Goal: Task Accomplishment & Management: Use online tool/utility

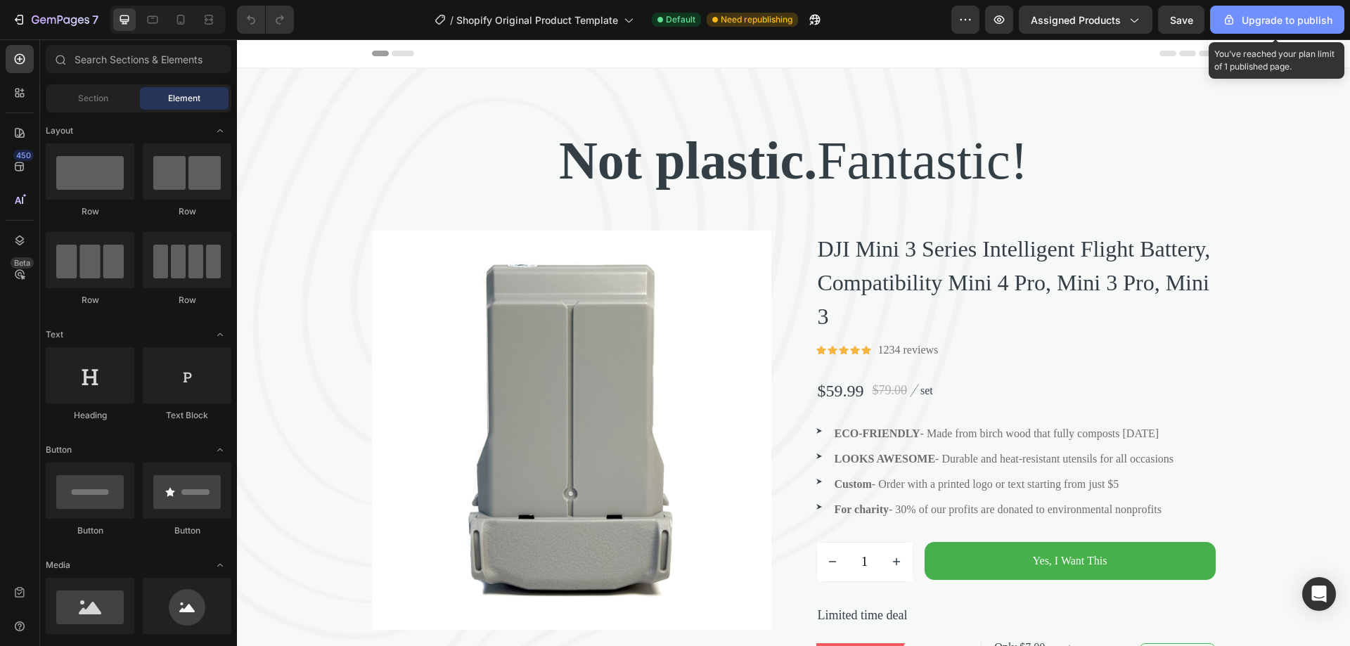
click at [1258, 22] on div "Upgrade to publish" at bounding box center [1277, 20] width 110 height 15
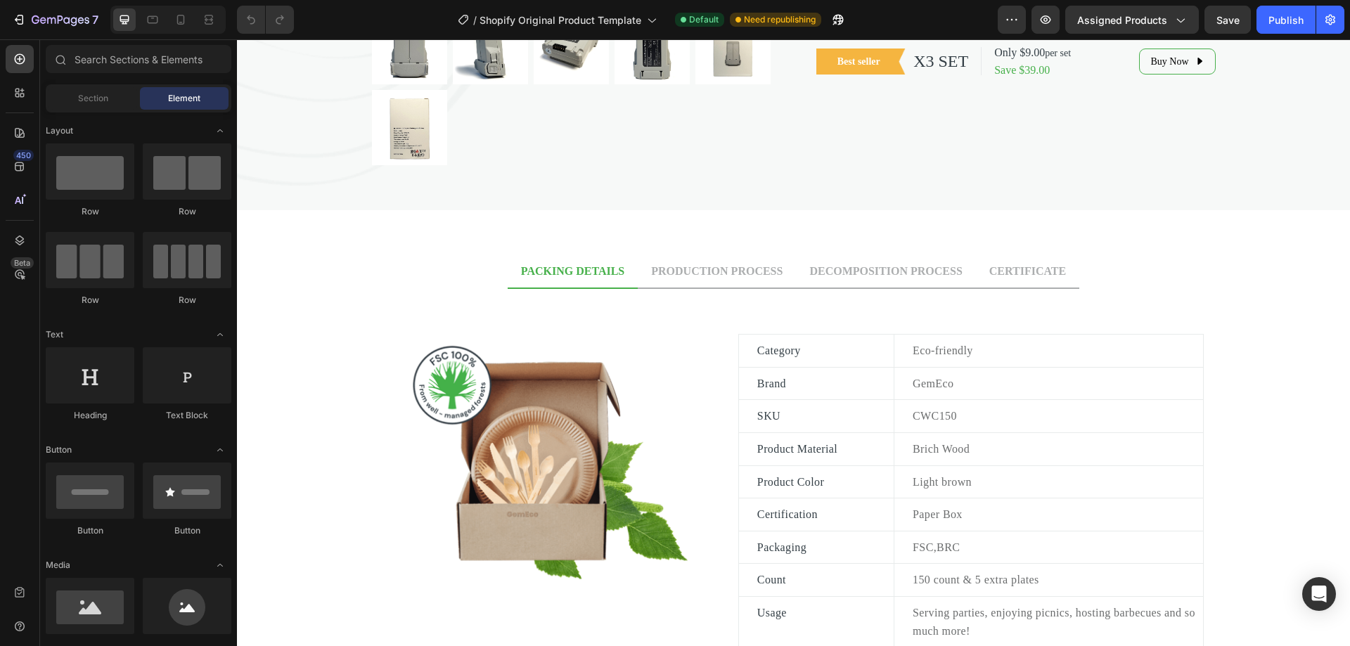
scroll to position [631, 0]
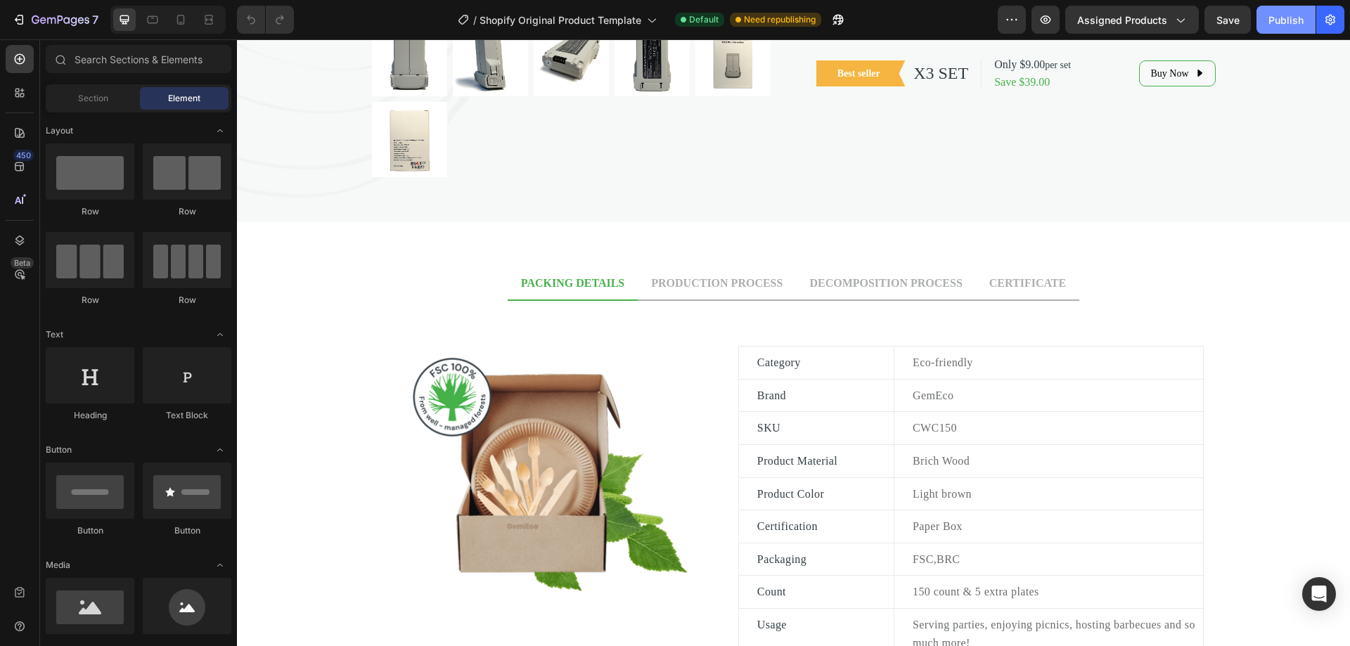
click at [1275, 13] on div "Publish" at bounding box center [1285, 20] width 35 height 15
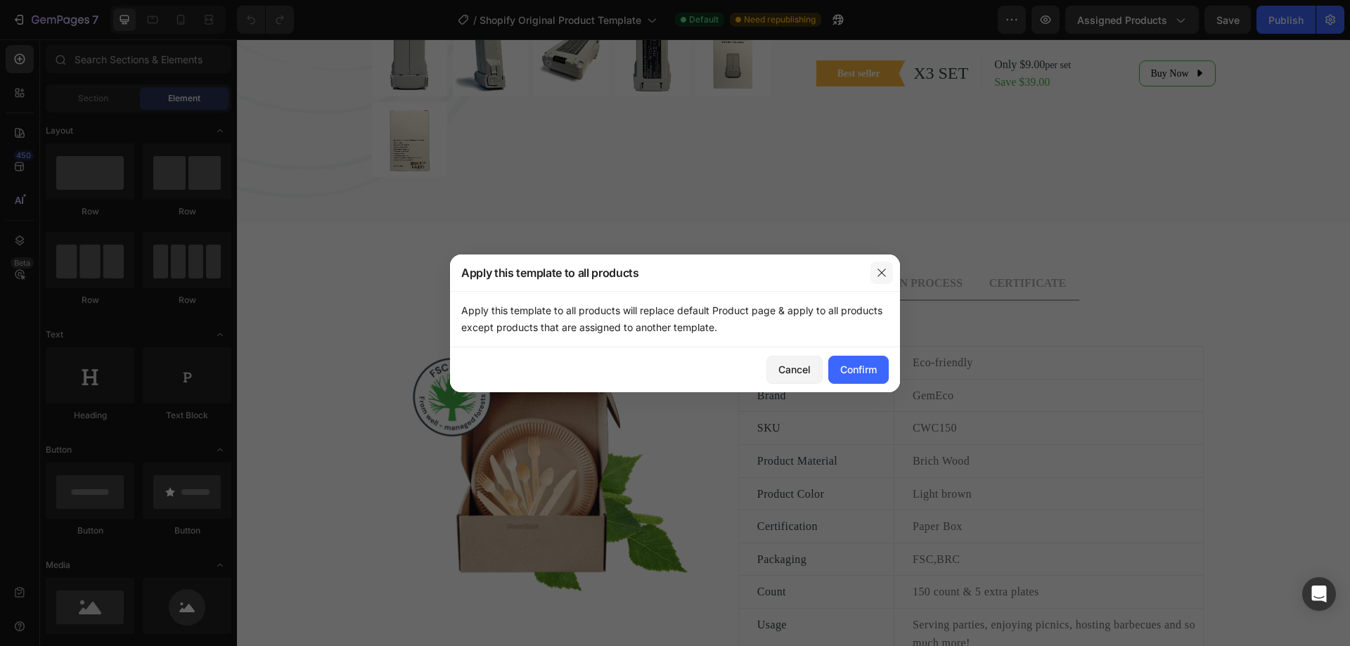
click at [882, 278] on icon "button" at bounding box center [881, 272] width 11 height 11
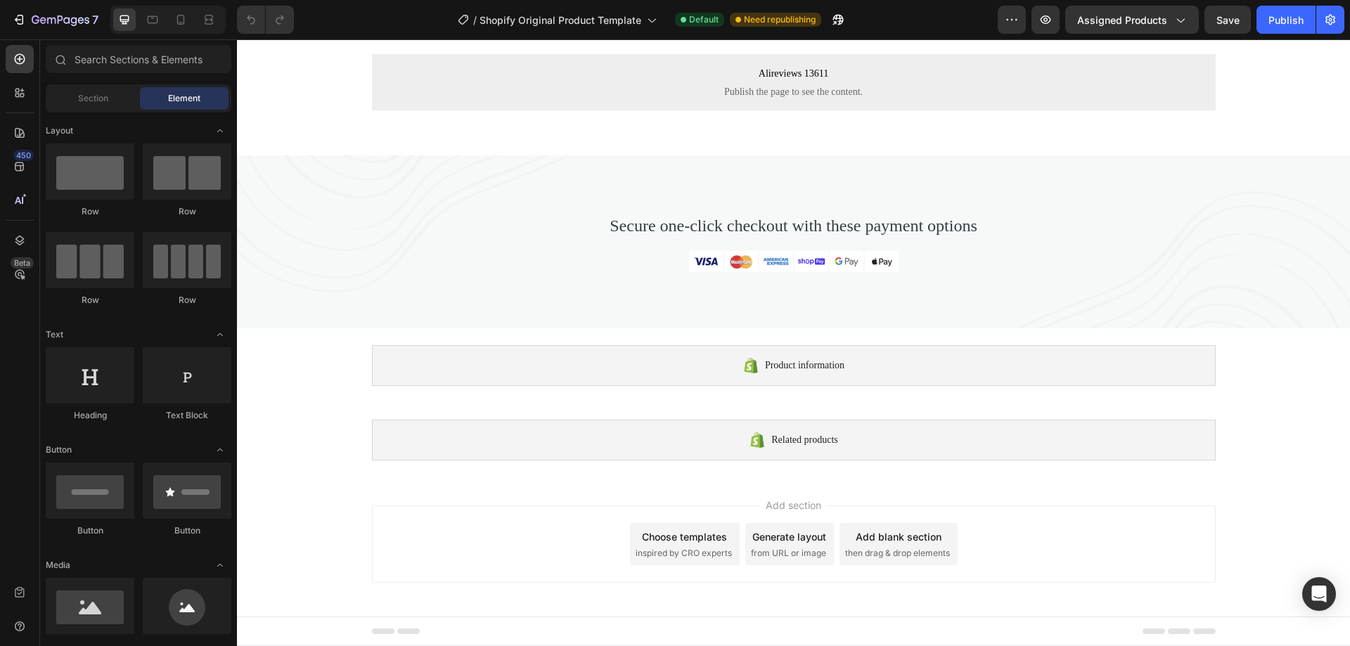
scroll to position [1661, 0]
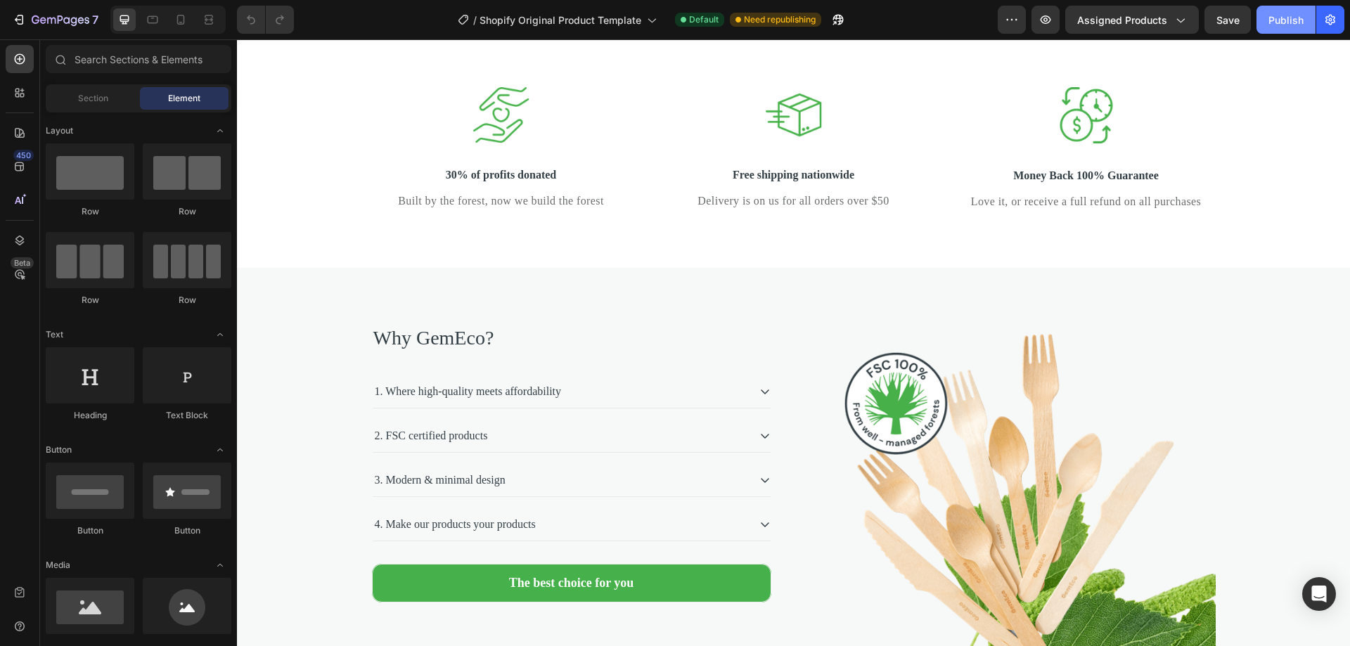
click at [1277, 19] on div "Publish" at bounding box center [1285, 20] width 35 height 15
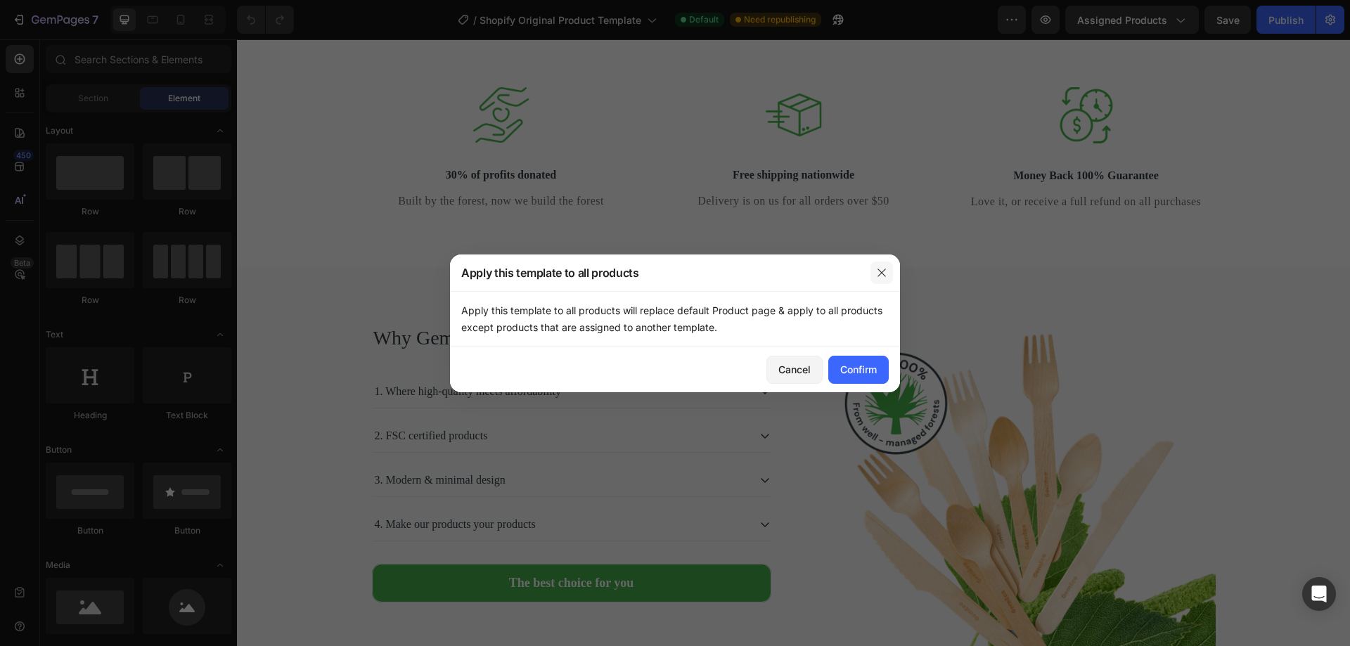
click at [877, 269] on icon "button" at bounding box center [881, 272] width 11 height 11
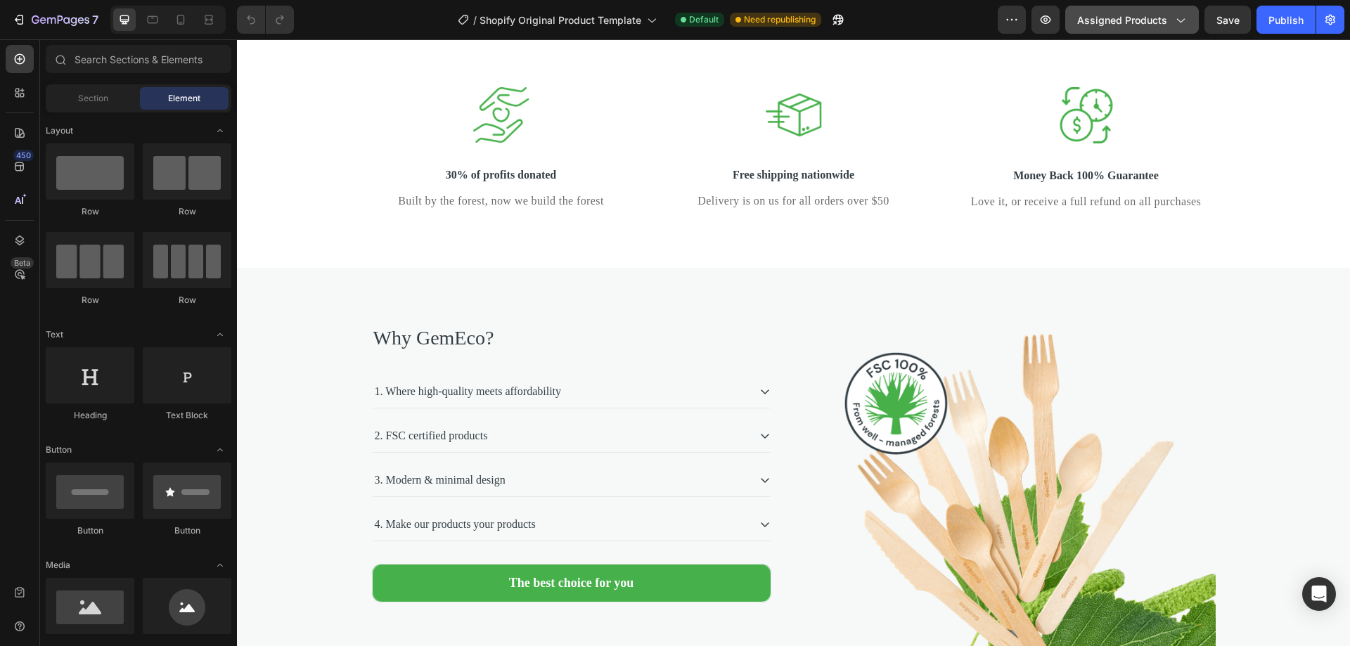
click at [1159, 20] on span "Assigned Products" at bounding box center [1122, 20] width 90 height 15
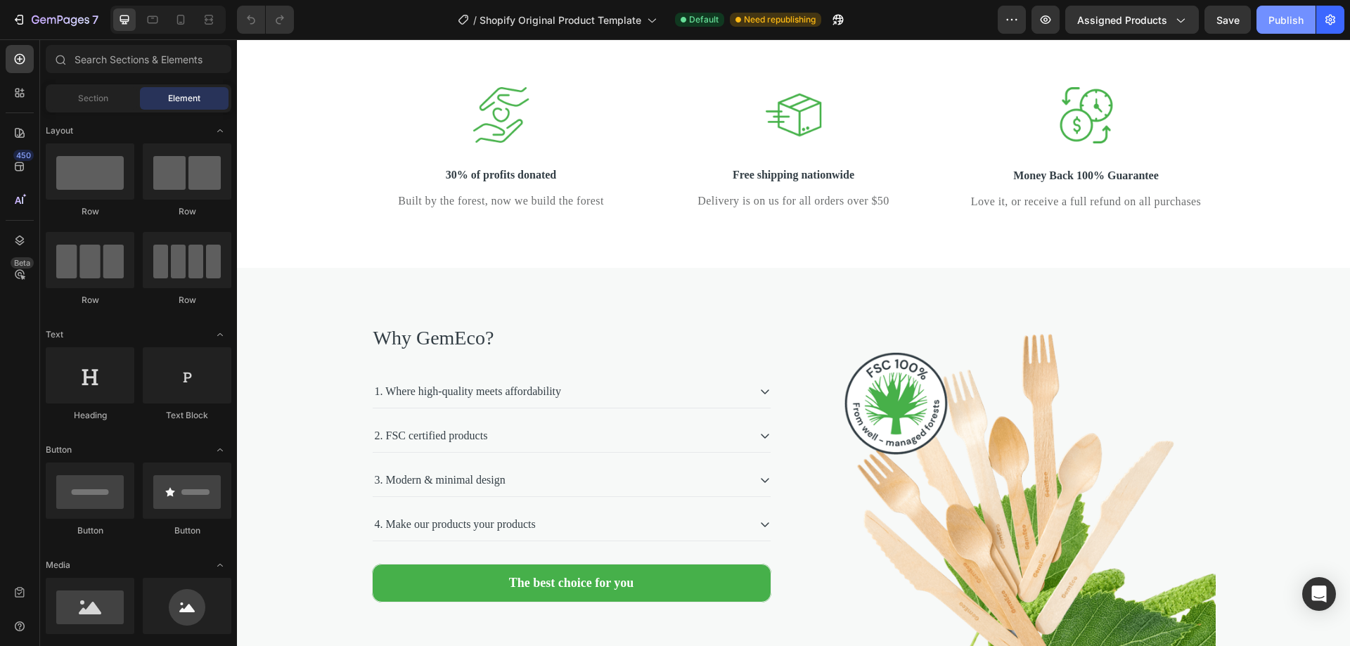
click at [1280, 20] on div "Publish" at bounding box center [1285, 20] width 35 height 15
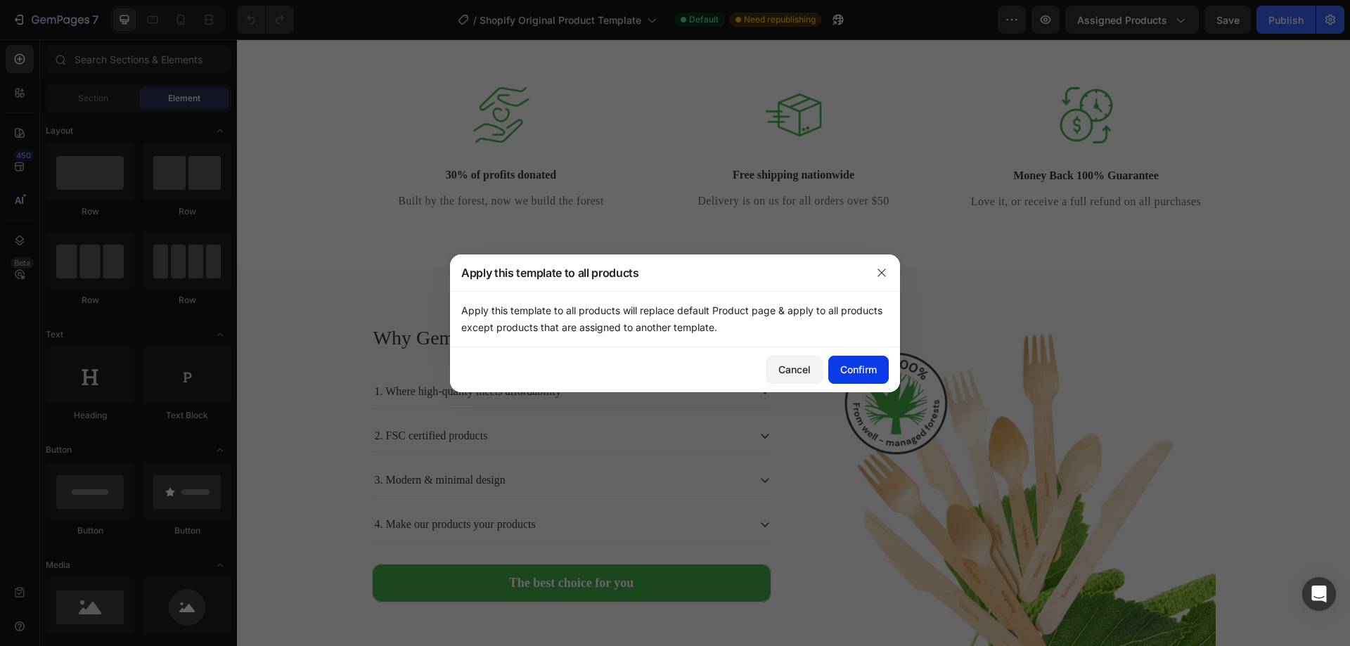
click at [853, 364] on div "Confirm" at bounding box center [858, 369] width 37 height 15
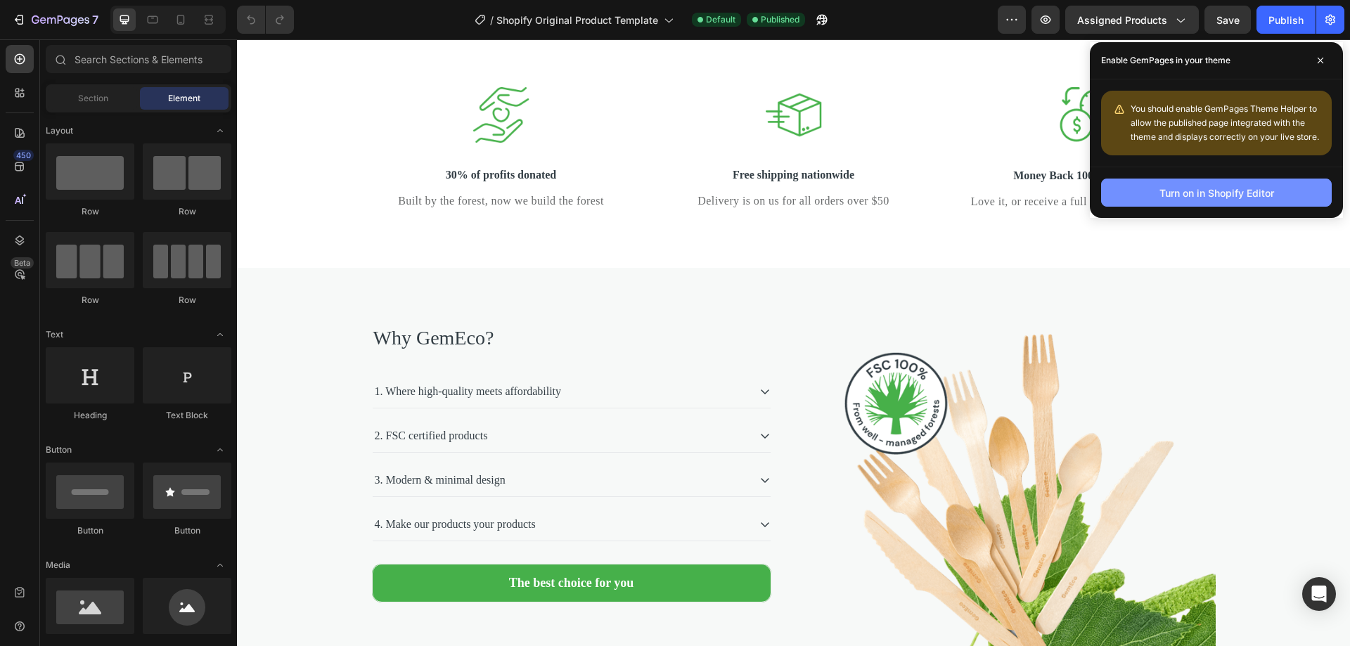
click at [1213, 193] on div "Turn on in Shopify Editor" at bounding box center [1216, 193] width 115 height 15
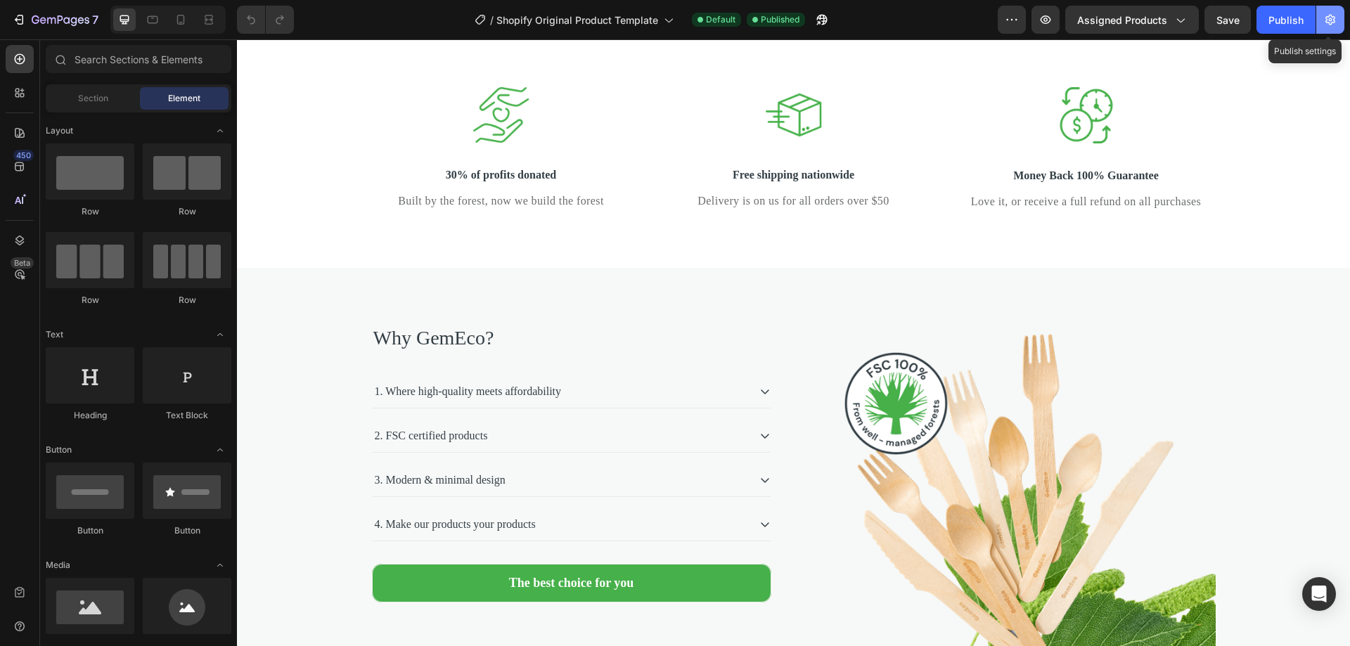
click at [1322, 22] on button "button" at bounding box center [1330, 20] width 28 height 28
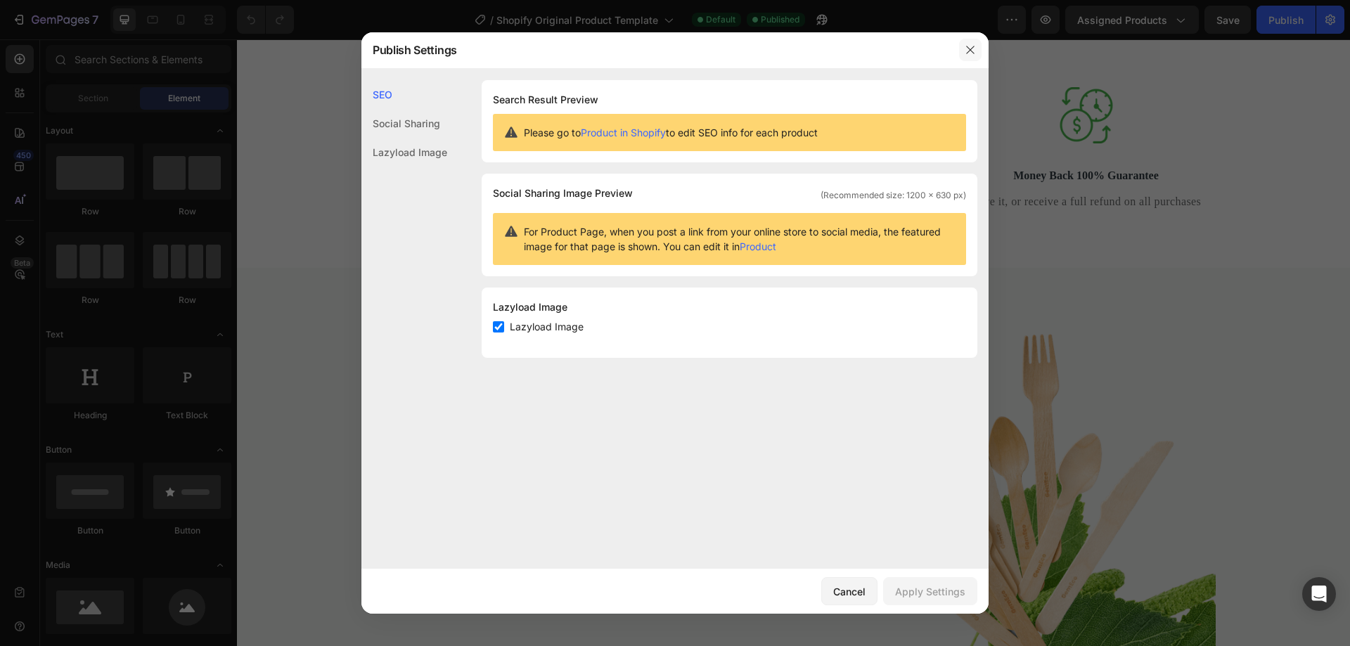
drag, startPoint x: 972, startPoint y: 51, endPoint x: 749, endPoint y: 17, distance: 225.4
click at [972, 51] on icon "button" at bounding box center [970, 49] width 11 height 11
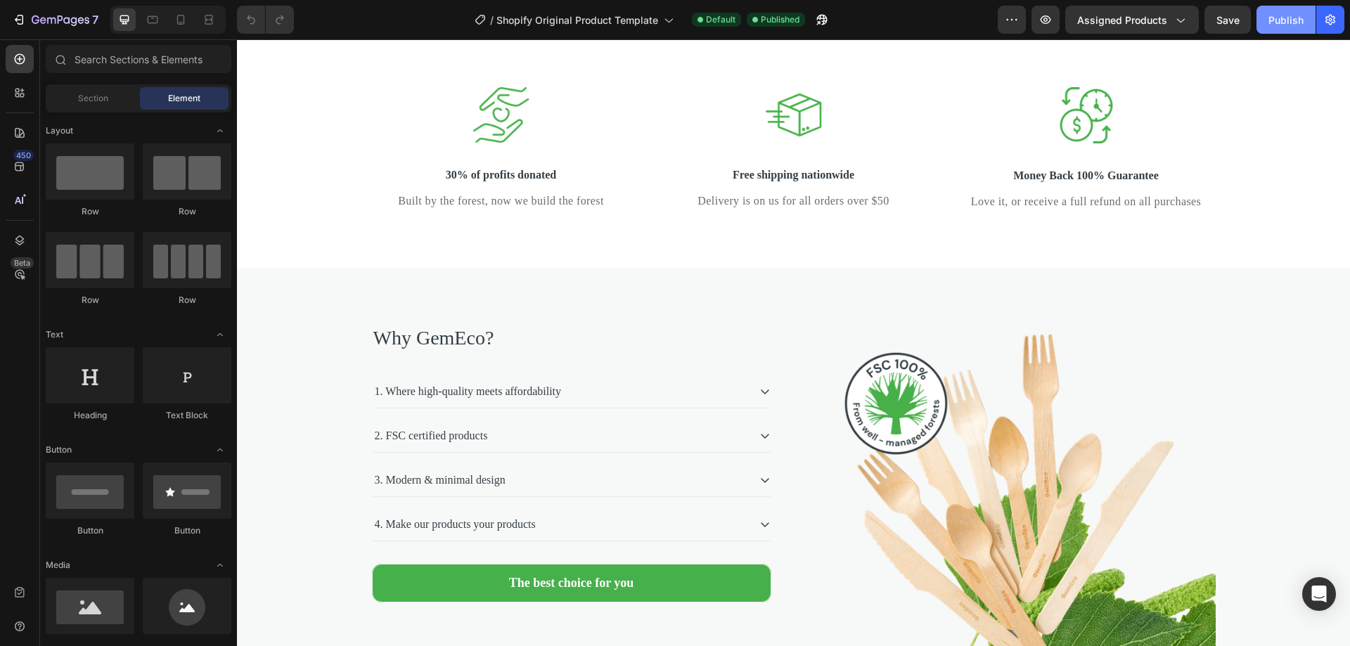
click at [1284, 21] on div "Publish" at bounding box center [1285, 20] width 35 height 15
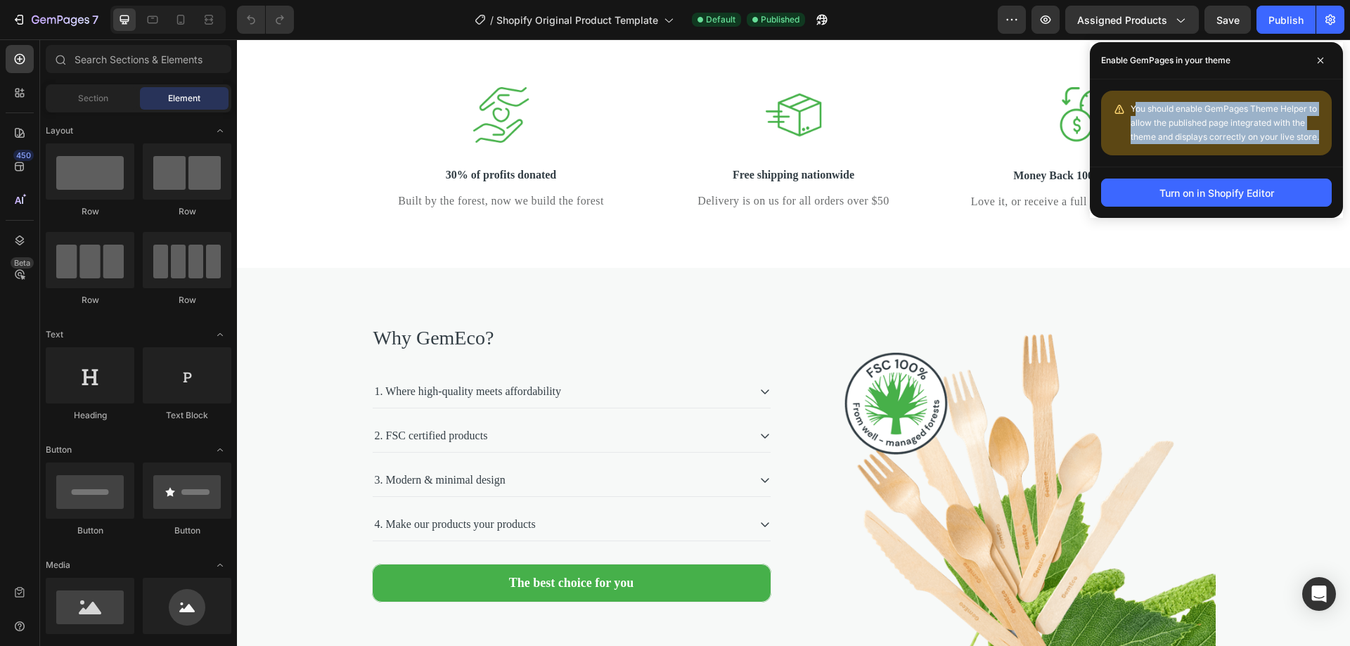
drag, startPoint x: 1319, startPoint y: 136, endPoint x: 1133, endPoint y: 101, distance: 188.8
click at [1133, 101] on div "You should enable GemPages Theme Helper to allow the published page integrated …" at bounding box center [1216, 123] width 231 height 65
copy span "ou should enable GemPages Theme Helper to allow the published page integrated w…"
drag, startPoint x: 1130, startPoint y: 134, endPoint x: 1136, endPoint y: 120, distance: 15.8
click at [1131, 132] on span "You should enable GemPages Theme Helper to allow the published page integrated …" at bounding box center [1224, 122] width 188 height 39
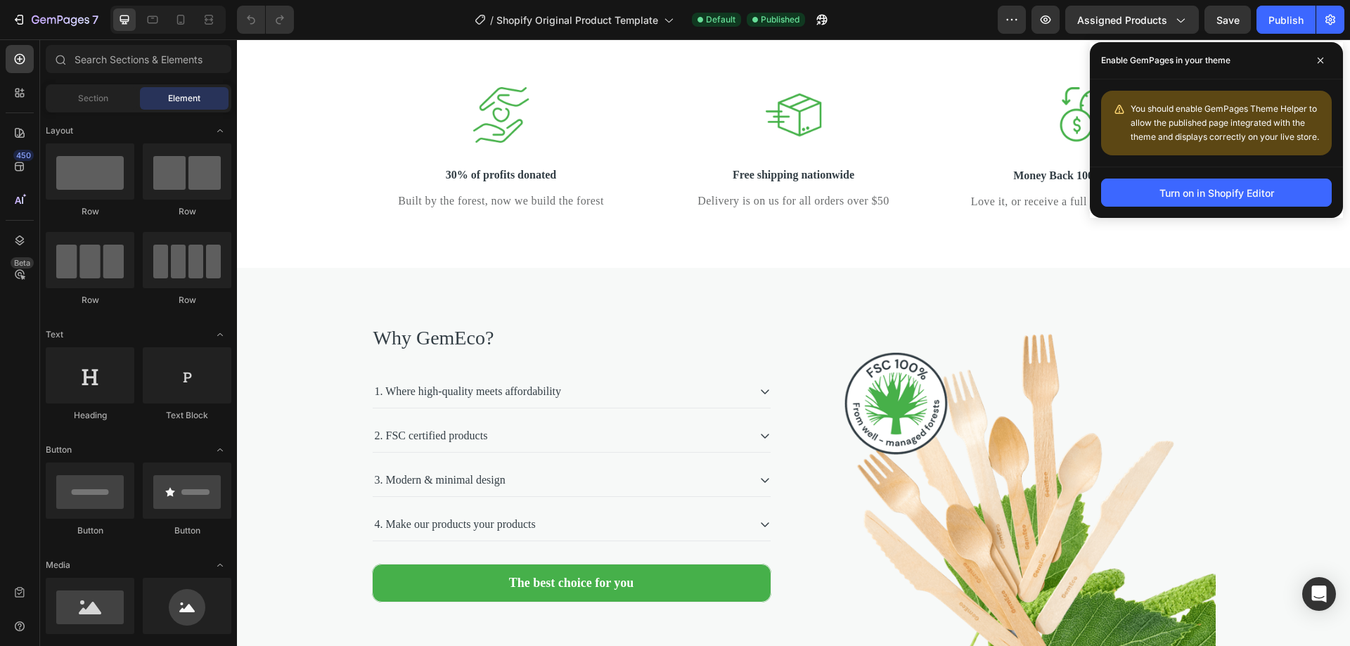
click at [1130, 108] on span "You should enable GemPages Theme Helper to allow the published page integrated …" at bounding box center [1224, 122] width 188 height 39
drag, startPoint x: 1130, startPoint y: 105, endPoint x: 1323, endPoint y: 136, distance: 195.2
click at [1324, 138] on div "You should enable GemPages Theme Helper to allow the published page integrated …" at bounding box center [1216, 123] width 231 height 65
copy span "You should enable GemPages Theme Helper to allow the published page integrated …"
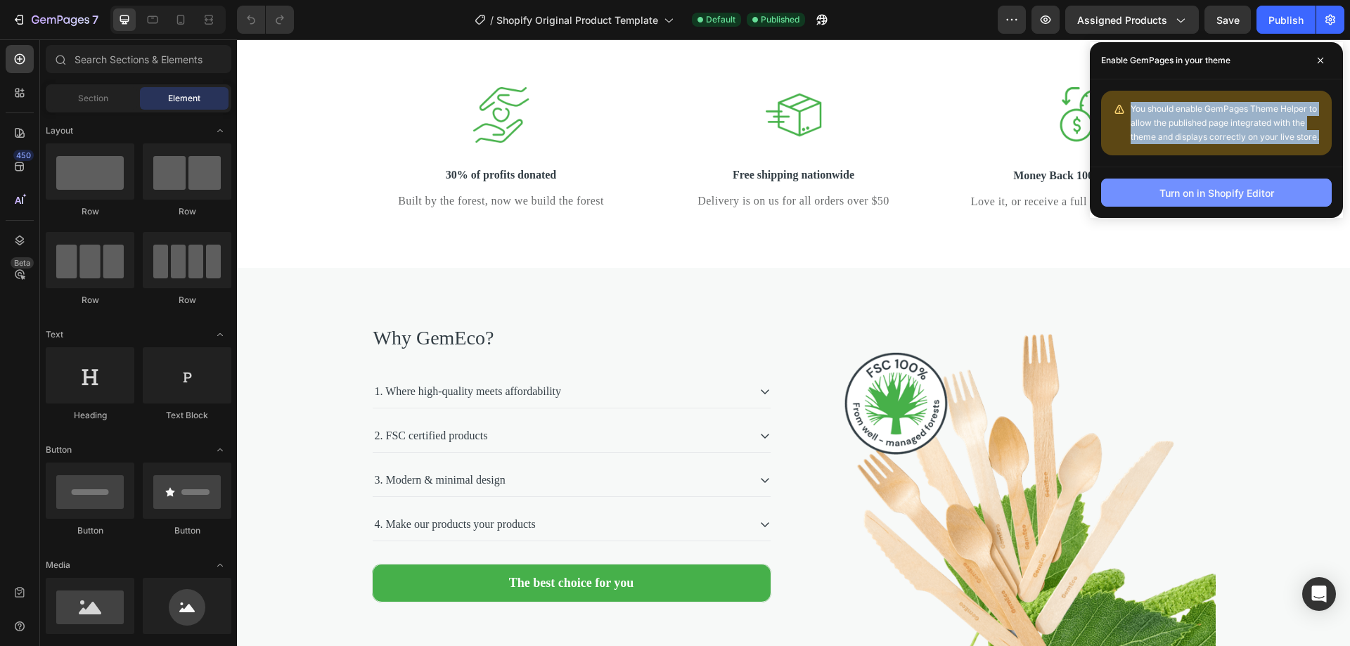
click at [1213, 193] on div "Turn on in Shopify Editor" at bounding box center [1216, 193] width 115 height 15
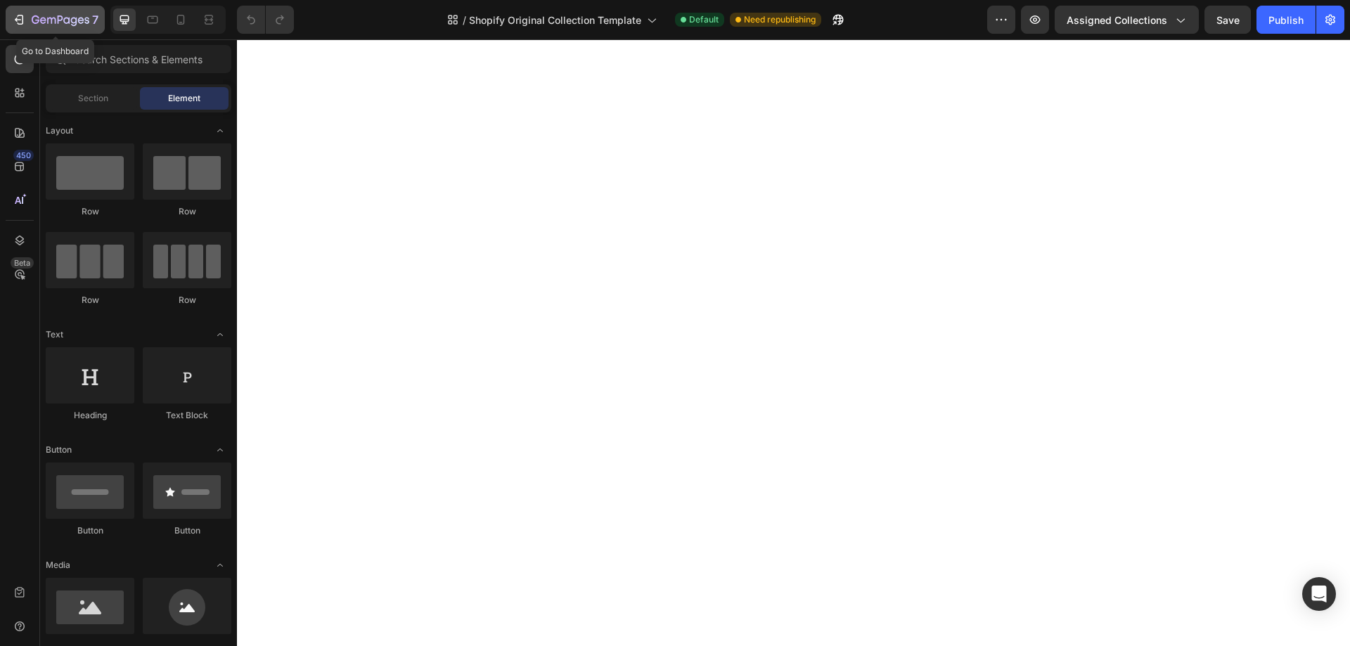
click at [18, 20] on icon "button" at bounding box center [19, 20] width 14 height 14
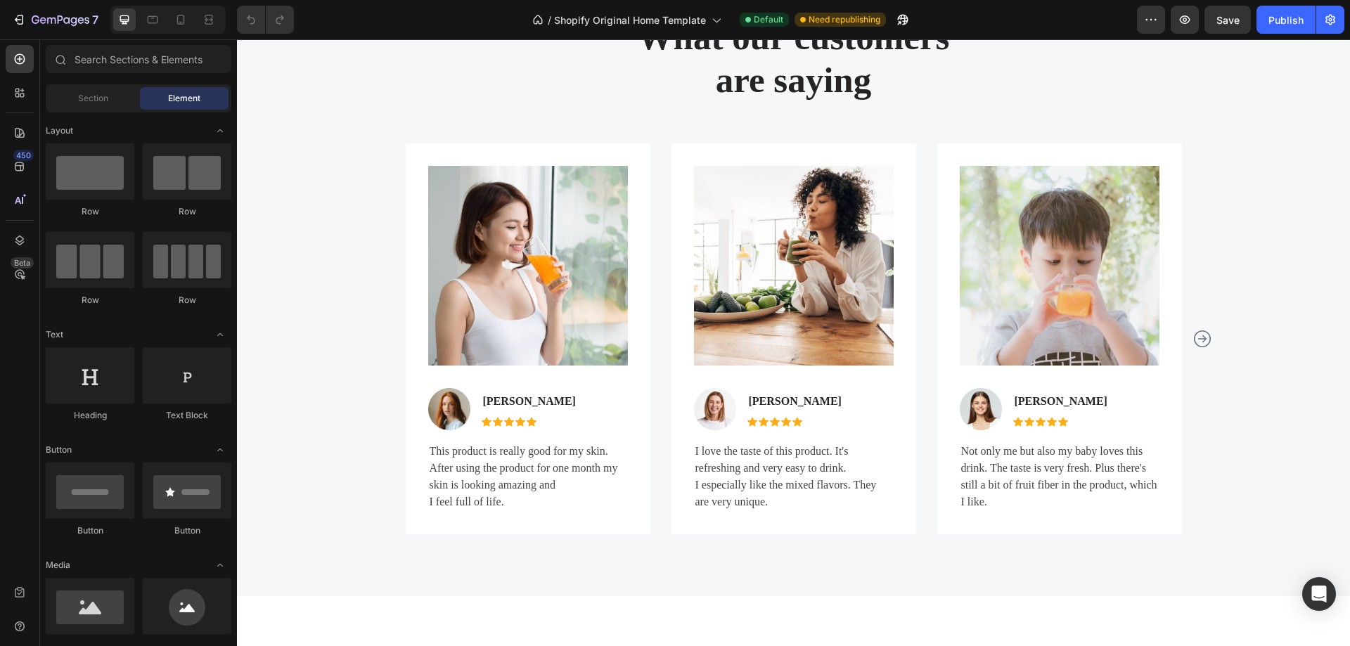
scroll to position [183, 0]
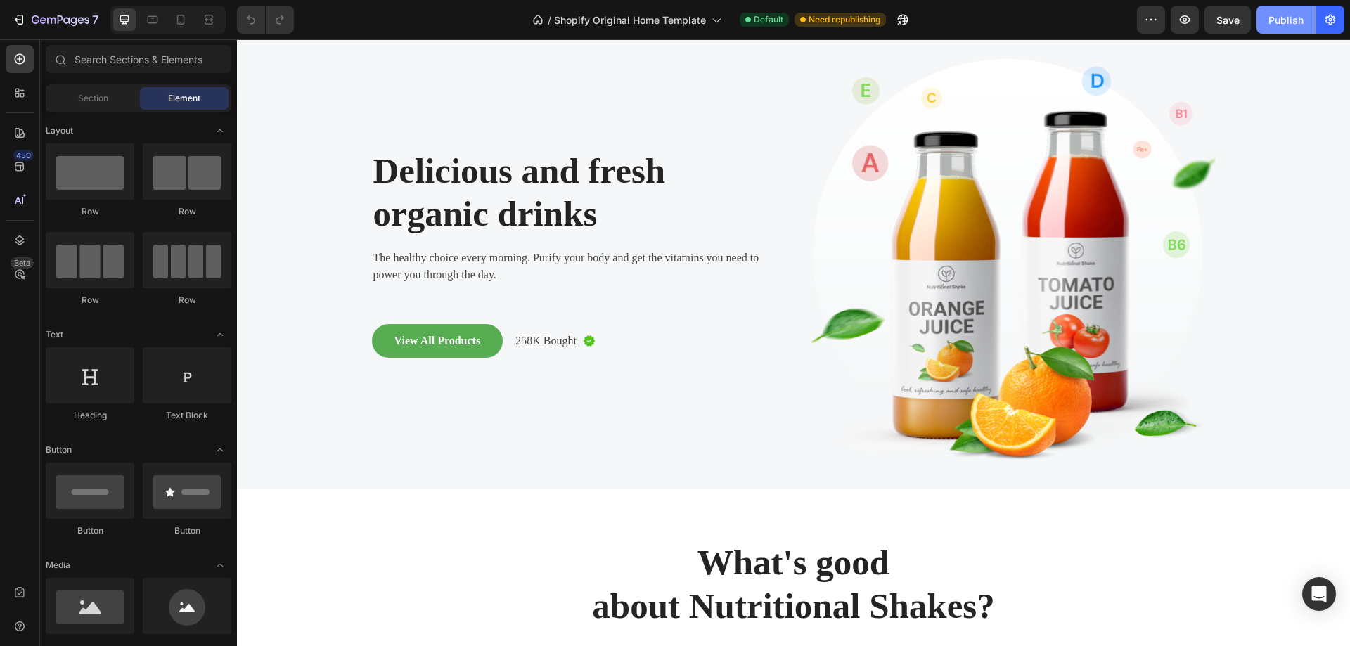
click at [1273, 25] on div "Publish" at bounding box center [1285, 20] width 35 height 15
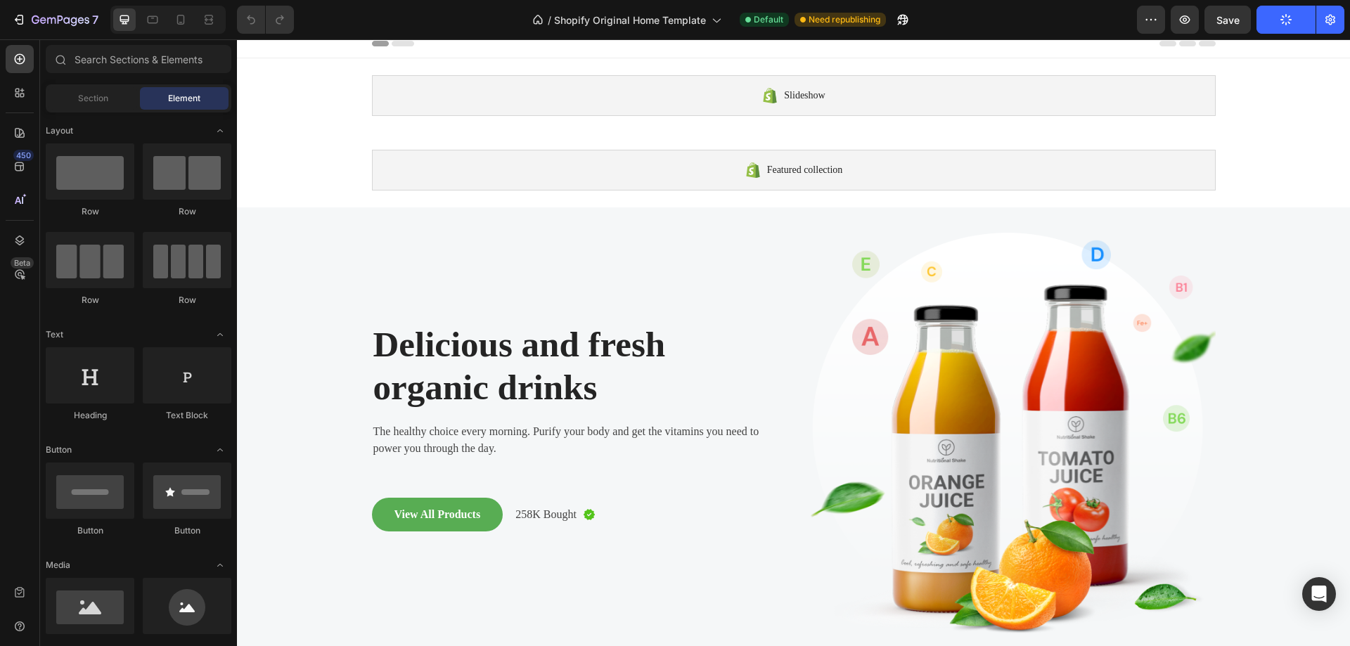
scroll to position [0, 0]
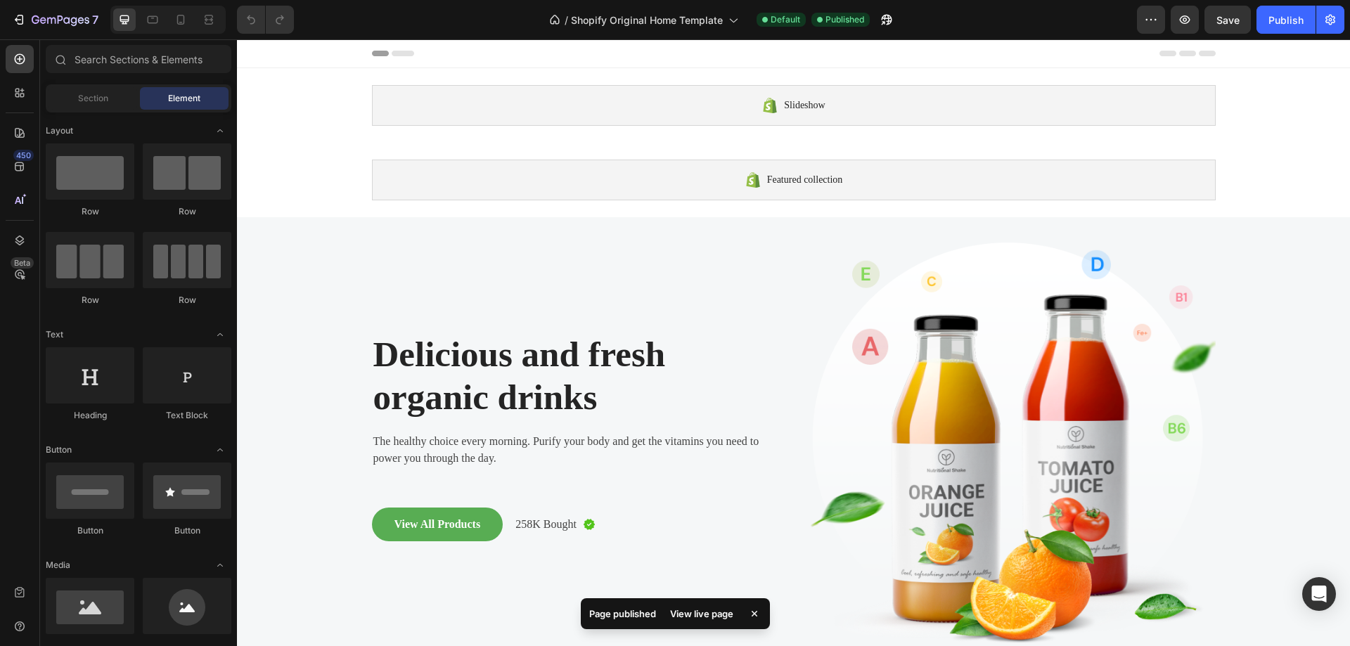
click at [705, 617] on div "View live page" at bounding box center [702, 614] width 80 height 20
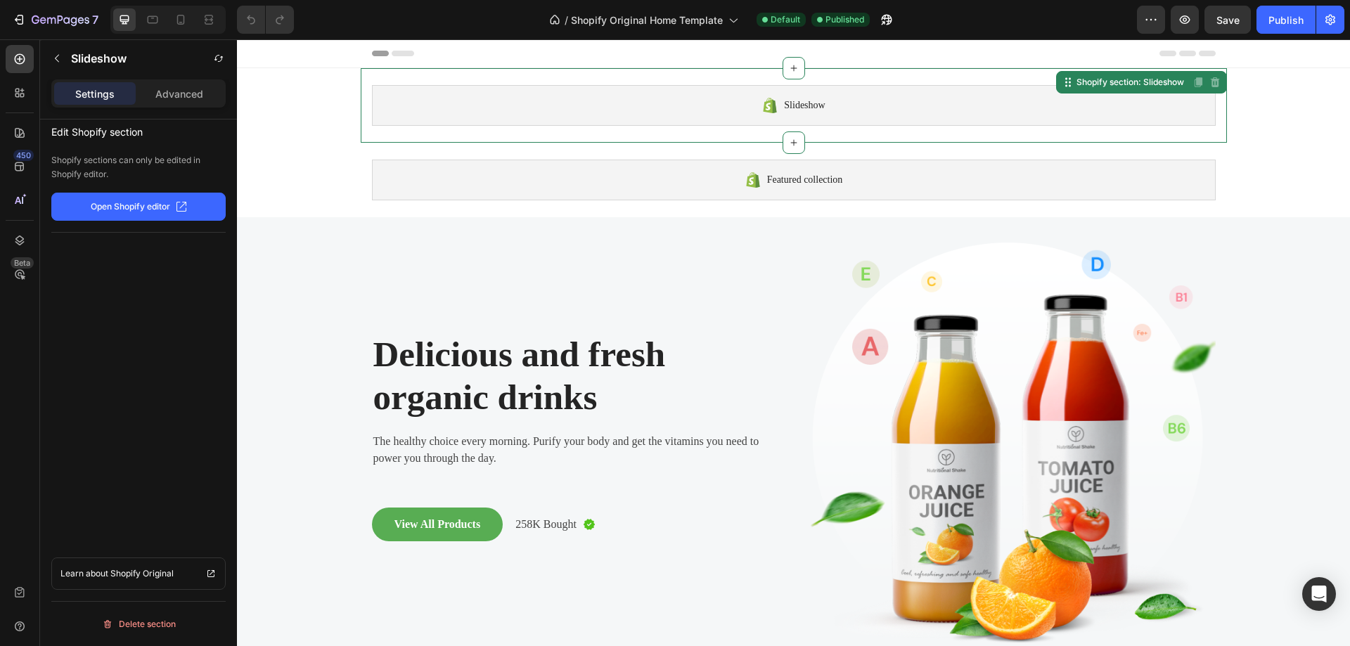
click at [1001, 98] on div "Slideshow" at bounding box center [794, 105] width 844 height 41
click at [146, 209] on p "Open Shopify editor" at bounding box center [130, 206] width 79 height 13
click at [25, 15] on icon "button" at bounding box center [19, 20] width 14 height 14
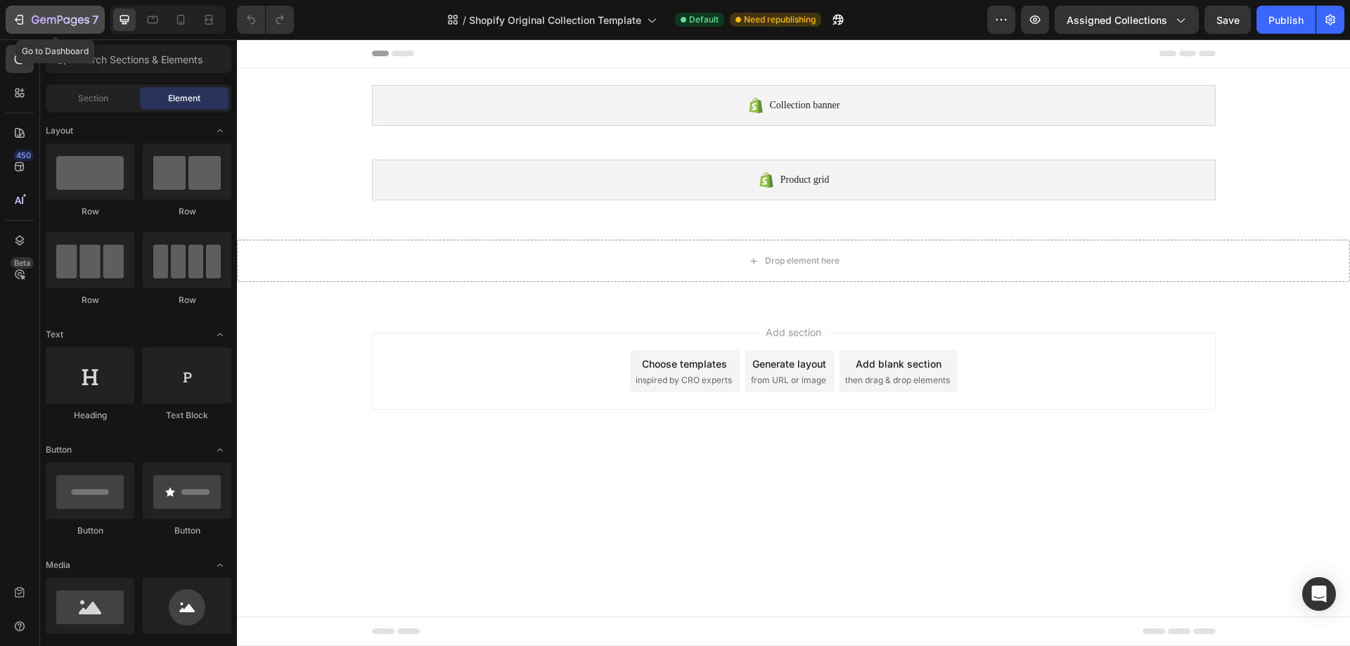
click at [25, 11] on button "7" at bounding box center [55, 20] width 99 height 28
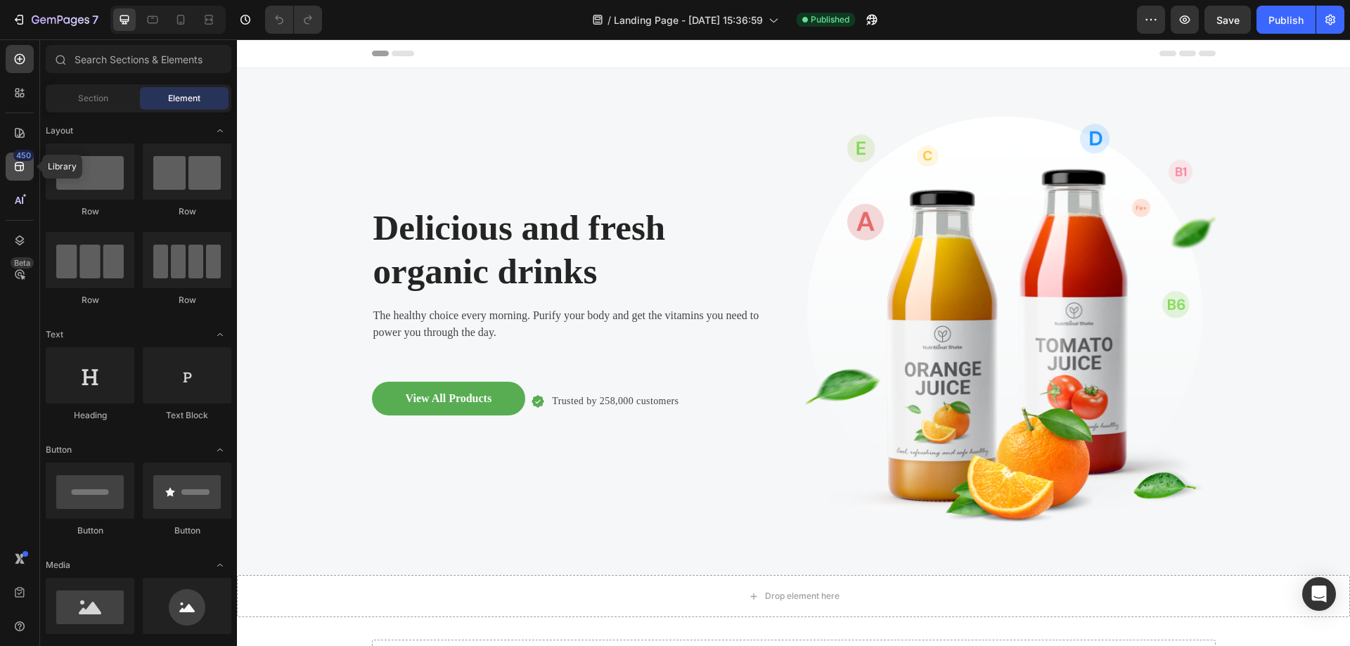
click at [27, 164] on div "450" at bounding box center [20, 167] width 28 height 28
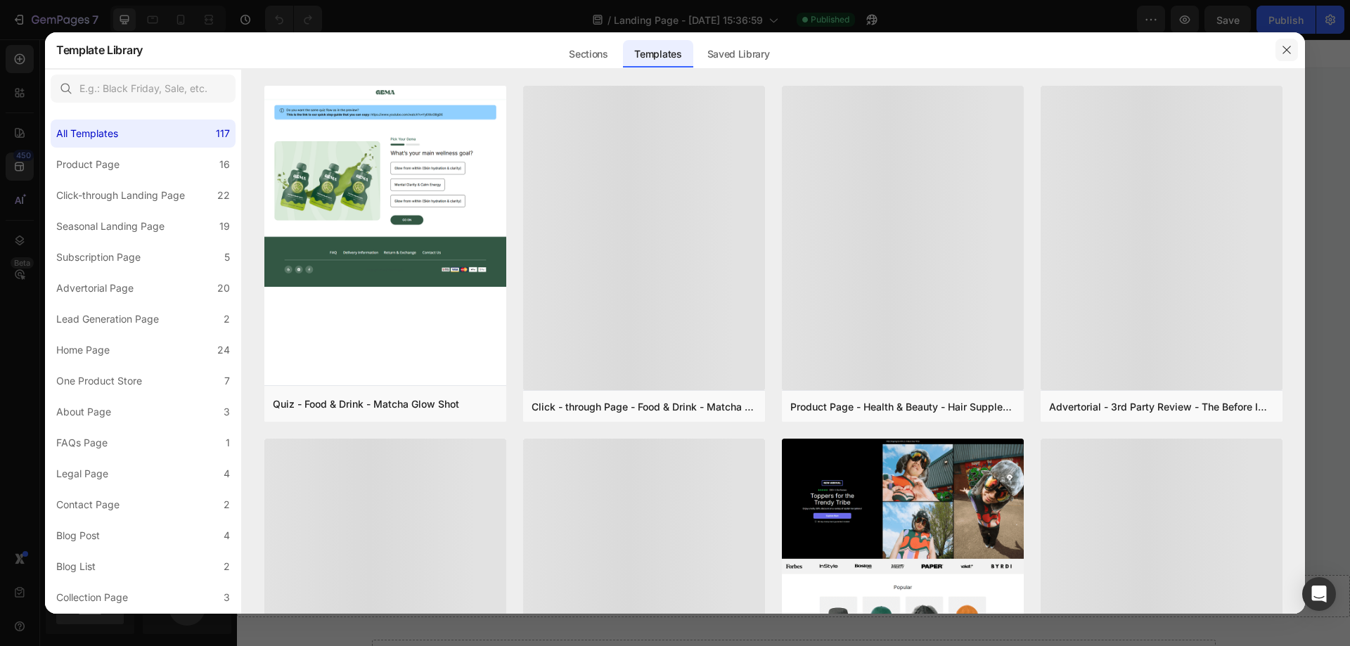
click at [1287, 46] on icon "button" at bounding box center [1286, 49] width 11 height 11
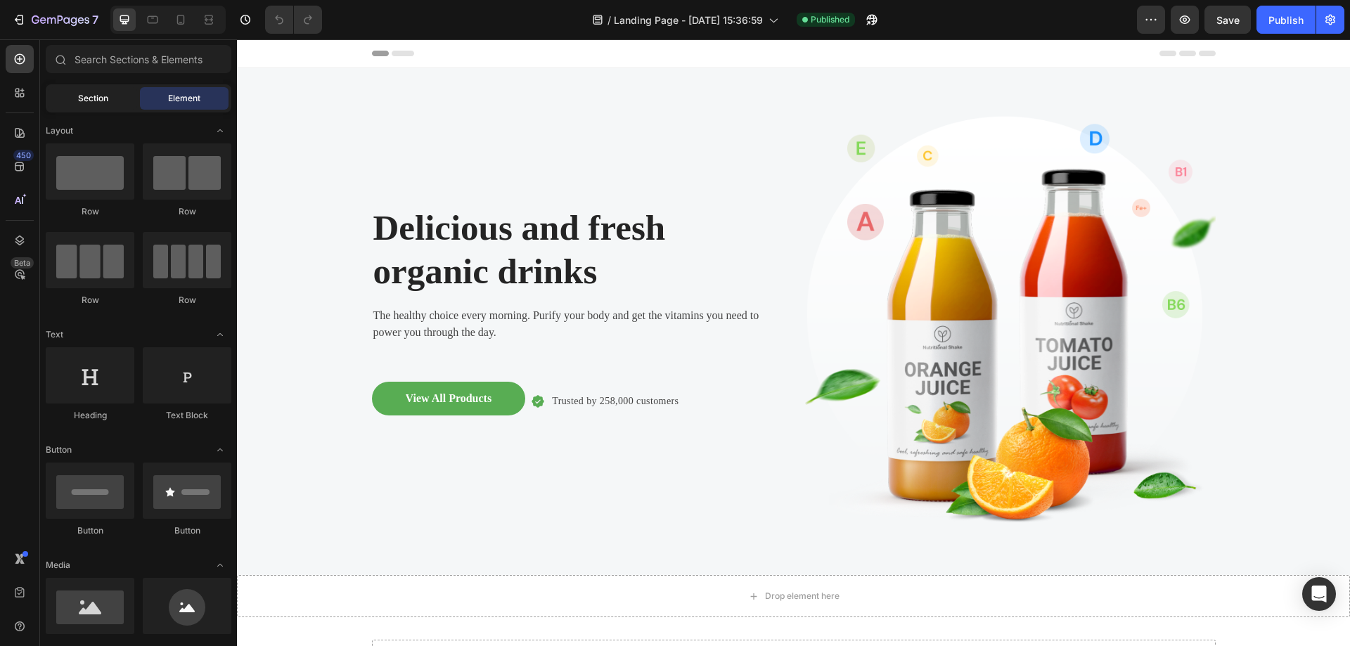
click at [91, 98] on span "Section" at bounding box center [93, 98] width 30 height 13
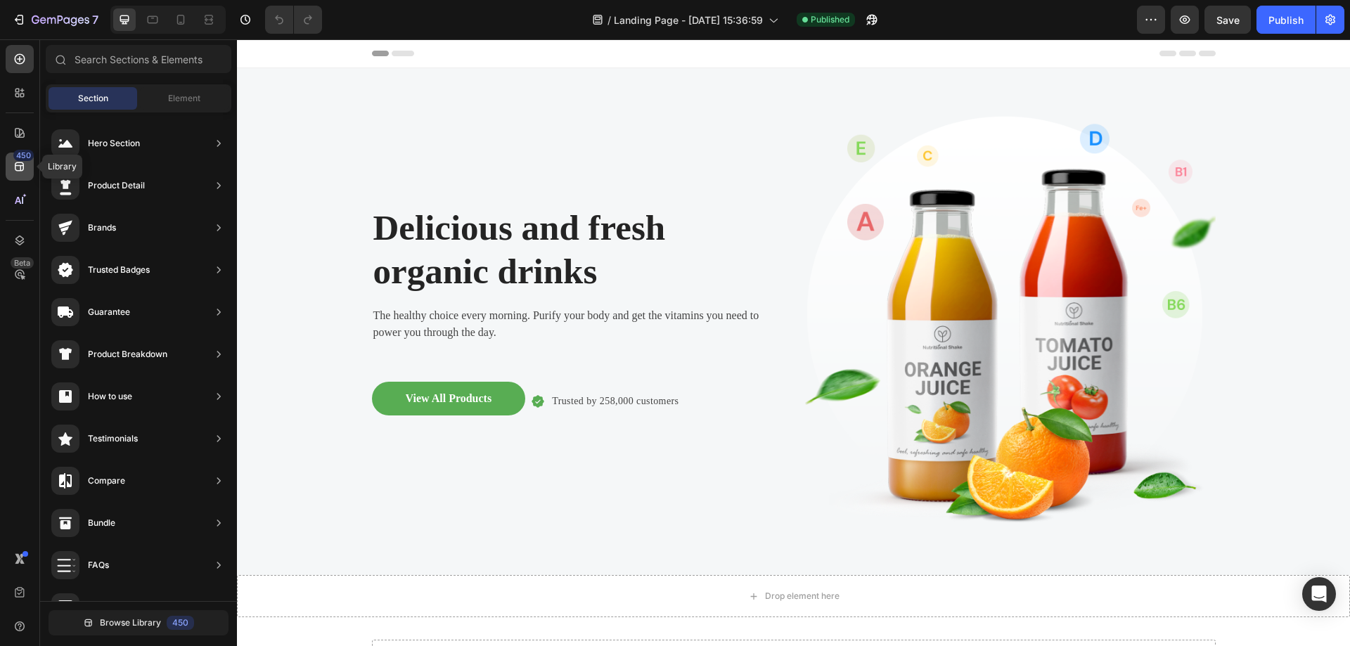
click at [24, 162] on icon at bounding box center [20, 167] width 14 height 14
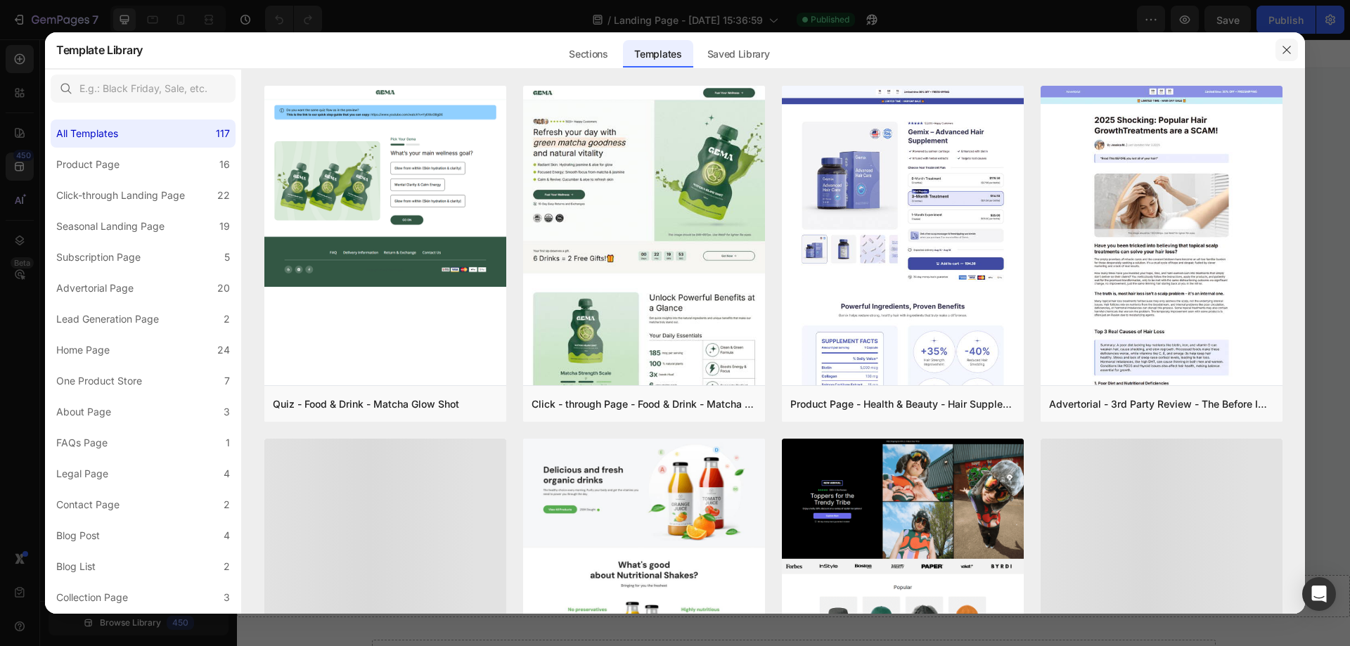
click at [1287, 49] on icon "button" at bounding box center [1286, 49] width 11 height 11
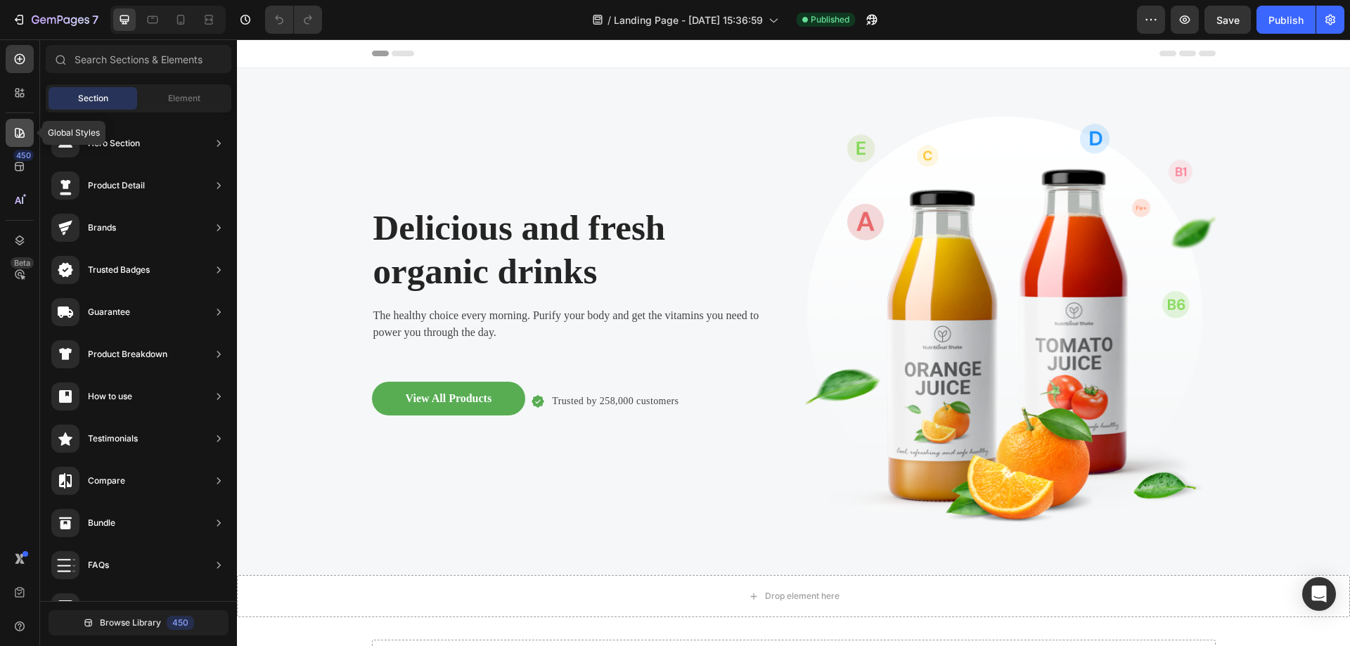
click at [16, 138] on icon at bounding box center [20, 133] width 14 height 14
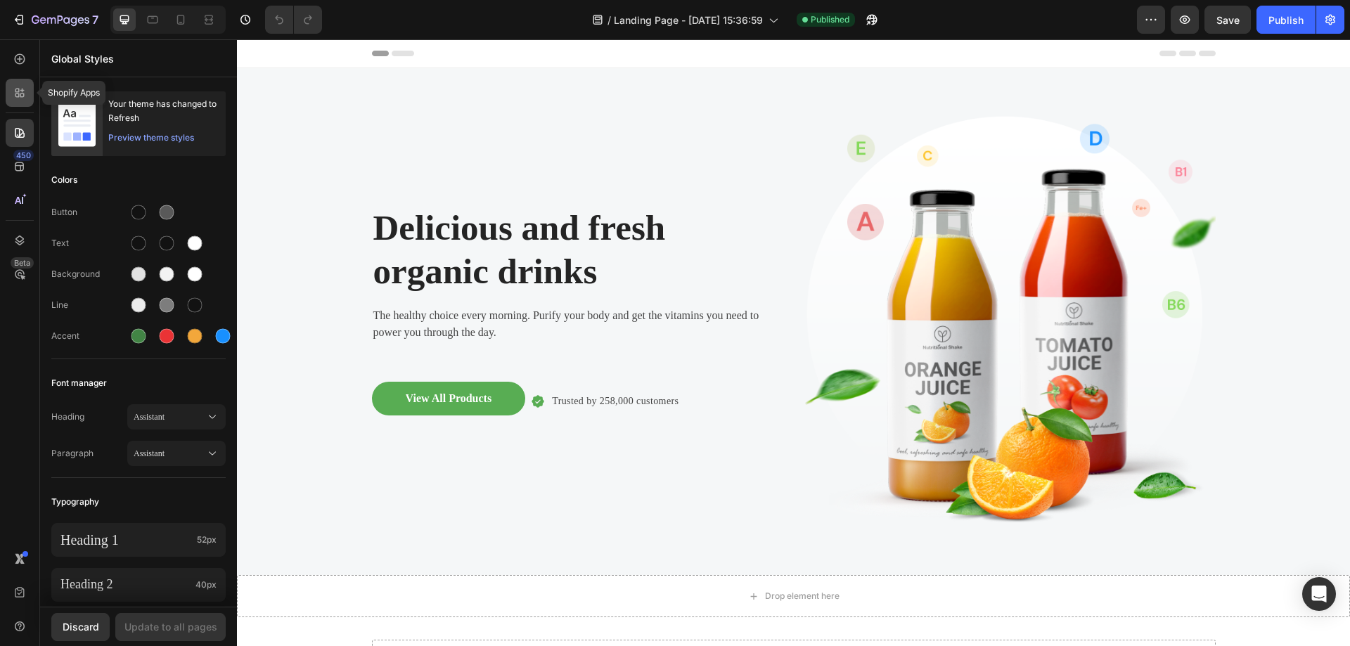
click at [18, 96] on icon at bounding box center [17, 96] width 4 height 4
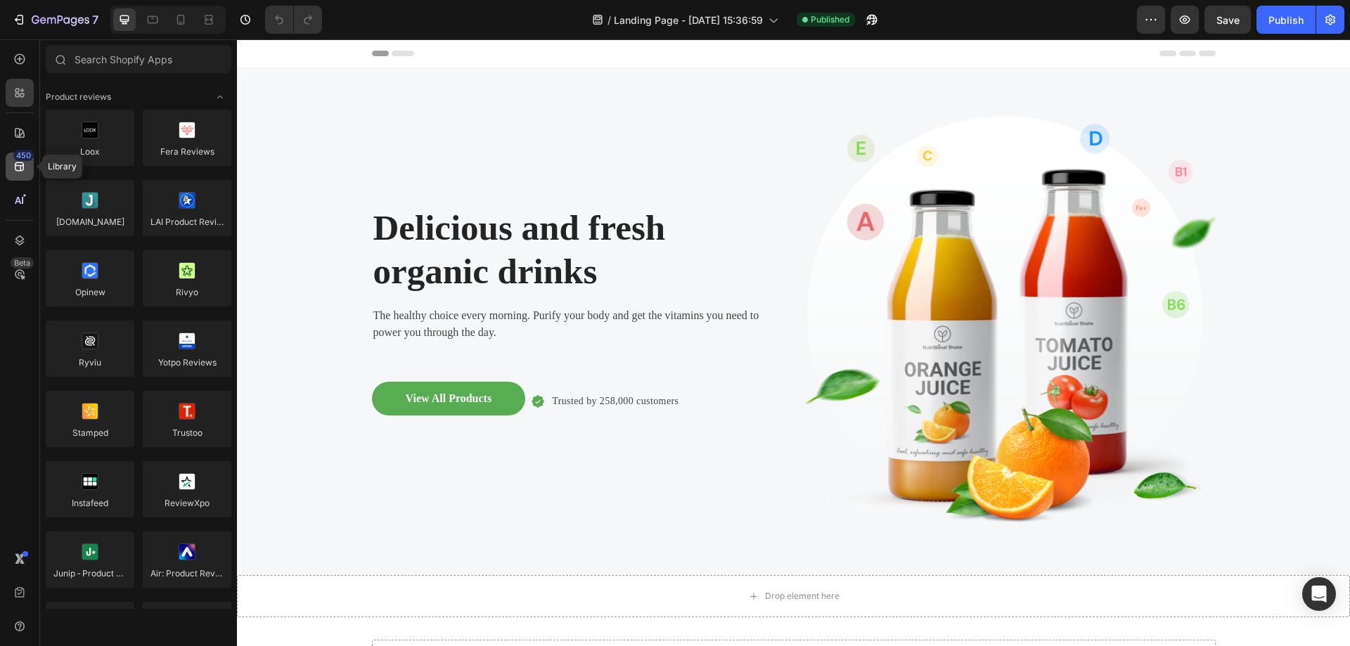
click at [25, 167] on icon at bounding box center [20, 167] width 14 height 14
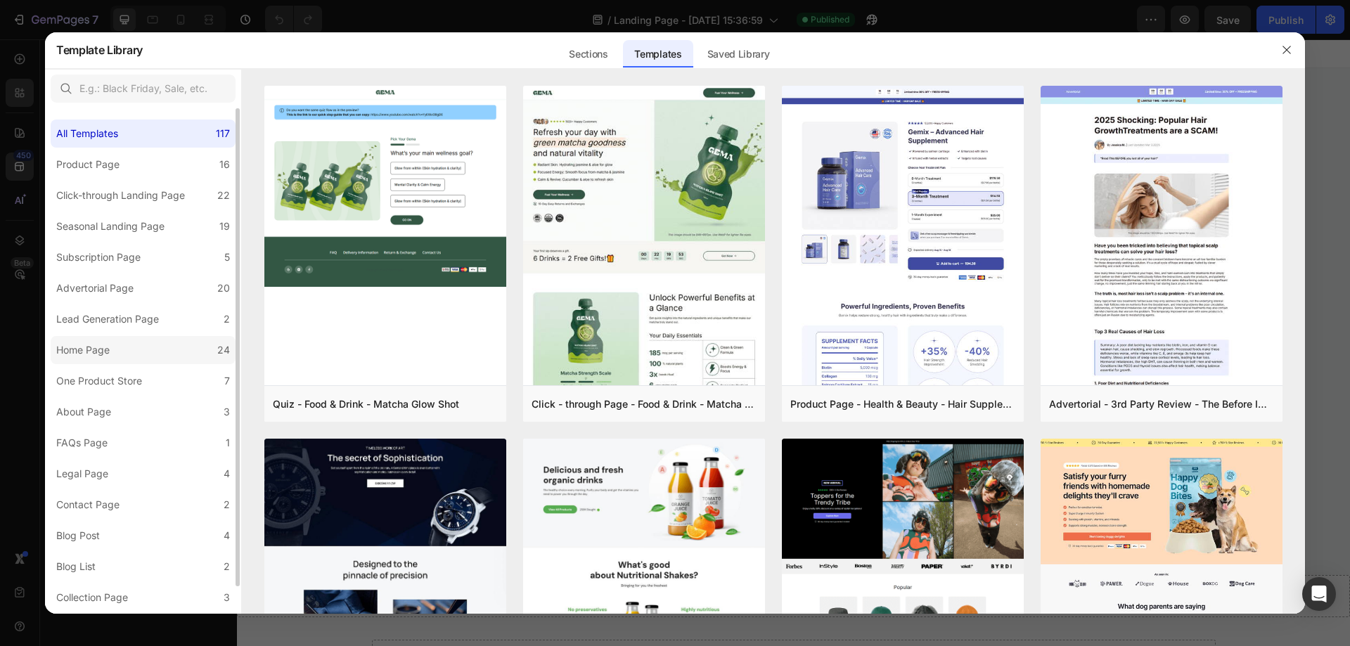
click at [109, 337] on label "Home Page 24" at bounding box center [143, 350] width 185 height 28
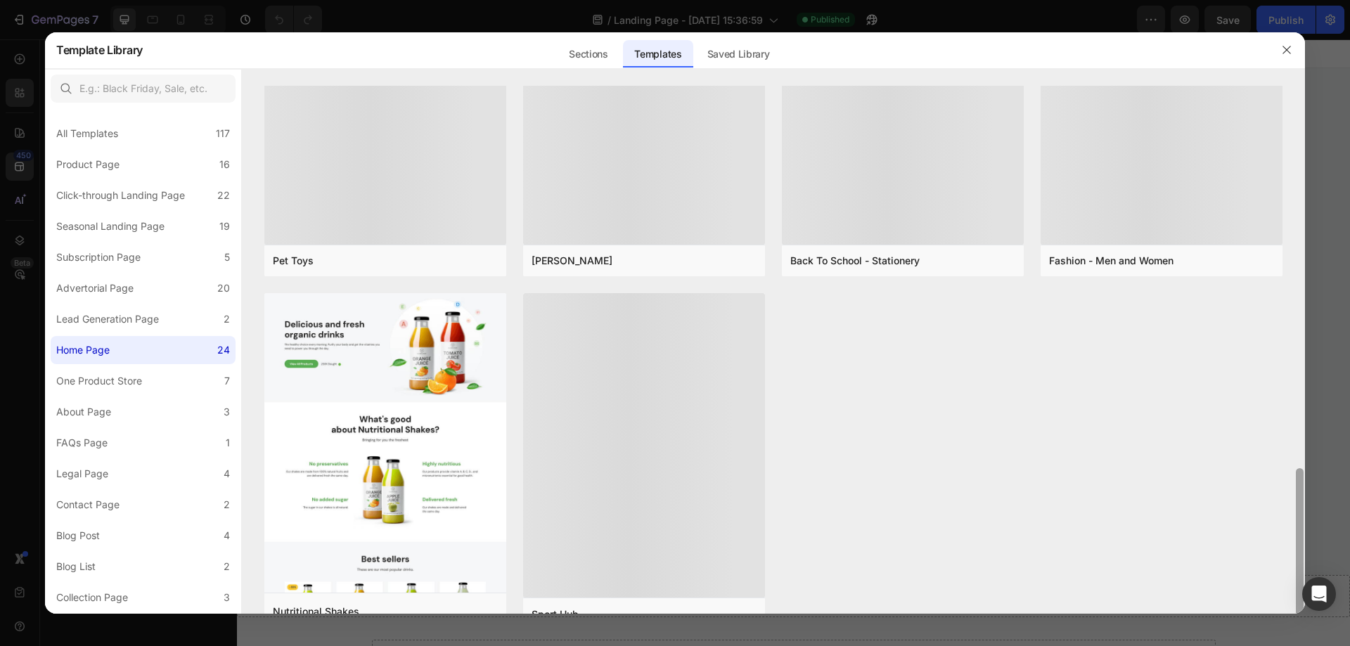
scroll to position [1223, 0]
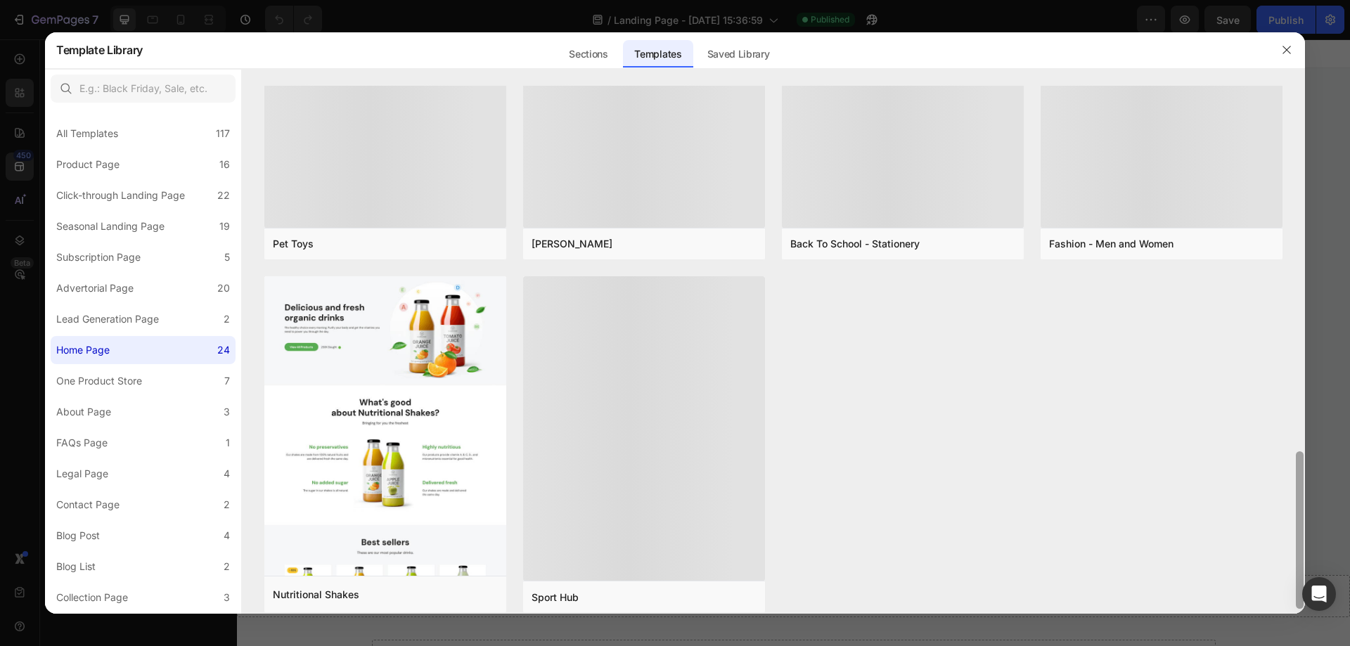
drag, startPoint x: 1301, startPoint y: 319, endPoint x: 1316, endPoint y: 475, distance: 156.1
click at [1316, 475] on div "Template Library Sections Templates Existing pages Saved Library Templates Save…" at bounding box center [675, 323] width 1350 height 646
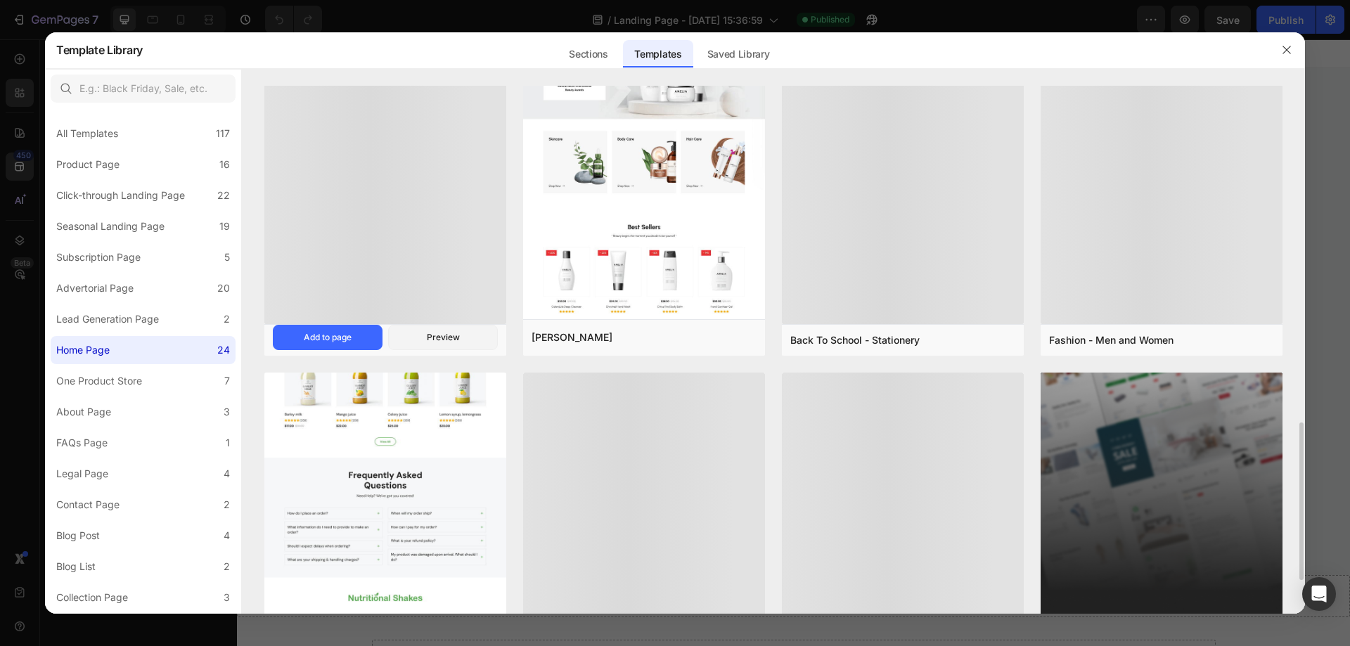
scroll to position [1239, 0]
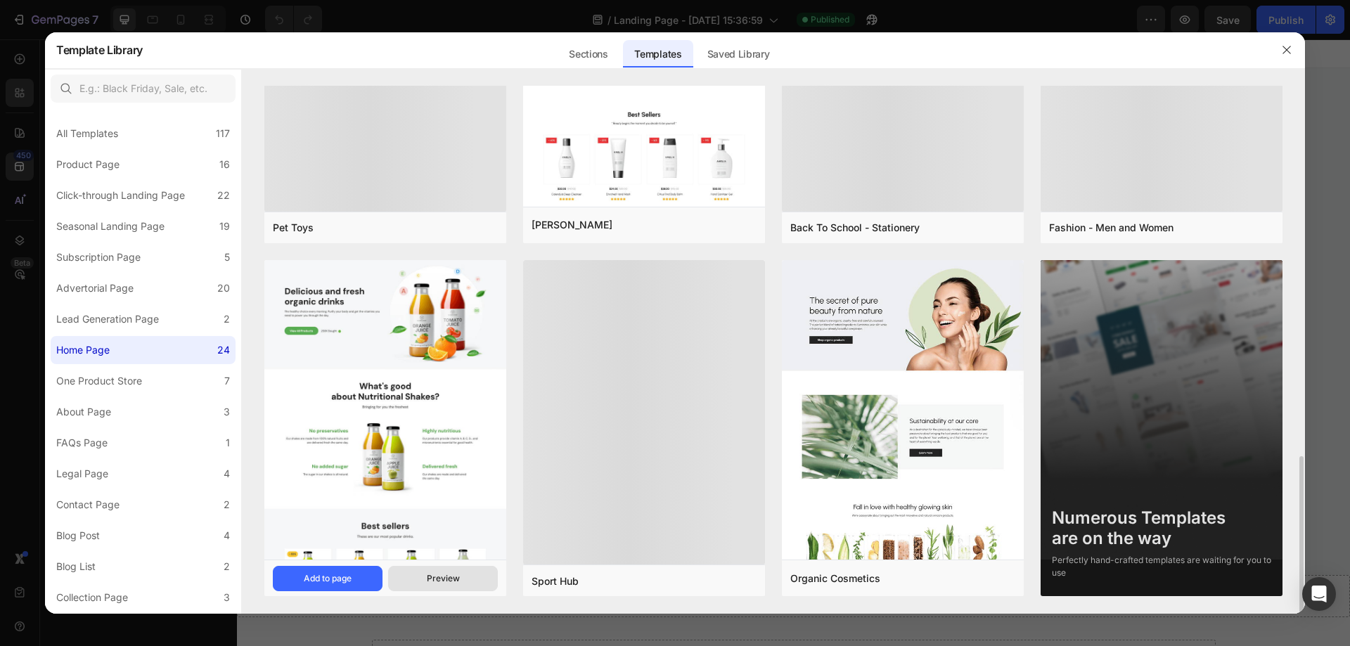
click at [427, 574] on div "Preview" at bounding box center [443, 578] width 33 height 13
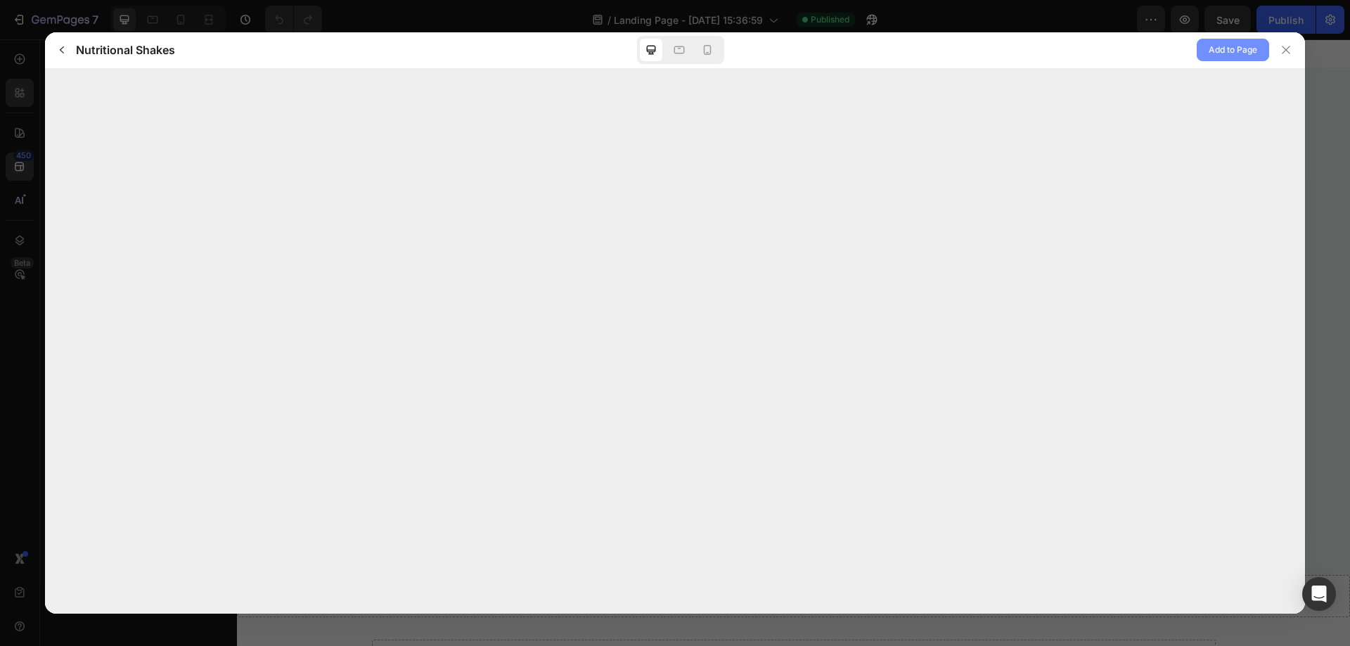
click at [1235, 46] on span "Add to Page" at bounding box center [1233, 49] width 49 height 17
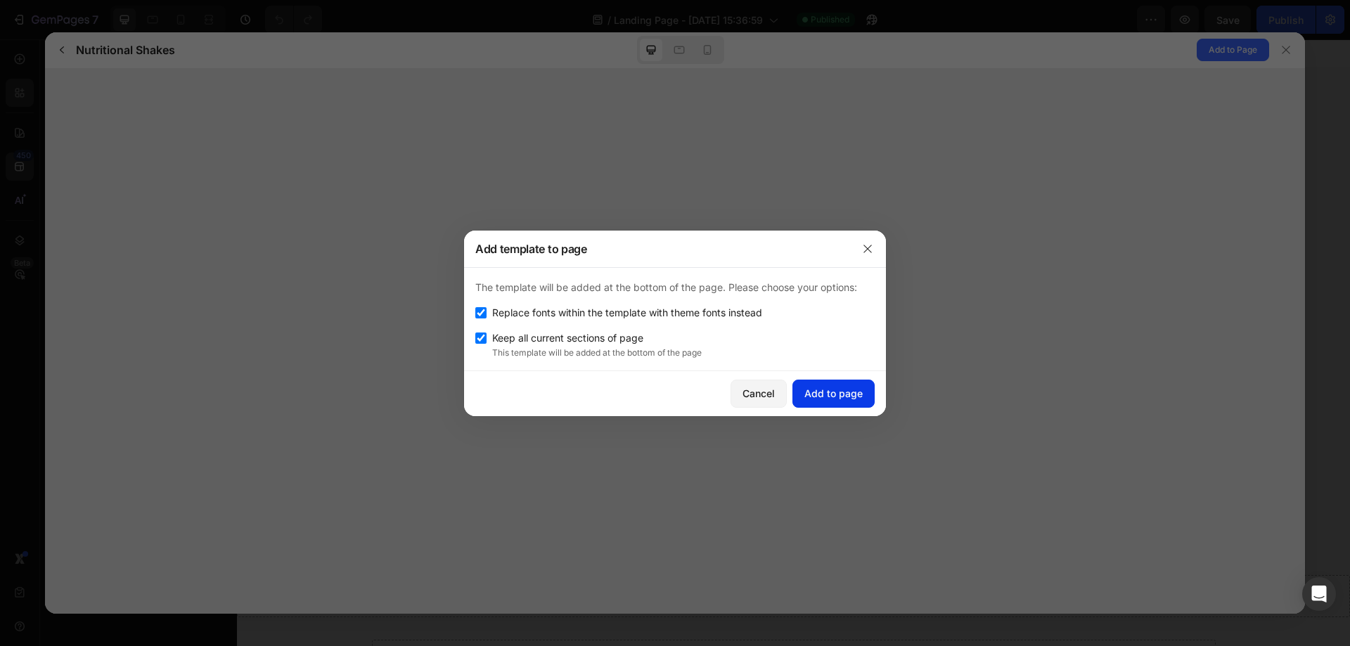
click at [841, 392] on div "Add to page" at bounding box center [833, 393] width 58 height 15
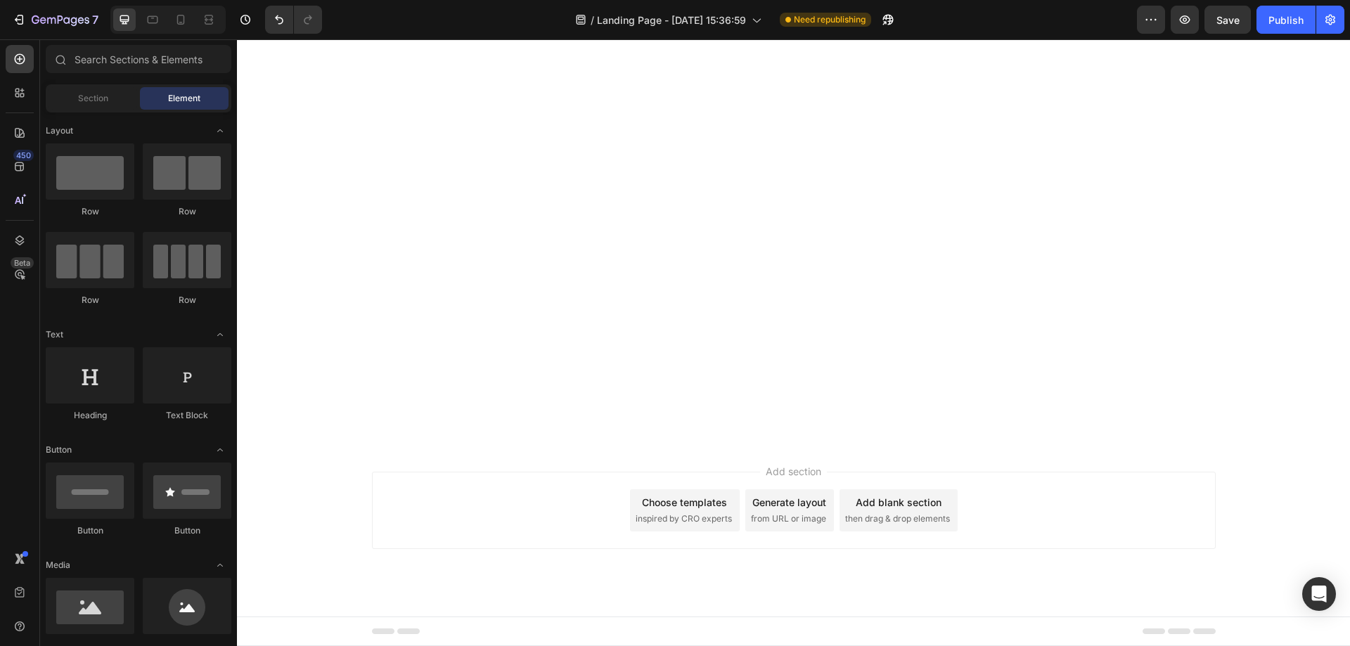
scroll to position [157, 0]
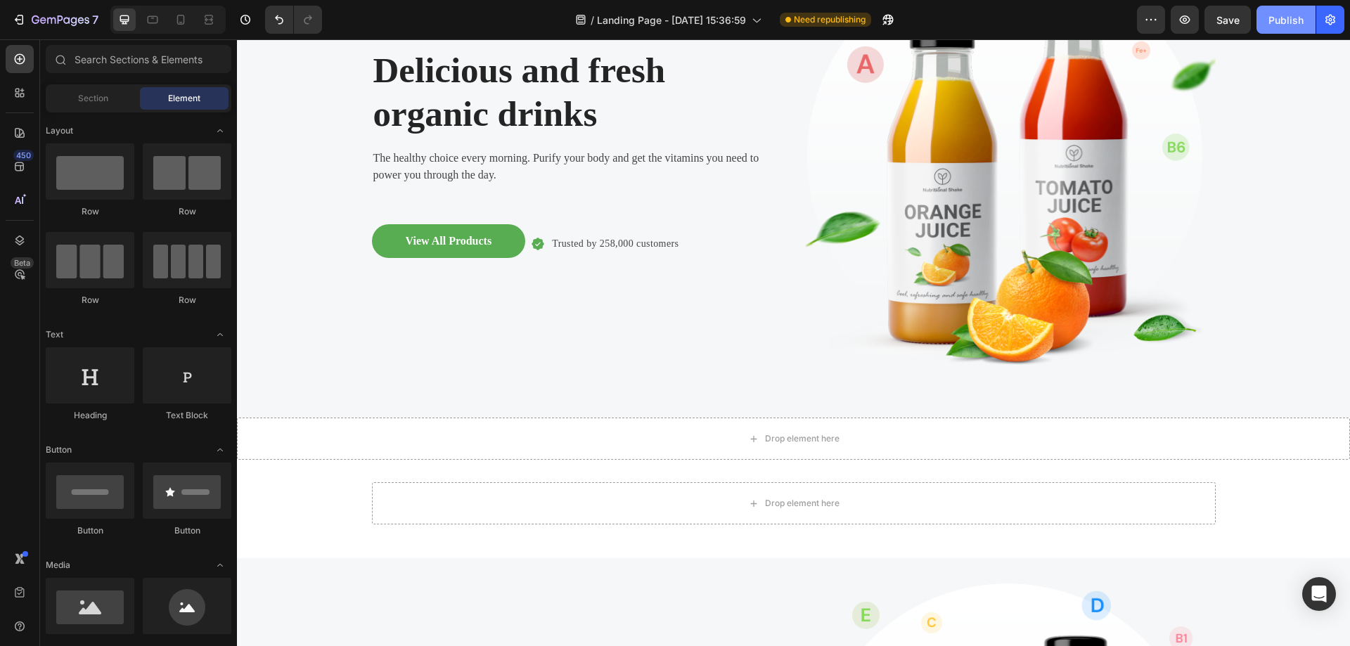
click at [1277, 23] on div "Publish" at bounding box center [1285, 20] width 35 height 15
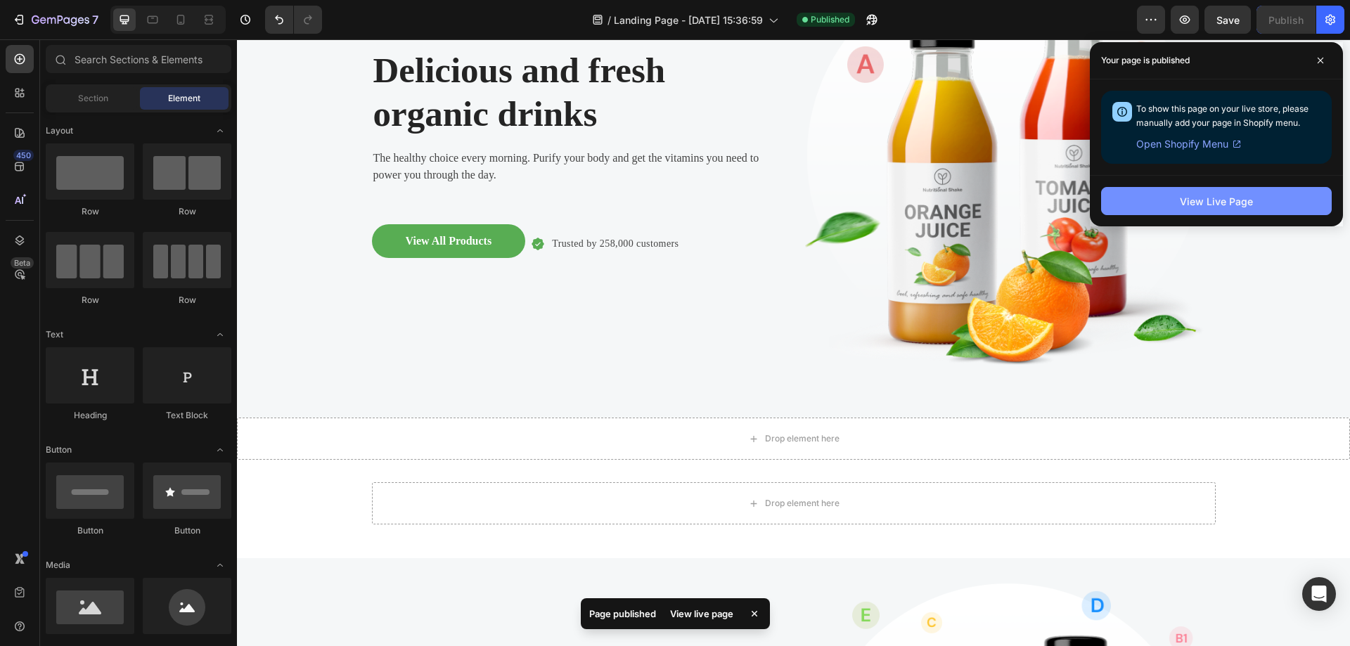
click at [1217, 202] on div "View Live Page" at bounding box center [1216, 201] width 73 height 15
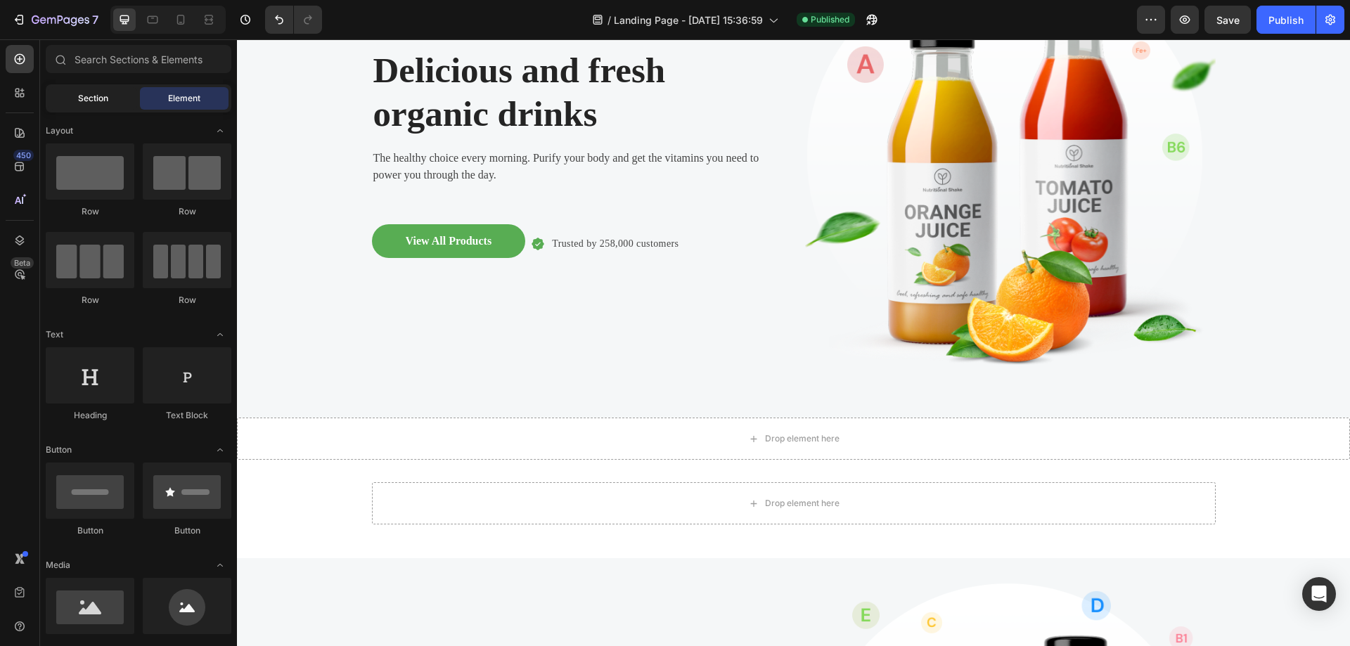
click at [81, 103] on span "Section" at bounding box center [93, 98] width 30 height 13
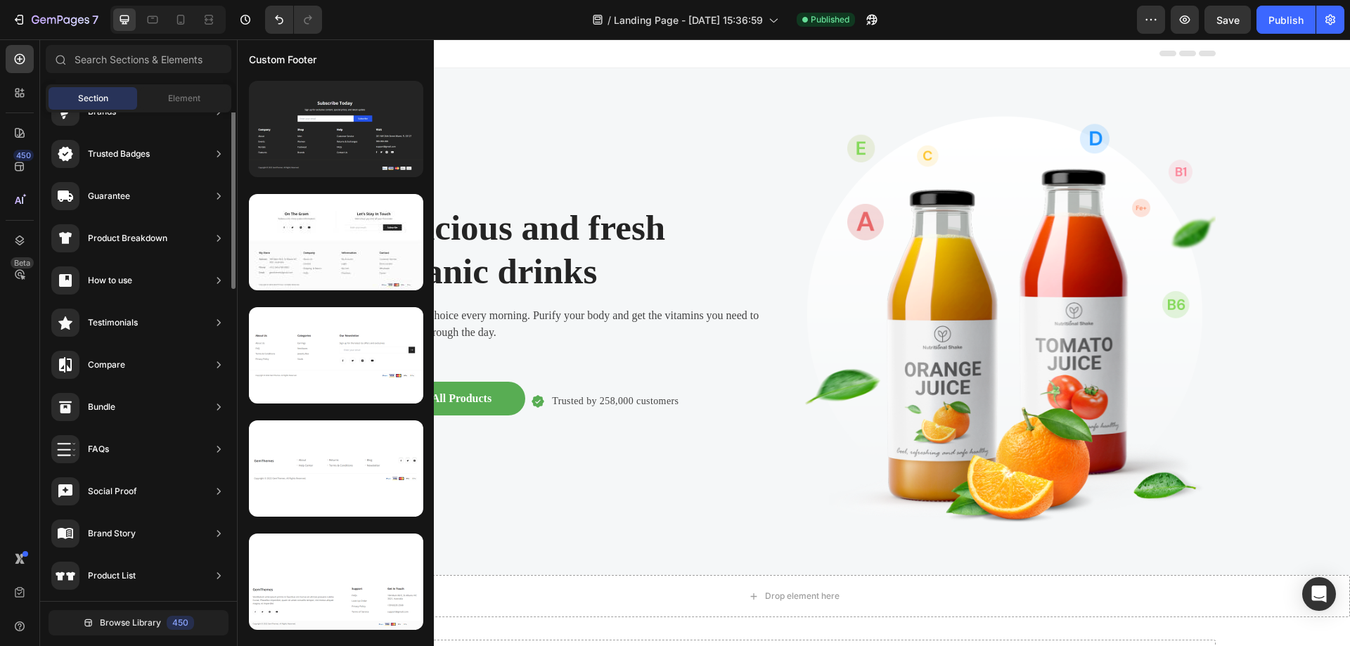
scroll to position [0, 0]
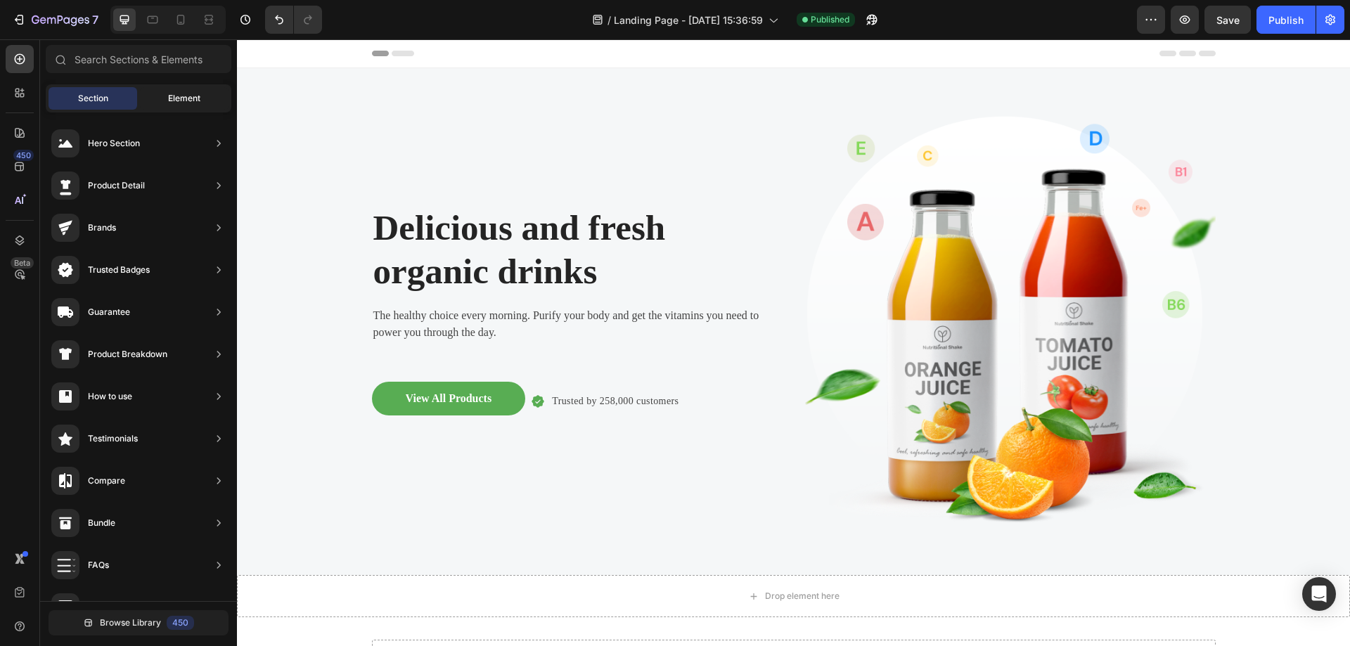
click at [193, 99] on span "Element" at bounding box center [184, 98] width 32 height 13
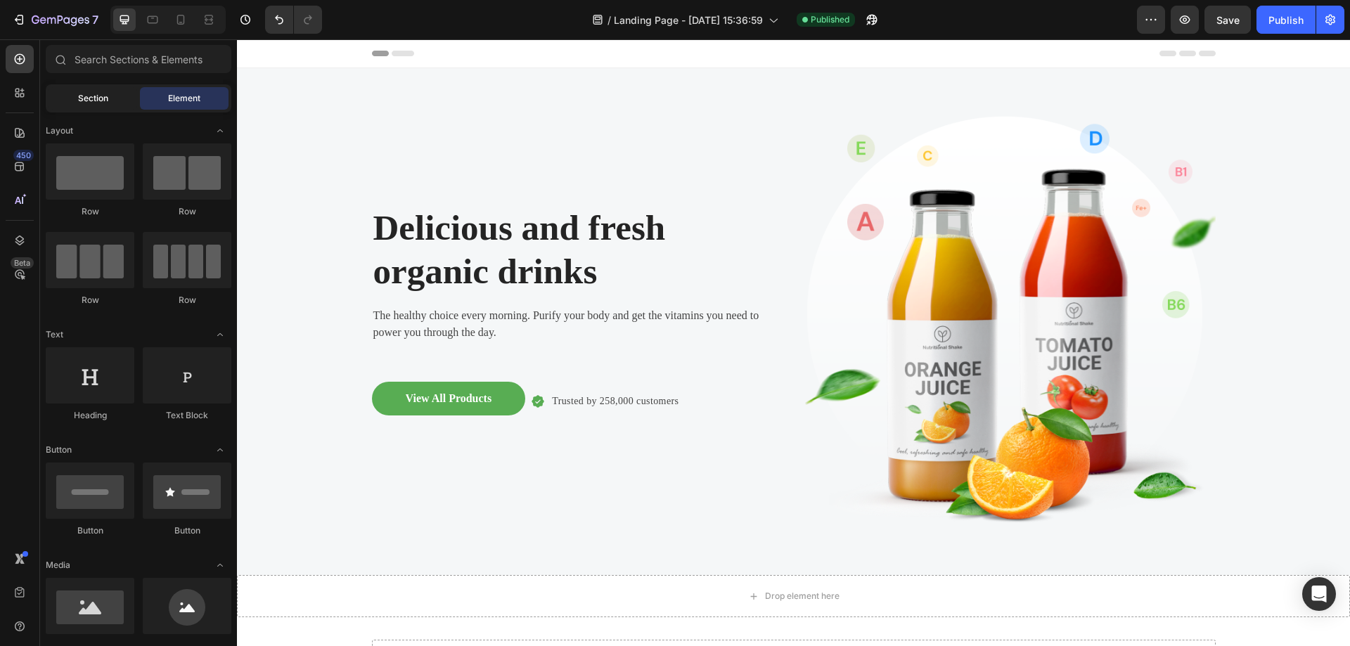
click at [99, 96] on span "Section" at bounding box center [93, 98] width 30 height 13
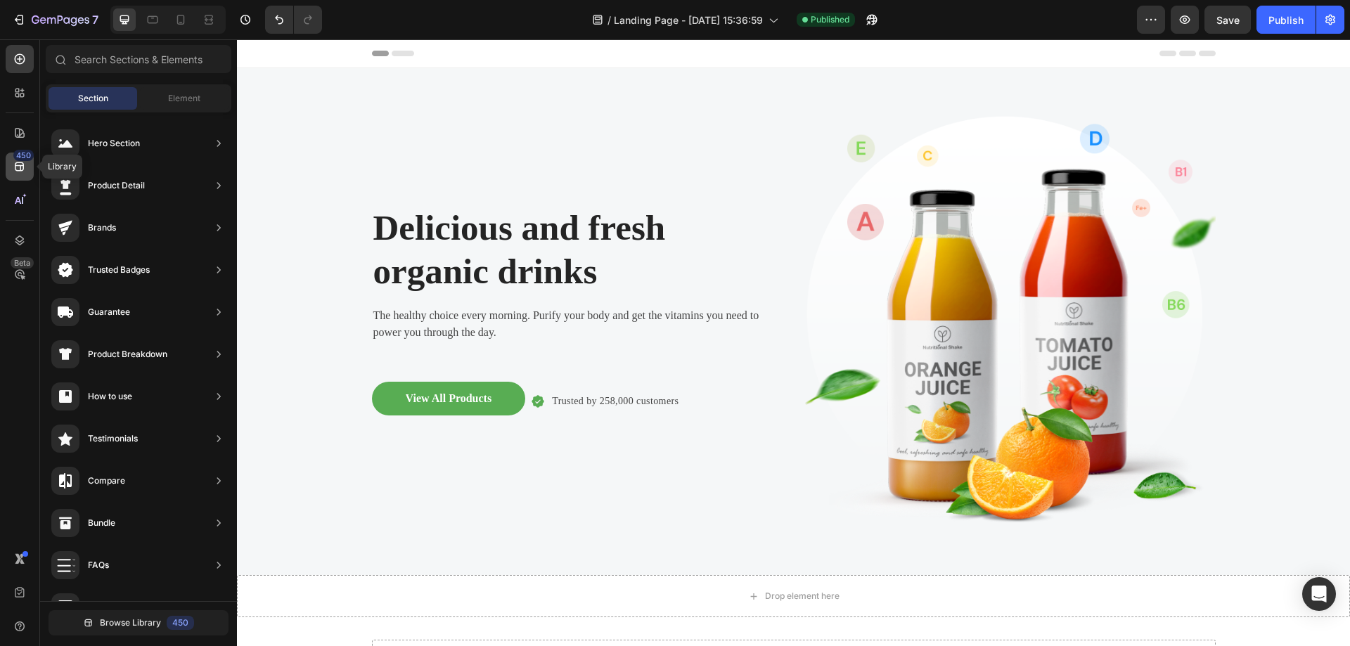
click at [31, 170] on div "450" at bounding box center [20, 167] width 28 height 28
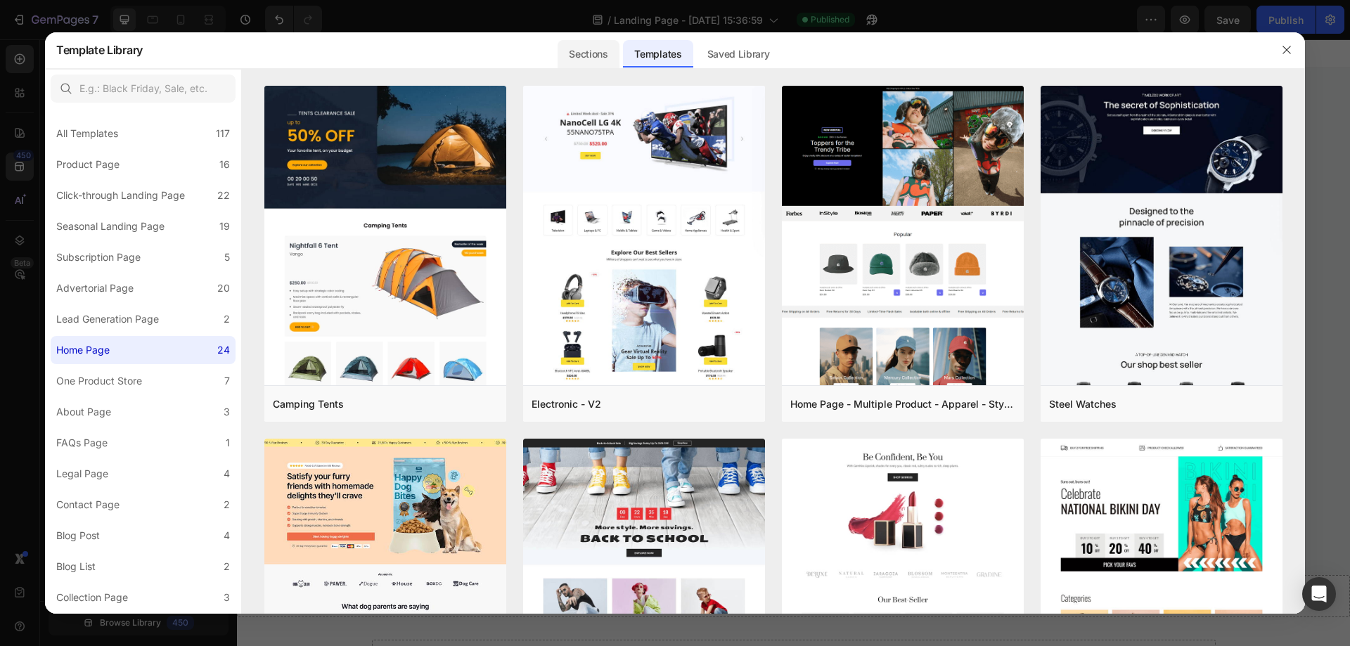
click at [593, 60] on div "Sections" at bounding box center [588, 54] width 61 height 28
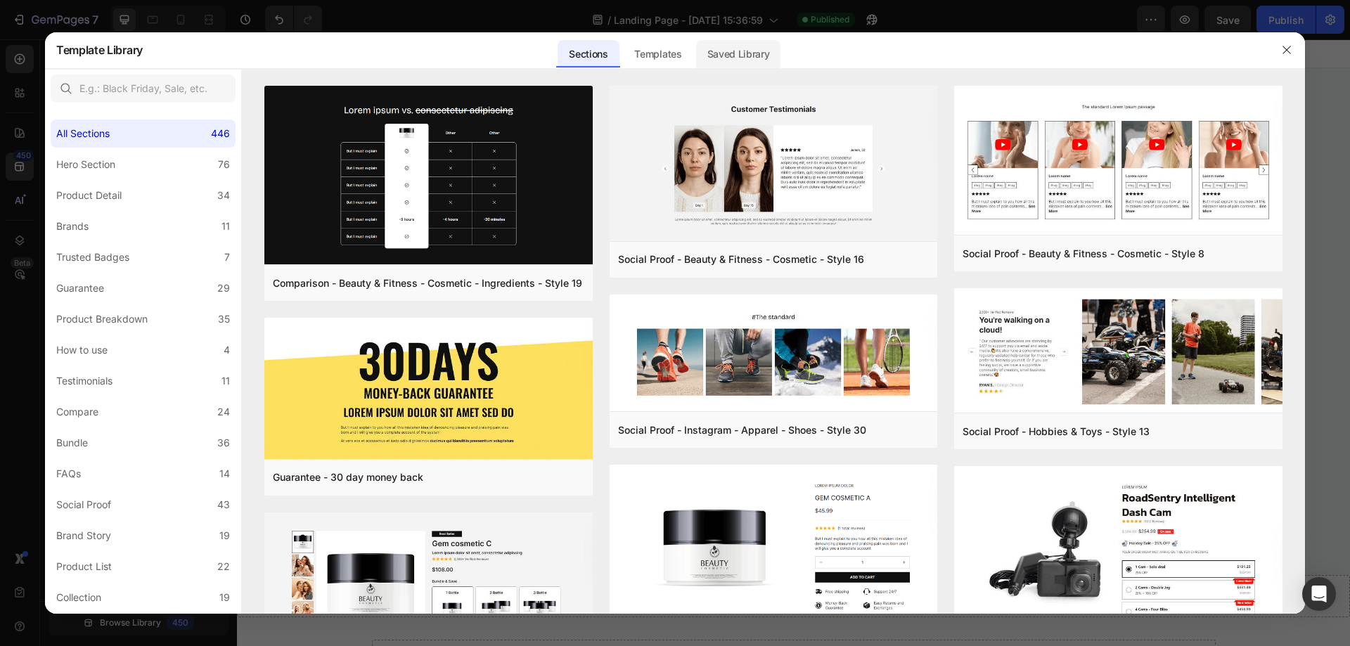
click at [723, 53] on div "Saved Library" at bounding box center [738, 54] width 85 height 28
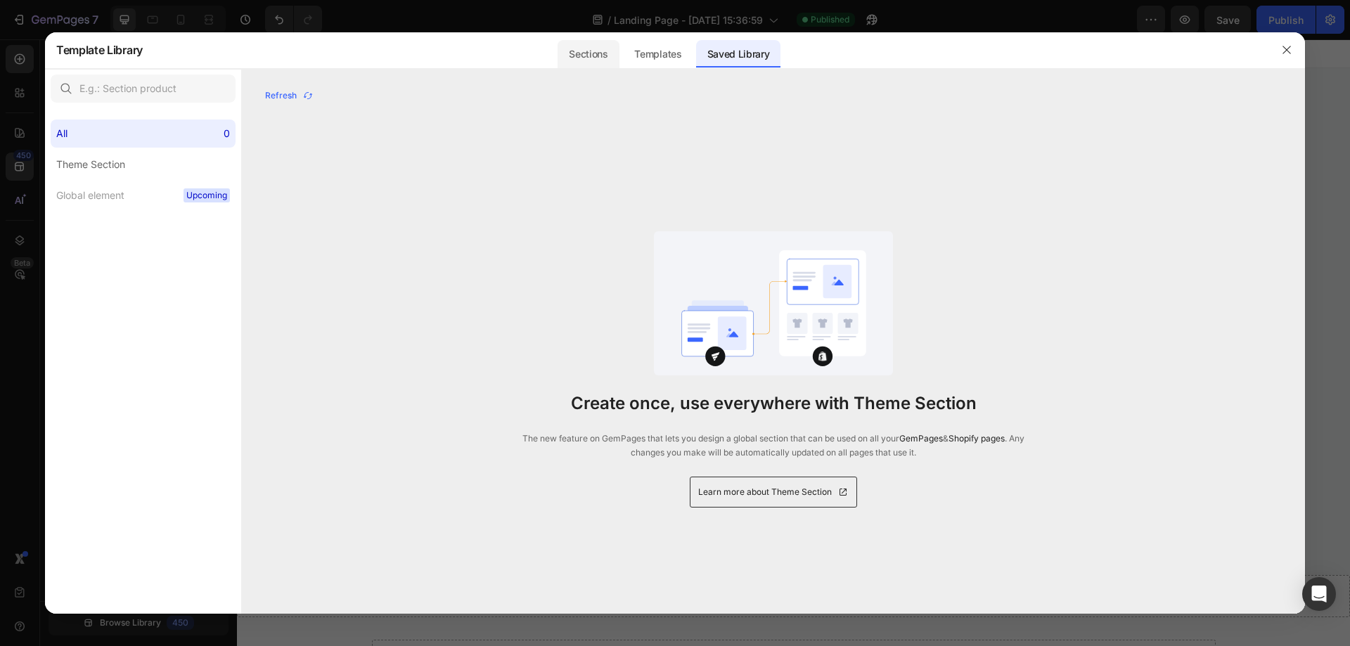
click at [593, 56] on div "Sections" at bounding box center [588, 54] width 61 height 28
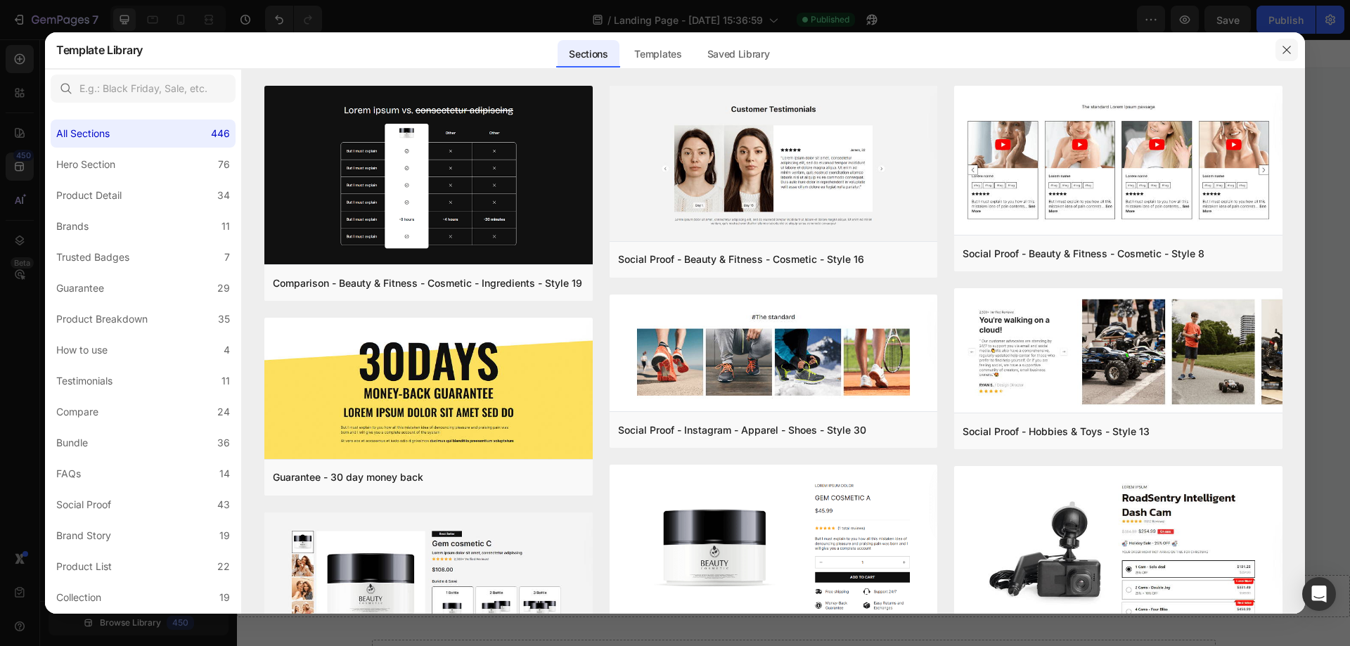
click at [1284, 47] on icon "button" at bounding box center [1286, 50] width 8 height 8
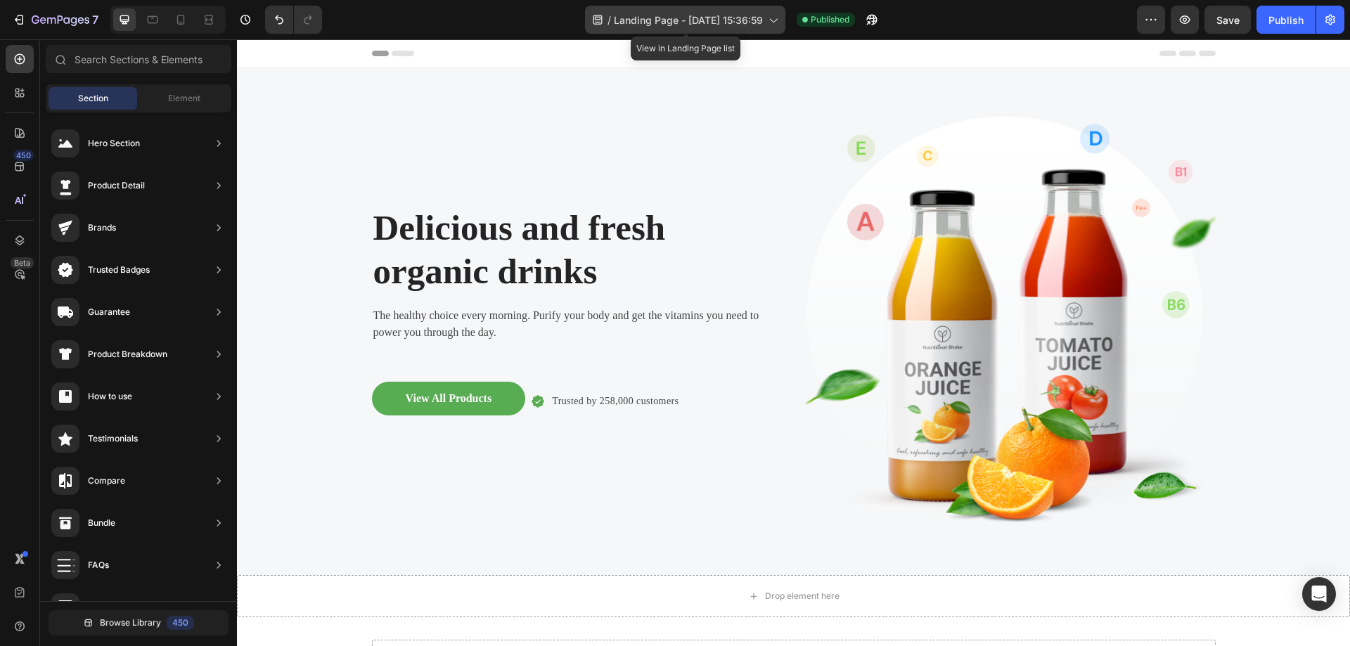
click at [775, 22] on icon at bounding box center [773, 21] width 8 height 4
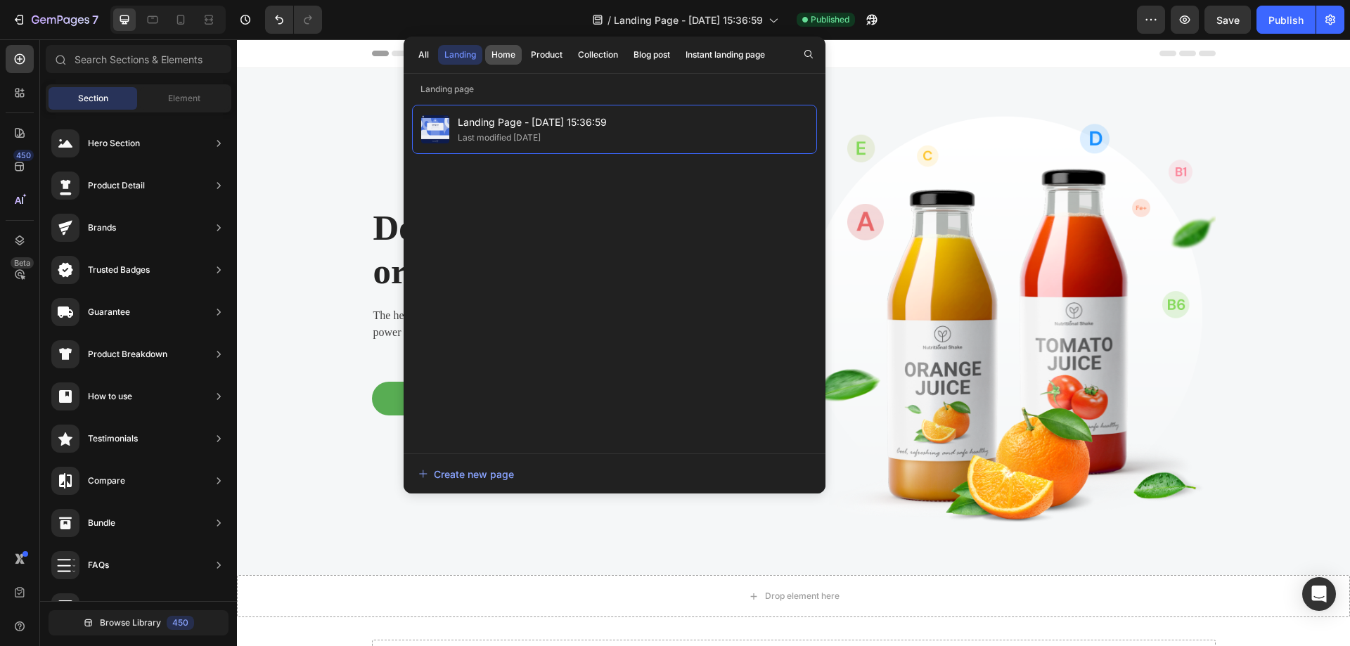
click at [524, 56] on button "Home" at bounding box center [546, 55] width 44 height 20
click at [541, 57] on div "Product" at bounding box center [547, 55] width 32 height 13
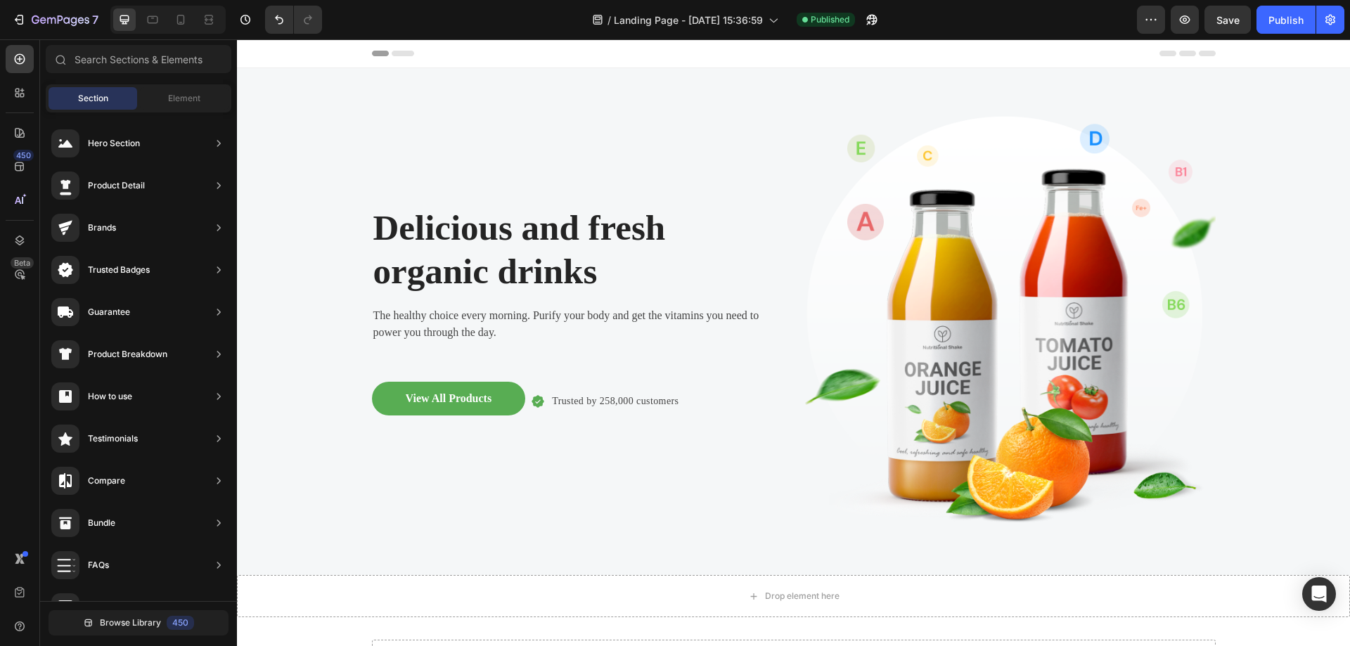
click at [969, 66] on div "Header" at bounding box center [794, 53] width 844 height 28
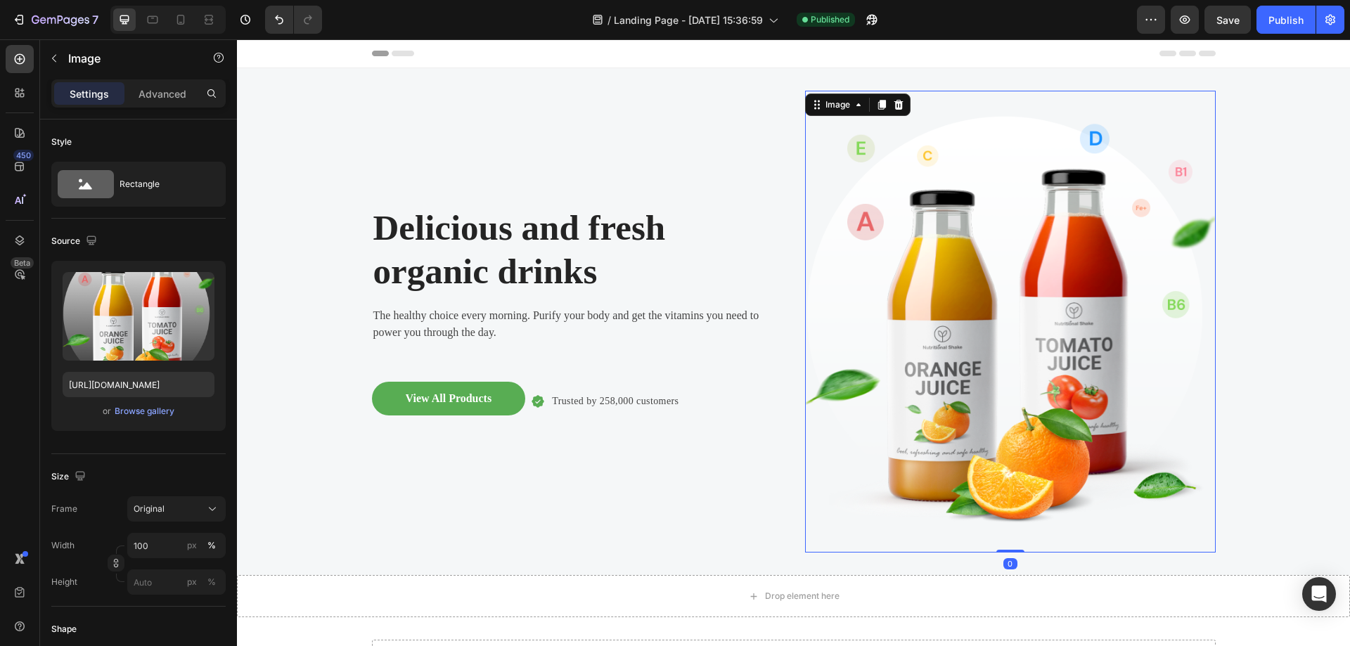
click at [1071, 144] on img at bounding box center [1010, 322] width 411 height 462
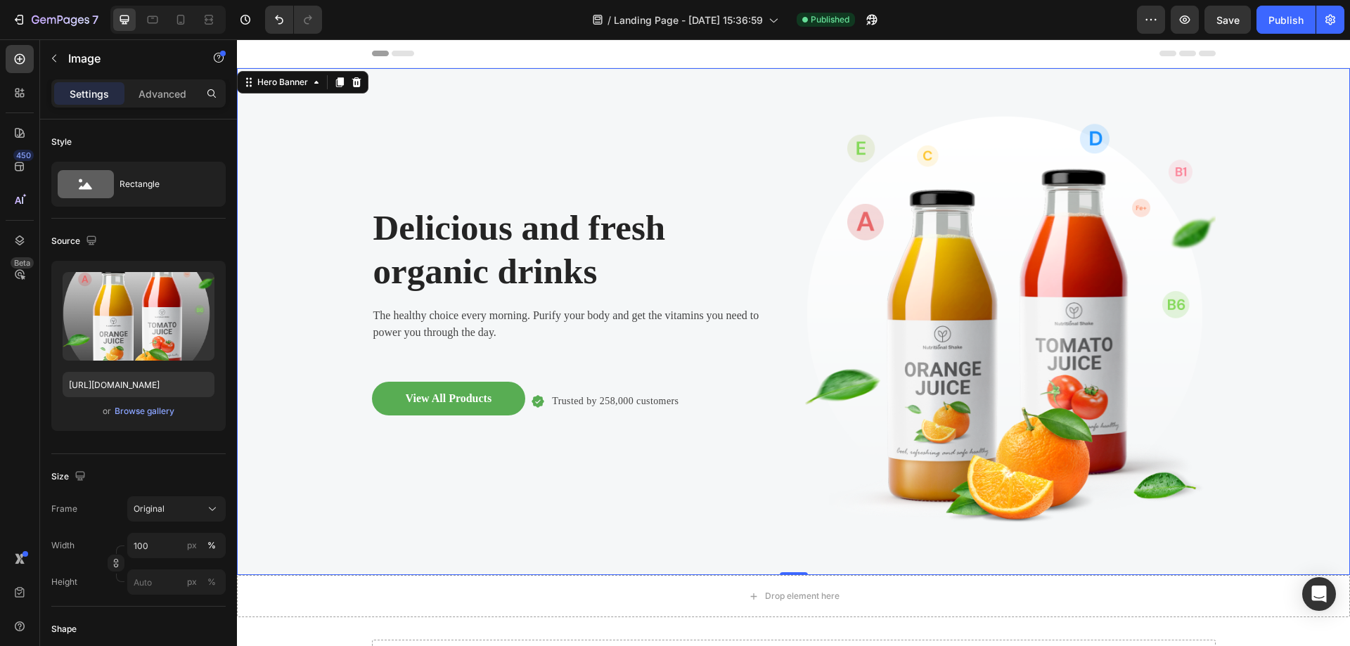
click at [440, 124] on div "Delicious and fresh organic drinks Heading The healthy choice every morning. Pu…" at bounding box center [577, 322] width 411 height 462
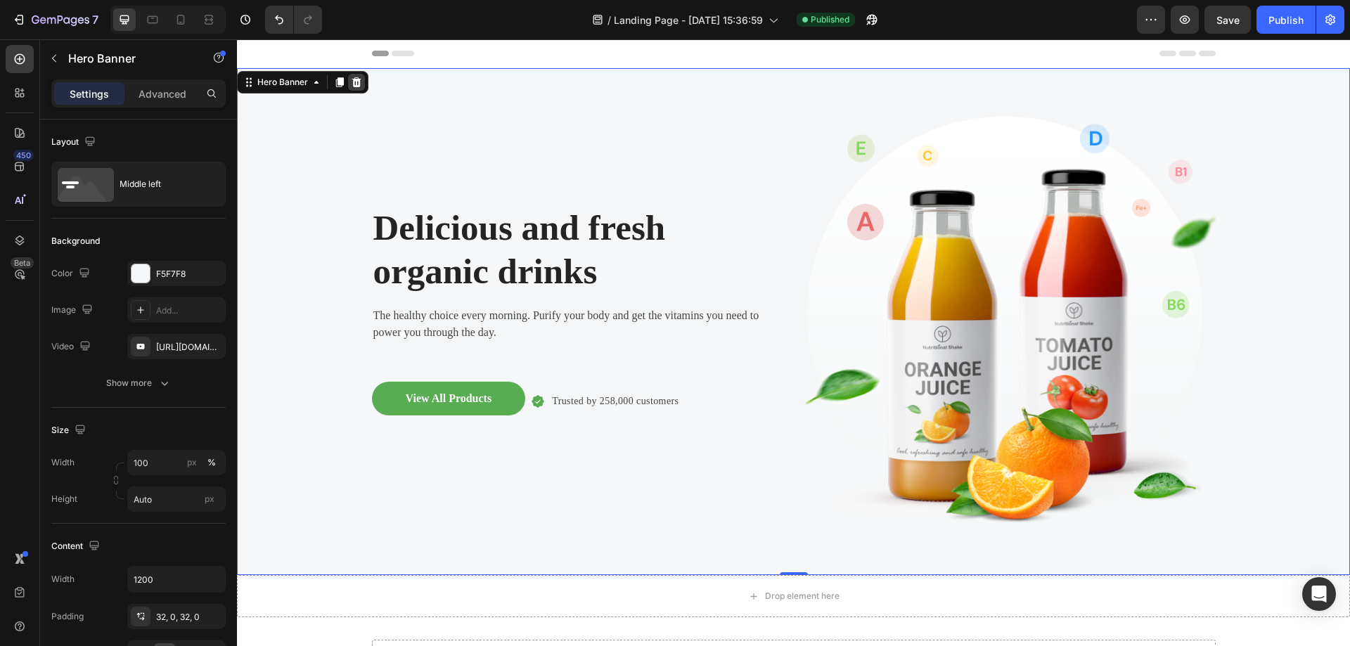
click at [356, 87] on icon at bounding box center [356, 82] width 9 height 10
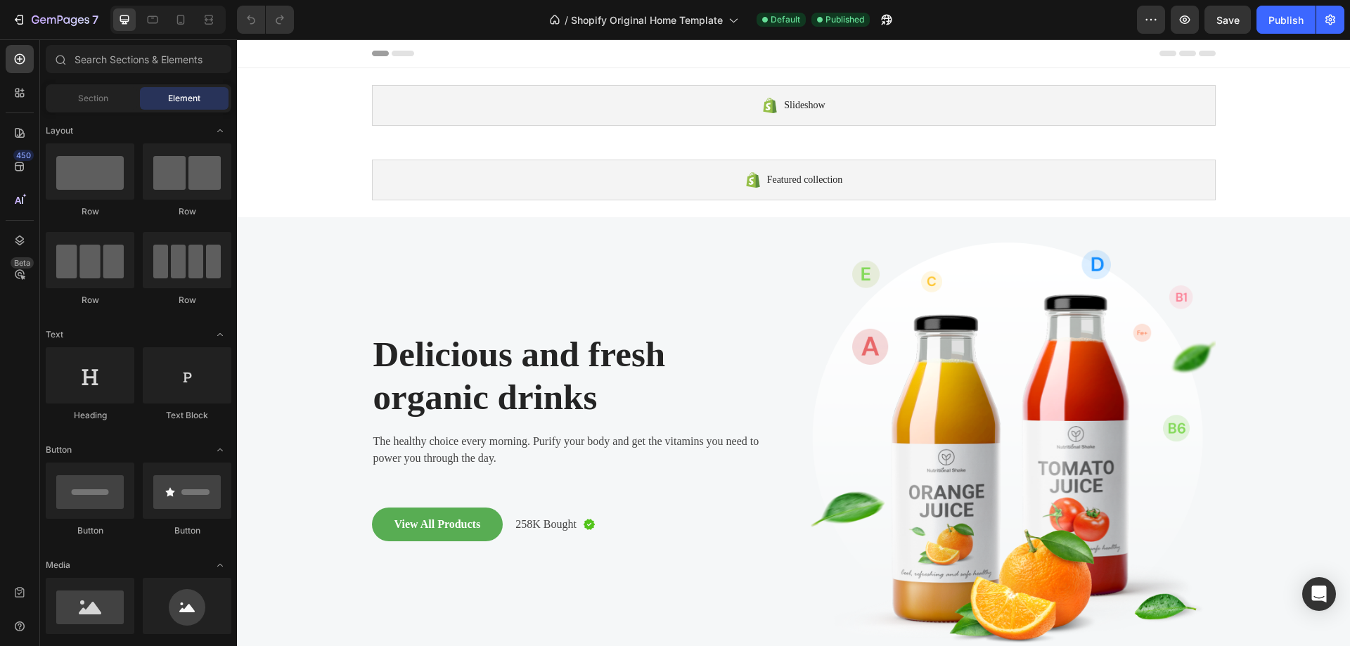
click at [397, 49] on div at bounding box center [794, 53] width 844 height 28
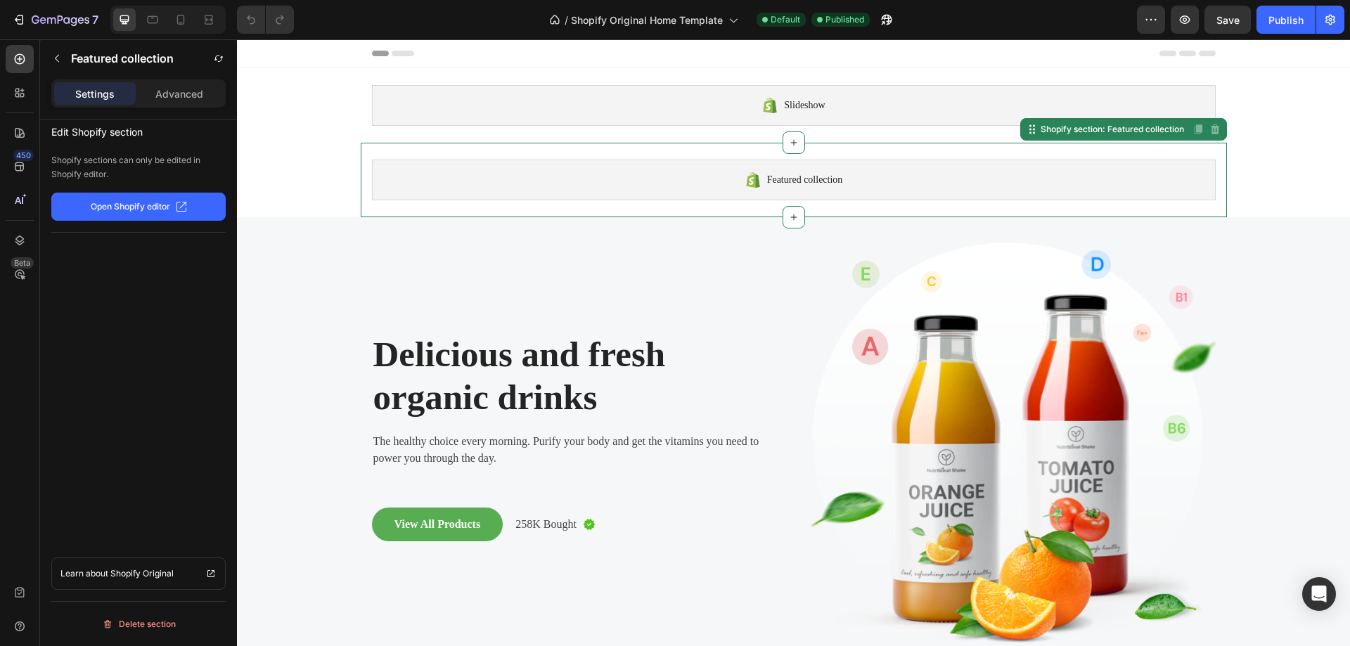
click at [960, 176] on div "Featured collection" at bounding box center [794, 180] width 844 height 41
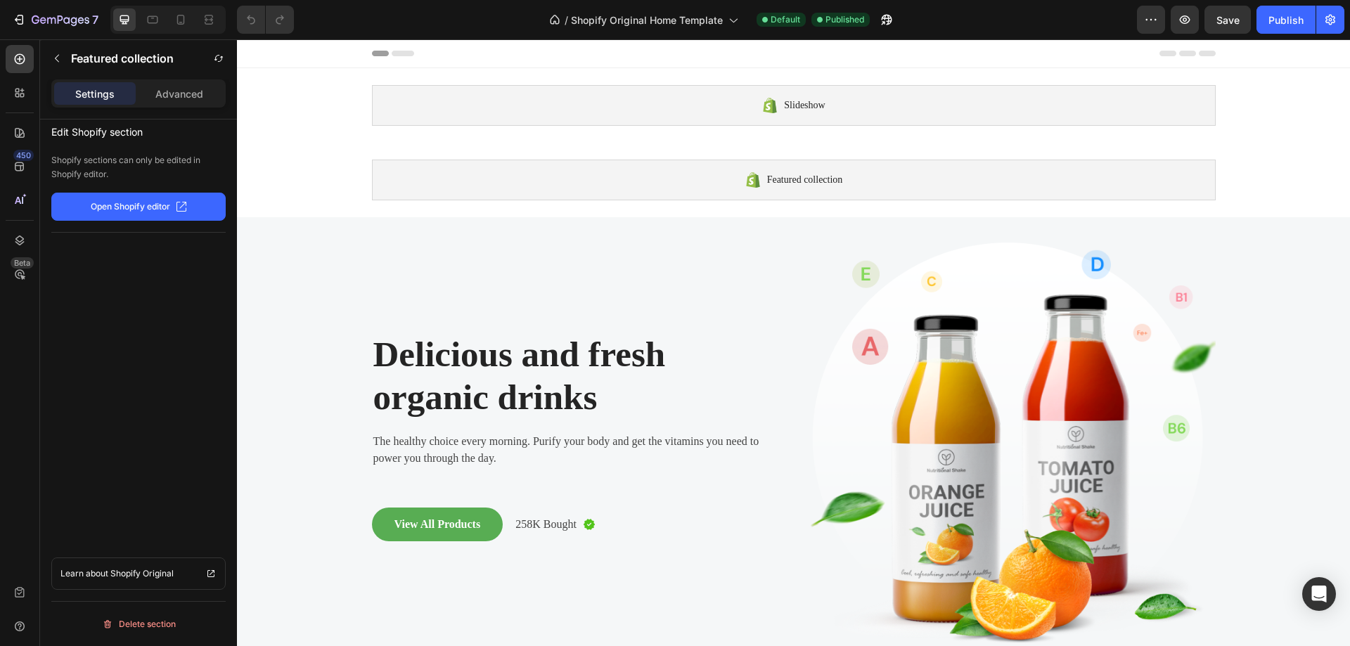
click at [153, 202] on p "Open Shopify editor" at bounding box center [130, 206] width 79 height 13
click at [18, 164] on icon at bounding box center [20, 167] width 14 height 14
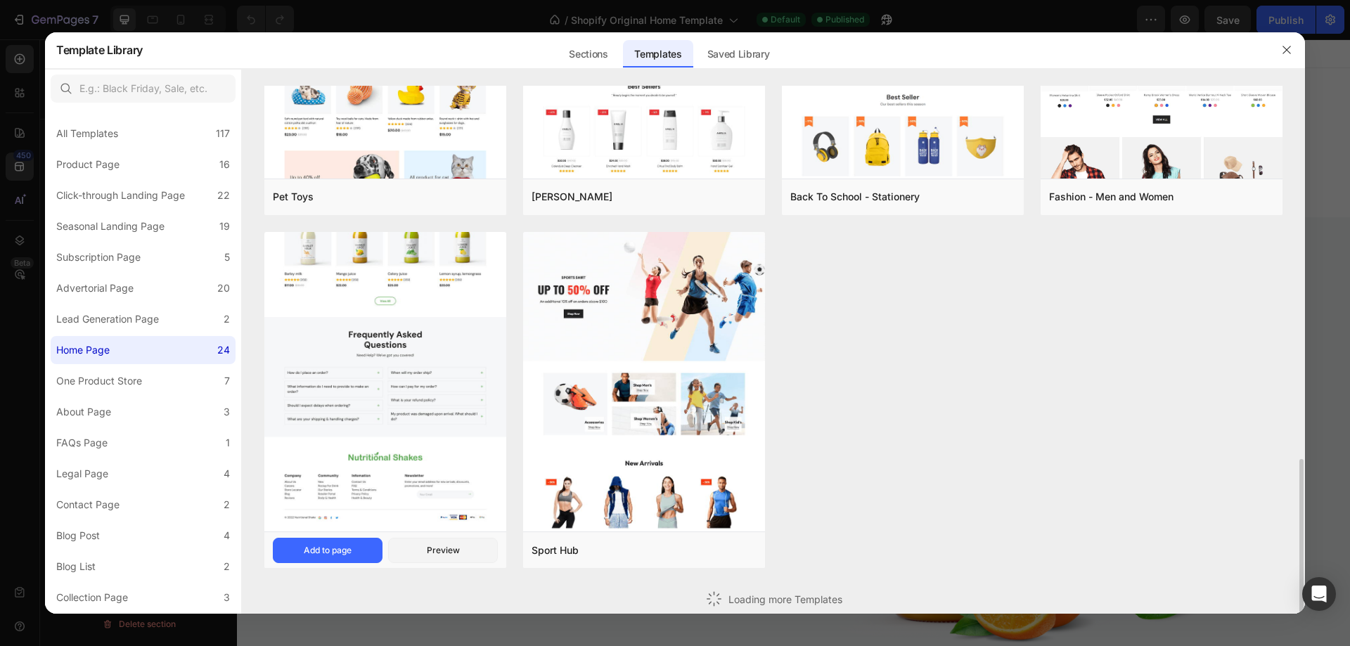
scroll to position [986, 0]
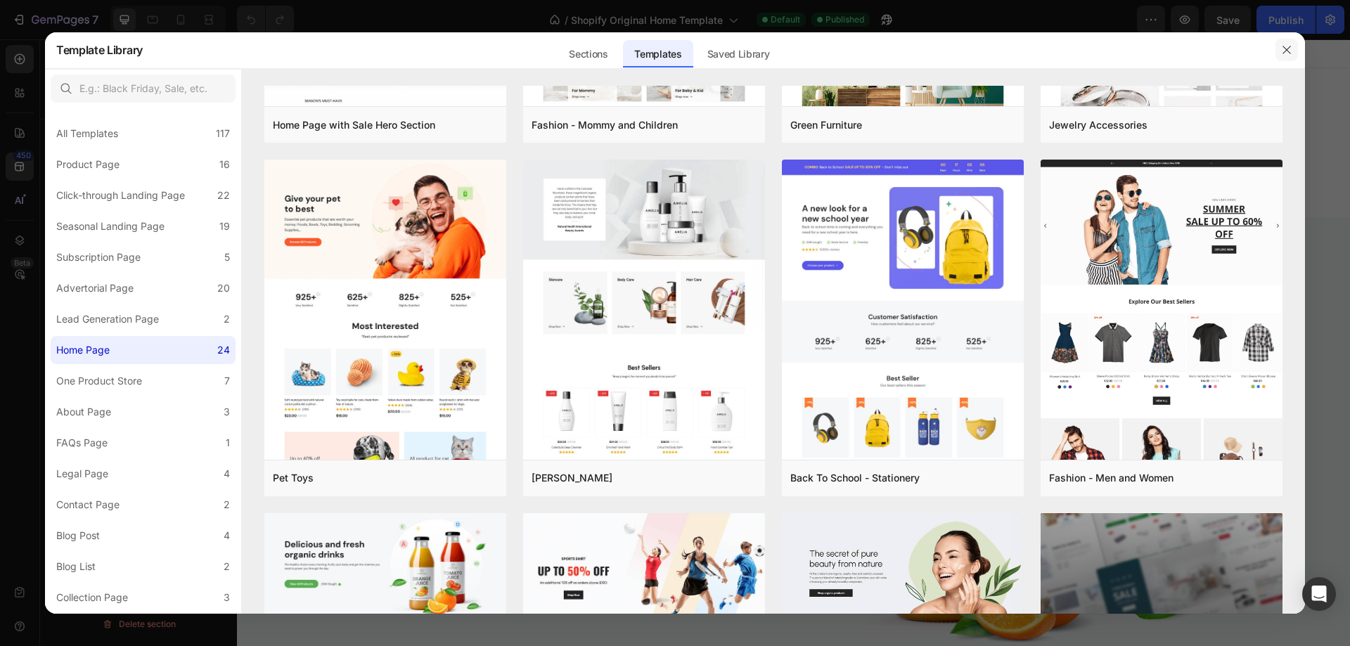
click at [1289, 44] on icon "button" at bounding box center [1286, 49] width 11 height 11
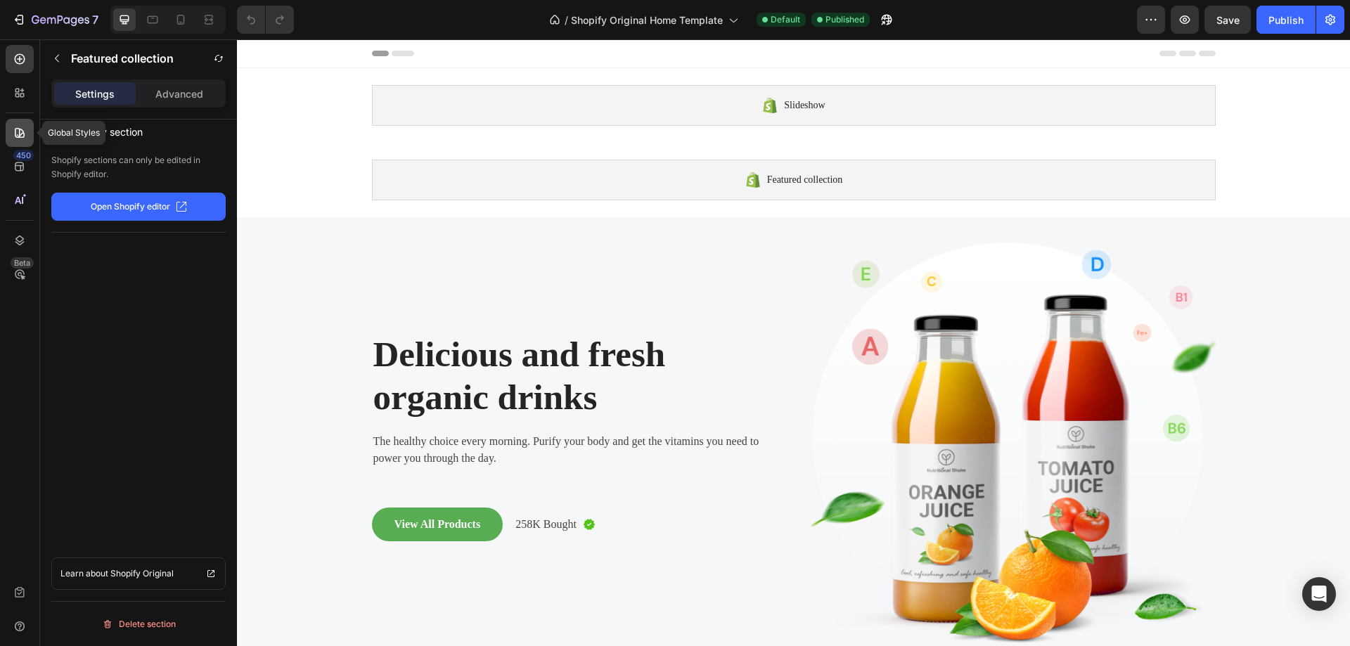
click at [21, 137] on icon at bounding box center [20, 133] width 10 height 10
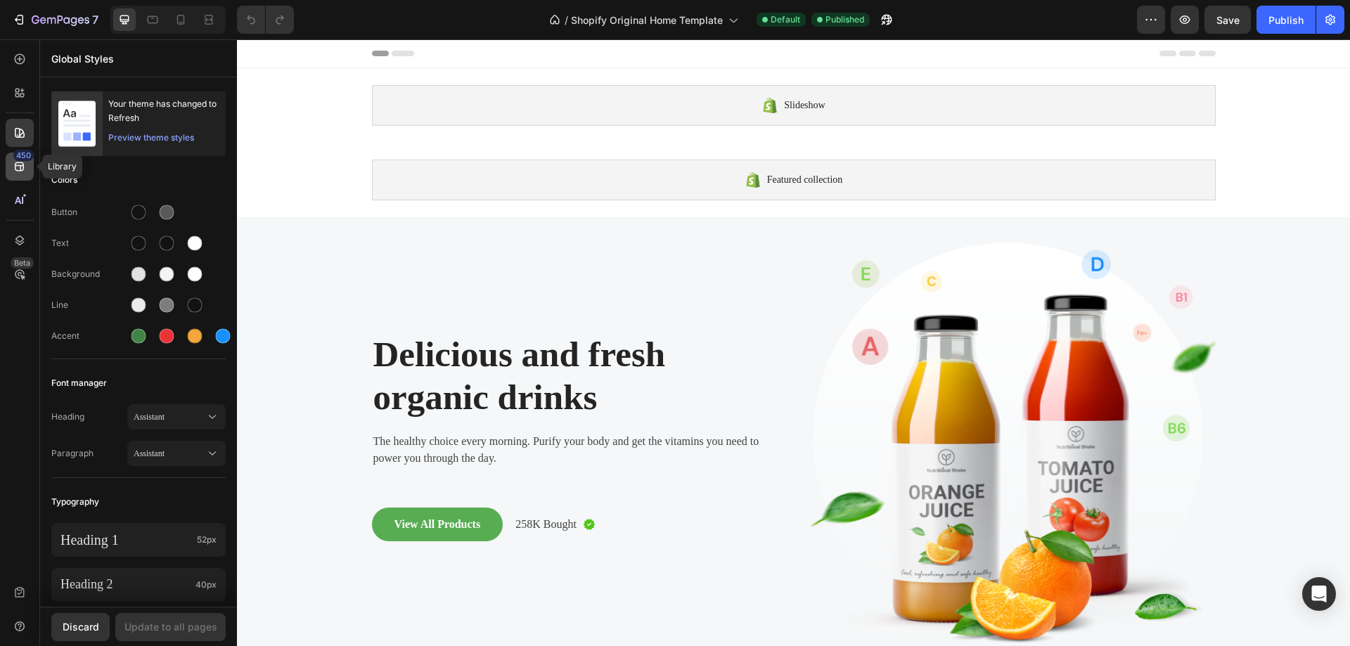
click at [16, 167] on icon at bounding box center [20, 167] width 14 height 14
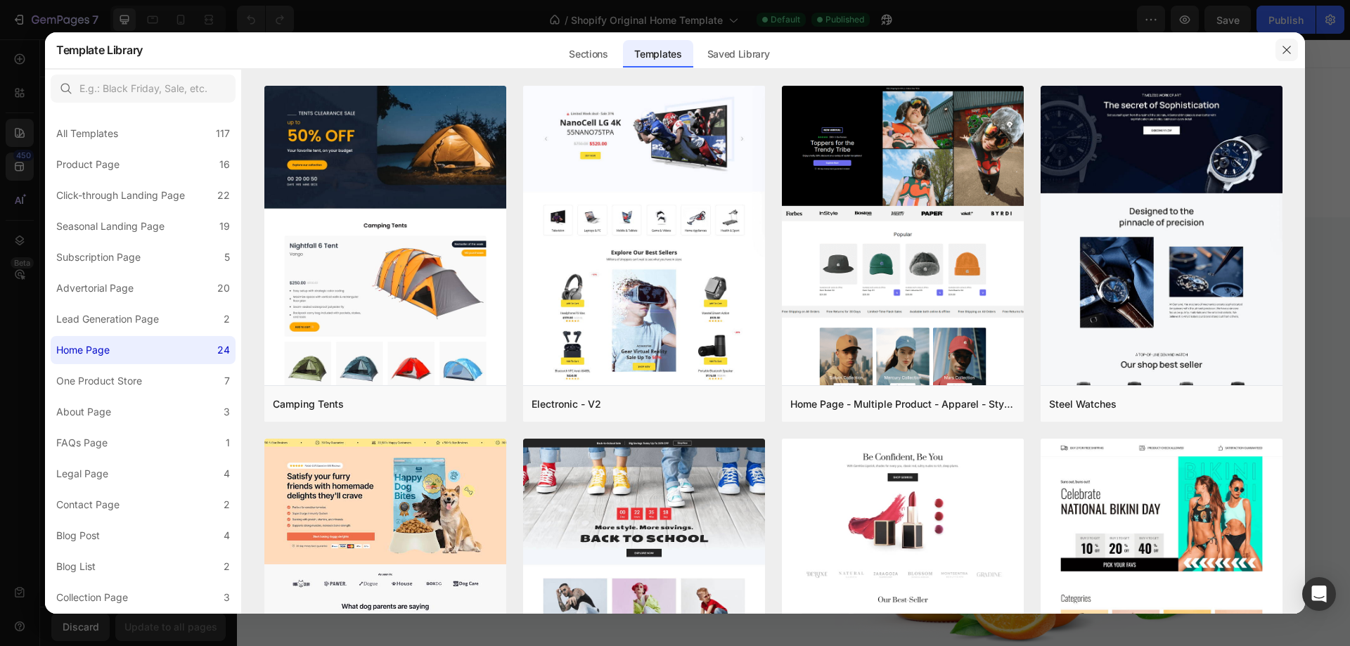
click at [1287, 50] on icon "button" at bounding box center [1286, 50] width 8 height 8
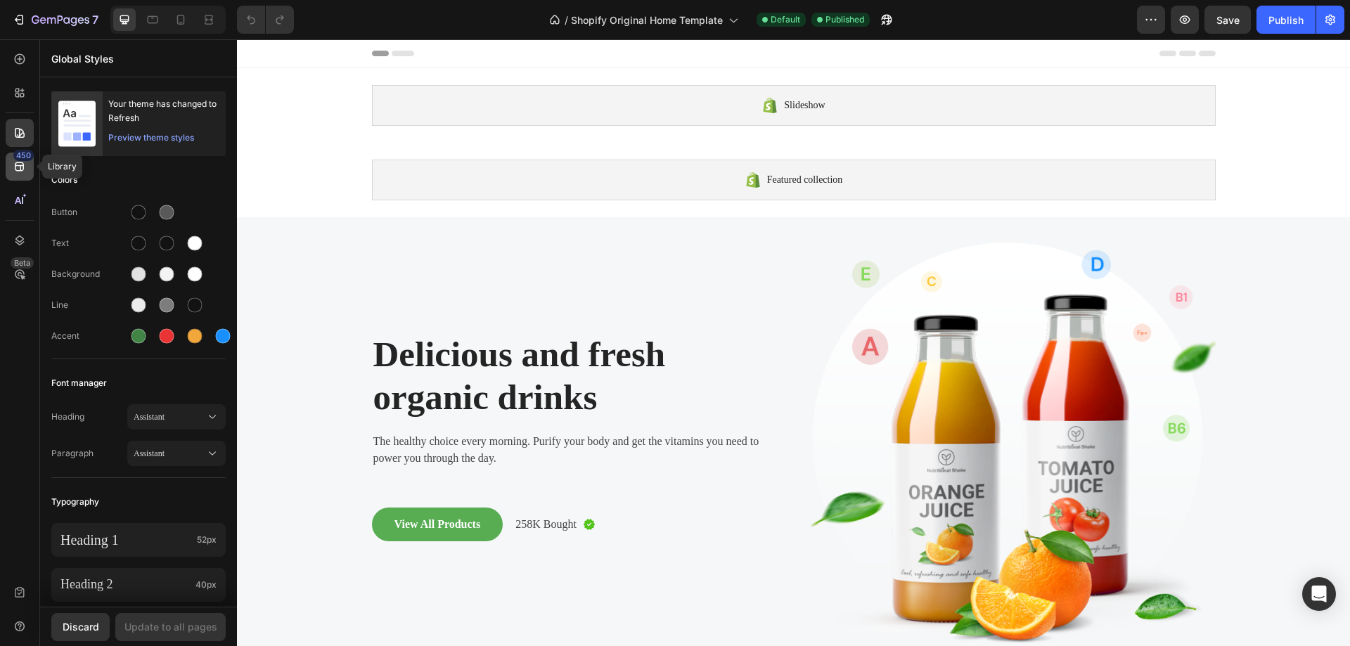
click at [19, 162] on icon at bounding box center [20, 167] width 14 height 14
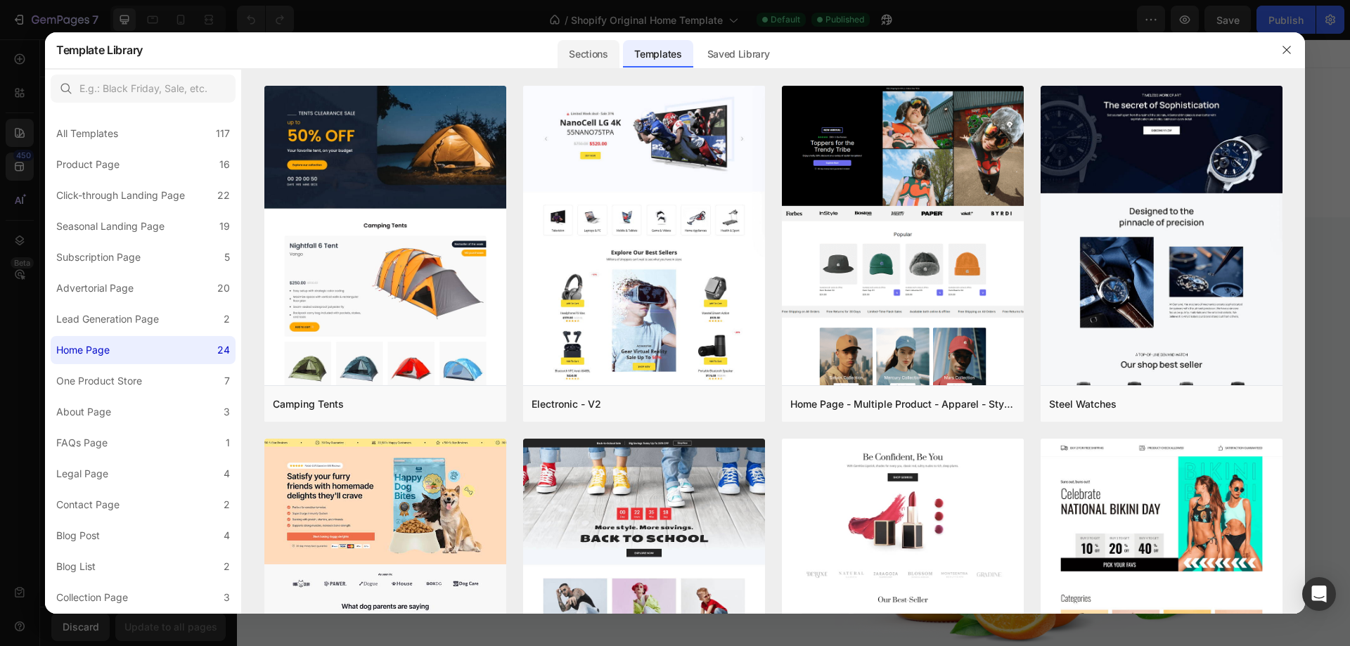
click at [585, 57] on div "Sections" at bounding box center [588, 54] width 61 height 28
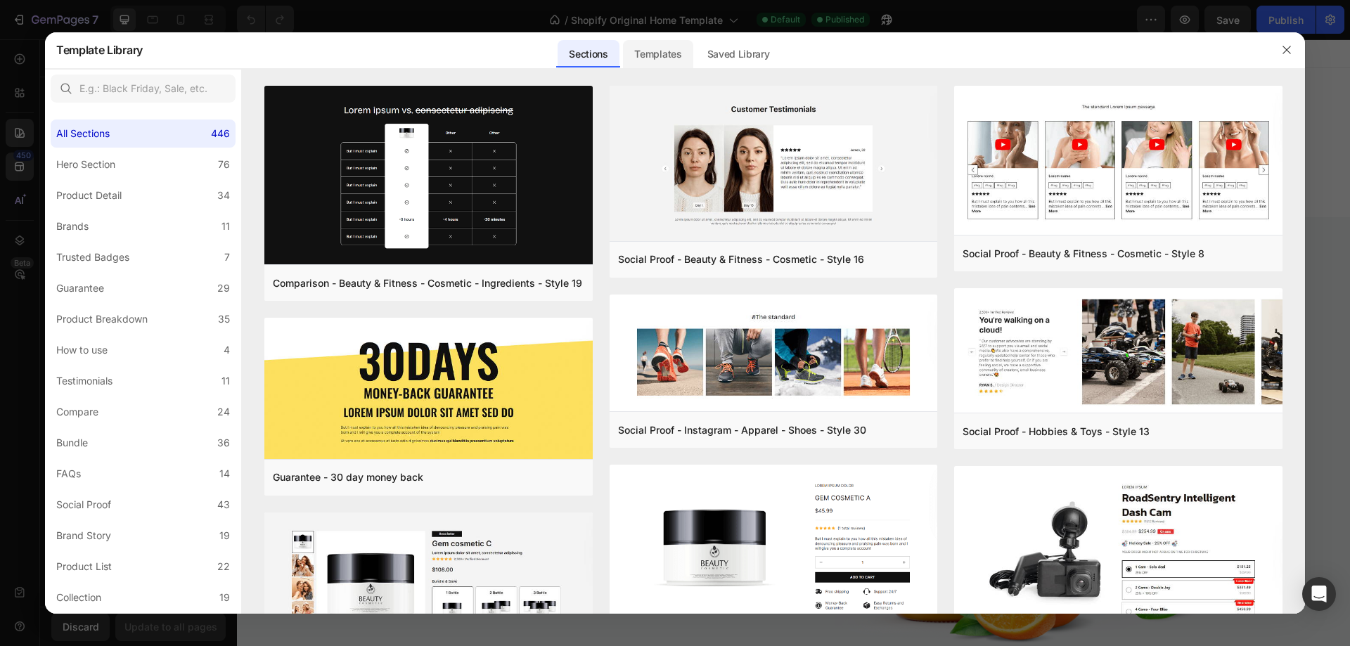
click at [666, 56] on div "Templates" at bounding box center [658, 54] width 70 height 28
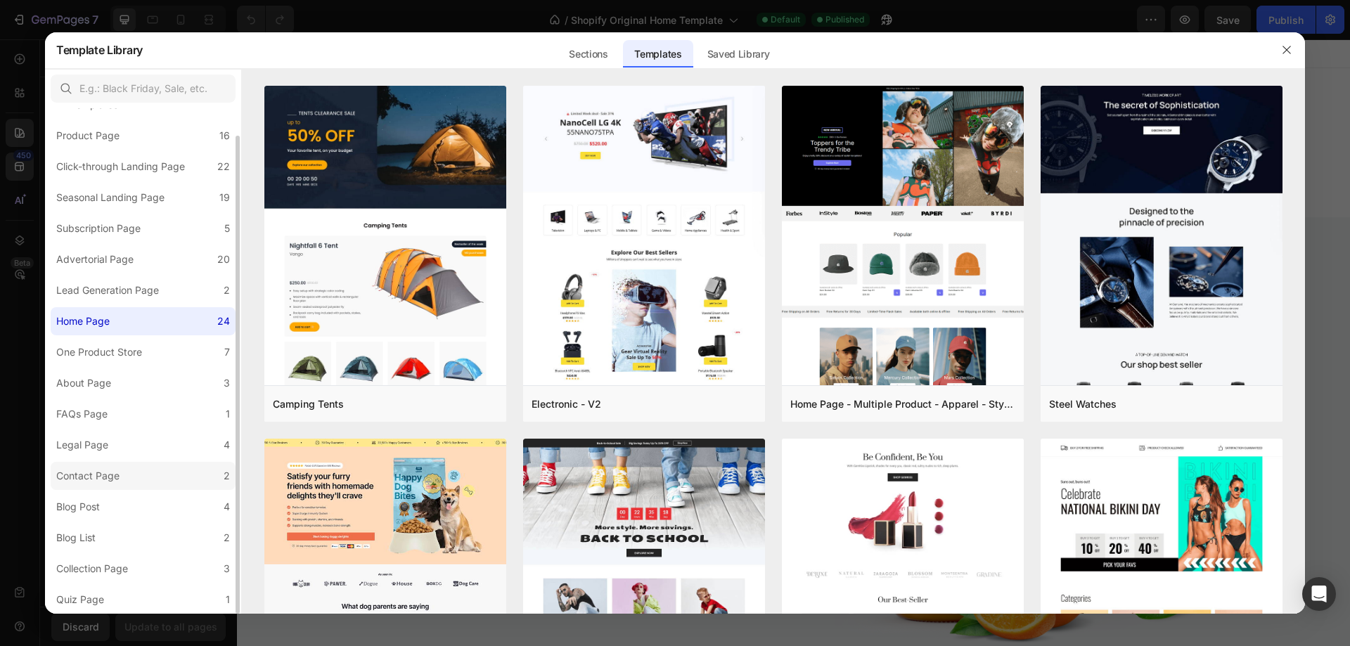
scroll to position [0, 0]
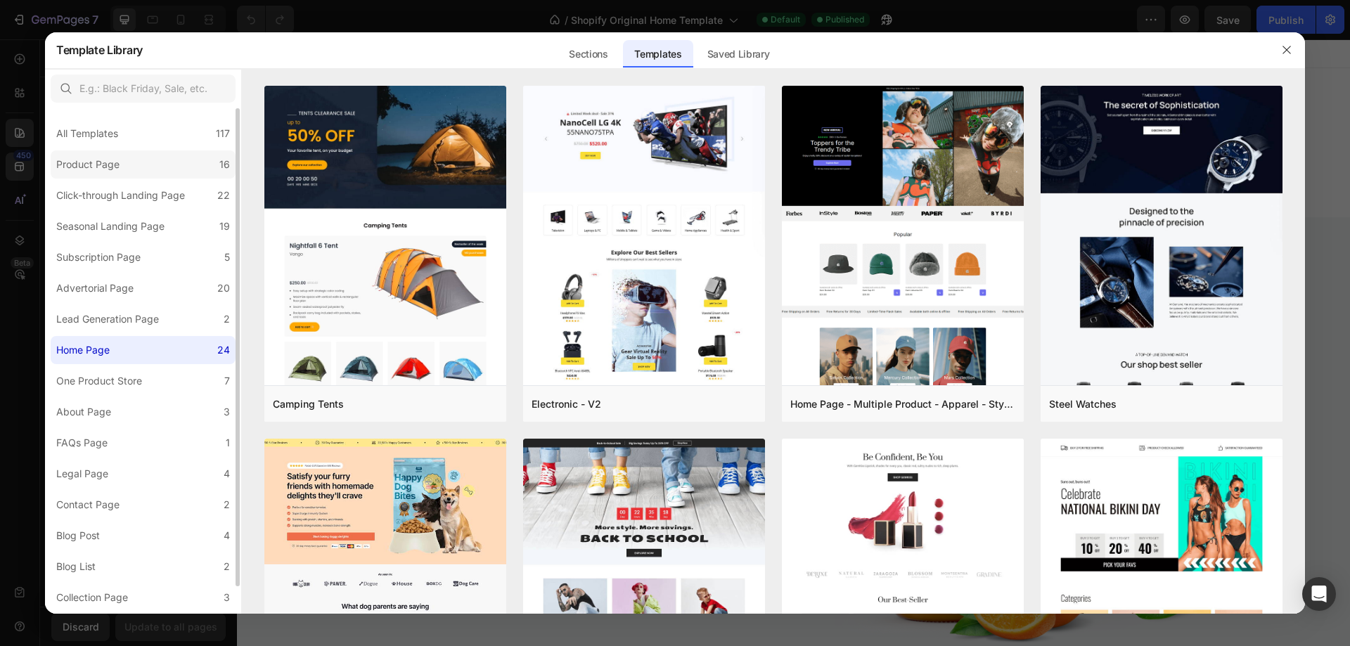
click at [94, 169] on div "Product Page" at bounding box center [87, 164] width 63 height 17
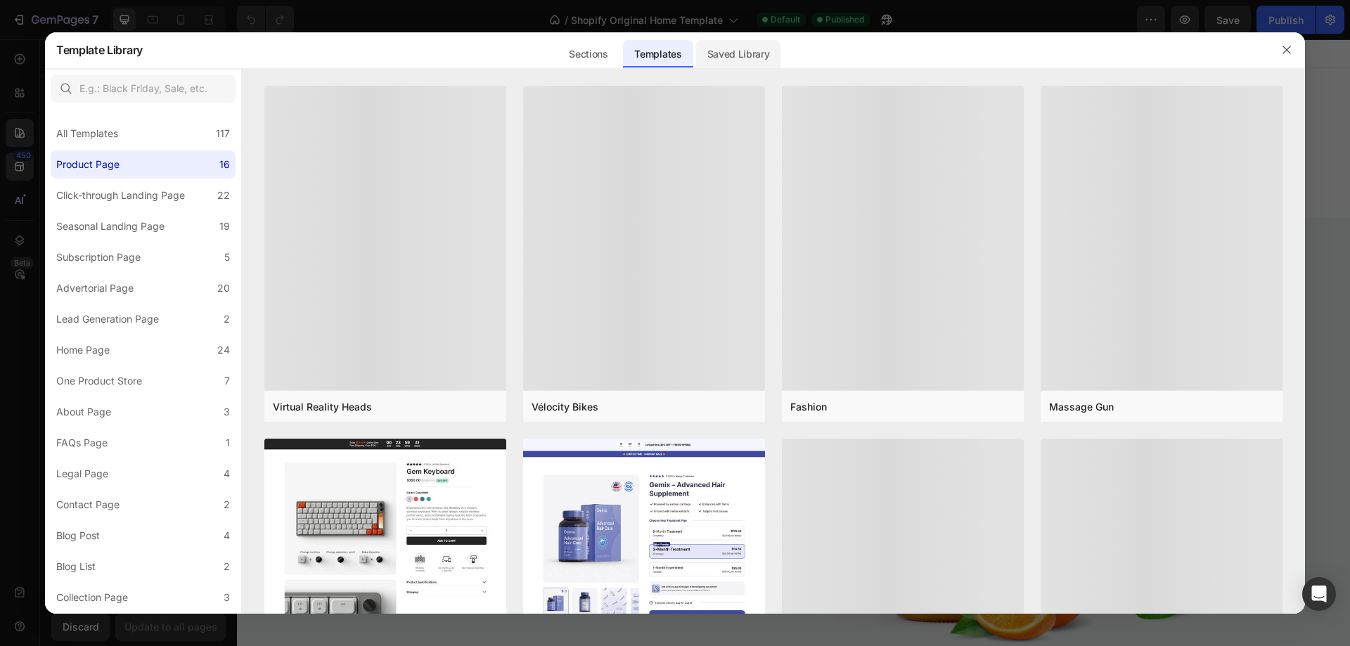
click at [746, 48] on div "Saved Library" at bounding box center [738, 54] width 85 height 28
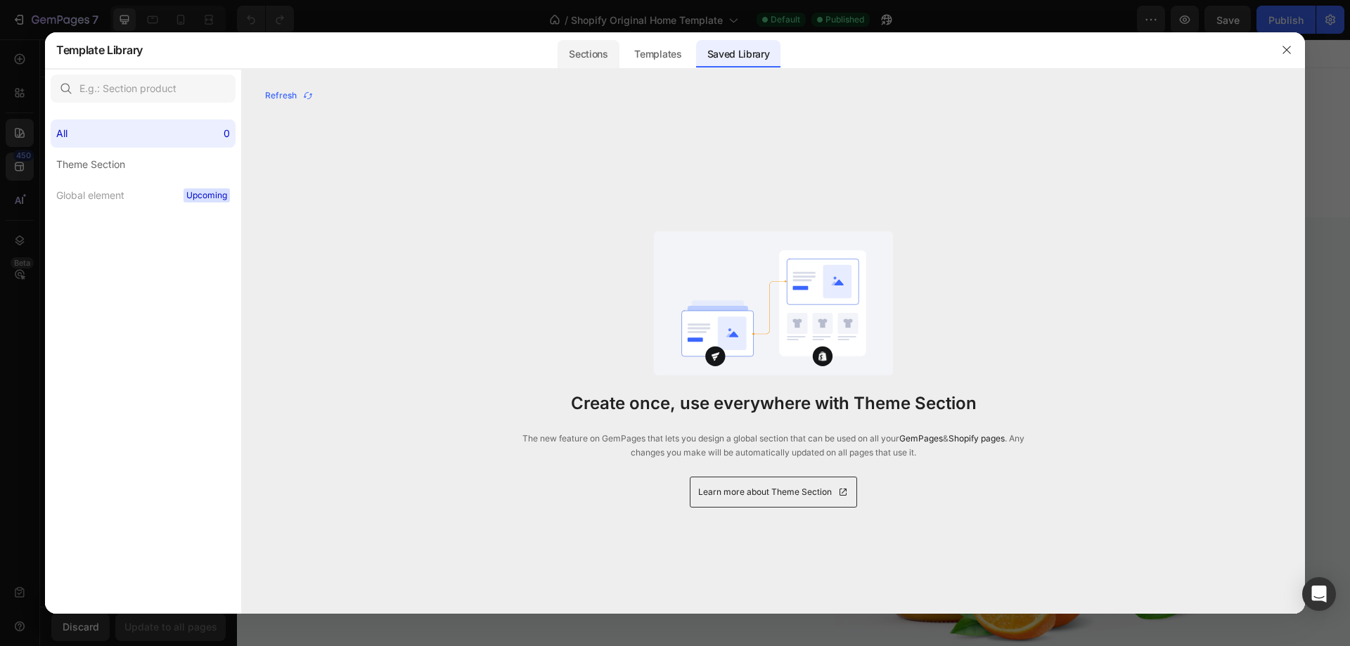
click at [588, 50] on div "Sections" at bounding box center [588, 54] width 61 height 28
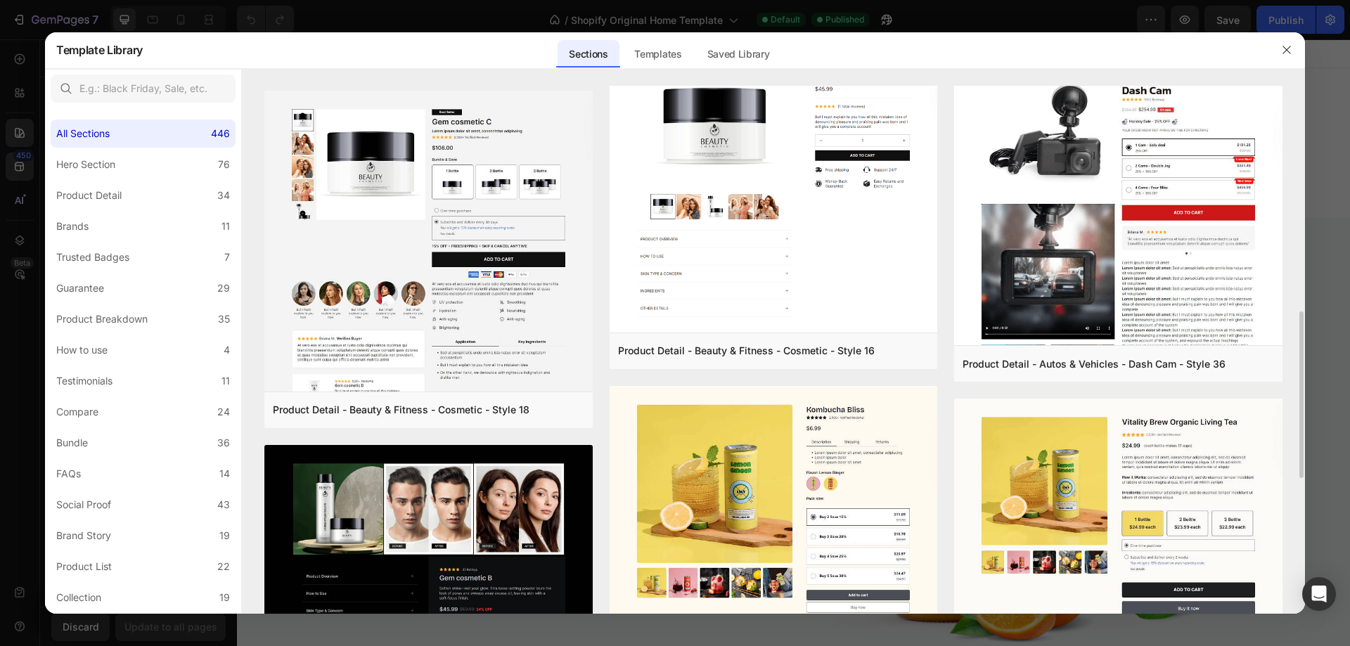
scroll to position [562, 0]
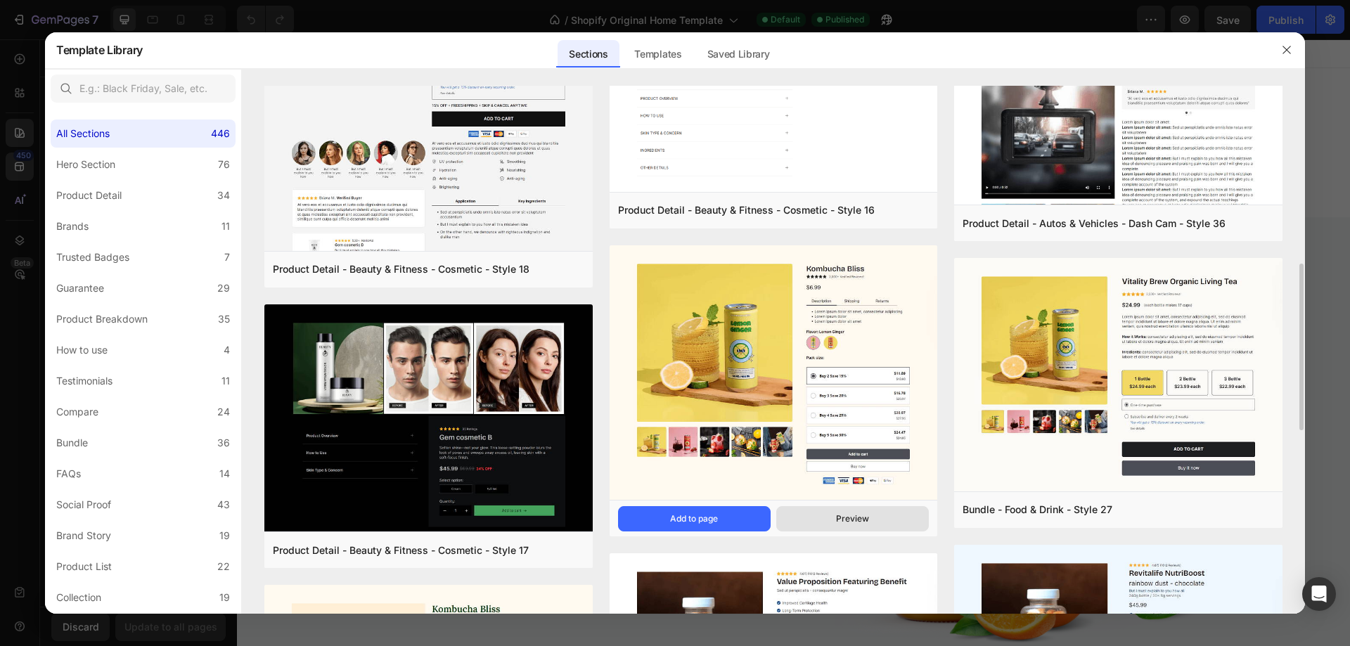
click at [834, 513] on button "Preview" at bounding box center [852, 518] width 153 height 25
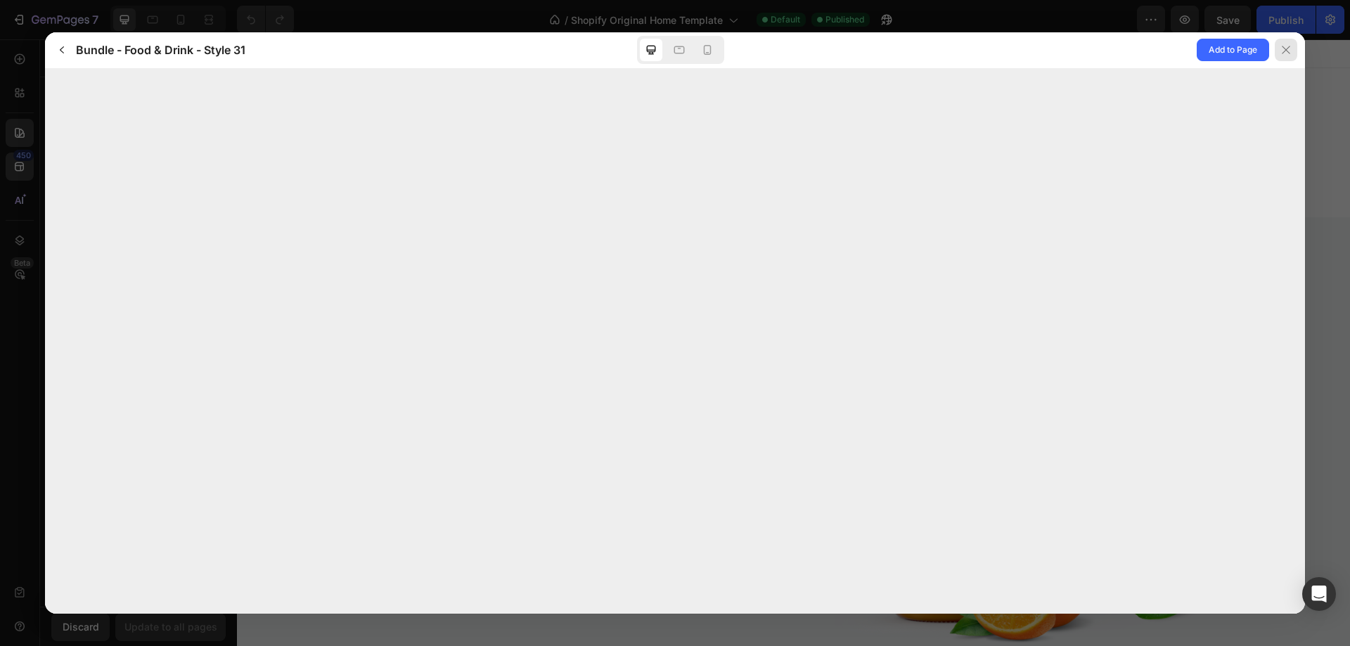
click at [1290, 49] on icon at bounding box center [1285, 49] width 11 height 11
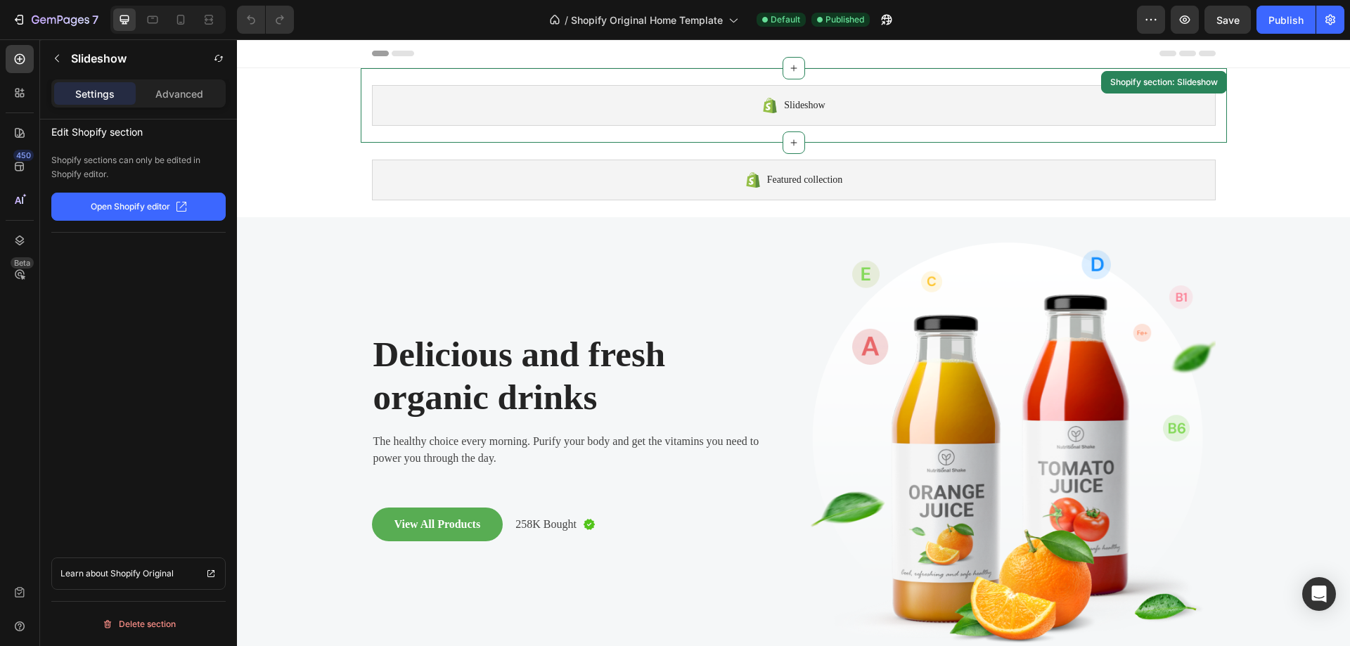
click at [971, 84] on div "Slideshow Shopify section: Slideshow" at bounding box center [794, 105] width 866 height 75
click at [132, 210] on p "Open Shopify editor" at bounding box center [130, 206] width 79 height 13
click at [60, 18] on icon "button" at bounding box center [61, 21] width 58 height 12
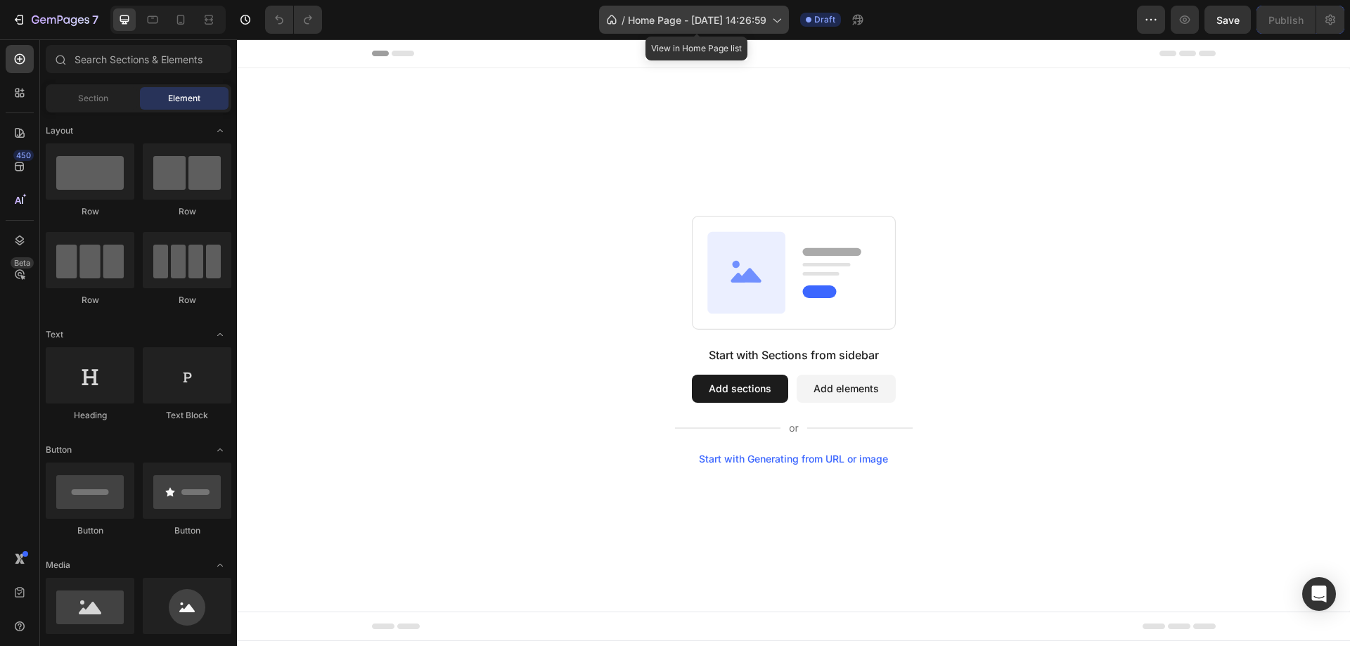
click at [778, 20] on icon at bounding box center [777, 21] width 8 height 4
click at [1044, 113] on div "Start with Sections from sidebar Add sections Add elements Start with Generatin…" at bounding box center [793, 339] width 1113 height 543
click at [730, 384] on button "Add sections" at bounding box center [740, 389] width 96 height 28
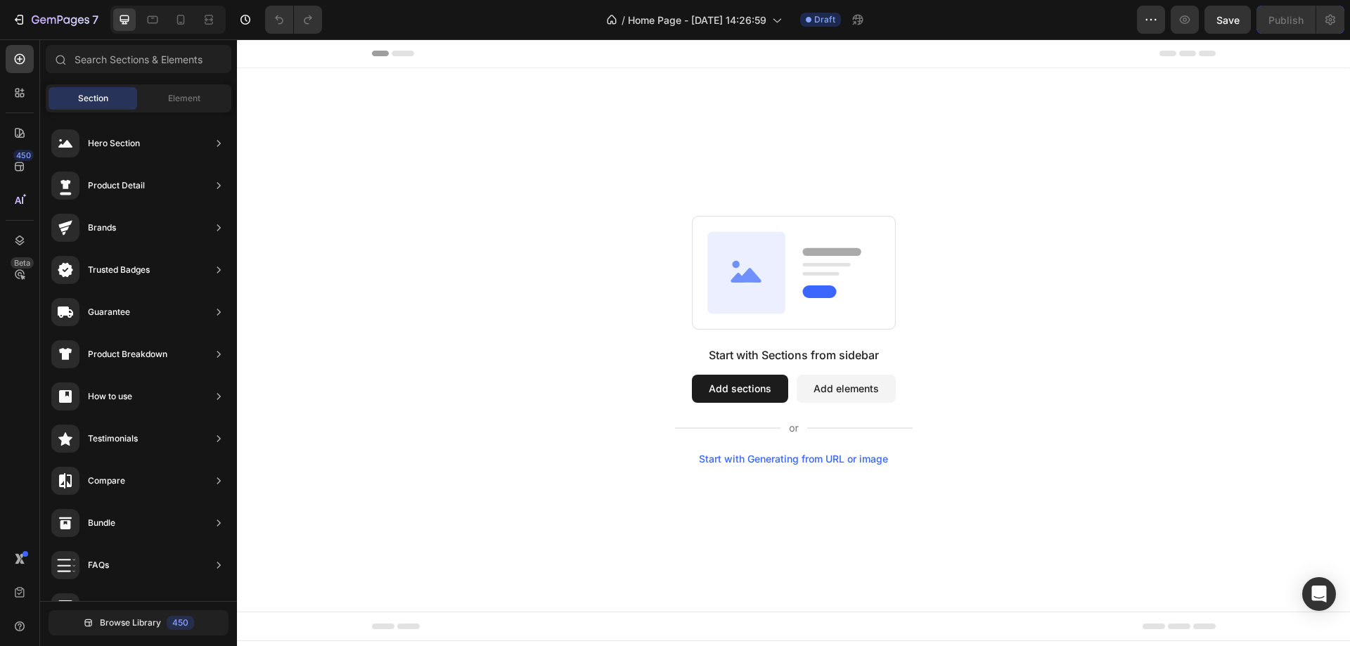
click at [270, 52] on span "Header" at bounding box center [279, 53] width 31 height 14
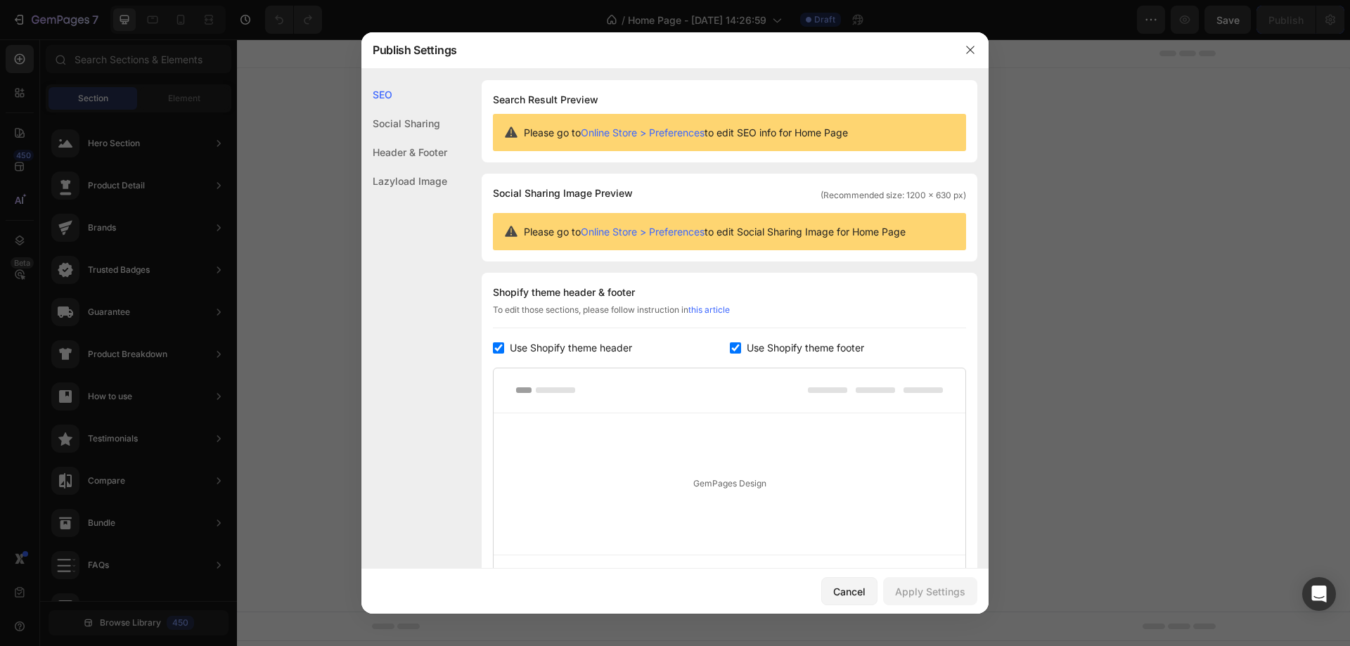
click at [428, 138] on div "Social Sharing" at bounding box center [404, 152] width 86 height 29
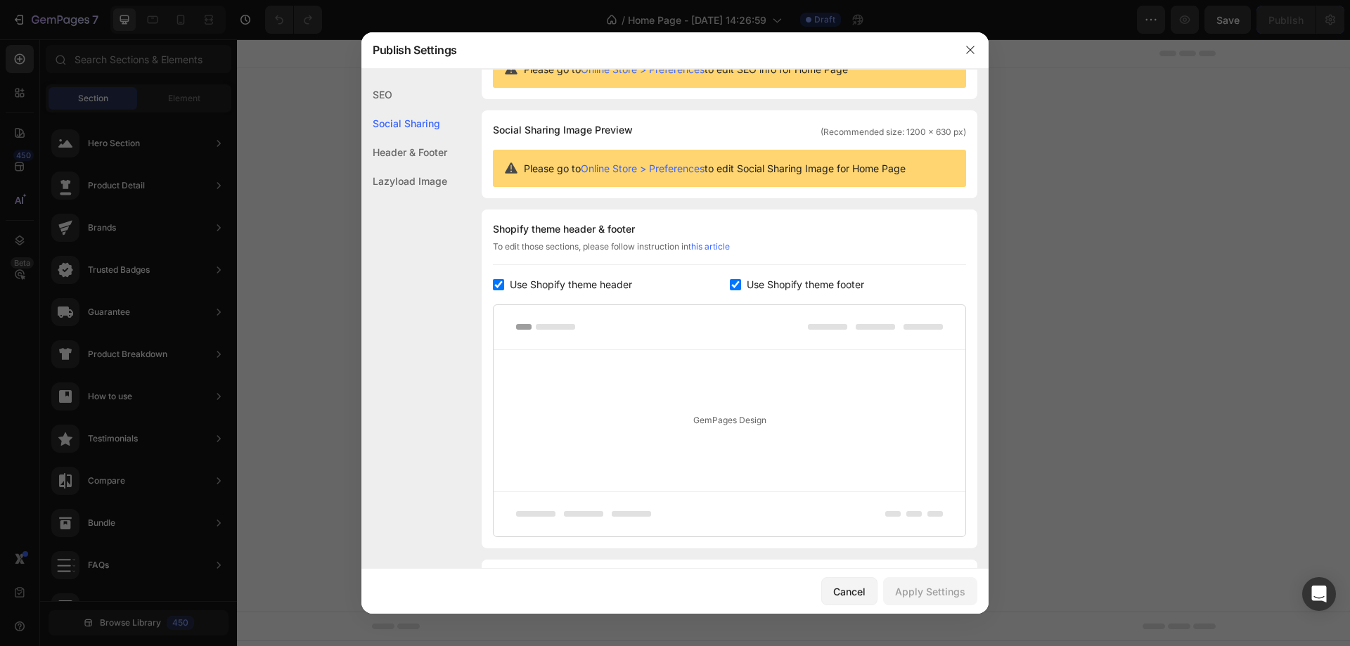
scroll to position [91, 0]
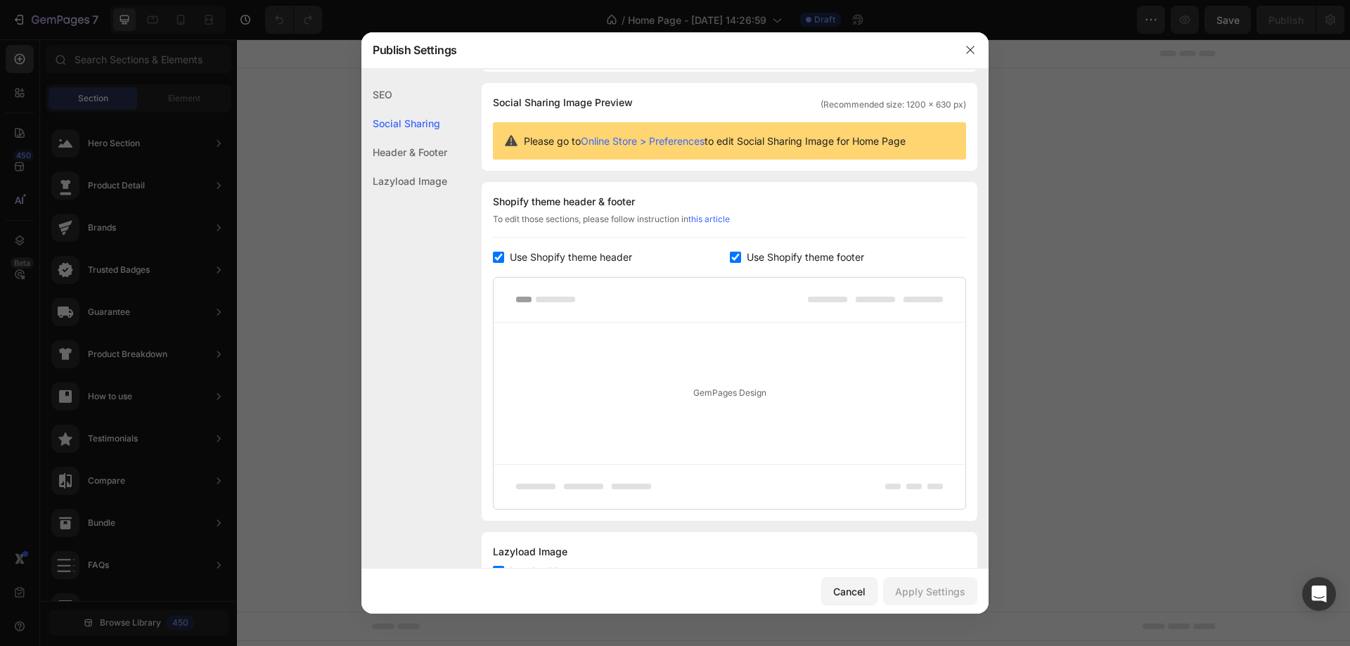
click at [421, 167] on div "Header & Footer" at bounding box center [404, 181] width 86 height 29
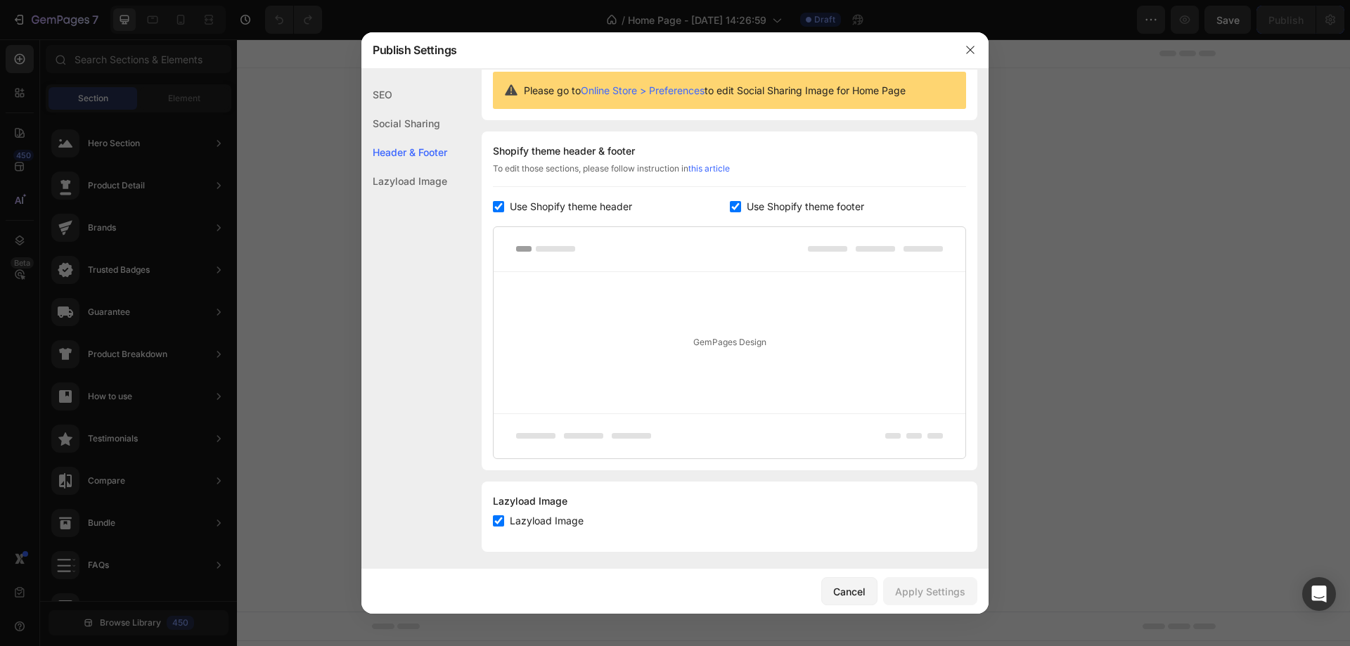
scroll to position [147, 0]
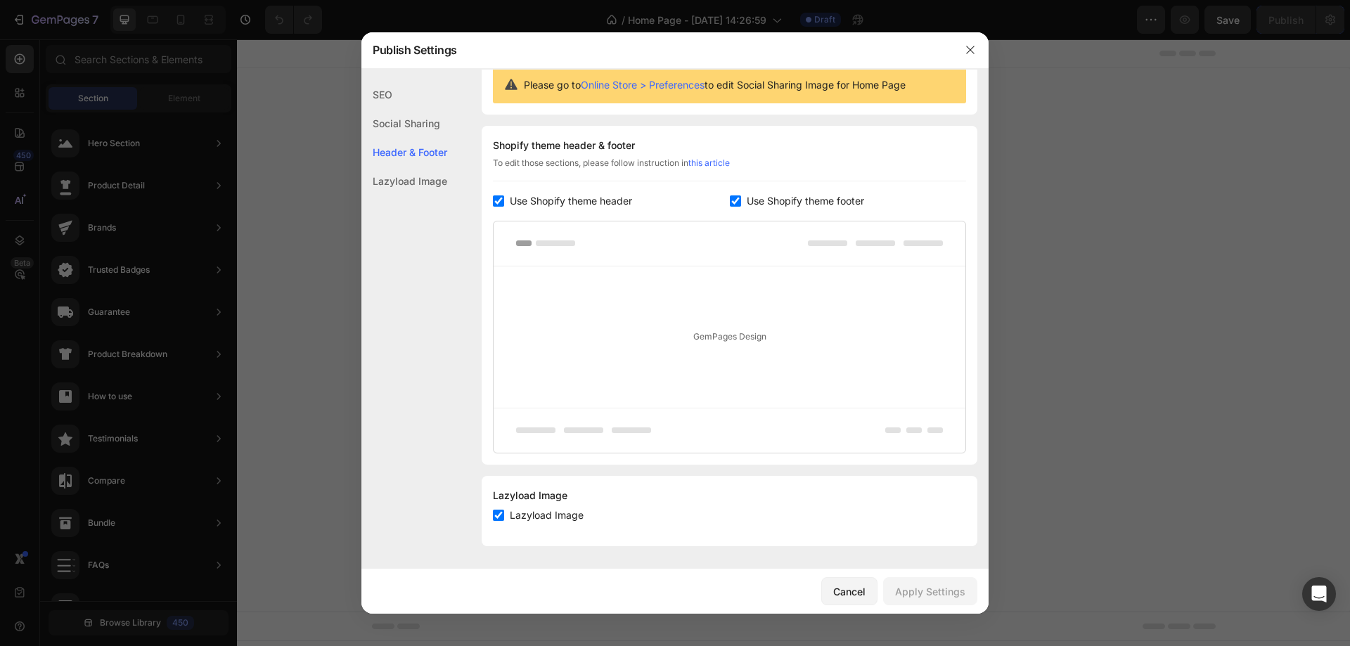
click at [501, 200] on input "checkbox" at bounding box center [498, 200] width 11 height 11
checkbox input "false"
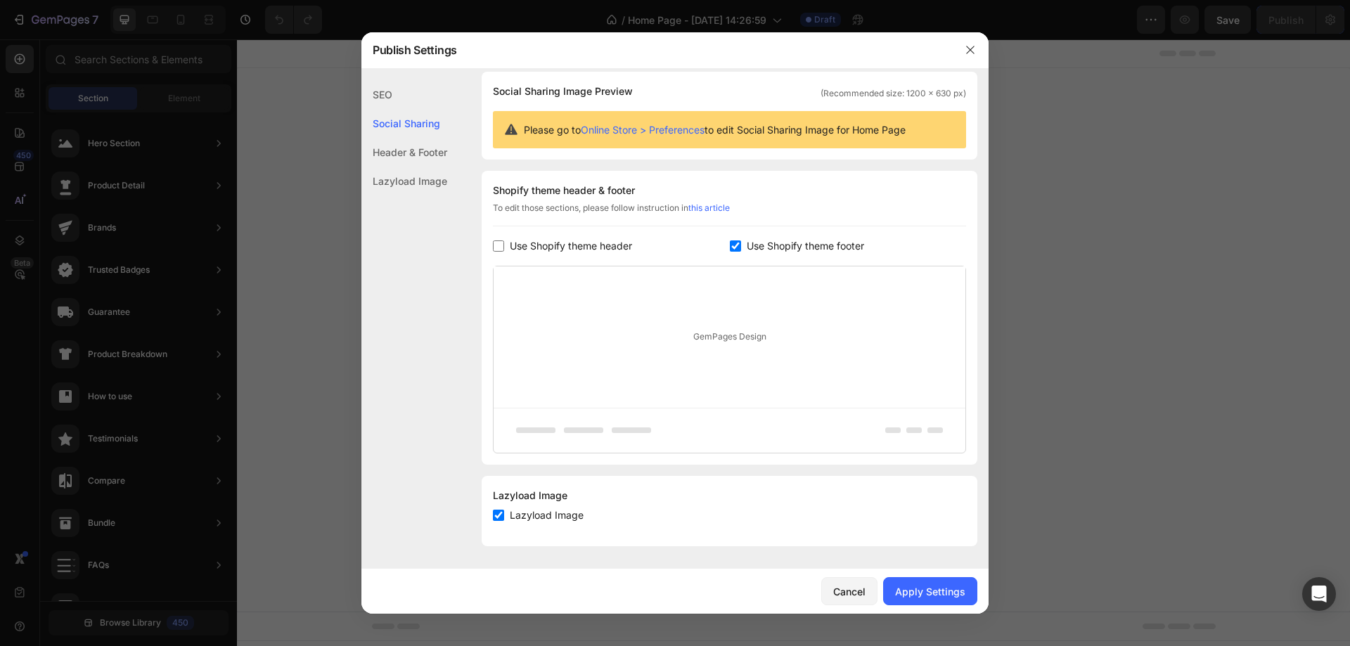
click at [730, 247] on input "checkbox" at bounding box center [735, 245] width 11 height 11
checkbox input "false"
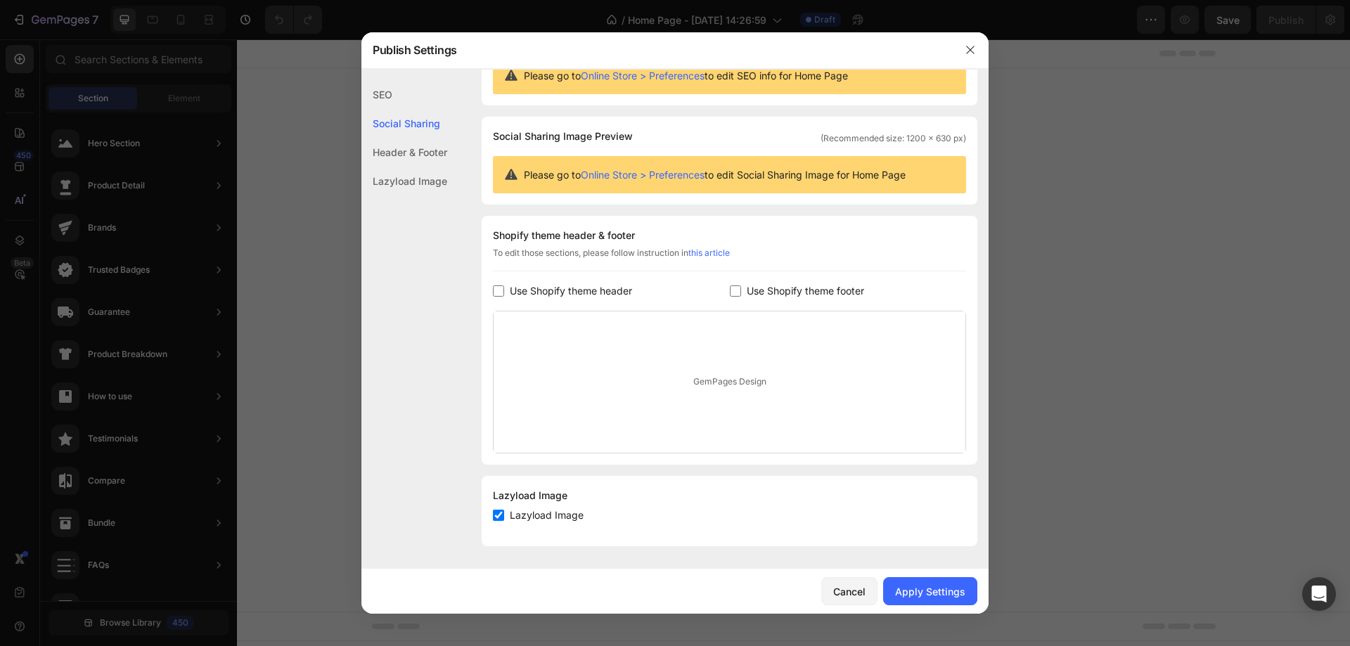
scroll to position [57, 0]
click at [733, 385] on div "GemPages Design" at bounding box center [730, 381] width 472 height 141
click at [407, 167] on div "Header & Footer" at bounding box center [404, 181] width 86 height 29
click at [425, 152] on div "Header & Footer" at bounding box center [404, 152] width 86 height 29
click at [419, 187] on div "Lazyload Image" at bounding box center [404, 181] width 86 height 29
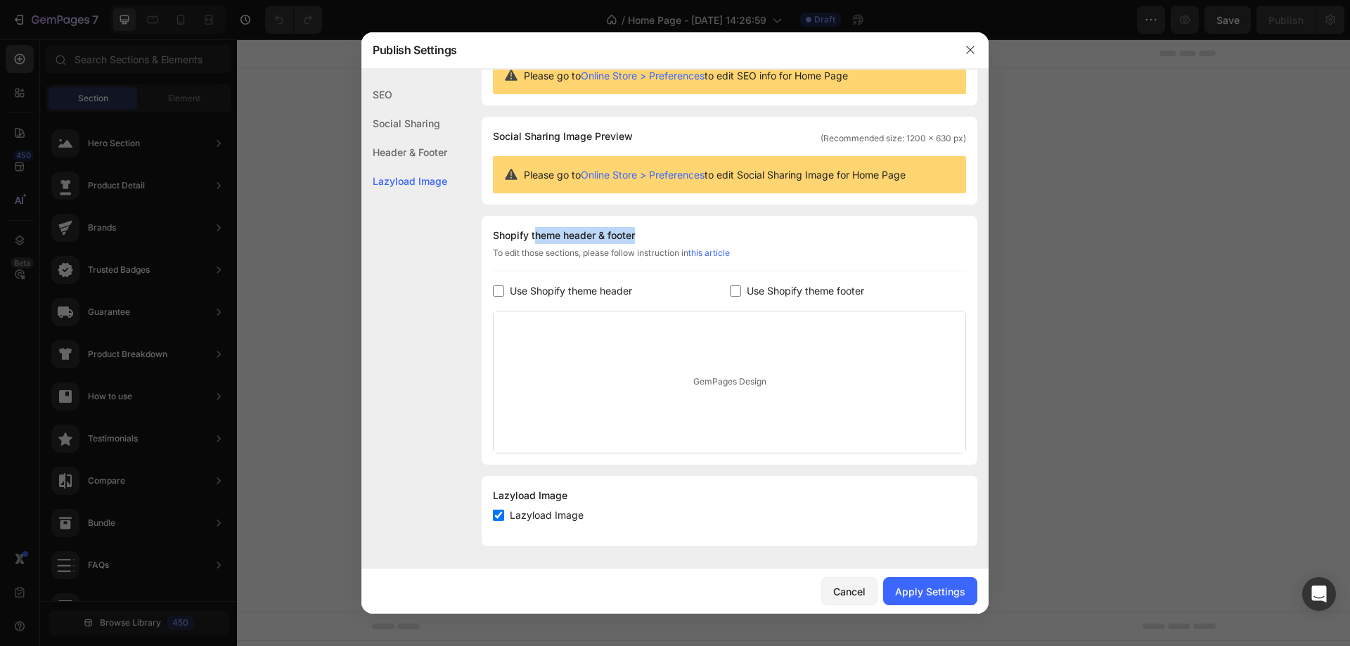
drag, startPoint x: 536, startPoint y: 237, endPoint x: 650, endPoint y: 231, distance: 114.1
click at [650, 231] on div "Shopify theme header & footer" at bounding box center [729, 235] width 473 height 17
click at [585, 225] on div "Shopify theme header & footer To edit those sections, please follow instruction…" at bounding box center [730, 340] width 496 height 249
click at [747, 221] on div "Shopify theme header & footer To edit those sections, please follow instruction…" at bounding box center [730, 340] width 496 height 249
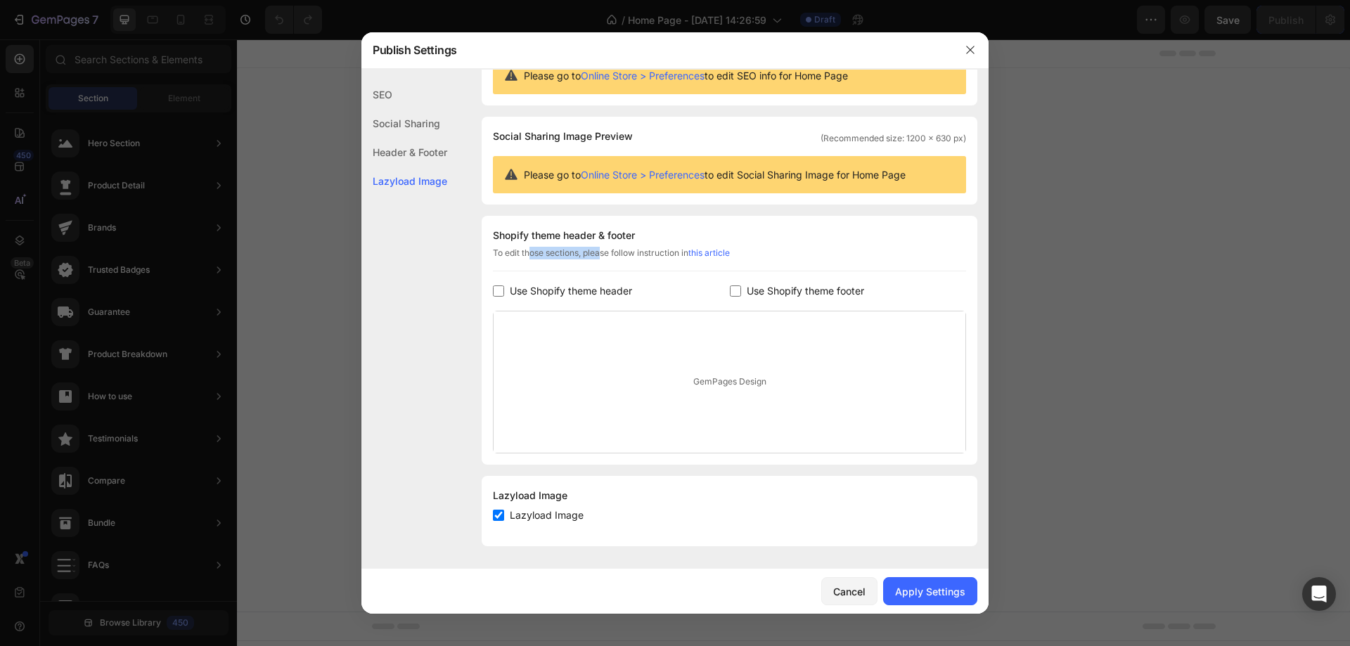
drag, startPoint x: 526, startPoint y: 256, endPoint x: 595, endPoint y: 256, distance: 69.6
click at [595, 256] on div "To edit those sections, please follow instruction in this article" at bounding box center [729, 259] width 473 height 25
click at [707, 253] on link "this article" at bounding box center [708, 252] width 41 height 11
click at [913, 587] on div "Apply Settings" at bounding box center [930, 591] width 70 height 15
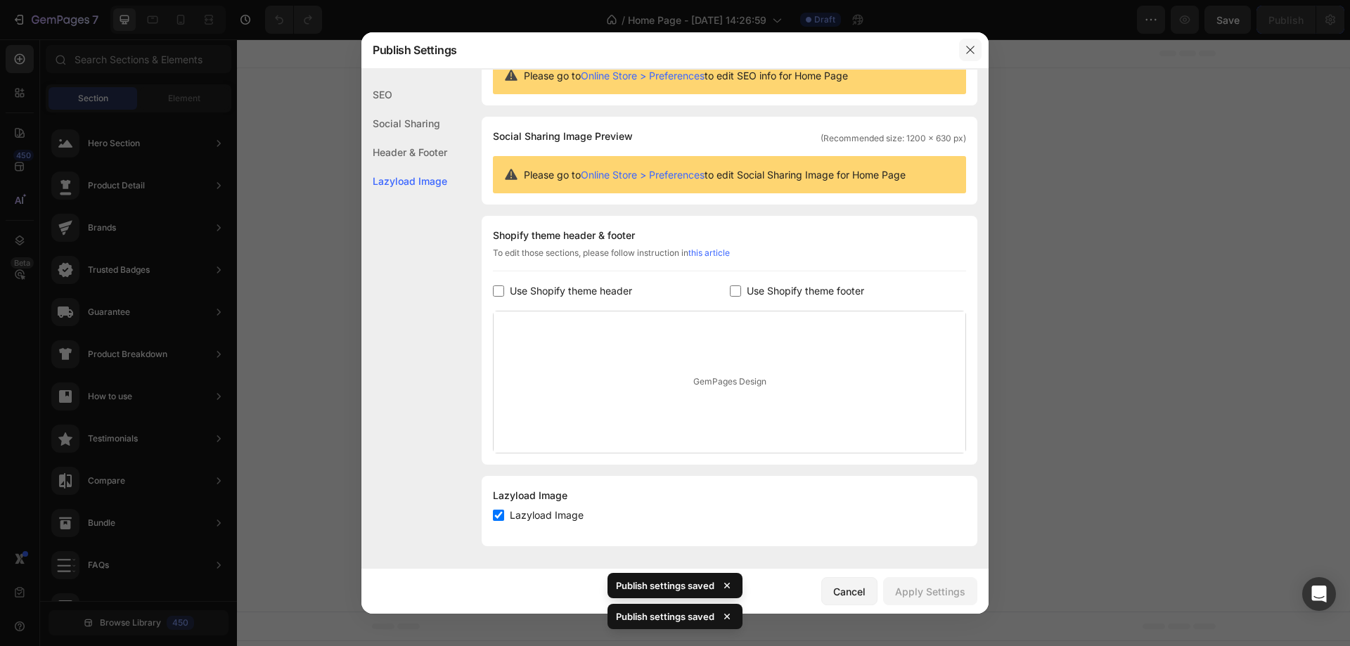
click at [969, 53] on icon "button" at bounding box center [970, 49] width 11 height 11
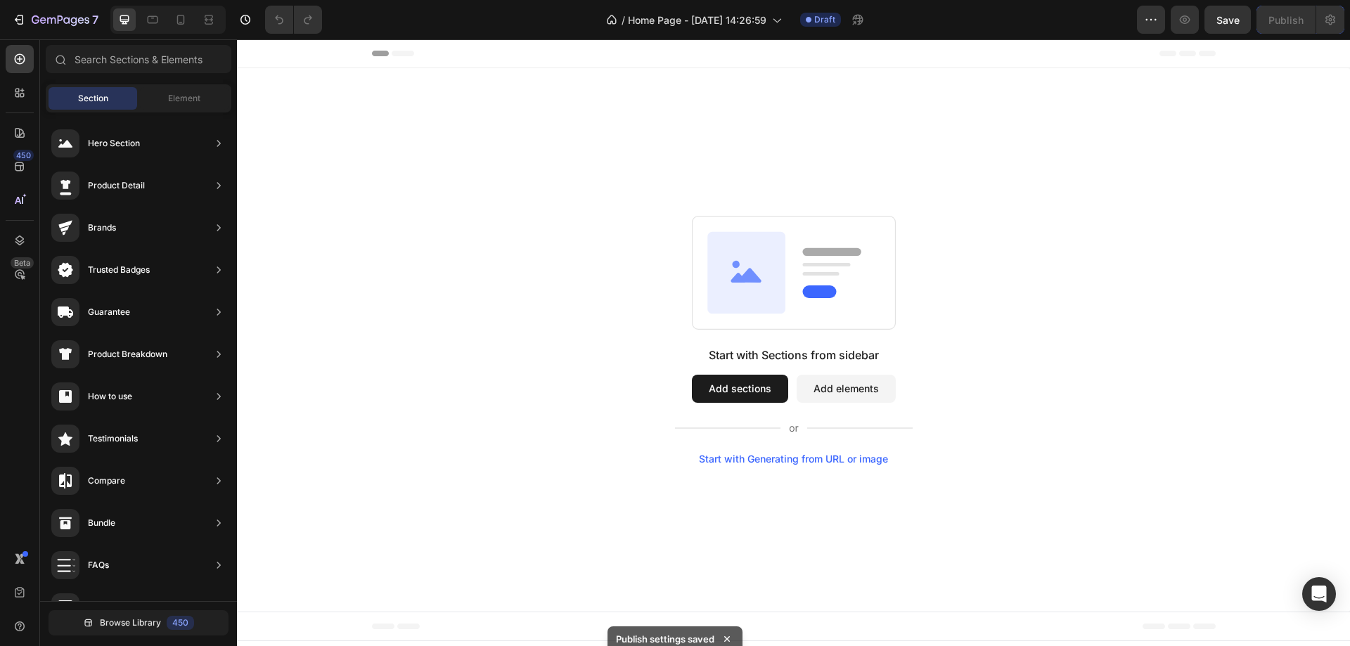
click at [279, 52] on span "Header" at bounding box center [279, 53] width 31 height 14
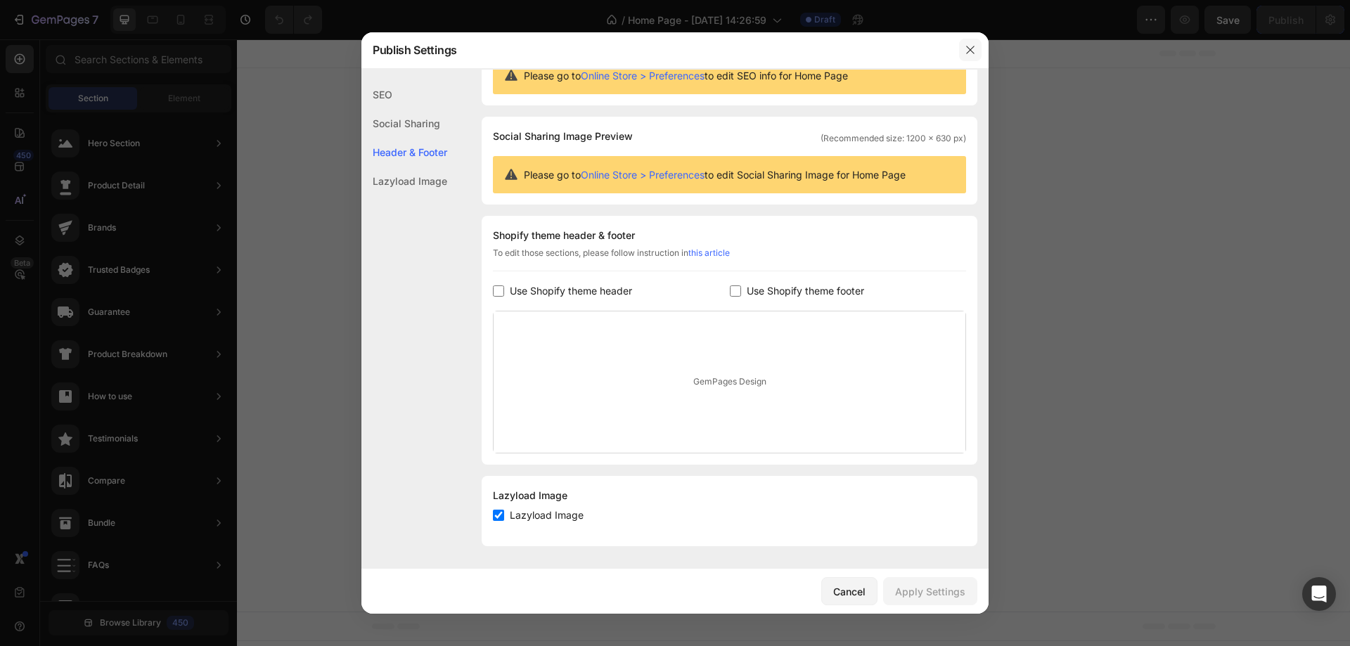
click at [967, 46] on icon "button" at bounding box center [970, 49] width 11 height 11
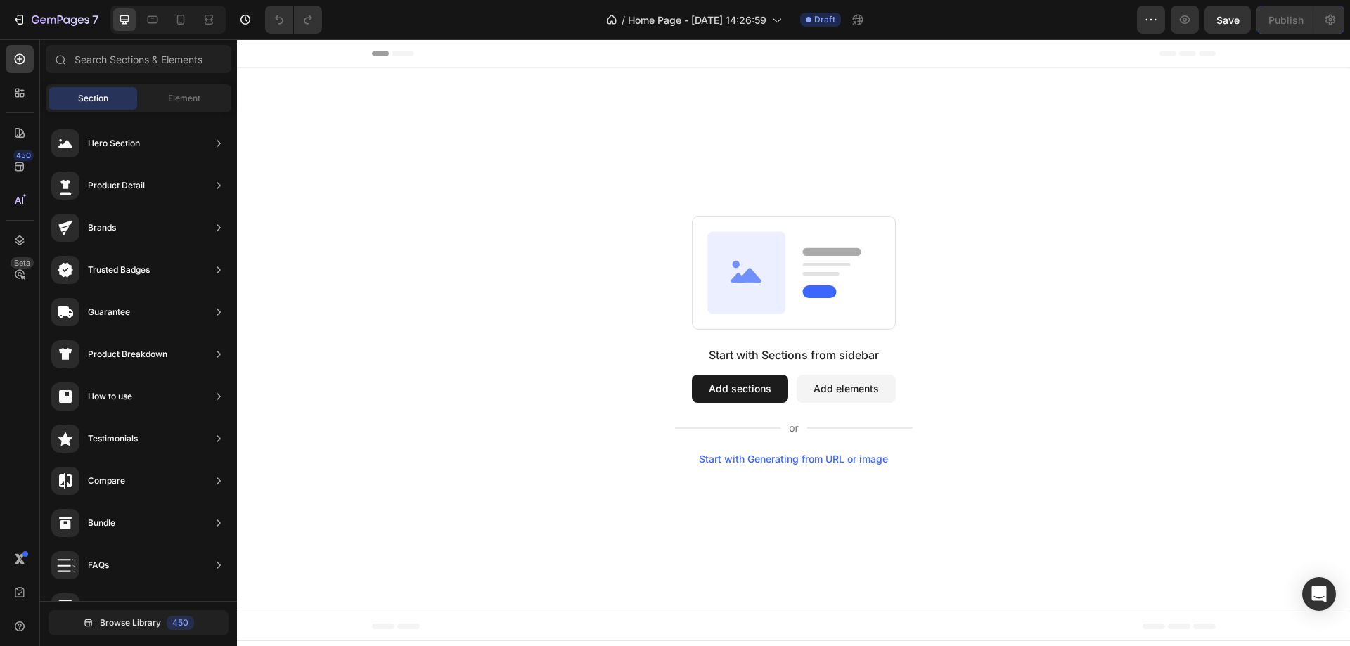
click at [266, 49] on span "Header" at bounding box center [279, 53] width 31 height 14
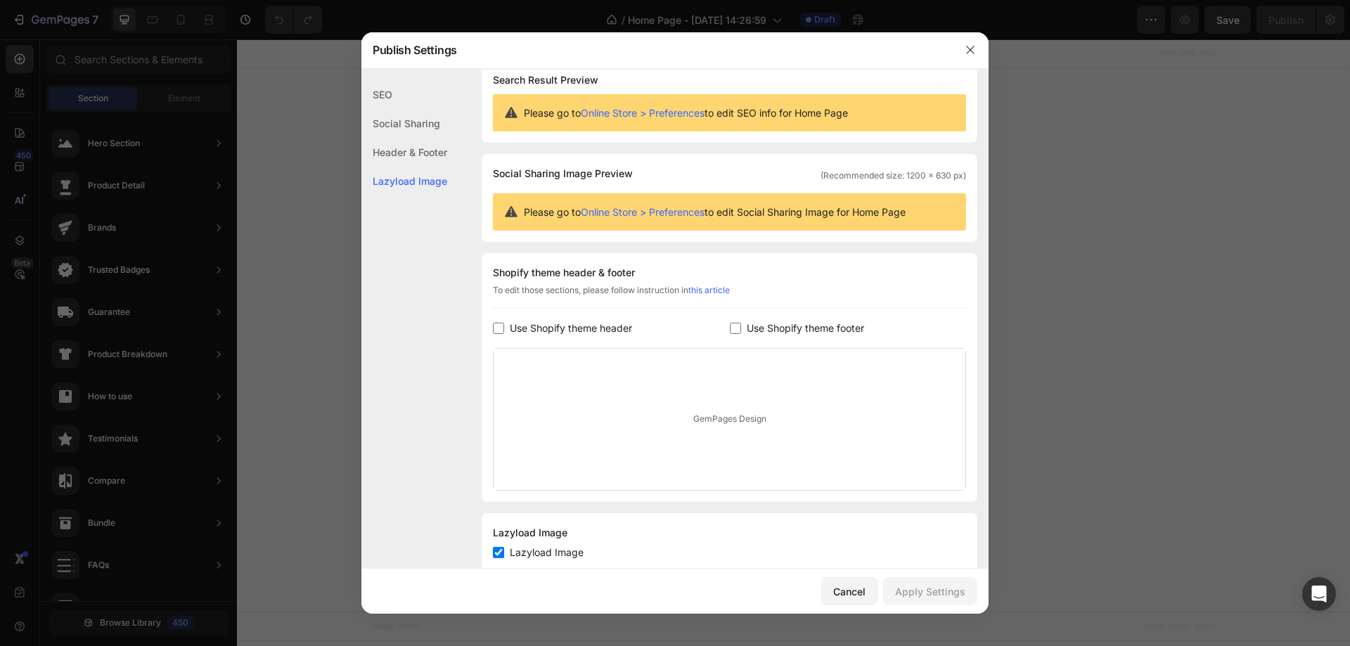
scroll to position [0, 0]
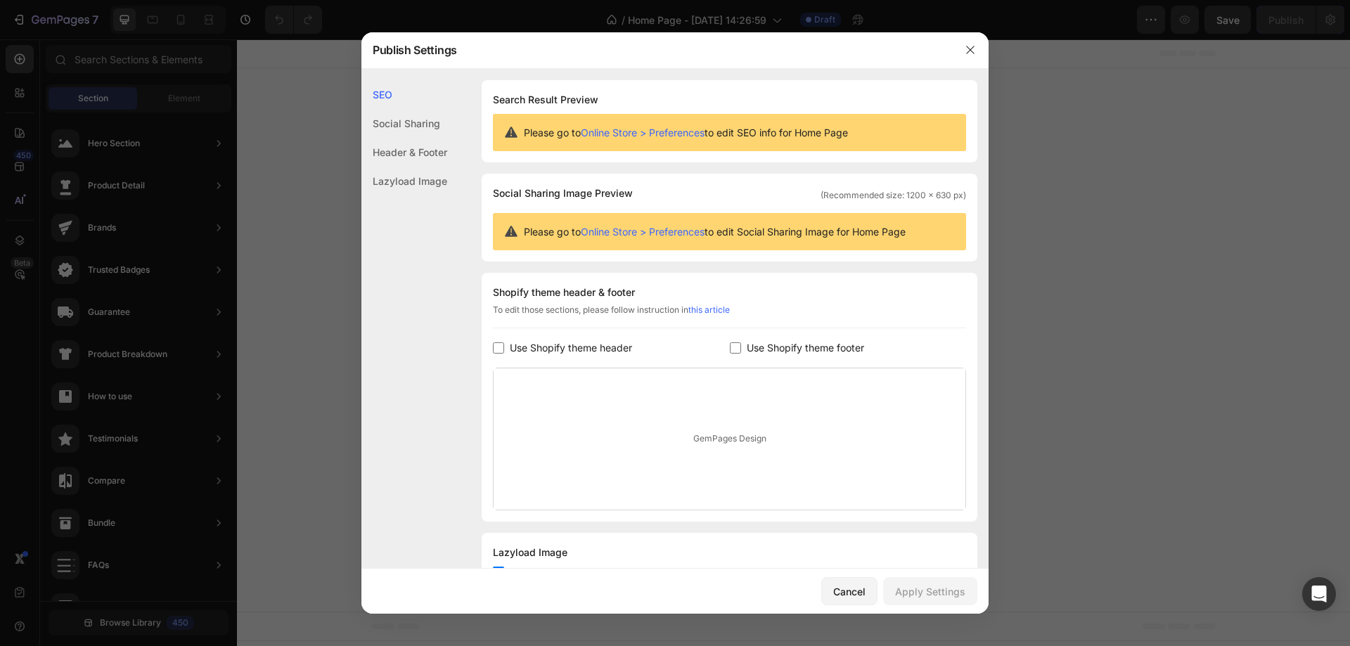
click at [664, 134] on link "Online Store > Preferences" at bounding box center [643, 133] width 124 height 12
click at [669, 229] on link "Online Store > Preferences" at bounding box center [643, 232] width 124 height 12
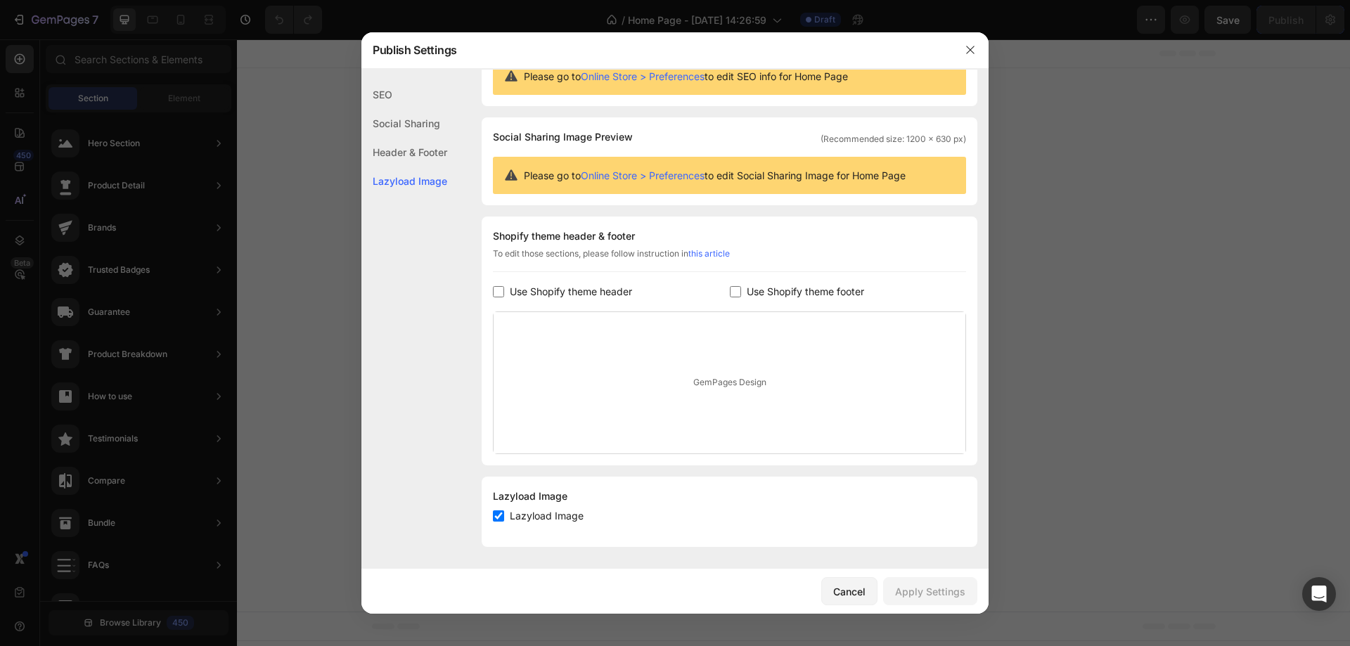
scroll to position [57, 0]
click at [712, 381] on div "GemPages Design" at bounding box center [730, 381] width 472 height 141
click at [712, 251] on link "this article" at bounding box center [708, 252] width 41 height 11
click at [971, 50] on icon "button" at bounding box center [970, 50] width 8 height 8
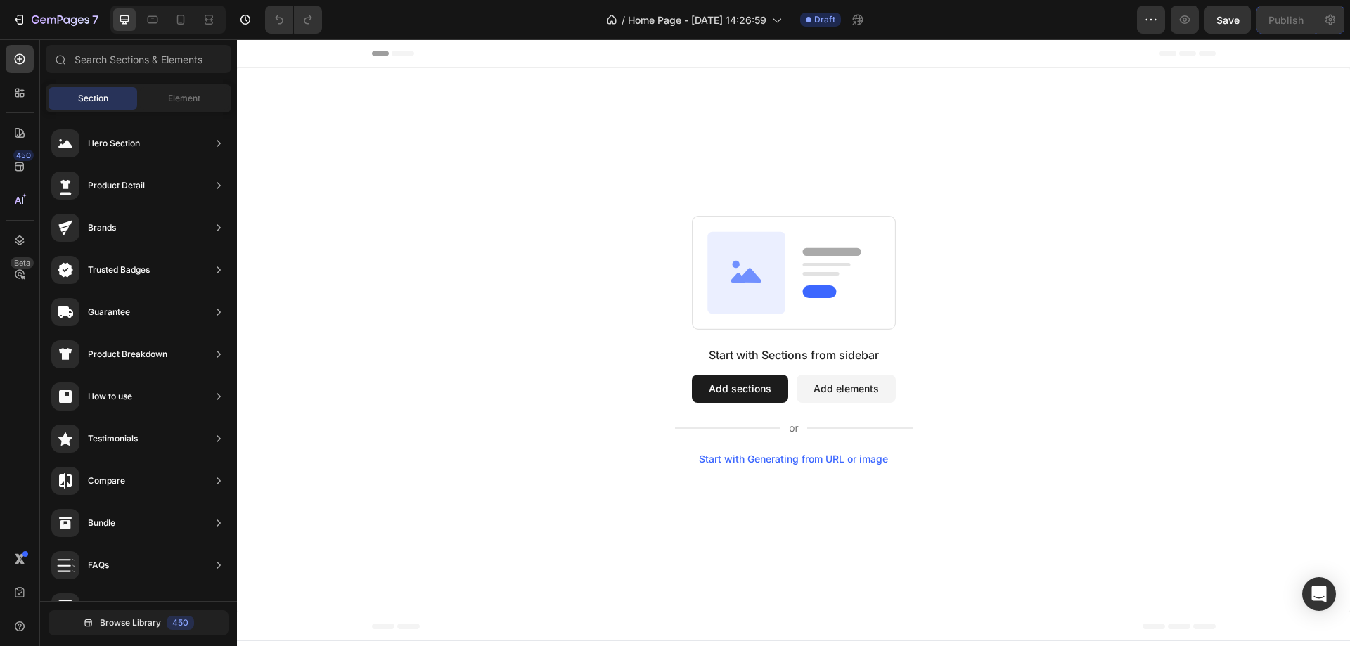
click at [728, 389] on button "Add sections" at bounding box center [740, 389] width 96 height 28
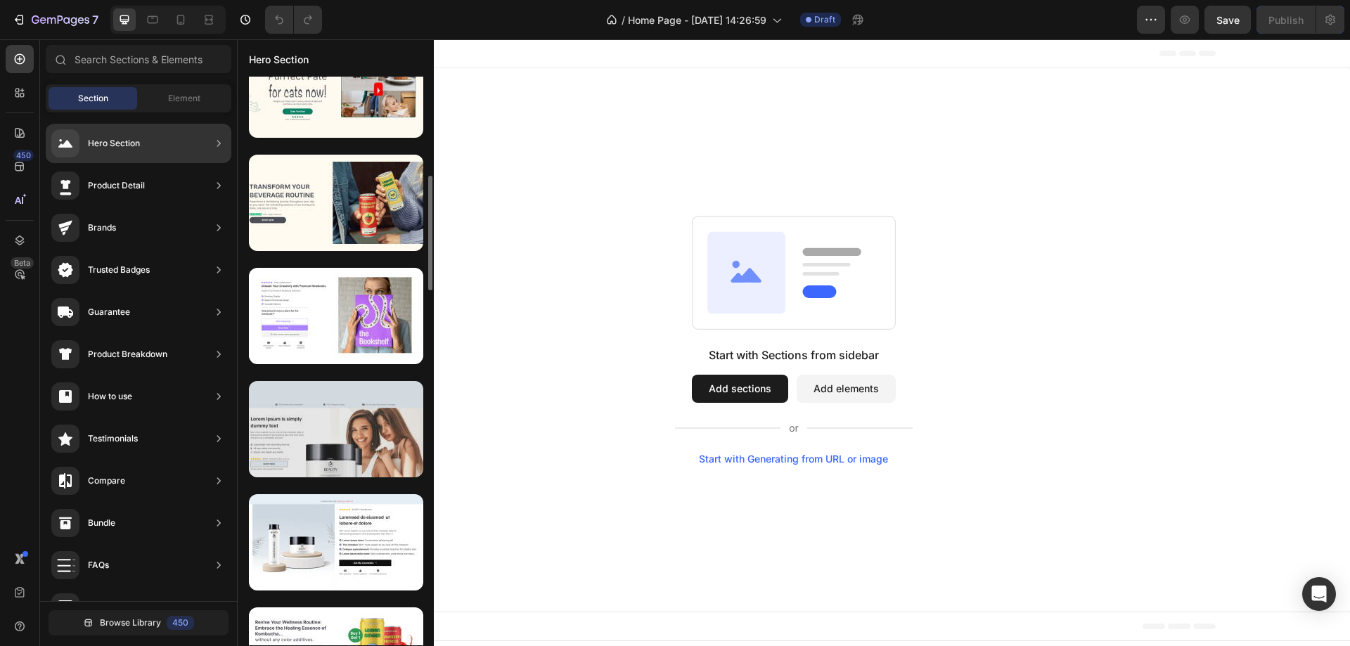
scroll to position [633, 0]
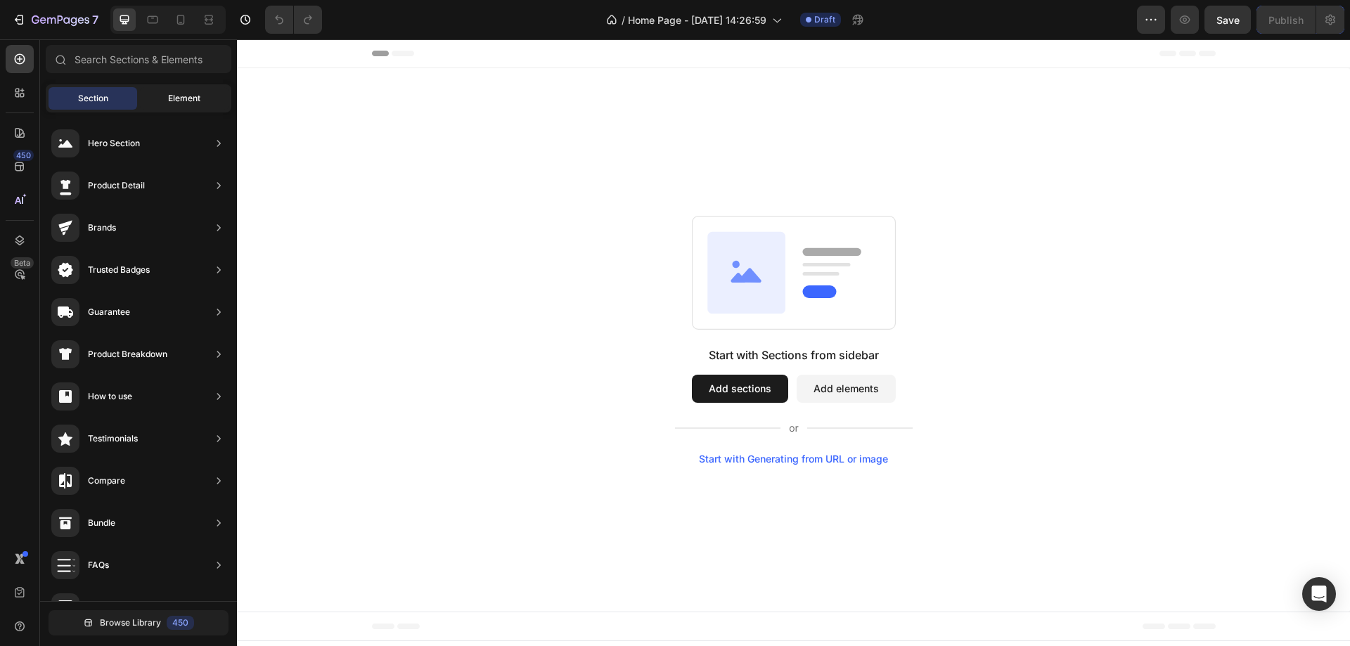
click at [179, 91] on div "Element" at bounding box center [184, 98] width 89 height 22
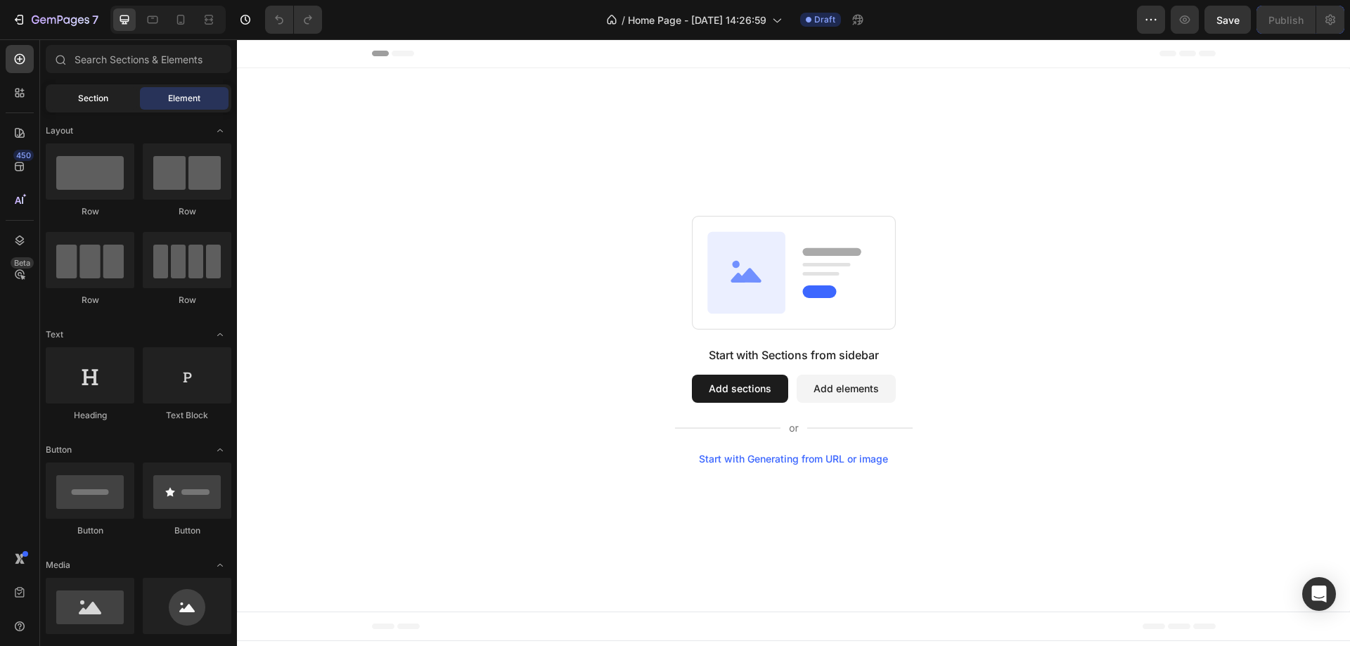
click at [96, 101] on span "Section" at bounding box center [93, 98] width 30 height 13
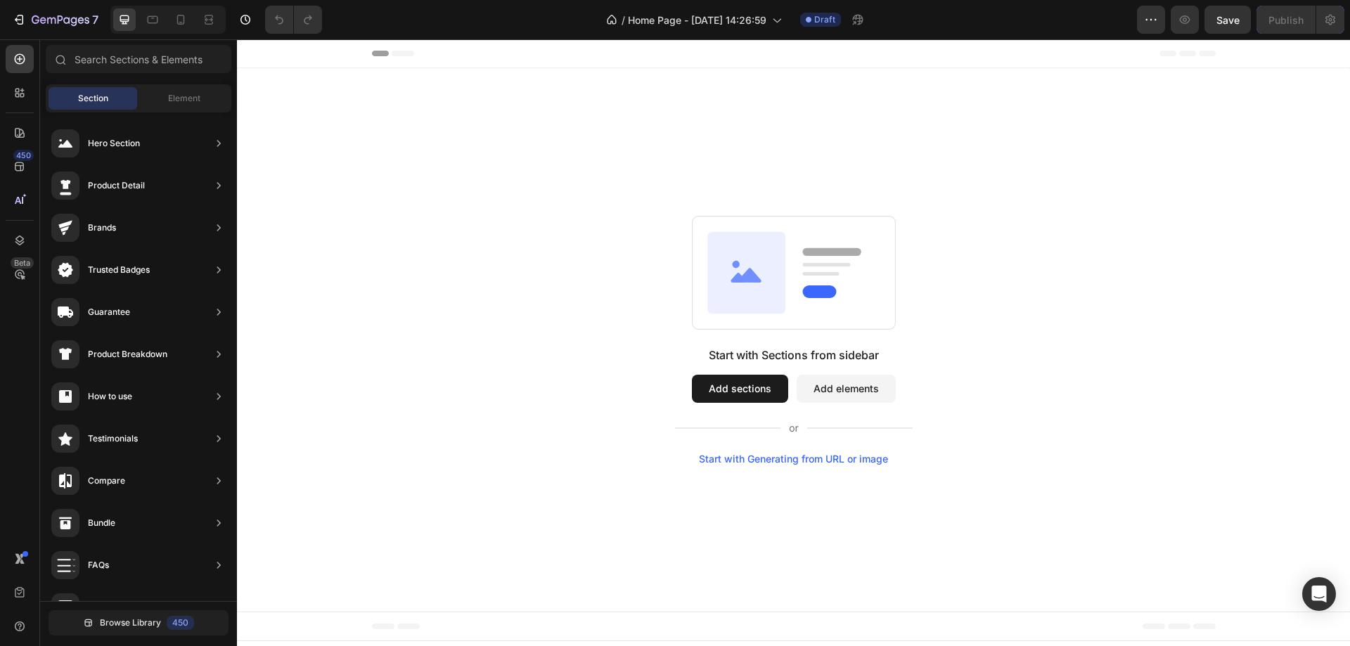
click at [745, 389] on button "Add sections" at bounding box center [740, 389] width 96 height 28
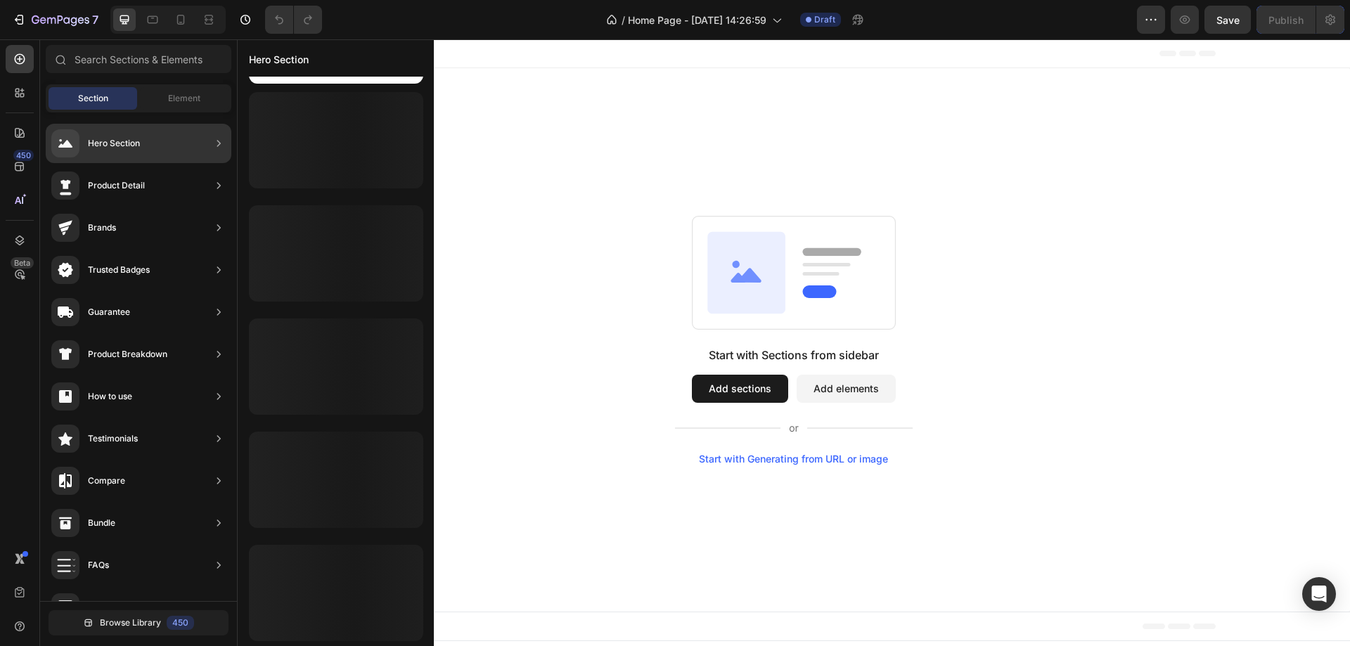
scroll to position [102, 0]
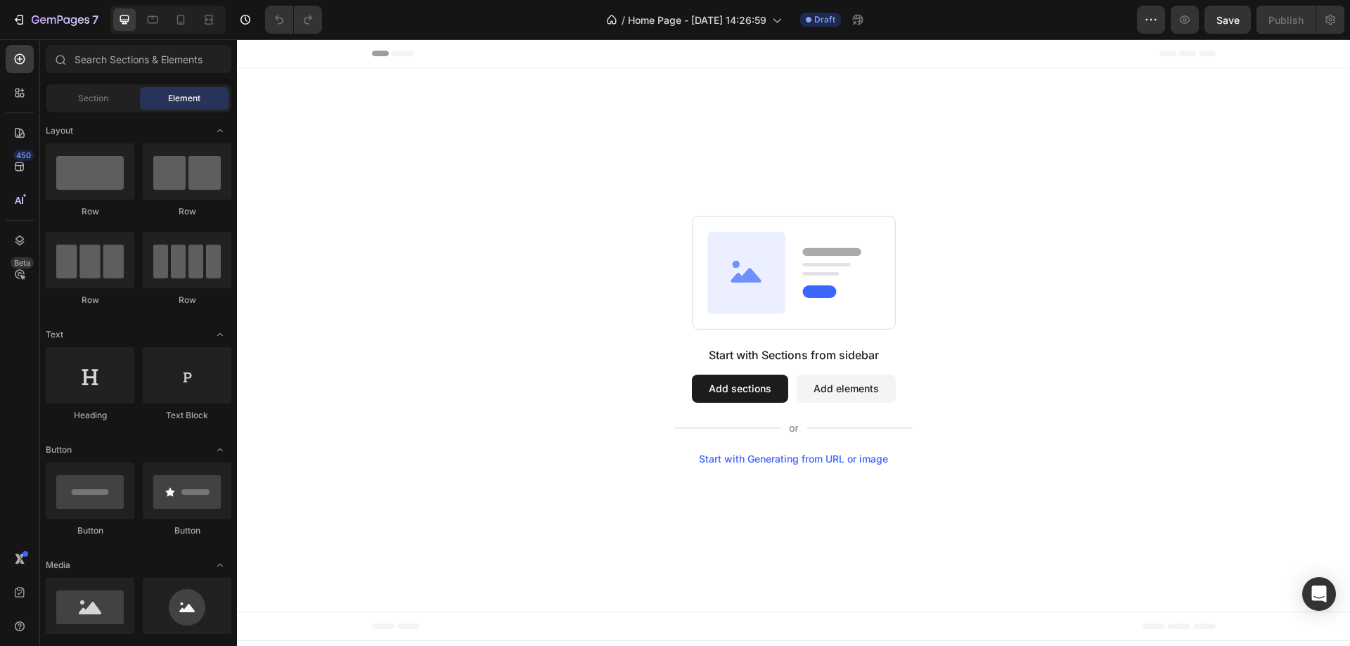
click at [742, 392] on button "Add sections" at bounding box center [740, 389] width 96 height 28
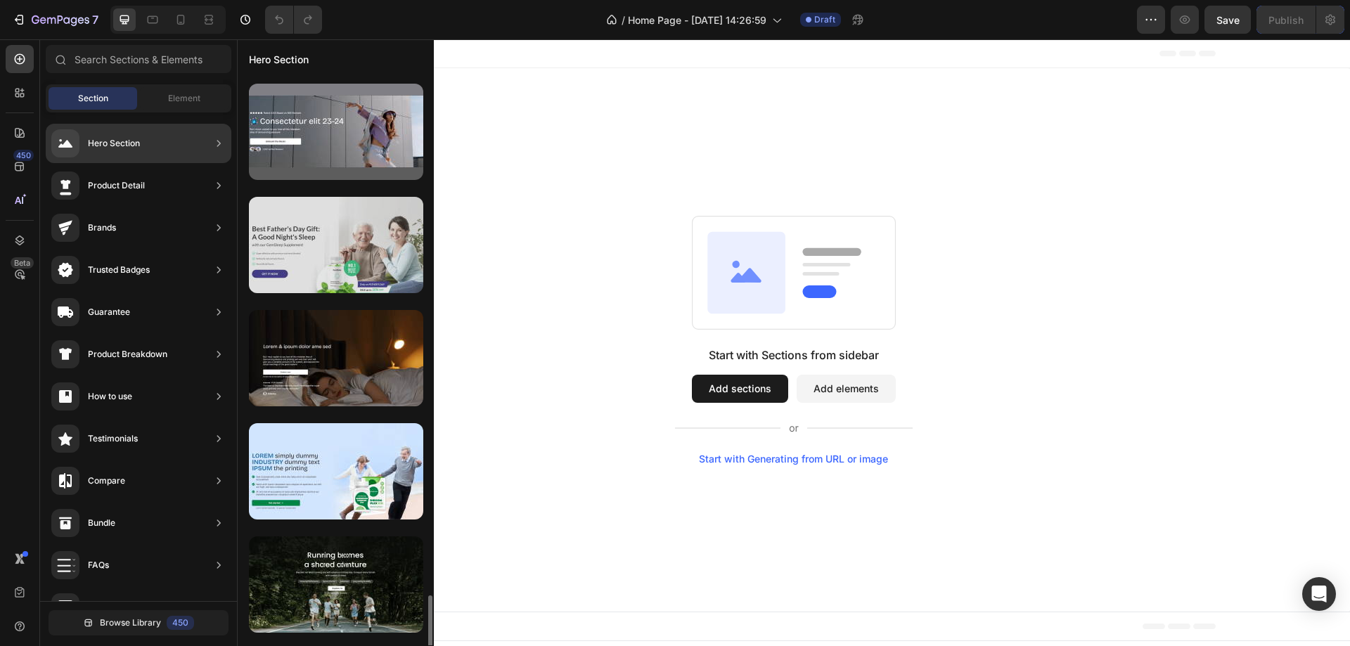
scroll to position [2671, 0]
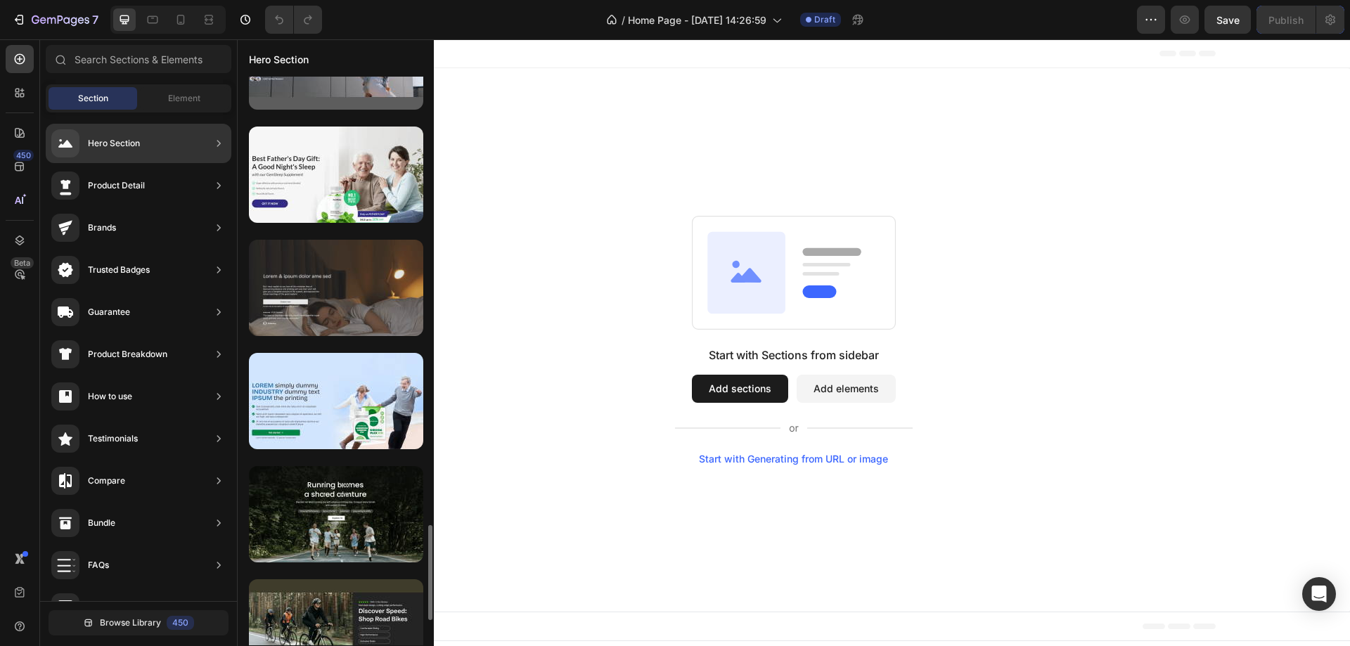
click at [356, 307] on div at bounding box center [336, 288] width 174 height 96
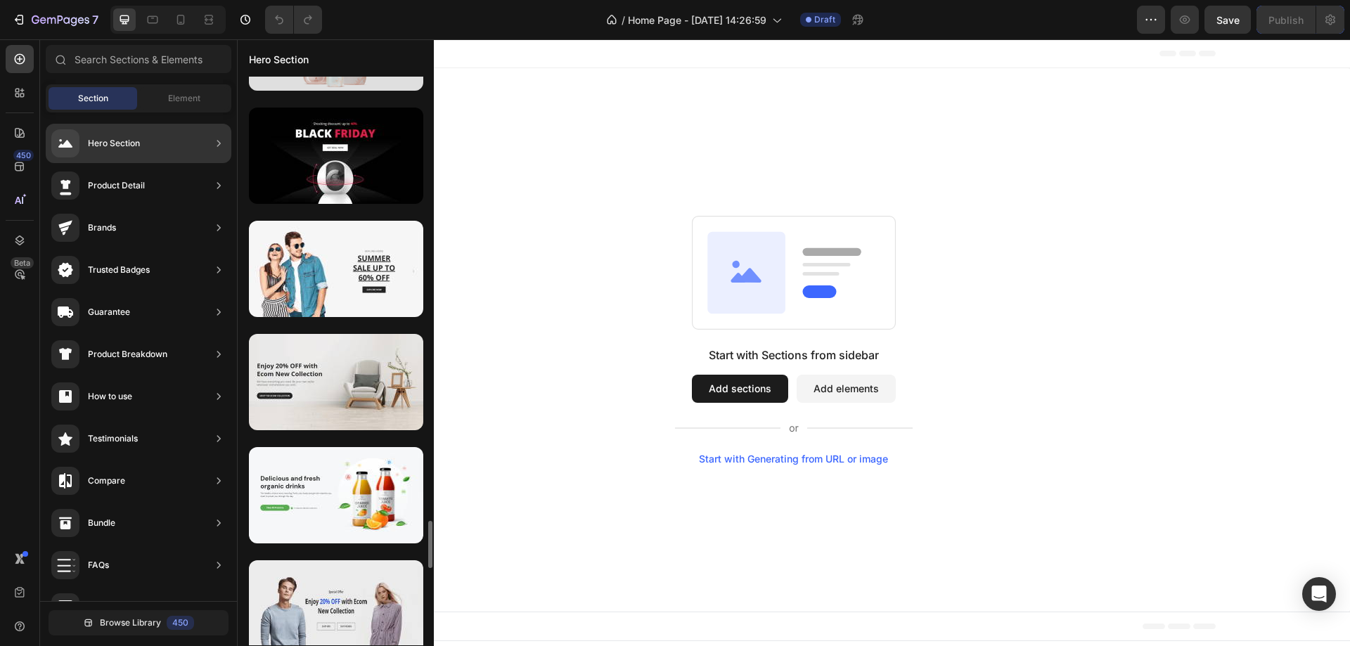
scroll to position [5434, 0]
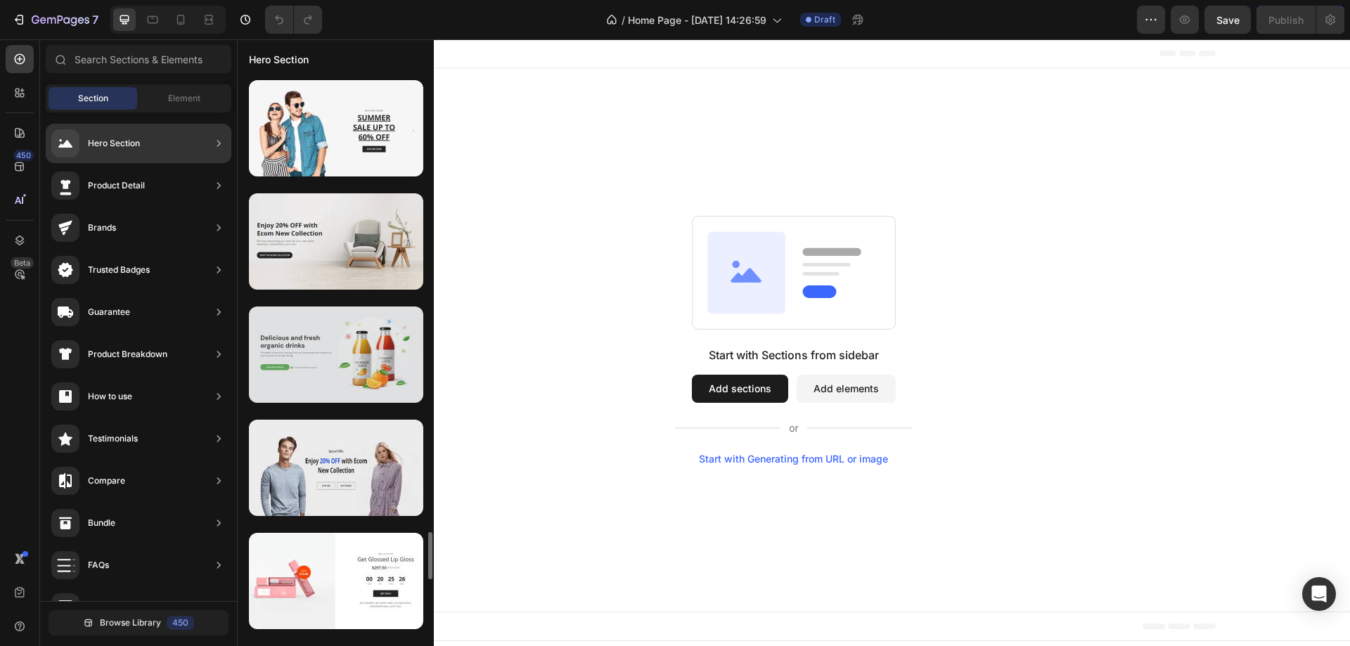
click at [351, 344] on div at bounding box center [336, 355] width 174 height 96
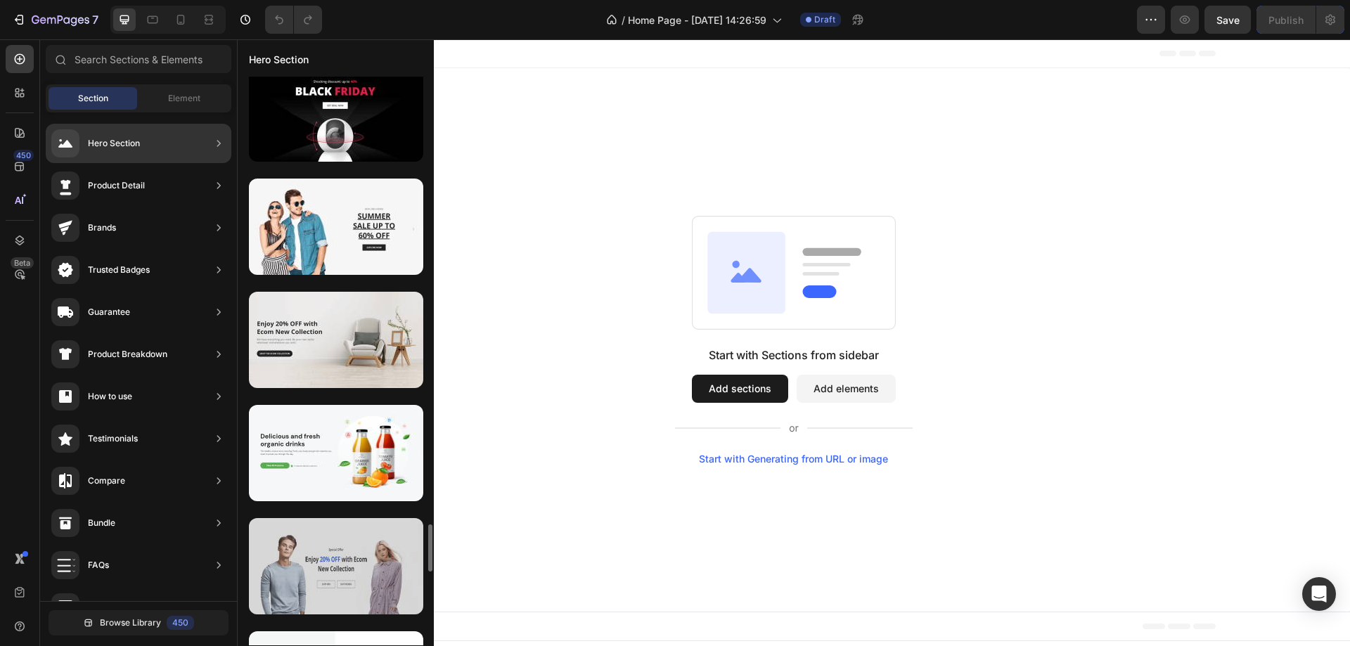
scroll to position [5476, 0]
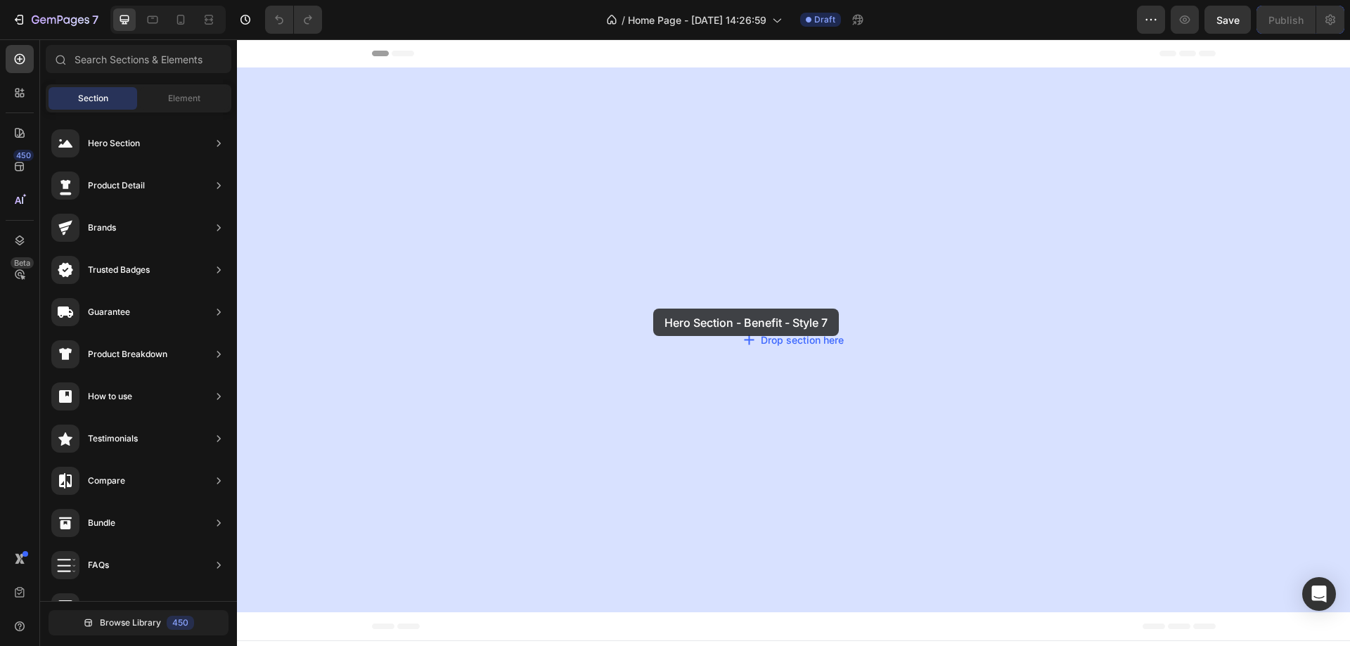
drag, startPoint x: 553, startPoint y: 366, endPoint x: 653, endPoint y: 309, distance: 115.9
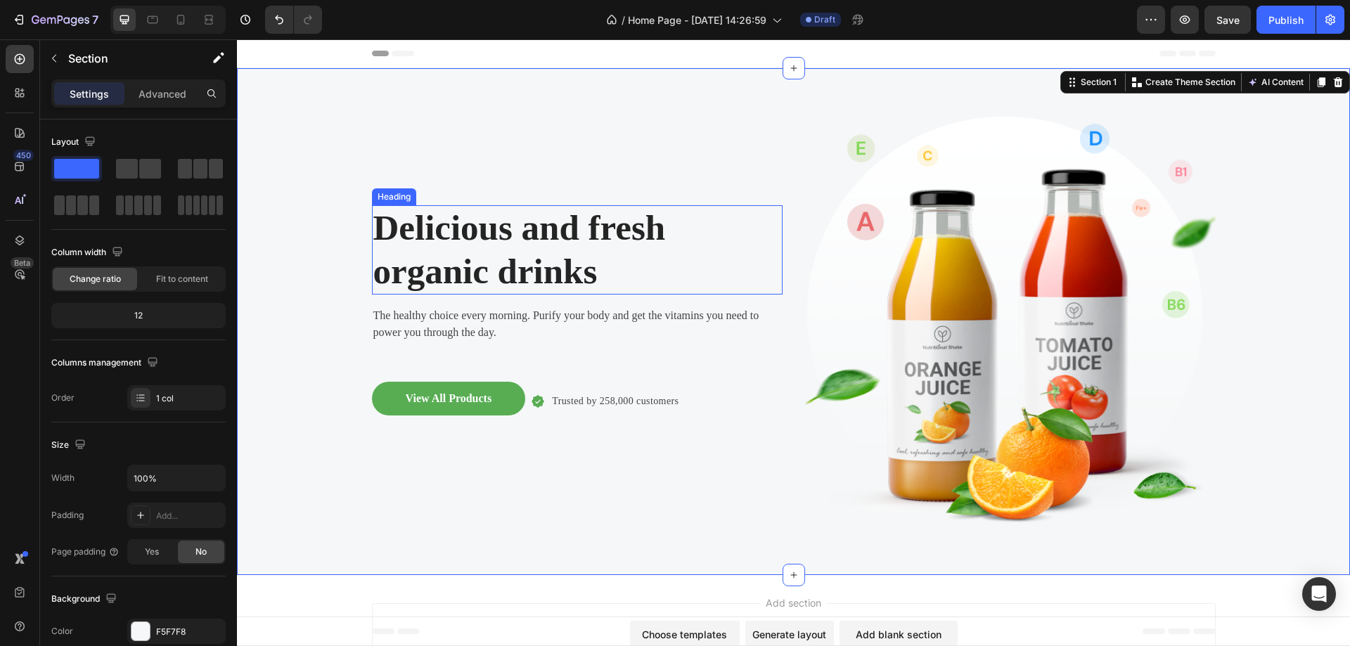
click at [636, 269] on p "Delicious and fresh organic drinks" at bounding box center [577, 250] width 408 height 86
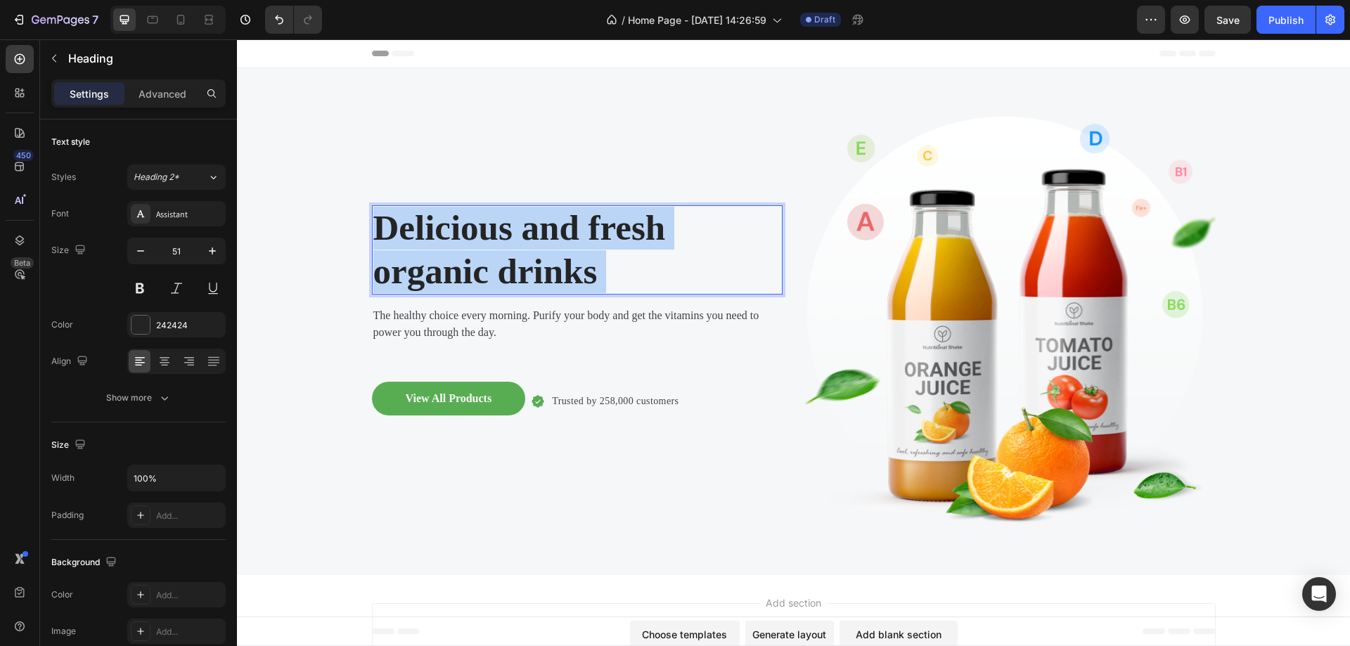
drag, startPoint x: 633, startPoint y: 271, endPoint x: 382, endPoint y: 232, distance: 253.4
click at [382, 232] on p "Delicious and fresh organic drinks" at bounding box center [577, 250] width 408 height 86
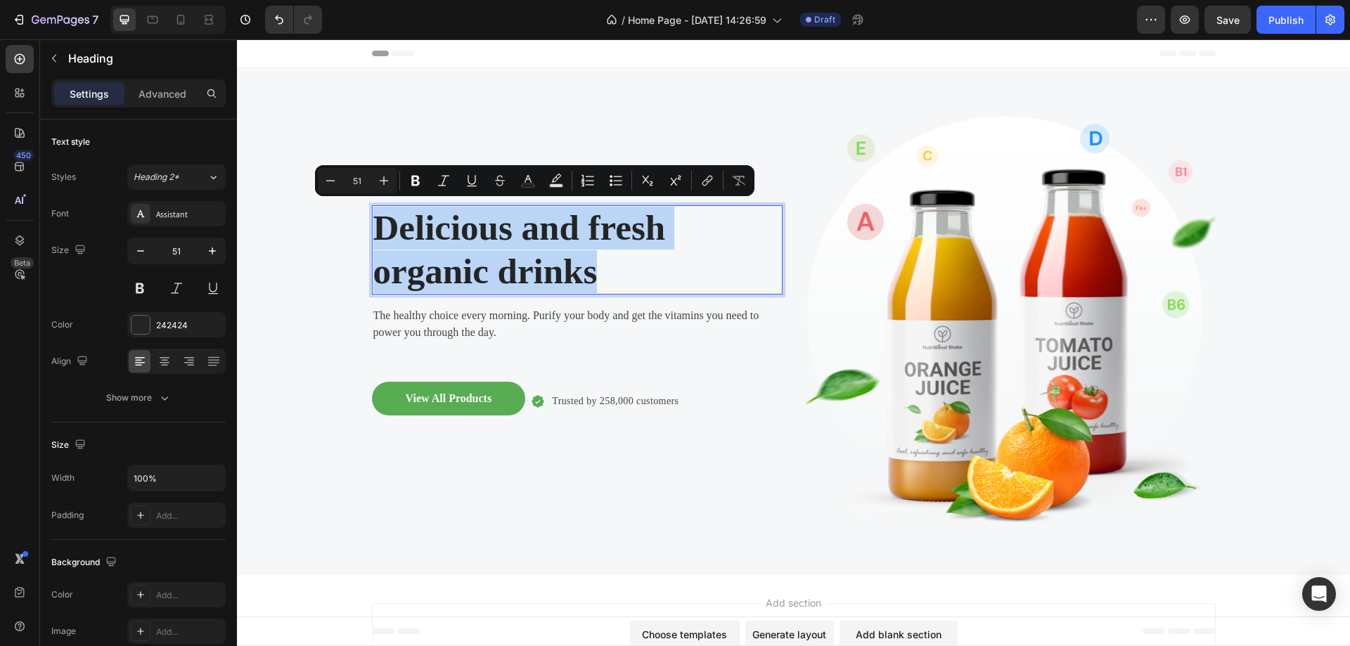
drag, startPoint x: 629, startPoint y: 283, endPoint x: 378, endPoint y: 230, distance: 256.5
click at [378, 230] on p "Delicious and fresh organic drinks" at bounding box center [577, 250] width 408 height 86
copy p "Delicious and fresh organic drinks"
click at [614, 271] on p "Delicious and fresh organic drinks" at bounding box center [577, 250] width 408 height 86
drag, startPoint x: 629, startPoint y: 276, endPoint x: 380, endPoint y: 236, distance: 252.1
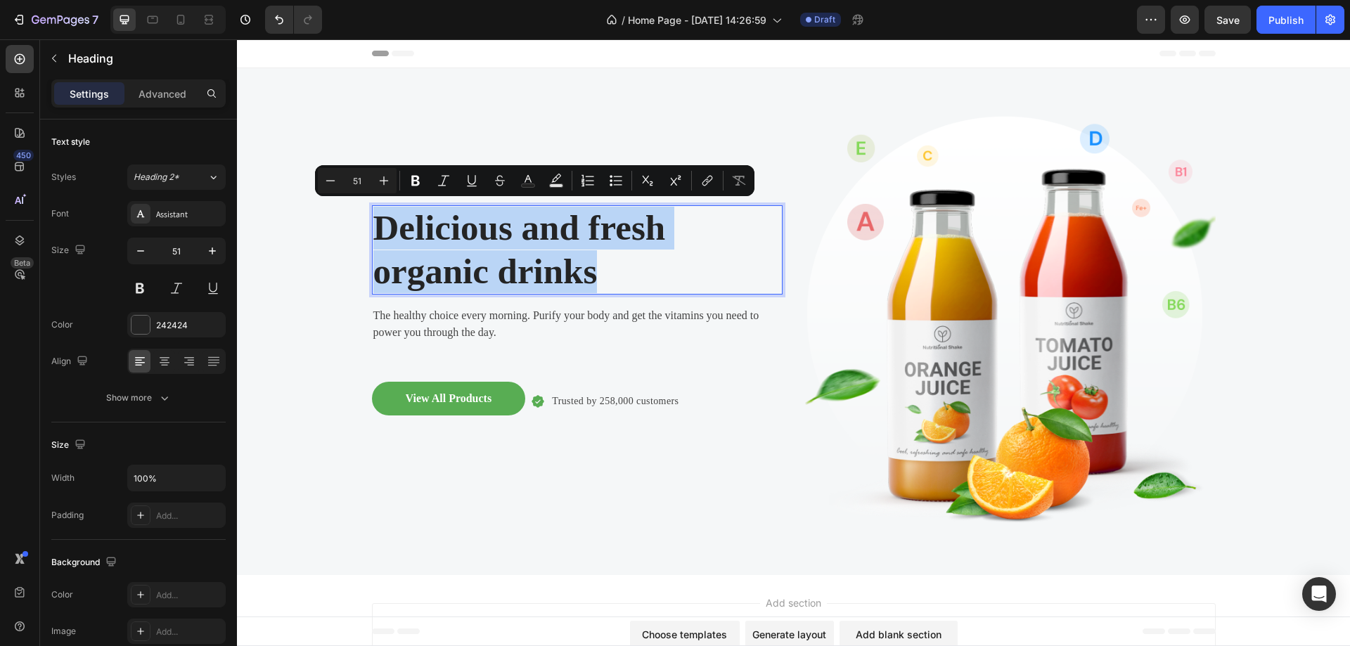
click at [380, 236] on p "Delicious and fresh organic drinks" at bounding box center [577, 250] width 408 height 86
copy p "Delicious and fresh organic drinks"
click at [628, 270] on p "Delicious and fresh organic drinks" at bounding box center [577, 250] width 408 height 86
drag, startPoint x: 618, startPoint y: 273, endPoint x: 378, endPoint y: 236, distance: 242.6
click at [378, 236] on p "Delicious and fresh organic drinks" at bounding box center [577, 250] width 408 height 86
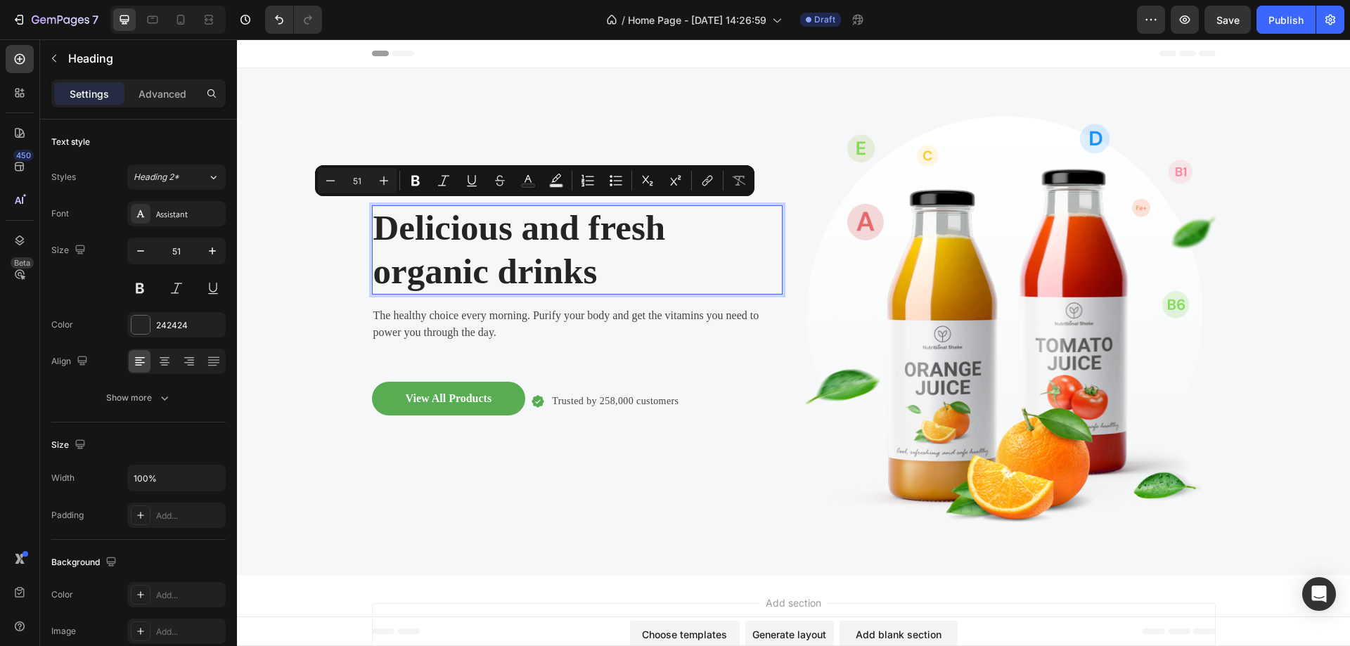
scroll to position [3, 0]
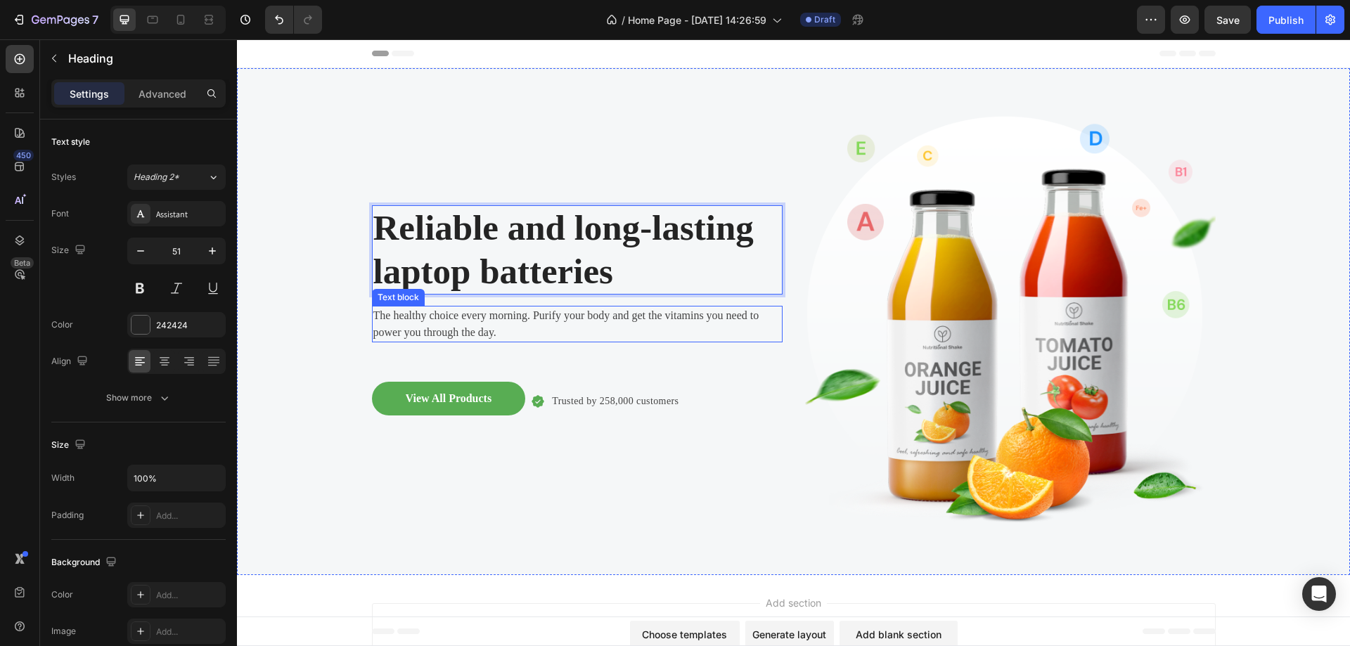
click at [577, 335] on p "The healthy choice every morning. Purify your body and get the vitamins you nee…" at bounding box center [577, 324] width 408 height 34
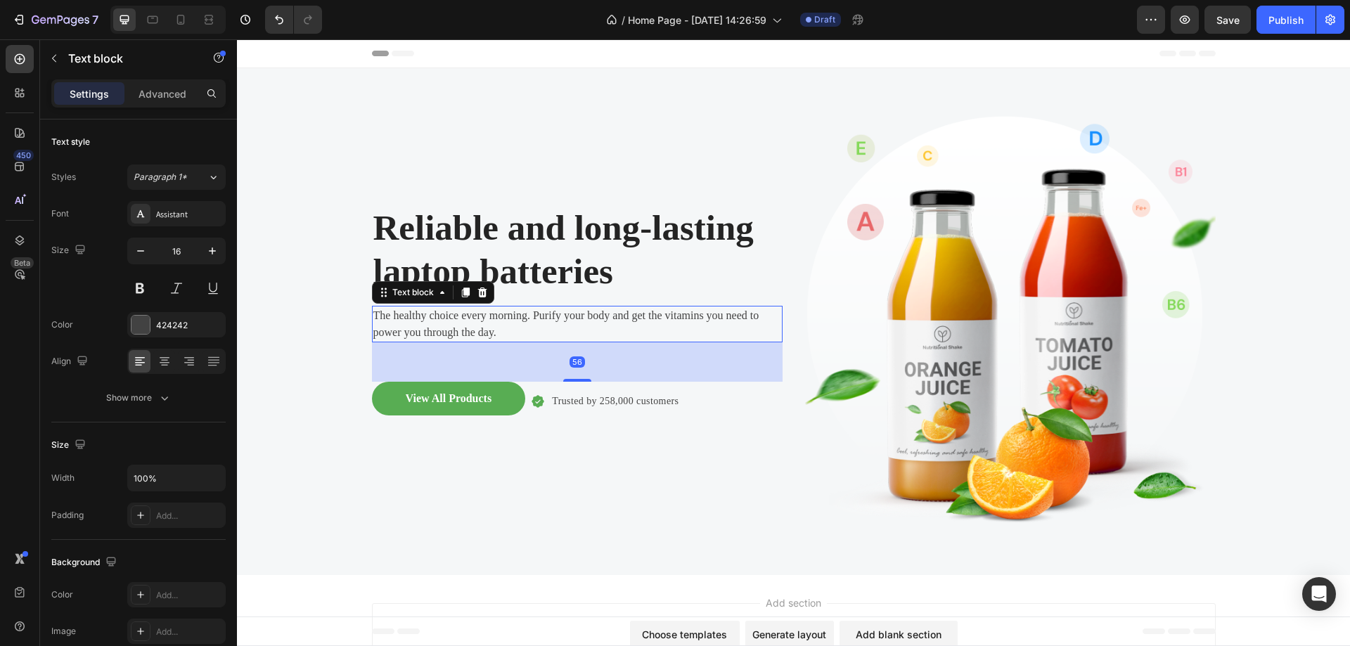
click at [577, 332] on p "The healthy choice every morning. Purify your body and get the vitamins you nee…" at bounding box center [577, 324] width 408 height 34
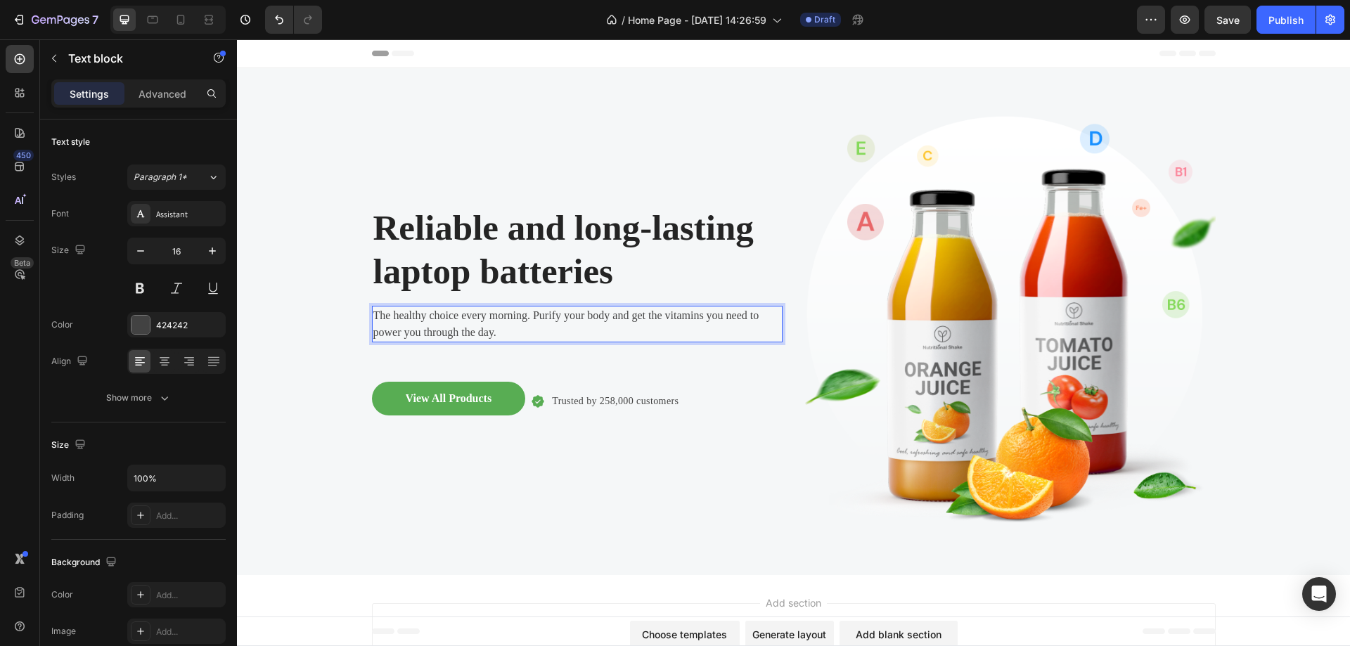
click at [577, 332] on p "The healthy choice every morning. Purify your body and get the vitamins you nee…" at bounding box center [577, 324] width 408 height 34
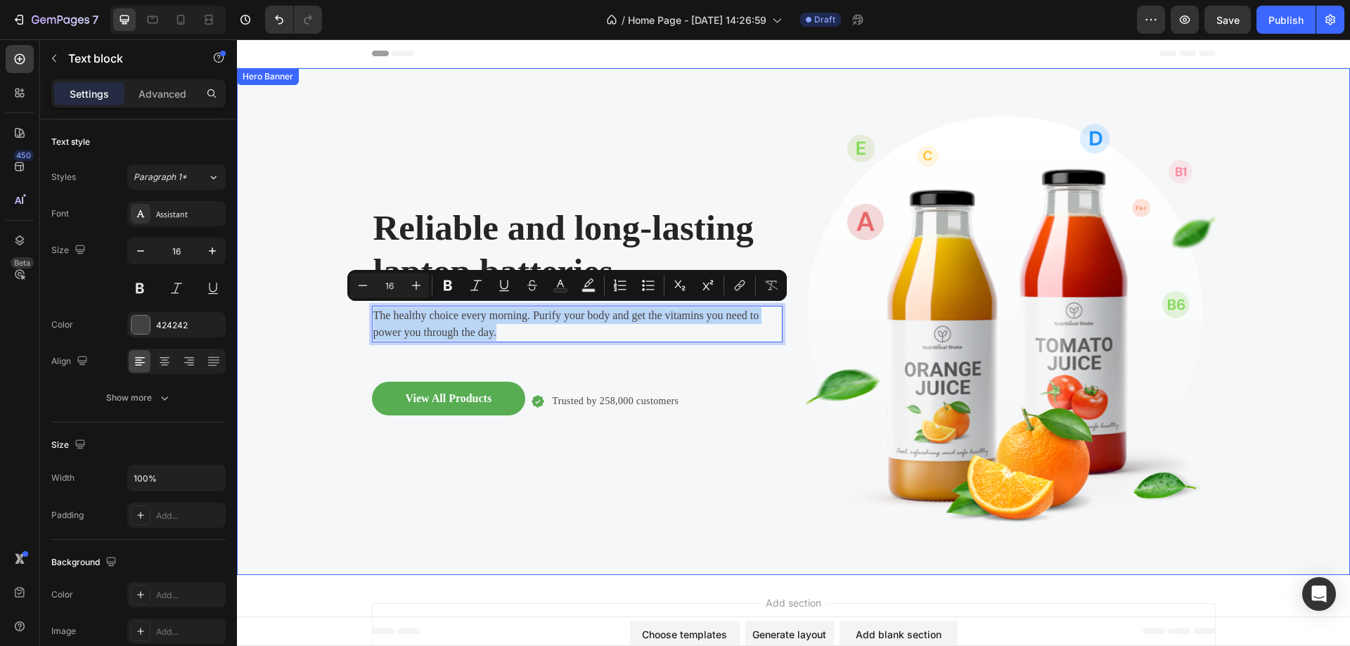
drag, startPoint x: 563, startPoint y: 329, endPoint x: 358, endPoint y: 313, distance: 205.9
click at [358, 313] on div "Reliable and long-lasting laptop batteries Heading The healthy choice every mor…" at bounding box center [793, 321] width 1113 height 507
copy p "The healthy choice every morning. Purify your body and get the vitamins you nee…"
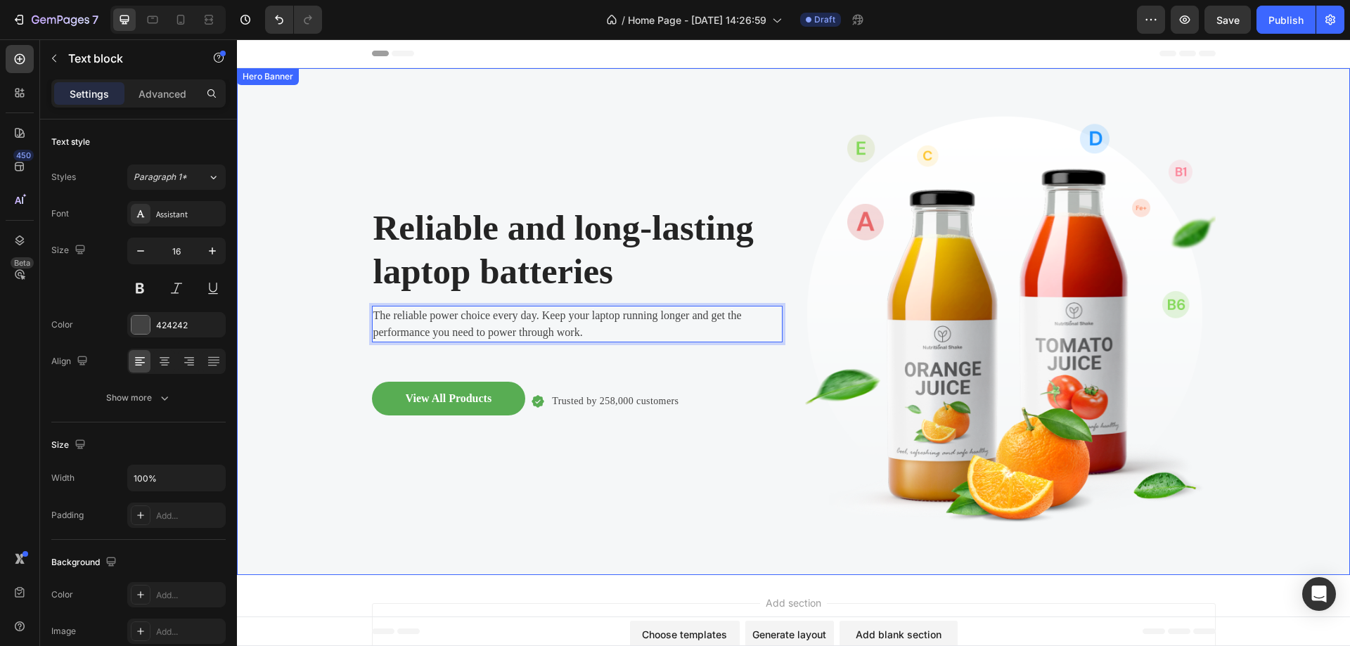
click at [732, 131] on div "Reliable and long-lasting laptop batteries Heading The reliable power choice ev…" at bounding box center [577, 322] width 411 height 462
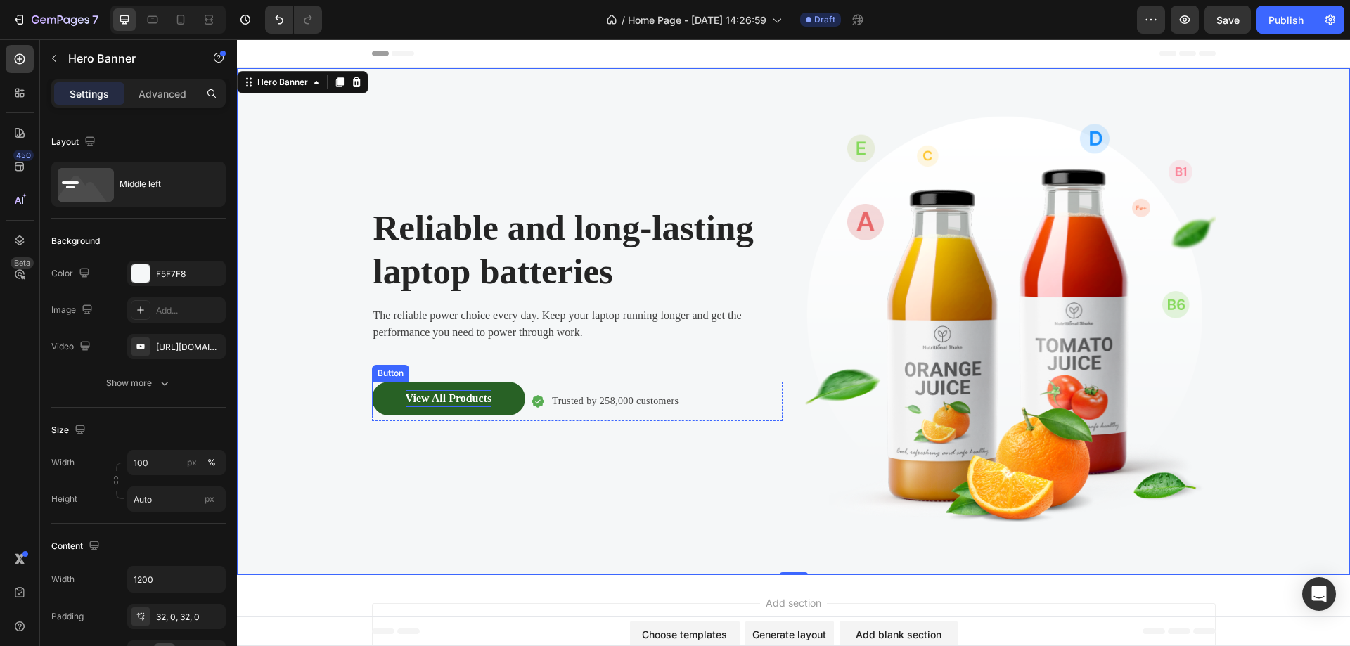
click at [427, 401] on div "View All Products" at bounding box center [449, 398] width 86 height 17
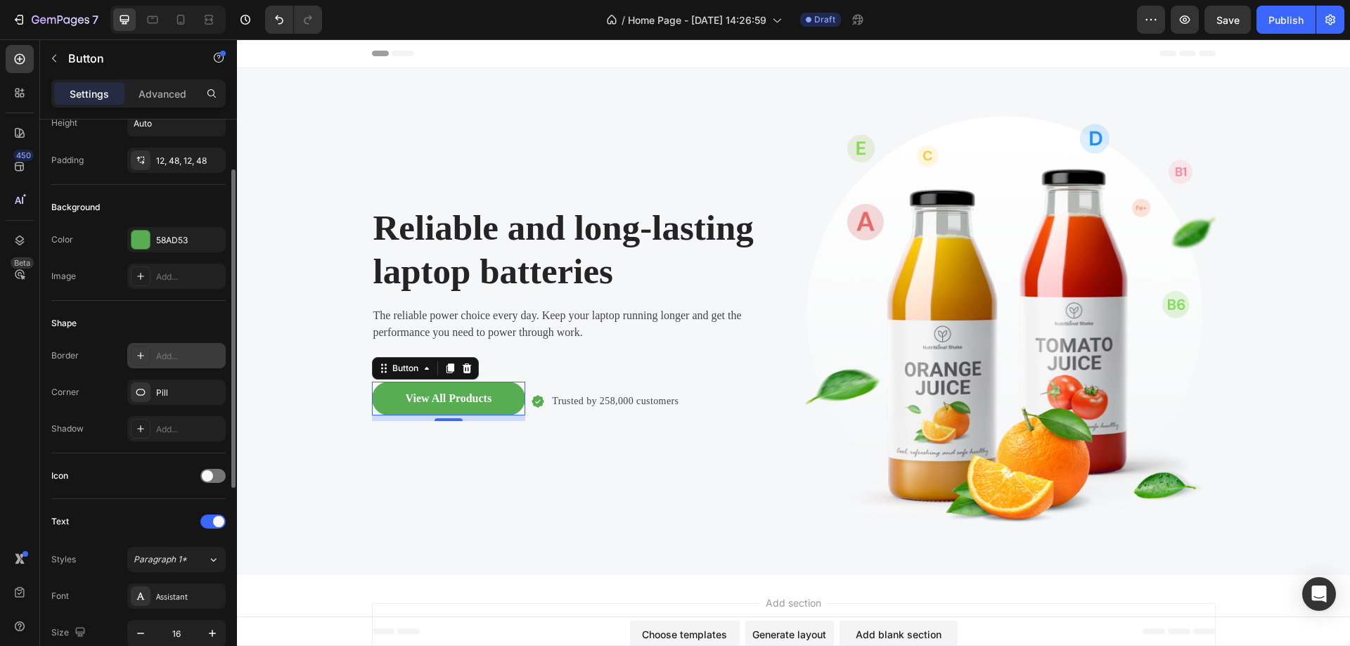
scroll to position [0, 0]
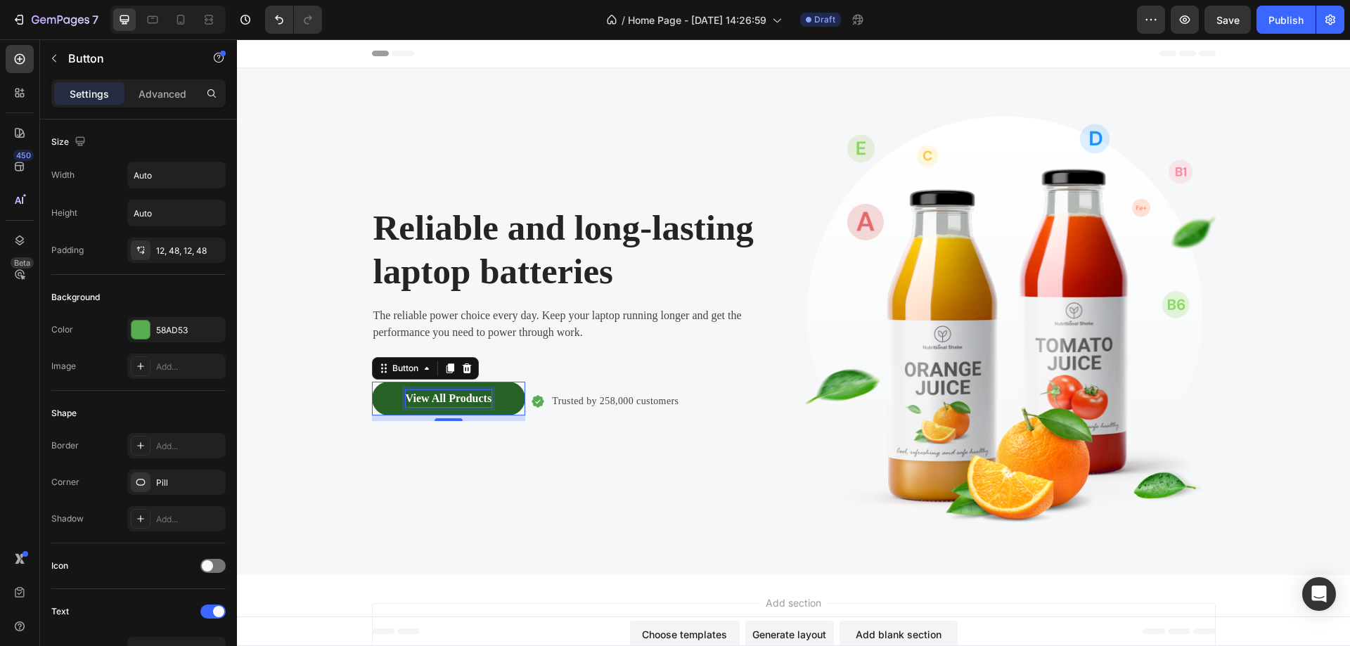
click at [469, 399] on div "View All Products" at bounding box center [449, 398] width 86 height 17
click at [469, 399] on p "View All Products" at bounding box center [449, 398] width 86 height 17
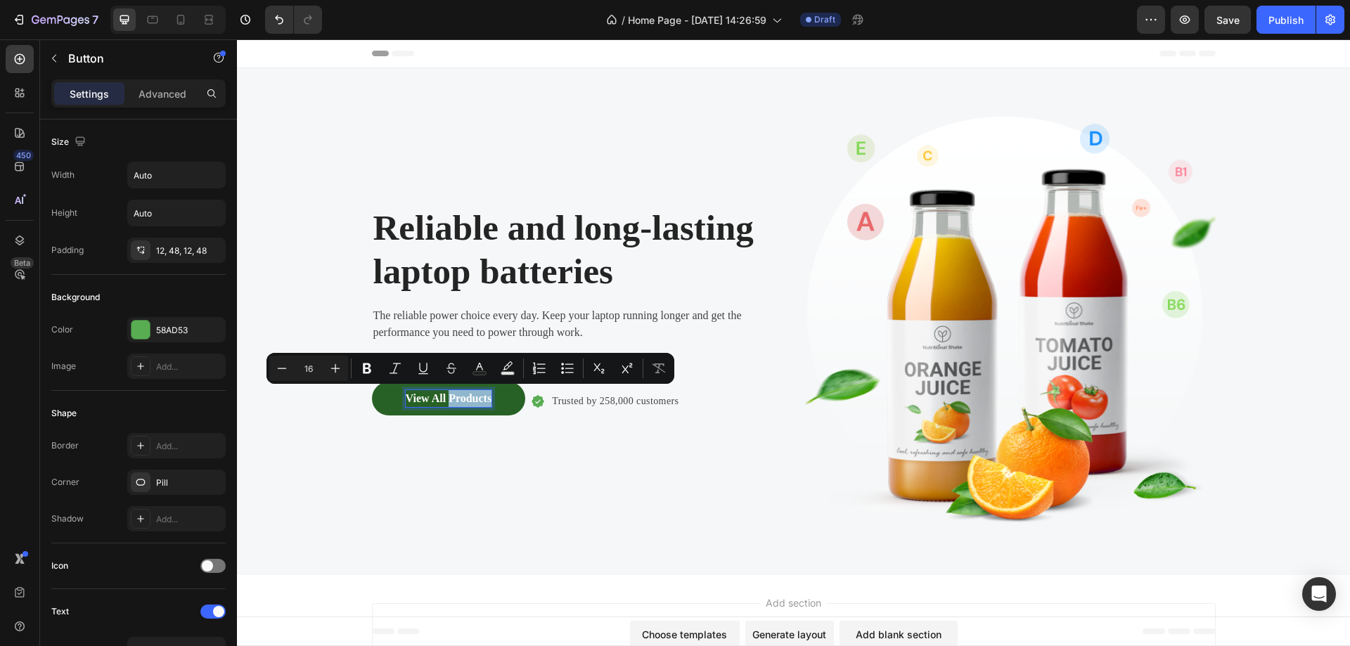
click at [469, 399] on p "View All Products" at bounding box center [449, 398] width 86 height 17
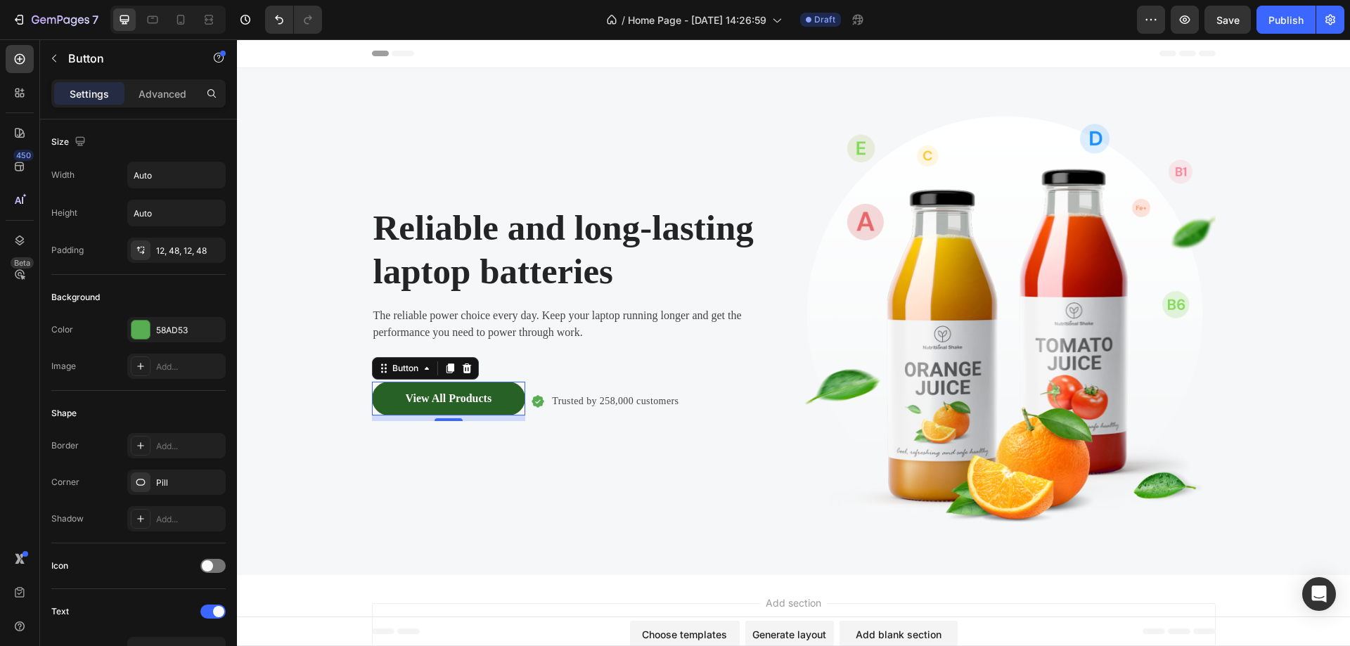
click at [501, 399] on button "View All Products" at bounding box center [449, 399] width 154 height 34
click at [496, 399] on button "View All Products" at bounding box center [449, 399] width 154 height 34
click at [141, 95] on p "Advanced" at bounding box center [162, 93] width 48 height 15
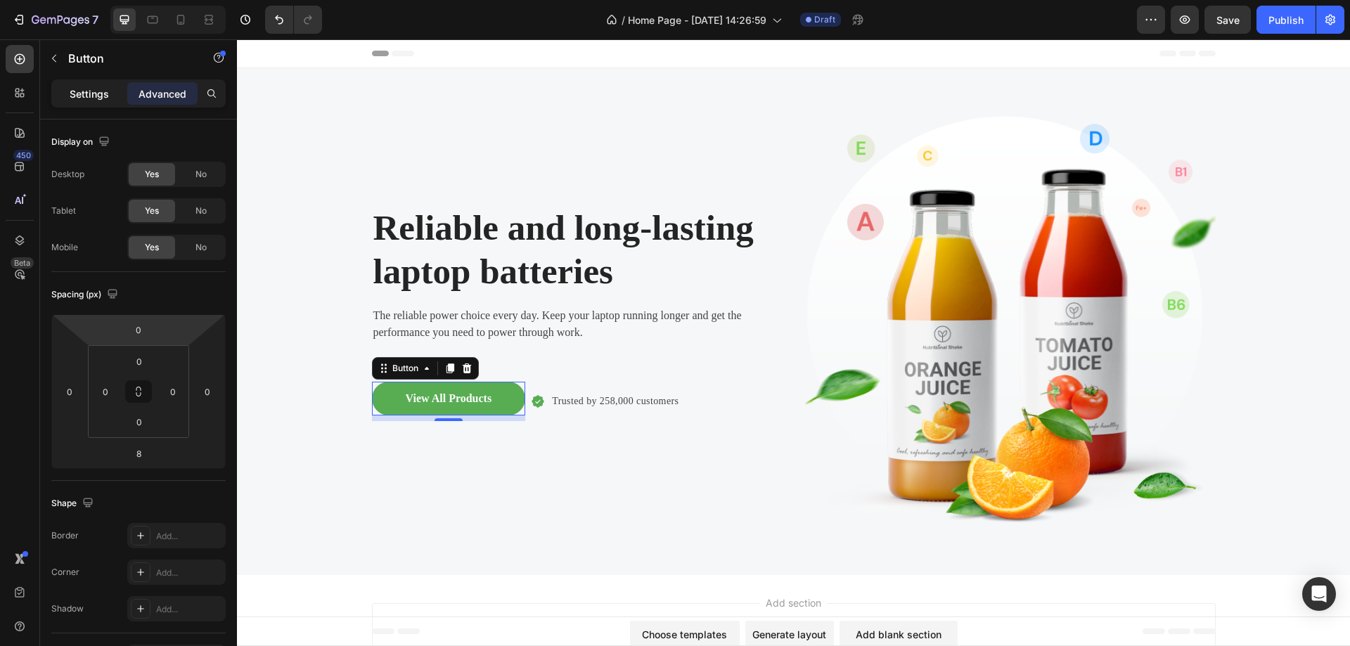
click at [77, 89] on p "Settings" at bounding box center [89, 93] width 39 height 15
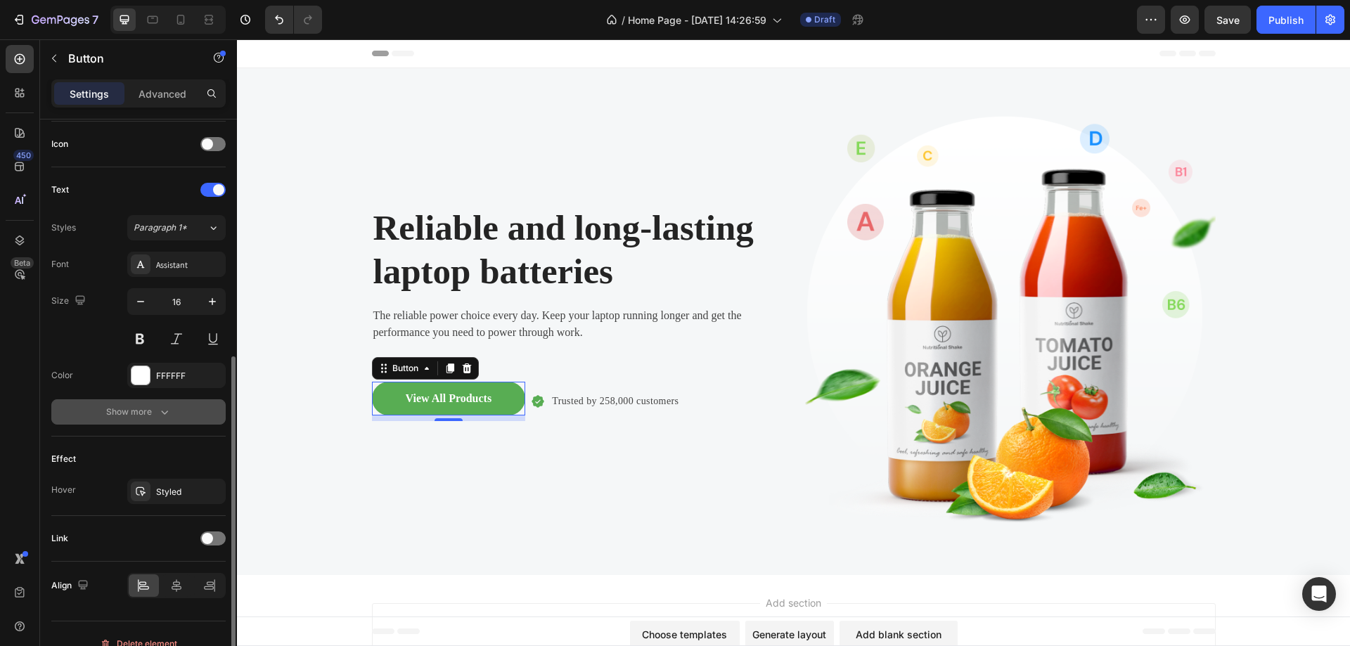
scroll to position [442, 0]
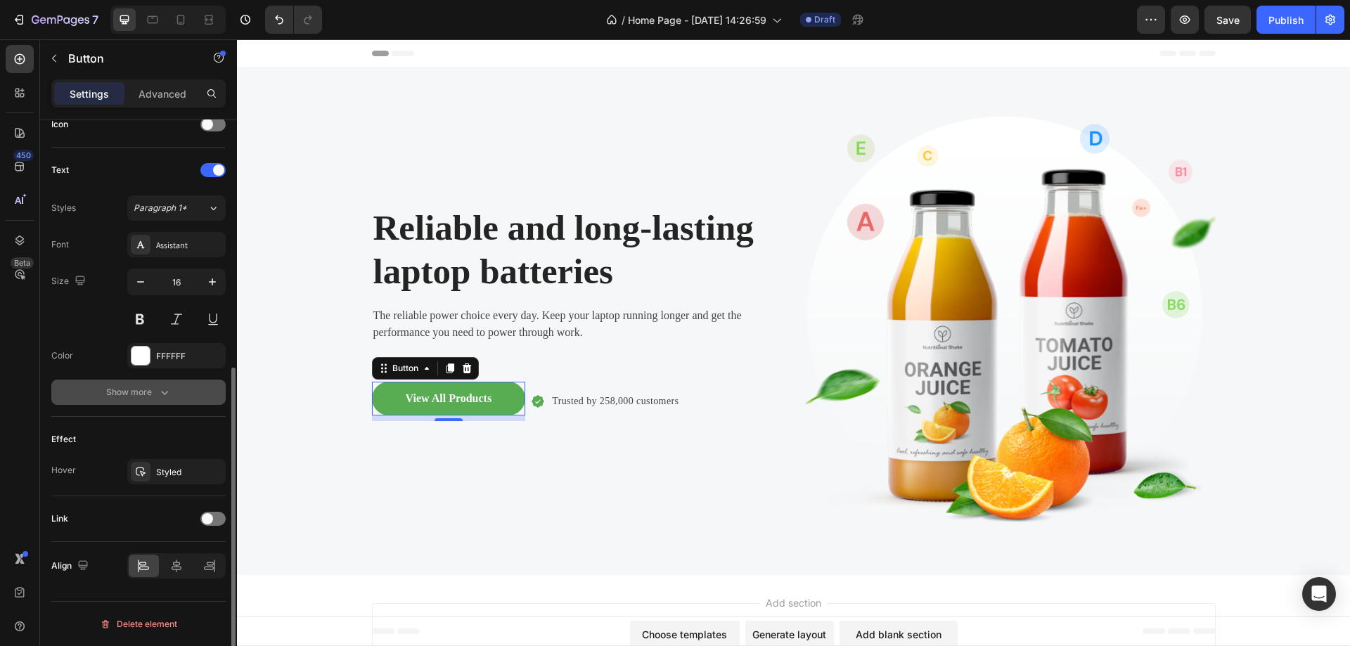
click at [176, 389] on button "Show more" at bounding box center [138, 392] width 174 height 25
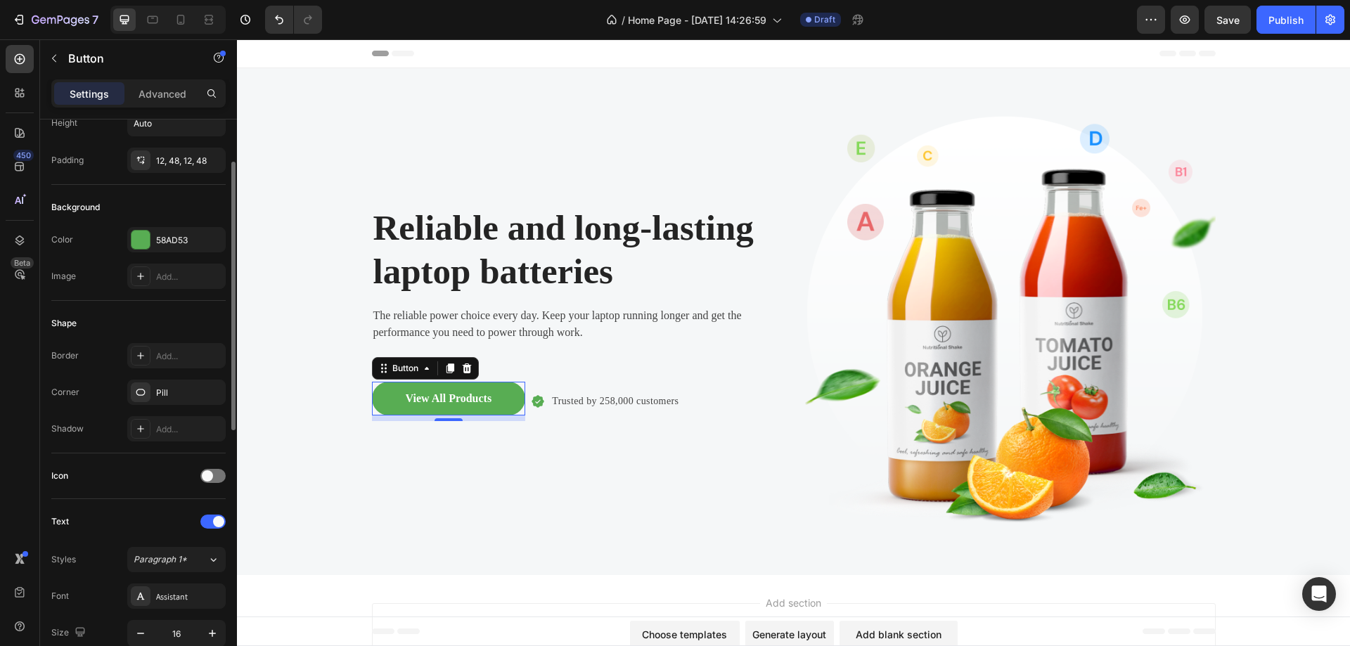
scroll to position [0, 0]
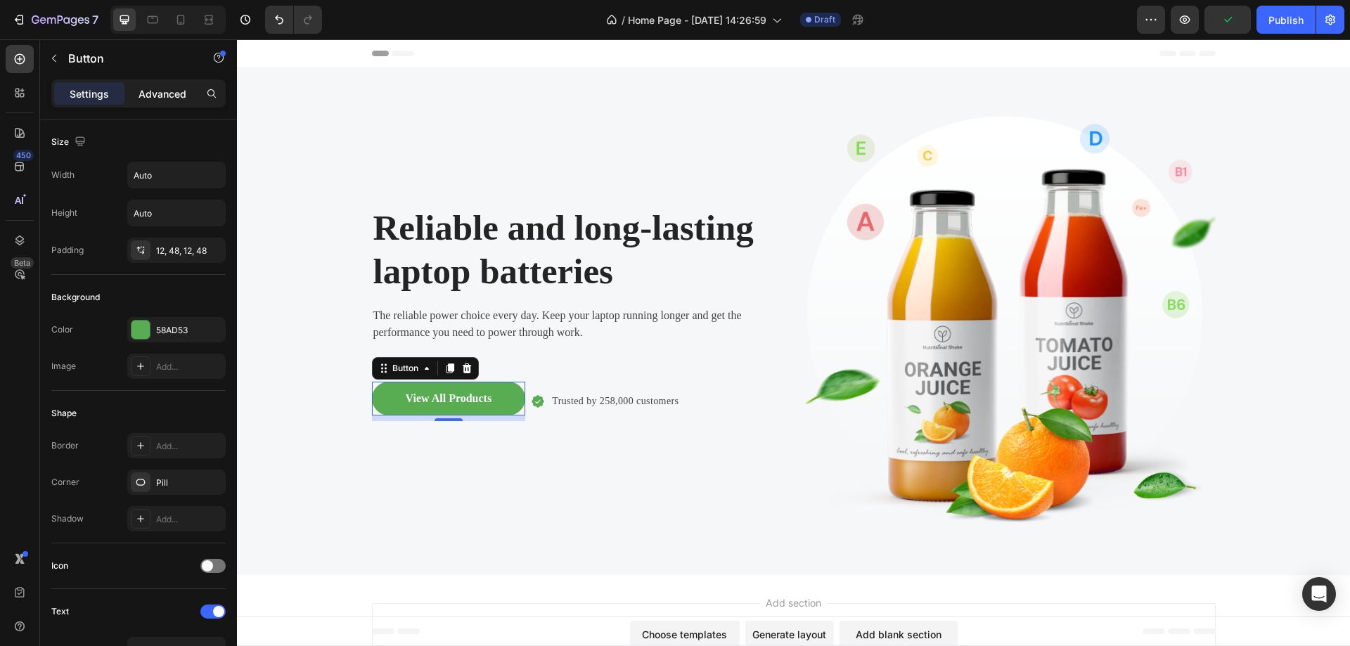
click at [169, 94] on p "Advanced" at bounding box center [162, 93] width 48 height 15
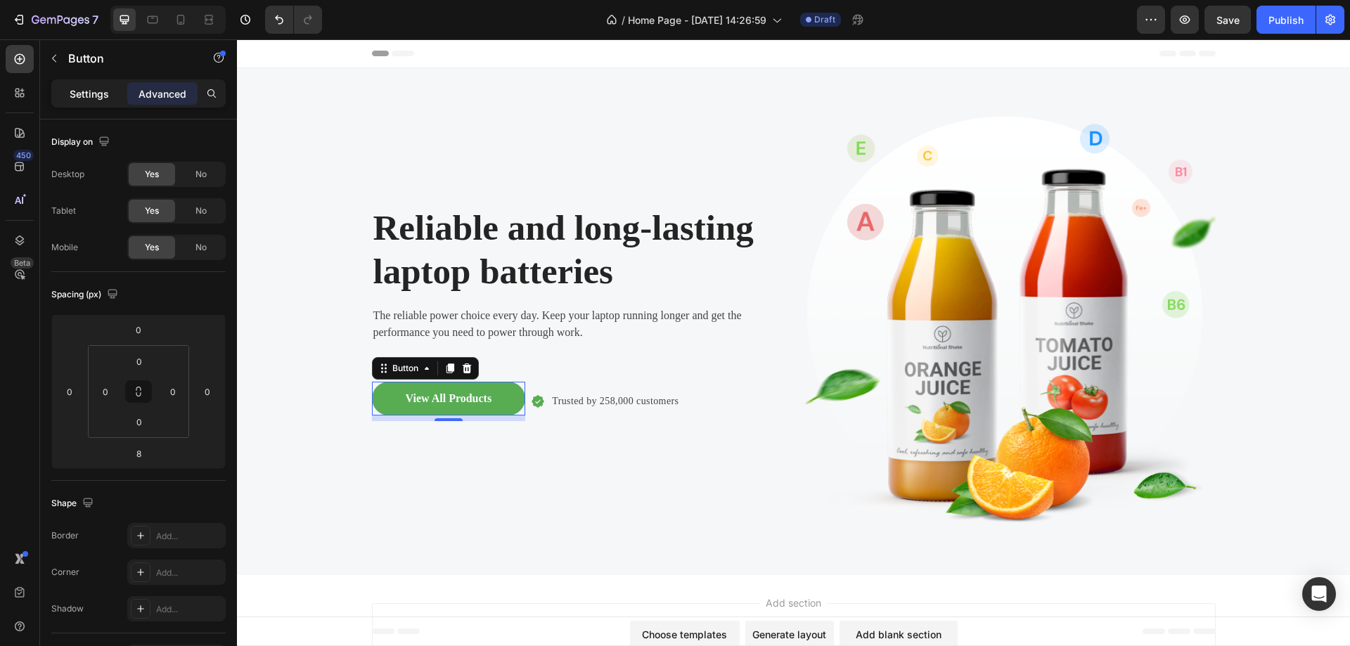
click at [94, 94] on p "Settings" at bounding box center [89, 93] width 39 height 15
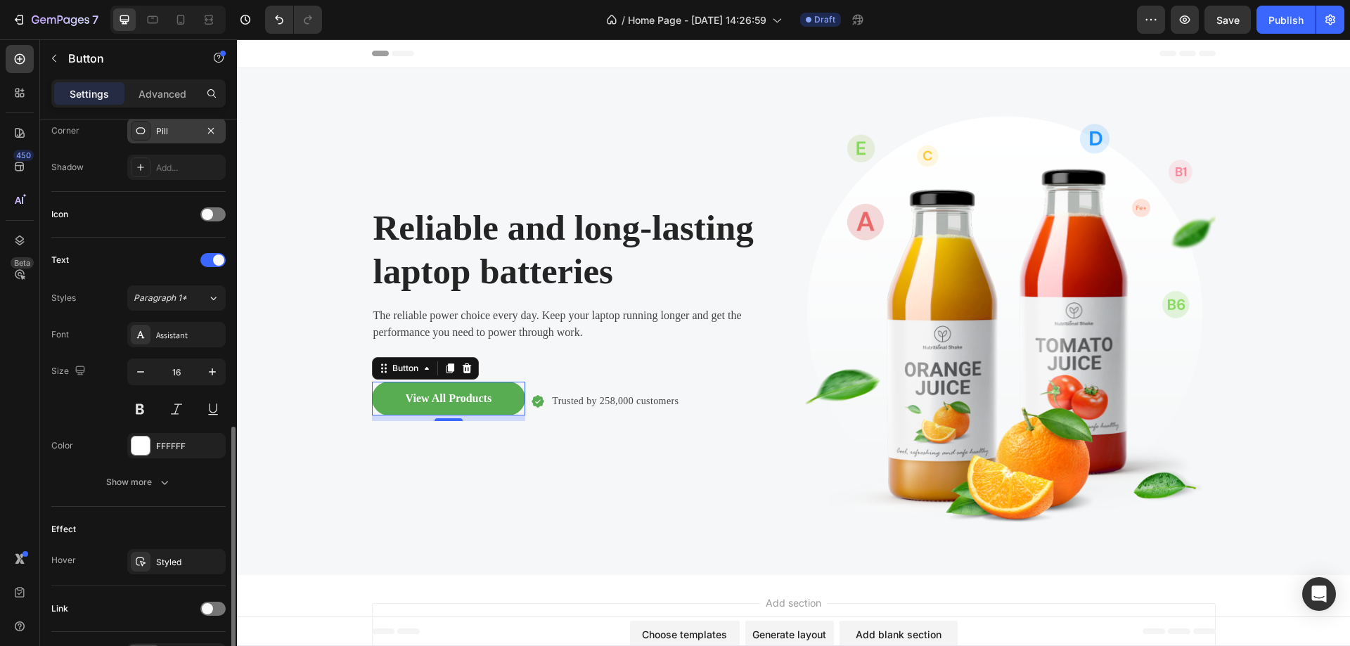
scroll to position [442, 0]
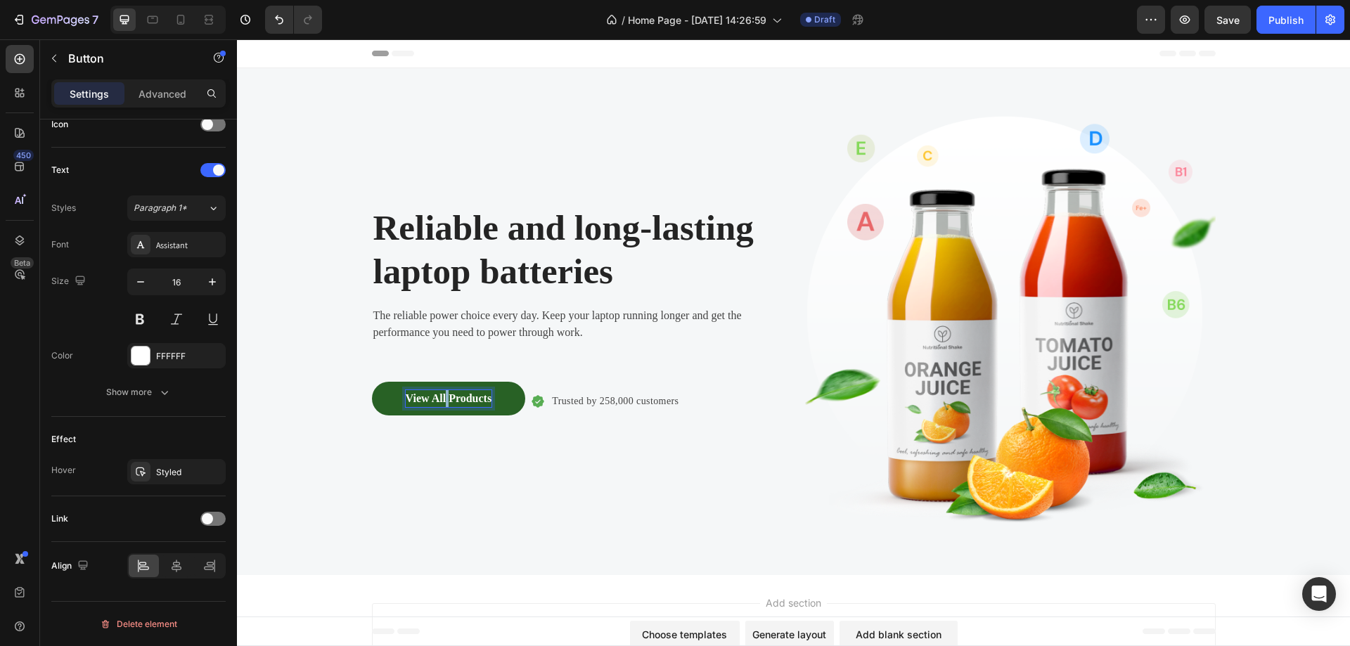
click at [444, 391] on p "View All Products" at bounding box center [449, 398] width 86 height 17
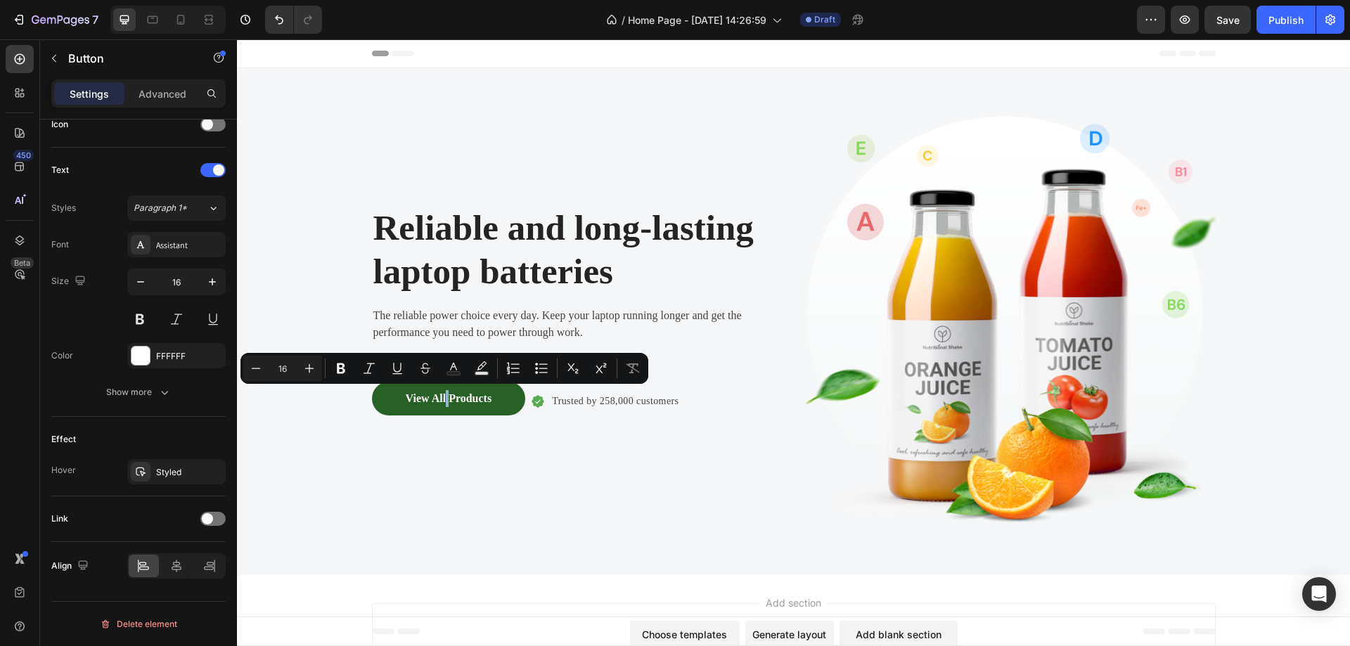
click at [498, 396] on button "View All Products" at bounding box center [449, 399] width 154 height 34
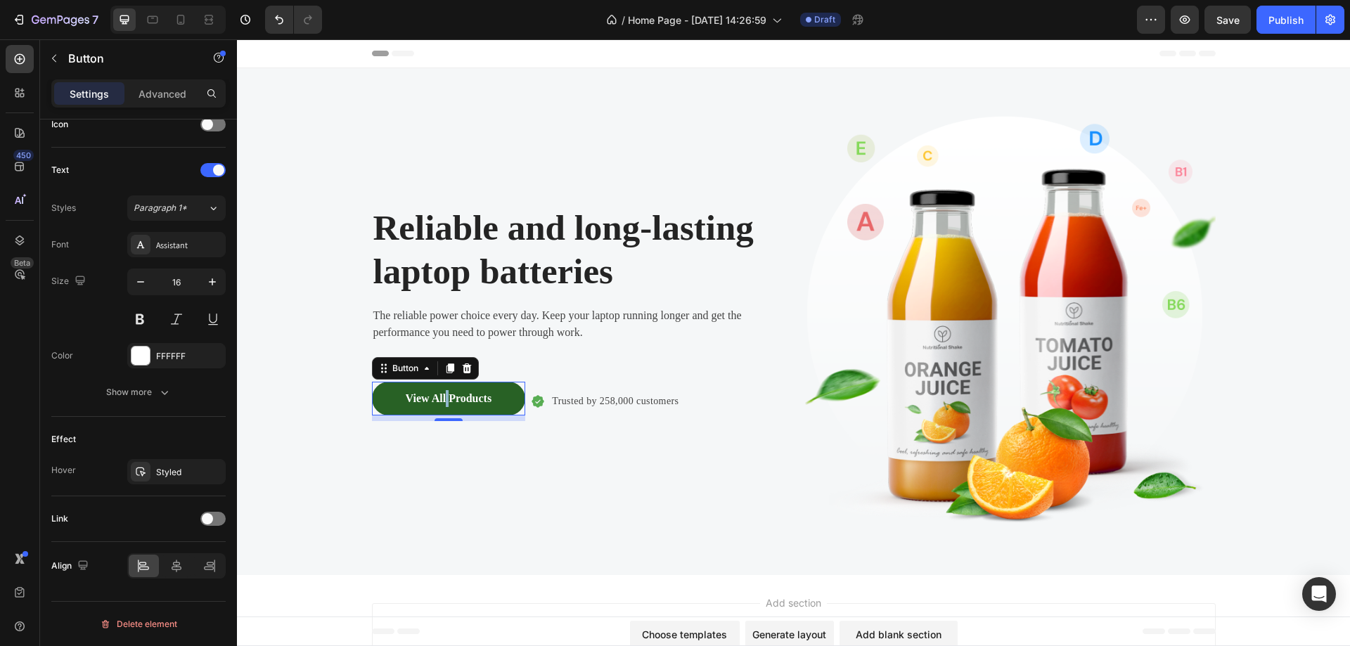
click at [498, 396] on button "View All Products" at bounding box center [449, 399] width 154 height 34
click at [455, 398] on p "View All Products" at bounding box center [449, 398] width 86 height 17
click at [372, 382] on button "SHOP" at bounding box center [421, 399] width 98 height 34
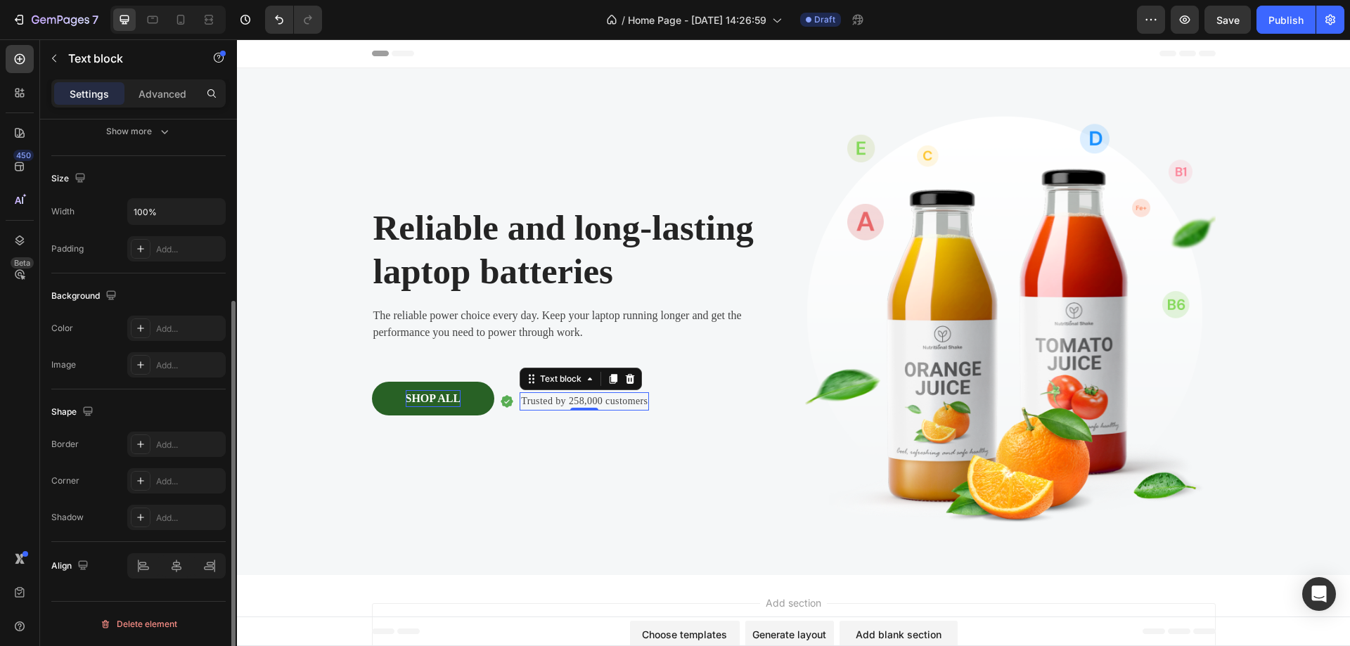
click at [579, 410] on div "Trusted by 258,000 customers Text block 0" at bounding box center [584, 401] width 129 height 18
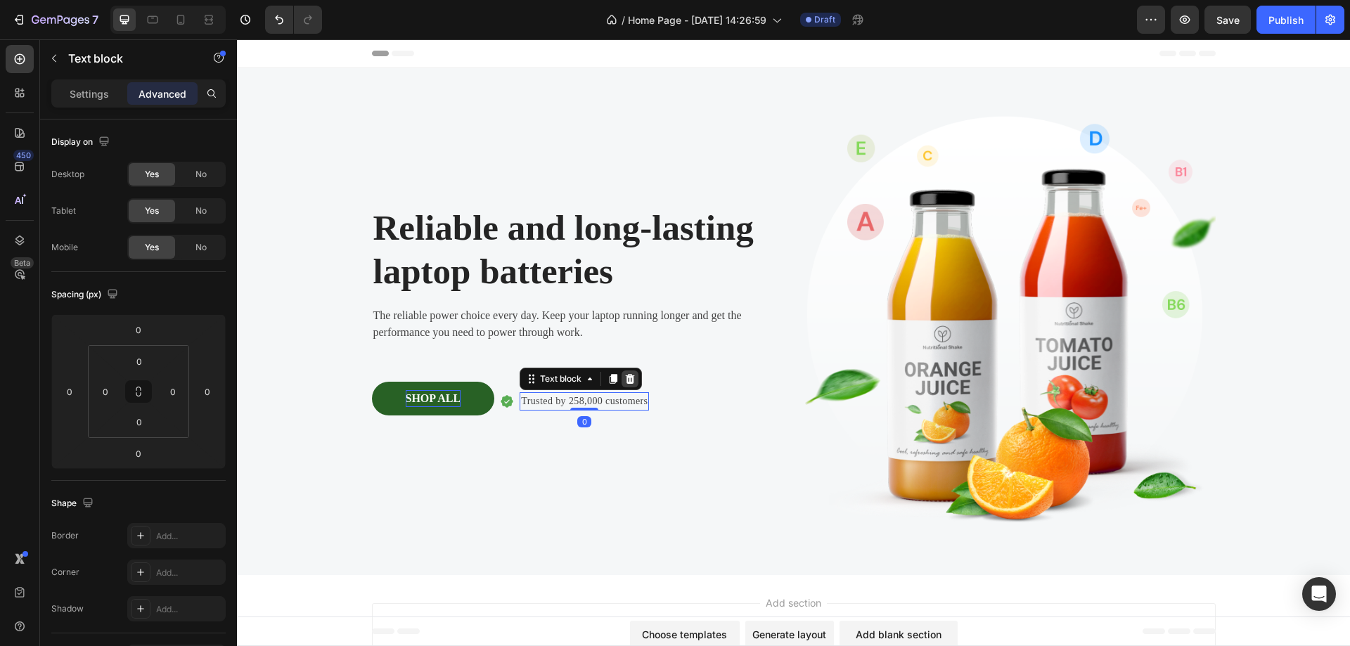
click at [624, 377] on icon at bounding box center [629, 378] width 11 height 11
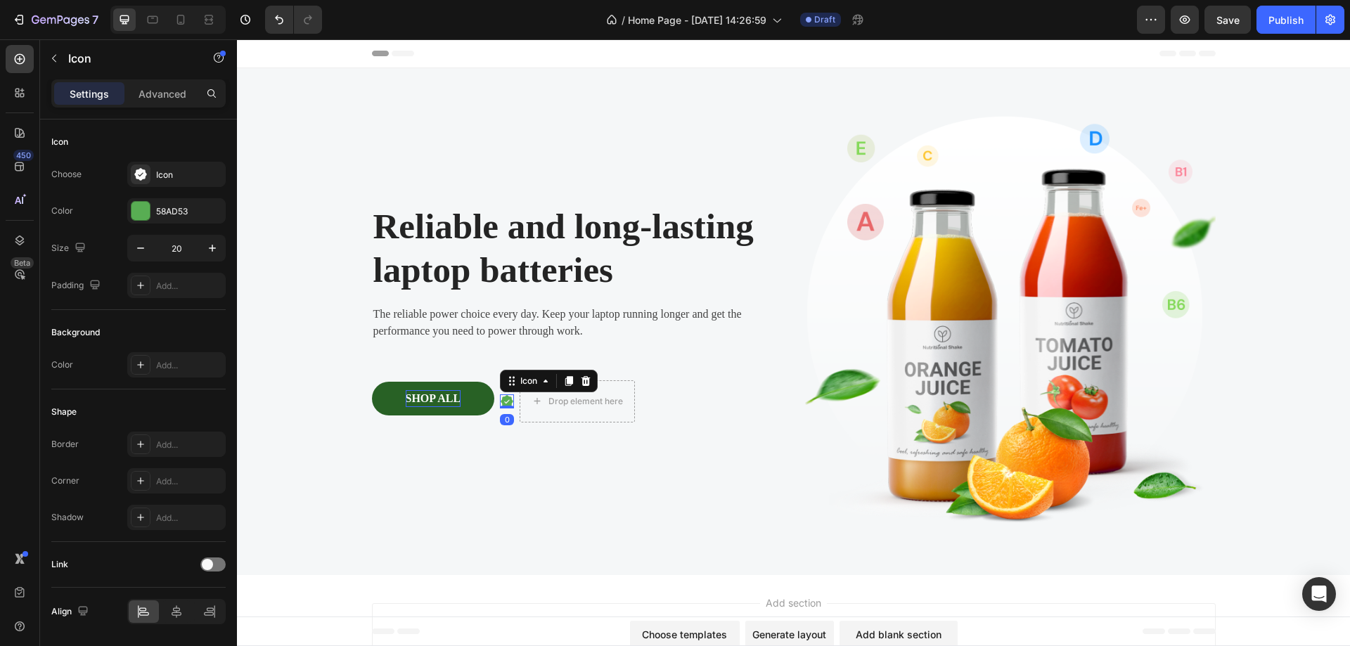
click at [501, 402] on icon at bounding box center [507, 401] width 14 height 14
click at [283, 19] on icon "Undo/Redo" at bounding box center [279, 20] width 14 height 14
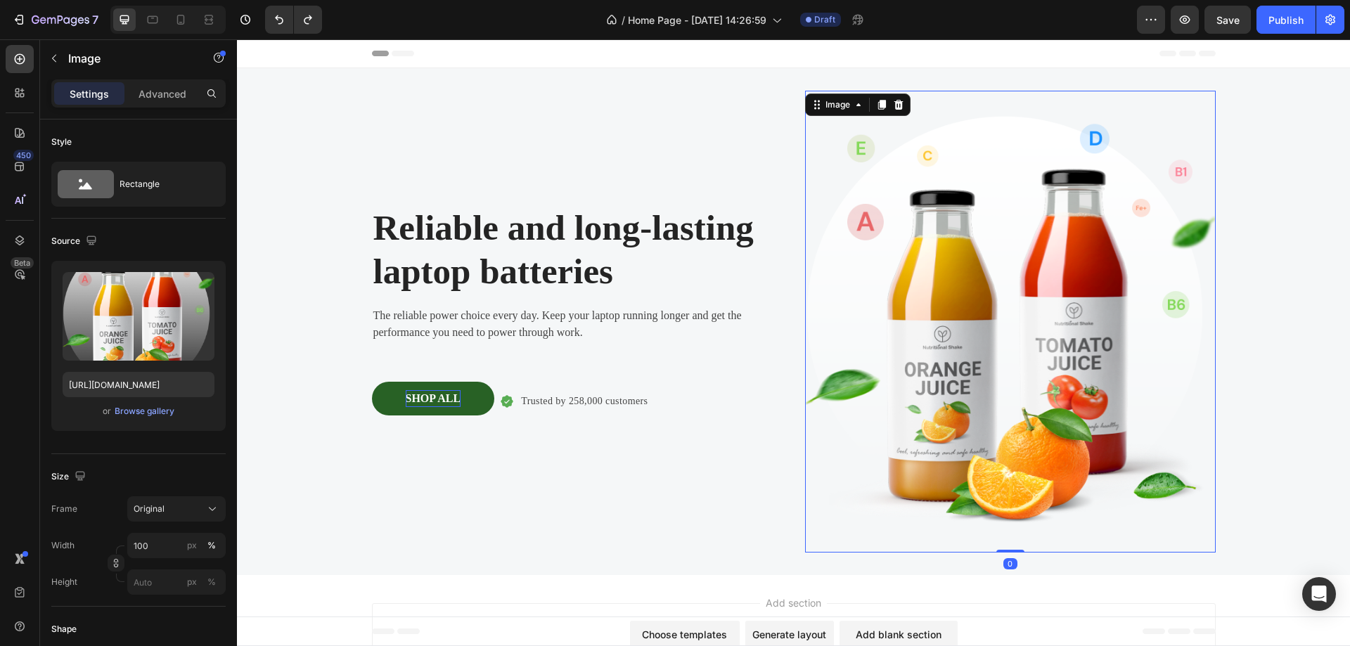
click at [915, 332] on img at bounding box center [1010, 322] width 411 height 462
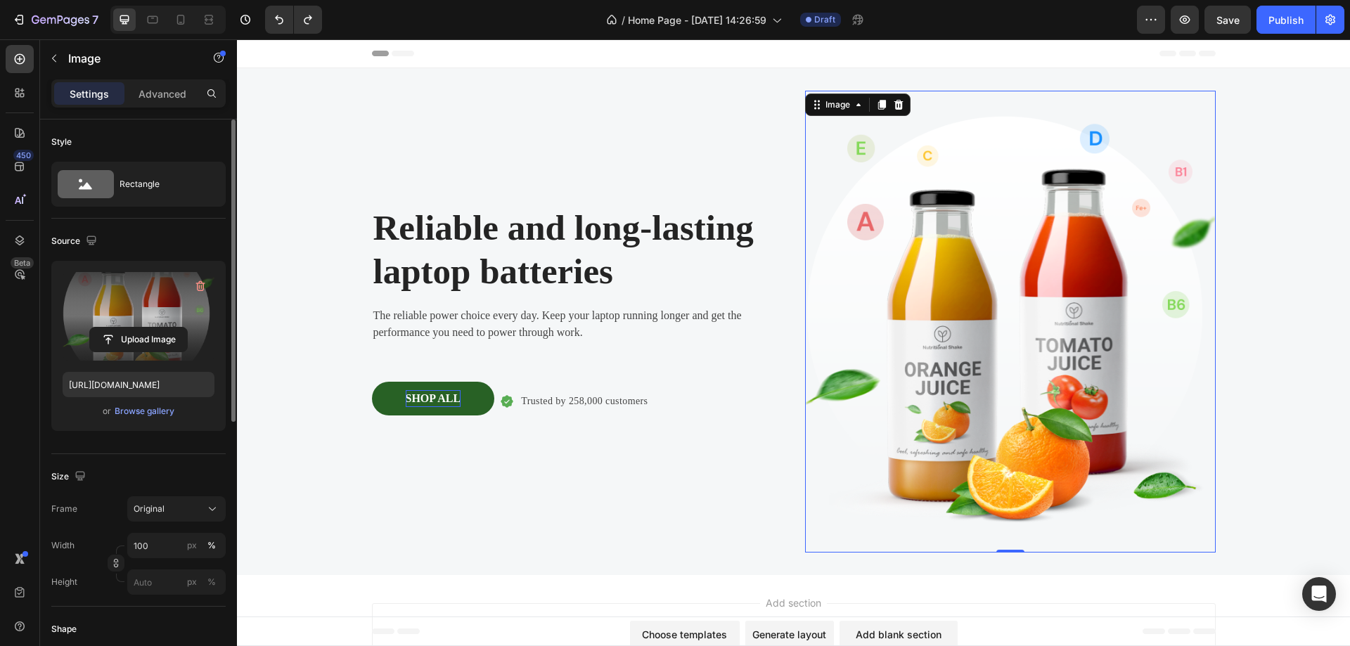
click at [139, 300] on label at bounding box center [139, 316] width 152 height 89
click at [139, 328] on input "file" at bounding box center [138, 340] width 97 height 24
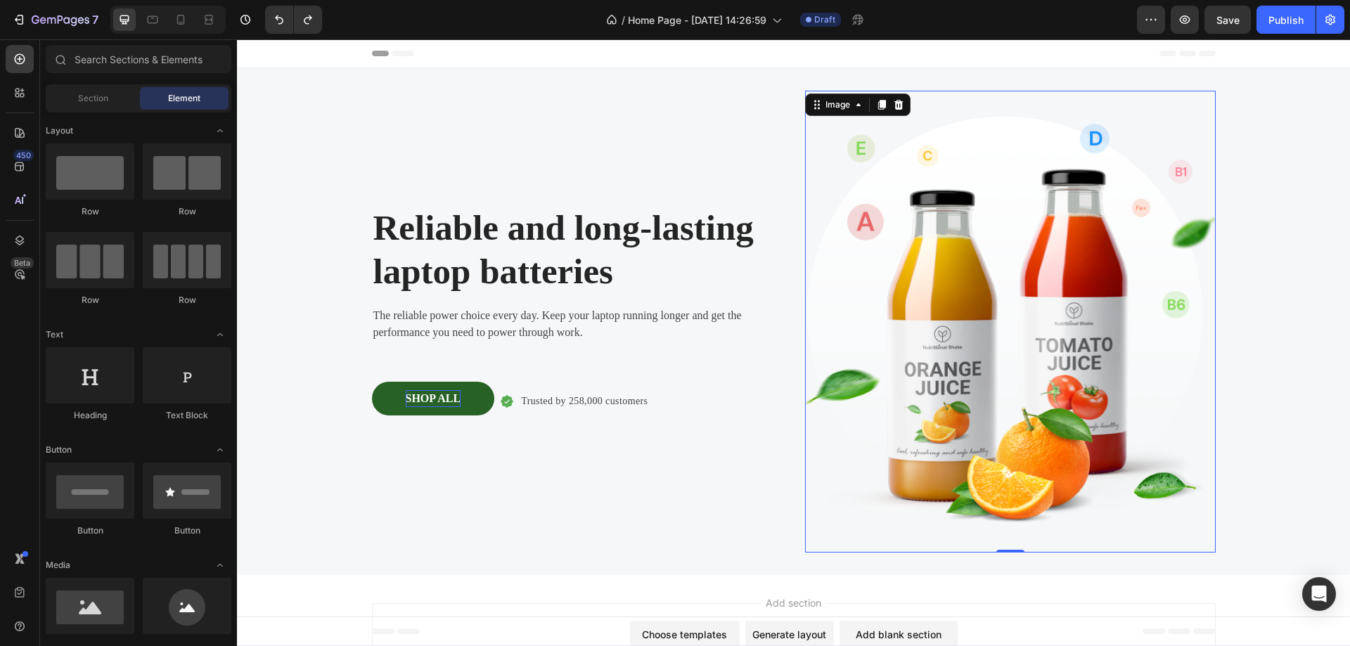
click at [1089, 59] on div "Header" at bounding box center [794, 53] width 844 height 28
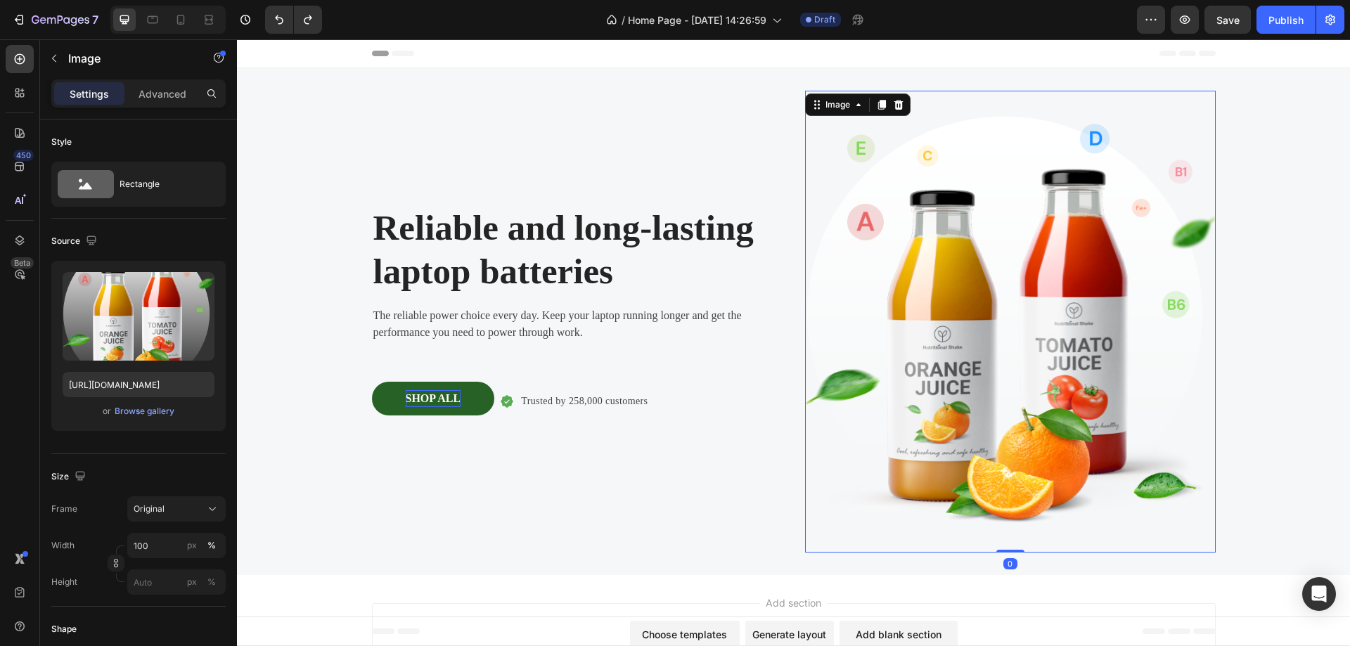
click at [1026, 208] on img at bounding box center [1010, 322] width 411 height 462
click at [171, 92] on p "Advanced" at bounding box center [162, 93] width 48 height 15
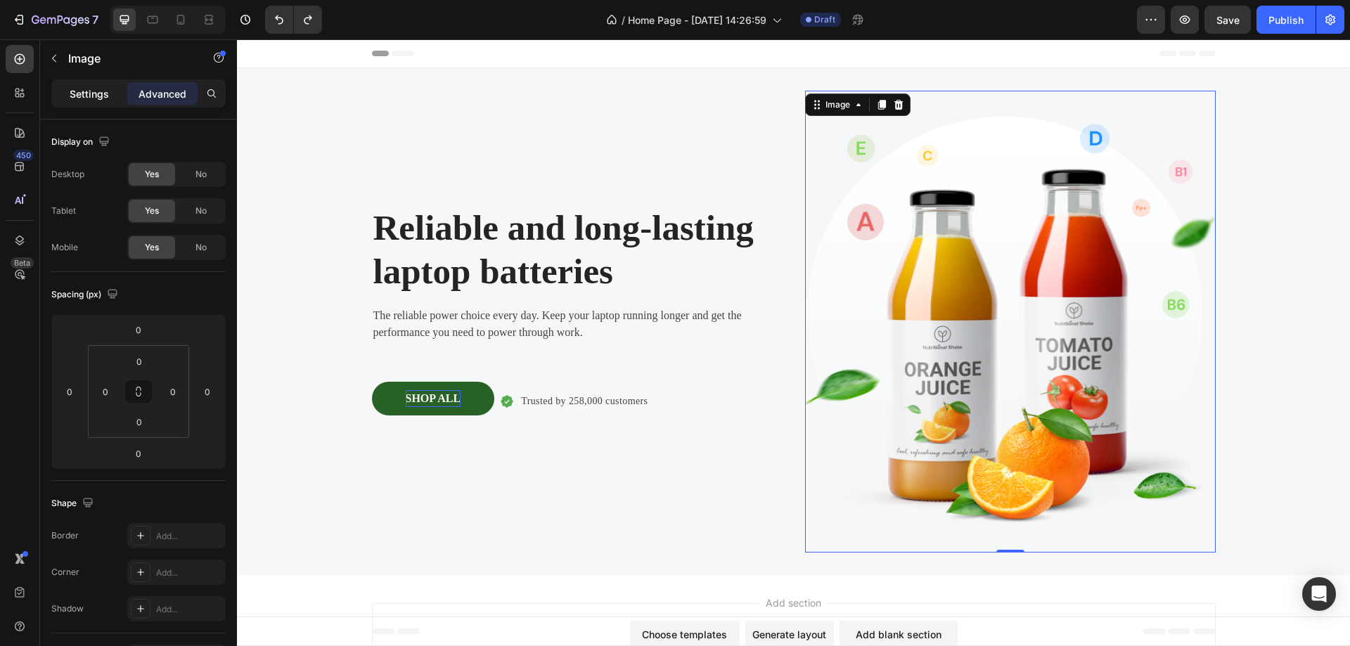
click at [72, 98] on p "Settings" at bounding box center [89, 93] width 39 height 15
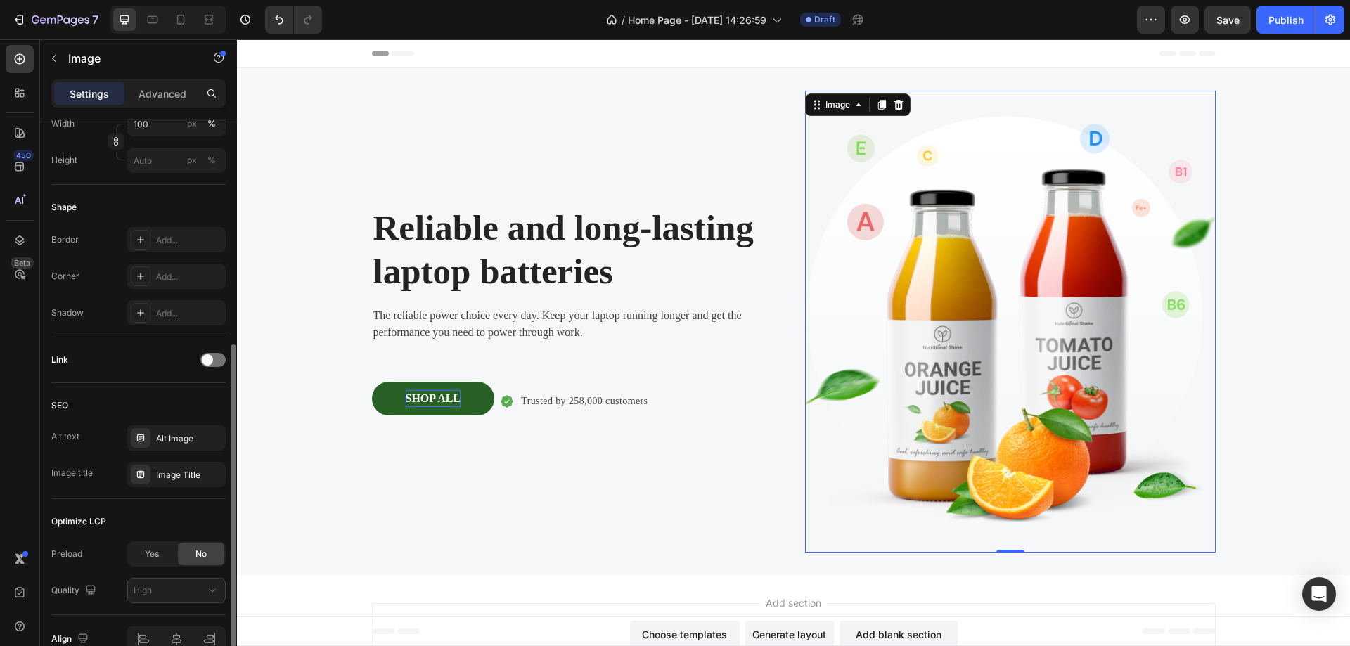
scroll to position [492, 0]
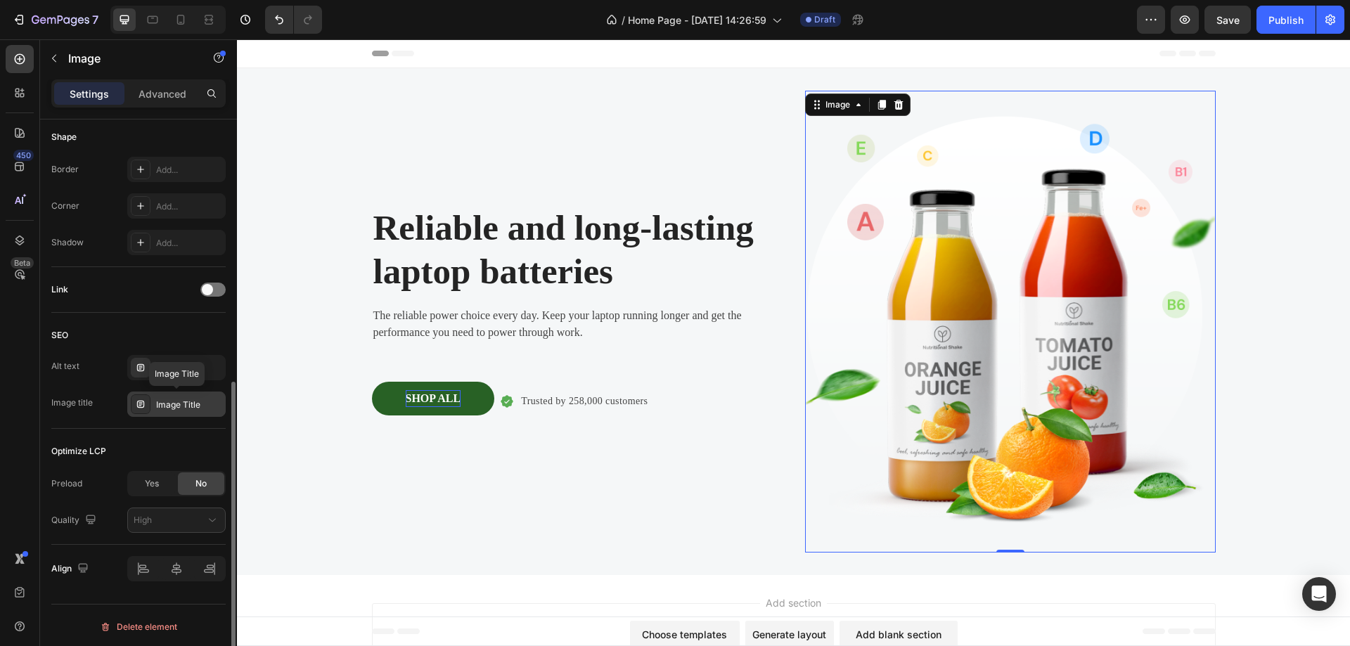
click at [175, 405] on div "Image Title" at bounding box center [189, 405] width 66 height 13
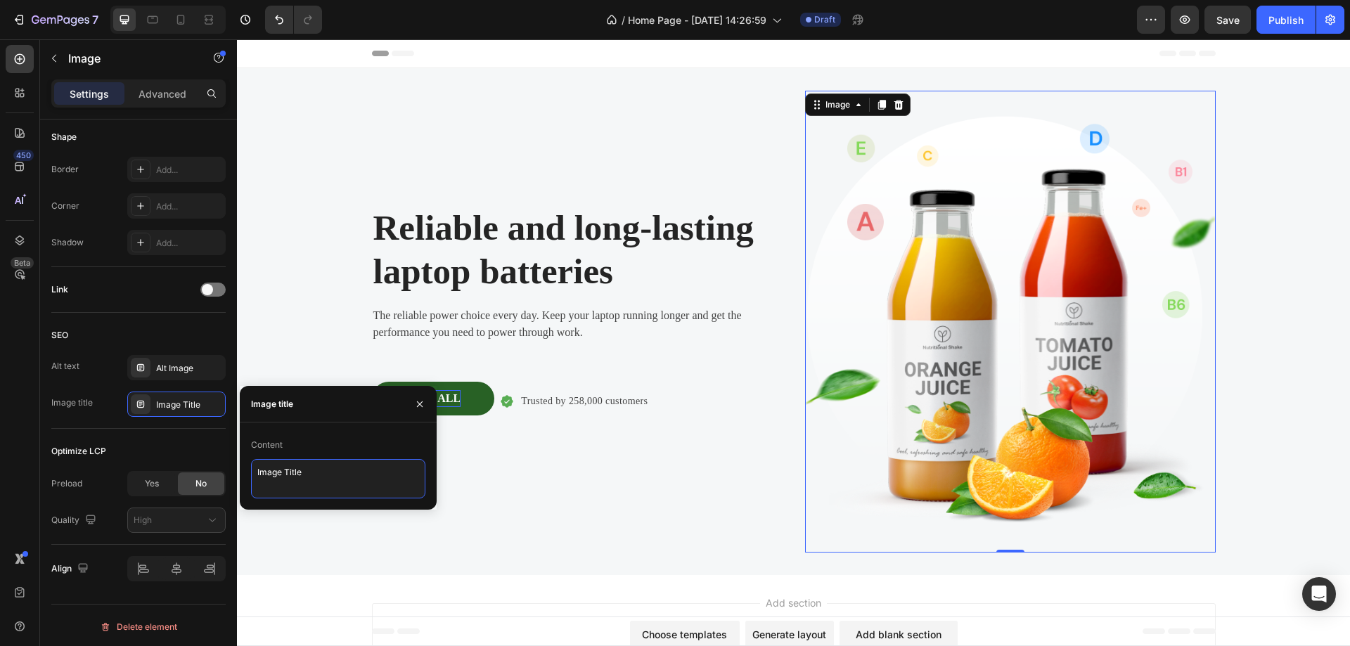
click at [290, 479] on textarea "Image Title" at bounding box center [338, 478] width 174 height 39
click at [1159, 51] on icon at bounding box center [1187, 54] width 56 height 6
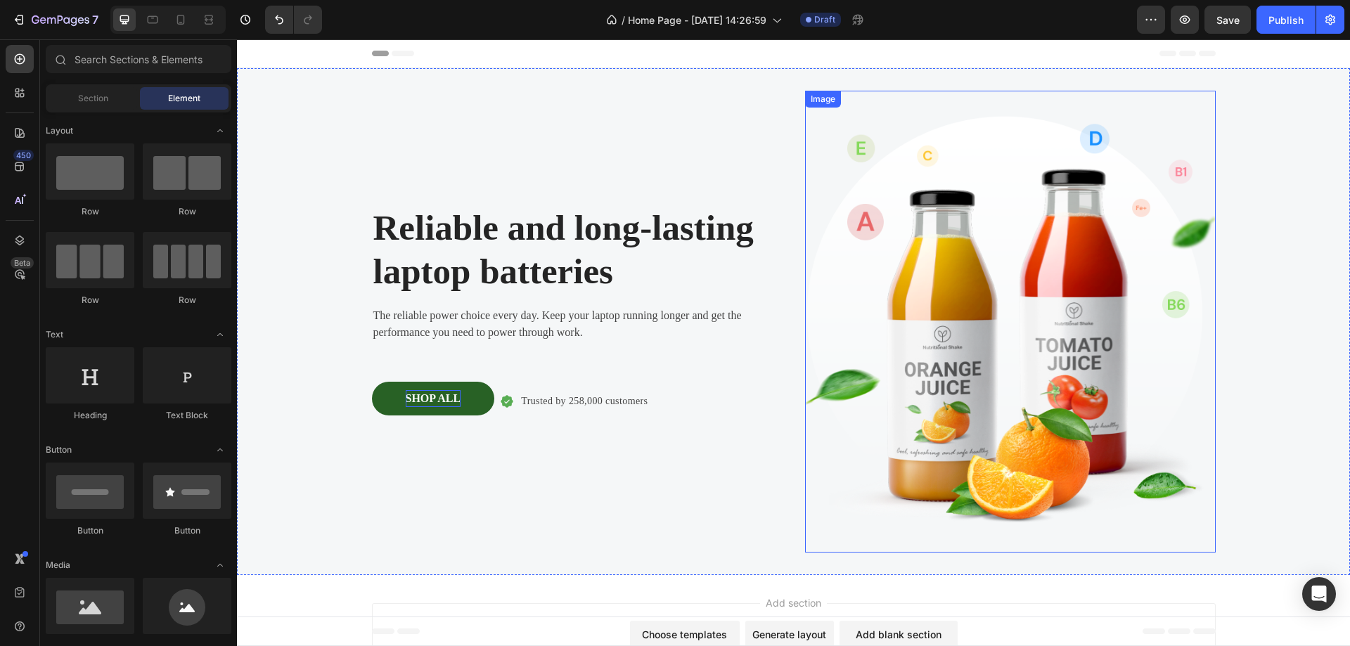
click at [996, 286] on img at bounding box center [1010, 322] width 411 height 462
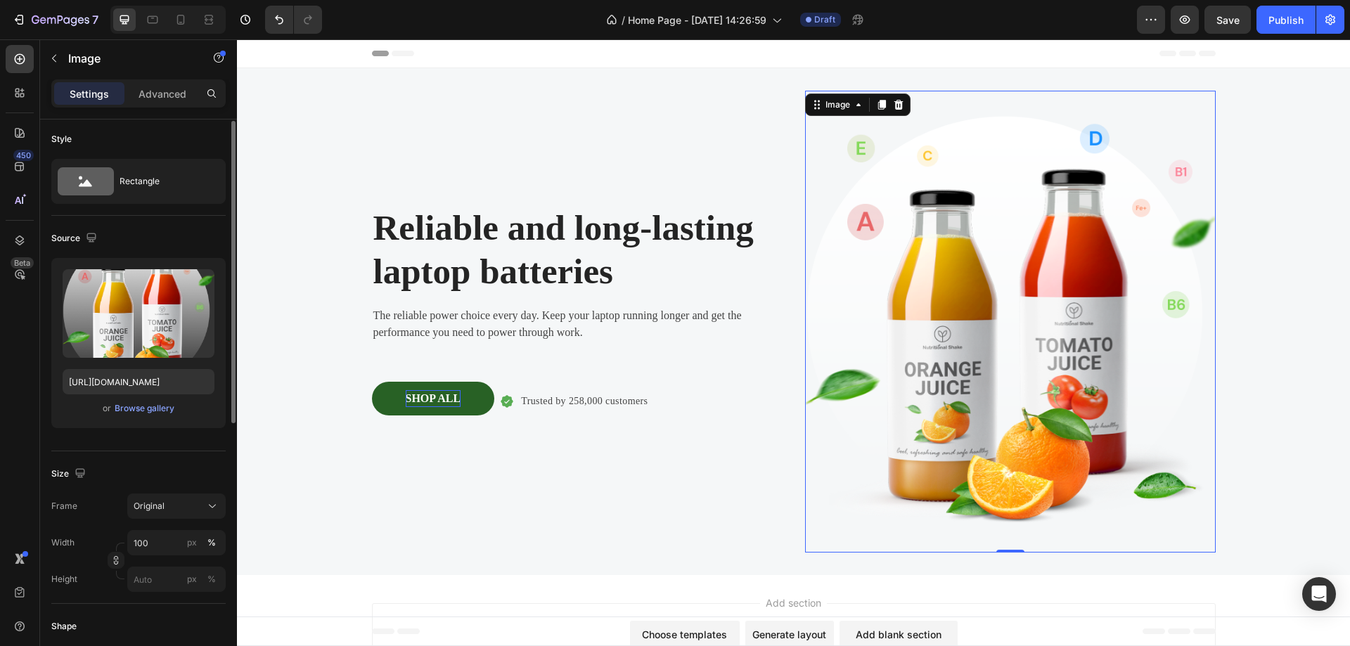
scroll to position [0, 0]
click at [150, 411] on div "Browse gallery" at bounding box center [145, 411] width 60 height 13
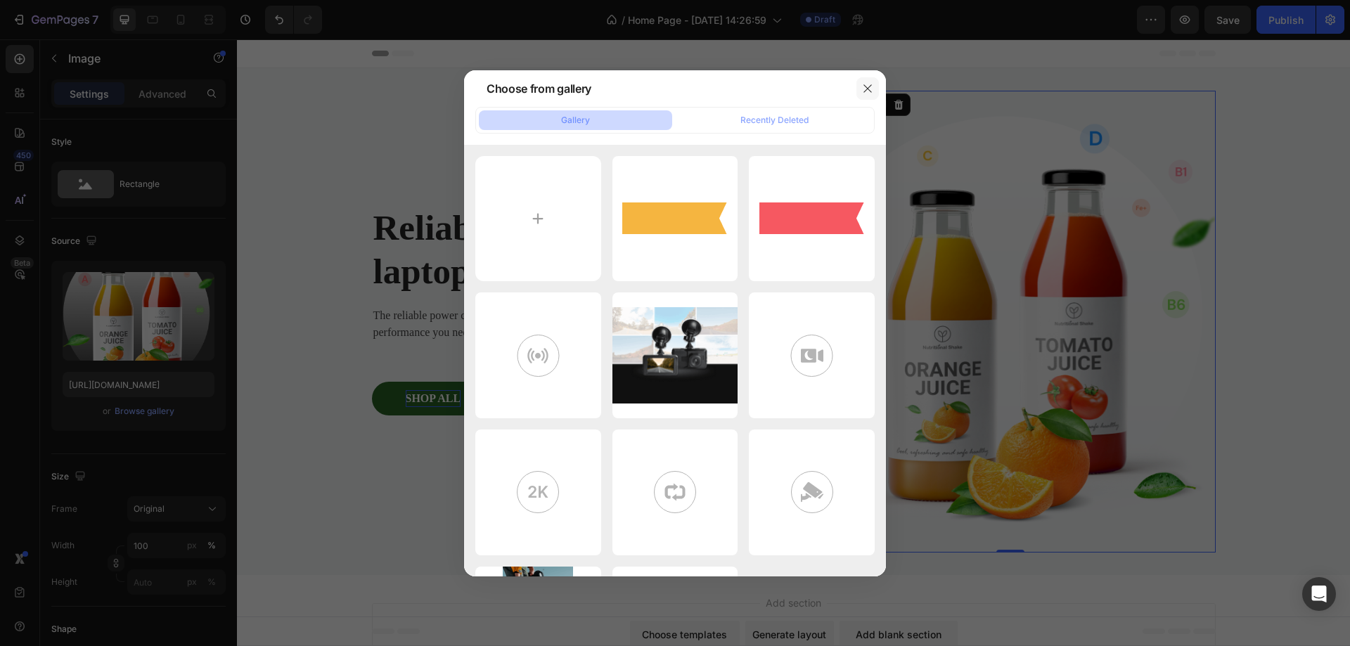
click at [873, 84] on button "button" at bounding box center [867, 88] width 22 height 22
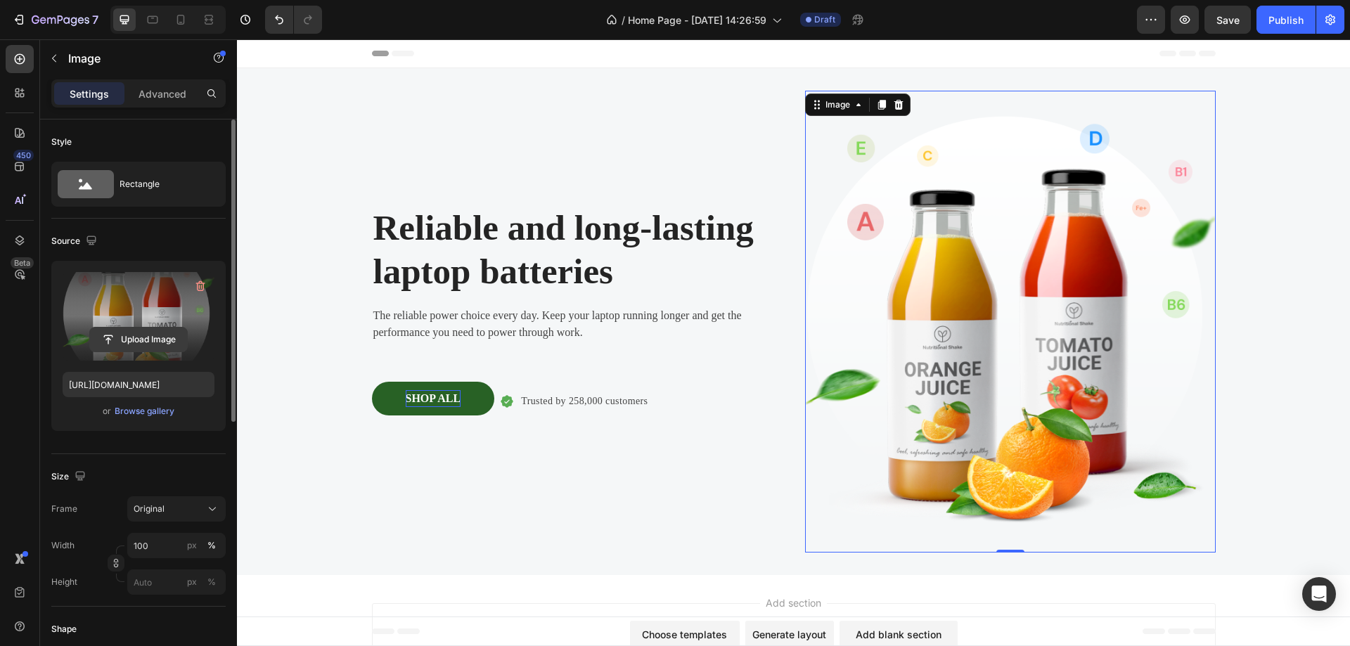
click at [151, 333] on input "file" at bounding box center [138, 340] width 97 height 24
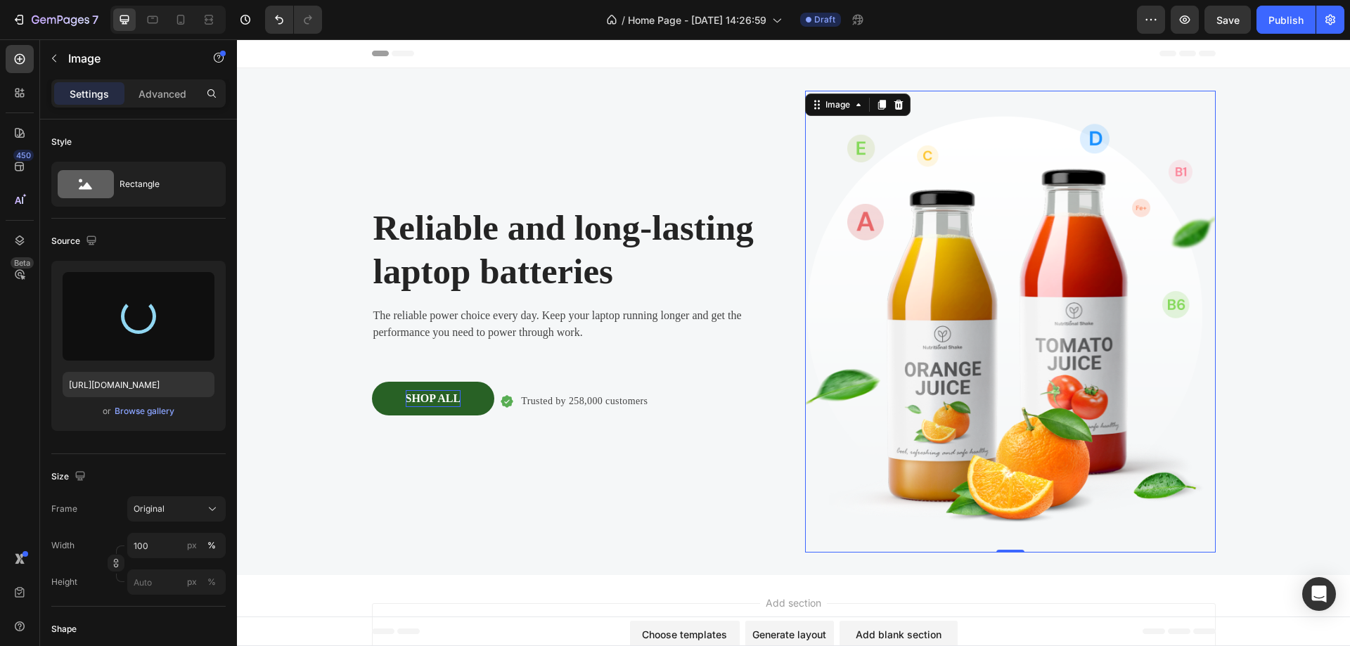
type input "https://cdn.shopify.com/s/files/1/0729/8957/3220/files/gempages_580564851303121…"
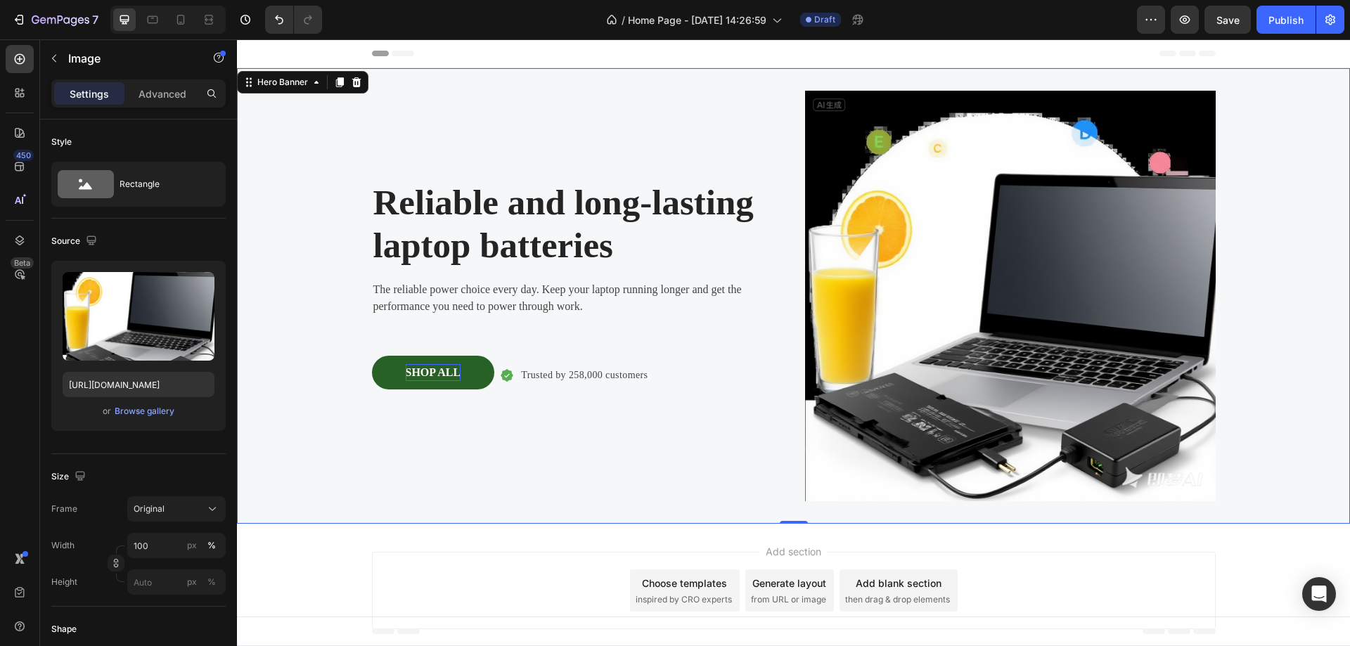
click at [1284, 217] on div "Background Image" at bounding box center [793, 296] width 1113 height 456
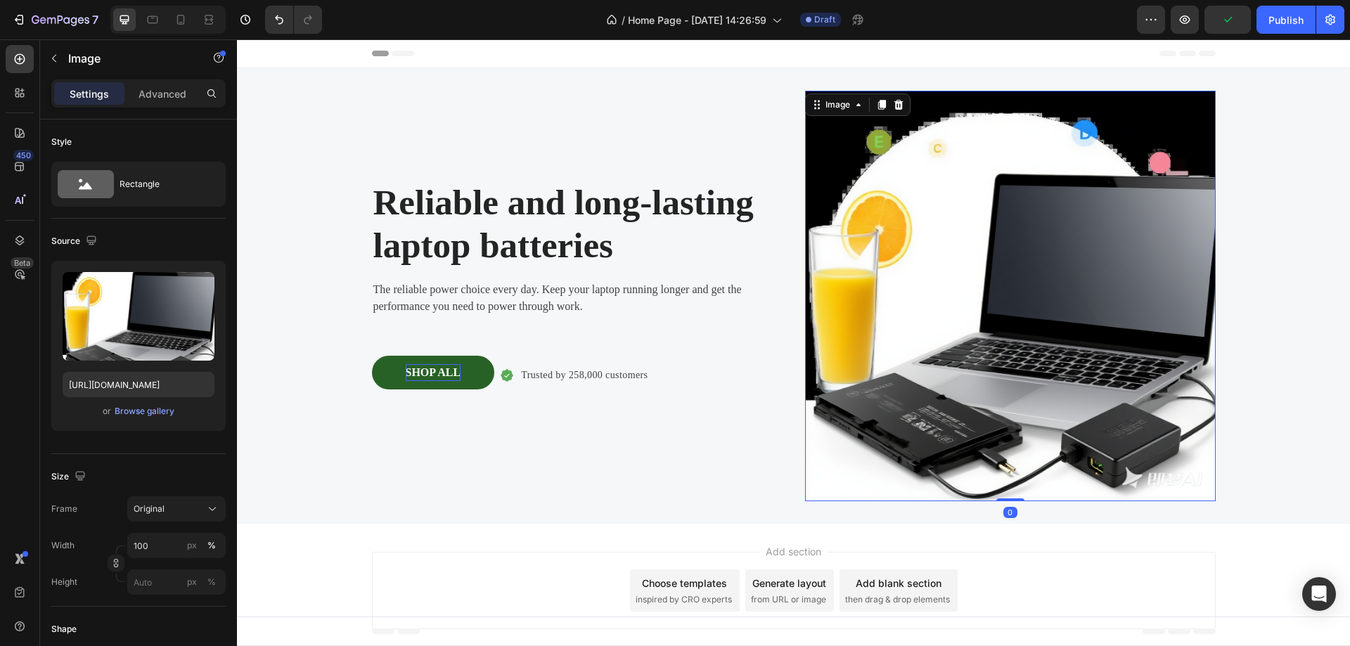
click at [954, 299] on img at bounding box center [1010, 296] width 411 height 411
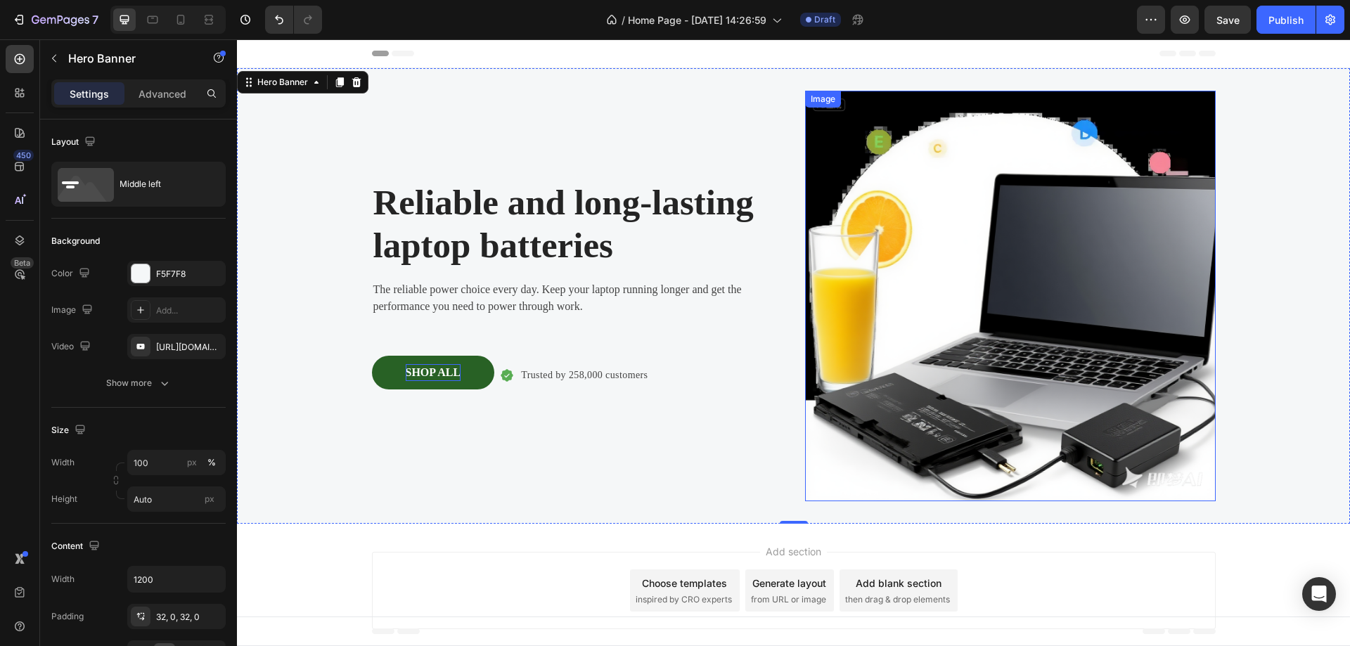
click at [913, 257] on img at bounding box center [1010, 296] width 411 height 411
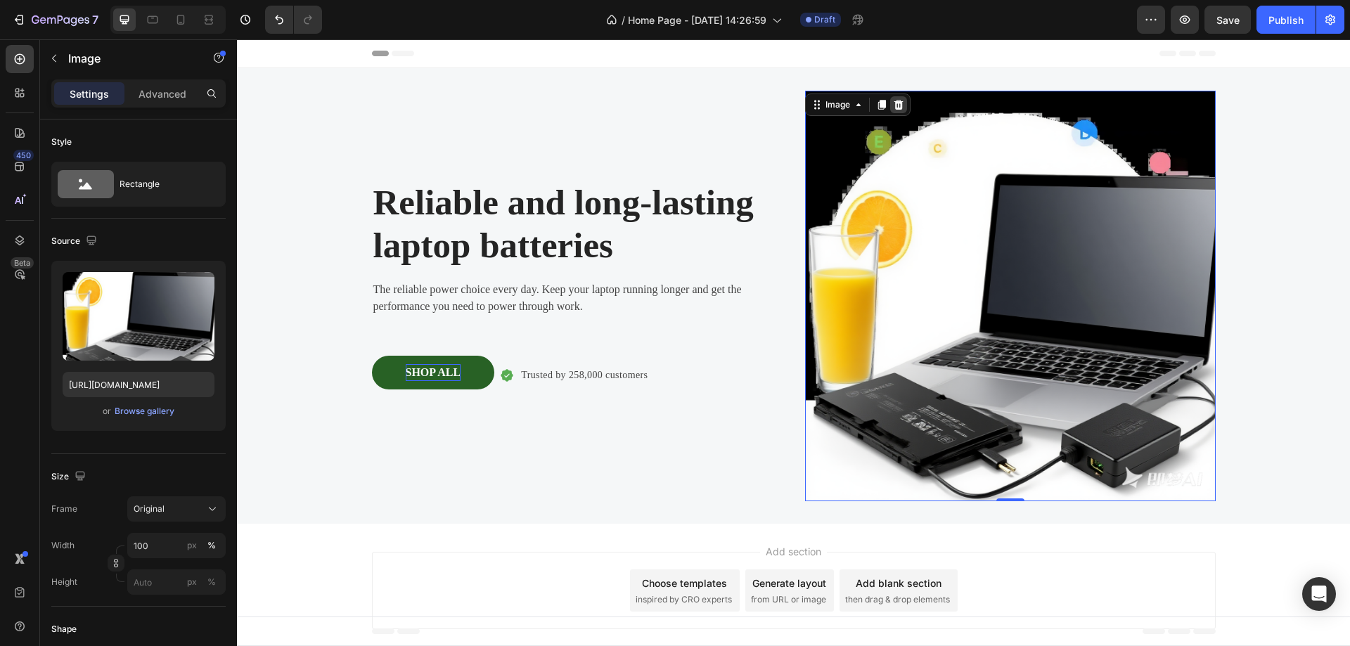
click at [896, 104] on icon at bounding box center [898, 105] width 9 height 10
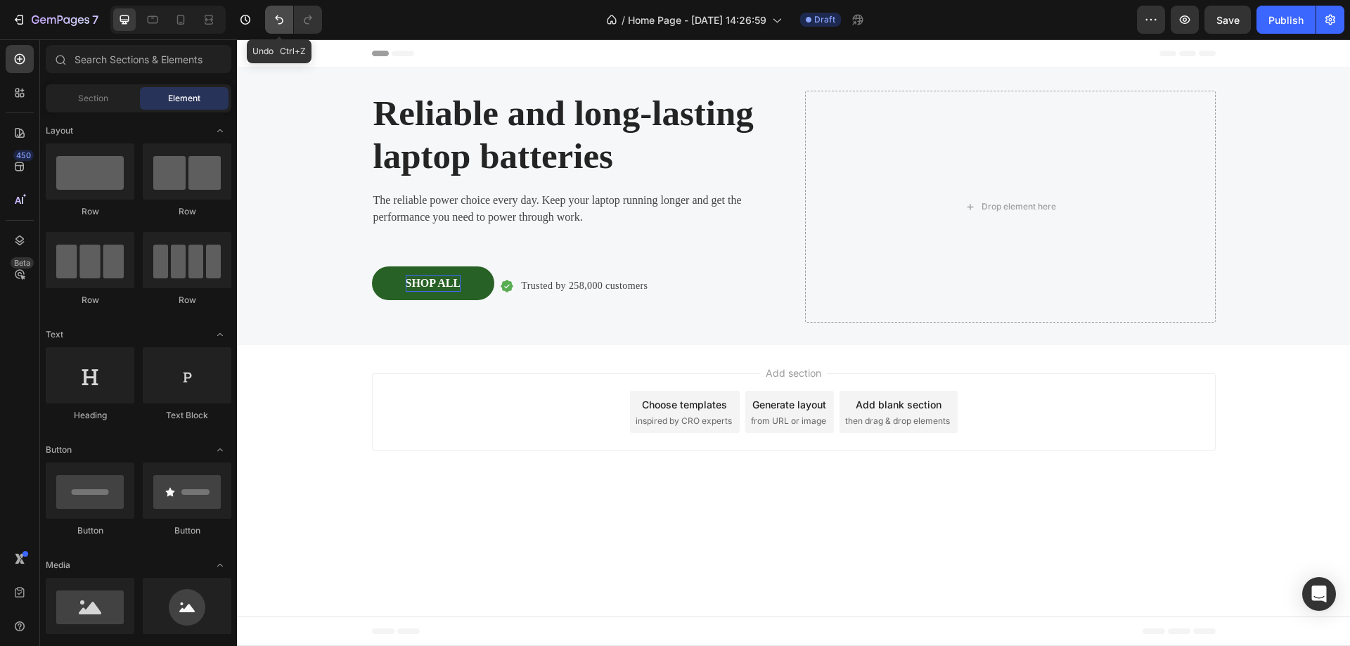
click at [280, 24] on icon "Undo/Redo" at bounding box center [279, 19] width 8 height 9
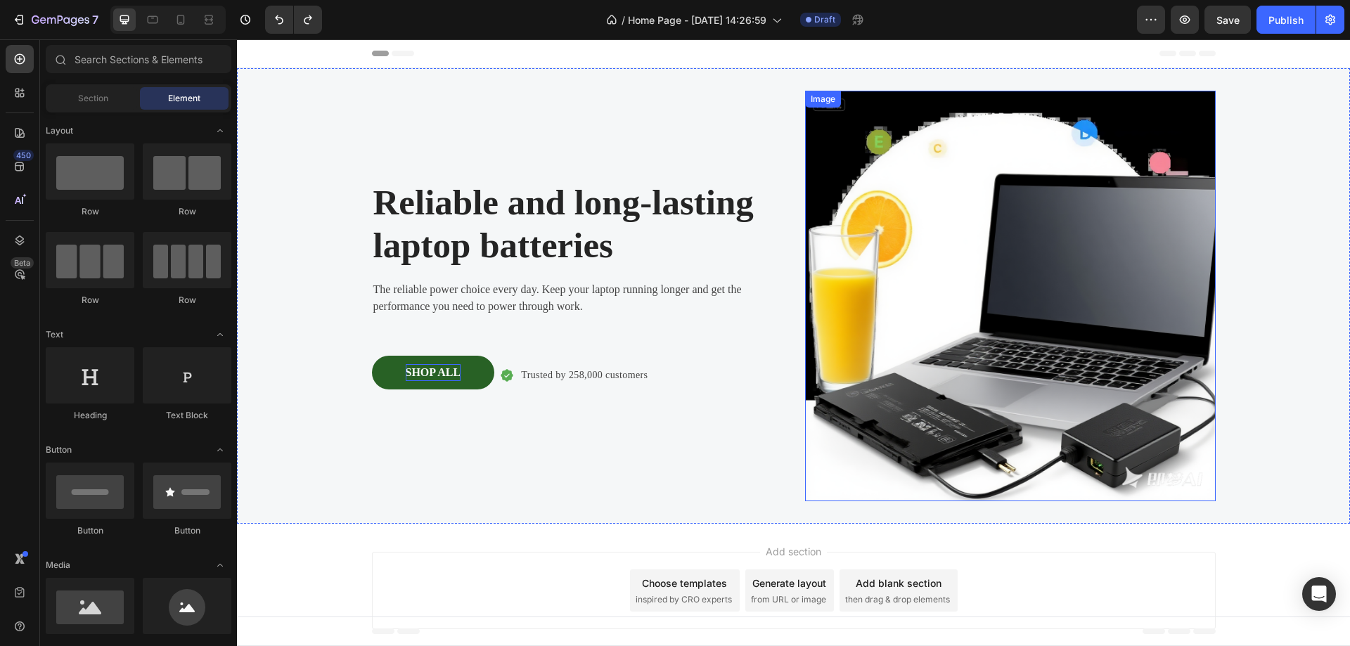
click at [1024, 233] on img at bounding box center [1010, 296] width 411 height 411
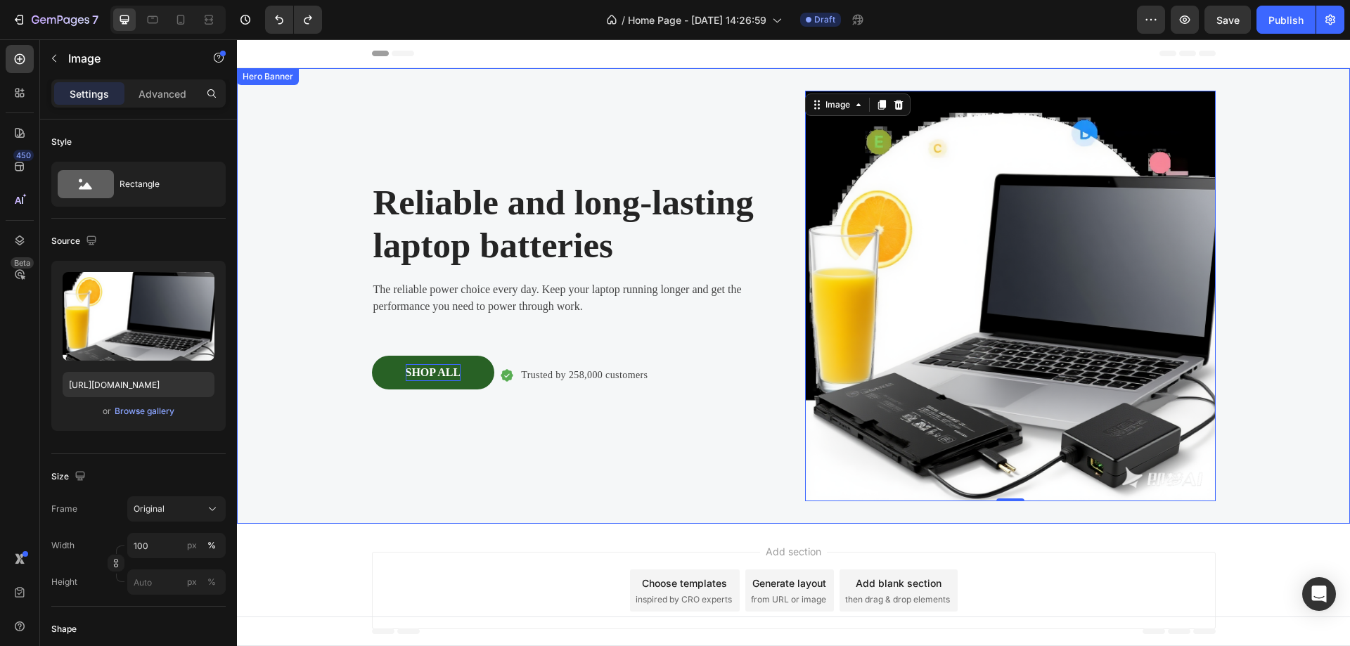
scroll to position [17, 0]
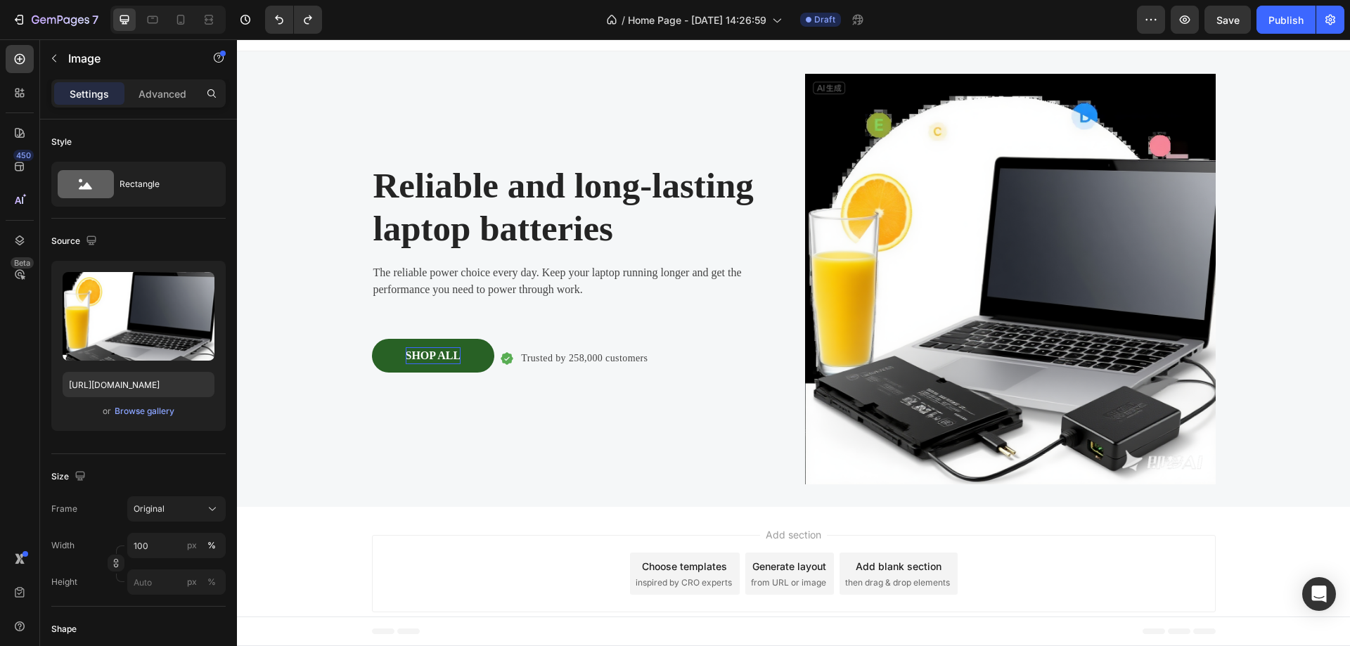
click at [870, 567] on div "Add blank section" at bounding box center [899, 566] width 86 height 15
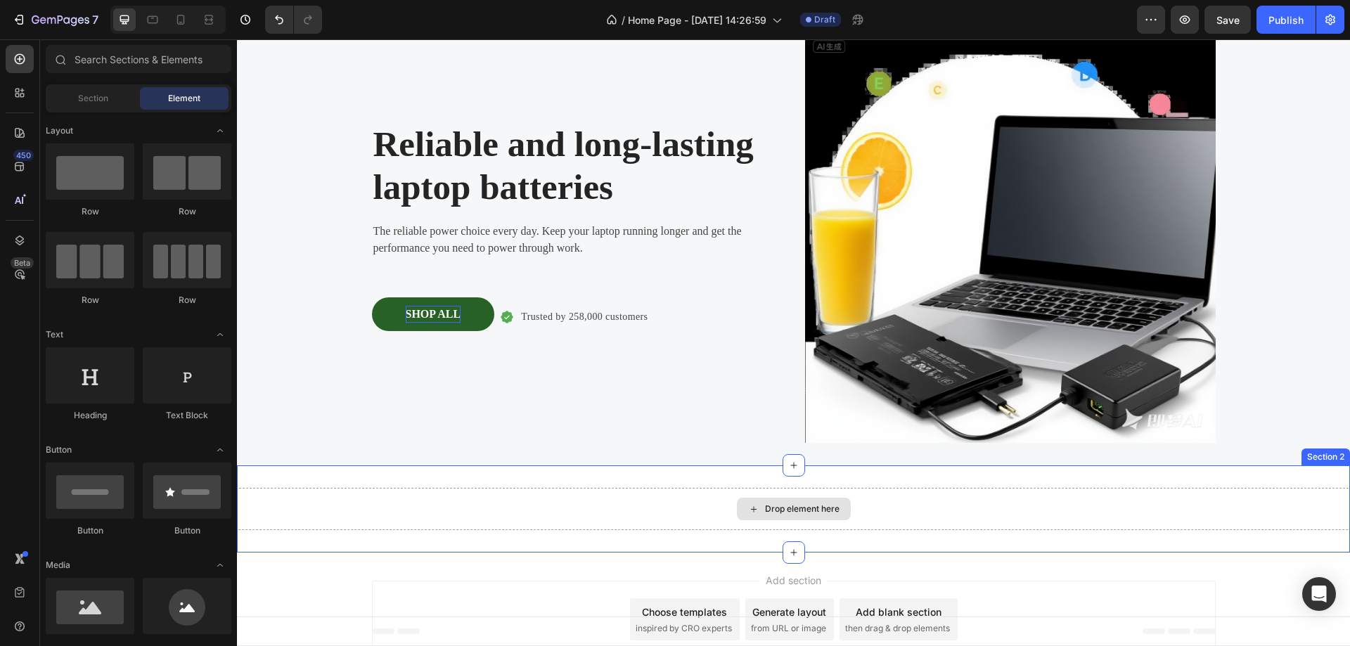
scroll to position [104, 0]
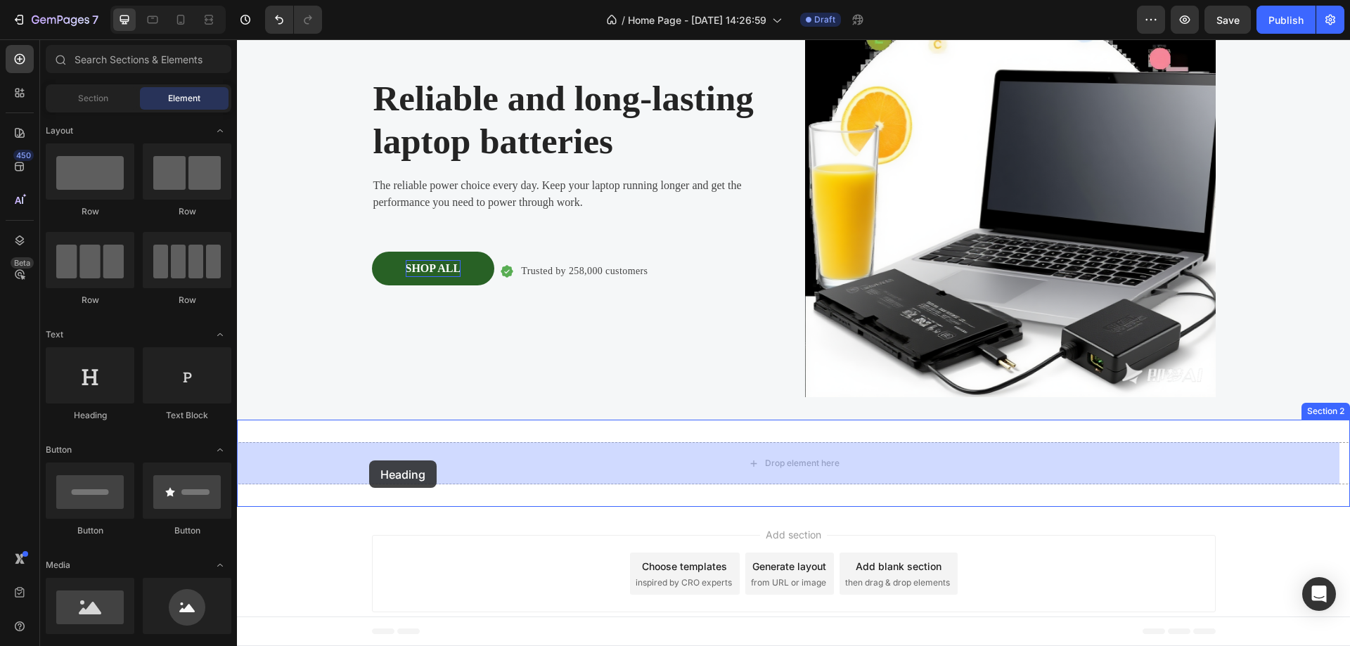
drag, startPoint x: 338, startPoint y: 427, endPoint x: 369, endPoint y: 460, distance: 45.8
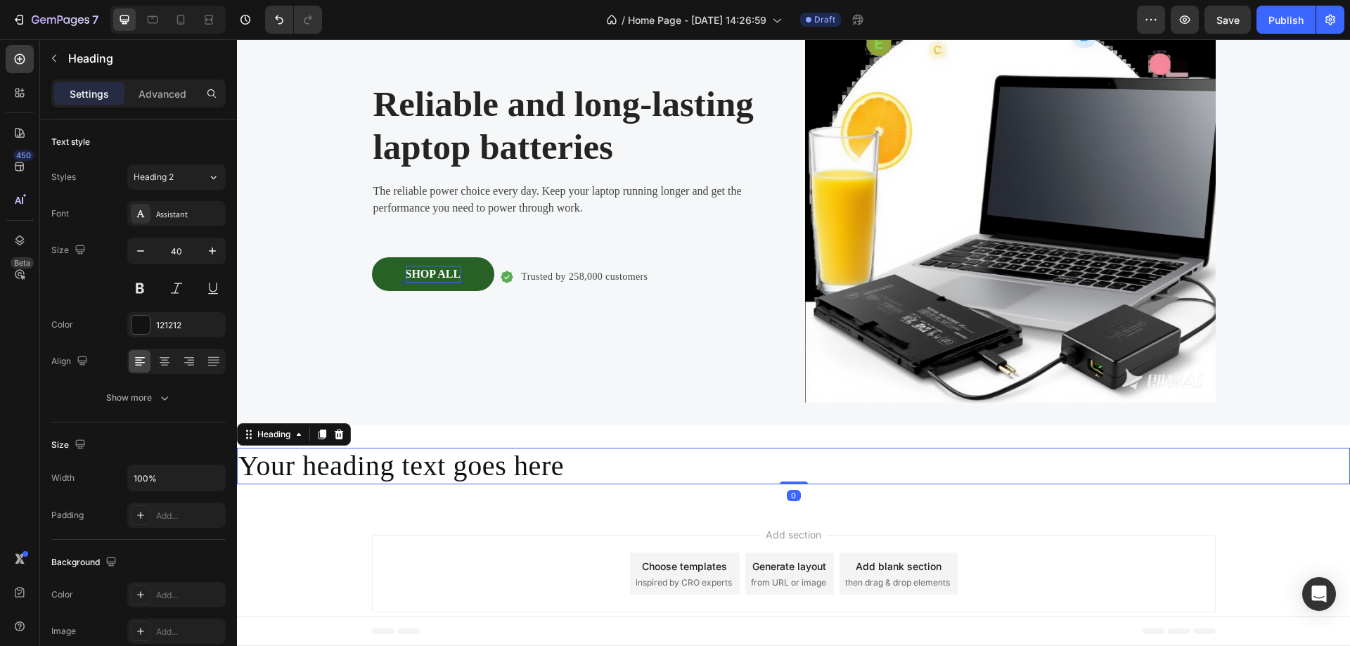
scroll to position [98, 0]
click at [164, 361] on icon at bounding box center [164, 361] width 14 height 14
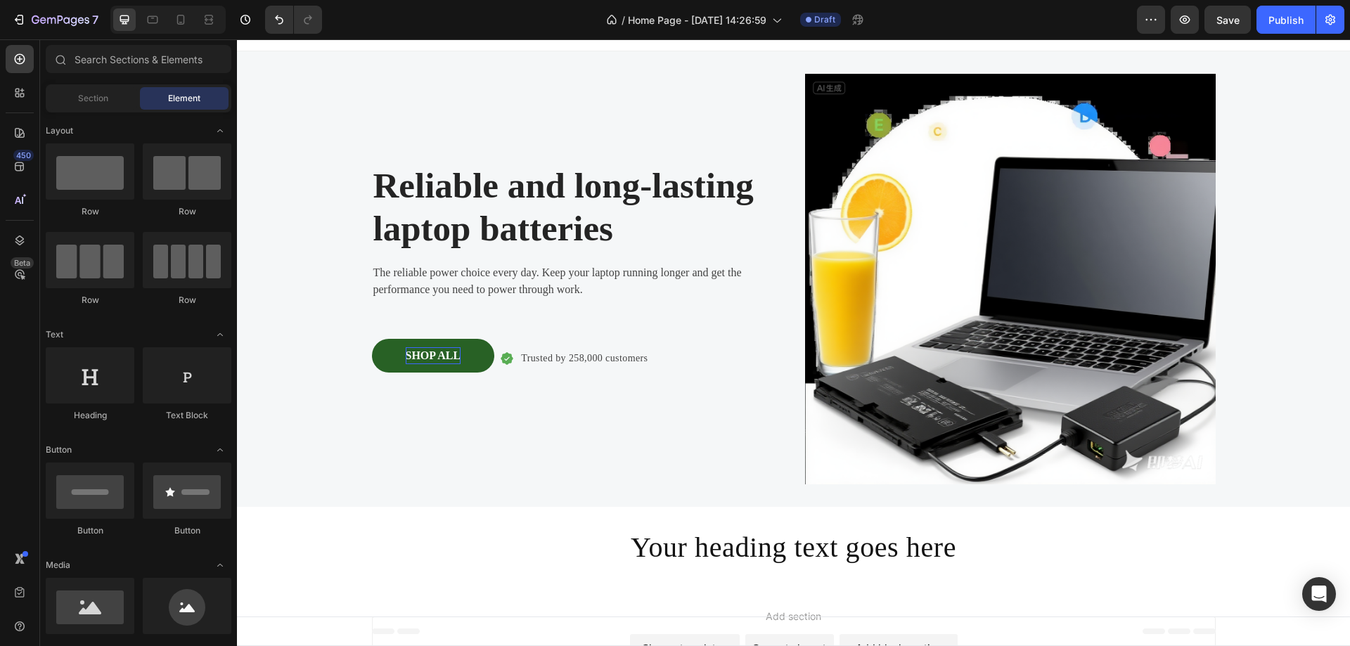
scroll to position [11, 0]
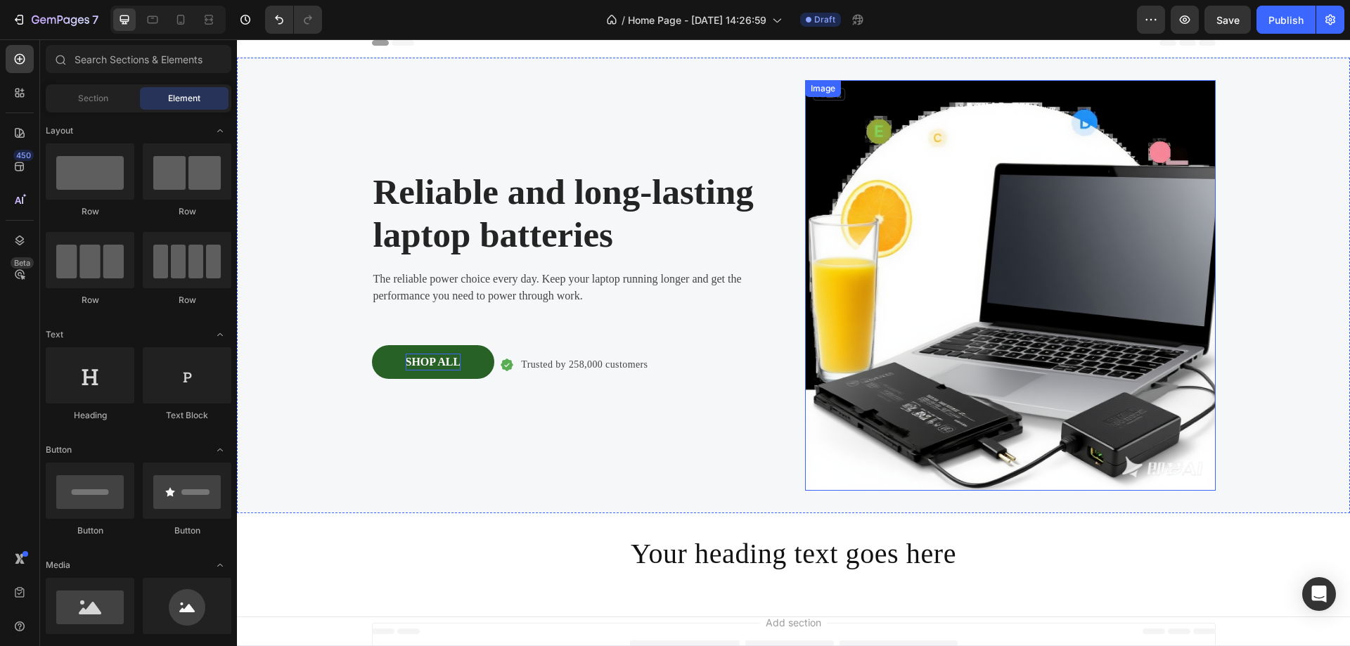
click at [939, 286] on img at bounding box center [1010, 285] width 411 height 411
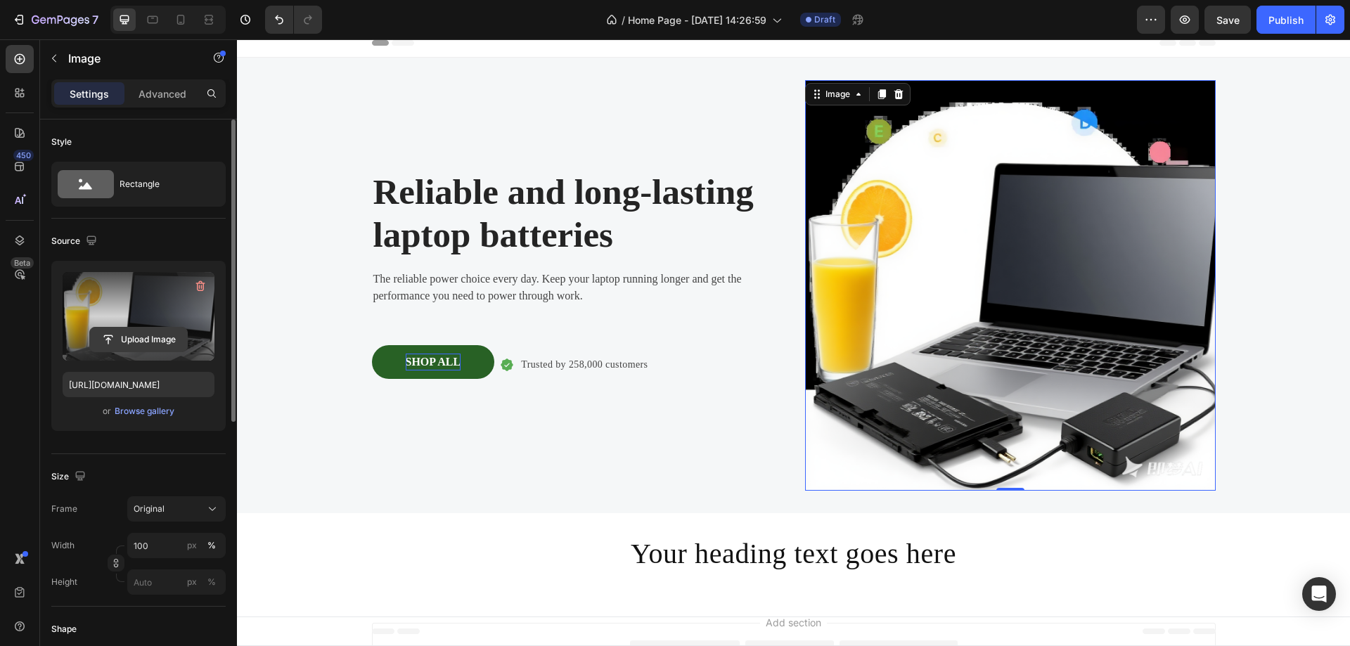
click at [149, 333] on input "file" at bounding box center [138, 340] width 97 height 24
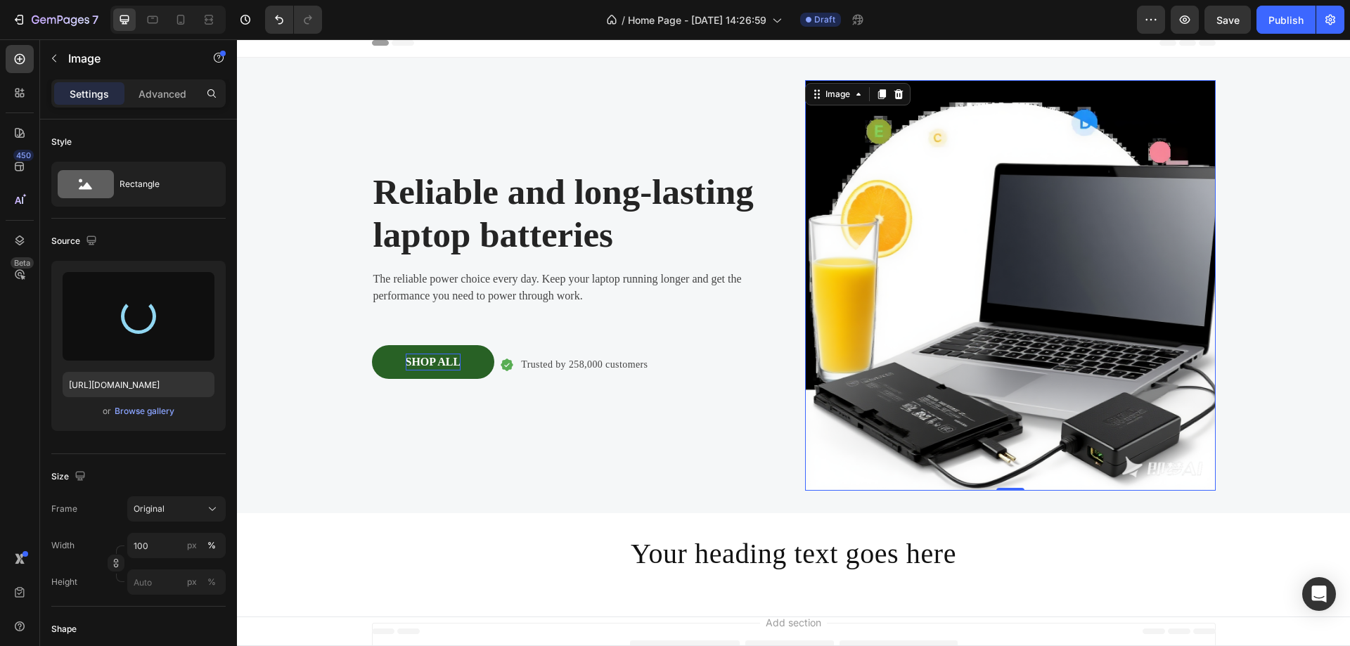
type input "https://cdn.shopify.com/s/files/1/0729/8957/3220/files/gempages_580564851303121…"
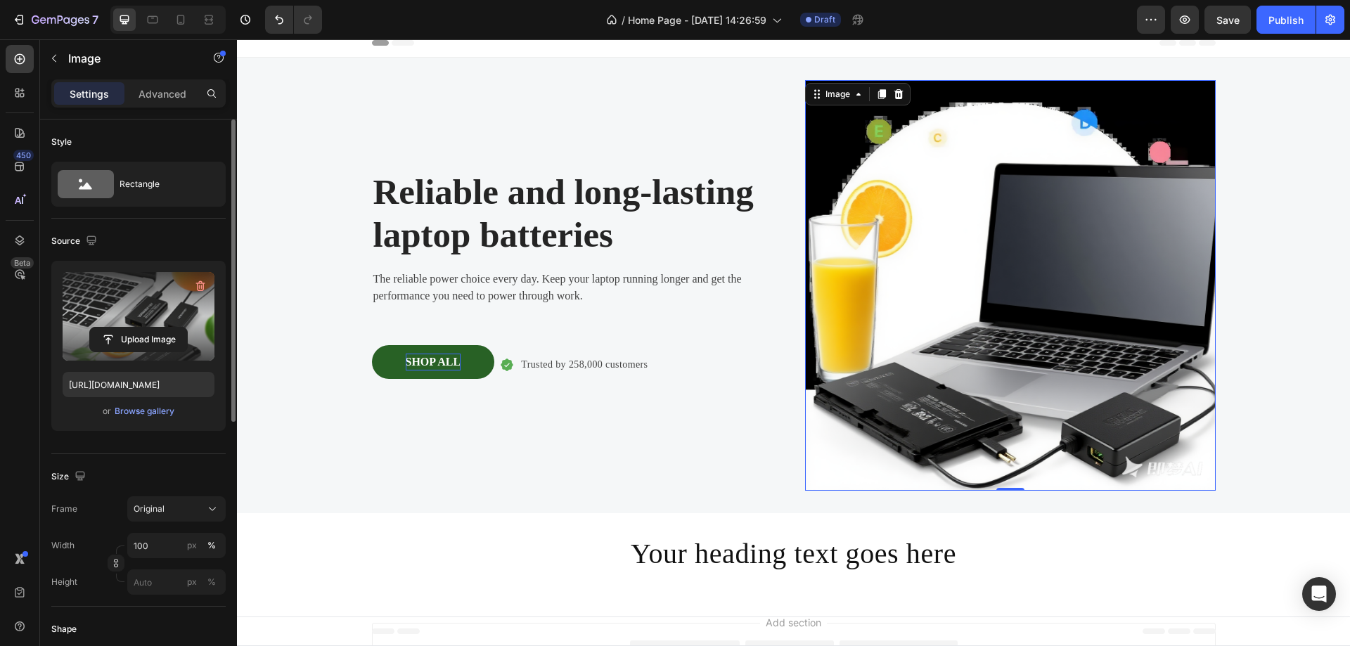
click at [153, 276] on label at bounding box center [139, 316] width 152 height 89
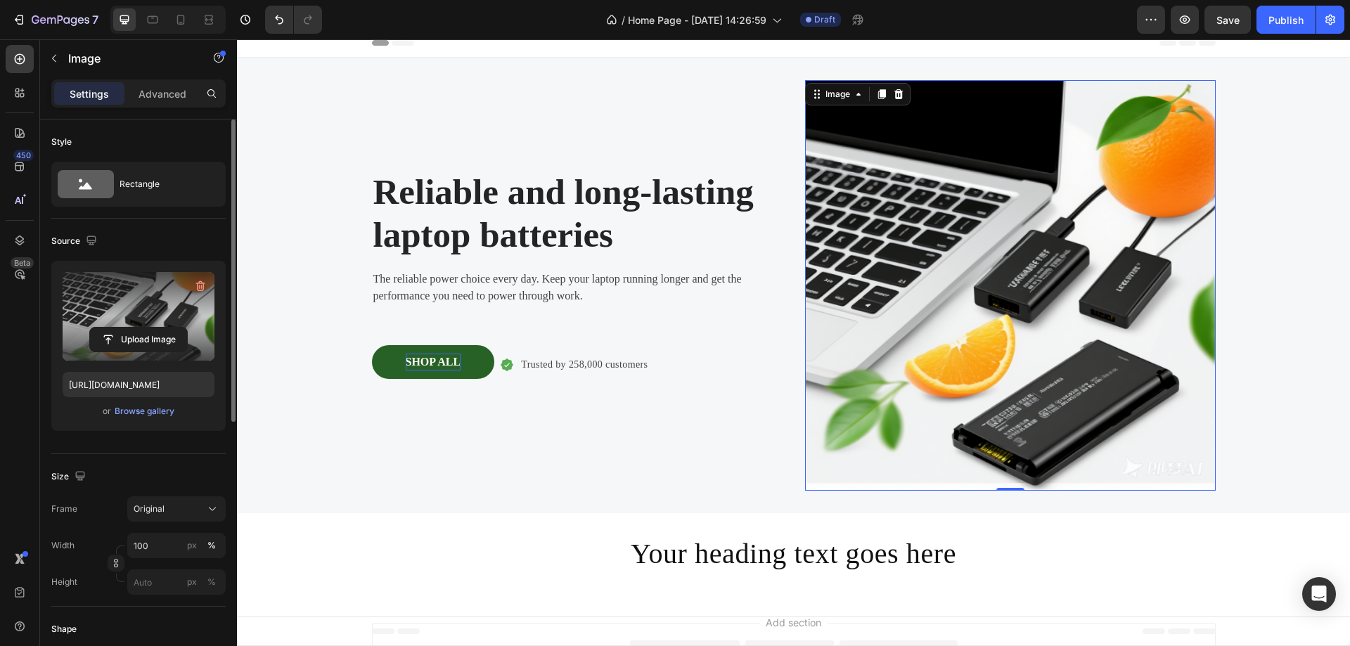
click at [153, 328] on input "file" at bounding box center [138, 340] width 97 height 24
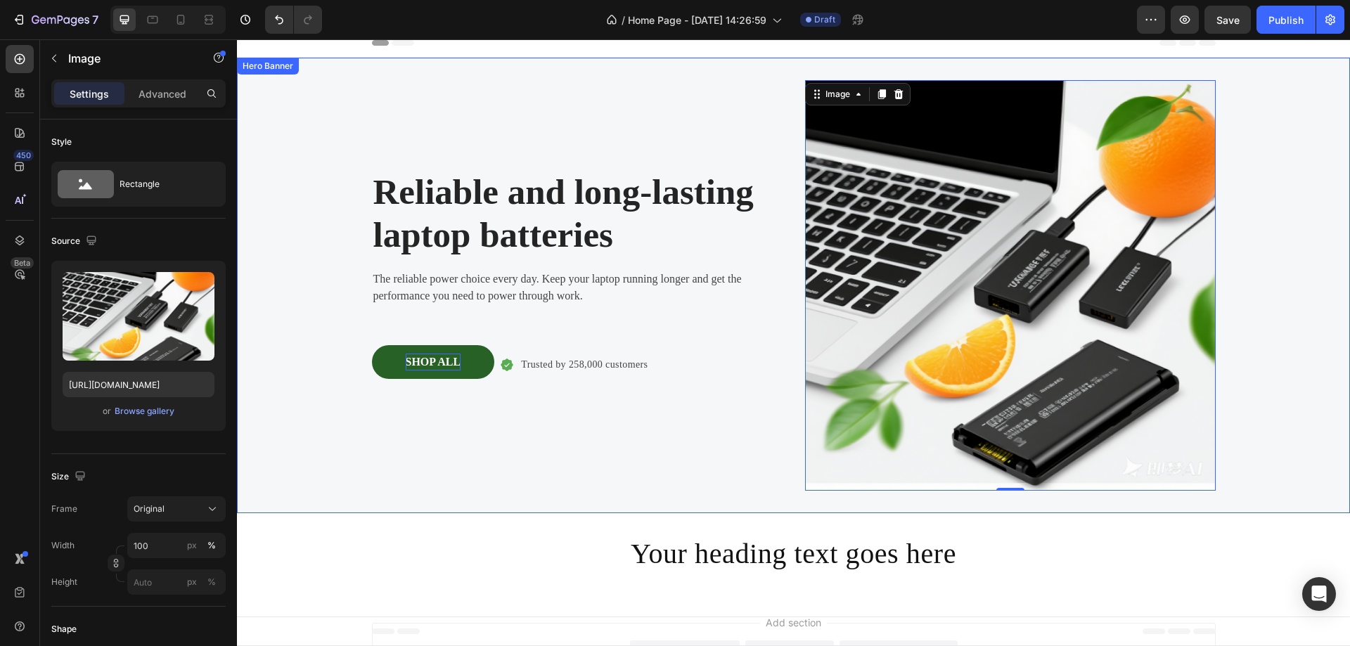
click at [1289, 248] on div "Background Image" at bounding box center [793, 286] width 1113 height 456
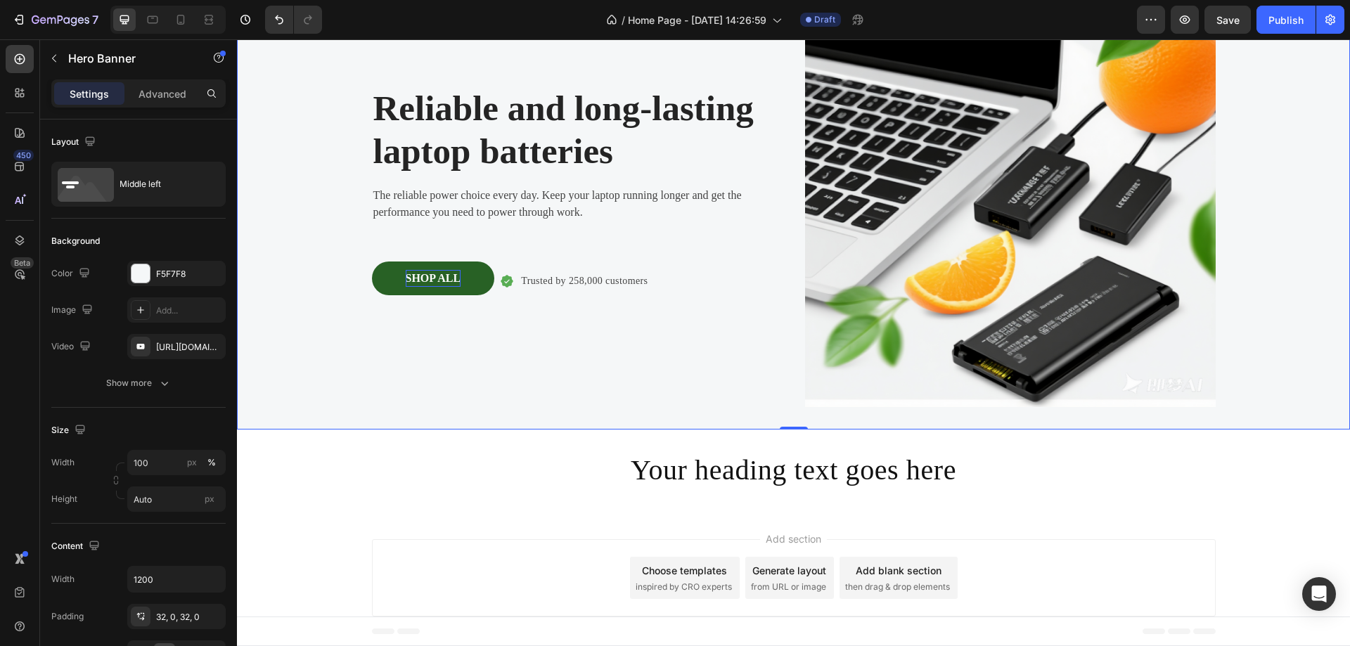
scroll to position [98, 0]
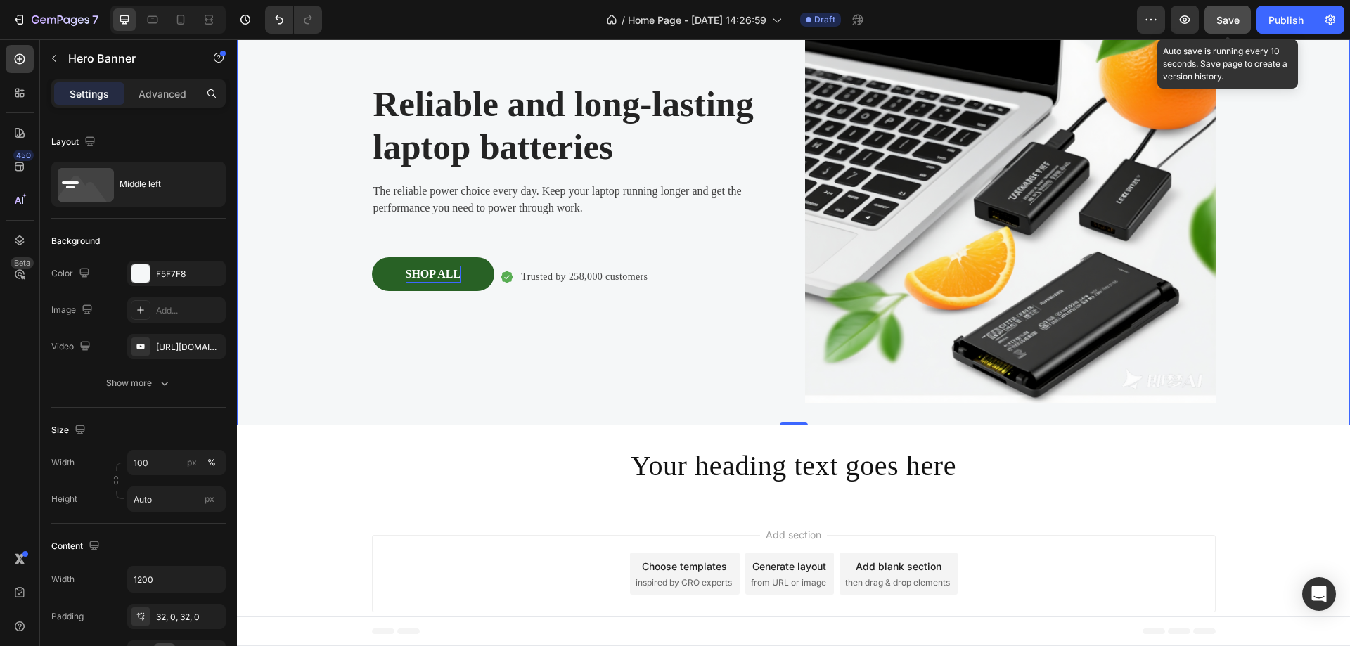
click at [1229, 22] on span "Save" at bounding box center [1227, 20] width 23 height 12
click at [1003, 202] on img at bounding box center [1010, 197] width 411 height 411
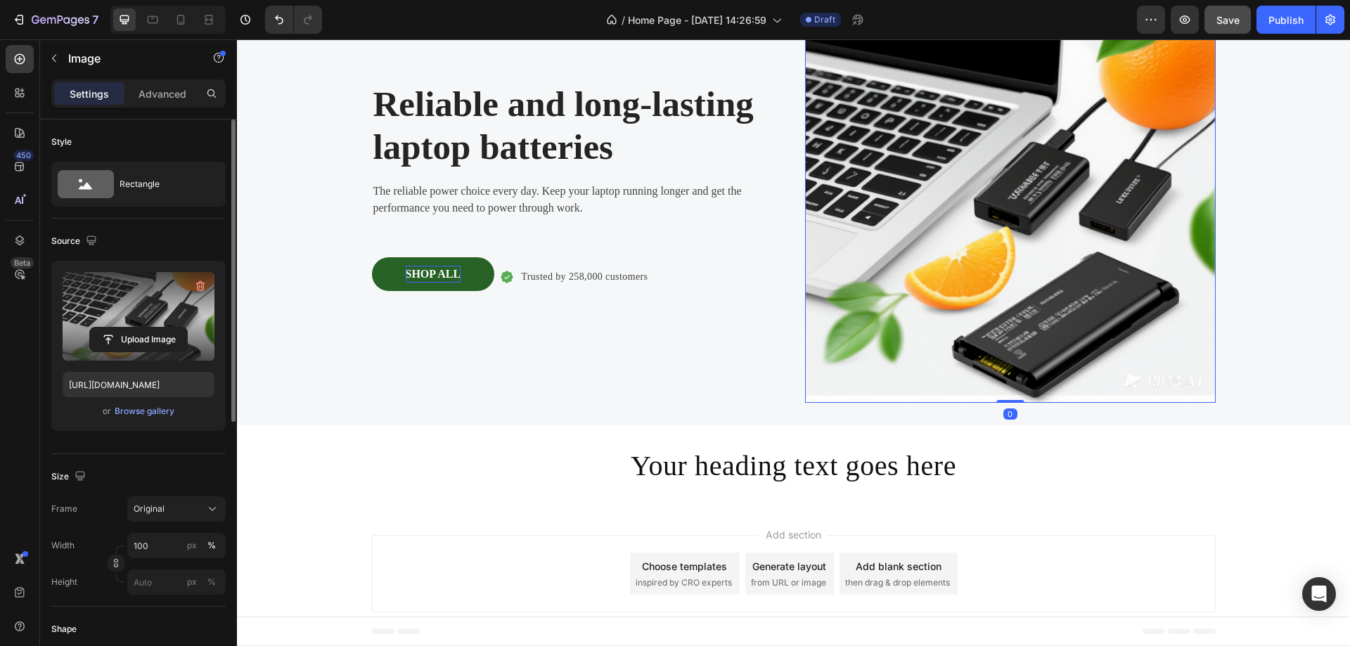
click at [153, 304] on label at bounding box center [139, 316] width 152 height 89
click at [153, 328] on input "file" at bounding box center [138, 340] width 97 height 24
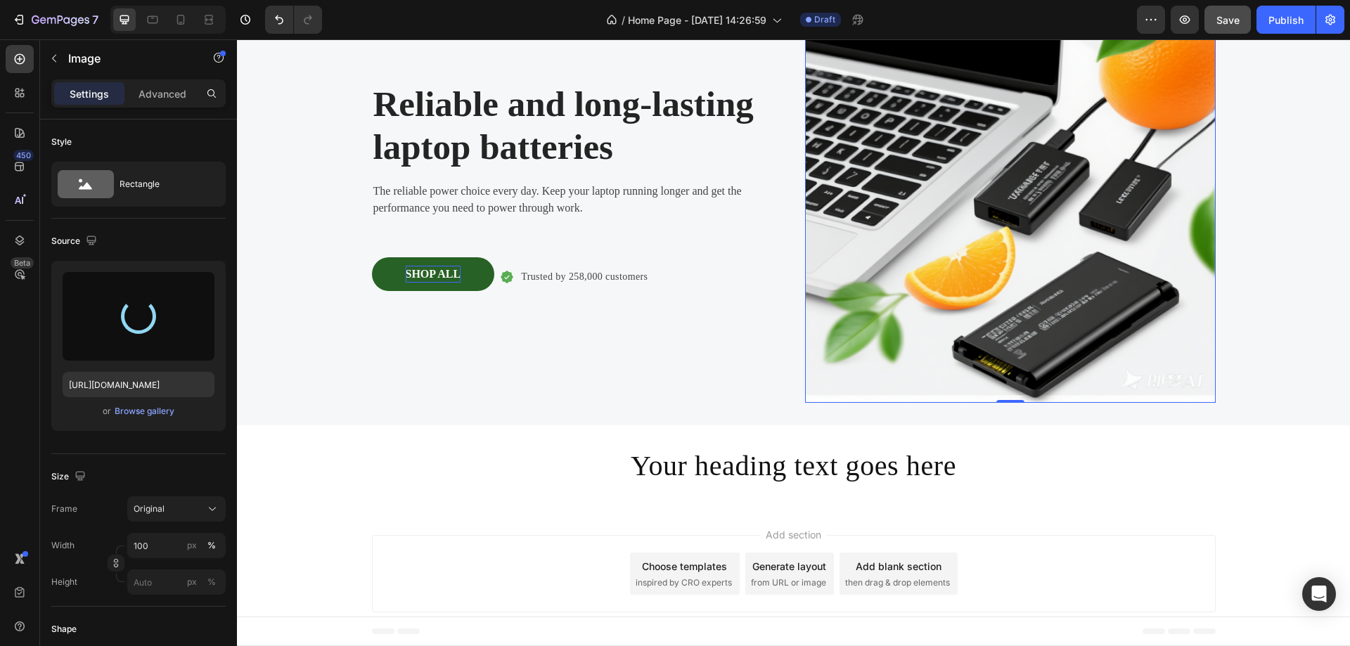
type input "https://cdn.shopify.com/s/files/1/0729/8957/3220/files/gempages_580564851303121…"
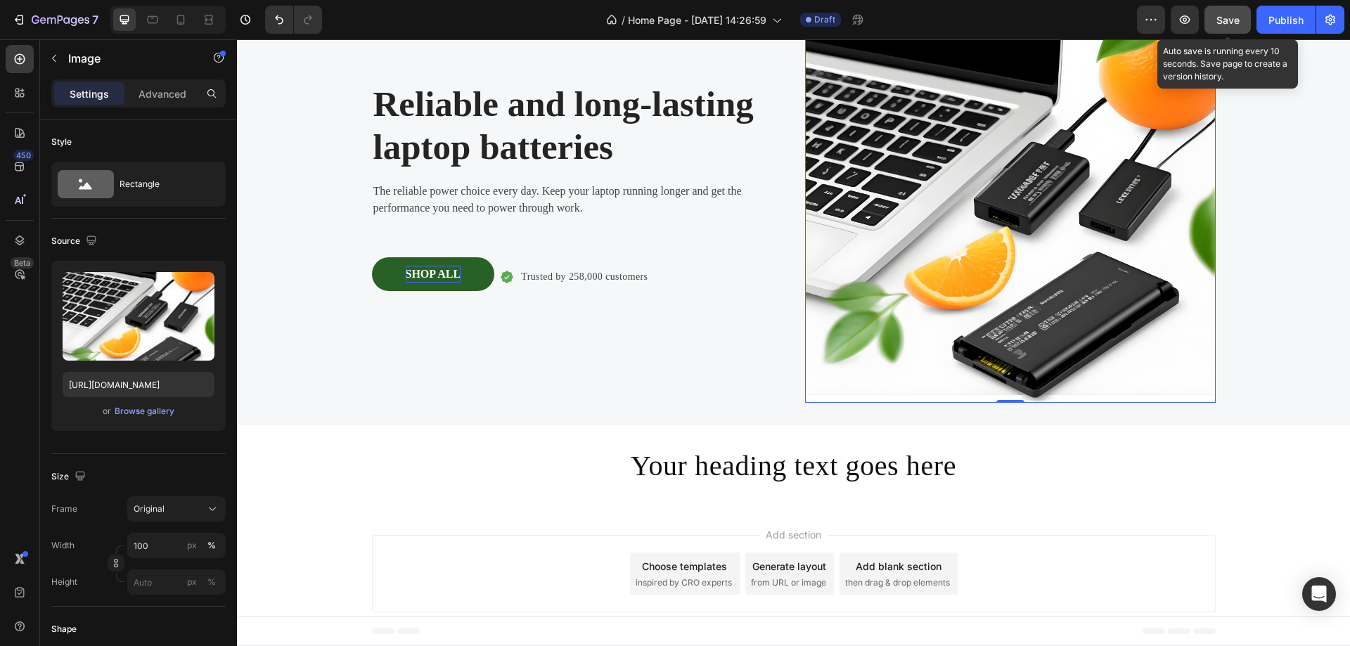
click at [1232, 20] on span "Save" at bounding box center [1227, 20] width 23 height 12
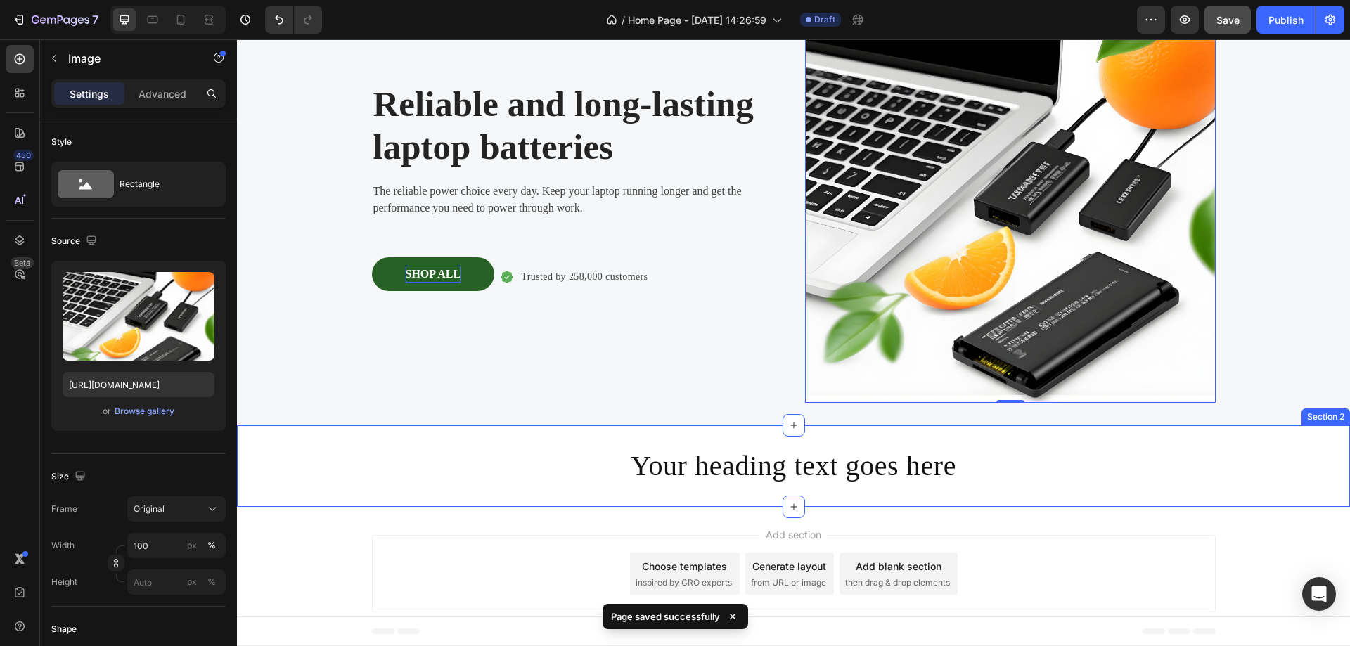
click at [299, 498] on div "Your heading text goes here Heading Section 2" at bounding box center [793, 466] width 1113 height 82
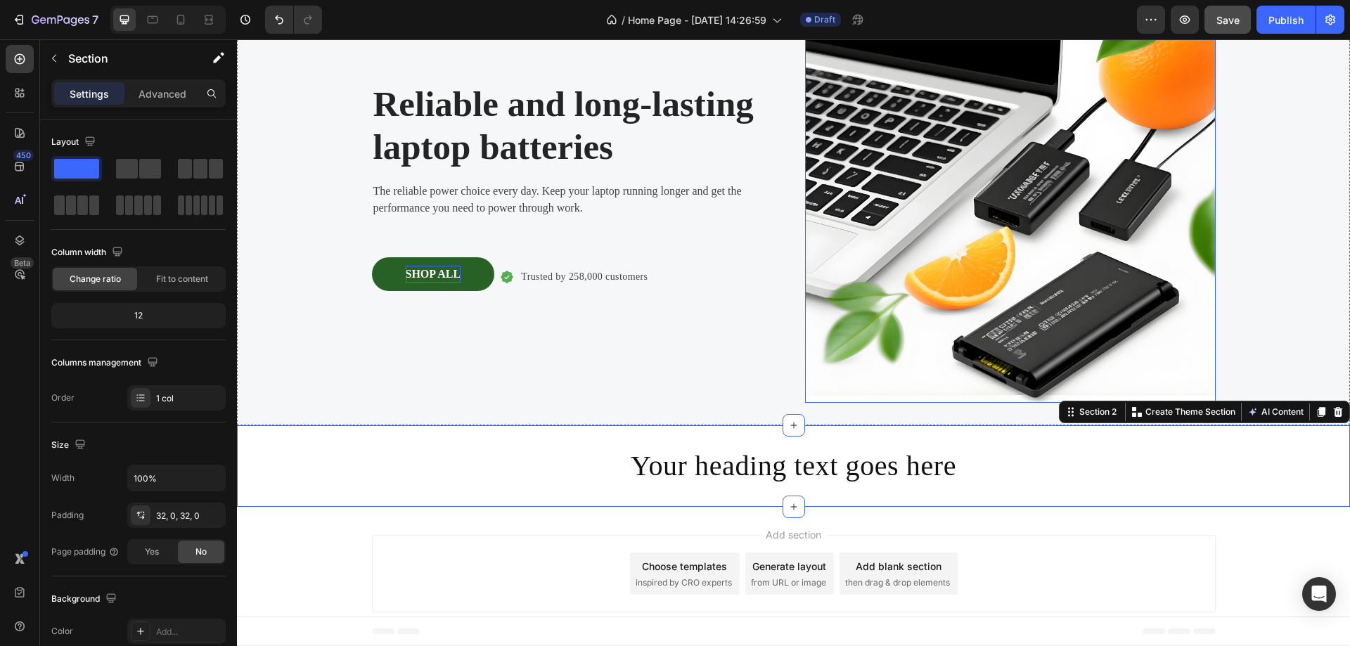
click at [1012, 221] on img at bounding box center [1010, 197] width 411 height 411
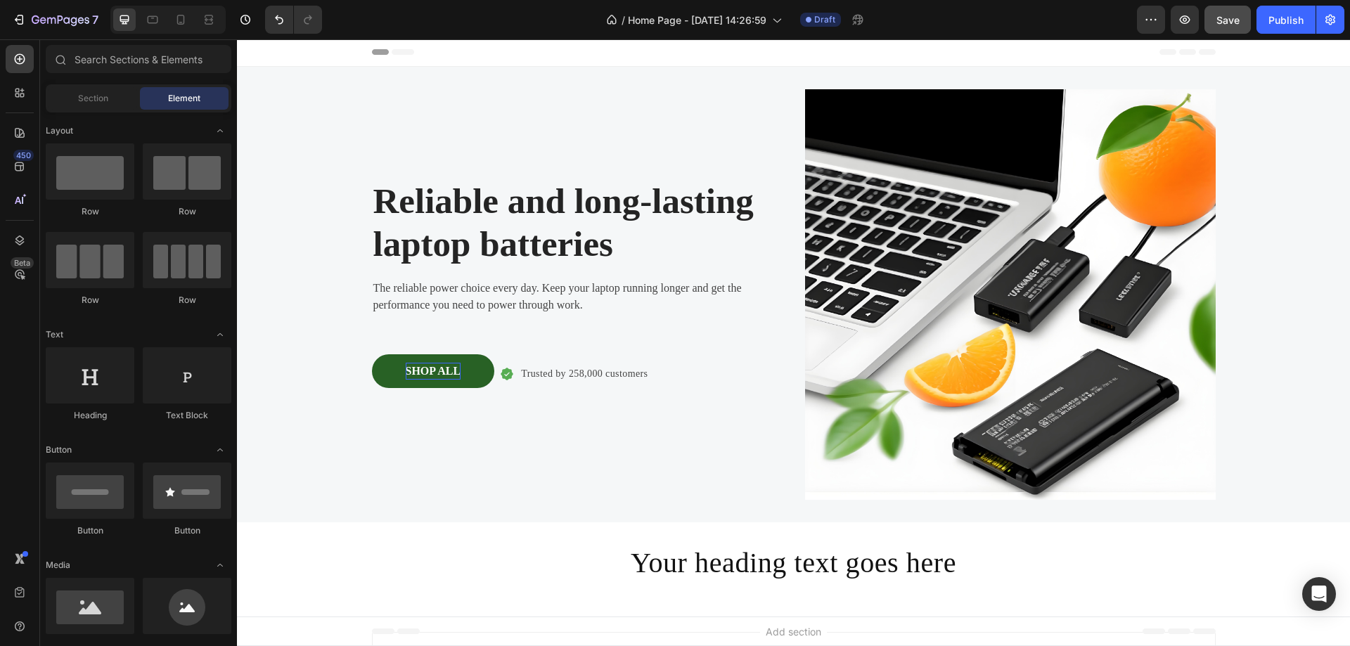
scroll to position [0, 0]
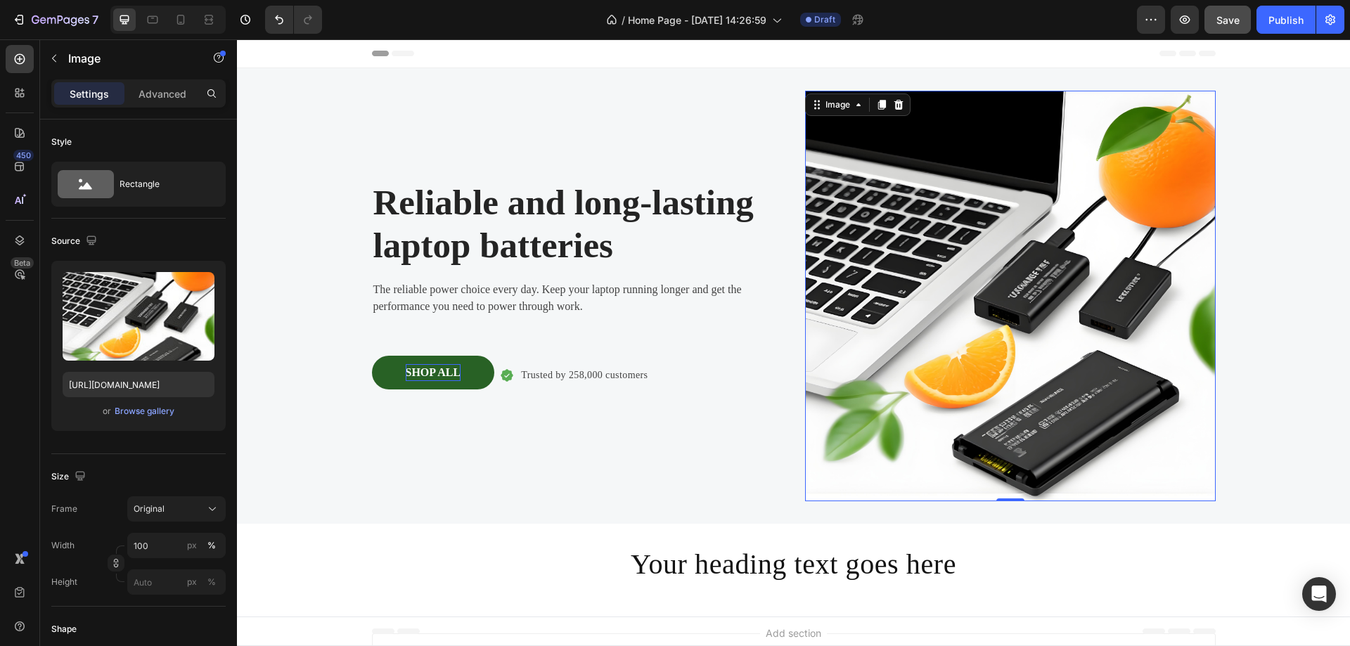
click at [1159, 203] on img at bounding box center [1010, 296] width 411 height 411
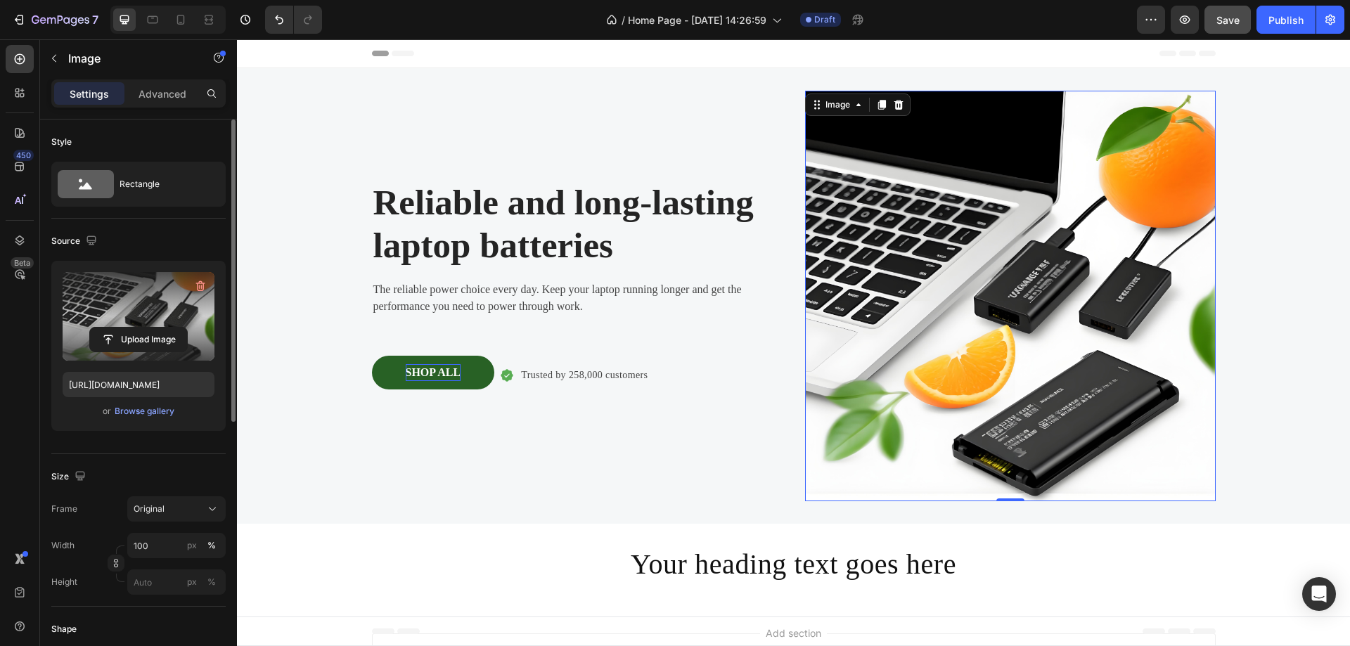
click at [161, 308] on label at bounding box center [139, 316] width 152 height 89
click at [161, 328] on input "file" at bounding box center [138, 340] width 97 height 24
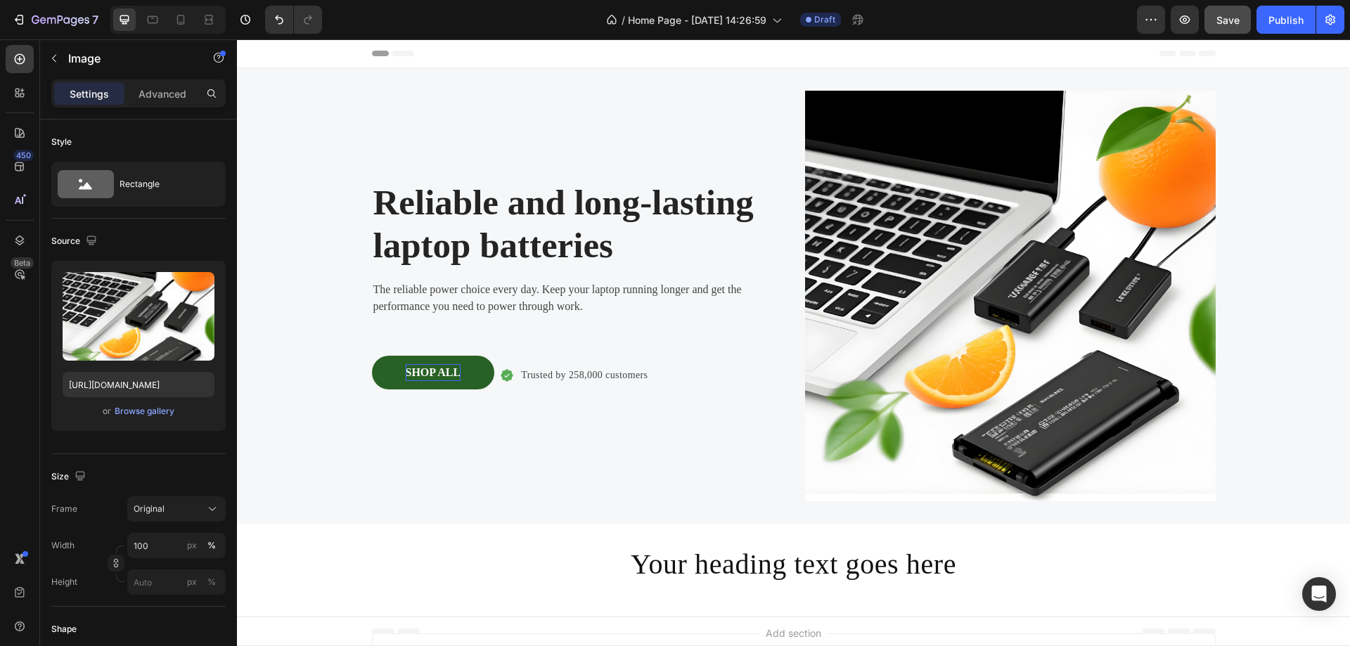
scroll to position [98, 0]
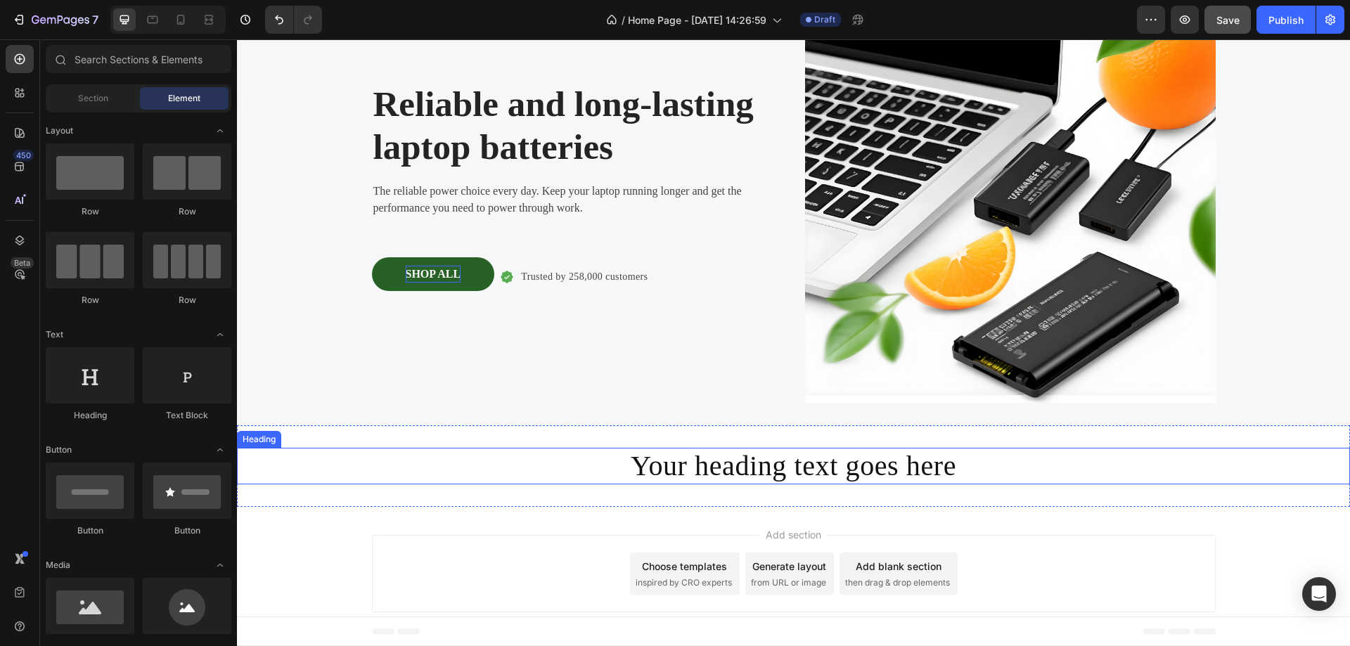
click at [974, 476] on h2 "Your heading text goes here" at bounding box center [793, 466] width 1113 height 37
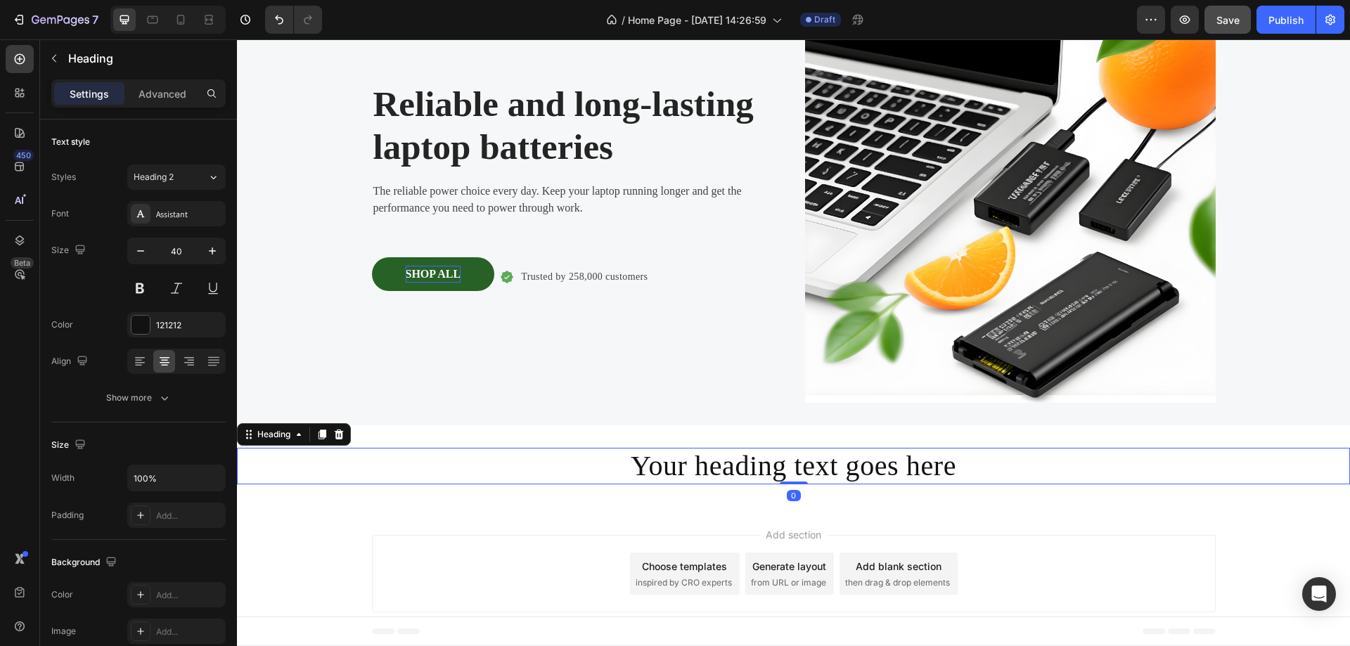
click at [977, 471] on h2 "Your heading text goes here" at bounding box center [793, 466] width 1113 height 37
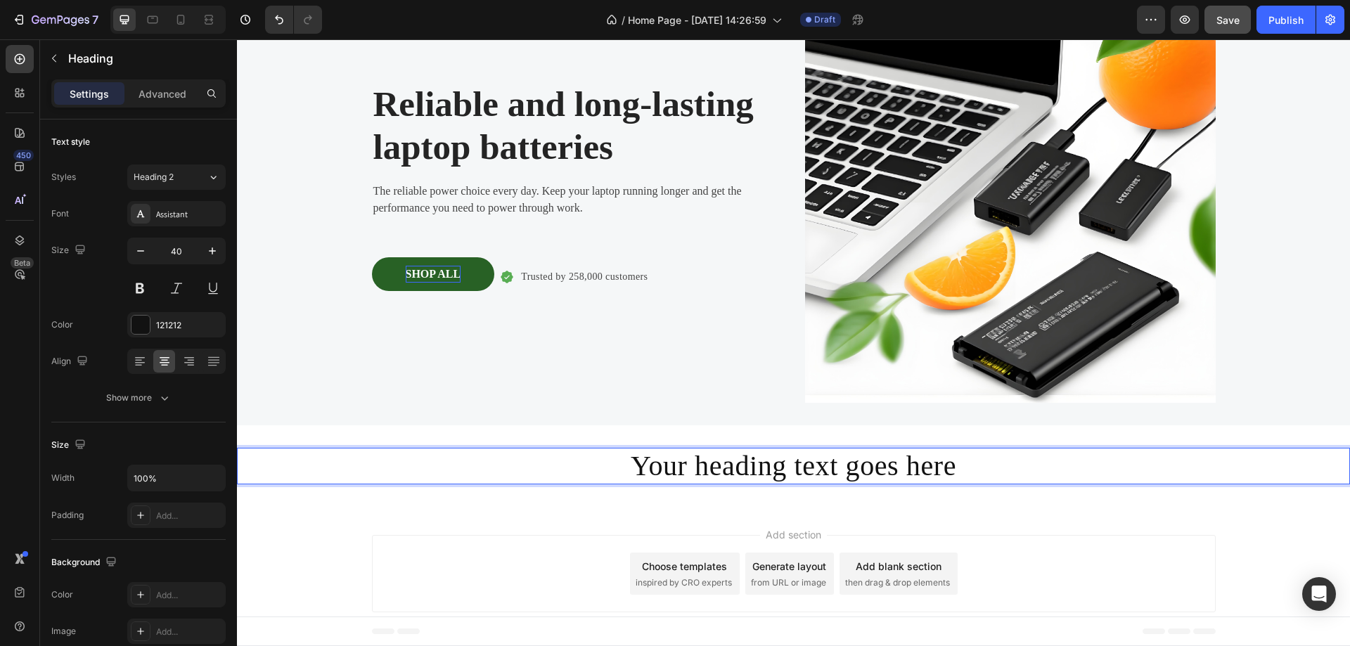
click at [977, 471] on p "Your heading text goes here" at bounding box center [793, 466] width 1110 height 34
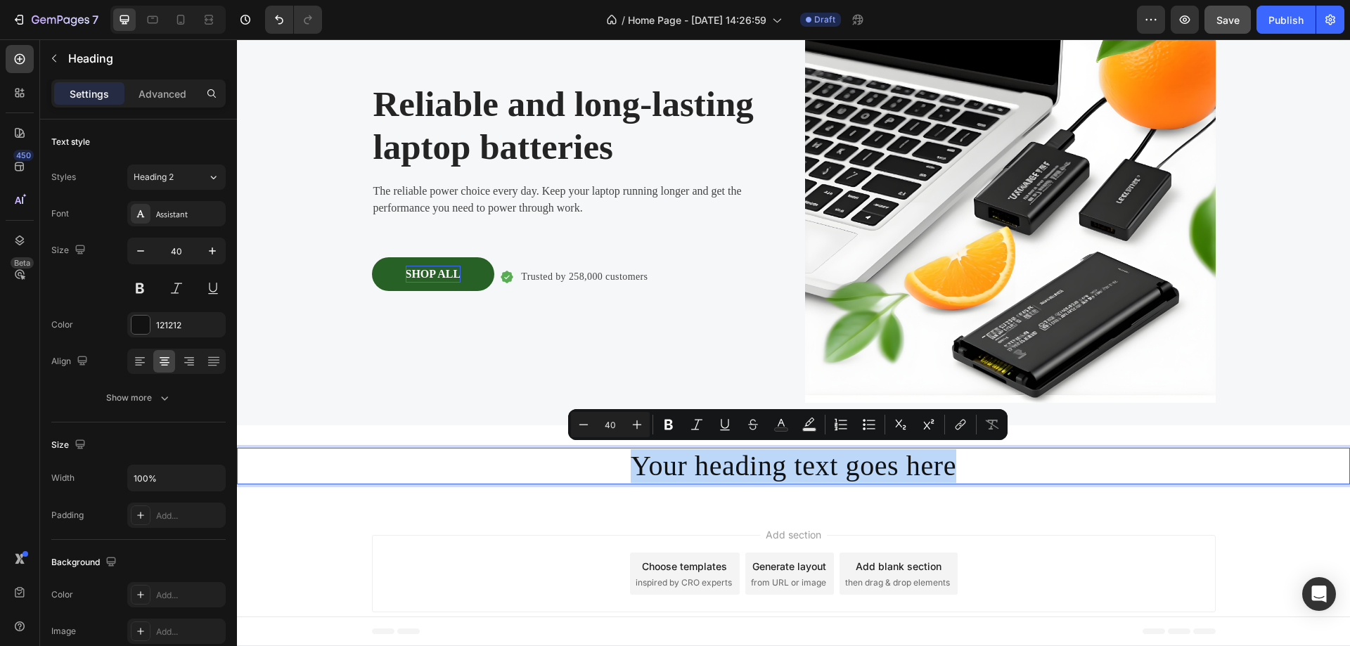
drag, startPoint x: 976, startPoint y: 471, endPoint x: 593, endPoint y: 458, distance: 382.7
click at [593, 458] on p "Your heading text goes here" at bounding box center [793, 466] width 1110 height 34
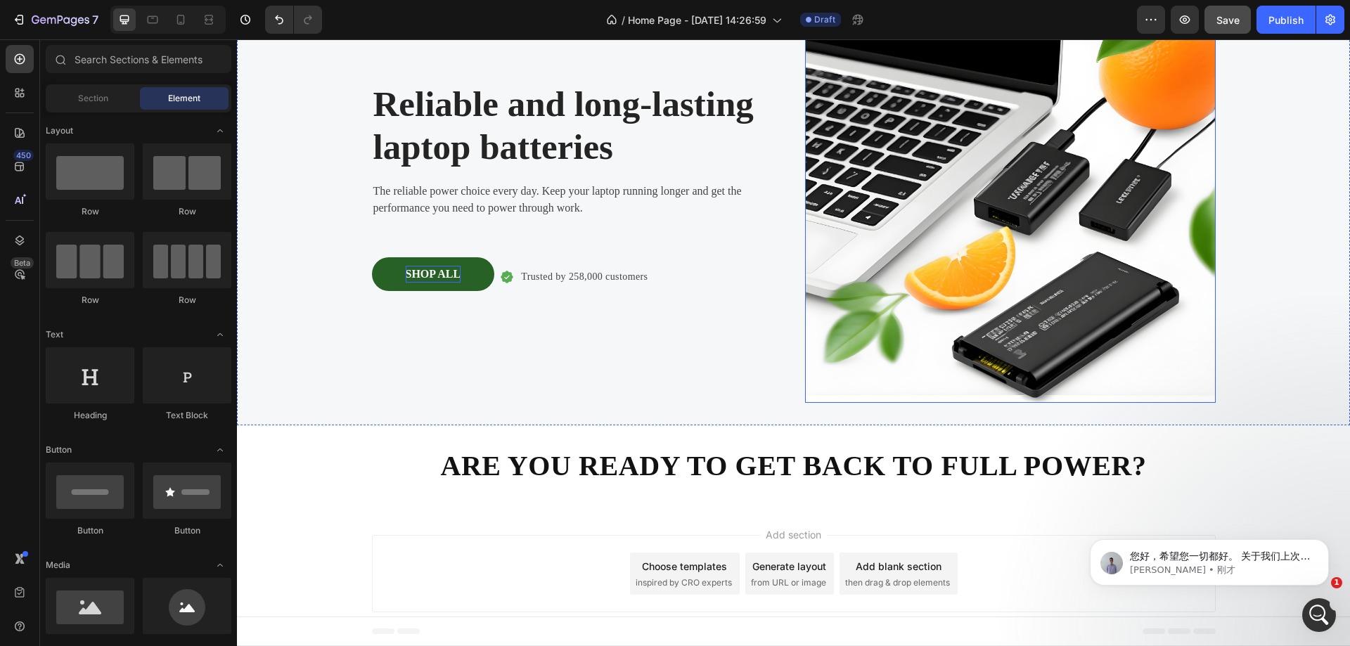
scroll to position [0, 0]
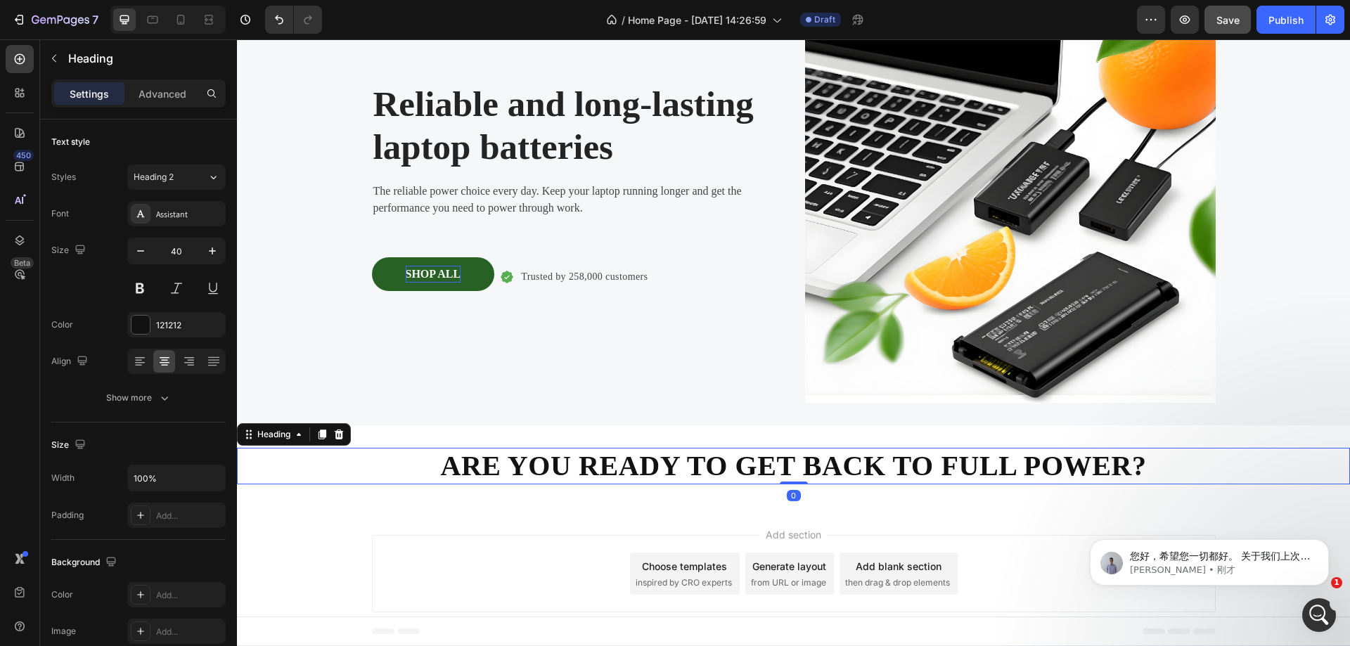
click at [739, 472] on strong "ARE YOU READY TO GET BACK TO FULL POWER?" at bounding box center [793, 466] width 706 height 32
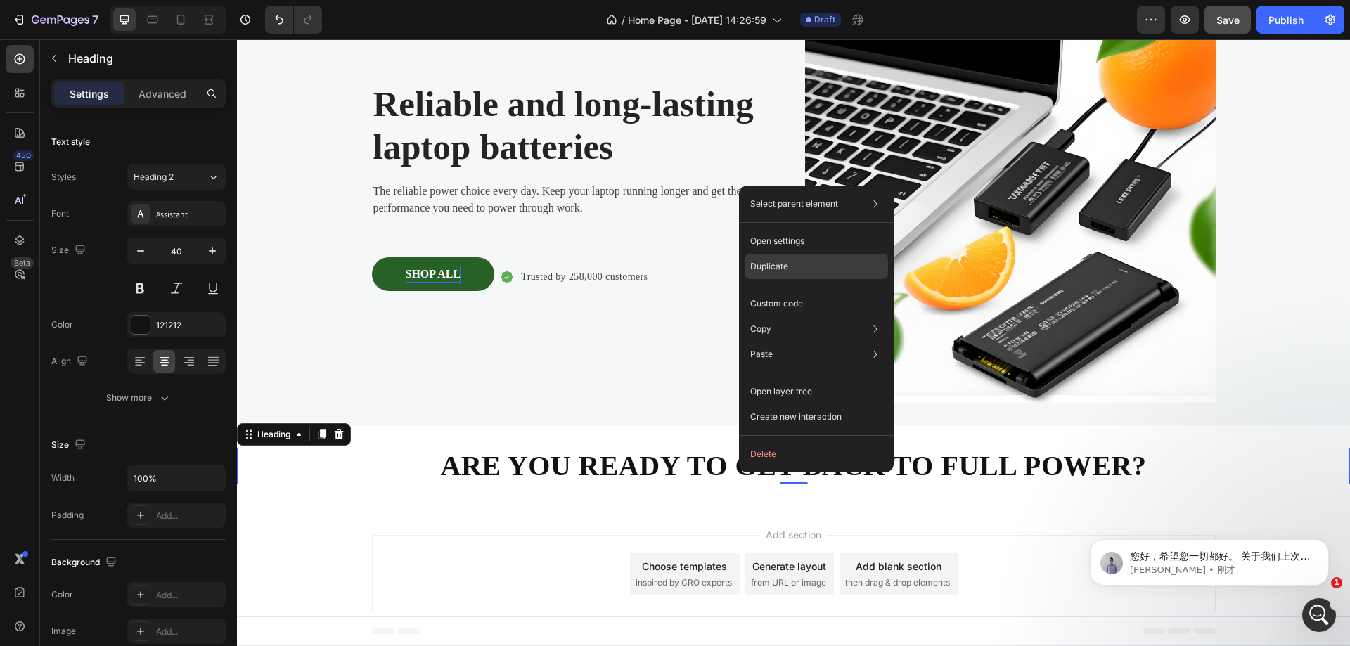
click at [813, 291] on div "Duplicate" at bounding box center [816, 303] width 143 height 25
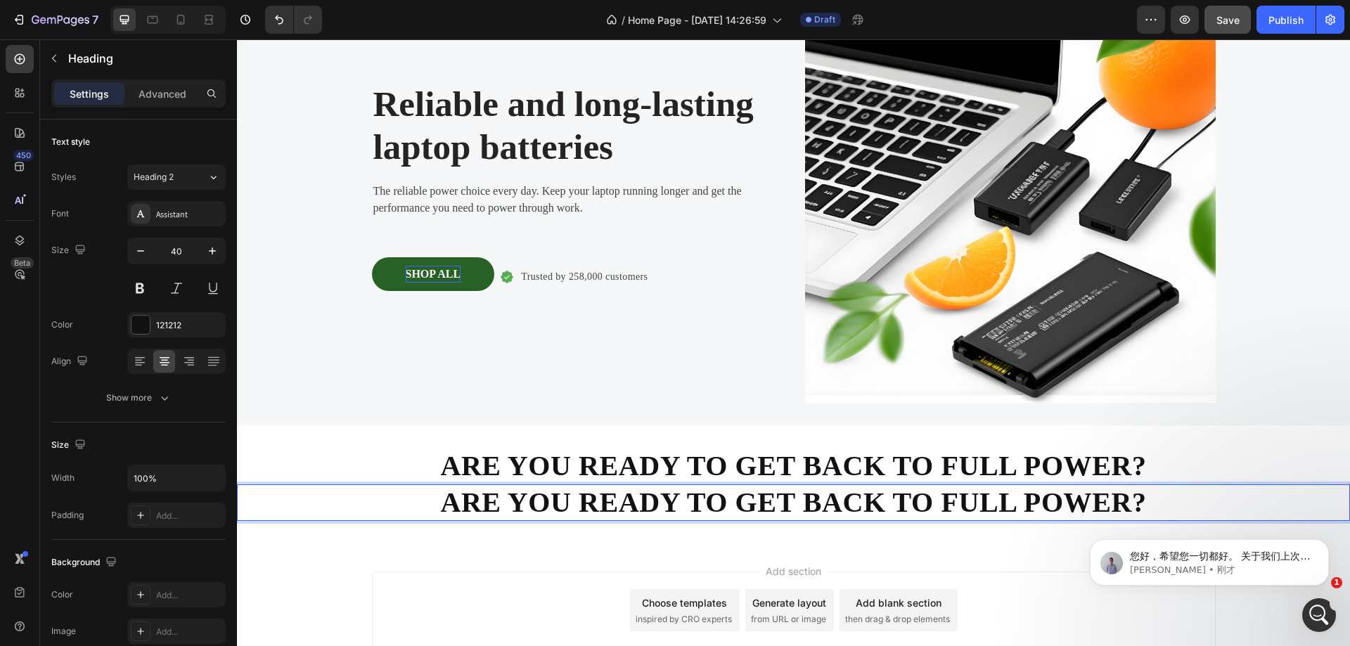
click at [883, 502] on strong "ARE YOU READY TO GET BACK TO FULL POWER?" at bounding box center [793, 503] width 706 height 32
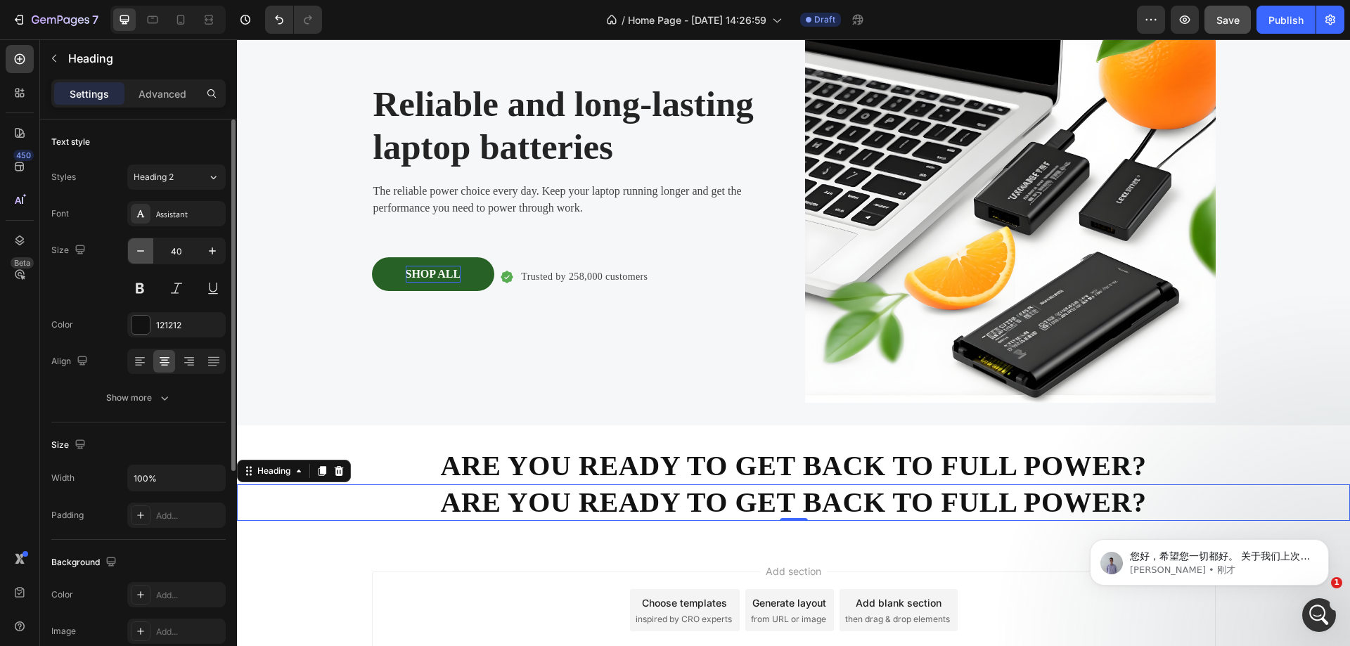
click at [139, 248] on icon "button" at bounding box center [141, 251] width 14 height 14
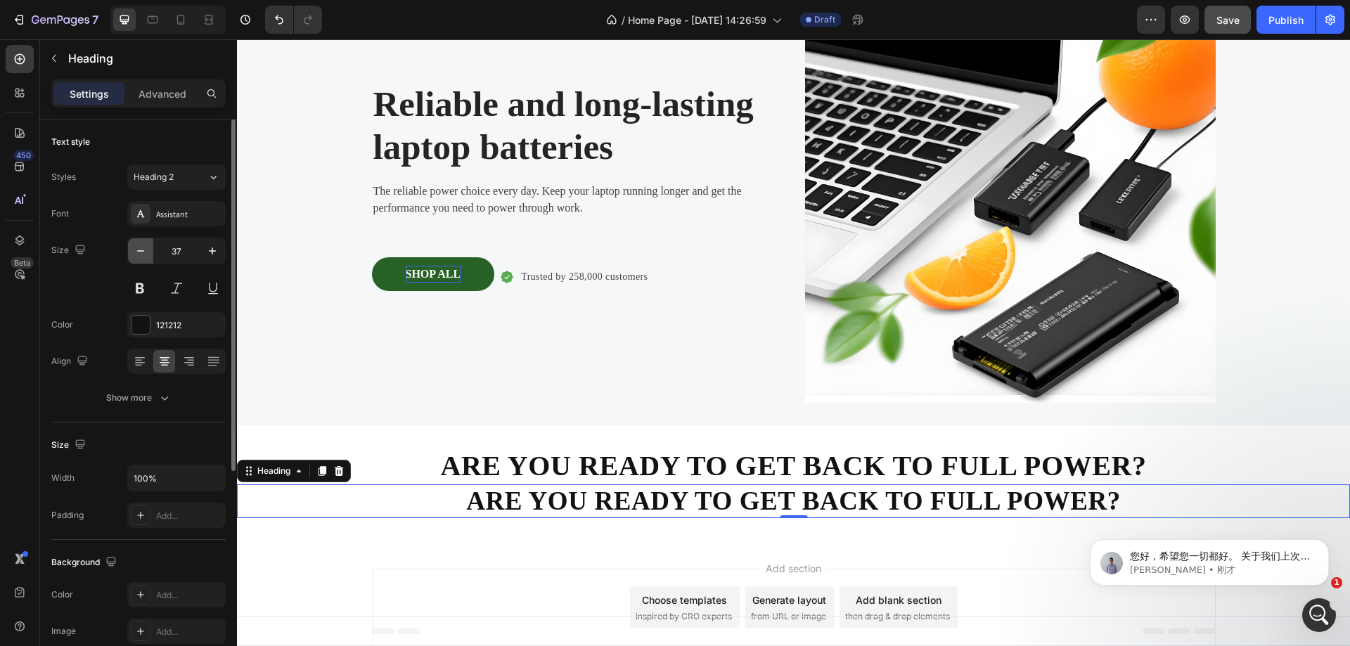
click at [139, 248] on icon "button" at bounding box center [141, 251] width 14 height 14
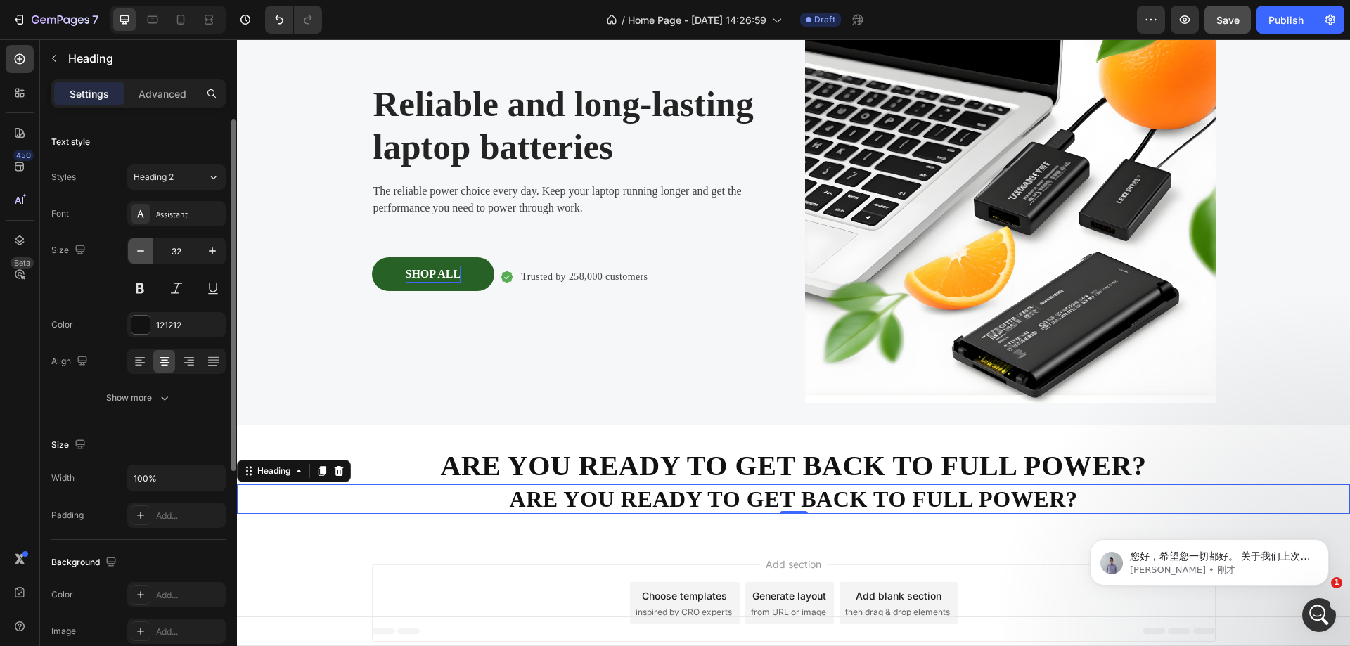
click at [139, 248] on icon "button" at bounding box center [141, 251] width 14 height 14
type input "30"
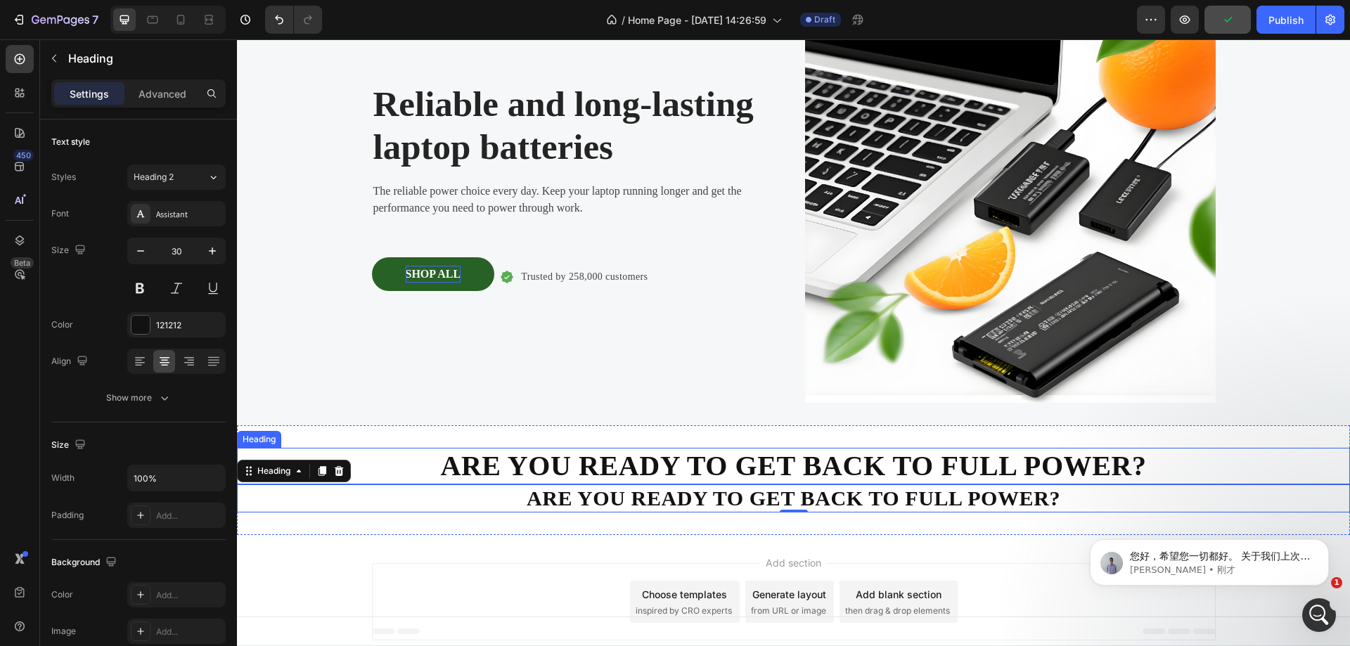
click at [688, 461] on strong "ARE YOU READY TO GET BACK TO FULL POWER?" at bounding box center [793, 466] width 706 height 32
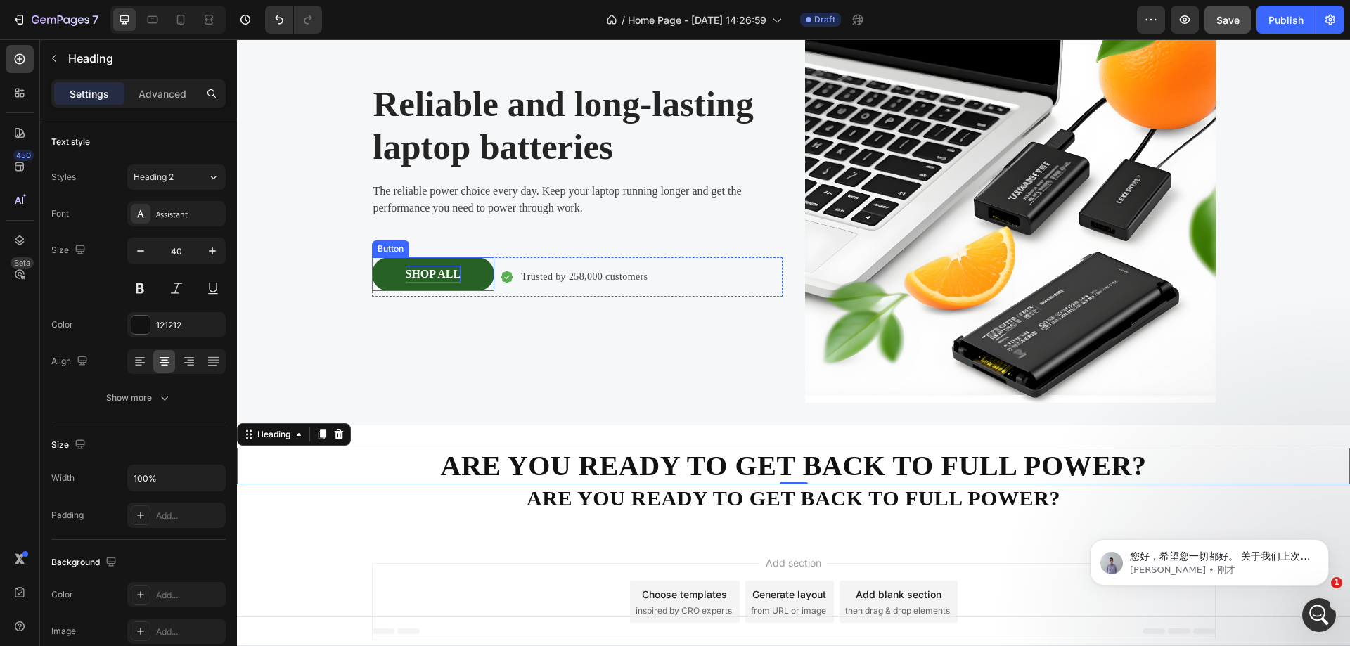
click at [460, 271] on button "SHOP ALL" at bounding box center [433, 274] width 123 height 34
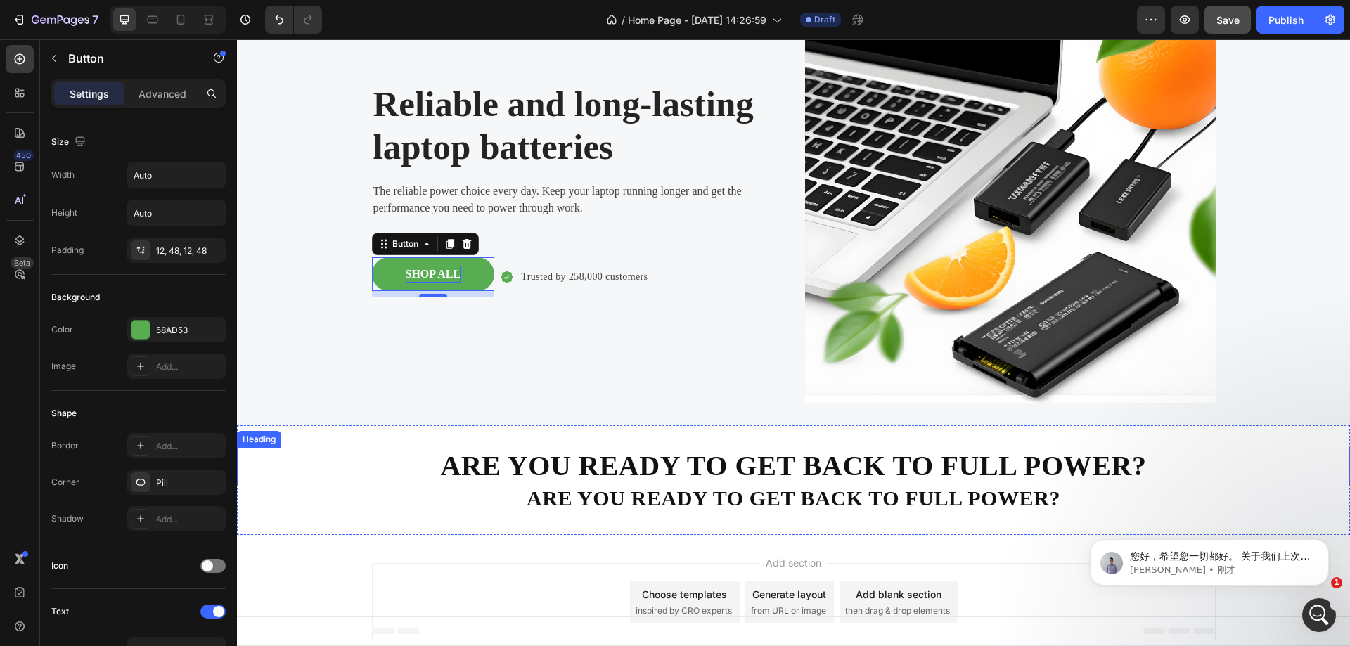
click at [678, 473] on strong "ARE YOU READY TO GET BACK TO FULL POWER?" at bounding box center [793, 466] width 706 height 32
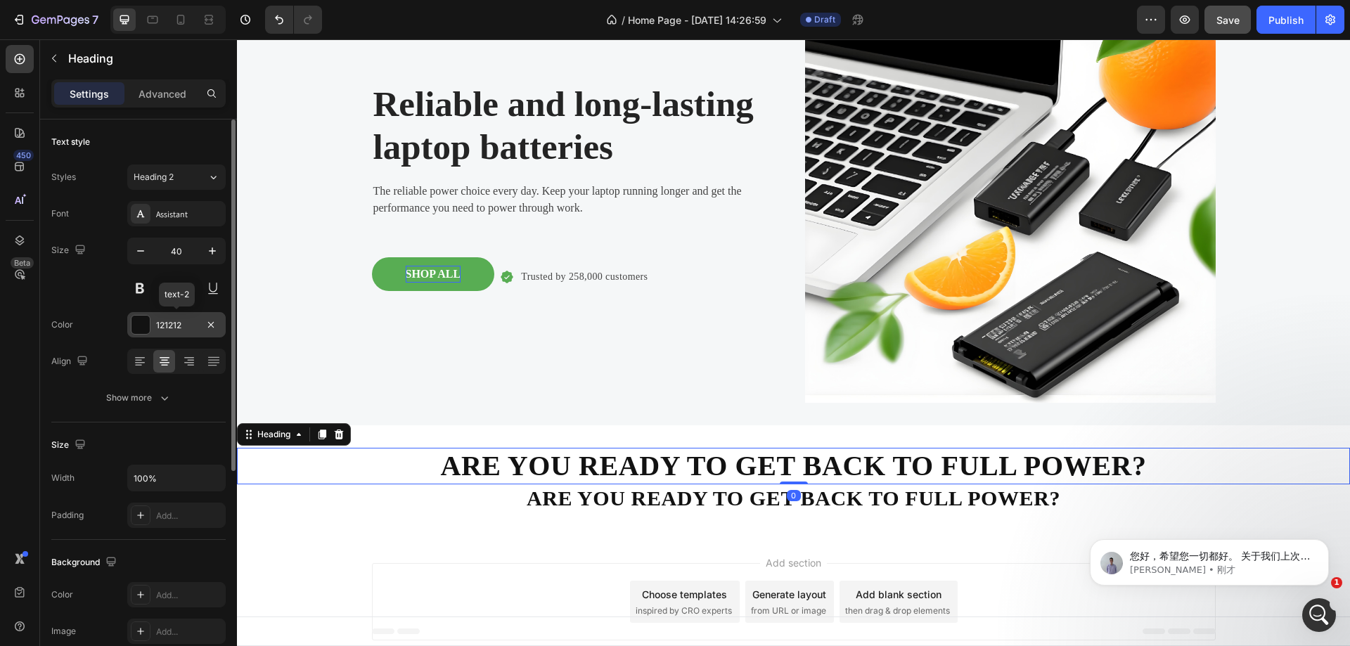
click at [188, 320] on div "121212" at bounding box center [176, 325] width 41 height 13
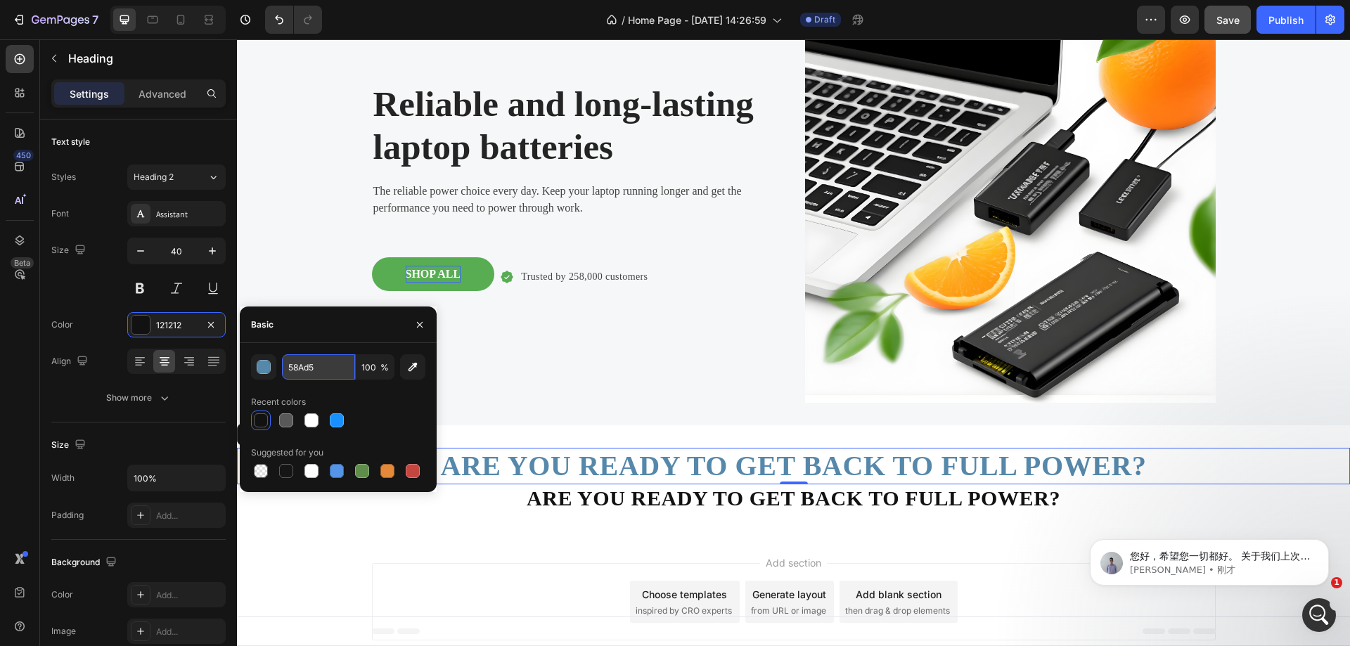
type input "58Ad53"
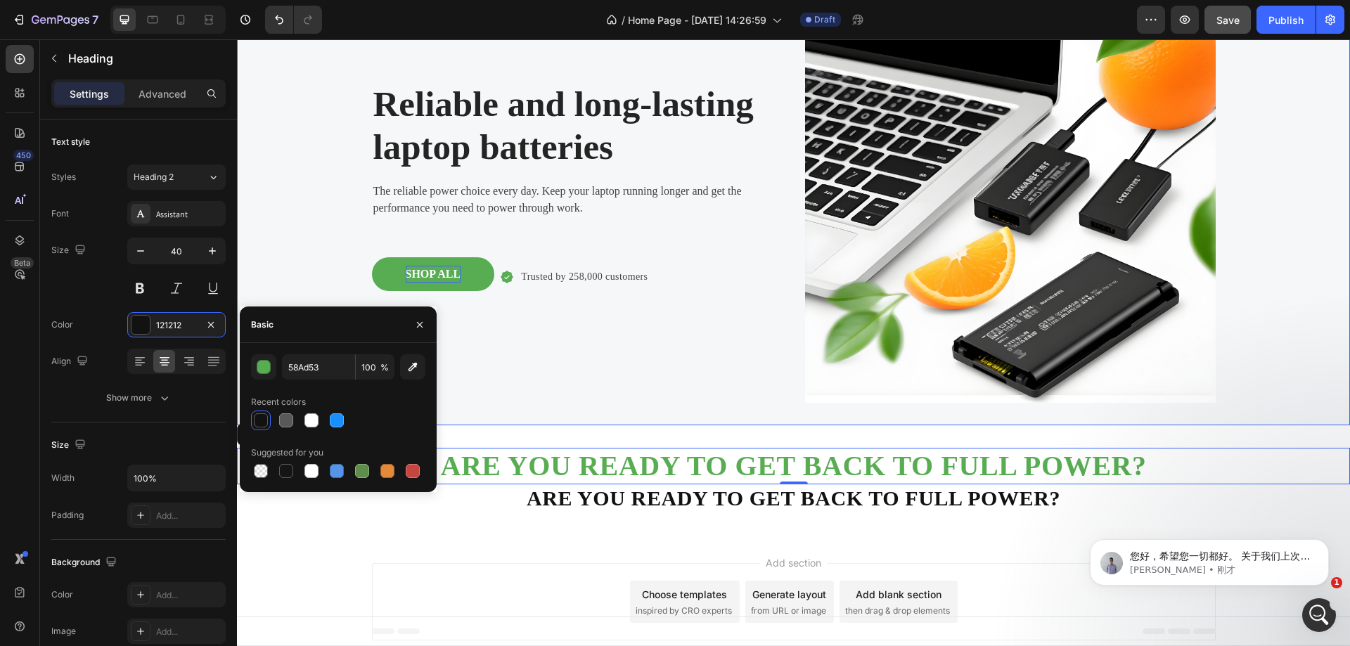
click at [1250, 155] on div "Background Image" at bounding box center [793, 198] width 1113 height 456
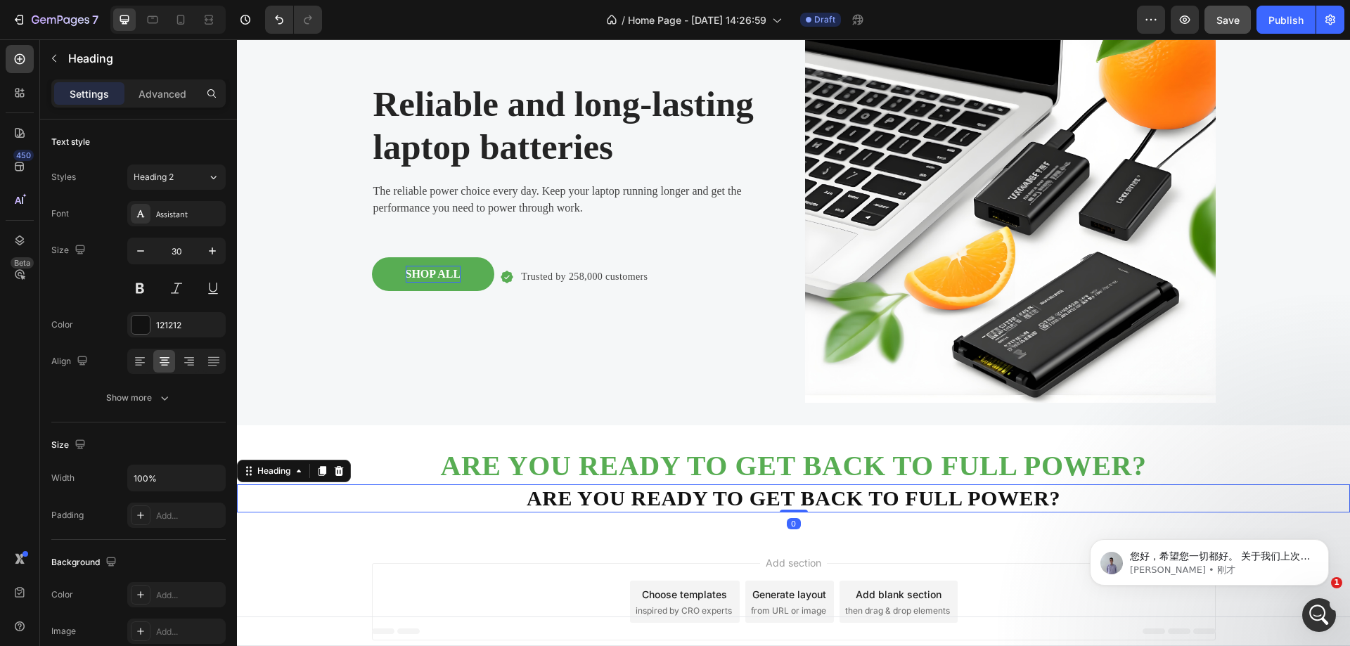
click at [863, 498] on strong "ARE YOU READY TO GET BACK TO FULL POWER?" at bounding box center [794, 498] width 534 height 23
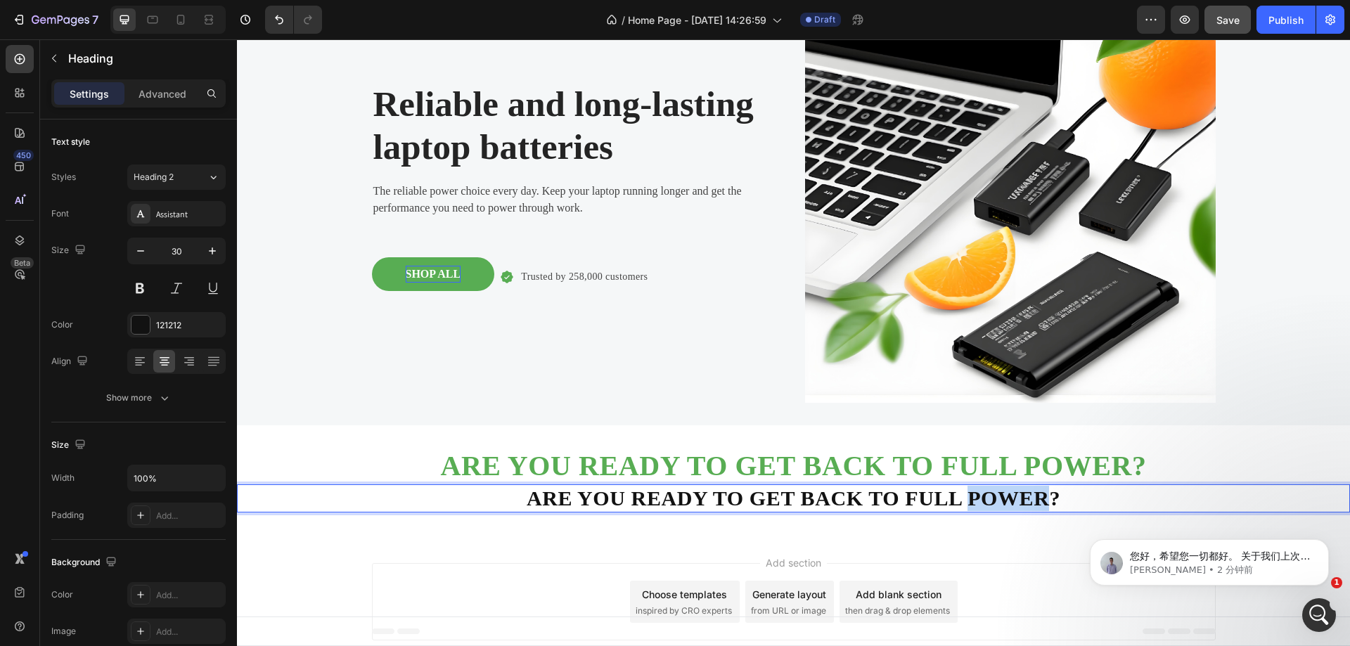
click at [1014, 501] on strong "ARE YOU READY TO GET BACK TO FULL POWER?" at bounding box center [794, 498] width 534 height 23
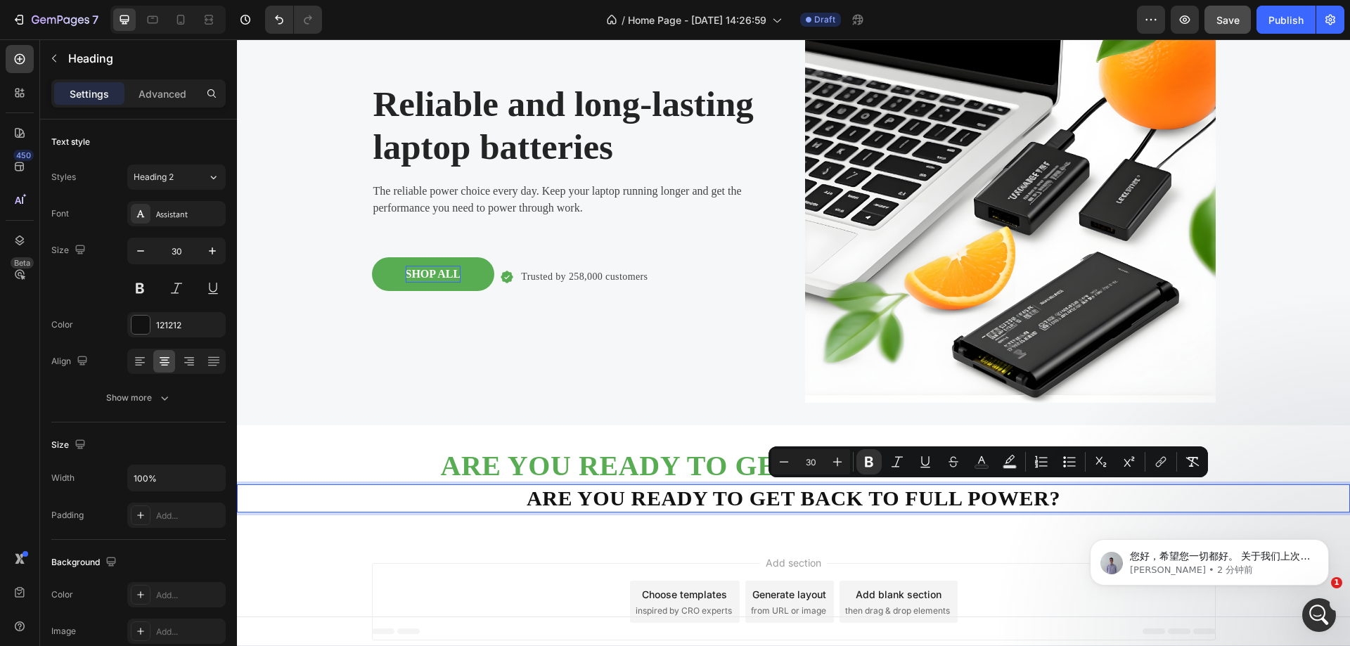
click at [1042, 499] on p "ARE YOU READY TO GET BACK TO FULL POWER?" at bounding box center [793, 498] width 1110 height 25
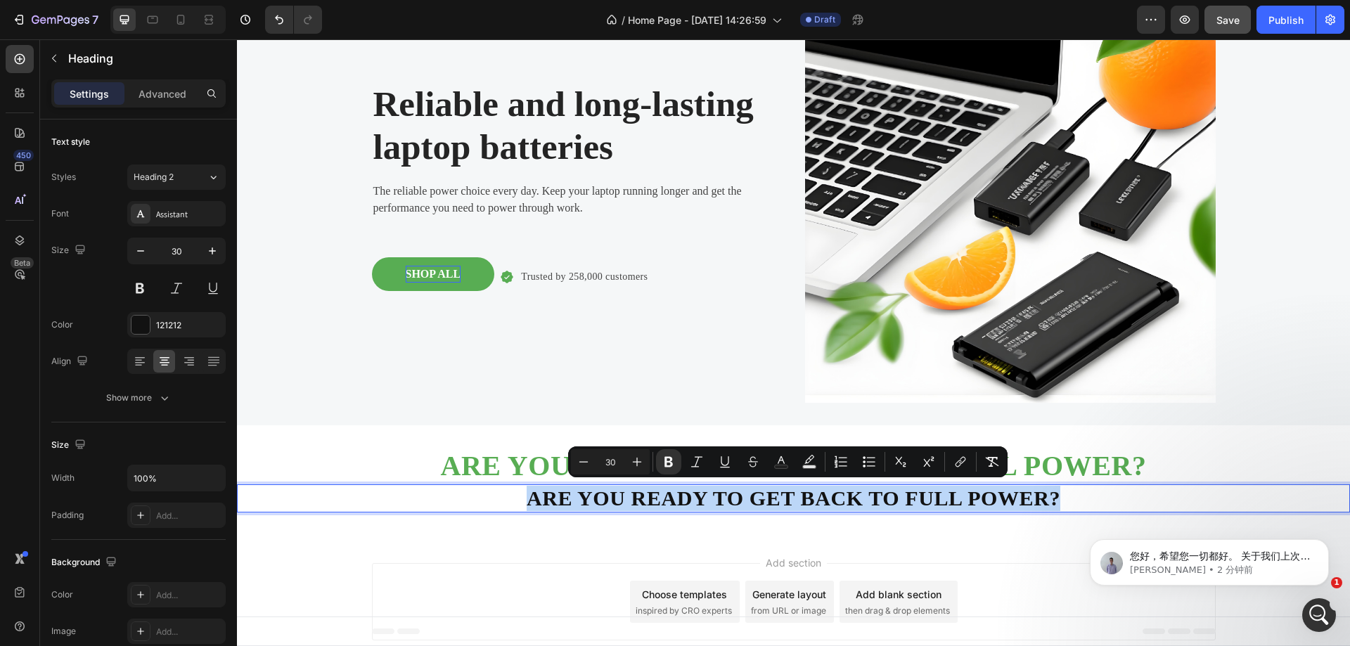
drag, startPoint x: 1045, startPoint y: 498, endPoint x: 543, endPoint y: 511, distance: 501.4
click at [543, 511] on p "ARE YOU READY TO GET BACK TO FULL POWER?" at bounding box center [793, 498] width 1110 height 25
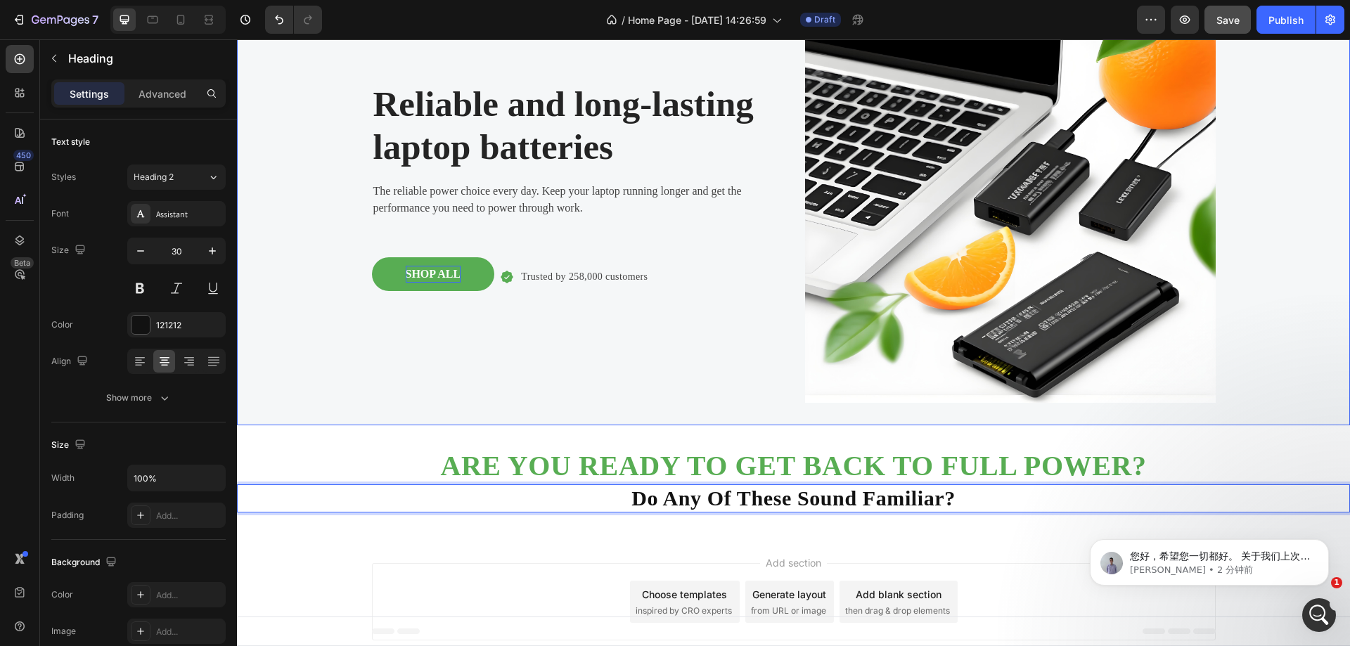
click at [1278, 363] on div "Background Image" at bounding box center [793, 198] width 1113 height 456
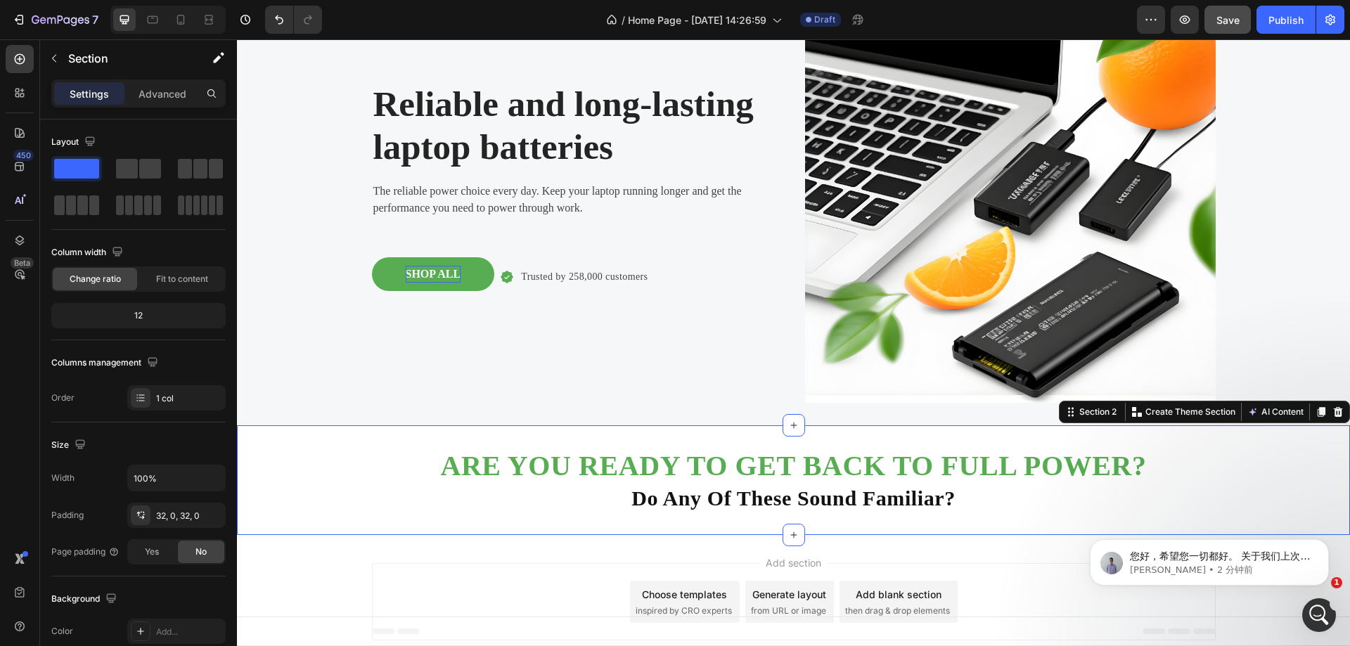
click at [834, 514] on div "⁠⁠⁠⁠⁠⁠⁠ ARE YOU READY TO GET BACK TO FULL POWER? Heading ⁠⁠⁠⁠⁠⁠⁠ Do Any Of Thes…" at bounding box center [793, 480] width 1113 height 110
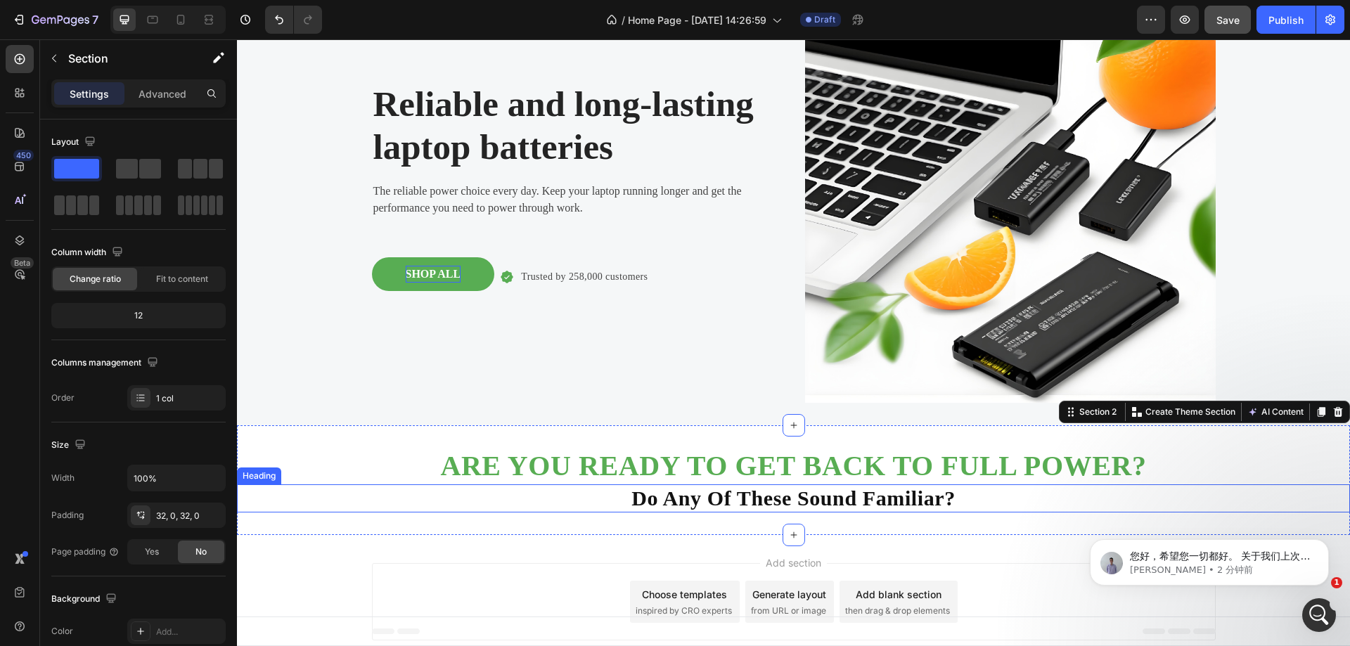
click at [690, 498] on strong "Do Any Of These Sound Familiar?" at bounding box center [793, 498] width 324 height 23
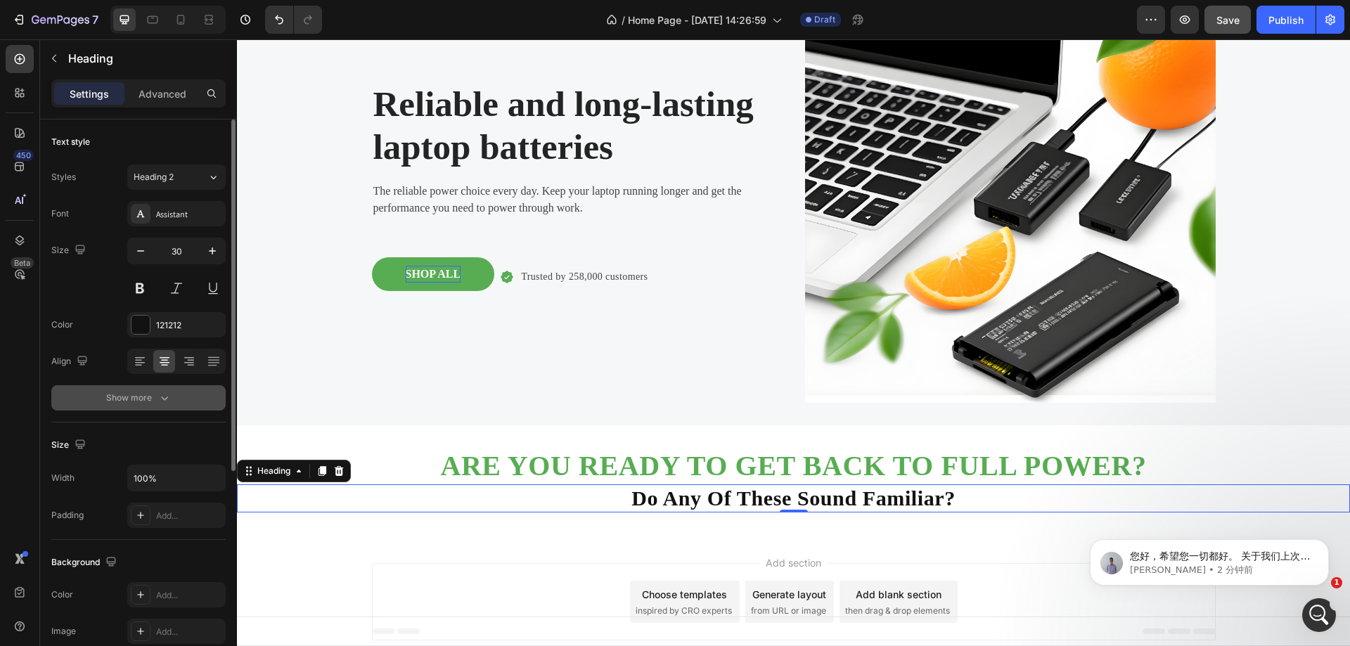
click at [141, 398] on div "Show more" at bounding box center [138, 398] width 65 height 14
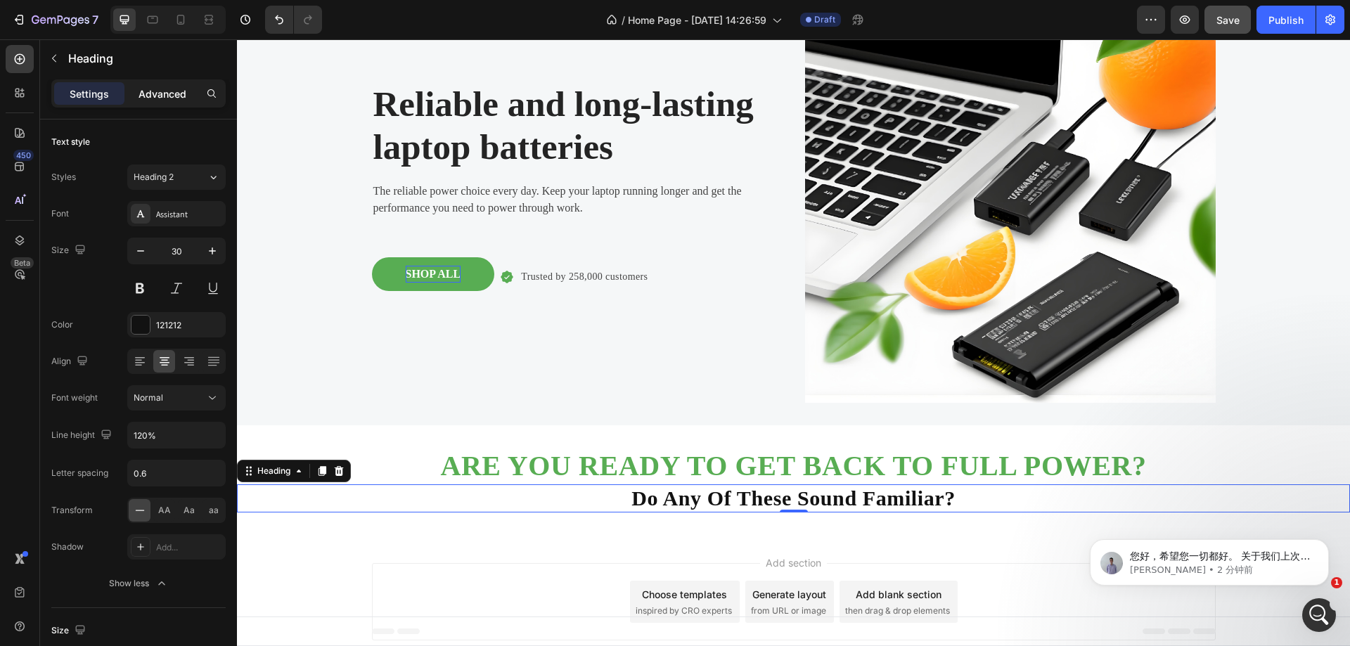
click at [154, 90] on p "Advanced" at bounding box center [162, 93] width 48 height 15
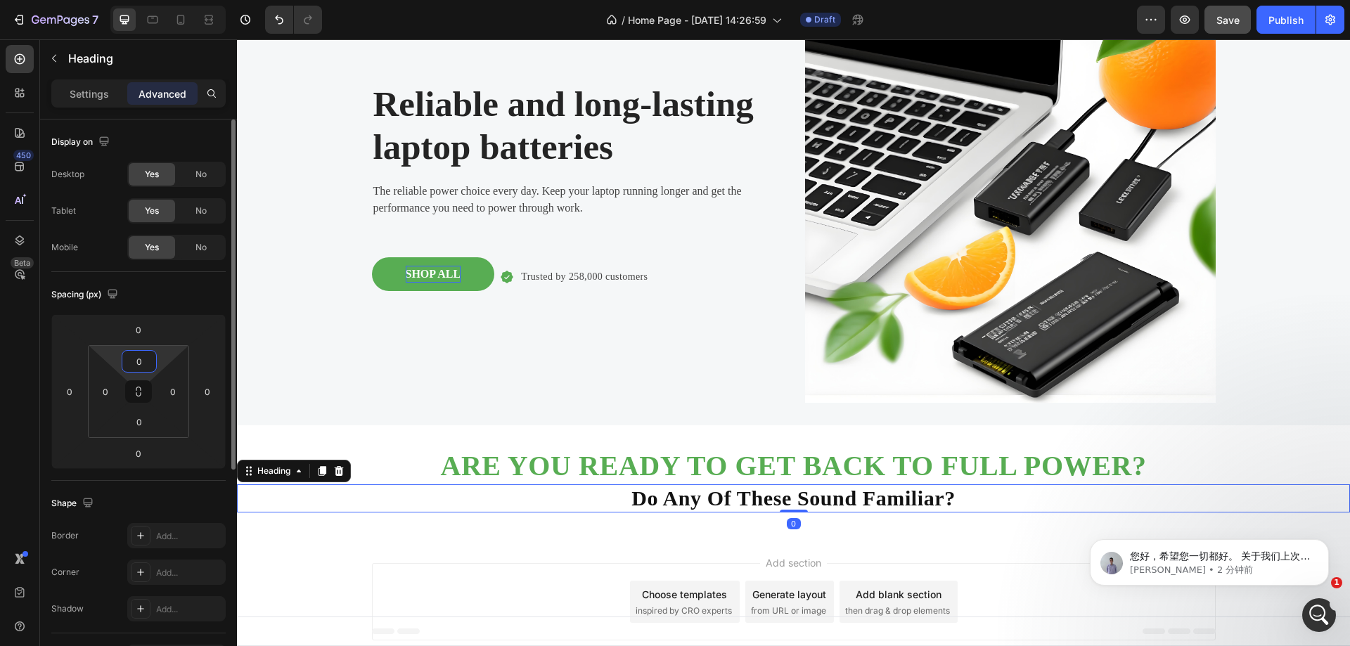
drag, startPoint x: 138, startPoint y: 370, endPoint x: 138, endPoint y: 362, distance: 7.7
click at [138, 362] on input "0" at bounding box center [139, 361] width 28 height 21
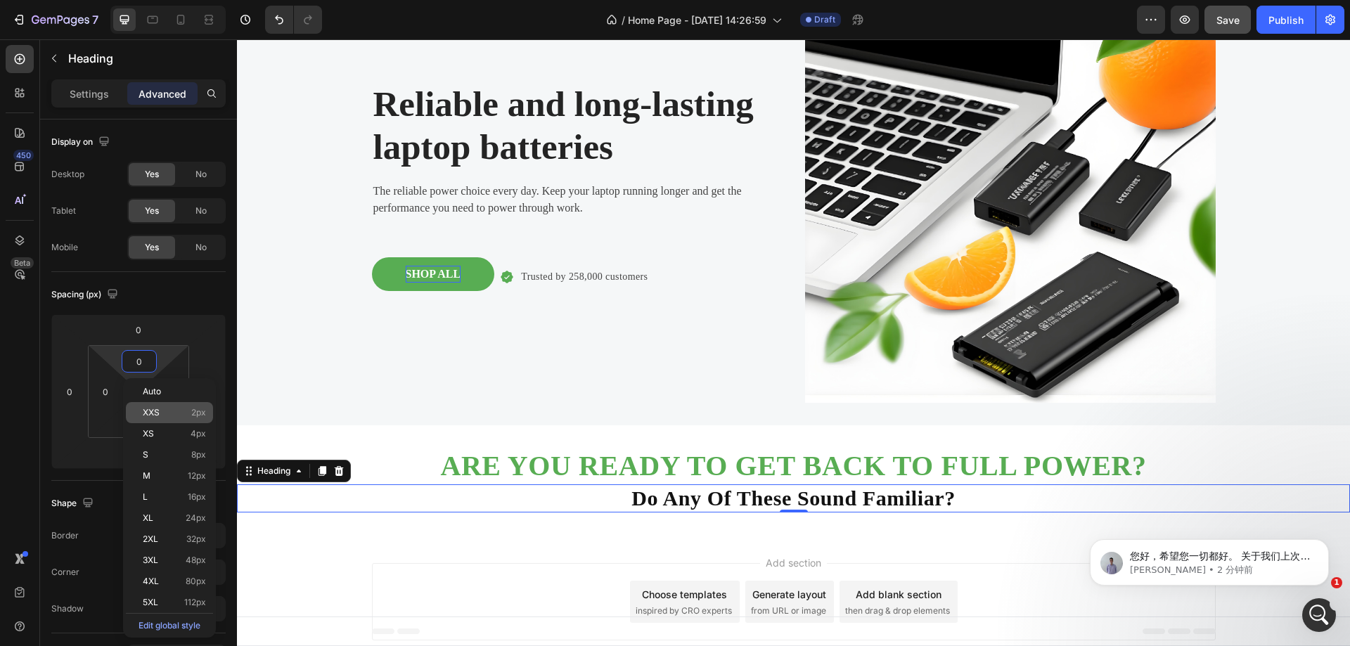
click at [169, 413] on p "XXS 2px" at bounding box center [174, 413] width 63 height 10
type input "2"
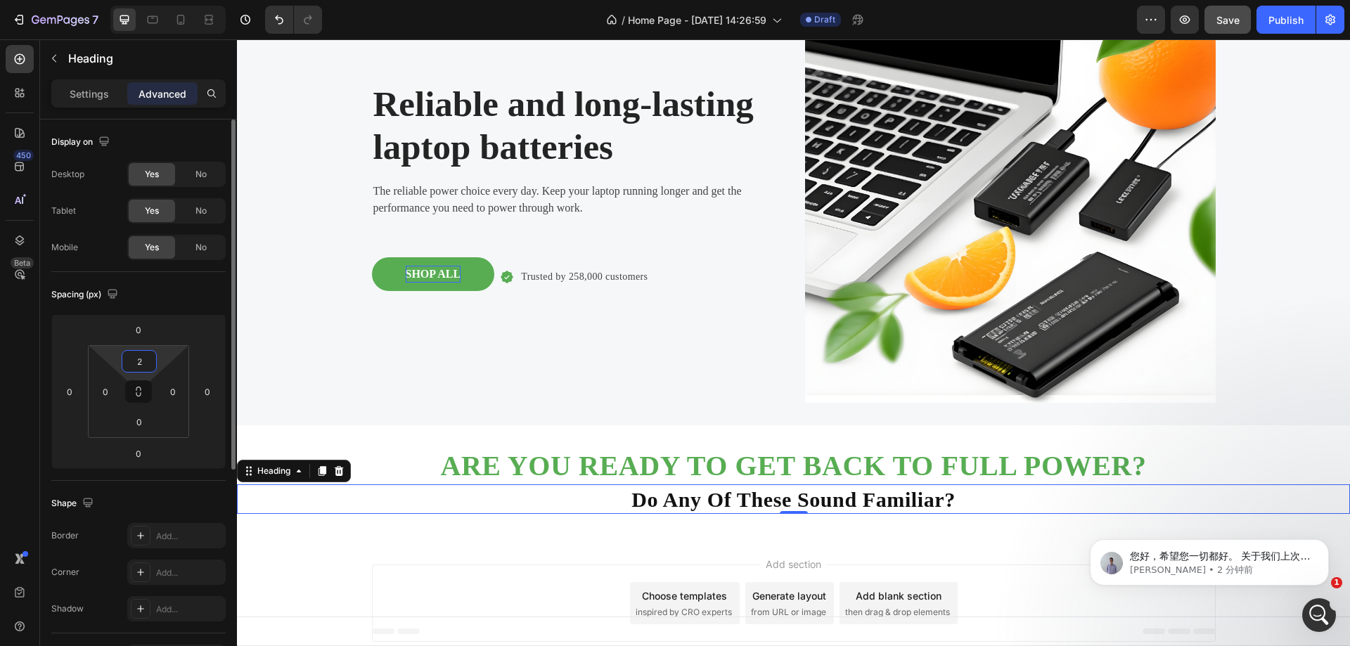
drag, startPoint x: 138, startPoint y: 361, endPoint x: 146, endPoint y: 359, distance: 7.3
click at [146, 359] on input "2" at bounding box center [139, 361] width 28 height 21
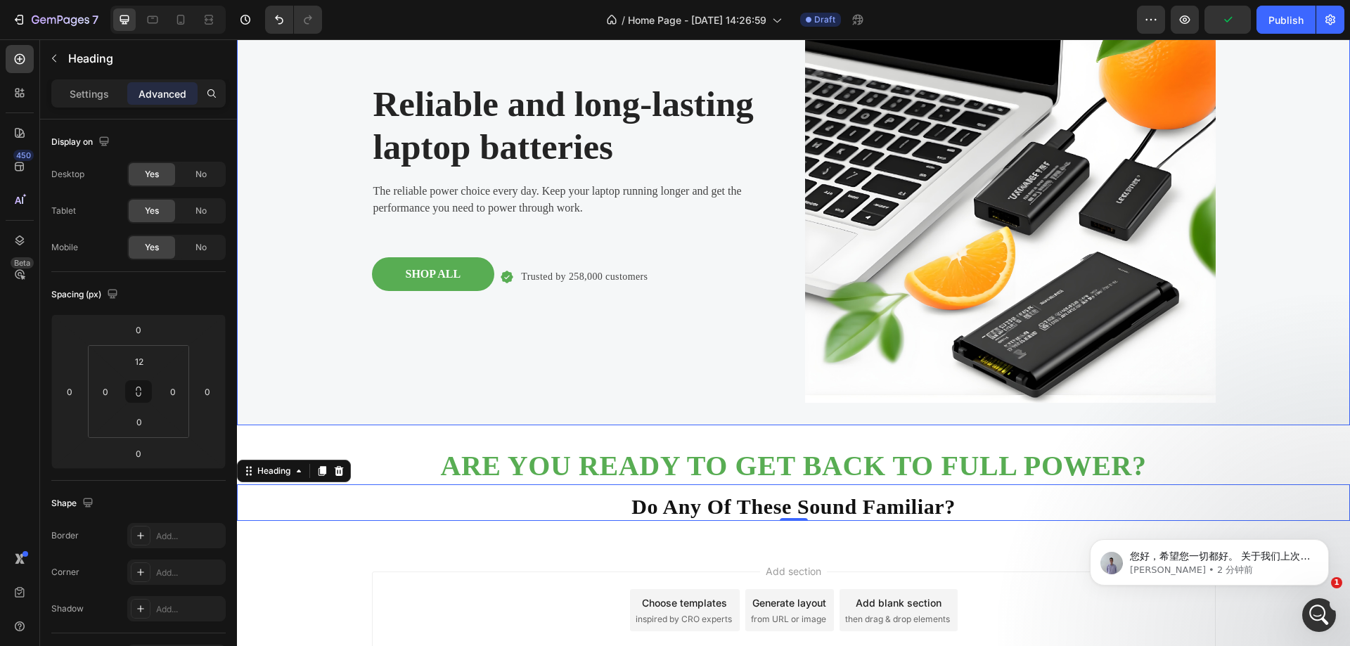
scroll to position [3, 0]
click at [1305, 234] on div "Background Image" at bounding box center [793, 198] width 1113 height 456
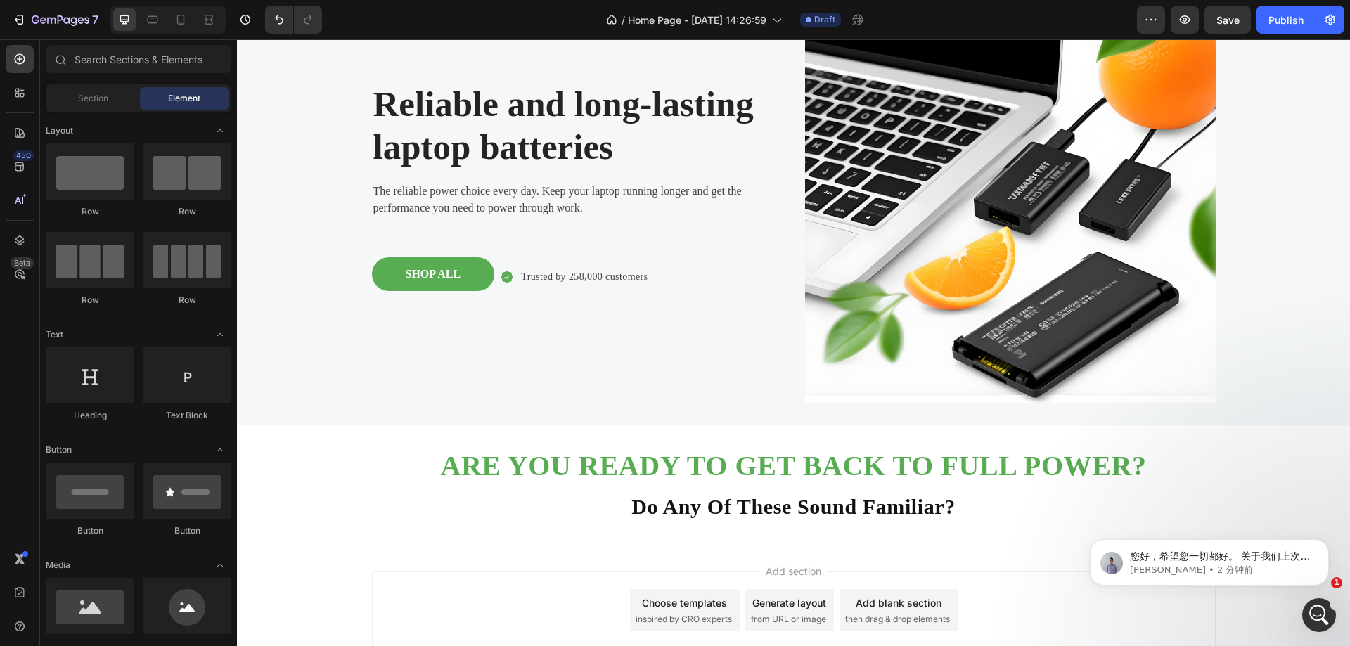
scroll to position [165, 0]
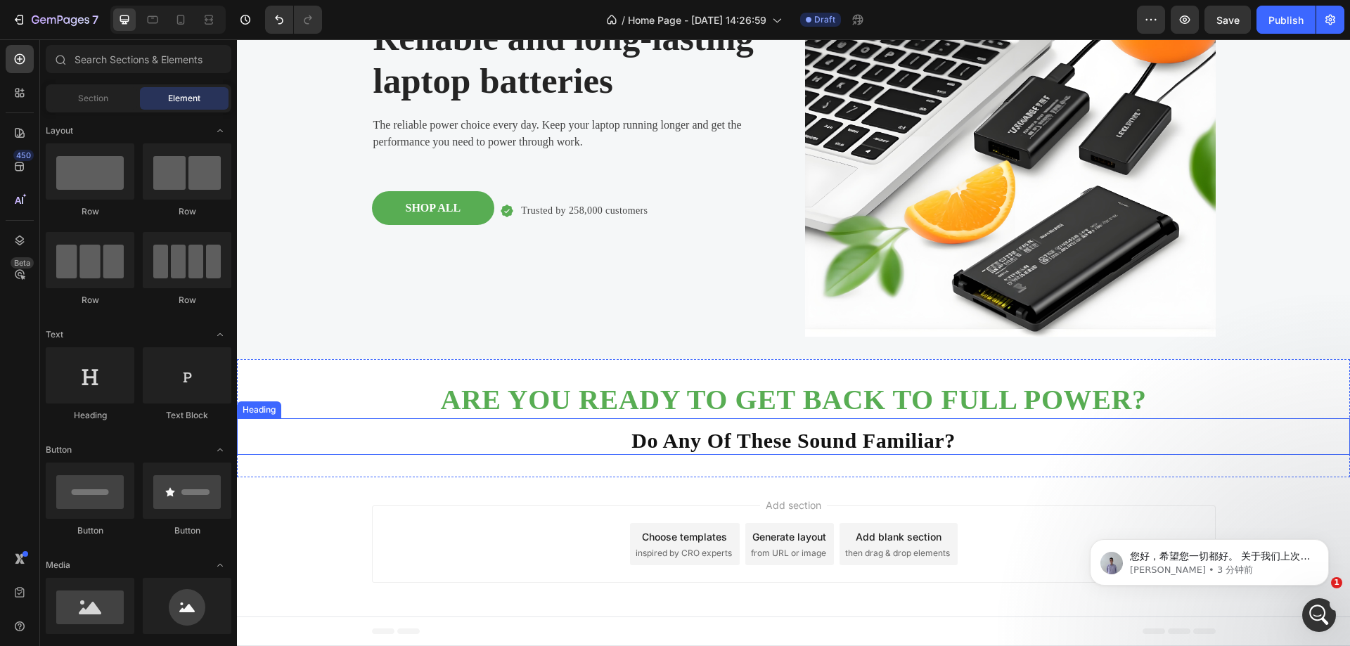
click at [969, 441] on p "⁠⁠⁠⁠⁠⁠⁠ Do Any Of These Sound Familiar?" at bounding box center [793, 440] width 1110 height 25
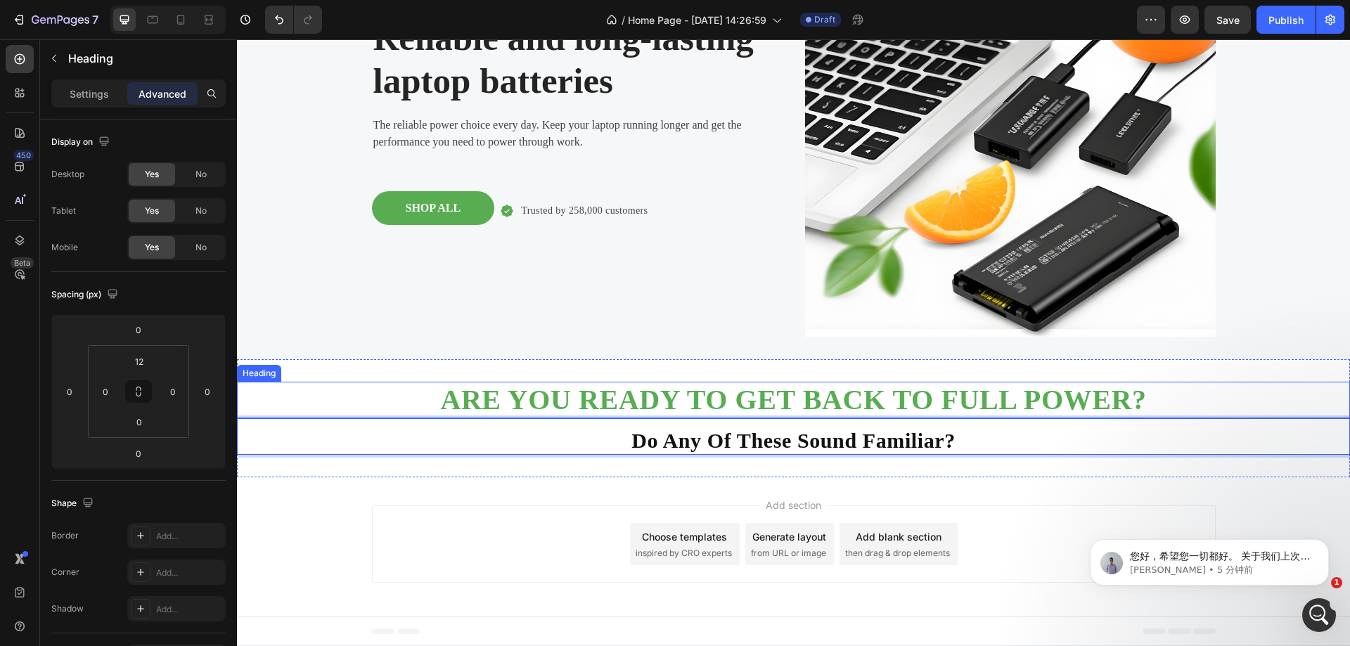
click at [785, 404] on strong "ARE YOU READY TO GET BACK TO FULL POWER?" at bounding box center [793, 400] width 706 height 32
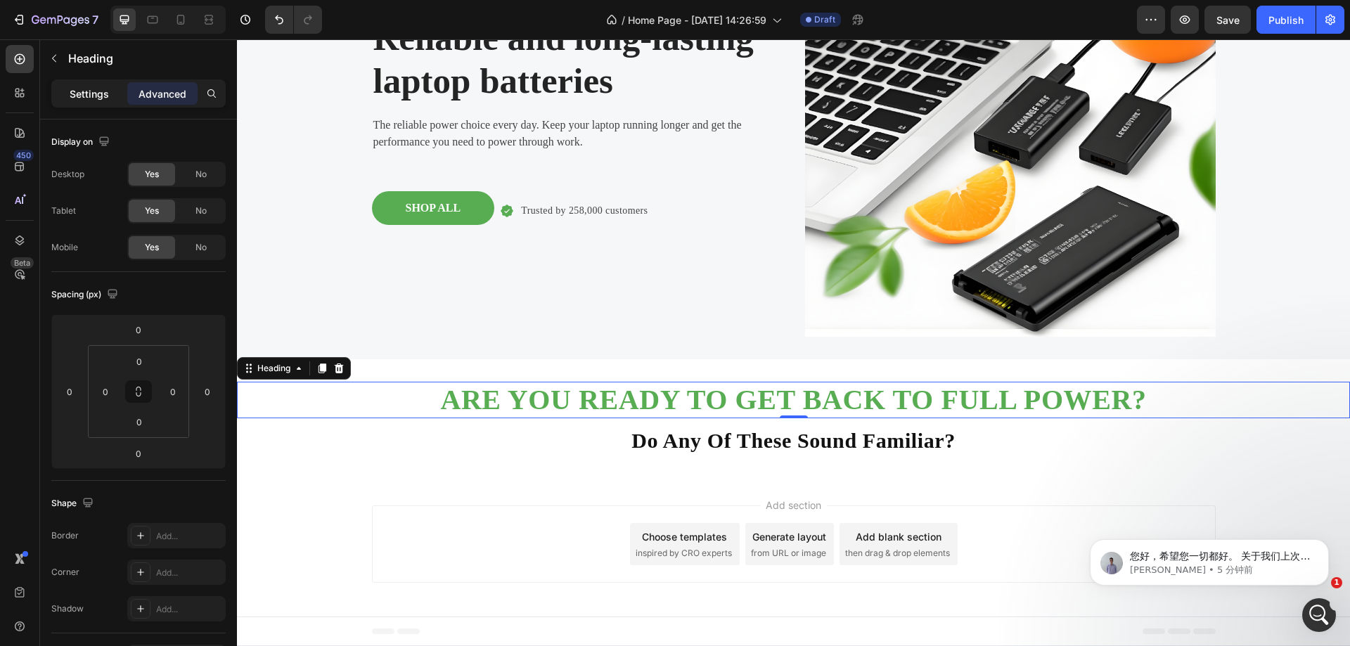
click at [77, 99] on p "Settings" at bounding box center [89, 93] width 39 height 15
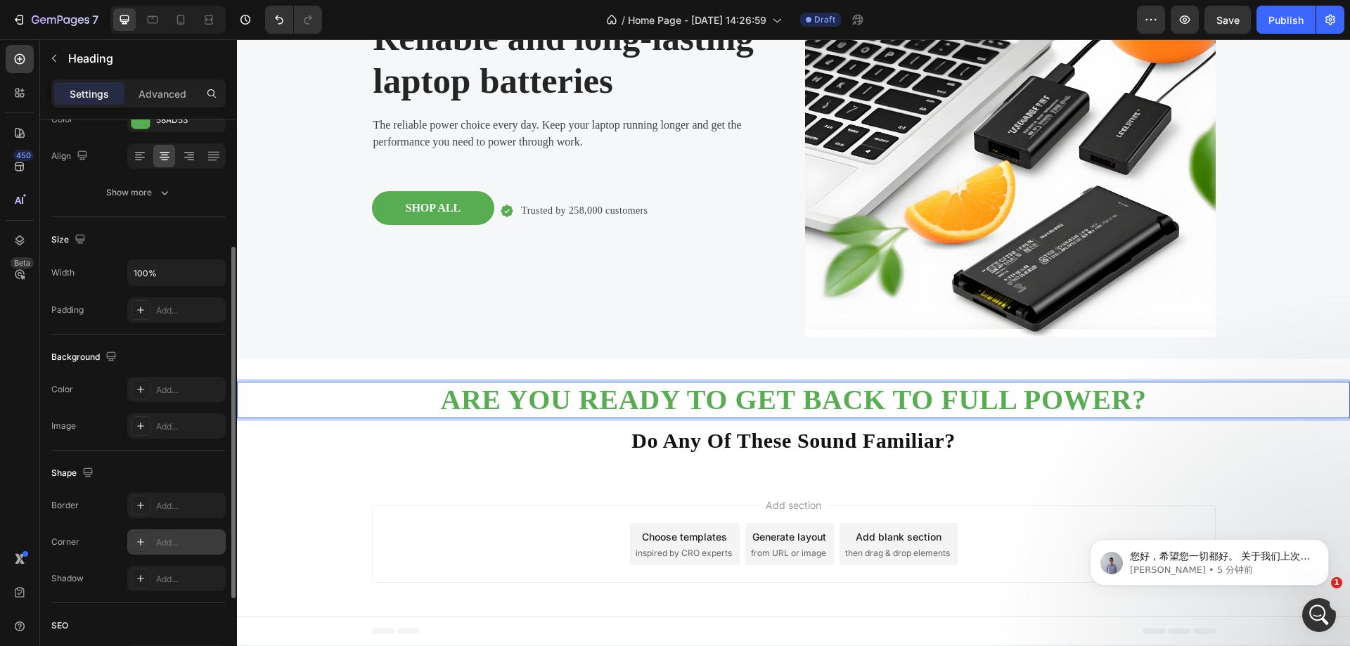
scroll to position [346, 0]
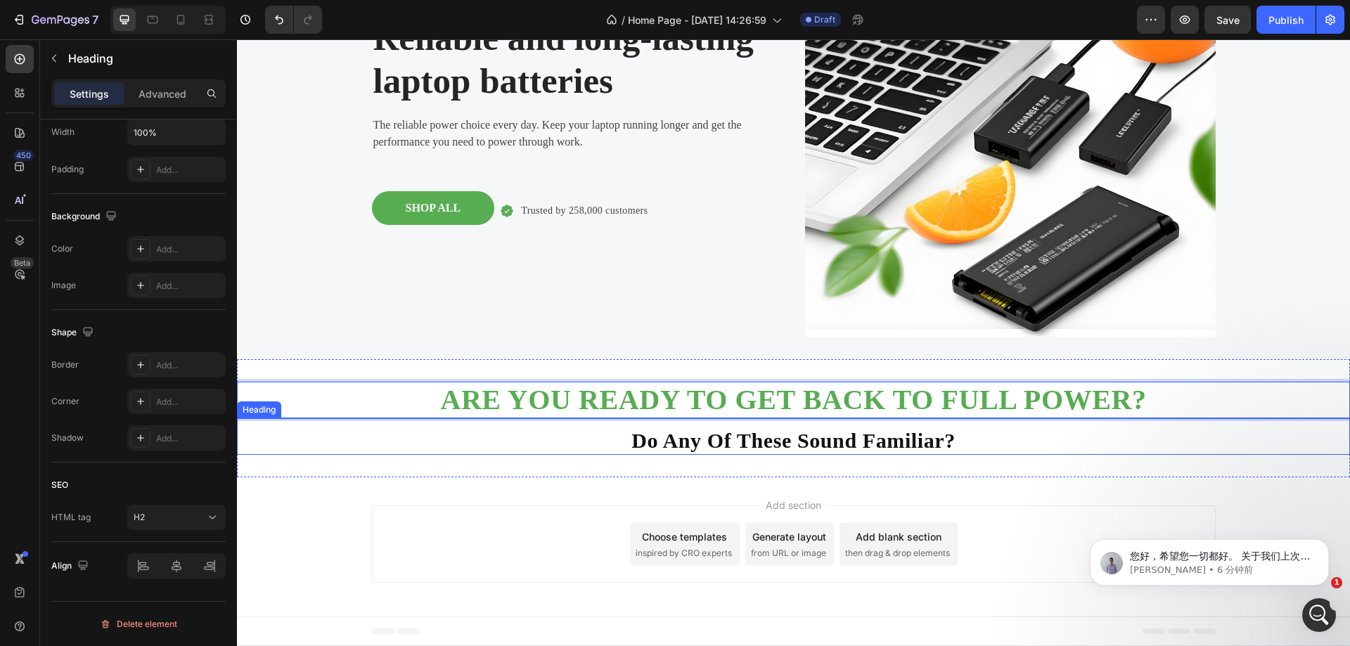
click at [848, 448] on strong "Do Any Of These Sound Familiar?" at bounding box center [793, 440] width 324 height 23
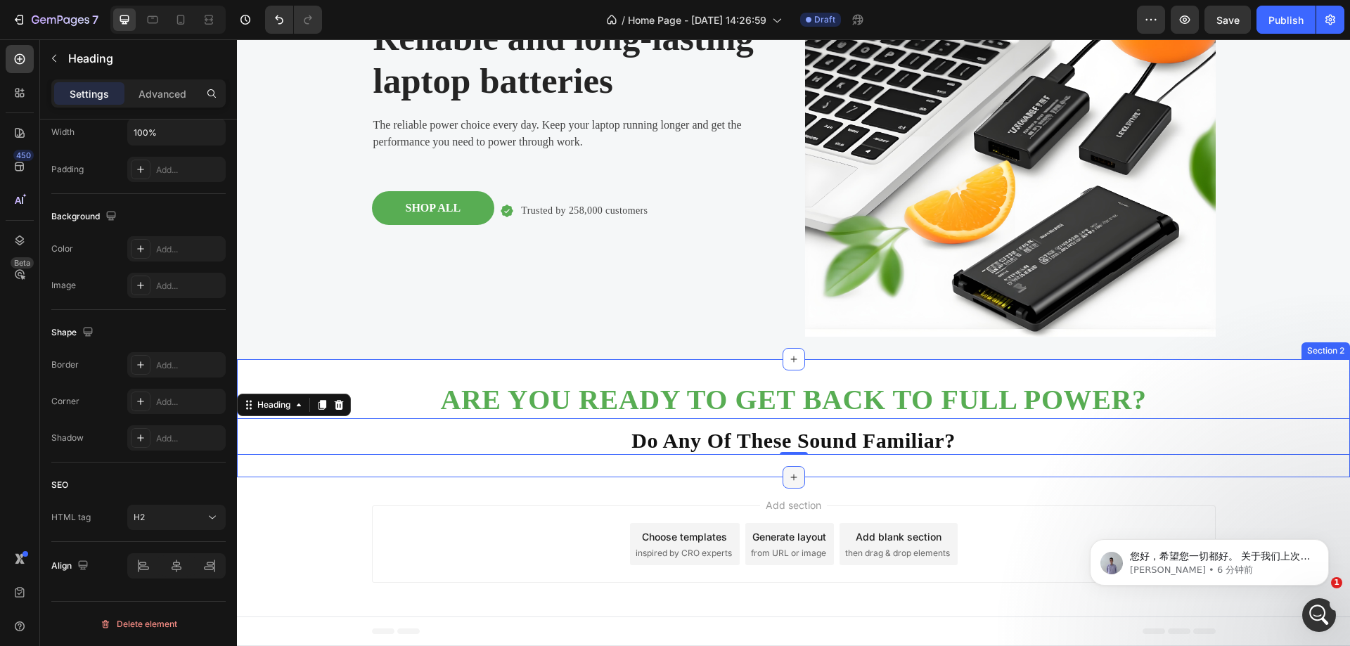
click at [790, 477] on icon at bounding box center [793, 478] width 6 height 6
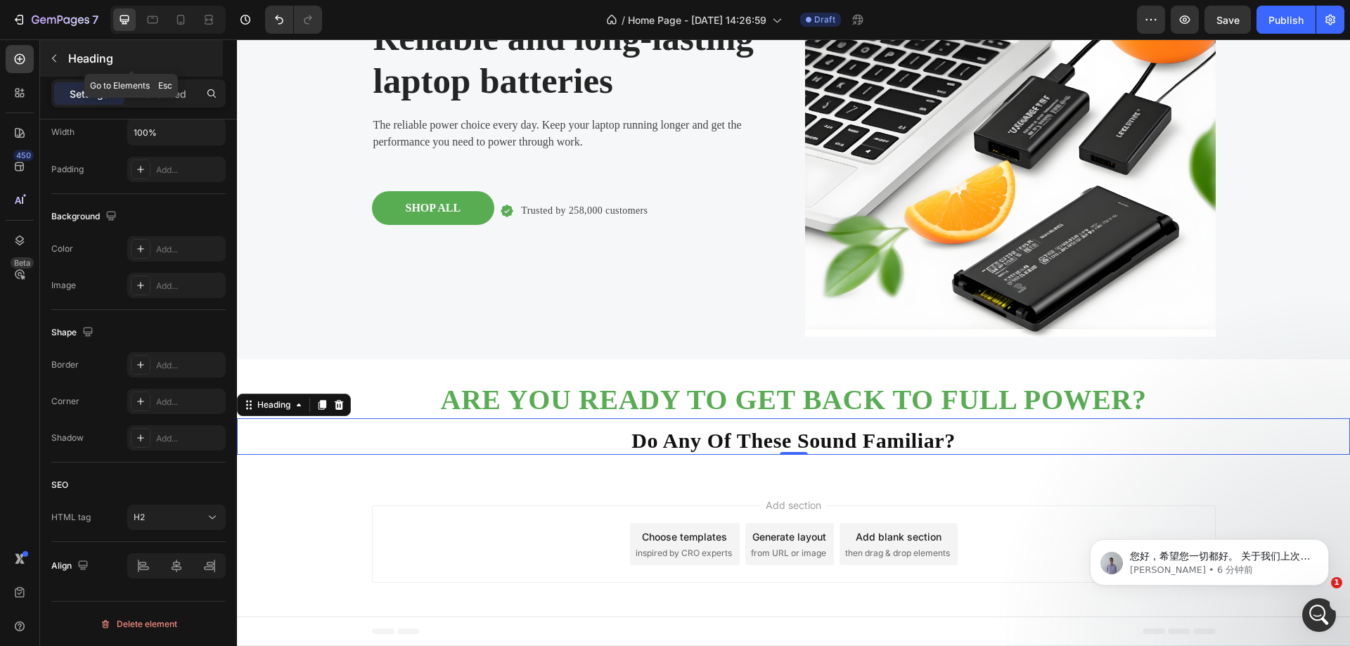
click at [51, 58] on icon "button" at bounding box center [54, 58] width 11 height 11
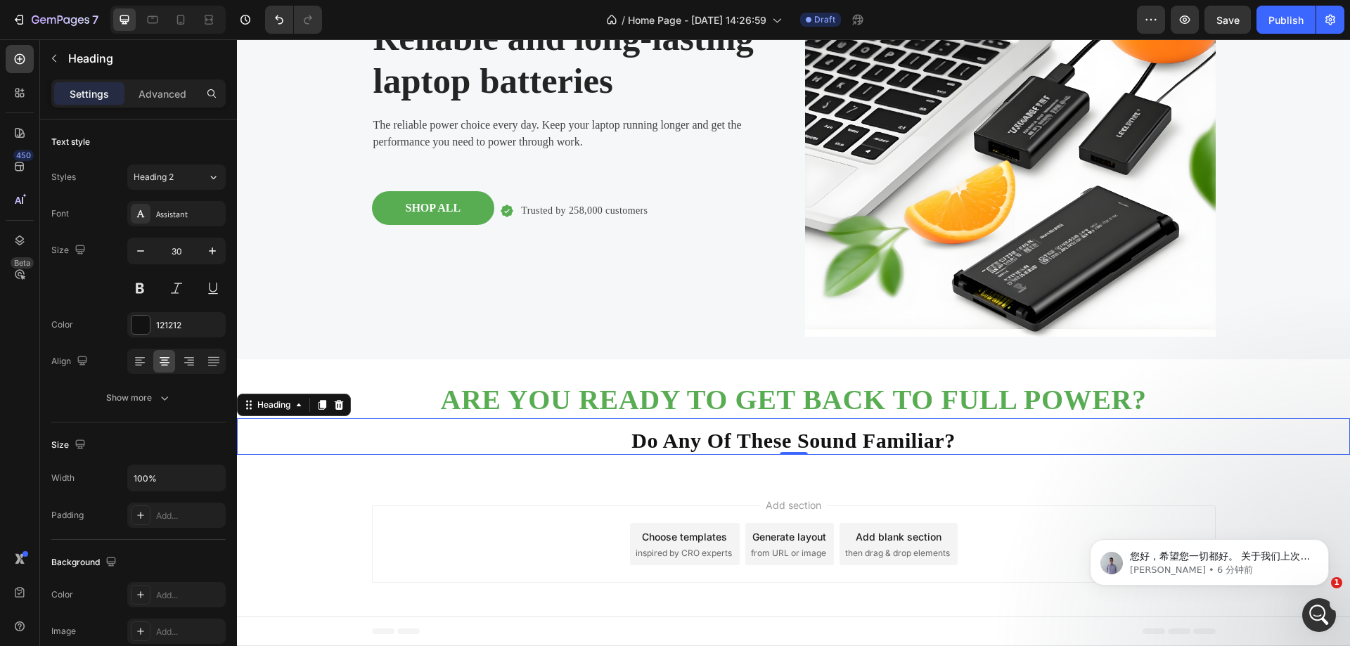
click at [743, 450] on strong "Do Any Of These Sound Familiar?" at bounding box center [793, 440] width 324 height 23
click at [607, 323] on div "Reliable and long-lasting laptop batteries Heading The reliable power choice ev…" at bounding box center [577, 131] width 411 height 411
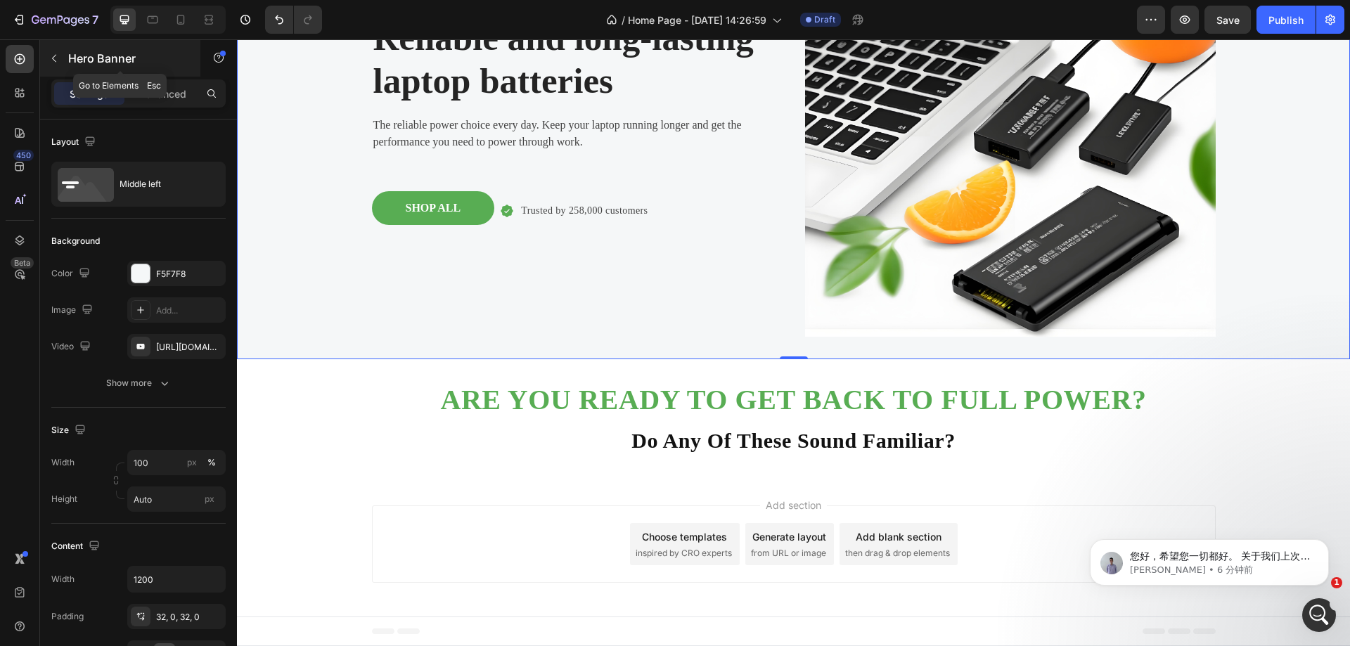
click at [58, 51] on button "button" at bounding box center [54, 58] width 22 height 22
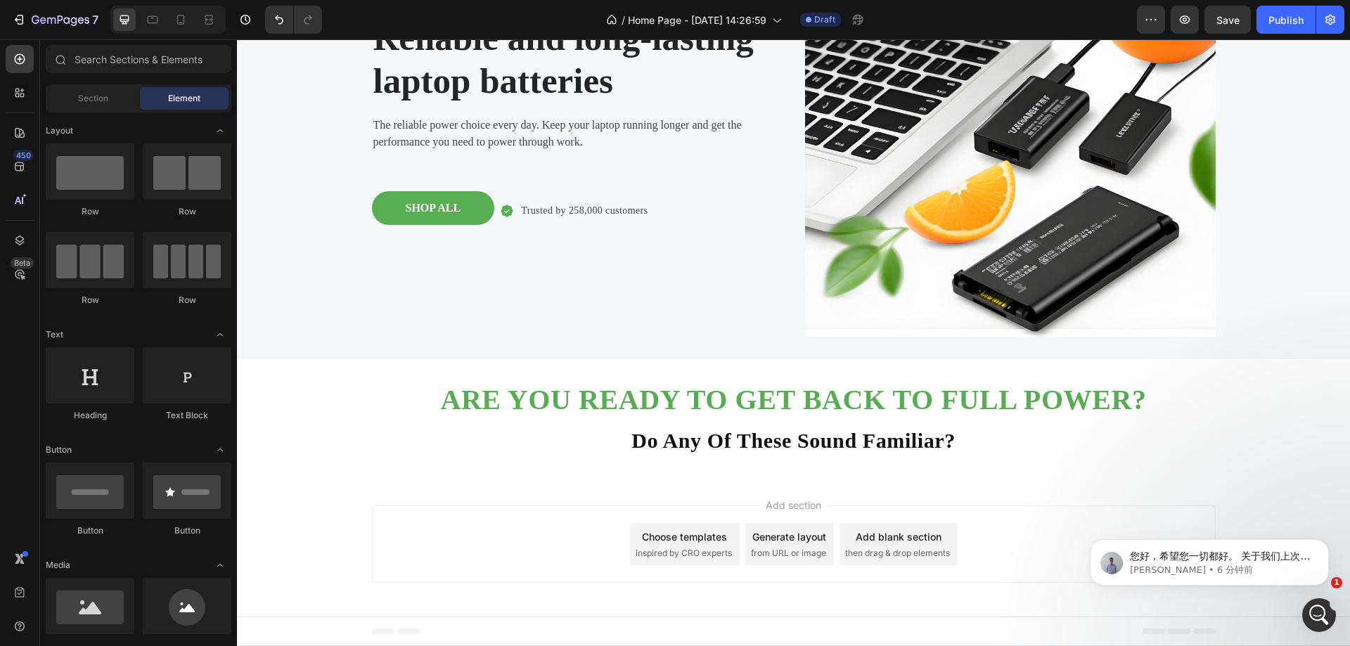
click at [835, 484] on div "Add section Choose templates inspired by CRO experts Generate layout from URL o…" at bounding box center [793, 546] width 1113 height 139
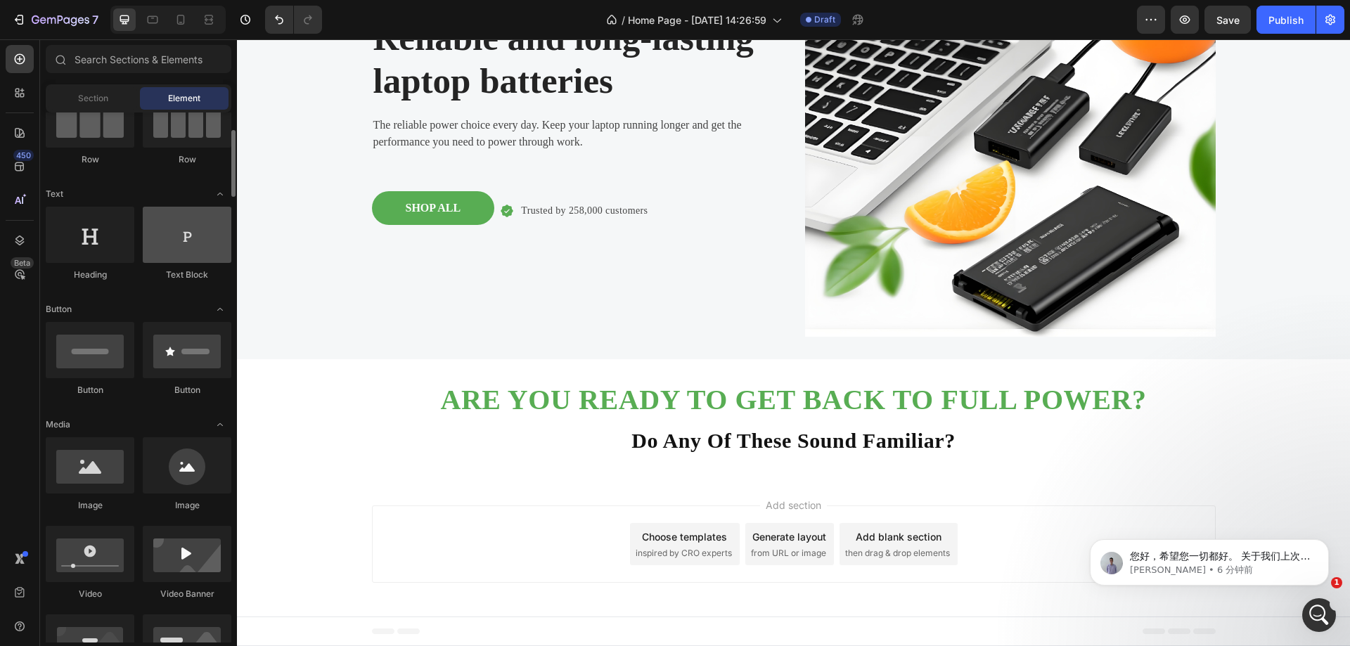
scroll to position [0, 0]
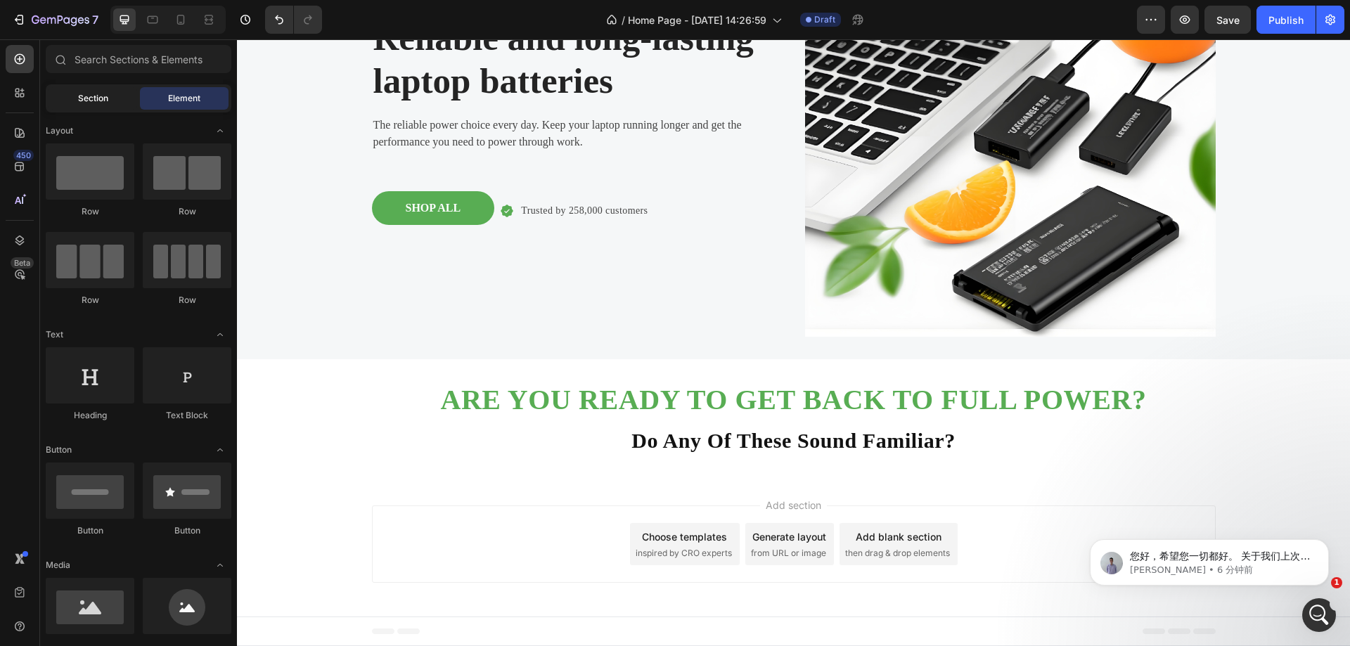
click at [94, 104] on span "Section" at bounding box center [93, 98] width 30 height 13
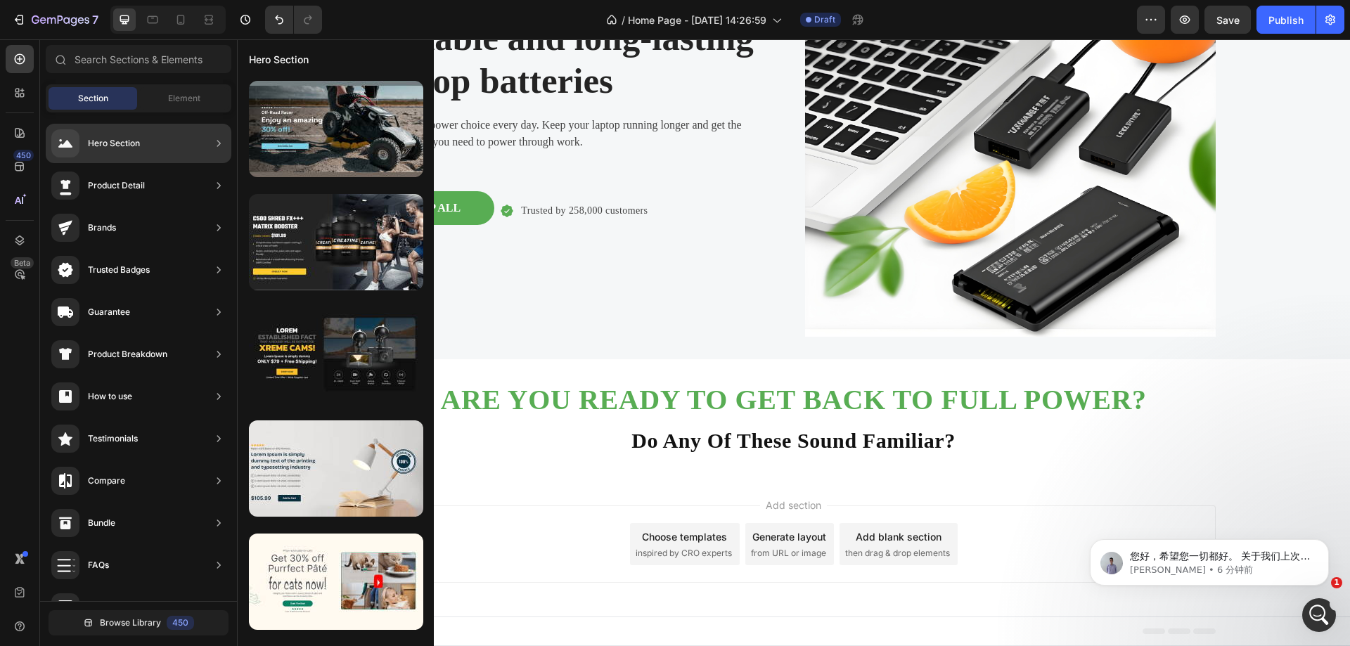
scroll to position [555, 0]
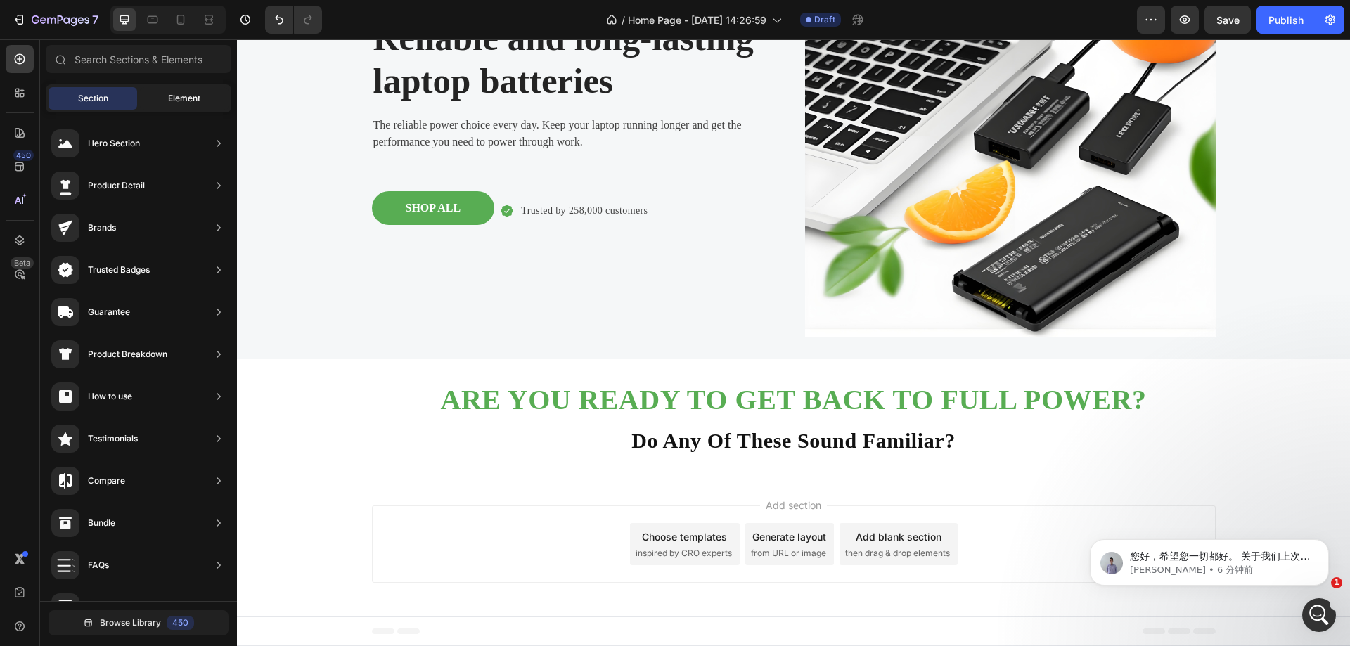
click at [171, 99] on span "Element" at bounding box center [184, 98] width 32 height 13
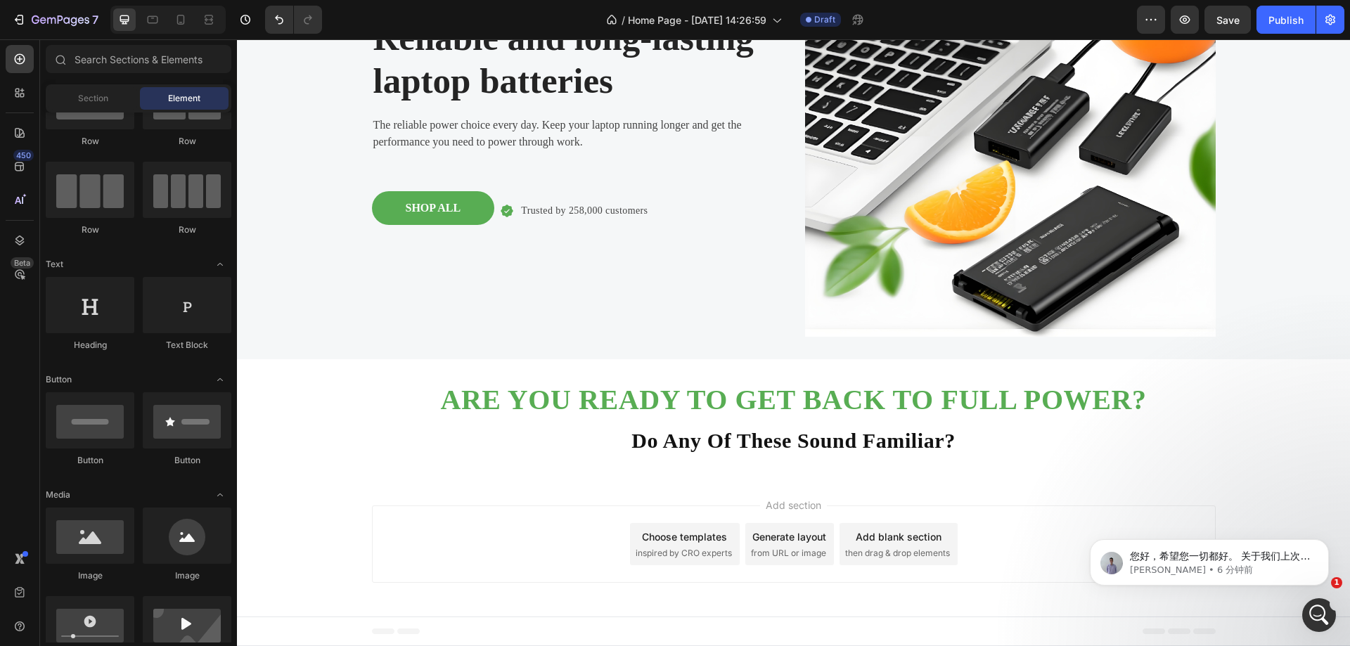
scroll to position [0, 0]
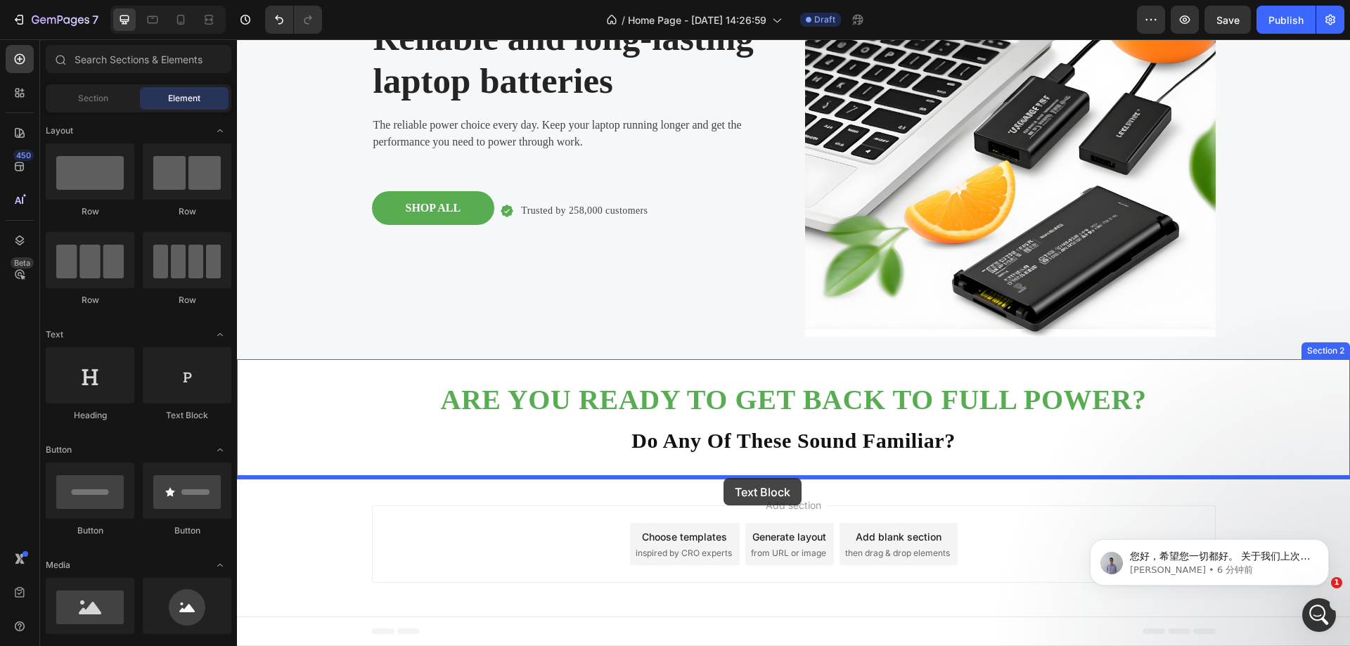
drag, startPoint x: 427, startPoint y: 411, endPoint x: 723, endPoint y: 478, distance: 303.4
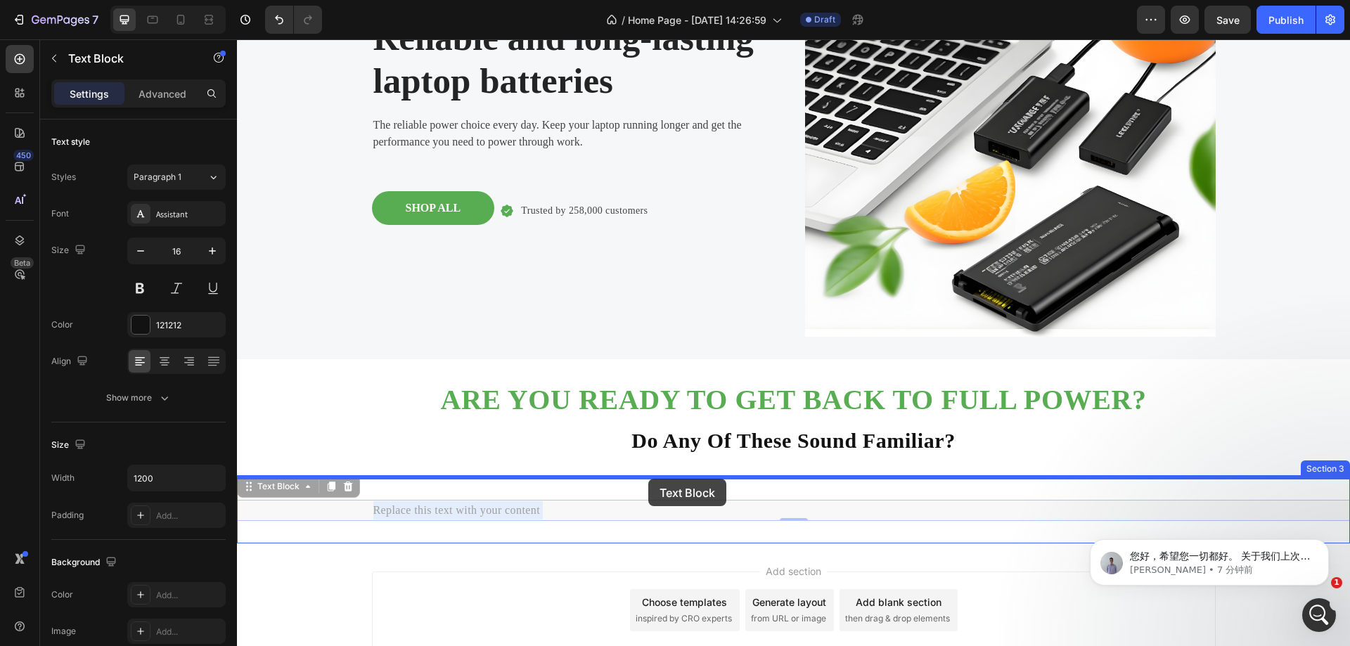
drag, startPoint x: 640, startPoint y: 503, endPoint x: 648, endPoint y: 480, distance: 24.0
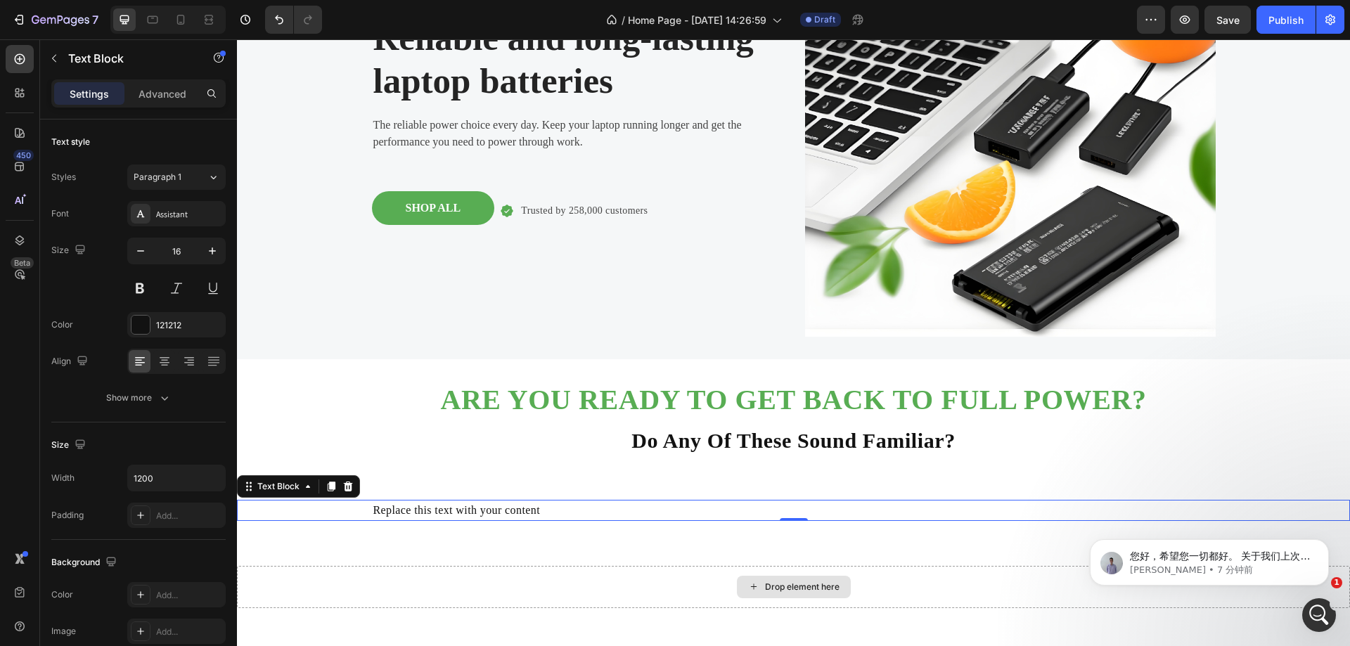
click at [611, 509] on div "Replace this text with your content" at bounding box center [794, 510] width 844 height 21
click at [611, 509] on p "Replace this text with your content" at bounding box center [793, 510] width 841 height 18
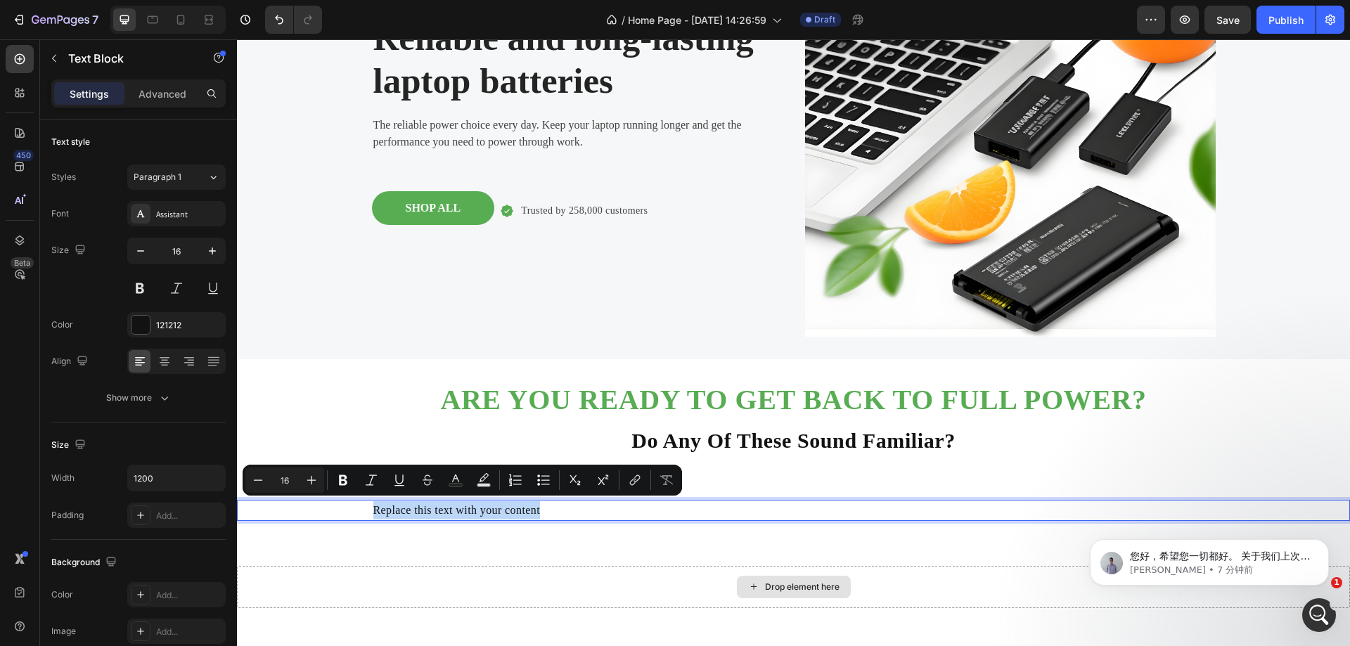
drag, startPoint x: 574, startPoint y: 510, endPoint x: 363, endPoint y: 502, distance: 211.8
click at [363, 502] on div "Replace this text with your content" at bounding box center [793, 510] width 1113 height 21
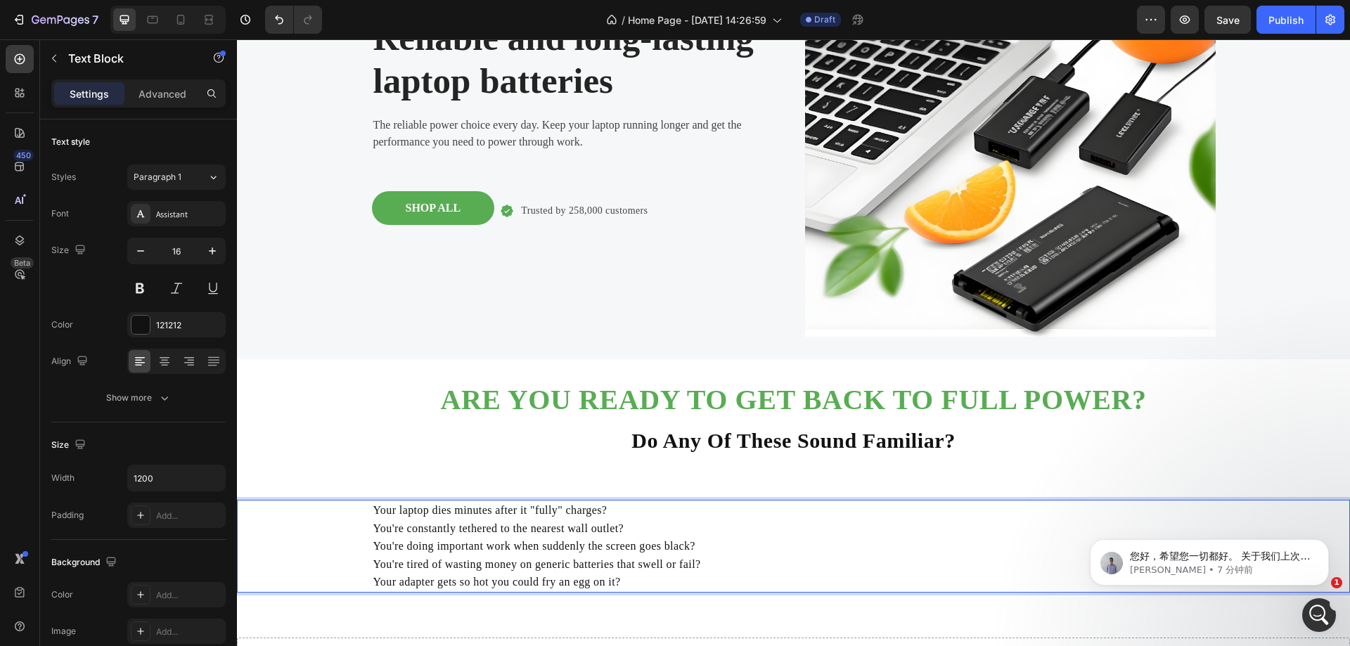
click at [928, 532] on p "You're constantly tethered to the nearest wall outlet?" at bounding box center [793, 529] width 841 height 18
click at [724, 569] on p "You're tired of wasting money on generic batteries that swell or fail?" at bounding box center [793, 564] width 841 height 18
click at [722, 577] on p "Your adapter gets so hot you could fry an egg on it?" at bounding box center [793, 582] width 841 height 18
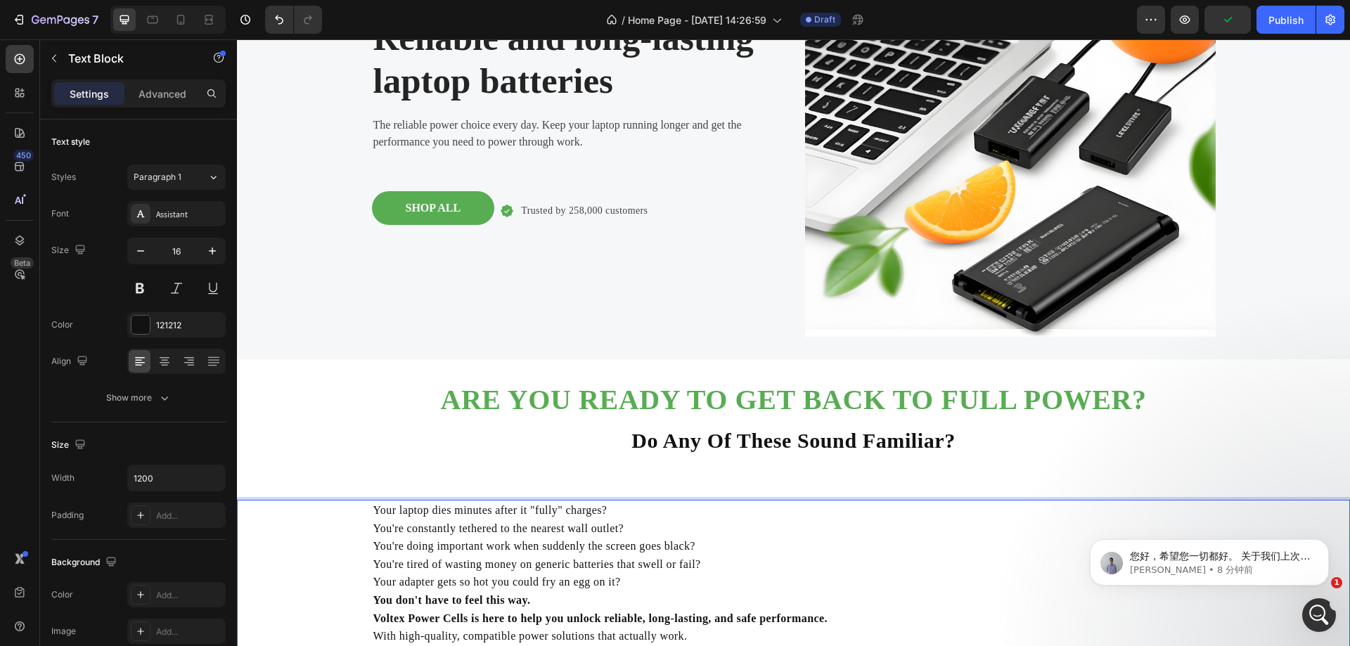
scroll to position [176, 0]
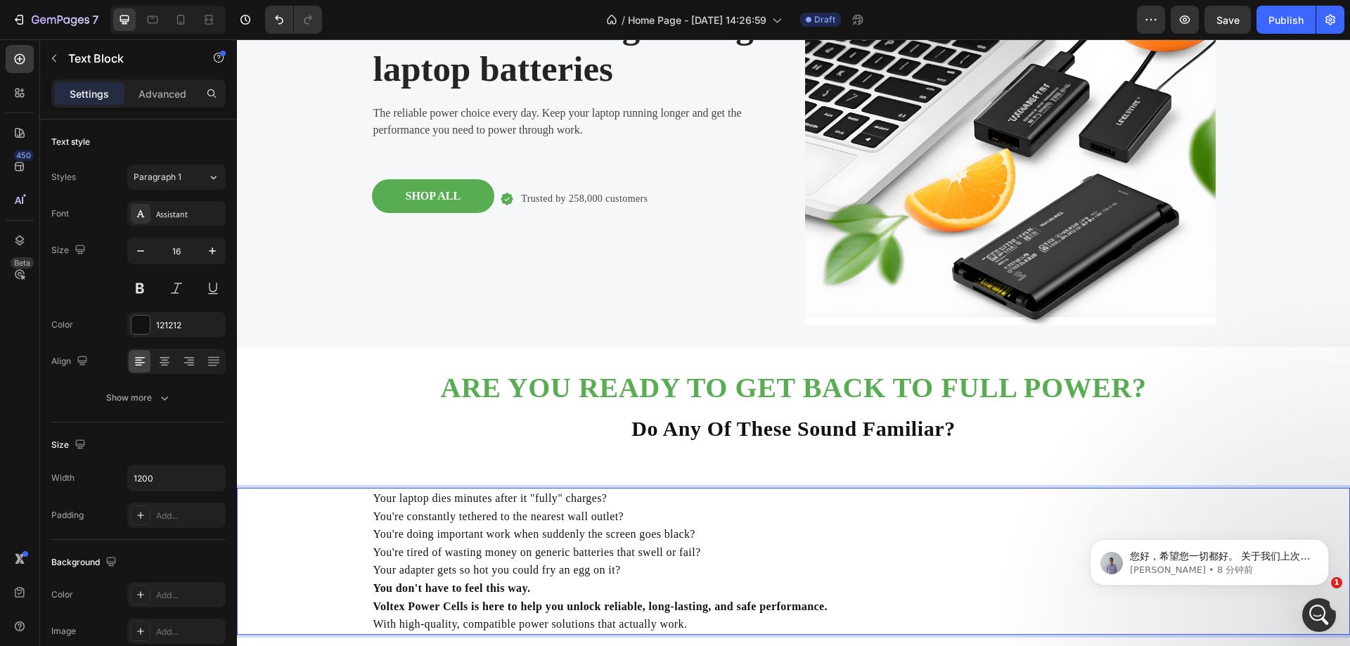
click at [649, 551] on p "You're tired of wasting money on generic batteries that swell or fail?" at bounding box center [793, 552] width 841 height 18
click at [168, 361] on icon at bounding box center [164, 361] width 14 height 14
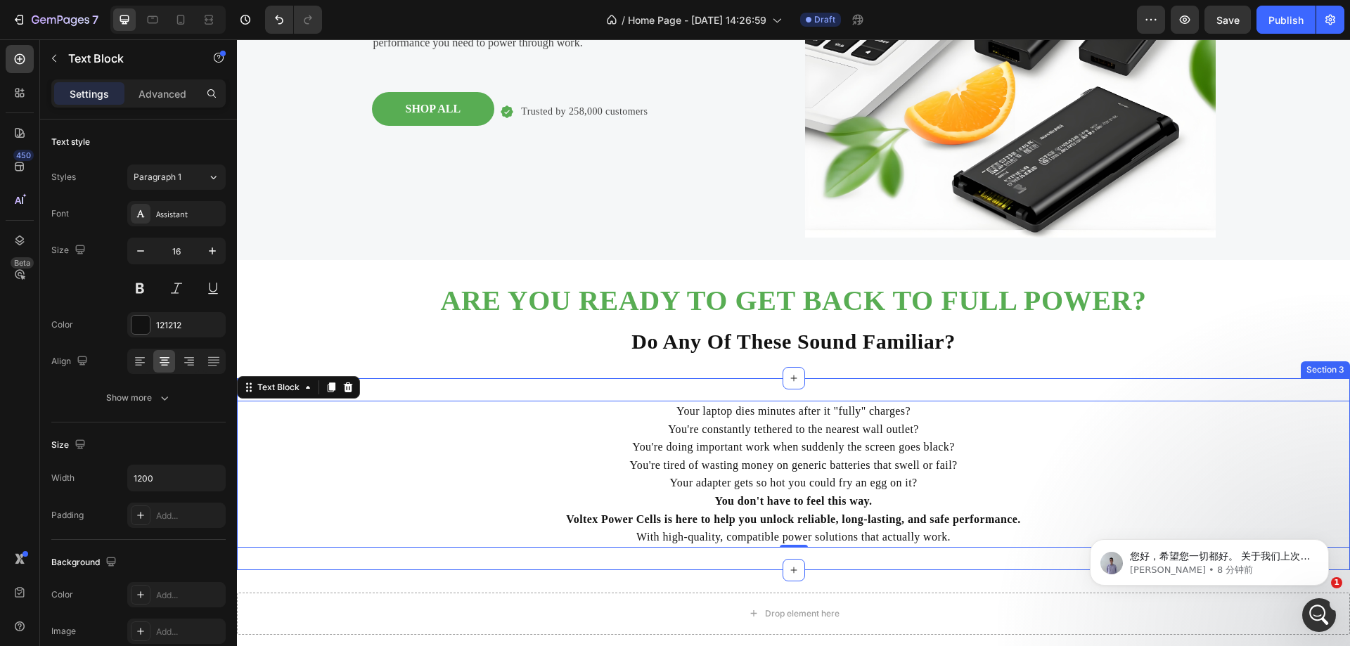
scroll to position [317, 0]
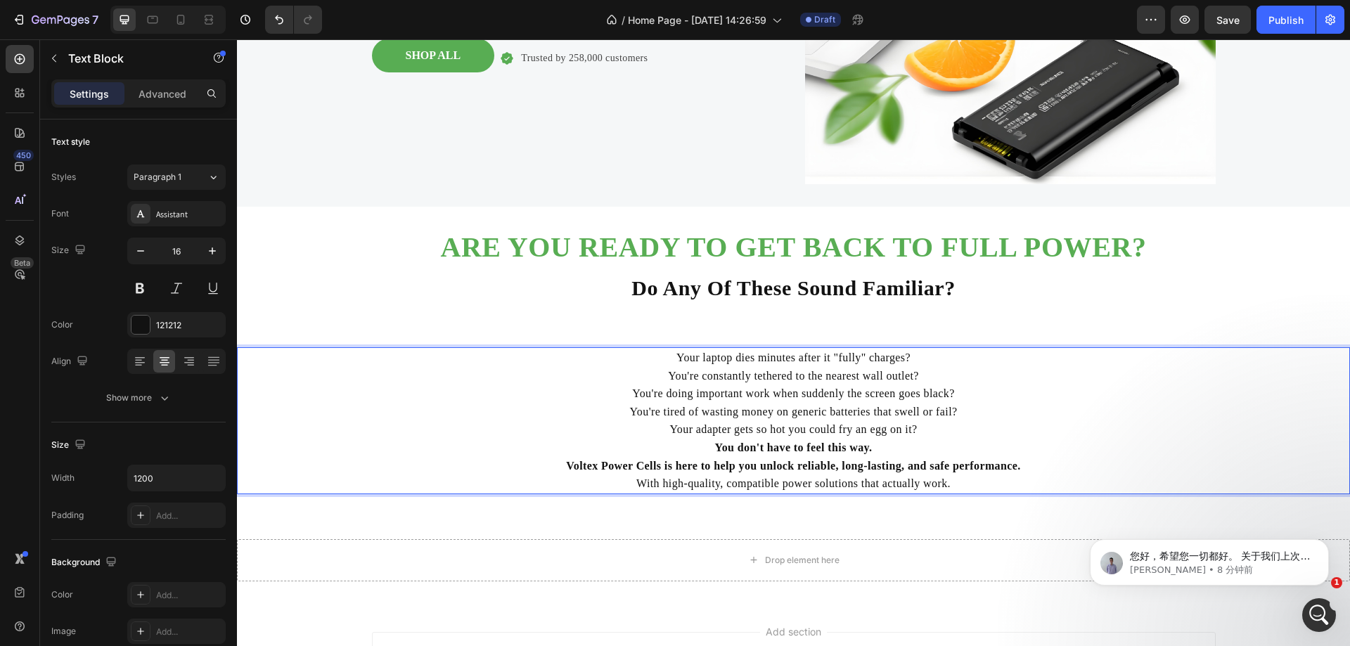
click at [592, 404] on p "You're tired of wasting money on generic batteries that swell or fail?" at bounding box center [793, 412] width 841 height 18
click at [171, 91] on p "Advanced" at bounding box center [162, 93] width 48 height 15
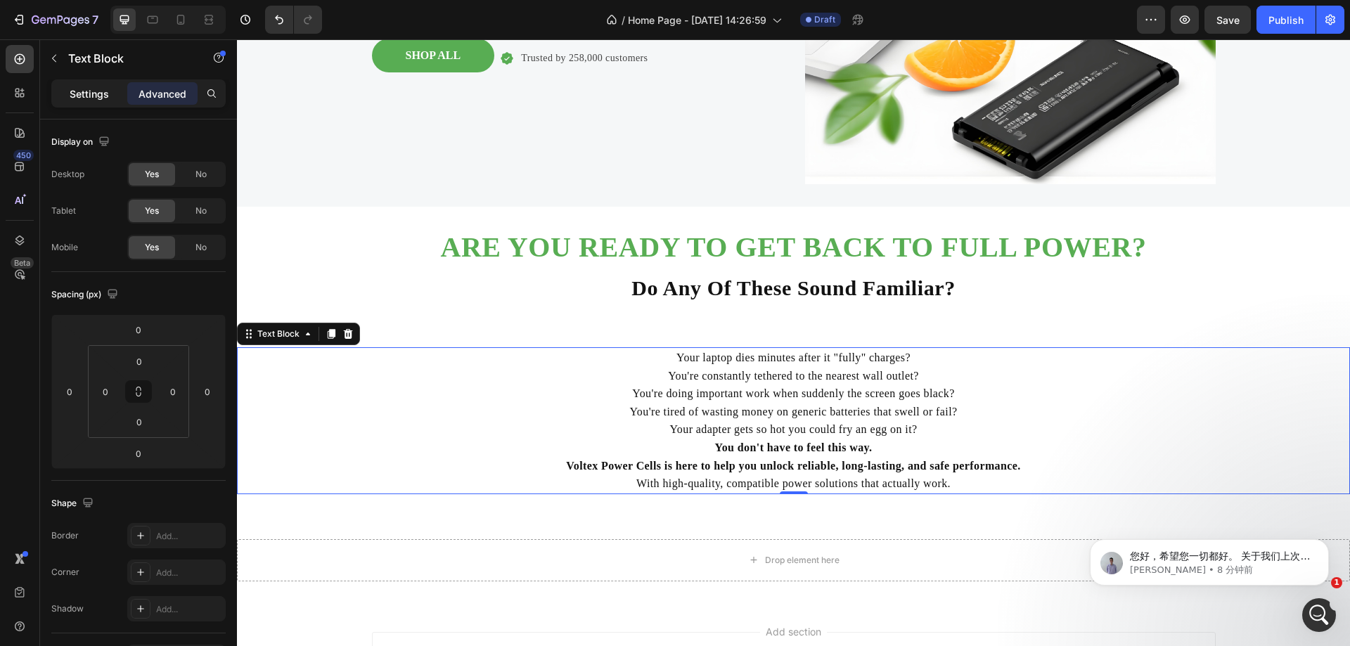
click at [96, 94] on p "Settings" at bounding box center [89, 93] width 39 height 15
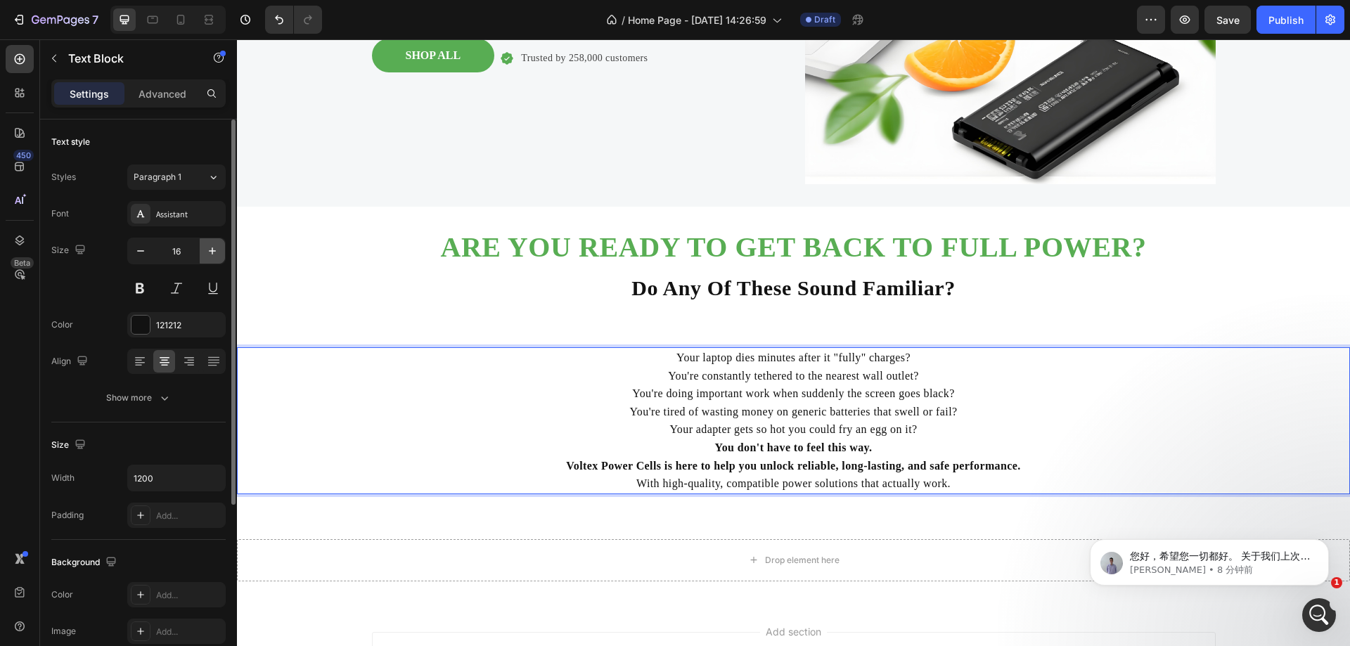
click at [214, 247] on icon "button" at bounding box center [212, 251] width 14 height 14
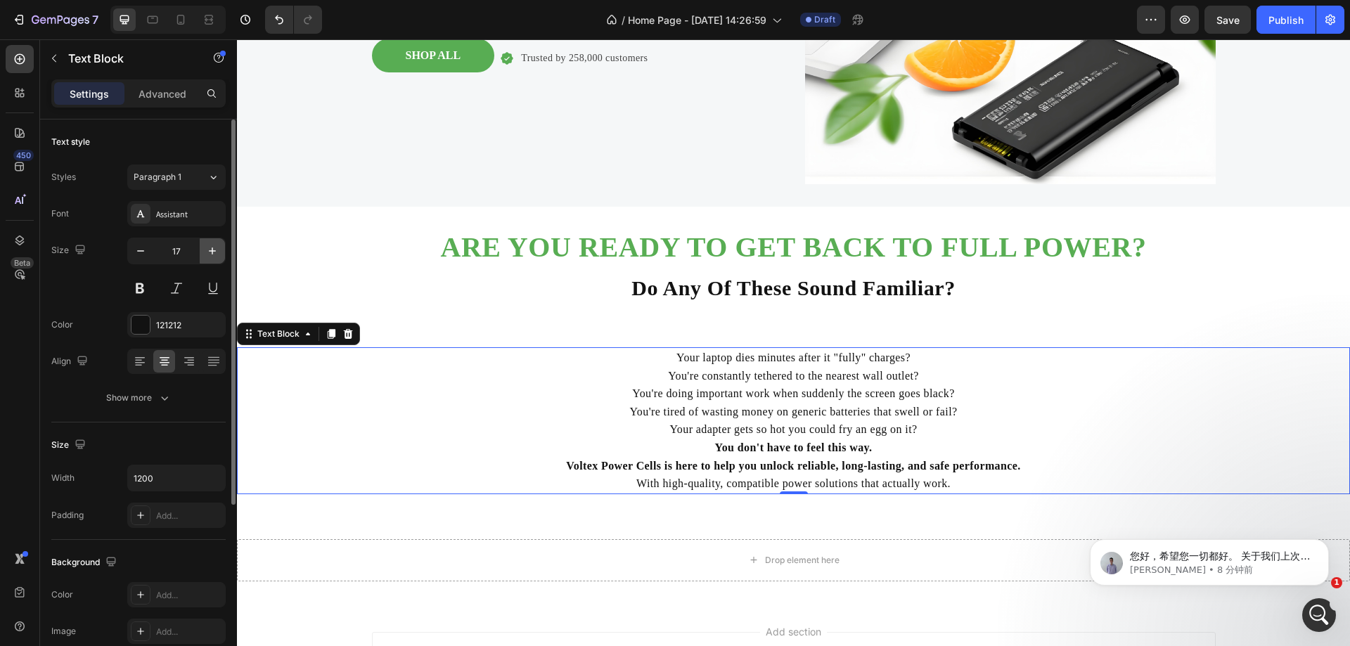
click at [215, 247] on icon "button" at bounding box center [212, 251] width 14 height 14
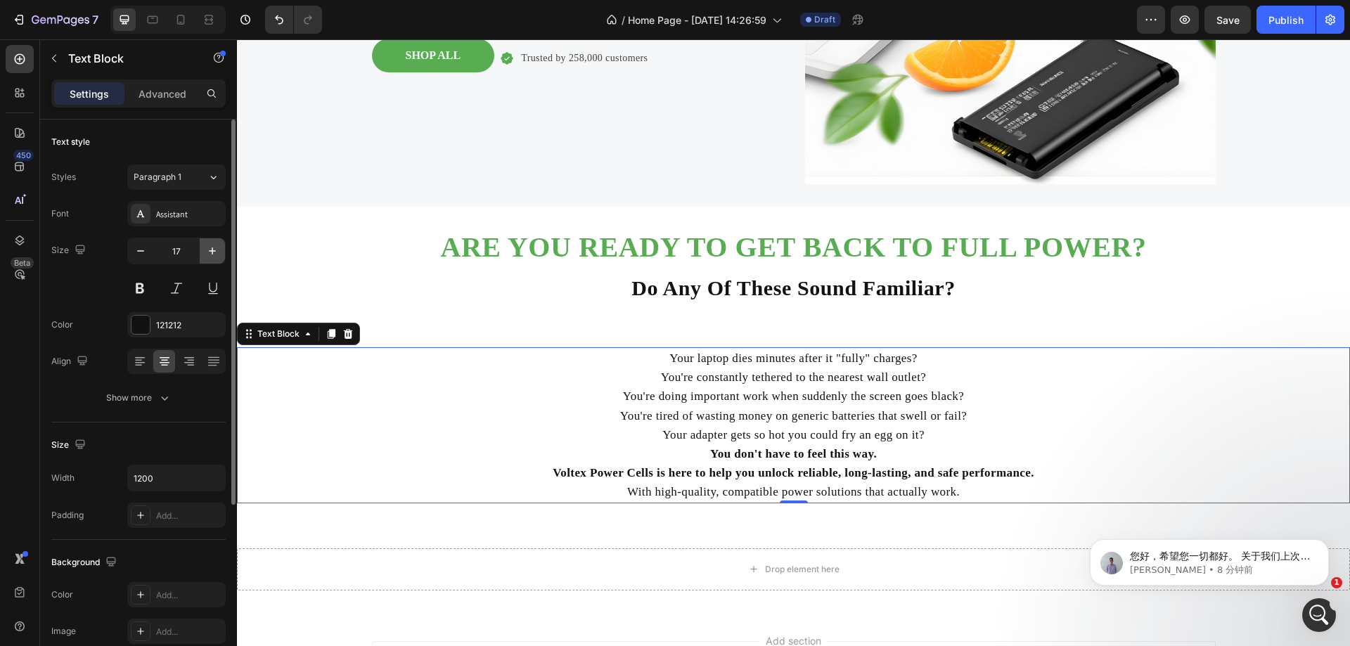
click at [215, 247] on icon "button" at bounding box center [212, 251] width 14 height 14
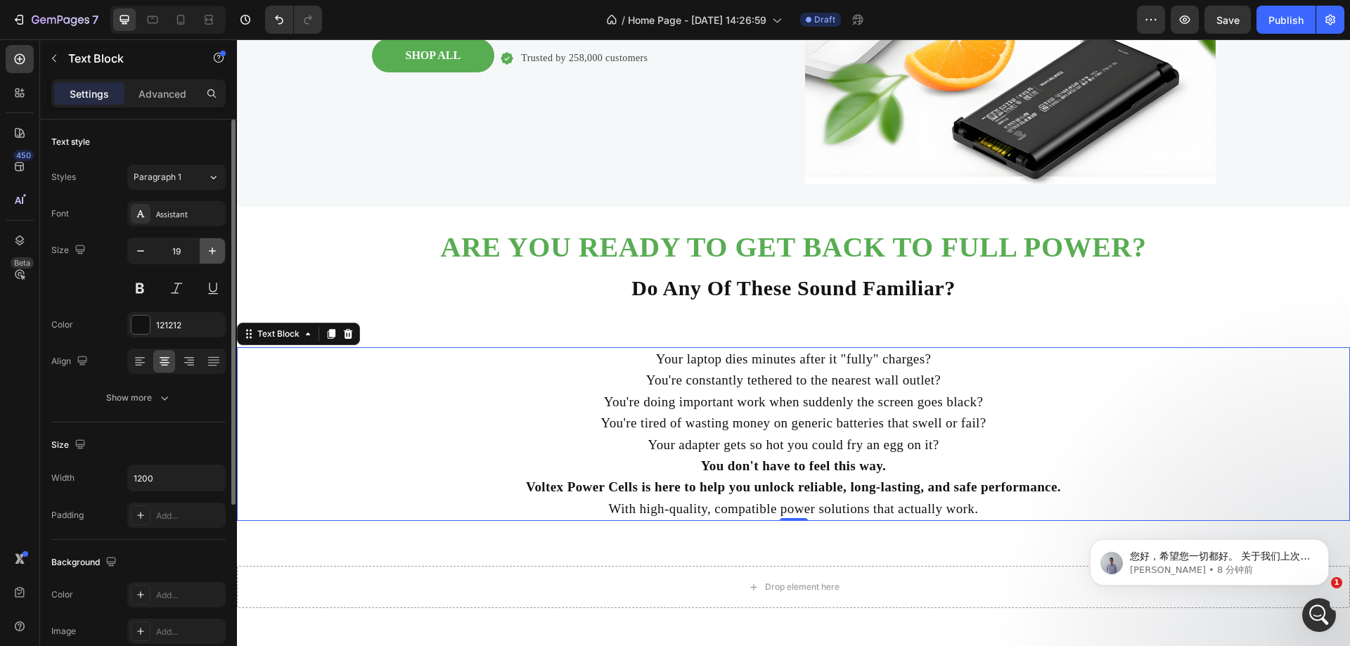
click at [215, 247] on icon "button" at bounding box center [212, 251] width 14 height 14
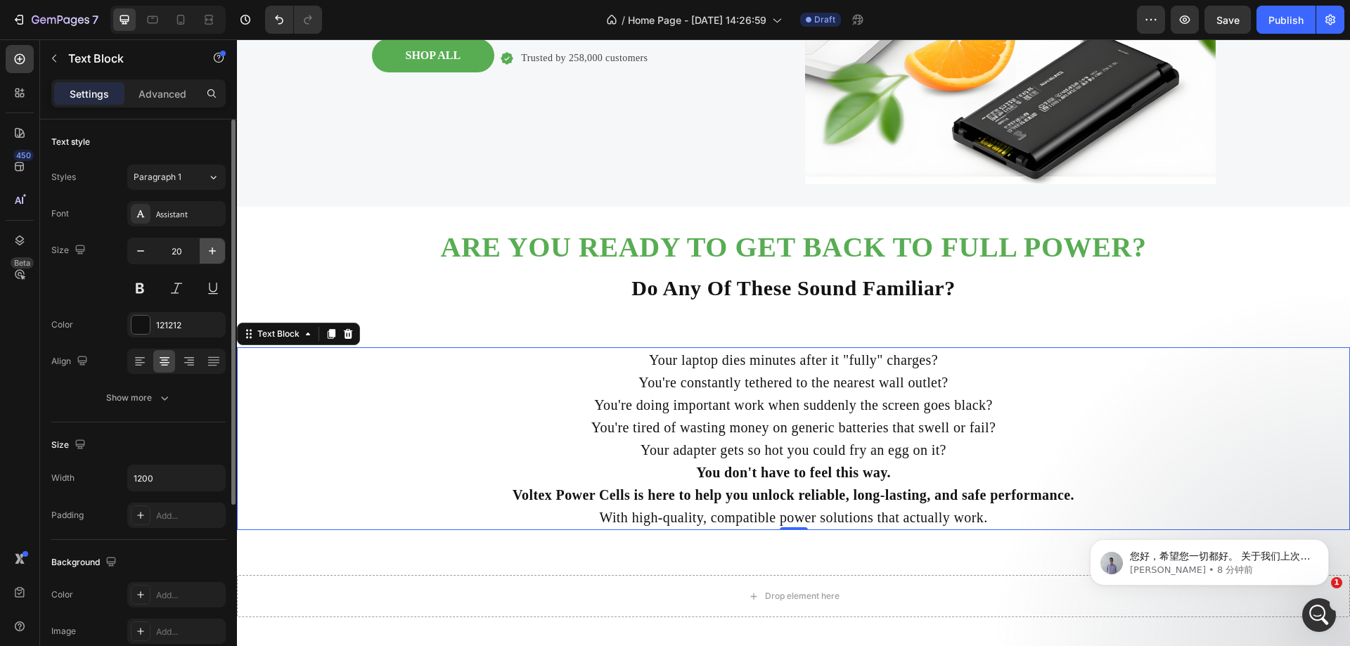
click at [215, 247] on icon "button" at bounding box center [212, 251] width 14 height 14
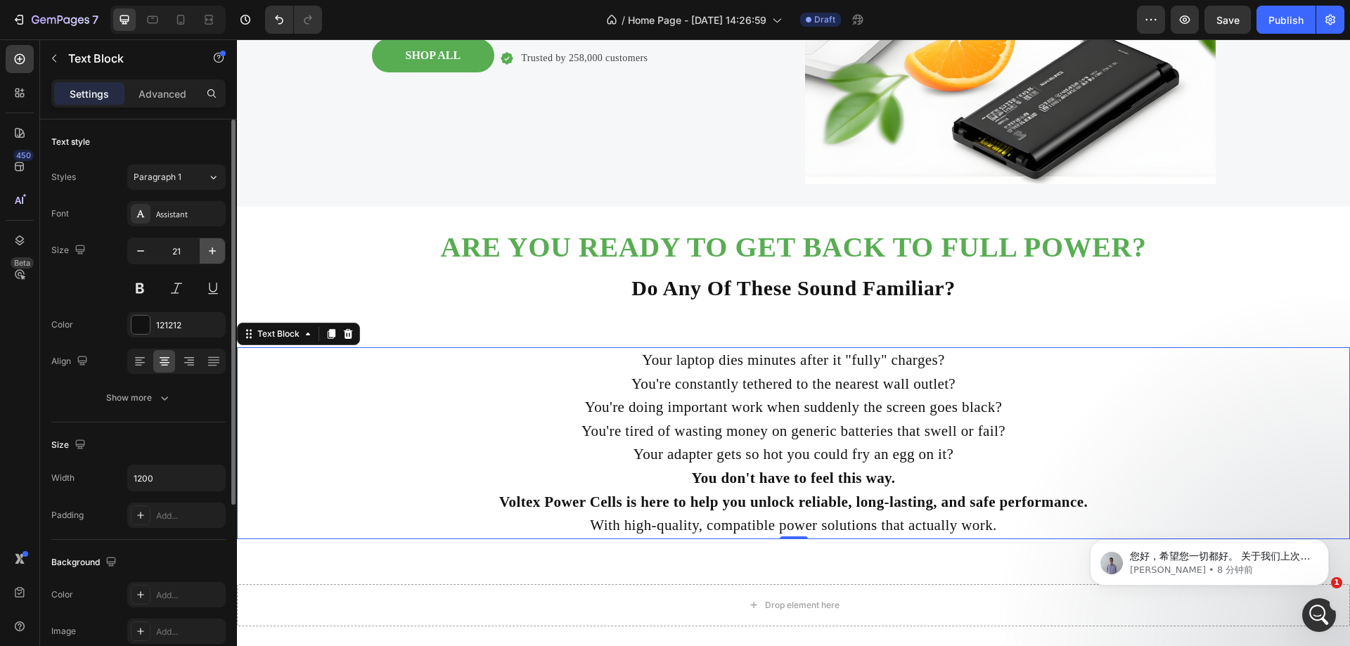
click at [215, 247] on icon "button" at bounding box center [212, 251] width 14 height 14
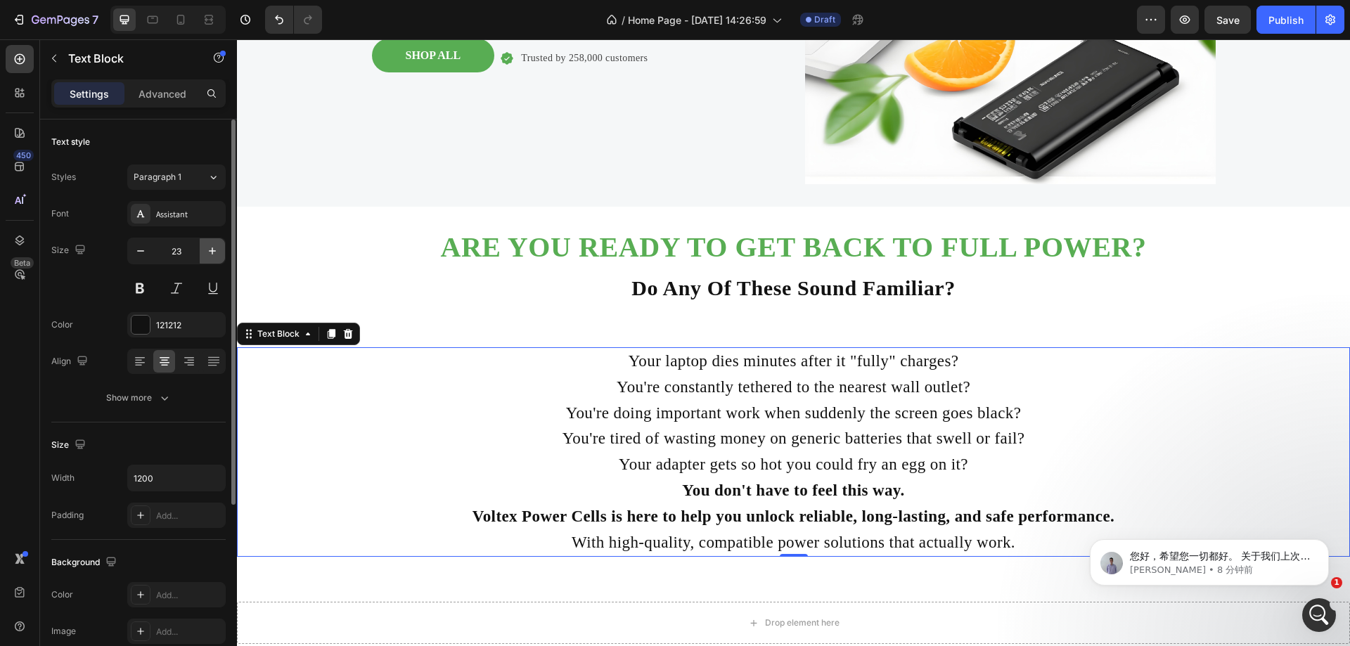
click at [215, 247] on icon "button" at bounding box center [212, 251] width 14 height 14
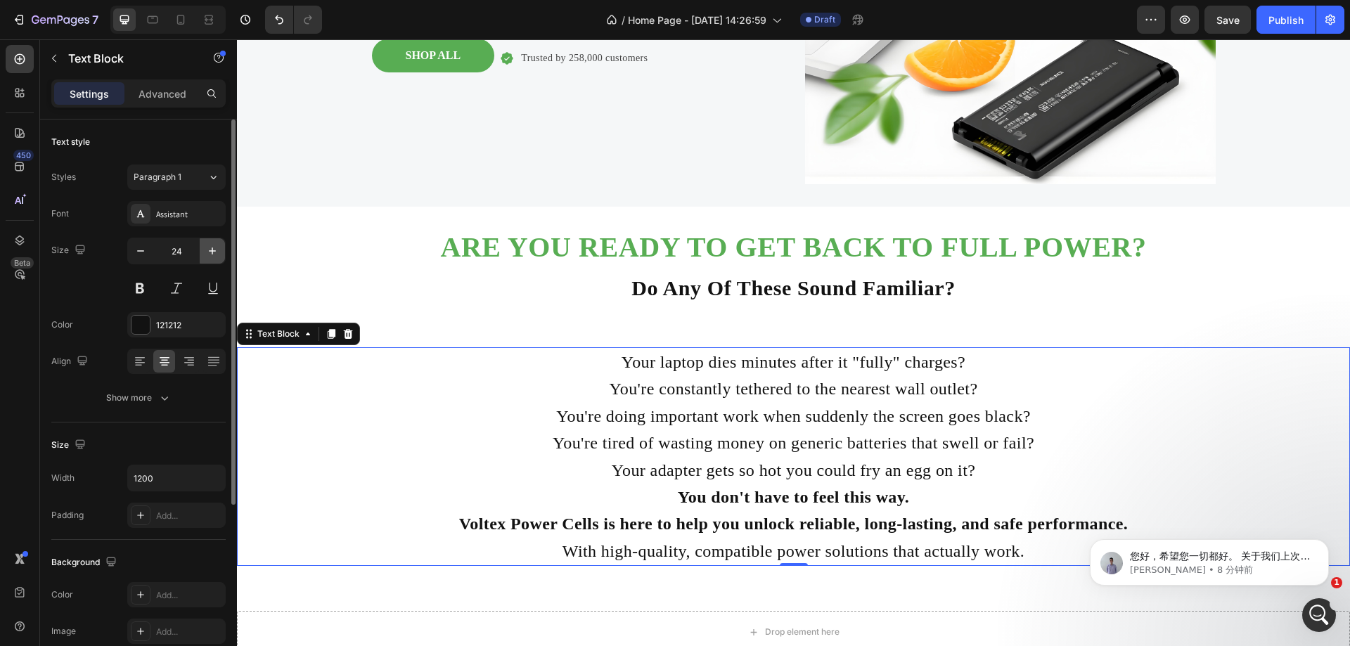
click at [215, 247] on icon "button" at bounding box center [212, 251] width 14 height 14
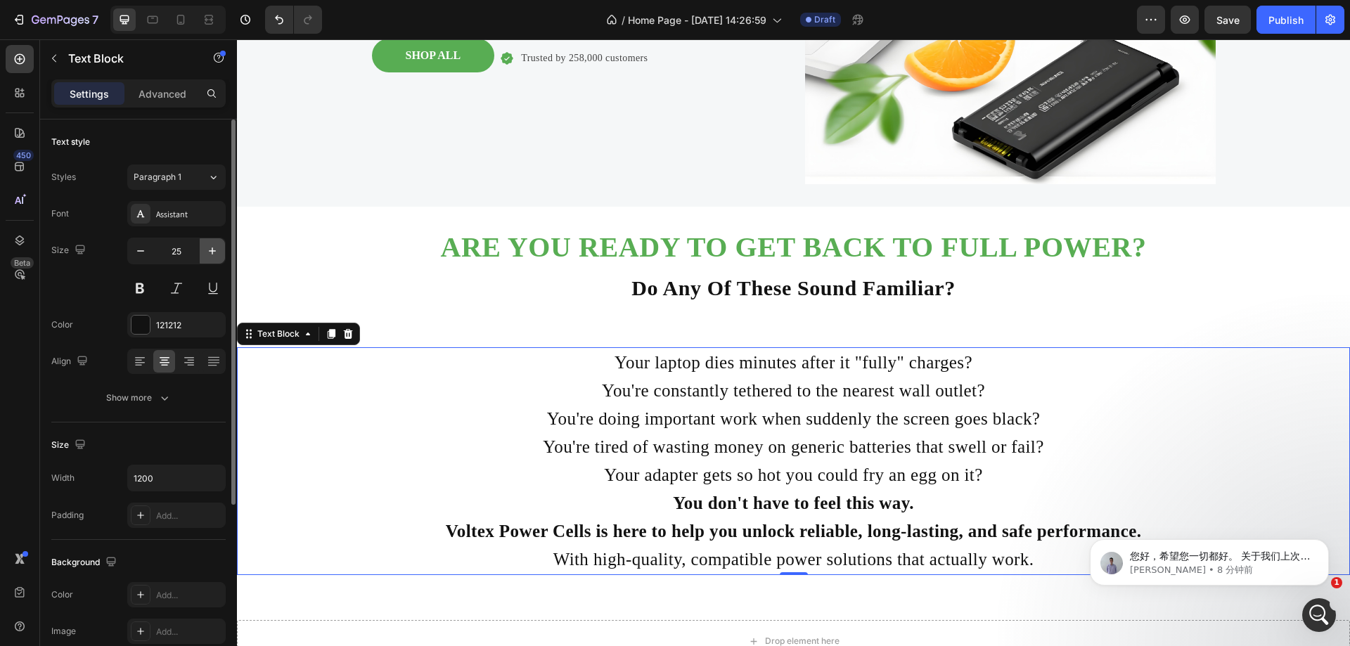
click at [215, 247] on icon "button" at bounding box center [212, 251] width 14 height 14
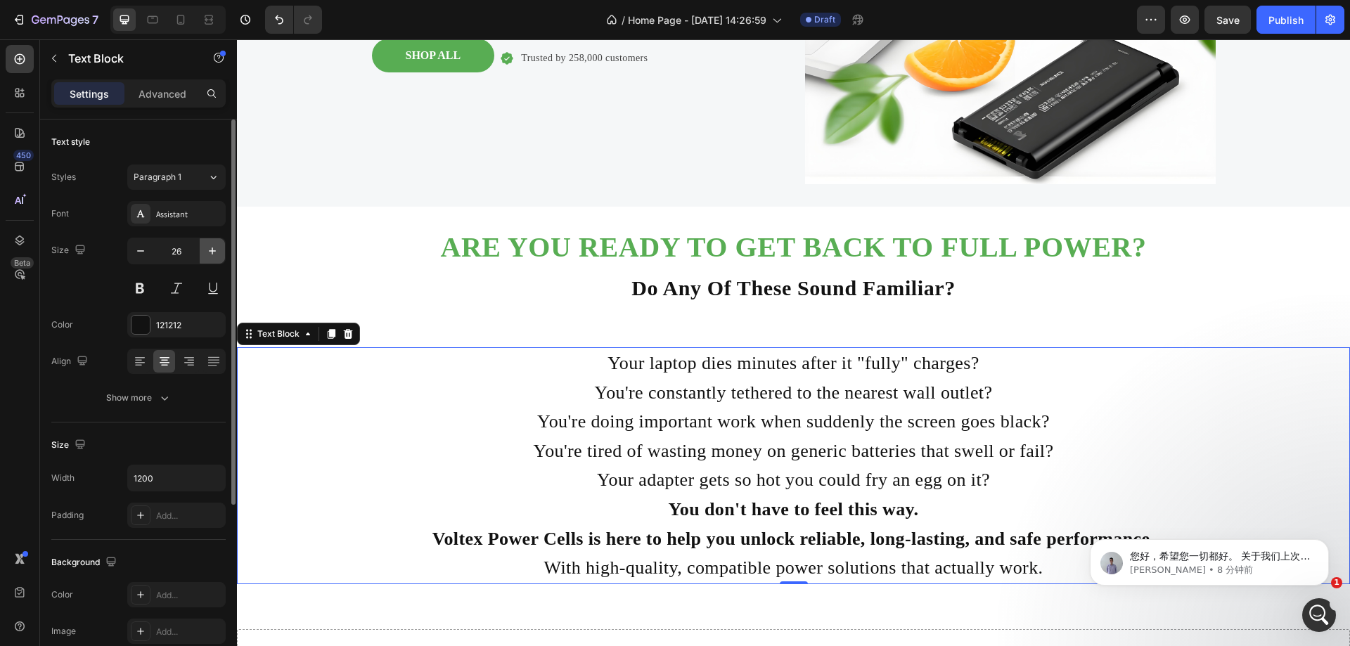
click at [215, 247] on icon "button" at bounding box center [212, 251] width 14 height 14
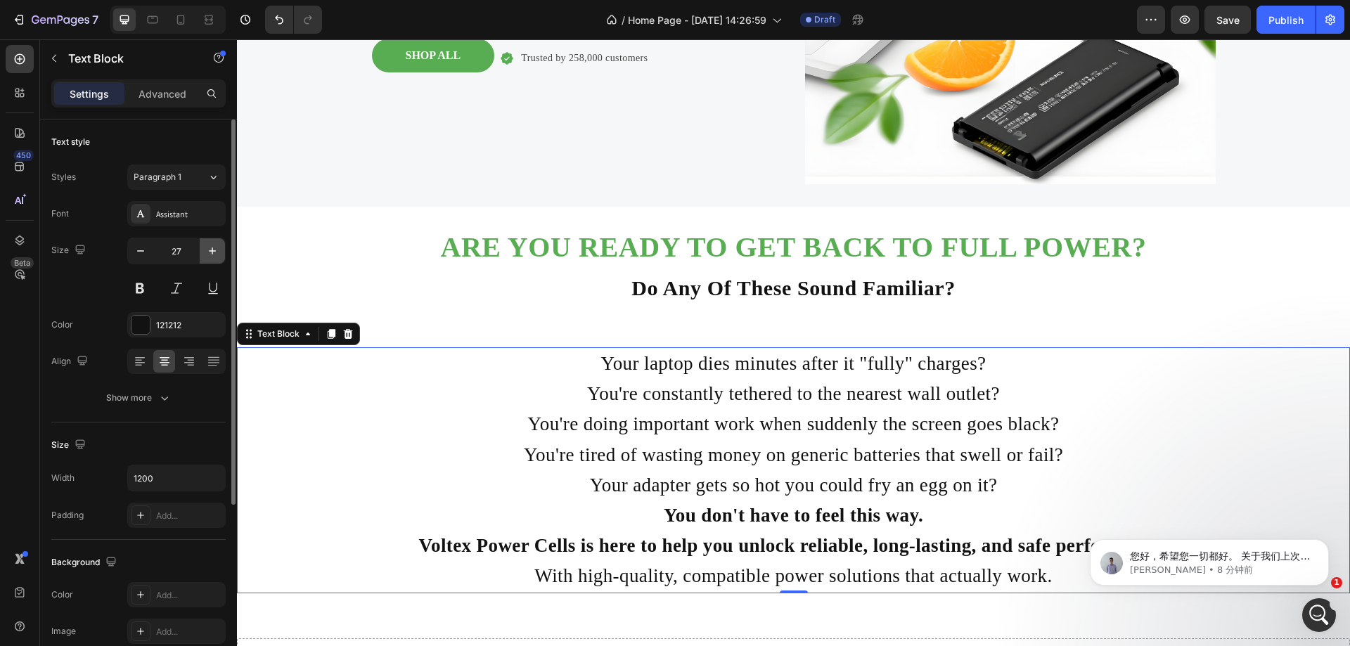
click at [215, 247] on icon "button" at bounding box center [212, 251] width 14 height 14
type input "28"
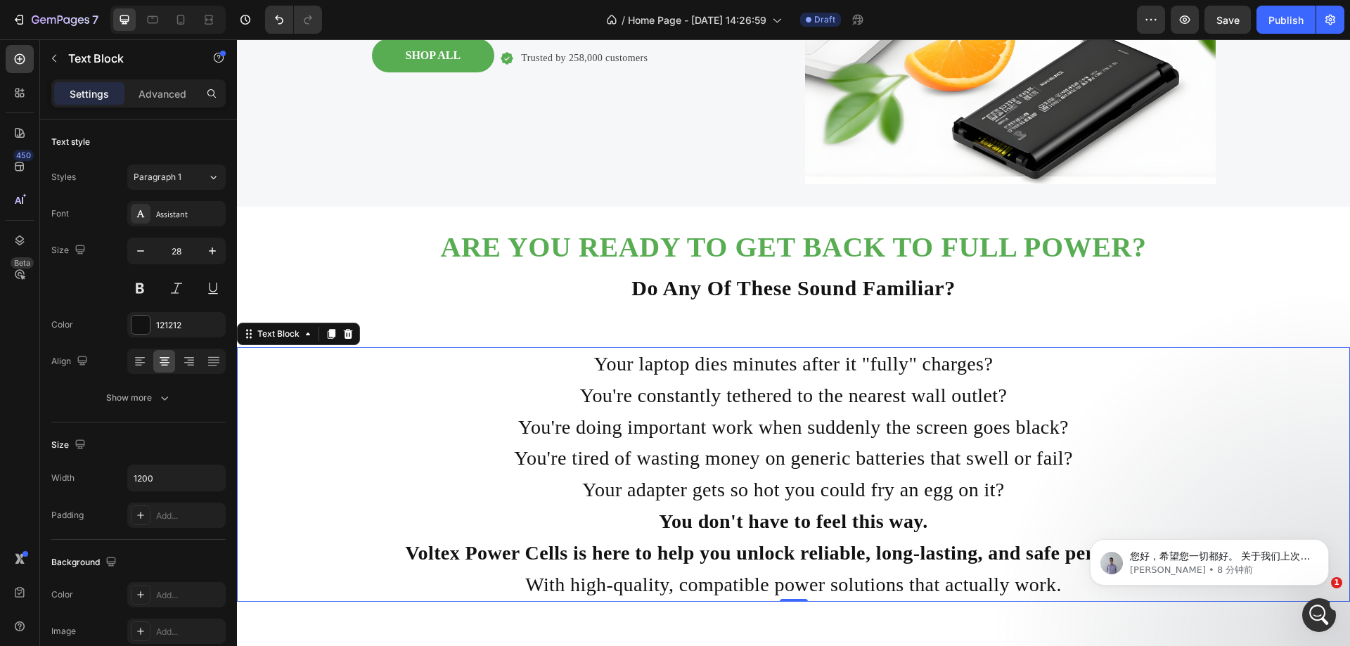
click at [884, 408] on p "You're constantly tethered to the nearest wall outlet?" at bounding box center [793, 396] width 841 height 32
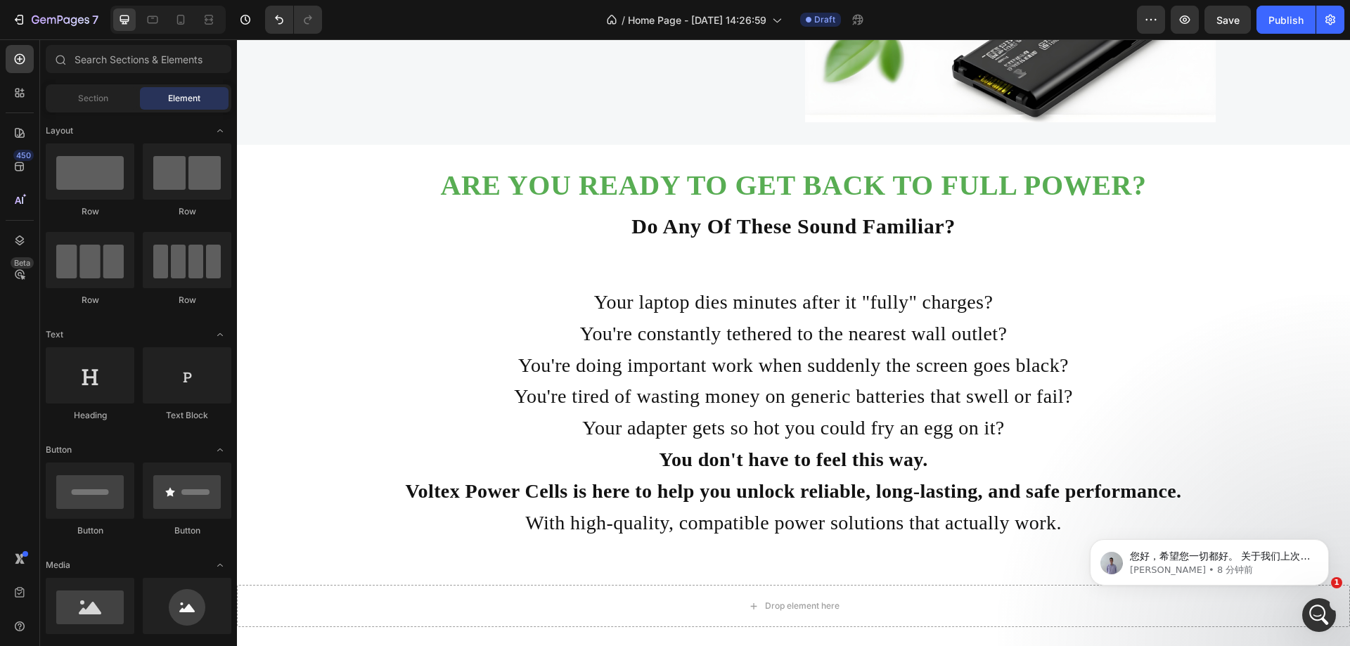
scroll to position [376, 0]
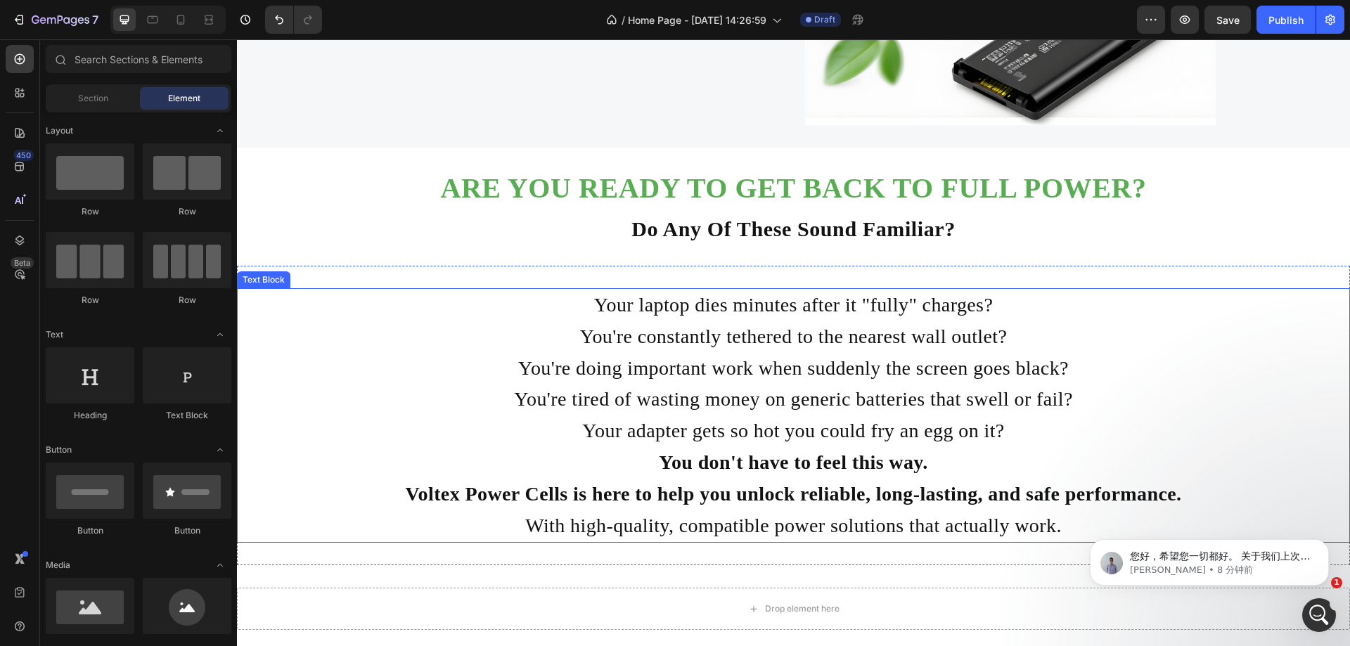
click at [898, 386] on p "You're tired of wasting money on generic batteries that swell or fail?" at bounding box center [793, 400] width 841 height 32
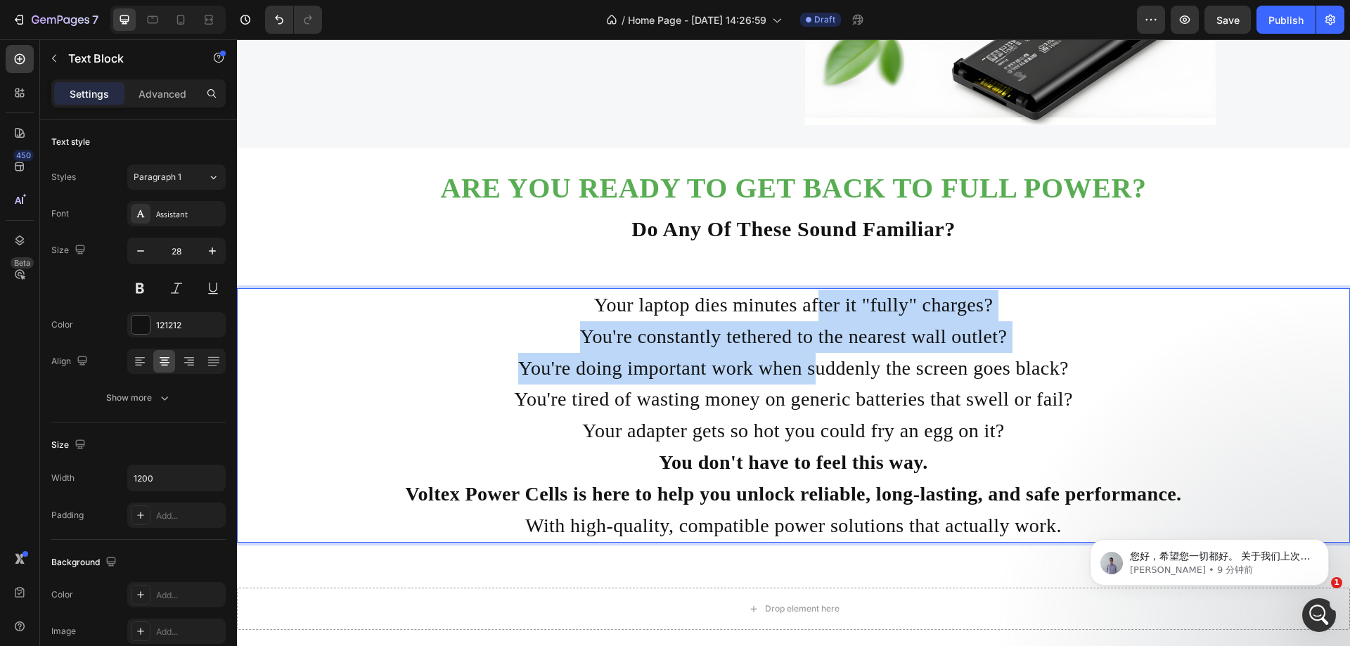
drag, startPoint x: 811, startPoint y: 372, endPoint x: 818, endPoint y: 309, distance: 62.9
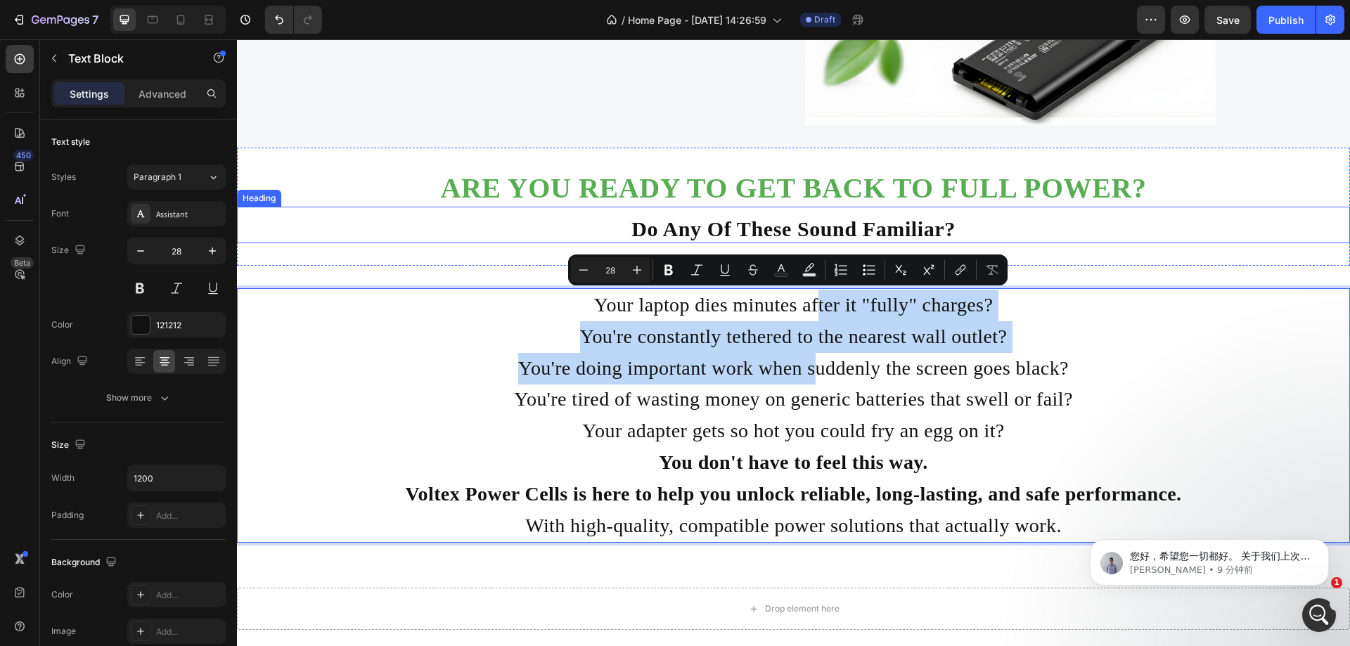
click at [1062, 221] on p "⁠⁠⁠⁠⁠⁠⁠ Do Any Of These Sound Familiar?" at bounding box center [793, 229] width 1110 height 25
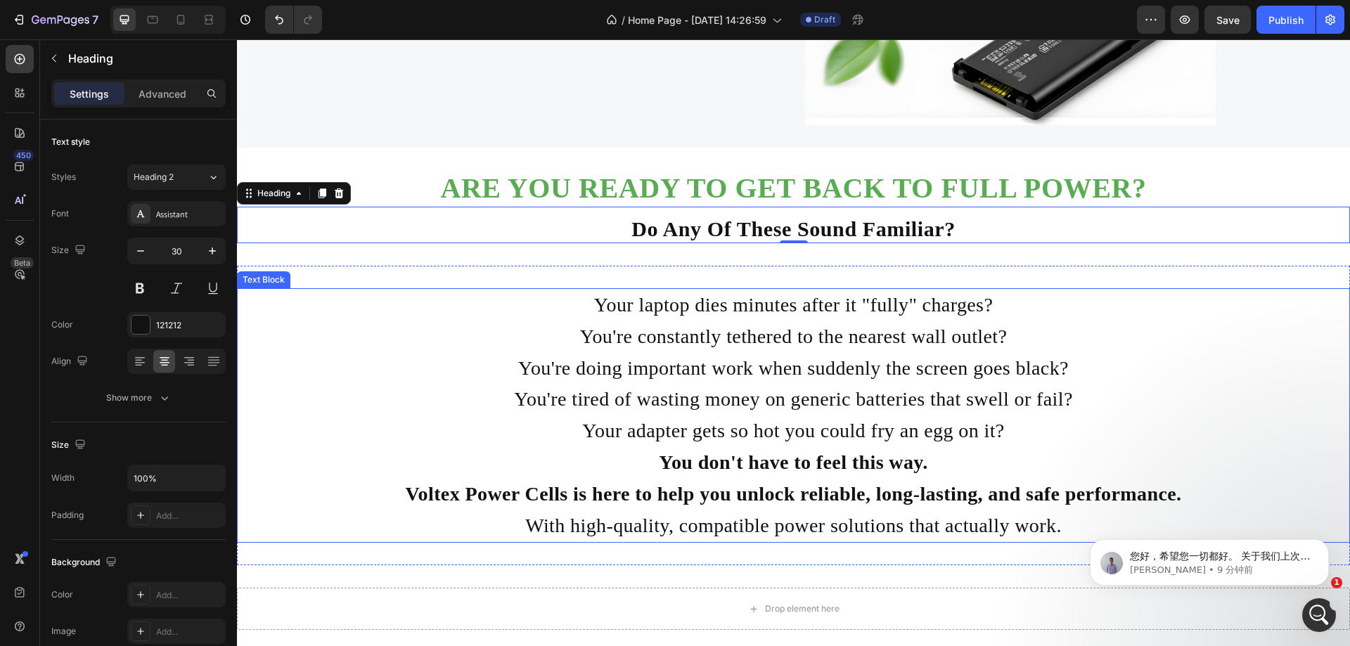
click at [992, 327] on p "You're constantly tethered to the nearest wall outlet?" at bounding box center [793, 337] width 841 height 32
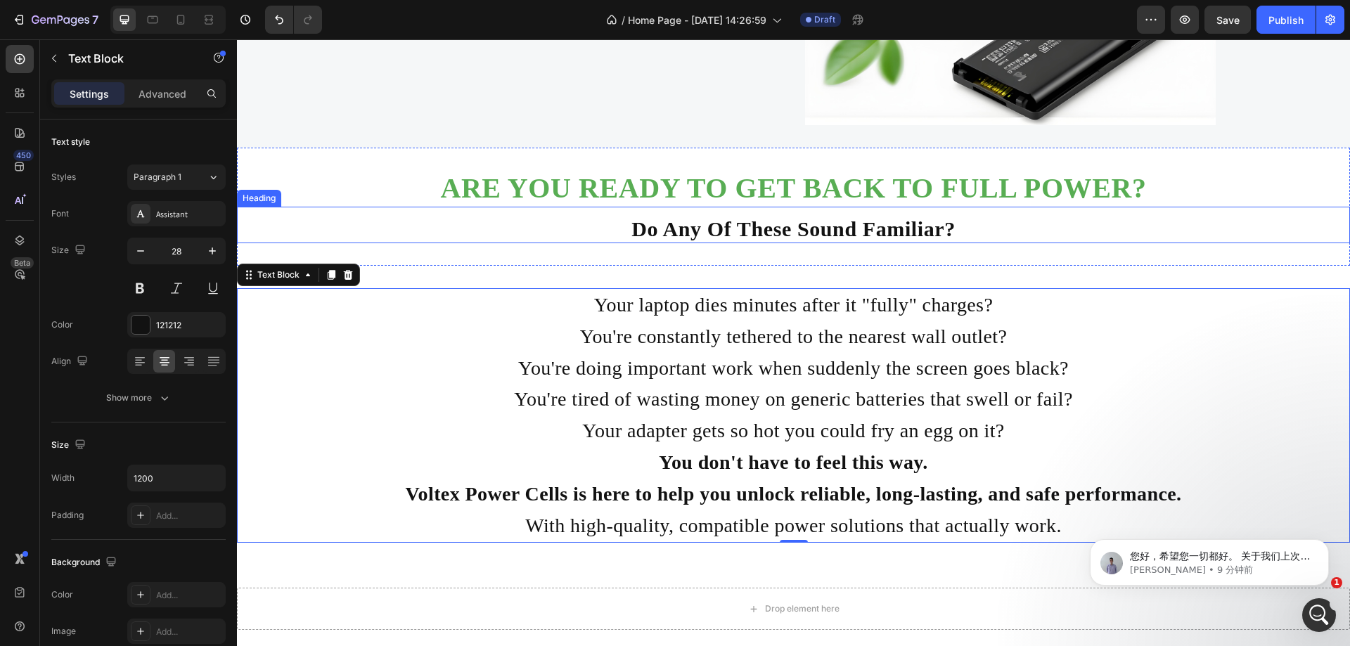
click at [728, 234] on strong "Do Any Of These Sound Familiar?" at bounding box center [793, 228] width 324 height 23
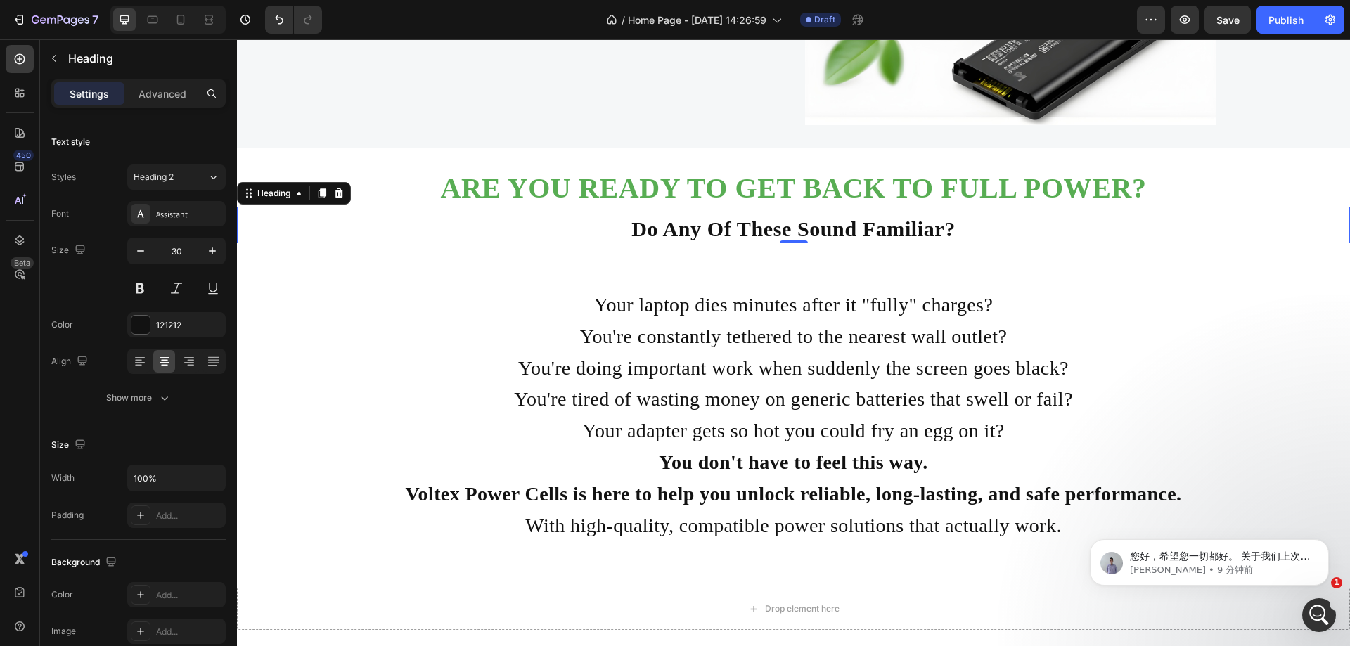
click at [171, 108] on div "Settings Advanced" at bounding box center [138, 99] width 197 height 40
click at [167, 91] on p "Advanced" at bounding box center [162, 93] width 48 height 15
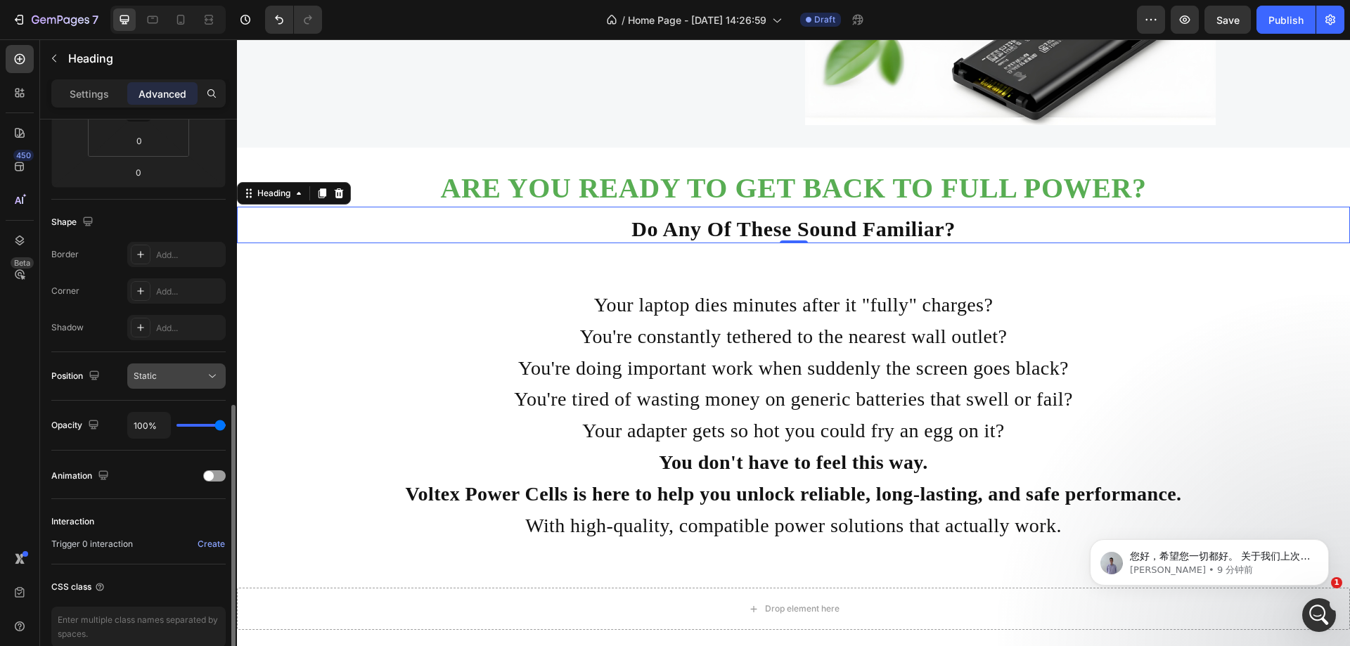
scroll to position [350, 0]
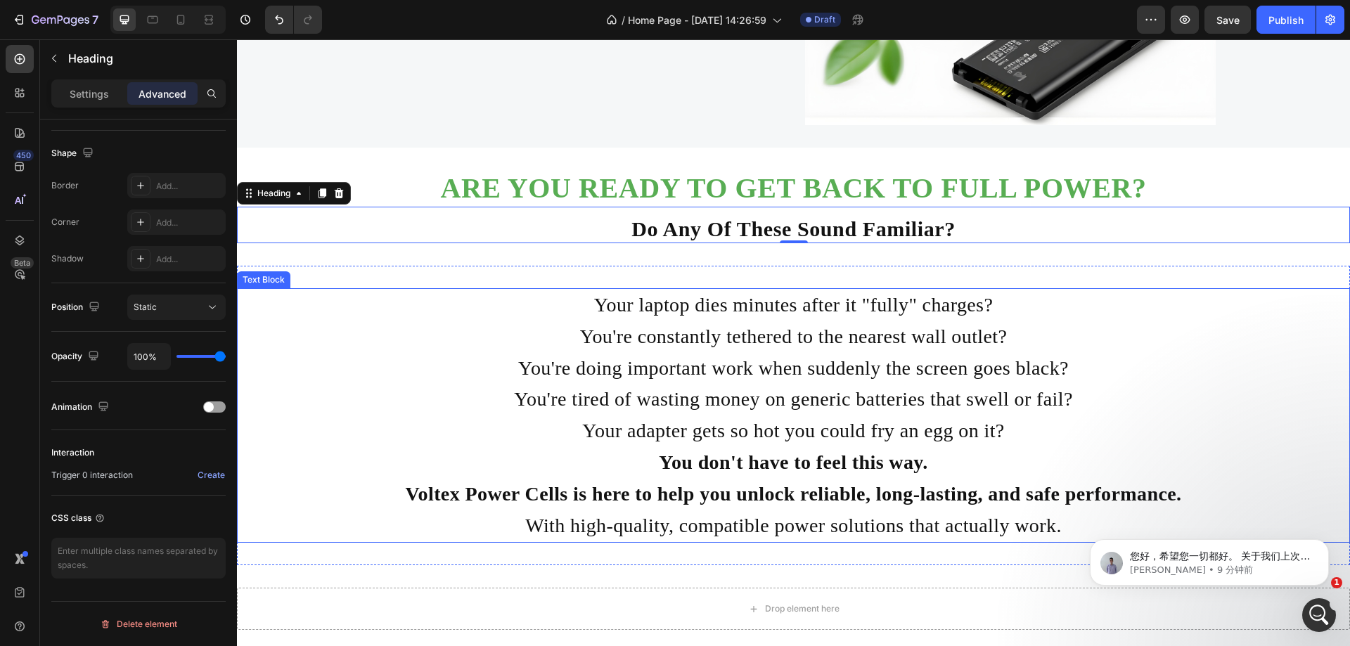
click at [709, 392] on p "You're tired of wasting money on generic batteries that swell or fail?" at bounding box center [793, 400] width 841 height 32
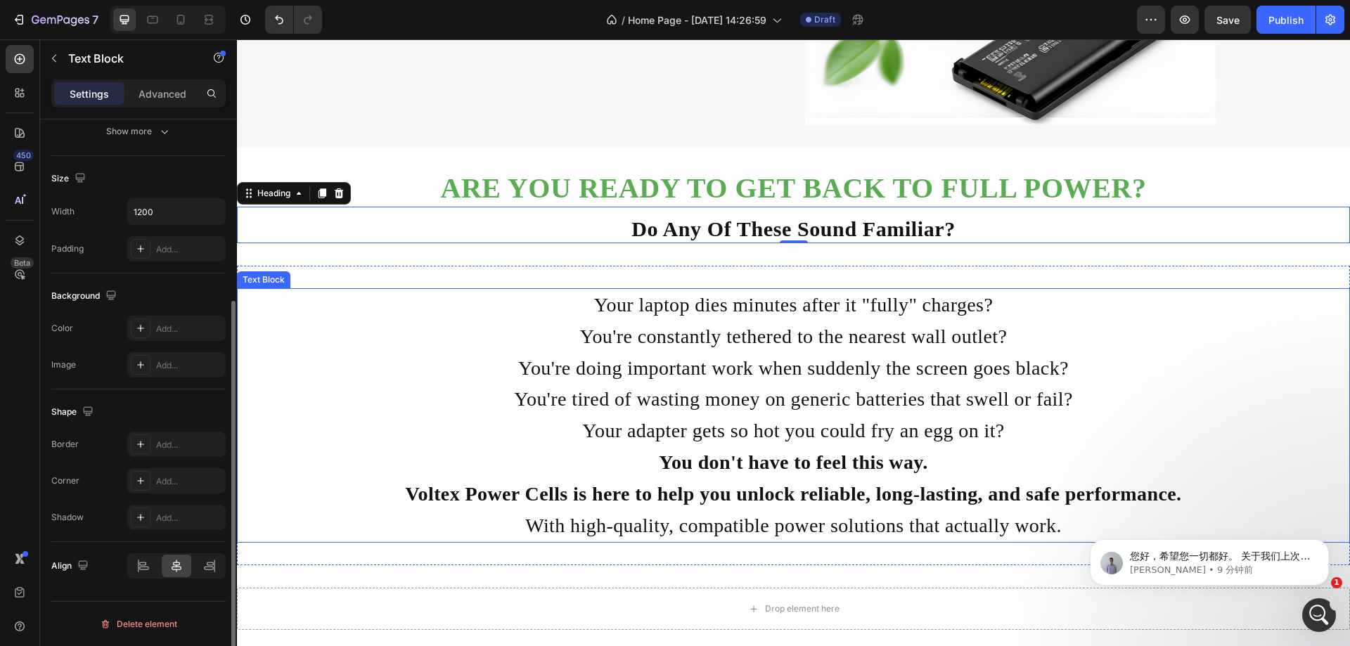
scroll to position [0, 0]
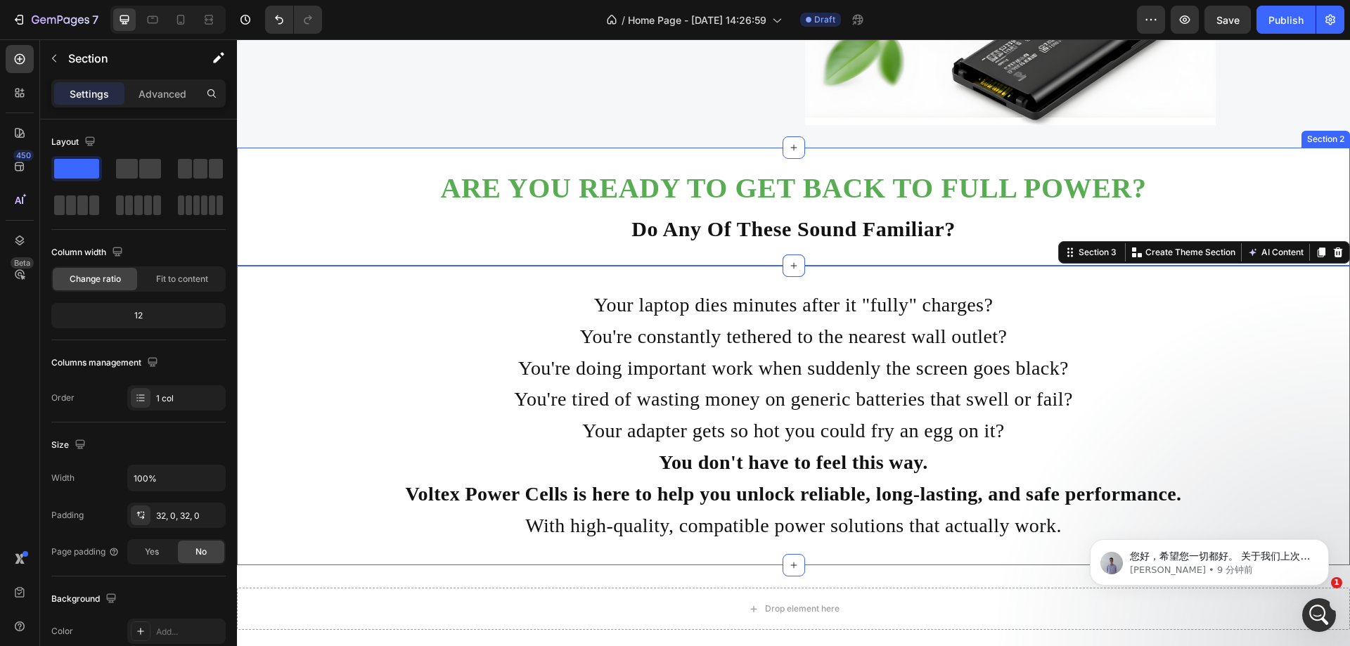
click at [648, 255] on div "⁠⁠⁠⁠⁠⁠⁠ ARE YOU READY TO GET BACK TO FULL POWER? Heading ⁠⁠⁠⁠⁠⁠⁠ Do Any Of Thes…" at bounding box center [793, 207] width 1113 height 118
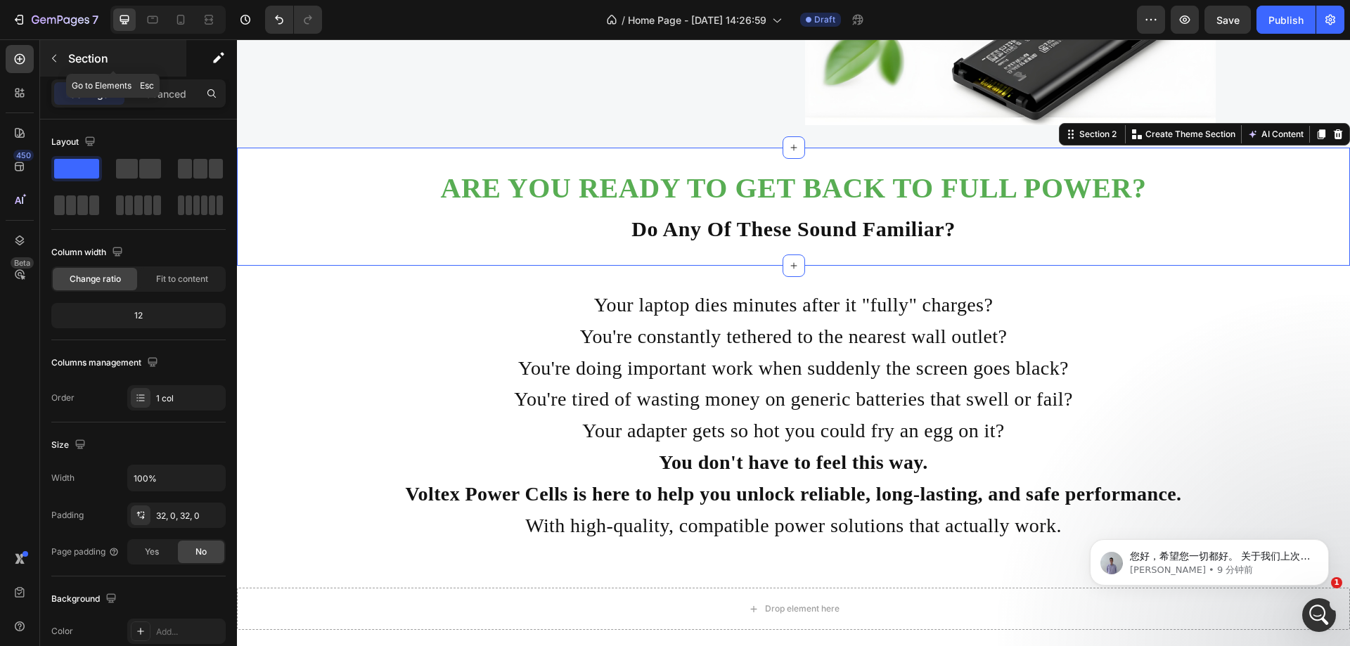
click at [50, 61] on icon "button" at bounding box center [54, 58] width 11 height 11
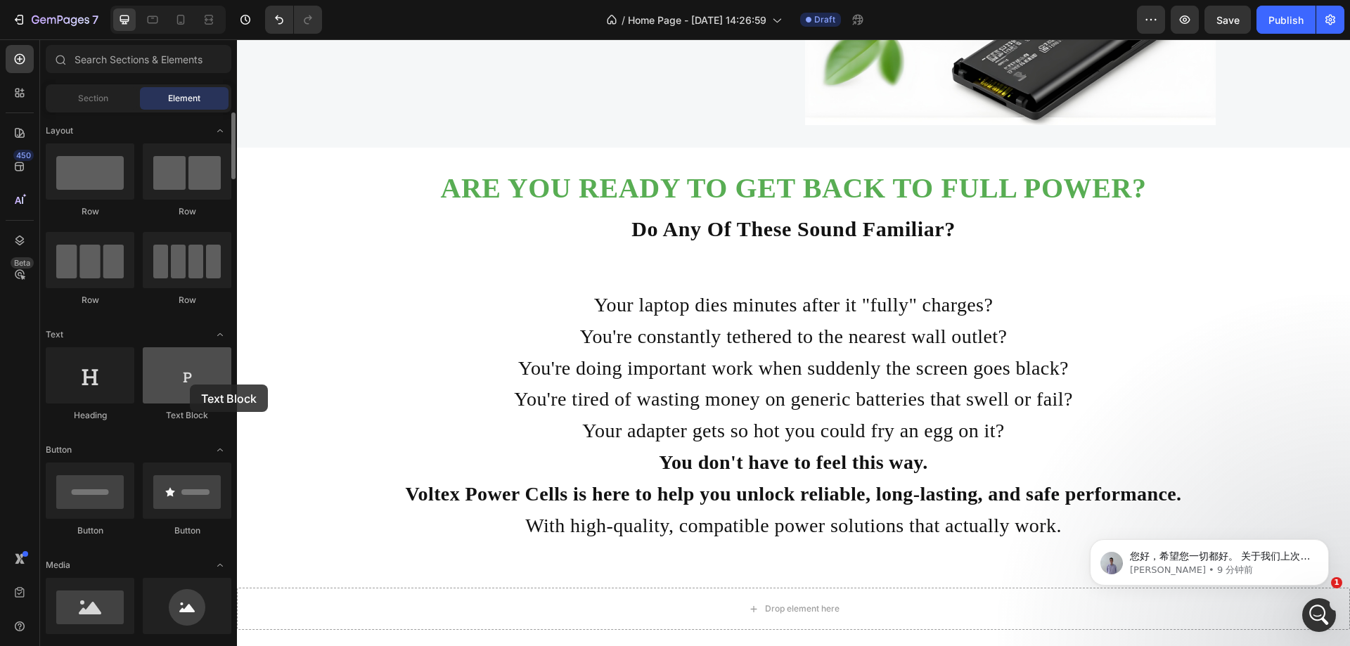
click at [190, 385] on div at bounding box center [187, 375] width 89 height 56
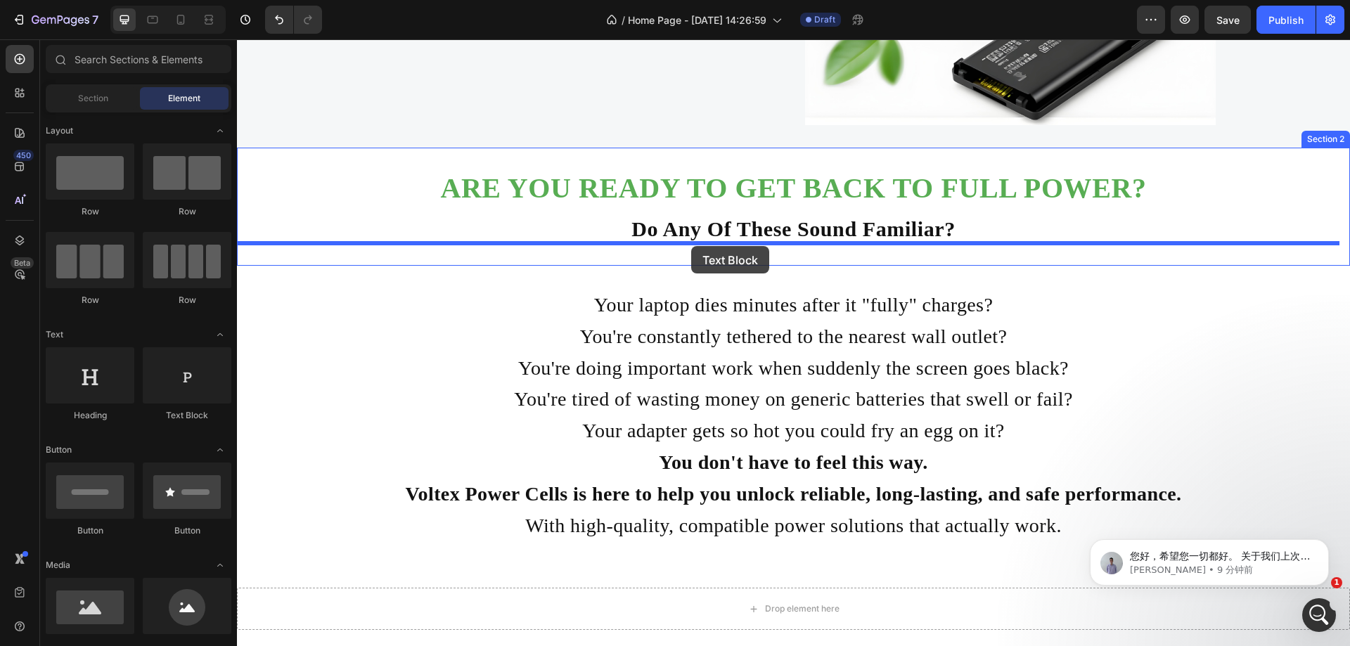
drag, startPoint x: 426, startPoint y: 420, endPoint x: 691, endPoint y: 246, distance: 316.9
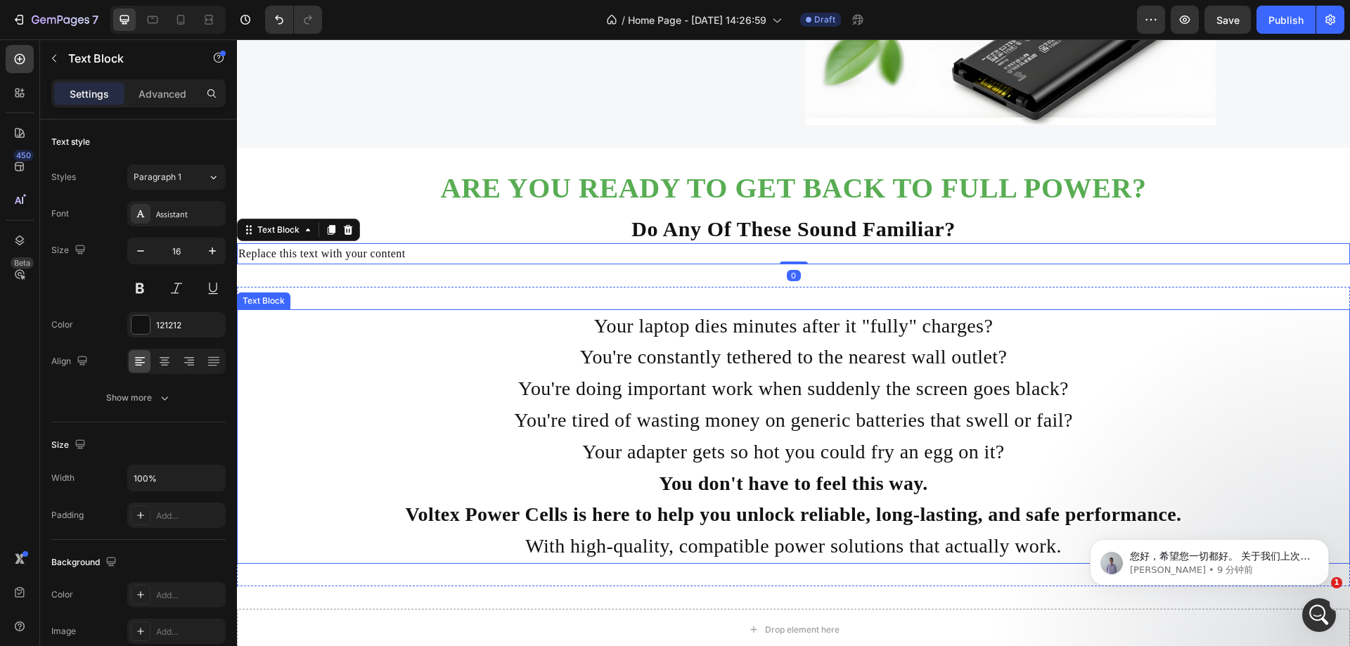
click at [833, 386] on p "You're doing important work when suddenly the screen goes black?" at bounding box center [793, 389] width 841 height 32
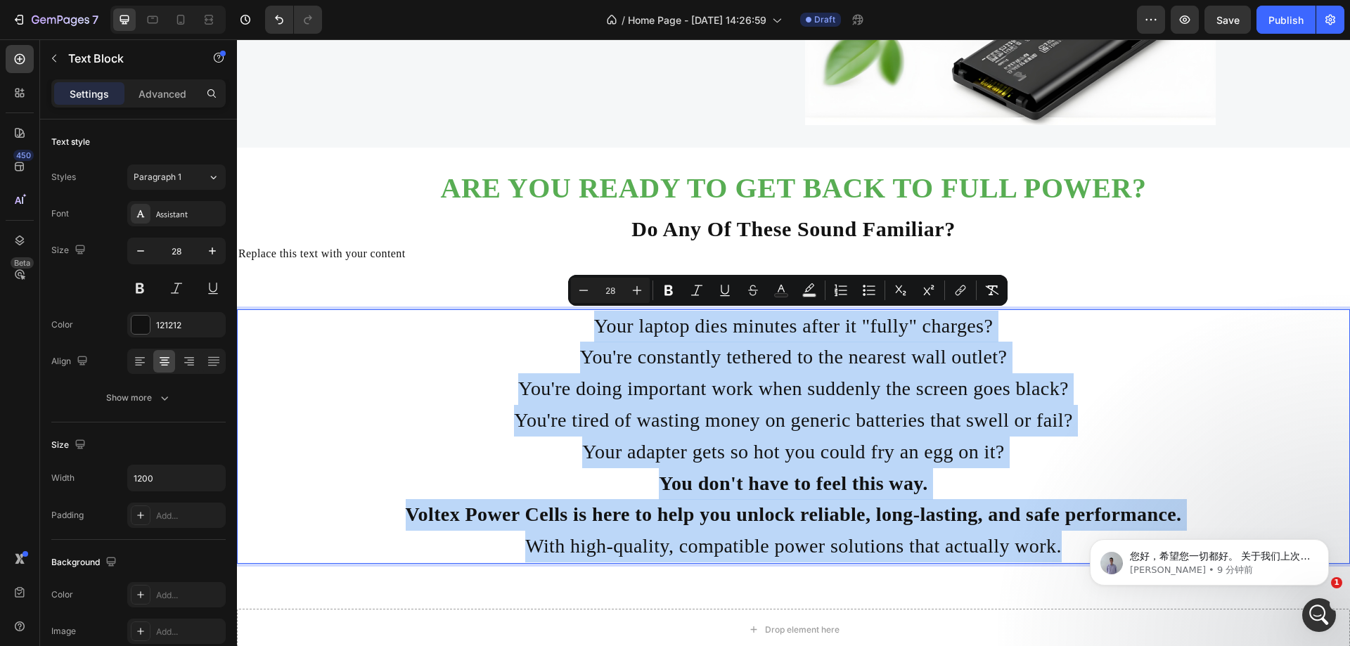
drag, startPoint x: 553, startPoint y: 327, endPoint x: 1102, endPoint y: 585, distance: 606.7
copy div "Your laptop dies minutes after it "fully" charges? You're constantly tethered t…"
click at [465, 257] on div "Replace this text with your content" at bounding box center [793, 253] width 1113 height 21
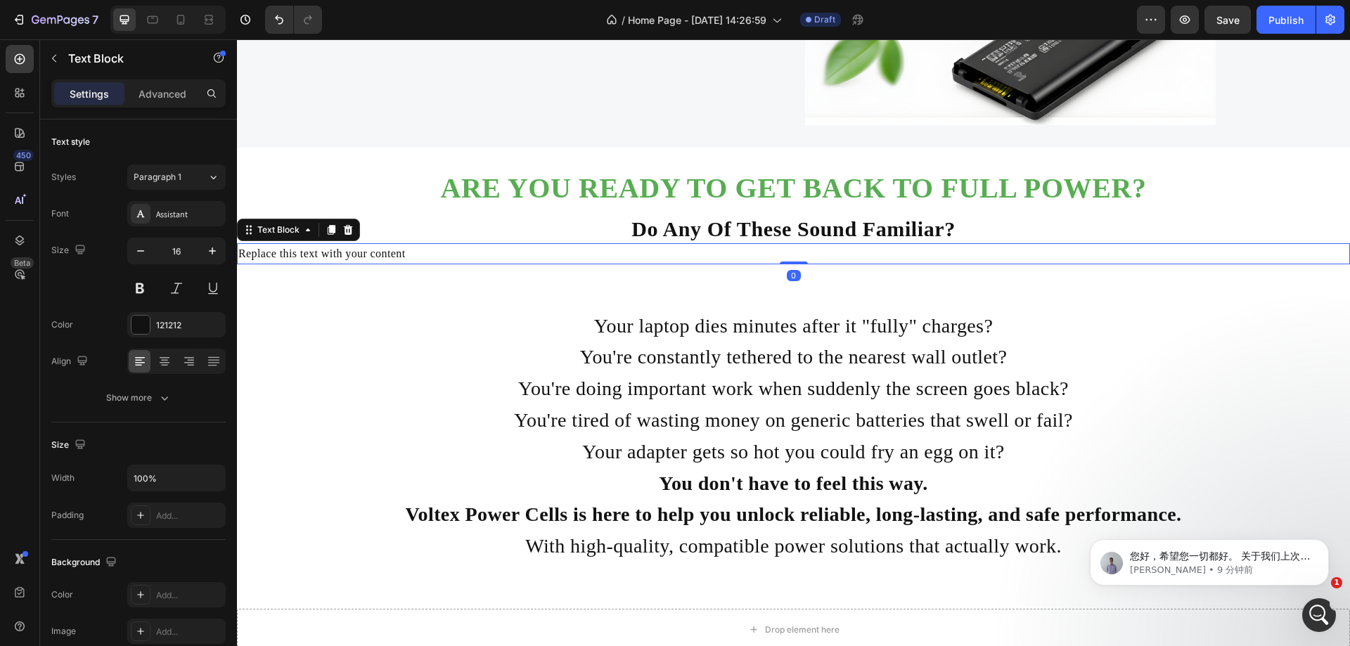
click at [465, 257] on div "Replace this text with your content" at bounding box center [793, 253] width 1113 height 21
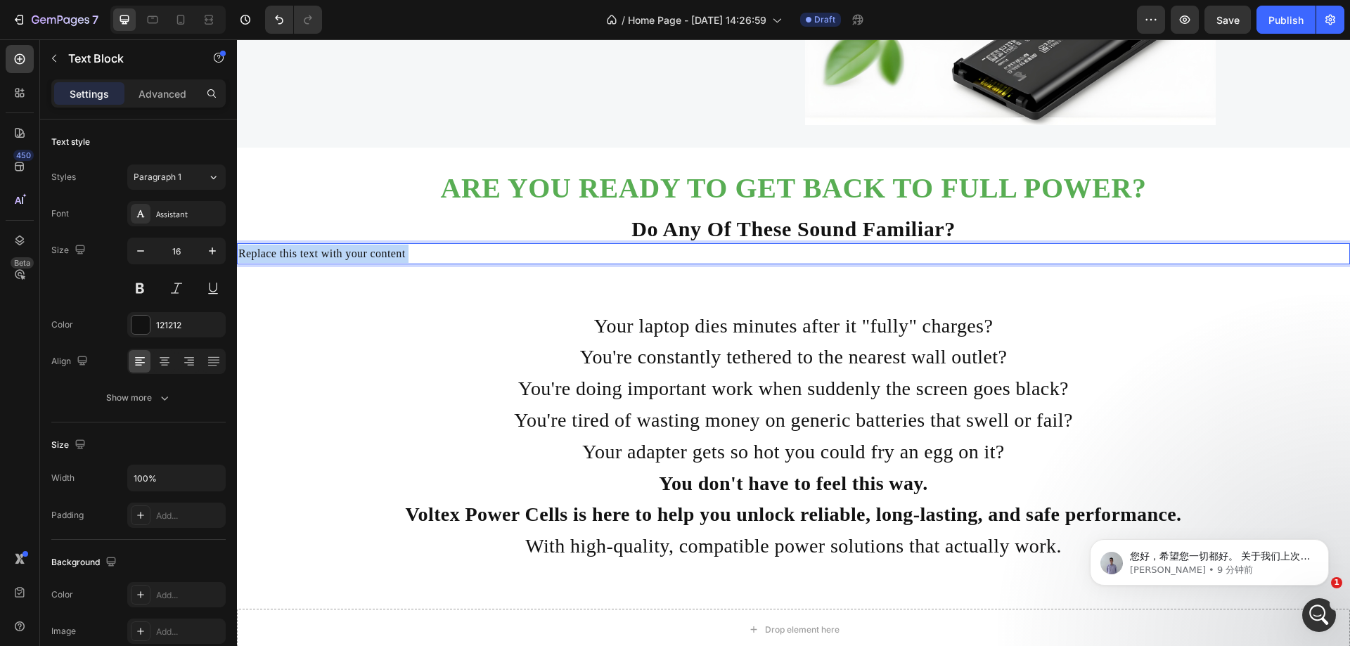
drag, startPoint x: 465, startPoint y: 257, endPoint x: 231, endPoint y: 261, distance: 234.2
click at [237, 261] on html "Header Reliable and long-lasting laptop batteries Heading The reliable power ch…" at bounding box center [793, 252] width 1113 height 1179
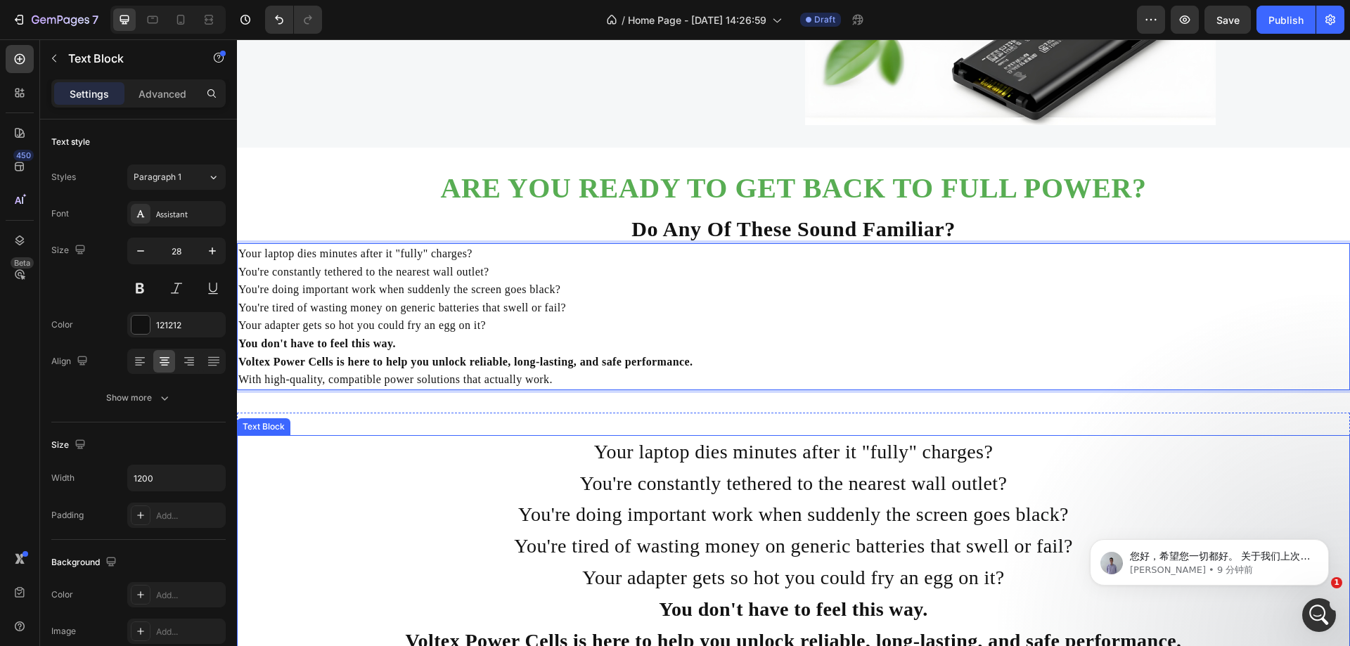
click at [728, 481] on p "You're constantly tethered to the nearest wall outlet?" at bounding box center [793, 484] width 841 height 32
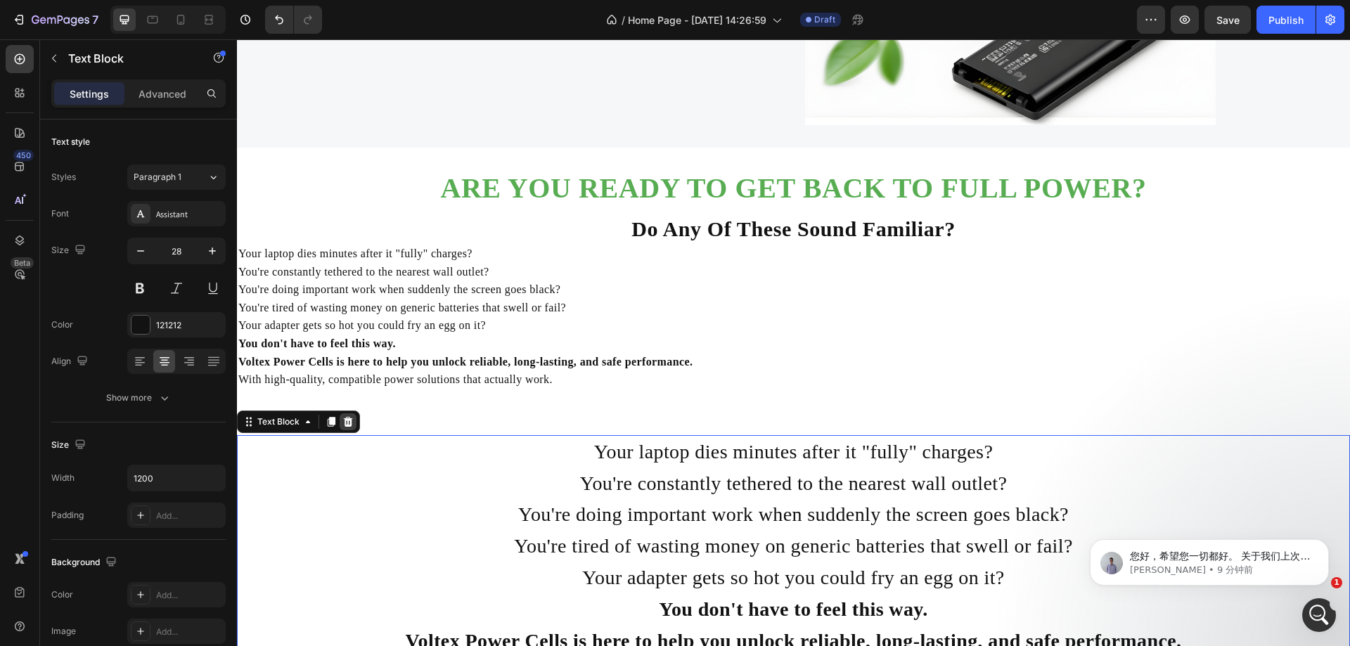
click at [346, 424] on icon at bounding box center [348, 422] width 9 height 10
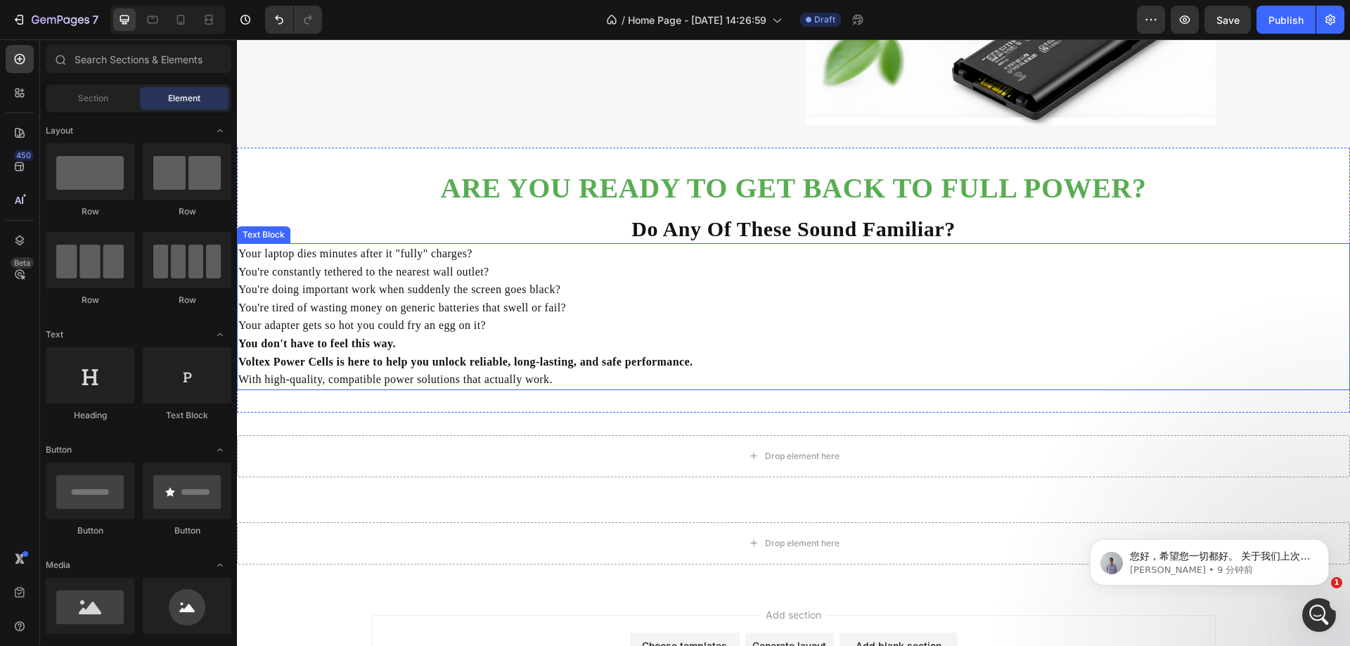
click at [569, 330] on p "Your adapter gets so hot you could fry an egg on it?" at bounding box center [793, 325] width 1110 height 18
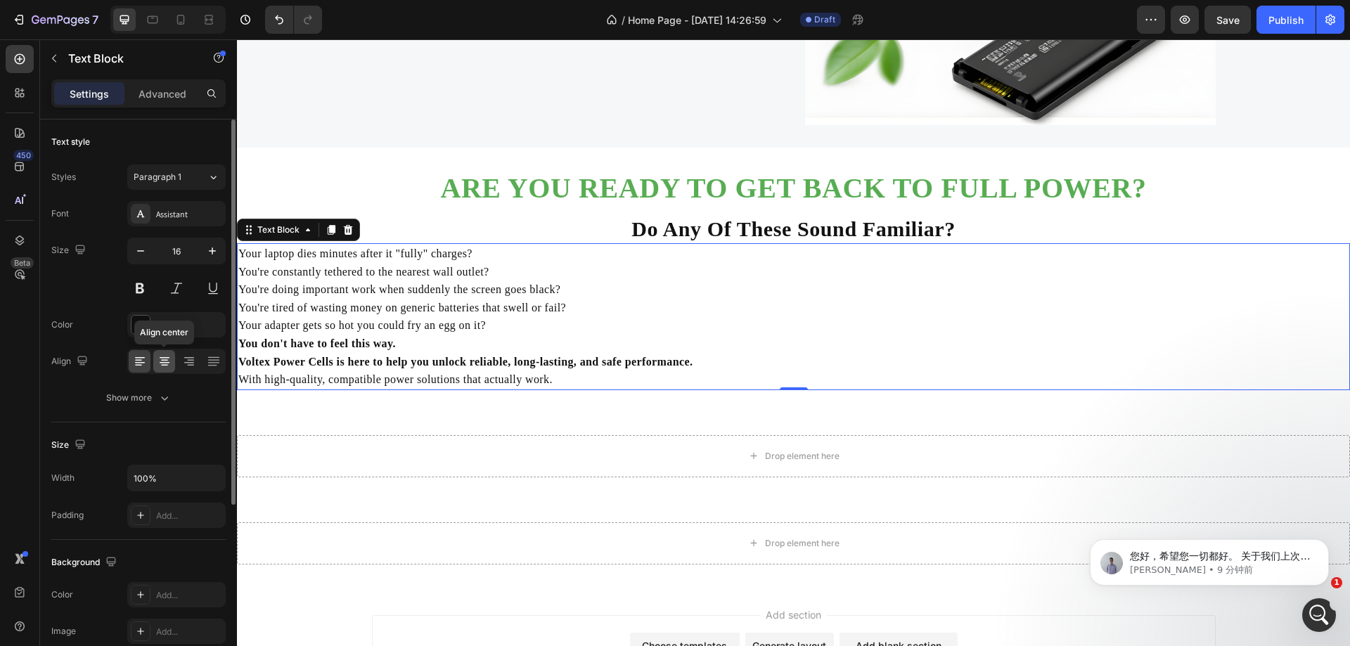
click at [157, 363] on icon at bounding box center [164, 361] width 14 height 14
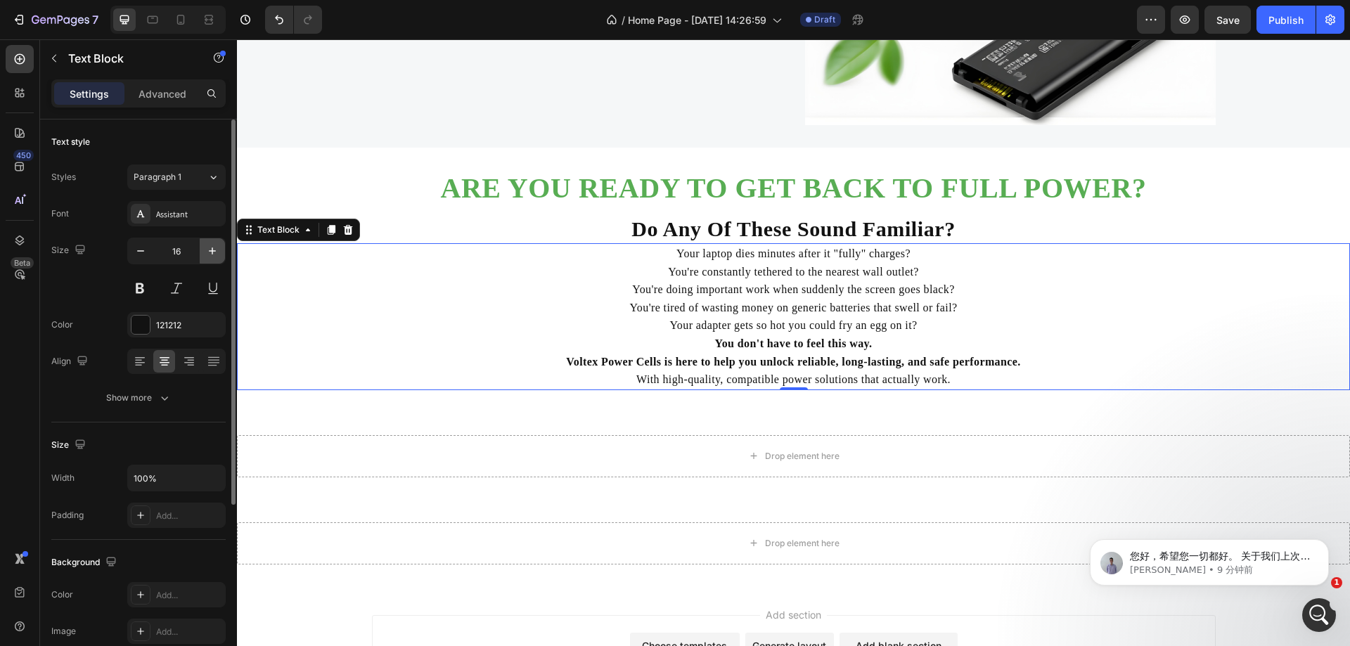
click at [217, 247] on icon "button" at bounding box center [212, 251] width 14 height 14
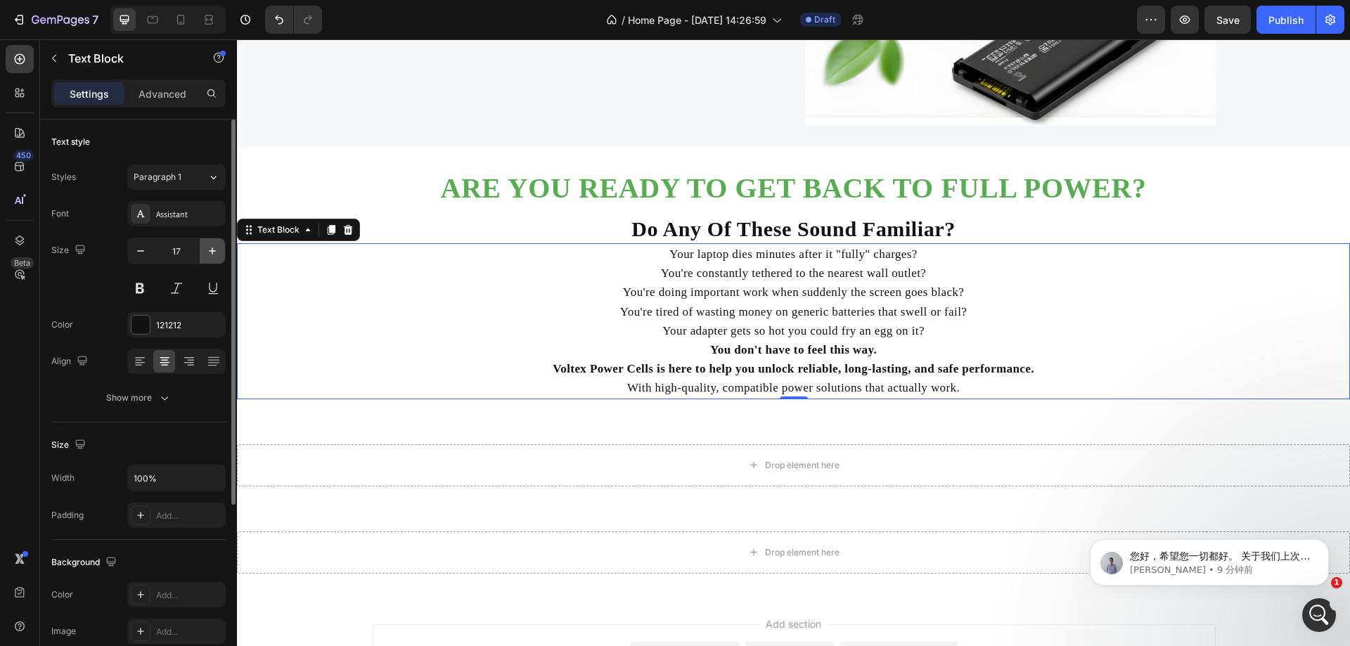
click at [217, 247] on icon "button" at bounding box center [212, 251] width 14 height 14
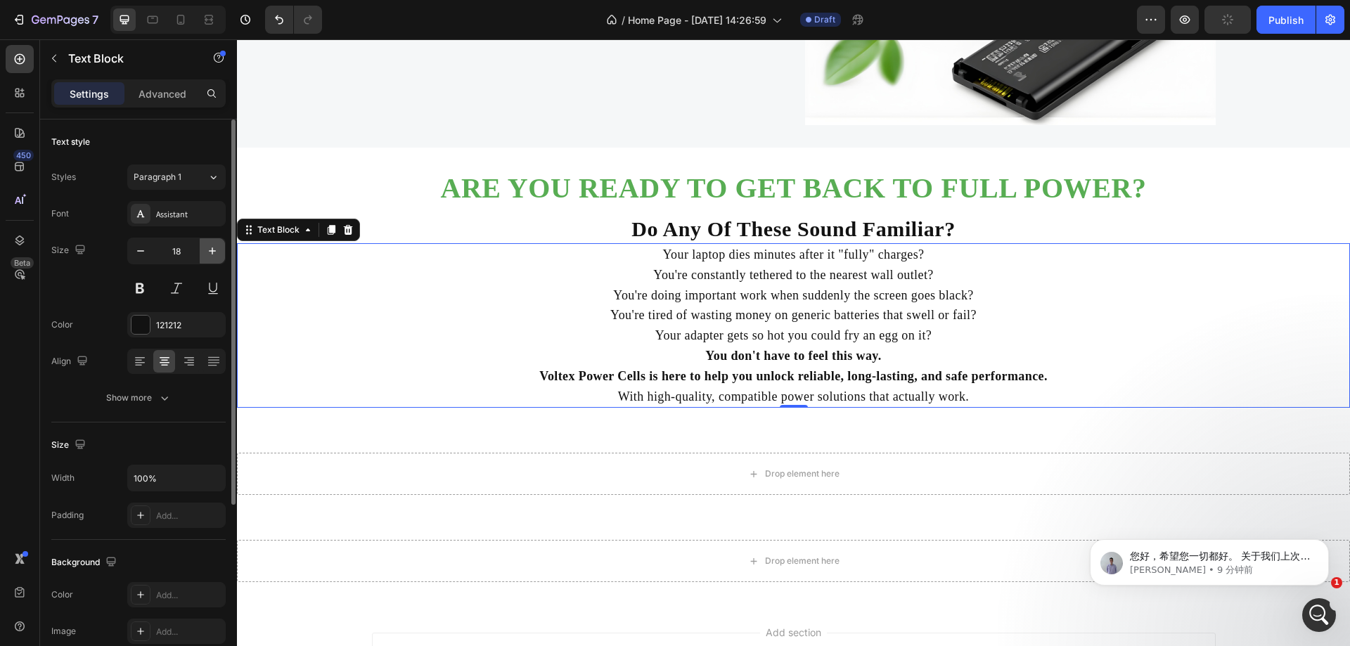
click at [217, 247] on icon "button" at bounding box center [212, 251] width 14 height 14
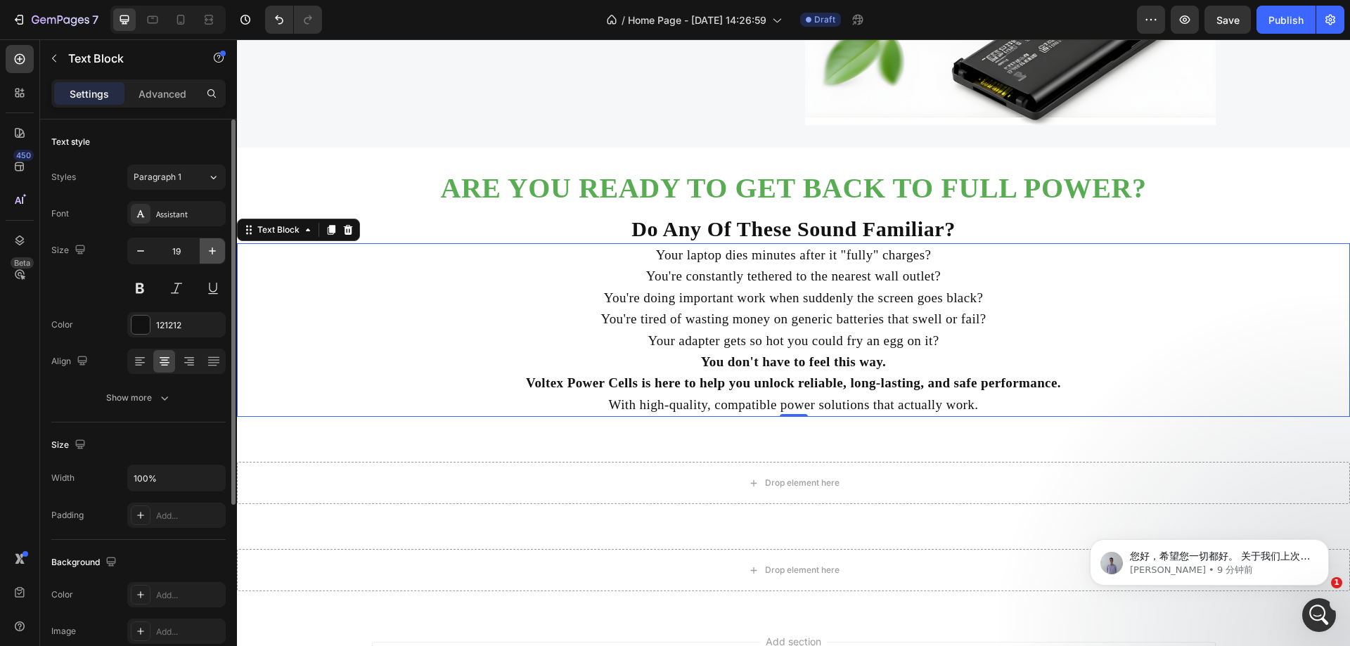
click at [217, 247] on icon "button" at bounding box center [212, 251] width 14 height 14
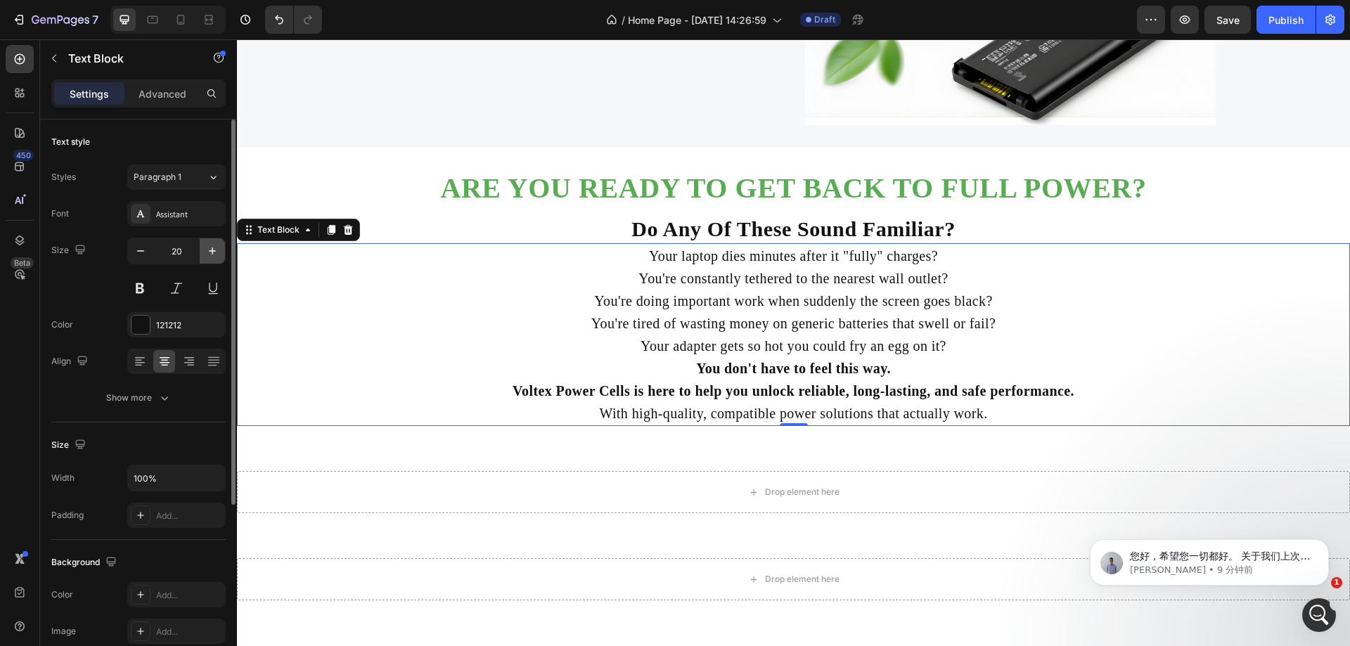
click at [217, 247] on icon "button" at bounding box center [212, 251] width 14 height 14
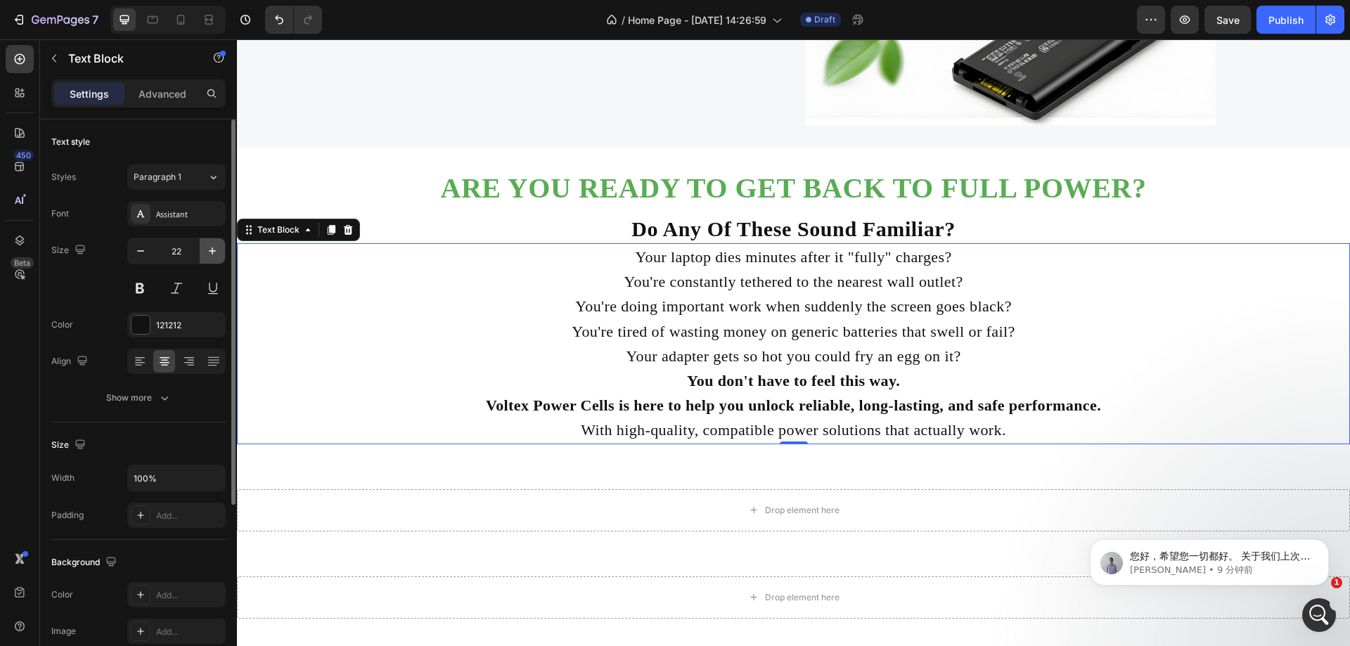
click at [217, 247] on icon "button" at bounding box center [212, 251] width 14 height 14
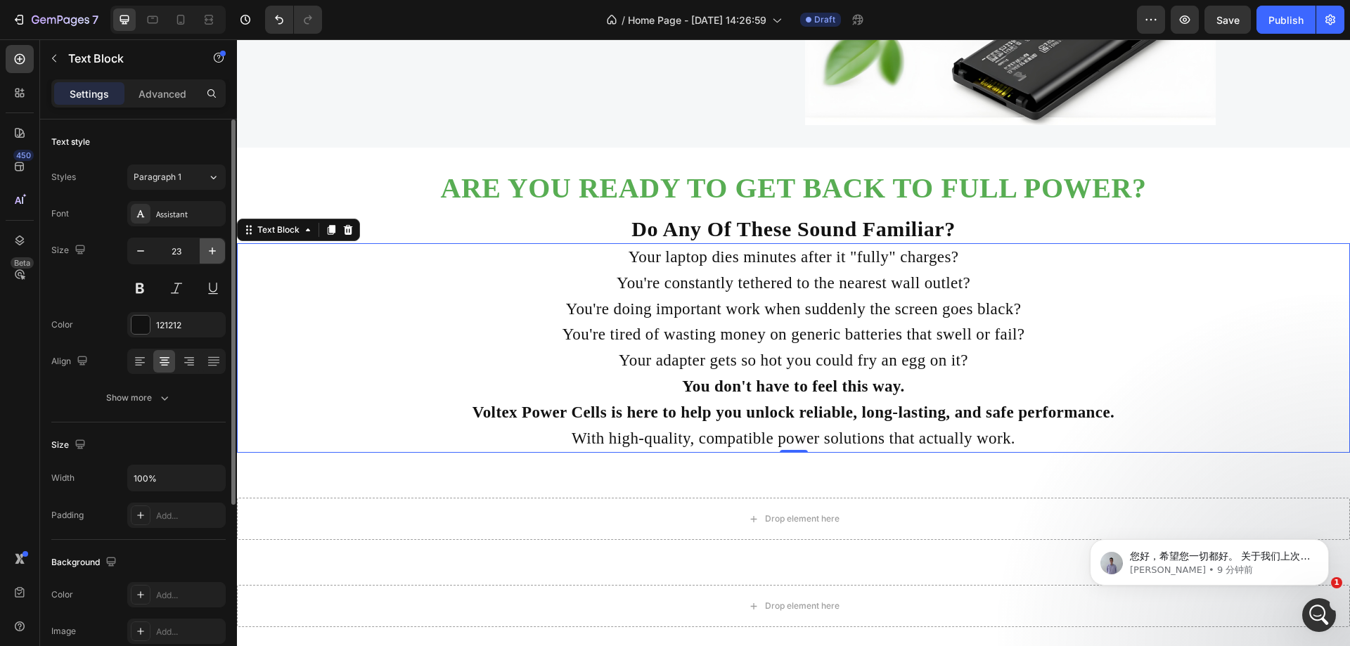
click at [217, 247] on icon "button" at bounding box center [212, 251] width 14 height 14
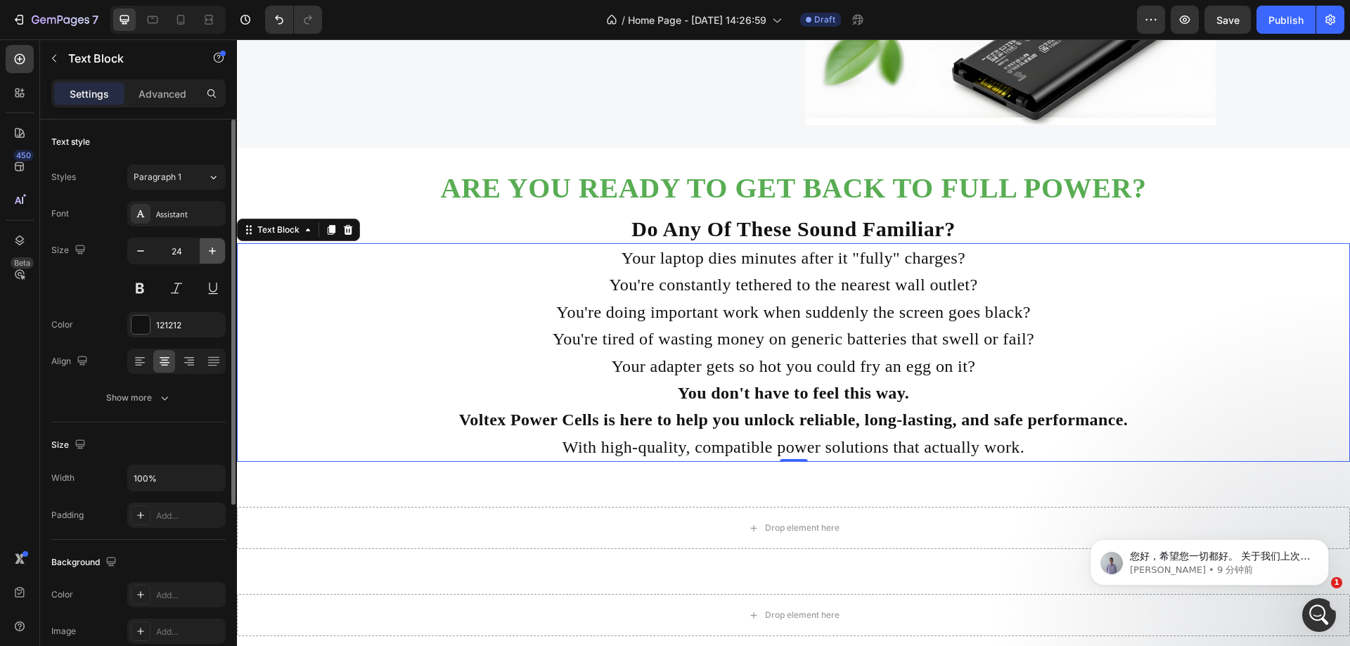
click at [217, 247] on icon "button" at bounding box center [212, 251] width 14 height 14
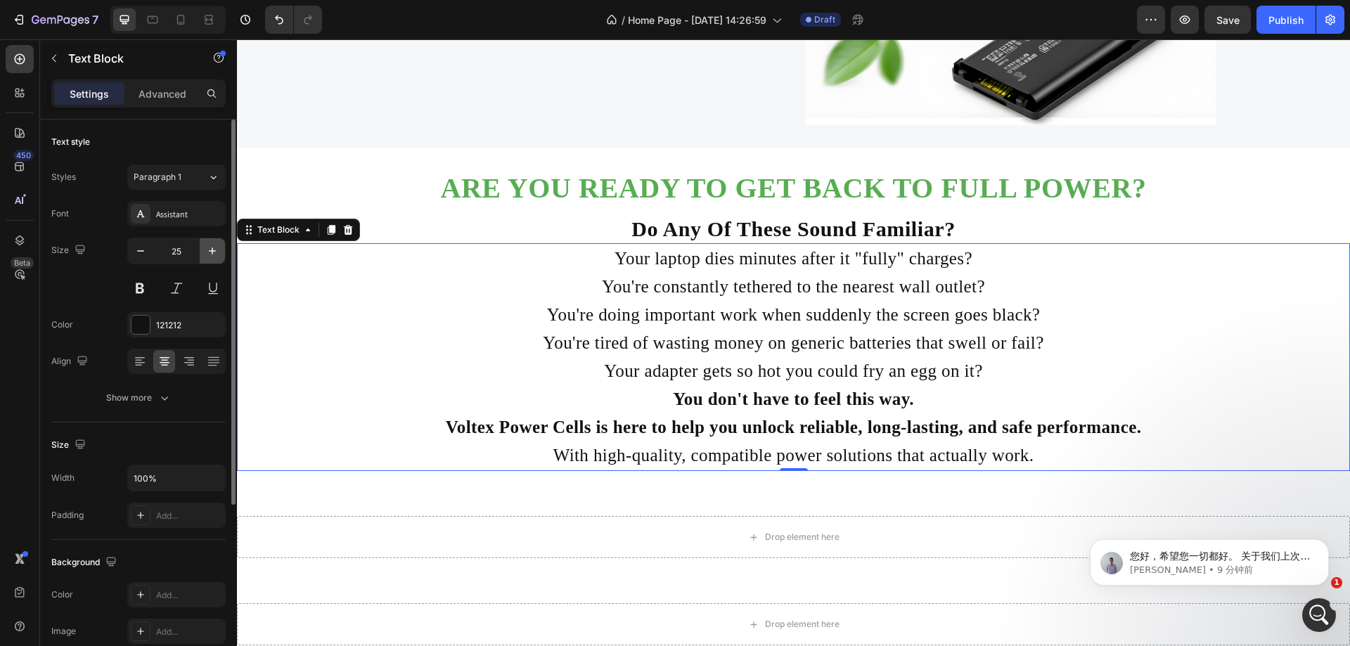
click at [217, 247] on icon "button" at bounding box center [212, 251] width 14 height 14
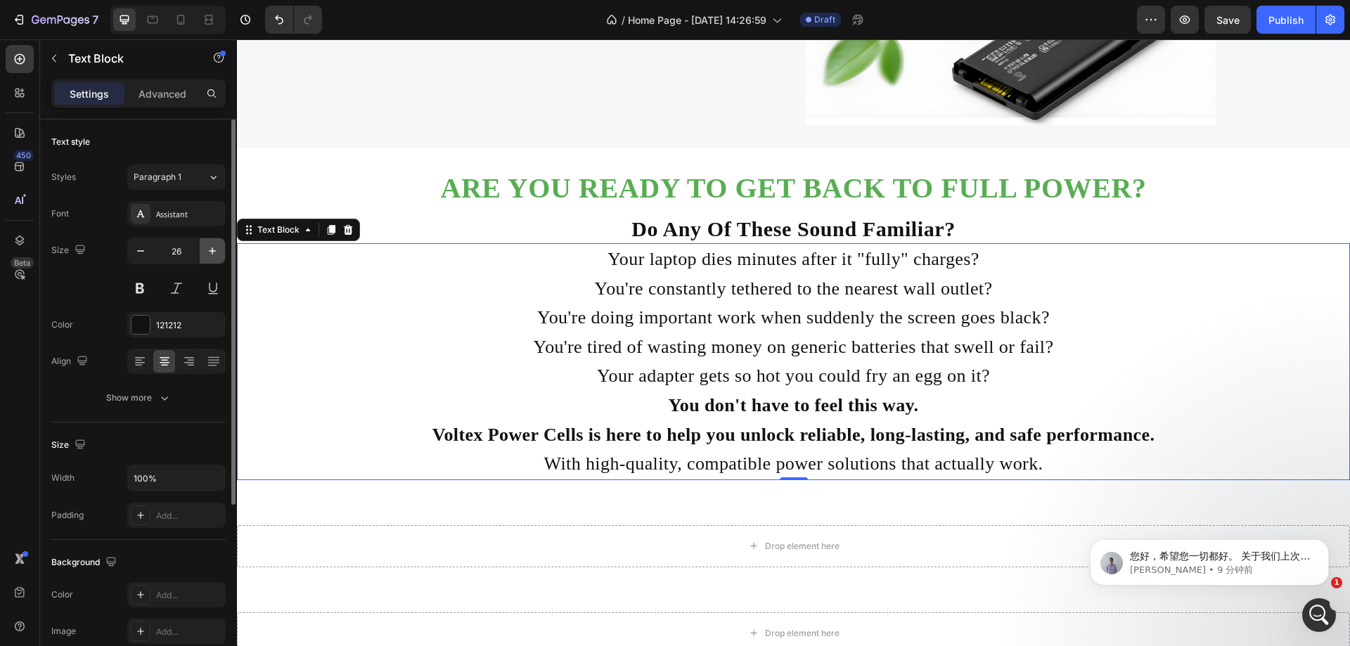
click at [217, 247] on icon "button" at bounding box center [212, 251] width 14 height 14
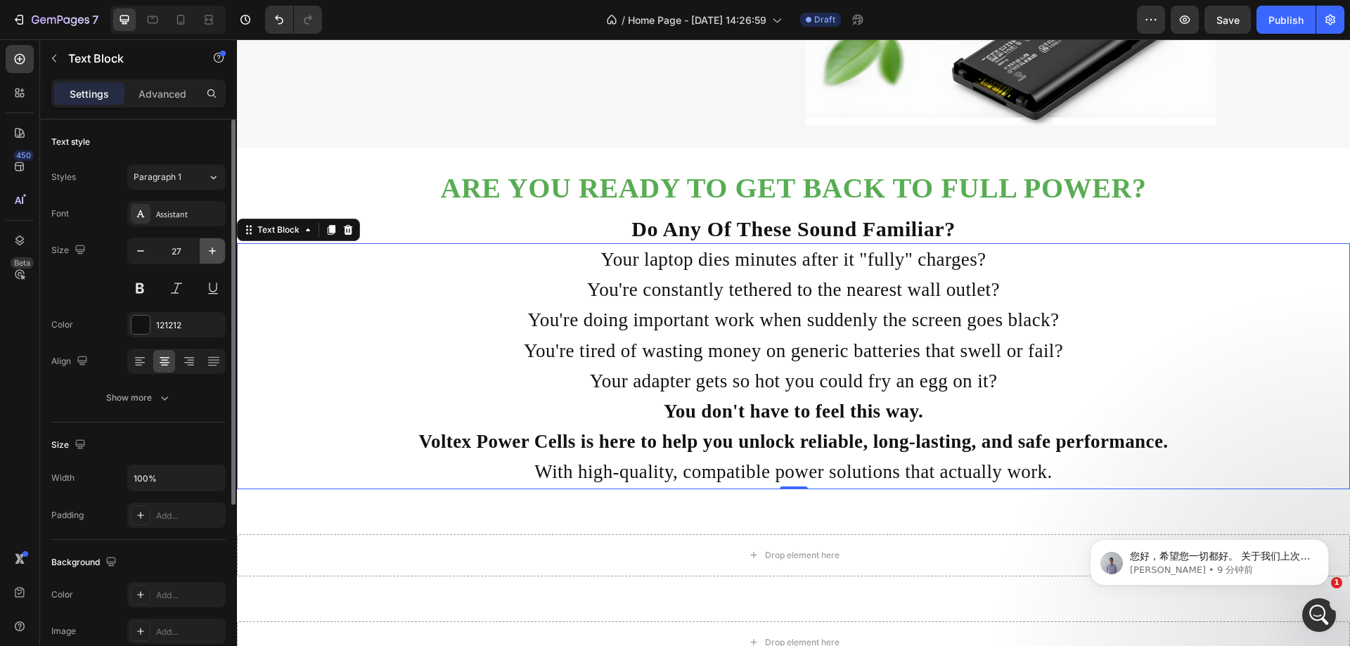
click at [217, 247] on icon "button" at bounding box center [212, 251] width 14 height 14
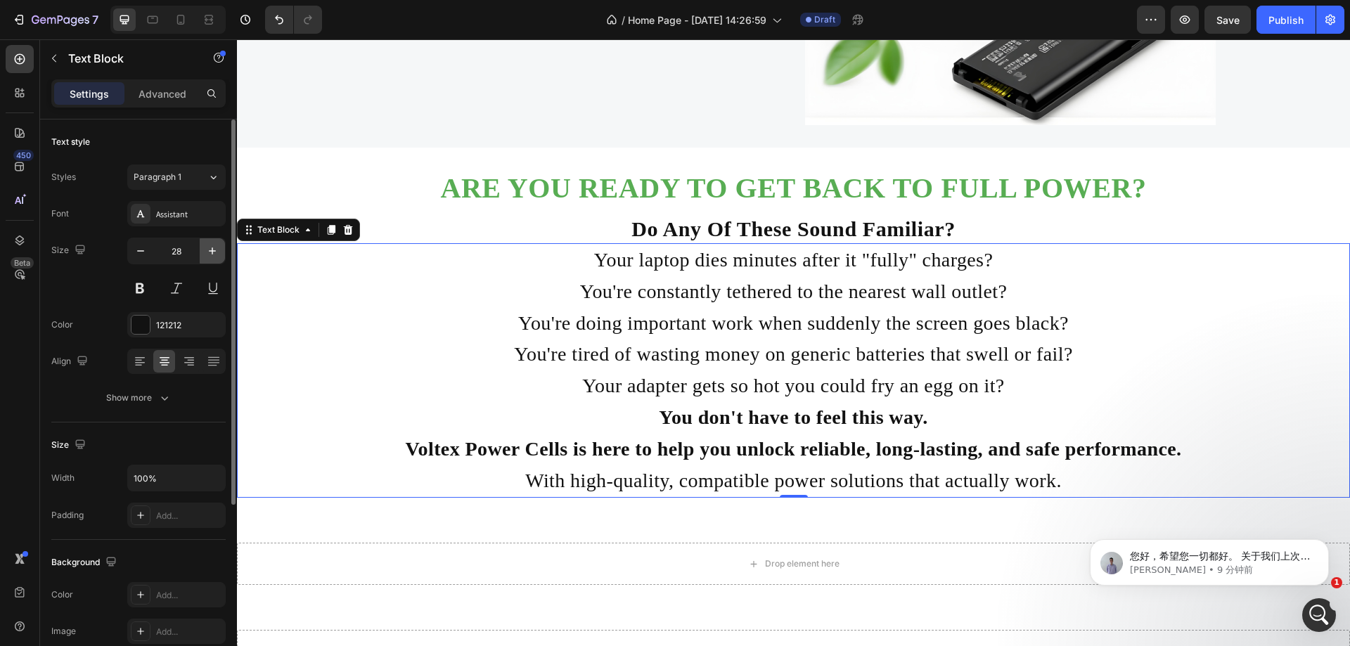
drag, startPoint x: 217, startPoint y: 247, endPoint x: 208, endPoint y: 239, distance: 12.0
click at [208, 239] on button "button" at bounding box center [212, 250] width 25 height 25
type input "29"
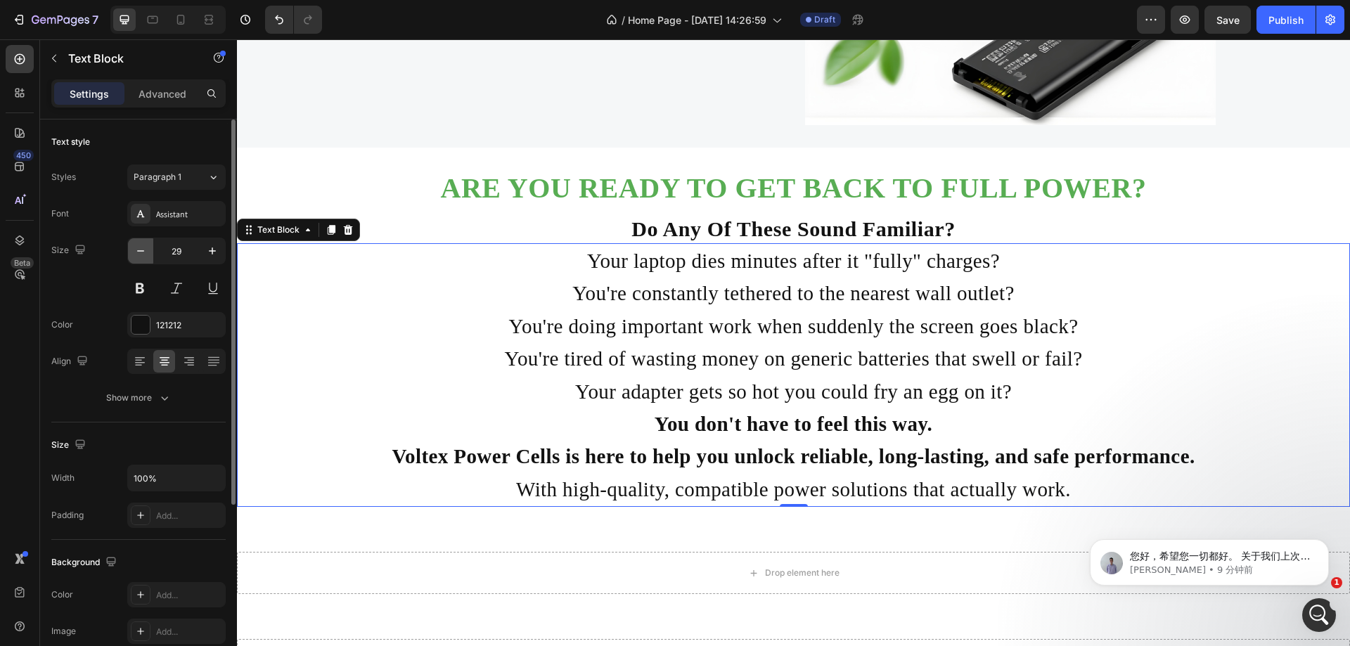
click at [141, 247] on icon "button" at bounding box center [141, 251] width 14 height 14
type input "28"
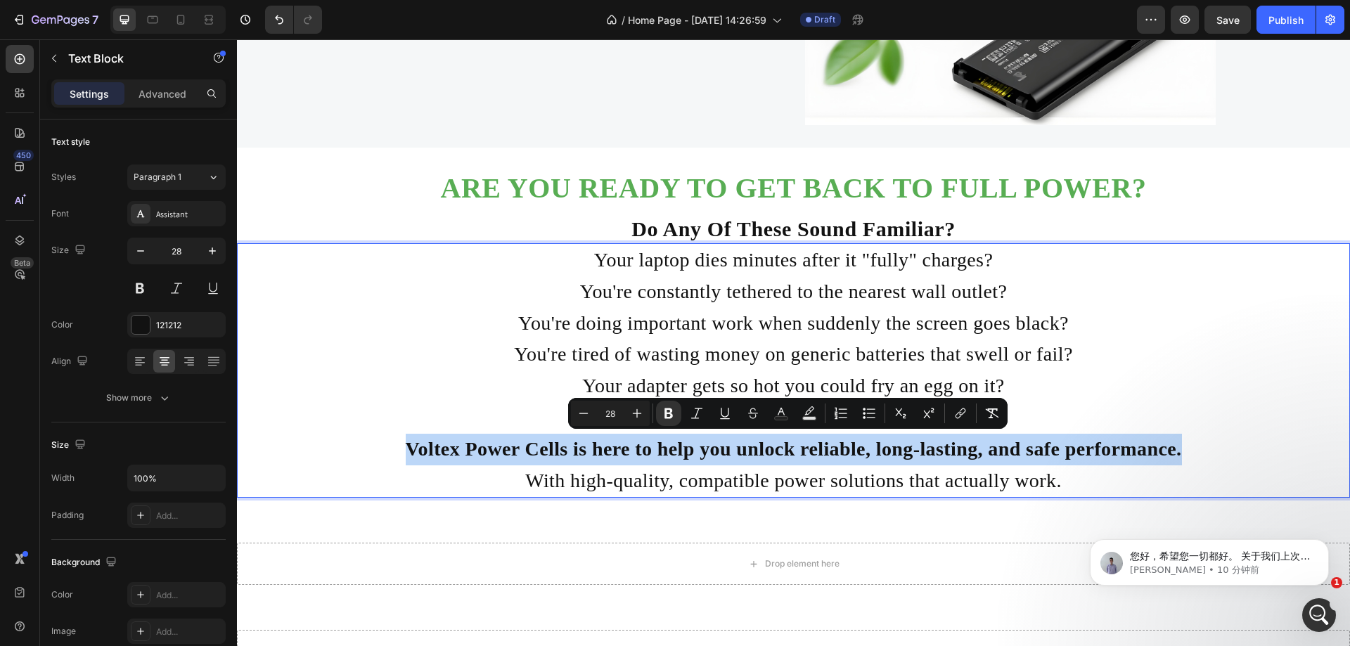
drag, startPoint x: 1234, startPoint y: 451, endPoint x: 343, endPoint y: 443, distance: 890.8
click at [343, 443] on p "Voltex Power Cells is here to help you unlock reliable, long-lasting, and safe …" at bounding box center [793, 450] width 1110 height 32
copy strong "Voltex Power Cells is here to help you unlock reliable, long-lasting, and safe …"
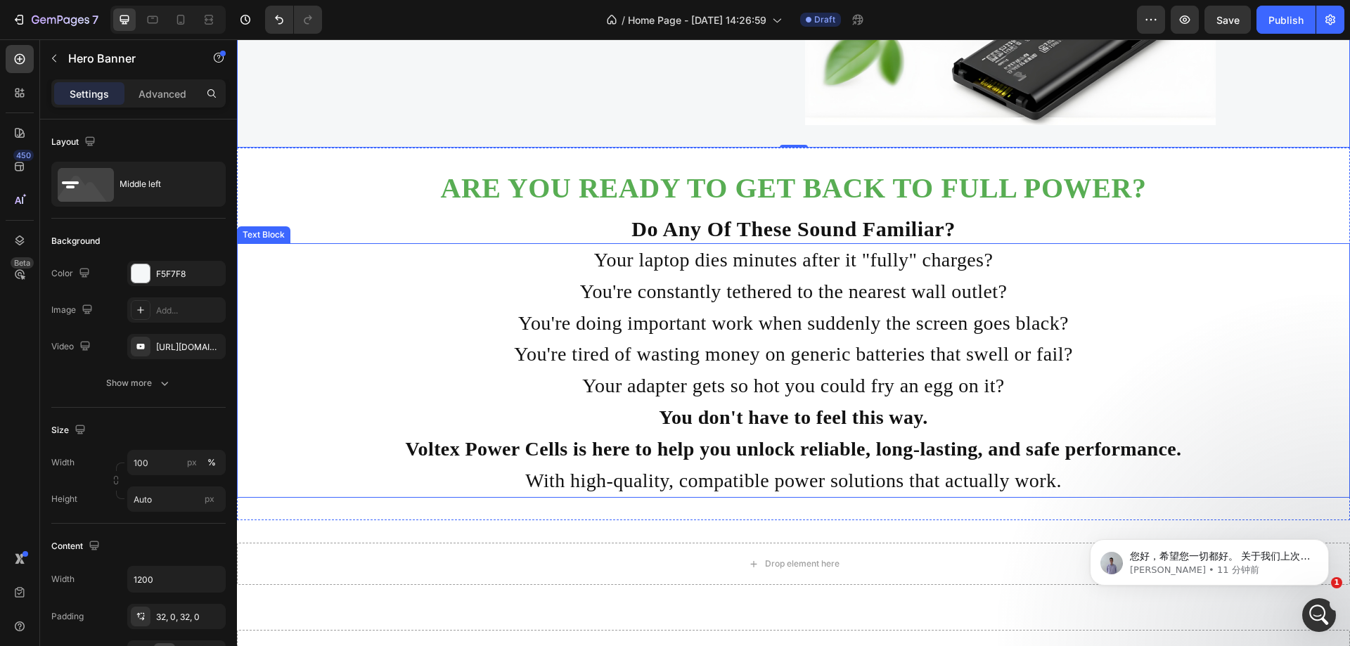
click at [525, 450] on strong "Voltex Power Cells is here to help you unlock reliable, long-lasting, and safe …" at bounding box center [794, 449] width 776 height 22
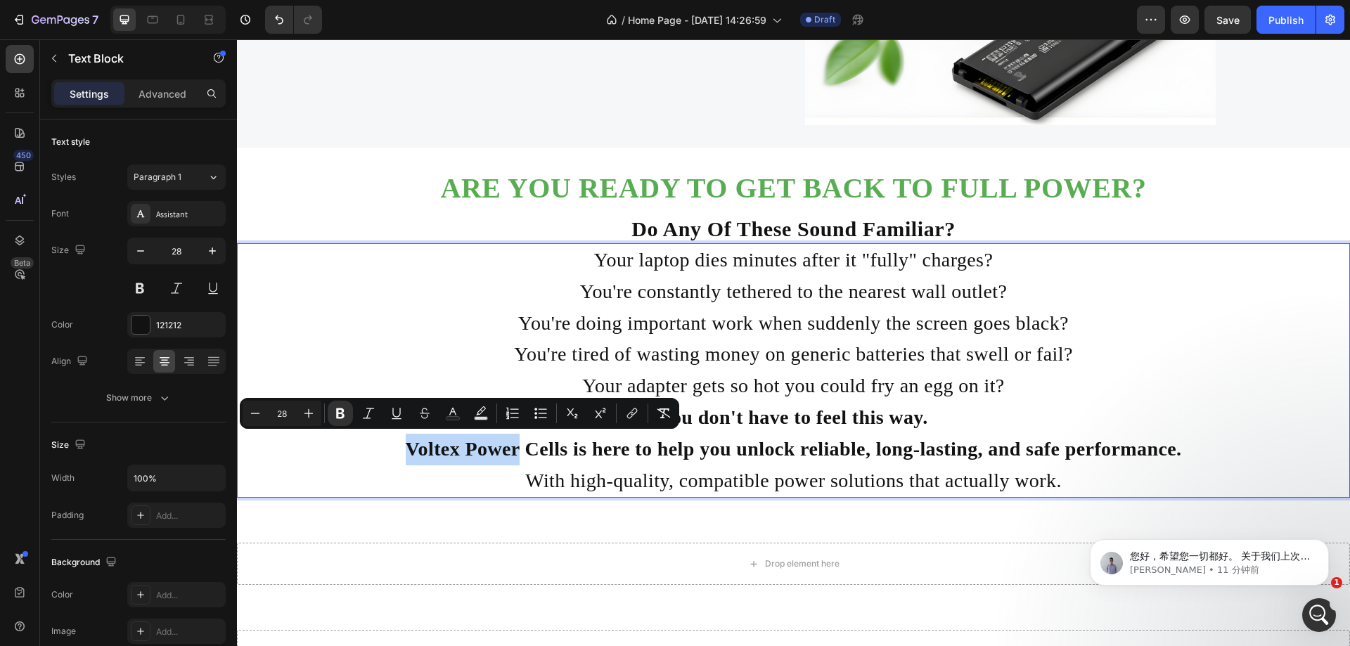
drag, startPoint x: 470, startPoint y: 446, endPoint x: 351, endPoint y: 449, distance: 118.9
click at [406, 449] on strong "Voltex Power Cells is here to help you unlock reliable, long-lasting, and safe …" at bounding box center [794, 449] width 776 height 22
click at [406, 450] on strong "Voltex Power Cells is here to help you unlock reliable, long-lasting, and safe …" at bounding box center [794, 449] width 776 height 22
drag, startPoint x: 408, startPoint y: 449, endPoint x: 347, endPoint y: 449, distance: 60.5
click at [406, 449] on strong "Voltex Power Cells is here to help you unlock reliable, long-lasting, and safe …" at bounding box center [794, 449] width 776 height 22
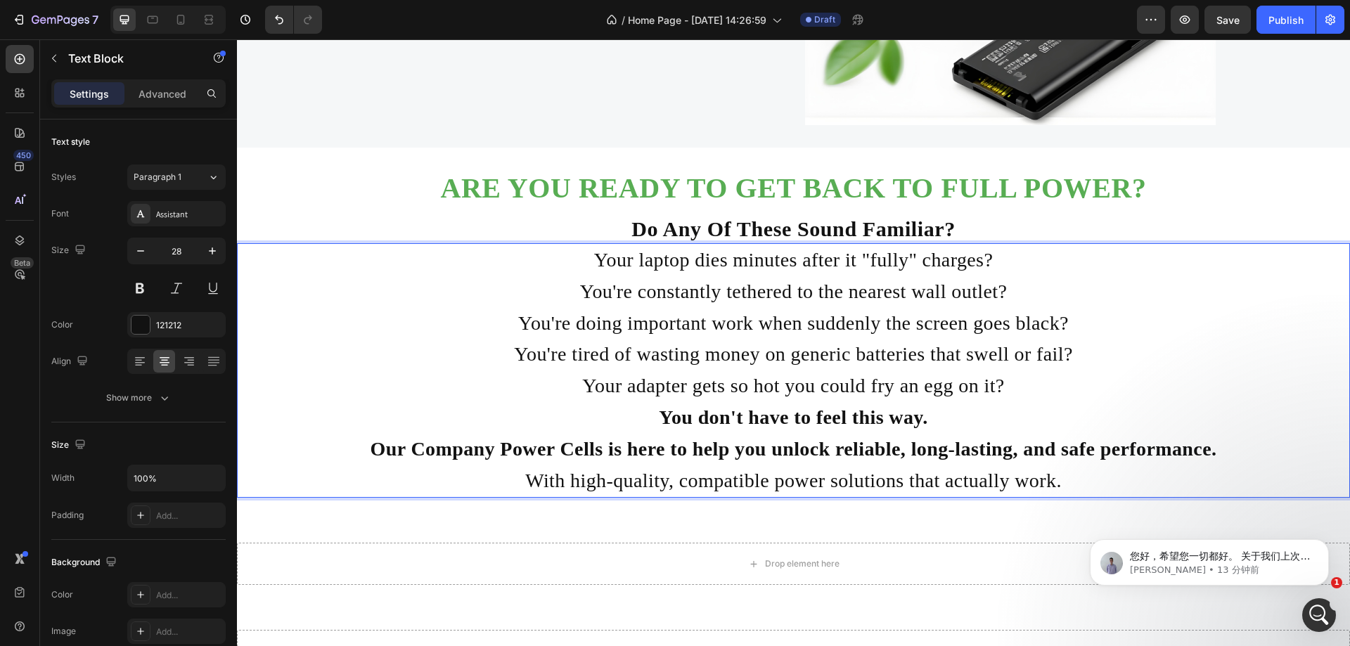
click at [972, 411] on p "You don't have to feel this way." at bounding box center [793, 418] width 1110 height 32
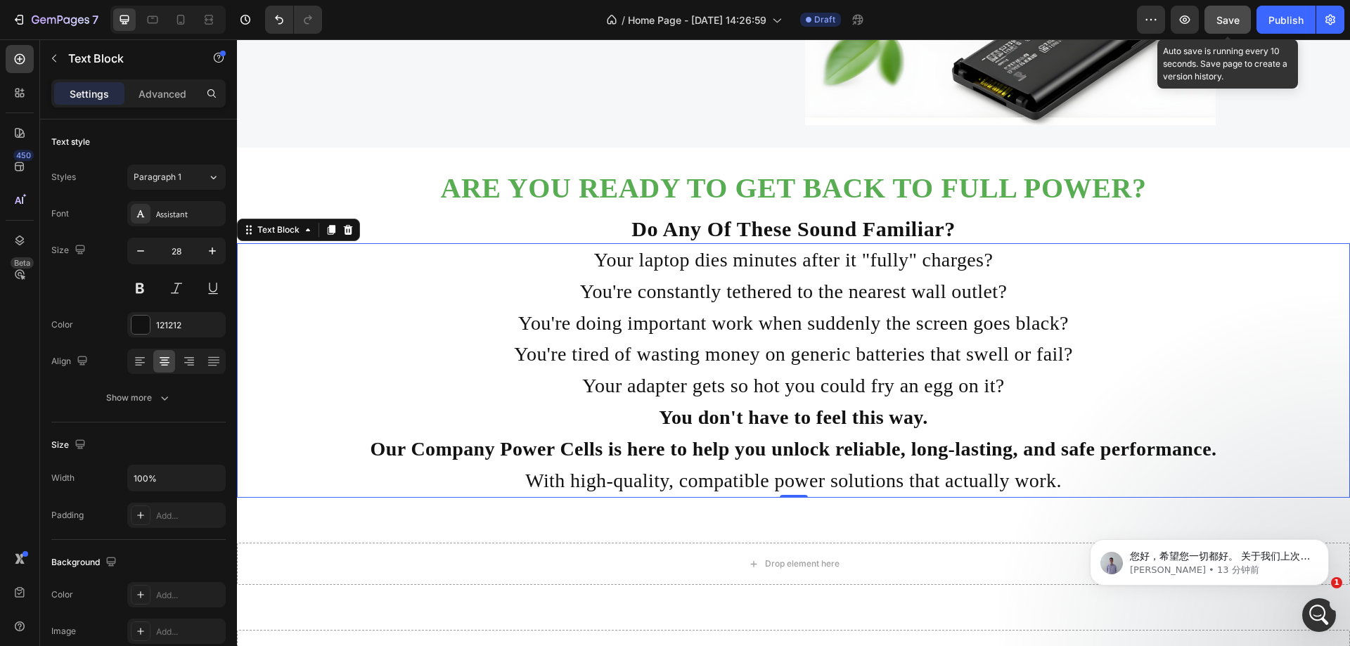
click at [1226, 28] on button "Save" at bounding box center [1227, 20] width 46 height 28
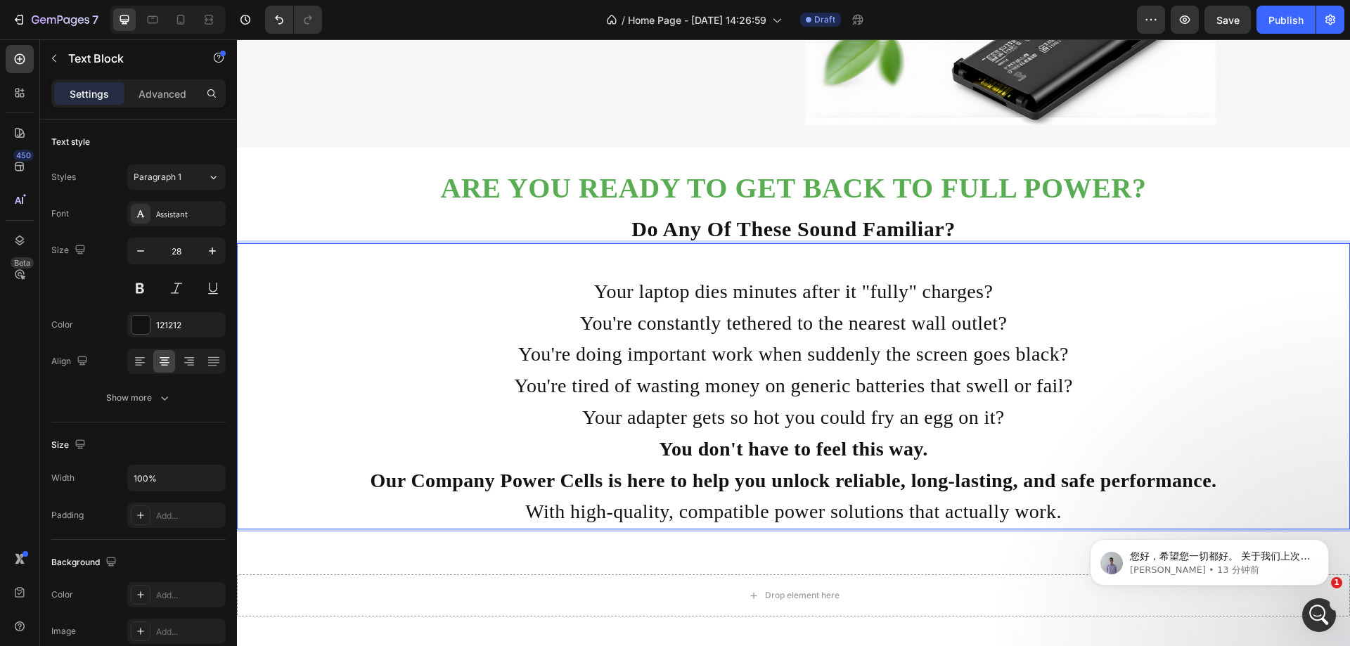
click at [1057, 415] on p "Your adapter gets so hot you could fry an egg on it?" at bounding box center [793, 418] width 1110 height 32
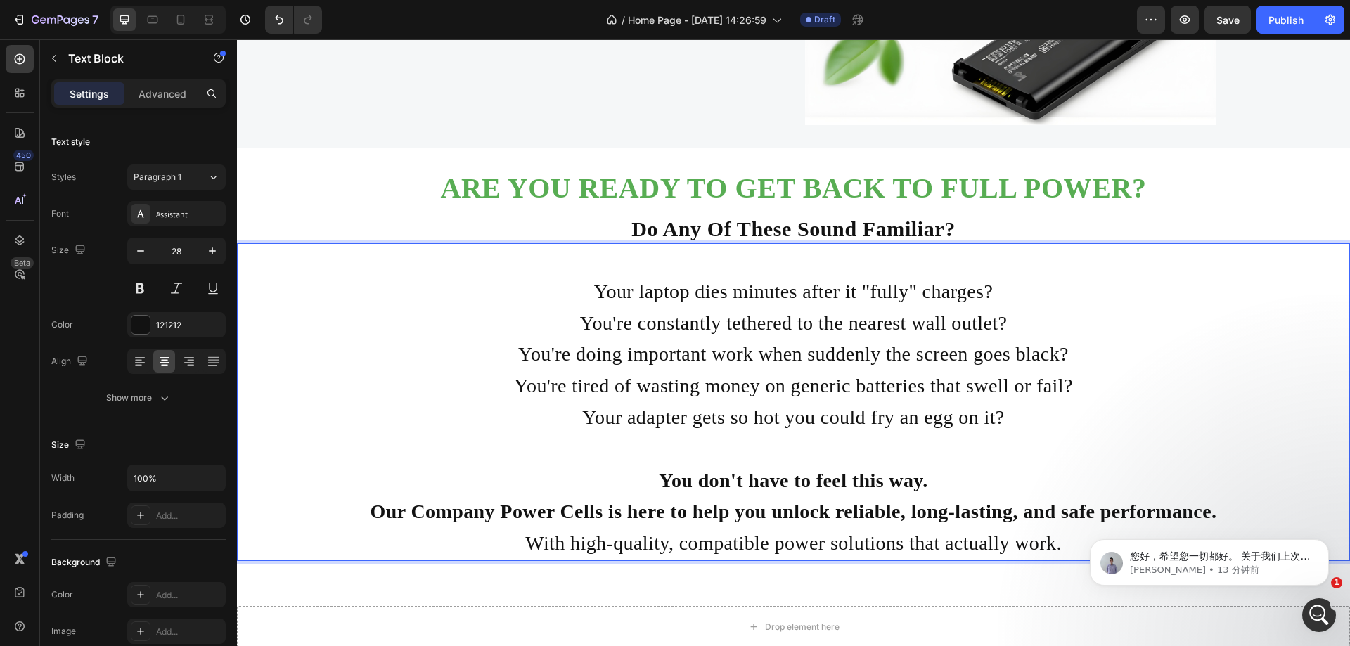
click at [1016, 472] on p "You don't have to feel this way." at bounding box center [793, 481] width 1110 height 32
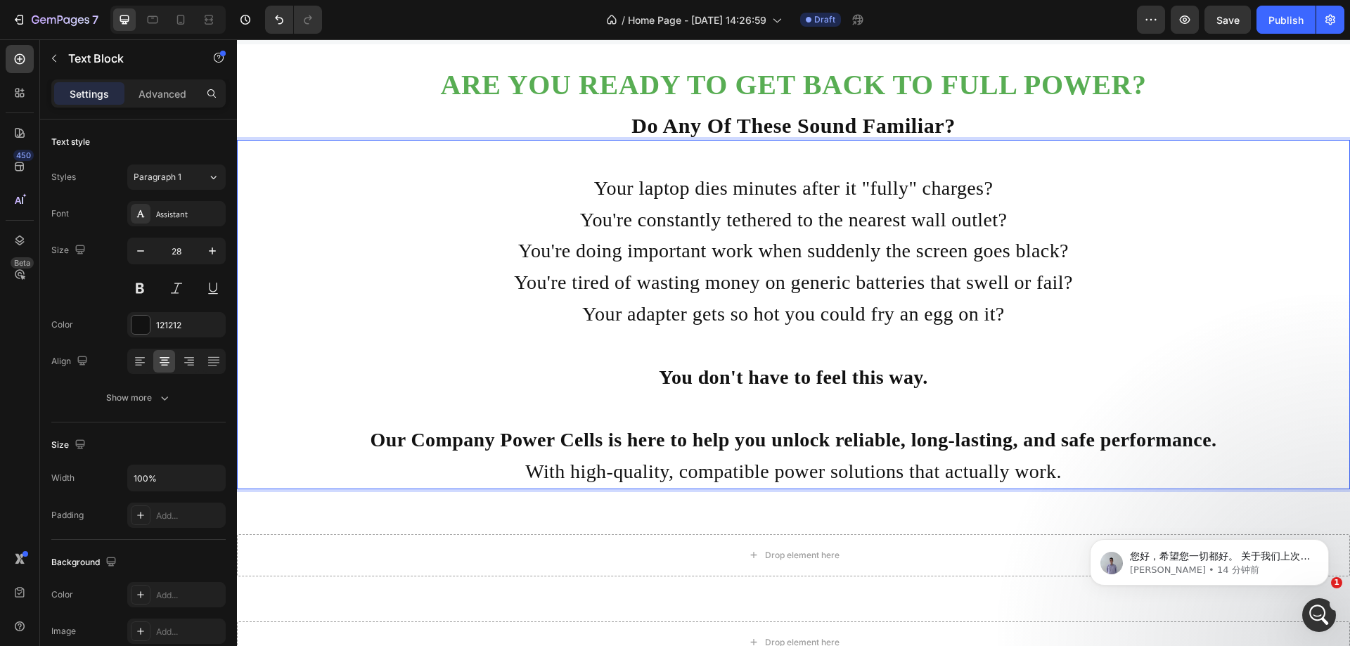
scroll to position [446, 0]
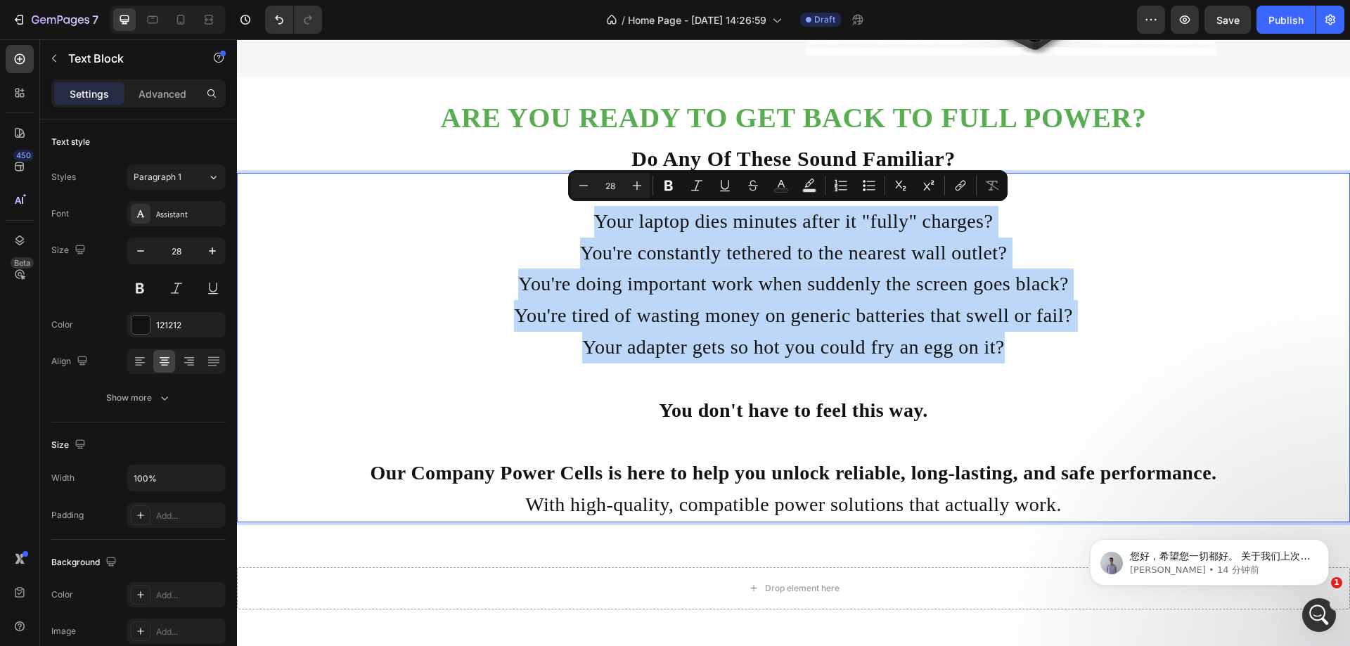
drag, startPoint x: 1043, startPoint y: 349, endPoint x: 563, endPoint y: 228, distance: 494.3
click at [563, 228] on div "Your laptop dies minutes after it "fully" charges? You're constantly tethered t…" at bounding box center [793, 347] width 1113 height 349
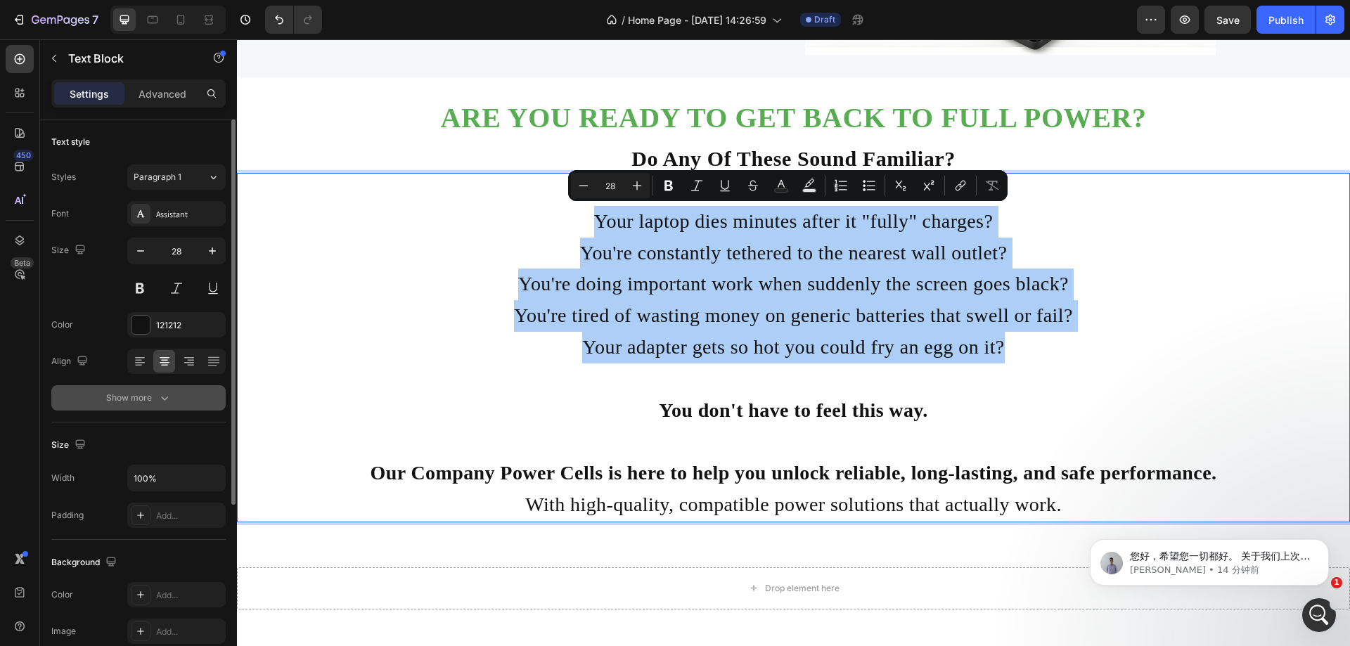
click at [156, 399] on div "Show more" at bounding box center [138, 398] width 65 height 14
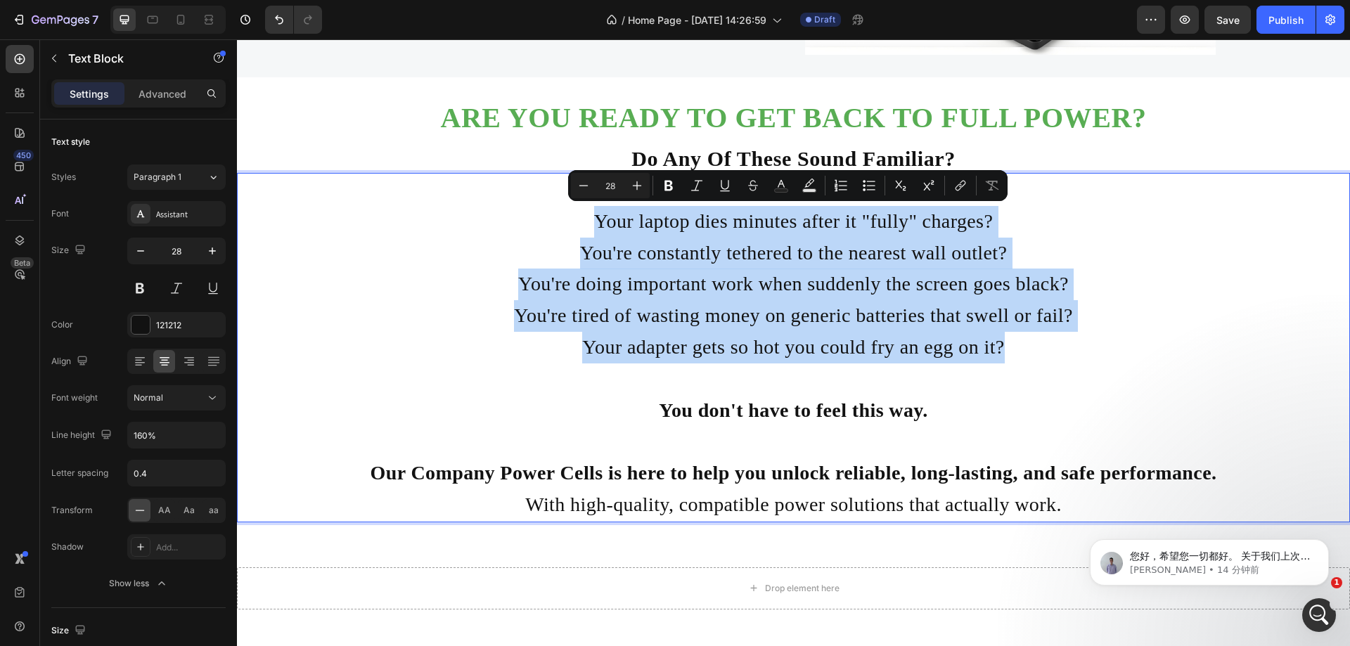
drag, startPoint x: 1069, startPoint y: 353, endPoint x: 510, endPoint y: 234, distance: 571.4
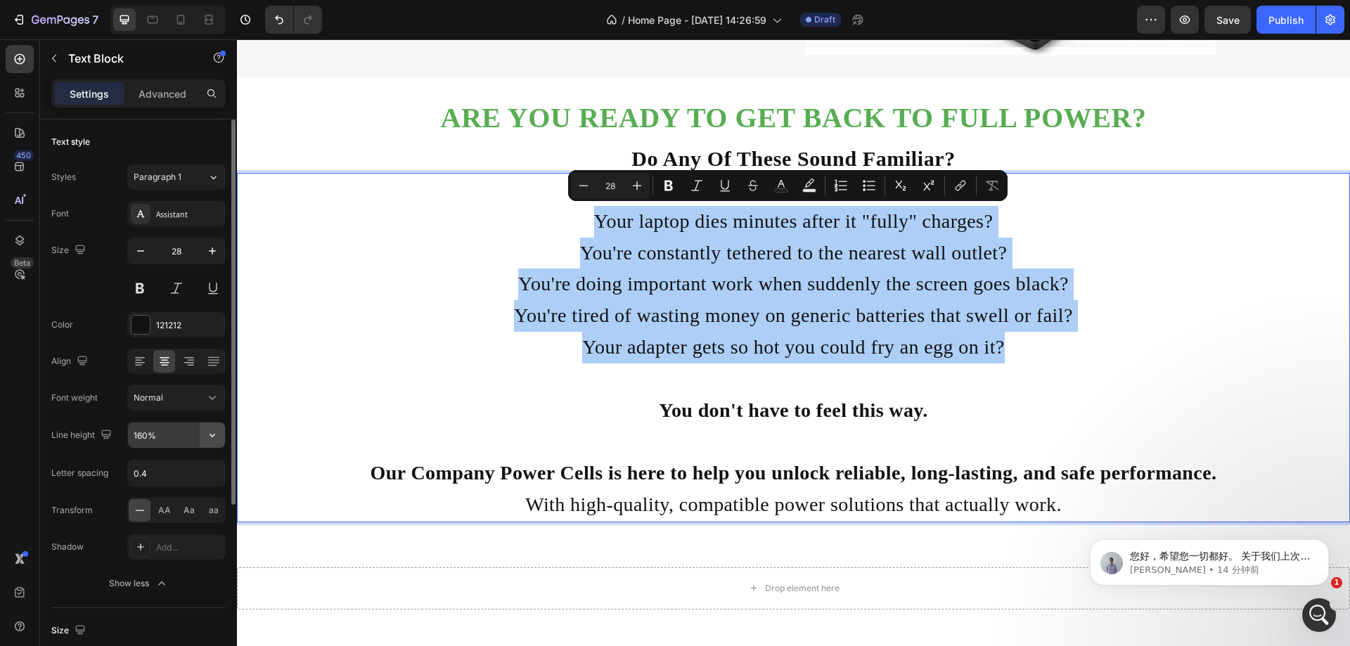
click at [205, 433] on button "button" at bounding box center [212, 435] width 25 height 25
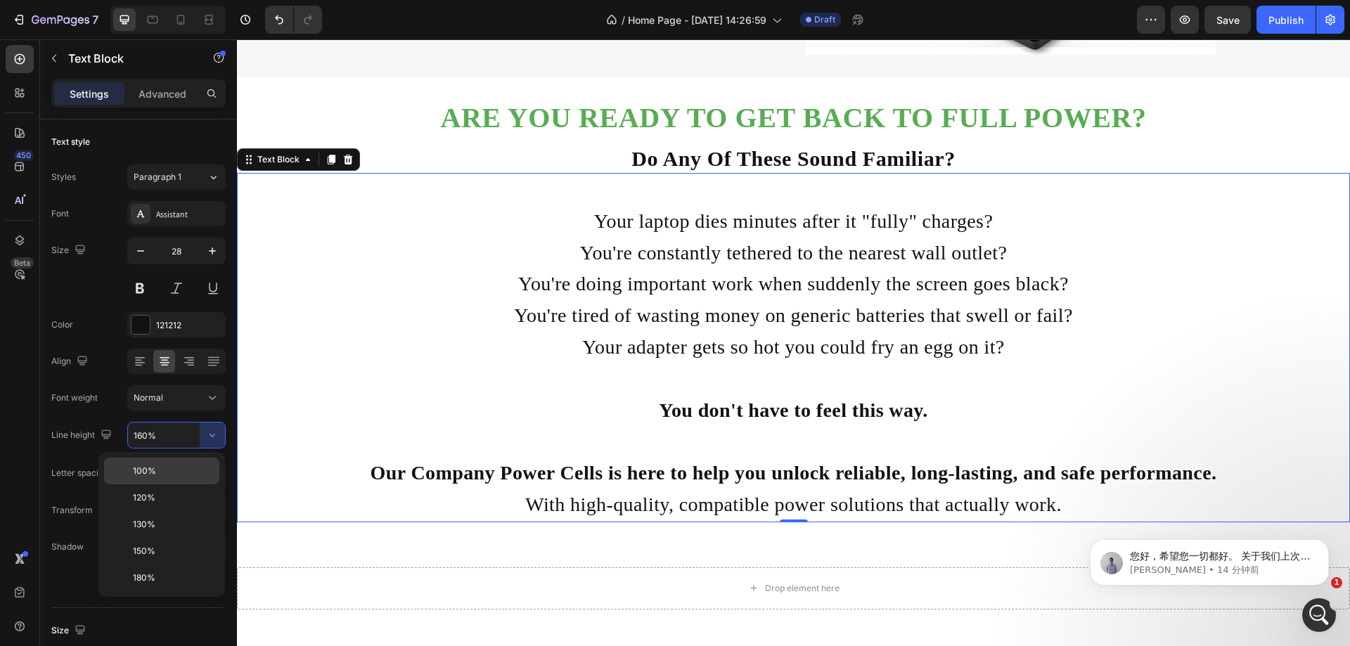
click at [165, 484] on div "100%" at bounding box center [161, 497] width 115 height 27
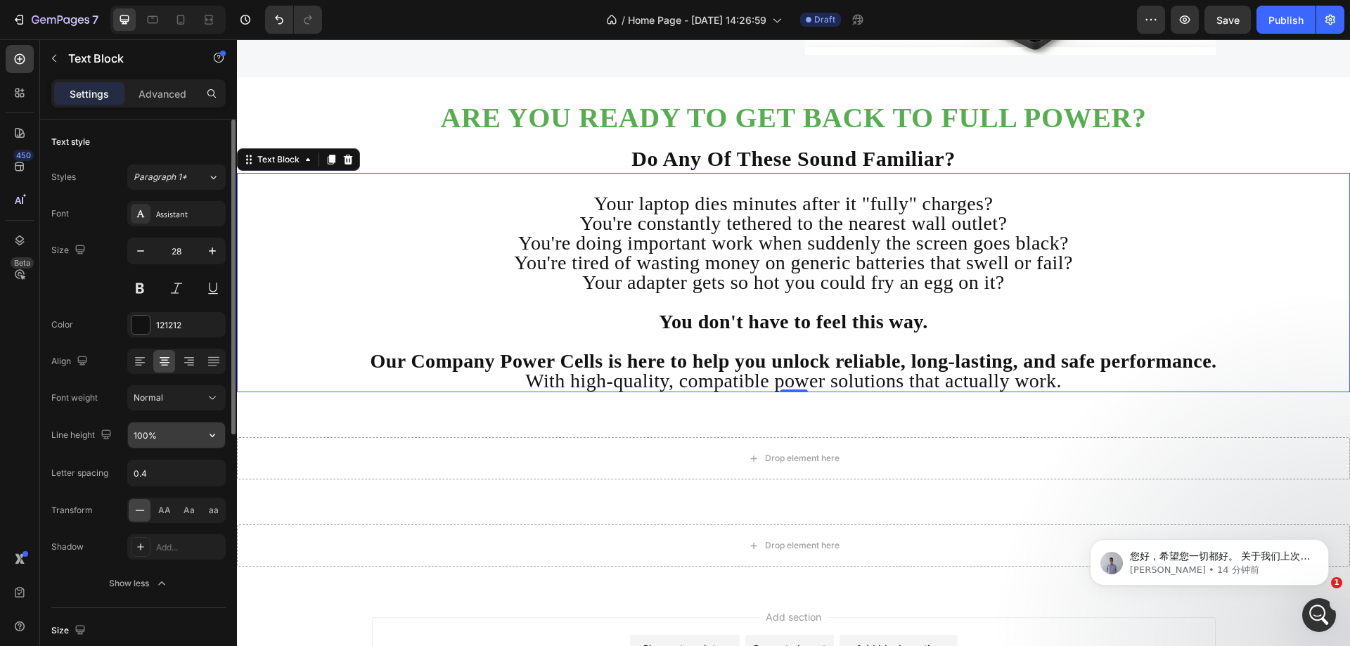
click at [190, 434] on input "100%" at bounding box center [176, 435] width 97 height 25
click at [209, 437] on icon "button" at bounding box center [212, 435] width 14 height 14
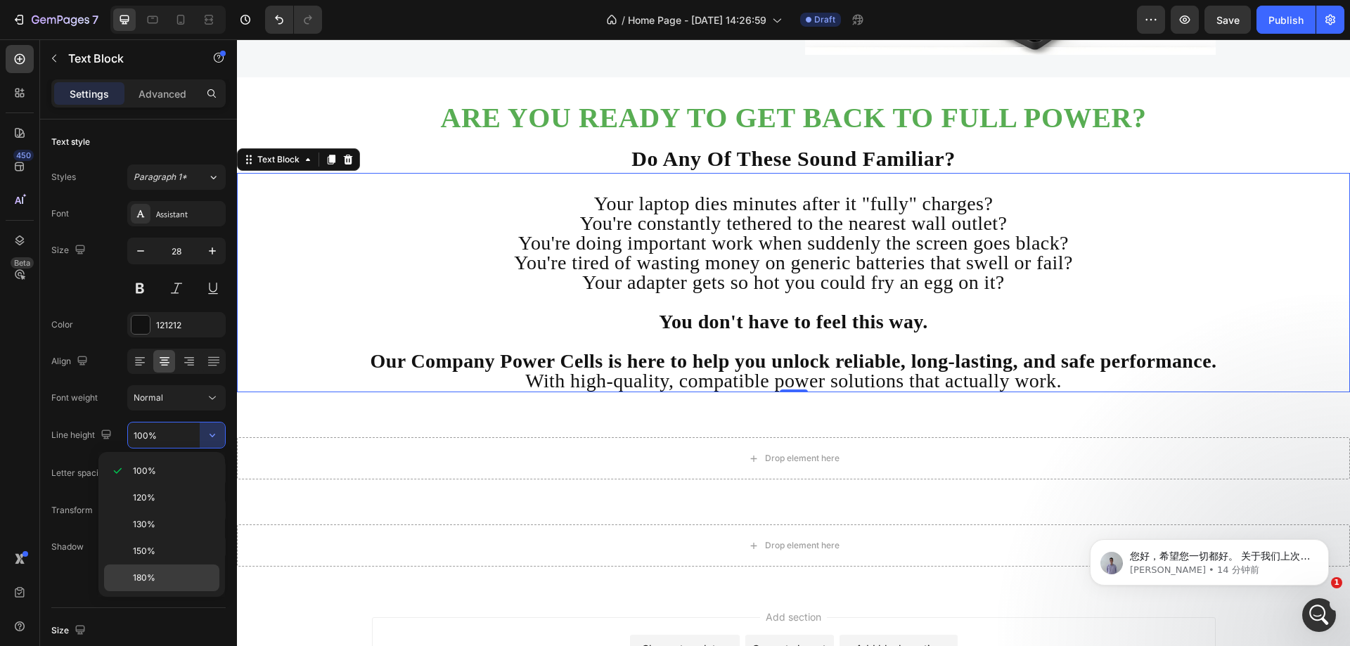
click at [154, 574] on span "180%" at bounding box center [144, 578] width 22 height 13
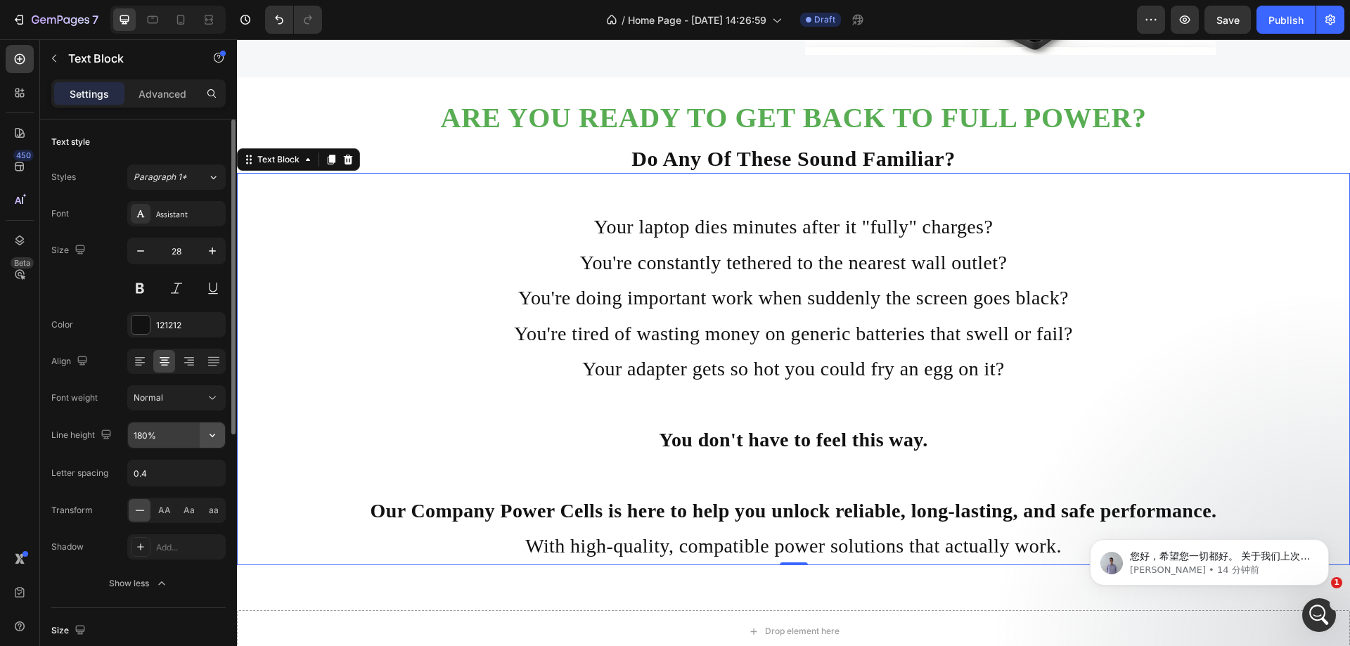
click at [204, 437] on button "button" at bounding box center [212, 435] width 25 height 25
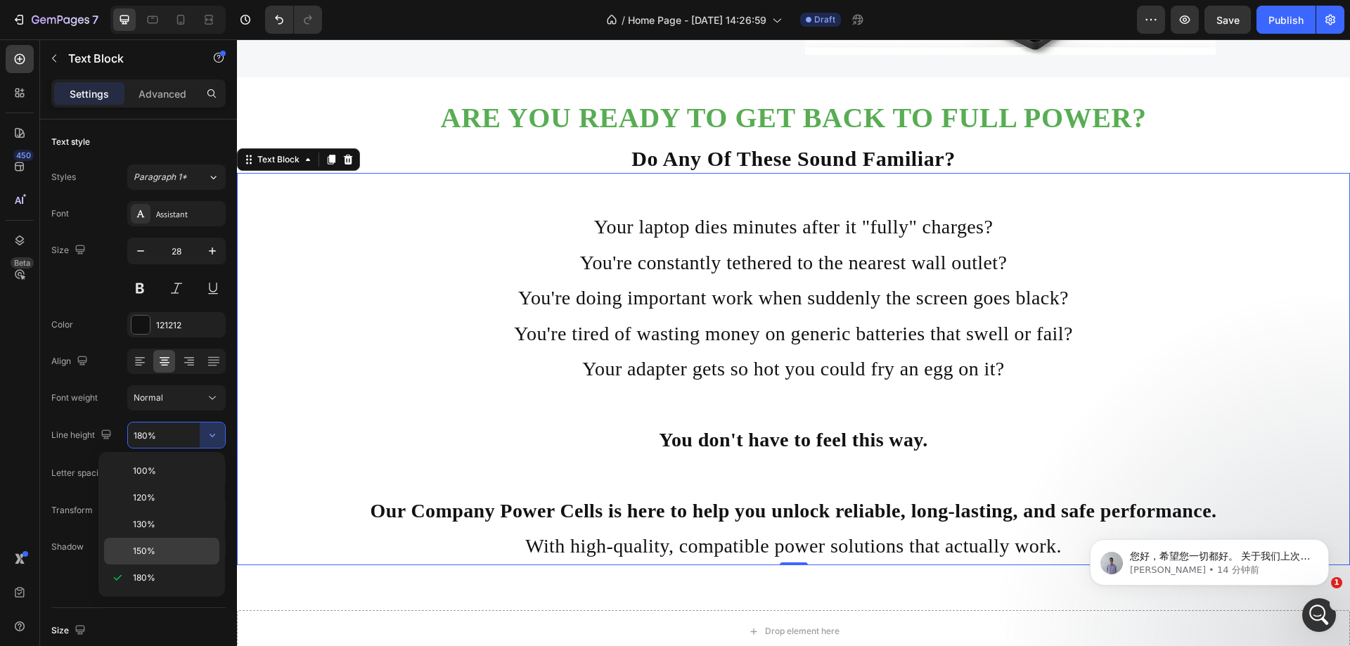
click at [155, 548] on span "150%" at bounding box center [144, 551] width 22 height 13
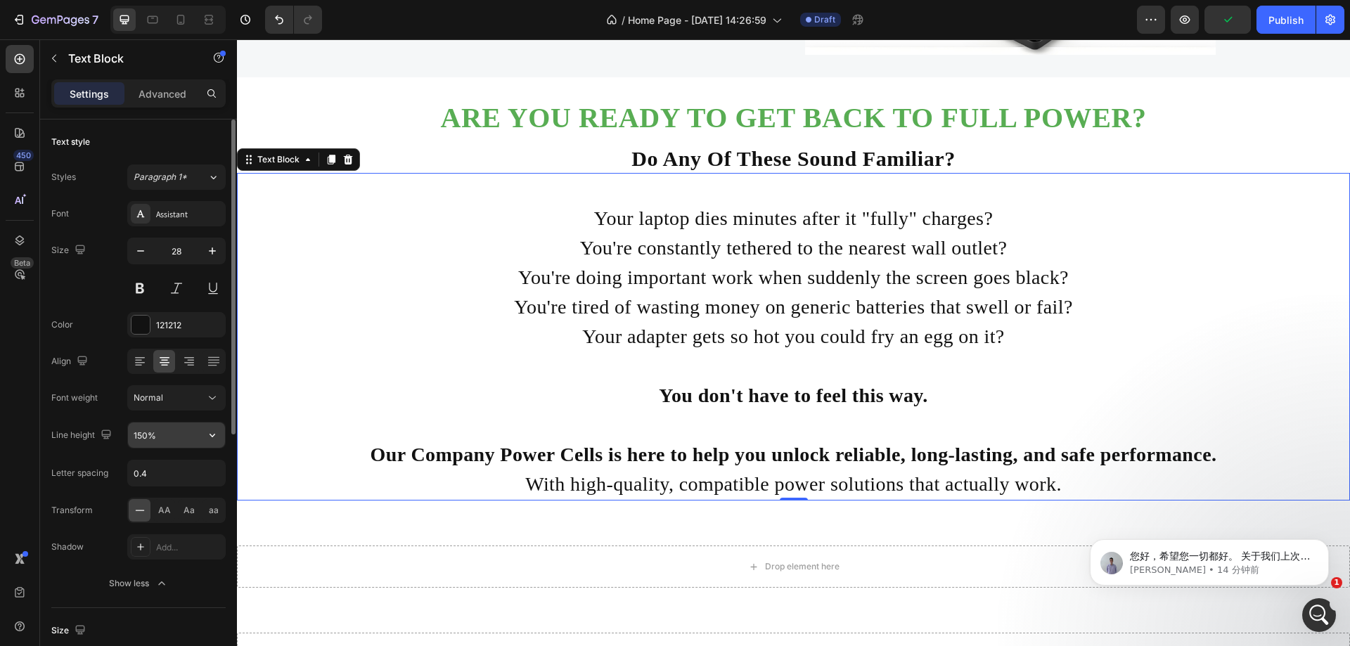
click at [181, 438] on input "150%" at bounding box center [176, 435] width 97 height 25
click at [200, 438] on button "button" at bounding box center [212, 435] width 25 height 25
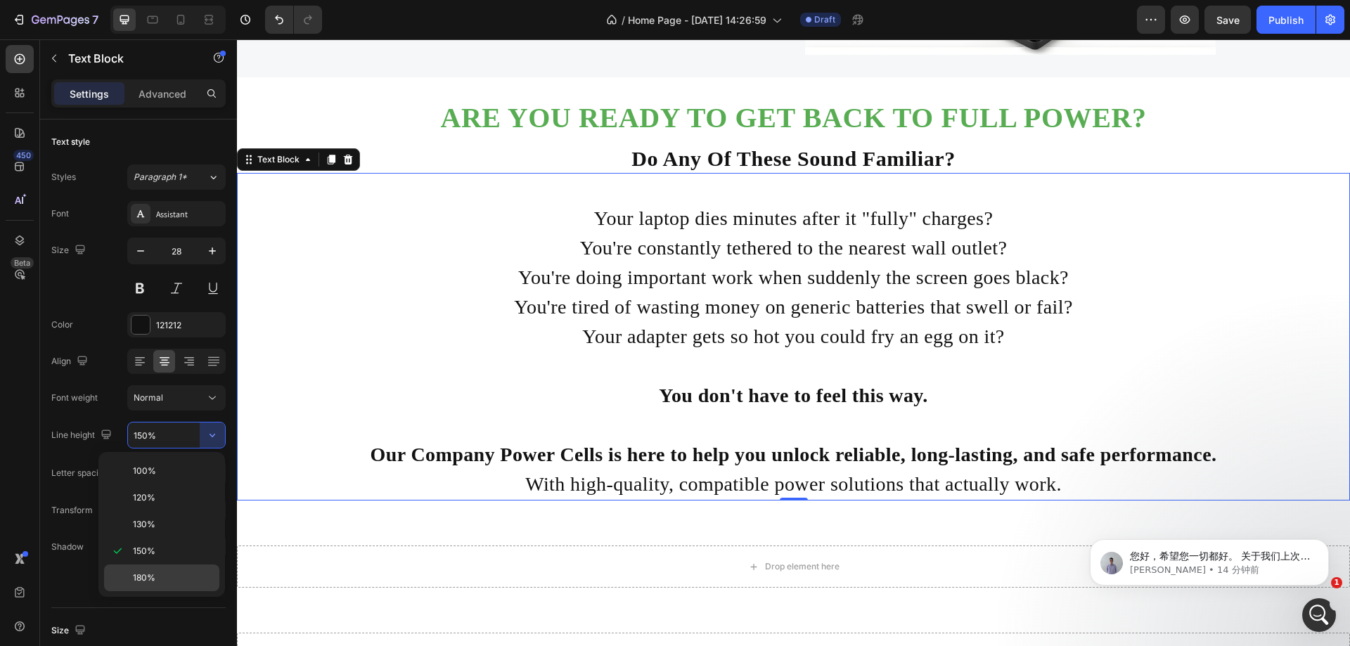
click at [148, 574] on span "180%" at bounding box center [144, 578] width 22 height 13
type input "180%"
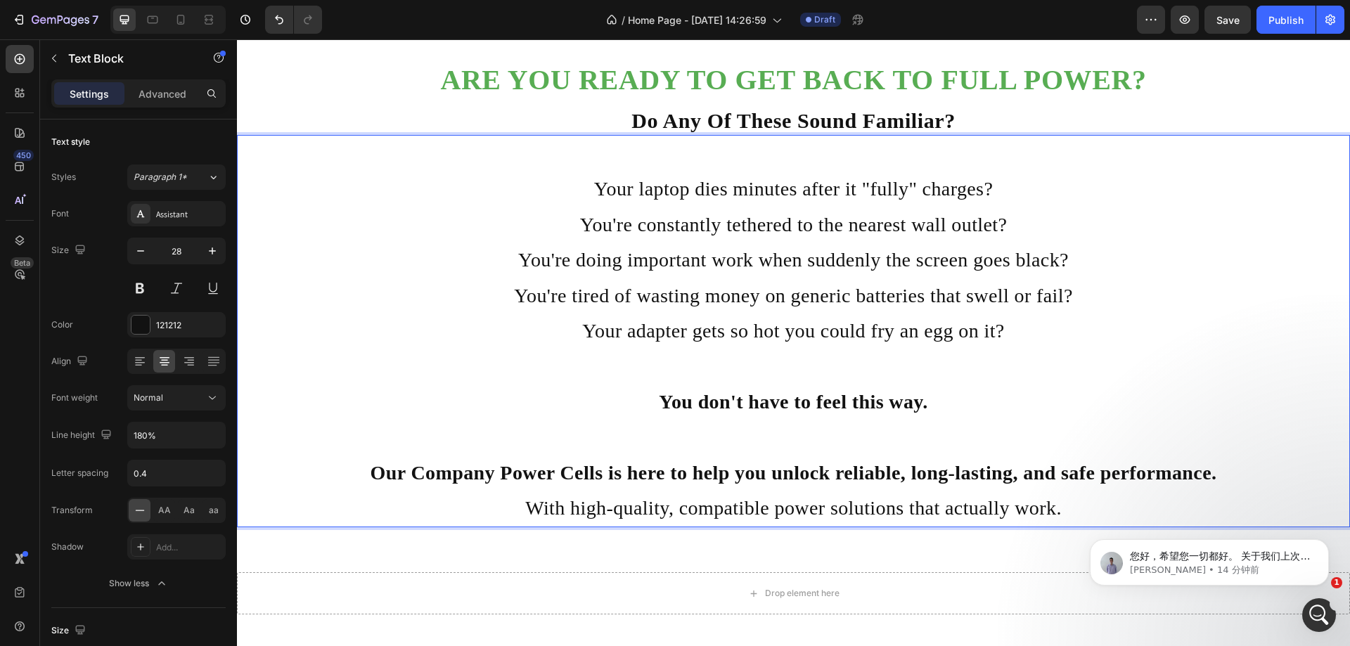
scroll to position [517, 0]
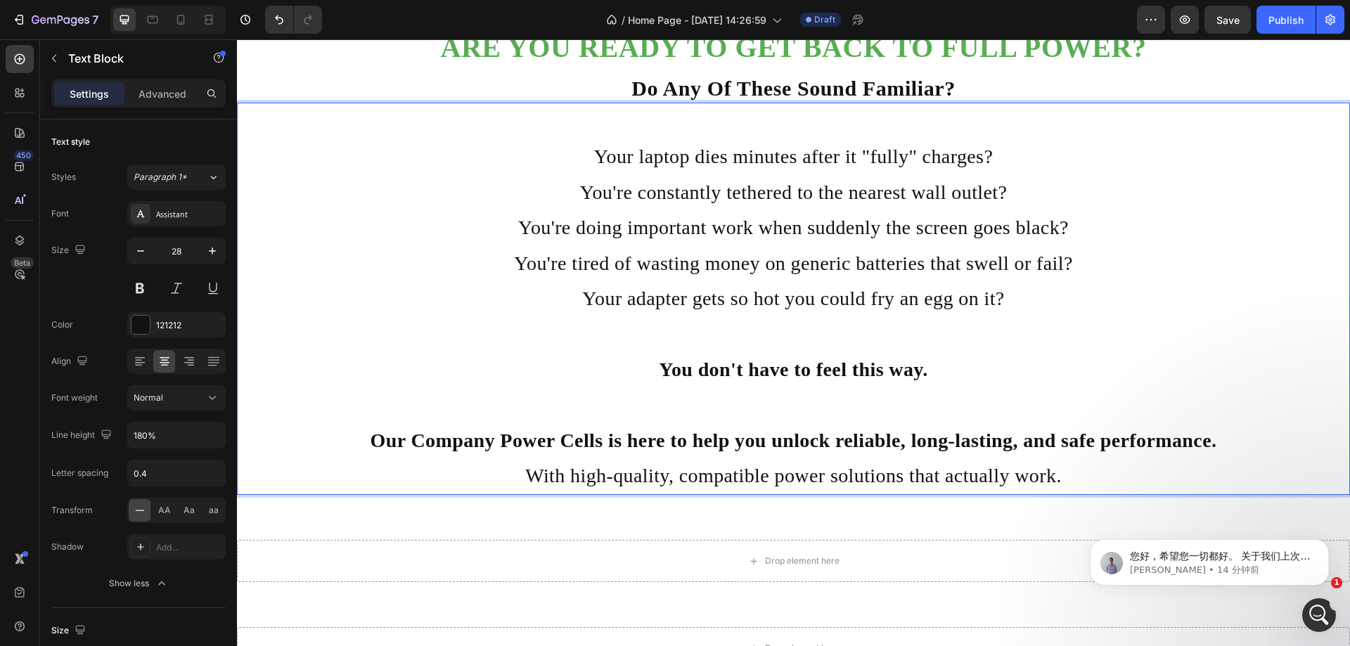
click at [1104, 468] on p "With high-quality, compatible power solutions that actually work." at bounding box center [793, 475] width 1110 height 35
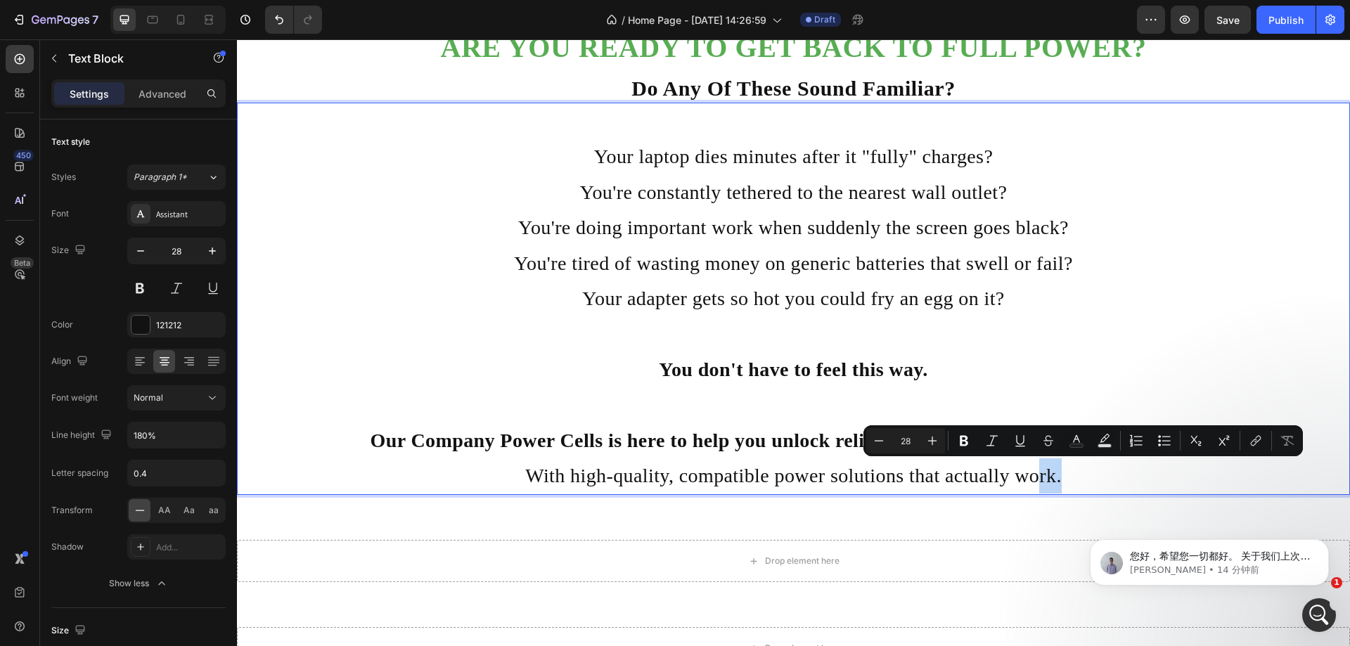
drag, startPoint x: 1100, startPoint y: 476, endPoint x: 1069, endPoint y: 477, distance: 30.3
click at [1069, 477] on p "With high-quality, compatible power solutions that actually work." at bounding box center [793, 475] width 1110 height 35
click at [1252, 558] on p "您好，希望您一切都好。 关于我们上次的沟通，我想跟进一下。您是否已经获取了我提供的信息？您是否已经查看了我们提供的文件？ 如果您还有其他任何疑问，请随时告诉我…" at bounding box center [1220, 557] width 181 height 14
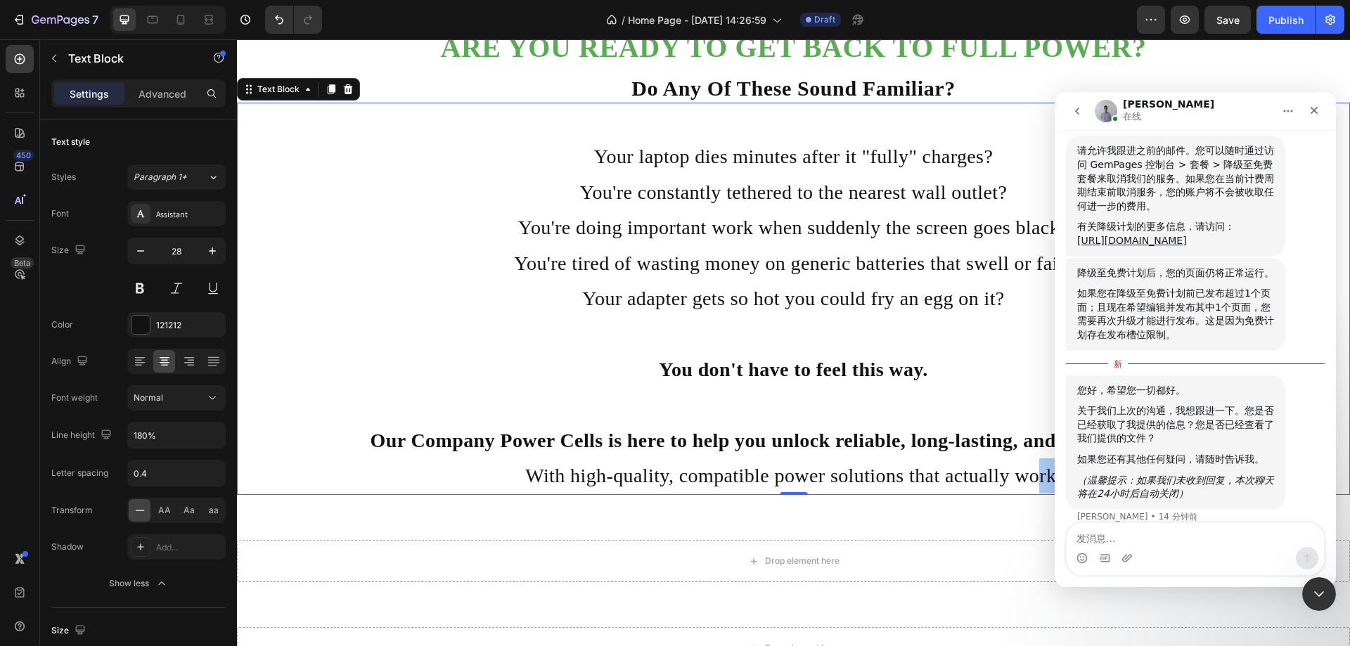
scroll to position [881, 0]
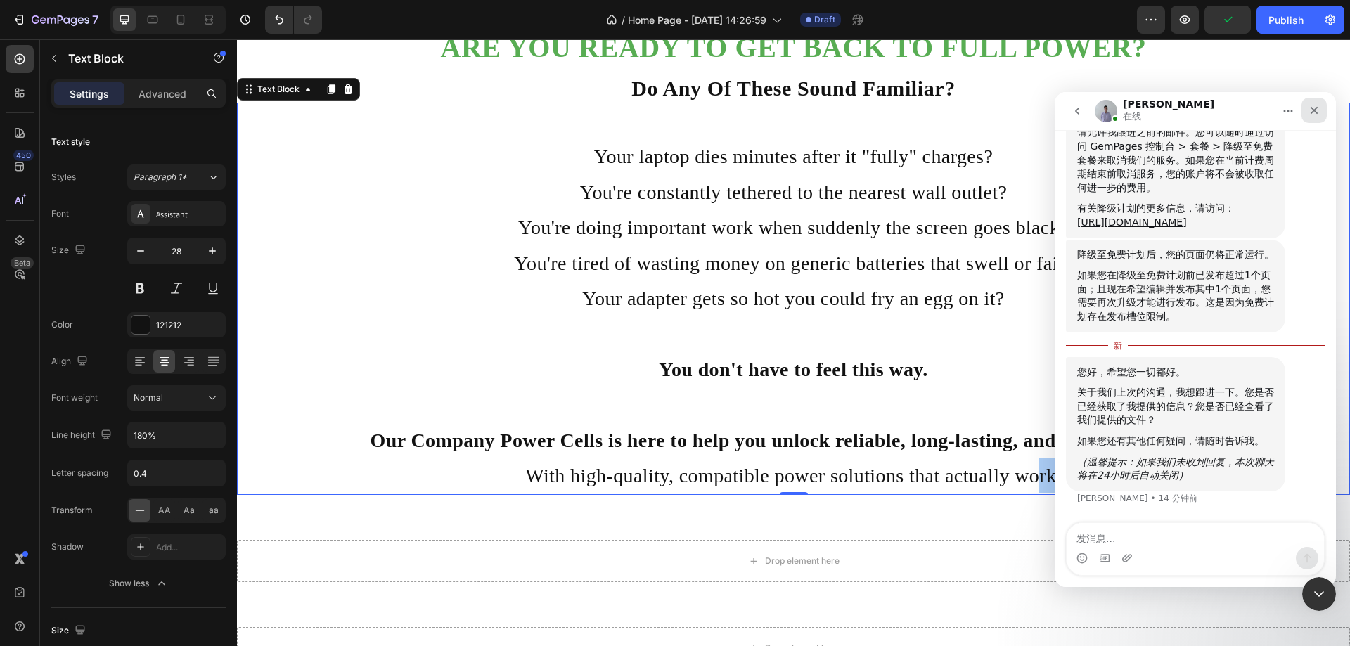
click at [1314, 109] on icon "关闭" at bounding box center [1313, 110] width 11 height 11
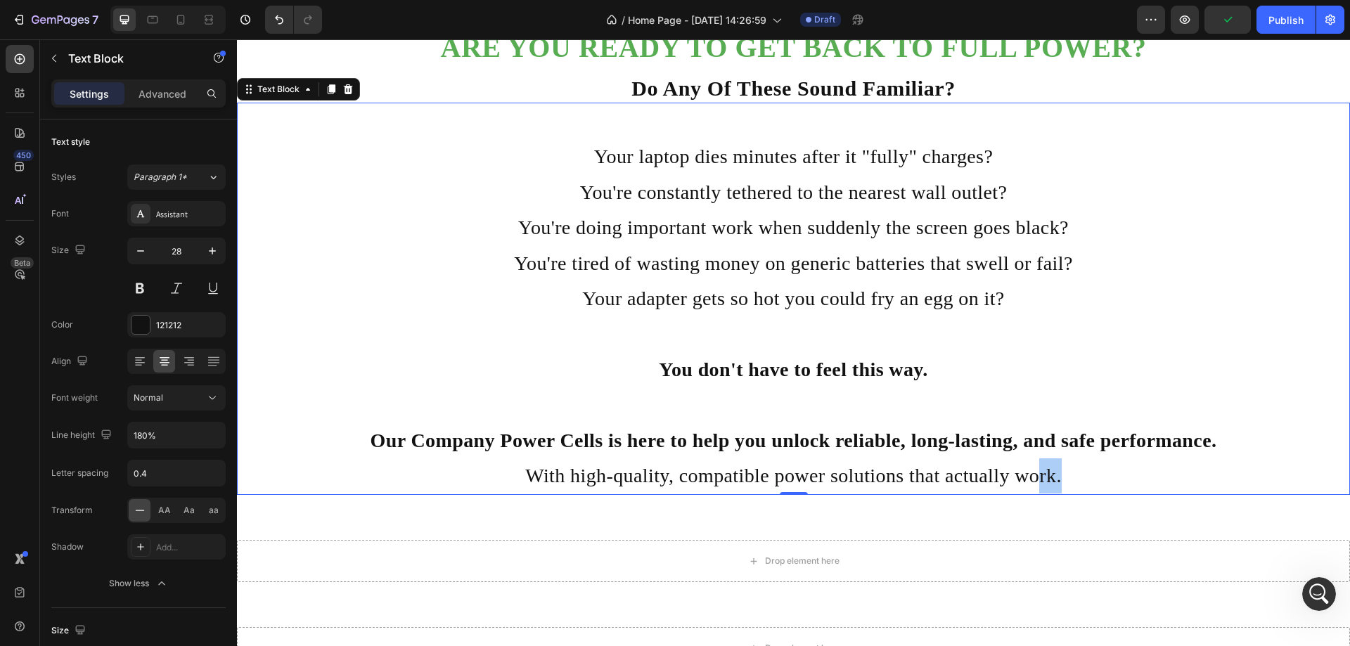
scroll to position [858, 0]
click at [1076, 392] on p "Rich Text Editor. Editing area: main" at bounding box center [793, 404] width 1110 height 35
click at [896, 137] on p "Rich Text Editor. Editing area: main" at bounding box center [793, 121] width 1110 height 35
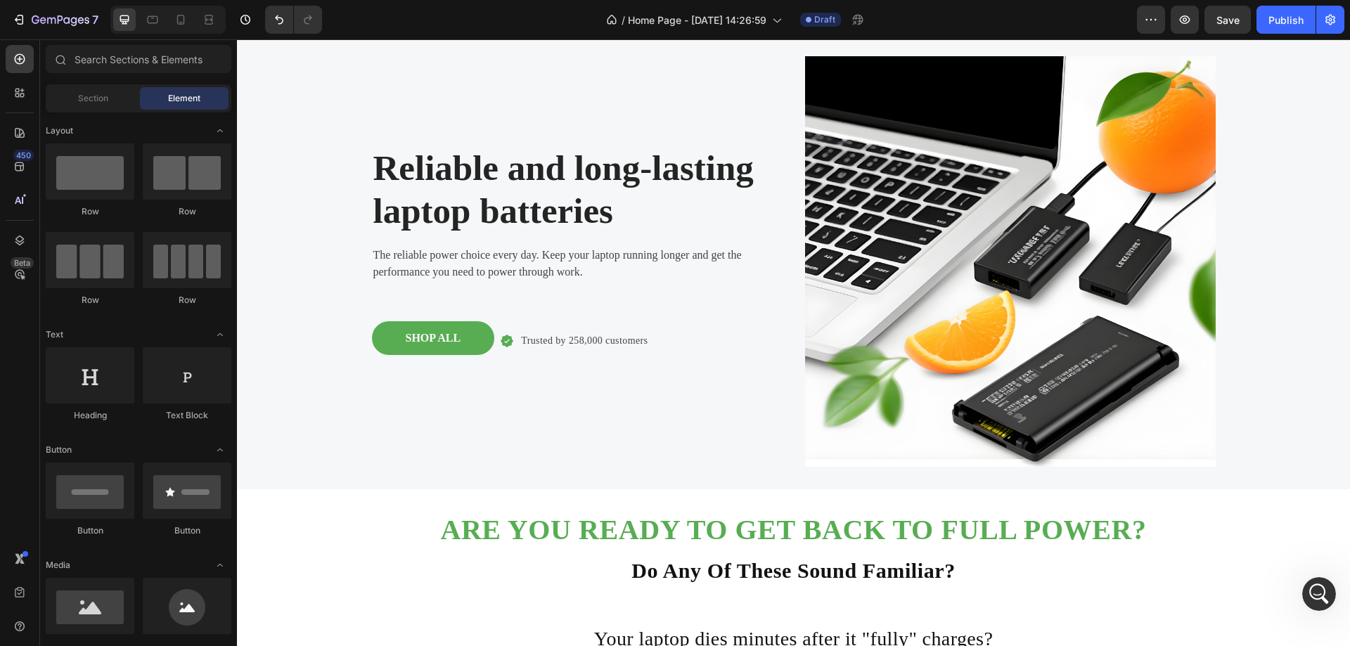
scroll to position [0, 0]
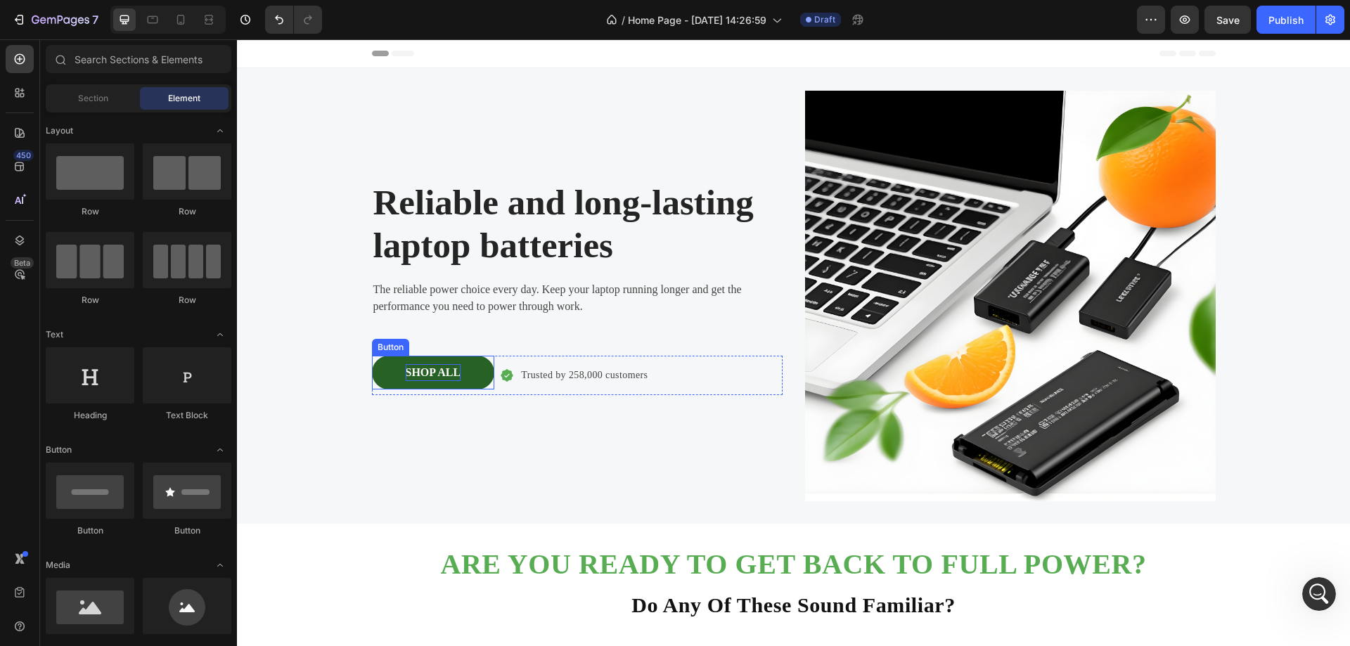
click at [446, 378] on p "SHOP ALL" at bounding box center [434, 372] width 56 height 17
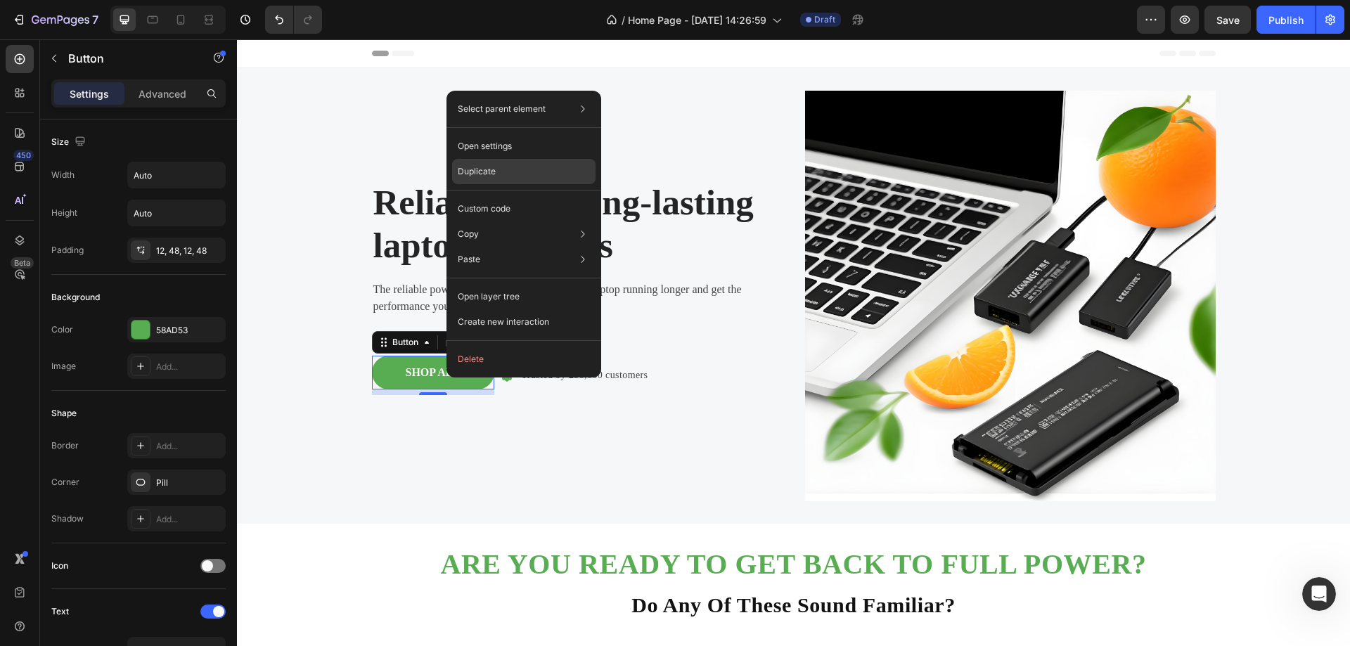
drag, startPoint x: 491, startPoint y: 167, endPoint x: 243, endPoint y: 174, distance: 247.6
click at [491, 167] on p "Duplicate" at bounding box center [477, 171] width 38 height 13
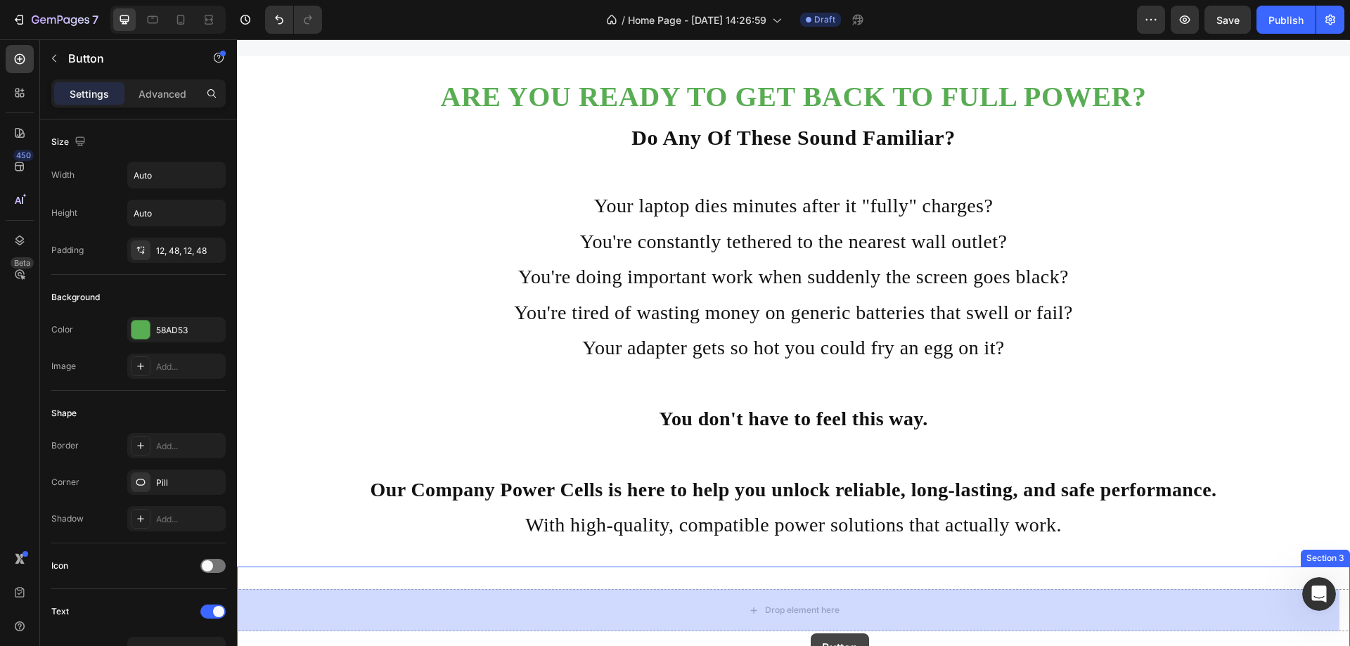
scroll to position [547, 0]
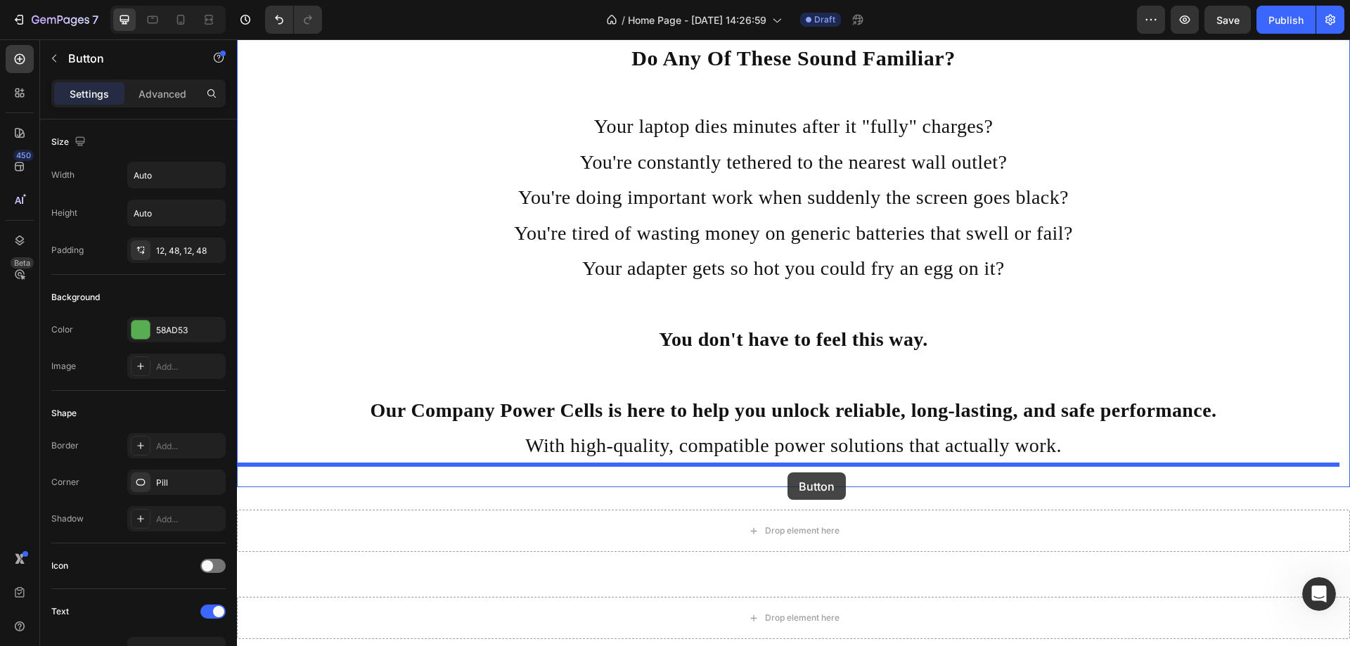
drag, startPoint x: 435, startPoint y: 391, endPoint x: 787, endPoint y: 472, distance: 361.5
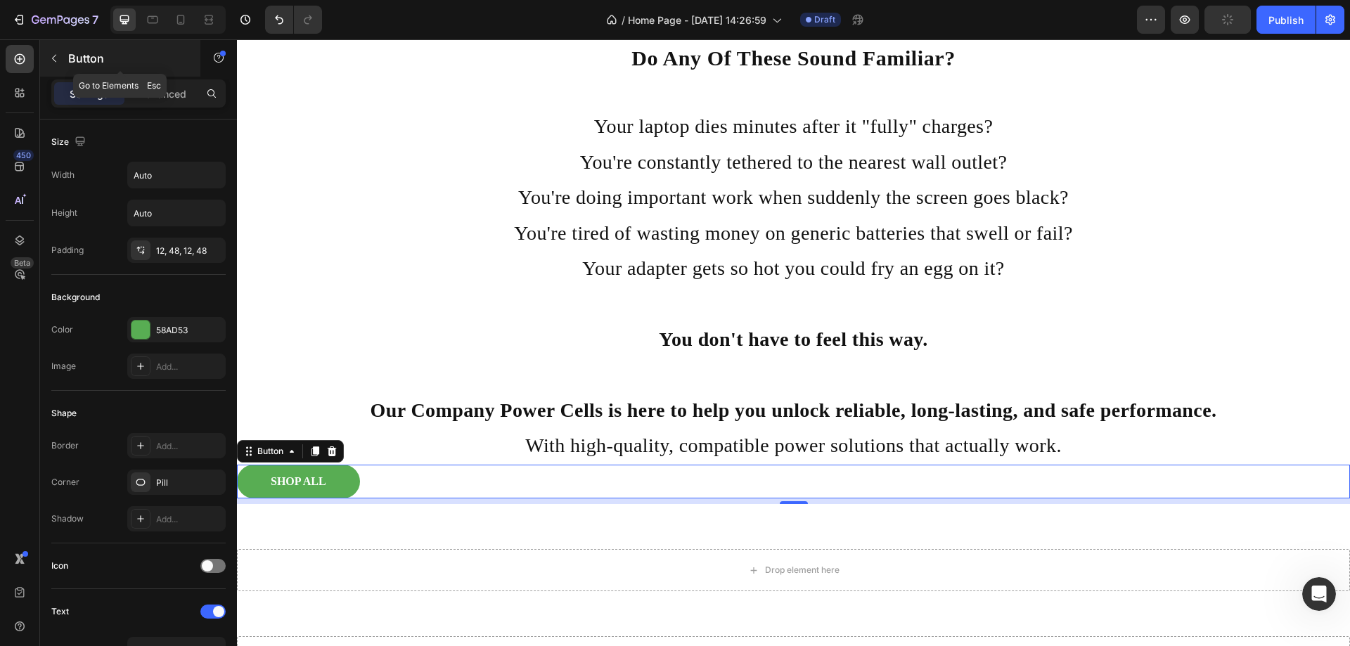
click at [58, 58] on icon "button" at bounding box center [54, 58] width 11 height 11
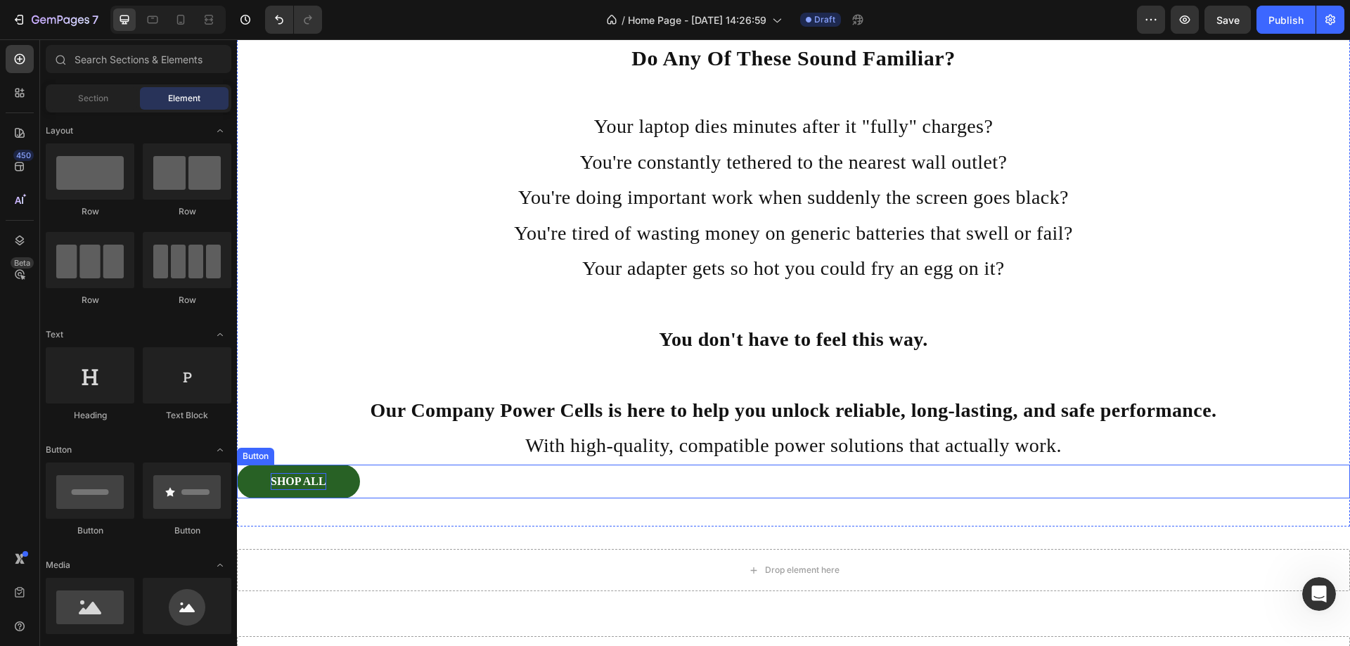
click at [315, 490] on p "SHOP ALL" at bounding box center [299, 481] width 56 height 17
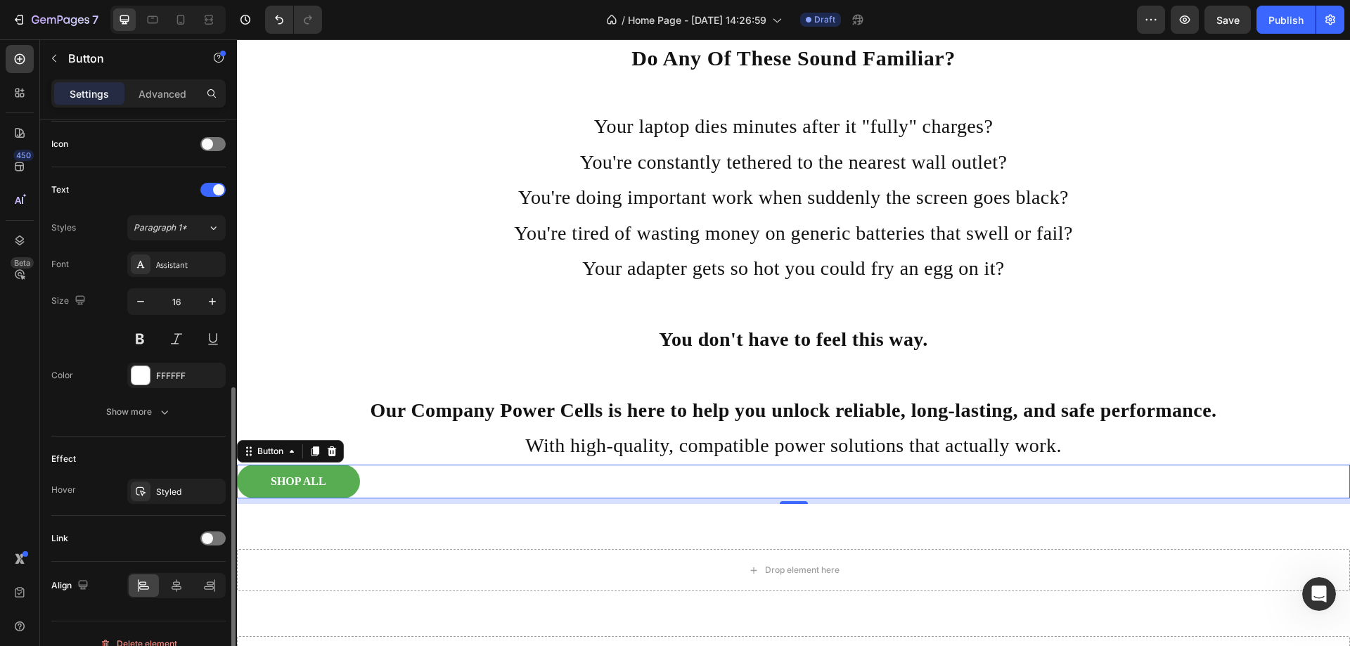
scroll to position [442, 0]
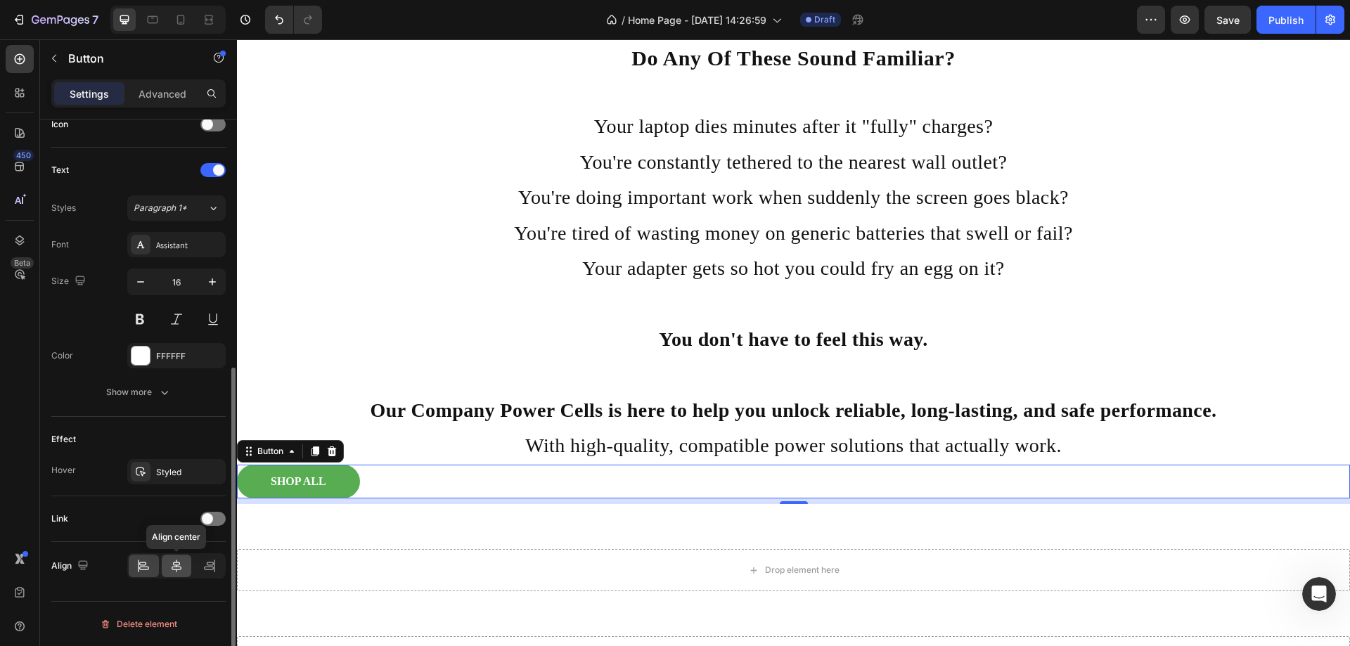
click at [179, 568] on icon at bounding box center [176, 566] width 14 height 14
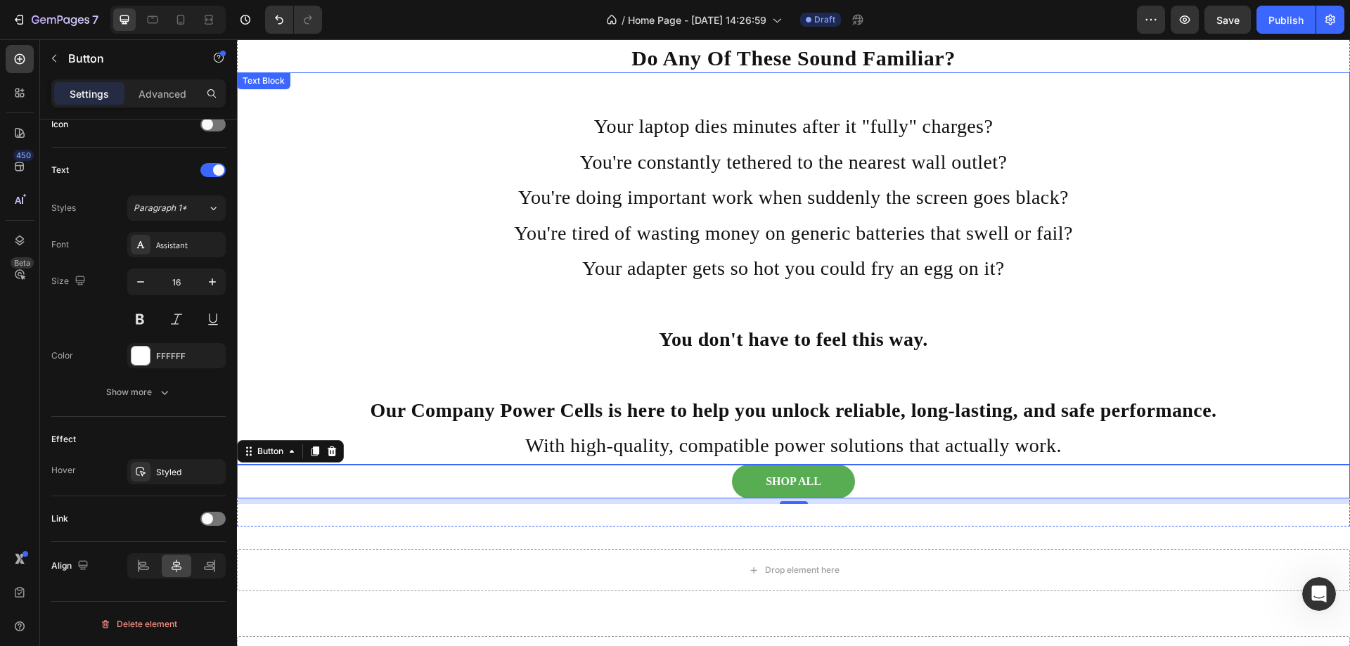
click at [1251, 271] on p "Your adapter gets so hot you could fry an egg on it?" at bounding box center [793, 268] width 1110 height 35
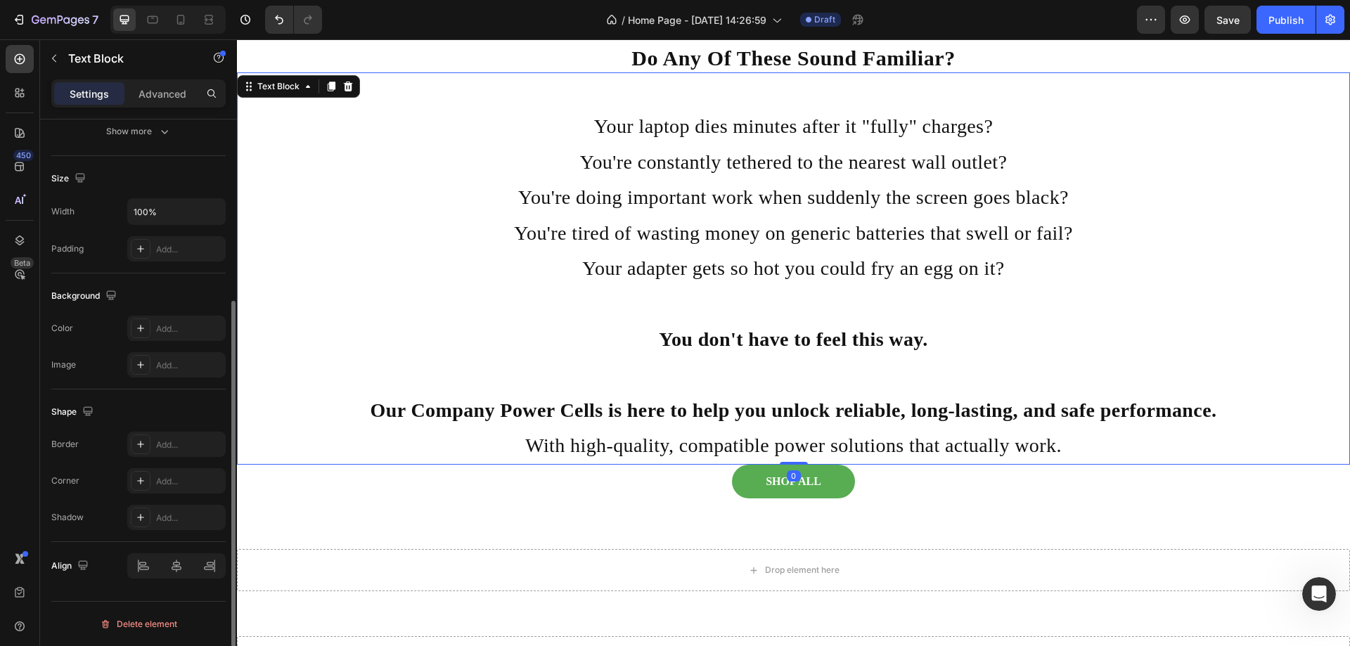
scroll to position [0, 0]
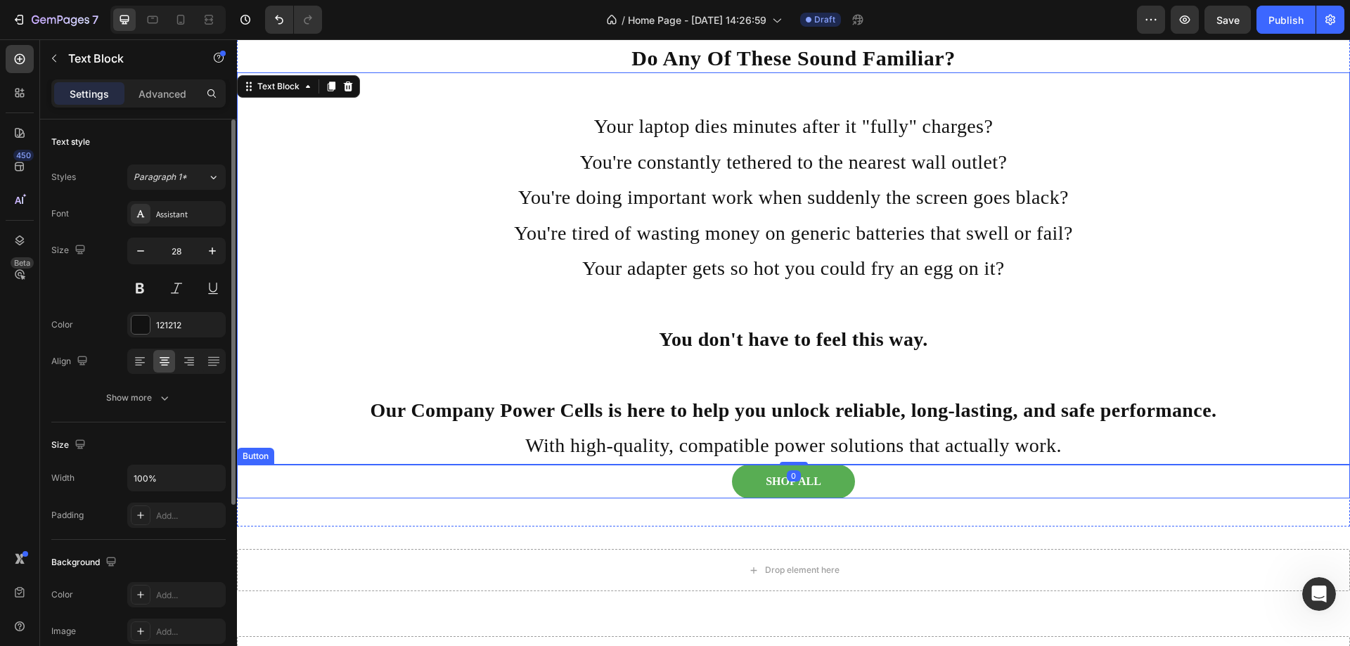
click at [897, 478] on div "SHOP ALL Button" at bounding box center [793, 482] width 1113 height 34
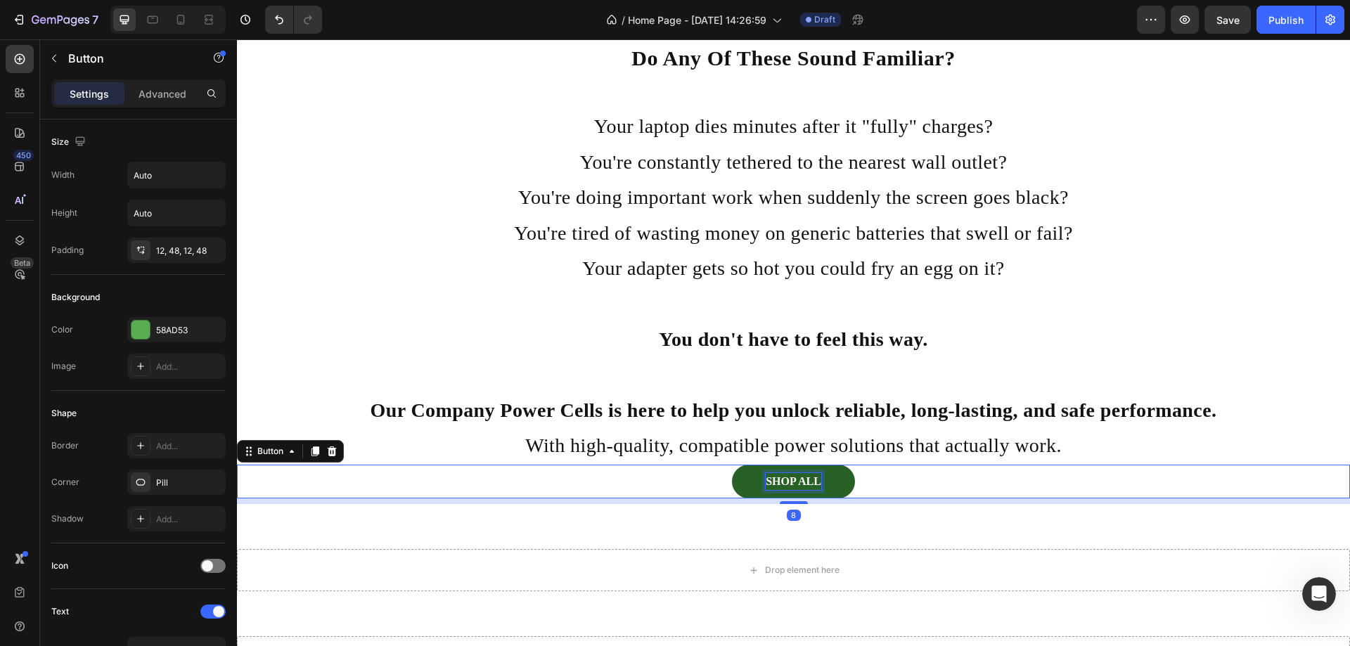
click at [815, 482] on p "SHOP ALL" at bounding box center [794, 481] width 56 height 17
click at [138, 91] on p "Advanced" at bounding box center [162, 93] width 48 height 15
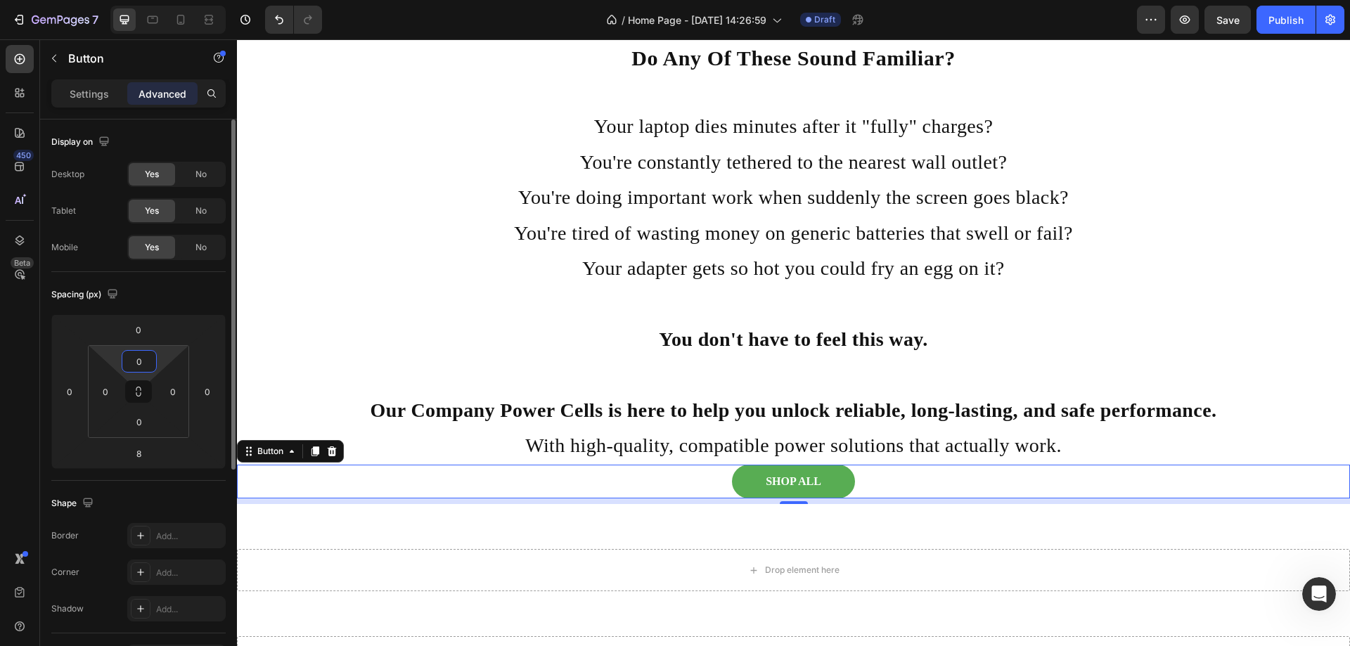
drag, startPoint x: 143, startPoint y: 366, endPoint x: 134, endPoint y: 362, distance: 10.5
click at [134, 362] on input "0" at bounding box center [139, 361] width 28 height 21
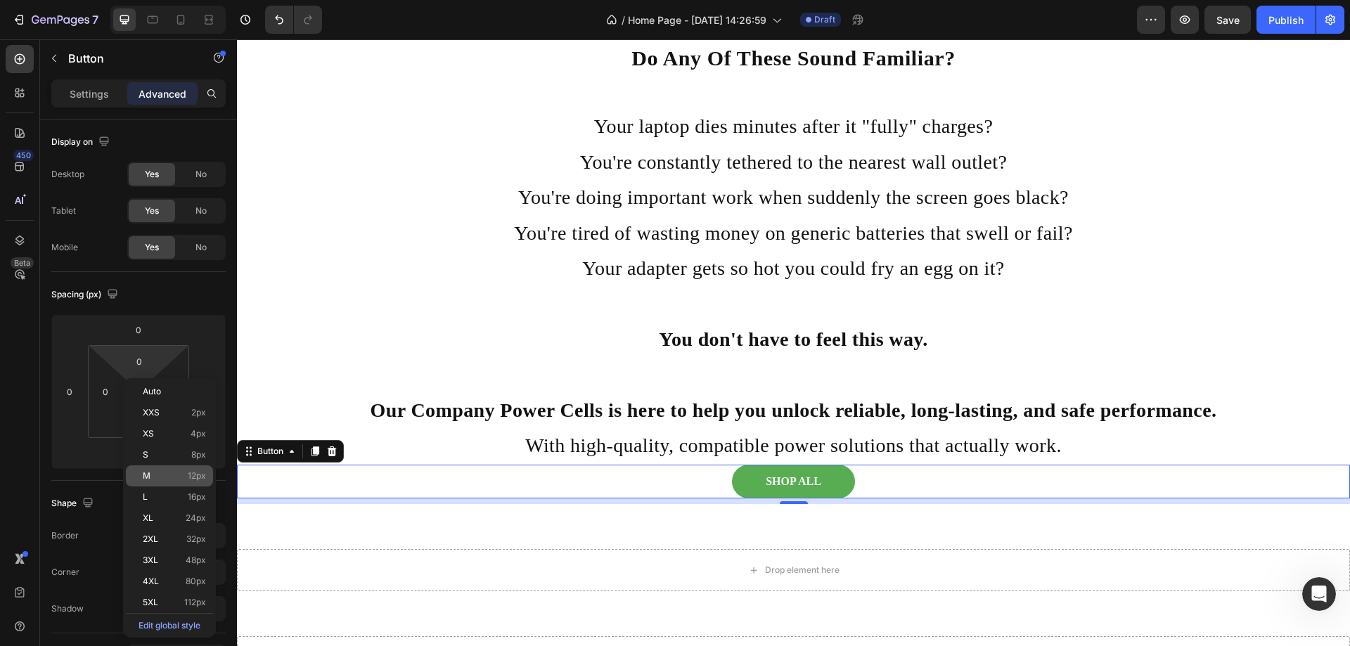
click at [166, 479] on p "M 12px" at bounding box center [174, 476] width 63 height 10
type input "12"
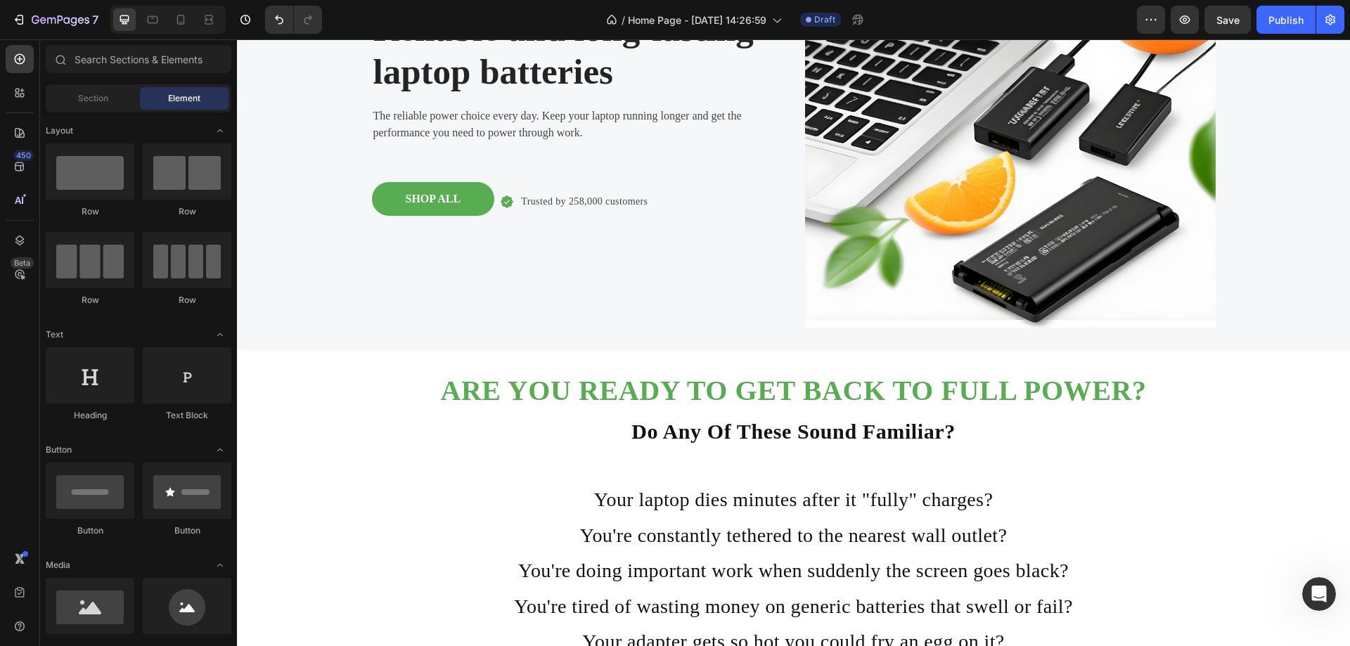
scroll to position [76, 0]
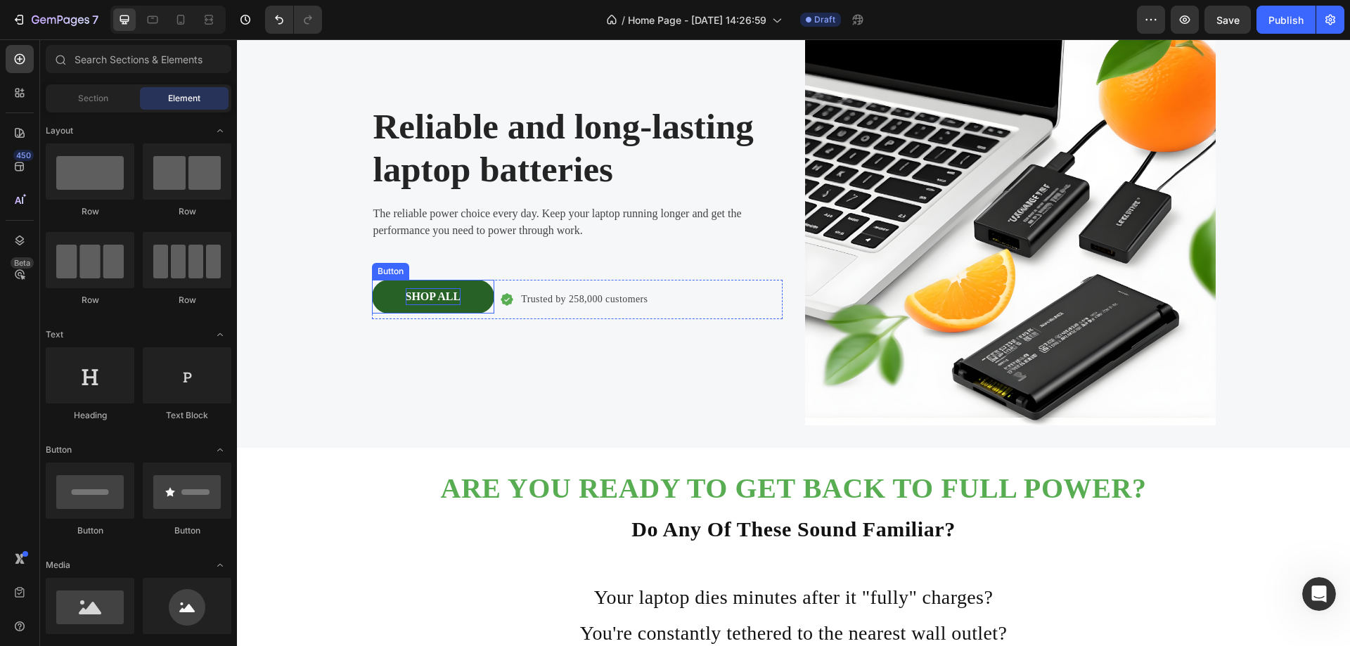
click at [424, 304] on p "SHOP ALL" at bounding box center [434, 296] width 56 height 17
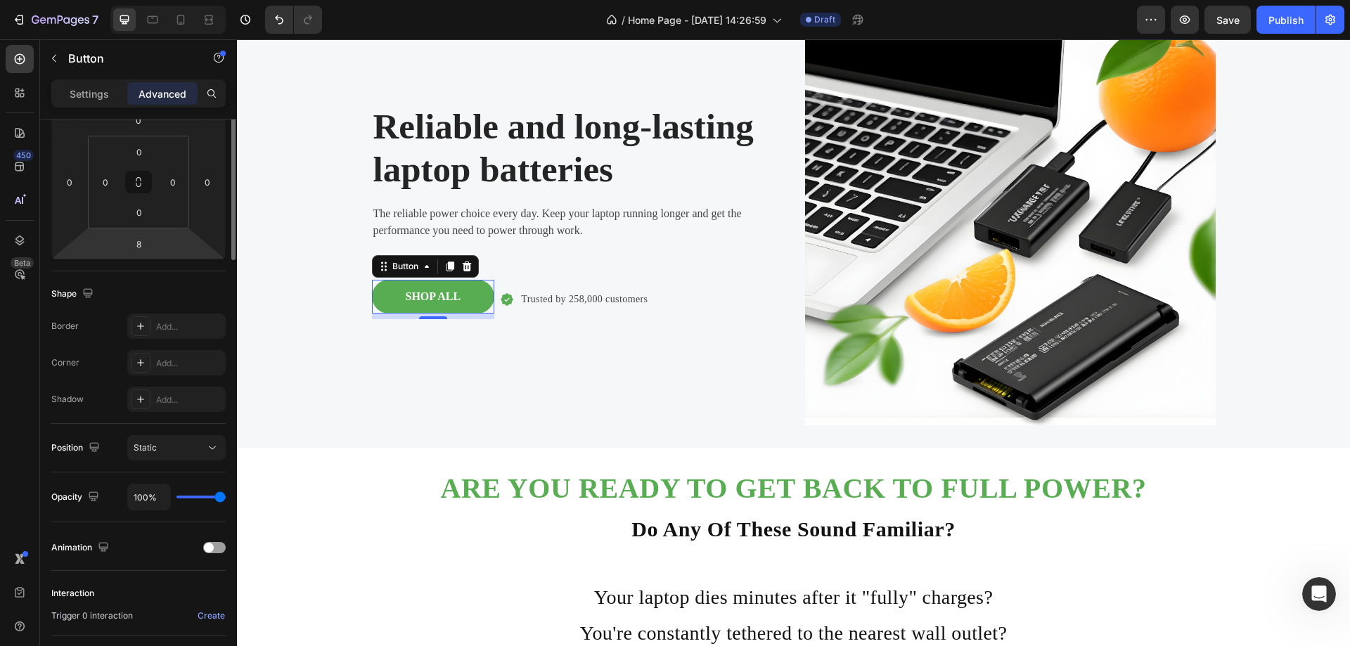
scroll to position [0, 0]
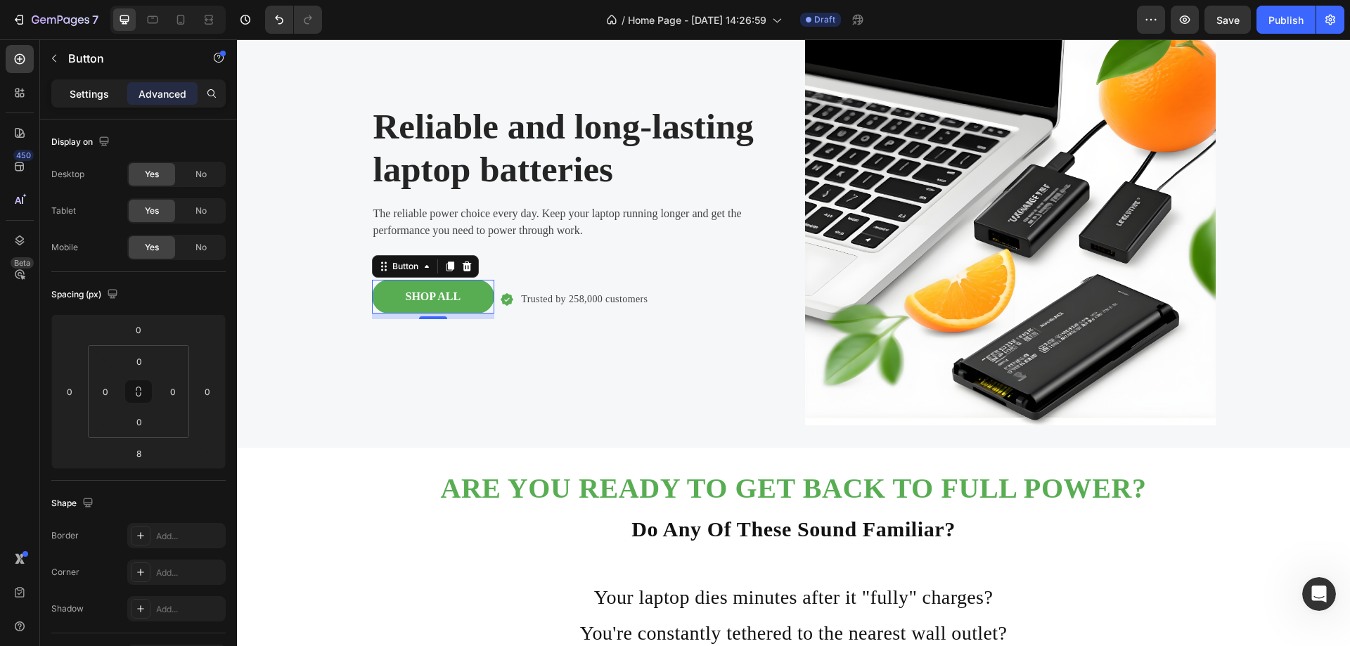
click at [82, 89] on p "Settings" at bounding box center [89, 93] width 39 height 15
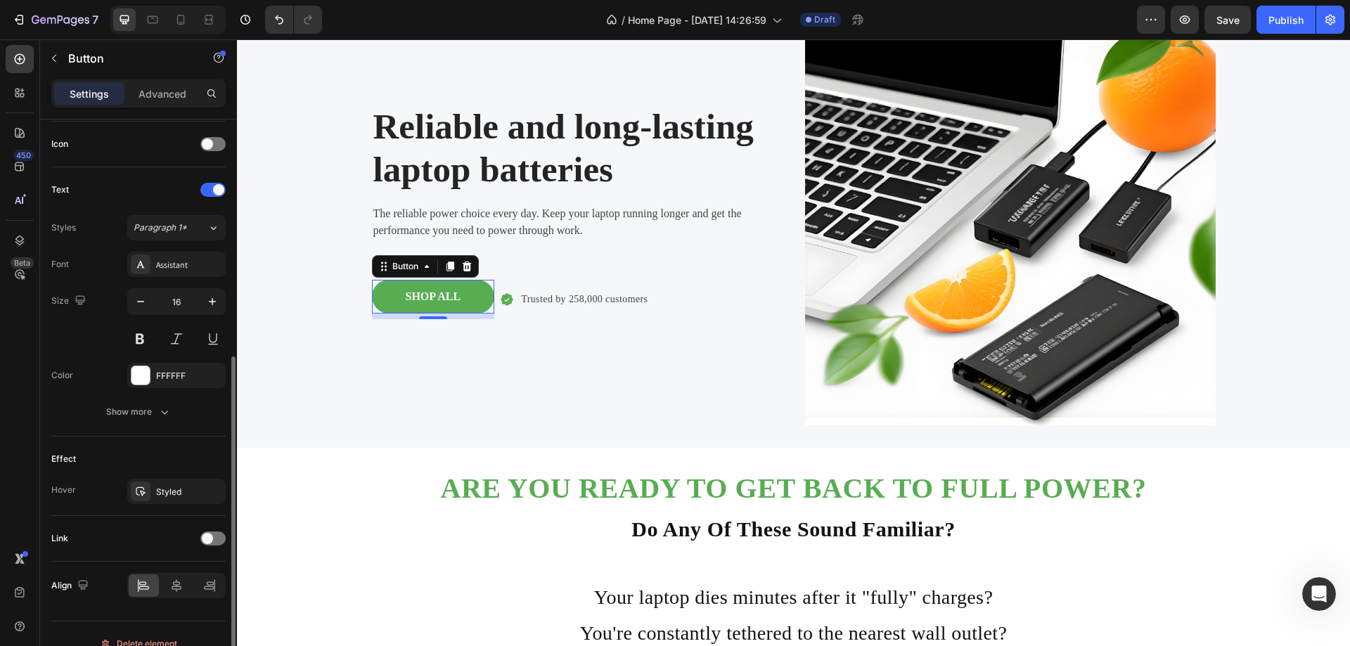
scroll to position [442, 0]
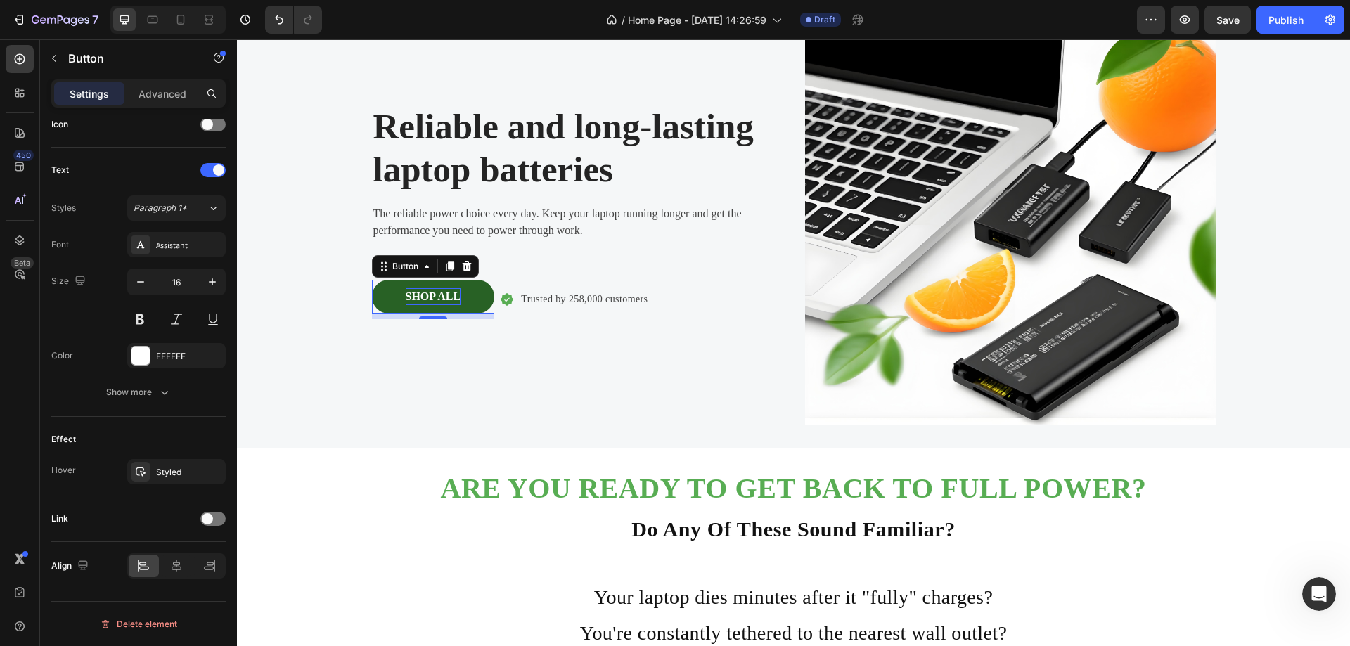
click at [410, 293] on p "SHOP ALL" at bounding box center [434, 296] width 56 height 17
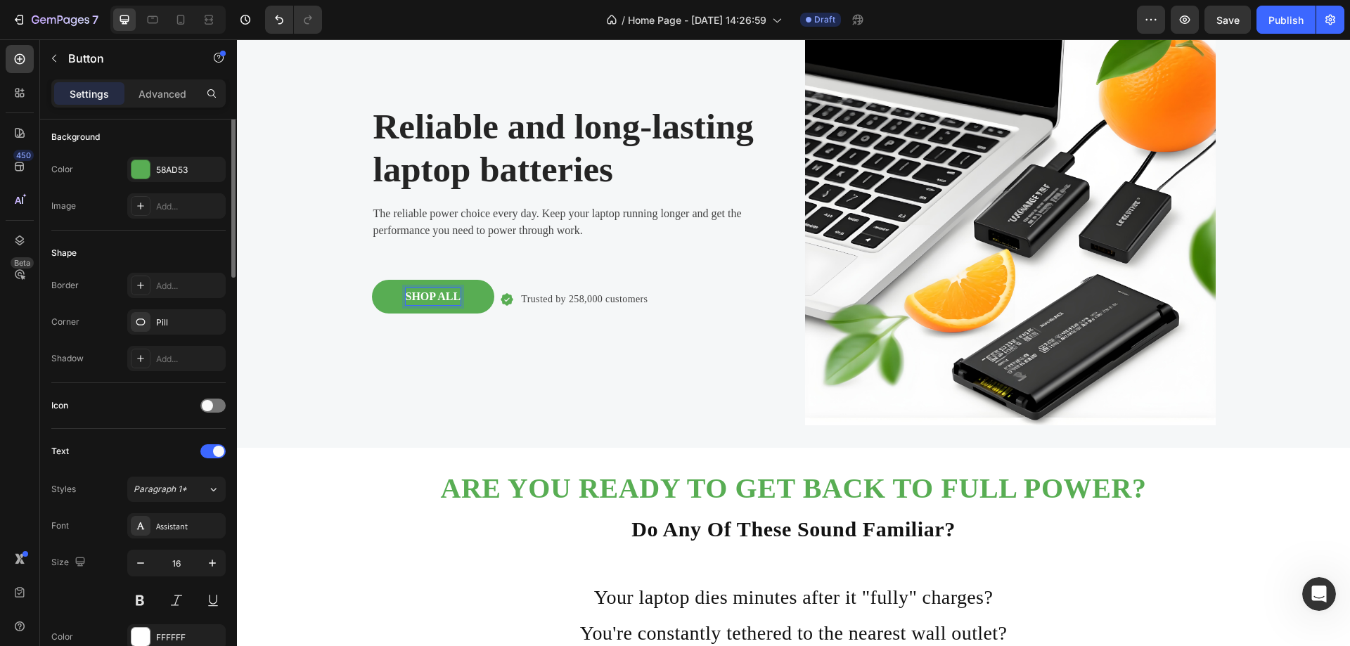
scroll to position [0, 0]
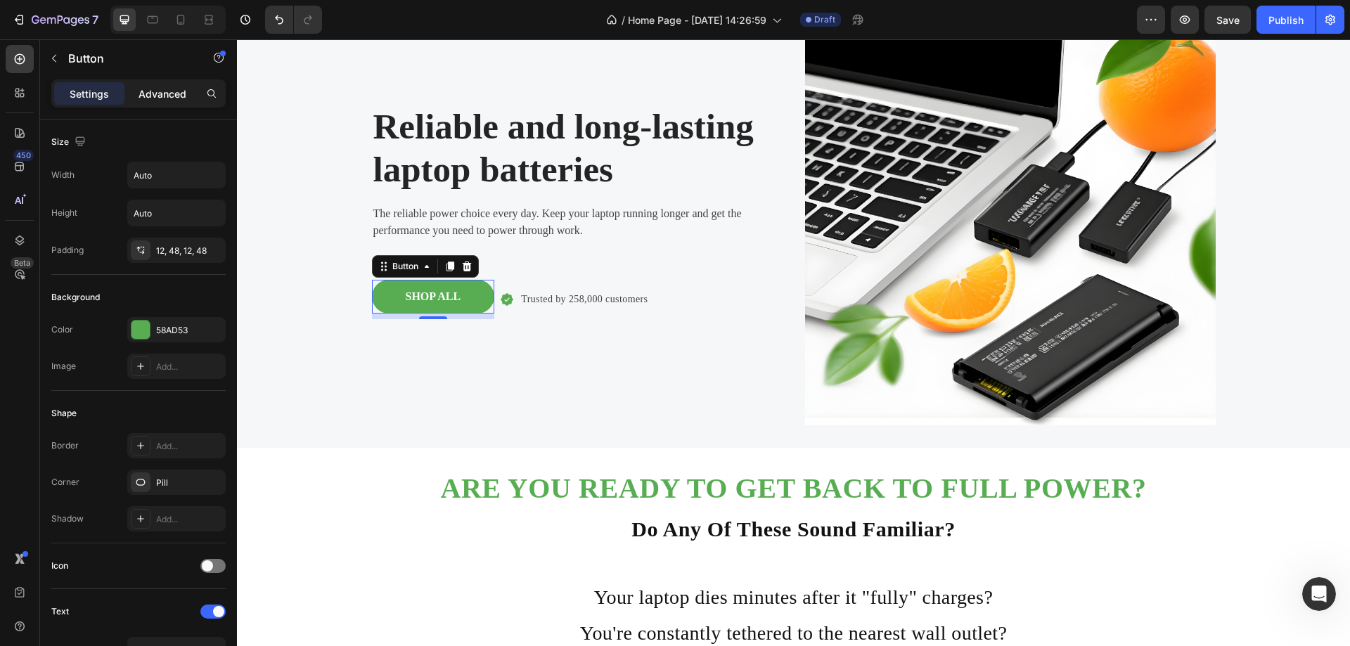
click at [159, 96] on p "Advanced" at bounding box center [162, 93] width 48 height 15
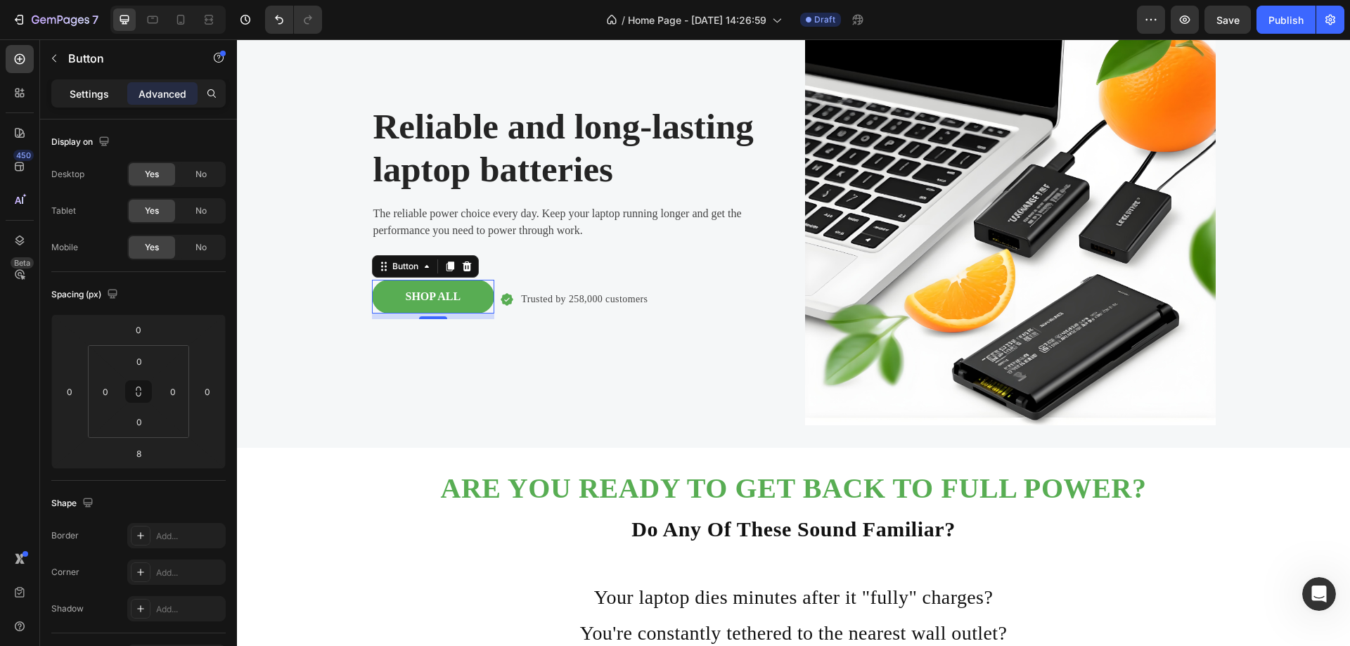
click at [97, 103] on div "Settings" at bounding box center [89, 93] width 70 height 22
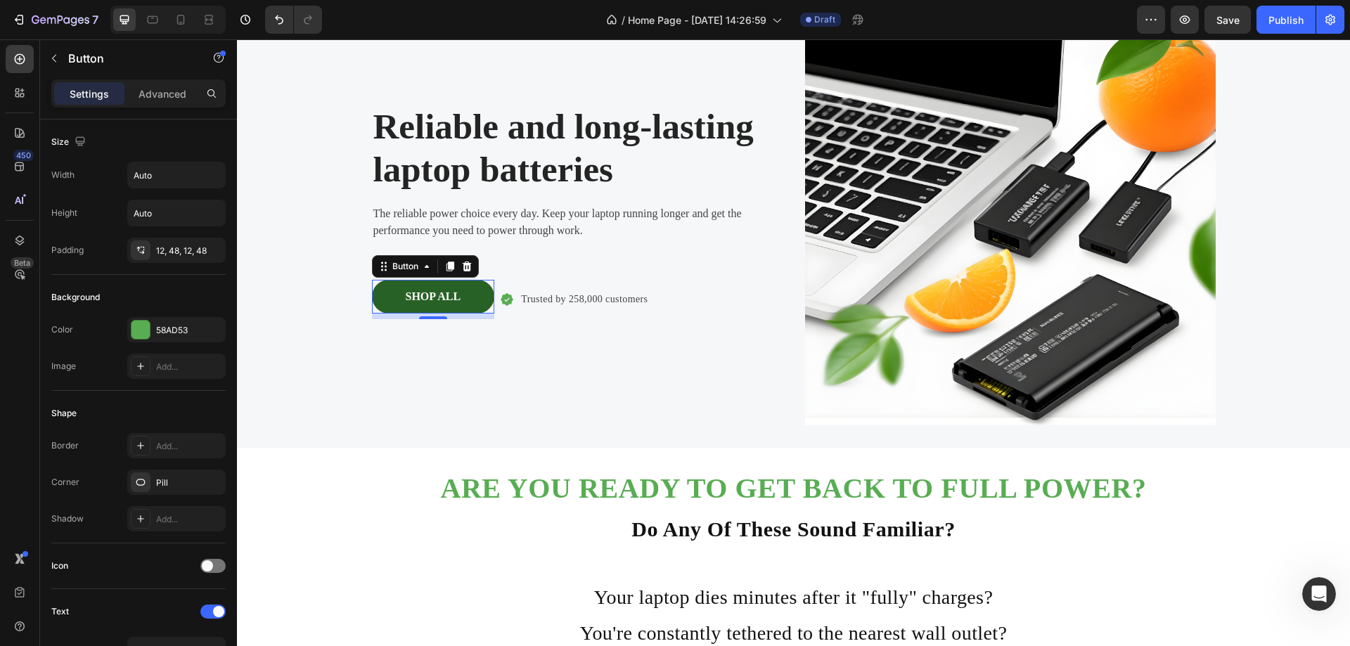
click at [436, 307] on button "SHOP ALL" at bounding box center [433, 297] width 123 height 34
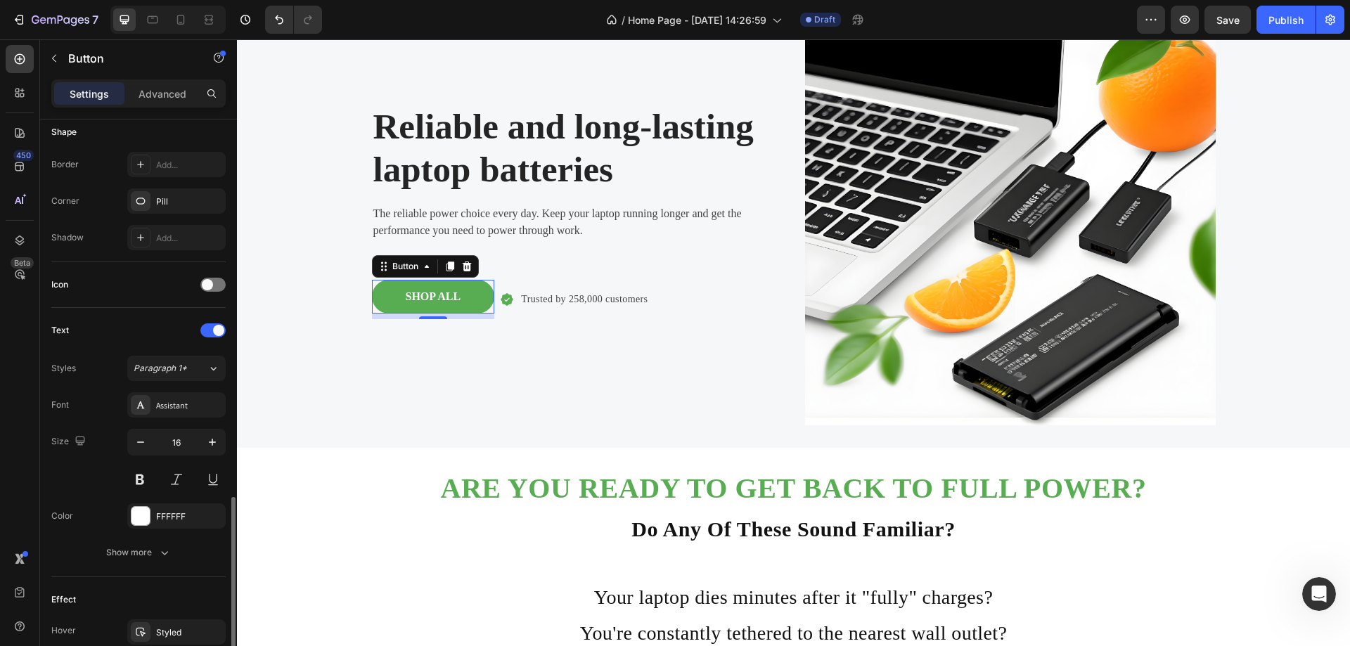
scroll to position [422, 0]
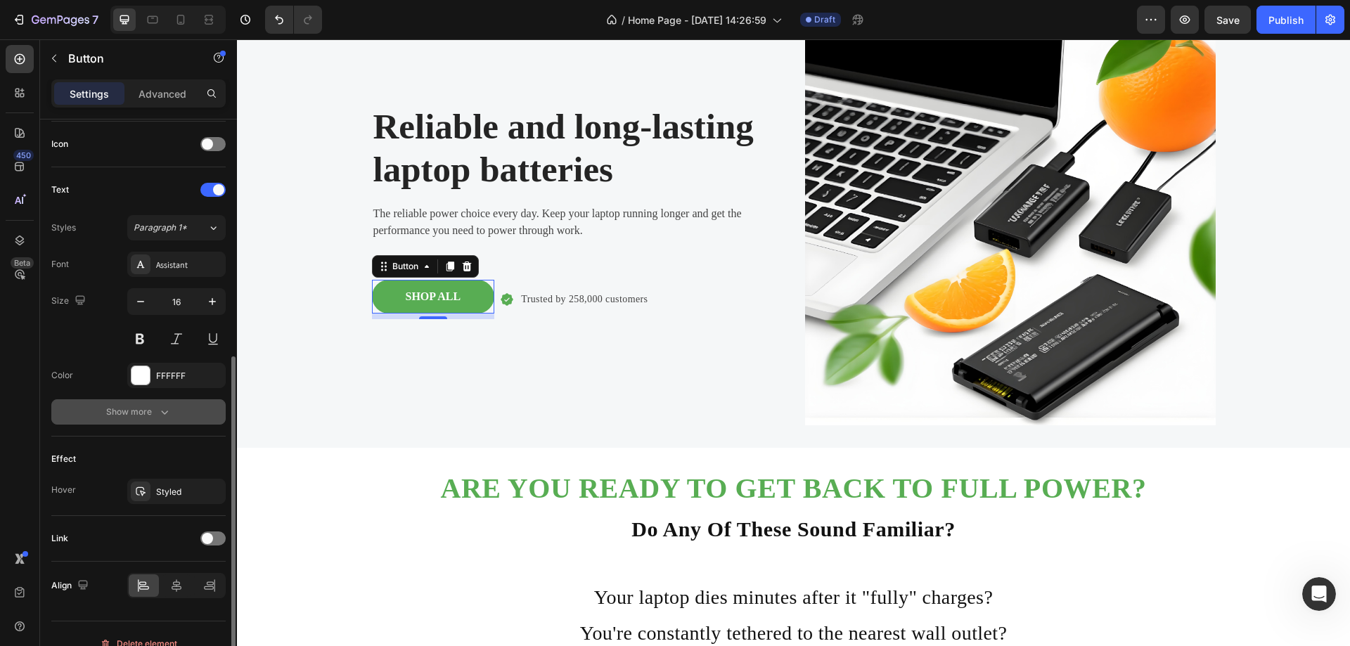
click at [151, 406] on div "Show more" at bounding box center [138, 412] width 65 height 14
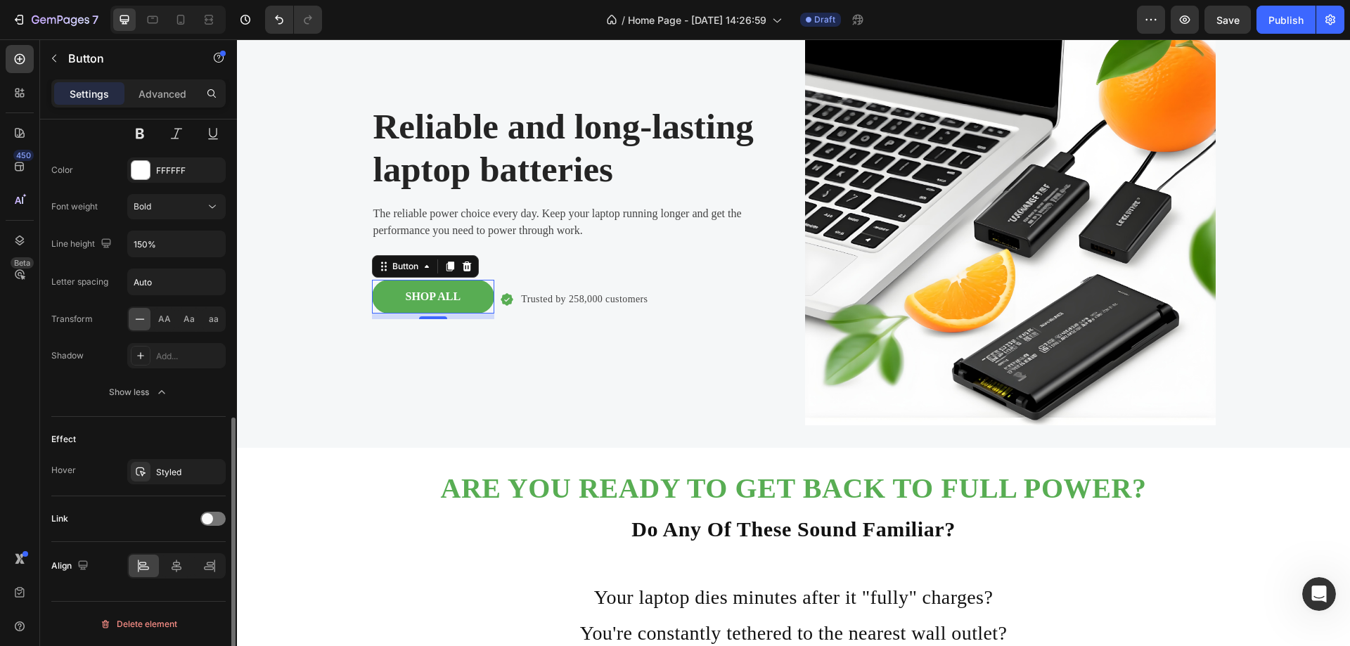
scroll to position [416, 0]
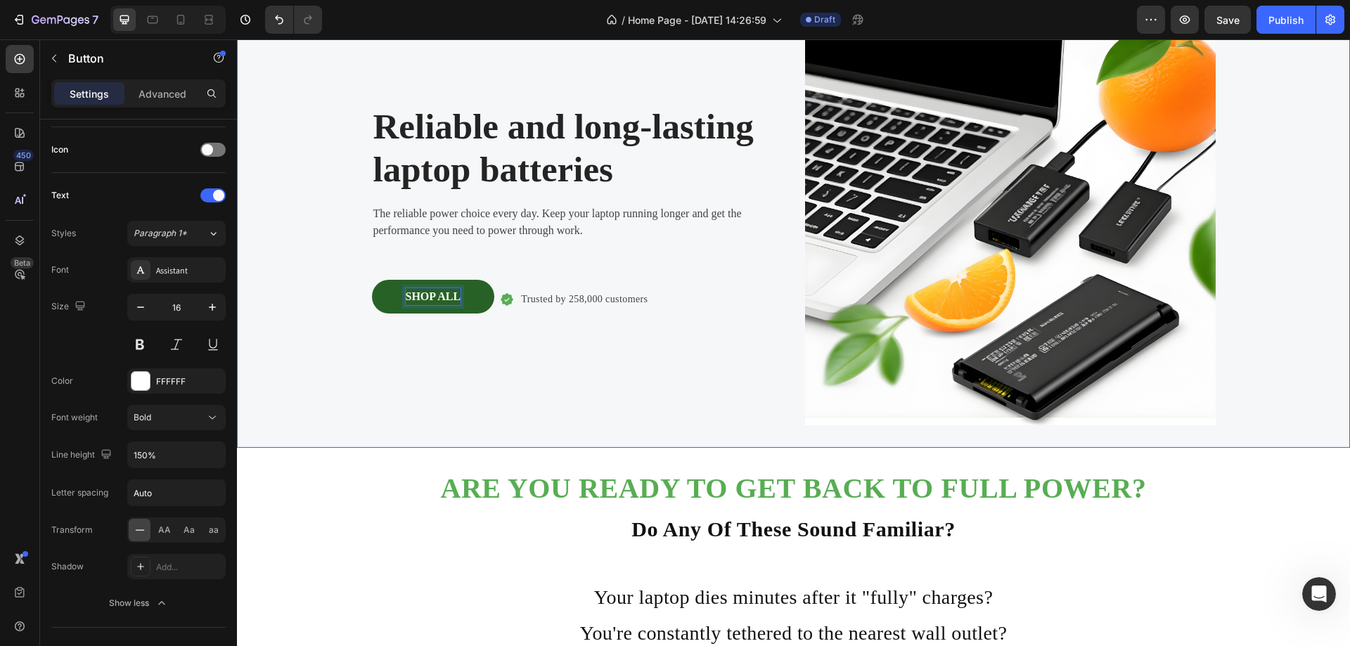
click at [487, 349] on div "Reliable and long-lasting laptop batteries Heading The reliable power choice ev…" at bounding box center [577, 220] width 411 height 411
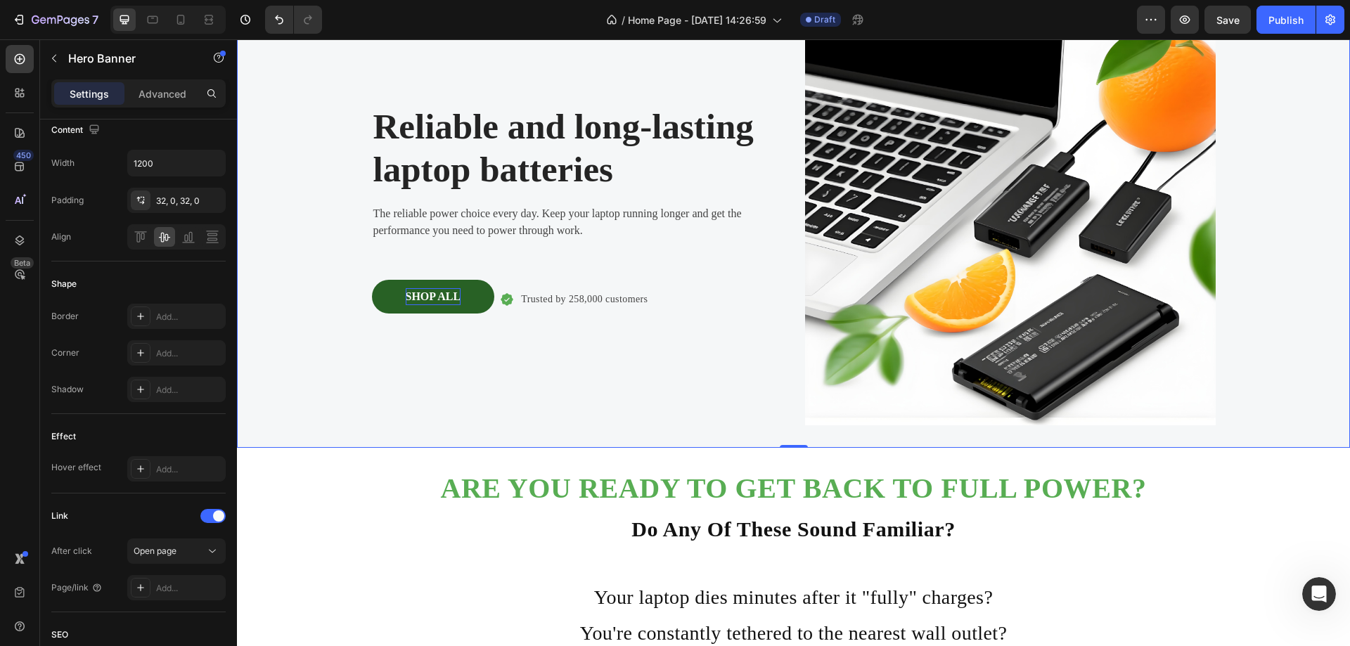
scroll to position [0, 0]
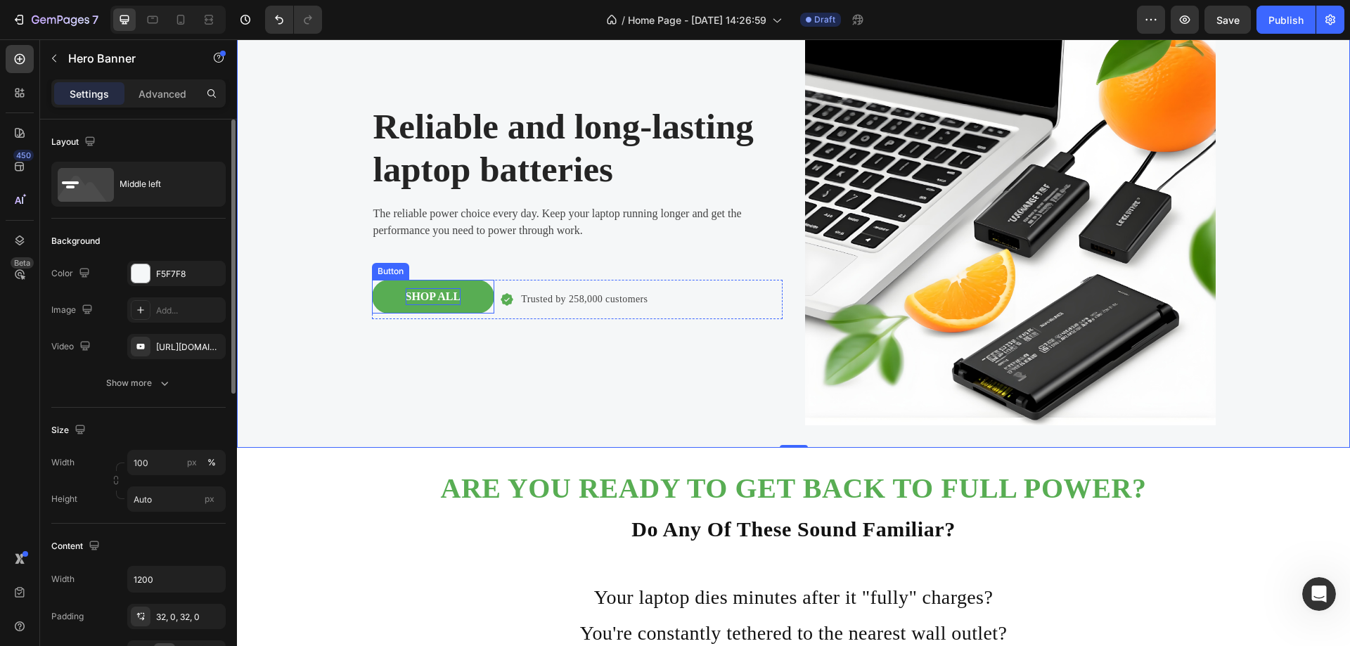
click at [434, 293] on p "SHOP ALL" at bounding box center [434, 296] width 56 height 17
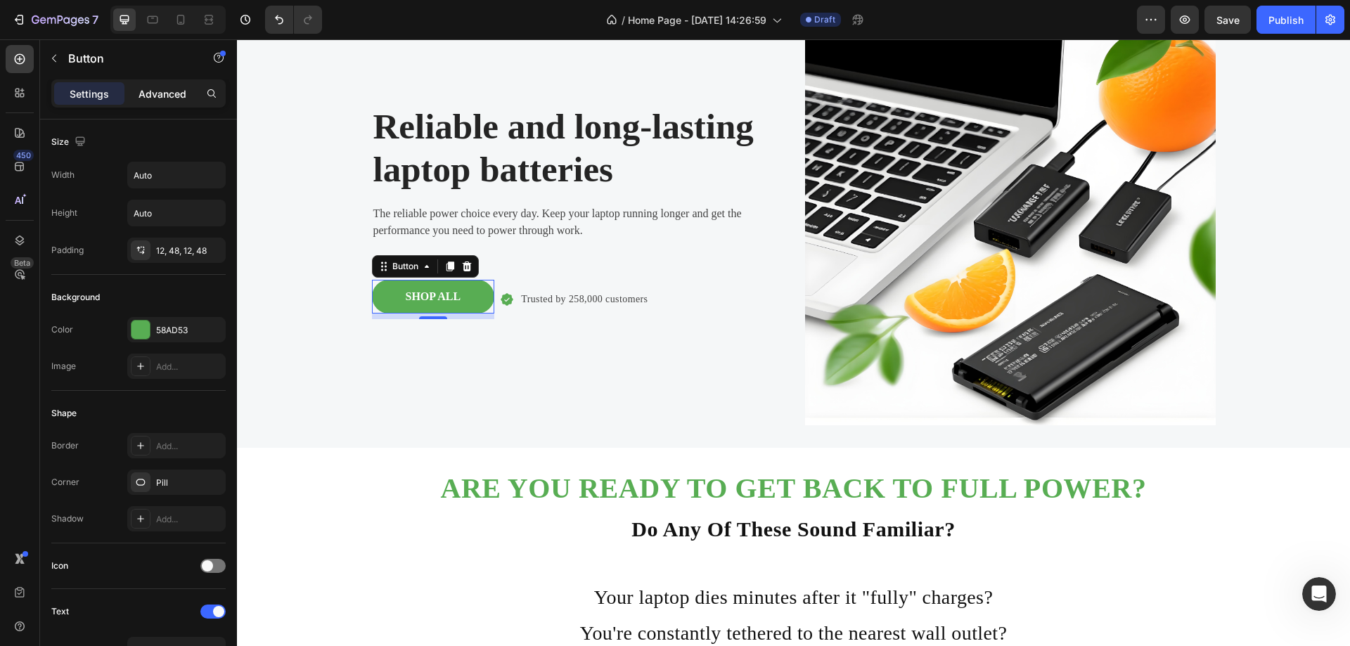
click at [172, 94] on p "Advanced" at bounding box center [162, 93] width 48 height 15
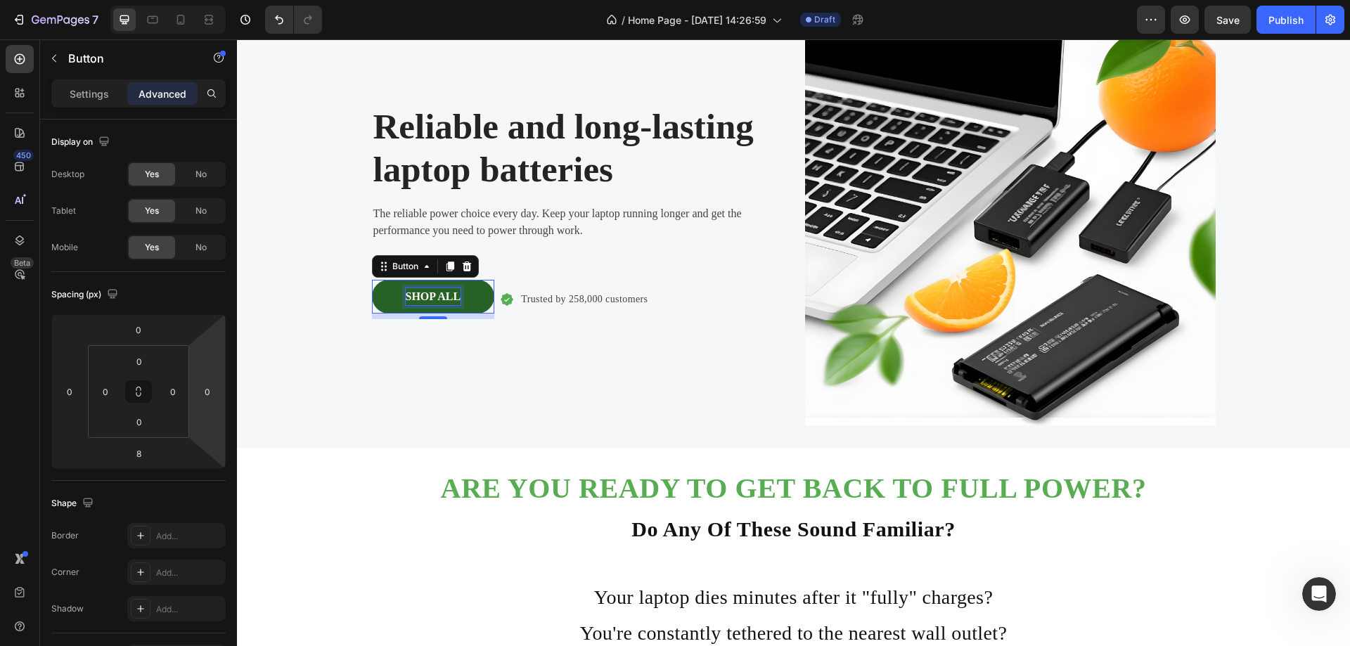
drag, startPoint x: 449, startPoint y: 292, endPoint x: 442, endPoint y: 288, distance: 8.2
click at [427, 292] on p "SHOP ALL" at bounding box center [434, 296] width 56 height 17
click at [561, 269] on div "Reliable and long-lasting laptop batteries Heading The reliable power choice ev…" at bounding box center [577, 220] width 411 height 411
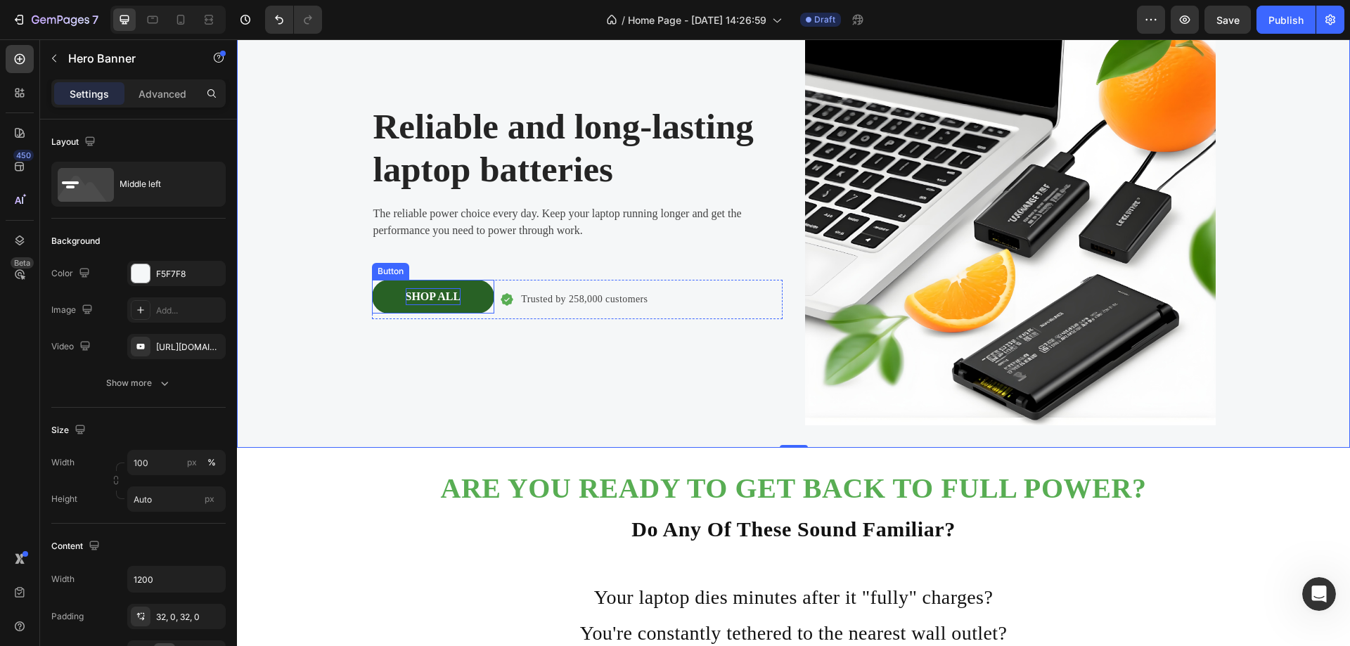
click at [420, 304] on p "SHOP ALL" at bounding box center [434, 296] width 56 height 17
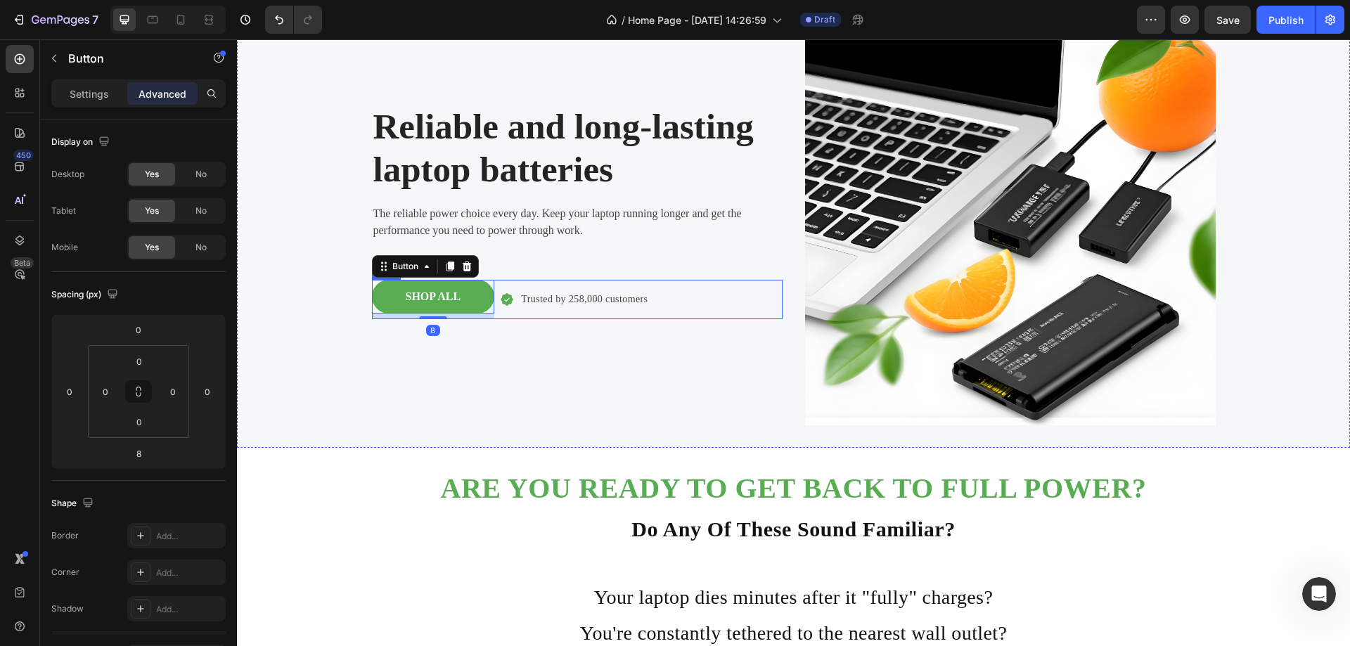
click at [539, 268] on div "Reliable and long-lasting laptop batteries Heading The reliable power choice ev…" at bounding box center [577, 220] width 411 height 411
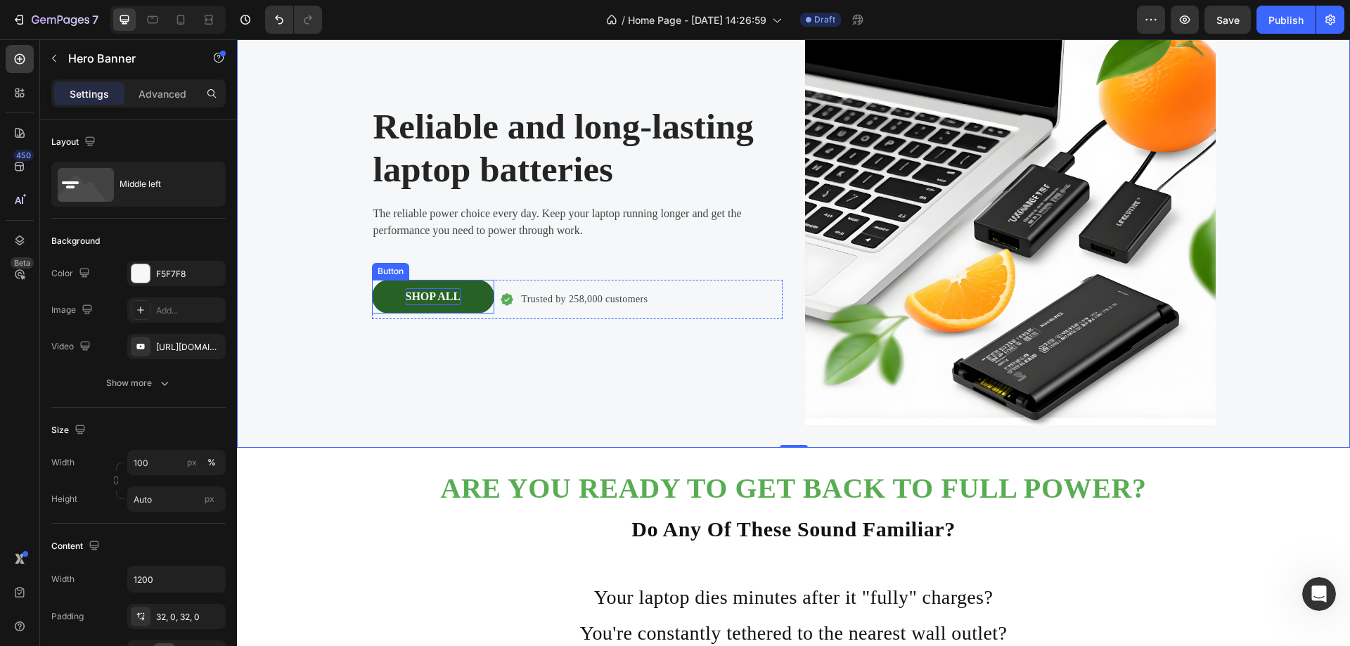
click at [431, 297] on p "SHOP ALL" at bounding box center [434, 296] width 56 height 17
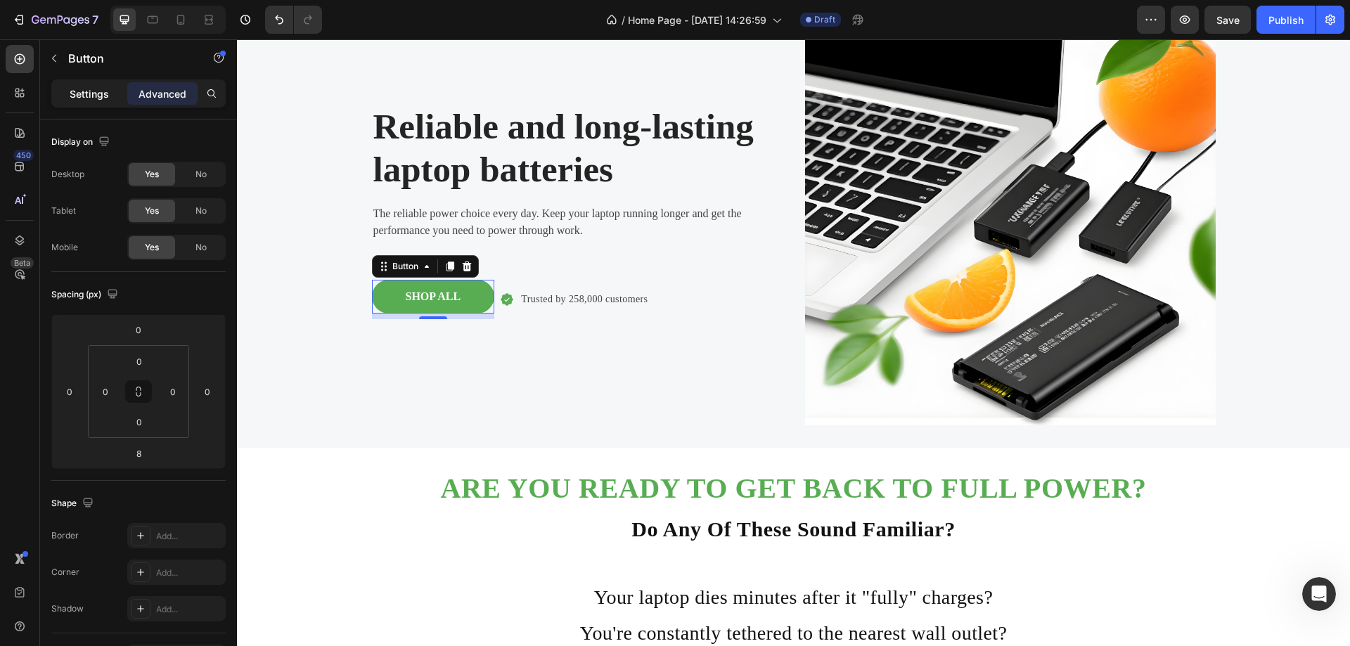
click at [78, 99] on p "Settings" at bounding box center [89, 93] width 39 height 15
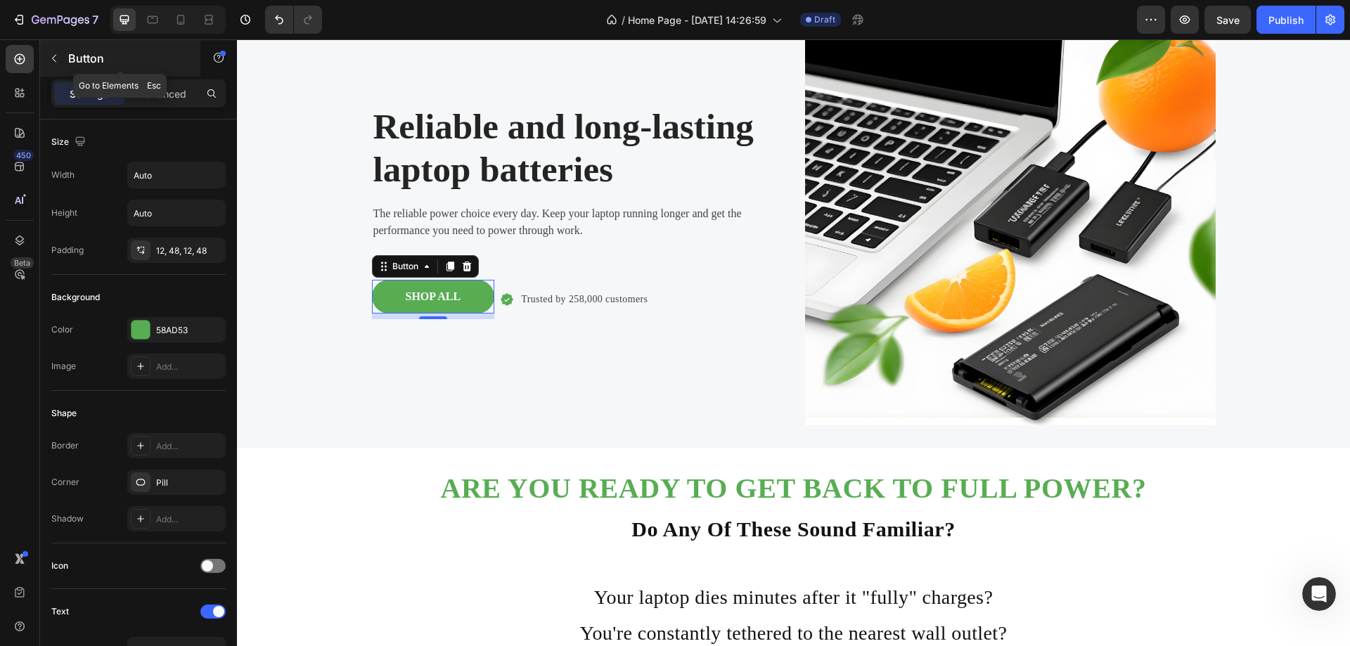
click at [58, 64] on button "button" at bounding box center [54, 58] width 22 height 22
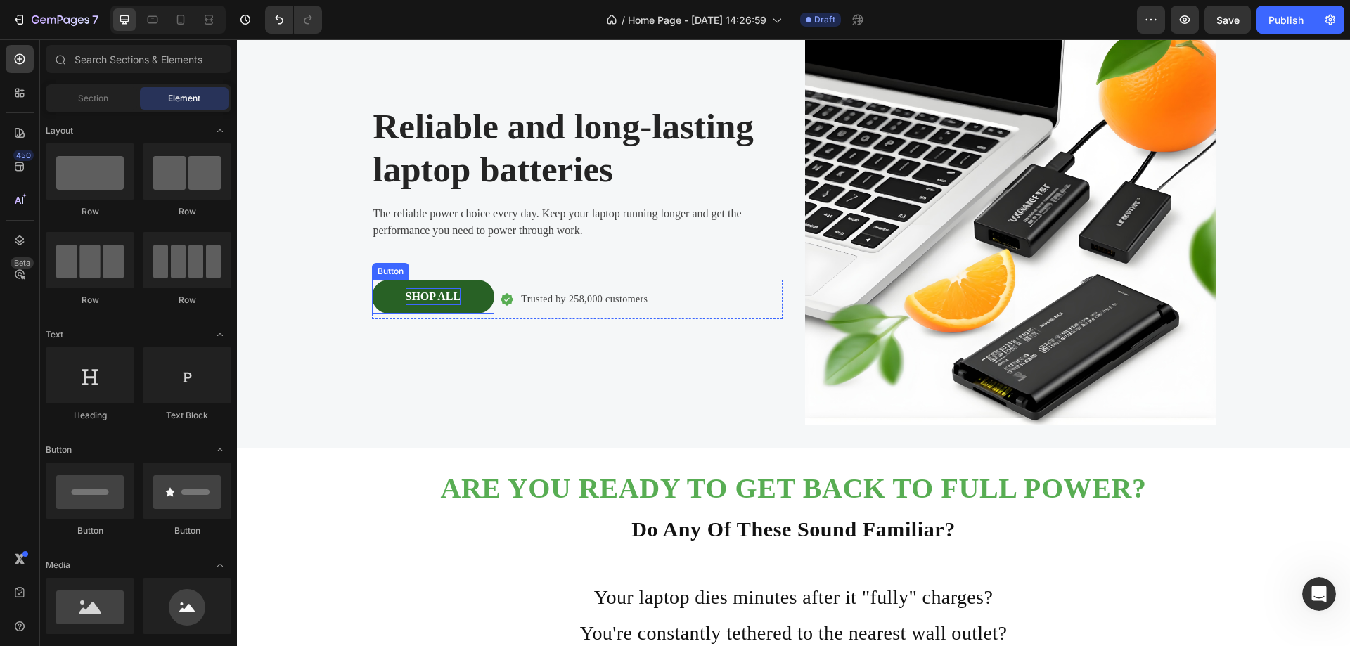
click at [423, 304] on p "SHOP ALL" at bounding box center [434, 296] width 56 height 17
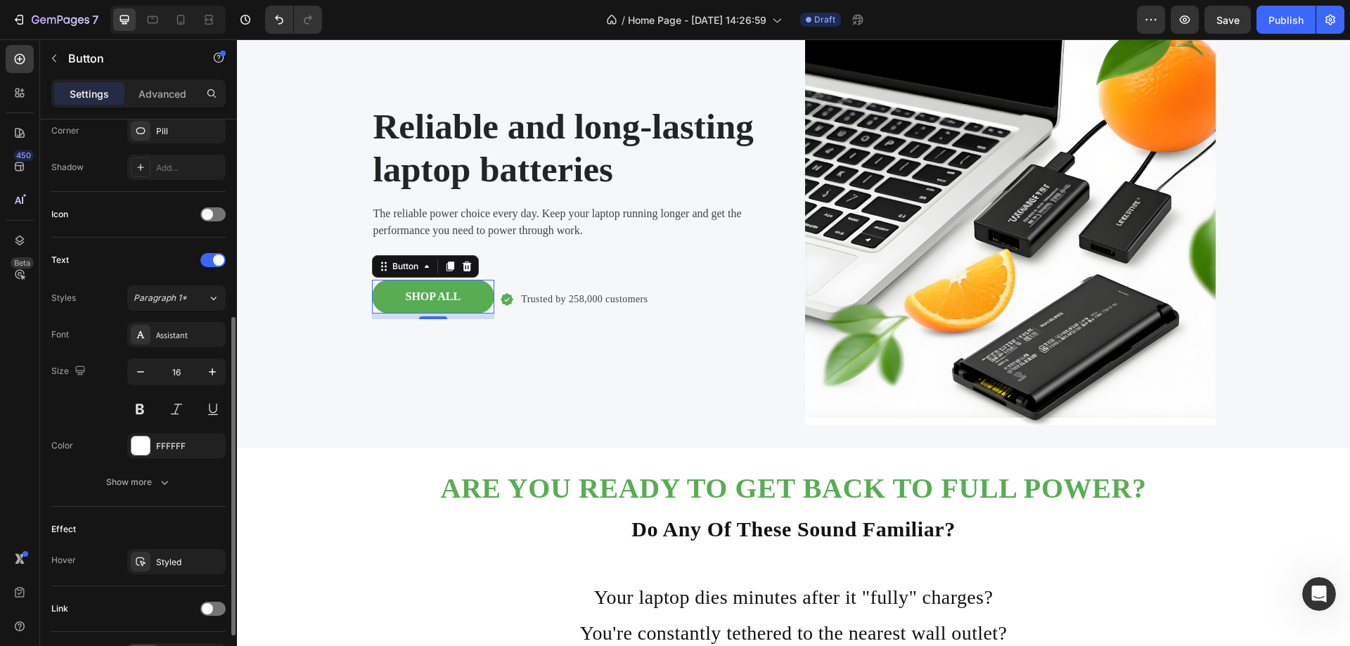
scroll to position [442, 0]
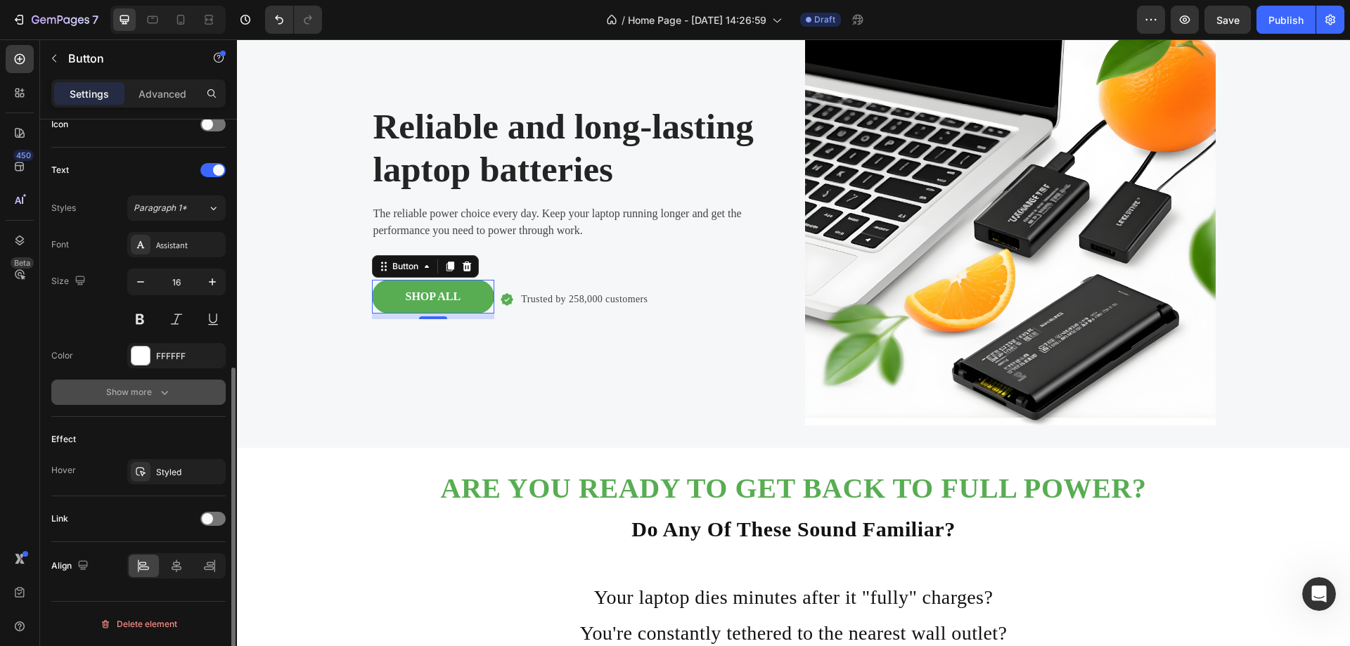
click at [141, 395] on div "Show more" at bounding box center [138, 392] width 65 height 14
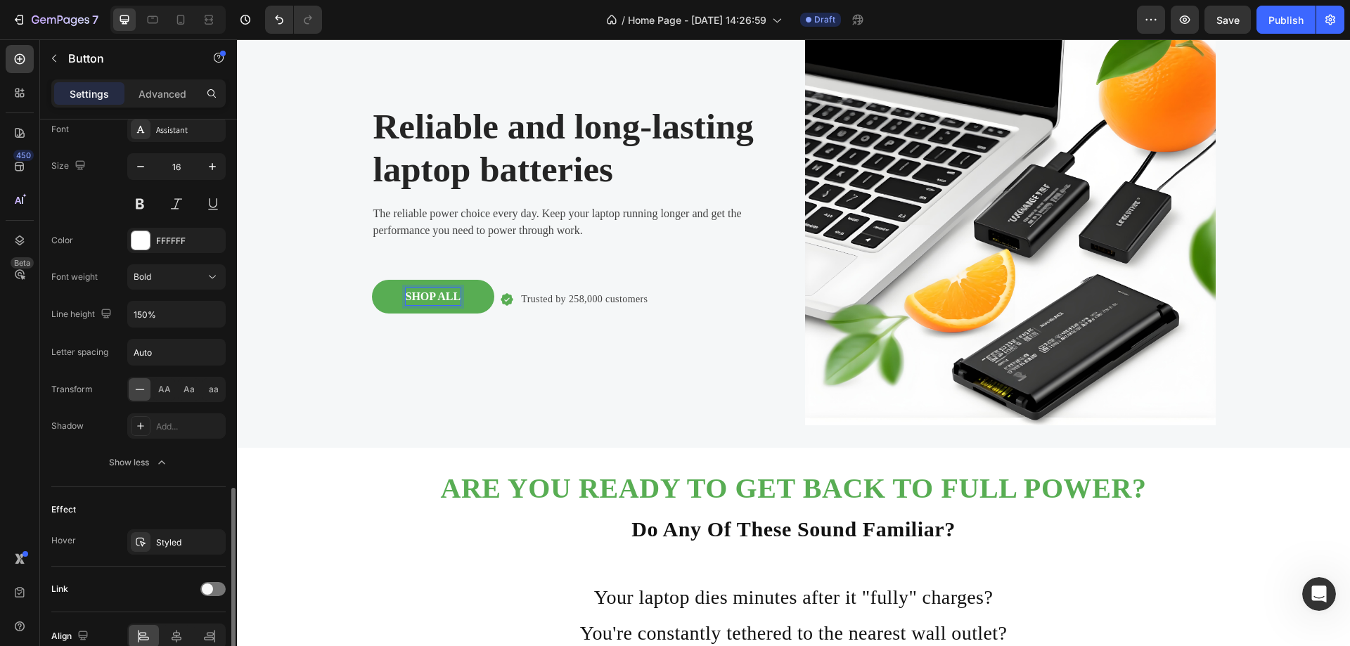
scroll to position [627, 0]
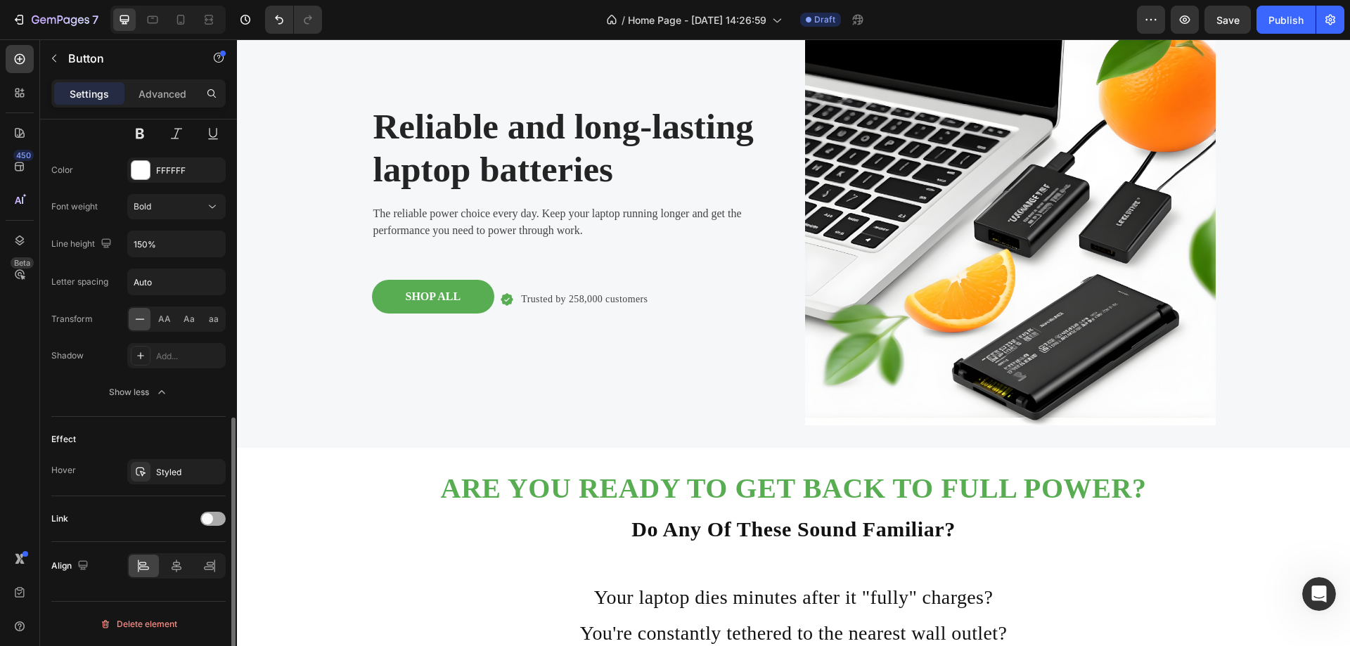
click at [214, 519] on div at bounding box center [212, 519] width 25 height 14
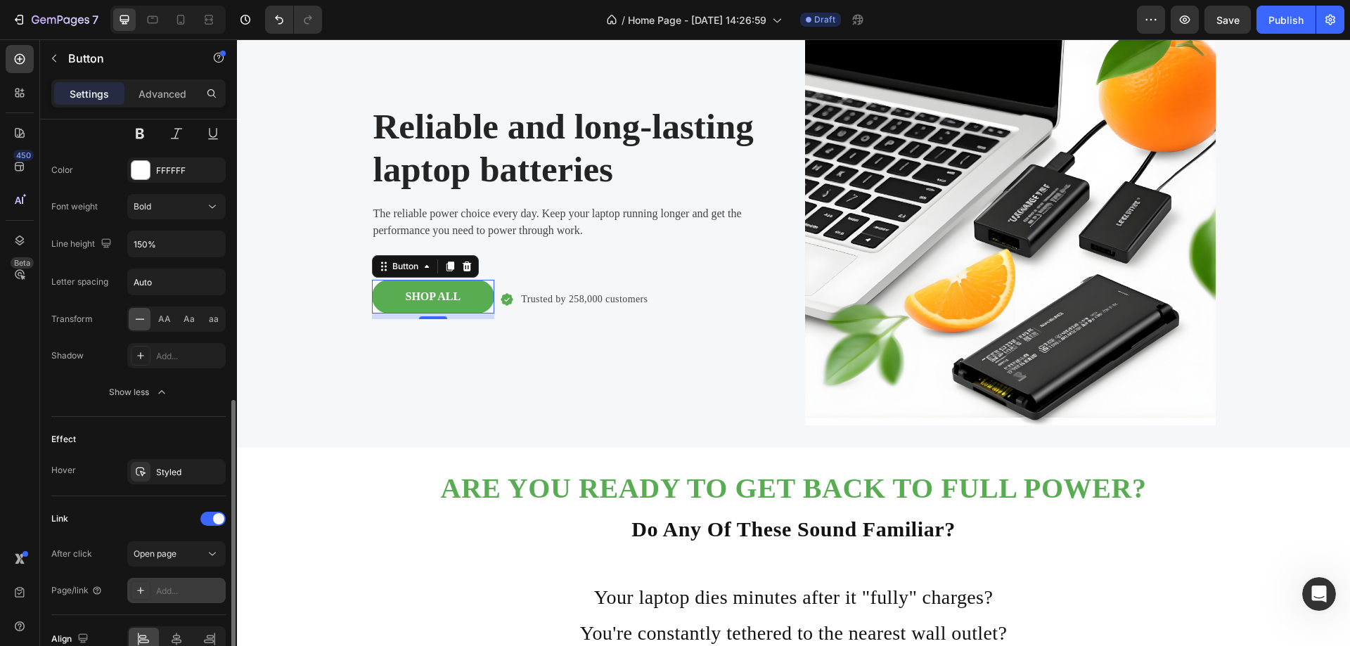
scroll to position [697, 0]
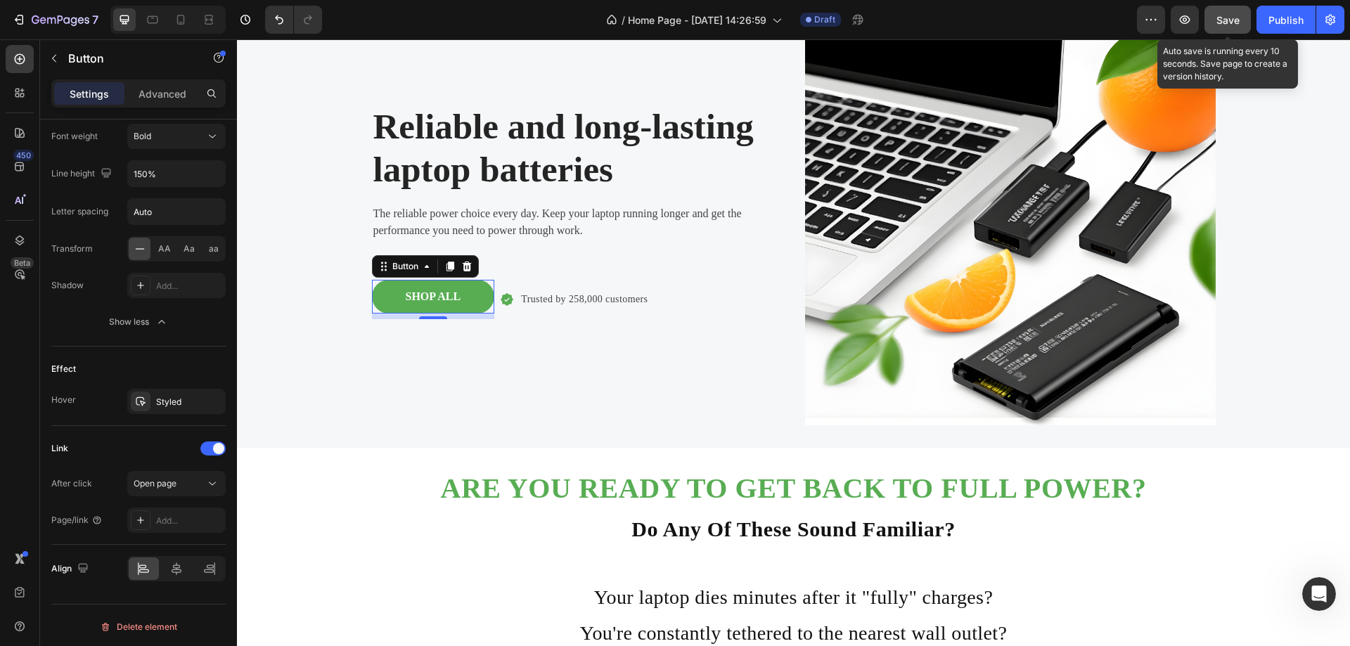
click at [1232, 18] on span "Save" at bounding box center [1227, 20] width 23 height 12
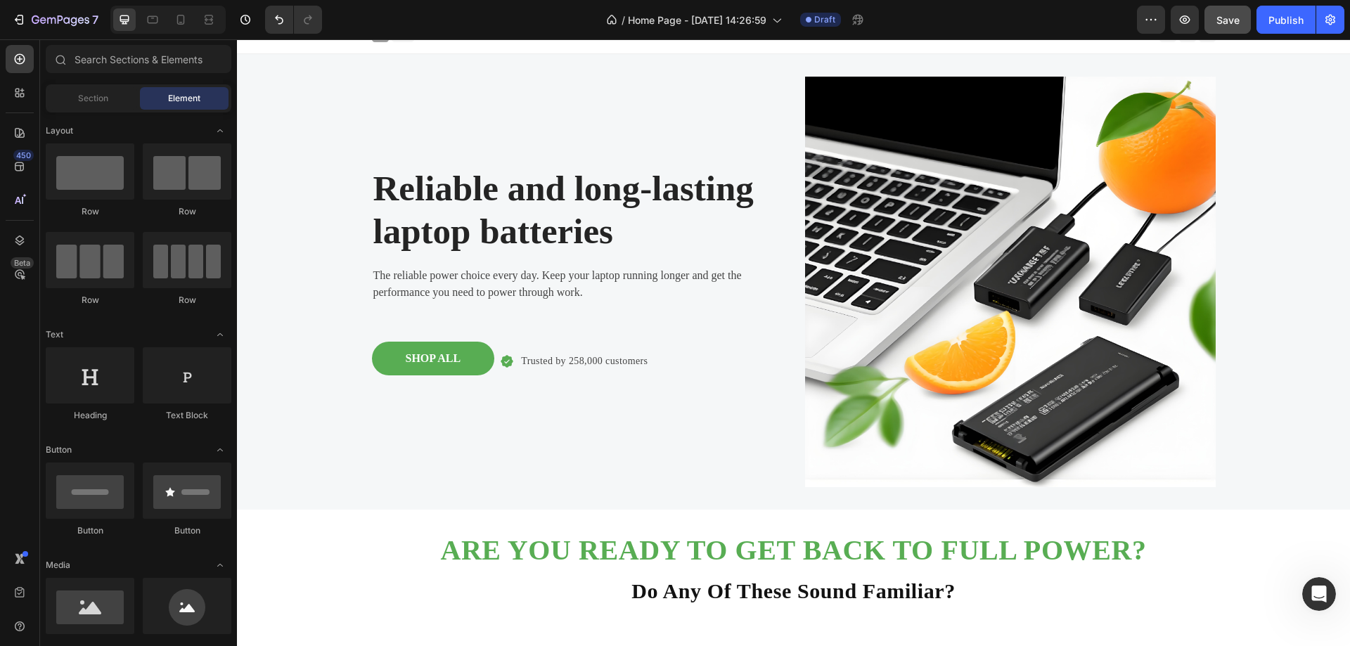
scroll to position [0, 0]
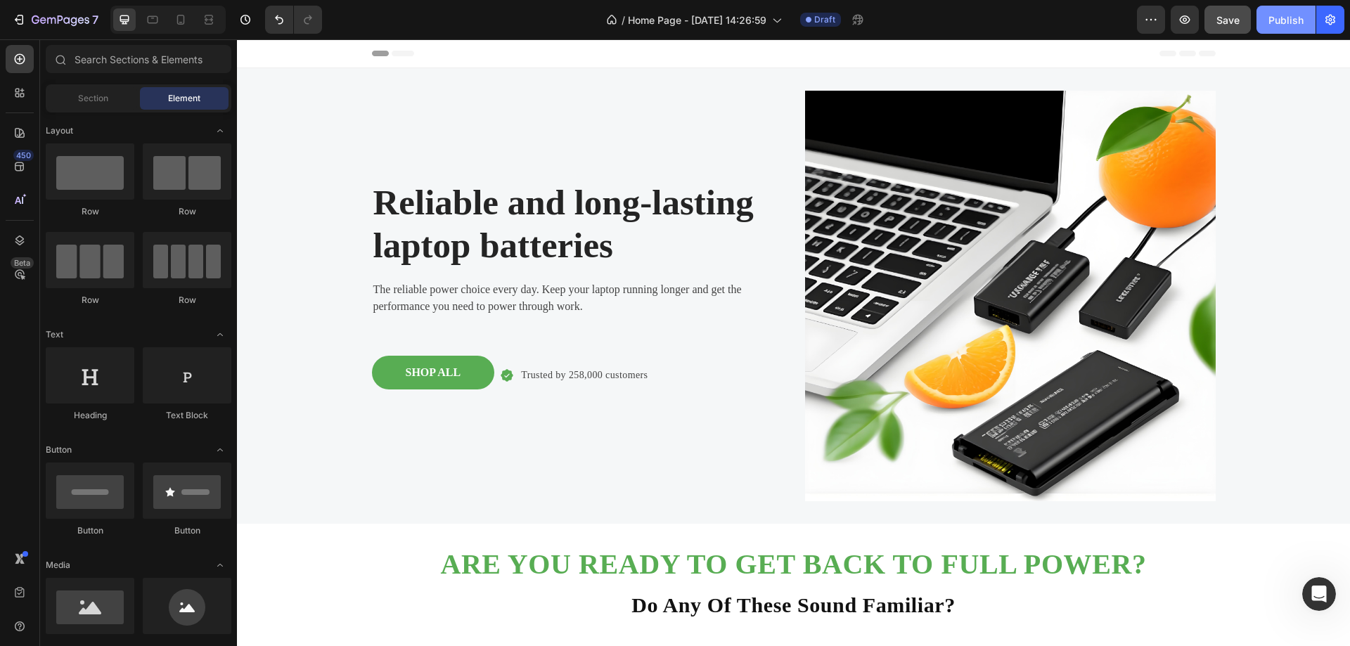
click at [1277, 21] on div "Publish" at bounding box center [1285, 20] width 35 height 15
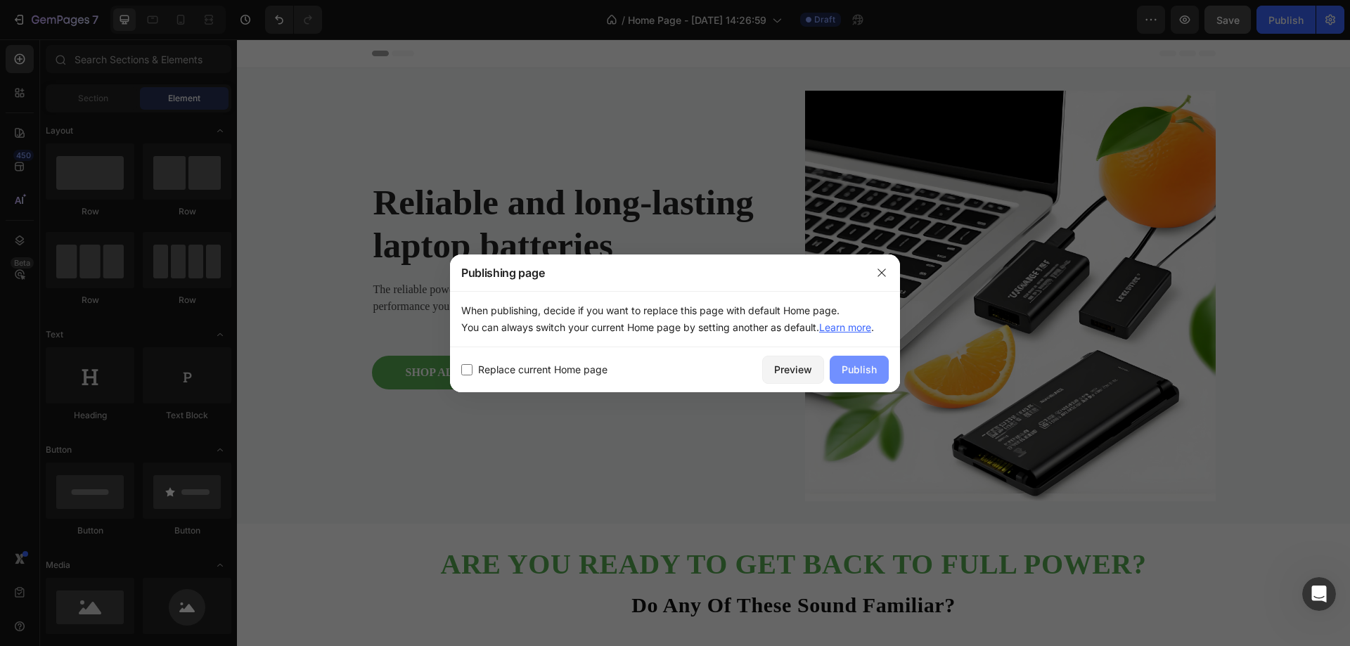
click at [858, 373] on div "Publish" at bounding box center [859, 369] width 35 height 15
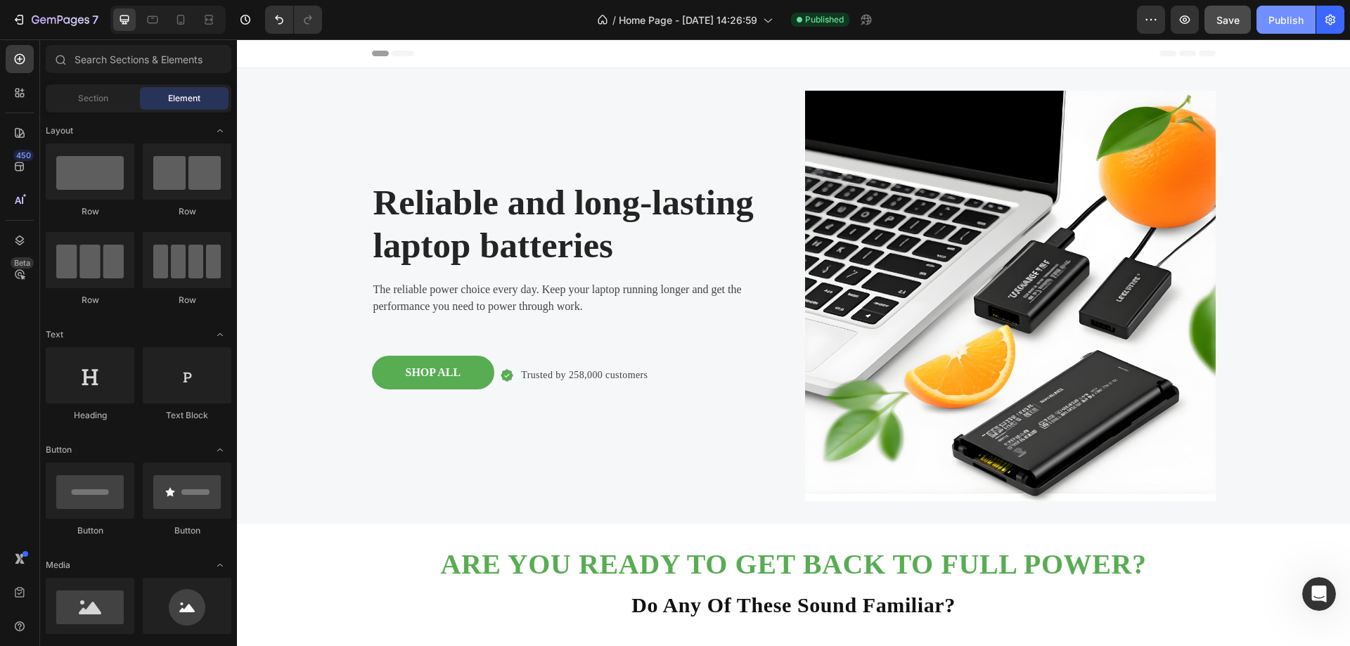
click at [1291, 20] on div "Publish" at bounding box center [1285, 20] width 35 height 15
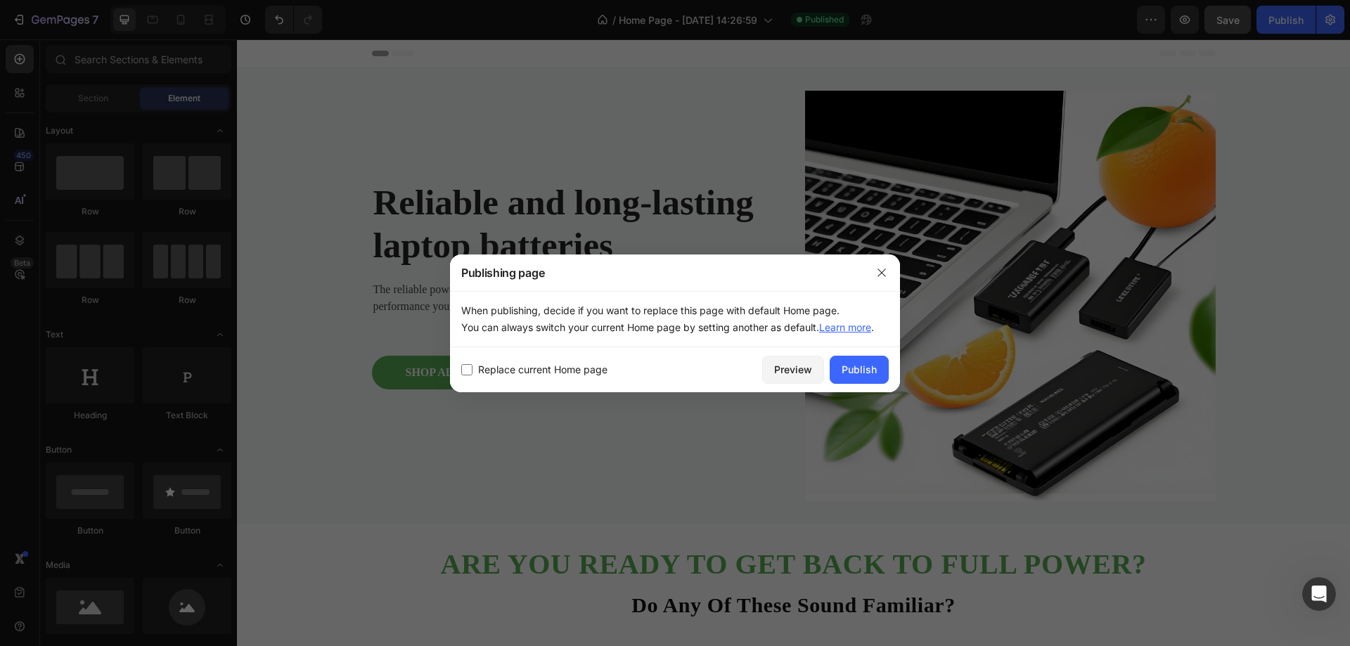
click at [504, 371] on span "Replace current Home page" at bounding box center [542, 369] width 129 height 17
checkbox input "true"
click at [856, 367] on div "Publish" at bounding box center [859, 369] width 35 height 15
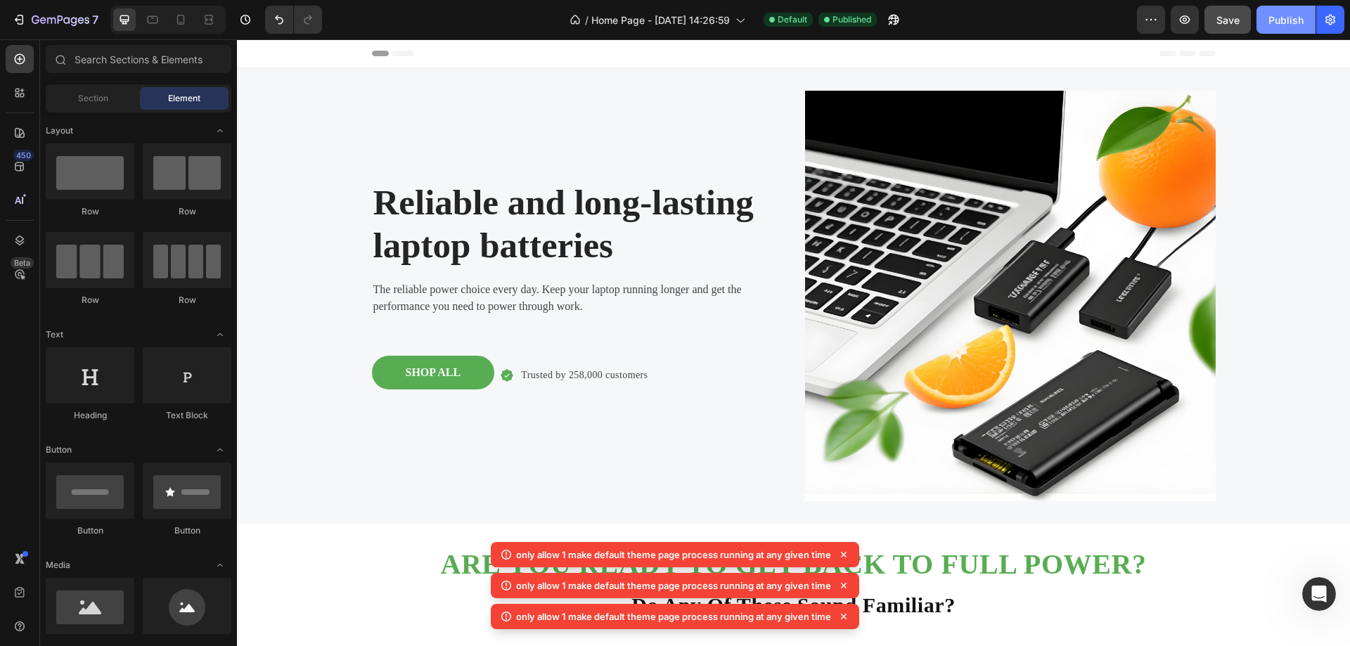
click at [1282, 25] on div "Publish" at bounding box center [1285, 20] width 35 height 15
click at [844, 555] on icon at bounding box center [844, 555] width 6 height 6
click at [847, 553] on icon at bounding box center [844, 555] width 14 height 14
click at [845, 557] on icon at bounding box center [844, 555] width 6 height 6
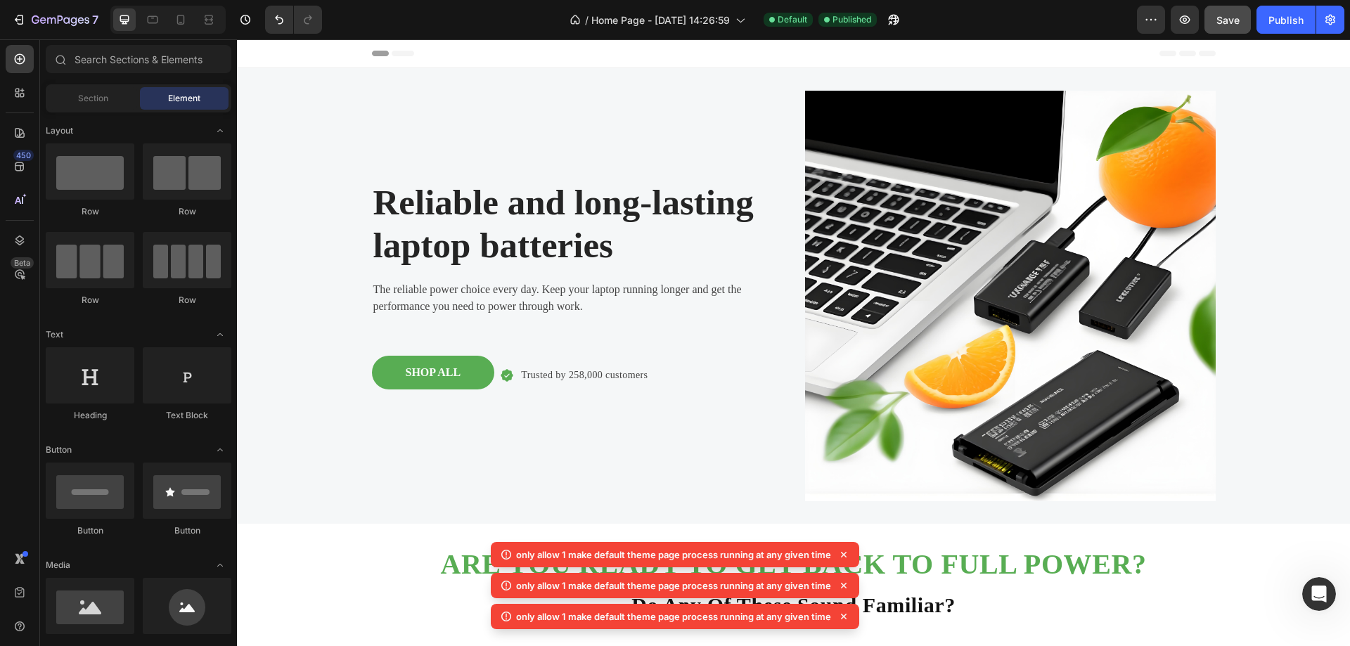
click at [845, 555] on icon at bounding box center [844, 555] width 14 height 14
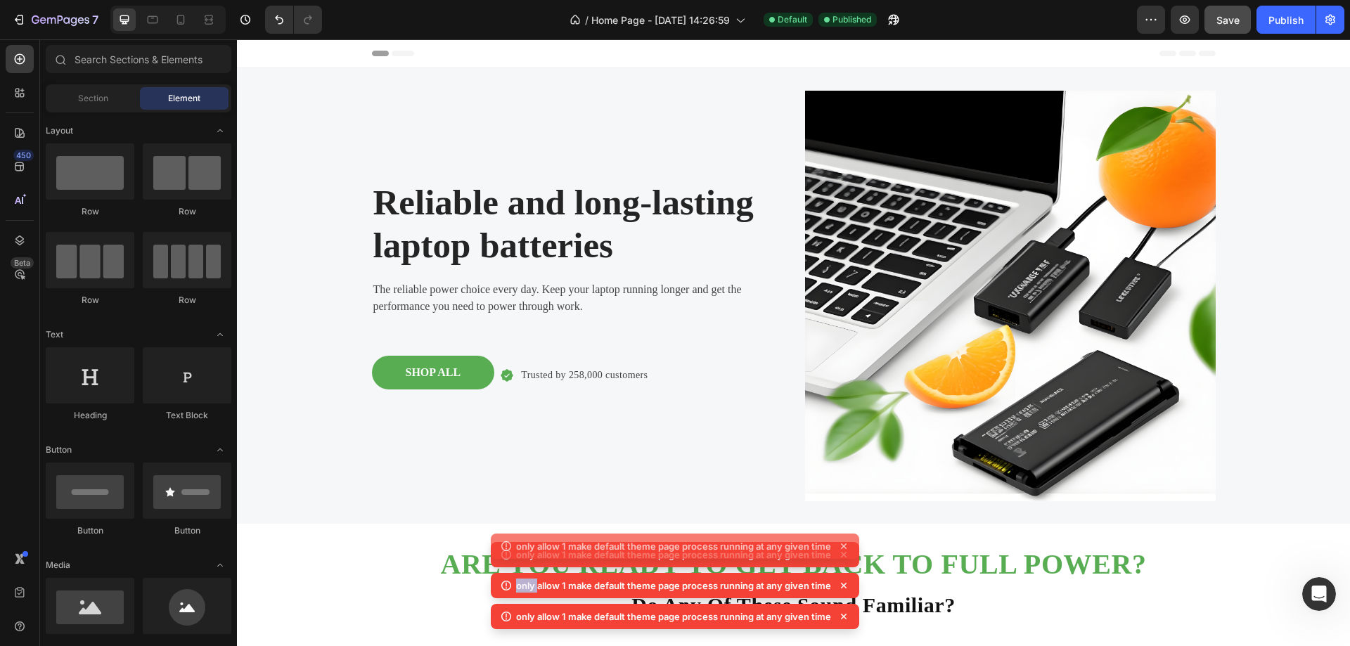
click at [845, 555] on icon at bounding box center [844, 555] width 14 height 14
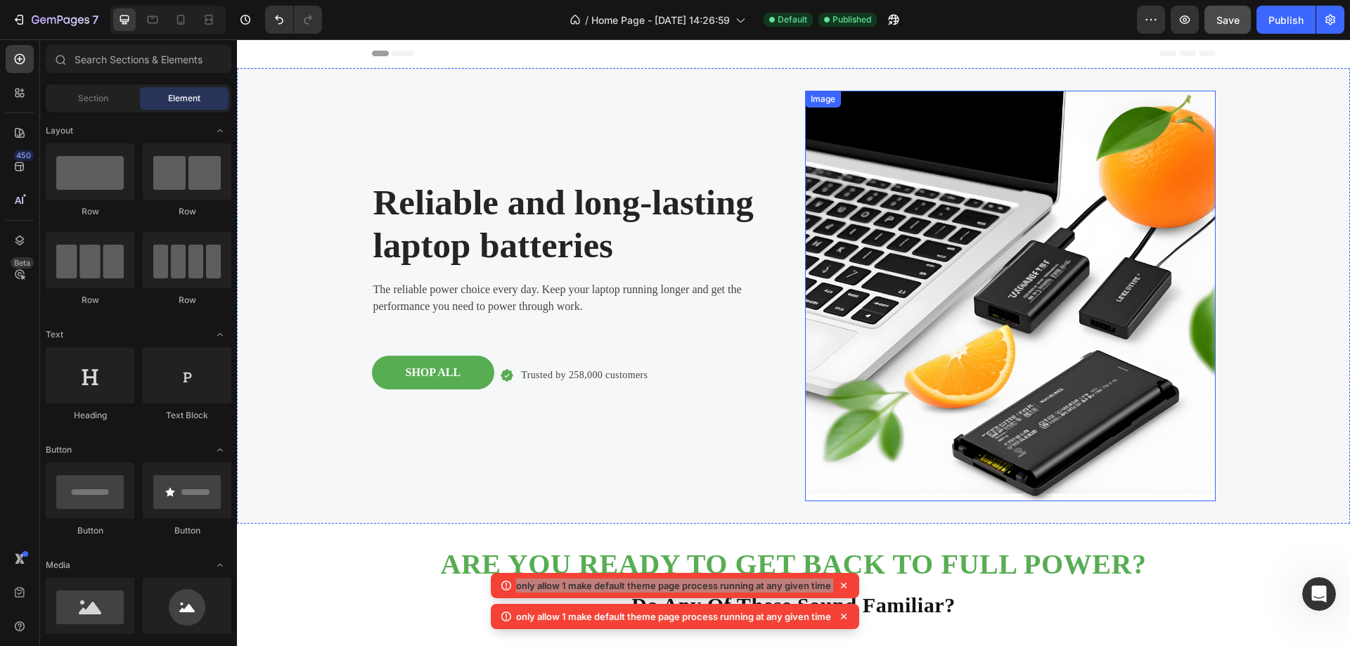
click at [825, 460] on img at bounding box center [1010, 296] width 411 height 411
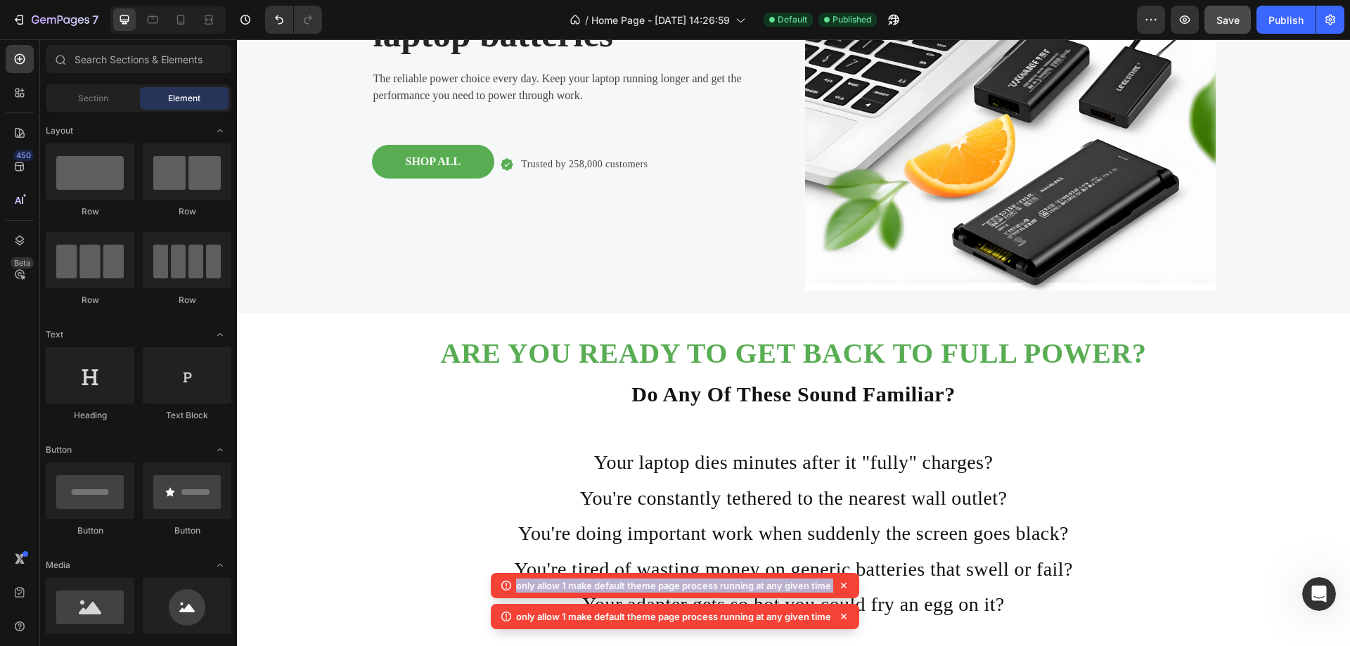
click at [844, 588] on icon at bounding box center [844, 586] width 14 height 14
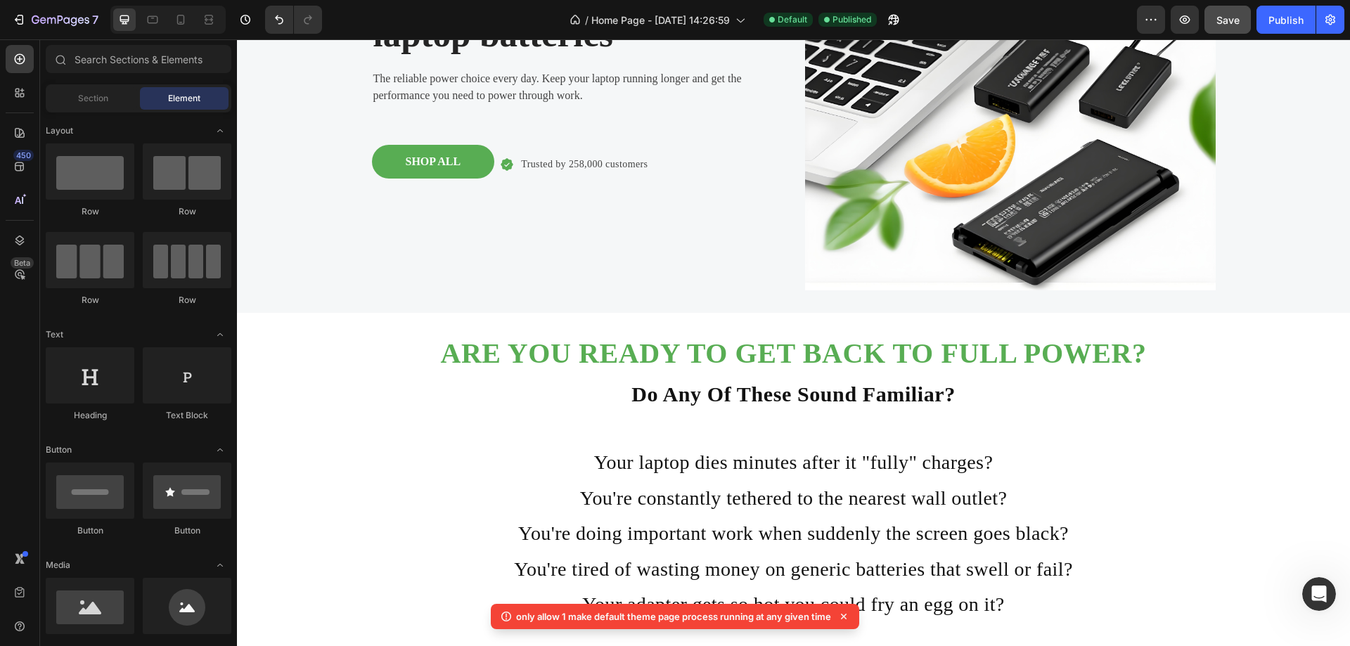
click at [844, 615] on icon at bounding box center [844, 617] width 14 height 14
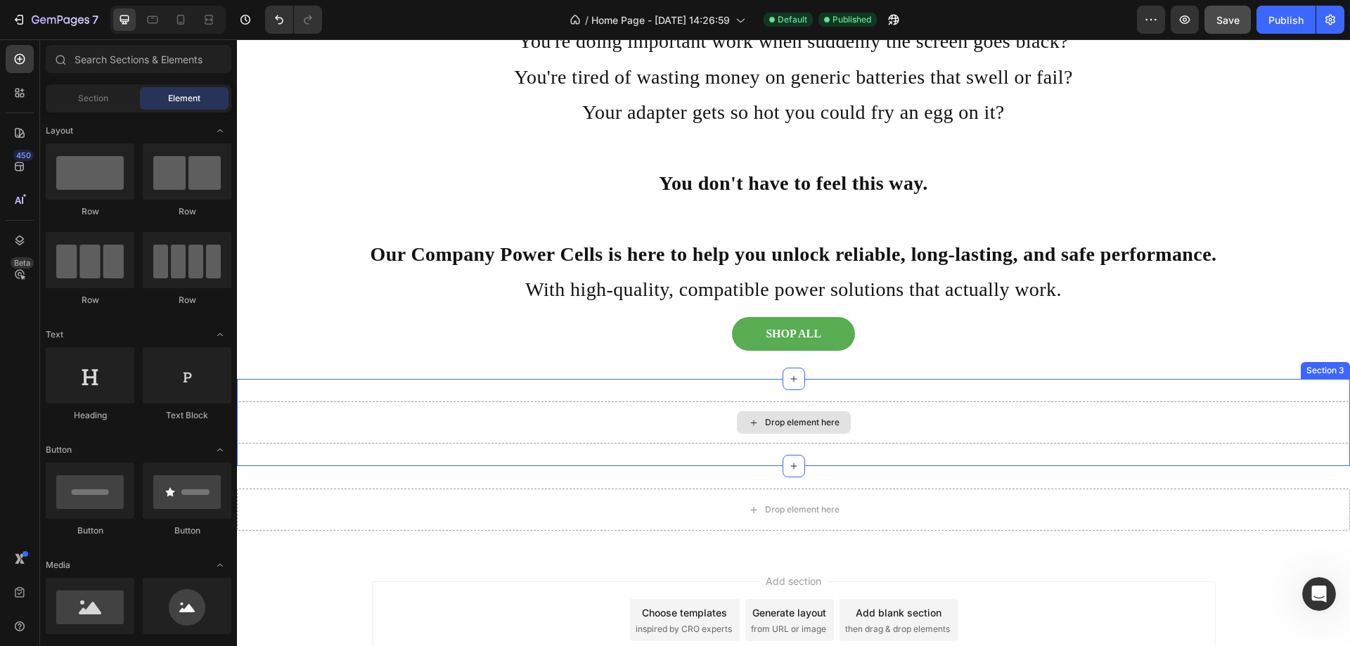
scroll to position [773, 0]
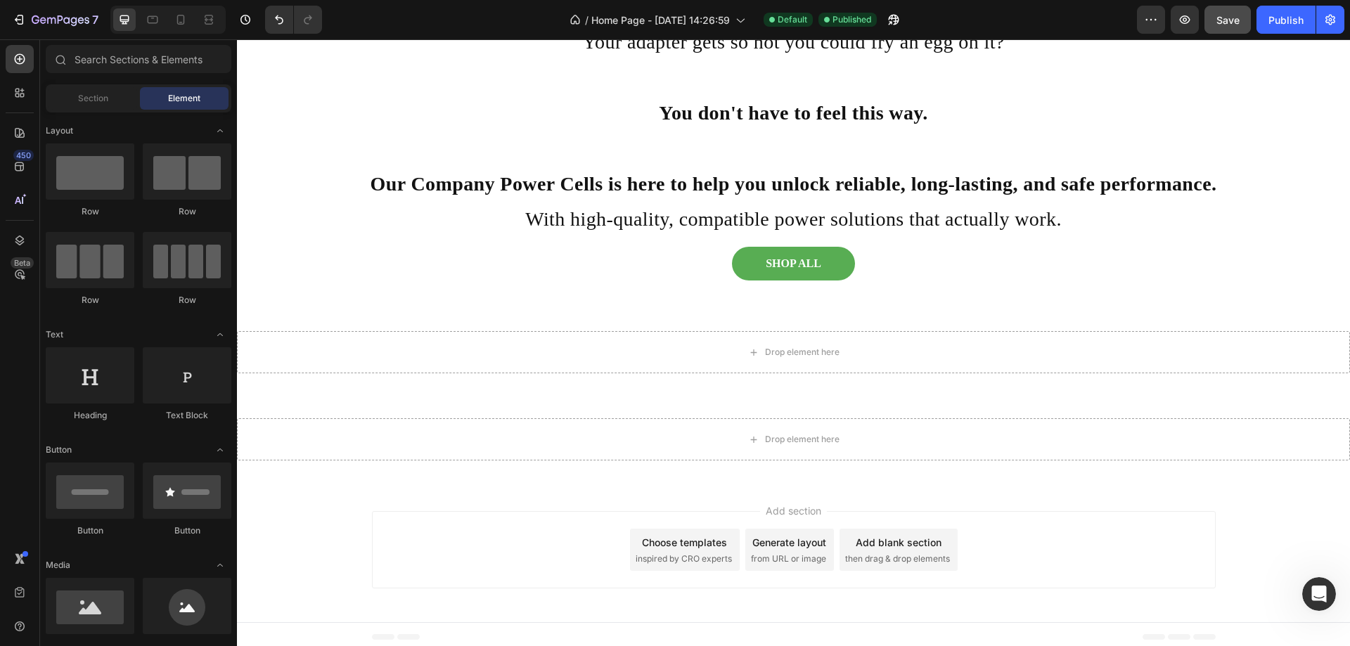
click at [692, 554] on span "inspired by CRO experts" at bounding box center [684, 559] width 96 height 13
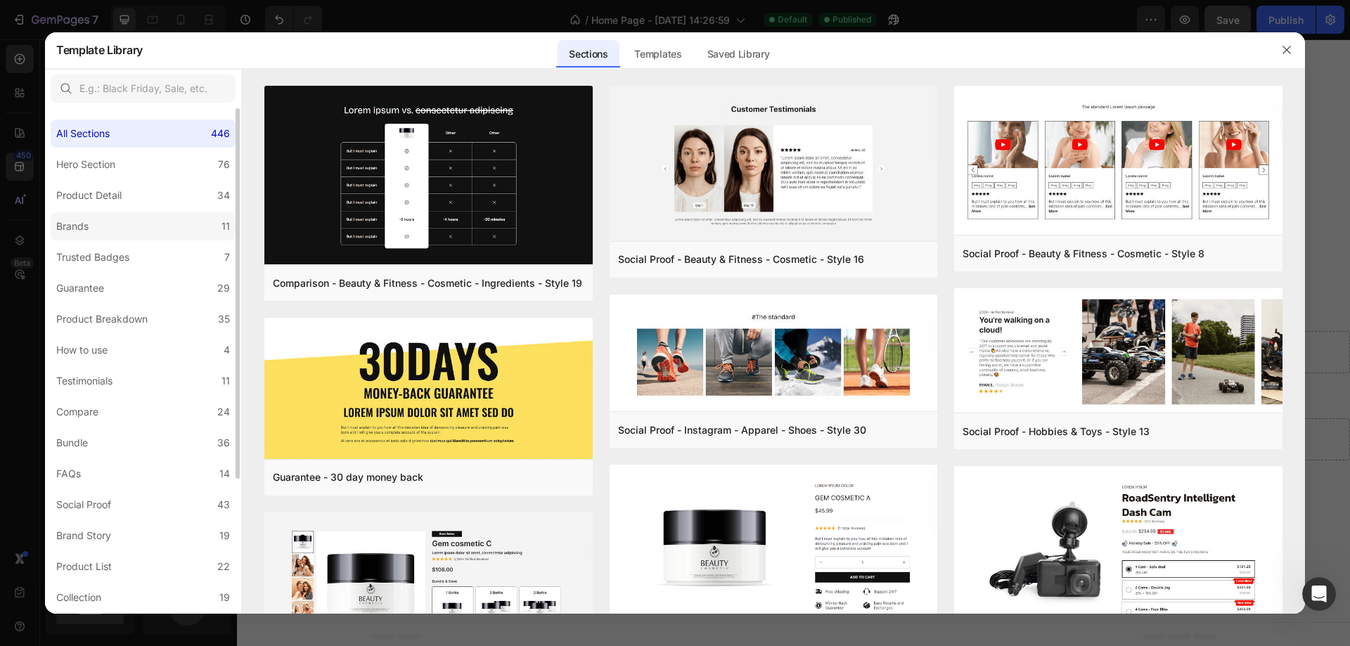
click at [113, 225] on label "Brands 11" at bounding box center [143, 226] width 185 height 28
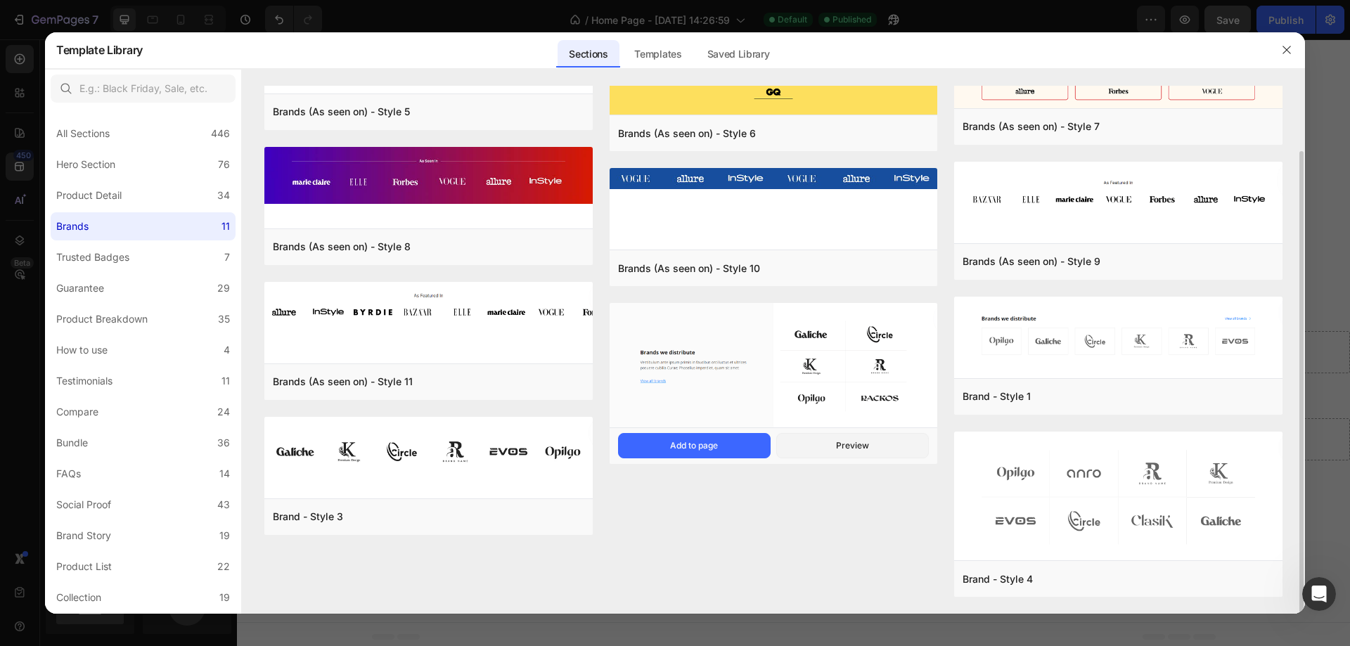
scroll to position [0, 0]
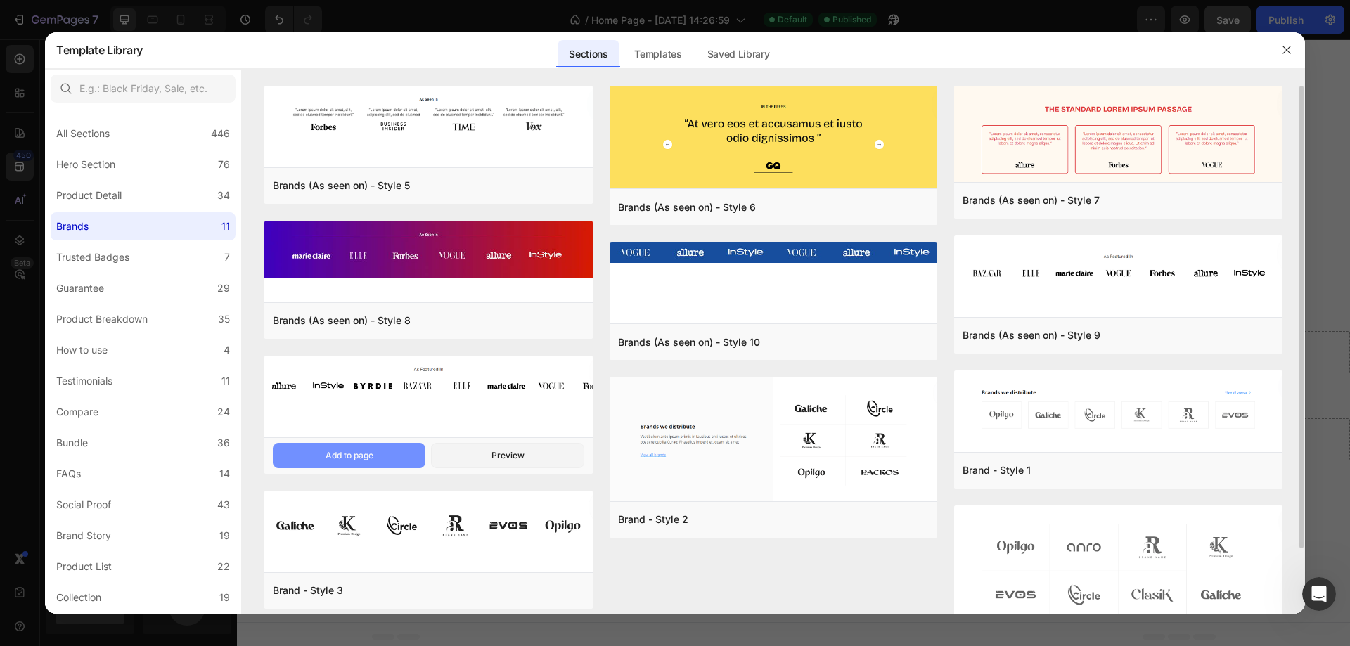
click at [382, 456] on button "Add to page" at bounding box center [349, 455] width 153 height 25
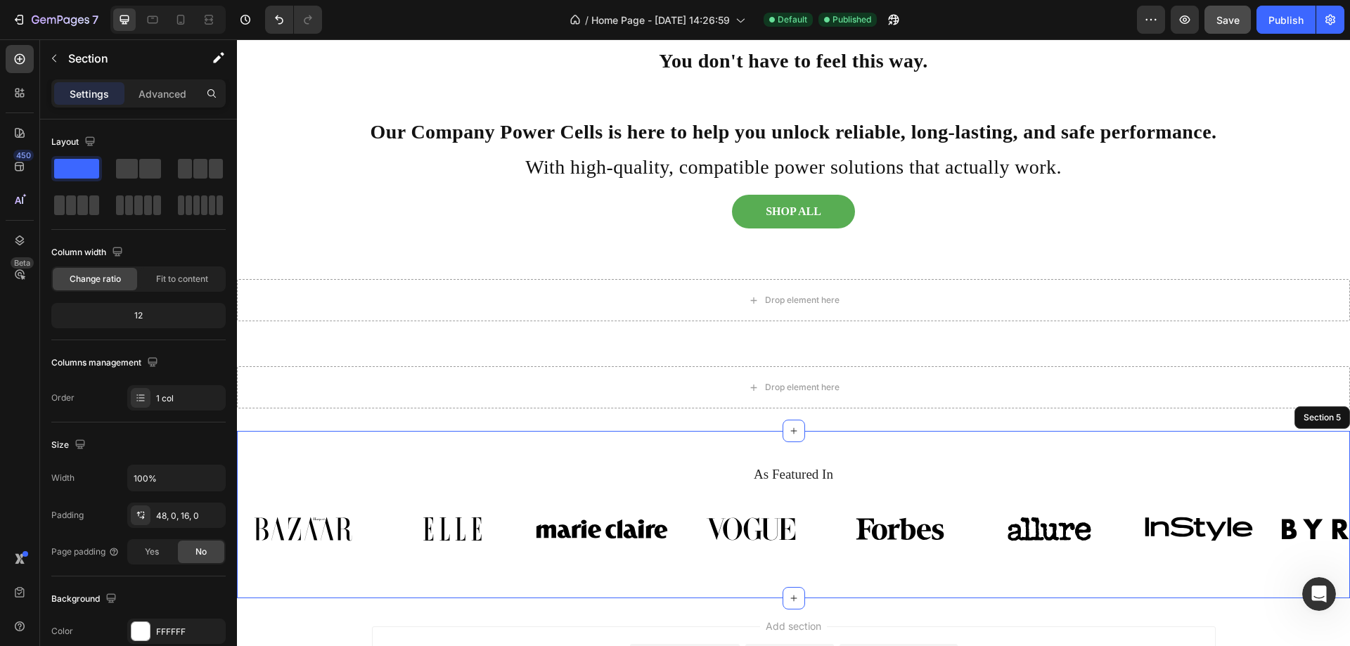
scroll to position [898, 0]
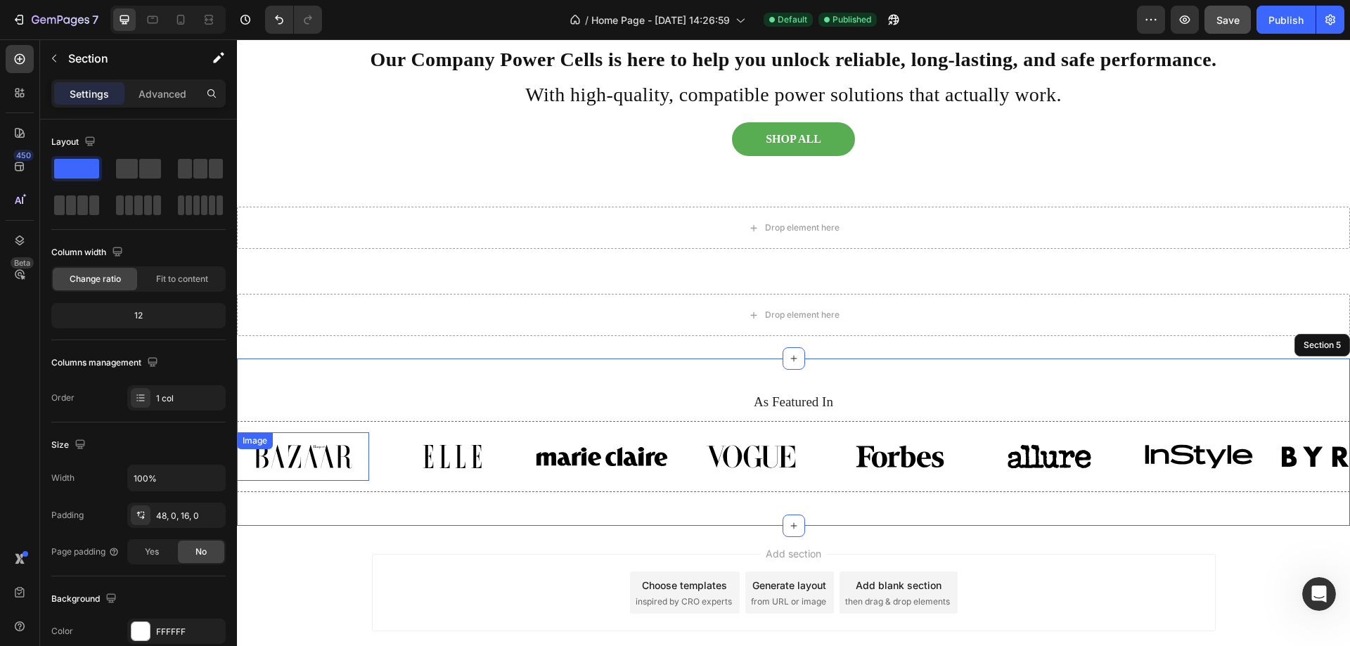
click at [337, 463] on img at bounding box center [303, 456] width 132 height 49
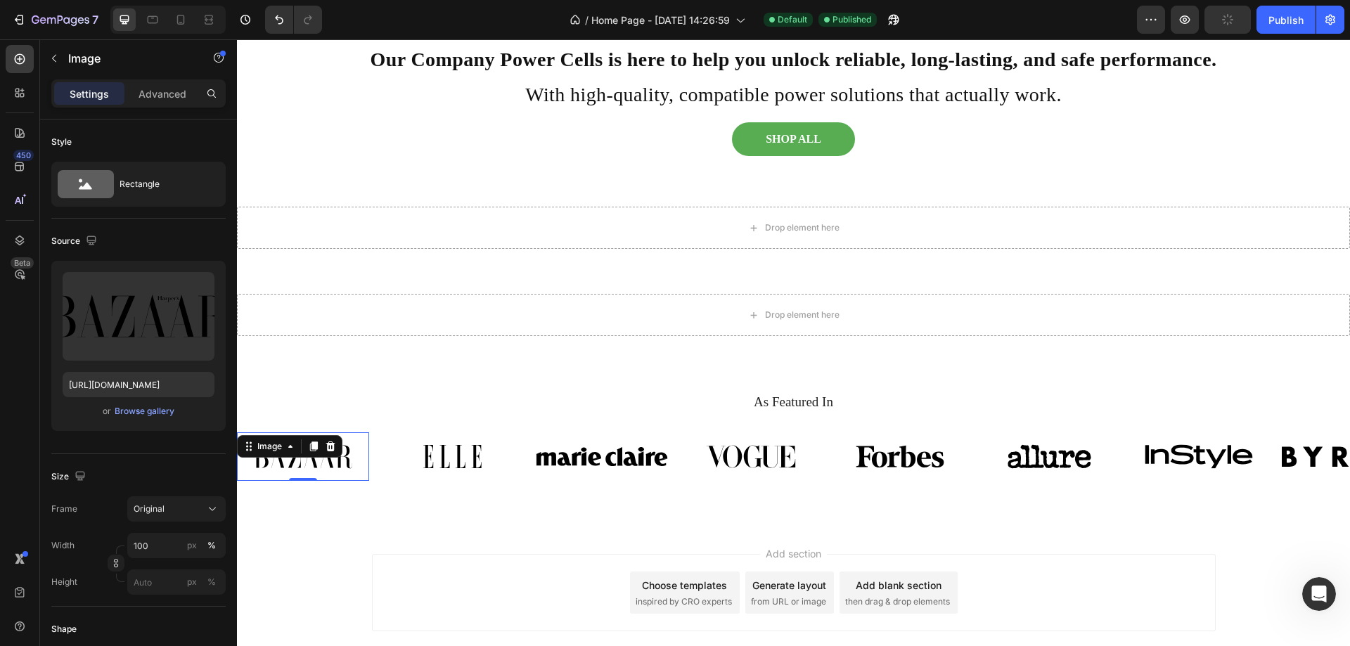
type input "https://cdn.shopify.com/s/files/1/0729/8957/3220/files/gempages_580564851303121…"
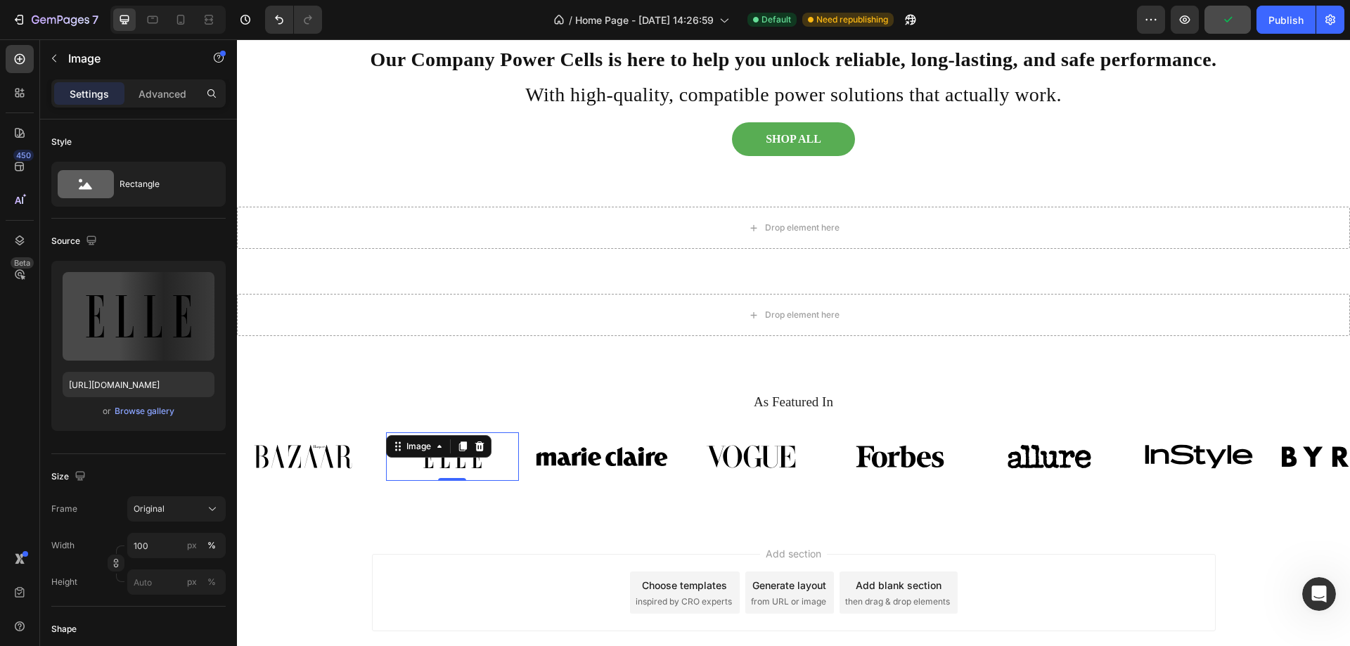
scroll to position [397, 0]
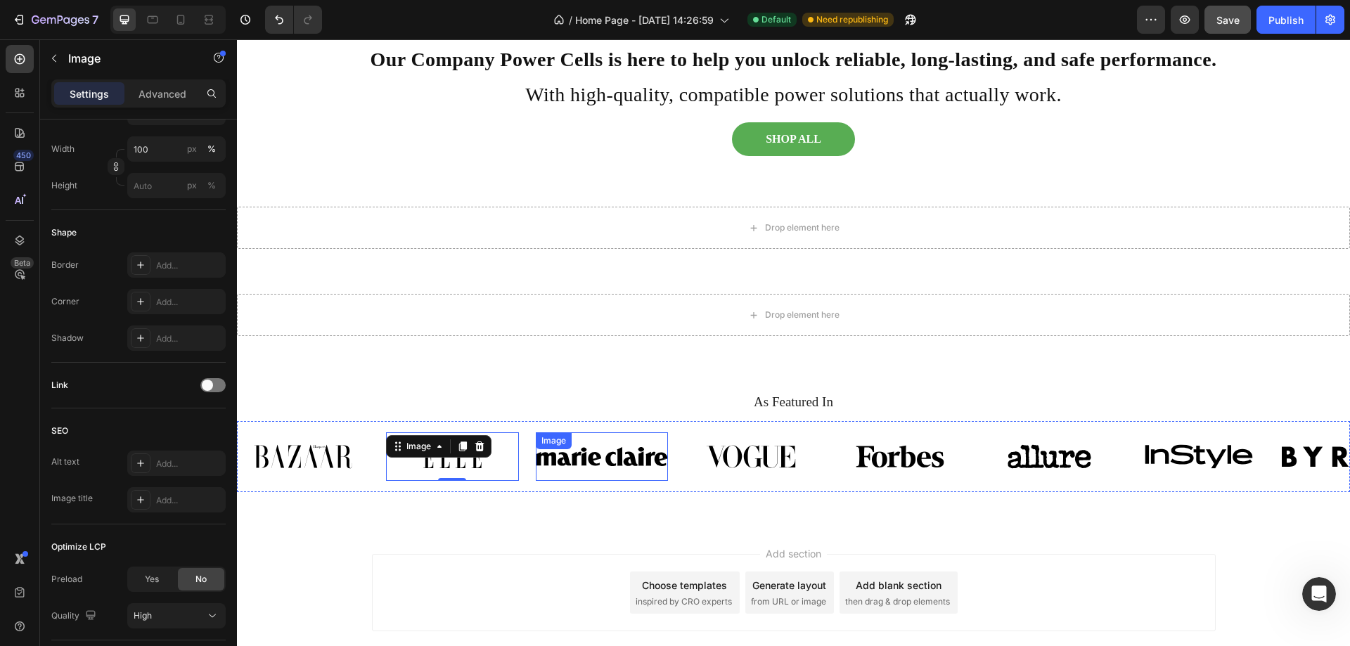
click at [595, 468] on img at bounding box center [602, 456] width 132 height 49
click at [468, 459] on img at bounding box center [452, 456] width 132 height 49
click at [338, 455] on div "Image" at bounding box center [303, 456] width 132 height 49
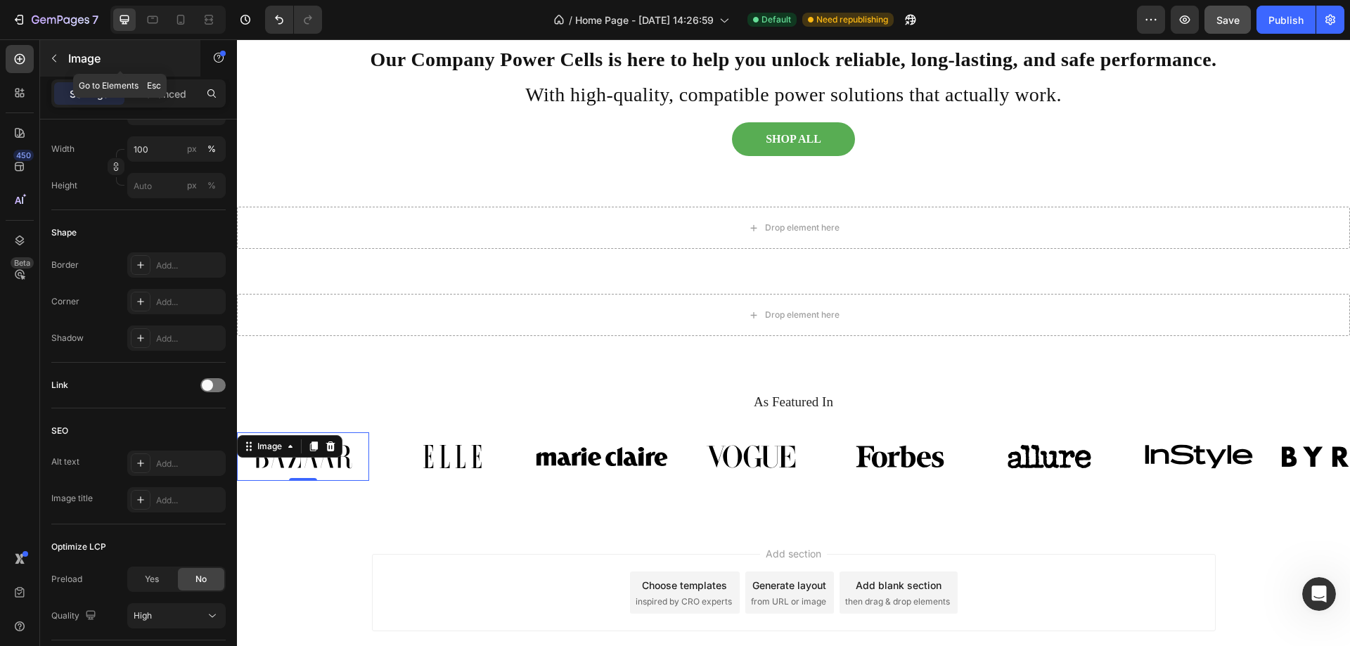
click at [57, 53] on icon "button" at bounding box center [54, 58] width 11 height 11
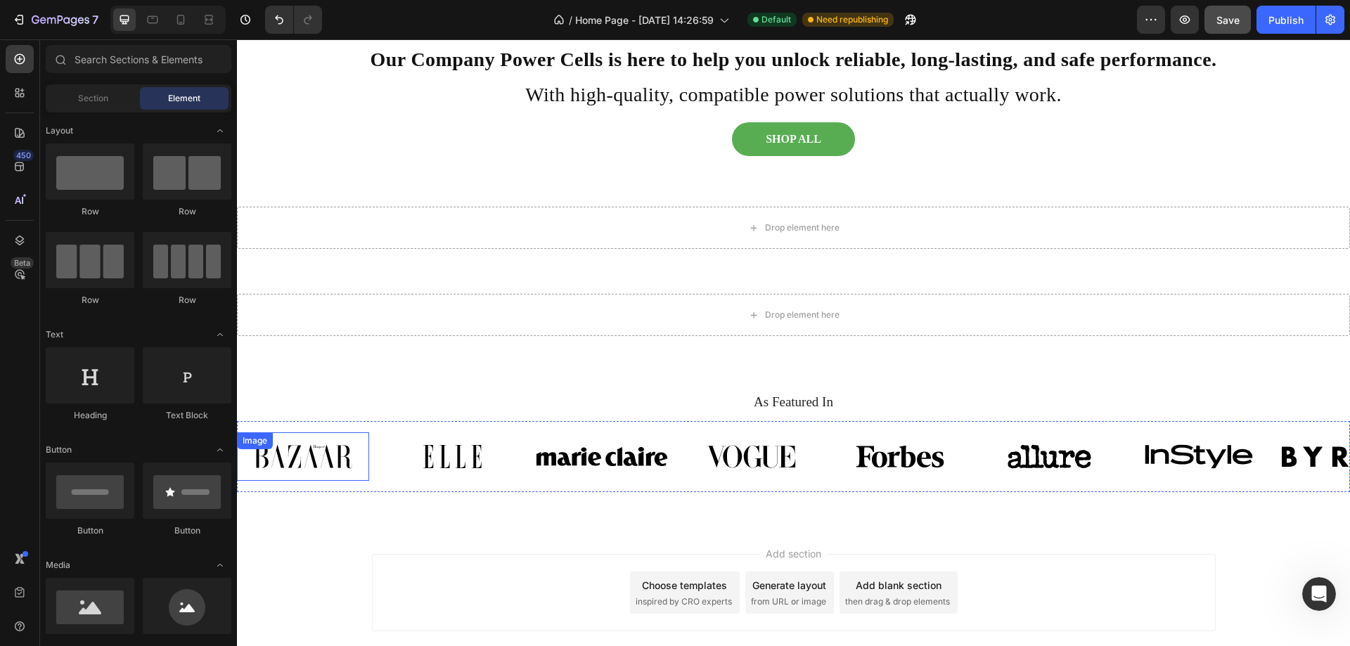
click at [309, 457] on img at bounding box center [303, 456] width 132 height 49
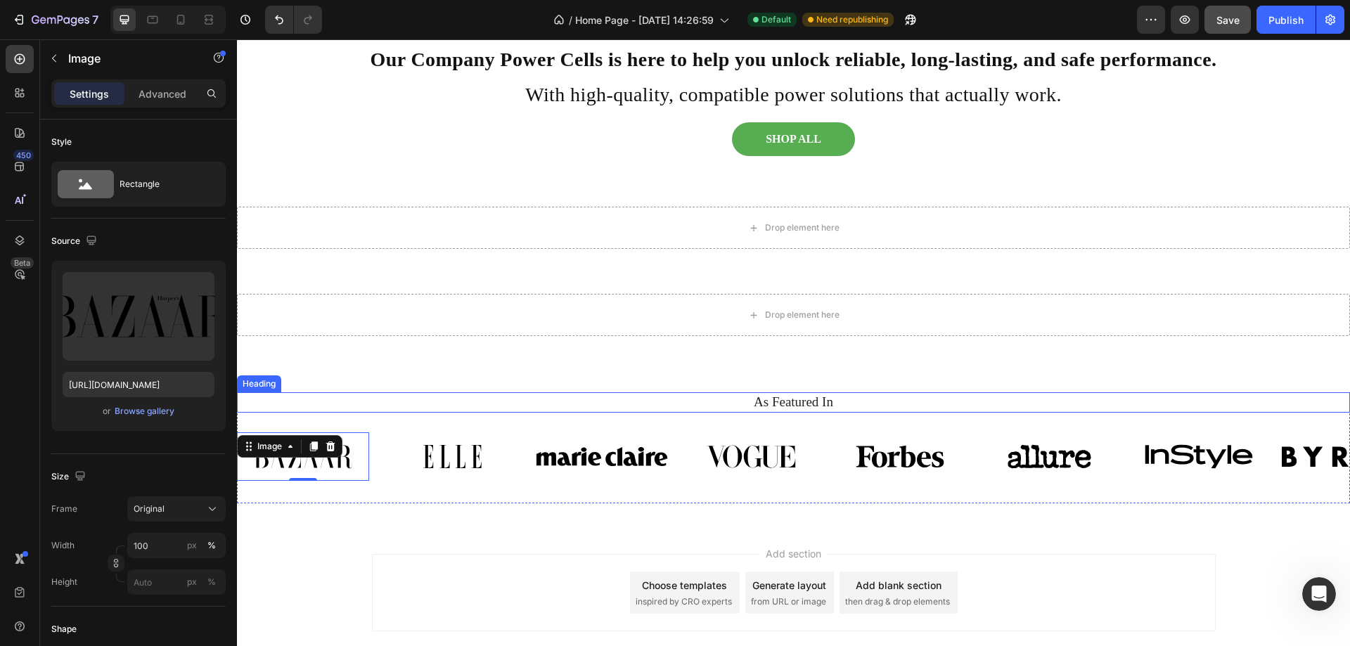
click at [438, 404] on h2 "As Featured In" at bounding box center [793, 402] width 1092 height 20
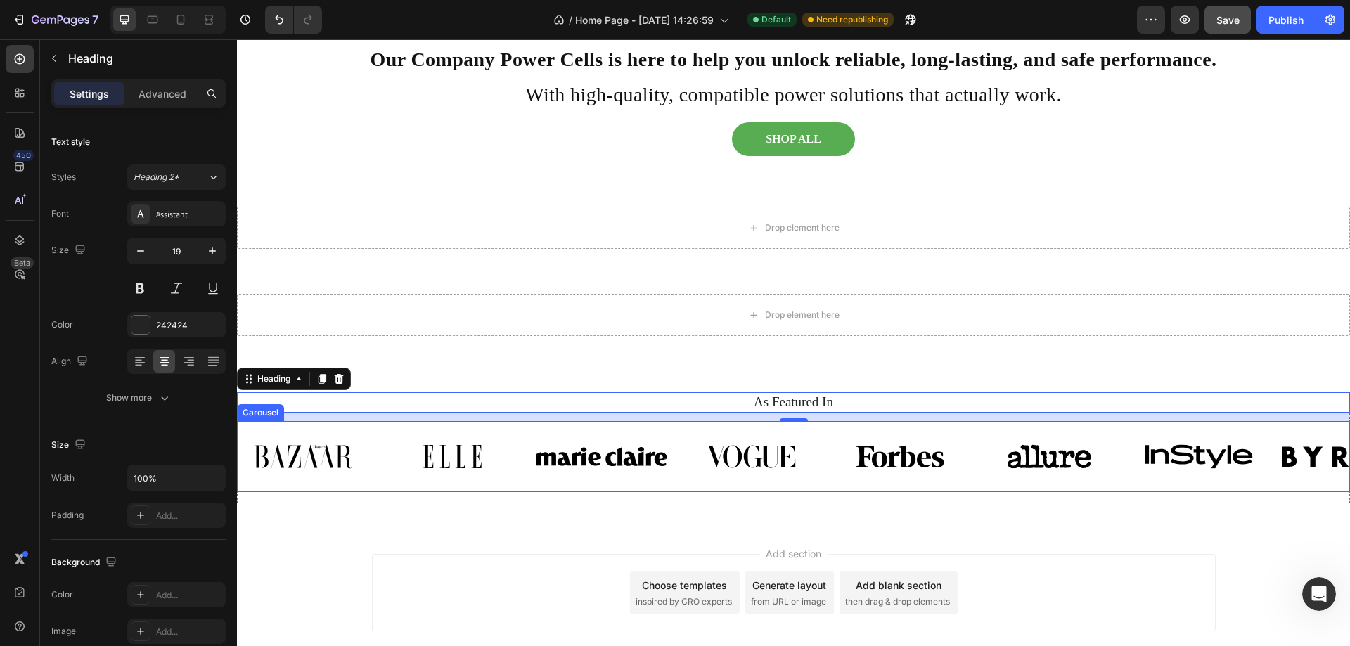
click at [431, 429] on div "Image Image Image Image Image Image Image Image Carousel" at bounding box center [793, 456] width 1113 height 71
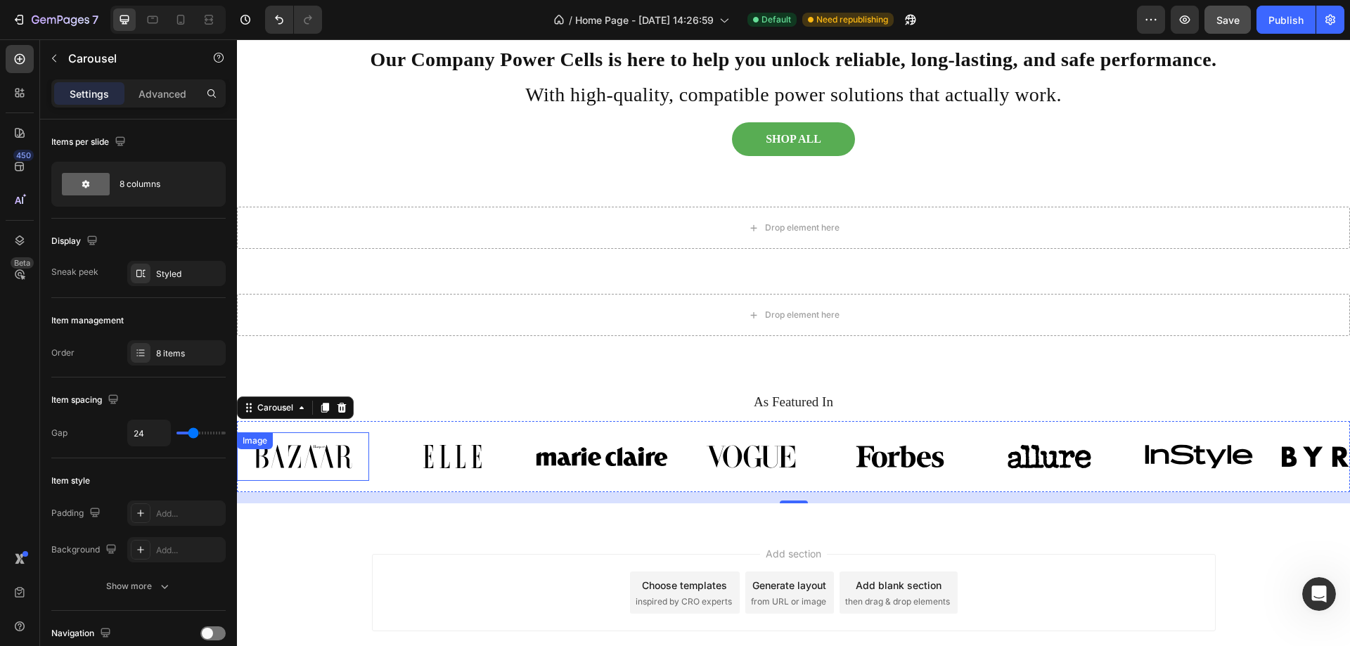
click at [345, 456] on img at bounding box center [303, 456] width 132 height 49
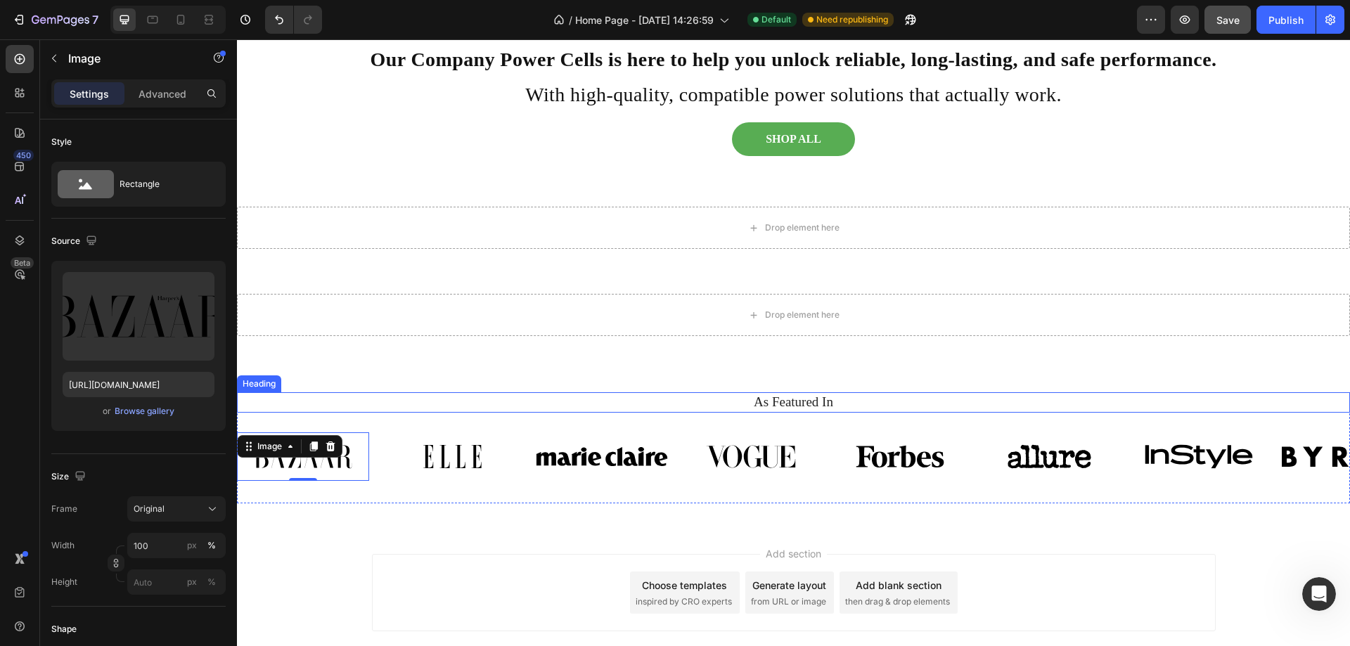
click at [834, 397] on h2 "As Featured In" at bounding box center [793, 402] width 1092 height 20
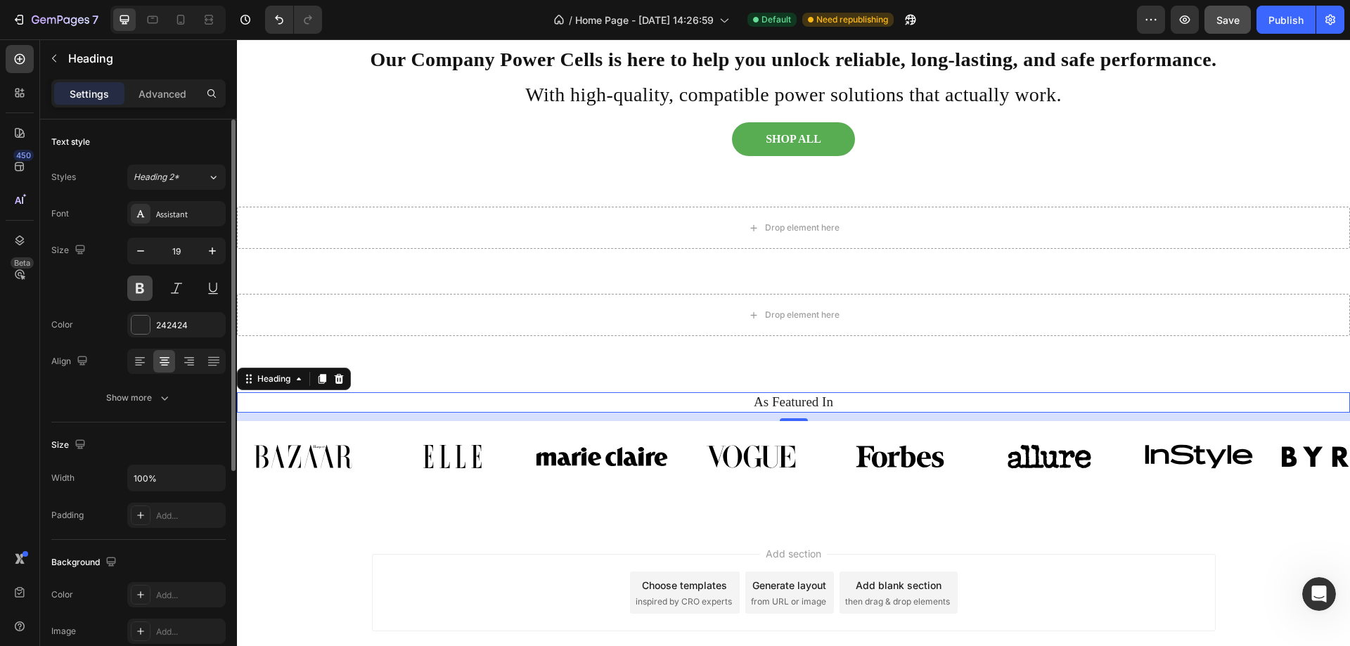
click at [139, 285] on button at bounding box center [139, 288] width 25 height 25
click at [210, 252] on icon "button" at bounding box center [212, 251] width 14 height 14
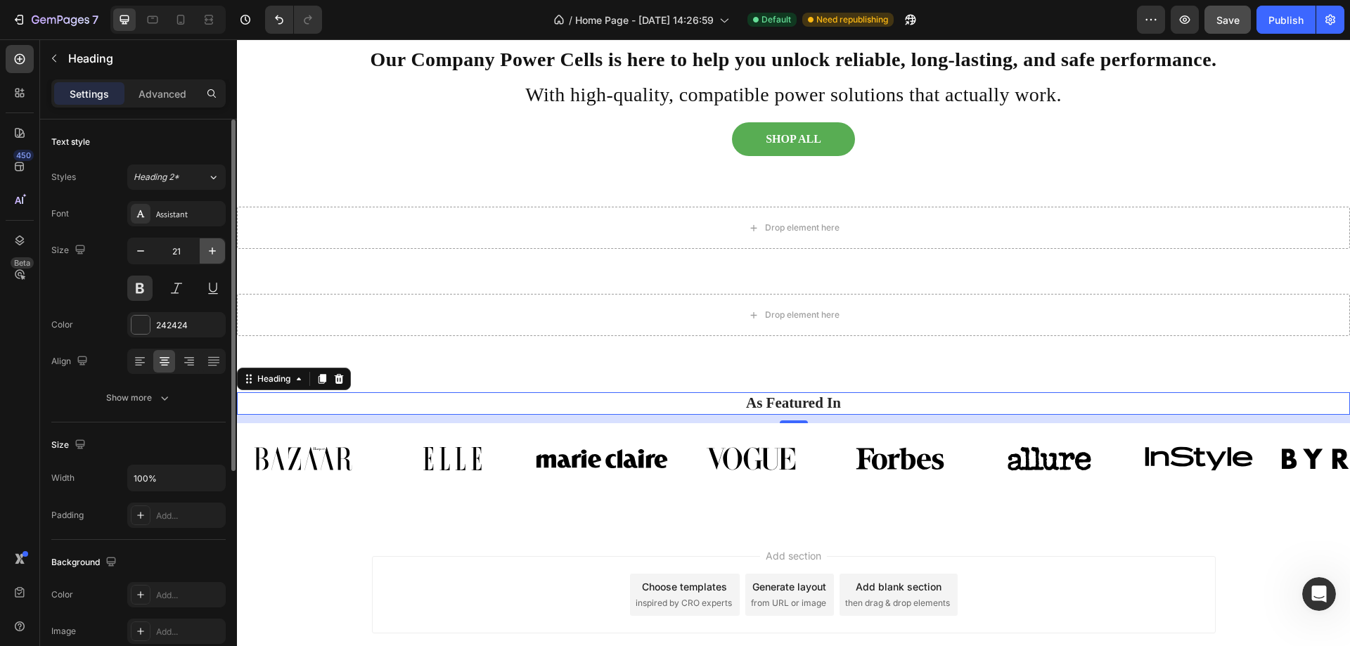
click at [210, 252] on icon "button" at bounding box center [212, 251] width 14 height 14
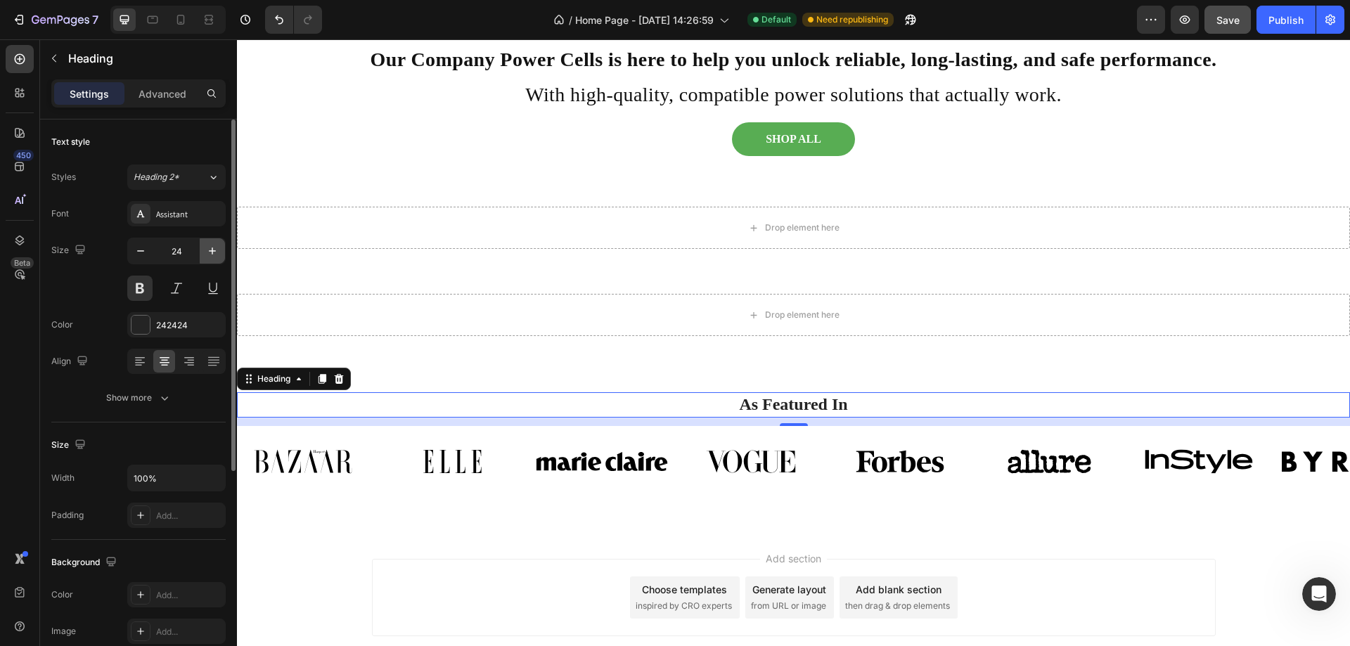
click at [210, 252] on icon "button" at bounding box center [212, 251] width 14 height 14
type input "27"
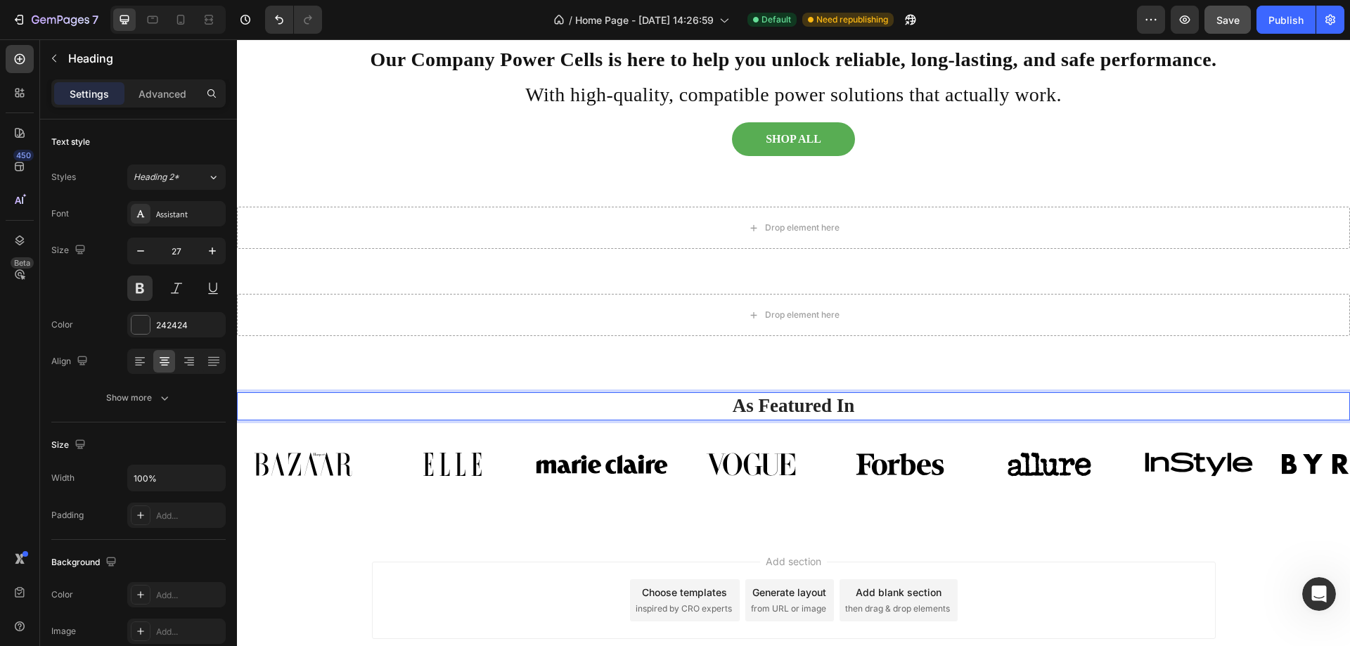
click at [868, 406] on p "As Featured In" at bounding box center [793, 406] width 1089 height 25
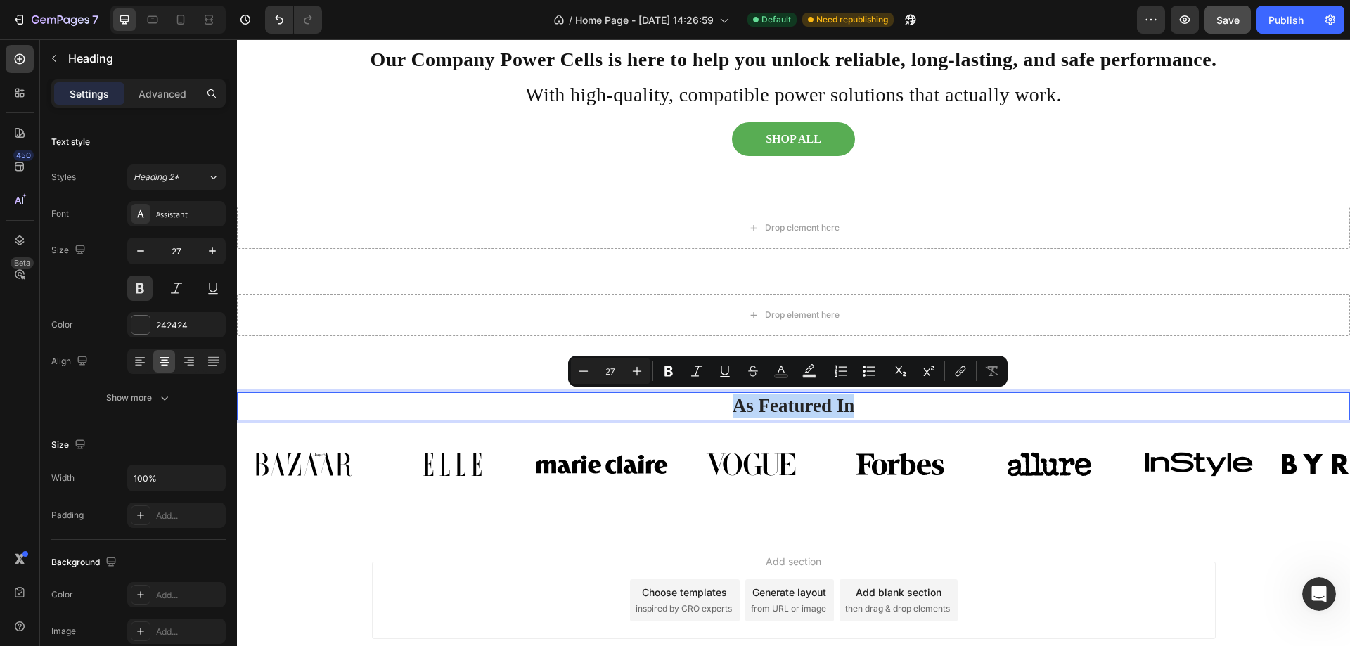
drag, startPoint x: 868, startPoint y: 406, endPoint x: 697, endPoint y: 401, distance: 170.9
click at [697, 401] on p "As Featured In" at bounding box center [793, 406] width 1089 height 25
copy p "As Featured In"
click at [337, 473] on img at bounding box center [303, 464] width 132 height 49
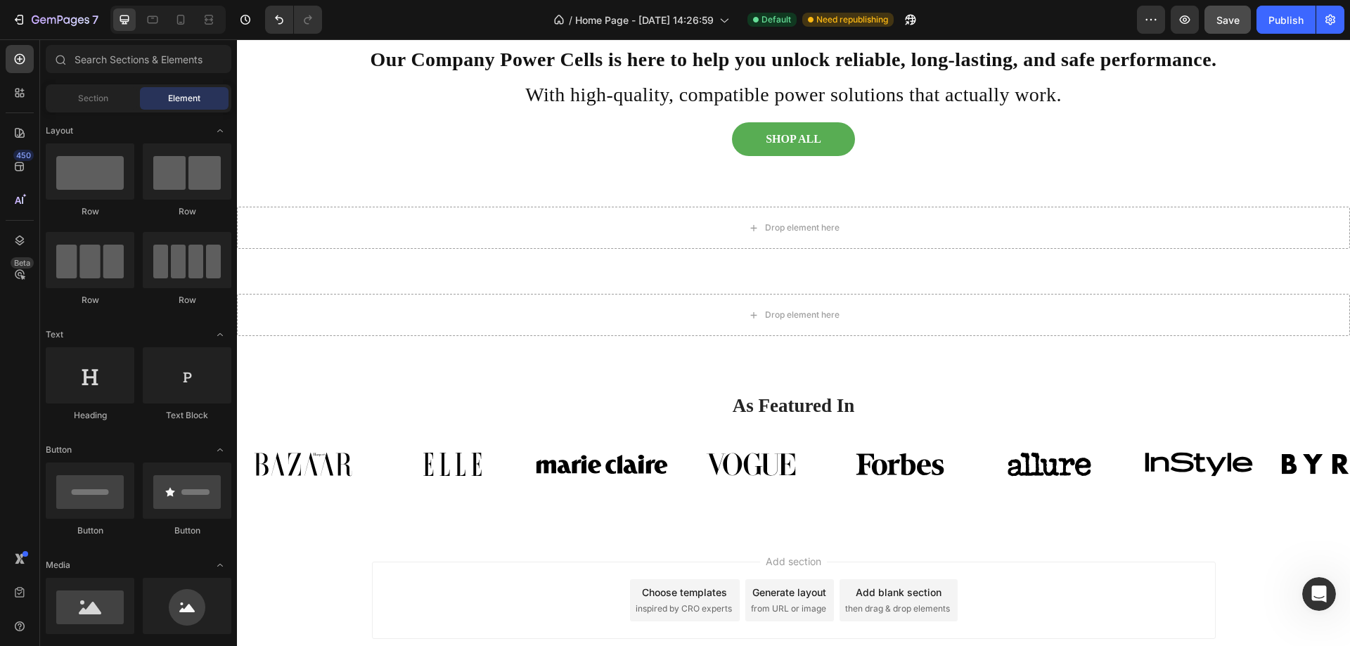
scroll to position [954, 0]
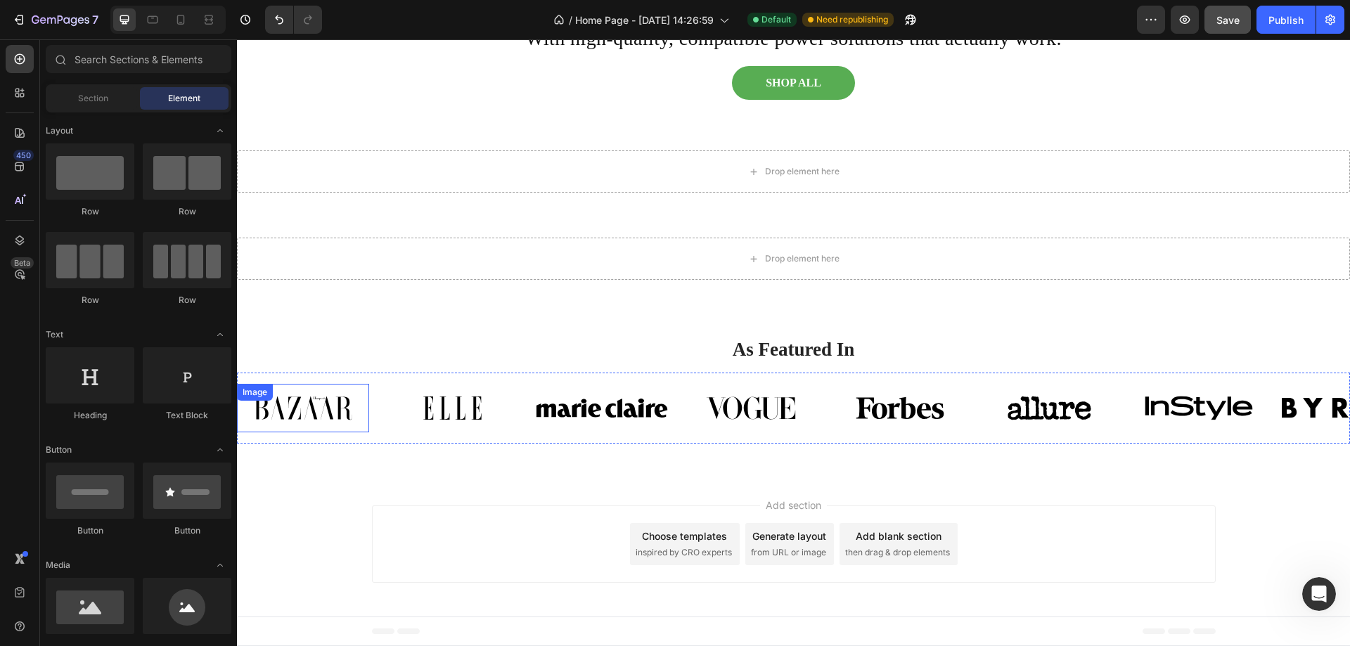
click at [342, 401] on div "Image" at bounding box center [303, 408] width 132 height 49
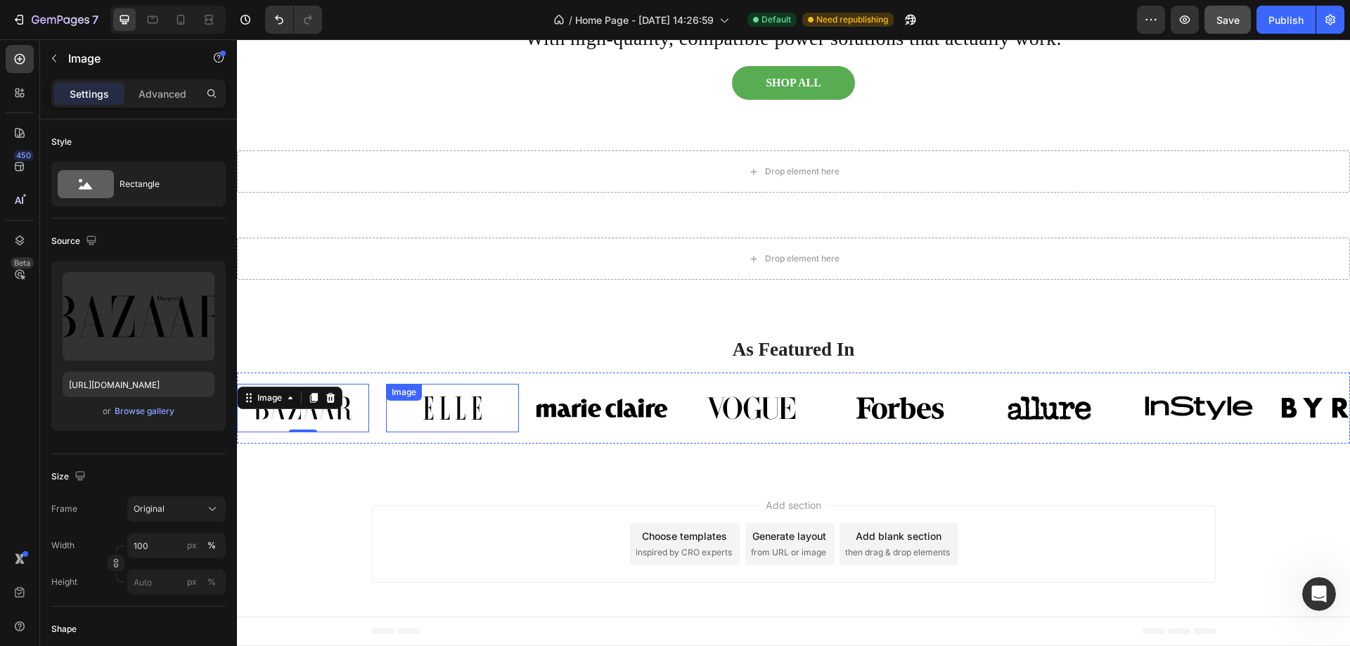
click at [487, 405] on div "Image" at bounding box center [452, 408] width 132 height 49
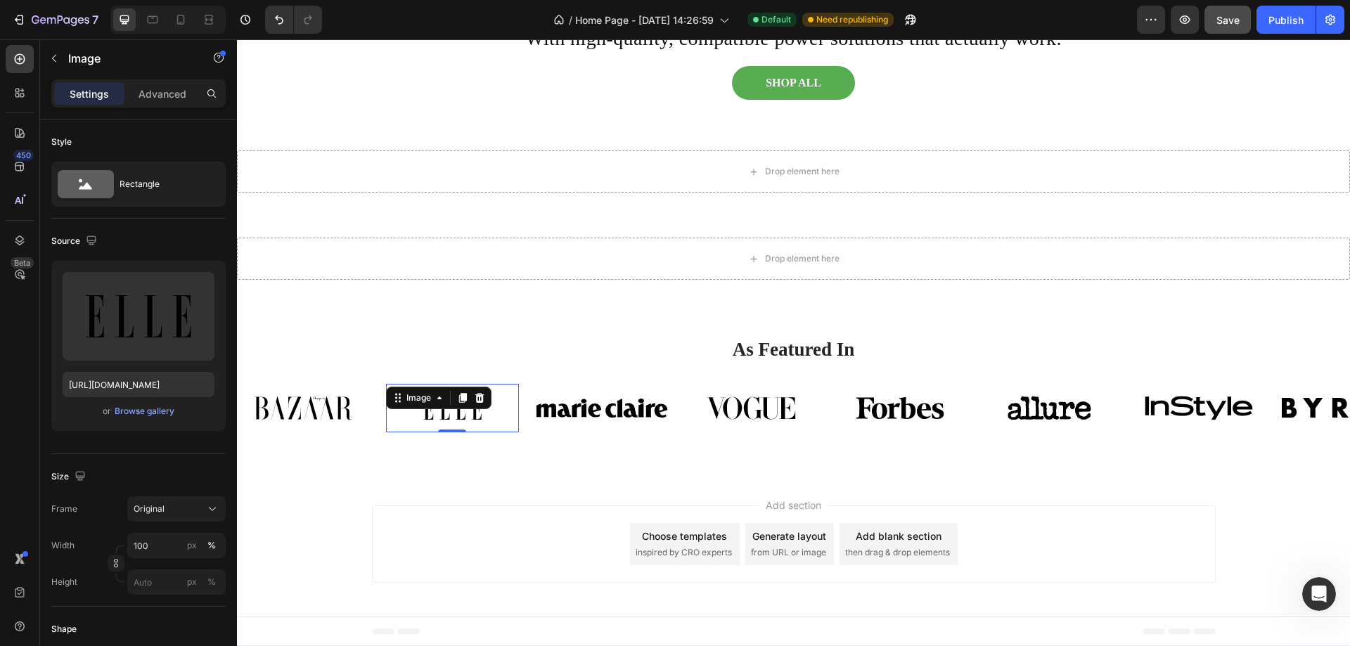
scroll to position [397, 0]
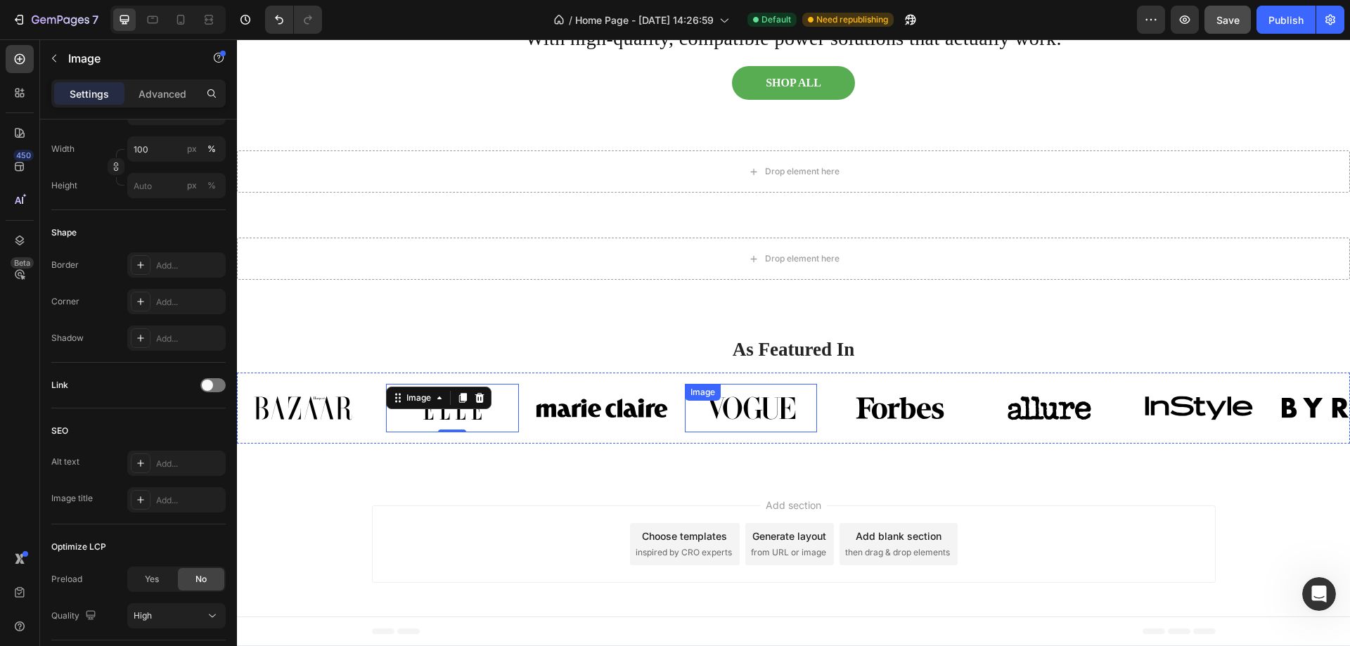
click at [728, 409] on img at bounding box center [751, 408] width 132 height 49
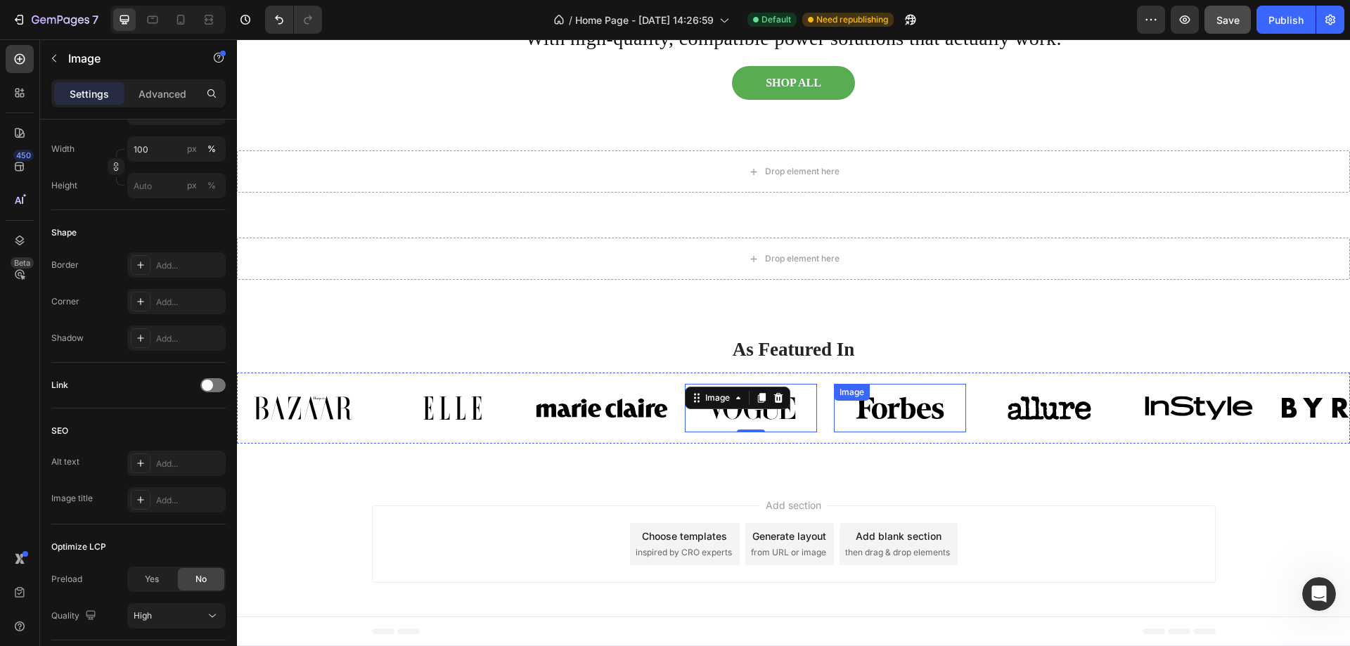
click at [896, 408] on div "Image" at bounding box center [900, 408] width 132 height 49
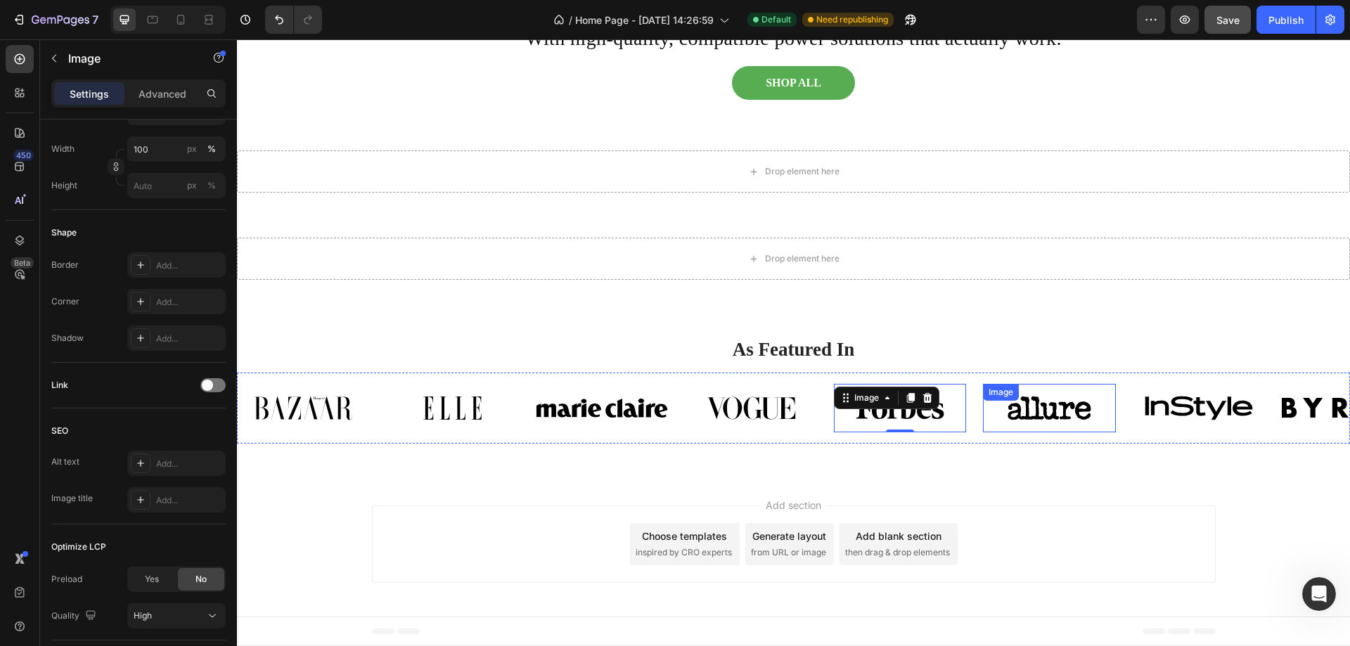
click at [1064, 408] on div "Image" at bounding box center [1049, 408] width 132 height 49
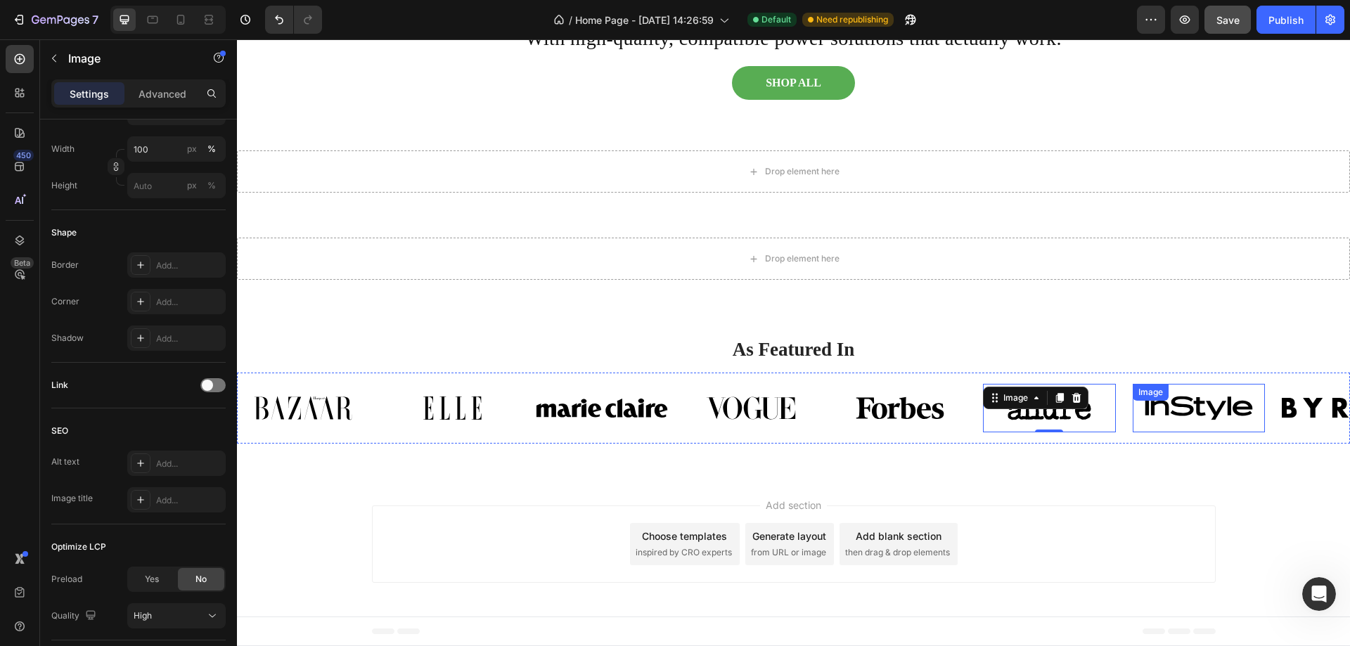
click at [1173, 415] on img at bounding box center [1199, 408] width 132 height 49
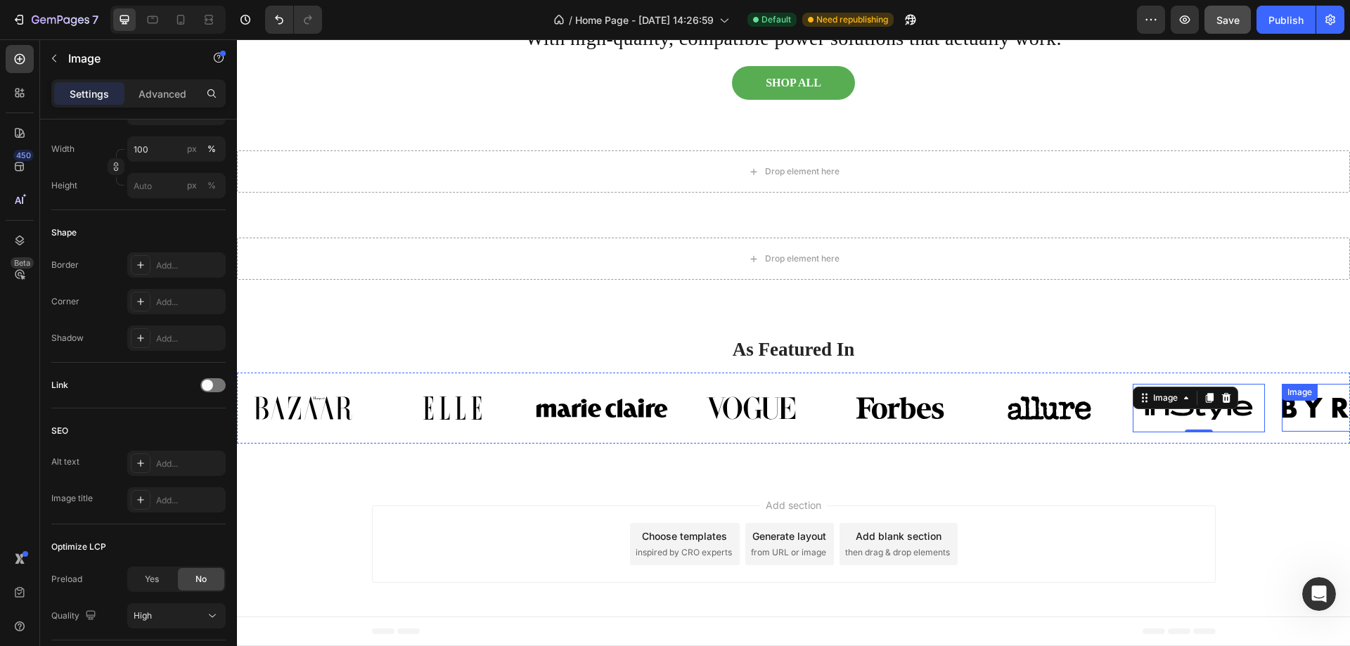
click at [1337, 411] on img at bounding box center [1348, 408] width 132 height 48
click at [330, 414] on img at bounding box center [303, 408] width 132 height 49
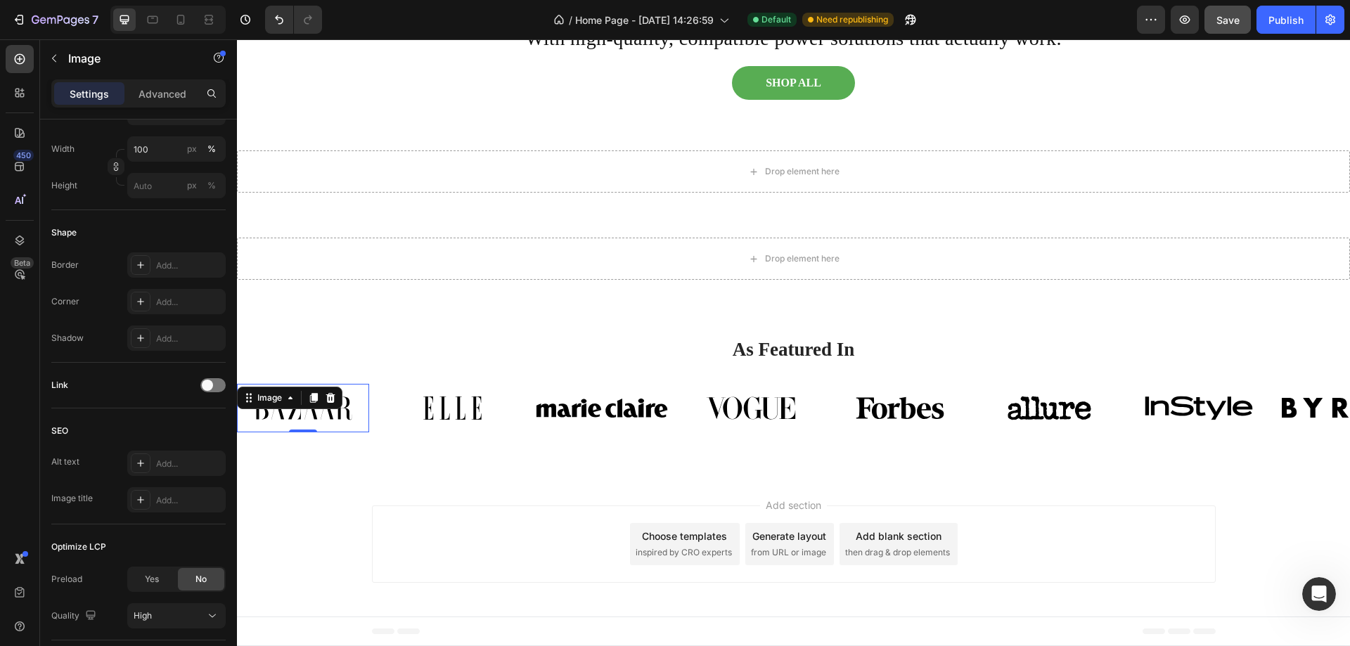
click at [298, 416] on img at bounding box center [303, 408] width 132 height 49
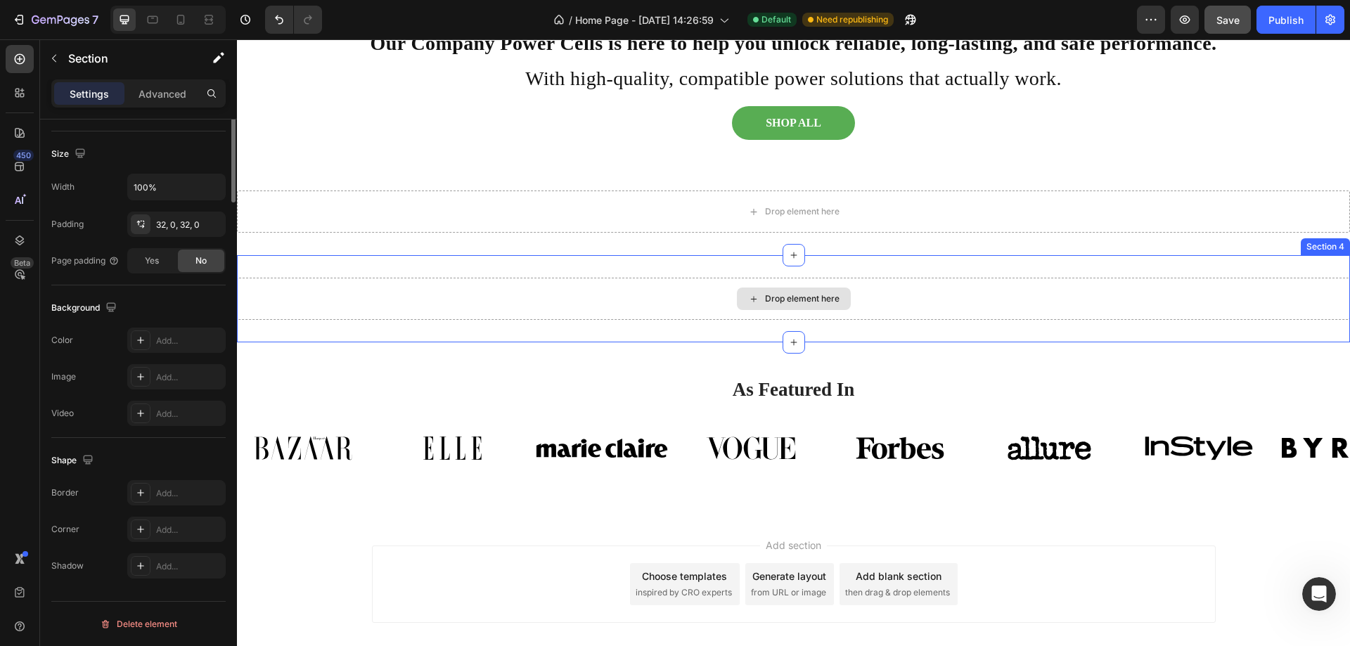
scroll to position [0, 0]
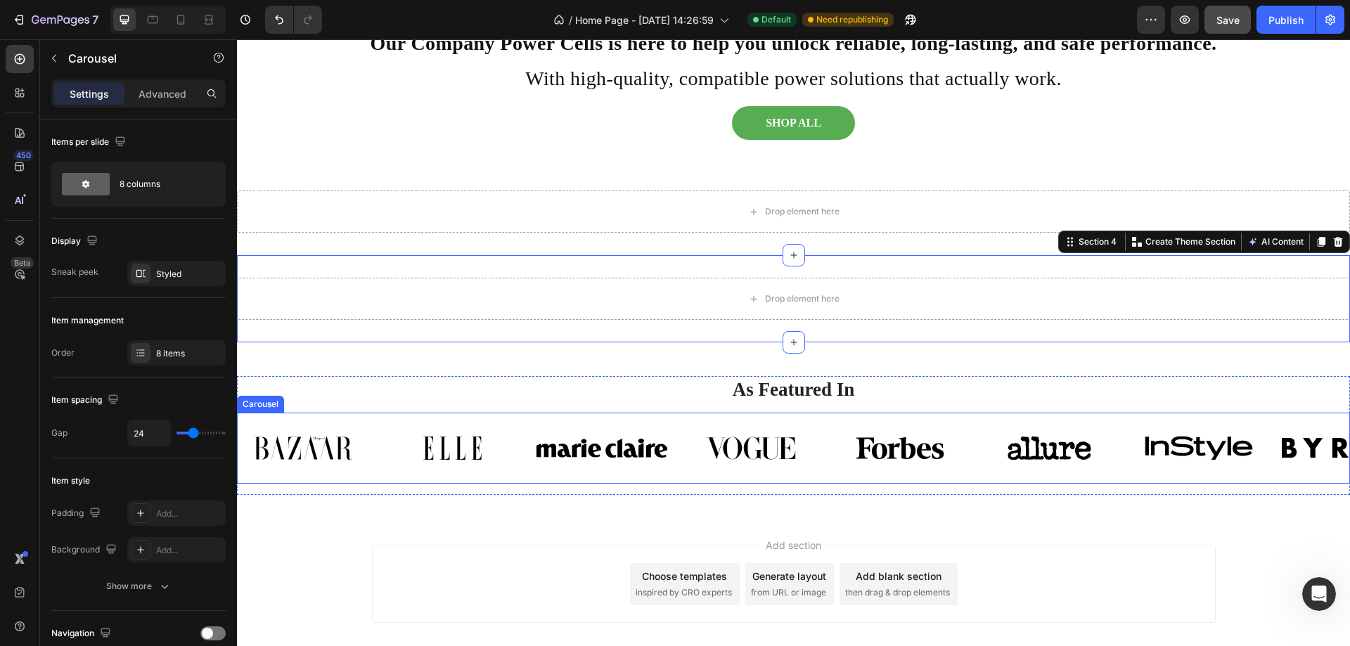
click at [477, 415] on div "Image Image Image Image Image Image Image Image Carousel" at bounding box center [793, 448] width 1113 height 71
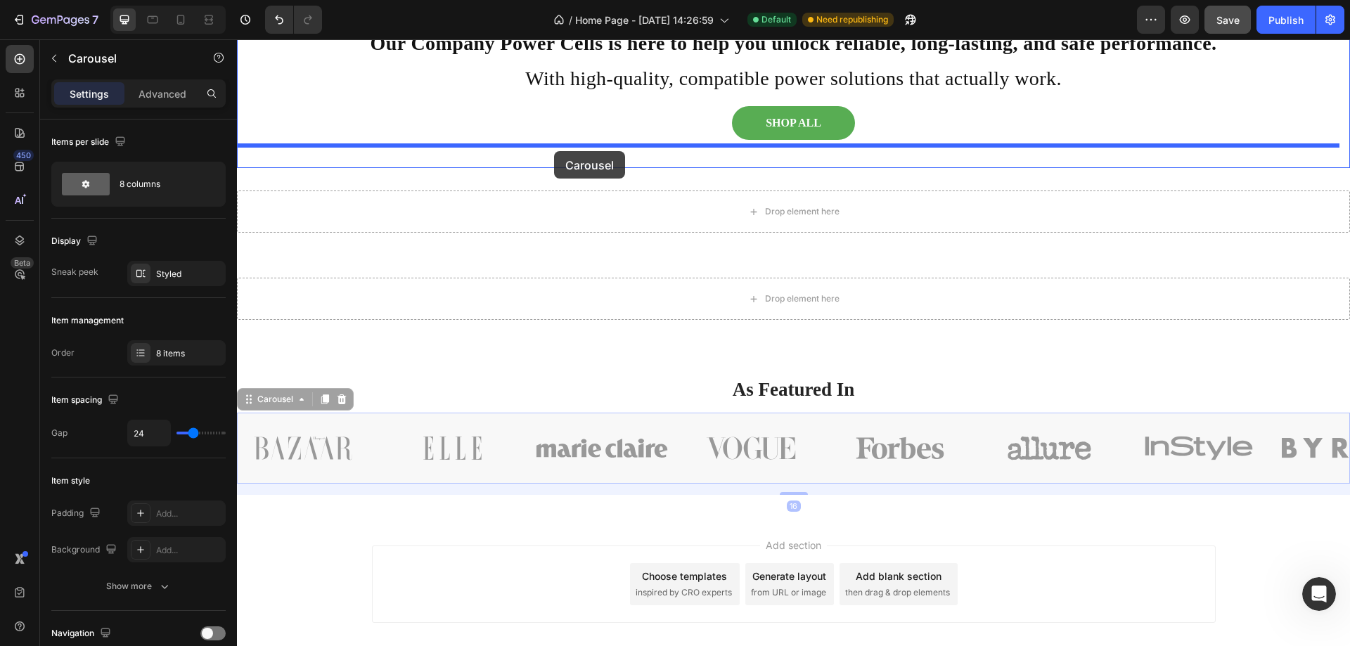
drag, startPoint x: 477, startPoint y: 415, endPoint x: 554, endPoint y: 151, distance: 274.6
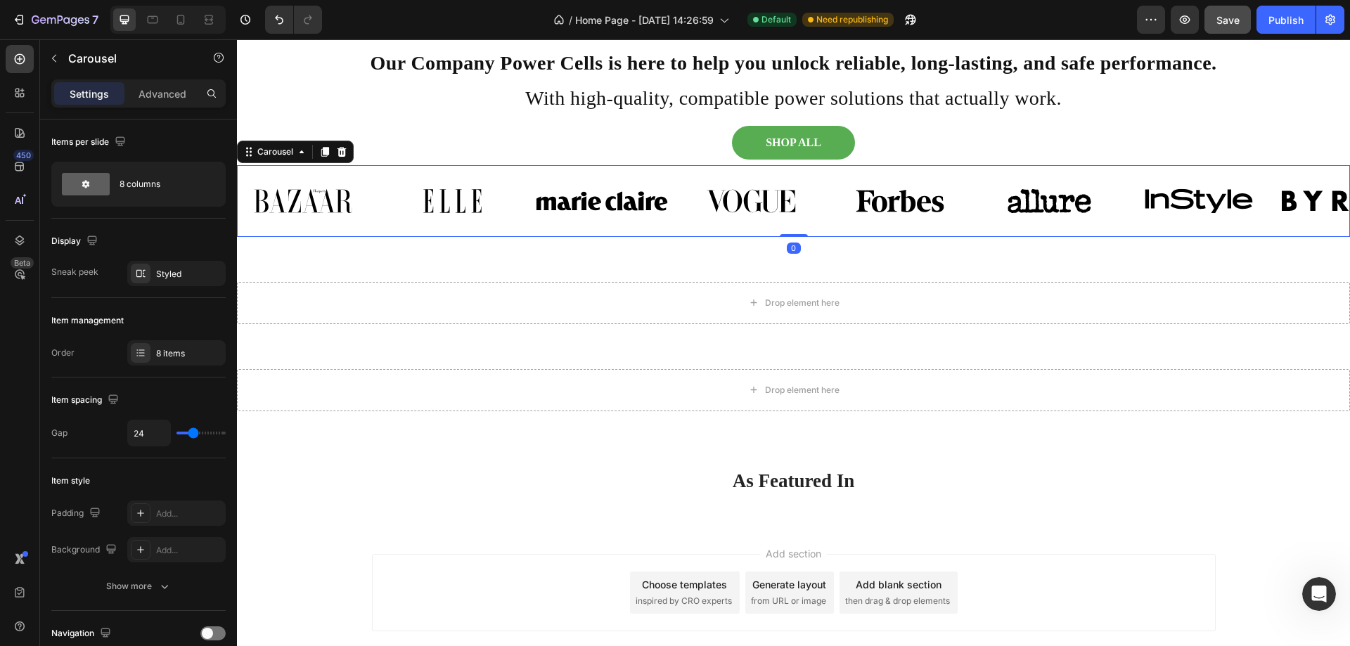
scroll to position [914, 0]
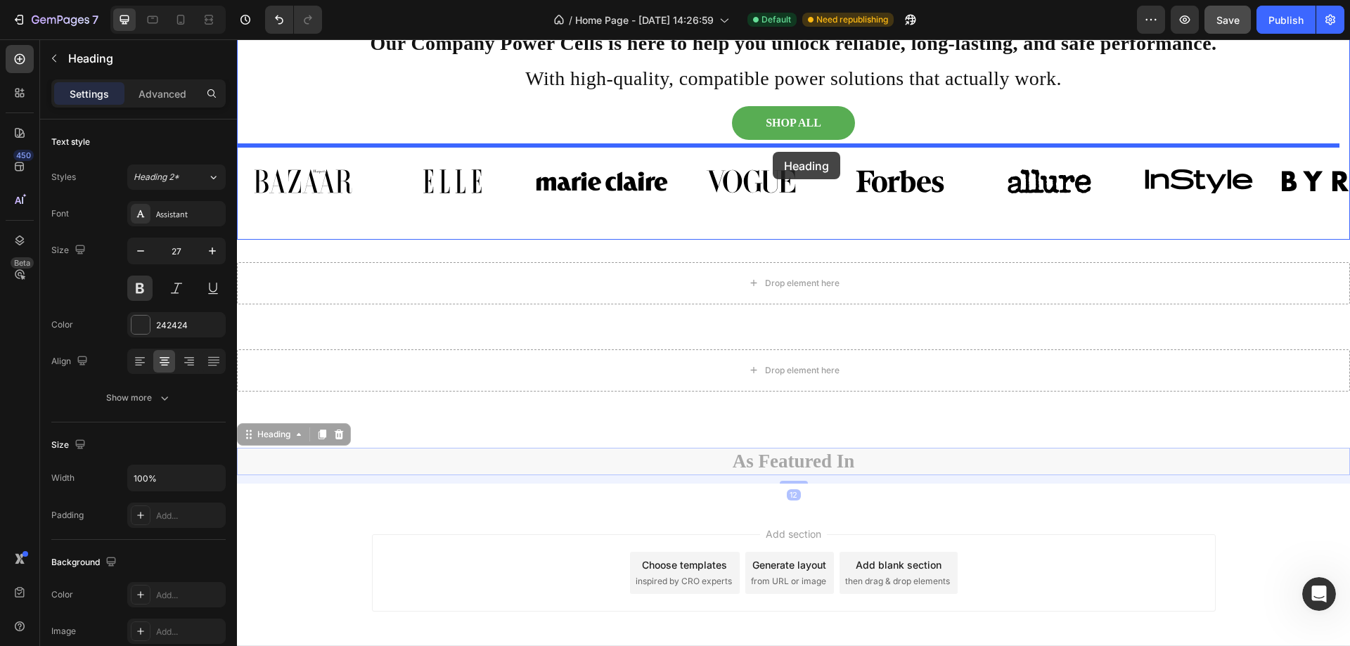
drag, startPoint x: 765, startPoint y: 468, endPoint x: 773, endPoint y: 152, distance: 316.5
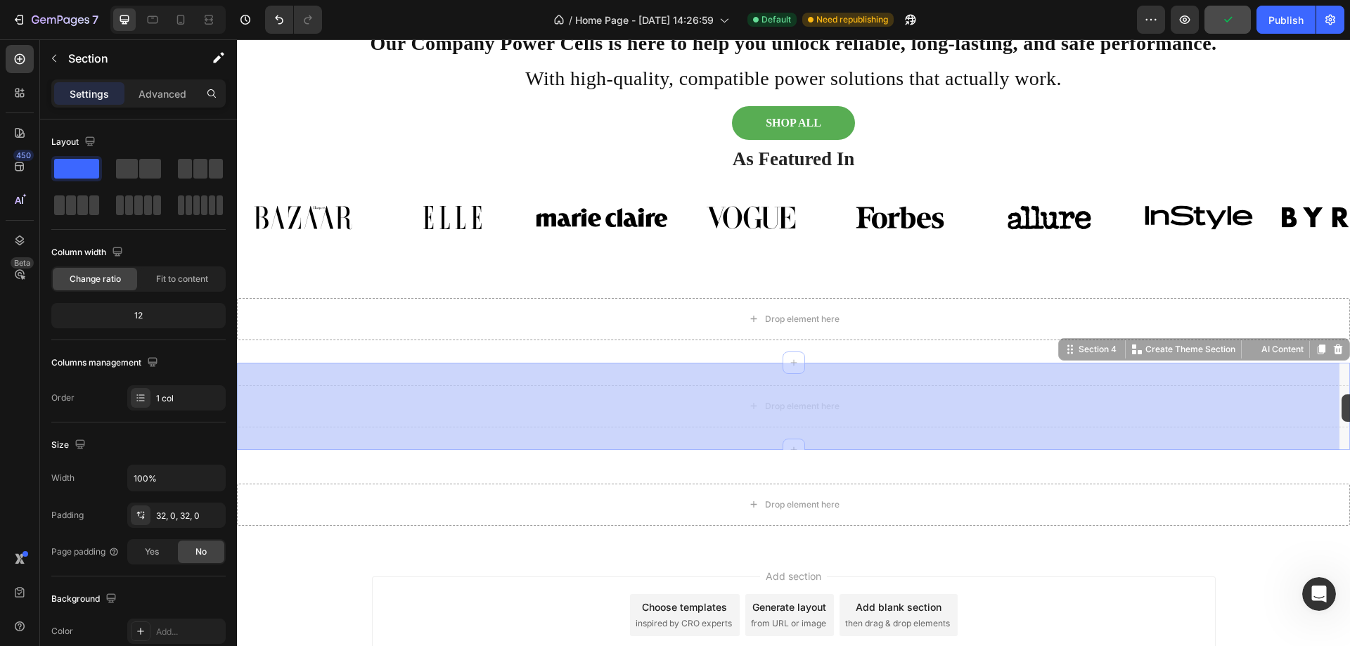
drag, startPoint x: 1336, startPoint y: 423, endPoint x: 1341, endPoint y: 394, distance: 29.4
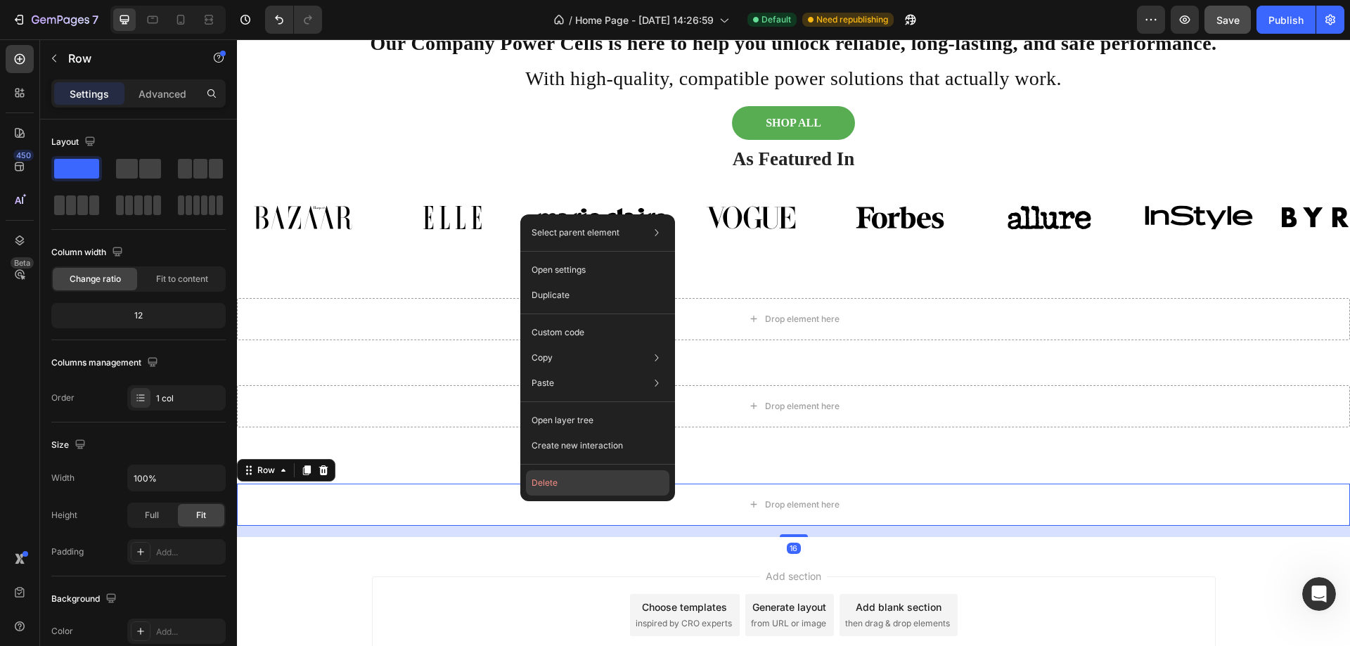
click at [544, 480] on button "Delete" at bounding box center [597, 482] width 143 height 25
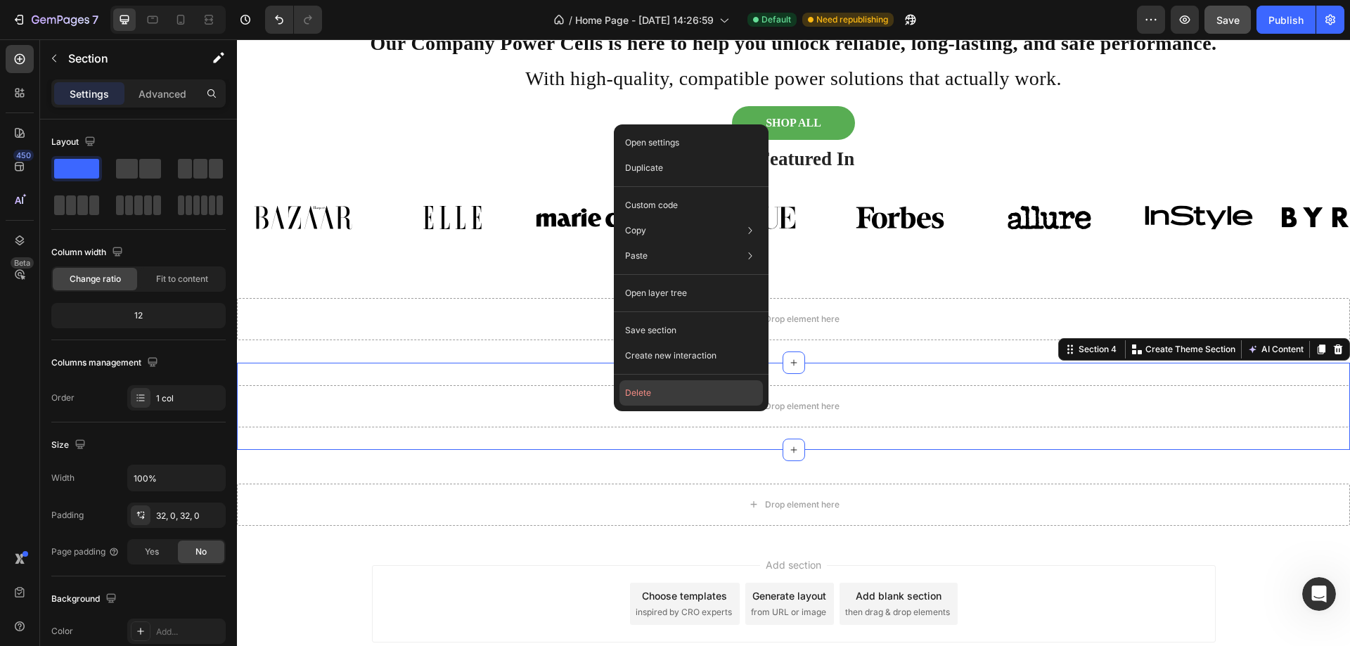
click at [644, 394] on button "Delete" at bounding box center [690, 392] width 143 height 25
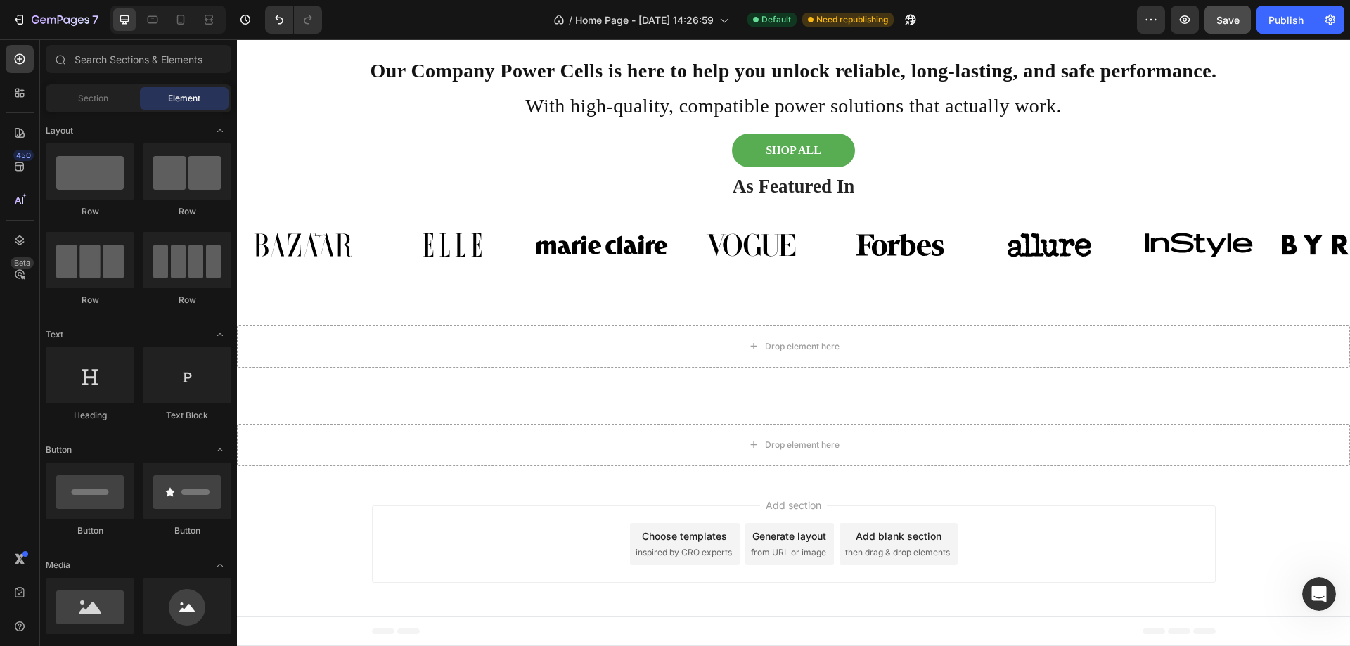
scroll to position [887, 0]
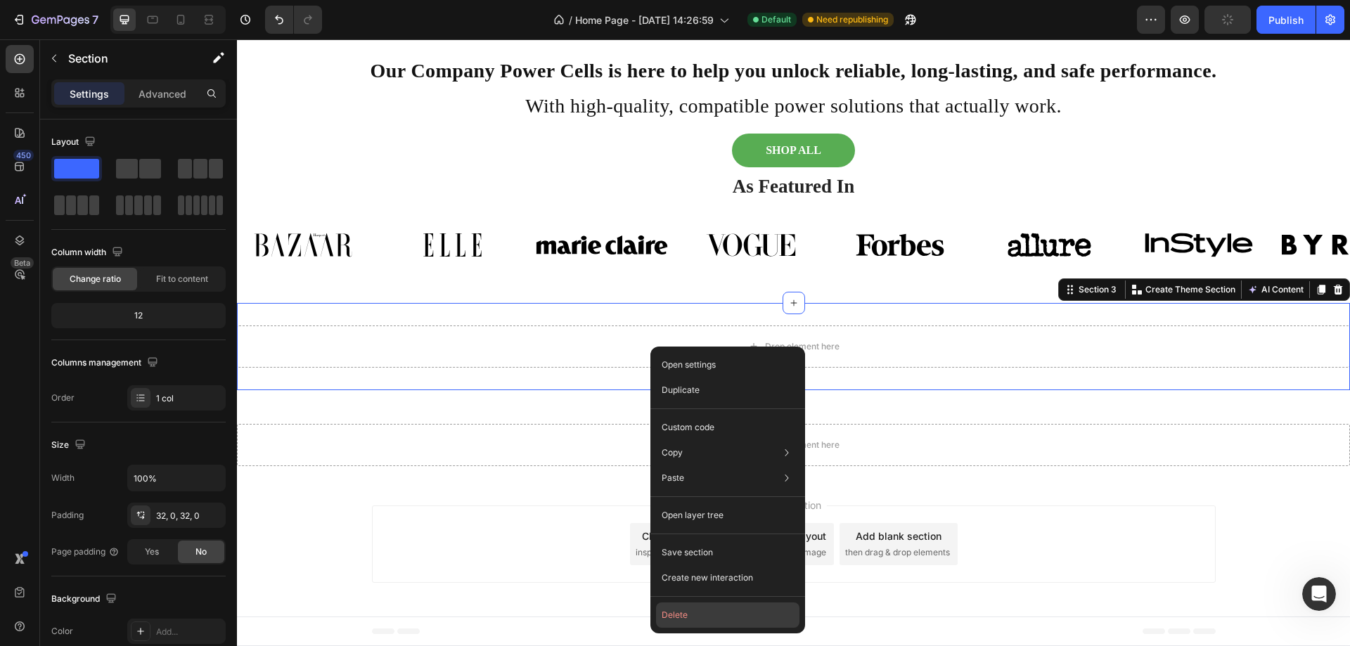
click at [670, 617] on button "Delete" at bounding box center [727, 615] width 143 height 25
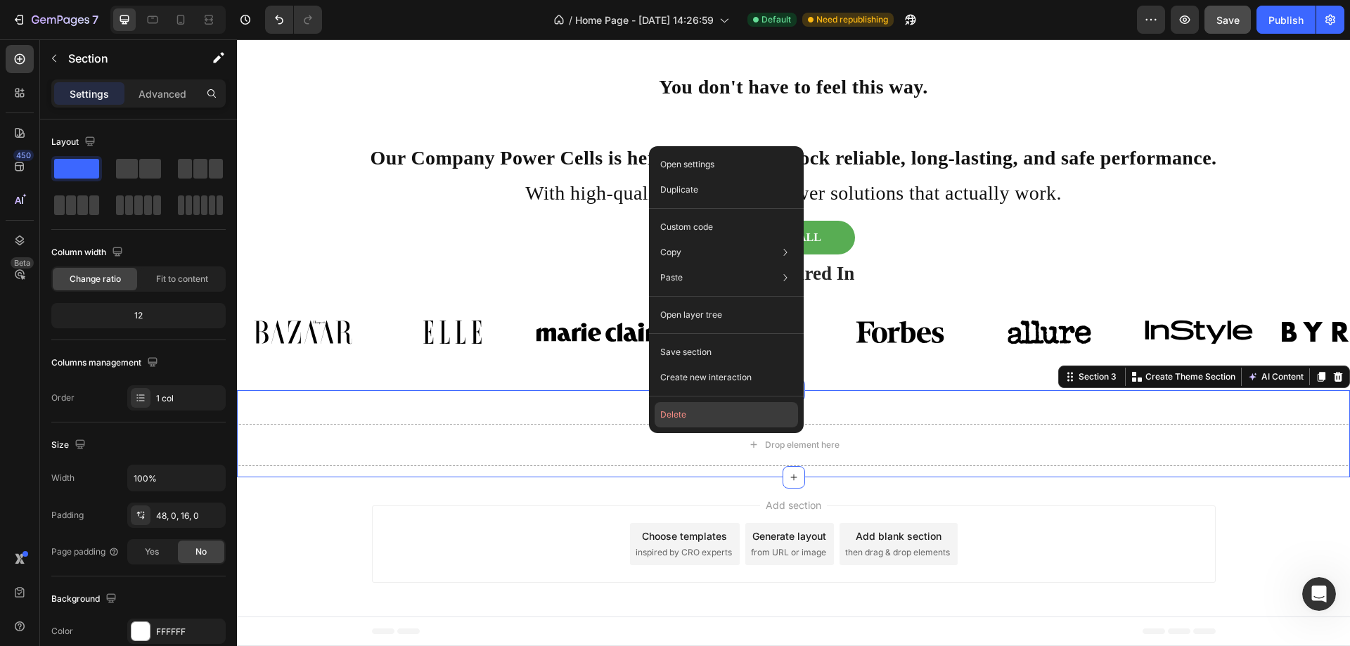
click at [666, 417] on button "Delete" at bounding box center [726, 414] width 143 height 25
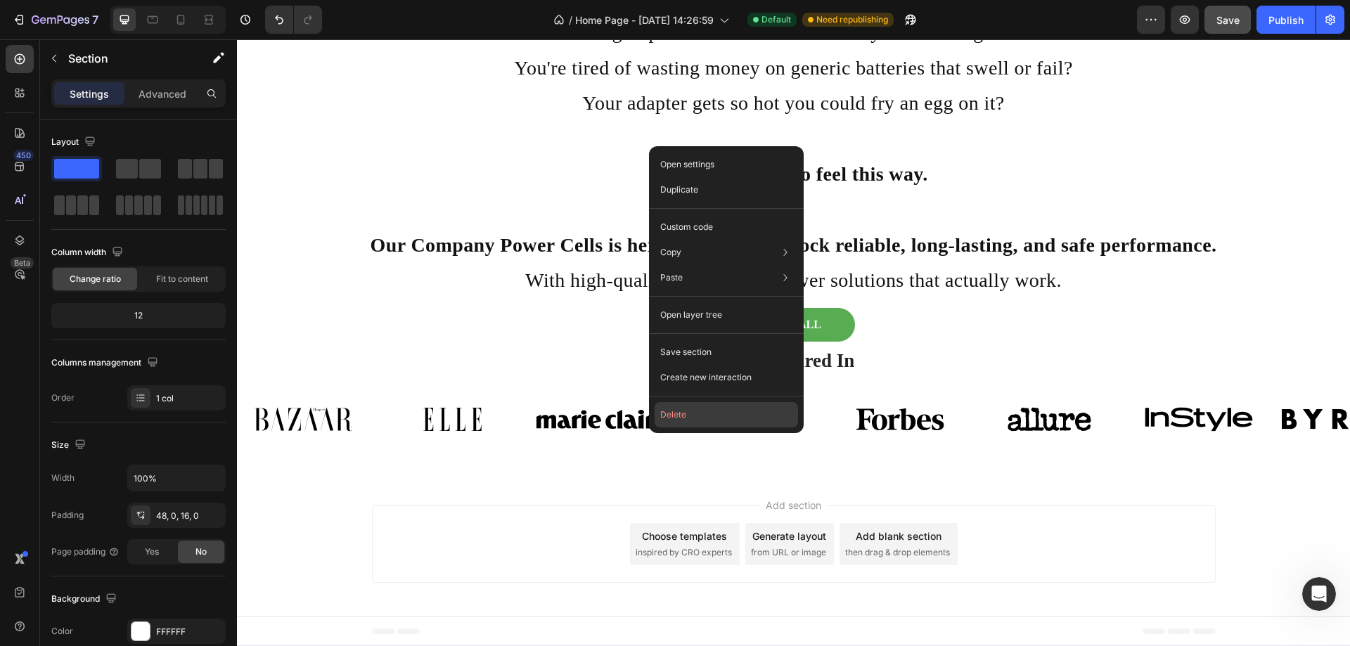
scroll to position [712, 0]
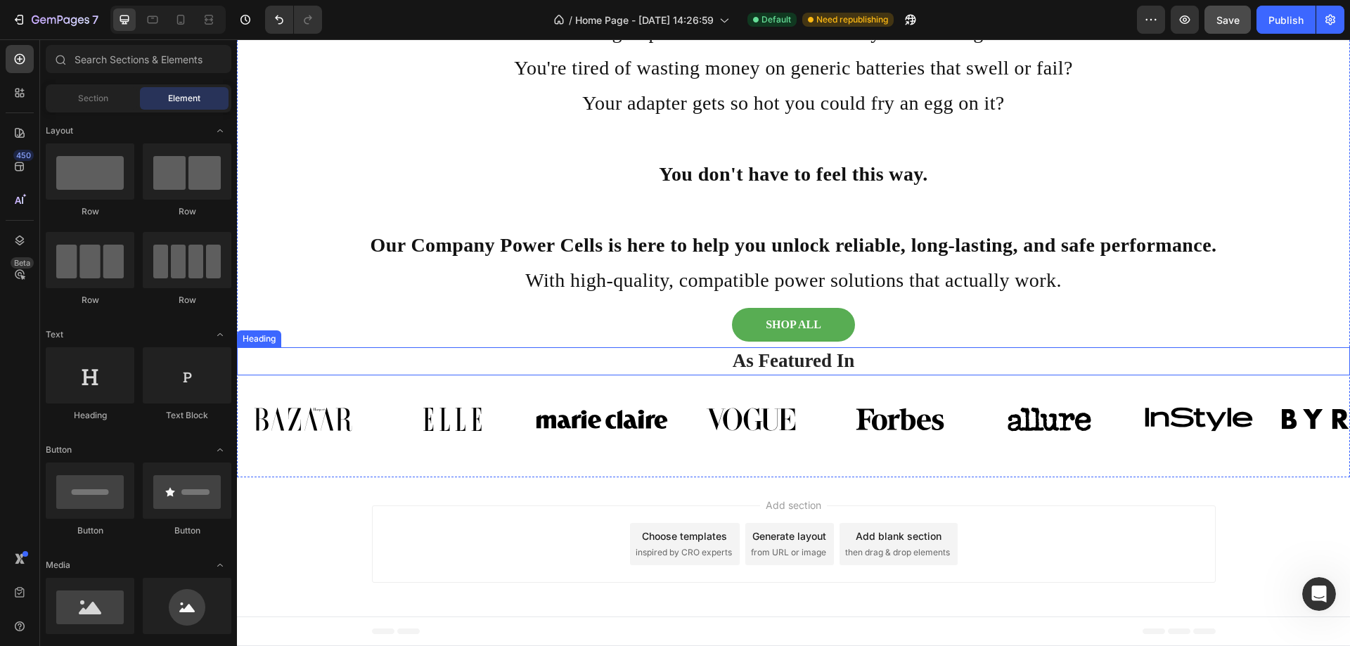
click at [842, 362] on h2 "As Featured In" at bounding box center [793, 360] width 1092 height 27
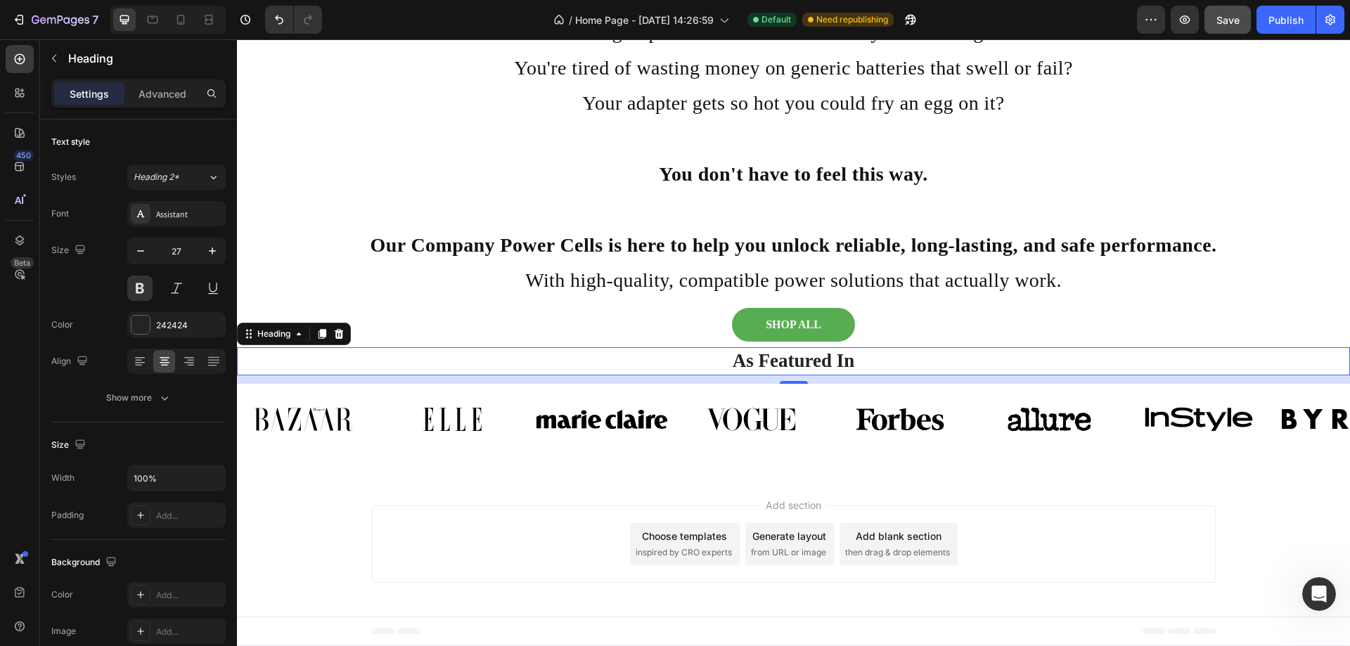
click at [449, 354] on h2 "As Featured In" at bounding box center [793, 360] width 1092 height 27
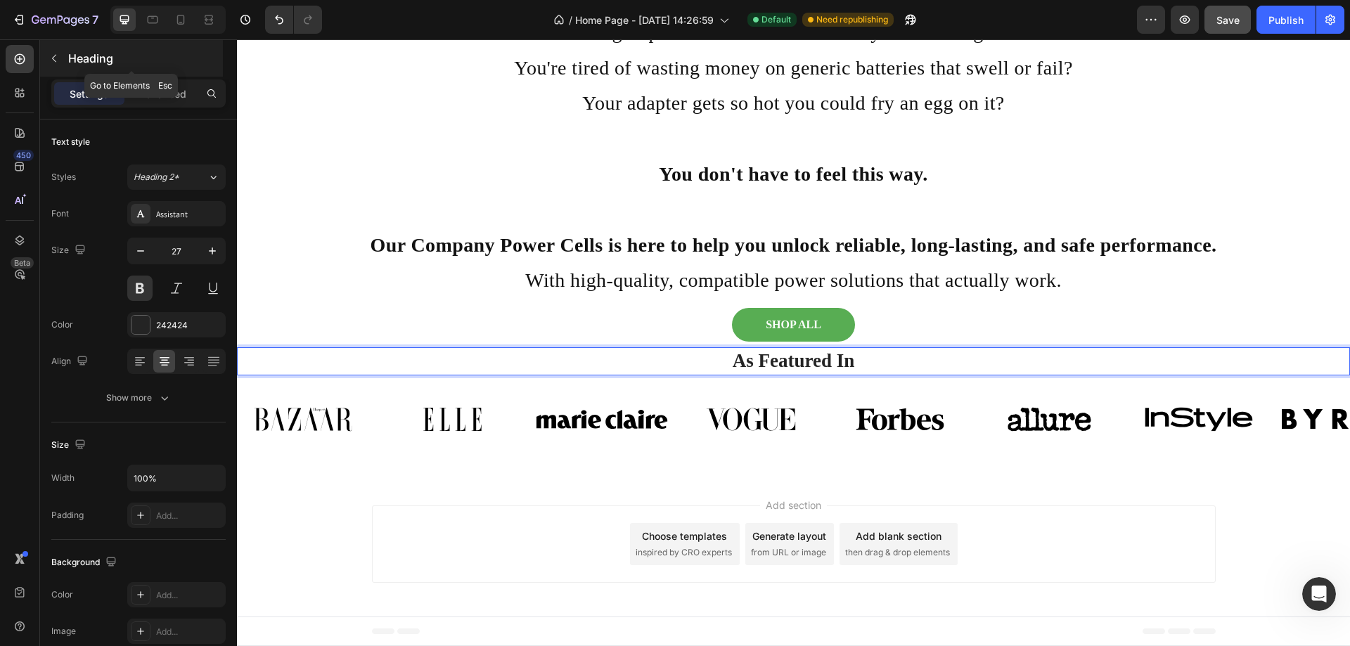
click at [57, 57] on icon "button" at bounding box center [54, 58] width 11 height 11
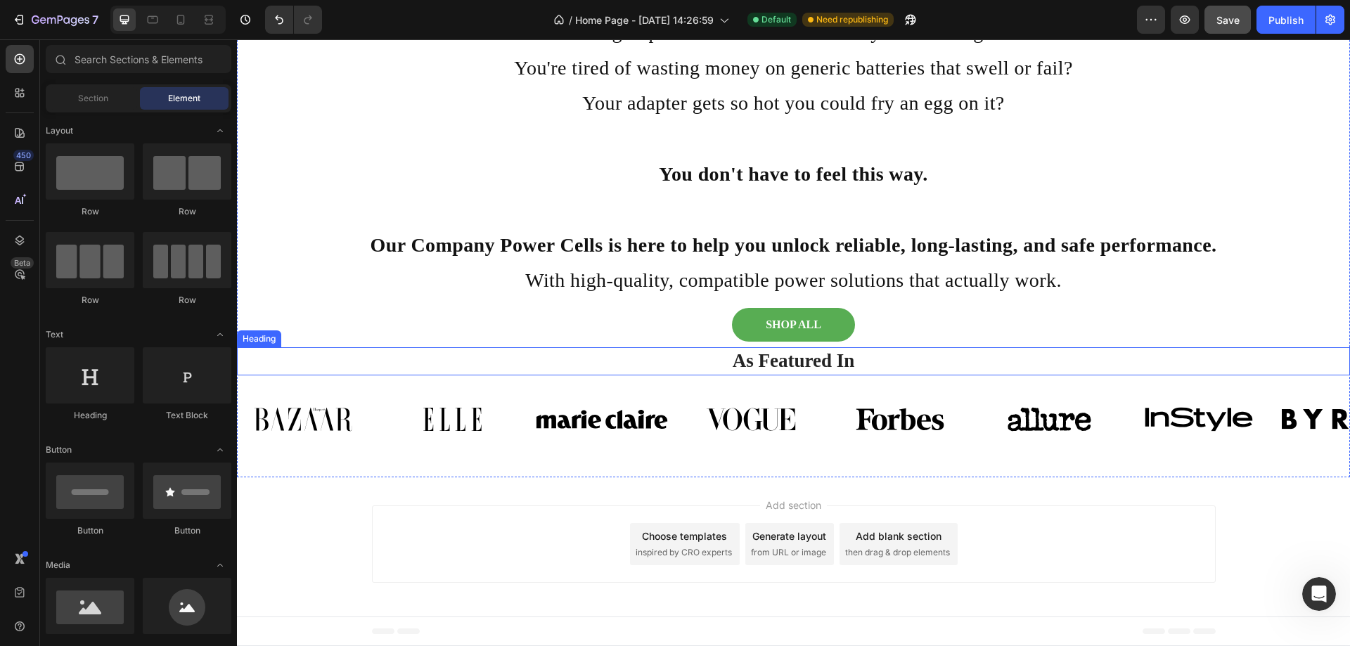
click at [634, 360] on p "As Featured In" at bounding box center [793, 361] width 1089 height 25
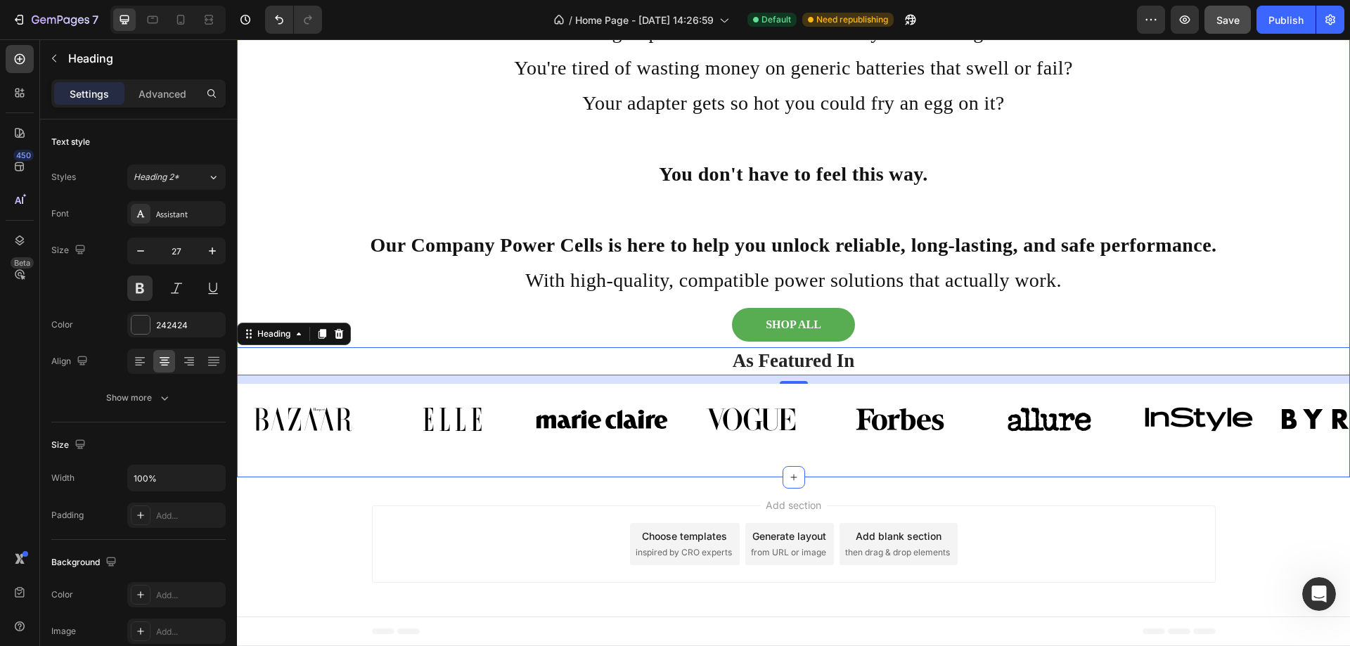
click at [413, 343] on div "SHOP ALL Button" at bounding box center [793, 323] width 1113 height 48
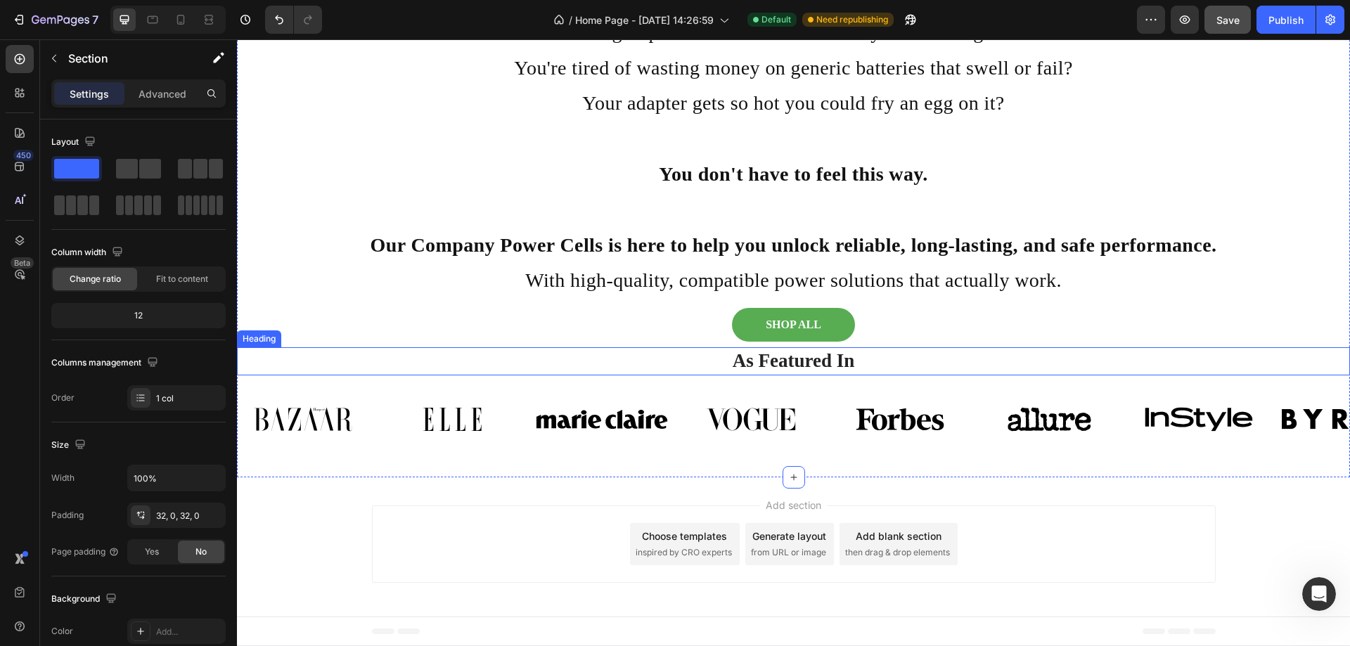
click at [404, 357] on p "As Featured In" at bounding box center [793, 361] width 1089 height 25
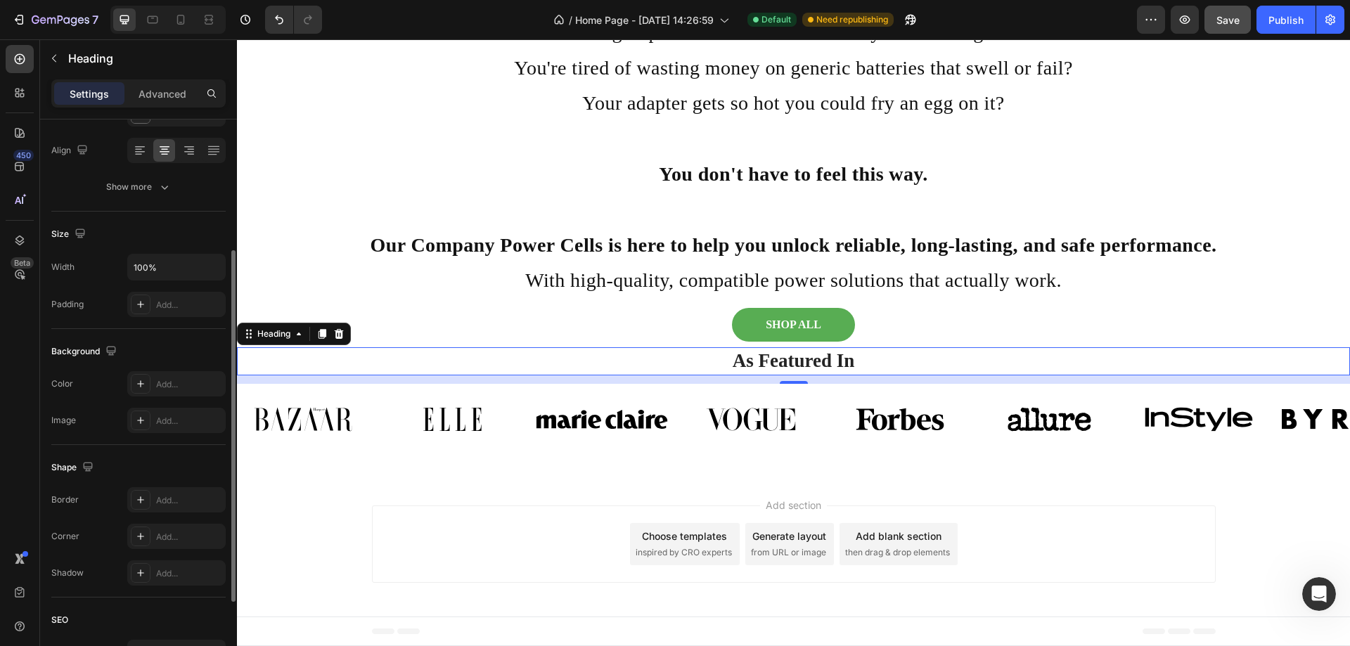
scroll to position [0, 0]
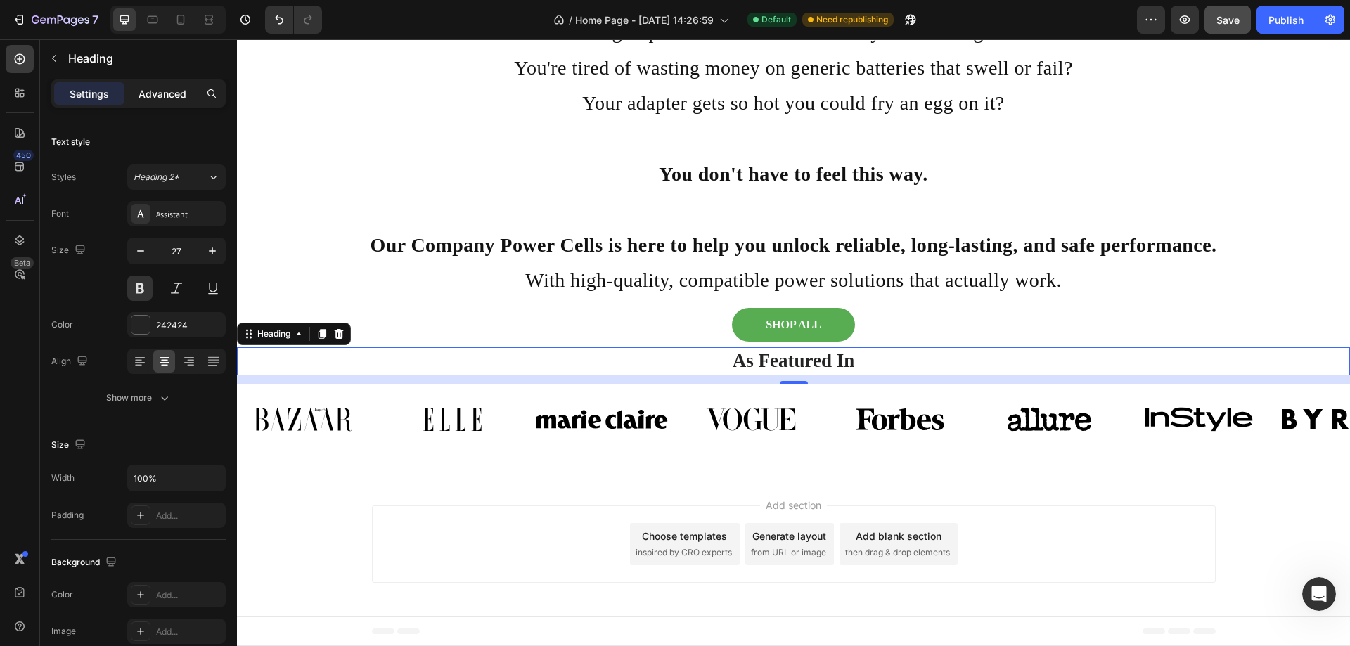
click at [169, 104] on div "Advanced" at bounding box center [162, 93] width 70 height 22
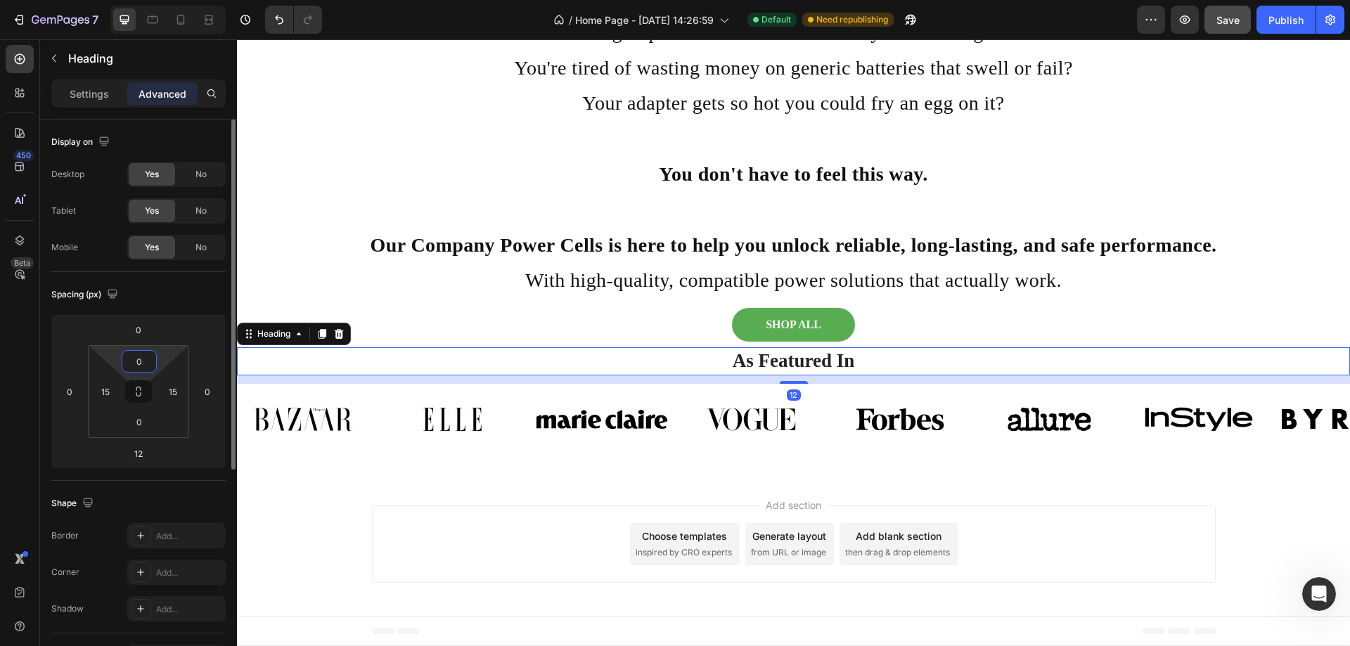
click at [138, 366] on input "0" at bounding box center [139, 361] width 28 height 21
type input "20"
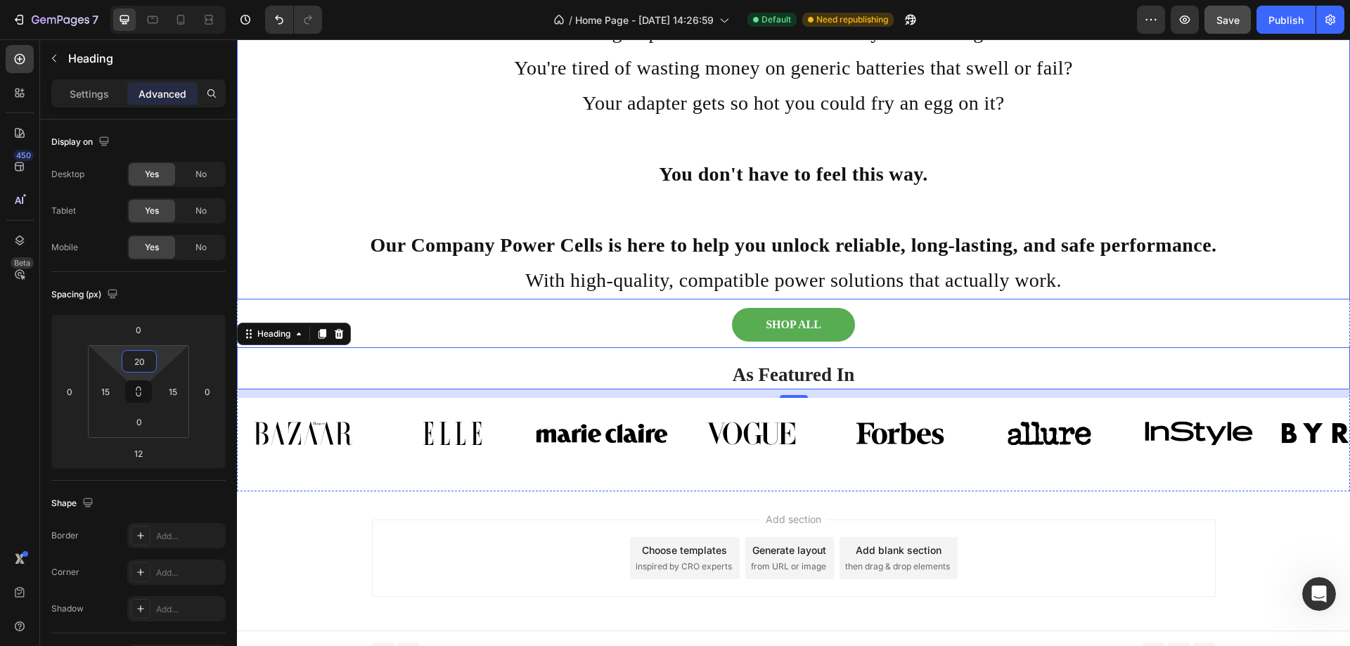
click at [279, 269] on p "With high-quality, compatible power solutions that actually work." at bounding box center [793, 280] width 1110 height 35
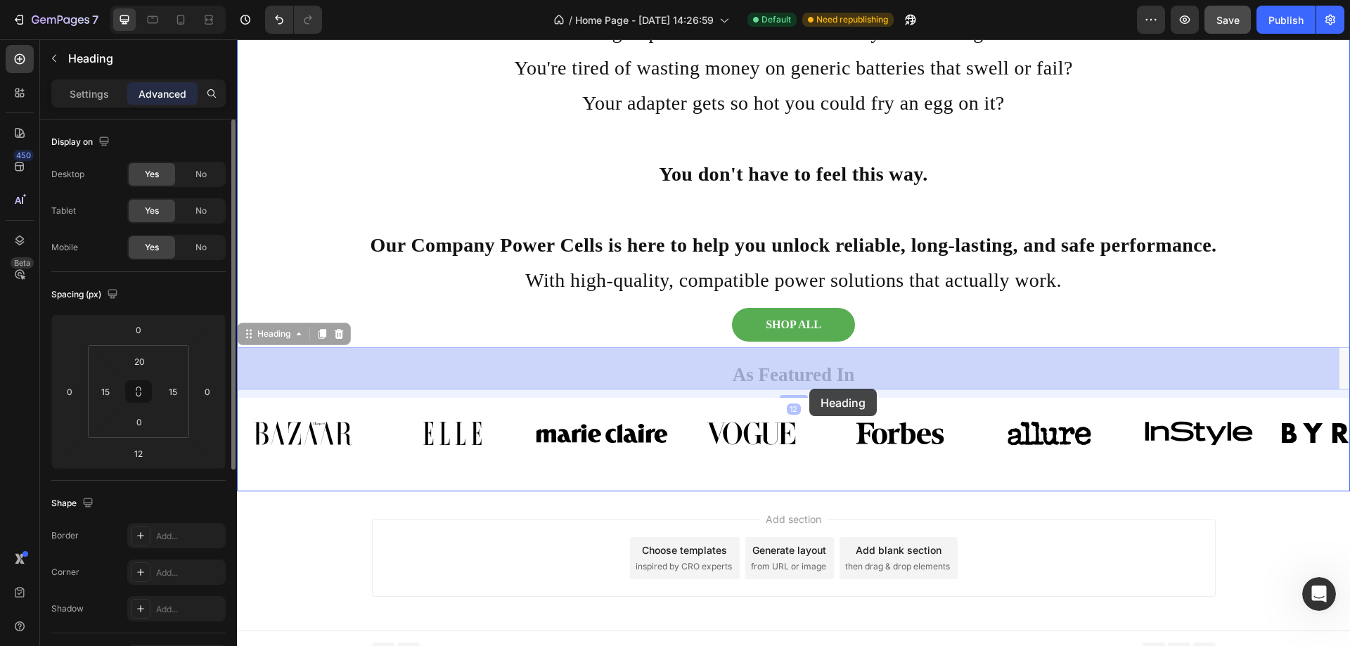
drag, startPoint x: 810, startPoint y: 369, endPoint x: 809, endPoint y: 389, distance: 19.7
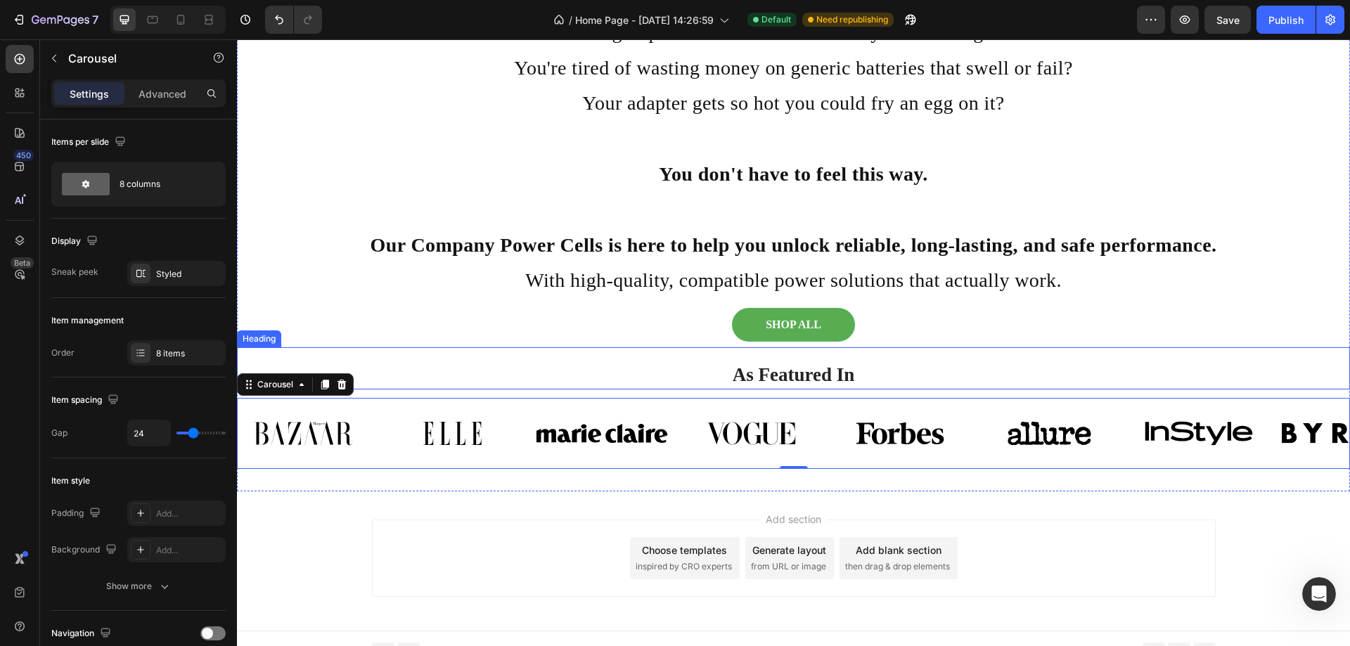
scroll to position [858, 0]
click at [425, 359] on div "As Featured In Heading" at bounding box center [793, 367] width 1113 height 41
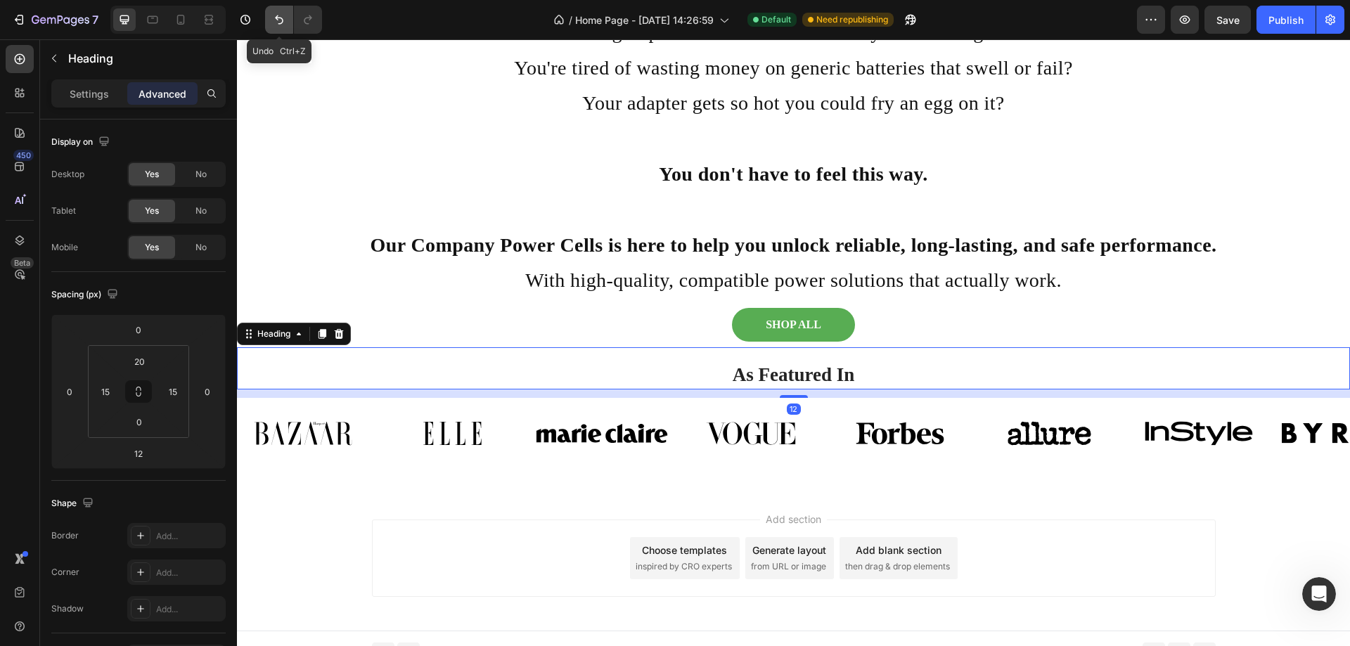
click at [280, 22] on icon "Undo/Redo" at bounding box center [279, 20] width 14 height 14
type input "0"
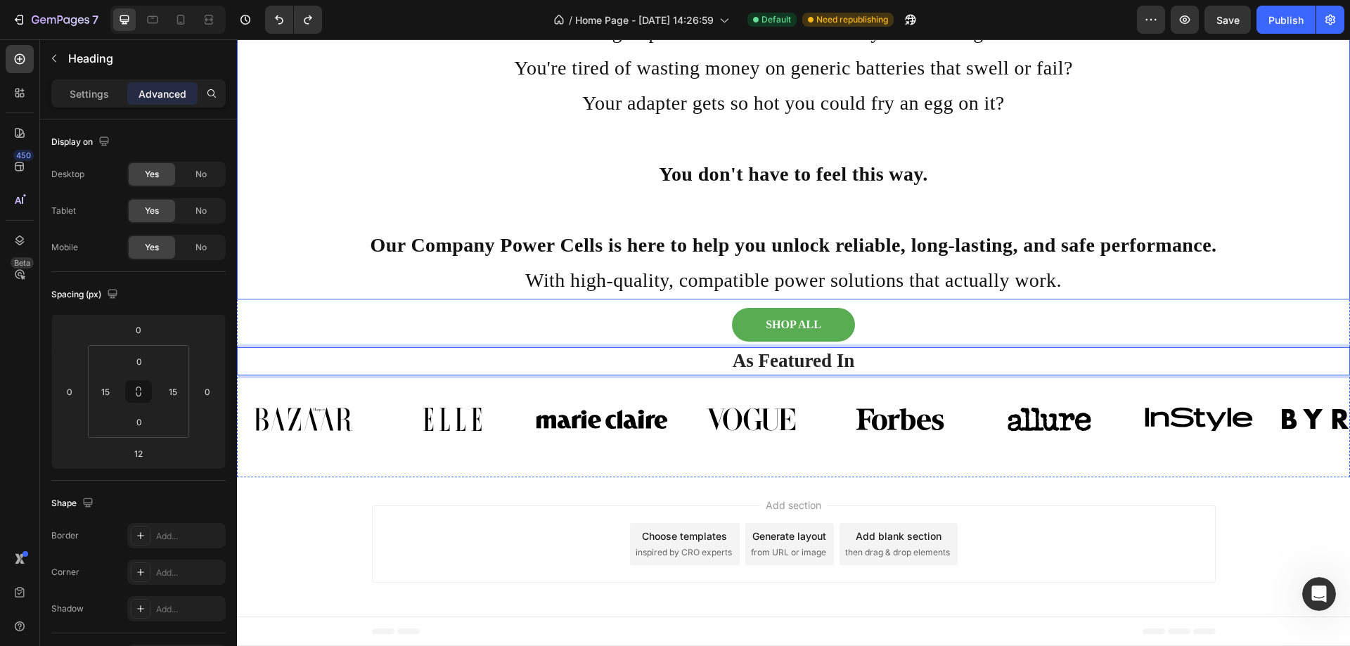
click at [487, 223] on p "Rich Text Editor. Editing area: main" at bounding box center [793, 209] width 1110 height 35
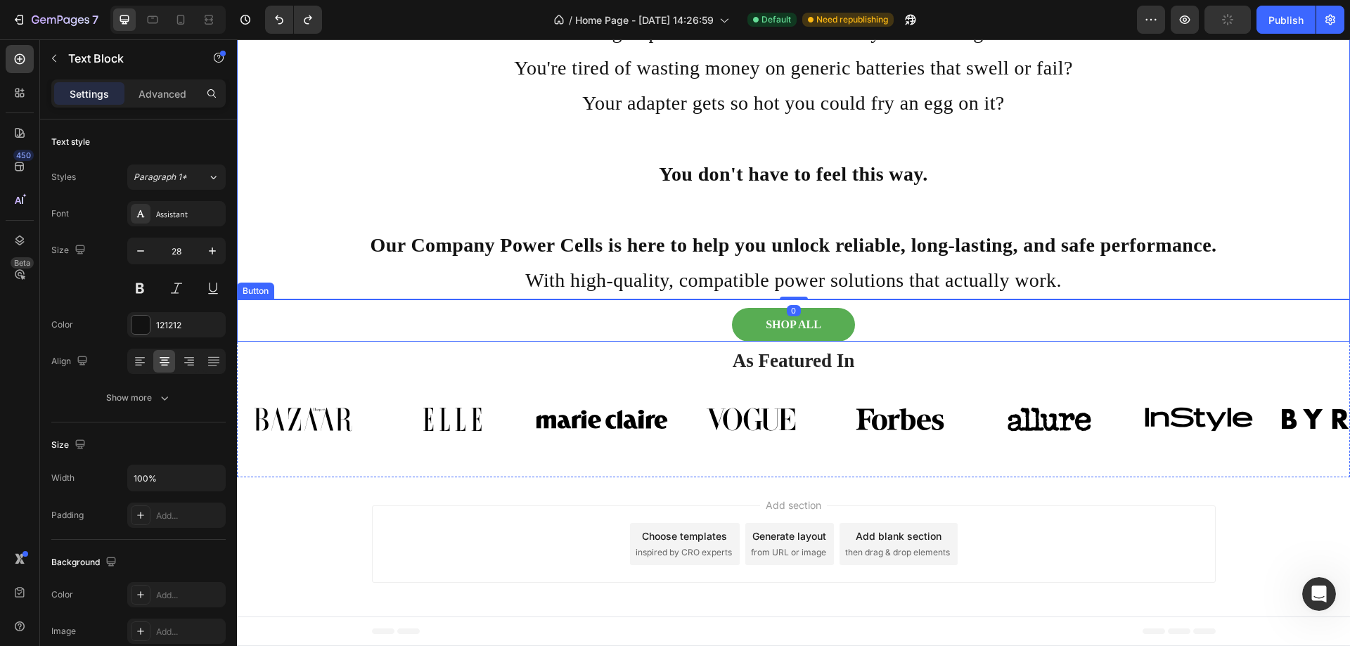
click at [418, 337] on div "SHOP ALL Button" at bounding box center [793, 320] width 1113 height 42
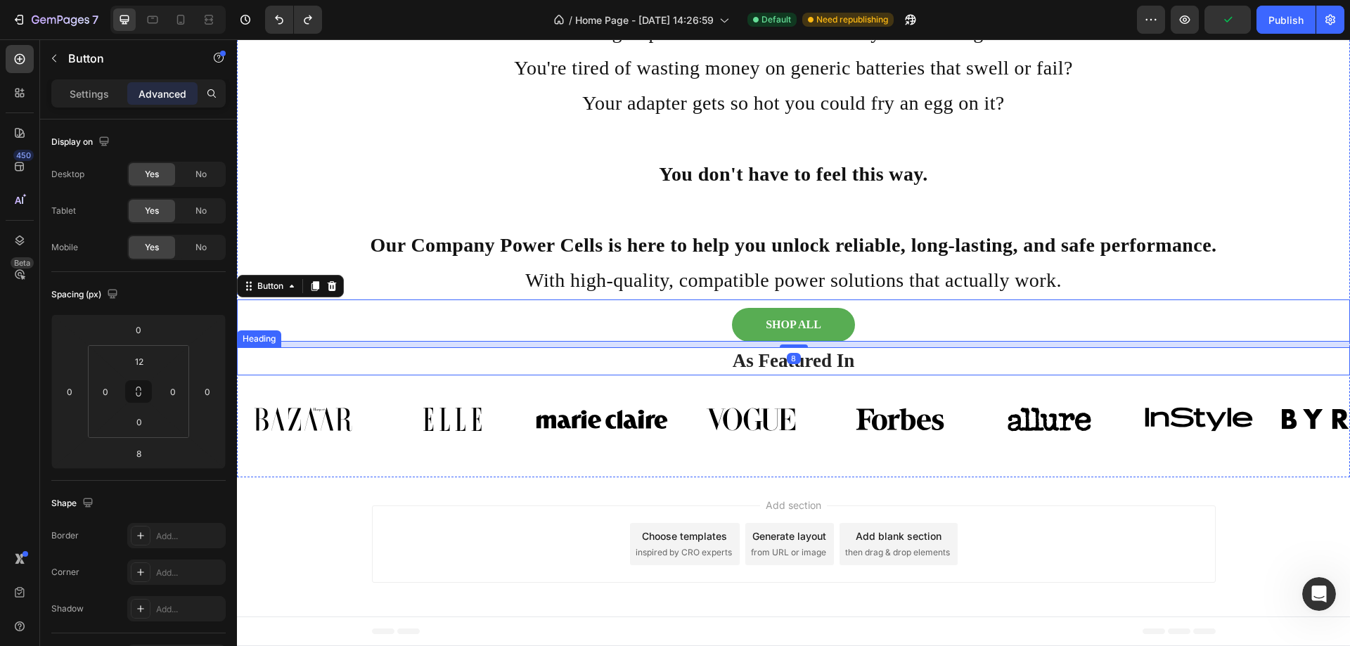
click at [420, 362] on p "As Featured In" at bounding box center [793, 361] width 1089 height 25
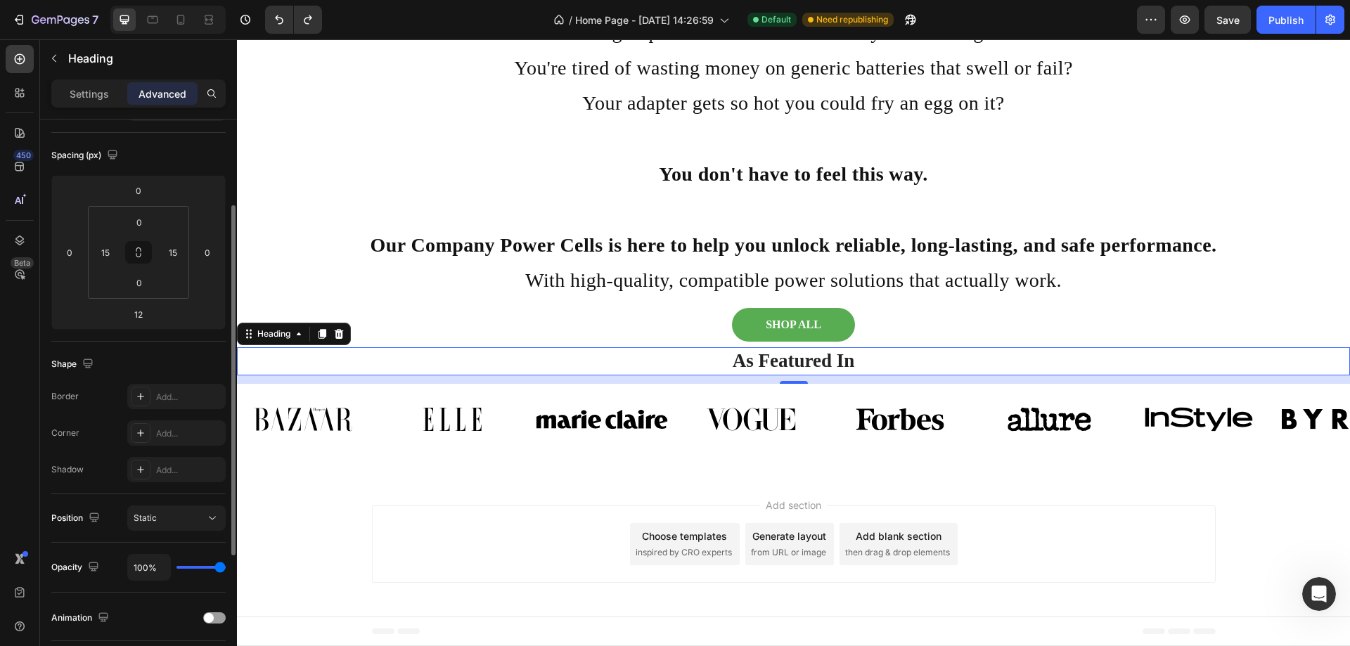
scroll to position [0, 0]
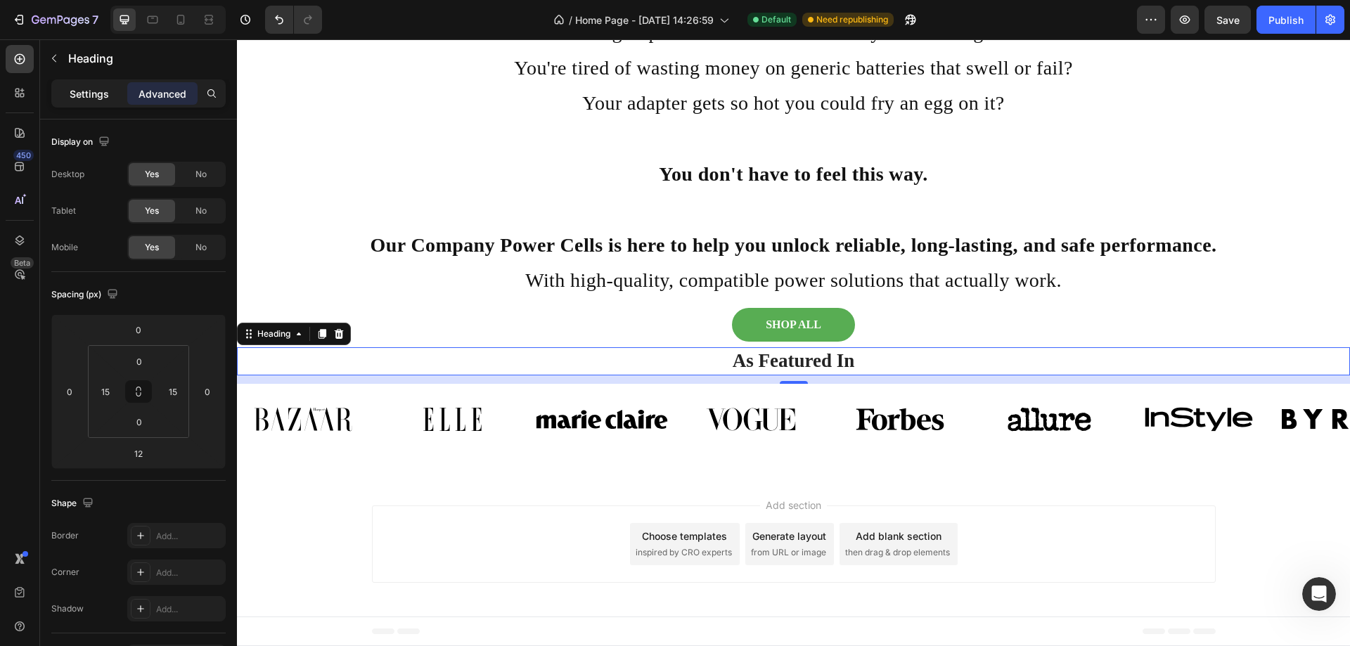
click at [89, 94] on p "Settings" at bounding box center [89, 93] width 39 height 15
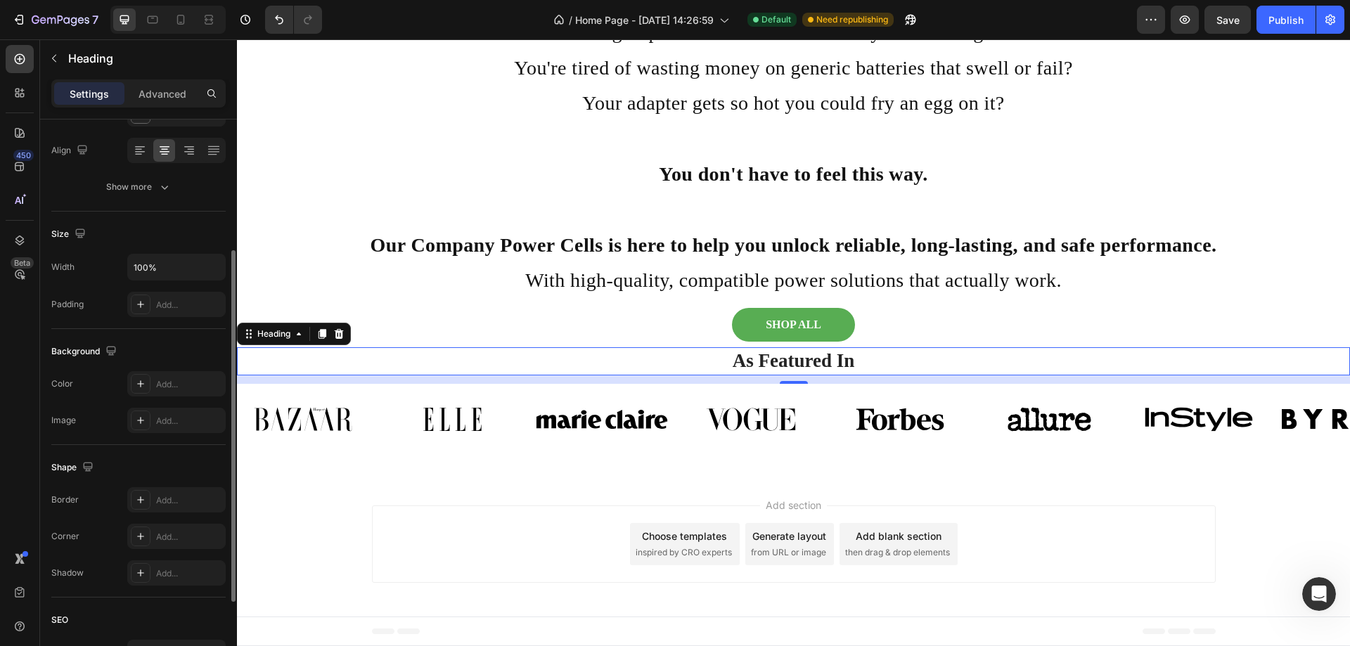
scroll to position [346, 0]
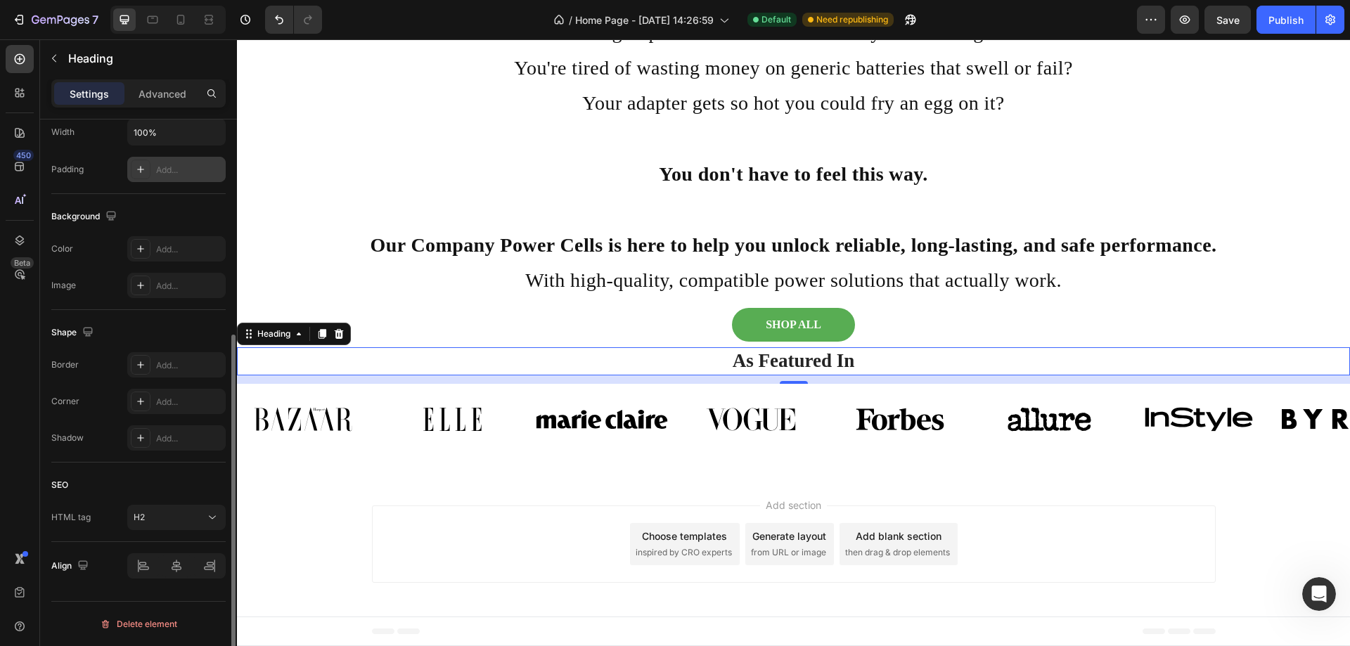
click at [141, 169] on icon at bounding box center [140, 169] width 7 height 7
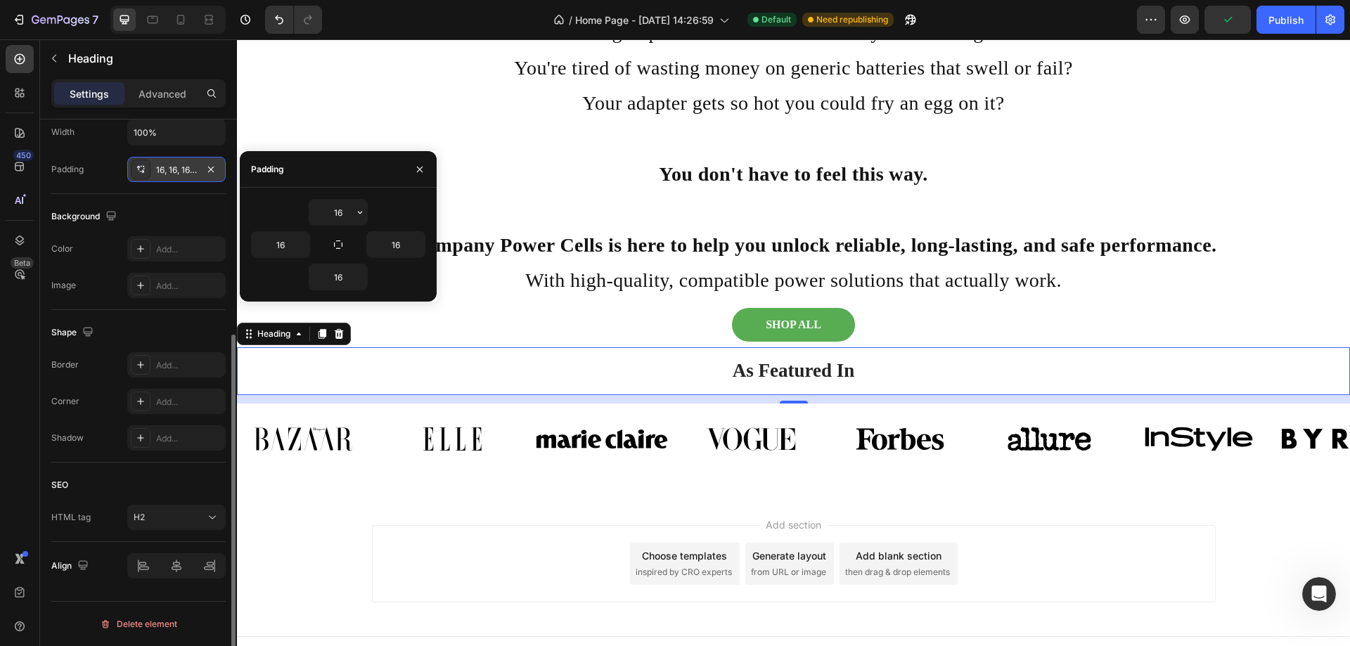
click at [141, 169] on icon at bounding box center [140, 169] width 11 height 11
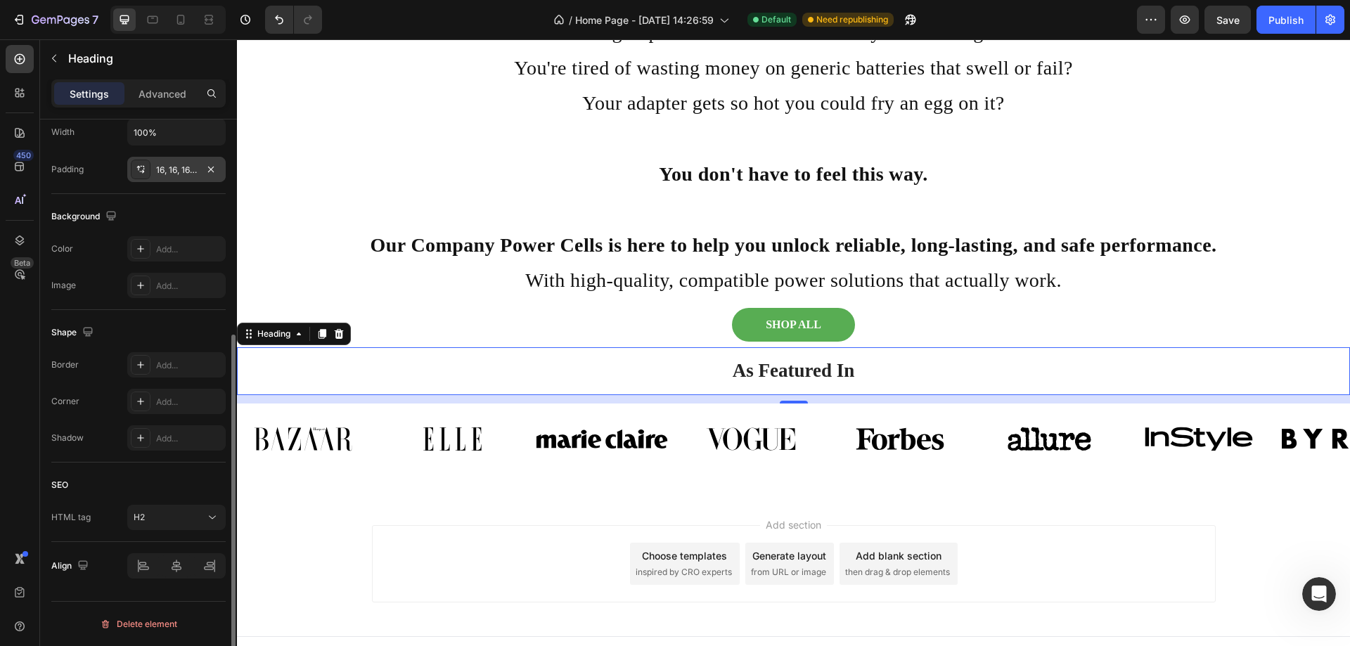
click at [165, 173] on div "16, 16, 16, 16" at bounding box center [176, 170] width 41 height 13
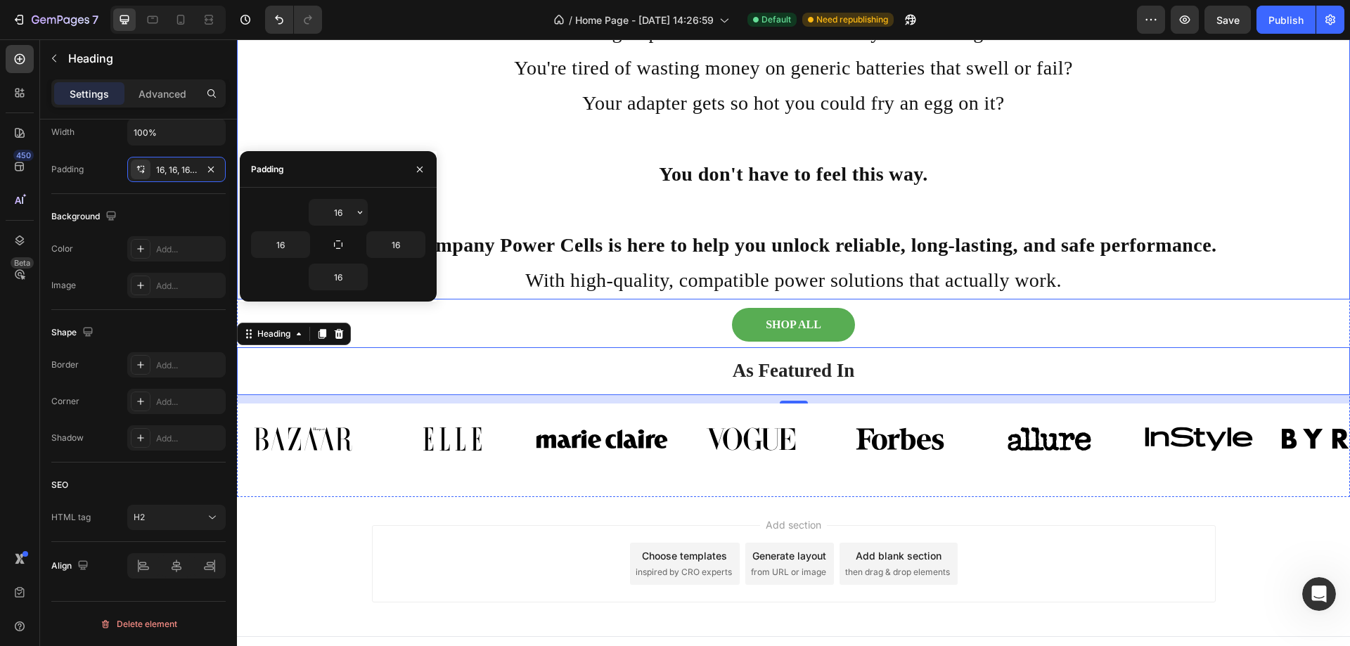
click at [1204, 118] on p "Your adapter gets so hot you could fry an egg on it?" at bounding box center [793, 103] width 1110 height 35
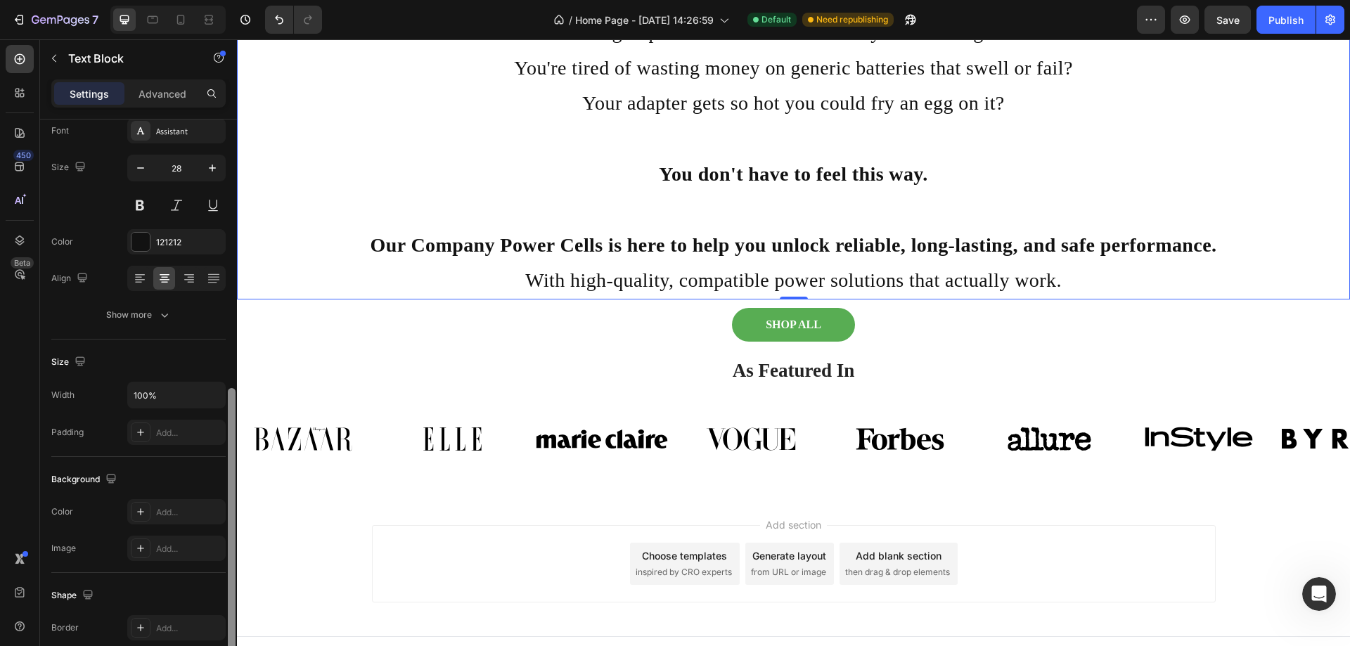
scroll to position [0, 0]
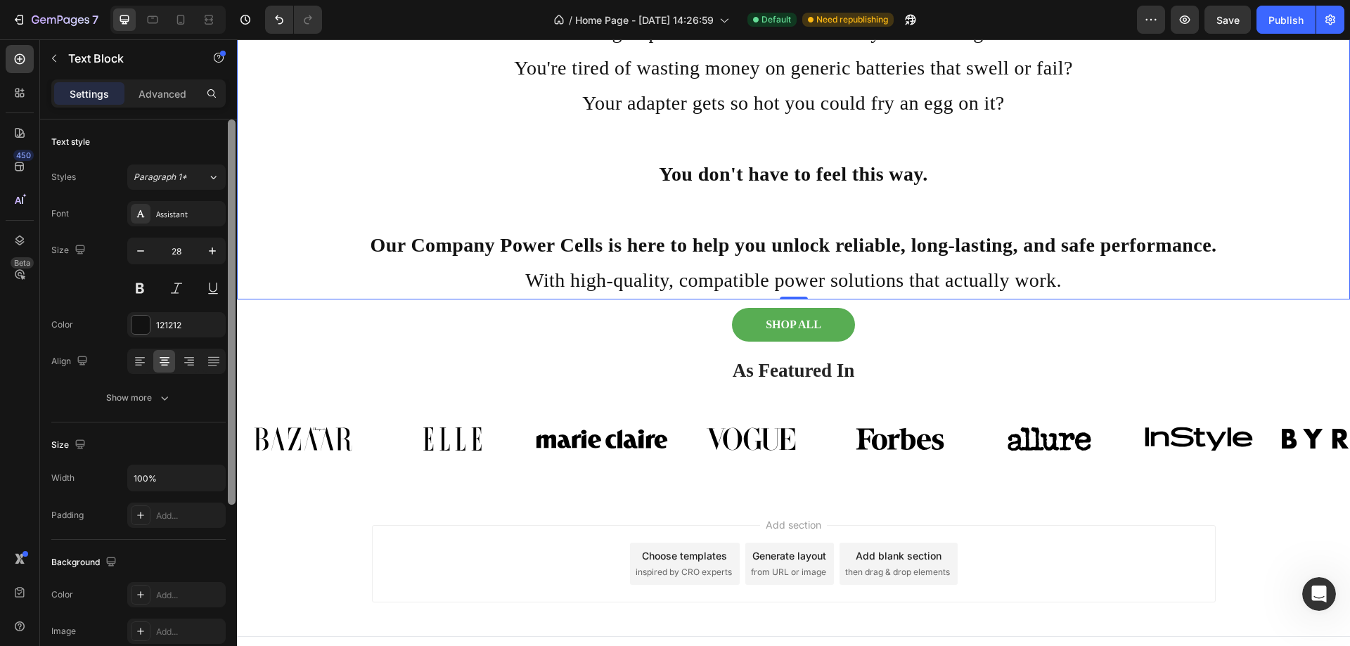
drag, startPoint x: 229, startPoint y: 392, endPoint x: 214, endPoint y: 236, distance: 156.8
click at [214, 250] on div "Text style Styles Paragraph 1* Font Assistant Size 28 Color 121212 Align Show m…" at bounding box center [138, 403] width 197 height 567
drag, startPoint x: 469, startPoint y: 222, endPoint x: 473, endPoint y: 195, distance: 27.0
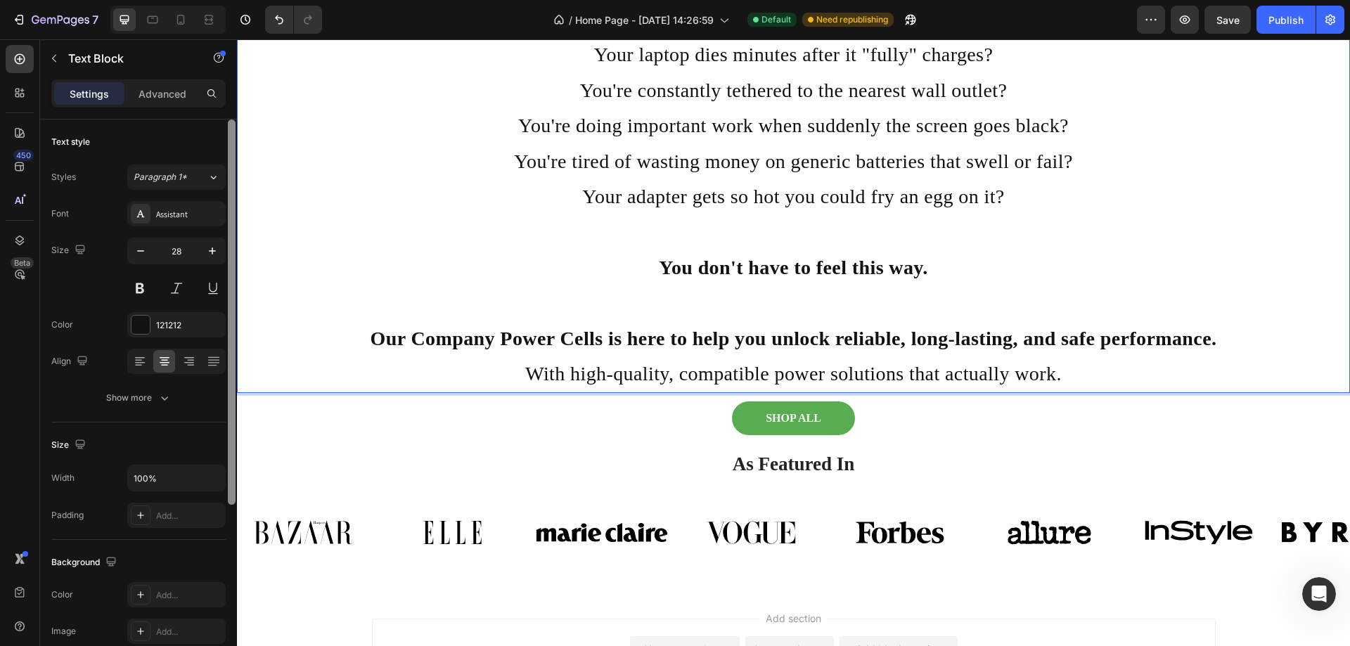
scroll to position [718, 0]
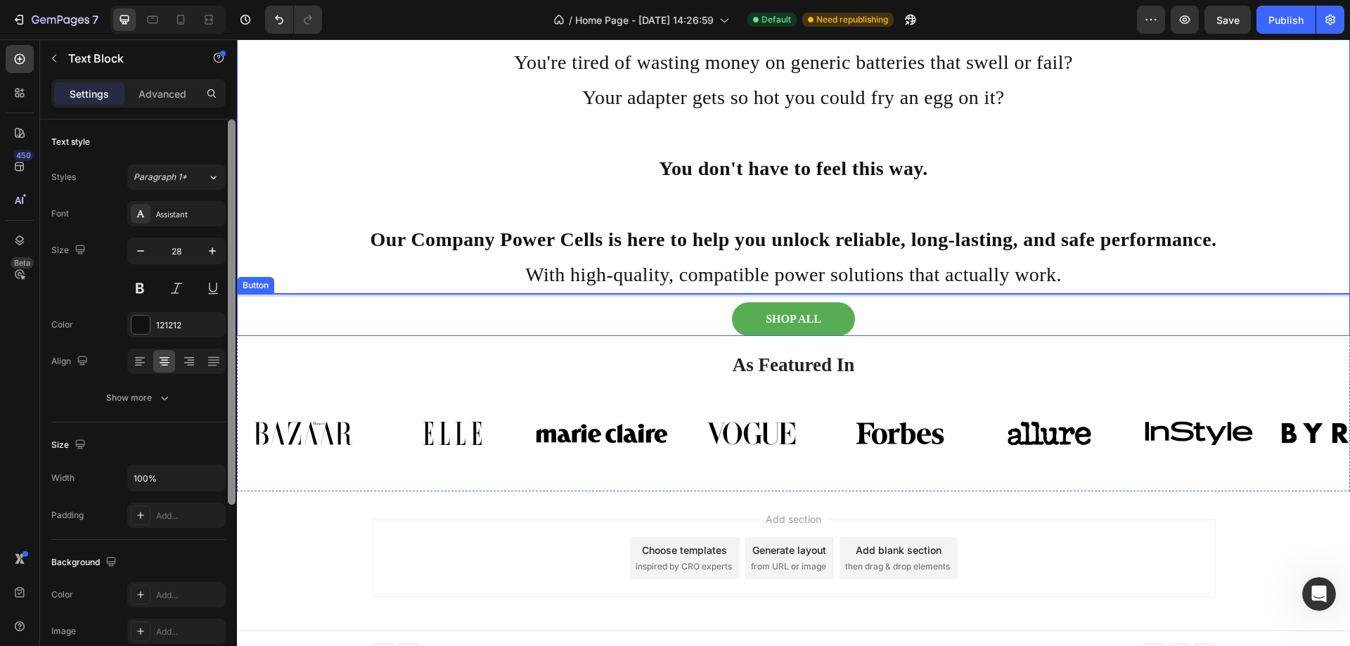
click at [876, 307] on div "SHOP ALL Button" at bounding box center [793, 315] width 1113 height 42
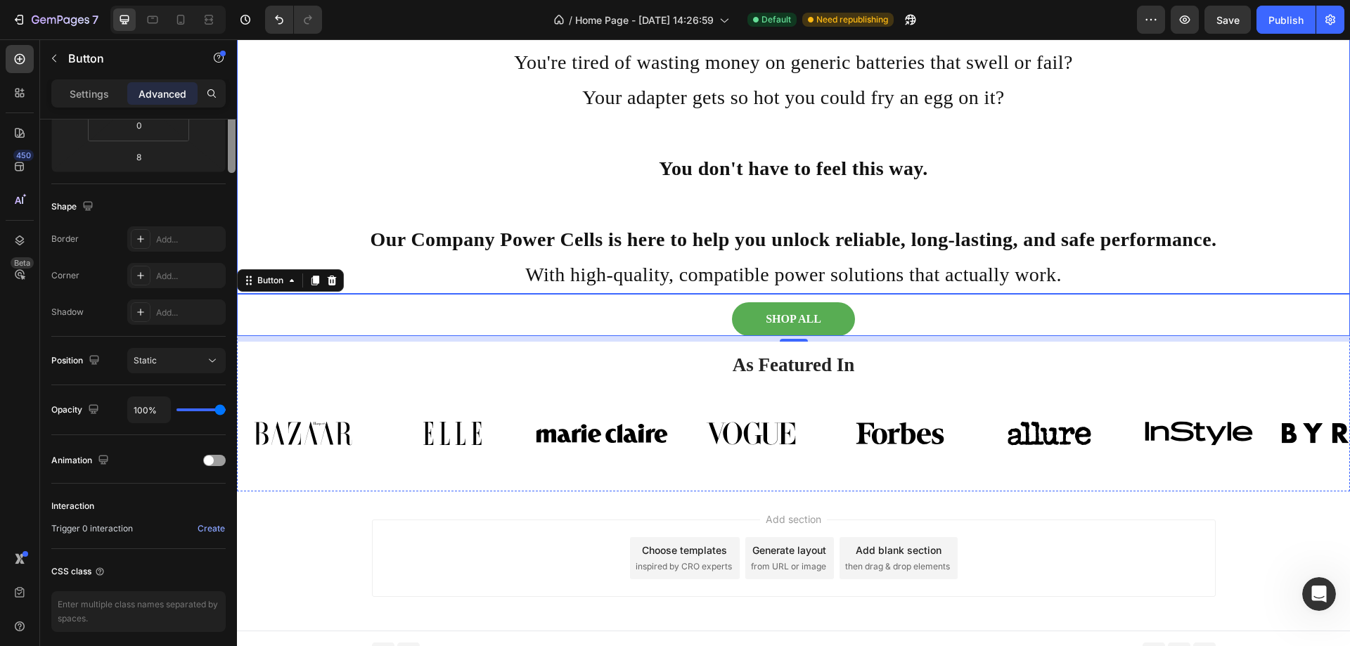
scroll to position [0, 0]
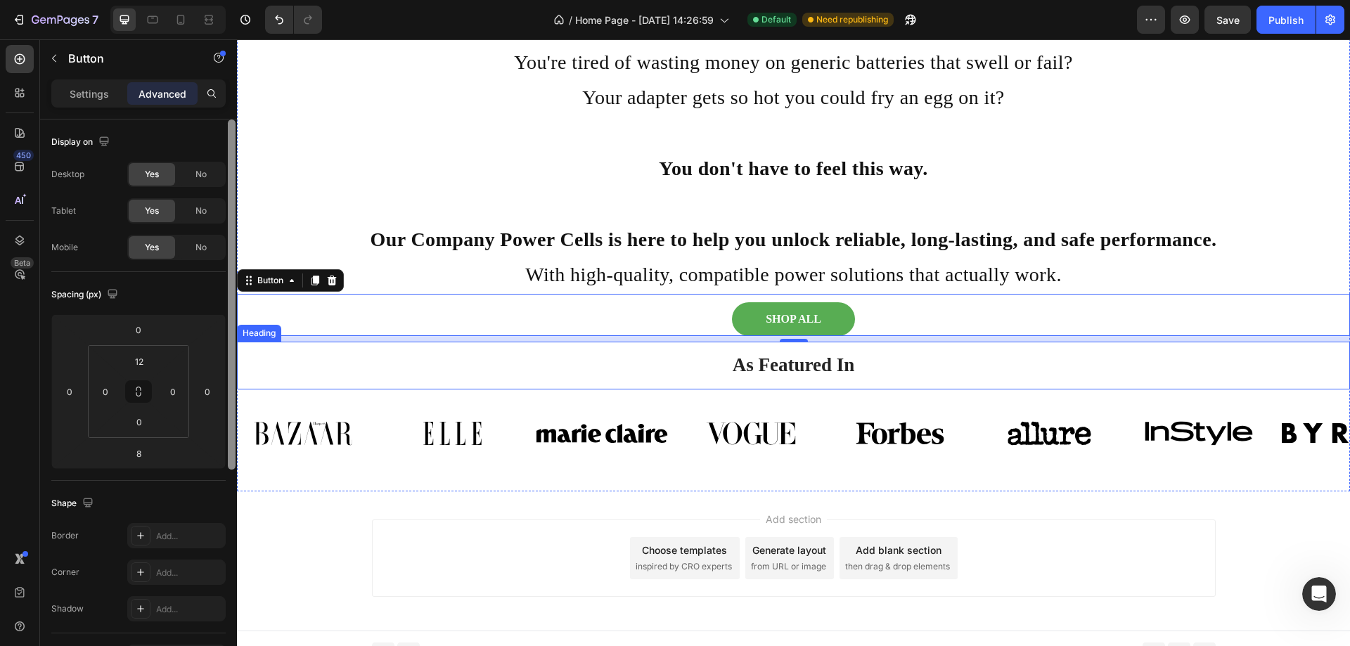
click at [811, 374] on p "As Featured In" at bounding box center [793, 365] width 1069 height 25
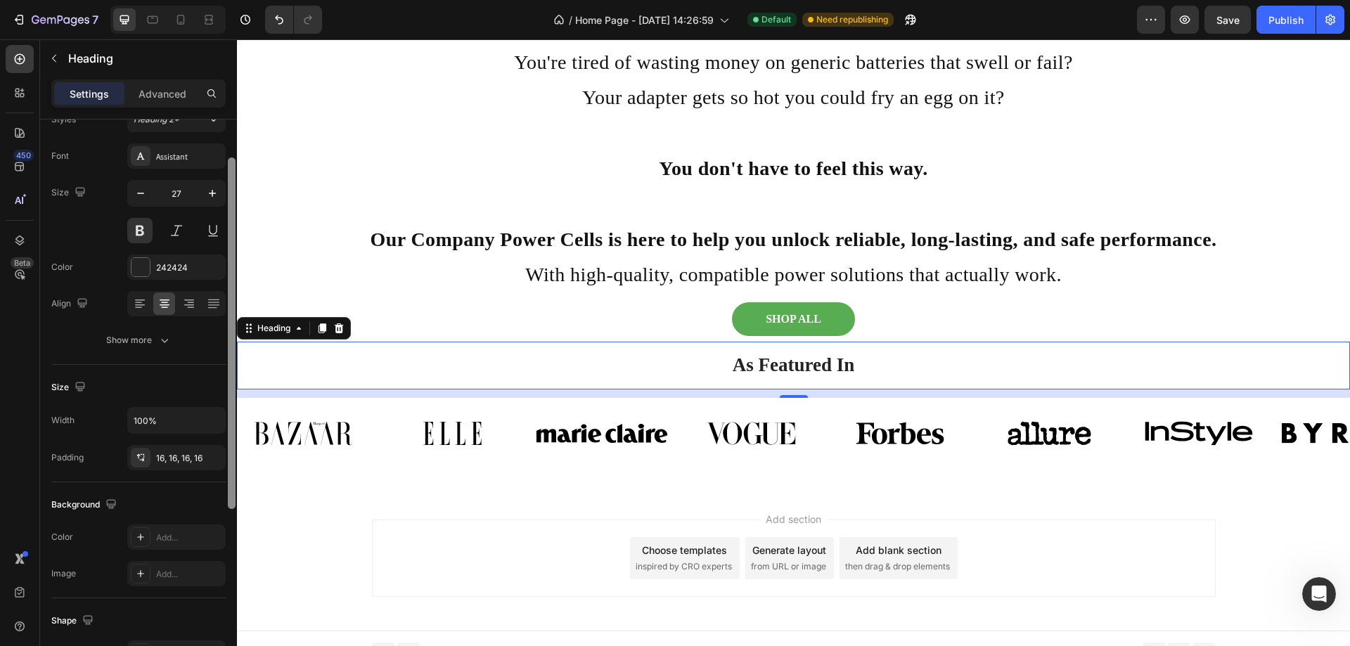
scroll to position [59, 0]
click at [408, 341] on div "SHOP ALL Button" at bounding box center [793, 318] width 1113 height 48
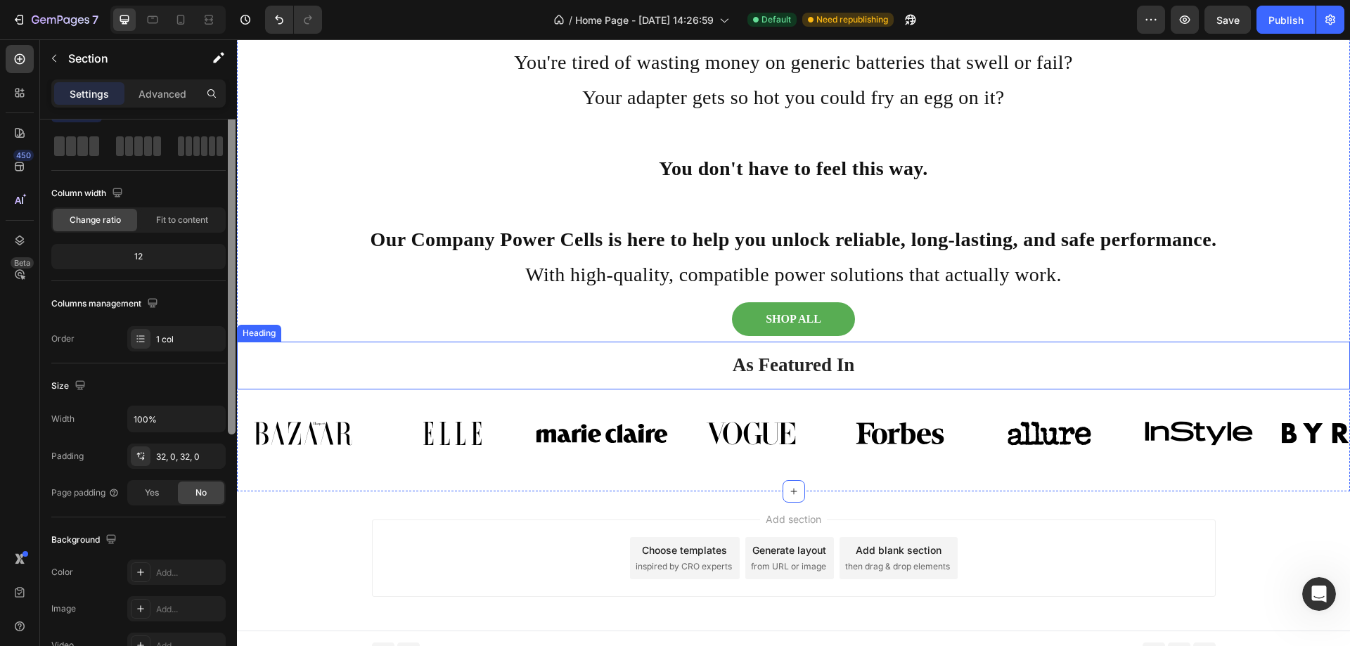
scroll to position [0, 0]
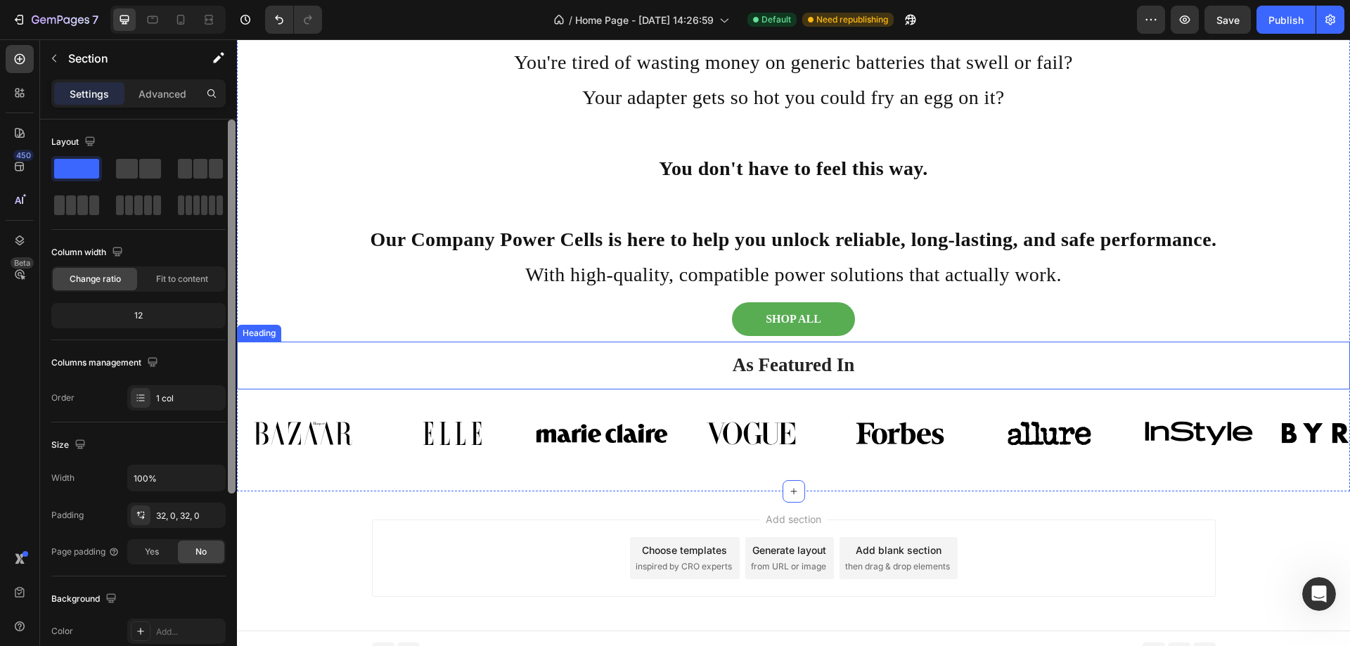
click at [327, 363] on p "As Featured In" at bounding box center [793, 365] width 1069 height 25
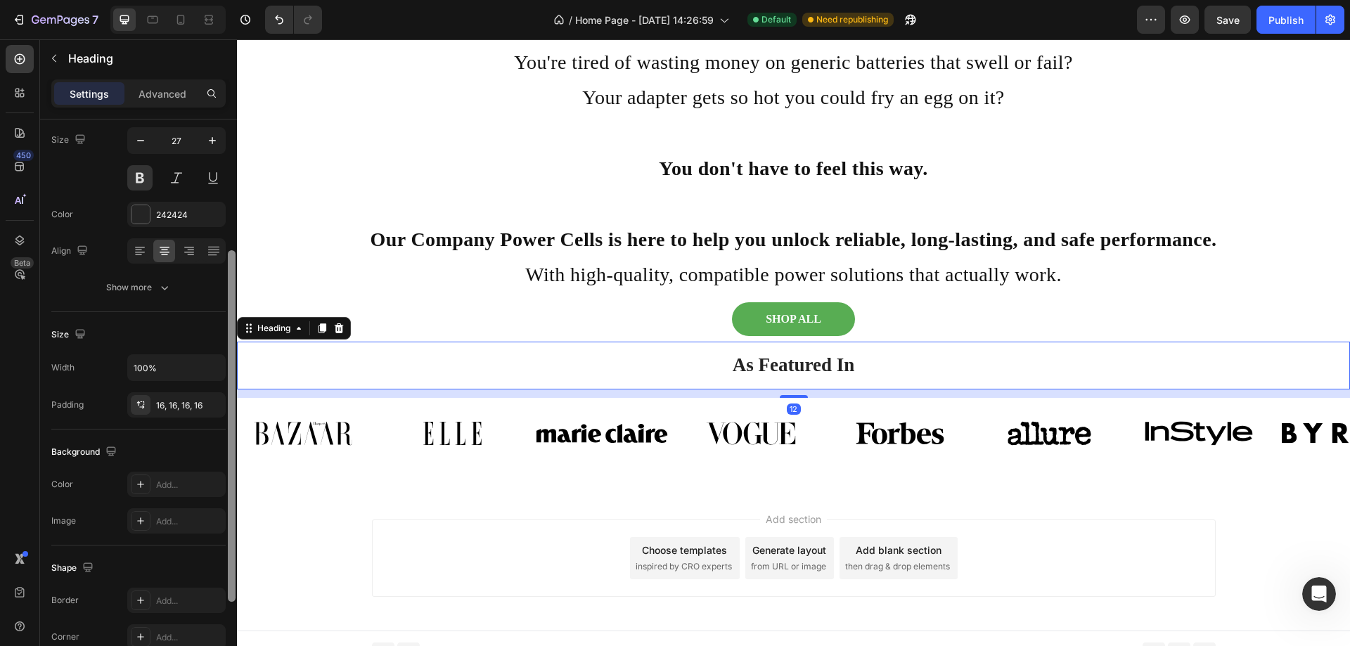
scroll to position [149, 0]
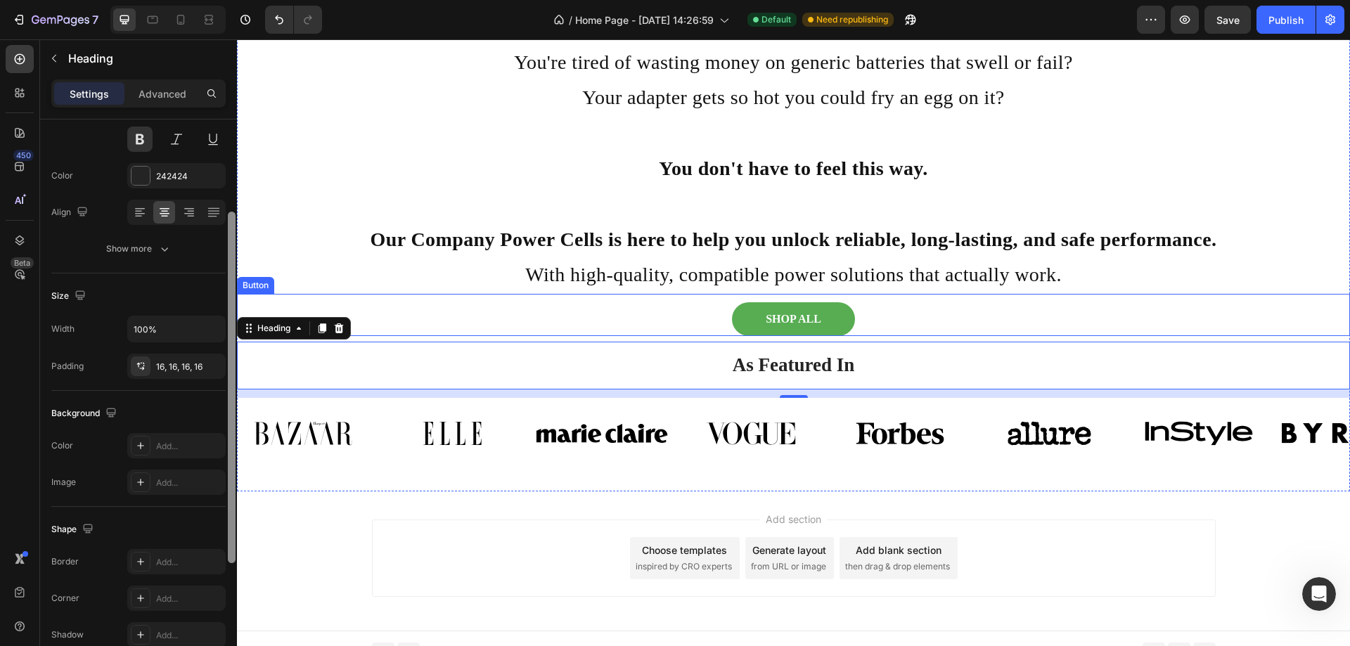
click at [281, 292] on p "With high-quality, compatible power solutions that actually work." at bounding box center [793, 274] width 1110 height 35
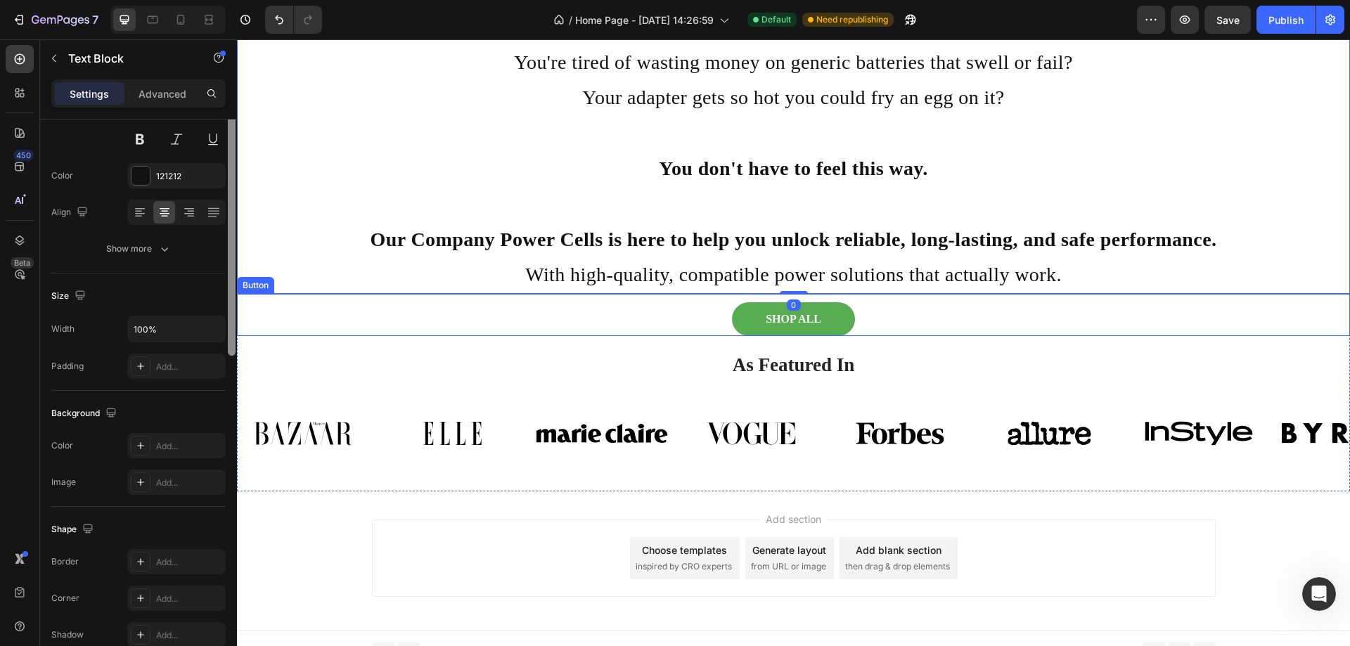
scroll to position [0, 0]
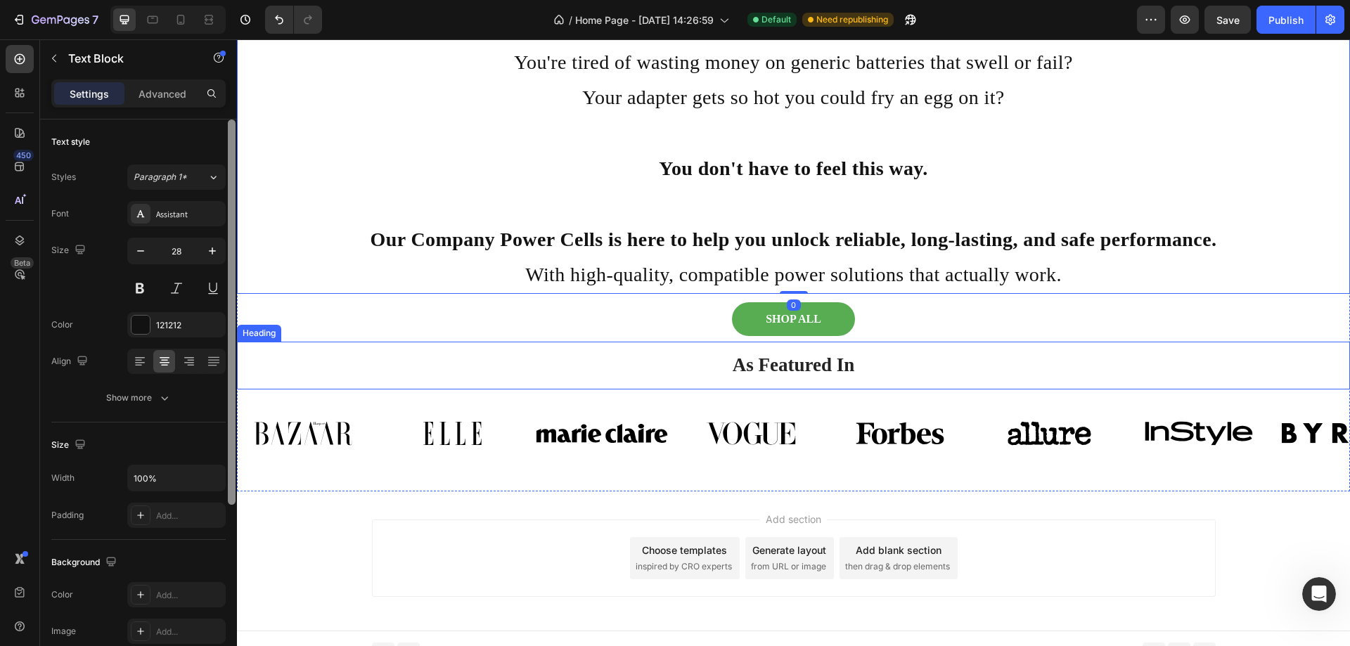
click at [287, 360] on p "As Featured In" at bounding box center [793, 365] width 1069 height 25
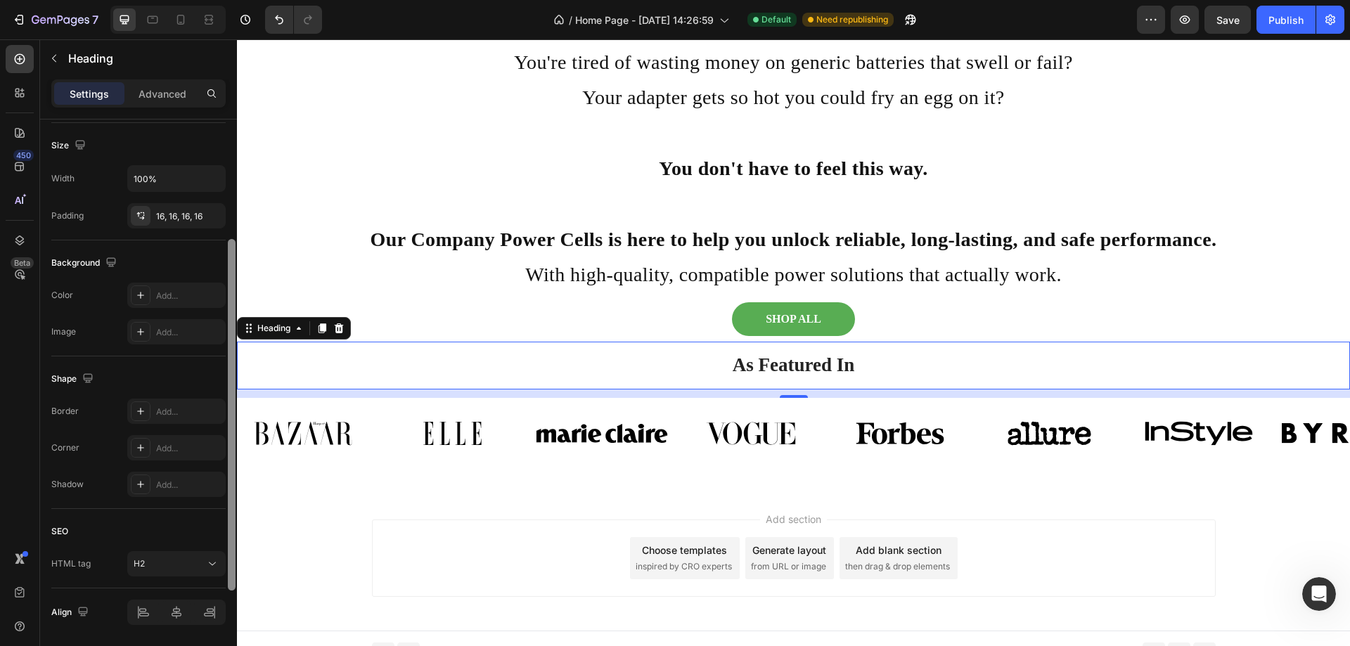
scroll to position [346, 0]
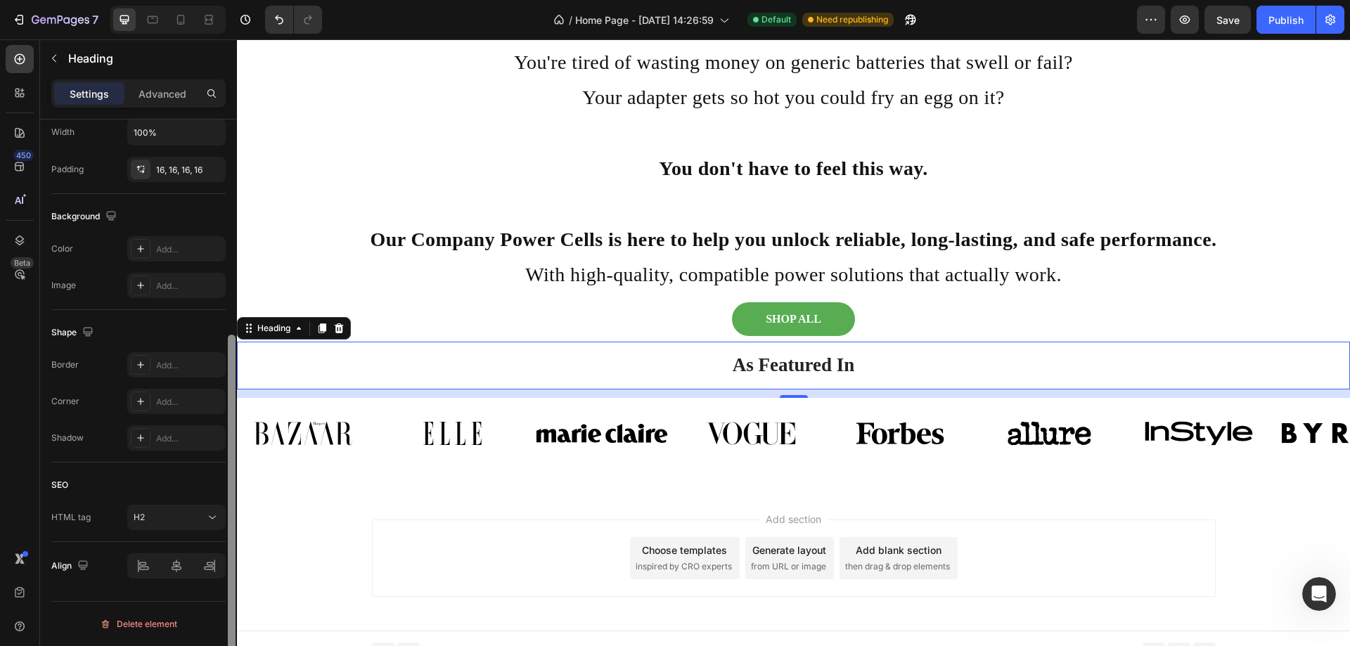
drag, startPoint x: 233, startPoint y: 147, endPoint x: 233, endPoint y: 386, distance: 239.0
click at [233, 386] on div at bounding box center [232, 511] width 8 height 352
click at [154, 93] on p "Advanced" at bounding box center [162, 93] width 48 height 15
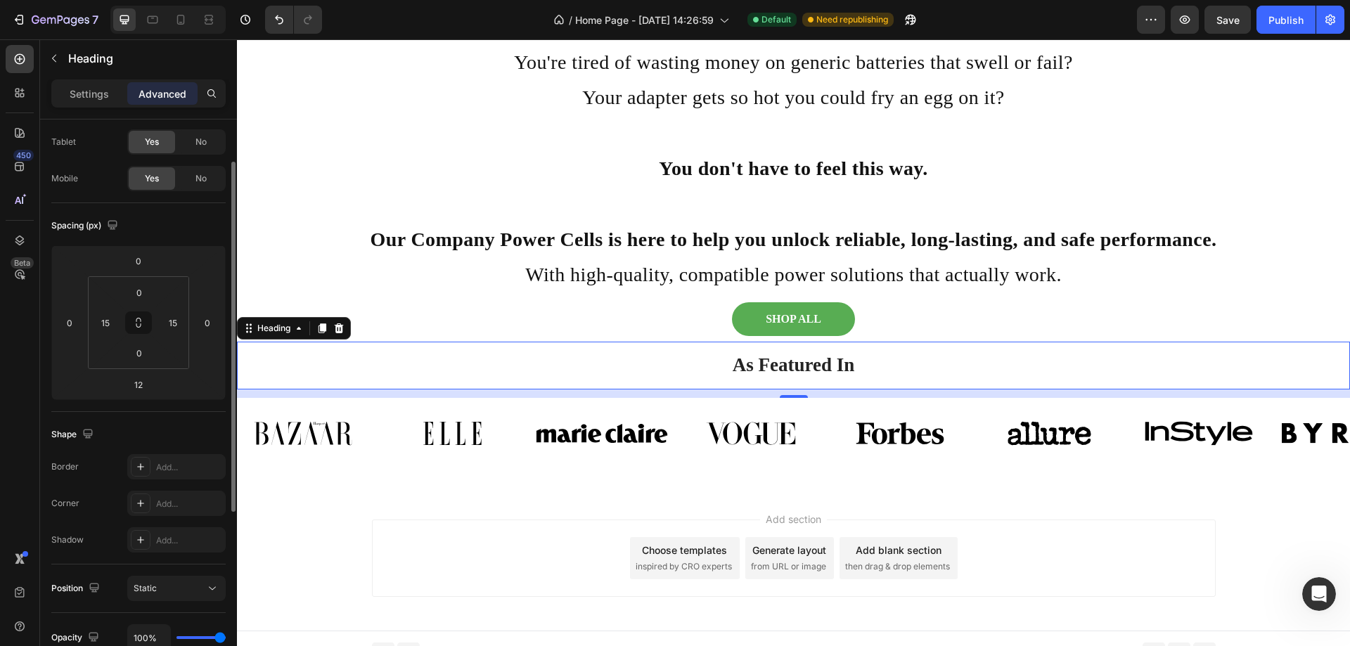
scroll to position [0, 0]
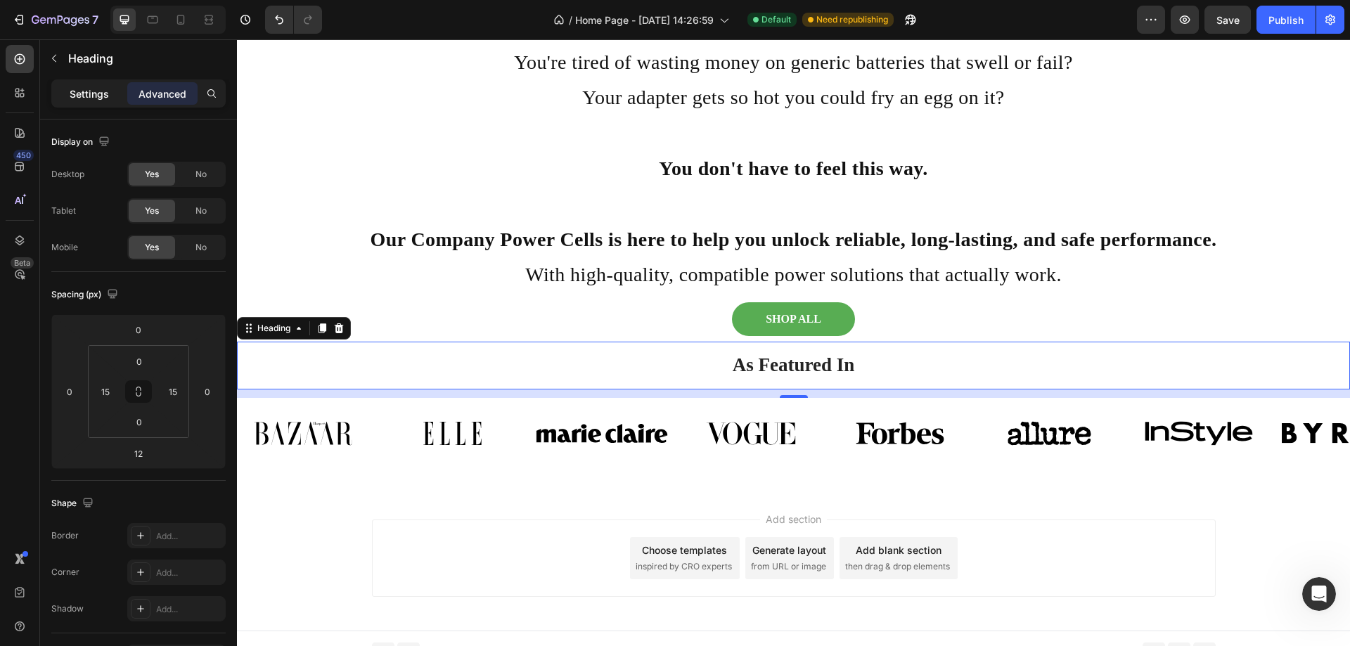
click at [88, 94] on p "Settings" at bounding box center [89, 93] width 39 height 15
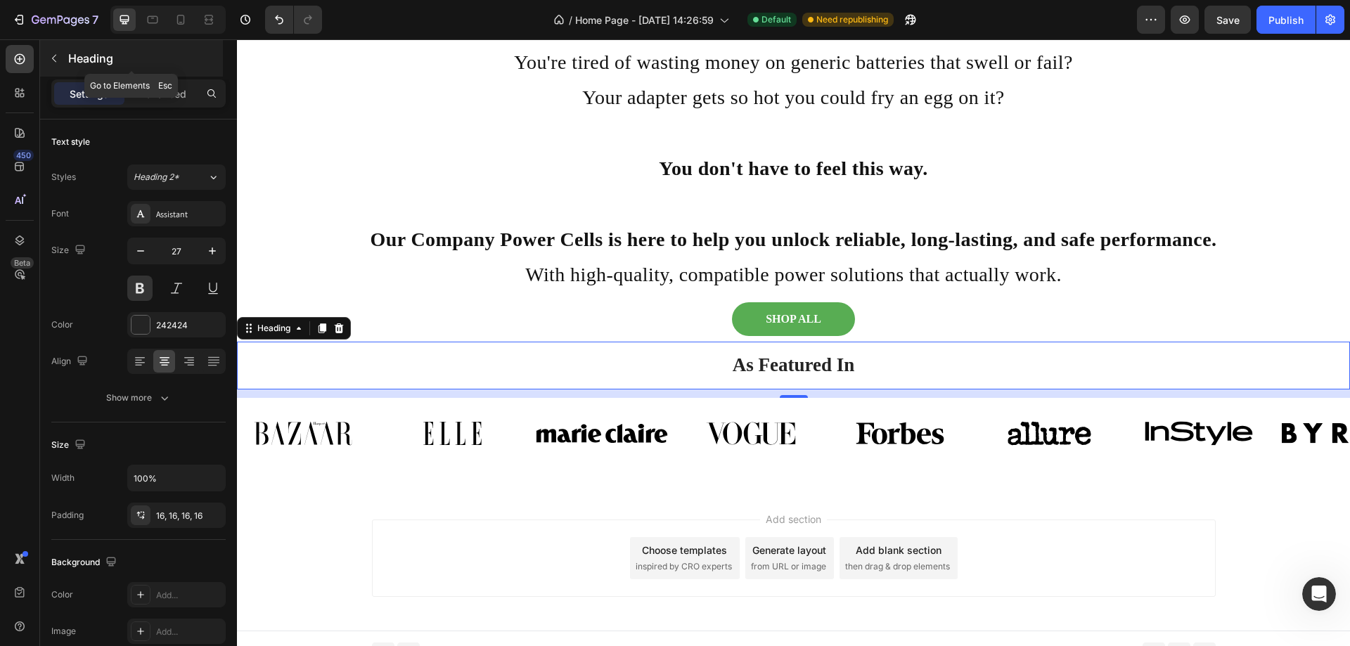
click at [60, 58] on button "button" at bounding box center [54, 58] width 22 height 22
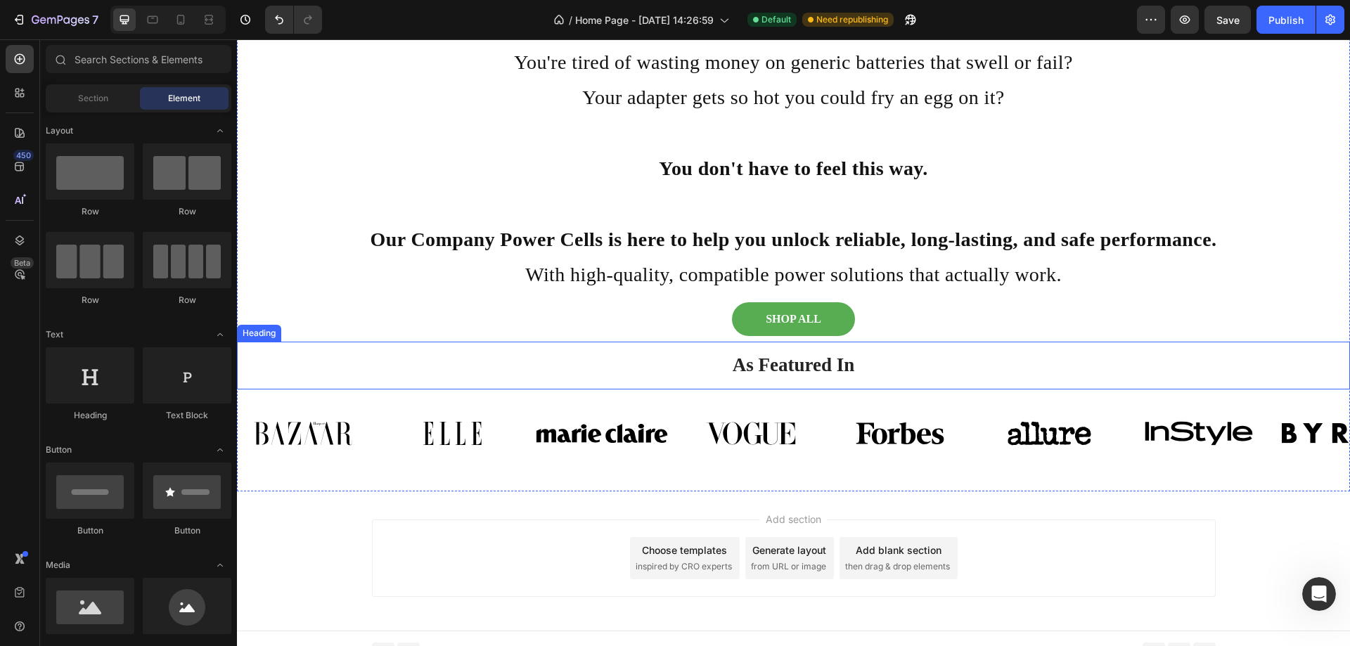
click at [418, 349] on h2 "As Featured In" at bounding box center [793, 365] width 1092 height 47
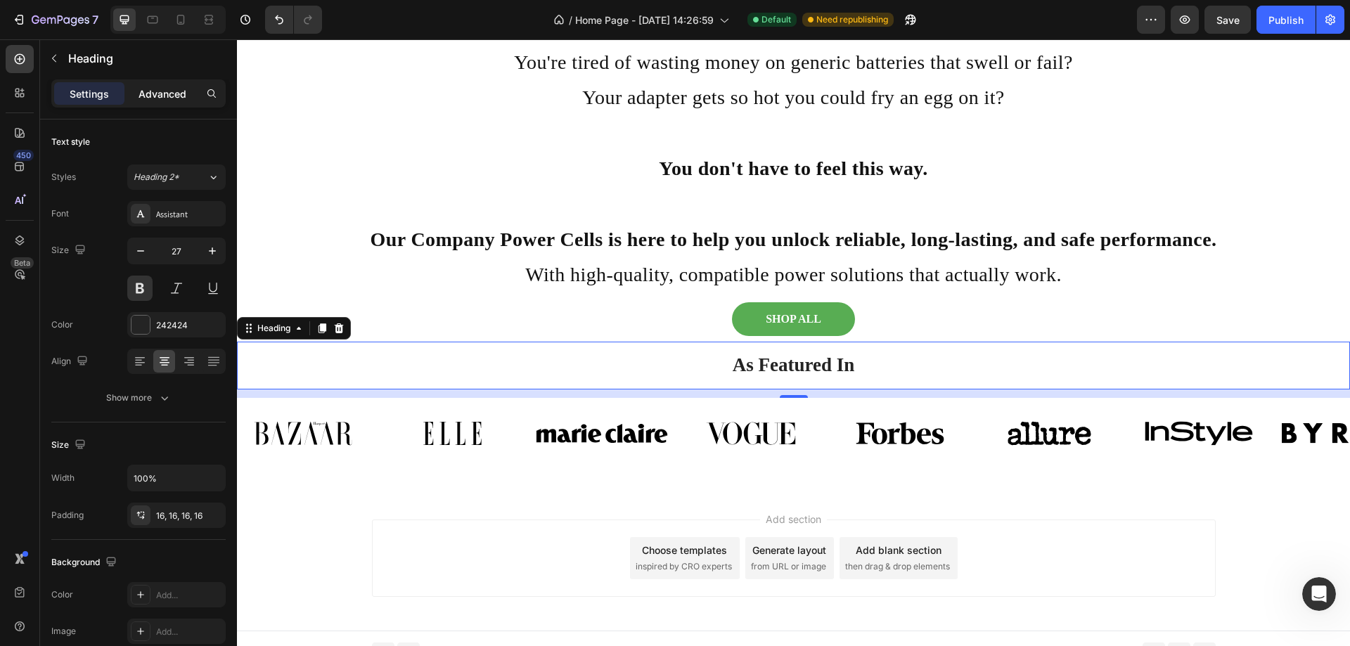
click at [160, 93] on p "Advanced" at bounding box center [162, 93] width 48 height 15
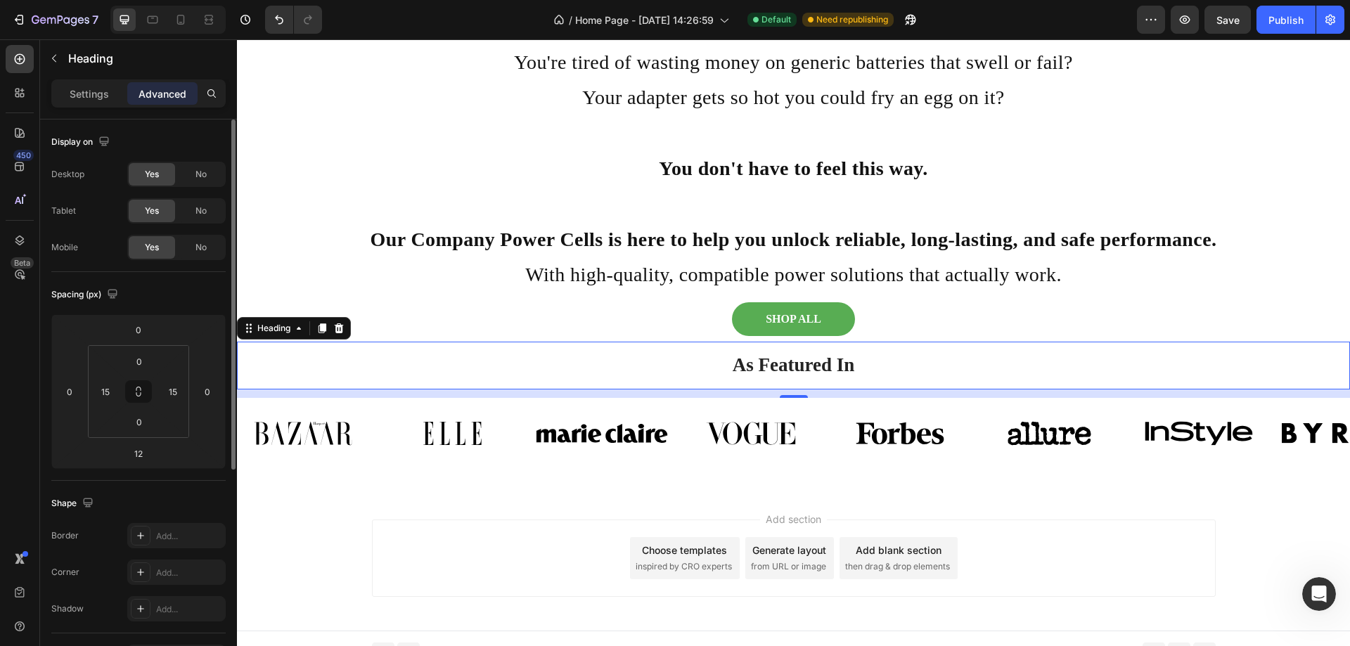
scroll to position [70, 0]
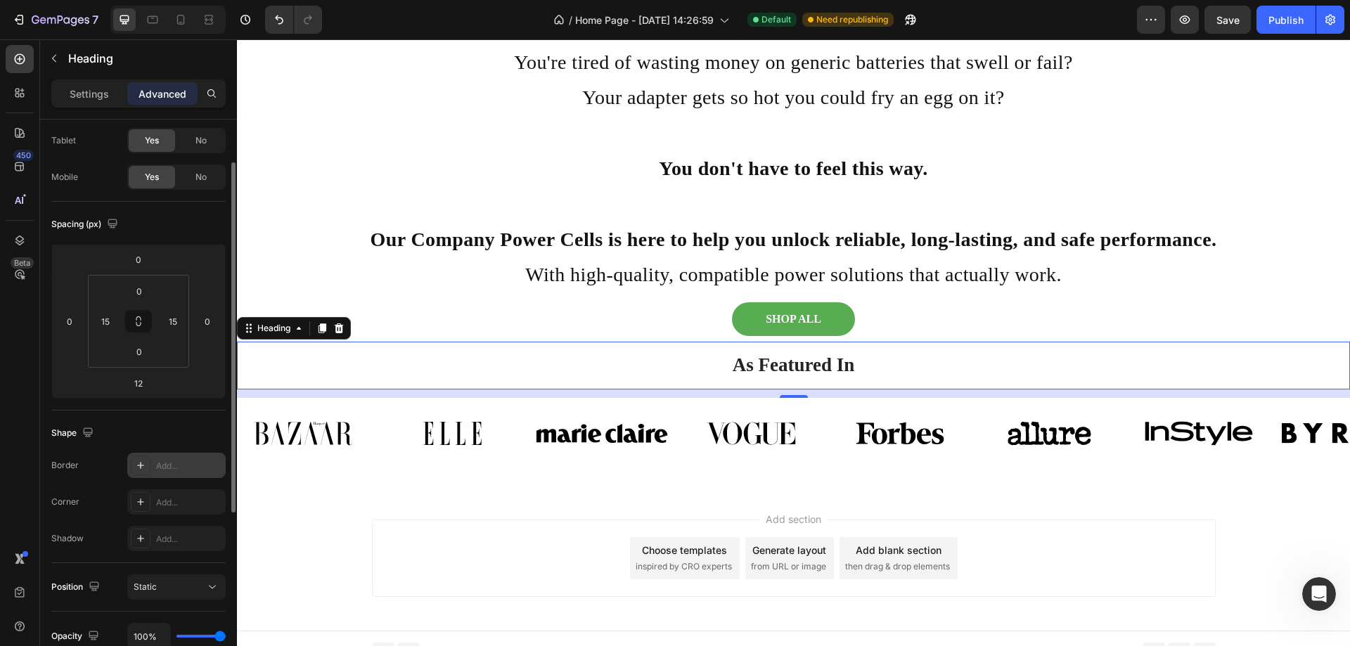
click at [149, 466] on div at bounding box center [141, 466] width 20 height 20
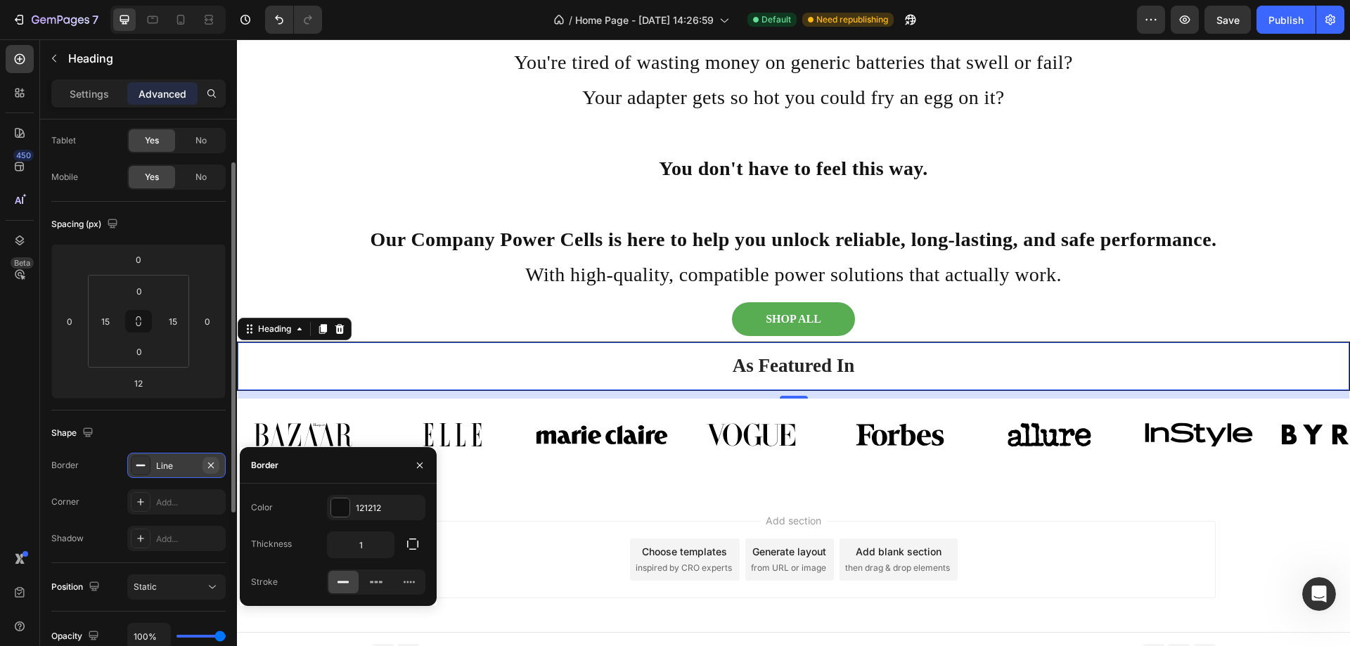
click at [207, 468] on icon "button" at bounding box center [210, 465] width 11 height 11
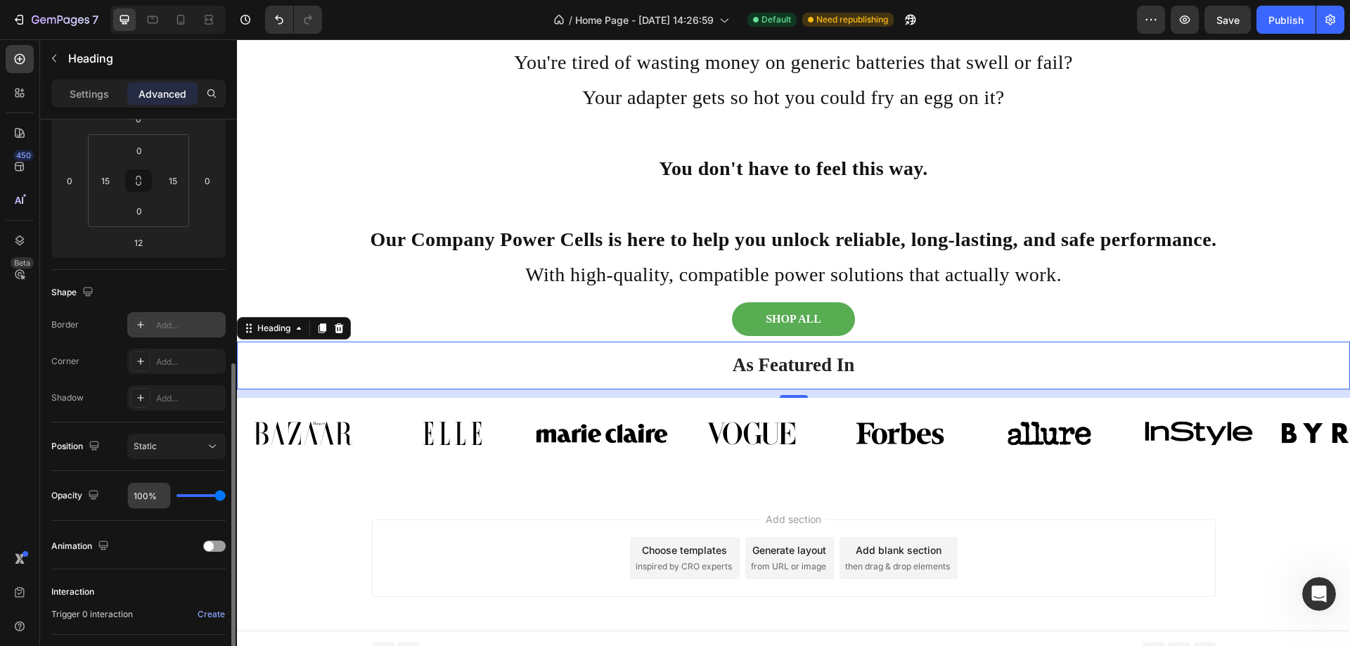
scroll to position [281, 0]
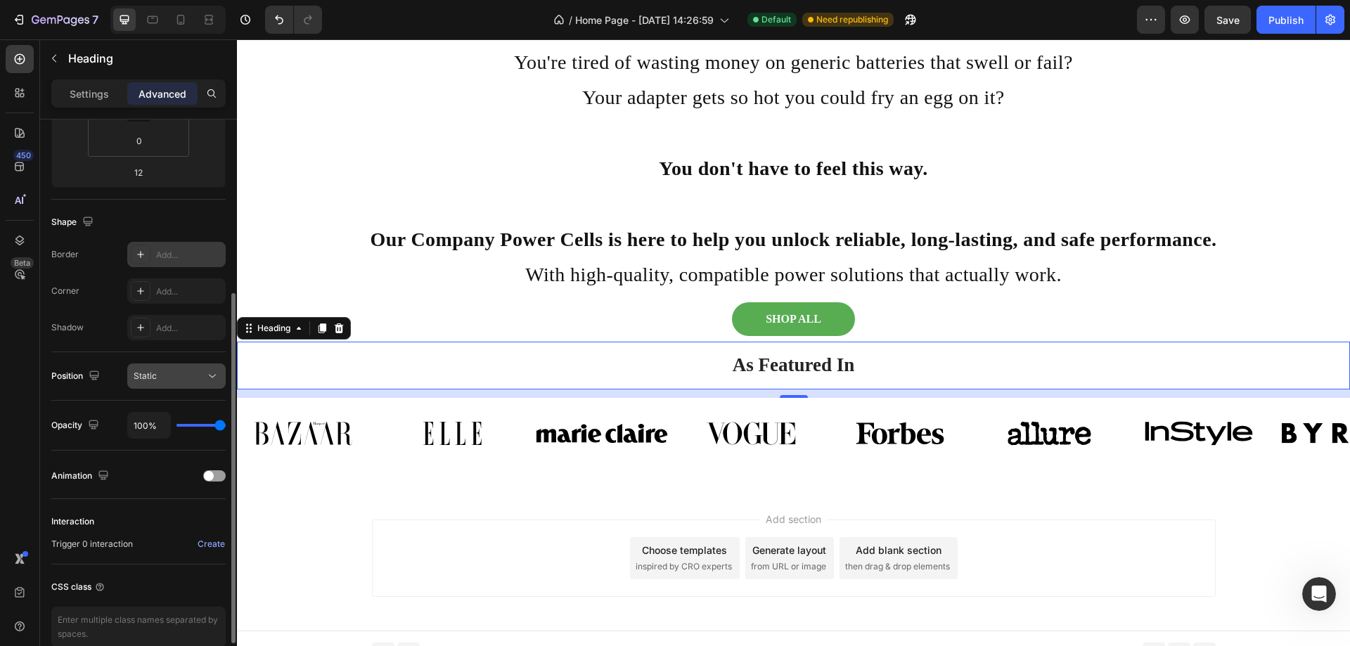
click at [162, 371] on div "Static" at bounding box center [170, 376] width 72 height 13
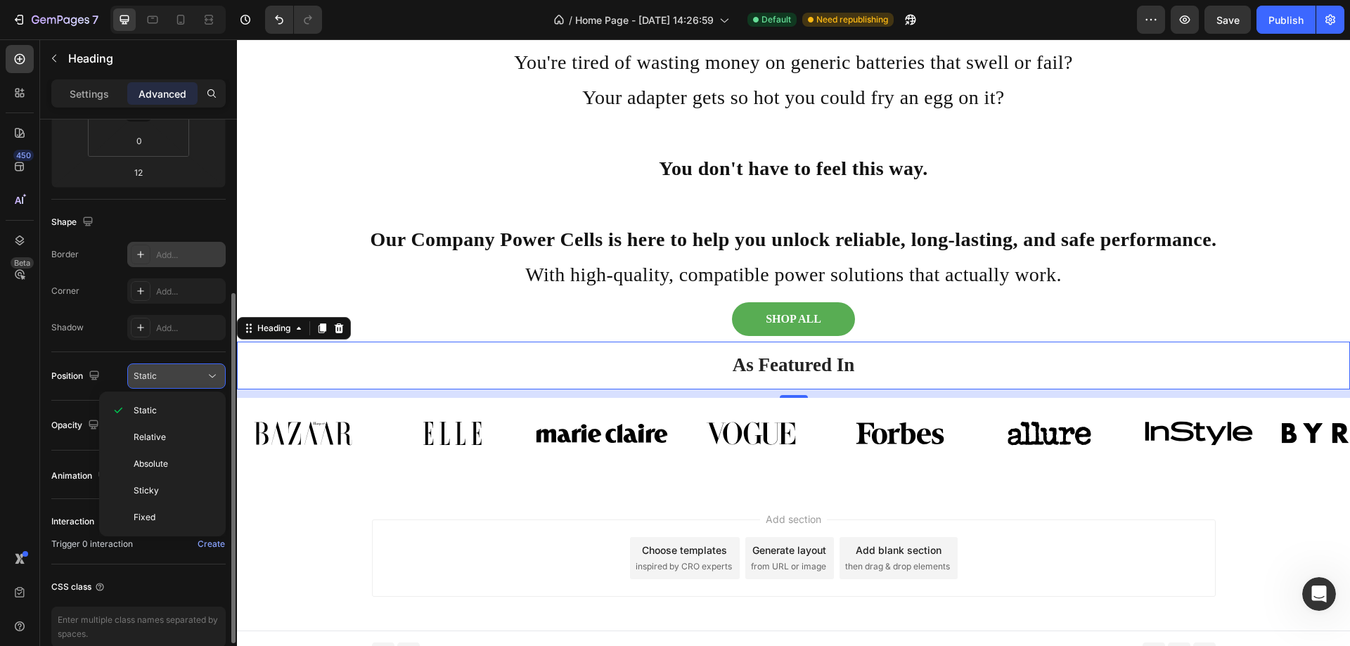
click at [162, 371] on div "Static" at bounding box center [170, 376] width 72 height 13
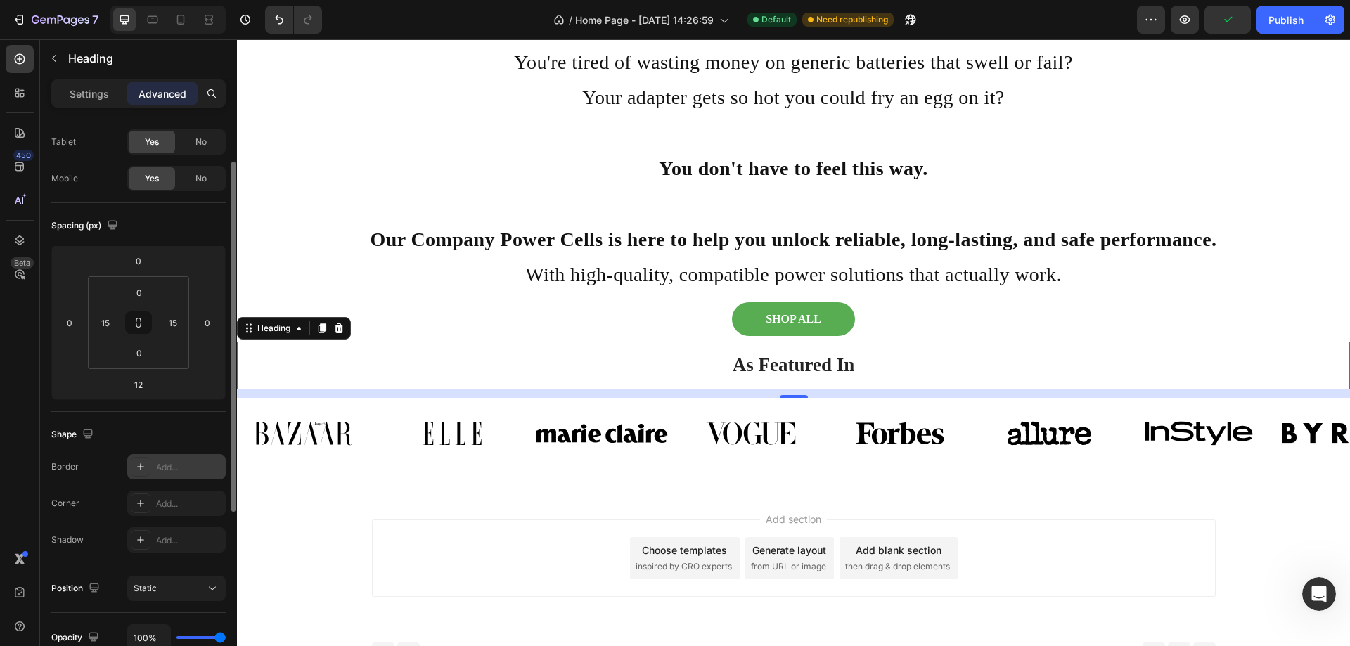
scroll to position [0, 0]
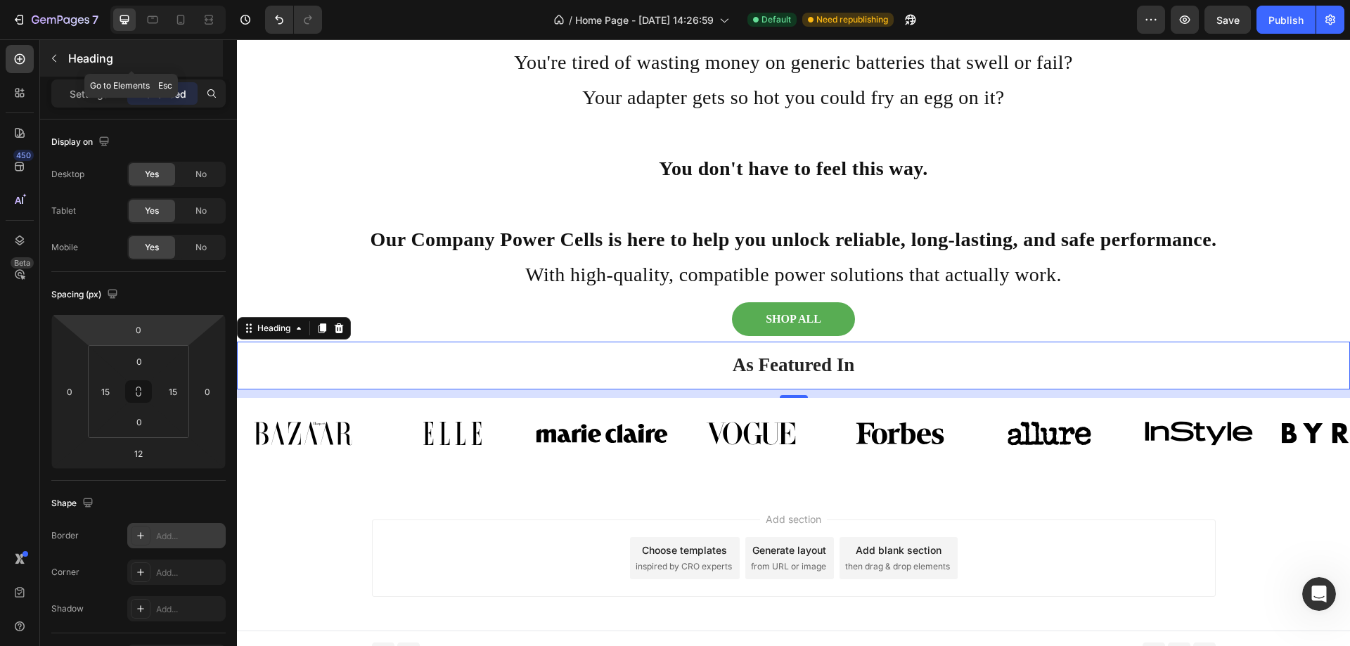
click at [45, 53] on button "button" at bounding box center [54, 58] width 22 height 22
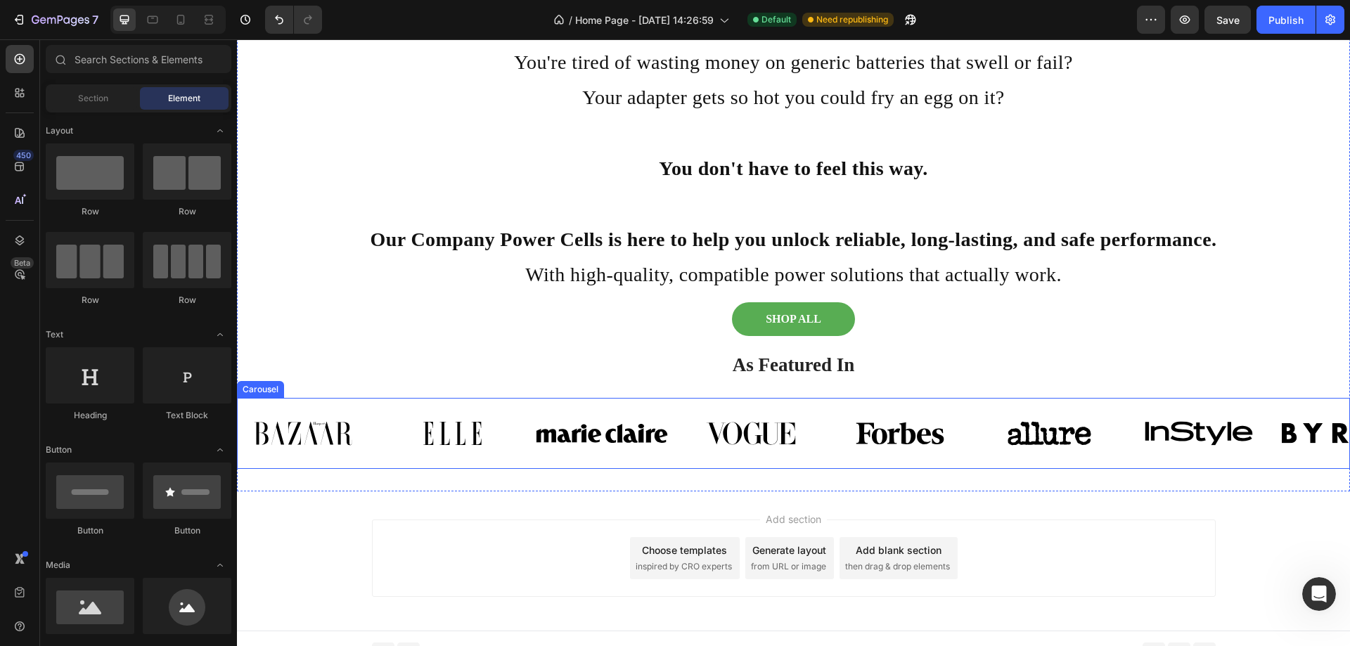
click at [433, 406] on div "Image Image Image Image Image Image Image Image Carousel" at bounding box center [793, 433] width 1113 height 71
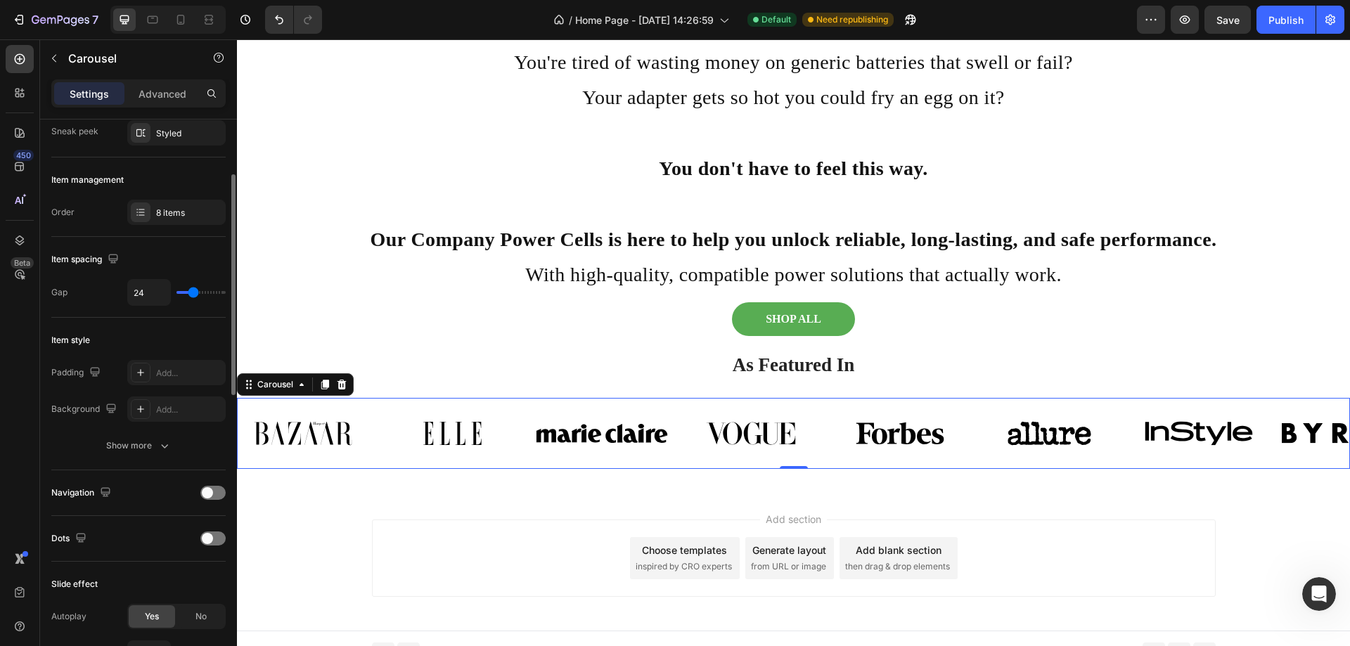
scroll to position [211, 0]
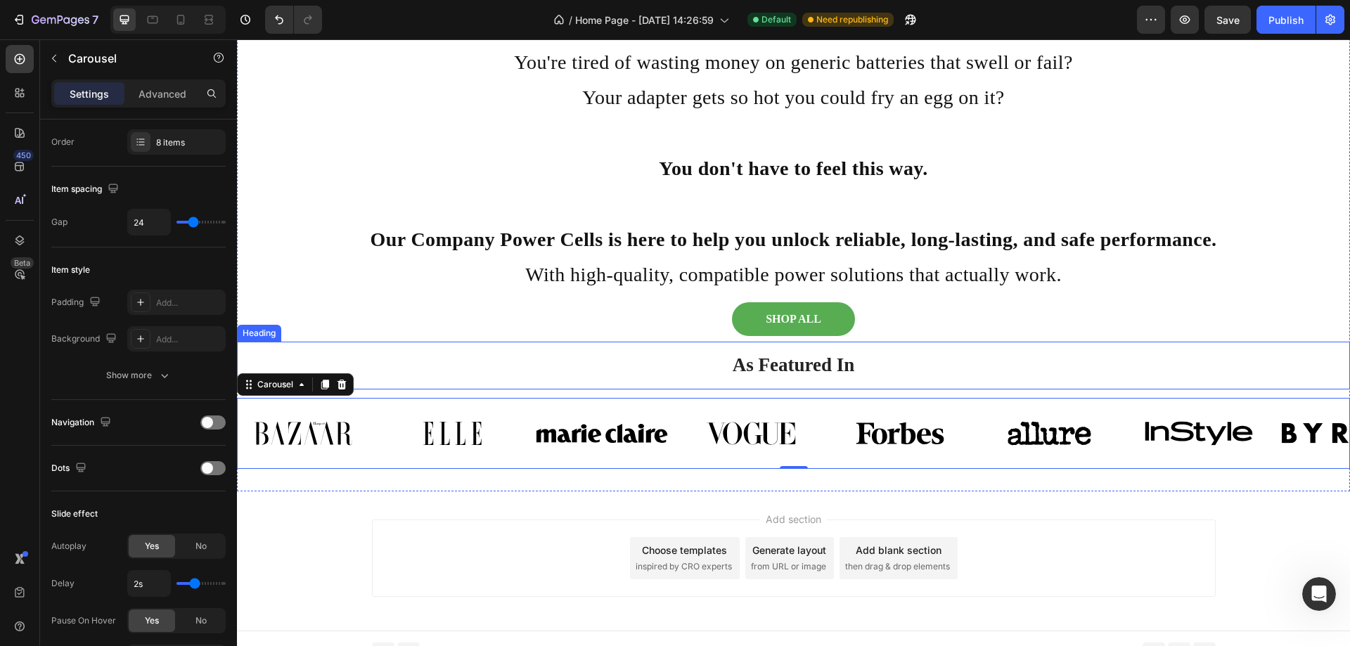
click at [393, 356] on p "As Featured In" at bounding box center [793, 365] width 1069 height 25
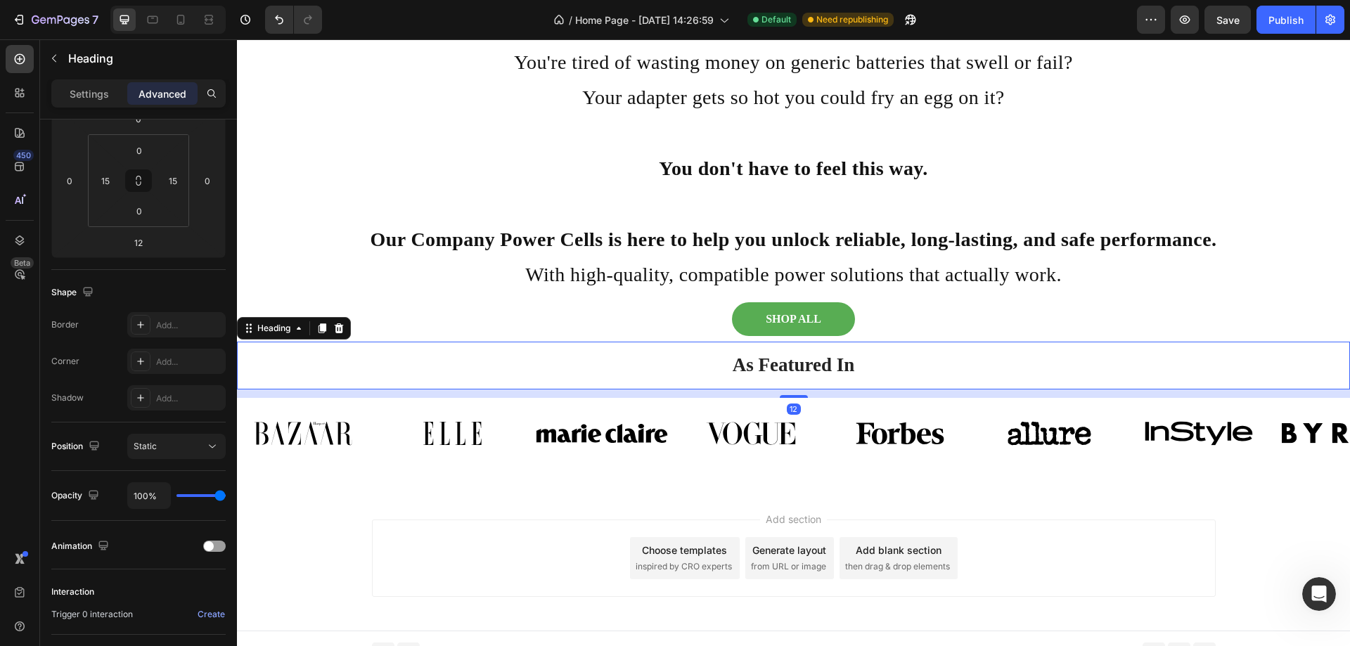
scroll to position [0, 0]
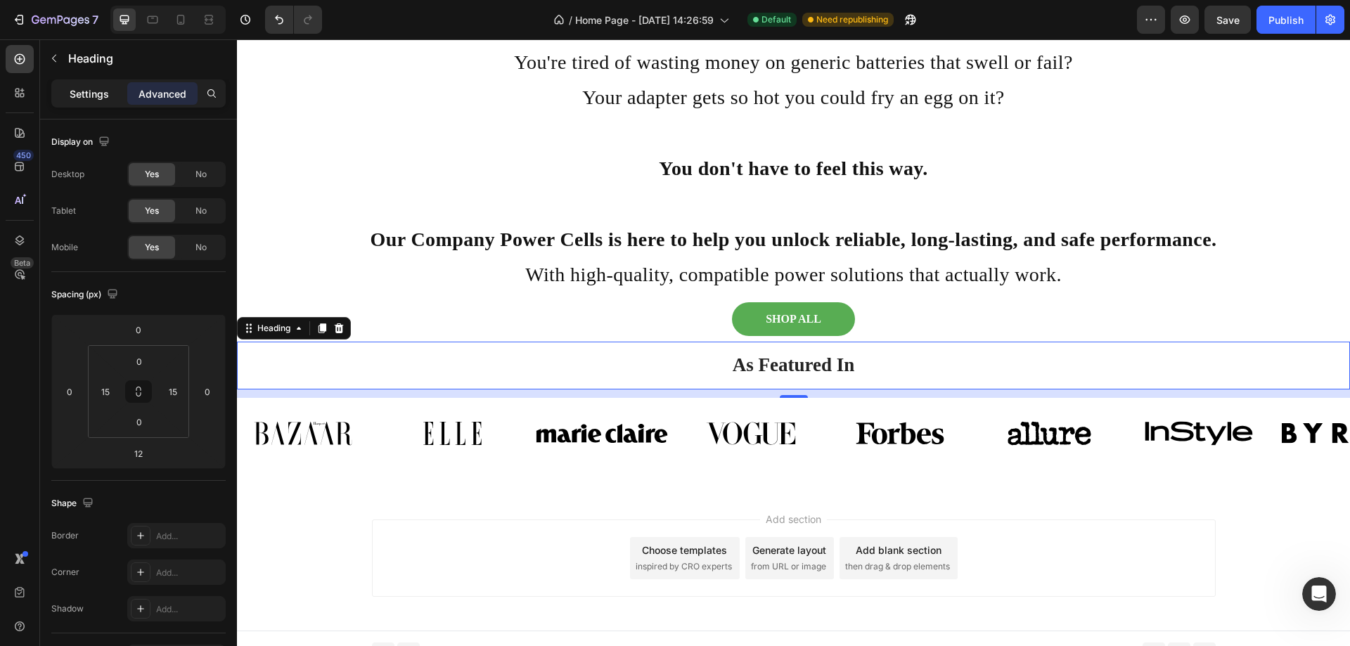
click at [77, 89] on p "Settings" at bounding box center [89, 93] width 39 height 15
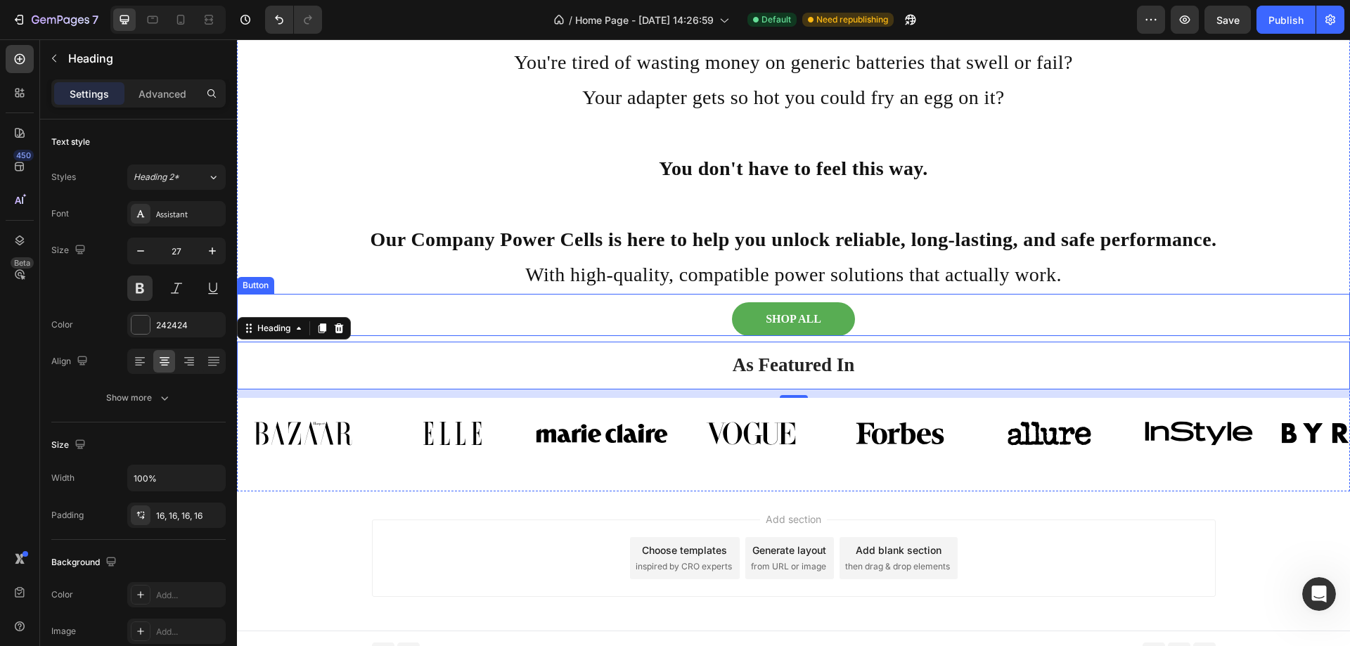
click at [516, 324] on div "SHOP ALL Button" at bounding box center [793, 315] width 1113 height 42
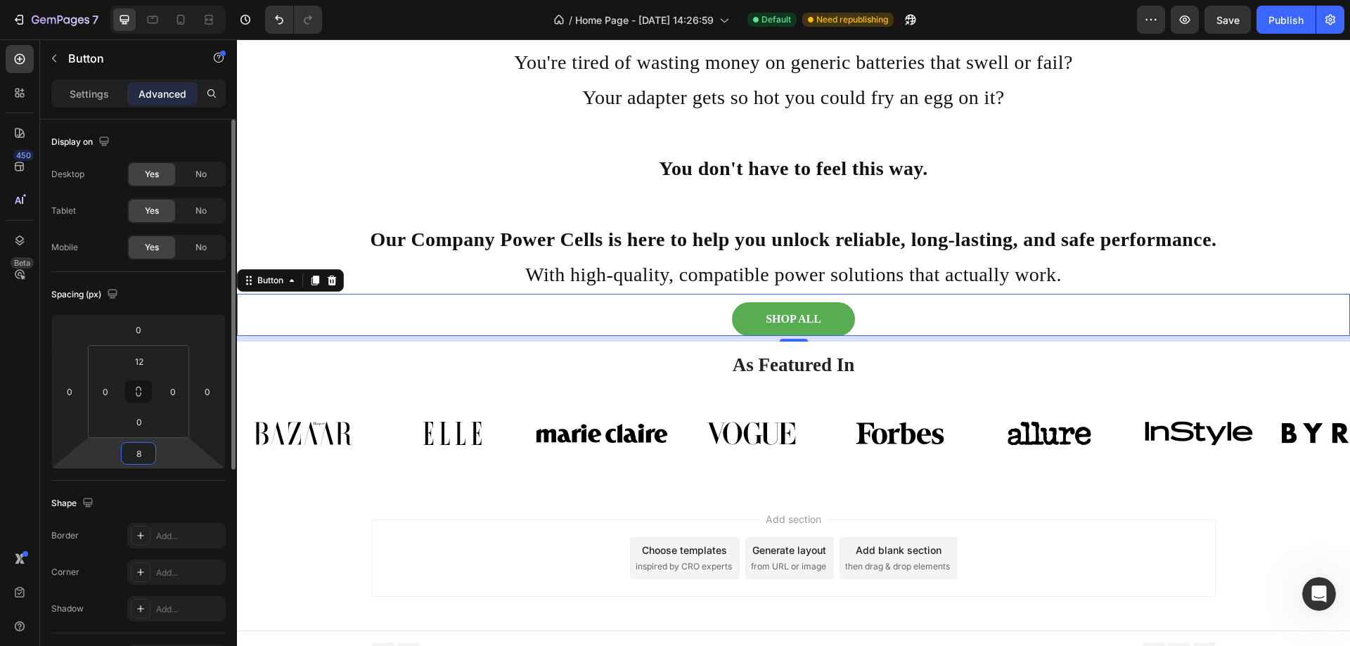
click at [143, 451] on input "8" at bounding box center [138, 453] width 28 height 21
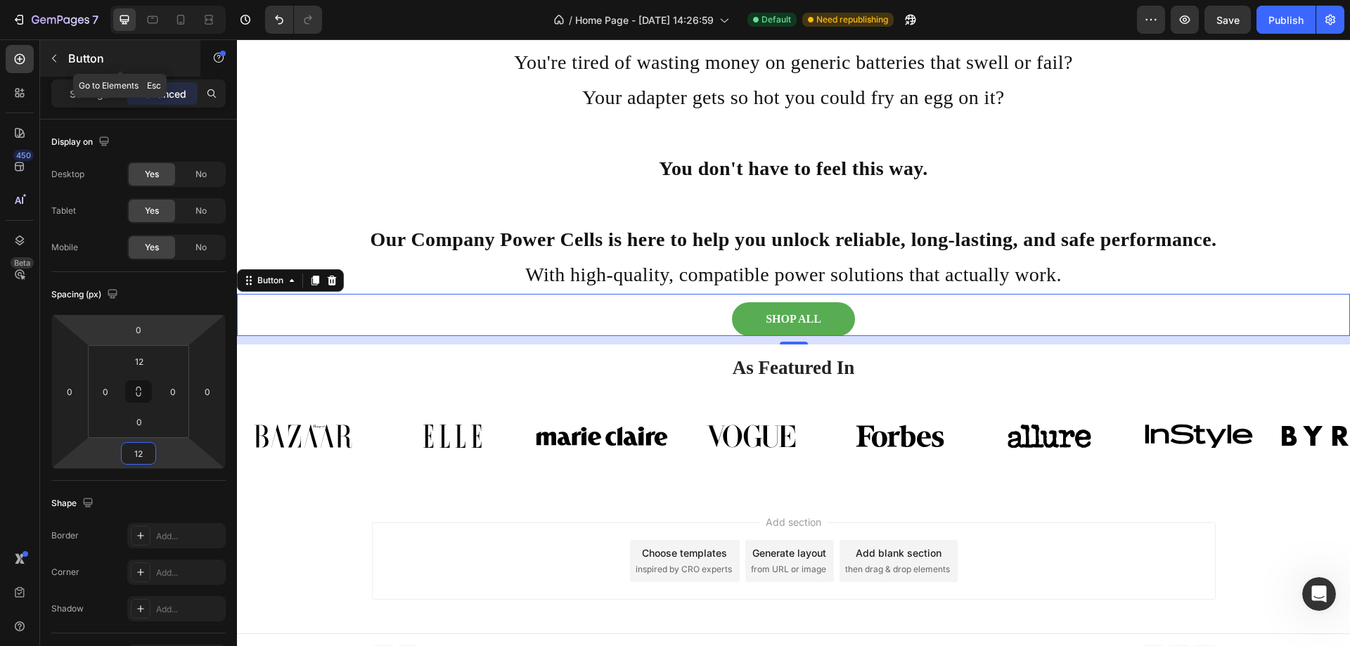
type input "12"
click at [56, 60] on icon "button" at bounding box center [54, 58] width 11 height 11
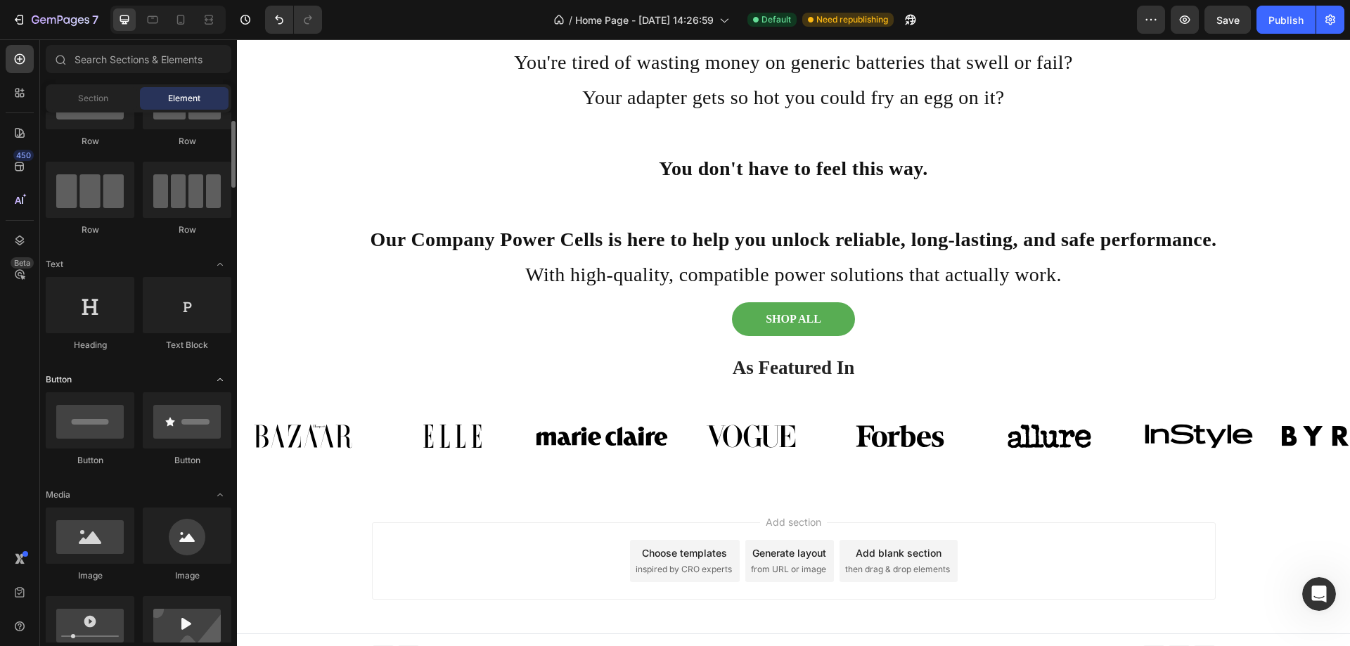
scroll to position [211, 0]
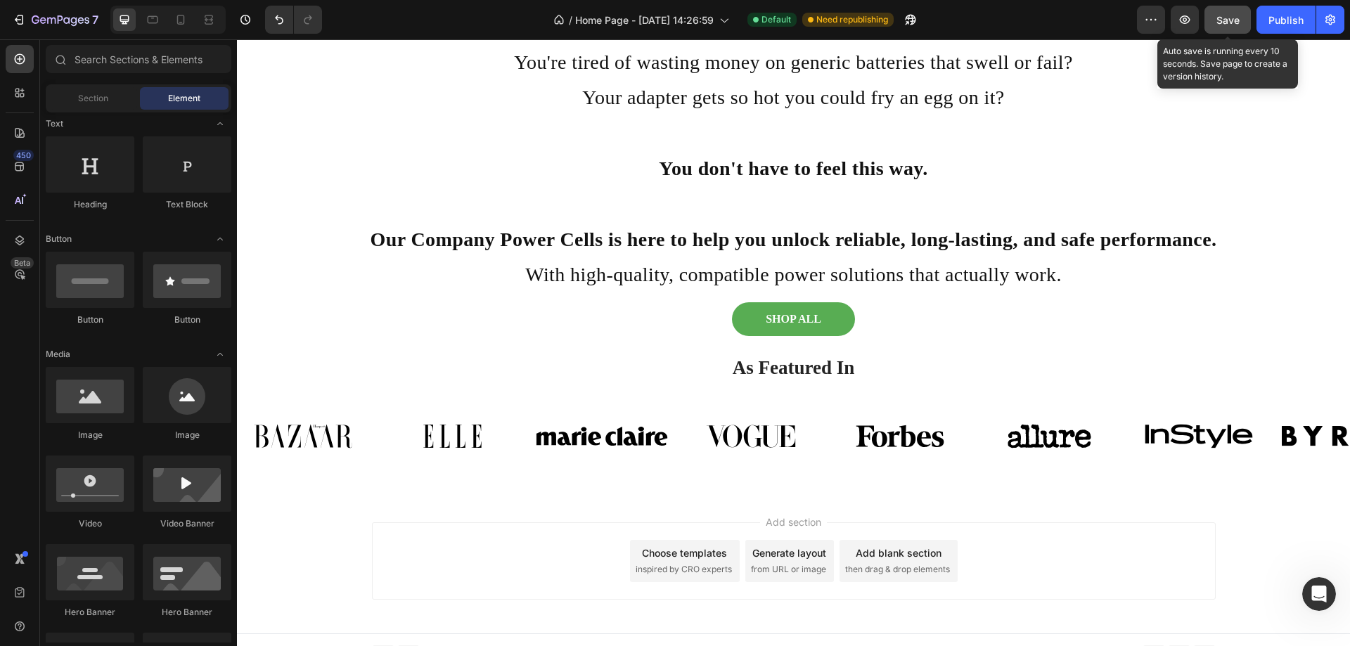
click at [1216, 25] on span "Save" at bounding box center [1227, 20] width 23 height 12
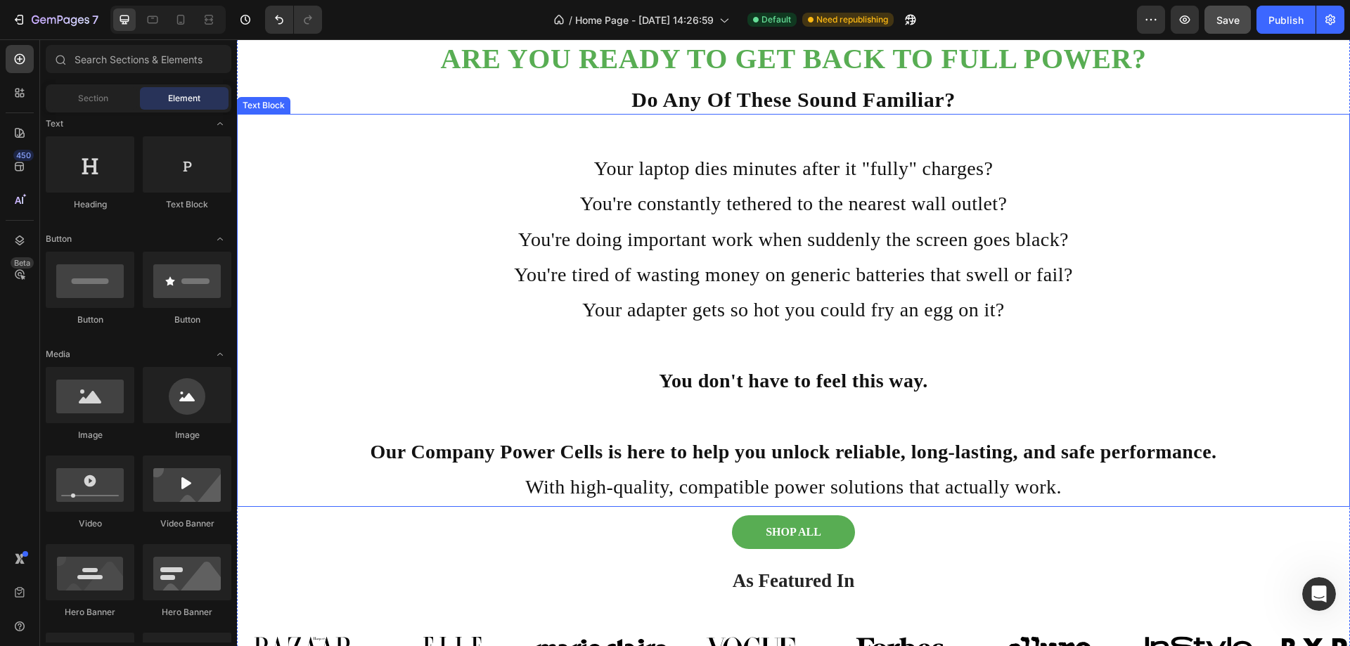
scroll to position [352, 0]
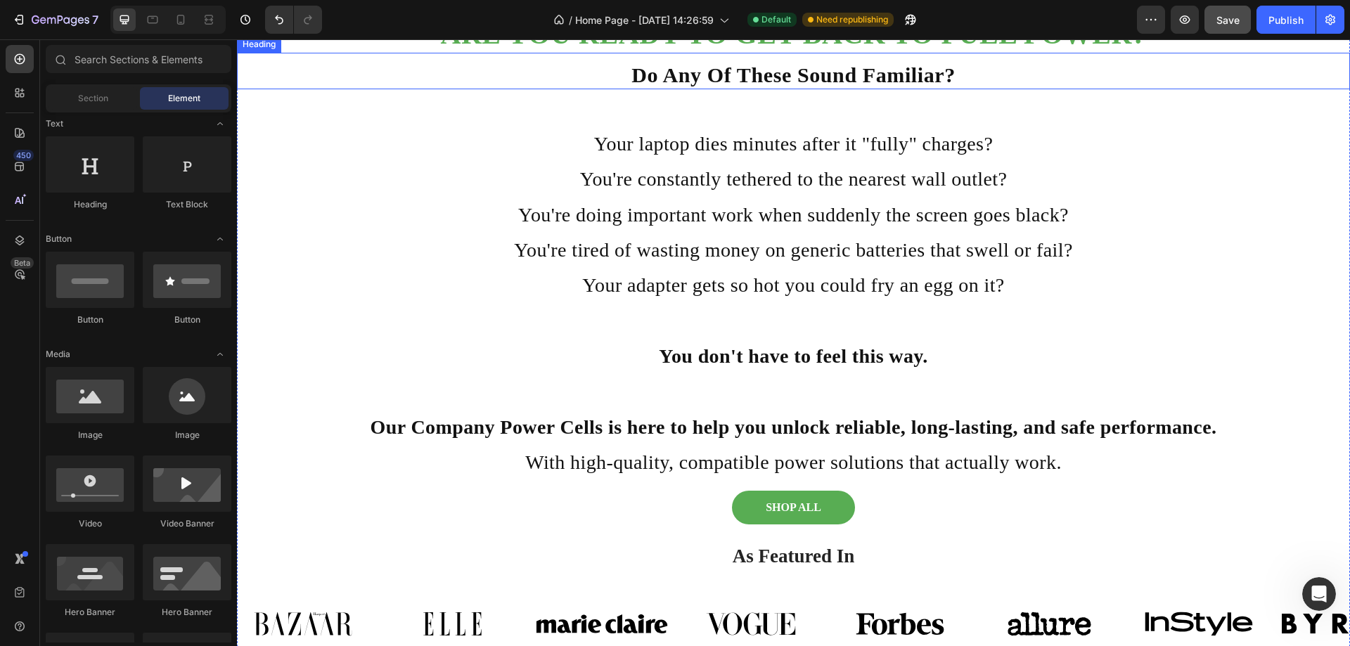
click at [882, 86] on strong "Do Any Of These Sound Familiar?" at bounding box center [793, 74] width 324 height 23
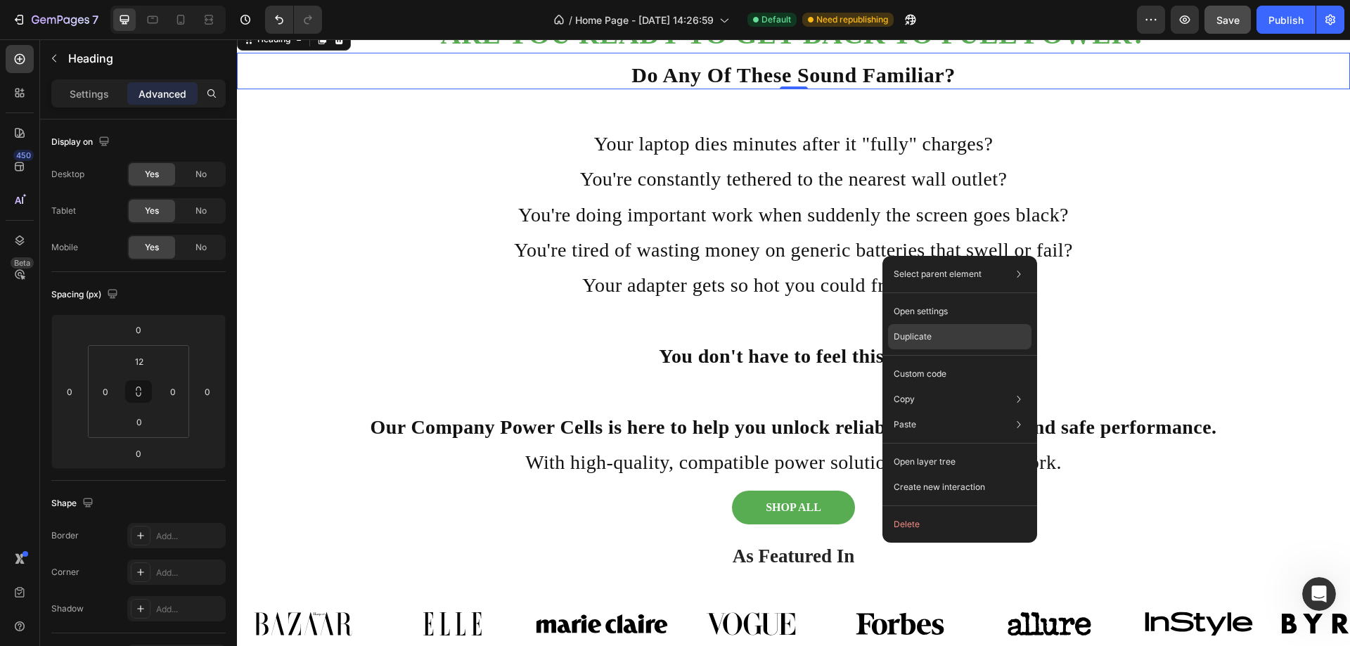
drag, startPoint x: 938, startPoint y: 340, endPoint x: 690, endPoint y: 292, distance: 251.9
click at [938, 361] on div "Duplicate" at bounding box center [959, 373] width 143 height 25
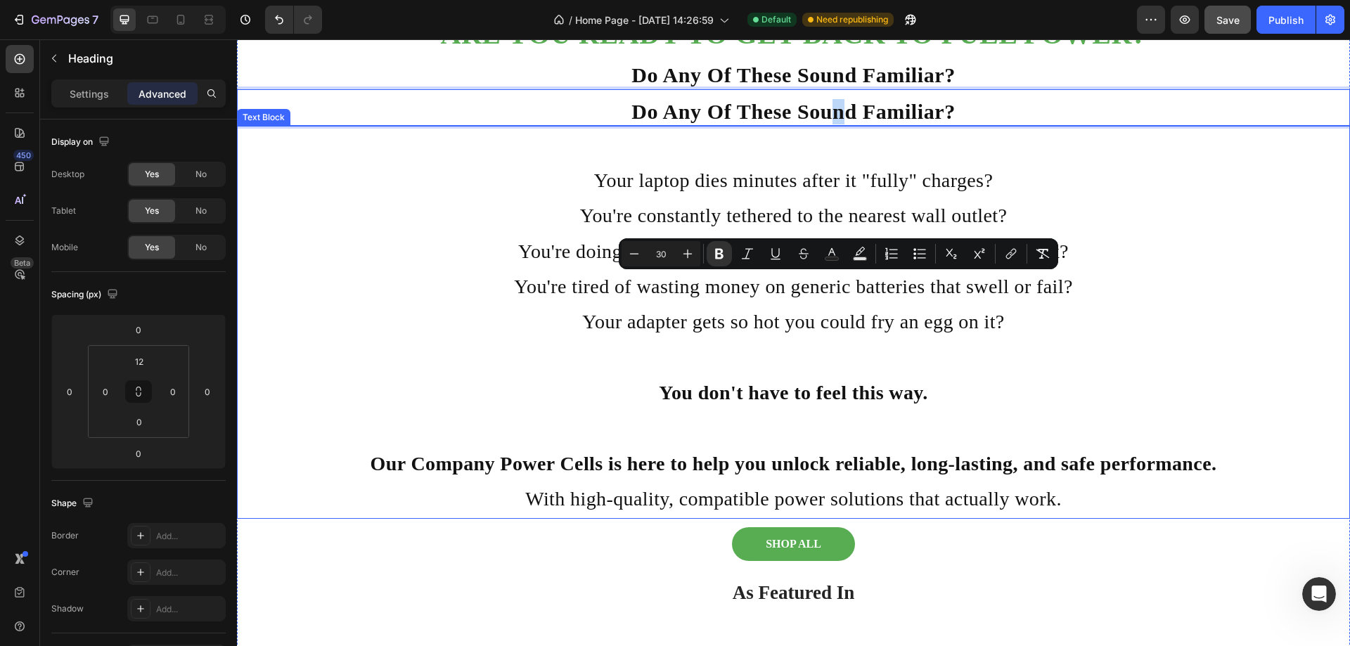
drag, startPoint x: 831, startPoint y: 289, endPoint x: 830, endPoint y: 460, distance: 170.8
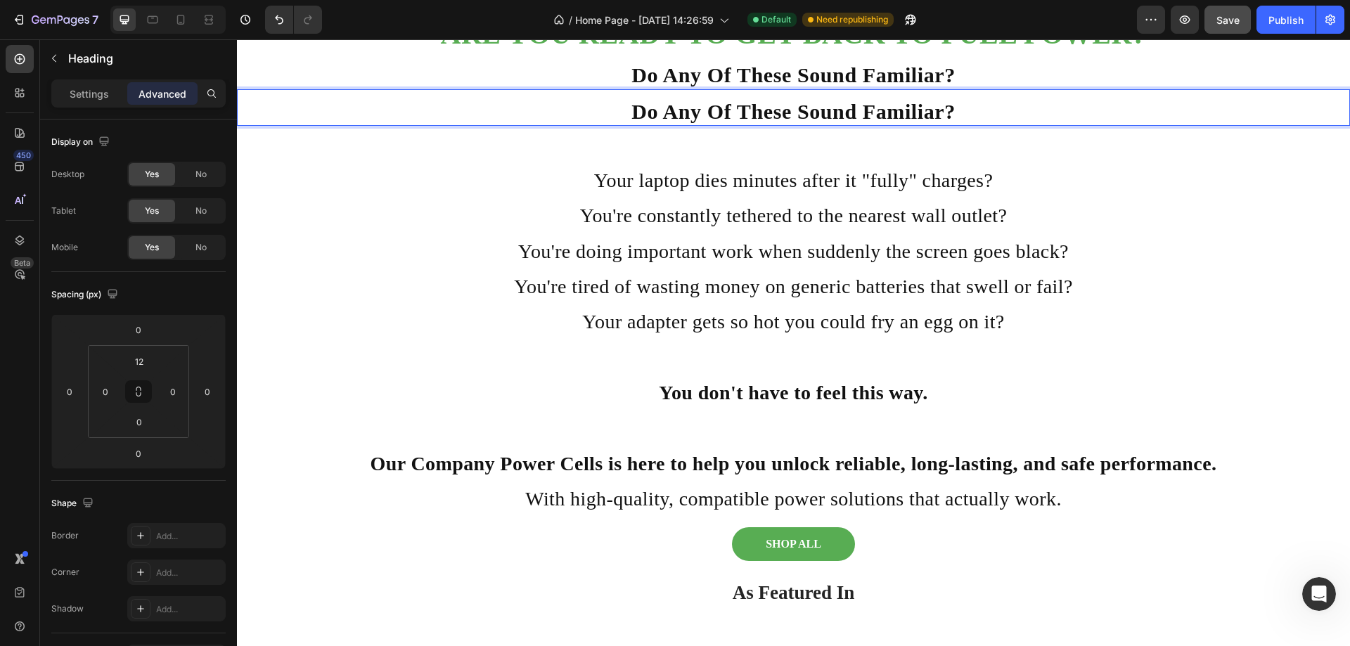
click at [538, 124] on p "Do Any Of These Sound Familiar?" at bounding box center [793, 111] width 1110 height 25
click at [489, 162] on p "Rich Text Editor. Editing area: main" at bounding box center [793, 144] width 1110 height 35
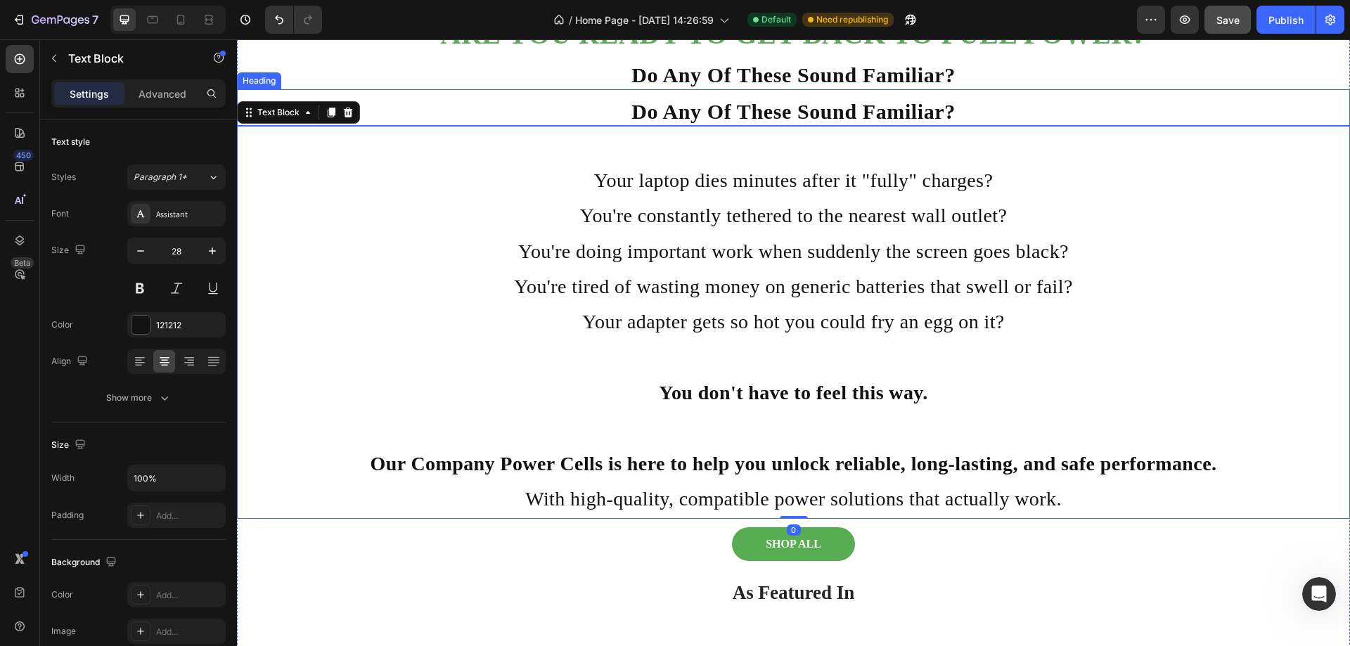
click at [487, 124] on p "⁠⁠⁠⁠⁠⁠⁠ Do Any Of These Sound Familiar?" at bounding box center [793, 111] width 1110 height 25
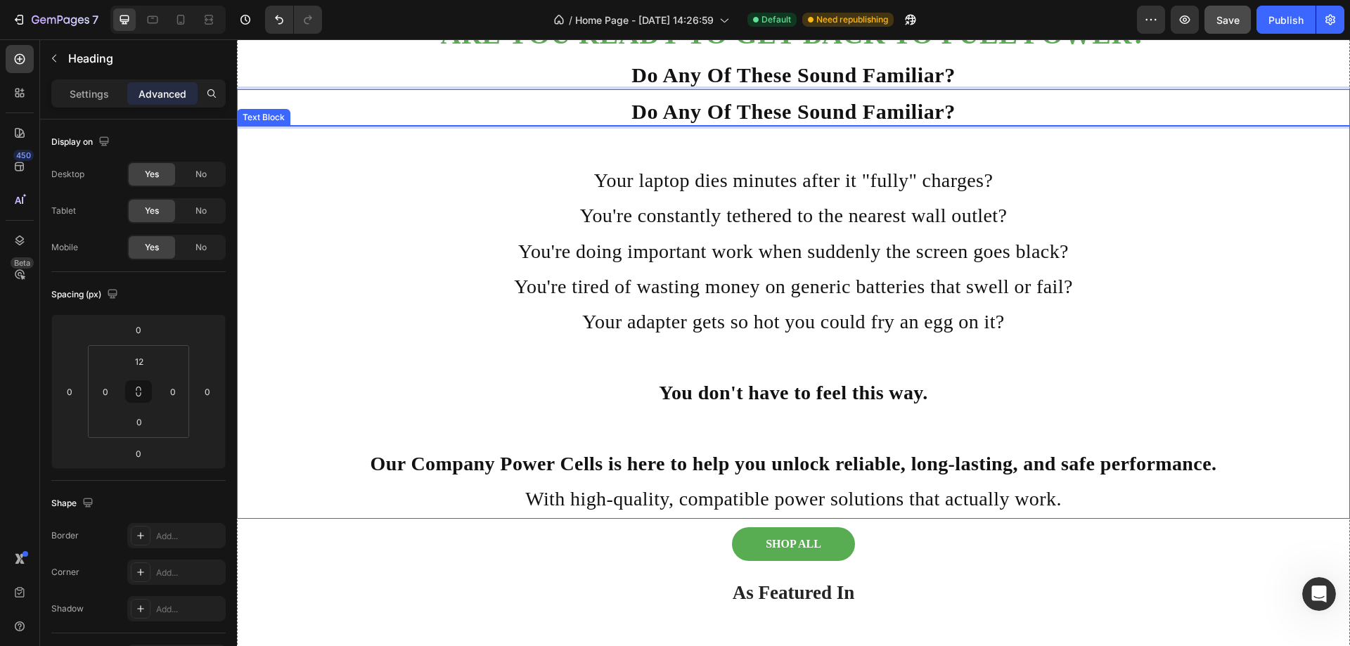
drag, startPoint x: 487, startPoint y: 288, endPoint x: 497, endPoint y: 289, distance: 10.6
click at [491, 124] on p "Do Any Of These Sound Familiar?" at bounding box center [793, 111] width 1110 height 25
click at [490, 88] on p "⁠⁠⁠⁠⁠⁠⁠ Do Any Of These Sound Familiar?" at bounding box center [793, 75] width 1110 height 25
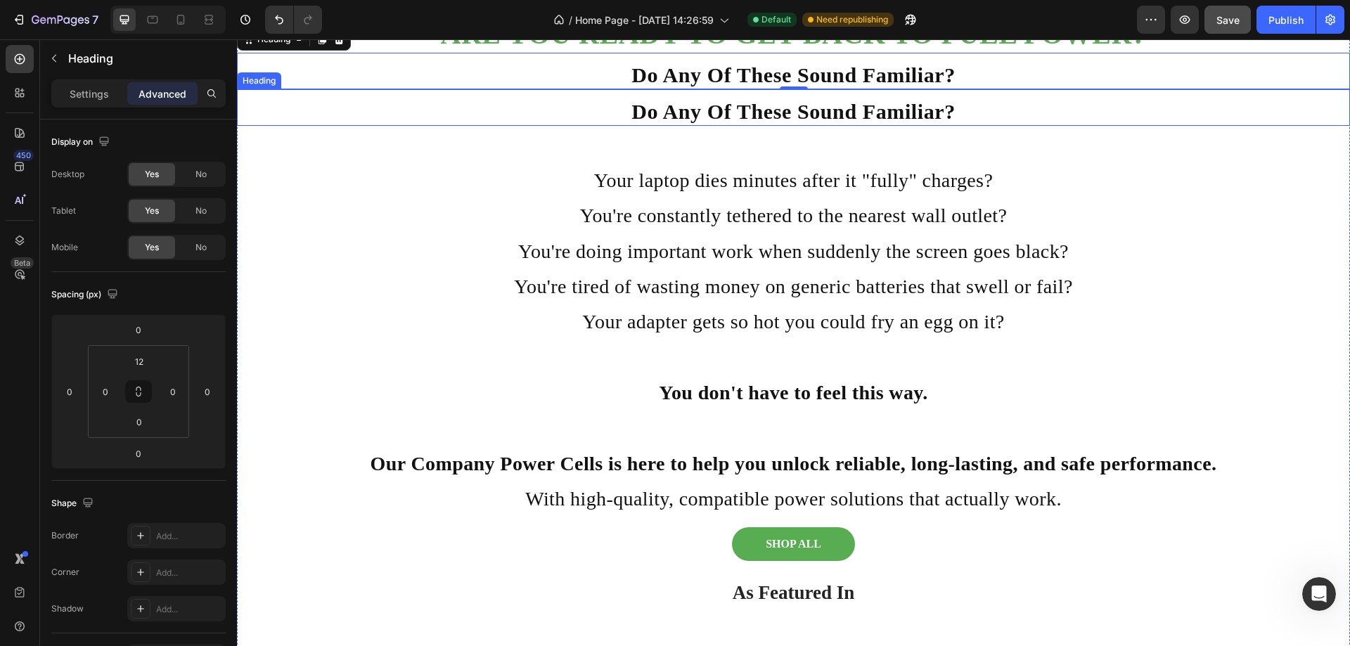
click at [608, 124] on p "⁠⁠⁠⁠⁠⁠⁠ Do Any Of These Sound Familiar?" at bounding box center [793, 111] width 1110 height 25
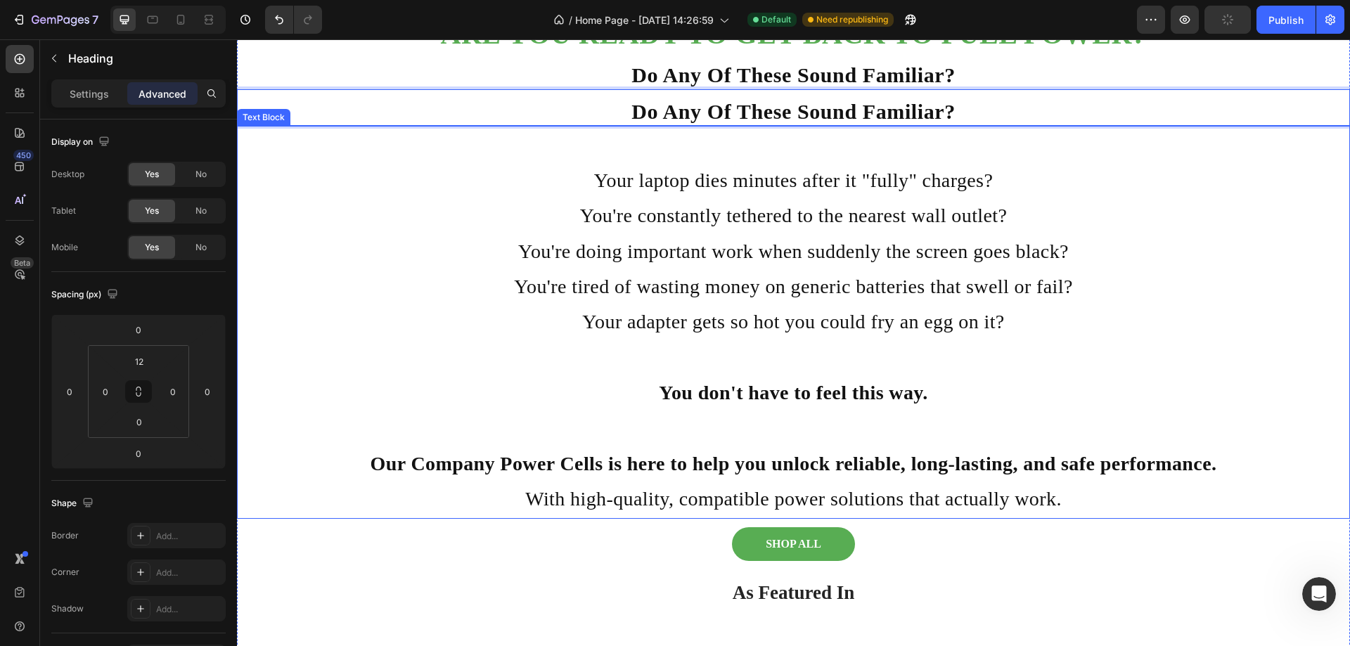
drag, startPoint x: 607, startPoint y: 288, endPoint x: 635, endPoint y: 306, distance: 33.2
click at [645, 123] on strong "Do Any Of These Sound Familiar?" at bounding box center [793, 111] width 324 height 23
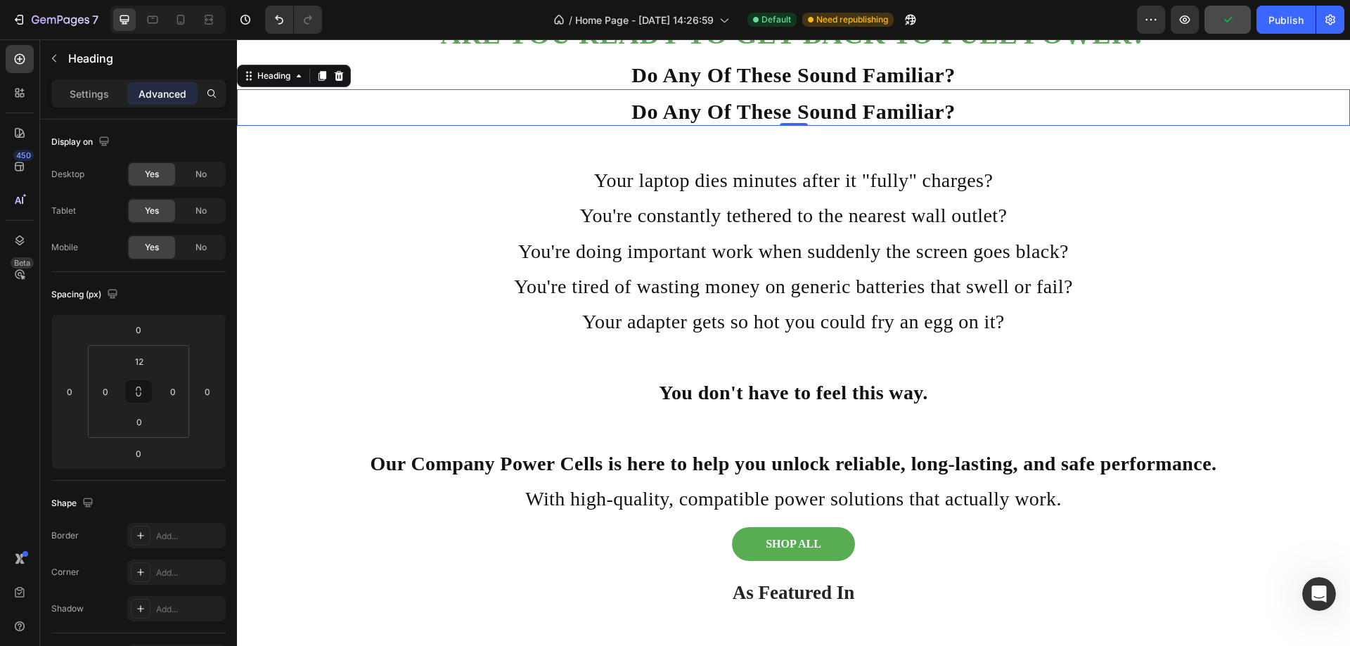
drag, startPoint x: 664, startPoint y: 268, endPoint x: 676, endPoint y: 303, distance: 37.1
click at [676, 126] on div "Do Any Of These Sound Familiar? Heading 0" at bounding box center [793, 107] width 1113 height 37
click at [676, 123] on strong "Do Any Of These Sound Familiar?" at bounding box center [793, 111] width 324 height 23
drag, startPoint x: 620, startPoint y: 280, endPoint x: 598, endPoint y: 283, distance: 22.1
click at [598, 124] on p "Do Any Of These Sound Familiar?" at bounding box center [793, 111] width 1110 height 25
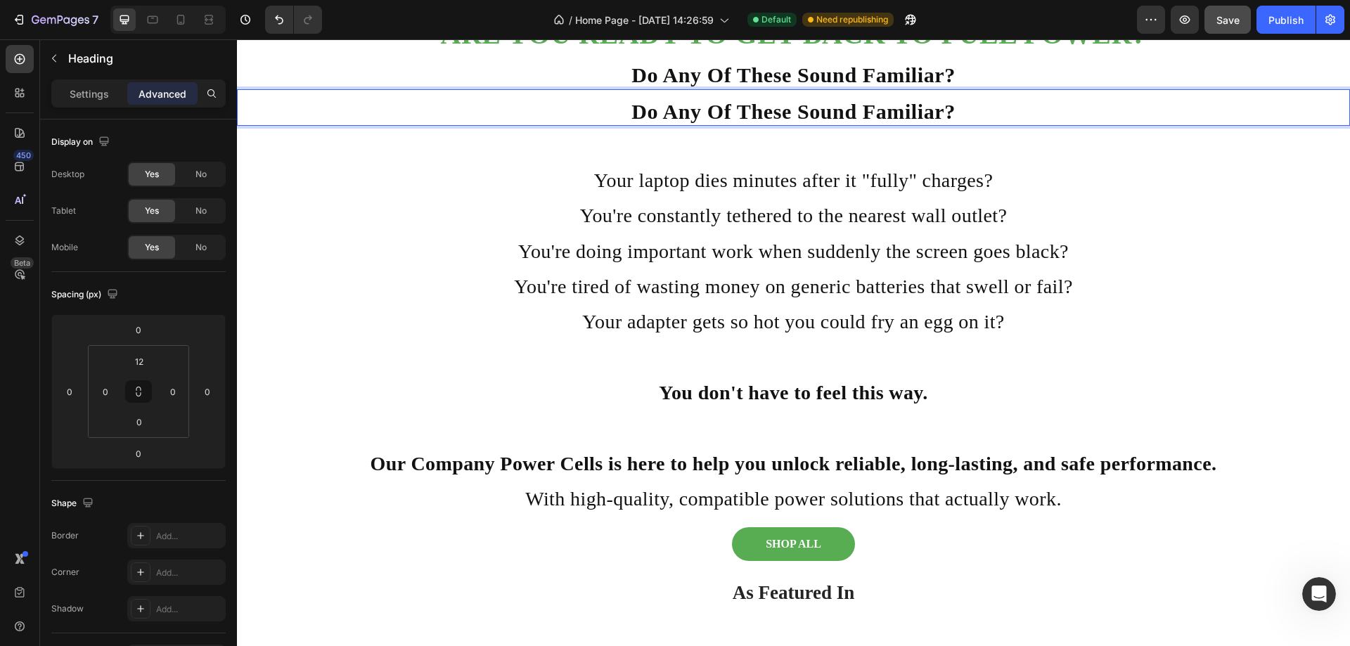
click at [737, 123] on strong "Do Any Of These Sound Familiar?" at bounding box center [793, 111] width 324 height 23
drag, startPoint x: 737, startPoint y: 285, endPoint x: 1166, endPoint y: 366, distance: 436.4
click at [1185, 233] on p "You're constantly tethered to the nearest wall outlet?" at bounding box center [793, 215] width 1110 height 35
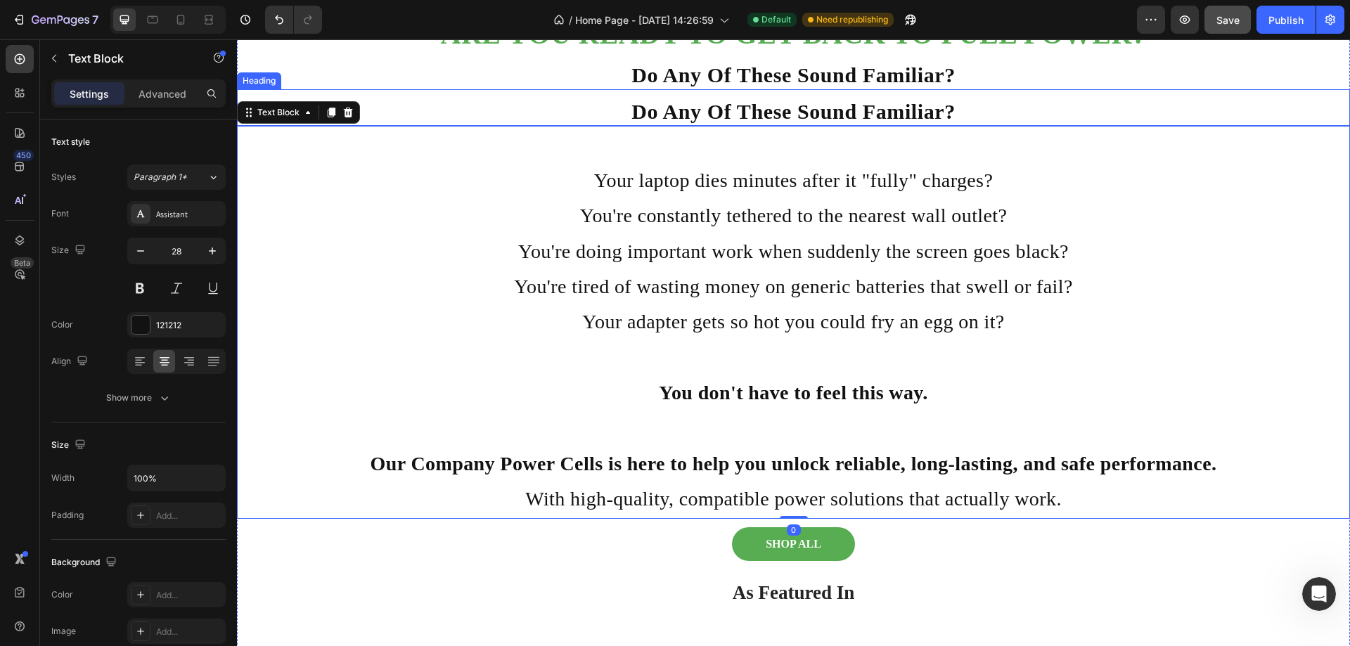
click at [1080, 126] on h2 "⁠⁠⁠⁠⁠⁠⁠ Do Any Of These Sound Familiar?" at bounding box center [793, 112] width 1113 height 28
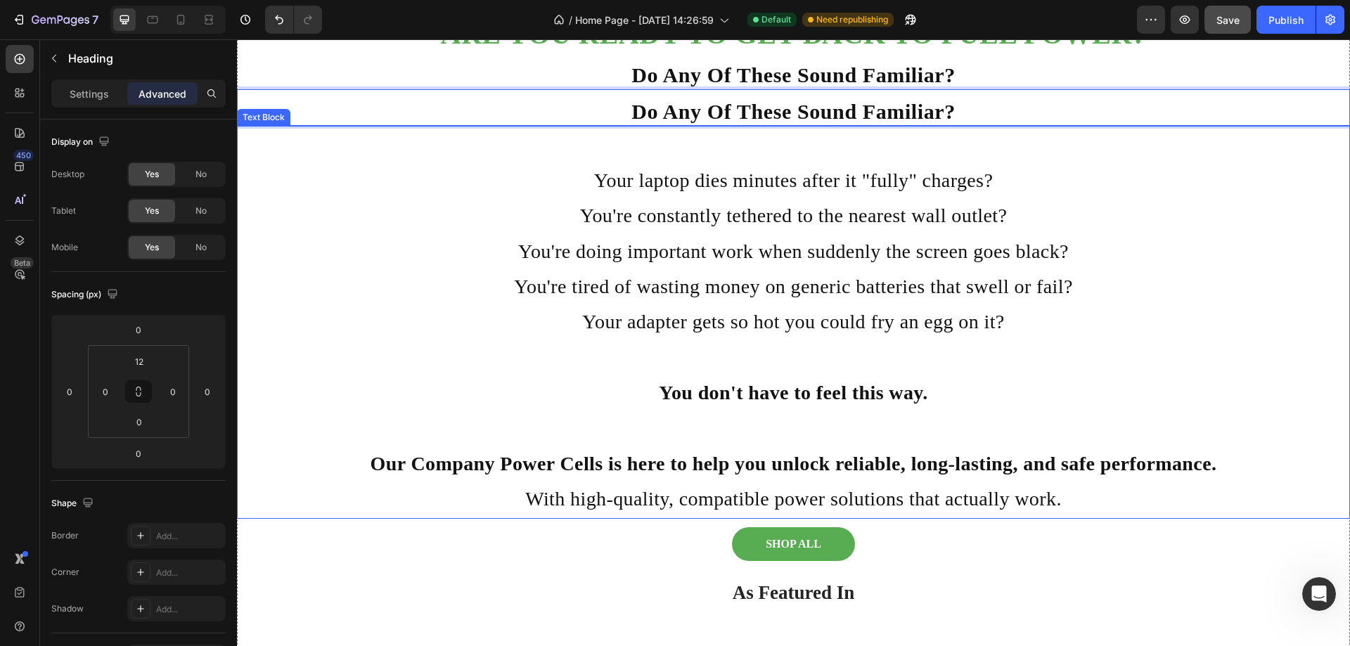
drag, startPoint x: 1062, startPoint y: 300, endPoint x: 1036, endPoint y: 361, distance: 65.5
drag, startPoint x: 669, startPoint y: 292, endPoint x: 695, endPoint y: 334, distance: 49.0
click at [695, 334] on div "⁠⁠⁠⁠⁠⁠⁠ ARE YOU READY TO GET BACK TO FULL POWER? Heading ⁠⁠⁠⁠⁠⁠⁠ Do Any Of Thes…" at bounding box center [793, 356] width 1113 height 680
click at [905, 123] on strong "Do Any Of These Sound Familiar?" at bounding box center [793, 111] width 324 height 23
drag, startPoint x: 905, startPoint y: 284, endPoint x: 845, endPoint y: 277, distance: 60.2
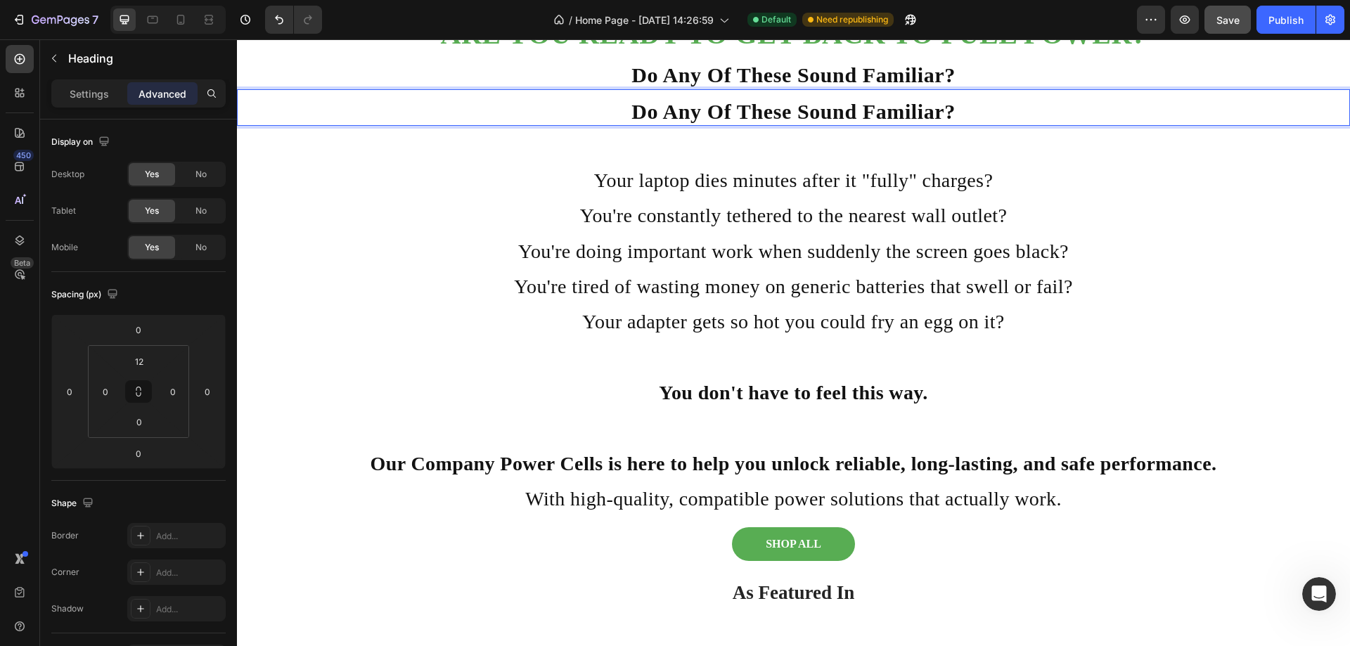
click at [845, 123] on strong "Do Any Of These Sound Familiar?" at bounding box center [793, 111] width 324 height 23
click at [781, 162] on p "Rich Text Editor. Editing area: main" at bounding box center [793, 144] width 1110 height 35
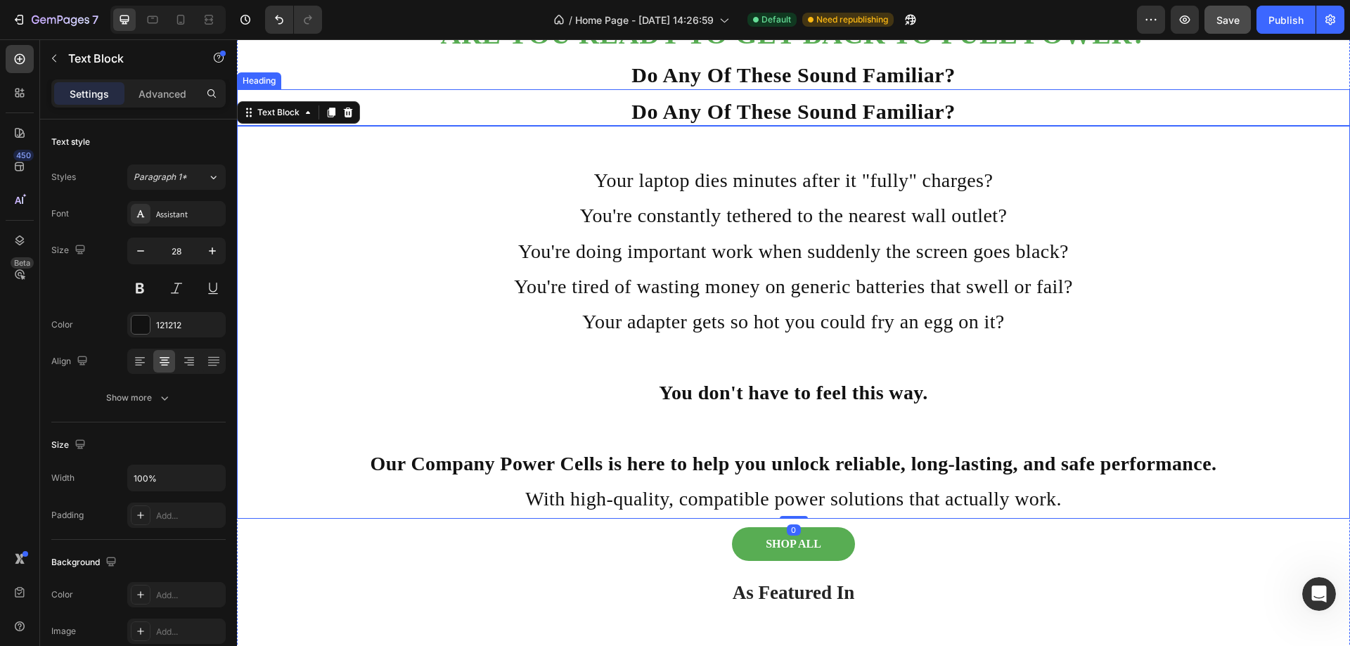
click at [766, 123] on strong "Do Any Of These Sound Familiar?" at bounding box center [793, 111] width 324 height 23
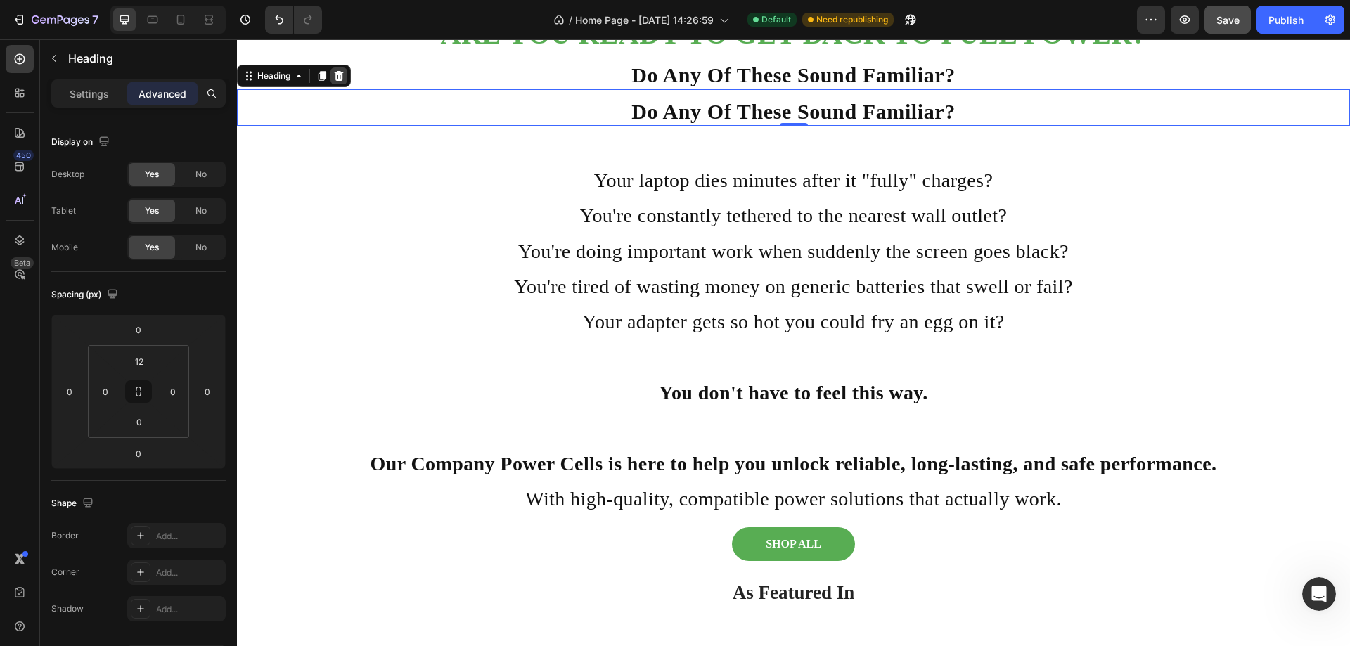
click at [340, 81] on icon at bounding box center [339, 76] width 9 height 10
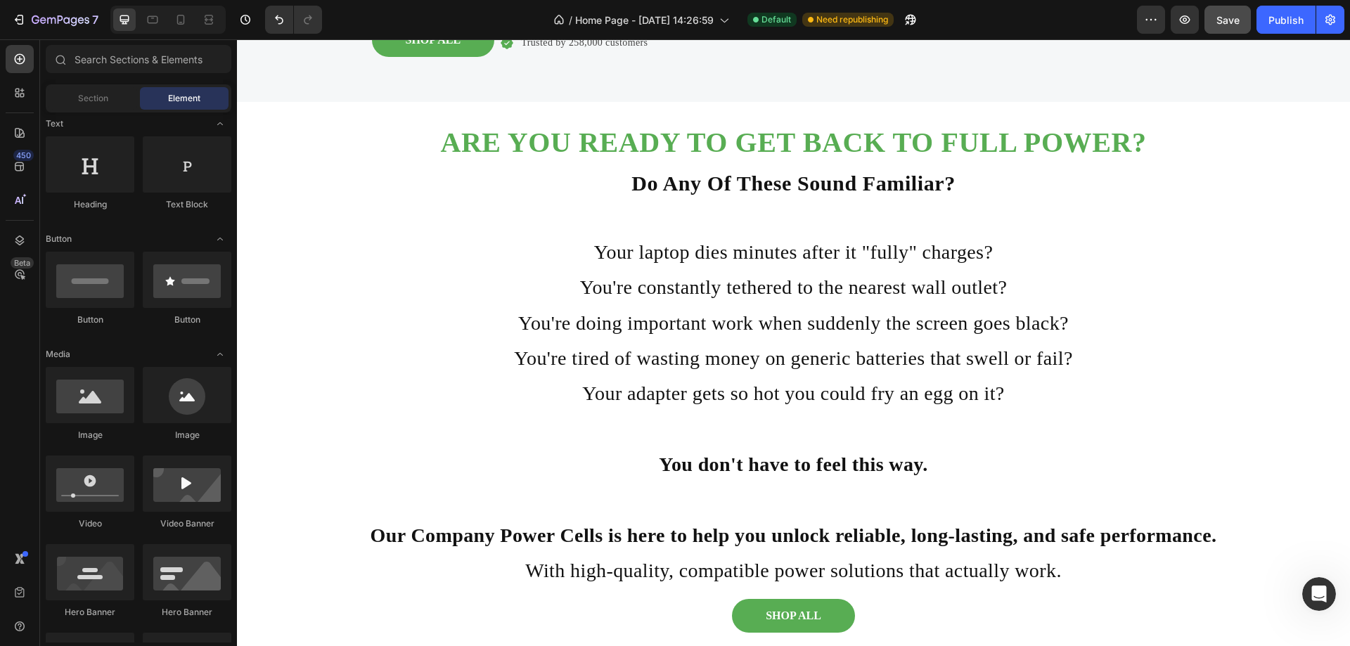
scroll to position [266, 0]
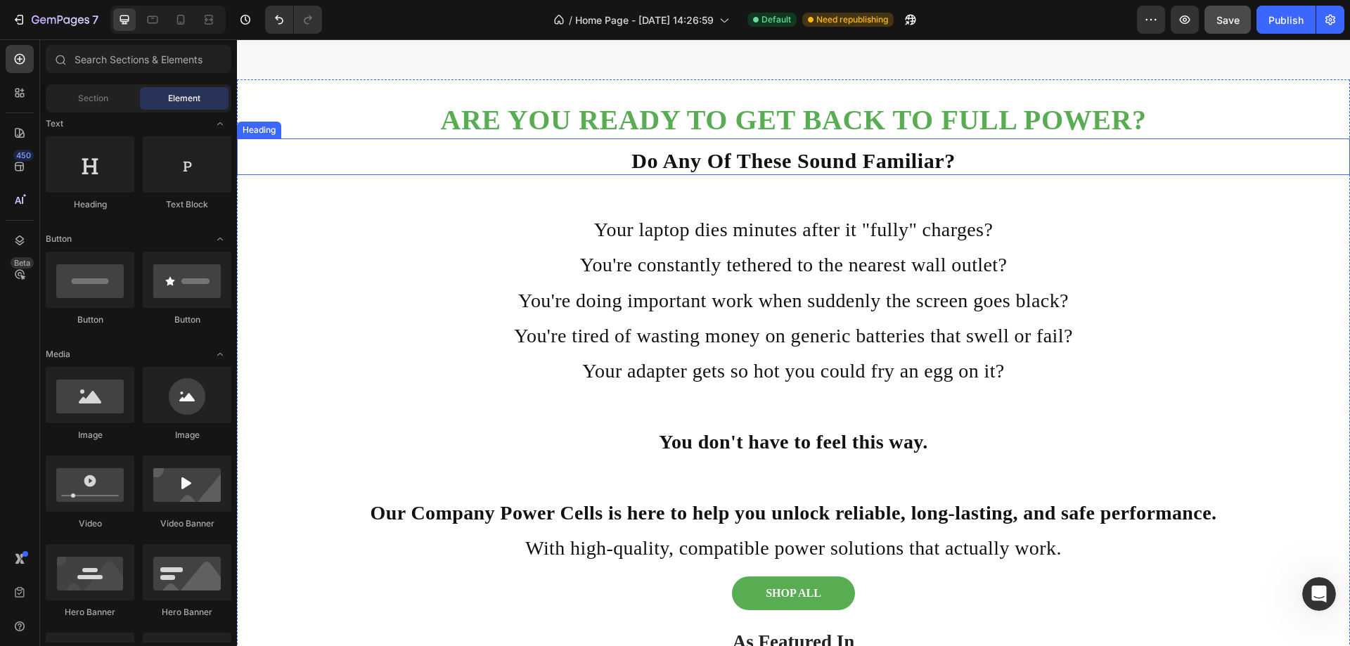
click at [851, 172] on strong "Do Any Of These Sound Familiar?" at bounding box center [793, 160] width 324 height 23
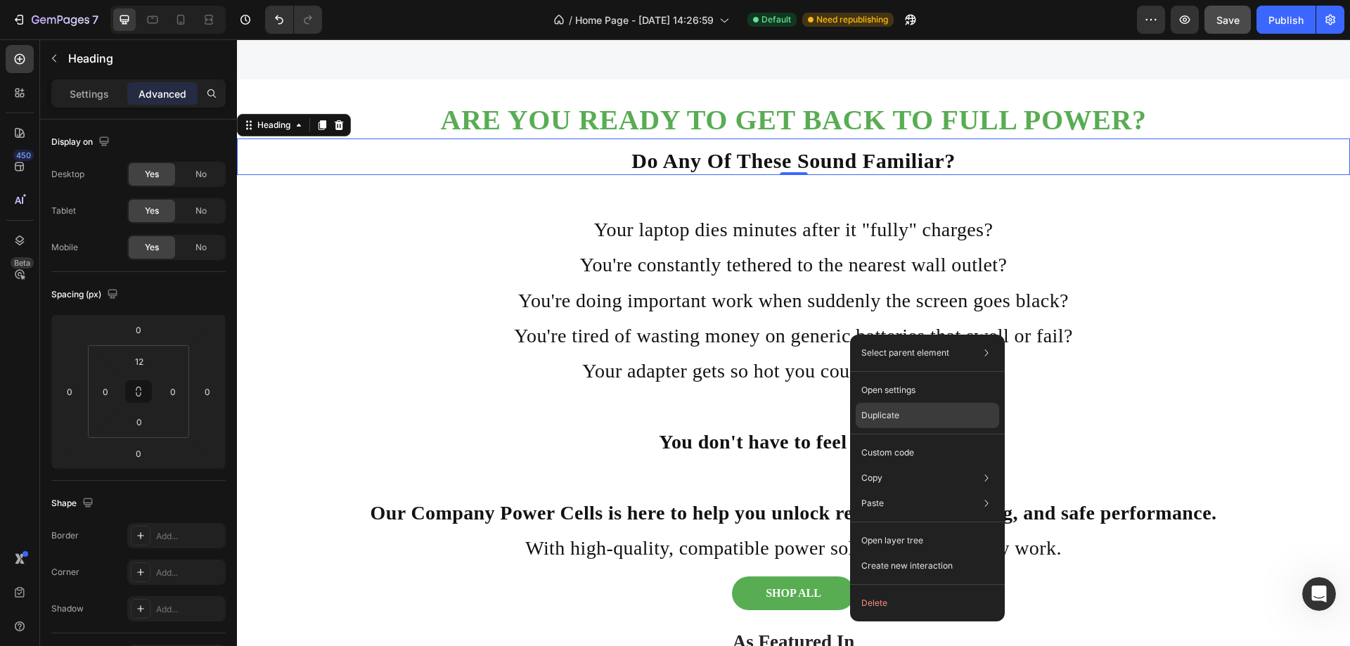
click at [889, 413] on p "Duplicate" at bounding box center [880, 415] width 38 height 13
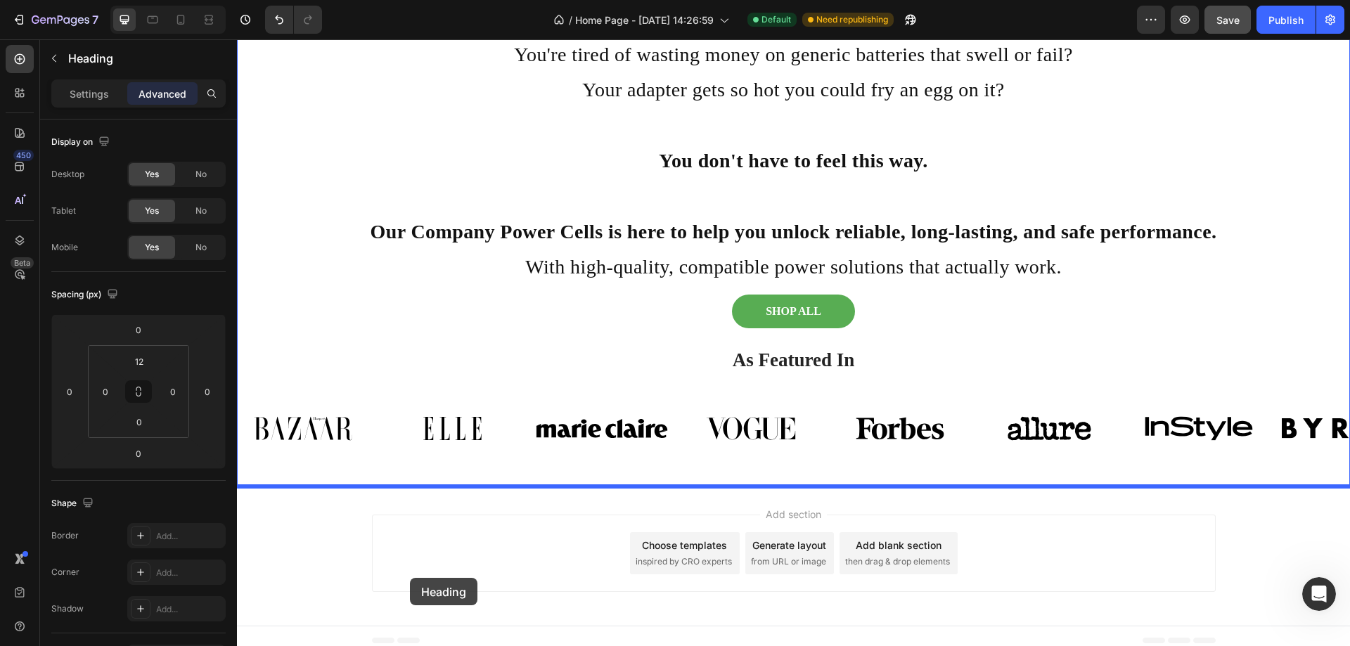
scroll to position [771, 0]
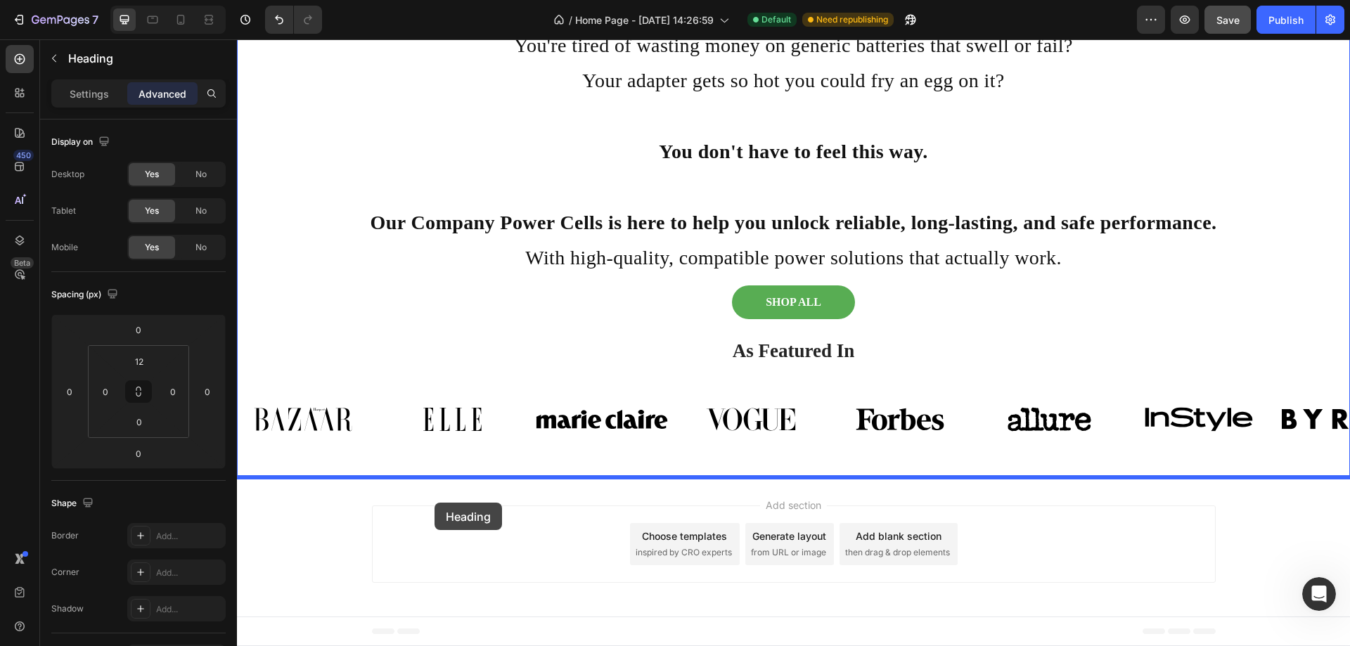
drag, startPoint x: 268, startPoint y: 339, endPoint x: 434, endPoint y: 503, distance: 233.7
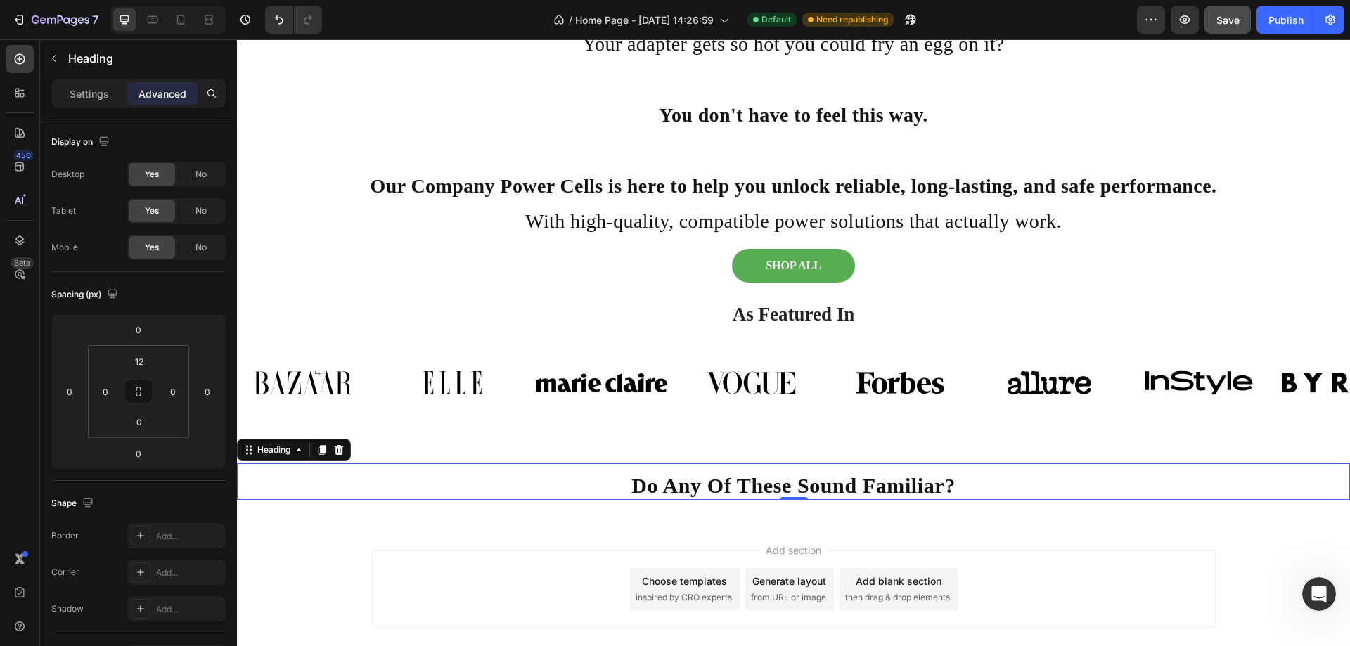
scroll to position [735, 0]
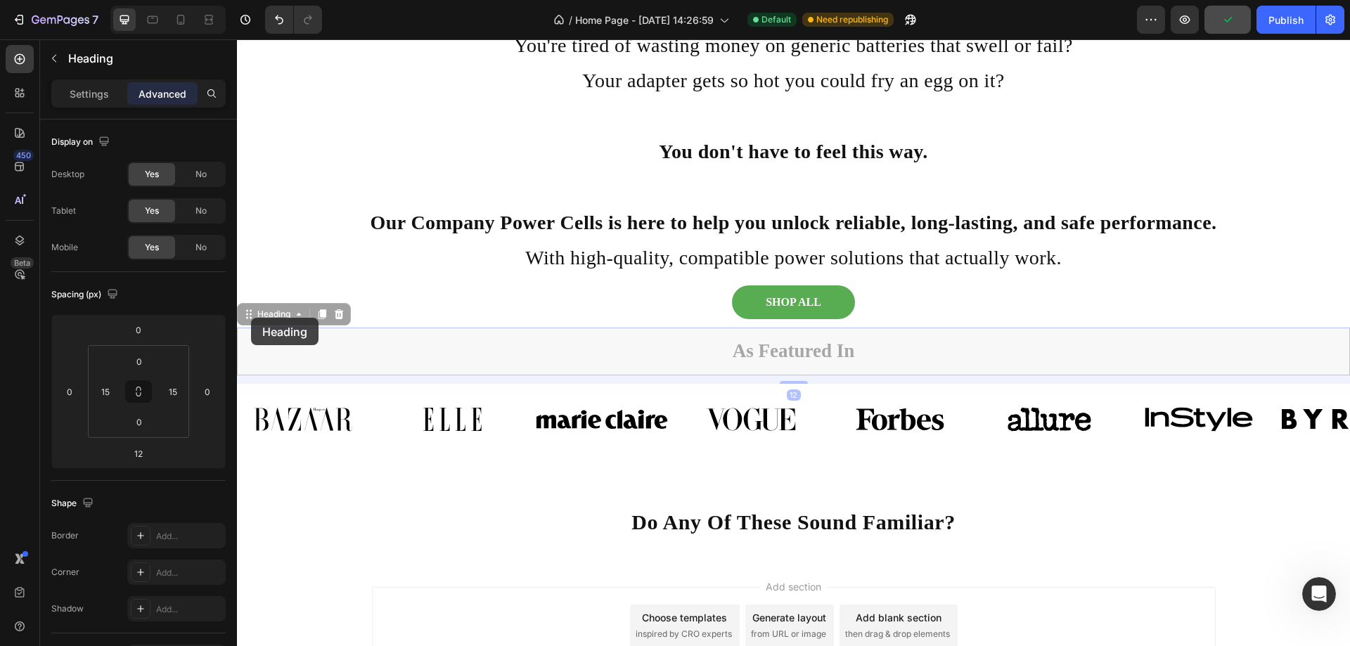
drag, startPoint x: 251, startPoint y: 318, endPoint x: 242, endPoint y: 358, distance: 41.1
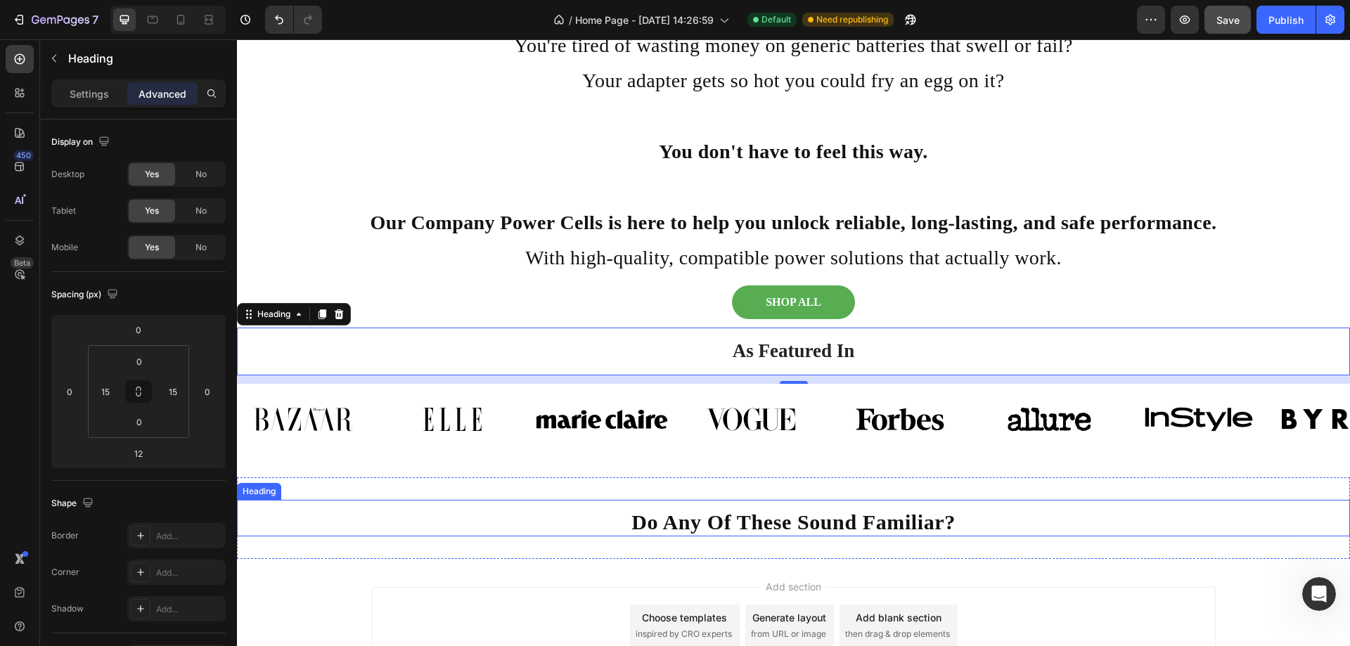
click at [807, 520] on strong "Do Any Of These Sound Familiar?" at bounding box center [793, 521] width 324 height 23
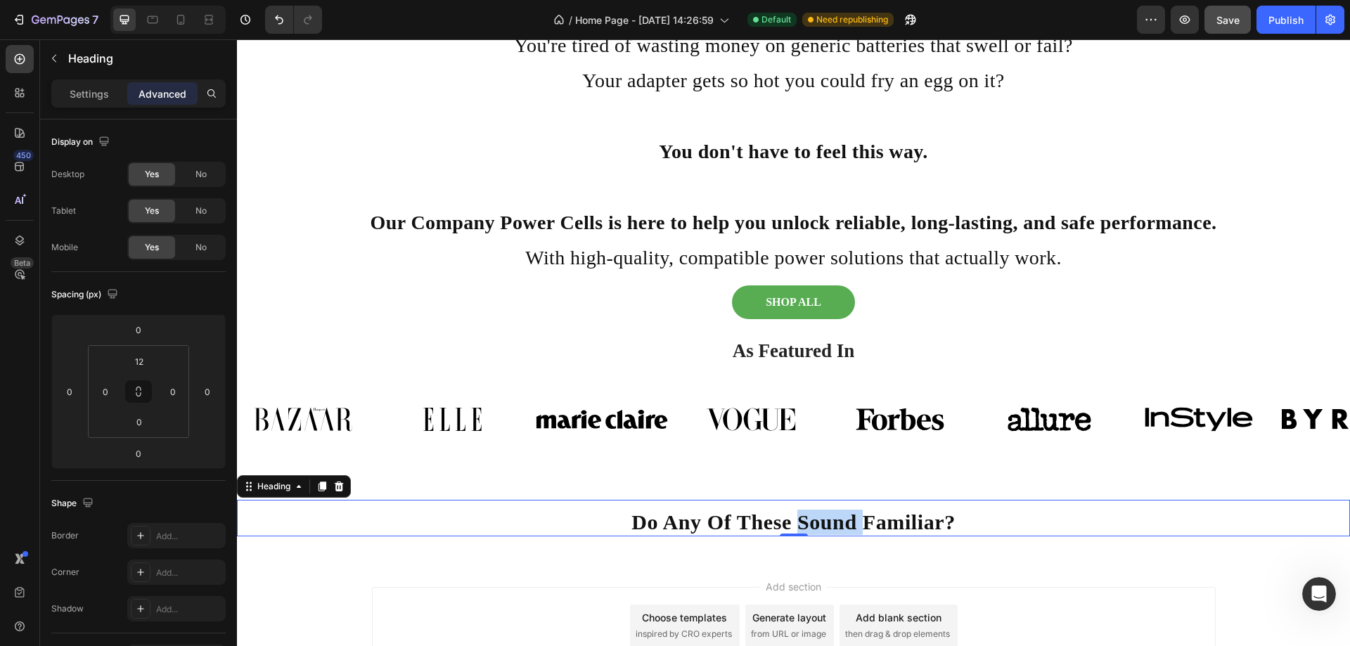
click at [827, 524] on strong "Do Any Of These Sound Familiar?" at bounding box center [793, 521] width 324 height 23
click at [985, 524] on p "Do Any Of These Sound Familiar?" at bounding box center [793, 522] width 1110 height 25
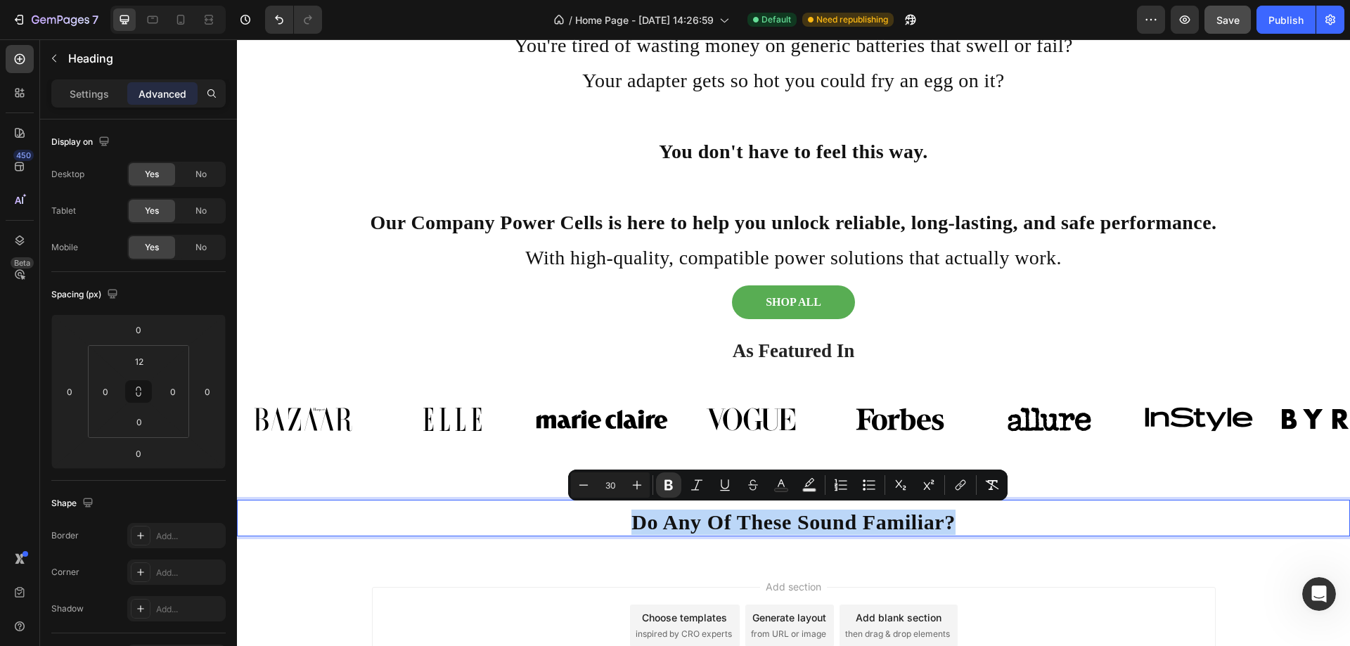
drag, startPoint x: 983, startPoint y: 524, endPoint x: 590, endPoint y: 515, distance: 393.1
click at [590, 515] on p "Do Any Of These Sound Familiar?" at bounding box center [793, 522] width 1110 height 25
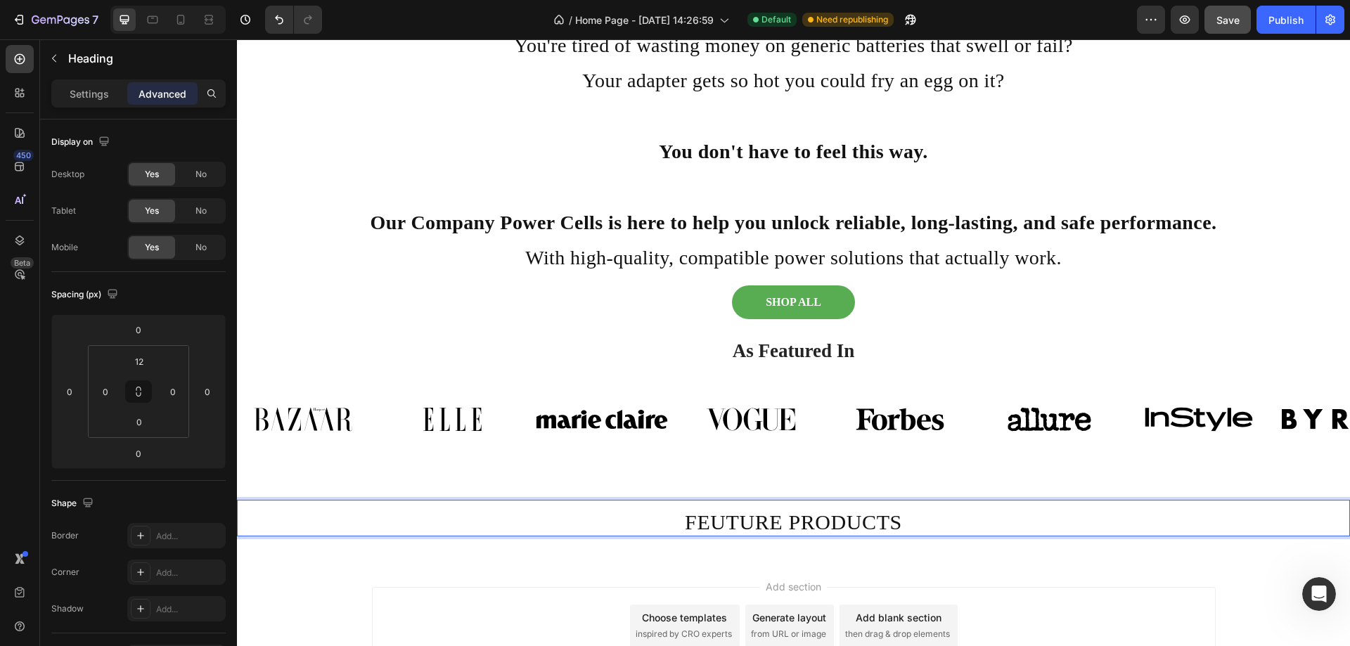
click at [901, 517] on p "FEUTURE PRODUCTS" at bounding box center [793, 522] width 1110 height 25
click at [778, 523] on p "FEUTURE PRODUCTS" at bounding box center [793, 522] width 1110 height 25
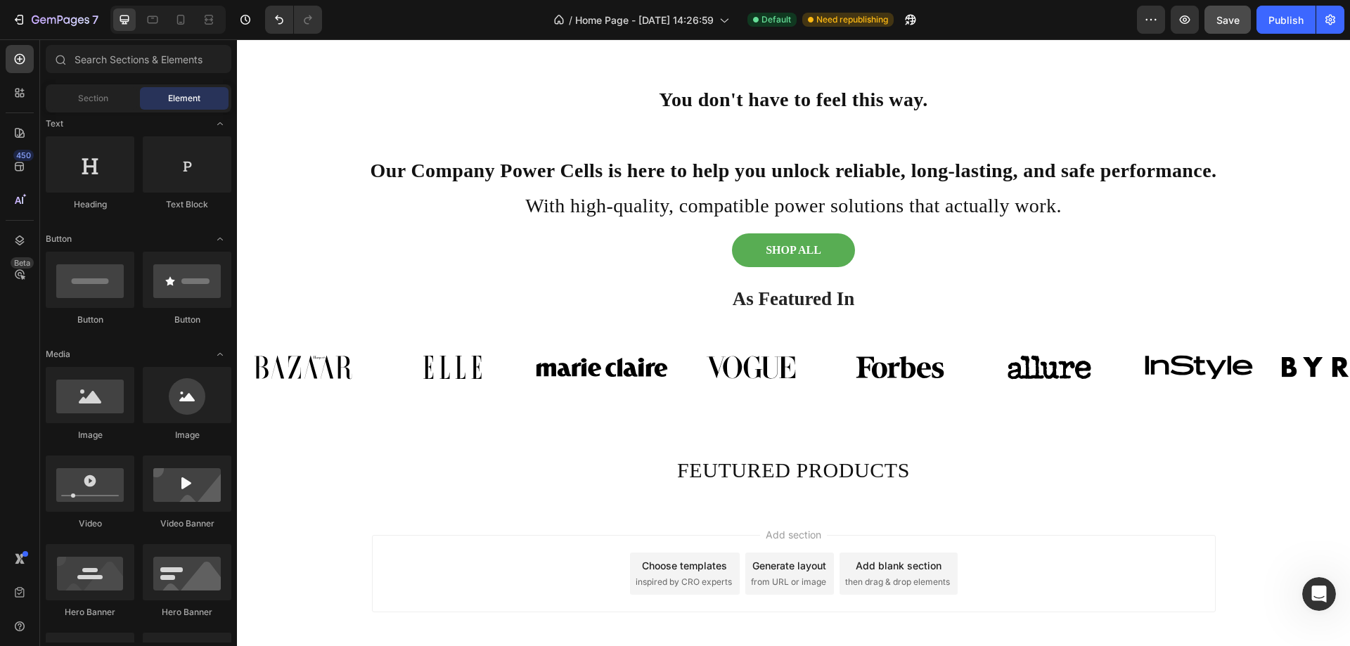
scroll to position [816, 0]
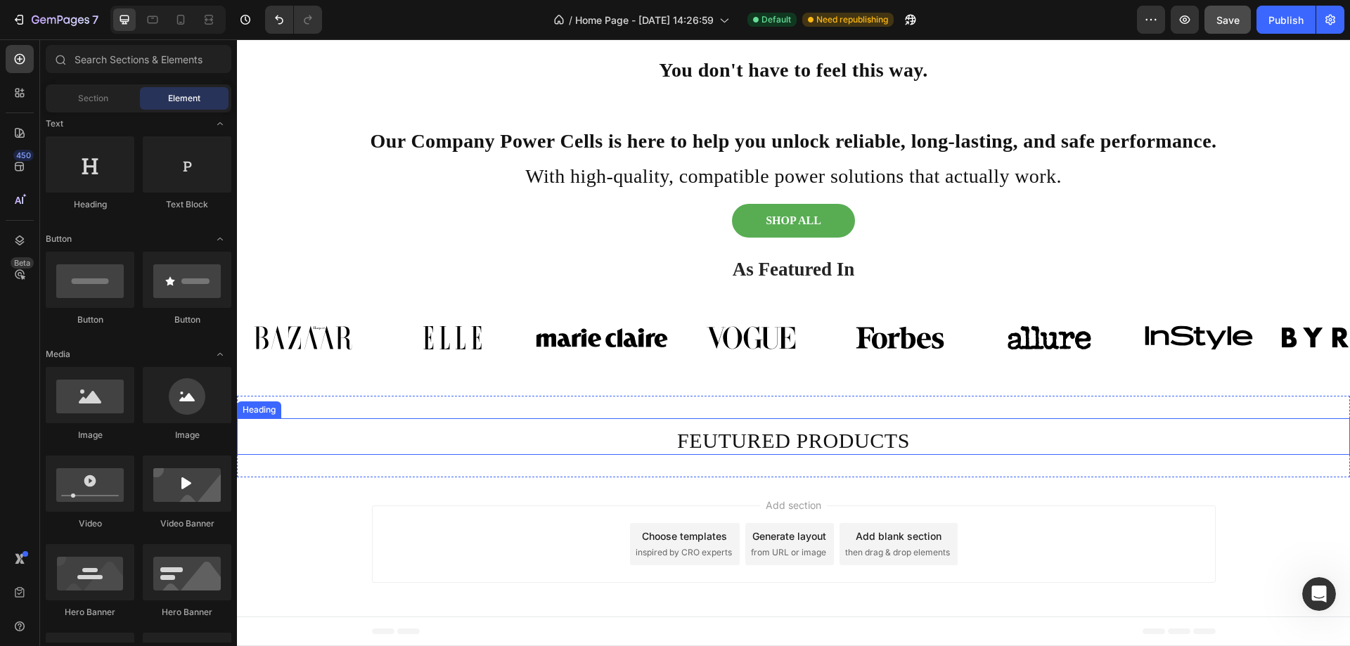
click at [917, 439] on h2 "FEUTURED PRODUCTS" at bounding box center [793, 441] width 1113 height 28
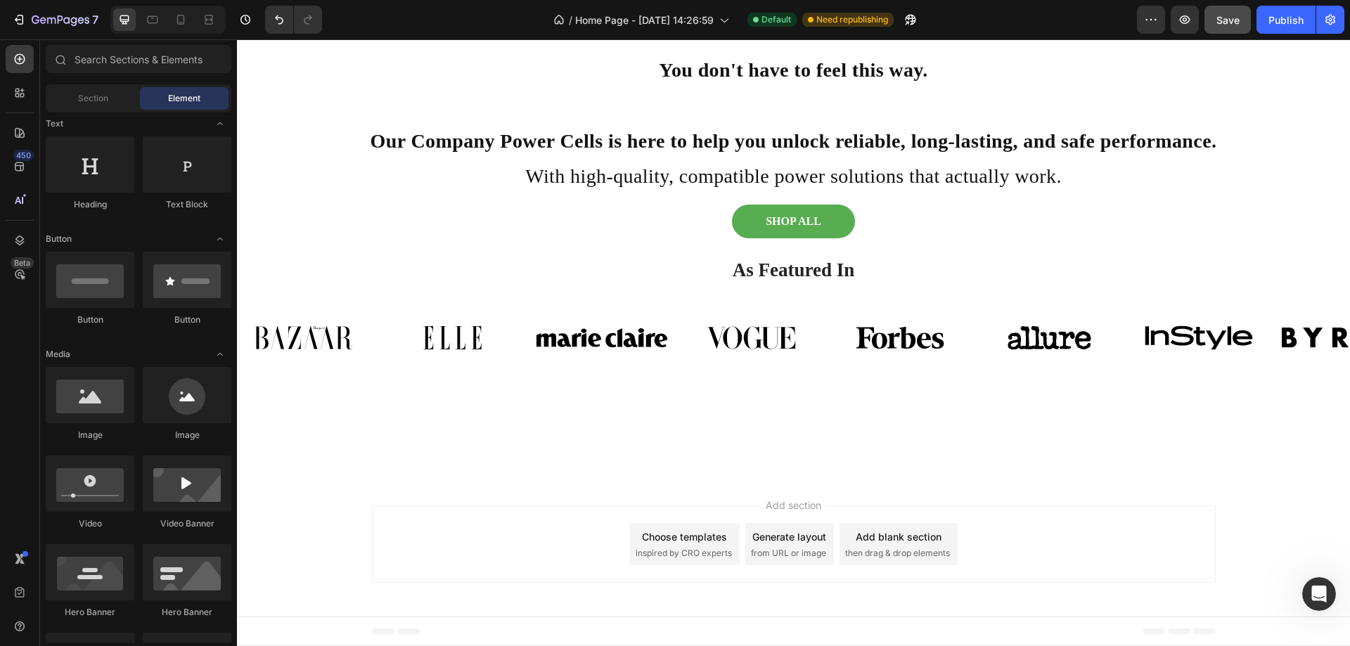
scroll to position [117, 0]
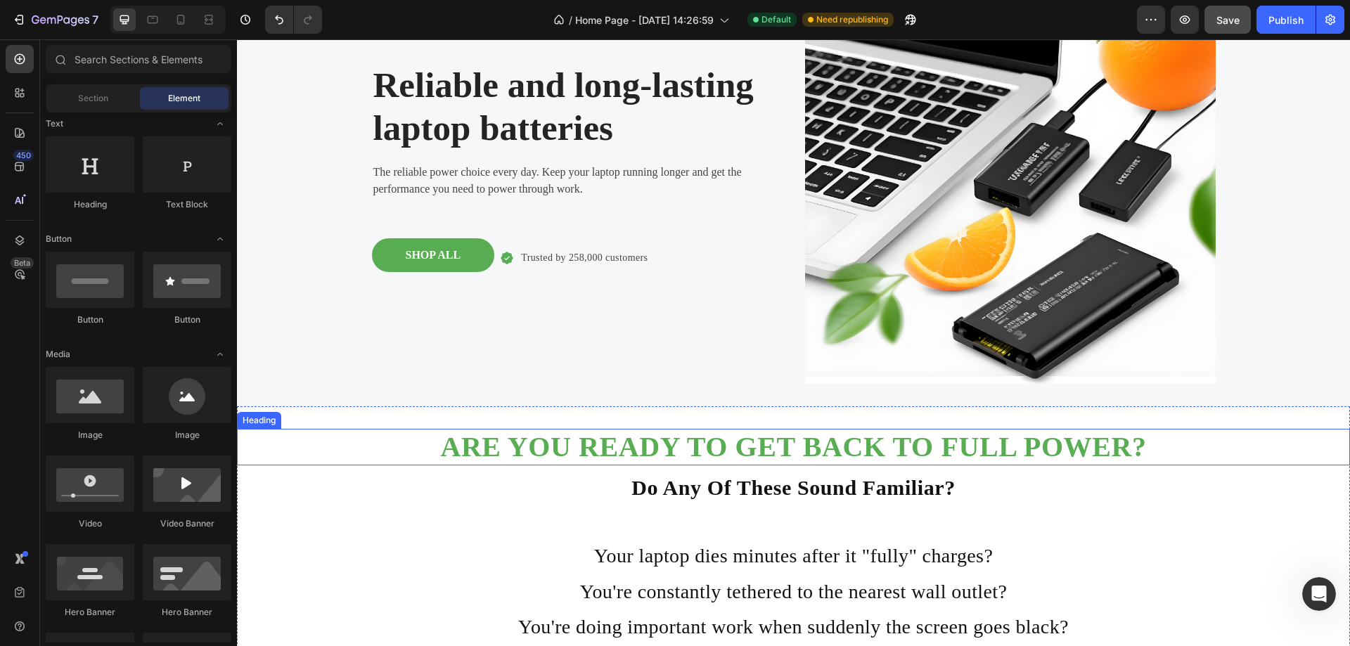
click at [987, 453] on strong "ARE YOU READY TO GET BACK TO FULL POWER?" at bounding box center [793, 447] width 706 height 32
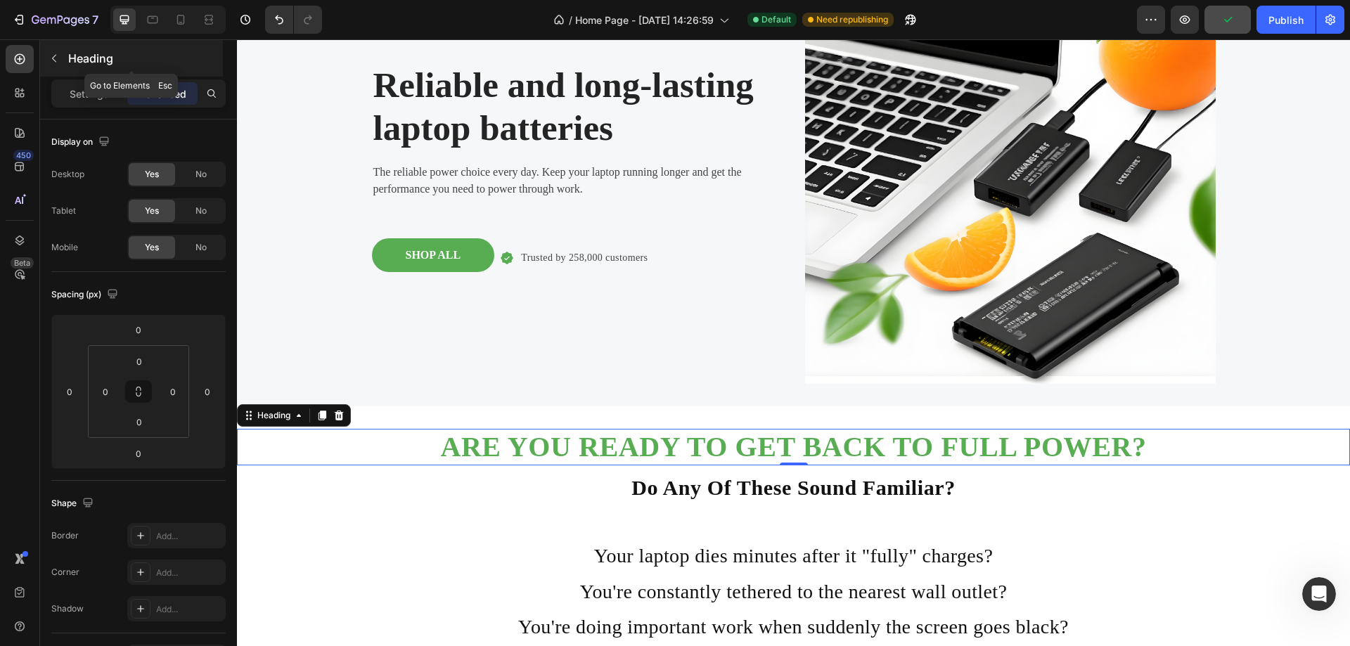
click at [57, 58] on icon "button" at bounding box center [54, 58] width 11 height 11
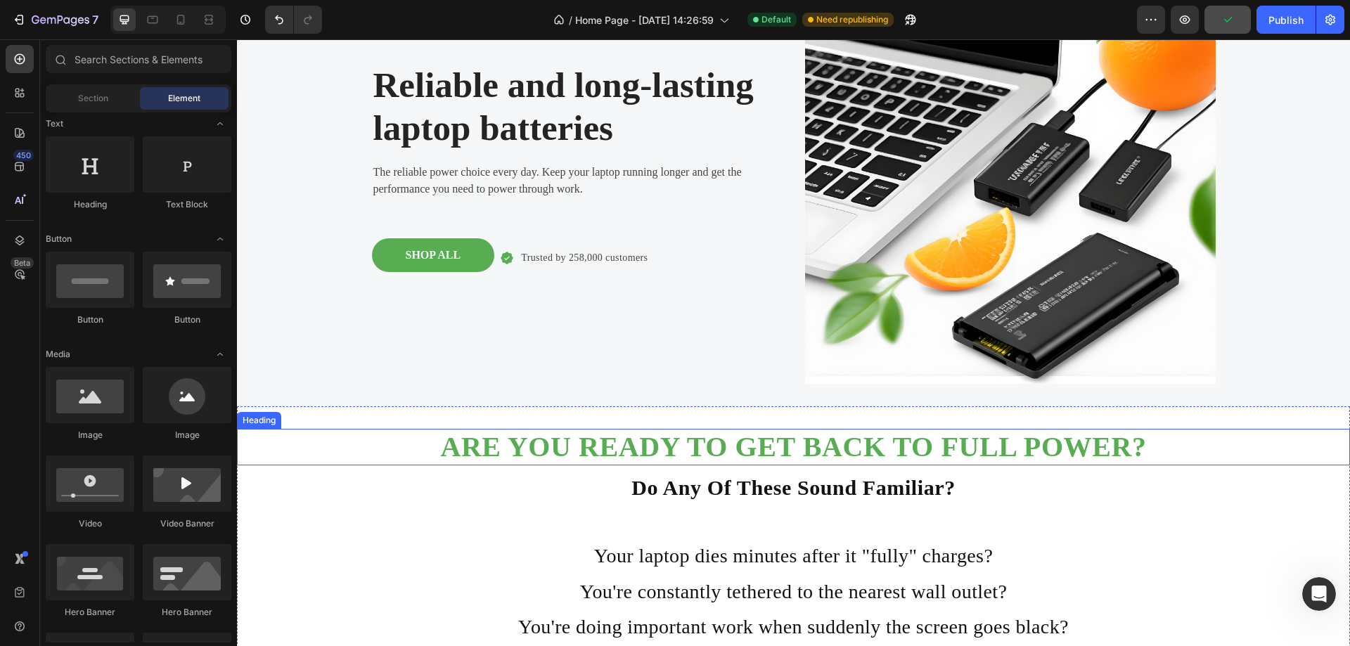
click at [587, 457] on strong "ARE YOU READY TO GET BACK TO FULL POWER?" at bounding box center [793, 447] width 706 height 32
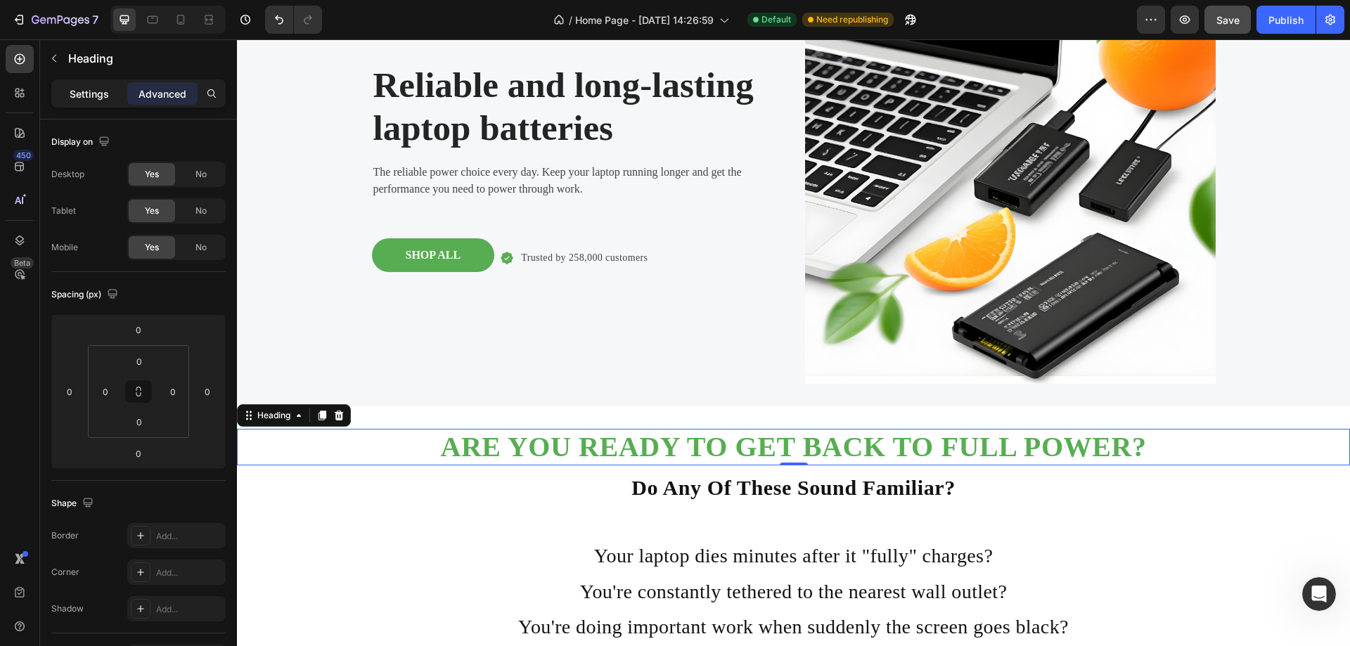
click at [91, 103] on div "Settings" at bounding box center [89, 93] width 70 height 22
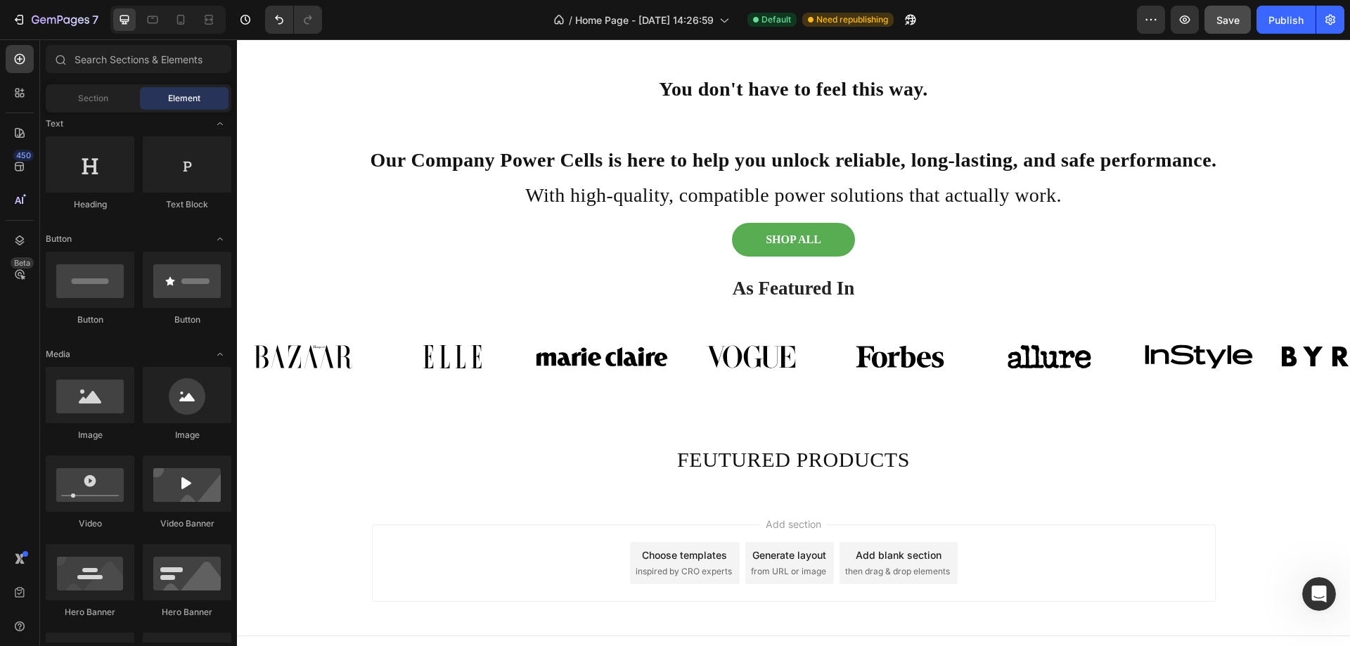
scroll to position [804, 0]
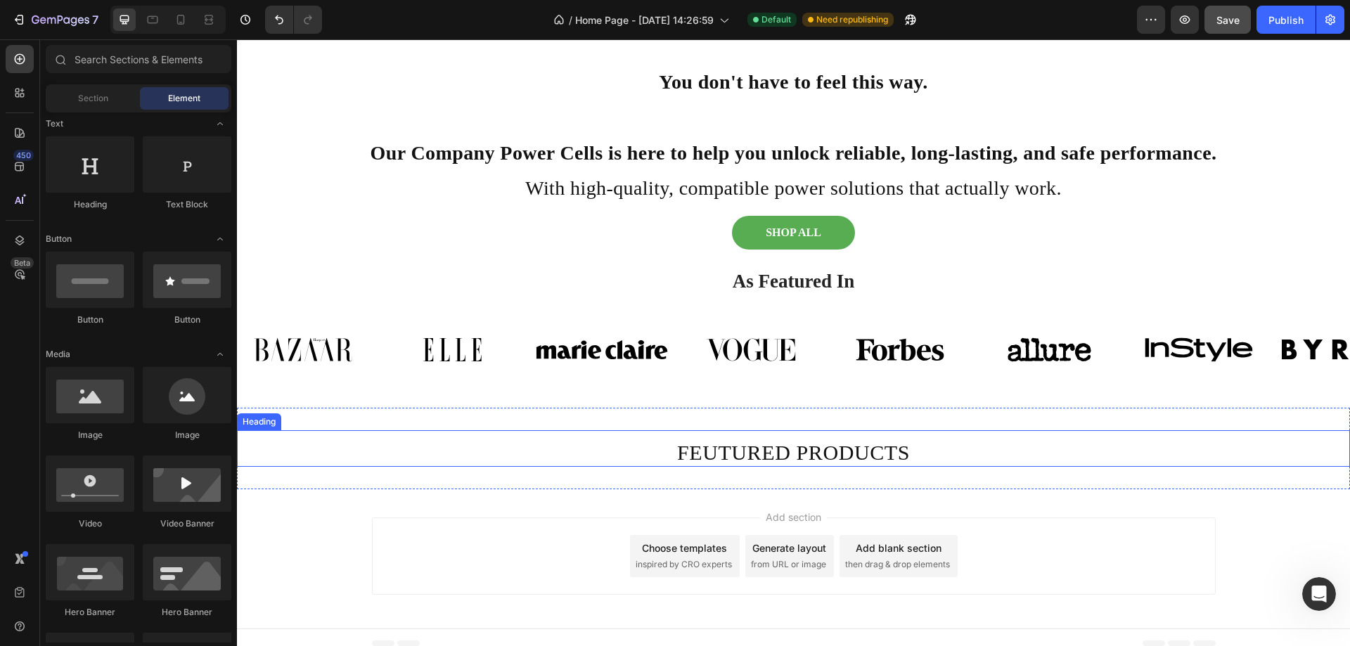
click at [818, 458] on h2 "FEUTURED PRODUCTS" at bounding box center [793, 453] width 1113 height 28
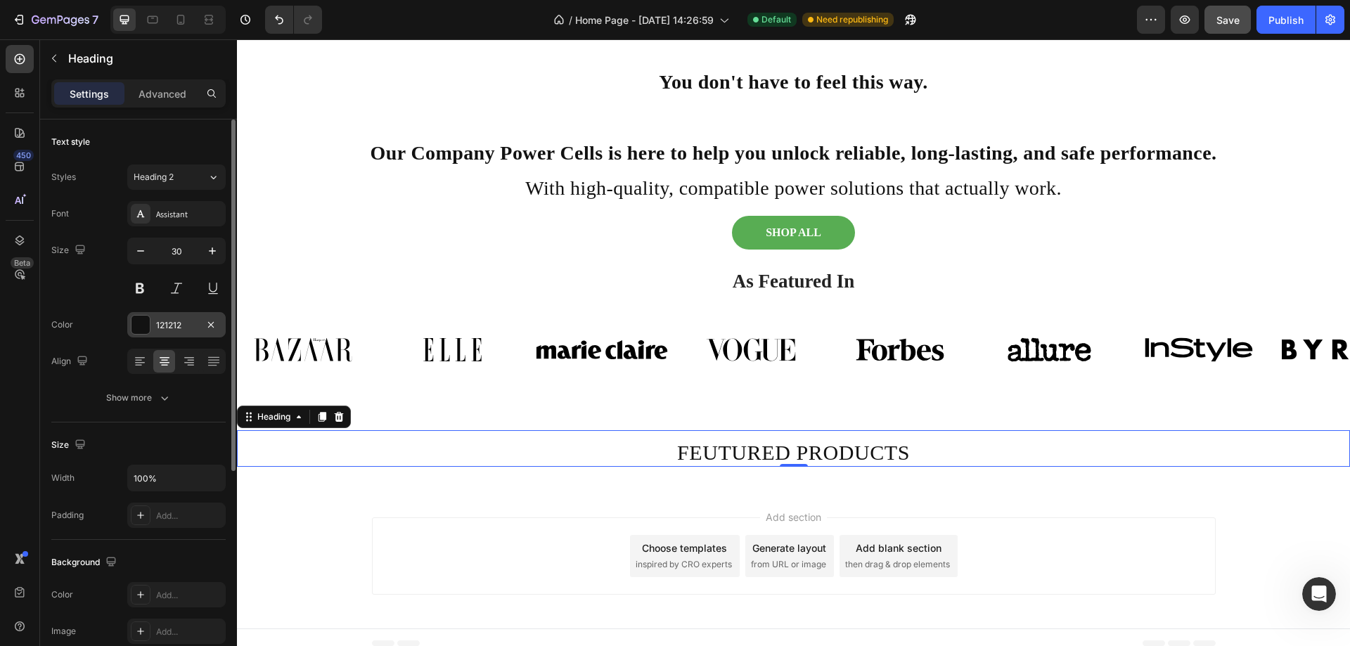
click at [183, 324] on div "121212" at bounding box center [176, 325] width 41 height 13
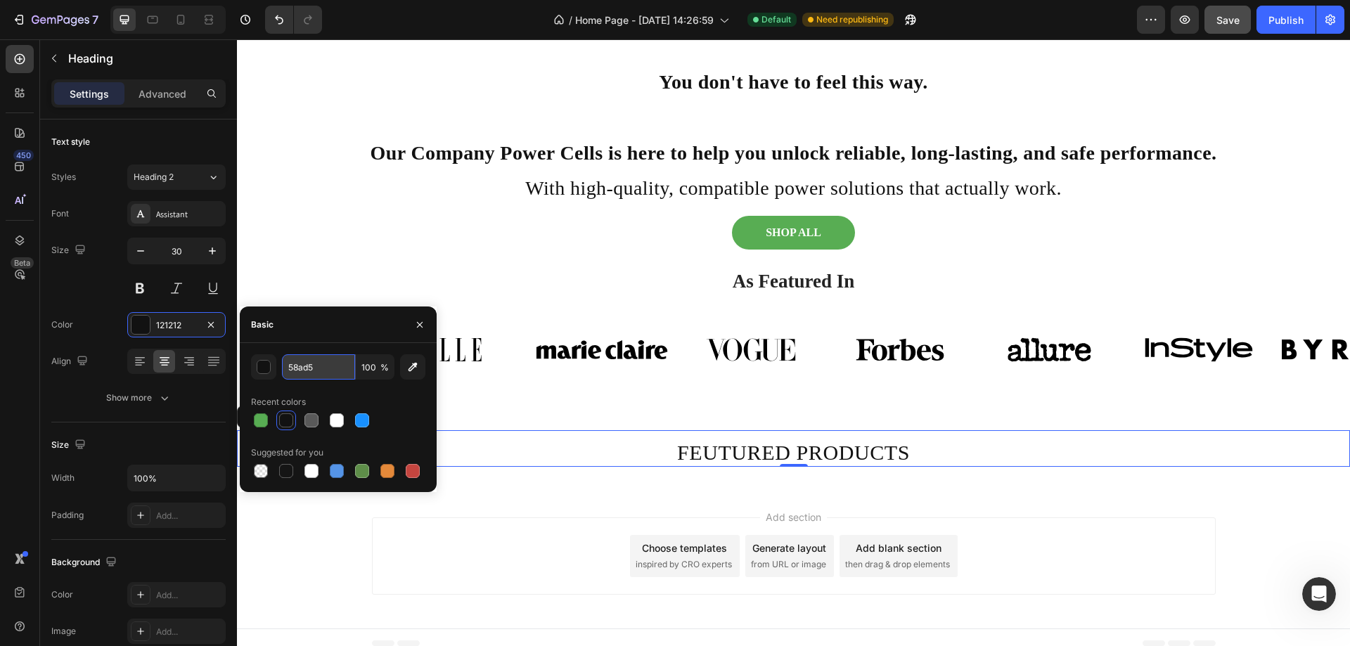
type input "58ad53"
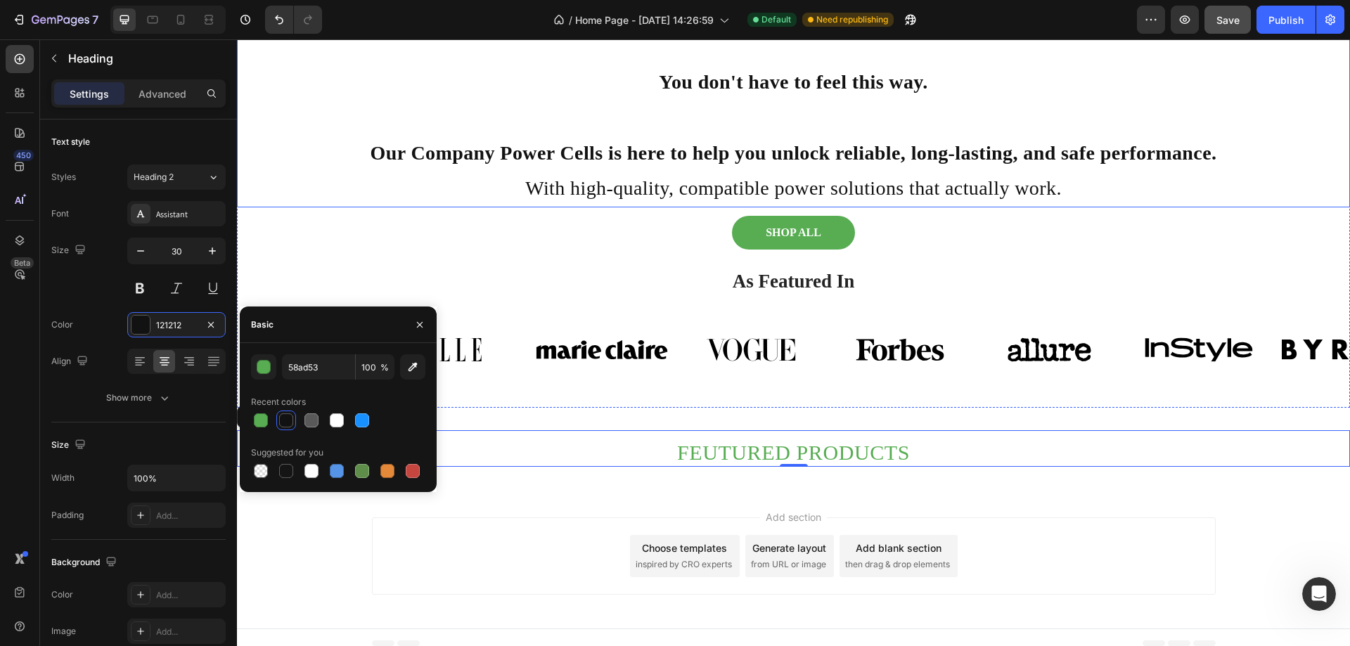
click at [1162, 115] on p "Rich Text Editor. Editing area: main" at bounding box center [793, 117] width 1110 height 35
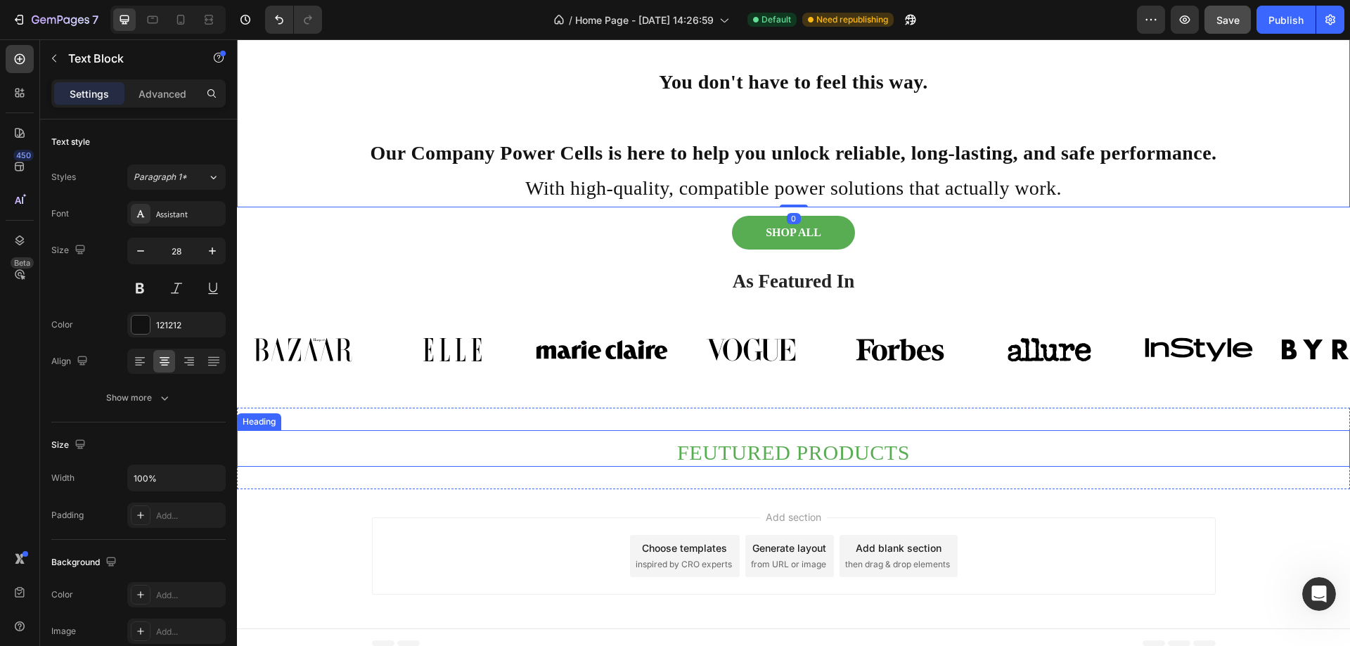
click at [851, 440] on h2 "FEUTURED PRODUCTS" at bounding box center [793, 453] width 1113 height 28
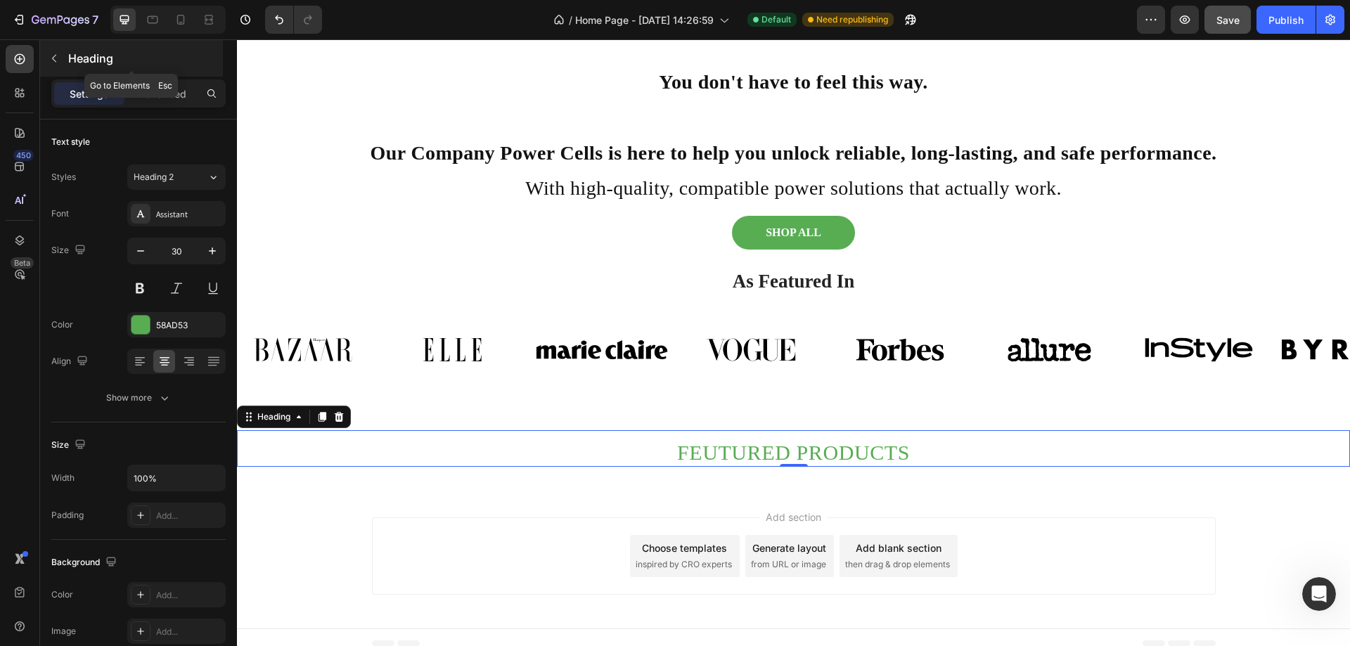
click at [60, 58] on button "button" at bounding box center [54, 58] width 22 height 22
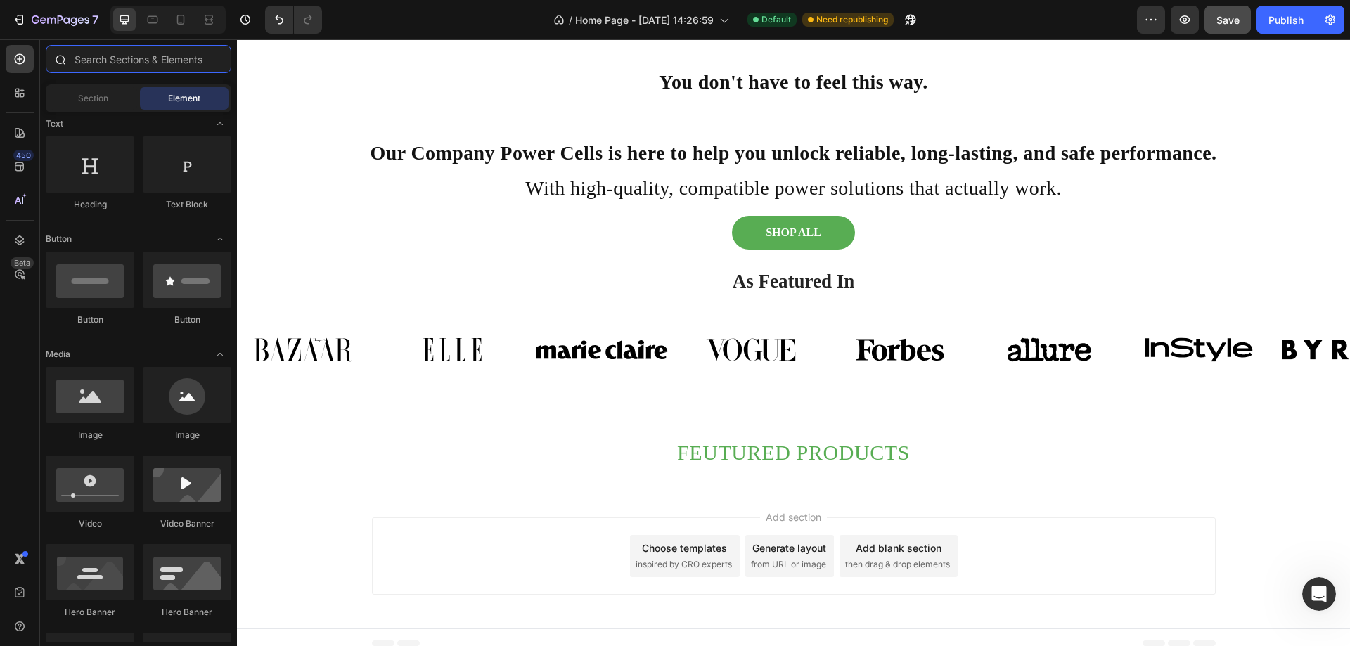
click at [94, 65] on input "text" at bounding box center [139, 59] width 186 height 28
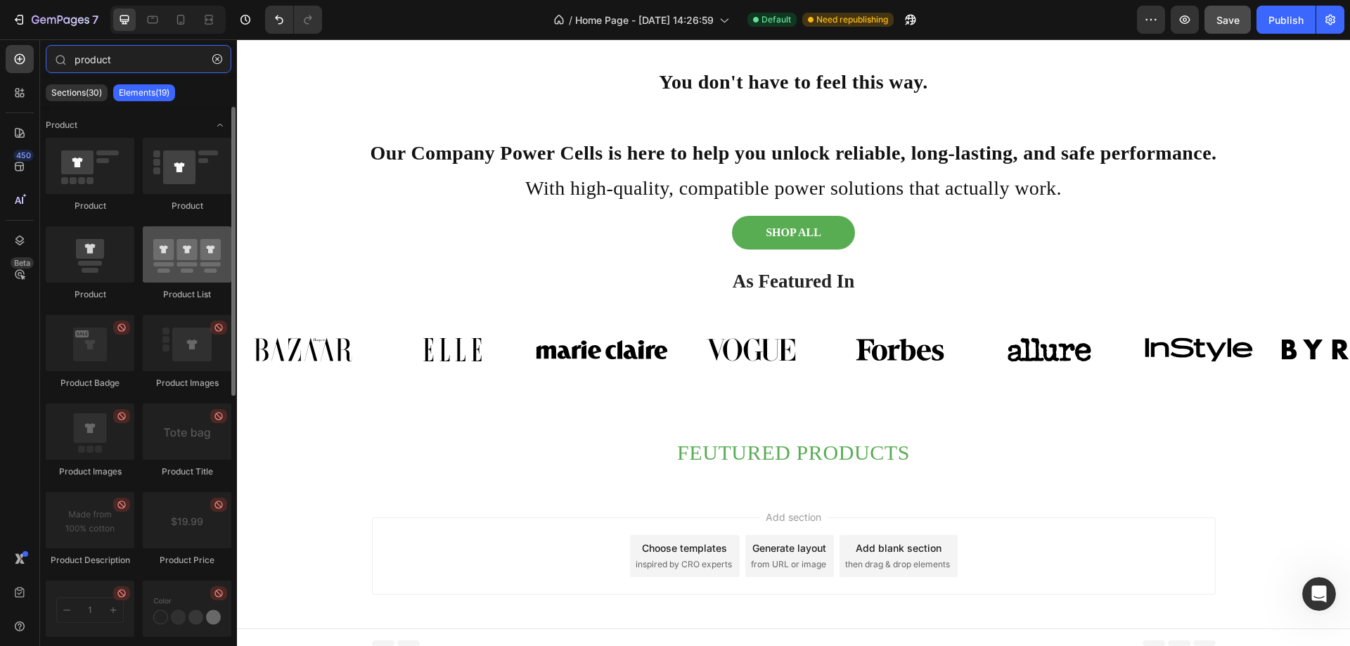
type input "product"
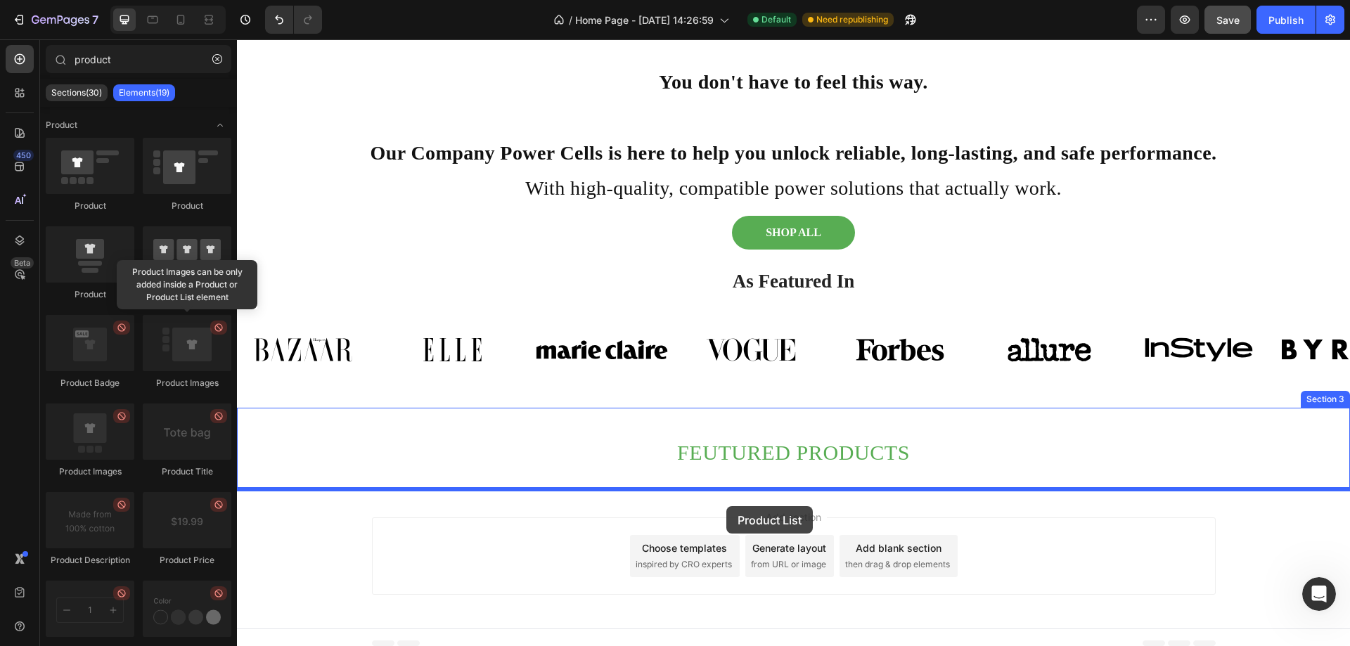
drag, startPoint x: 423, startPoint y: 306, endPoint x: 726, endPoint y: 506, distance: 363.3
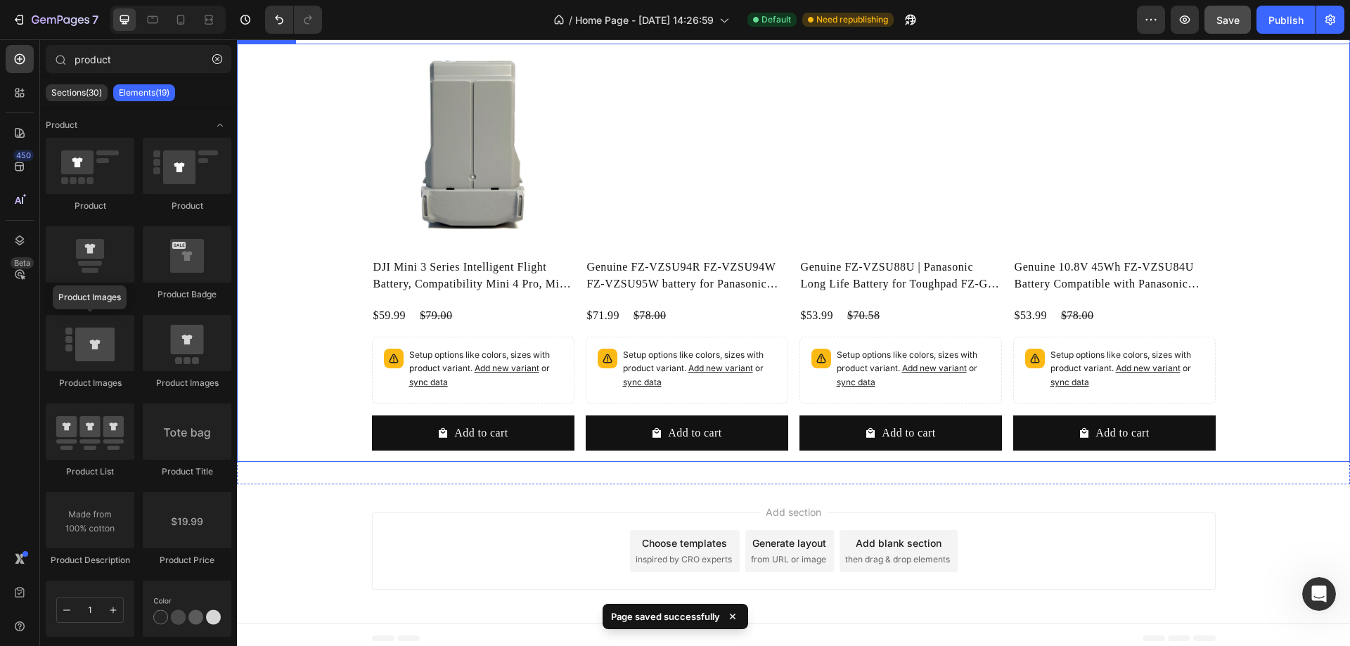
scroll to position [1014, 0]
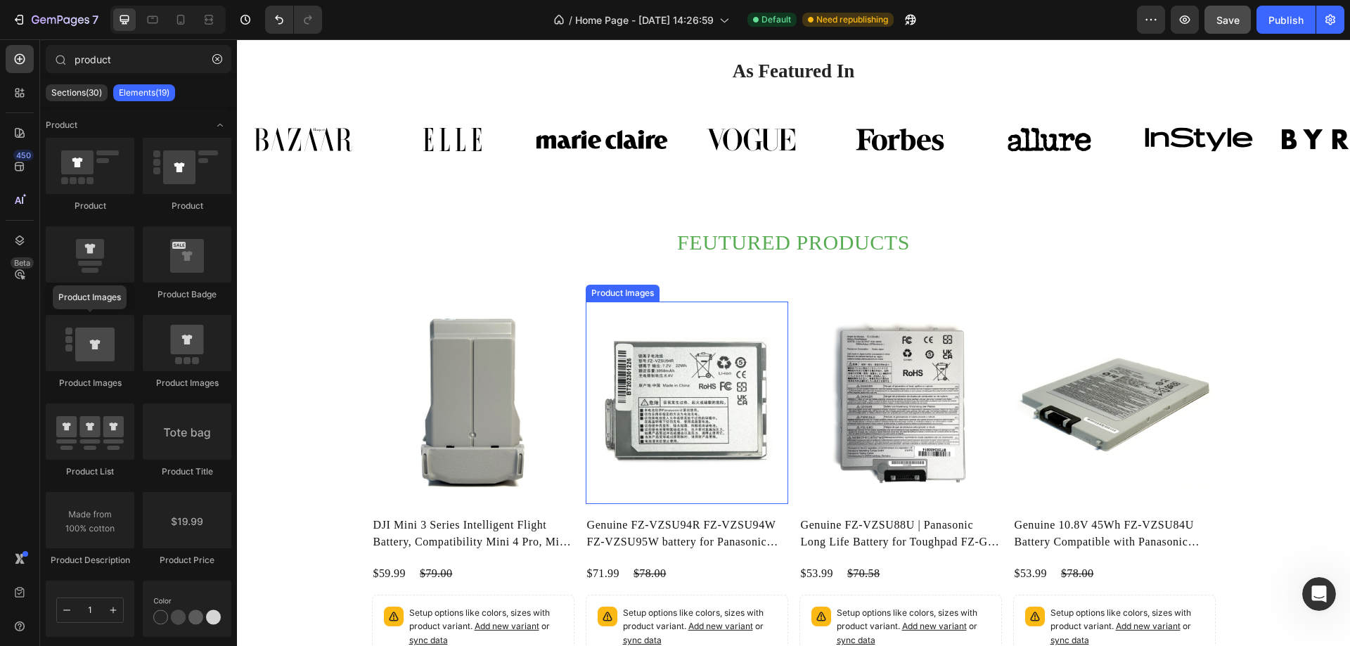
click at [781, 321] on img at bounding box center [687, 403] width 202 height 202
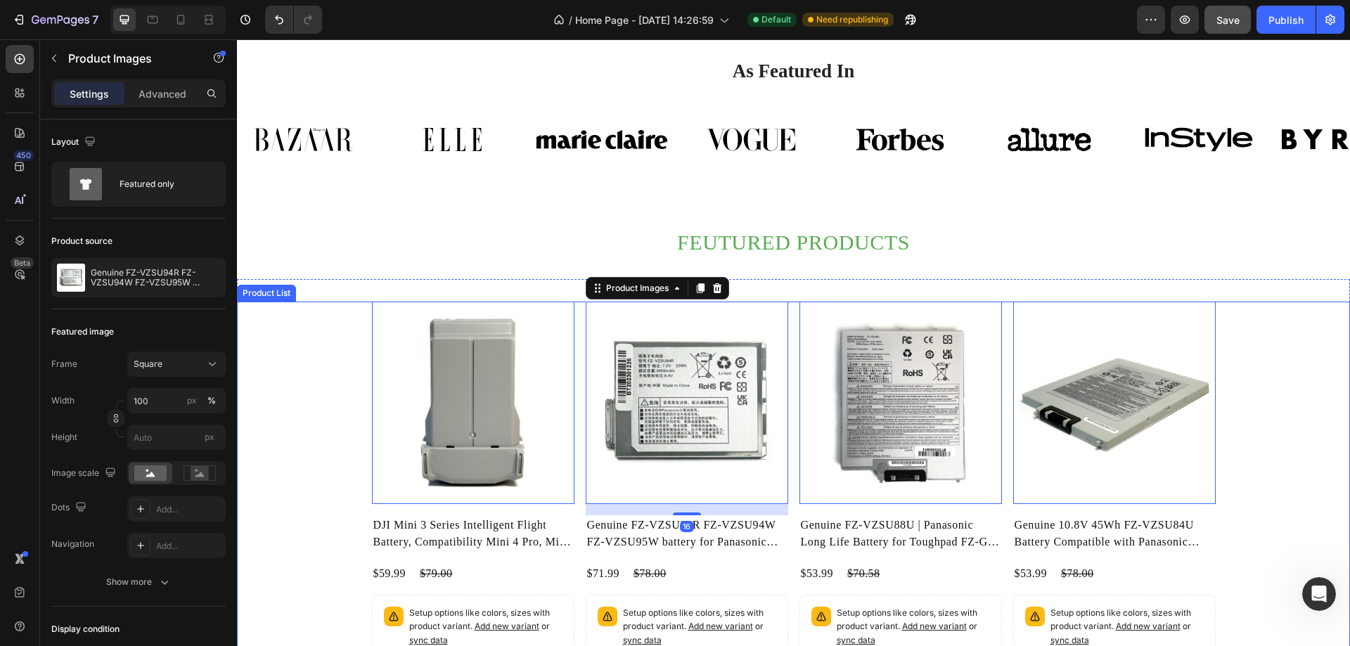
click at [1299, 311] on div "Product Images 0 DJI Mini 3 Series Intelligent Flight Battery, Compatibility Mi…" at bounding box center [793, 511] width 1113 height 418
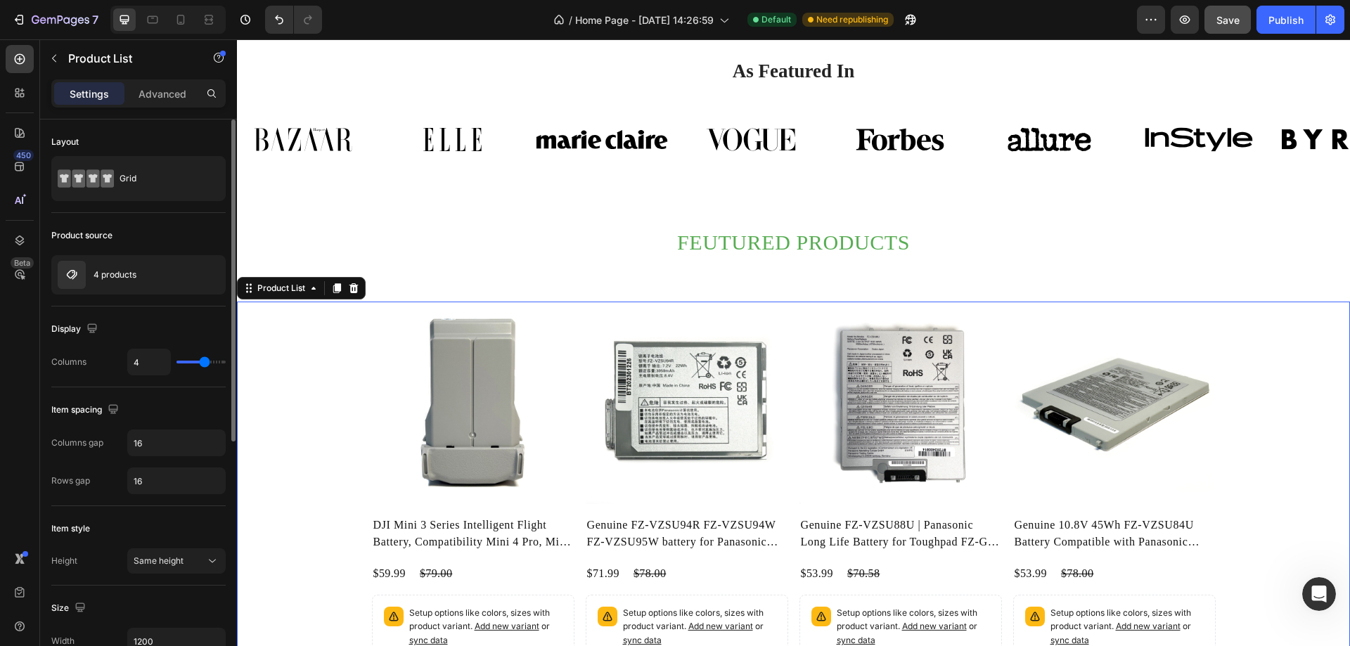
type input "5"
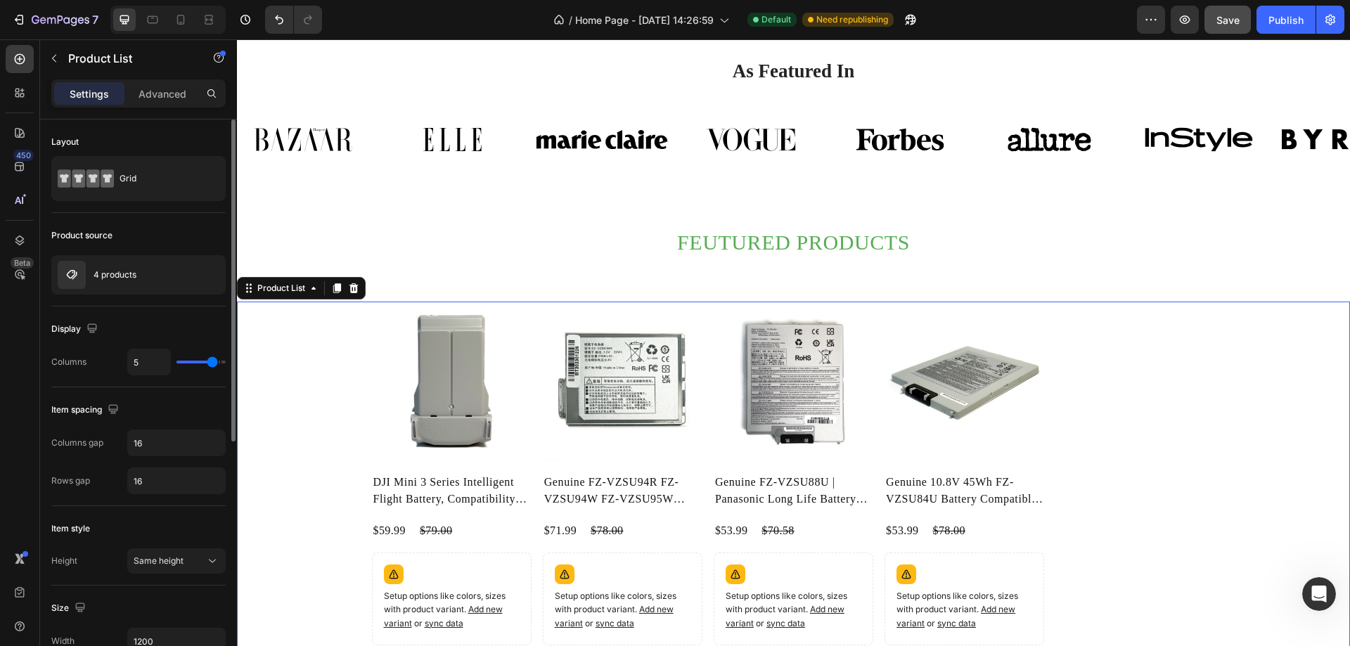
type input "6"
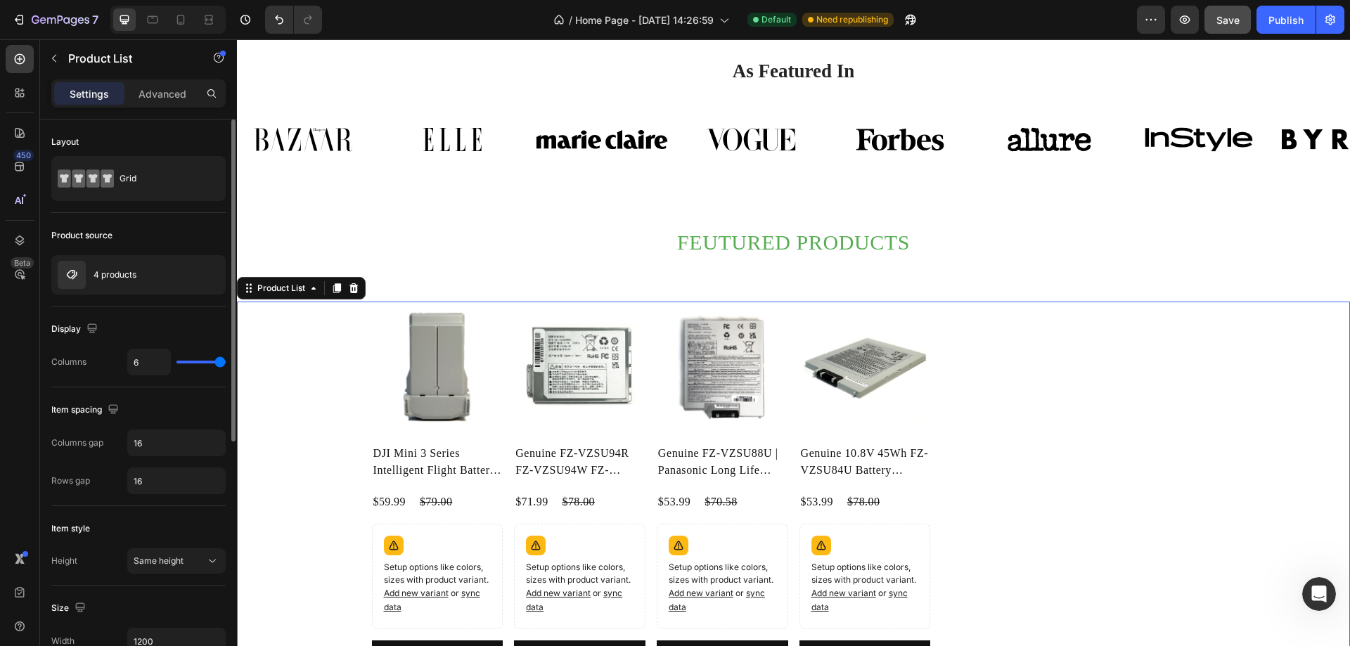
drag, startPoint x: 200, startPoint y: 359, endPoint x: 225, endPoint y: 357, distance: 24.7
type input "6"
click at [225, 361] on input "range" at bounding box center [200, 362] width 49 height 3
click at [226, 361] on input "range" at bounding box center [200, 362] width 49 height 3
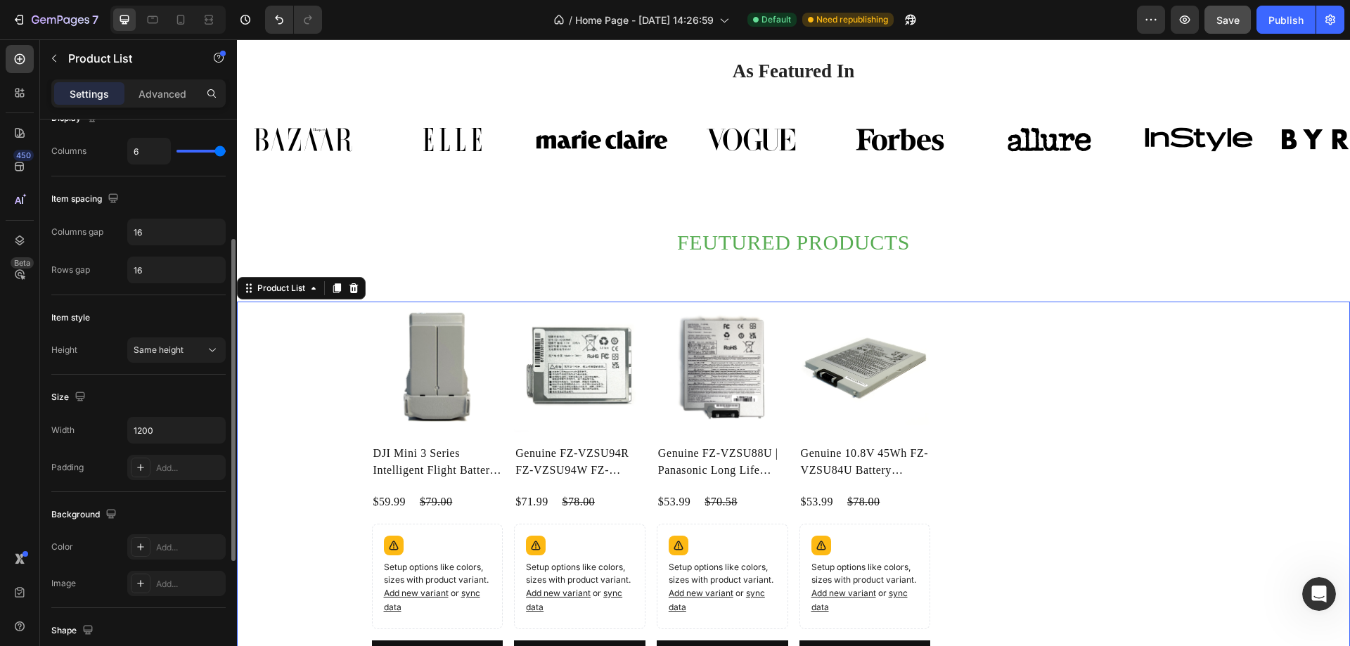
scroll to position [141, 0]
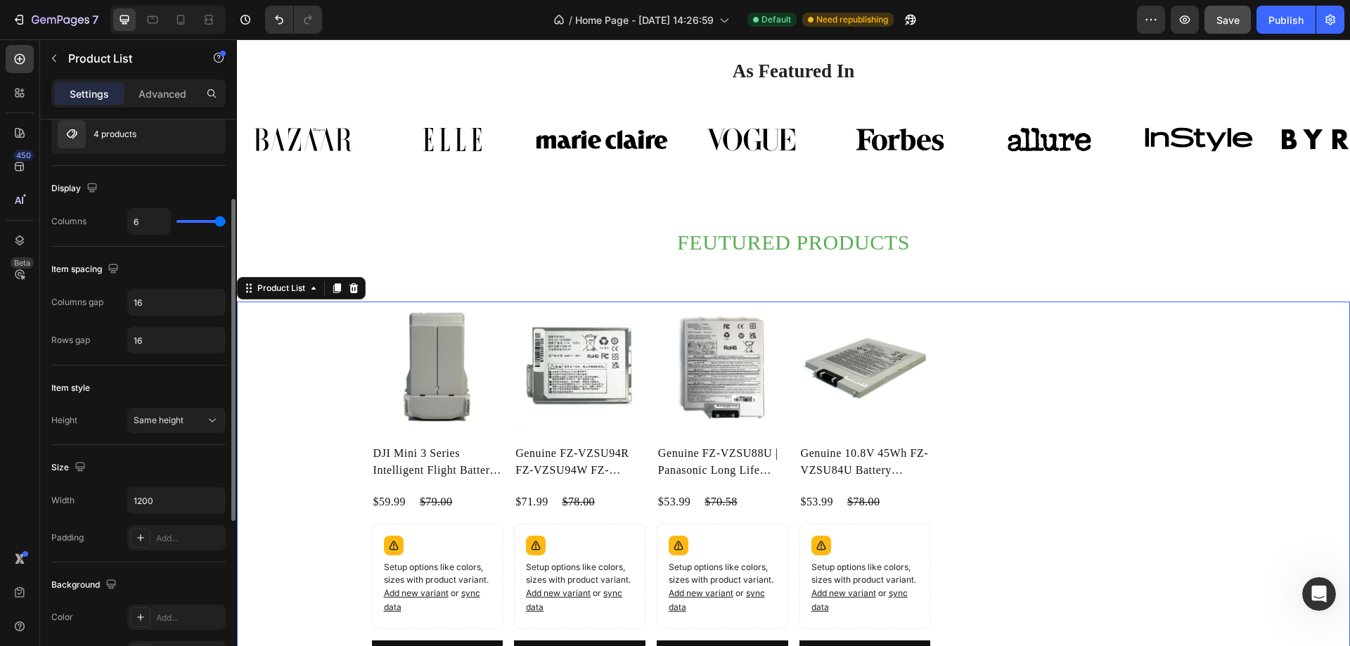
type input "5"
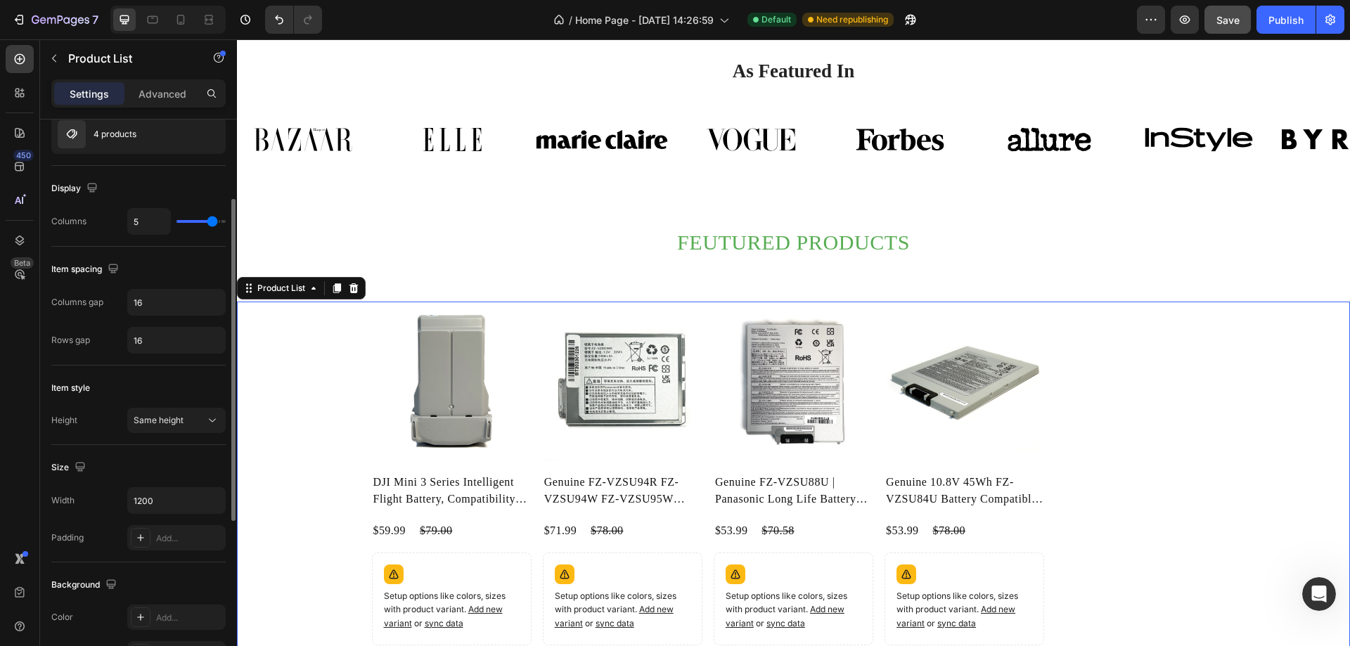
type input "4"
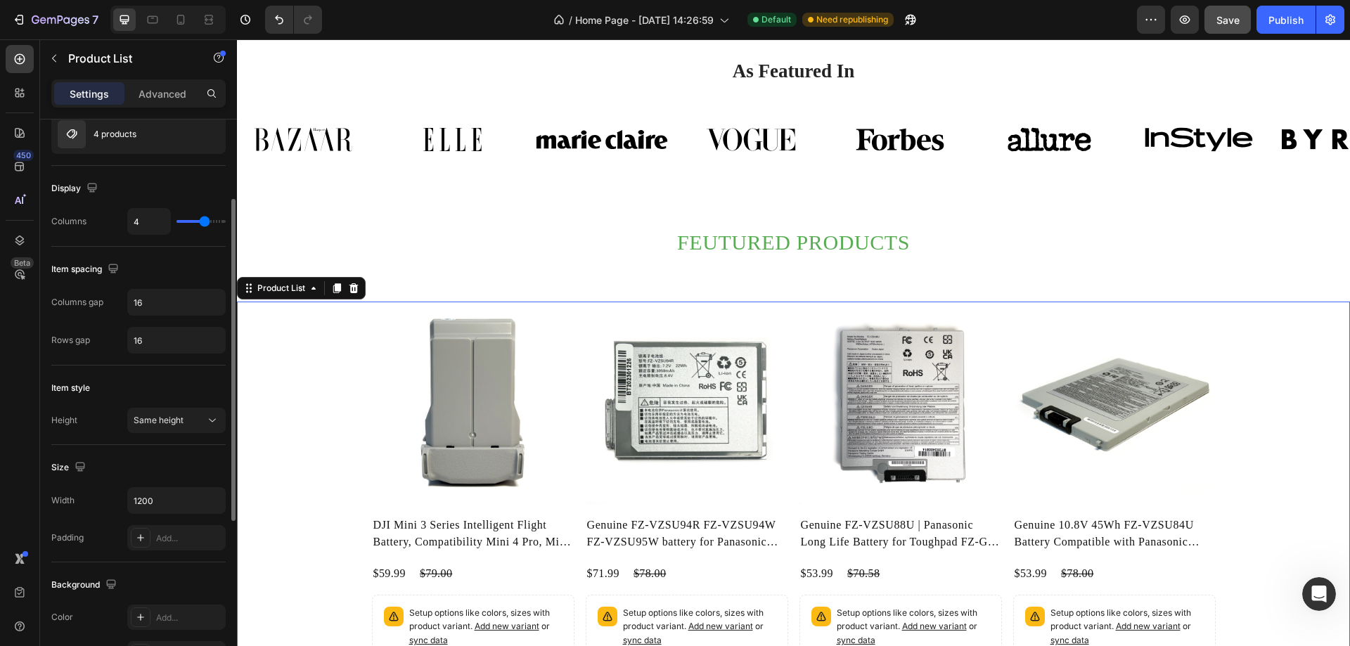
drag, startPoint x: 220, startPoint y: 218, endPoint x: 205, endPoint y: 221, distance: 15.2
type input "4"
click at [205, 221] on input "range" at bounding box center [200, 221] width 49 height 3
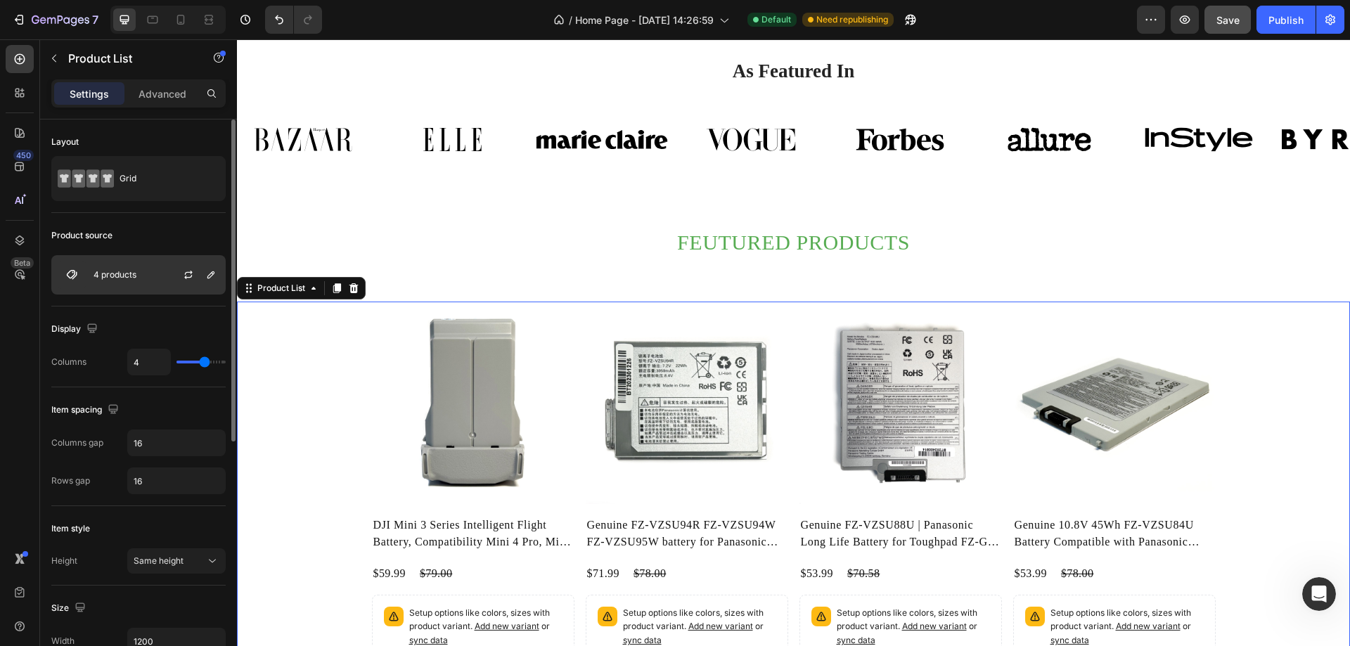
click at [72, 271] on img at bounding box center [72, 275] width 28 height 28
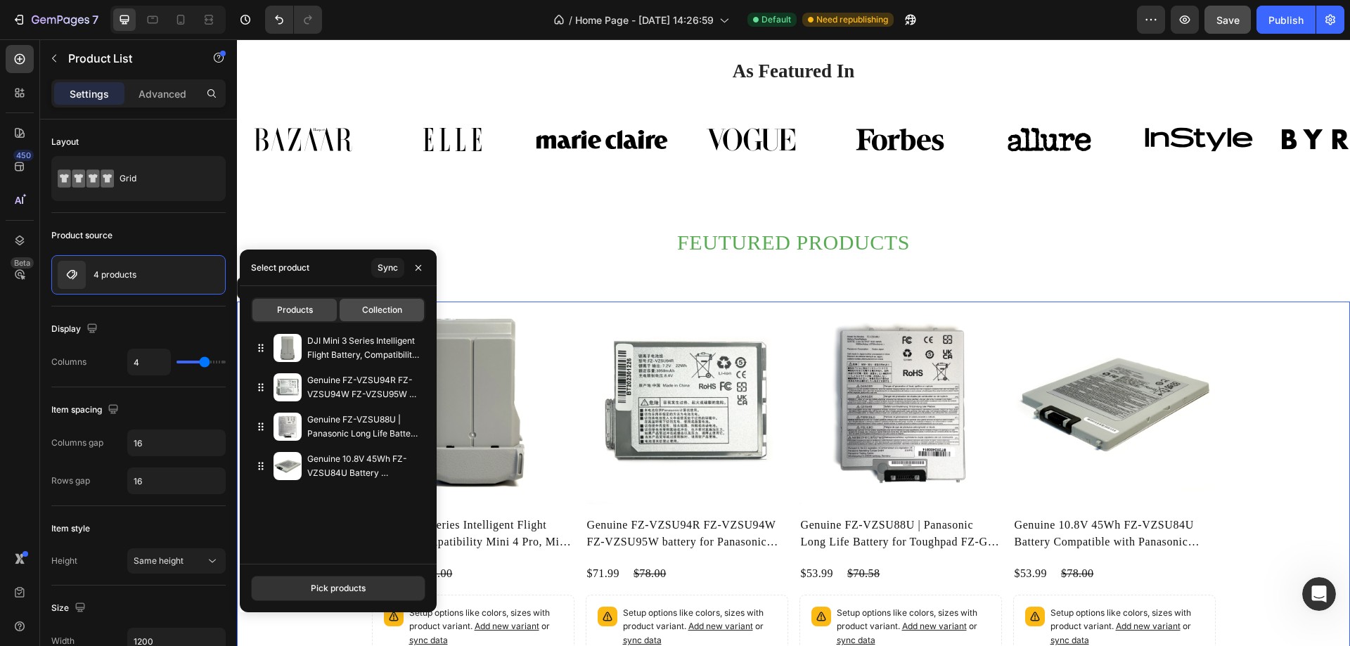
click at [369, 305] on span "Collection" at bounding box center [382, 310] width 40 height 13
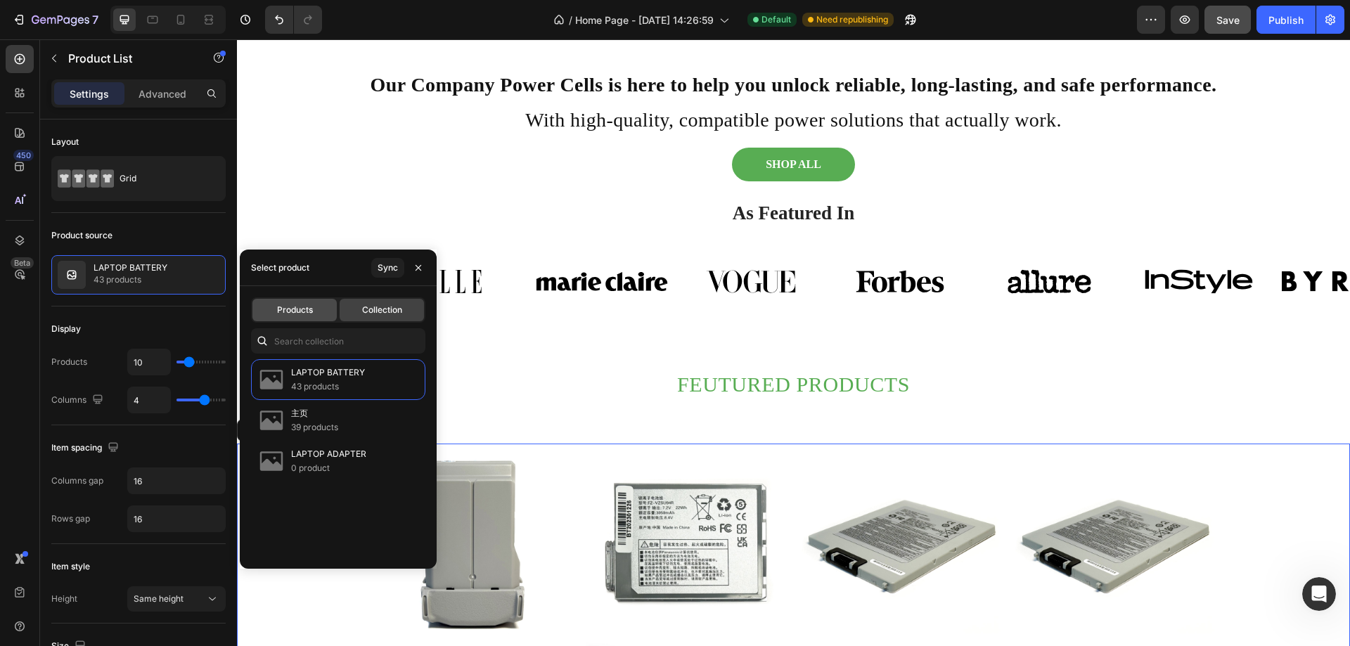
scroll to position [1014, 0]
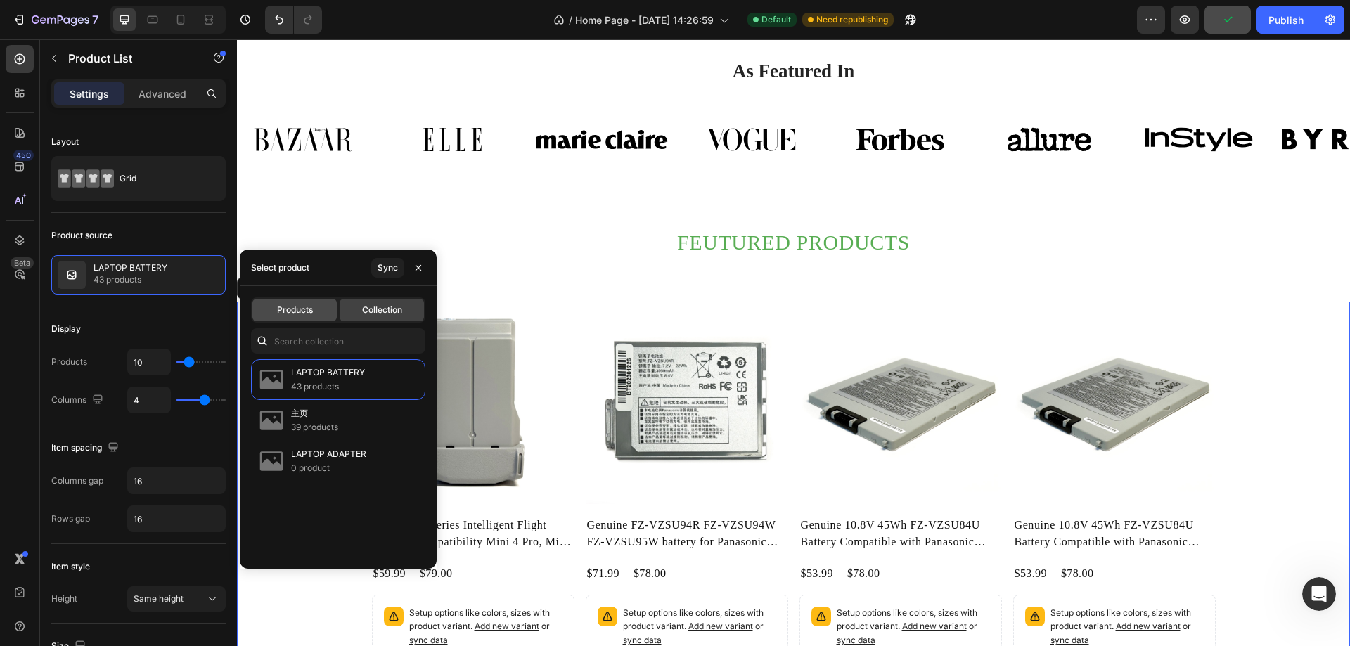
click at [315, 311] on div "Products" at bounding box center [294, 310] width 84 height 22
type input "4"
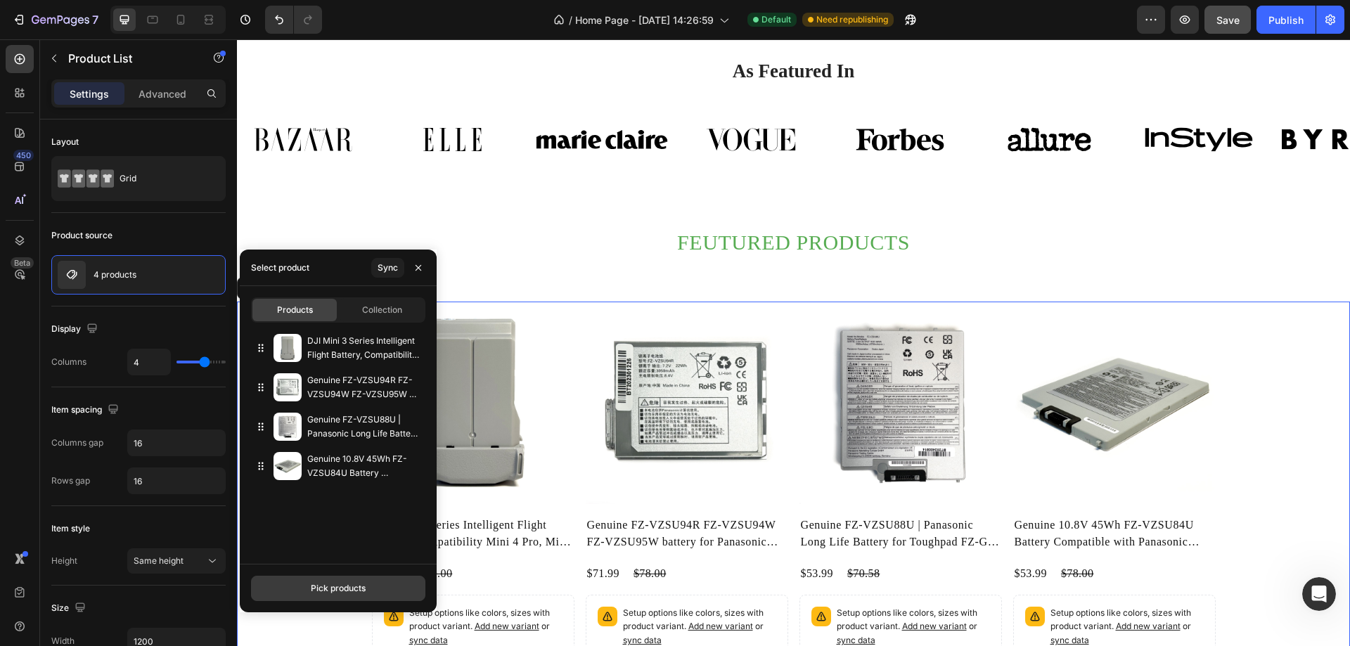
click at [331, 589] on div "Pick products" at bounding box center [338, 588] width 55 height 13
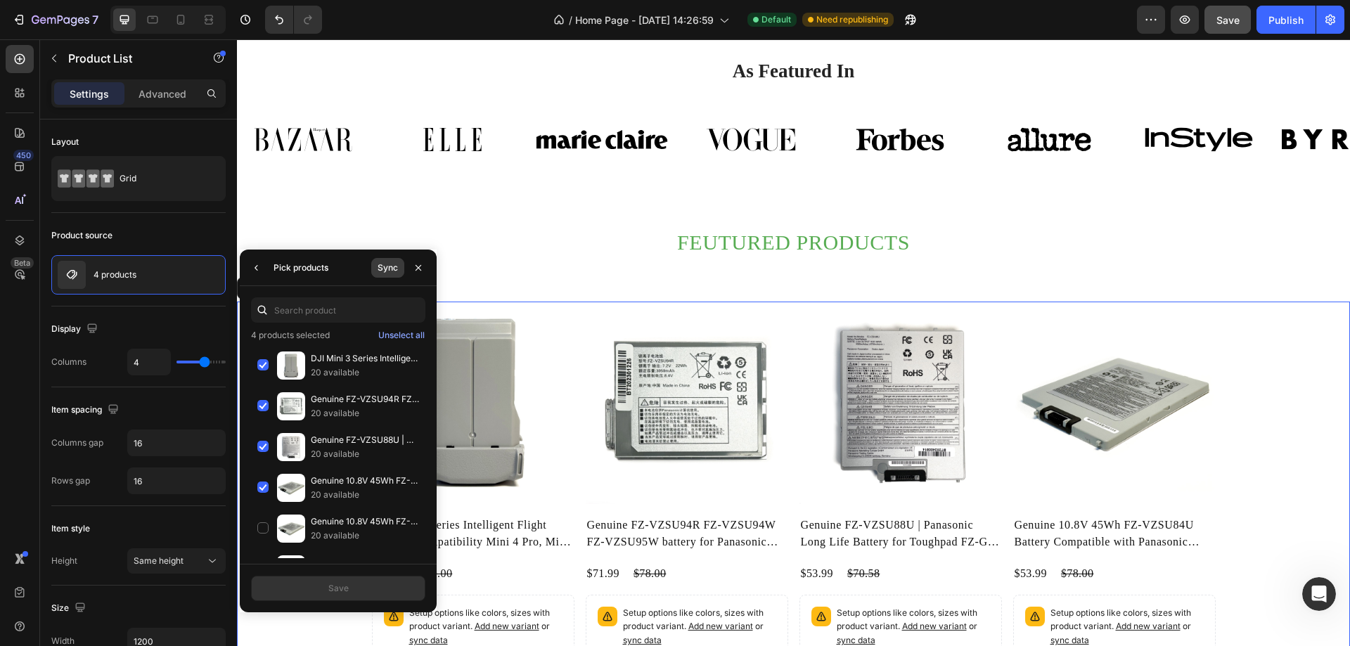
click at [387, 268] on div "Sync" at bounding box center [388, 268] width 20 height 13
click at [418, 268] on icon "button" at bounding box center [418, 267] width 6 height 6
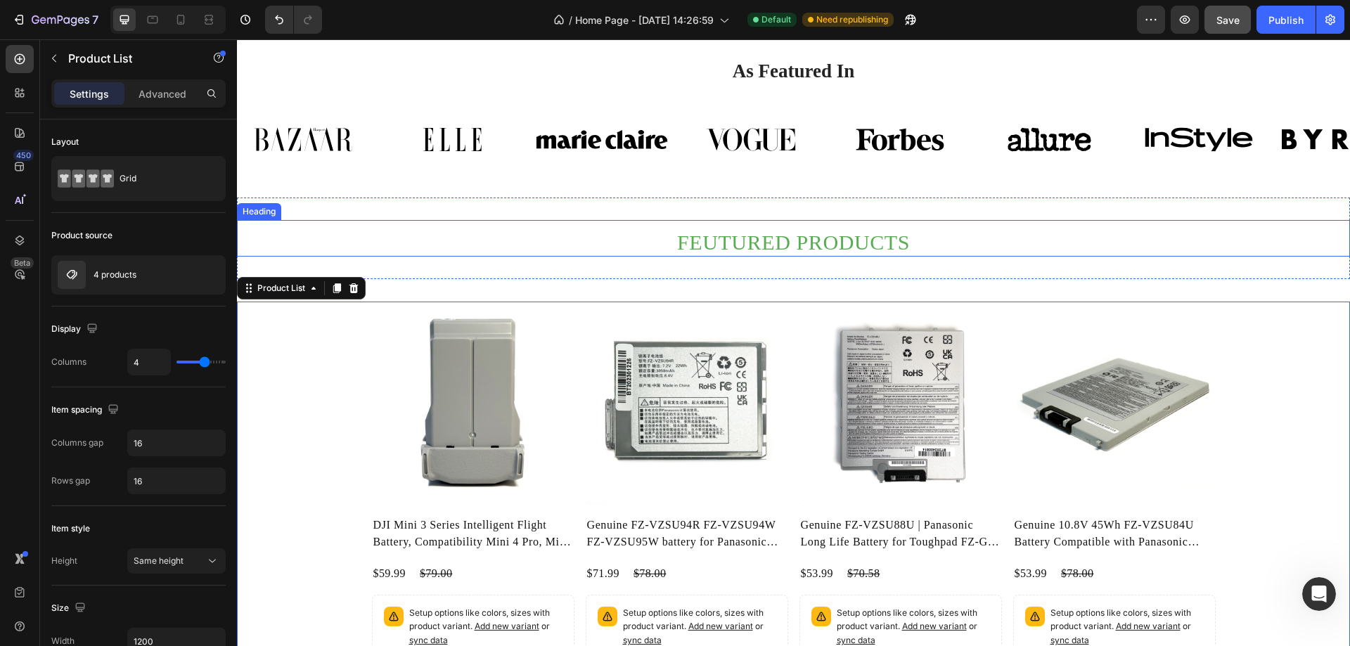
click at [809, 253] on h2 "FEUTURED PRODUCTS" at bounding box center [793, 242] width 1113 height 28
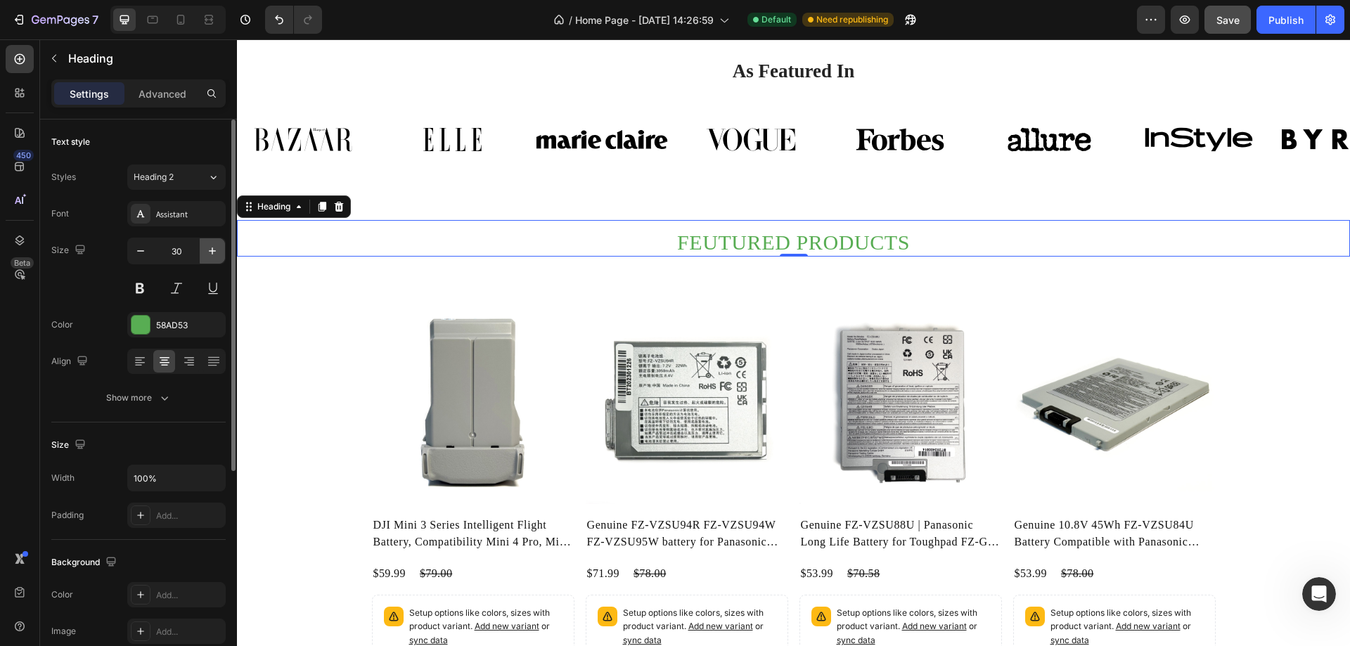
click at [211, 252] on icon "button" at bounding box center [212, 251] width 14 height 14
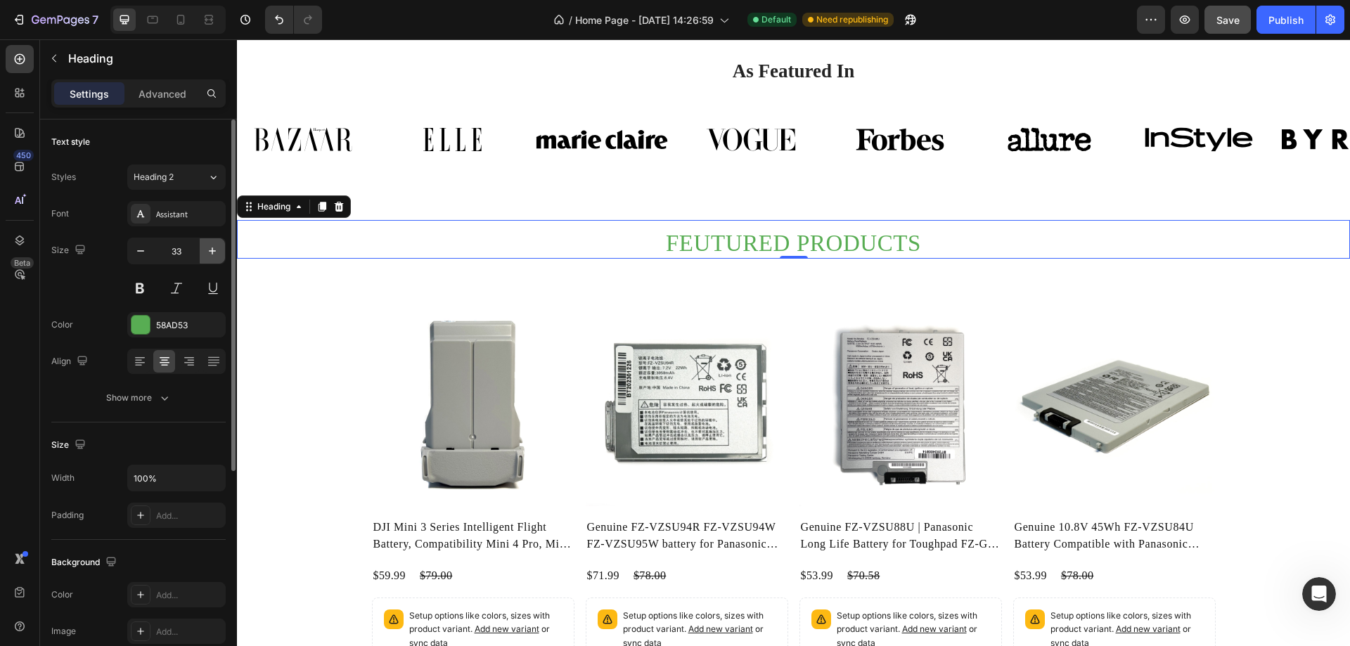
click at [211, 252] on icon "button" at bounding box center [212, 251] width 14 height 14
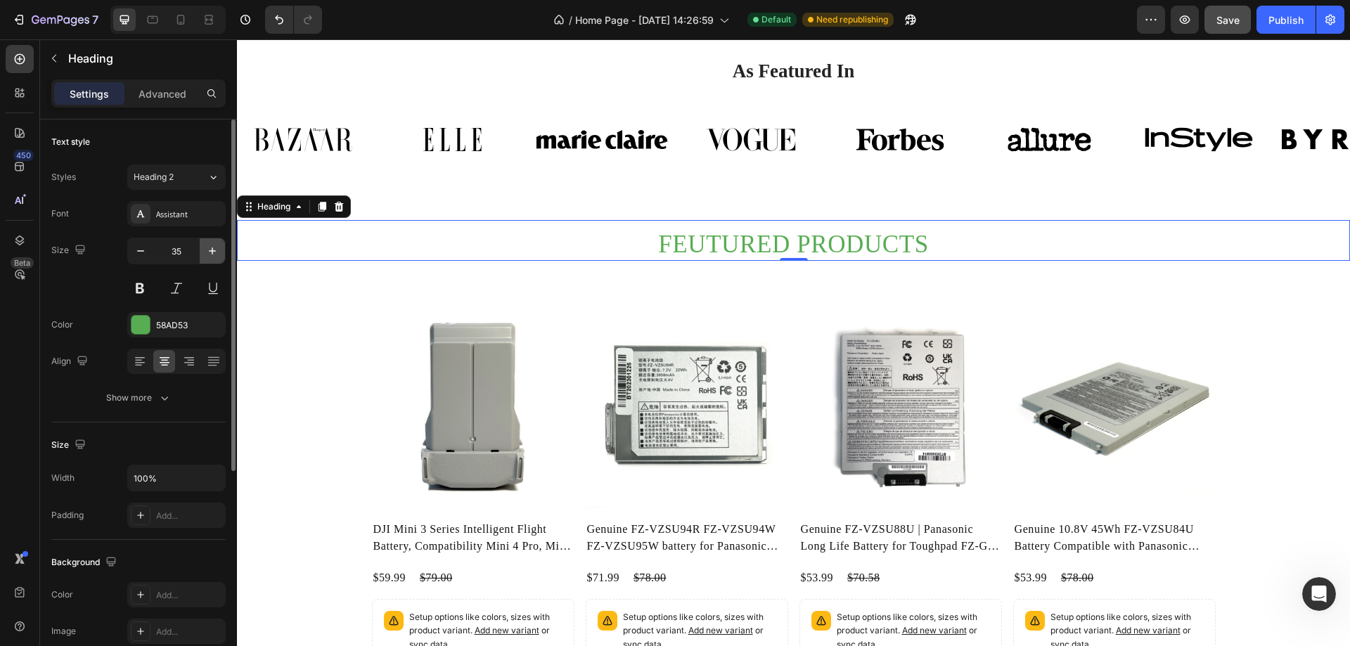
click at [211, 252] on icon "button" at bounding box center [212, 251] width 14 height 14
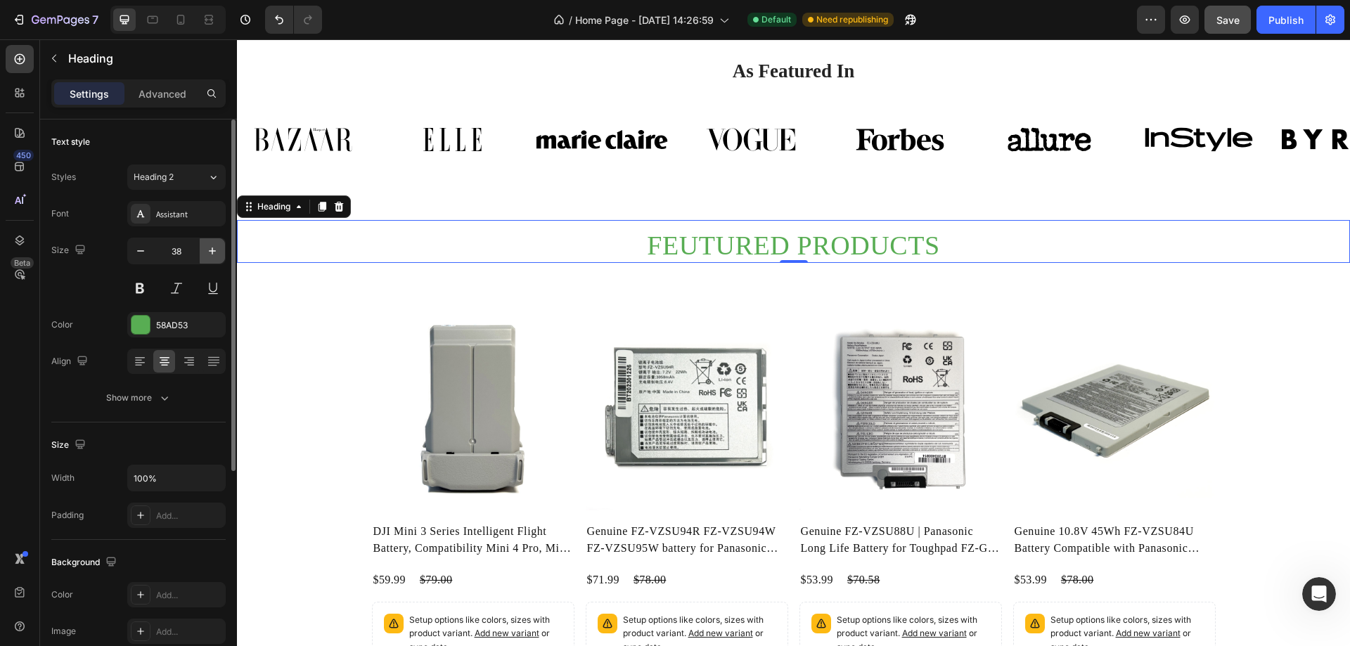
click at [211, 252] on icon "button" at bounding box center [212, 251] width 14 height 14
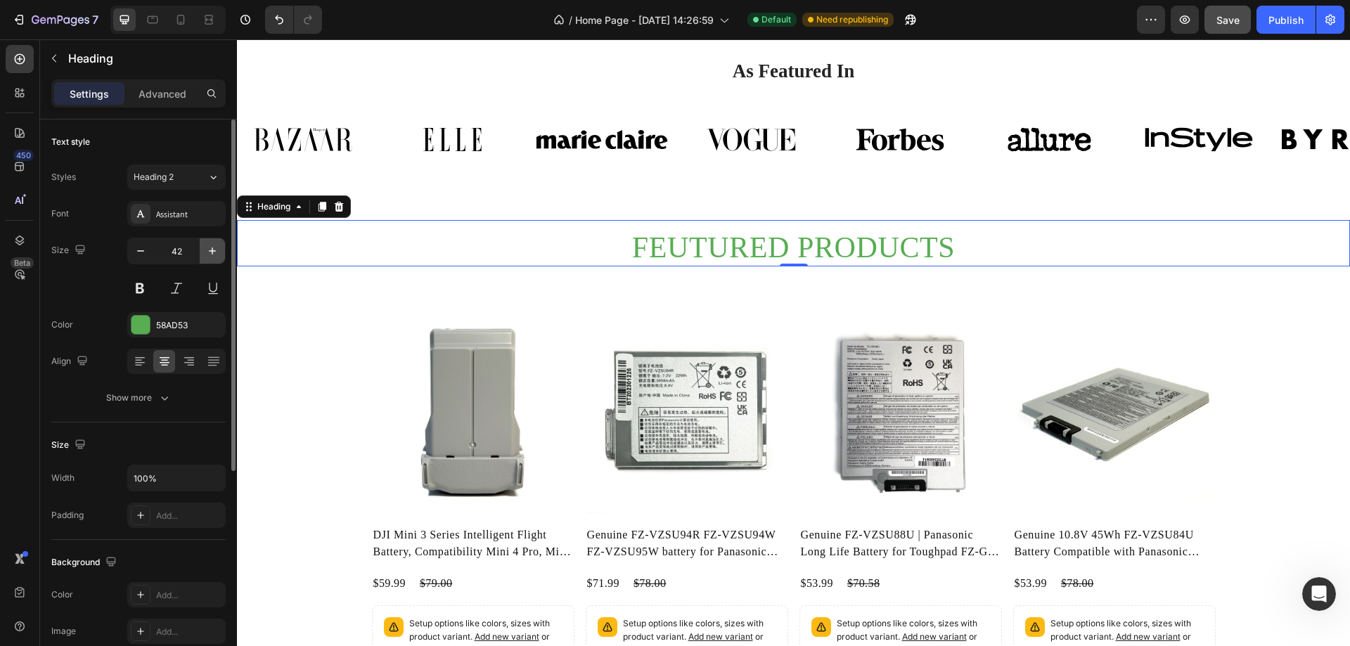
click at [211, 252] on icon "button" at bounding box center [212, 251] width 14 height 14
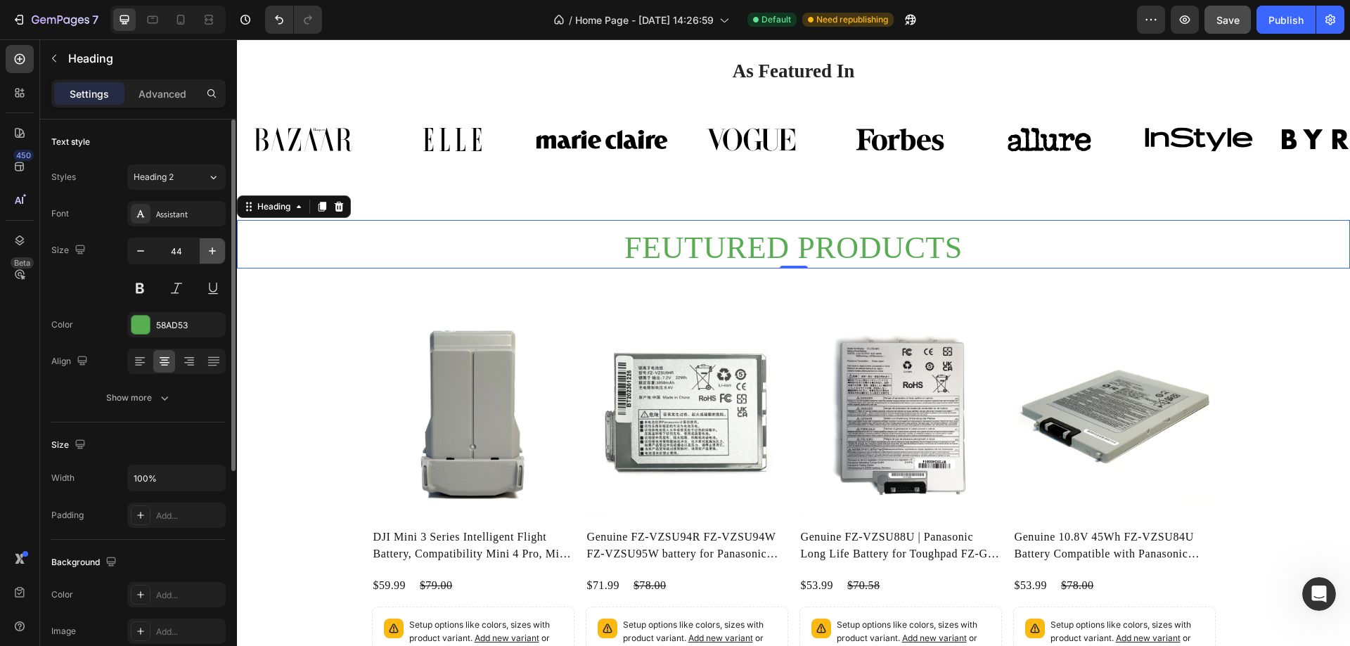
click at [211, 252] on icon "button" at bounding box center [212, 251] width 14 height 14
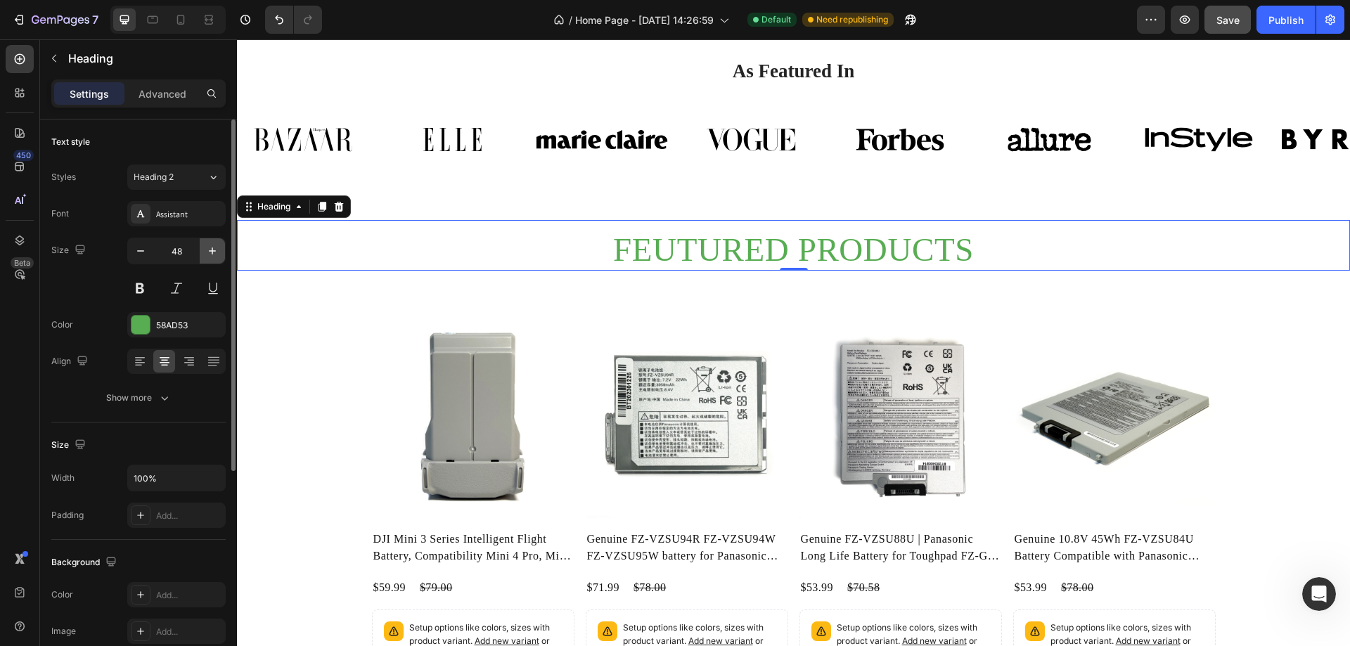
click at [211, 252] on icon "button" at bounding box center [212, 251] width 14 height 14
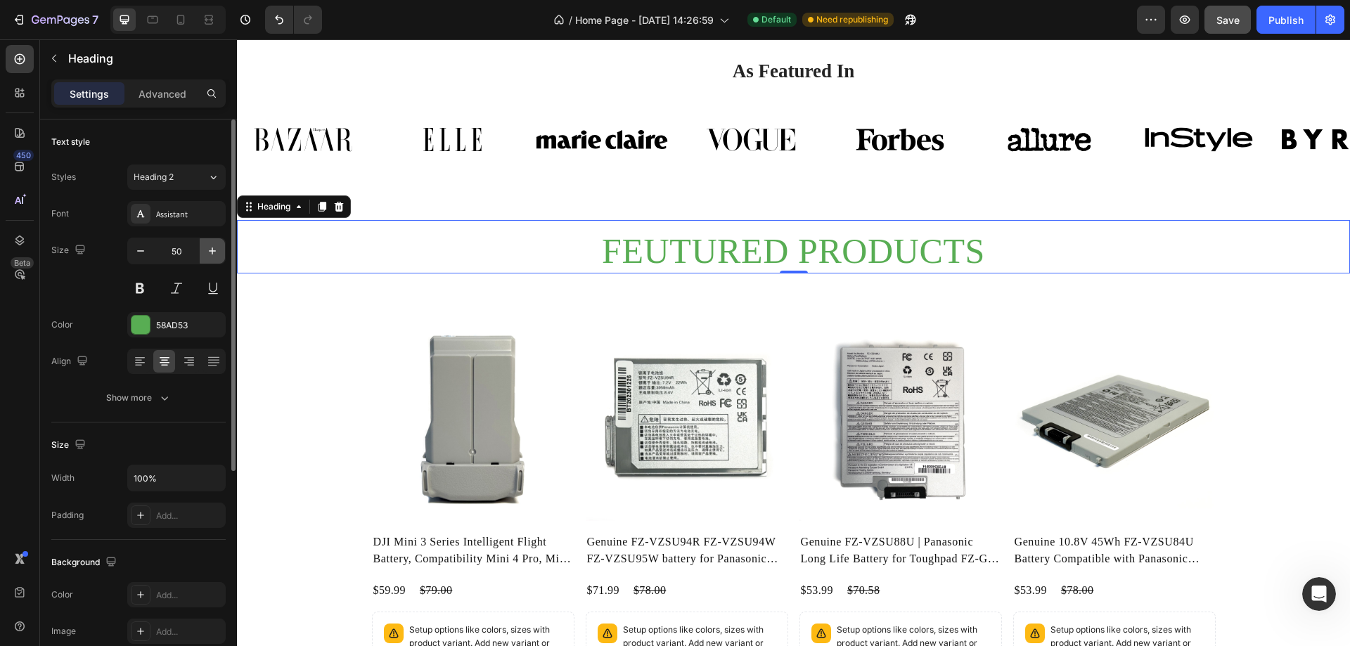
click at [211, 252] on icon "button" at bounding box center [212, 251] width 14 height 14
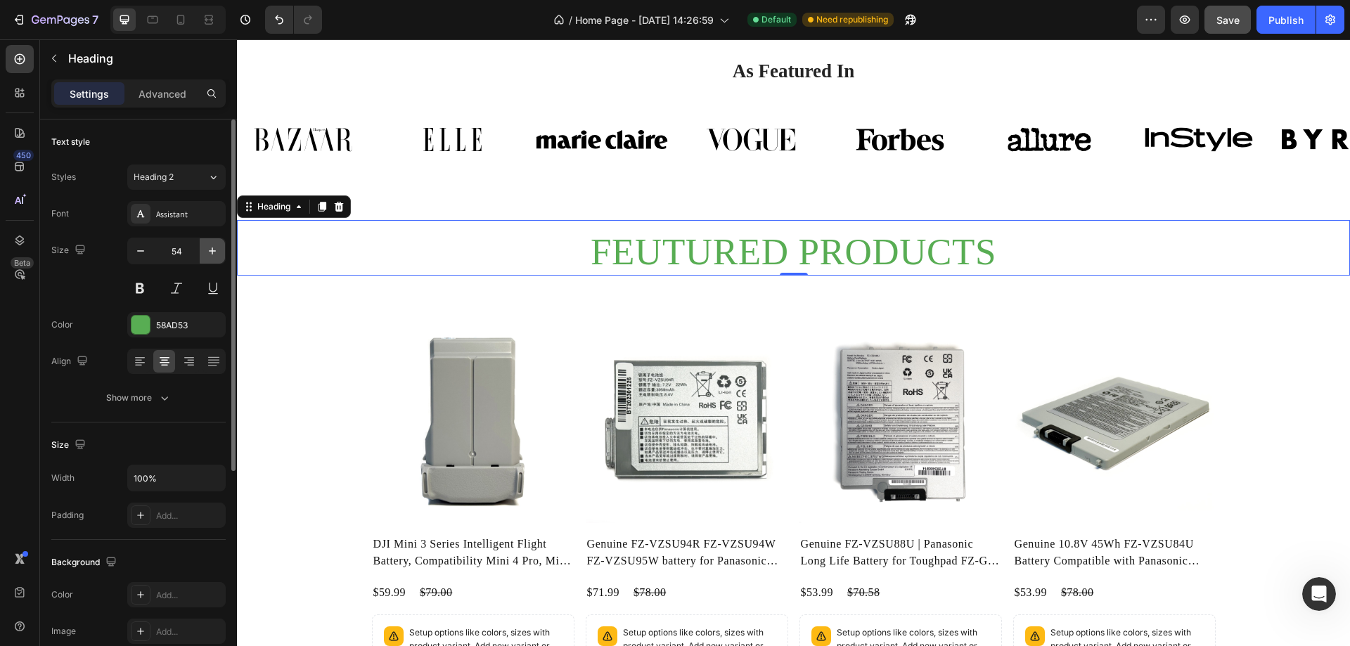
click at [211, 252] on icon "button" at bounding box center [212, 251] width 14 height 14
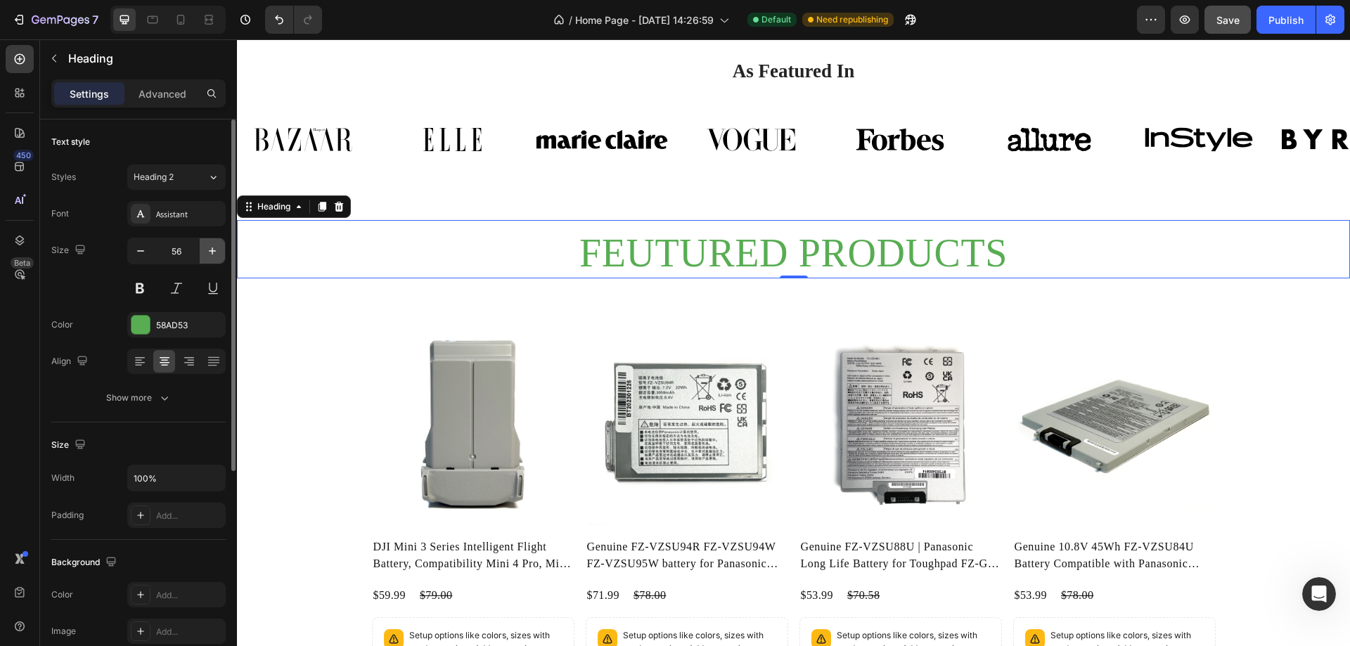
click at [211, 252] on icon "button" at bounding box center [212, 251] width 14 height 14
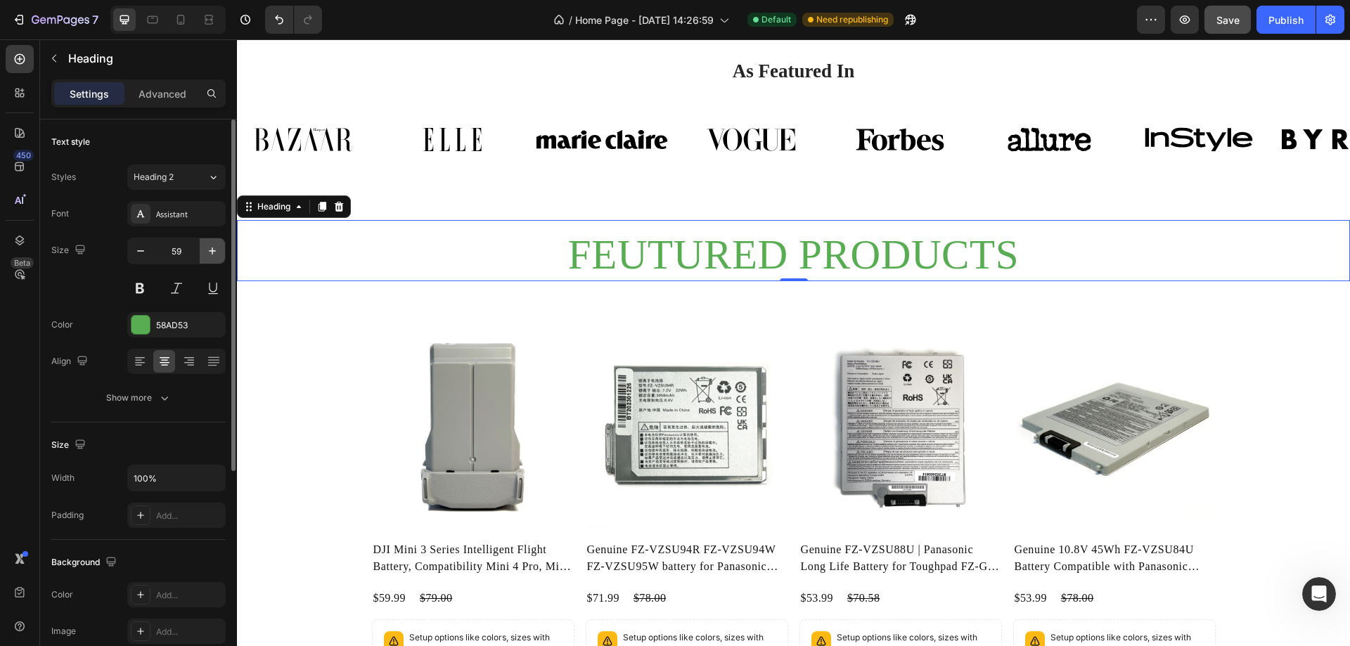
click at [211, 252] on icon "button" at bounding box center [212, 251] width 14 height 14
type input "62"
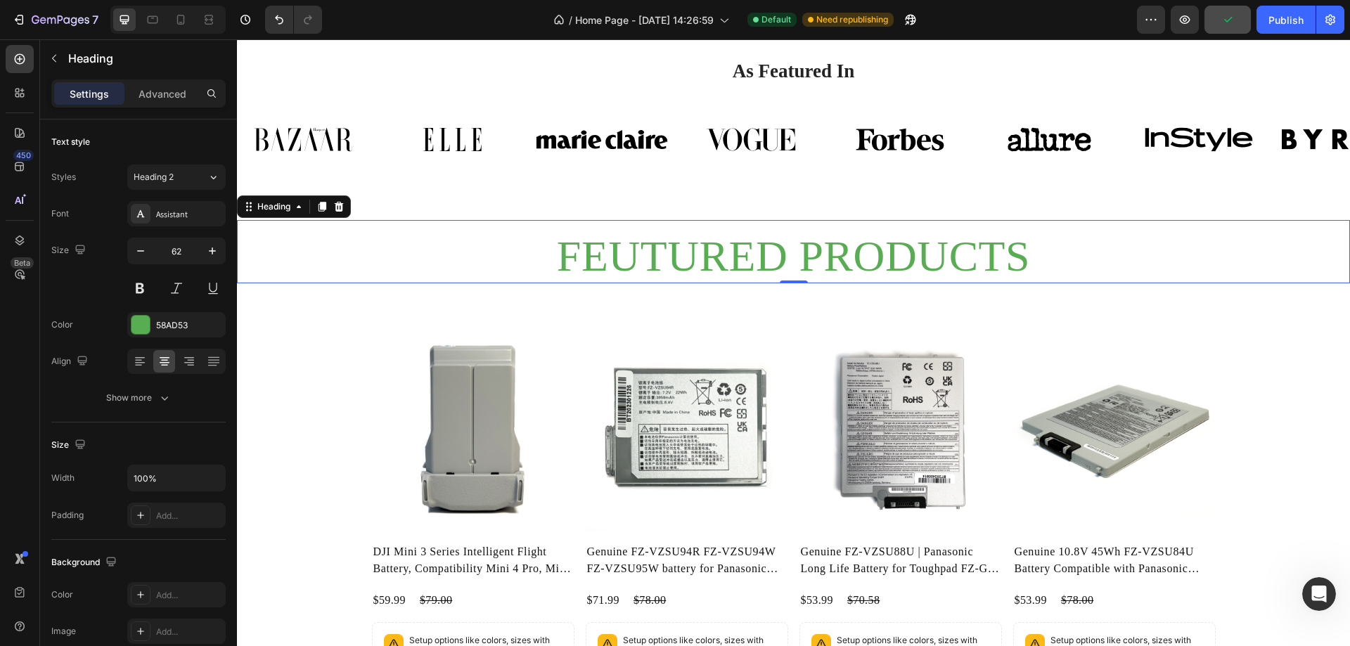
click at [742, 259] on h2 "FEUTURED PRODUCTS" at bounding box center [793, 255] width 1113 height 55
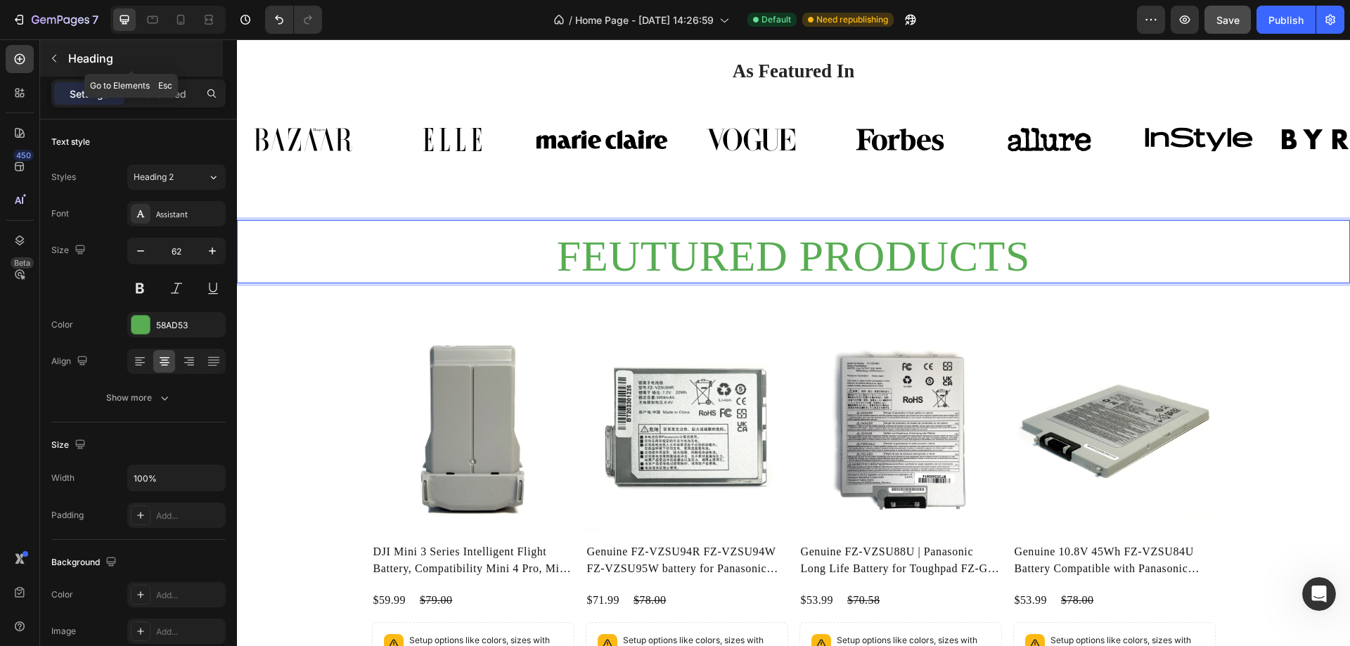
click at [55, 57] on icon "button" at bounding box center [54, 58] width 11 height 11
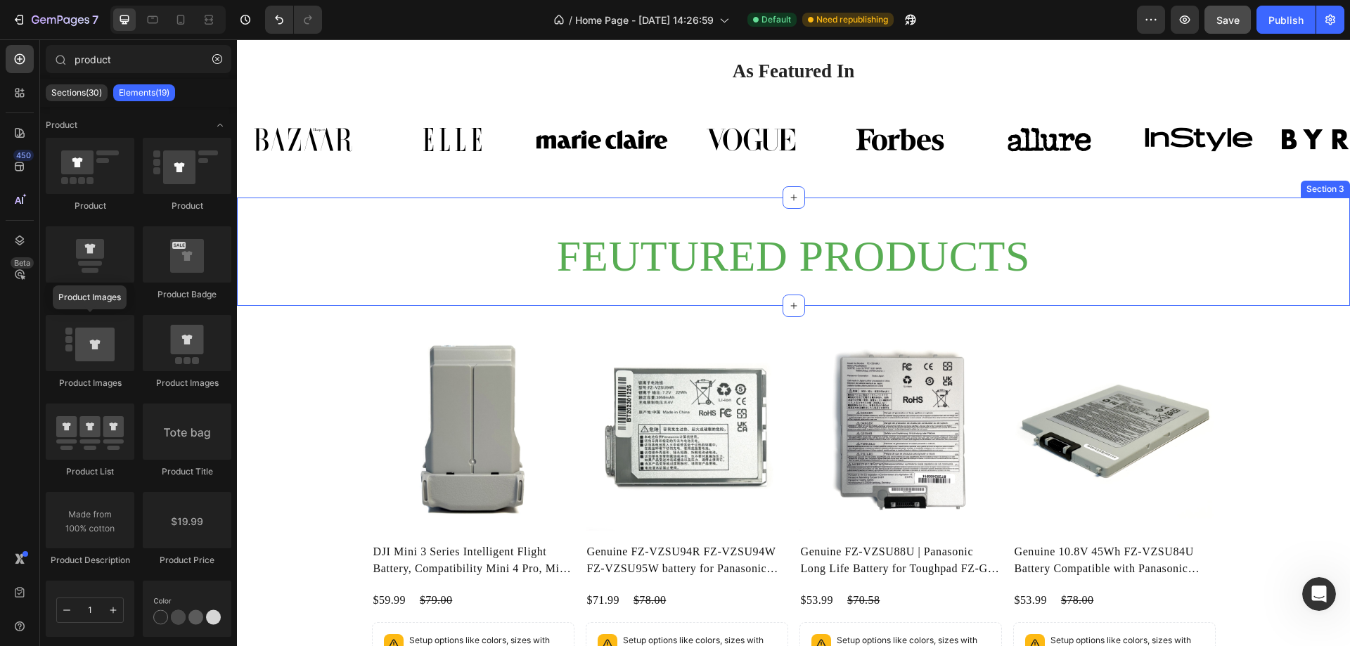
click at [726, 264] on p "FEUTURED PRODUCTS" at bounding box center [793, 256] width 1110 height 52
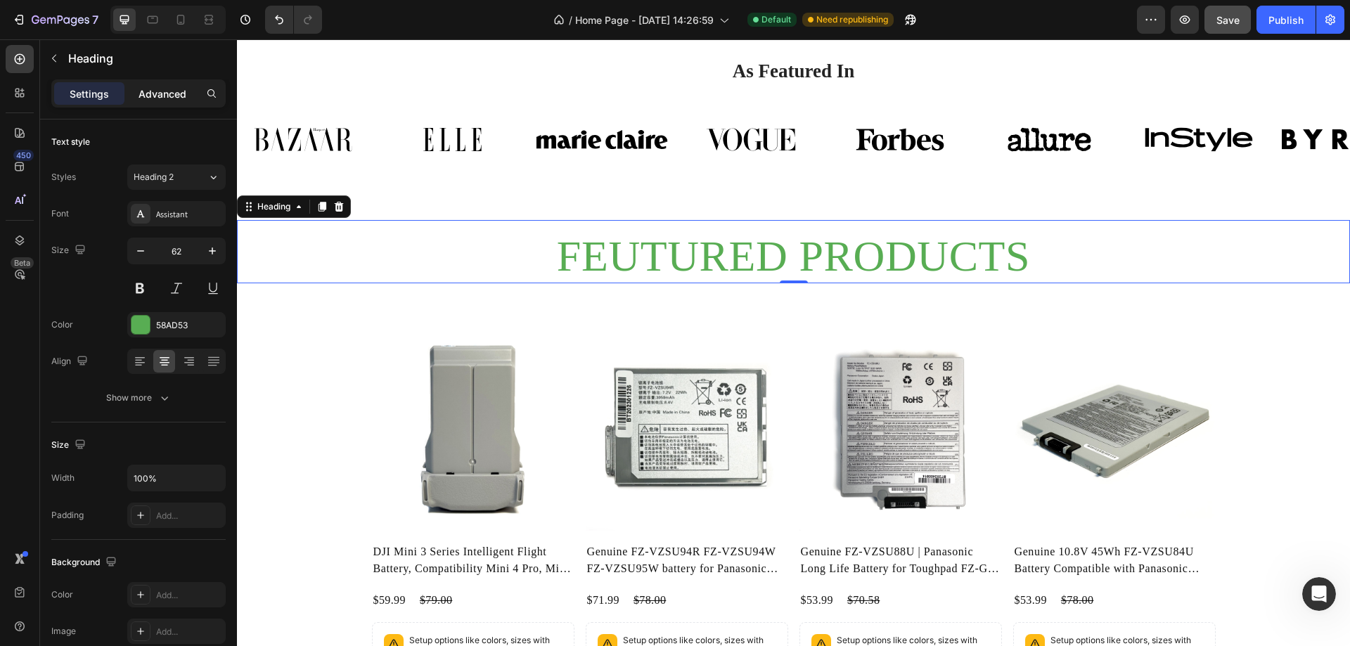
click at [159, 90] on p "Advanced" at bounding box center [162, 93] width 48 height 15
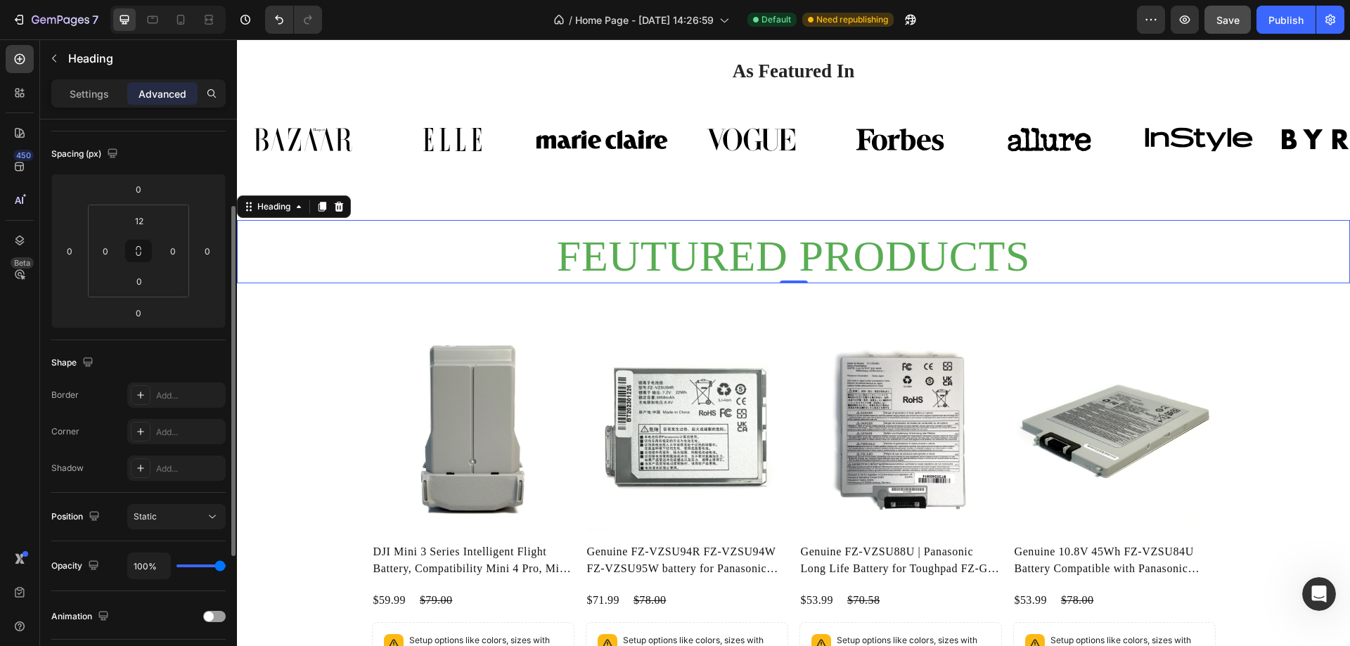
scroll to position [0, 0]
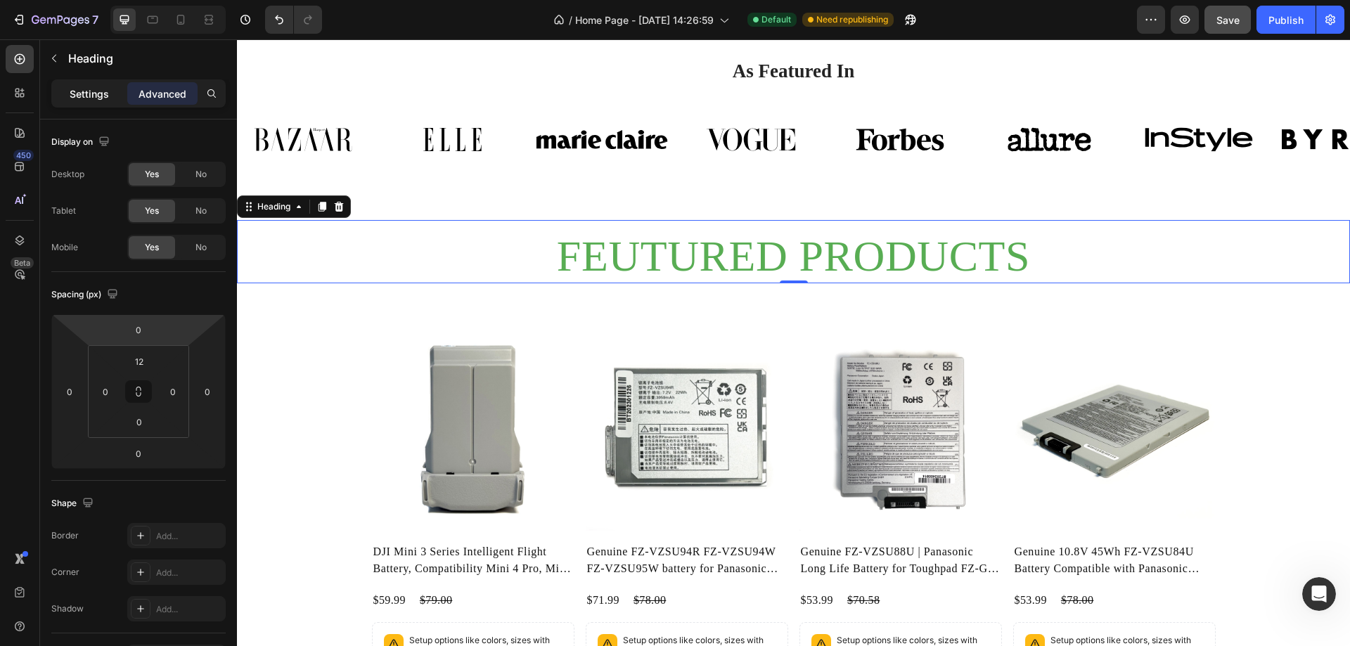
click at [86, 103] on div "Settings" at bounding box center [89, 93] width 70 height 22
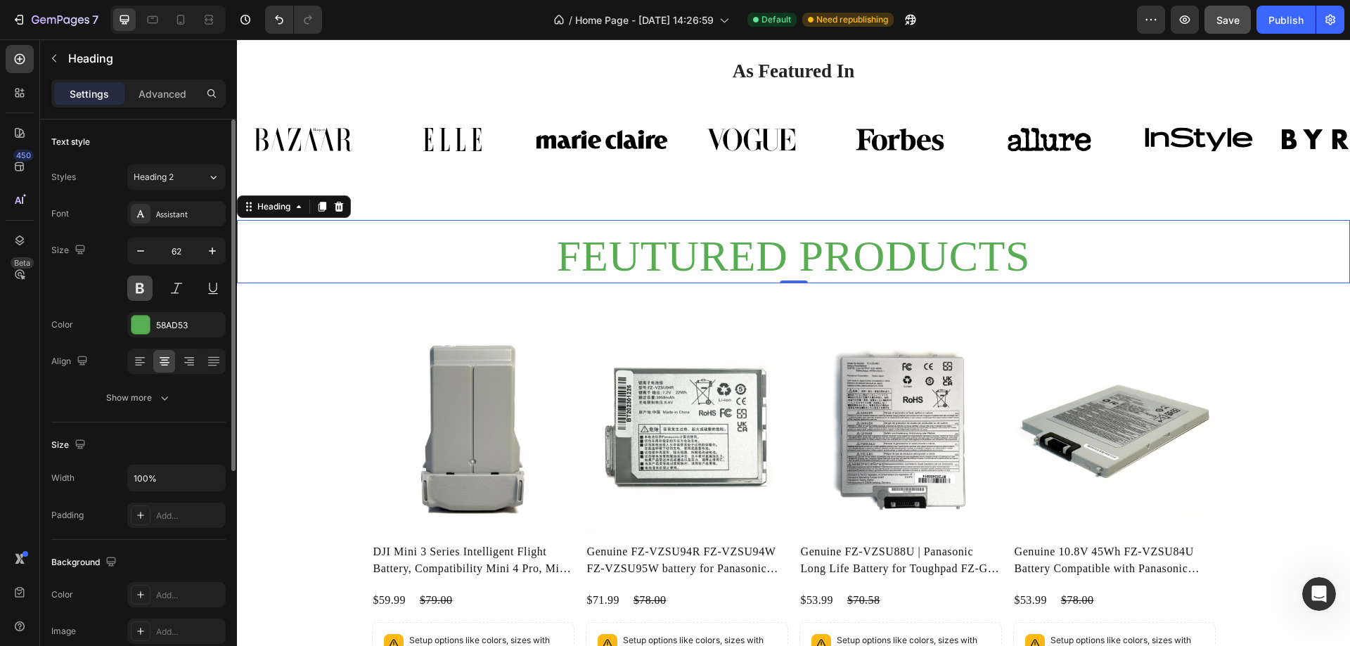
click at [146, 285] on button at bounding box center [139, 288] width 25 height 25
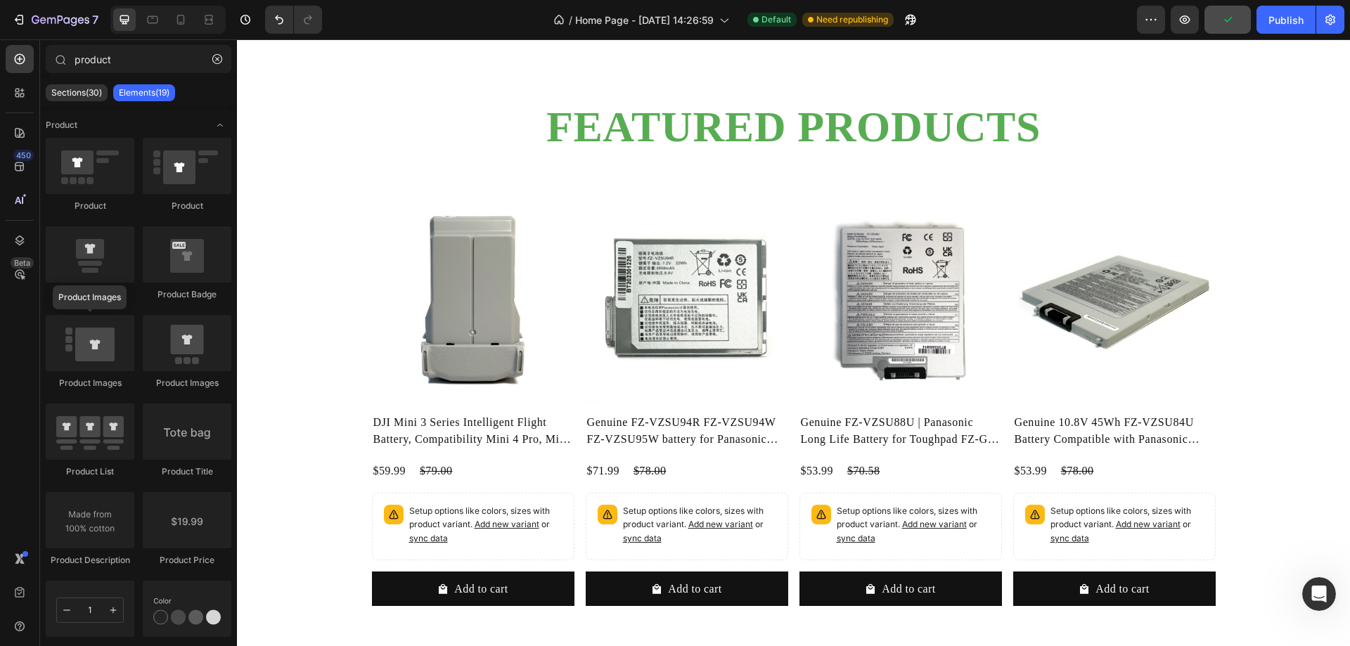
scroll to position [1147, 0]
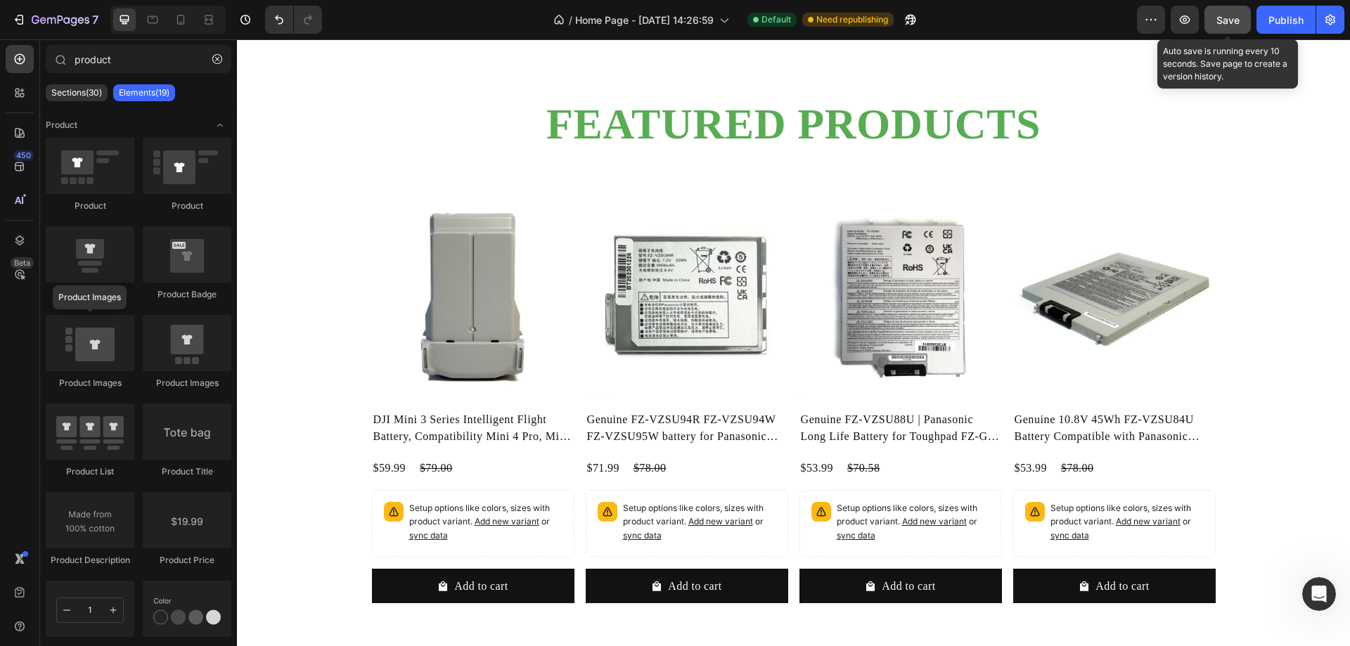
click at [1236, 23] on span "Save" at bounding box center [1227, 20] width 23 height 12
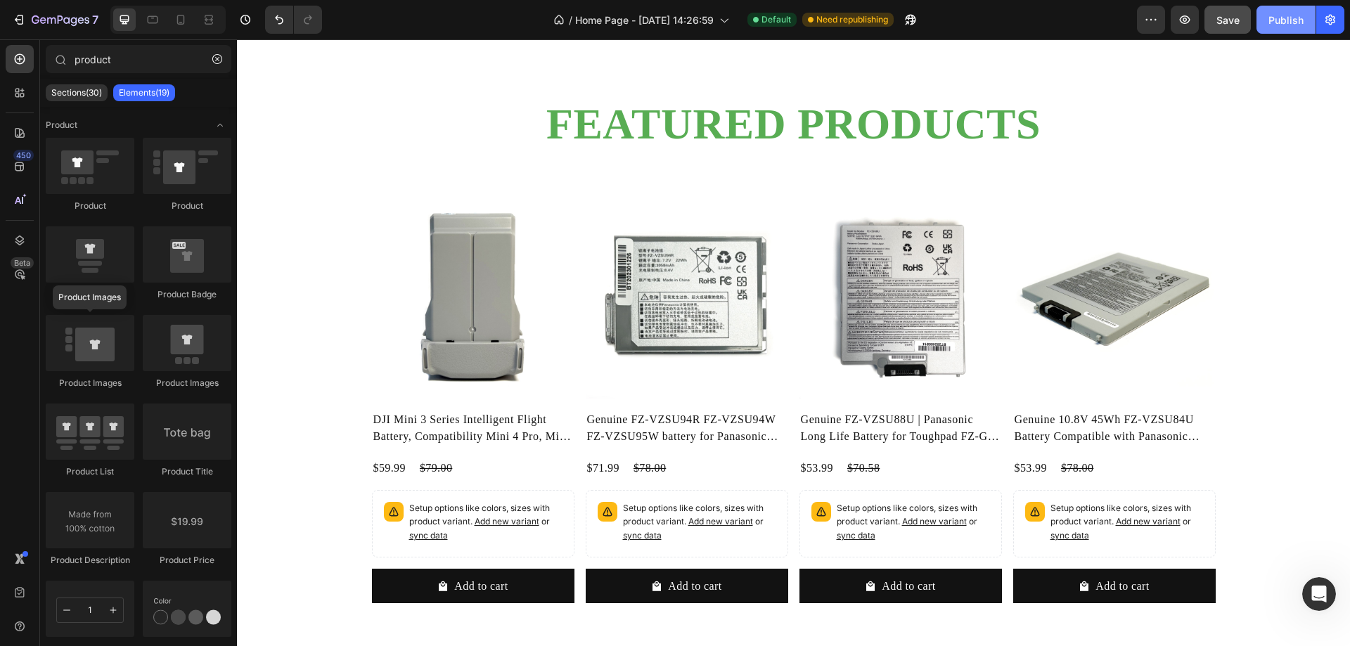
click at [1280, 28] on button "Publish" at bounding box center [1285, 20] width 59 height 28
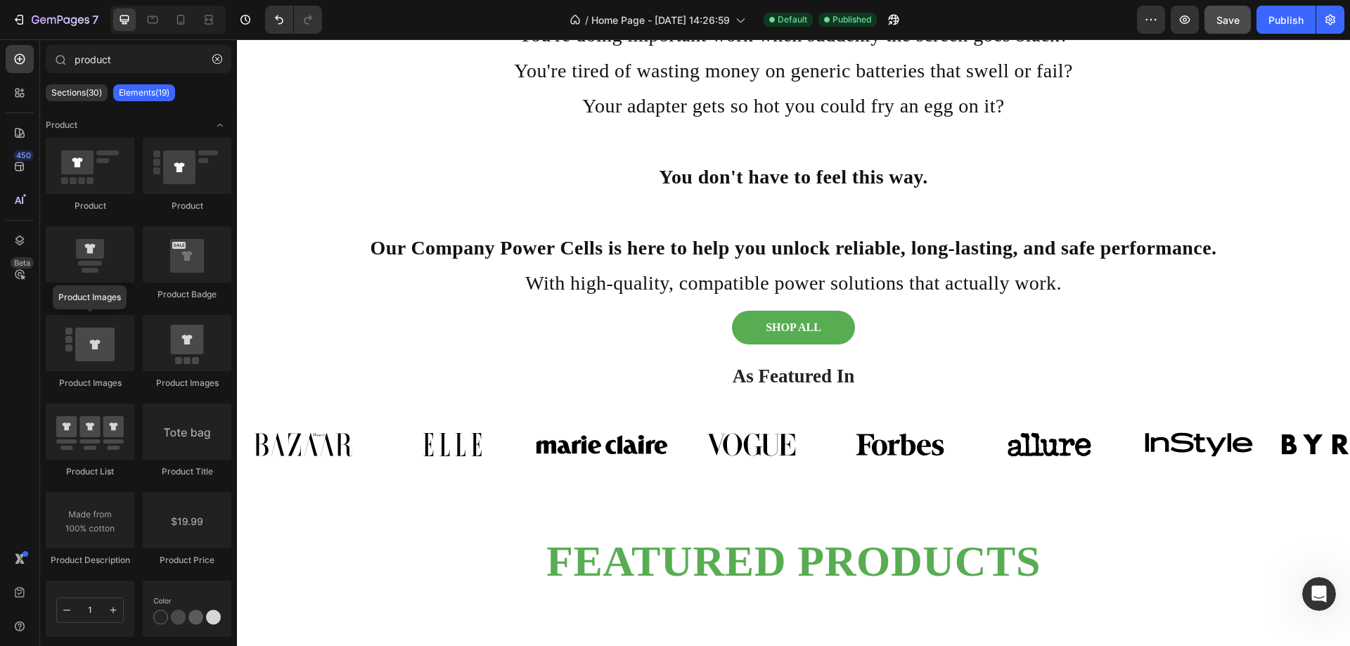
scroll to position [693, 0]
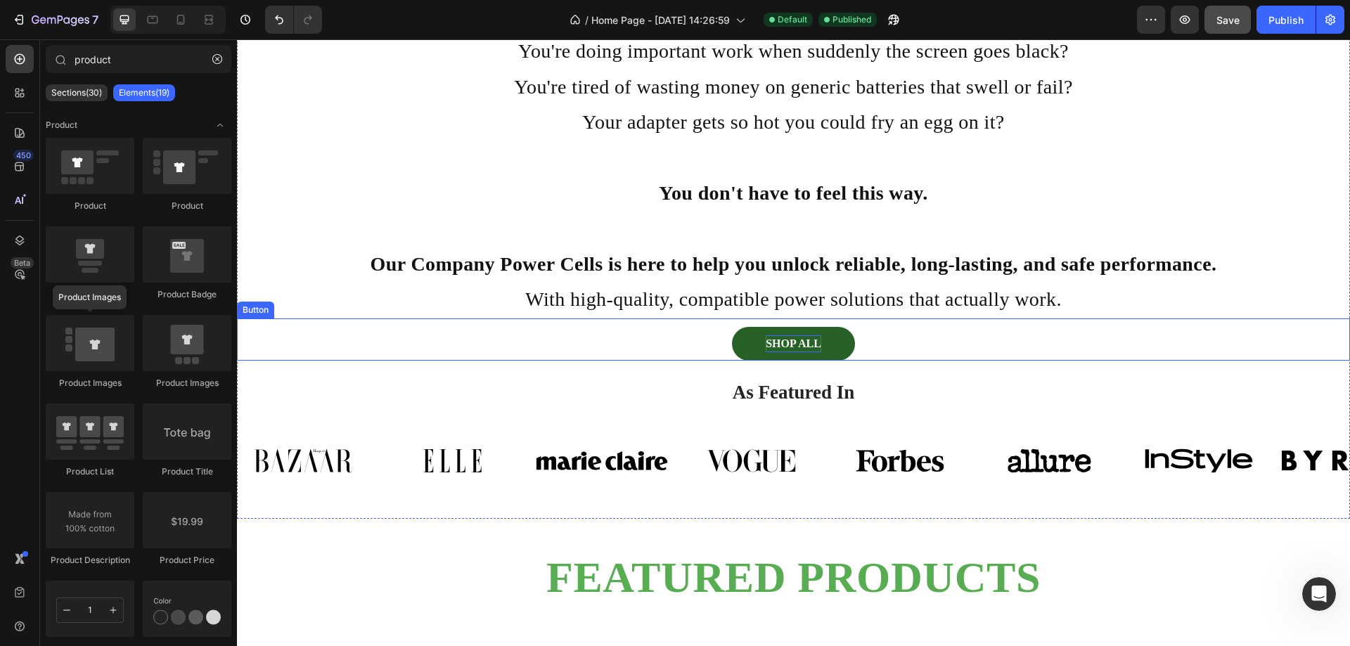
click at [804, 341] on p "SHOP ALL" at bounding box center [794, 343] width 56 height 17
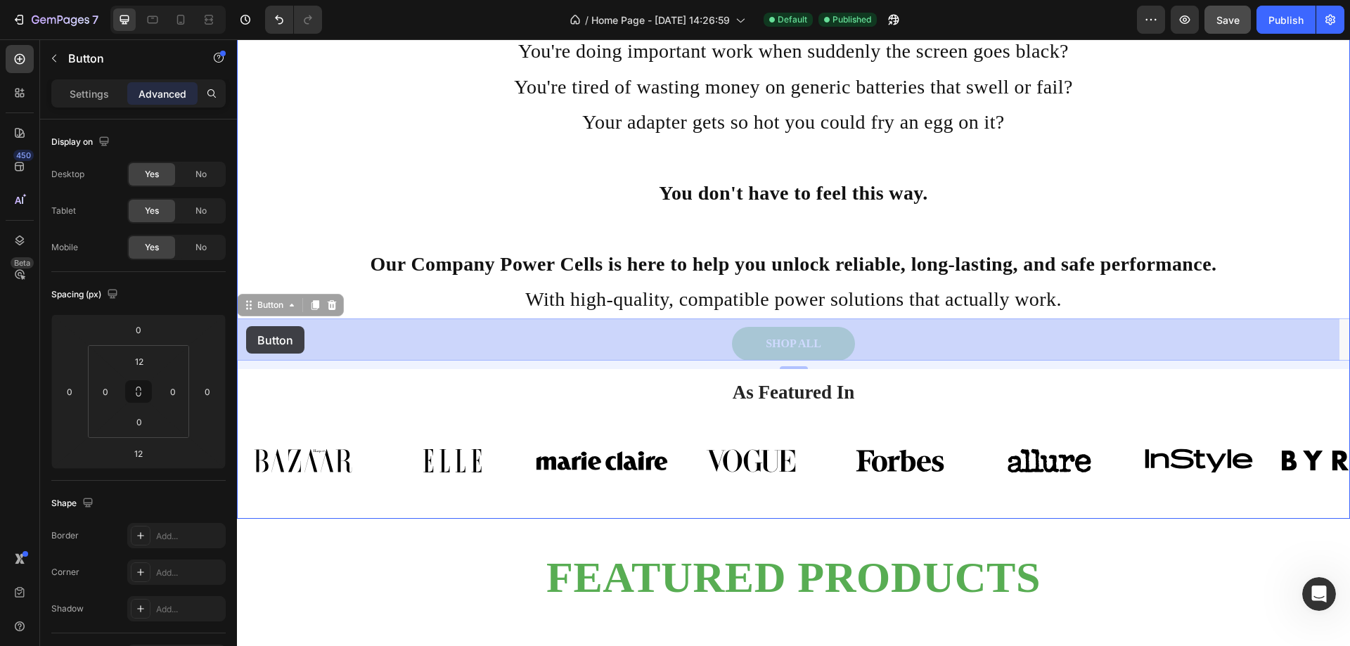
drag, startPoint x: 247, startPoint y: 302, endPoint x: 246, endPoint y: 326, distance: 24.6
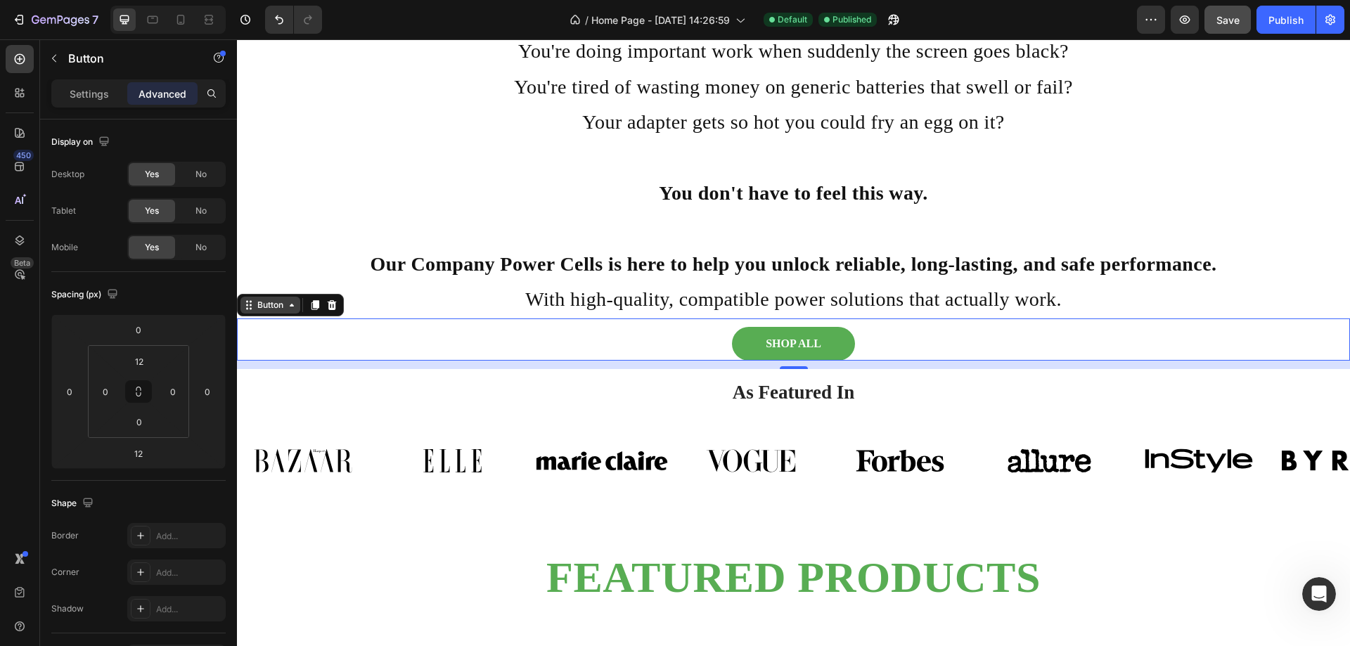
click at [266, 300] on div "Button" at bounding box center [271, 305] width 32 height 13
click at [292, 309] on icon at bounding box center [291, 304] width 11 height 11
click at [951, 335] on div "SHOP ALL Button 12" at bounding box center [793, 339] width 1113 height 42
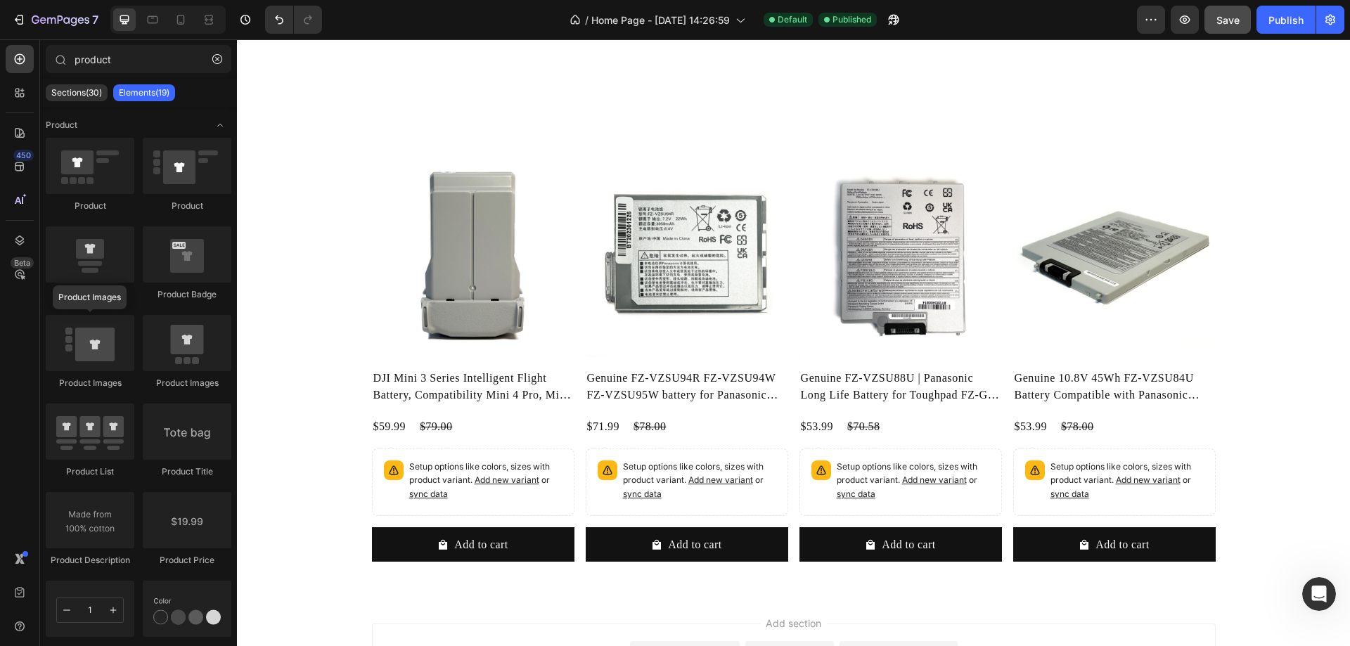
scroll to position [1306, 0]
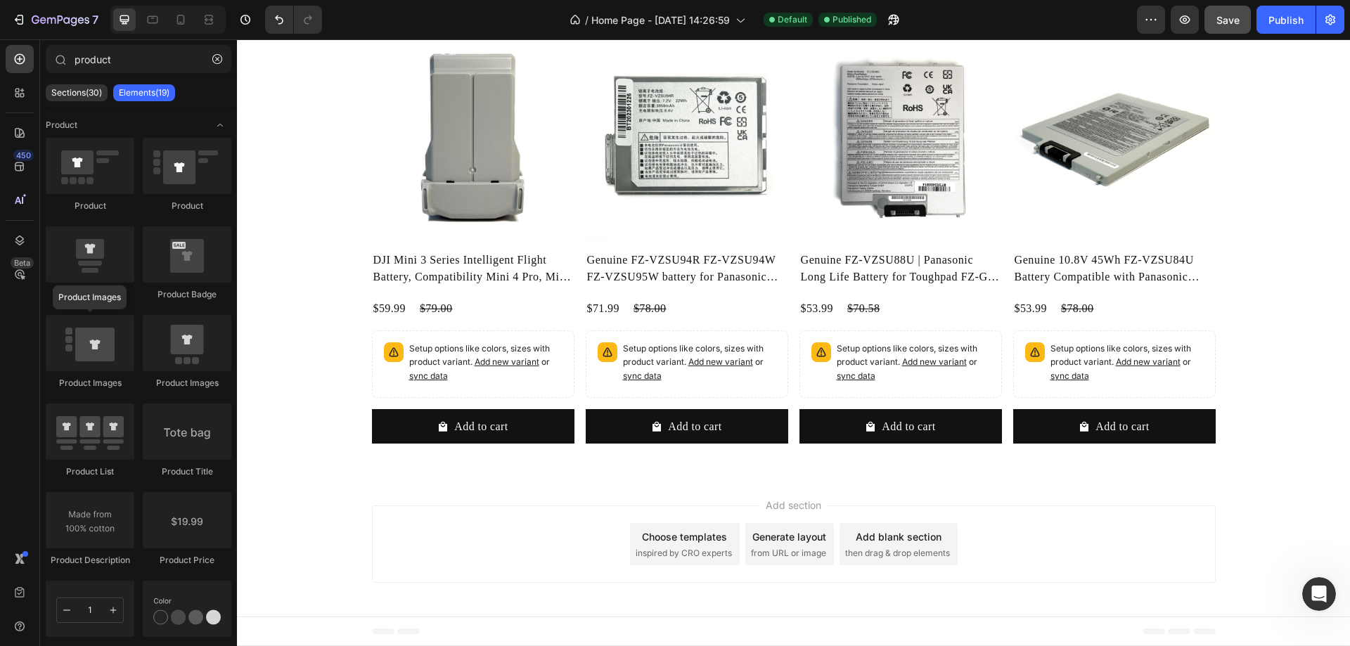
click at [929, 536] on div "Add blank section" at bounding box center [899, 536] width 86 height 15
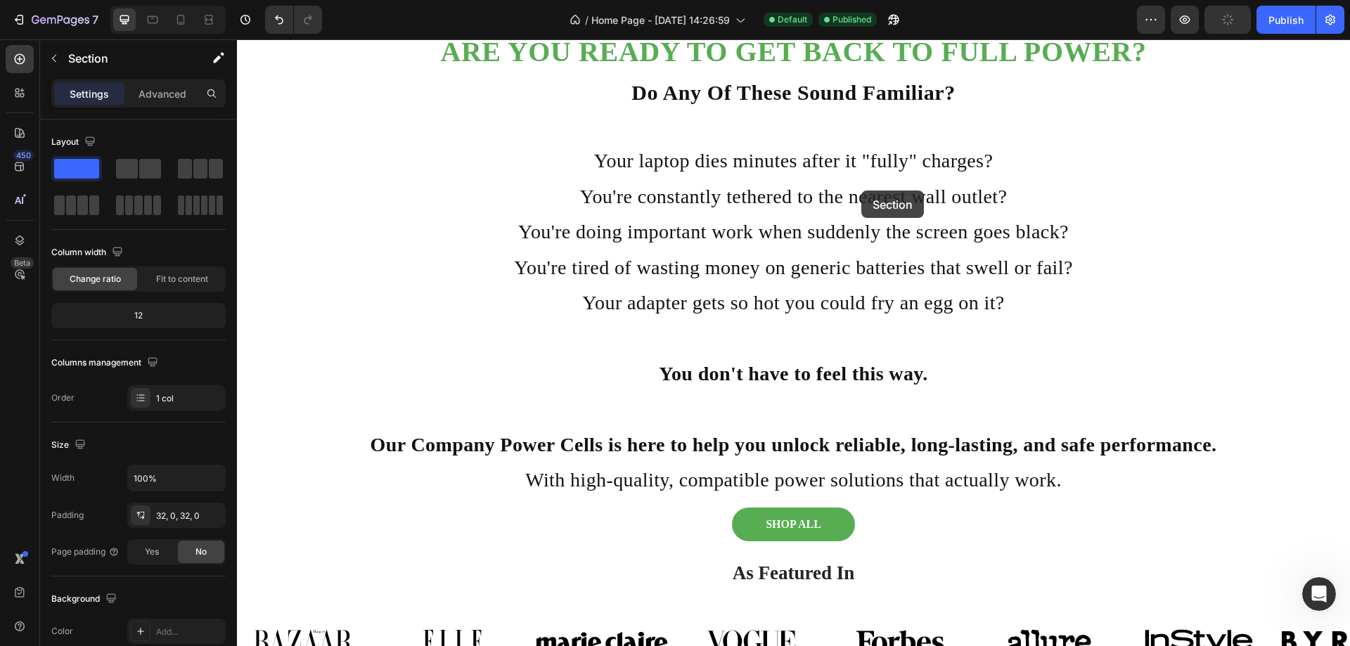
scroll to position [504, 0]
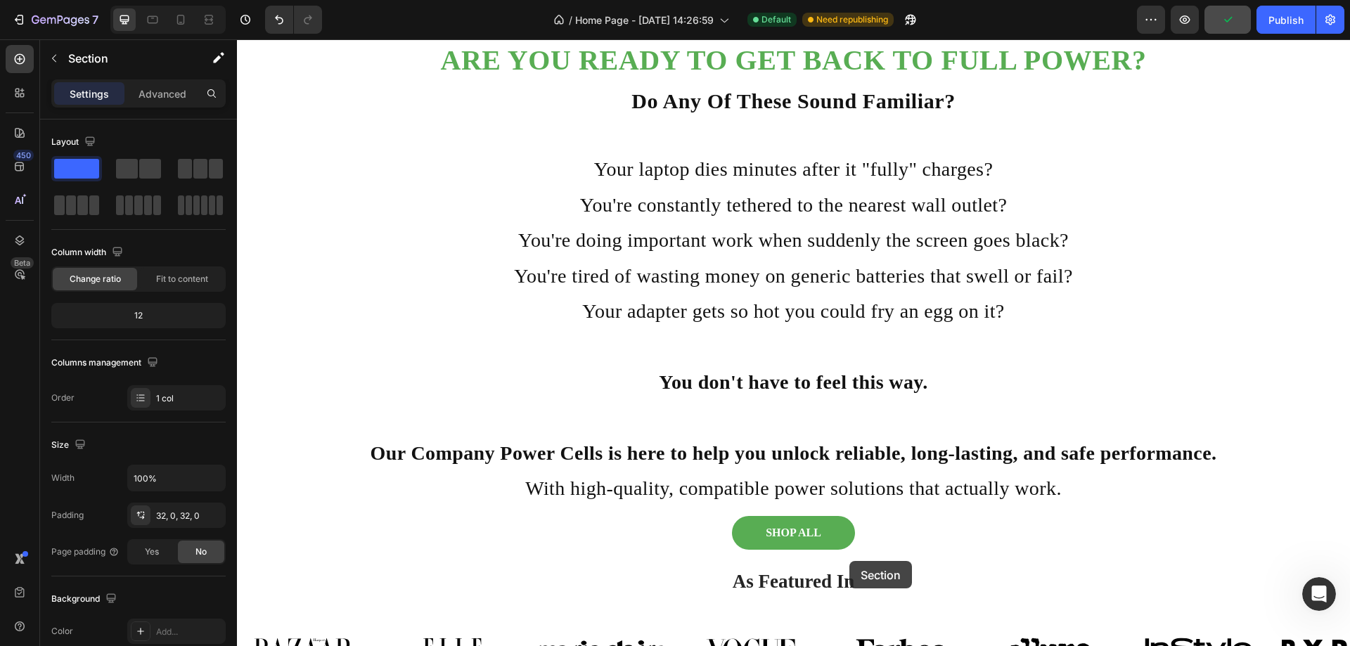
drag, startPoint x: 849, startPoint y: 494, endPoint x: 849, endPoint y: 561, distance: 67.5
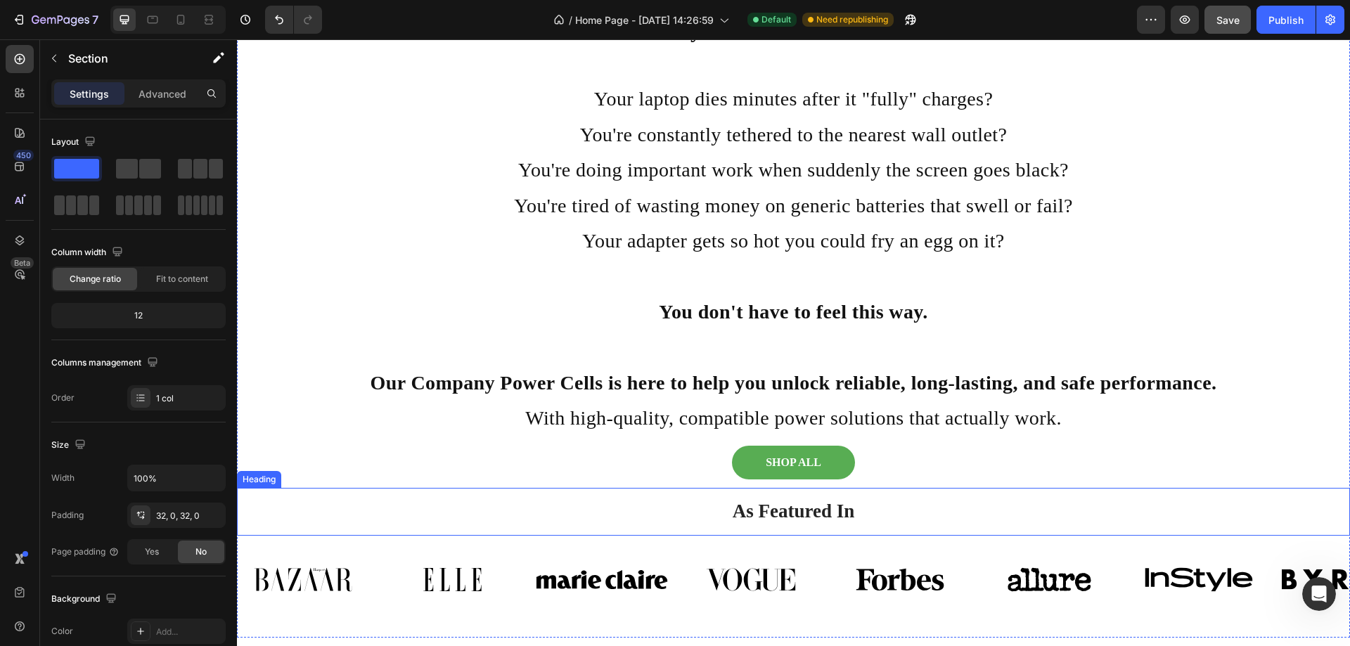
click at [894, 494] on h2 "As Featured In" at bounding box center [793, 511] width 1092 height 47
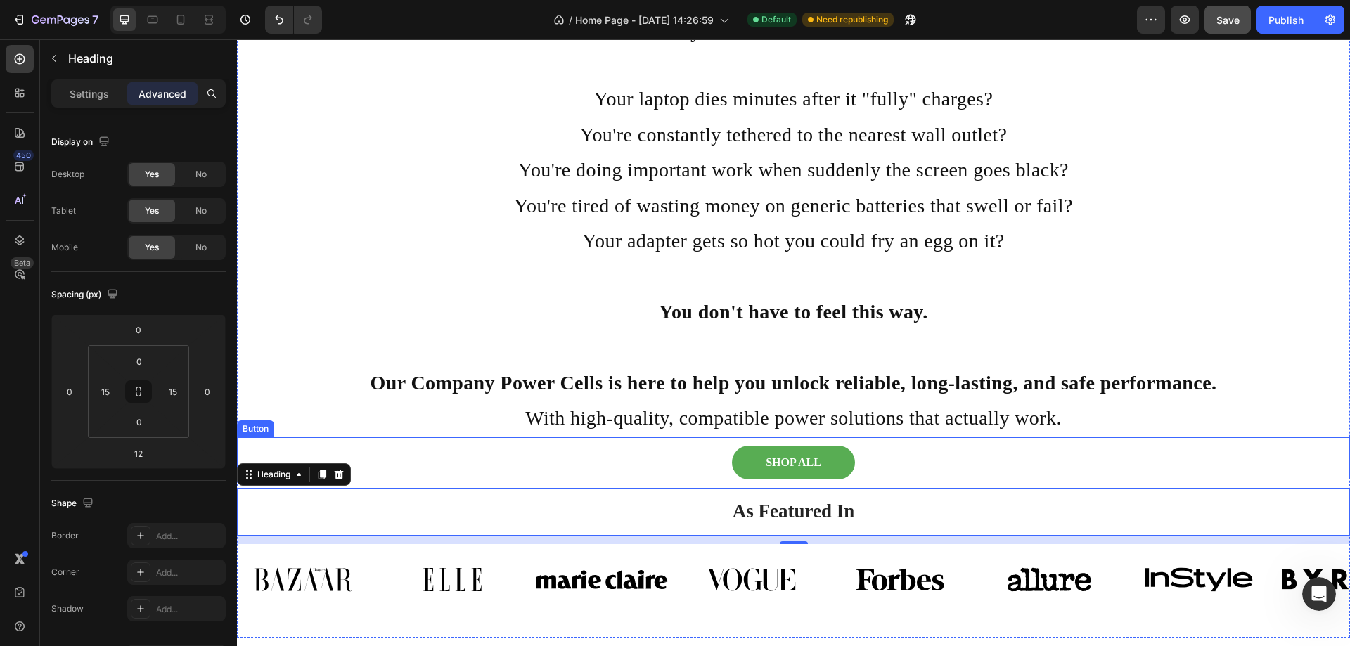
click at [853, 452] on div "SHOP ALL Button" at bounding box center [793, 458] width 1113 height 42
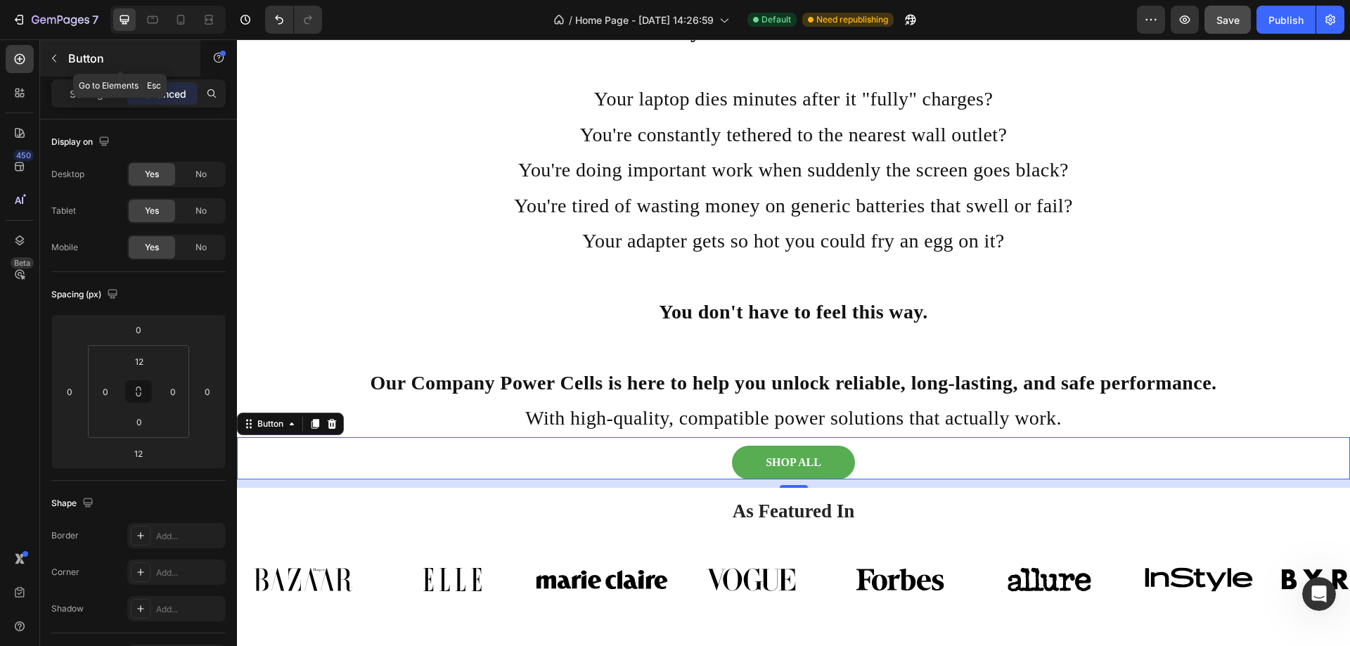
click at [56, 59] on icon "button" at bounding box center [54, 58] width 11 height 11
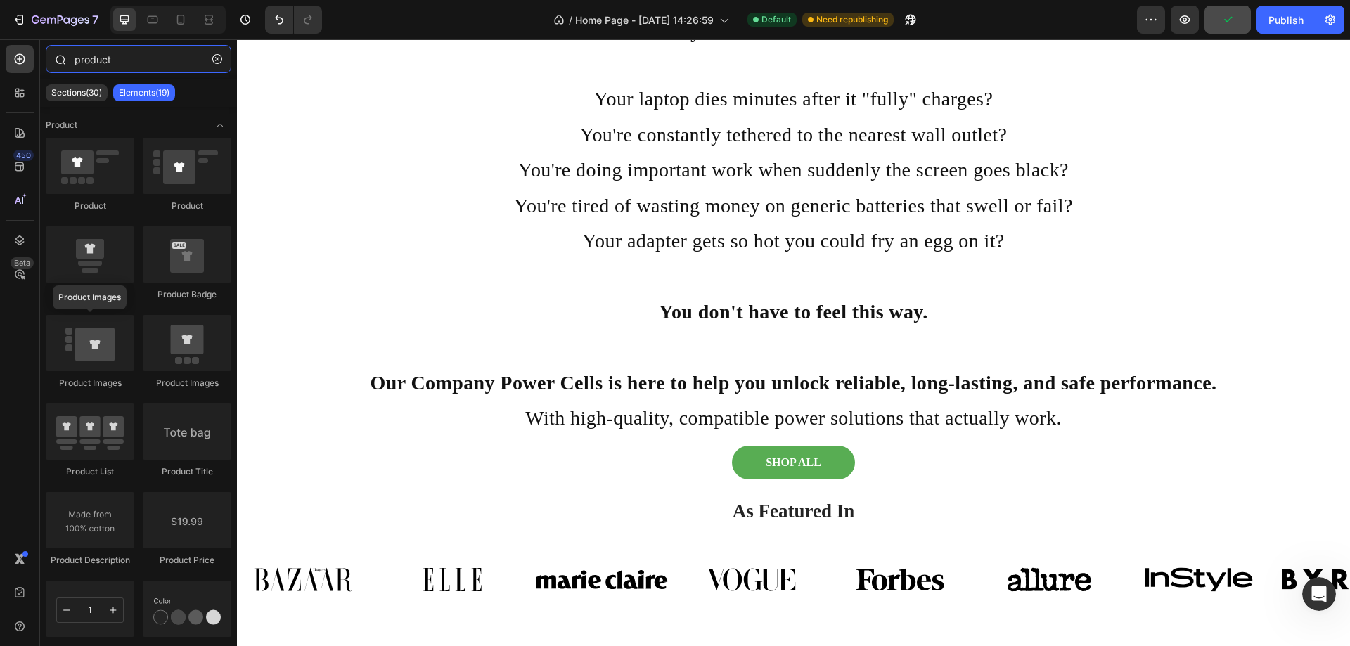
click at [127, 63] on input "product" at bounding box center [139, 59] width 186 height 28
click at [221, 58] on icon "button" at bounding box center [217, 59] width 10 height 10
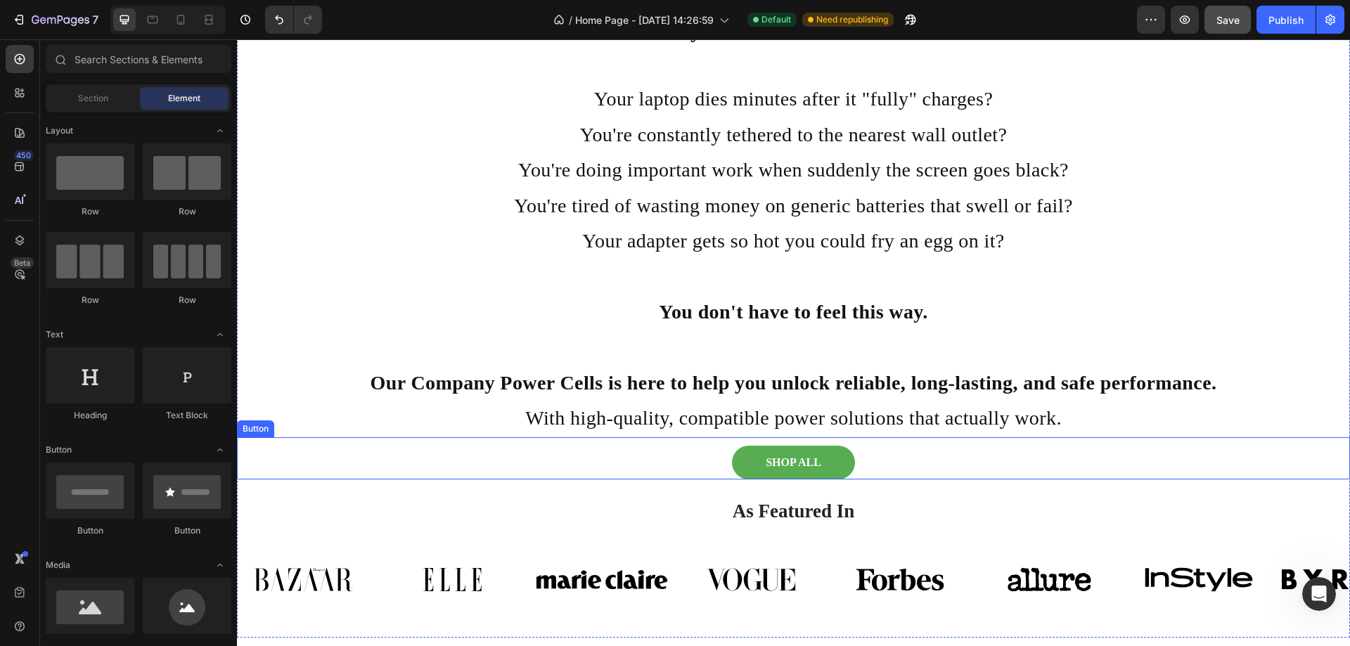
click at [533, 449] on div "SHOP ALL Button" at bounding box center [793, 458] width 1113 height 42
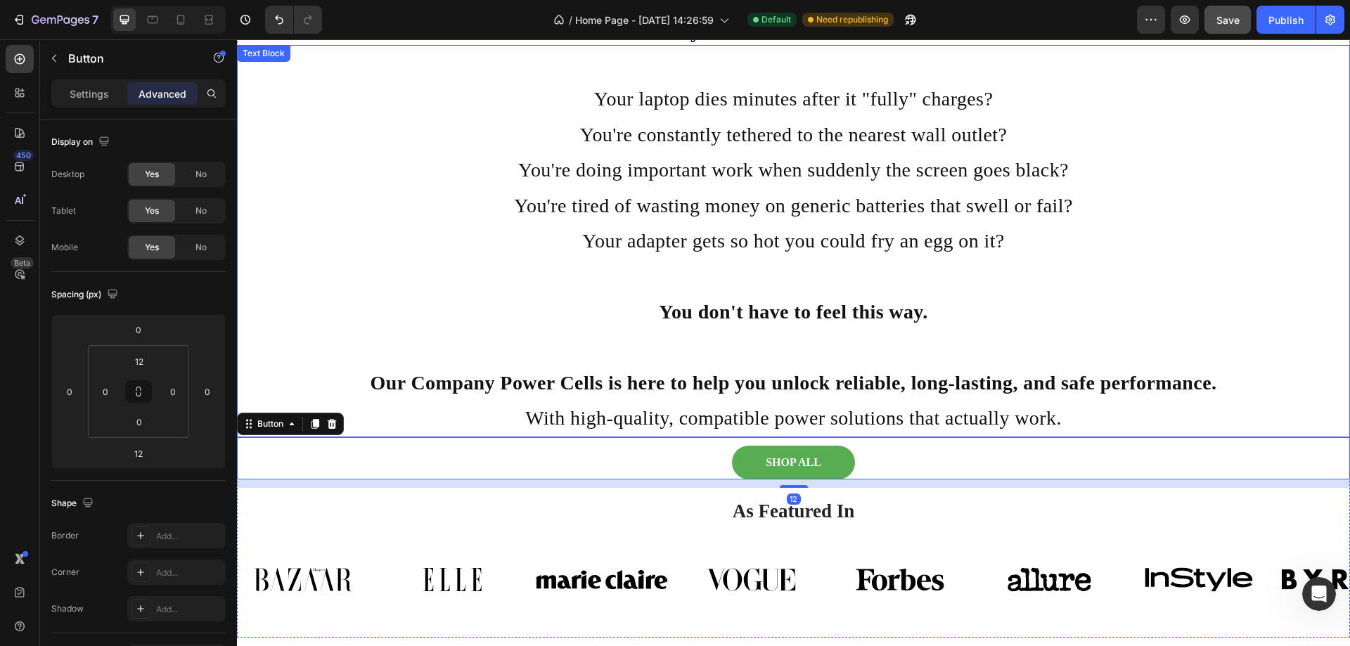
click at [426, 418] on p "With high-quality, compatible power solutions that actually work." at bounding box center [793, 418] width 1110 height 35
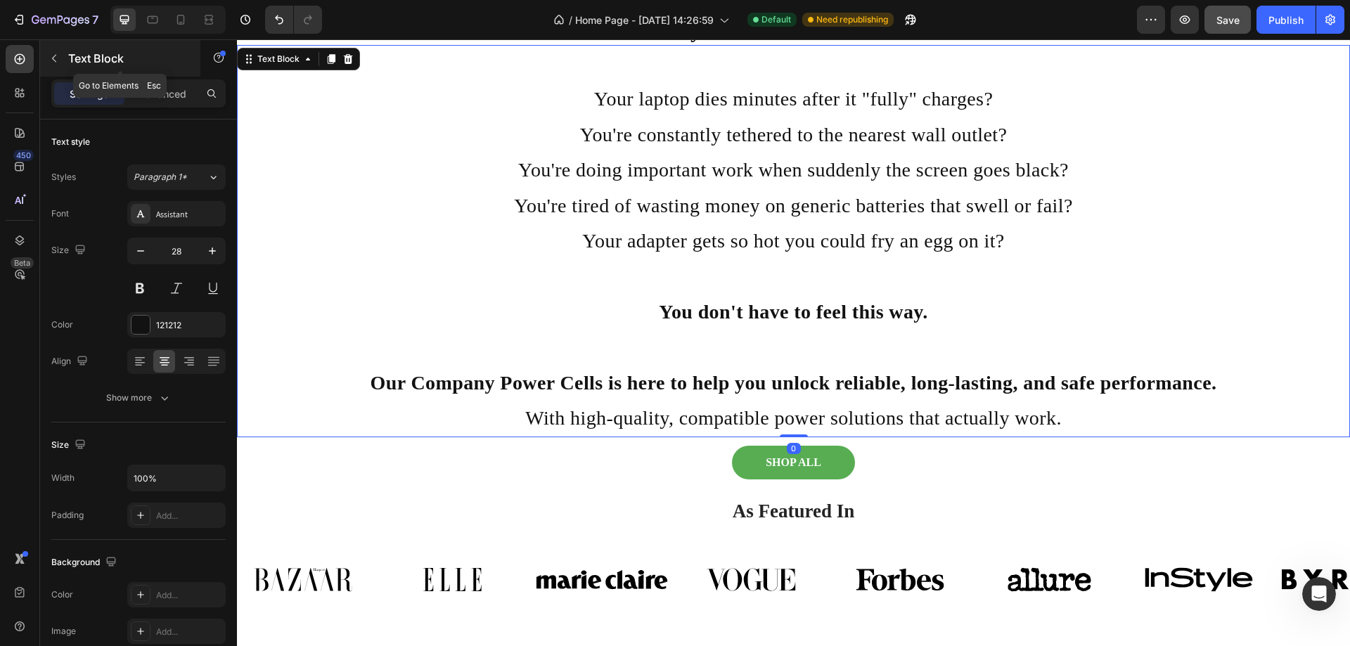
click at [56, 58] on icon "button" at bounding box center [54, 58] width 11 height 11
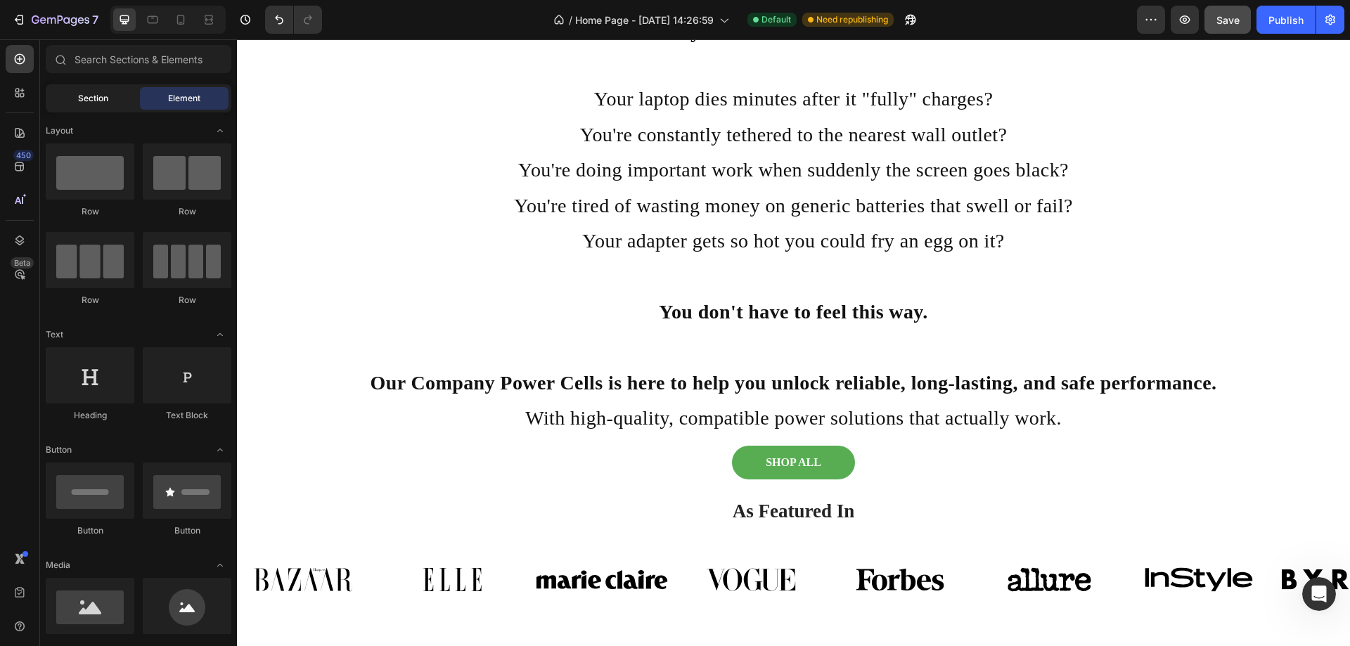
click at [102, 96] on span "Section" at bounding box center [93, 98] width 30 height 13
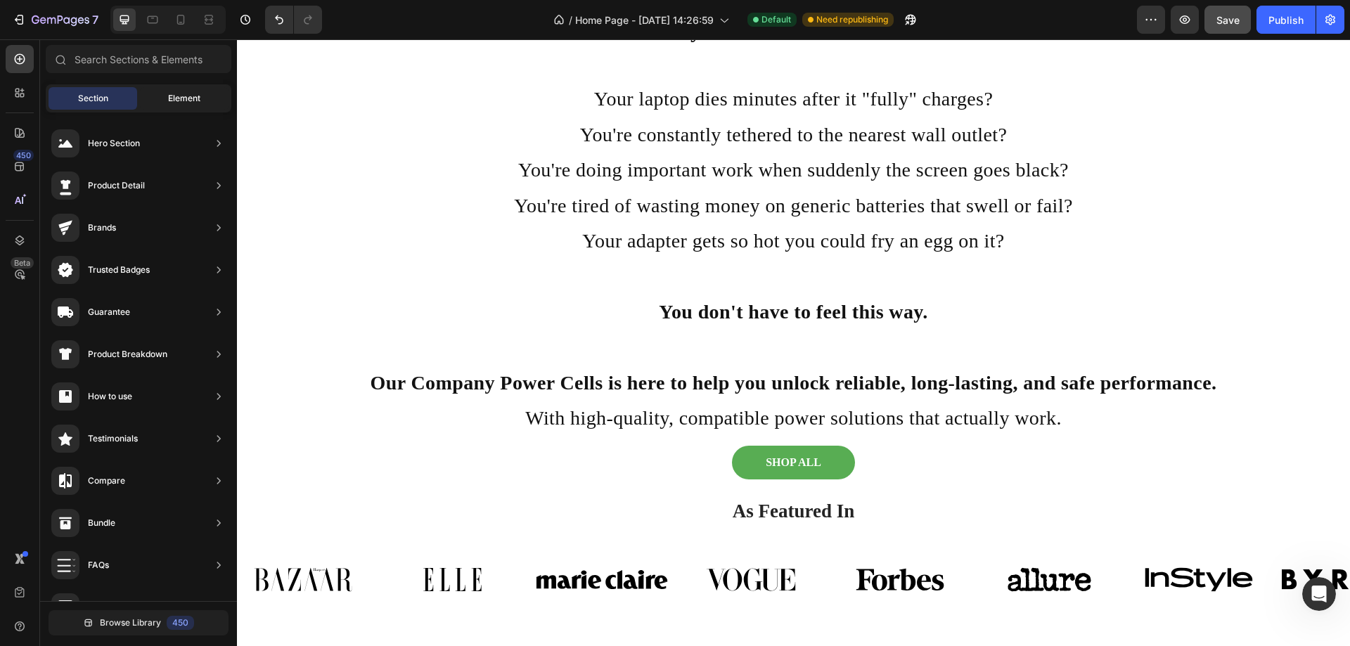
click at [188, 101] on span "Element" at bounding box center [184, 98] width 32 height 13
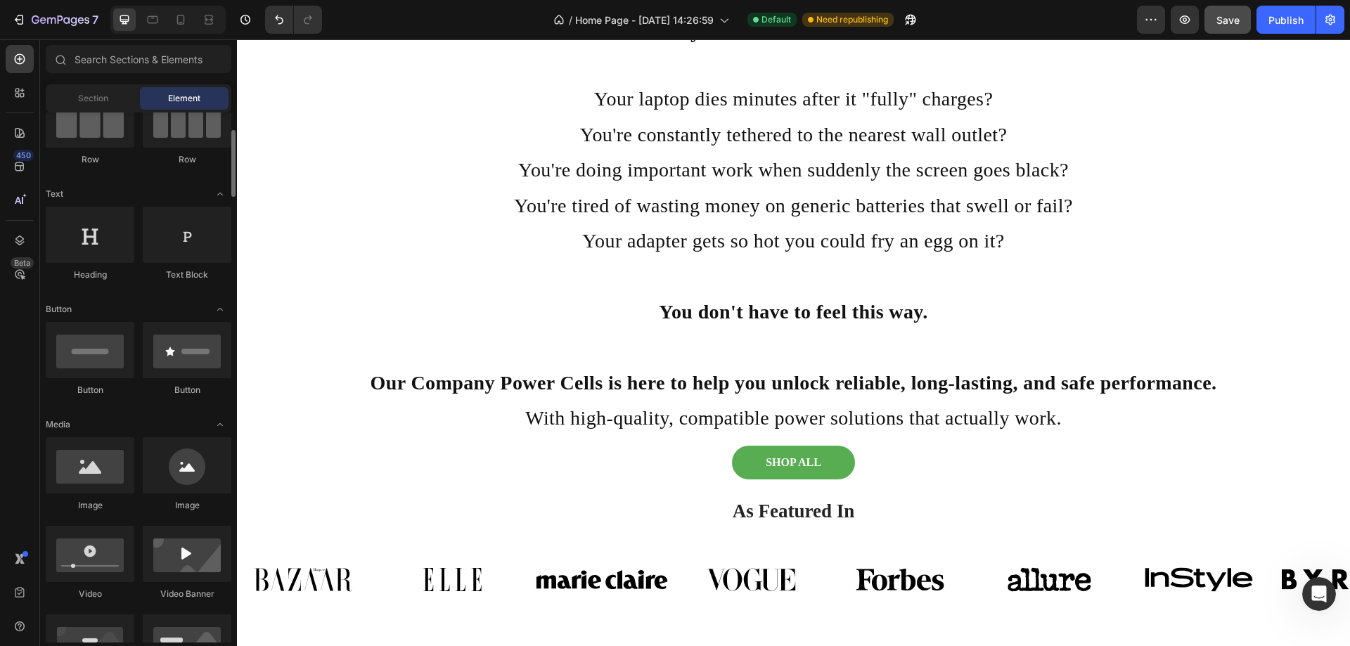
scroll to position [0, 0]
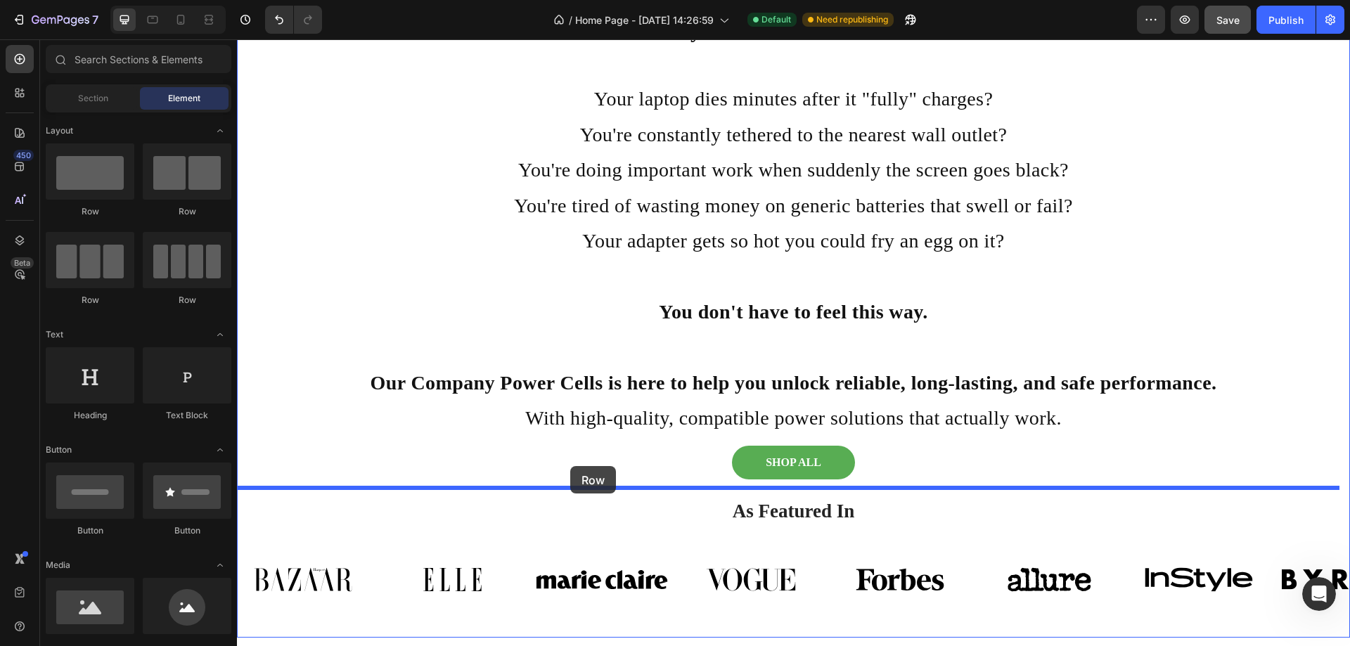
drag, startPoint x: 307, startPoint y: 220, endPoint x: 570, endPoint y: 466, distance: 360.1
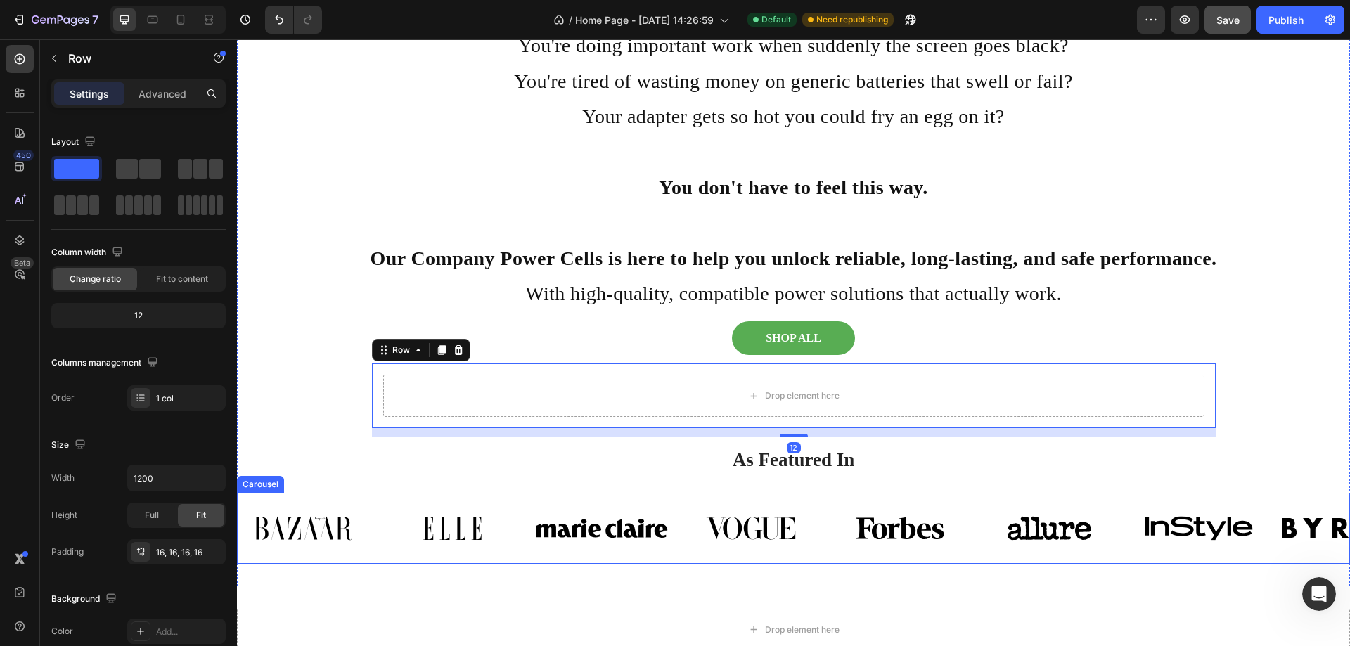
scroll to position [715, 0]
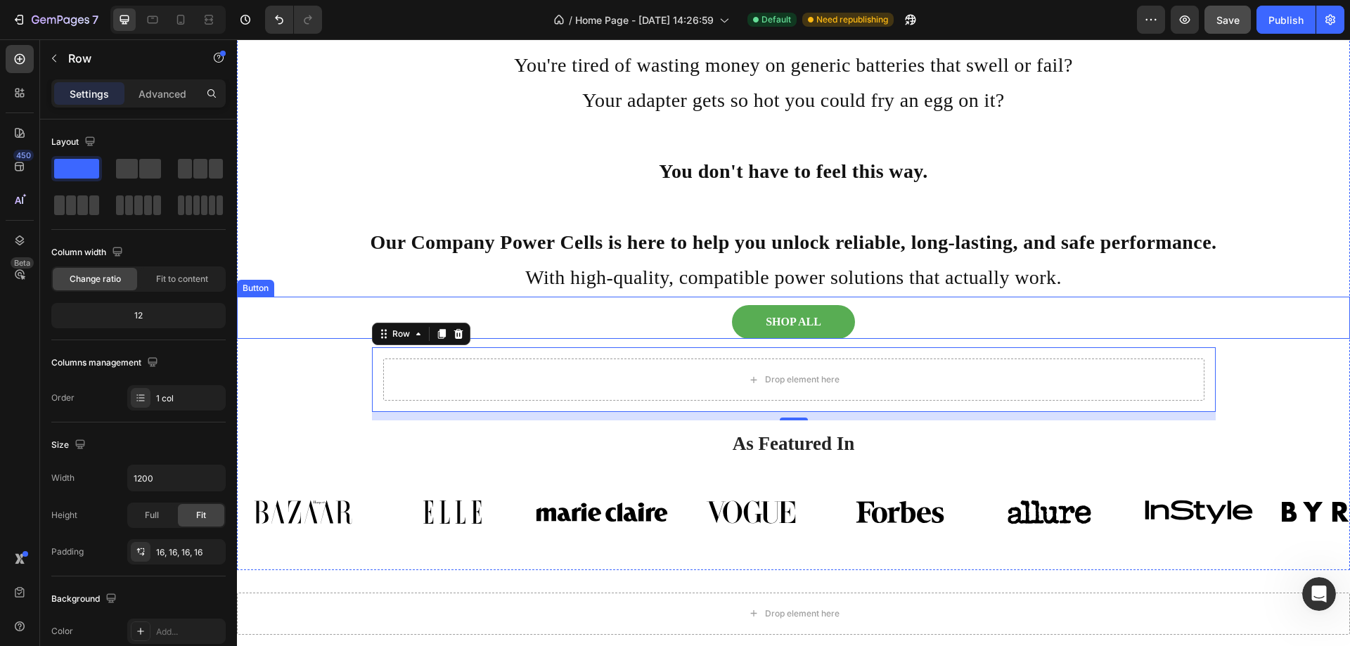
drag, startPoint x: 1259, startPoint y: 317, endPoint x: 1313, endPoint y: 326, distance: 54.1
click at [1259, 317] on div "SHOP ALL Button" at bounding box center [793, 318] width 1113 height 42
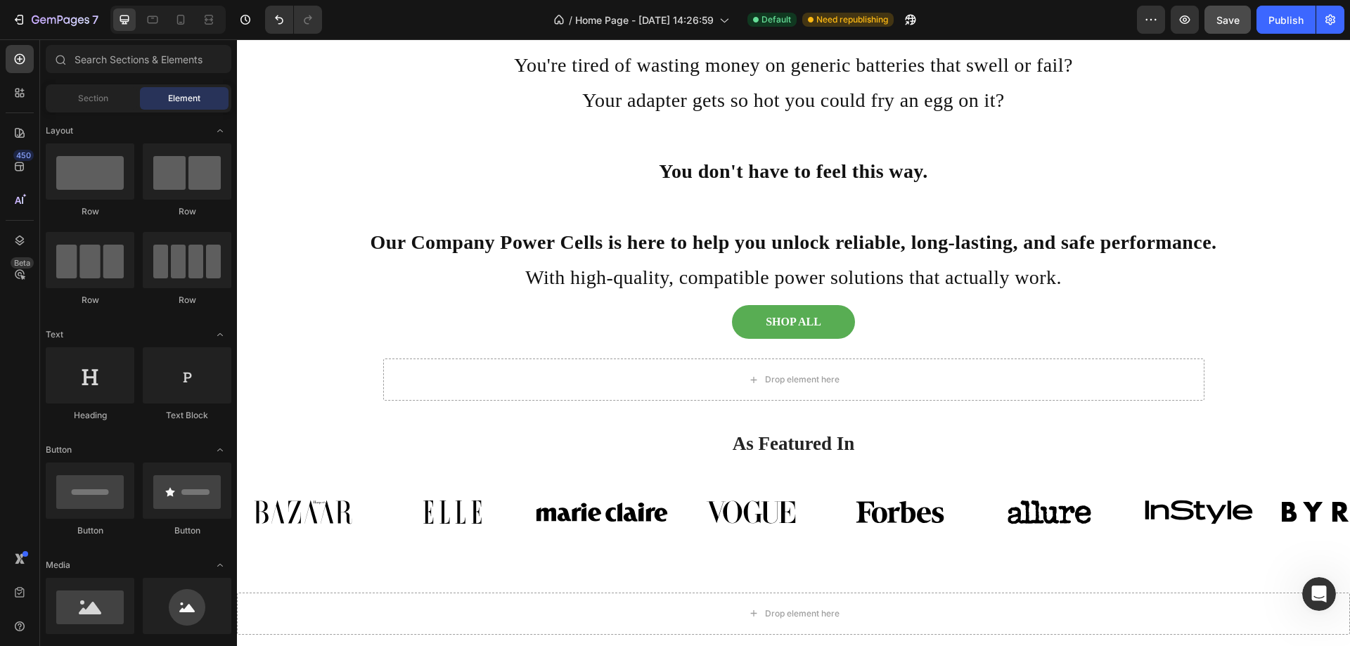
scroll to position [733, 0]
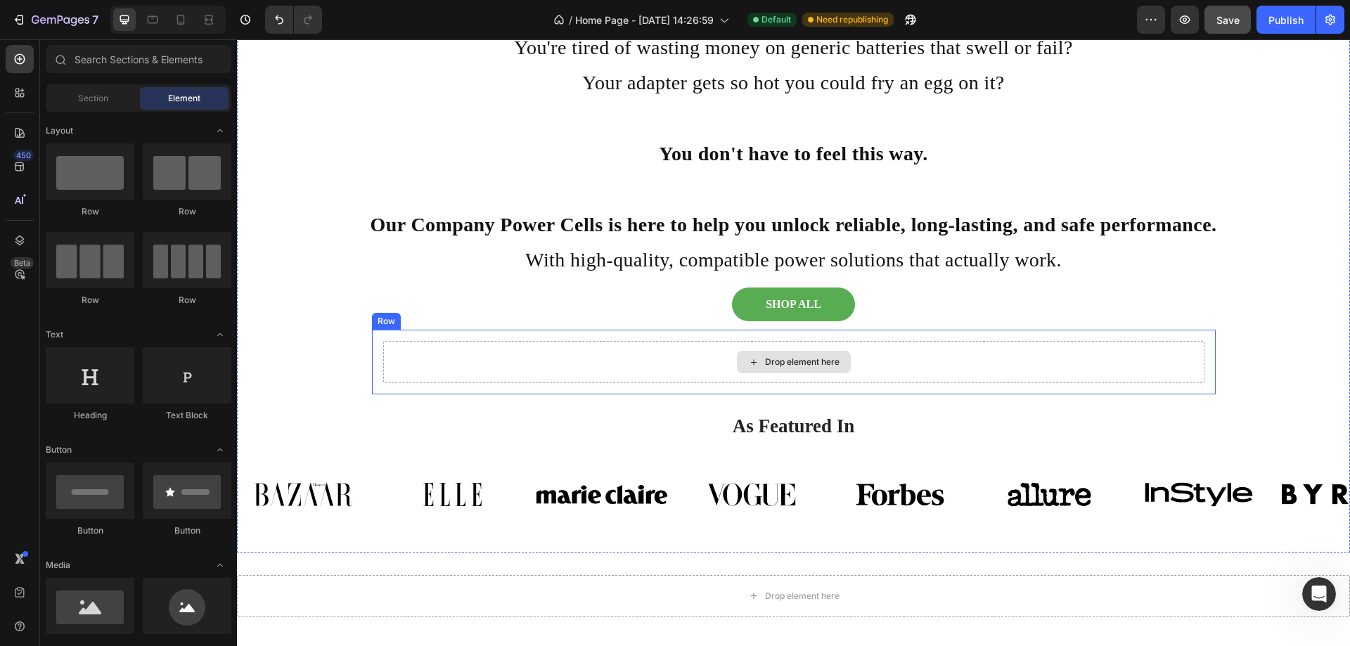
click at [818, 361] on div "Drop element here" at bounding box center [802, 361] width 75 height 11
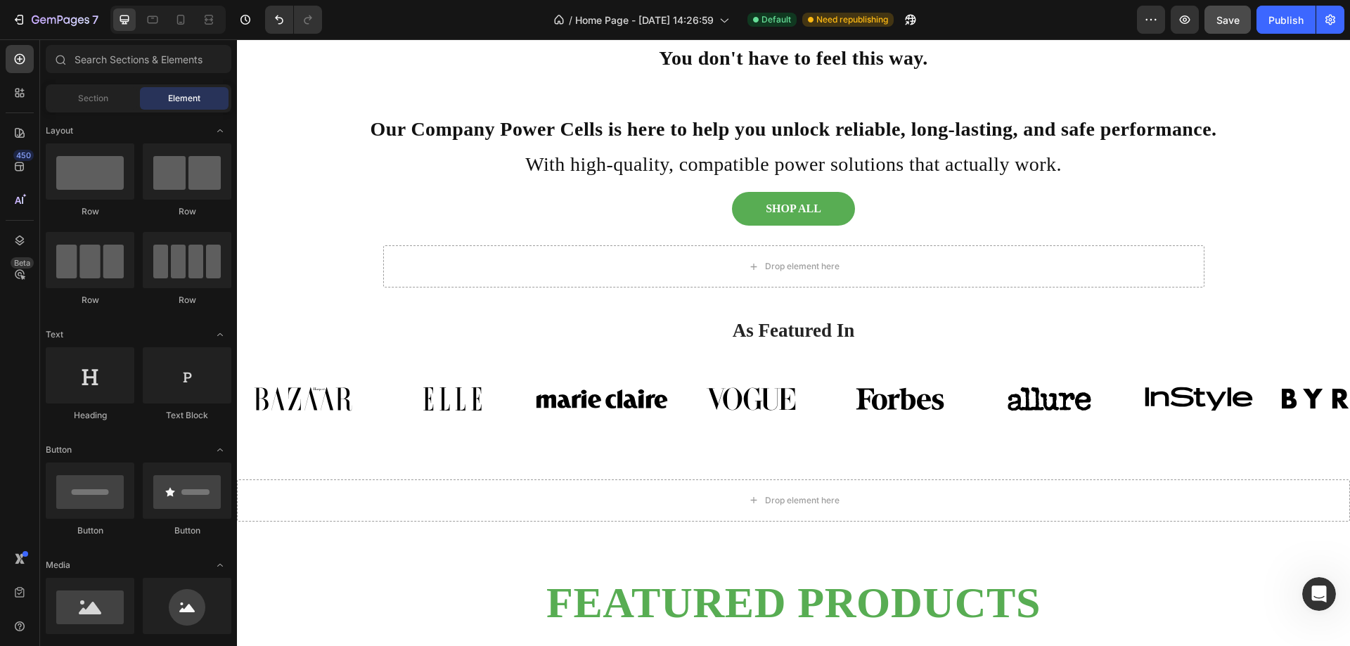
scroll to position [766, 0]
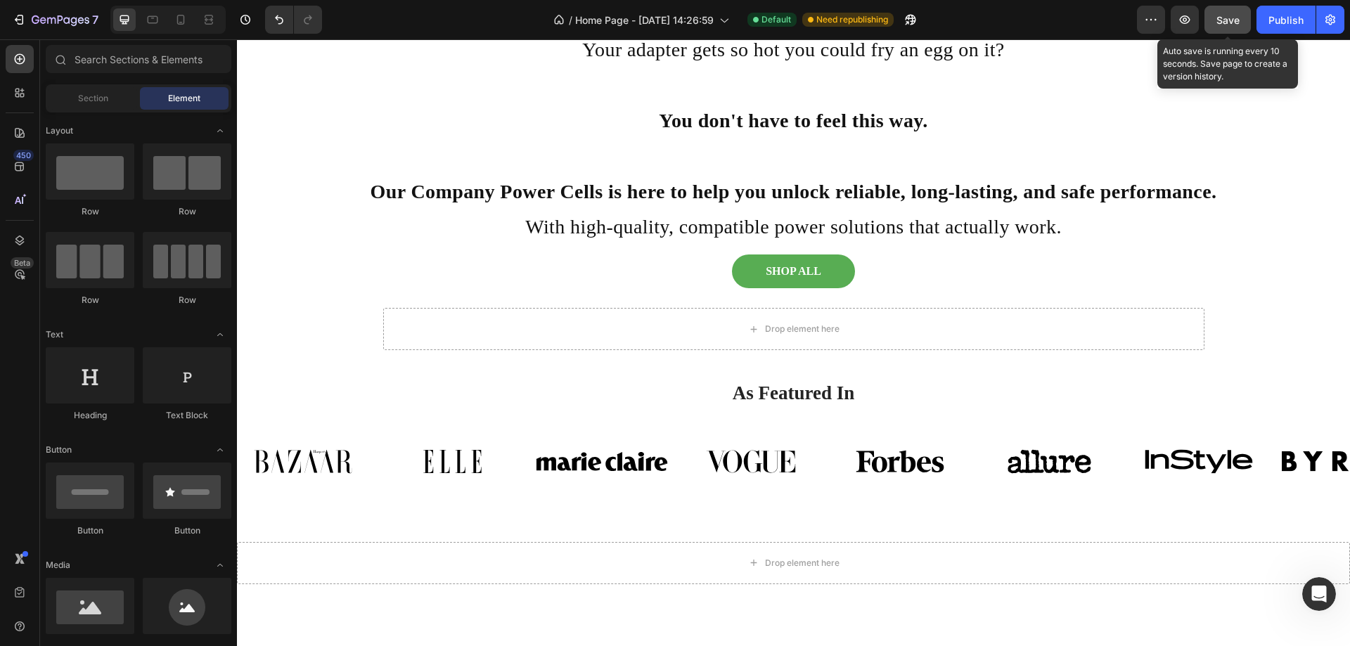
click at [1230, 20] on span "Save" at bounding box center [1227, 20] width 23 height 12
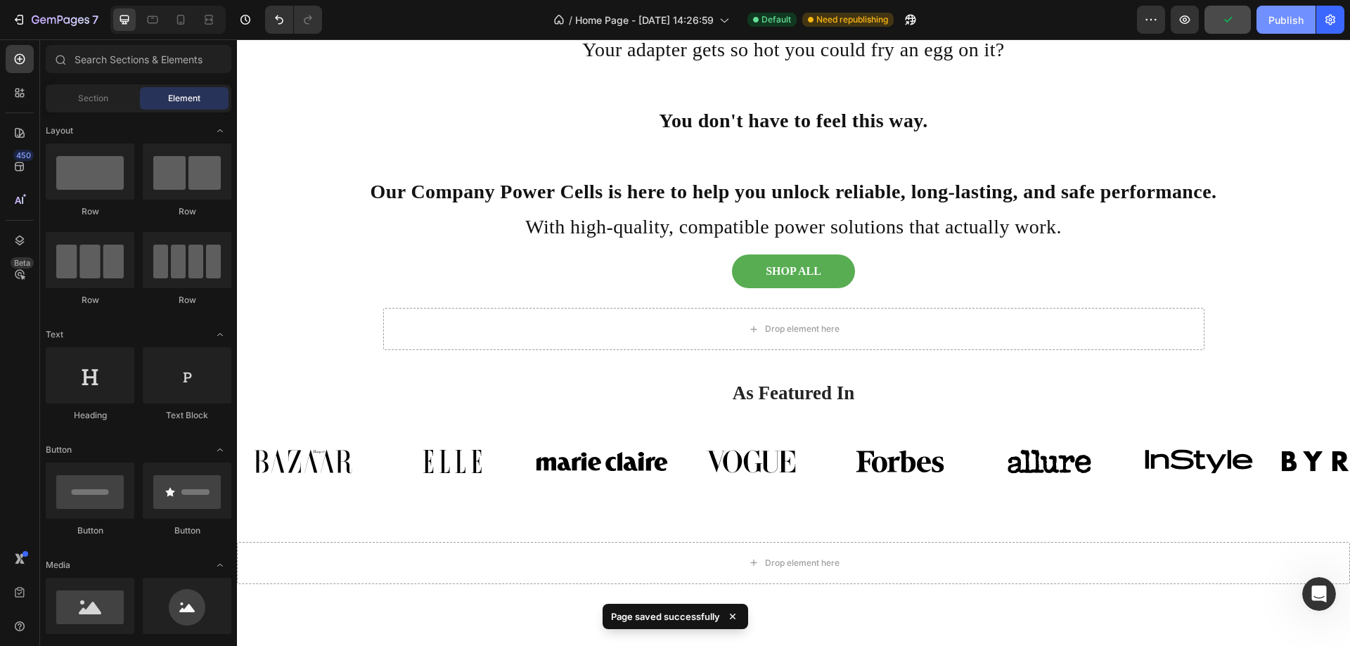
click at [1281, 22] on div "Publish" at bounding box center [1285, 20] width 35 height 15
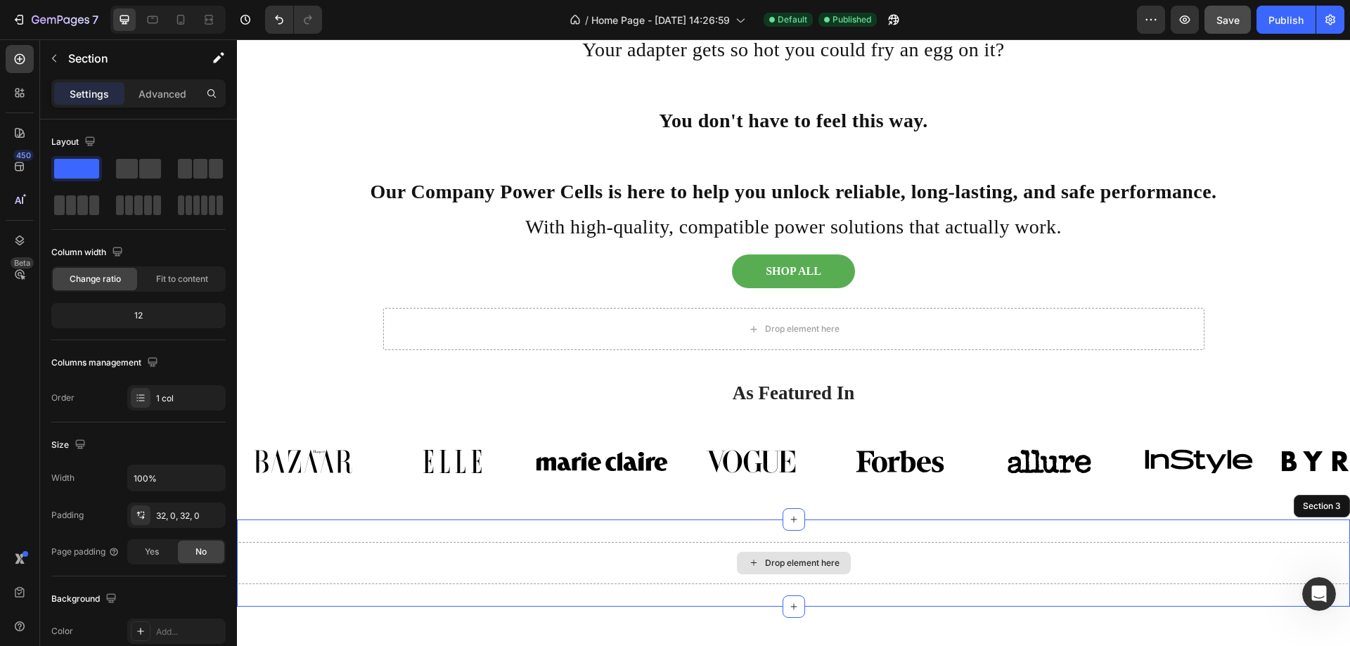
scroll to position [906, 0]
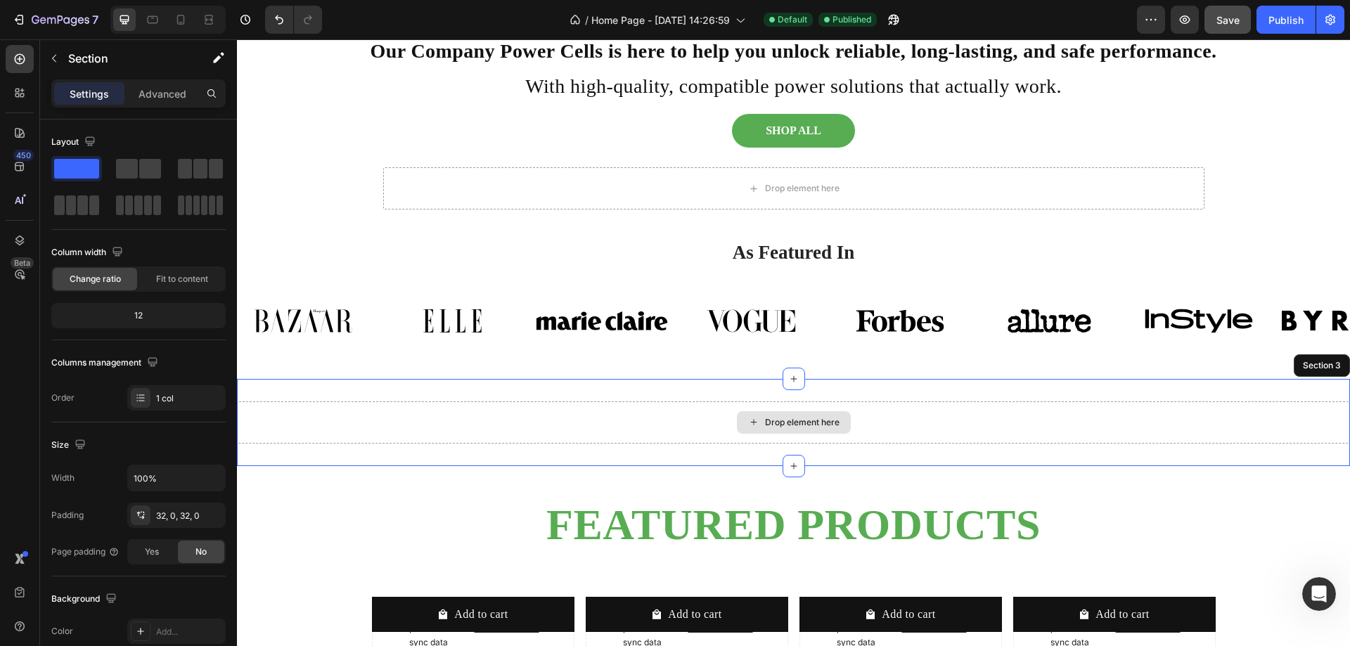
click at [882, 455] on div "Drop element here Section 3" at bounding box center [793, 422] width 1113 height 87
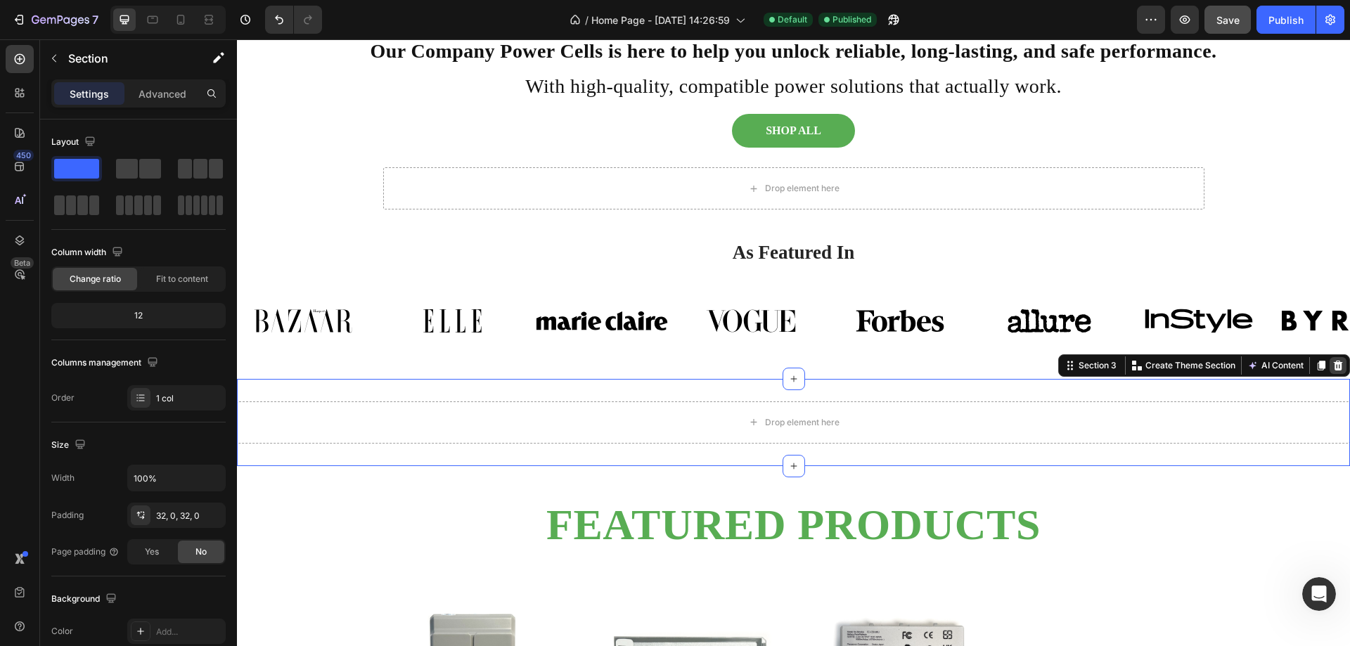
click at [1334, 368] on icon at bounding box center [1338, 366] width 9 height 10
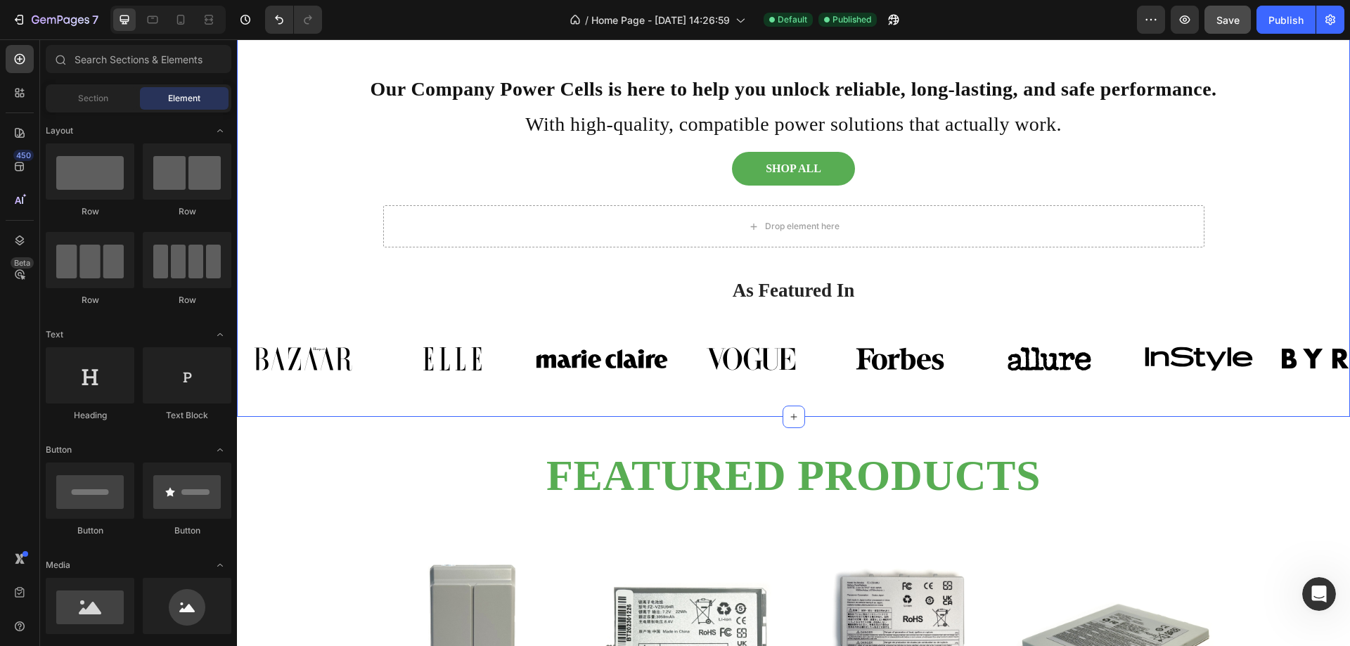
scroll to position [766, 0]
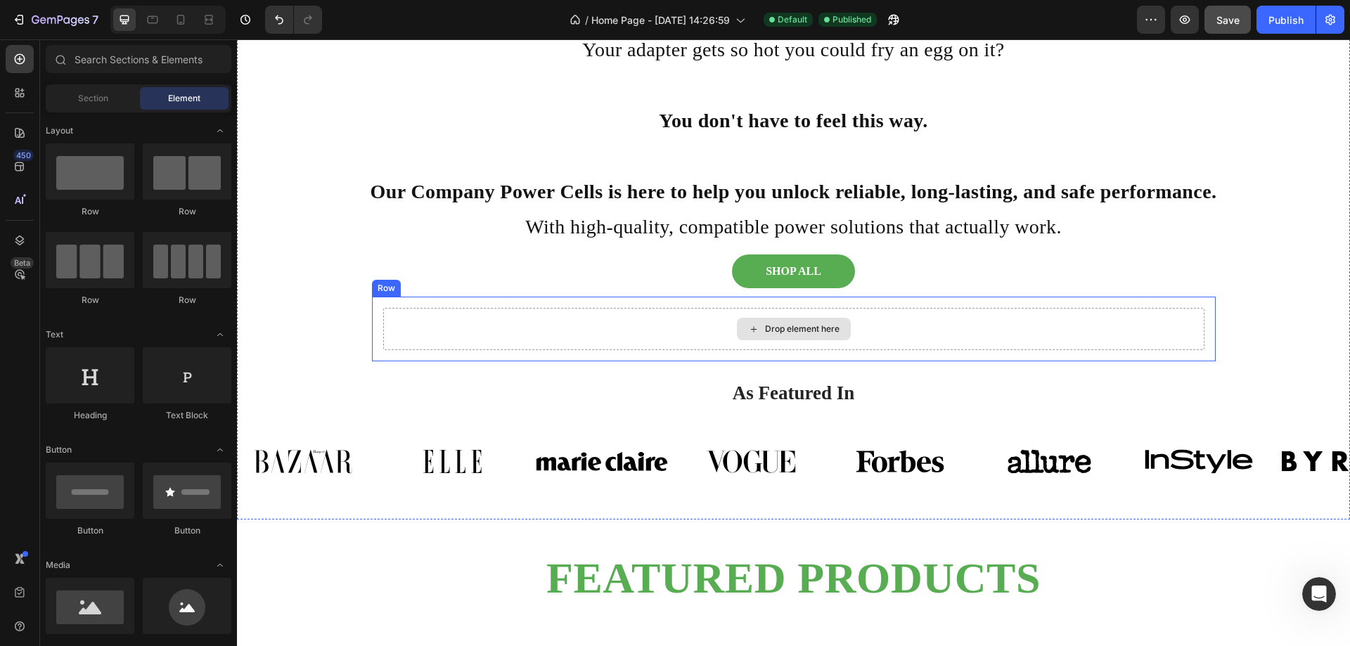
click at [969, 318] on div "Drop element here" at bounding box center [793, 329] width 821 height 42
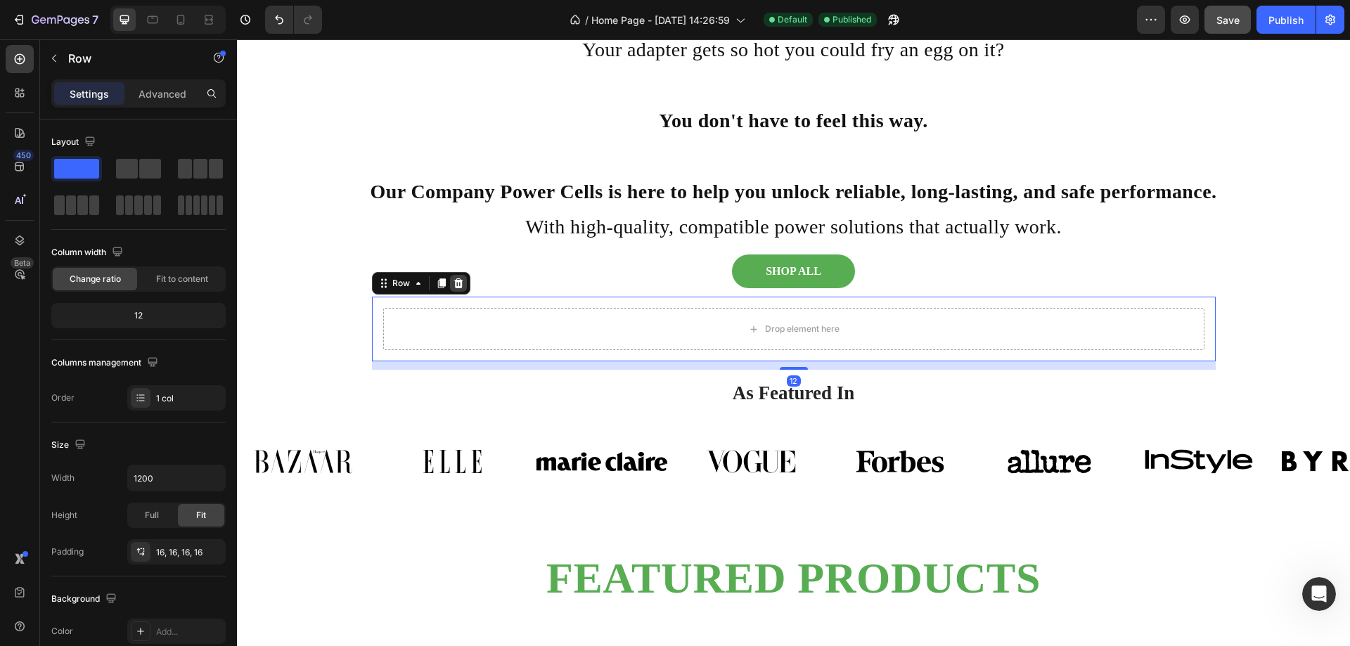
click at [456, 280] on icon at bounding box center [458, 283] width 11 height 11
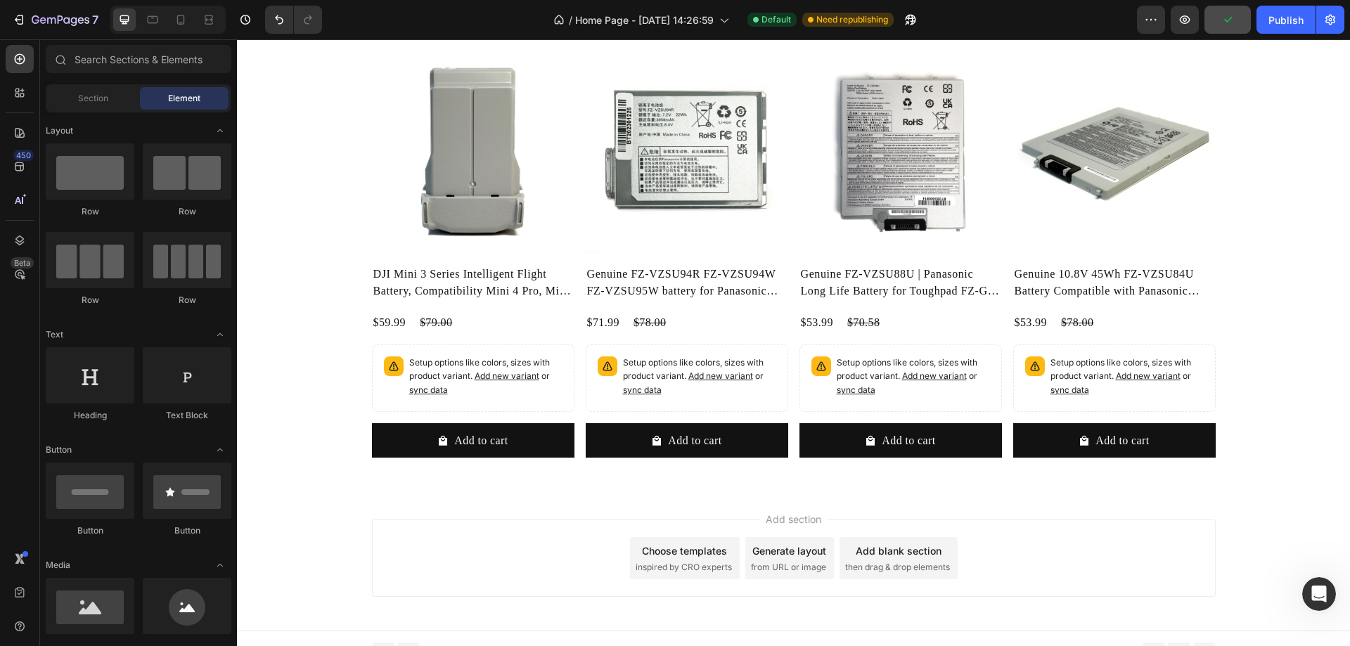
scroll to position [1306, 0]
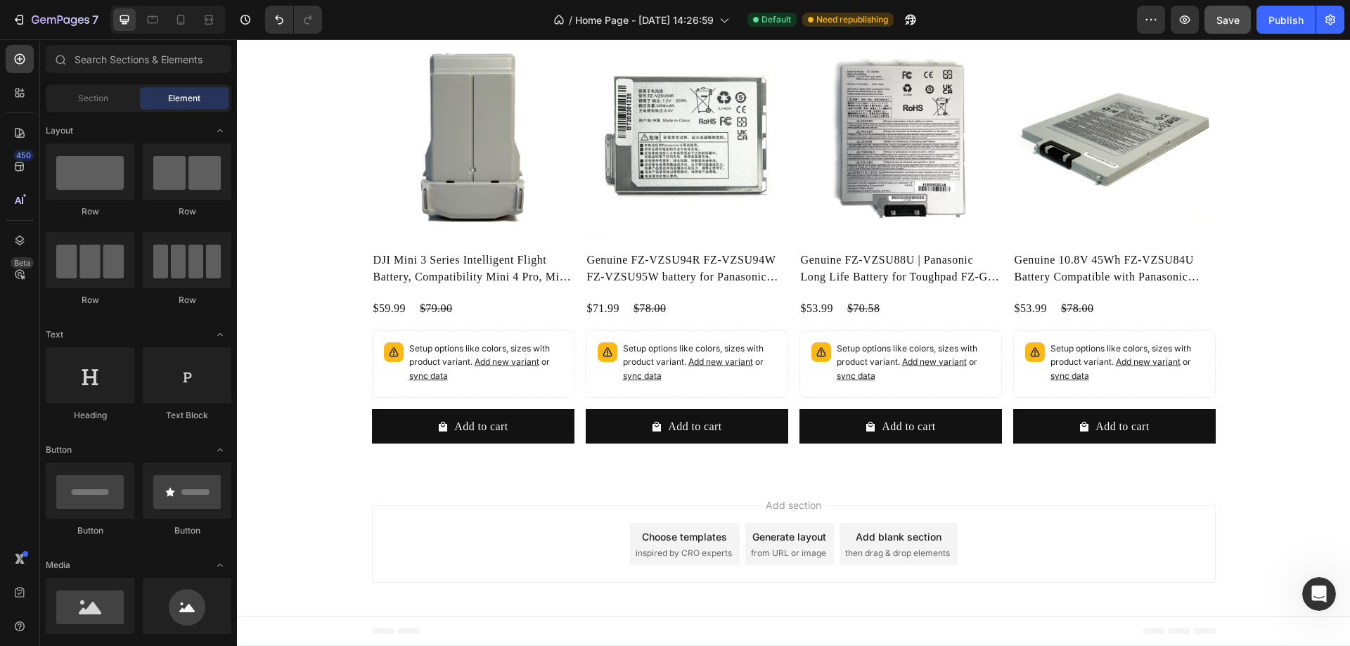
click at [901, 543] on div "Add blank section" at bounding box center [899, 536] width 86 height 15
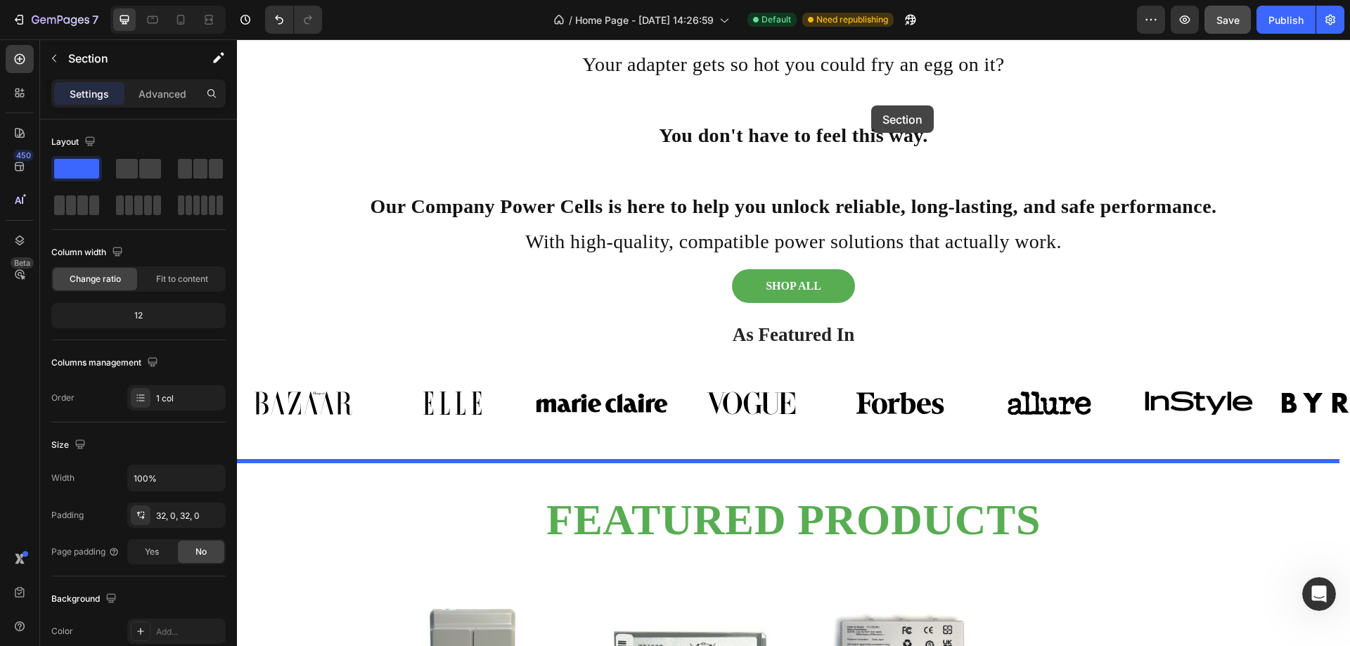
scroll to position [589, 0]
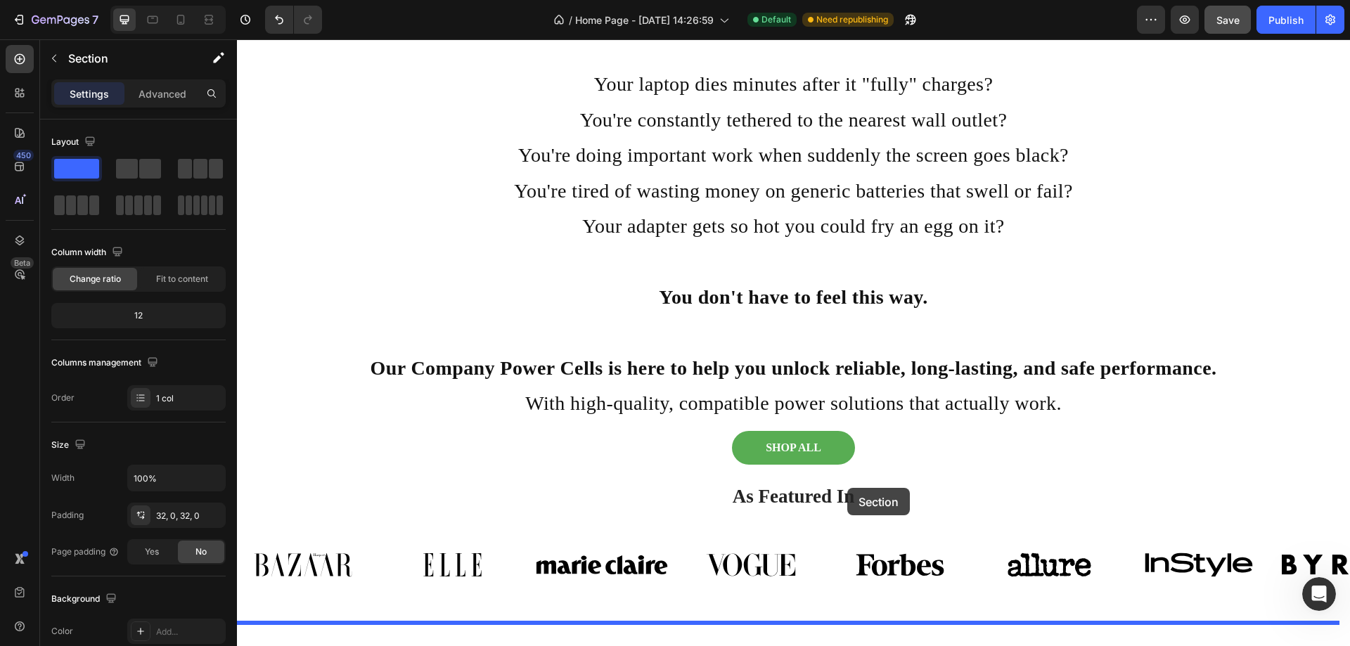
drag, startPoint x: 861, startPoint y: 519, endPoint x: 847, endPoint y: 488, distance: 34.0
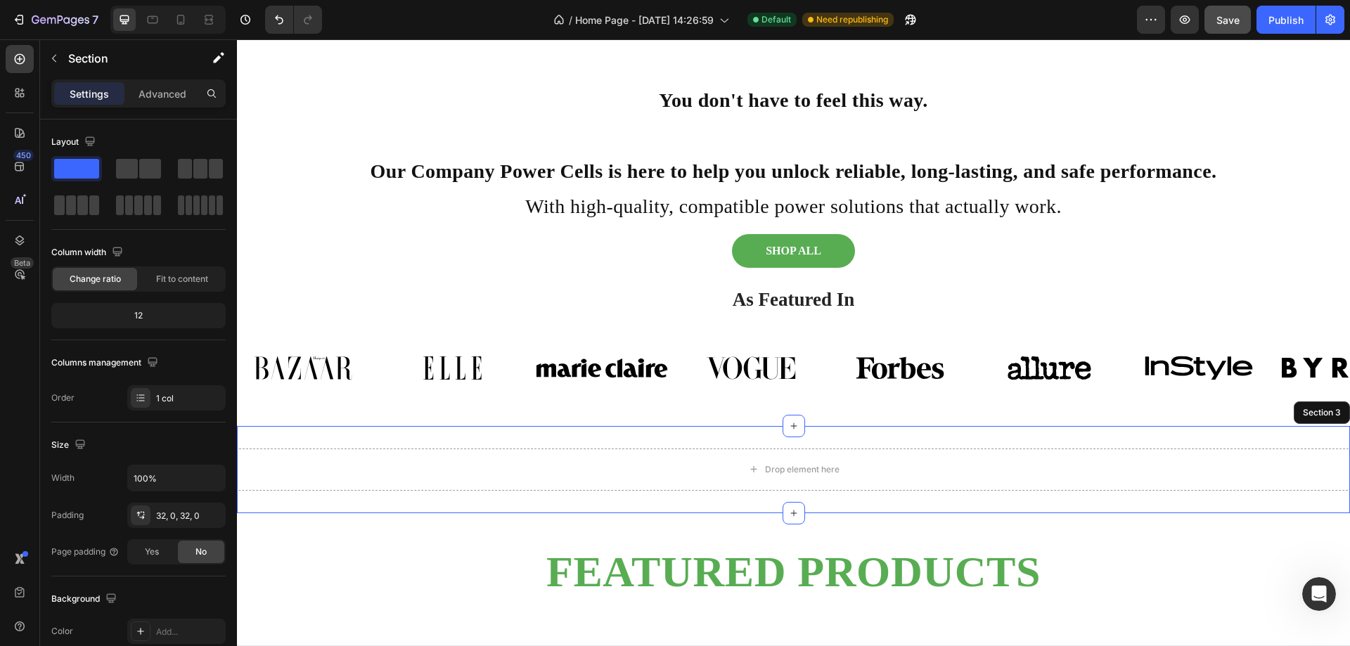
scroll to position [870, 0]
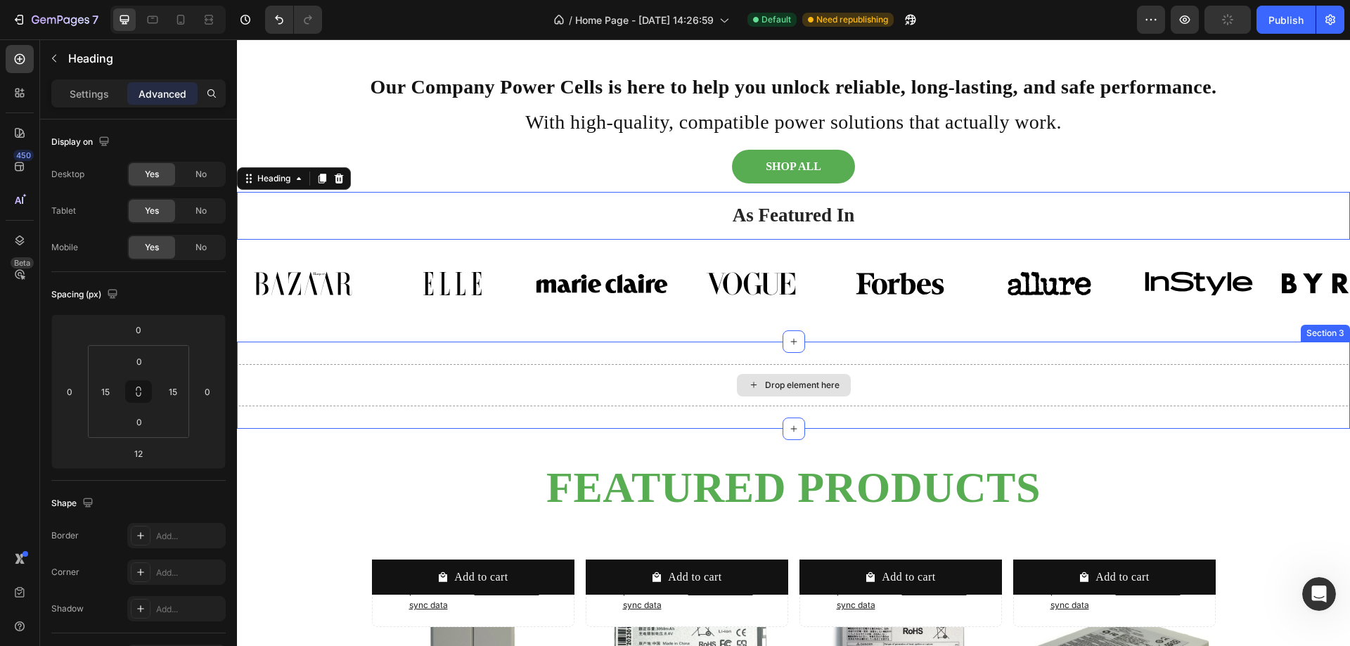
drag, startPoint x: 803, startPoint y: 374, endPoint x: 462, endPoint y: 229, distance: 370.5
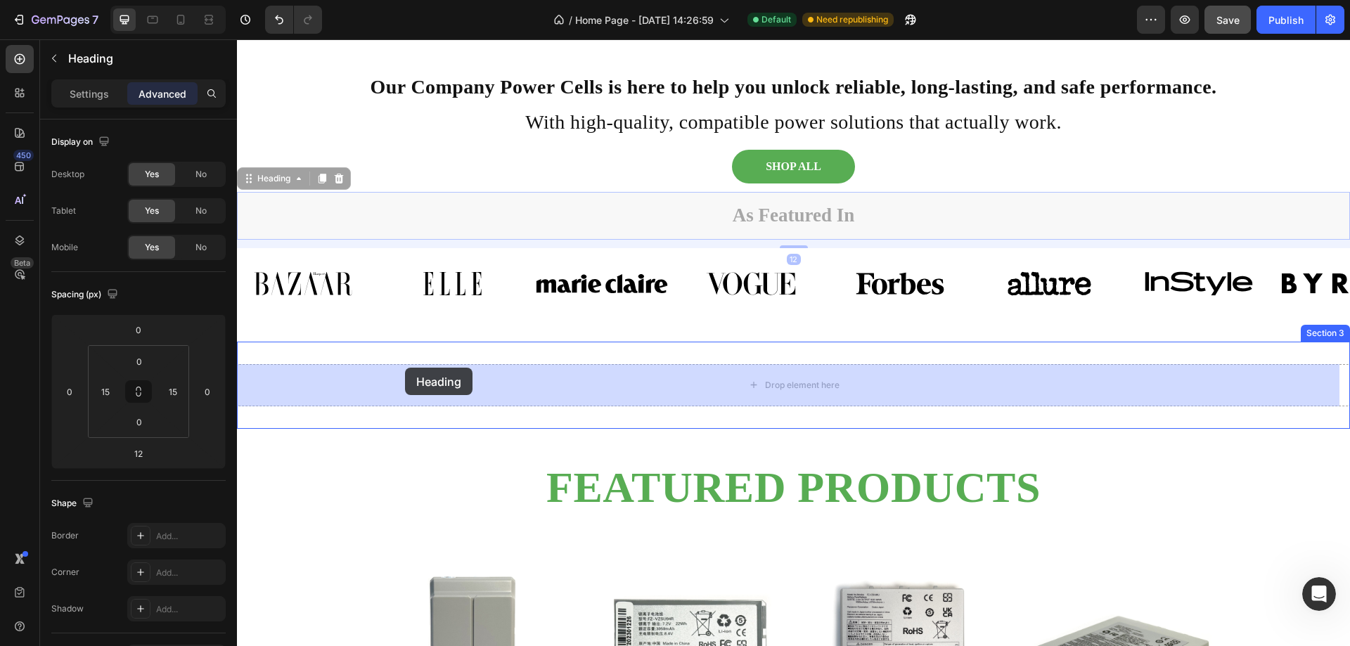
drag, startPoint x: 290, startPoint y: 180, endPoint x: 405, endPoint y: 368, distance: 220.3
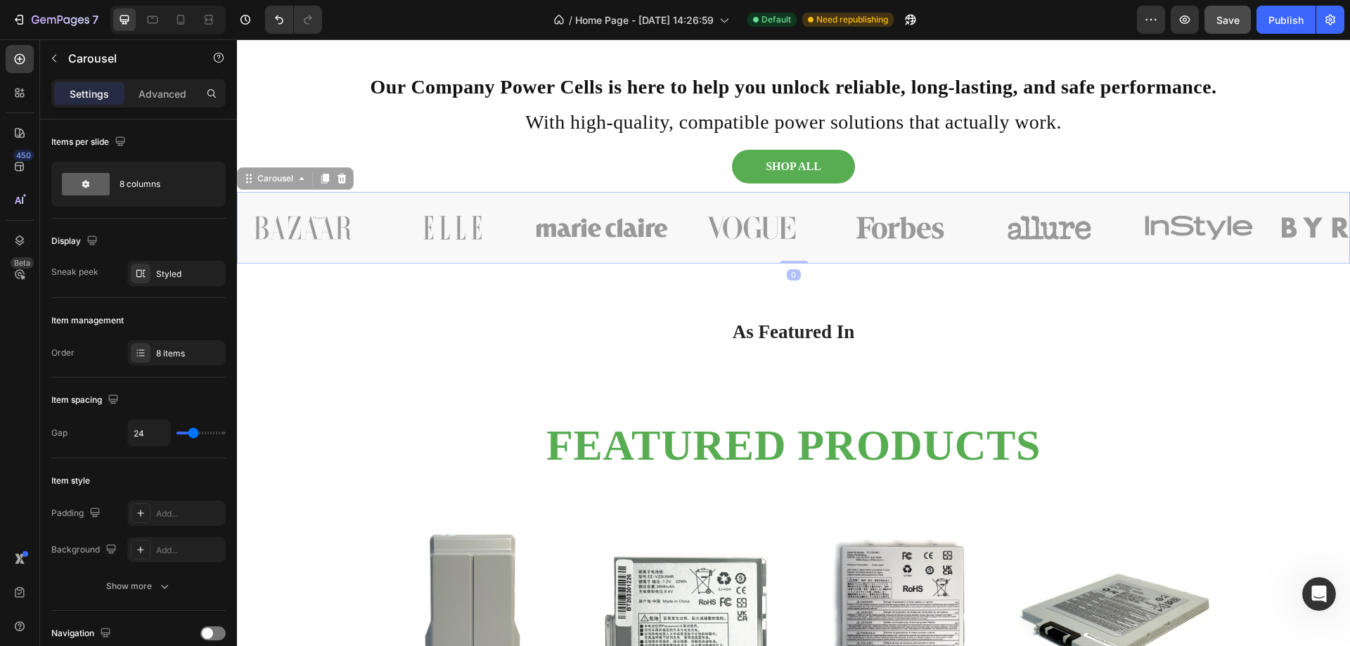
drag, startPoint x: 254, startPoint y: 191, endPoint x: 259, endPoint y: 203, distance: 13.6
click at [311, 311] on div "ARE YOU READY TO GET BACK TO FULL POWER? Heading Do Any Of These Sound Familiar…" at bounding box center [793, 78] width 1113 height 1760
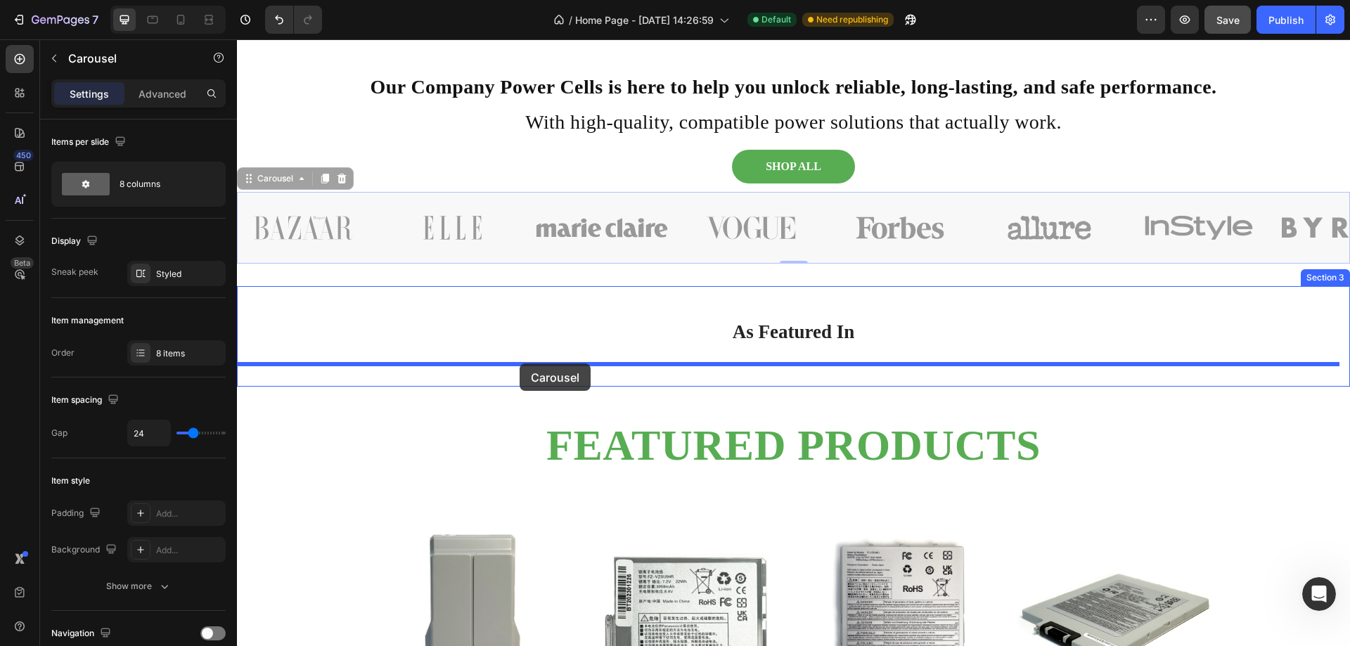
drag, startPoint x: 279, startPoint y: 181, endPoint x: 520, endPoint y: 363, distance: 302.0
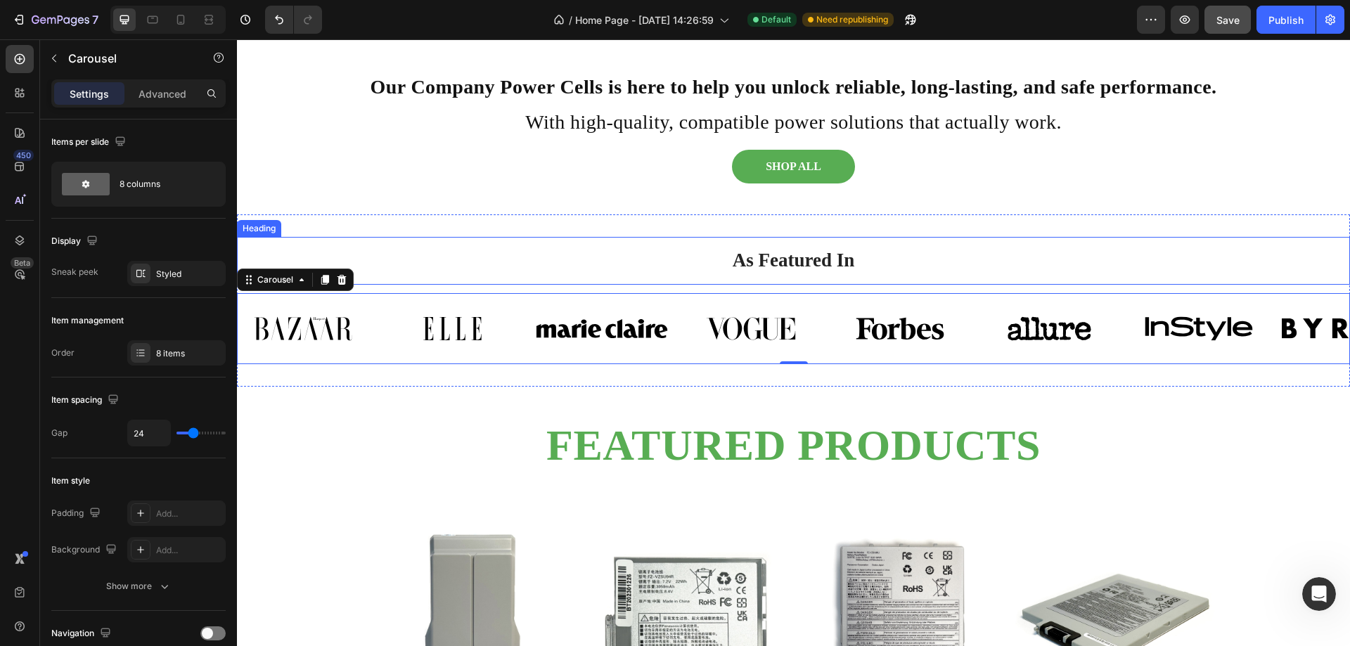
drag, startPoint x: 984, startPoint y: 247, endPoint x: 970, endPoint y: 215, distance: 35.3
click at [984, 247] on h2 "As Featured In" at bounding box center [793, 260] width 1092 height 47
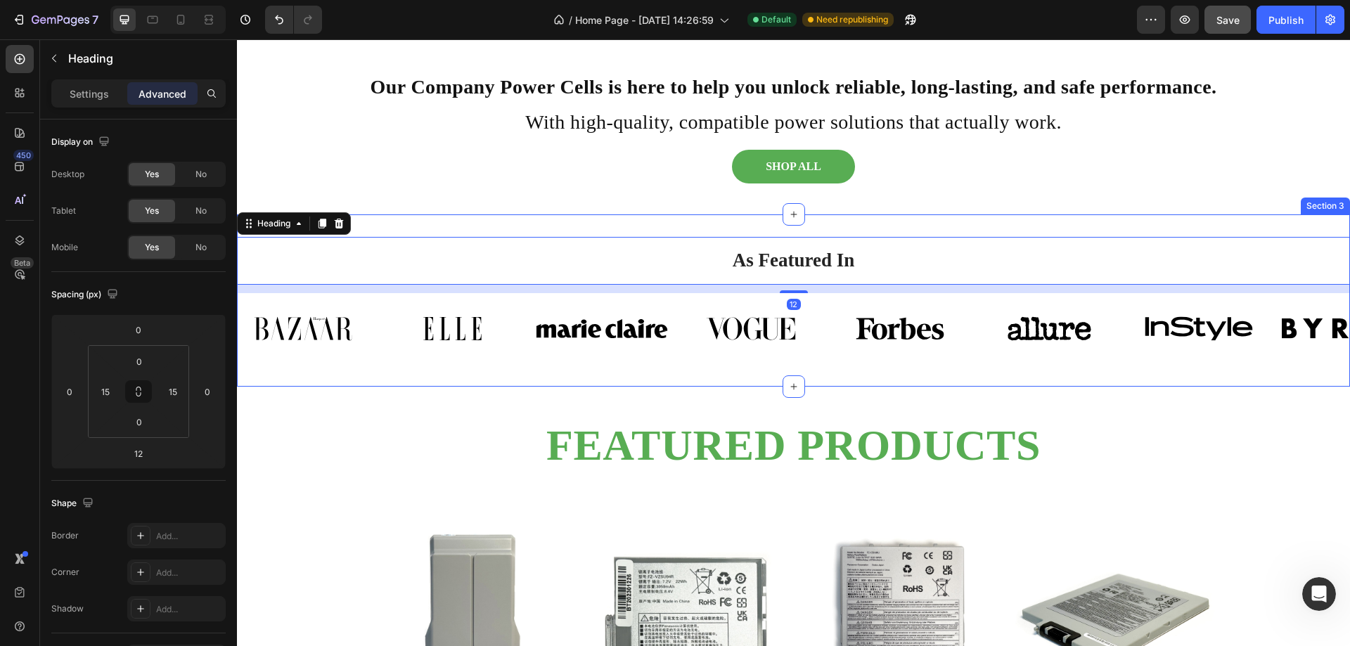
click at [964, 217] on div "As Featured In Heading 12 Image Image Image Image Image Image Image Image Carou…" at bounding box center [793, 300] width 1113 height 172
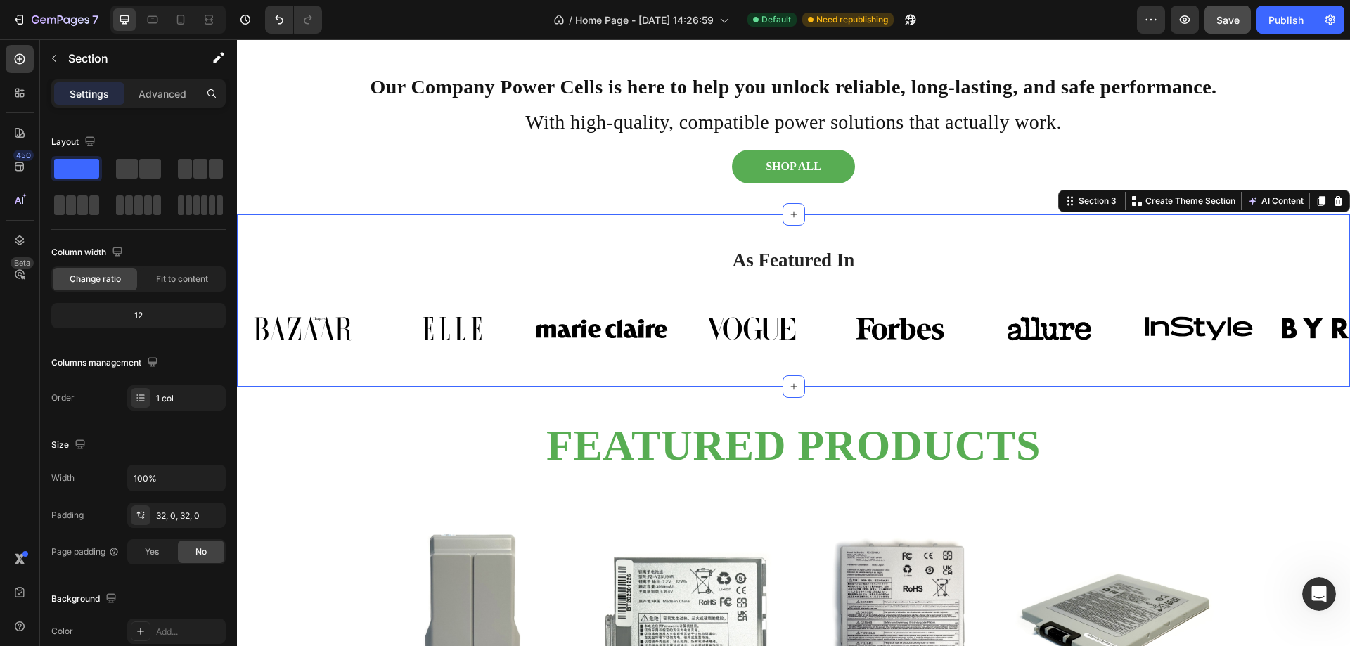
click at [951, 237] on h2 "As Featured In" at bounding box center [793, 260] width 1092 height 47
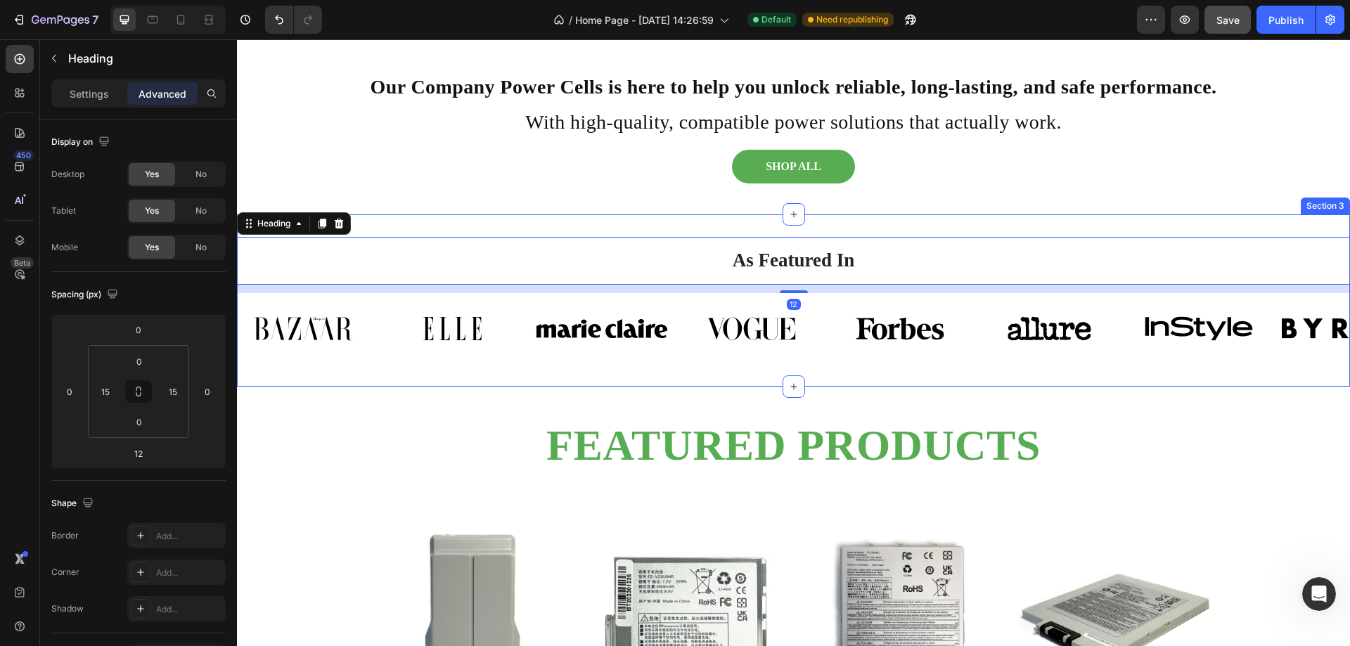
click at [951, 216] on div "As Featured In Heading 12 Image Image Image Image Image Image Image Image Carou…" at bounding box center [793, 300] width 1113 height 172
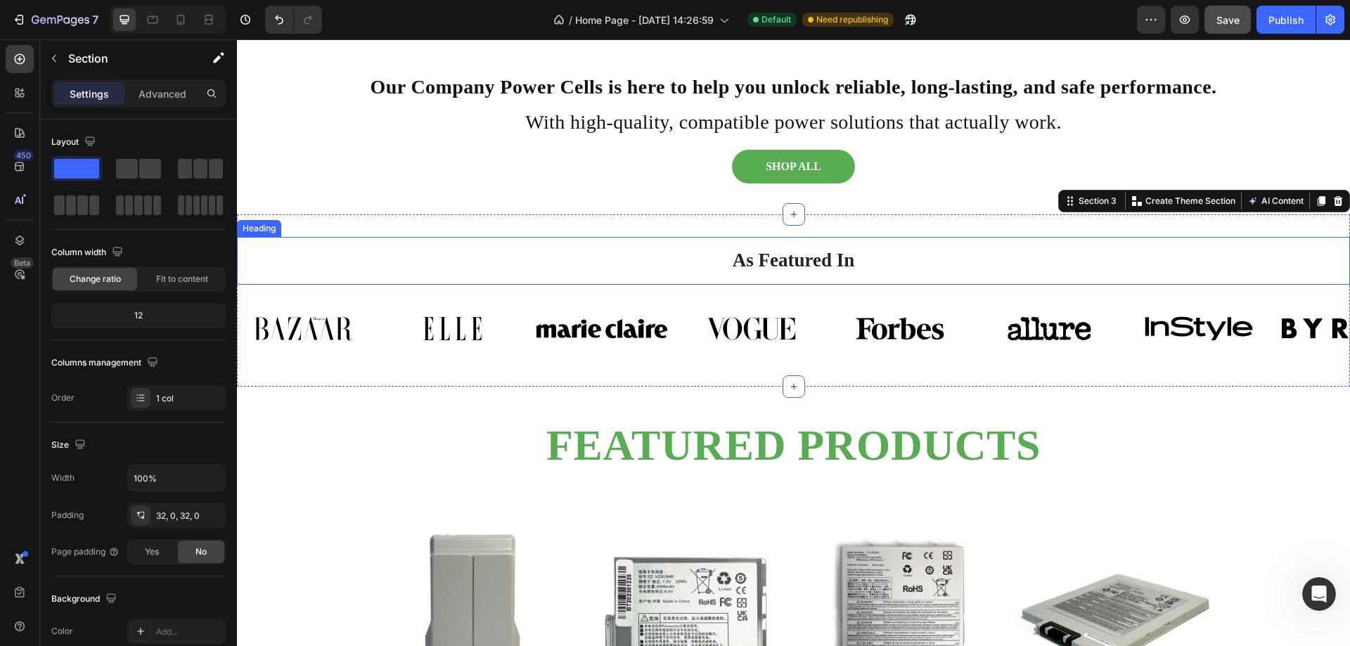
click at [911, 239] on h2 "As Featured In" at bounding box center [793, 260] width 1092 height 47
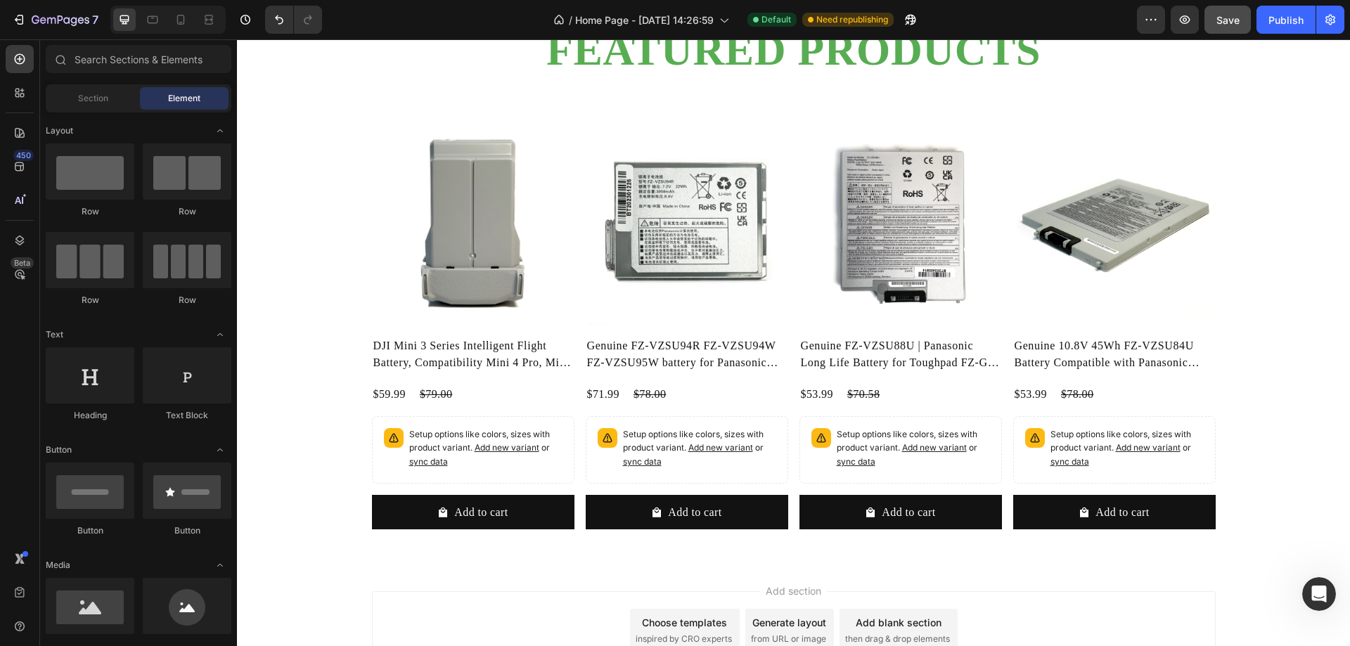
scroll to position [714, 0]
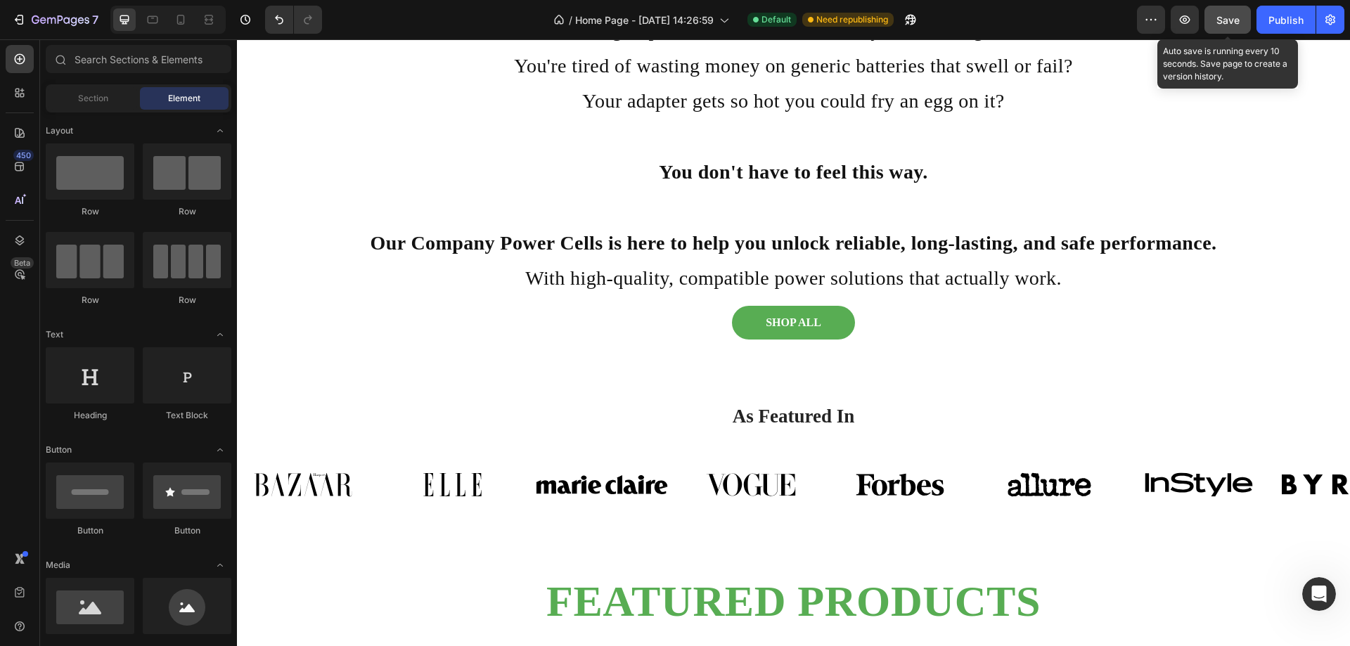
click at [1234, 20] on span "Save" at bounding box center [1227, 20] width 23 height 12
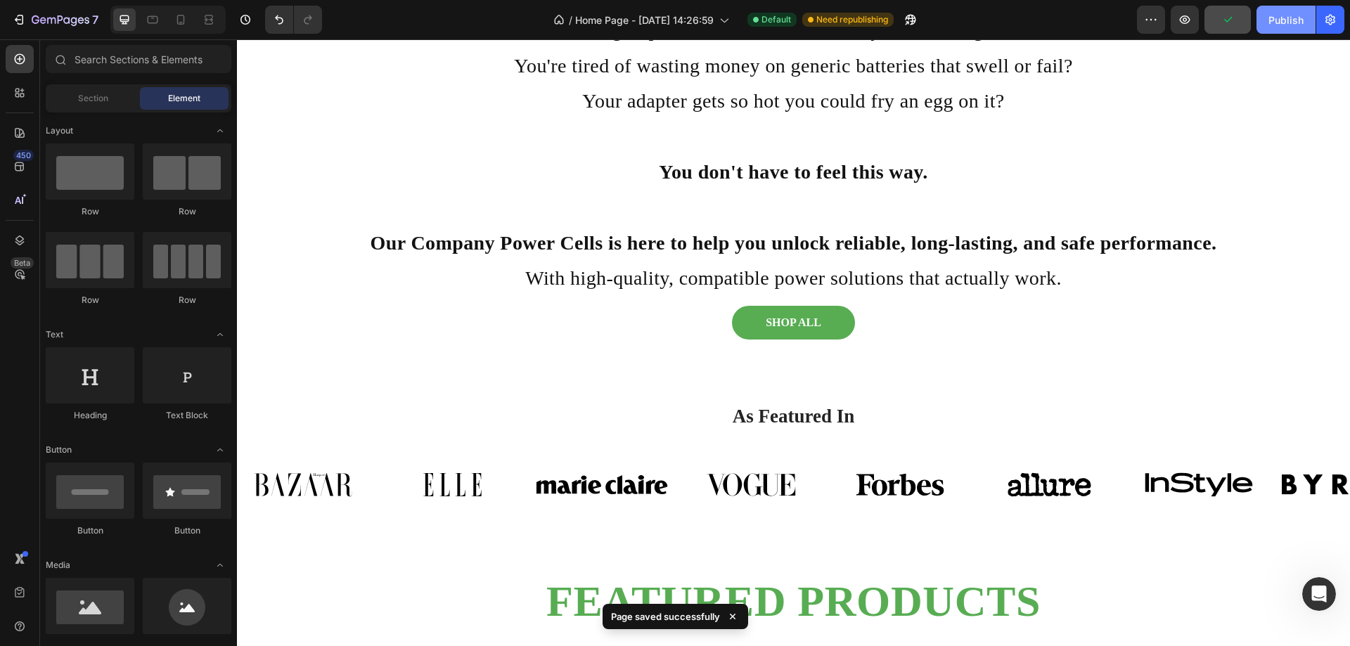
click at [1287, 23] on div "Publish" at bounding box center [1285, 20] width 35 height 15
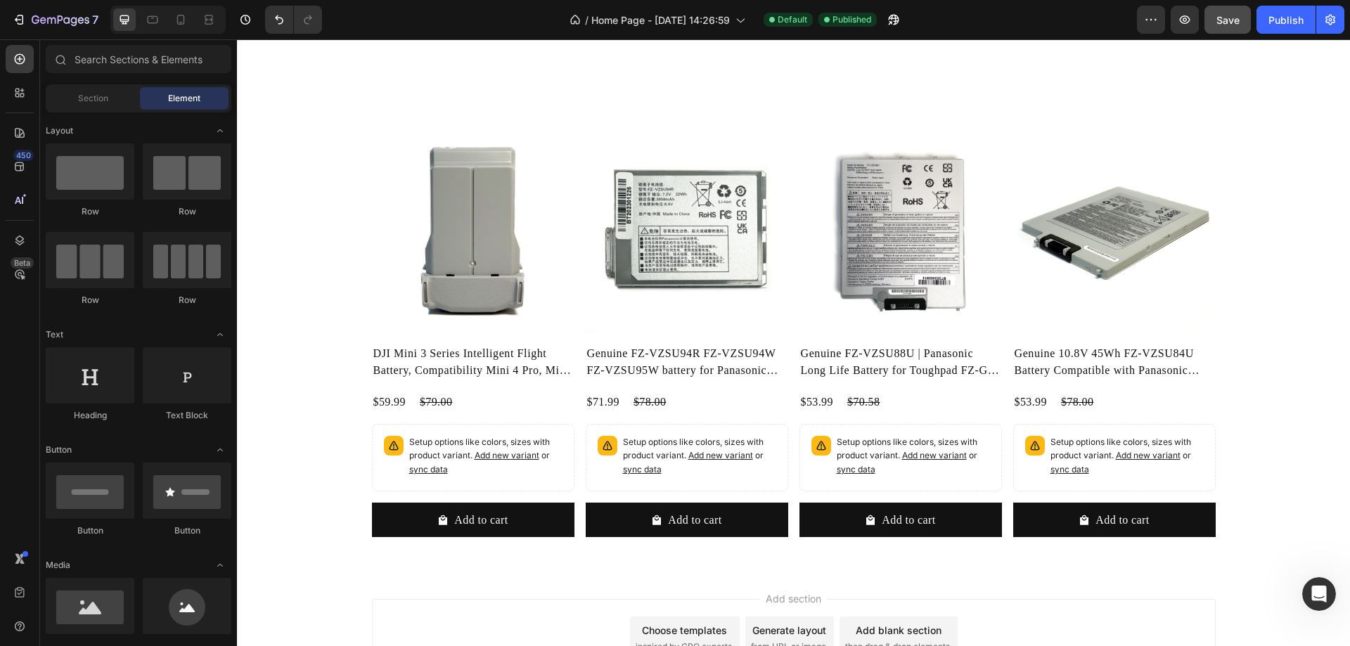
scroll to position [1351, 0]
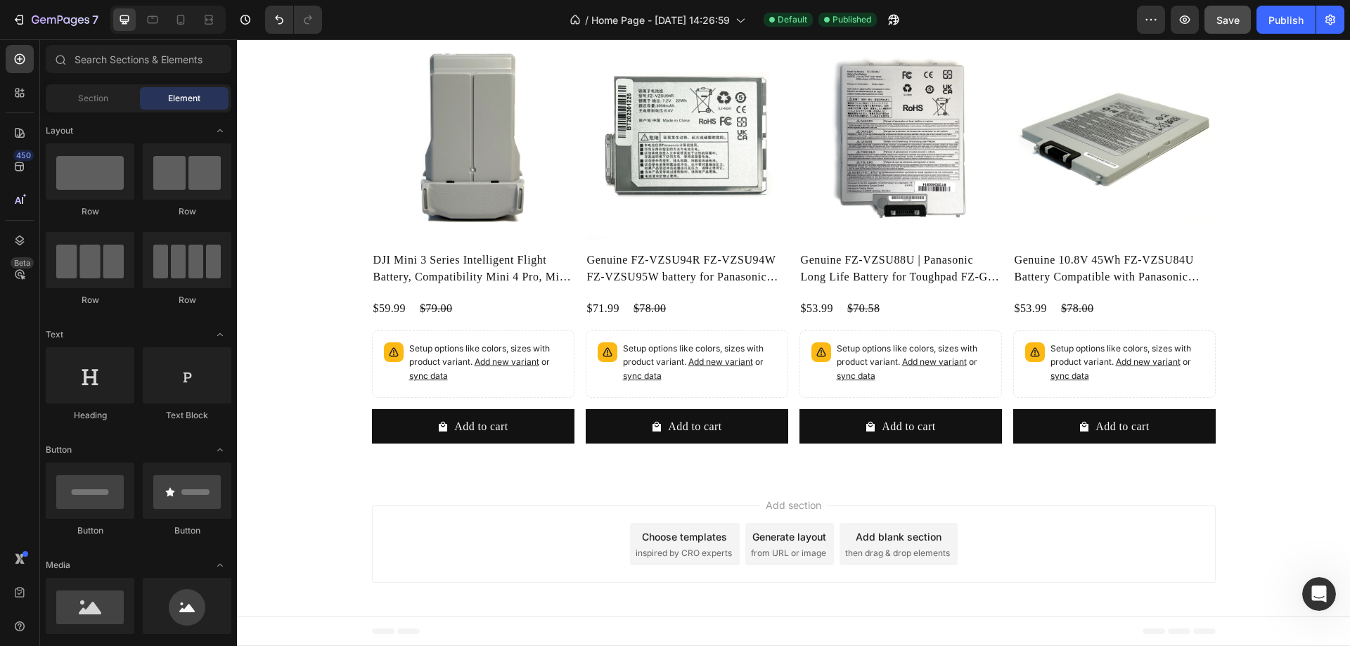
click at [920, 543] on div "Add blank section" at bounding box center [899, 536] width 86 height 15
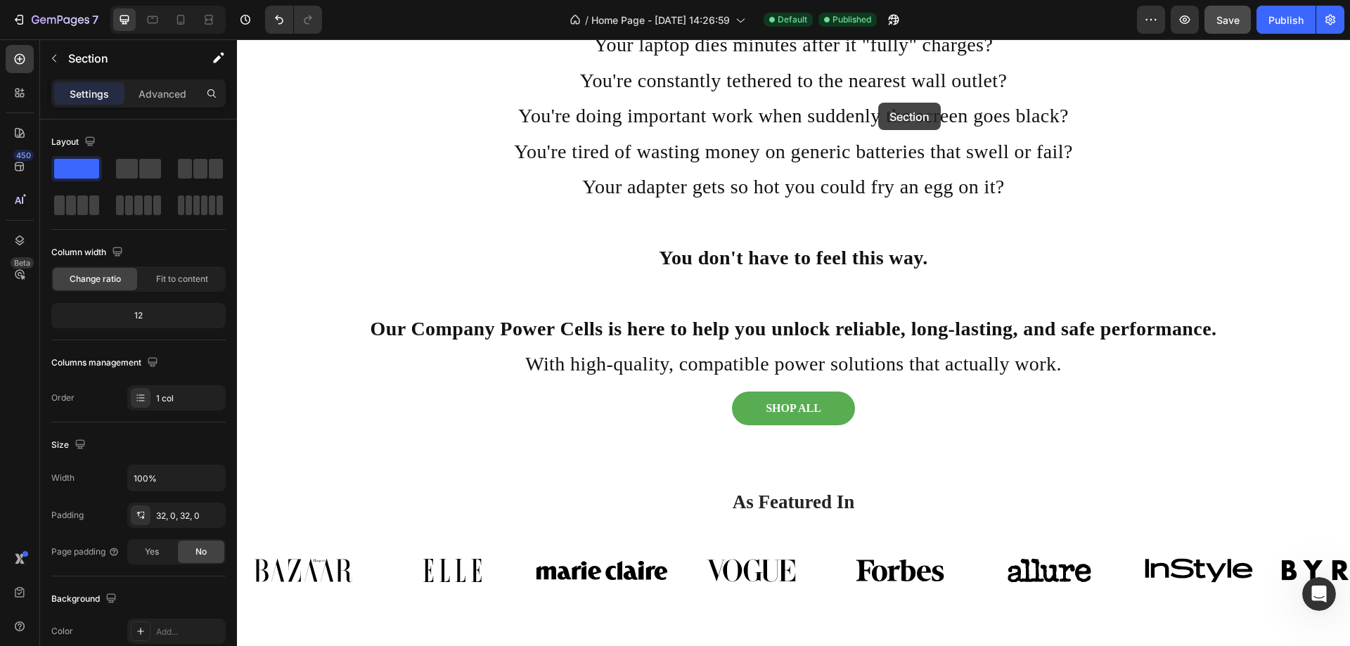
scroll to position [571, 0]
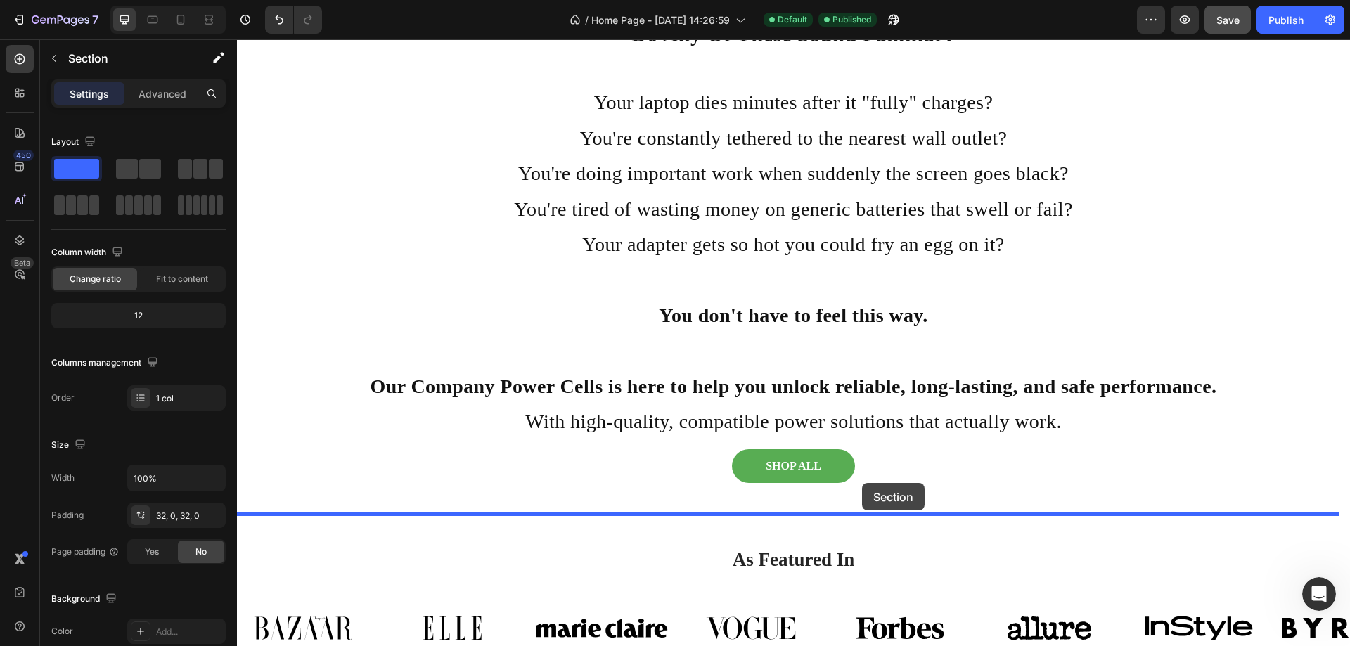
drag, startPoint x: 889, startPoint y: 526, endPoint x: 862, endPoint y: 483, distance: 50.5
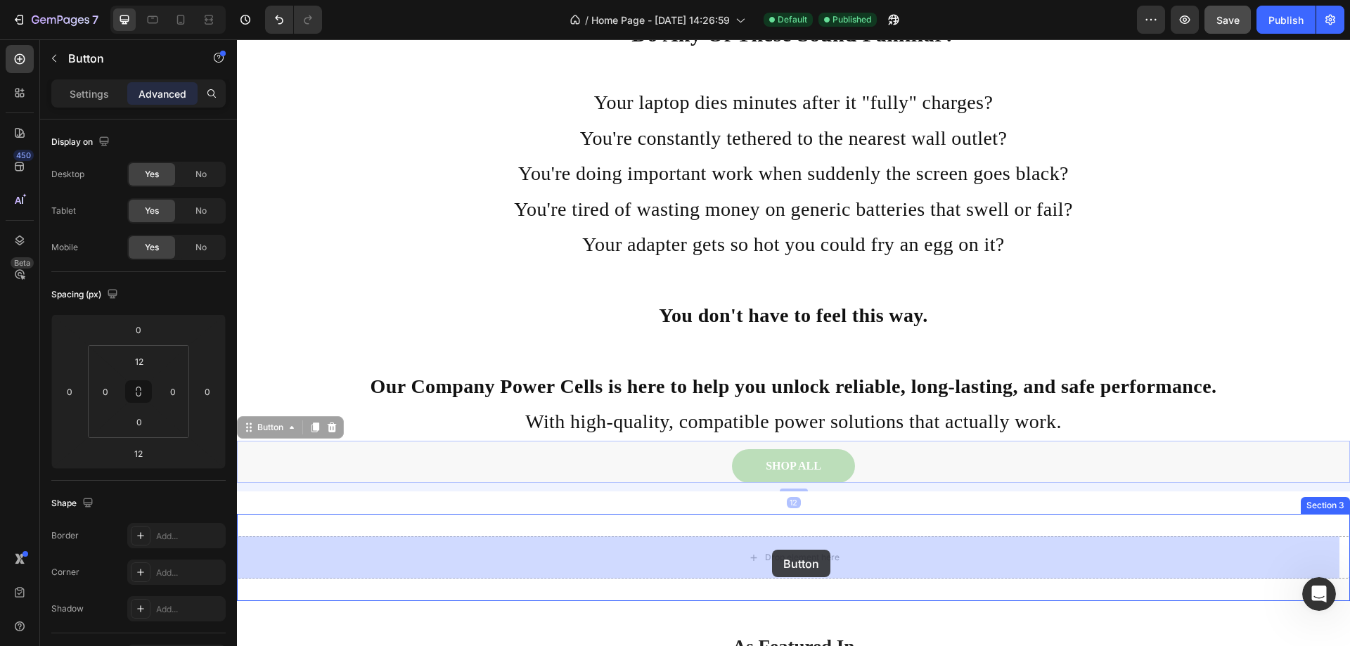
drag, startPoint x: 793, startPoint y: 460, endPoint x: 772, endPoint y: 550, distance: 91.7
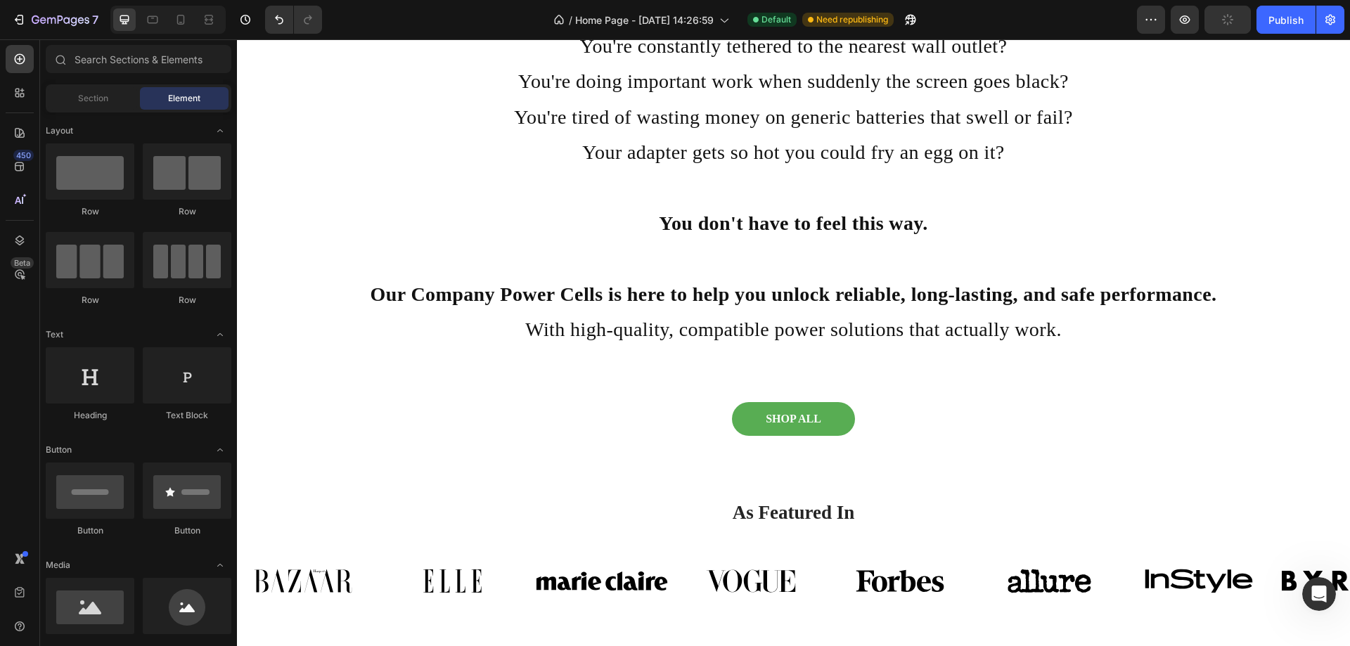
scroll to position [643, 0]
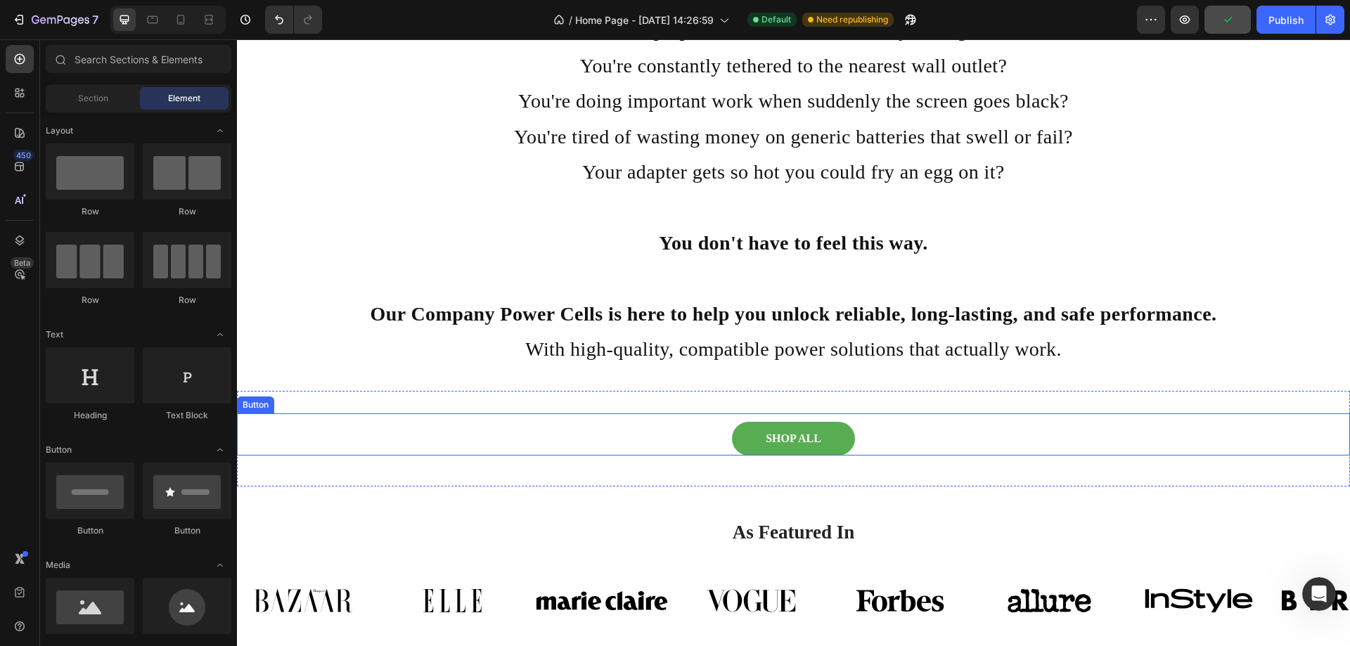
click at [891, 437] on div "SHOP ALL Button" at bounding box center [793, 434] width 1113 height 42
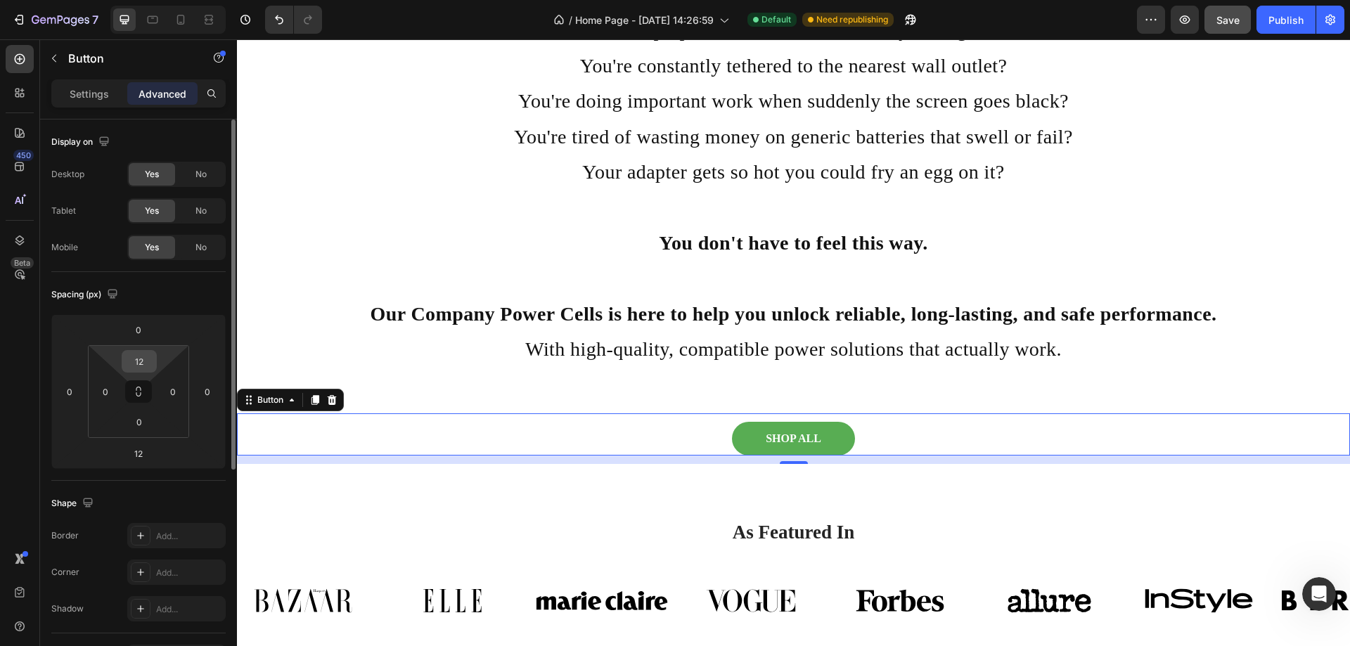
click at [151, 361] on input "12" at bounding box center [139, 361] width 28 height 21
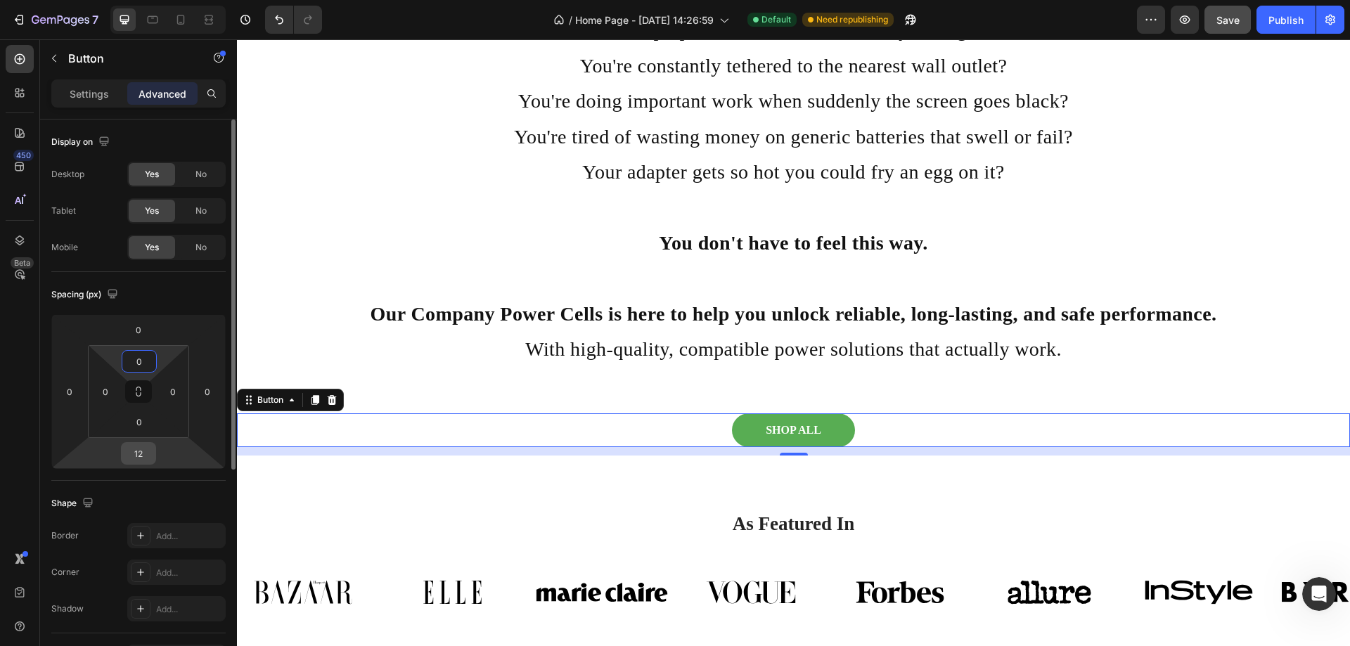
type input "0"
click at [143, 451] on input "12" at bounding box center [138, 453] width 28 height 21
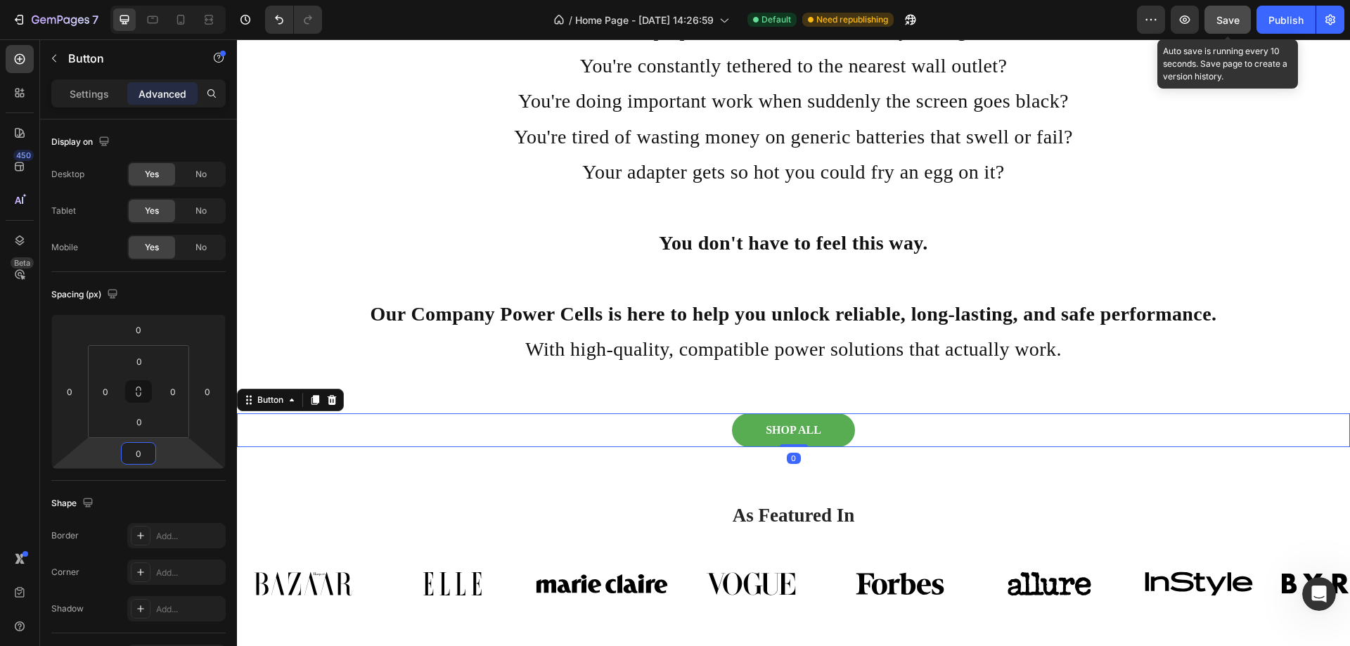
type input "0"
click at [1222, 15] on span "Save" at bounding box center [1227, 20] width 23 height 12
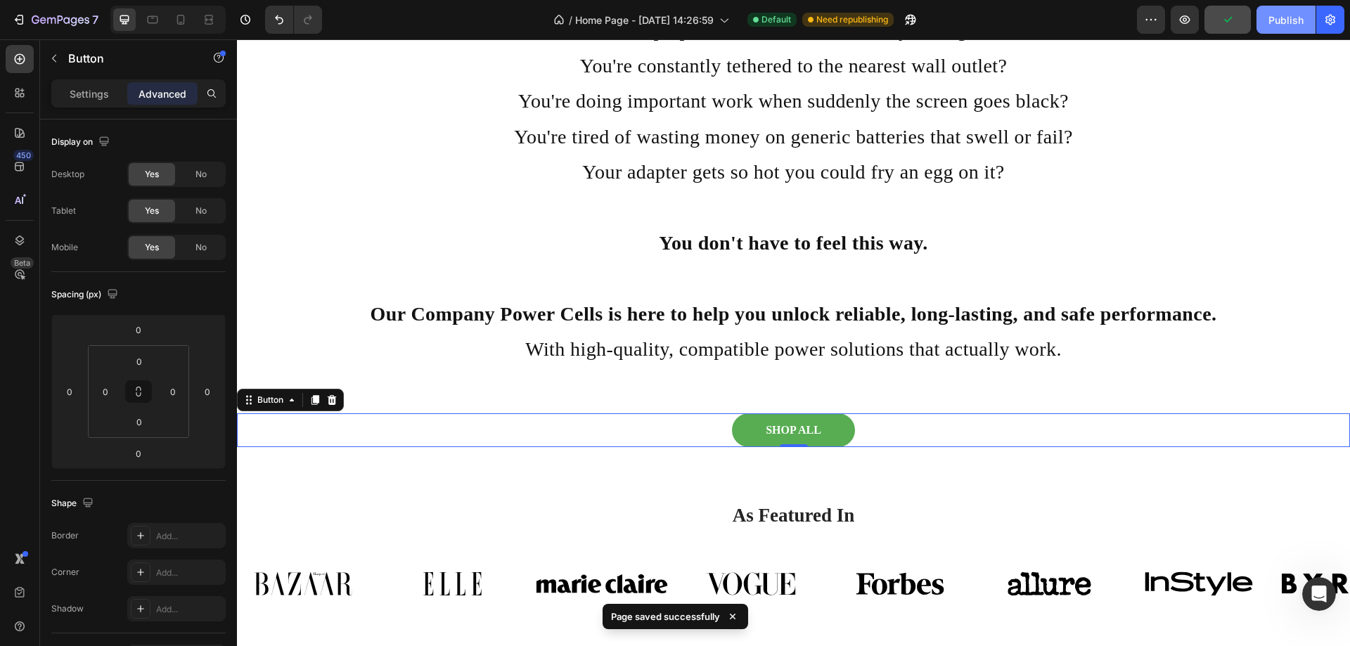
click at [1286, 19] on div "Publish" at bounding box center [1285, 20] width 35 height 15
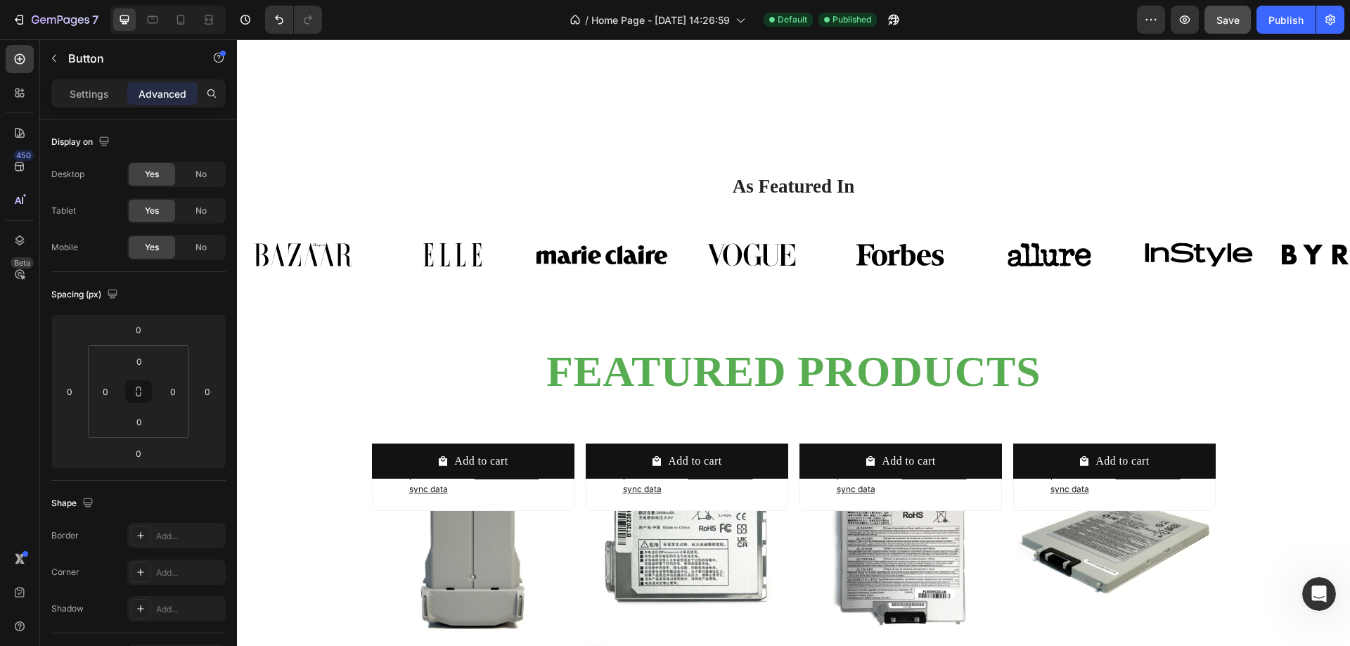
scroll to position [1175, 0]
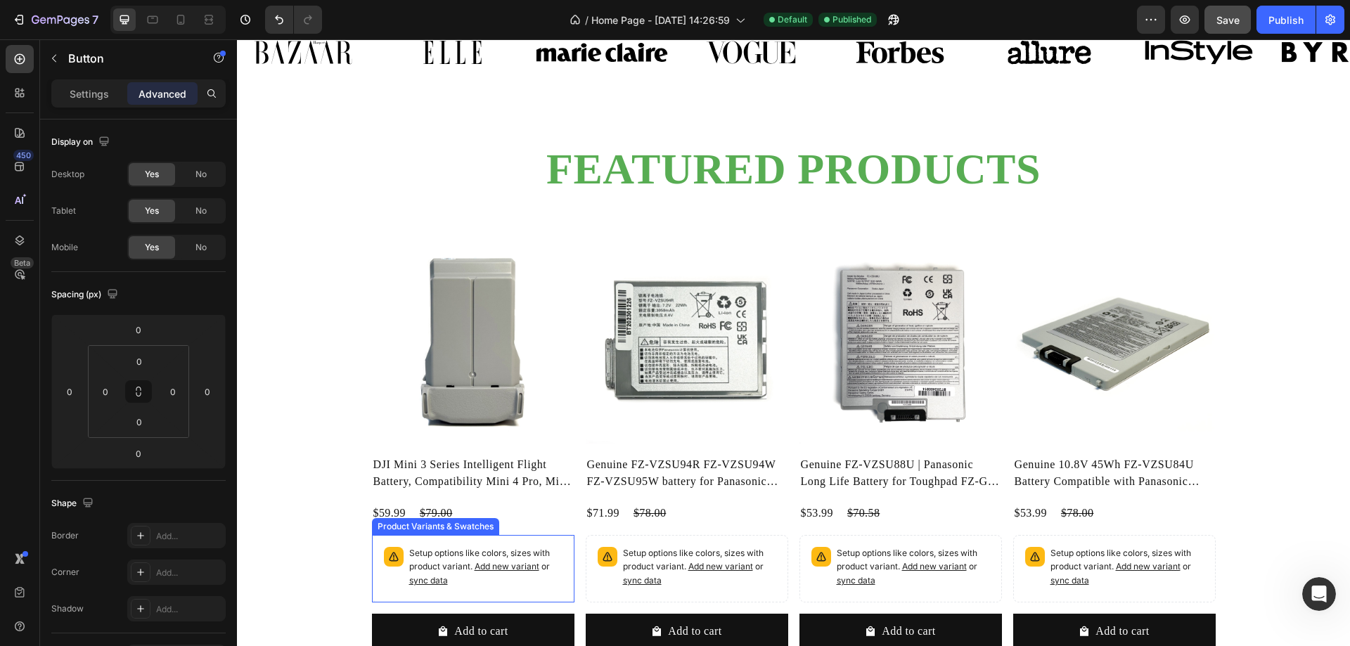
click at [523, 556] on p "Setup options like colors, sizes with product variant. Add new variant or sync …" at bounding box center [485, 567] width 153 height 41
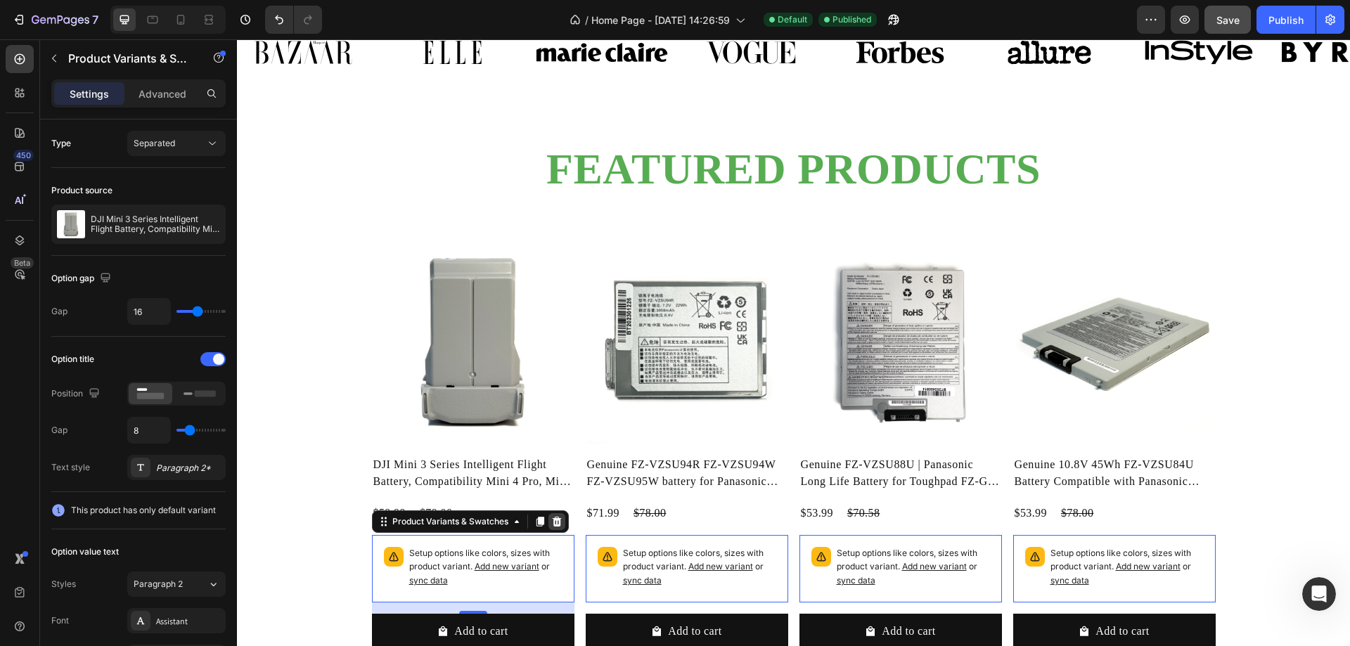
click at [551, 522] on icon at bounding box center [556, 521] width 11 height 11
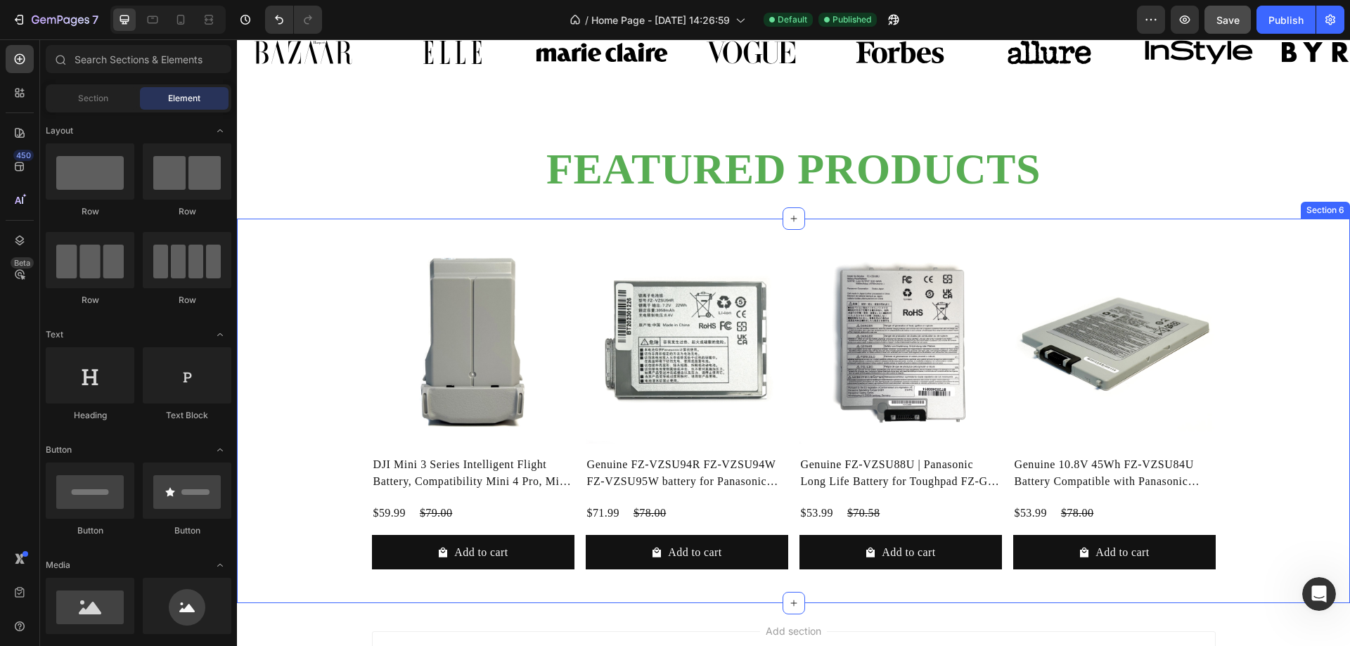
click at [580, 228] on div "Product Images DJI Mini 3 Series Intelligent Flight Battery, Compatibility Mini…" at bounding box center [793, 411] width 1113 height 385
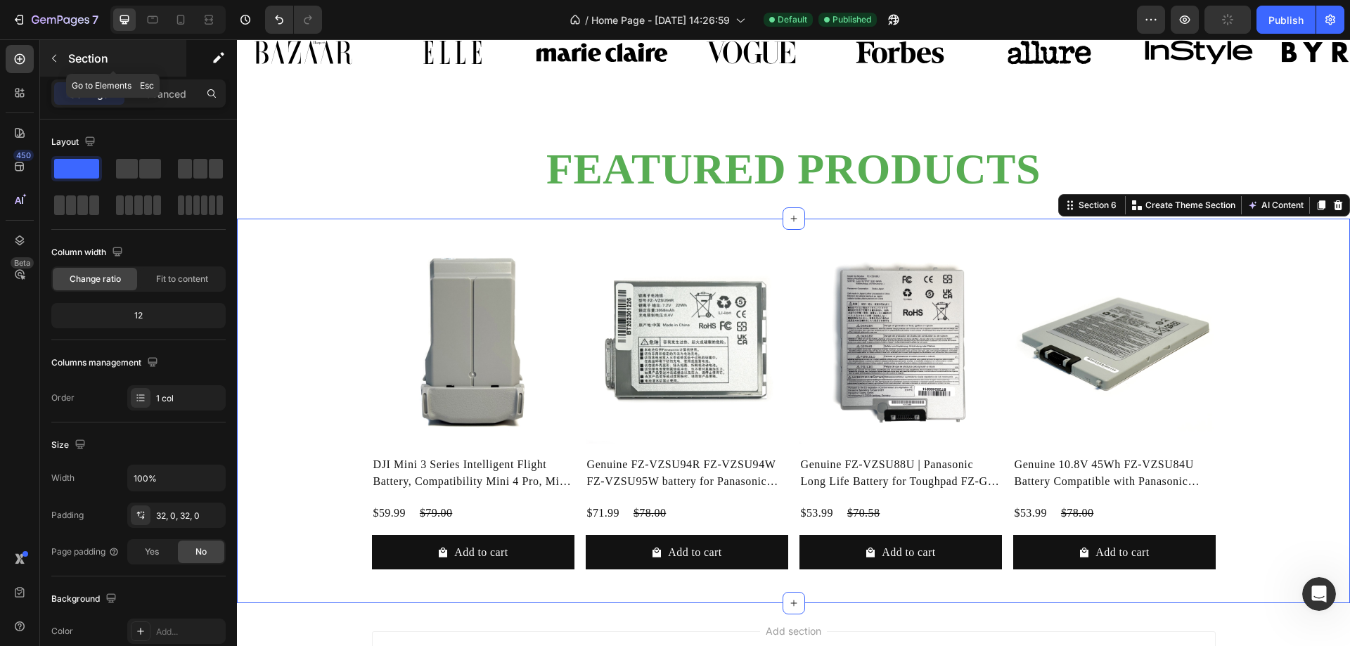
click at [62, 57] on button "button" at bounding box center [54, 58] width 22 height 22
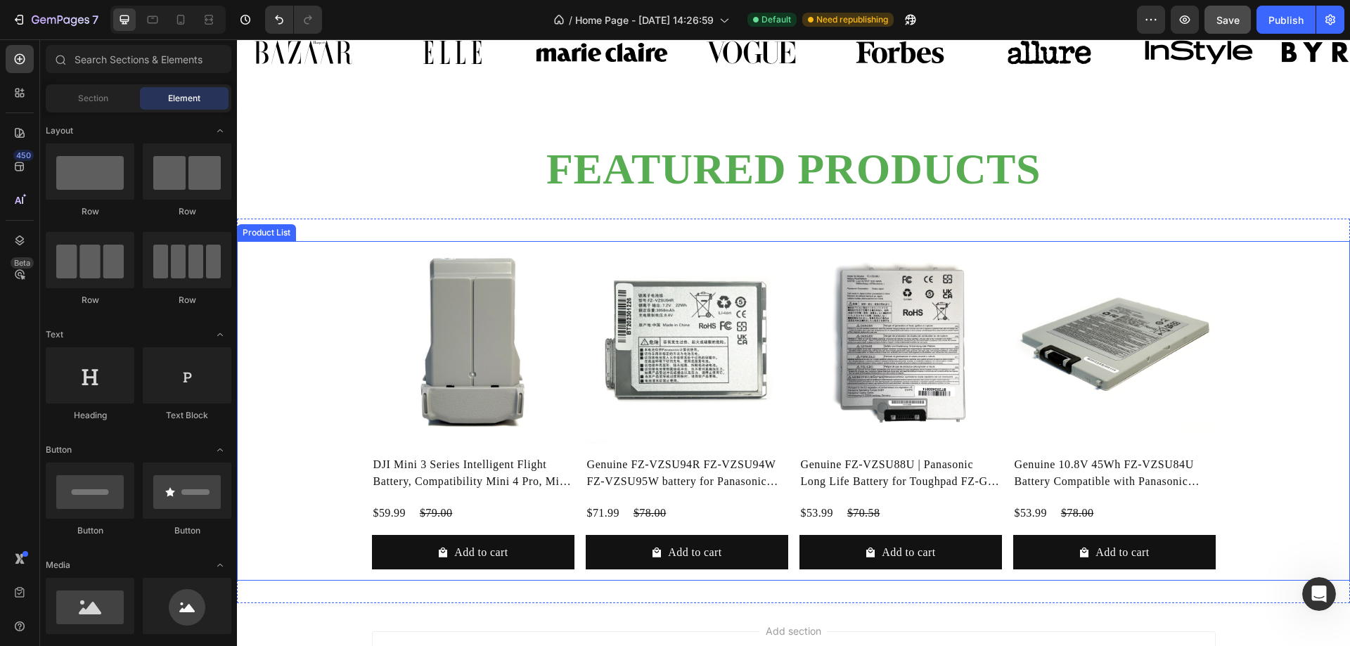
click at [339, 252] on div "Product Images DJI Mini 3 Series Intelligent Flight Battery, Compatibility Mini…" at bounding box center [793, 411] width 1113 height 340
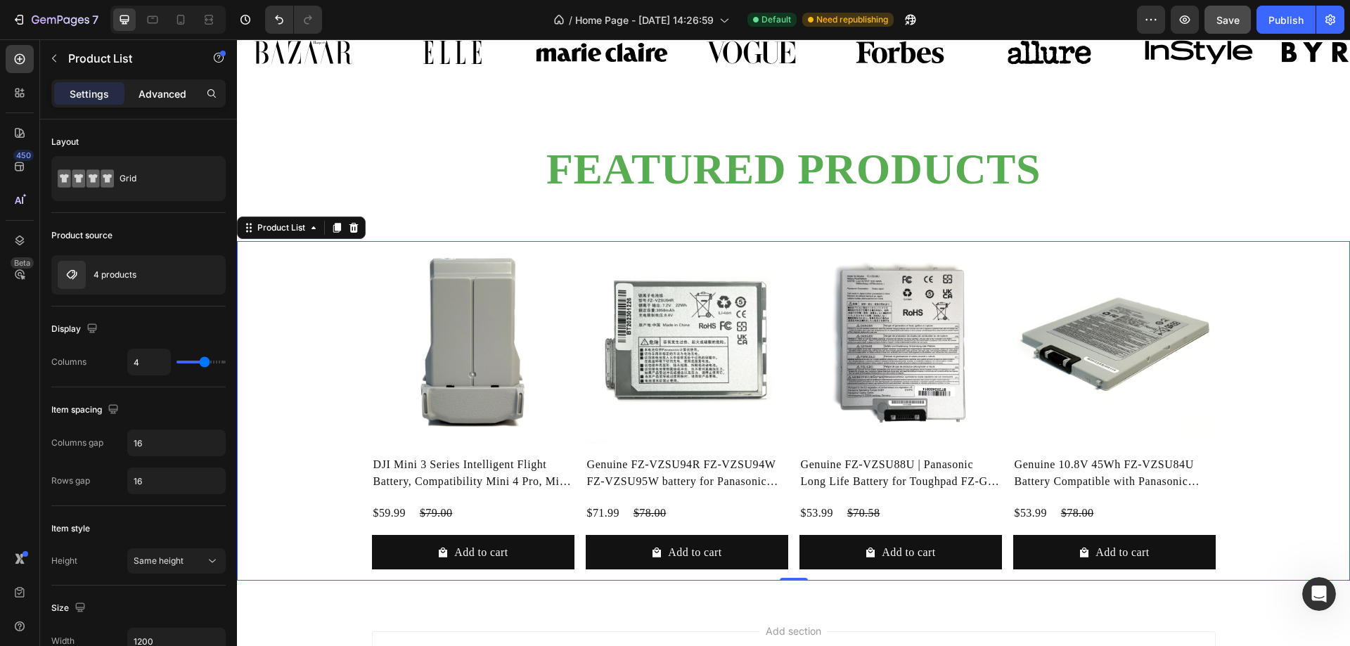
click at [162, 99] on p "Advanced" at bounding box center [162, 93] width 48 height 15
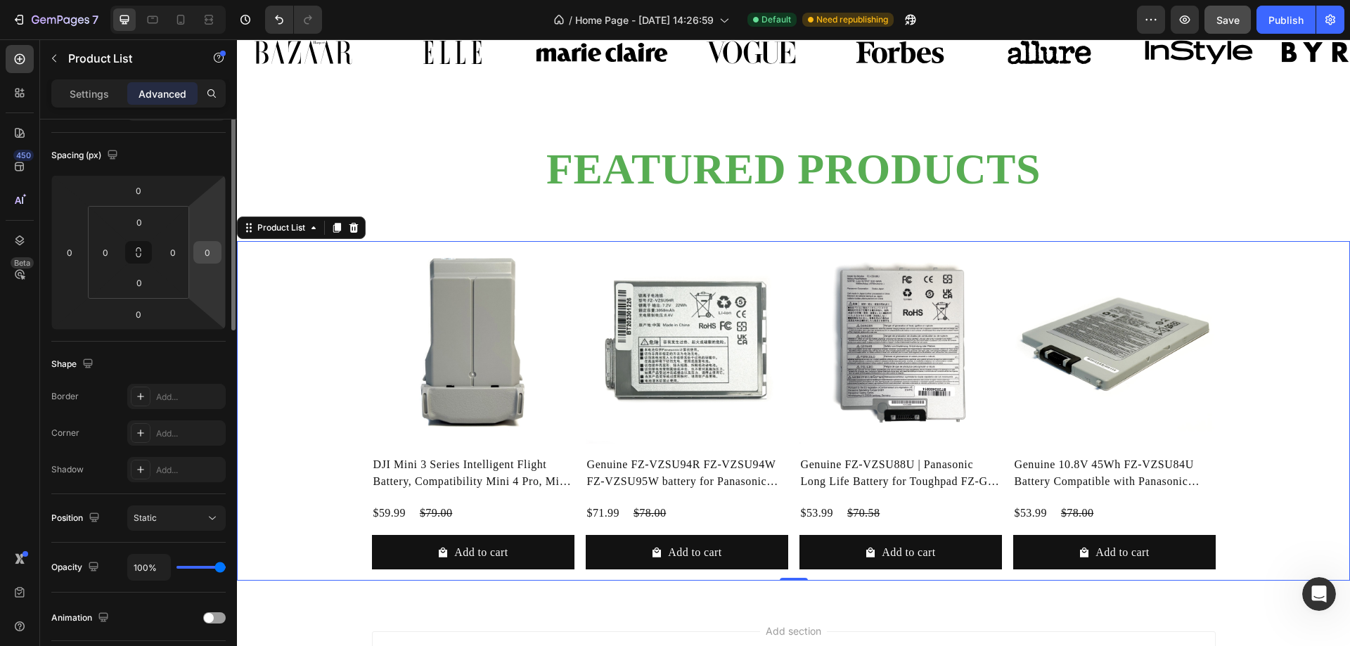
scroll to position [0, 0]
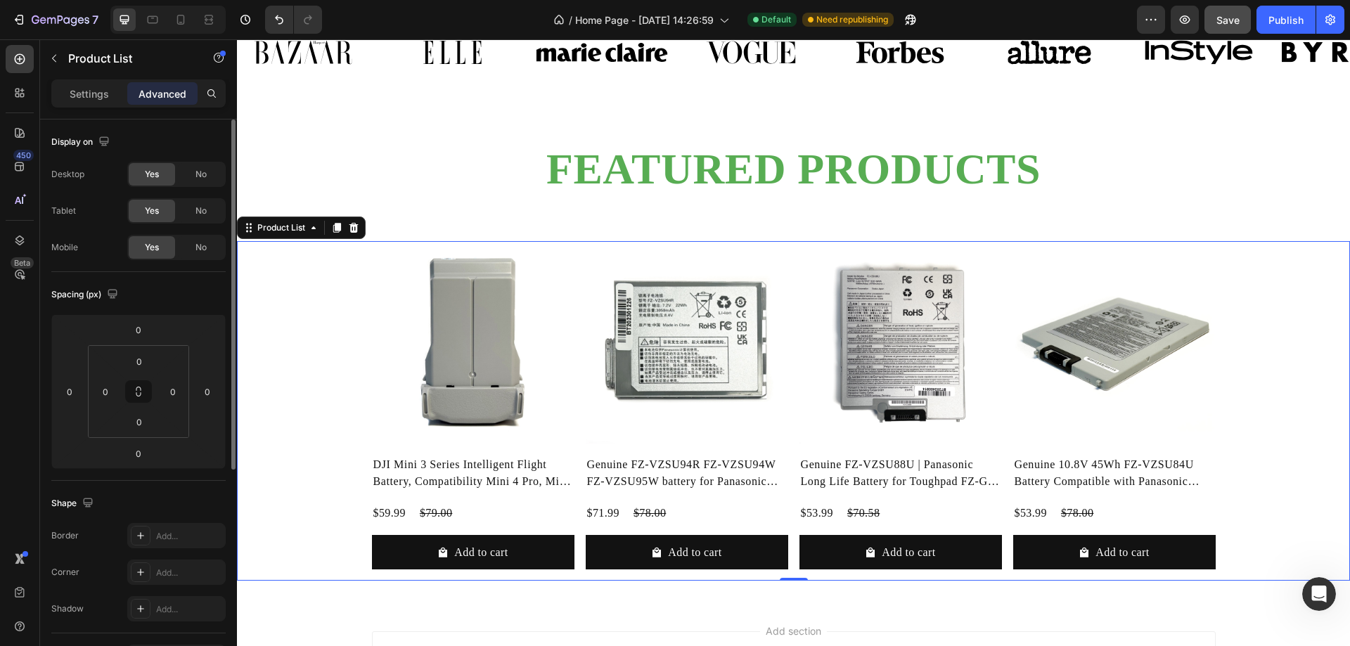
drag, startPoint x: 94, startPoint y: 96, endPoint x: 112, endPoint y: 202, distance: 107.0
click at [93, 95] on p "Settings" at bounding box center [89, 93] width 39 height 15
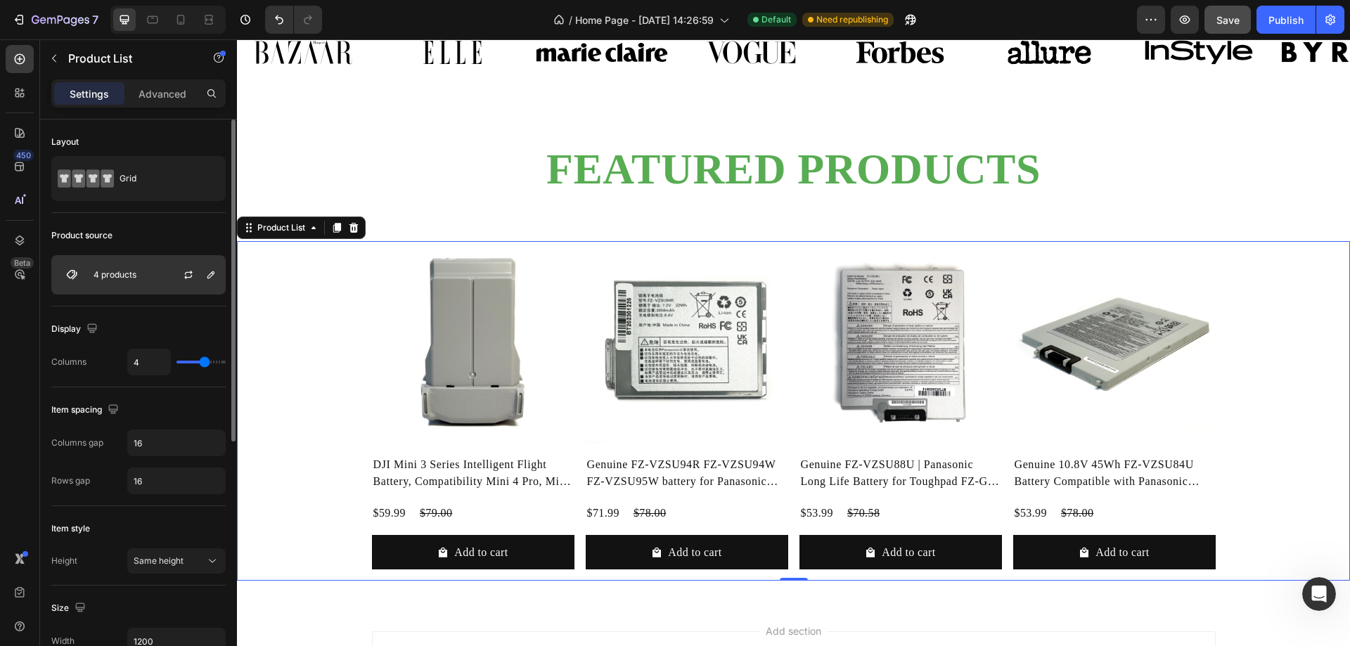
click at [72, 271] on img at bounding box center [72, 275] width 28 height 28
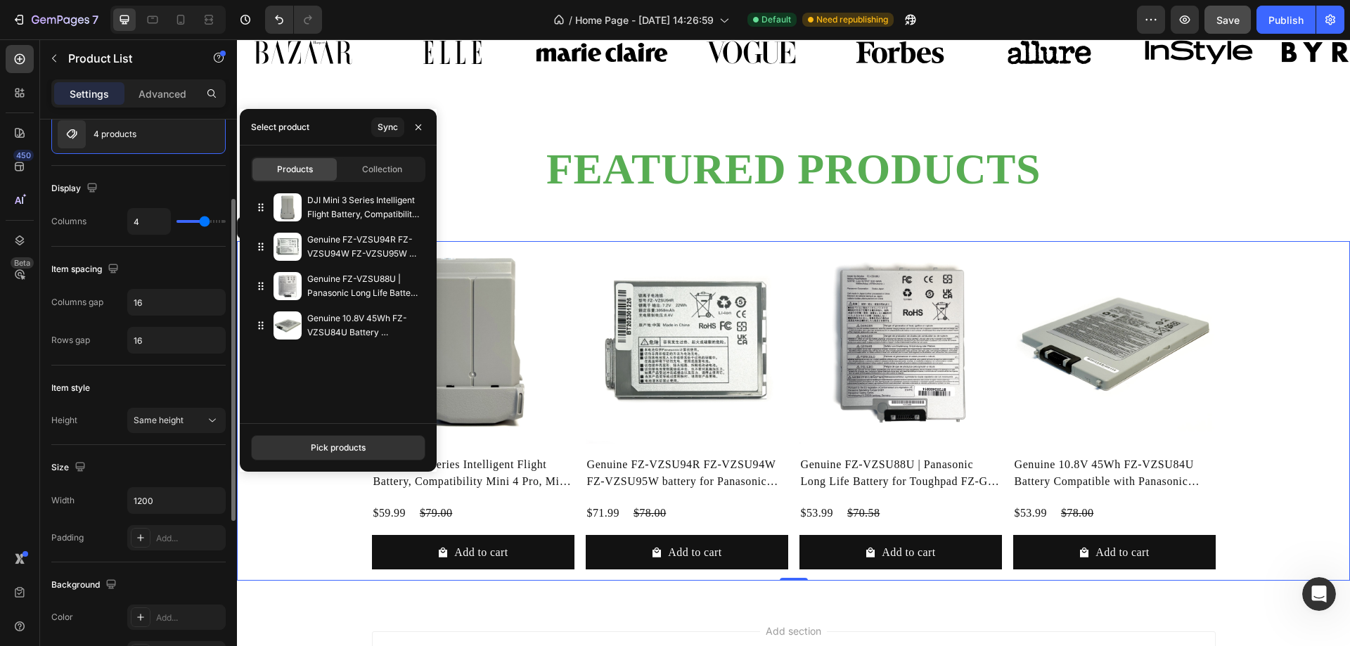
scroll to position [281, 0]
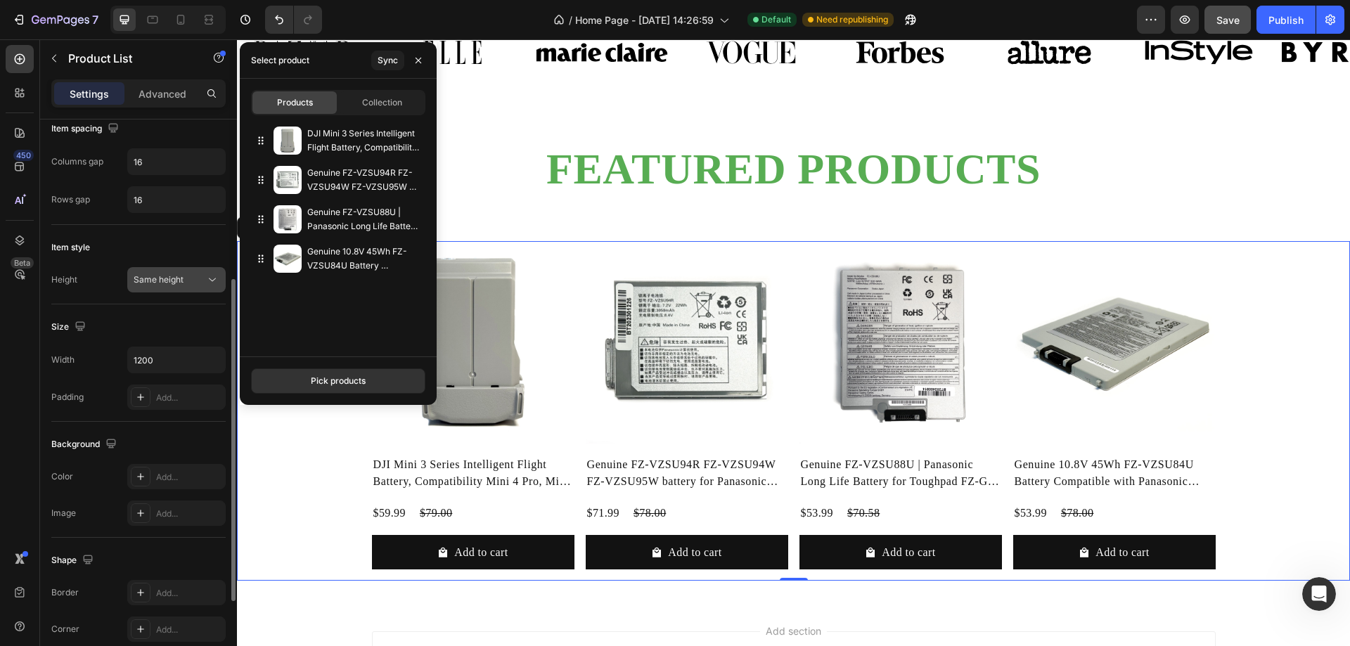
click at [185, 279] on div "Same height" at bounding box center [170, 279] width 72 height 13
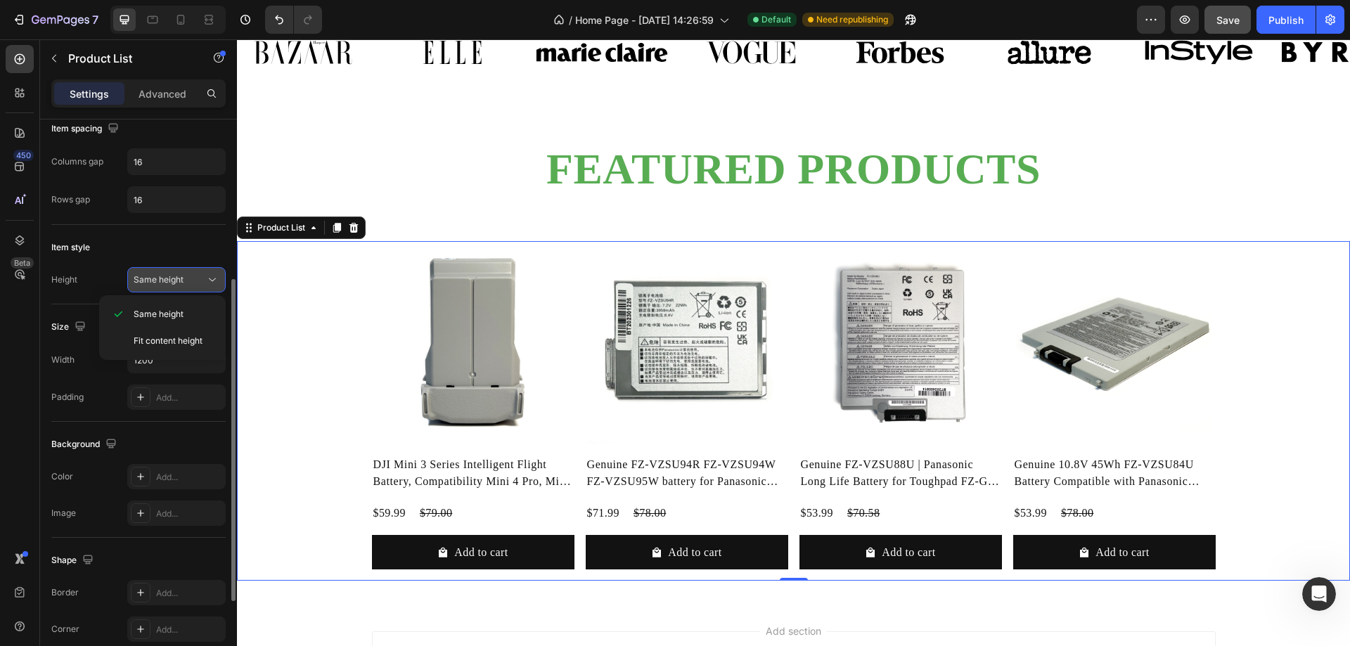
click at [185, 279] on div "Same height" at bounding box center [170, 279] width 72 height 13
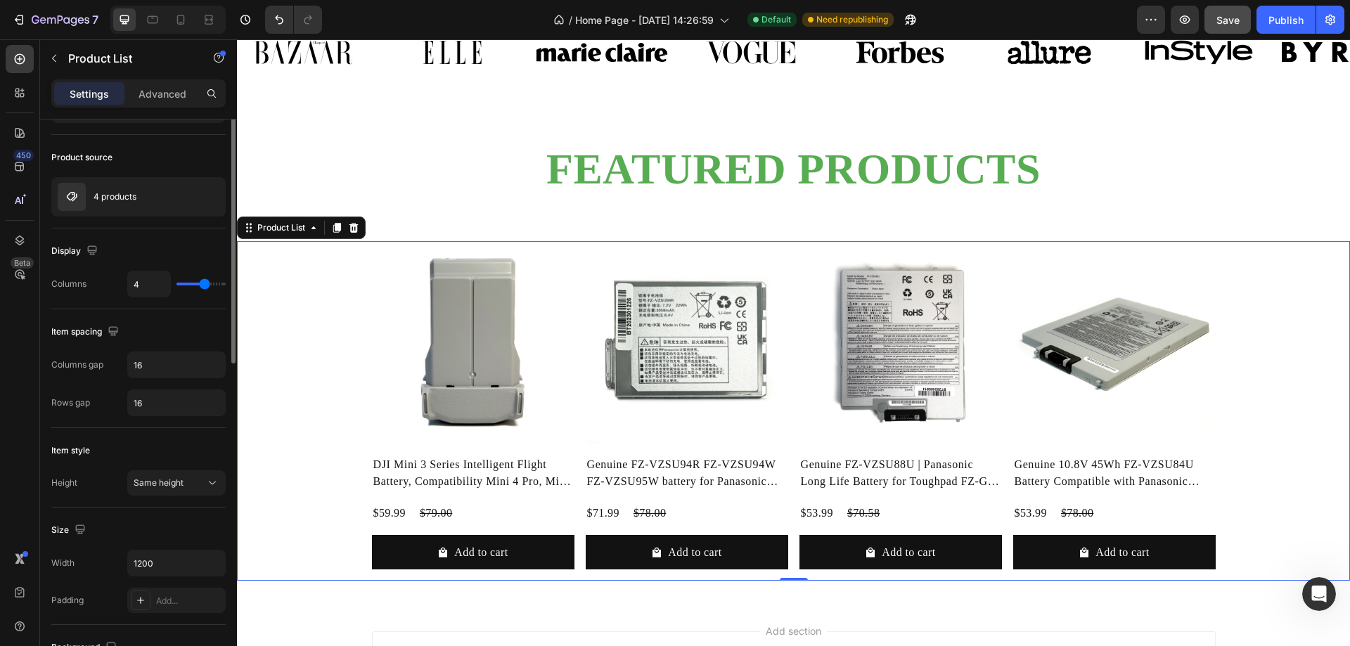
scroll to position [0, 0]
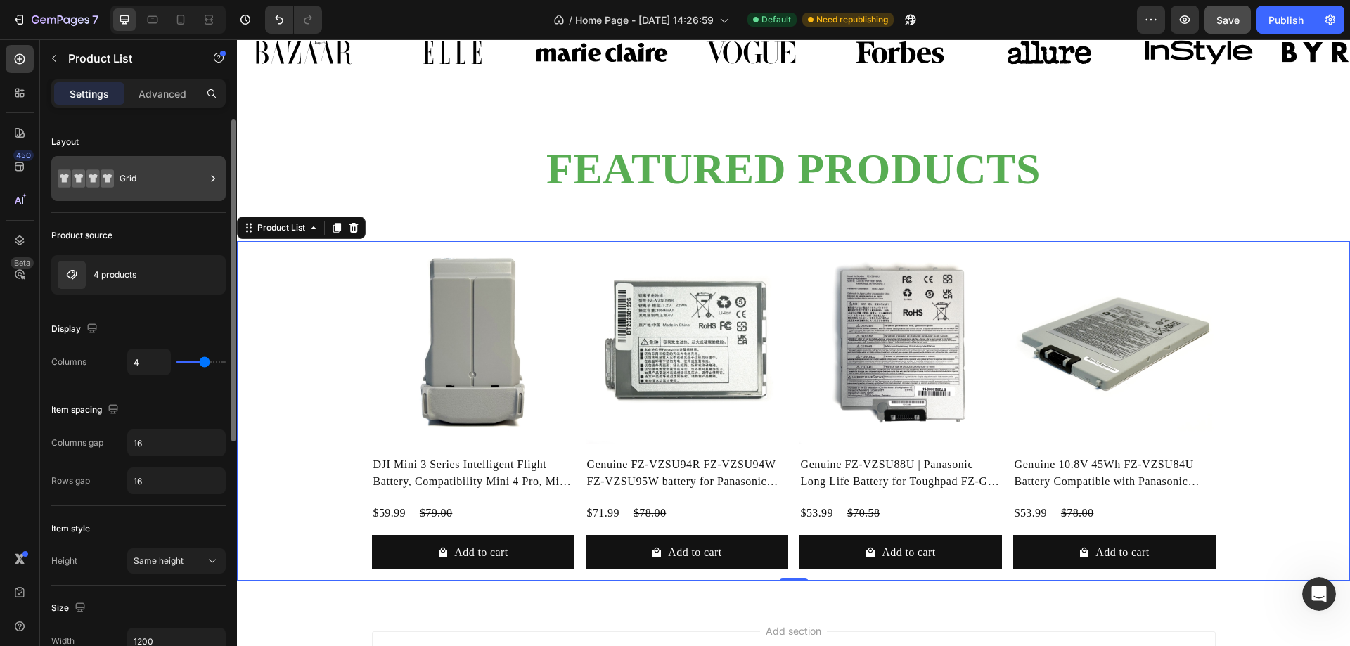
click at [135, 176] on div "Grid" at bounding box center [163, 178] width 86 height 32
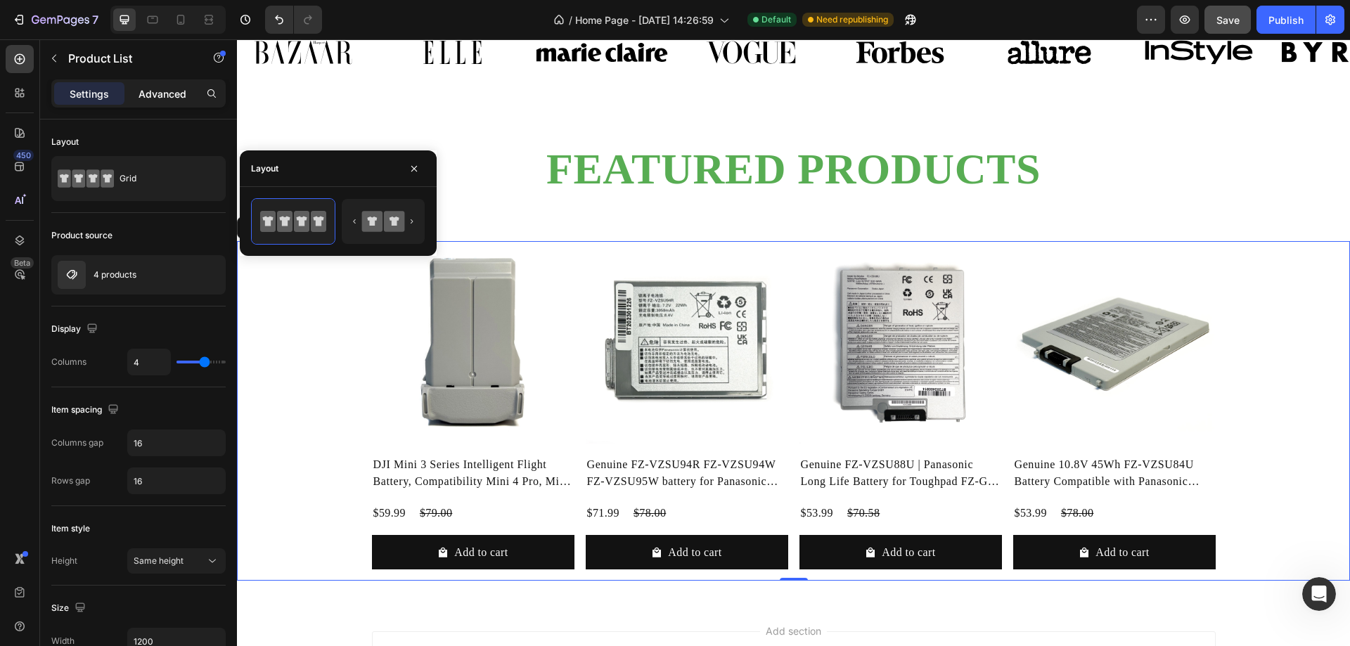
click at [168, 94] on p "Advanced" at bounding box center [162, 93] width 48 height 15
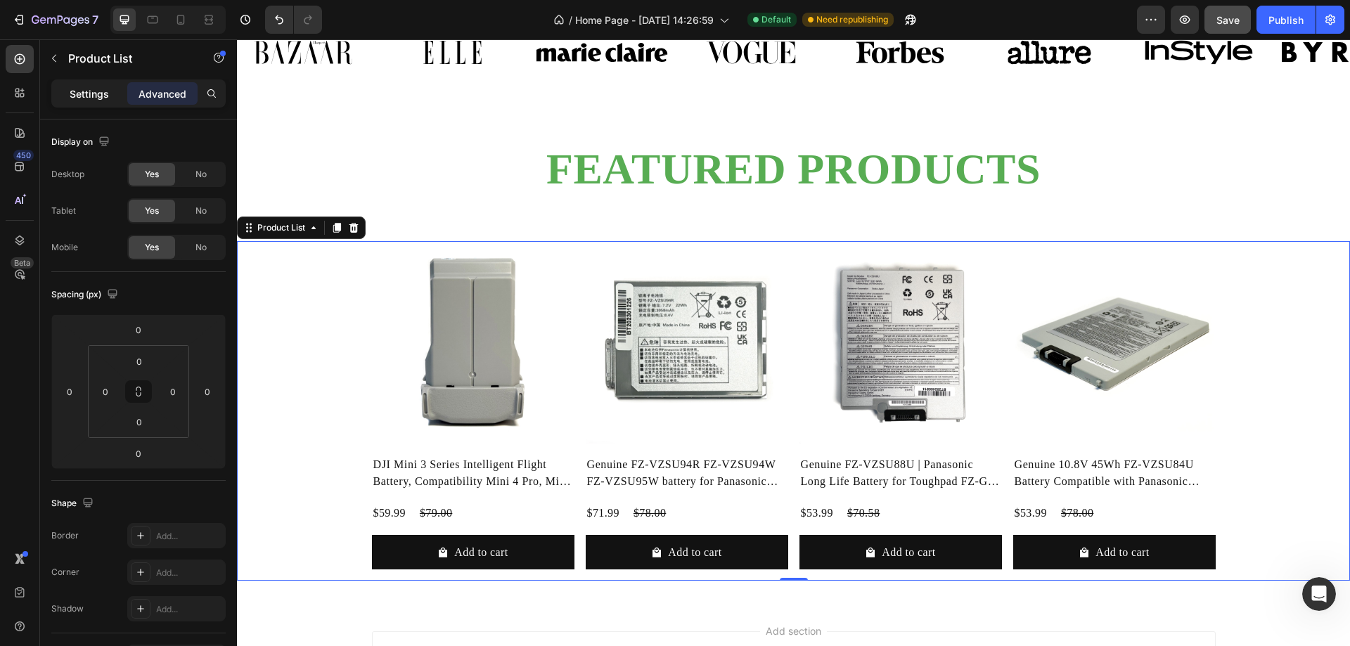
click at [84, 94] on p "Settings" at bounding box center [89, 93] width 39 height 15
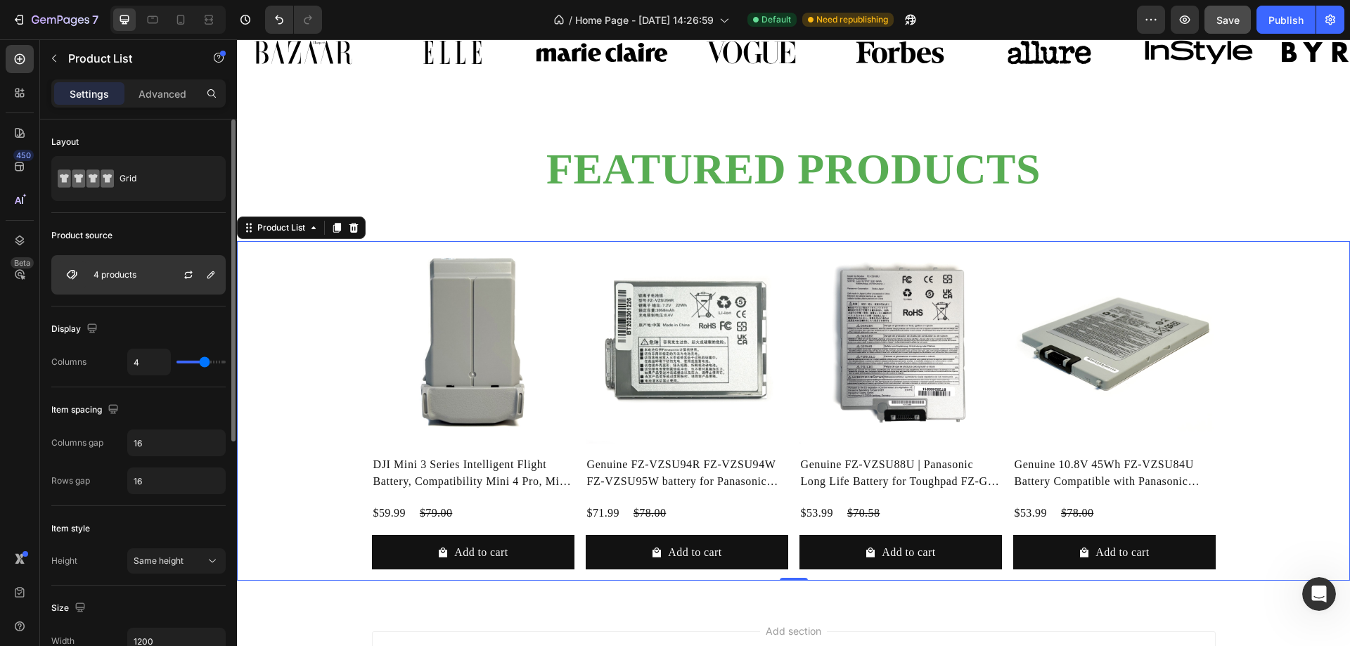
click at [68, 281] on img at bounding box center [72, 275] width 28 height 28
click at [209, 278] on icon "button" at bounding box center [210, 274] width 7 height 7
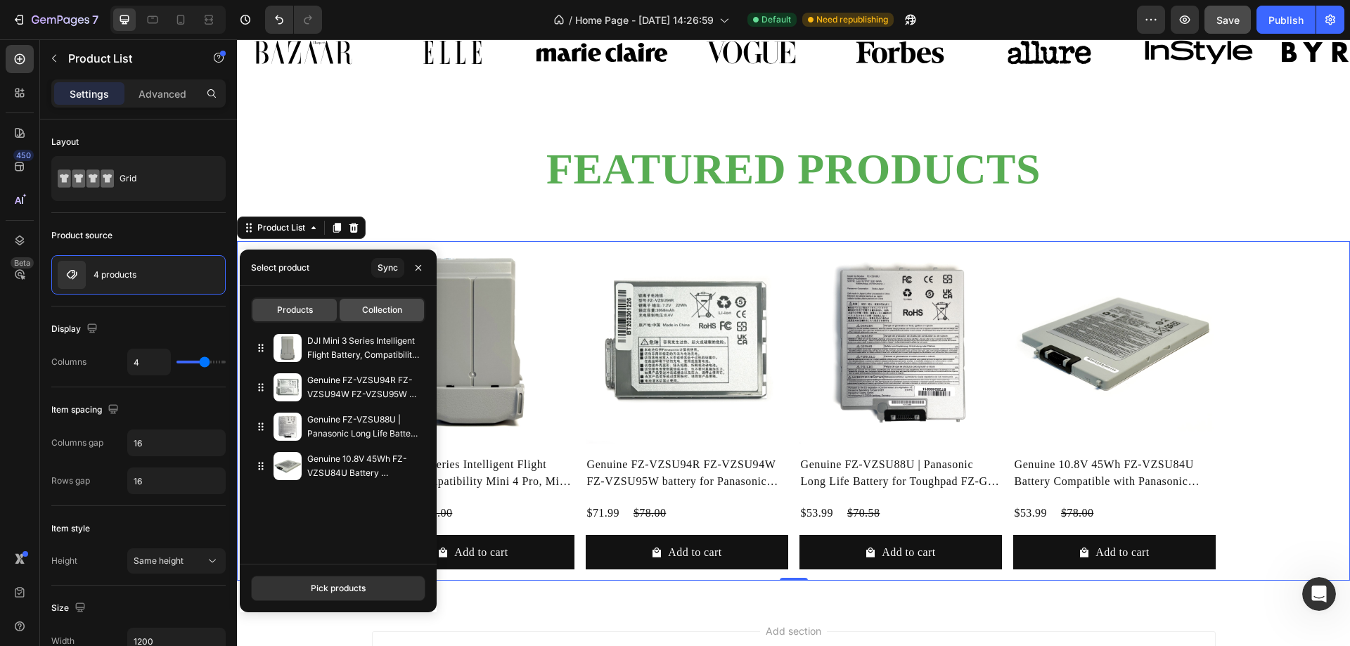
click at [381, 309] on span "Collection" at bounding box center [382, 310] width 40 height 13
type input "10"
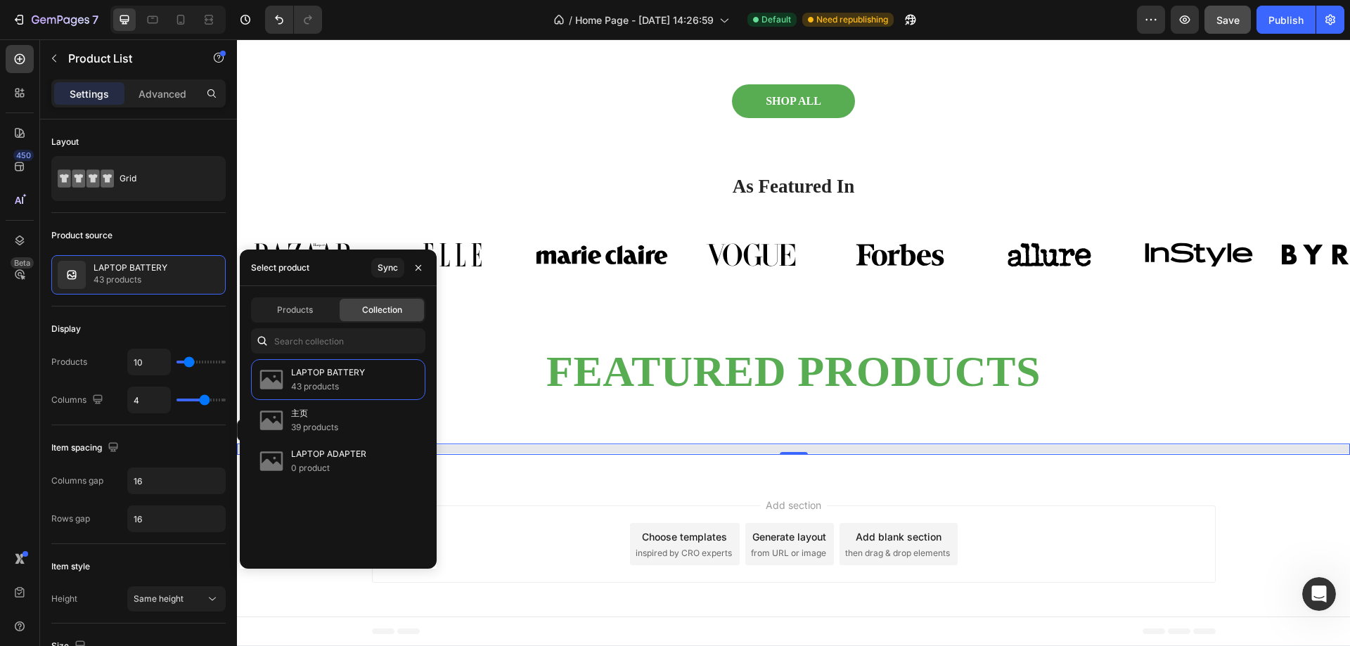
scroll to position [972, 0]
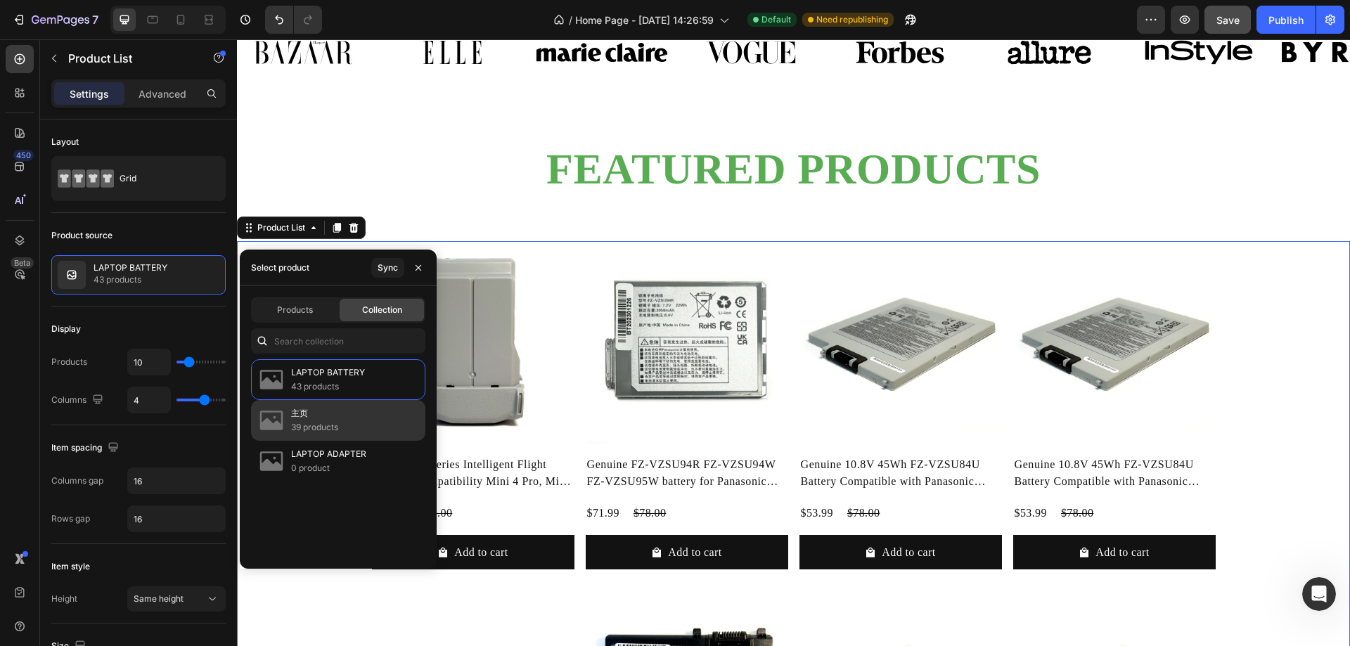
click at [318, 426] on p "39 products" at bounding box center [314, 427] width 47 height 14
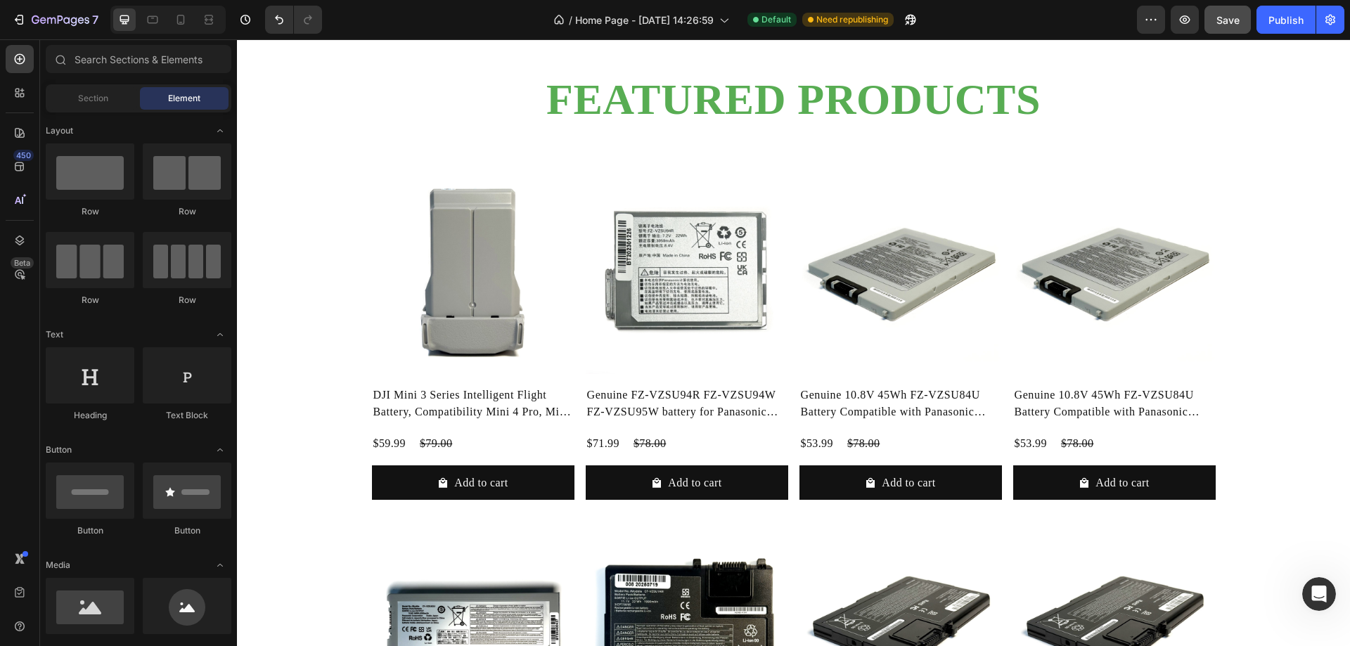
scroll to position [1223, 0]
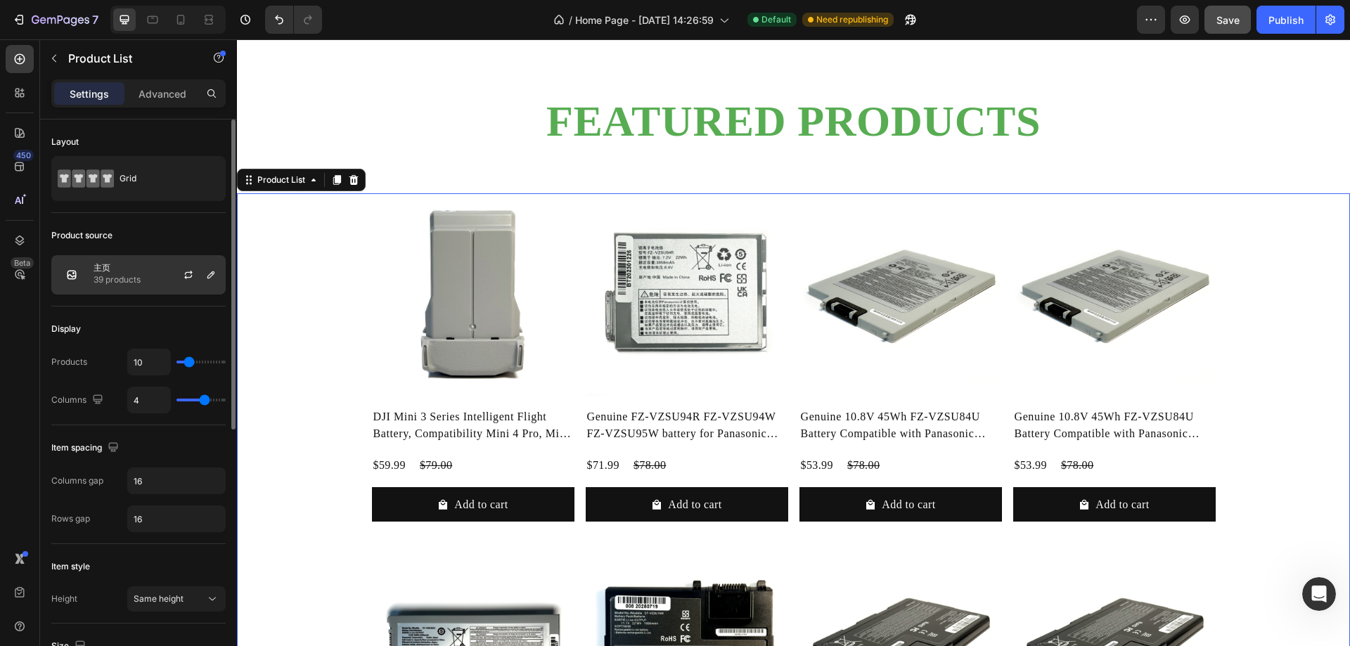
click at [78, 275] on img at bounding box center [72, 275] width 28 height 28
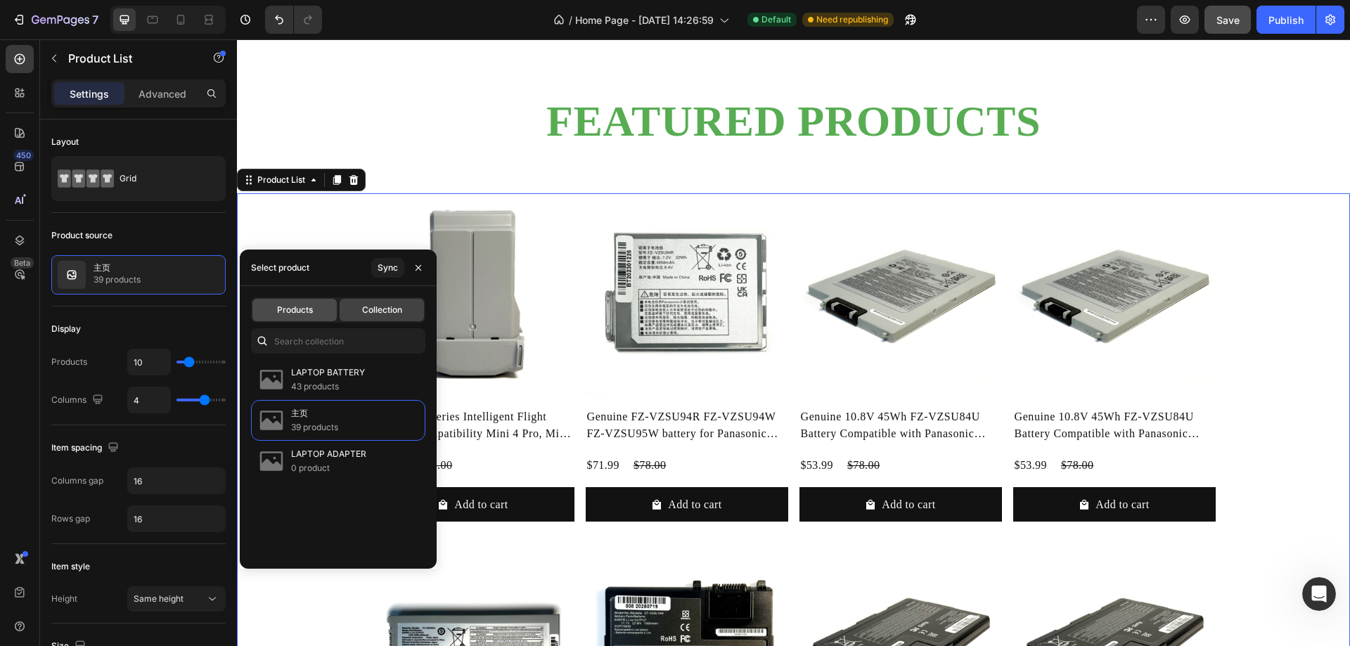
click at [282, 304] on span "Products" at bounding box center [295, 310] width 36 height 13
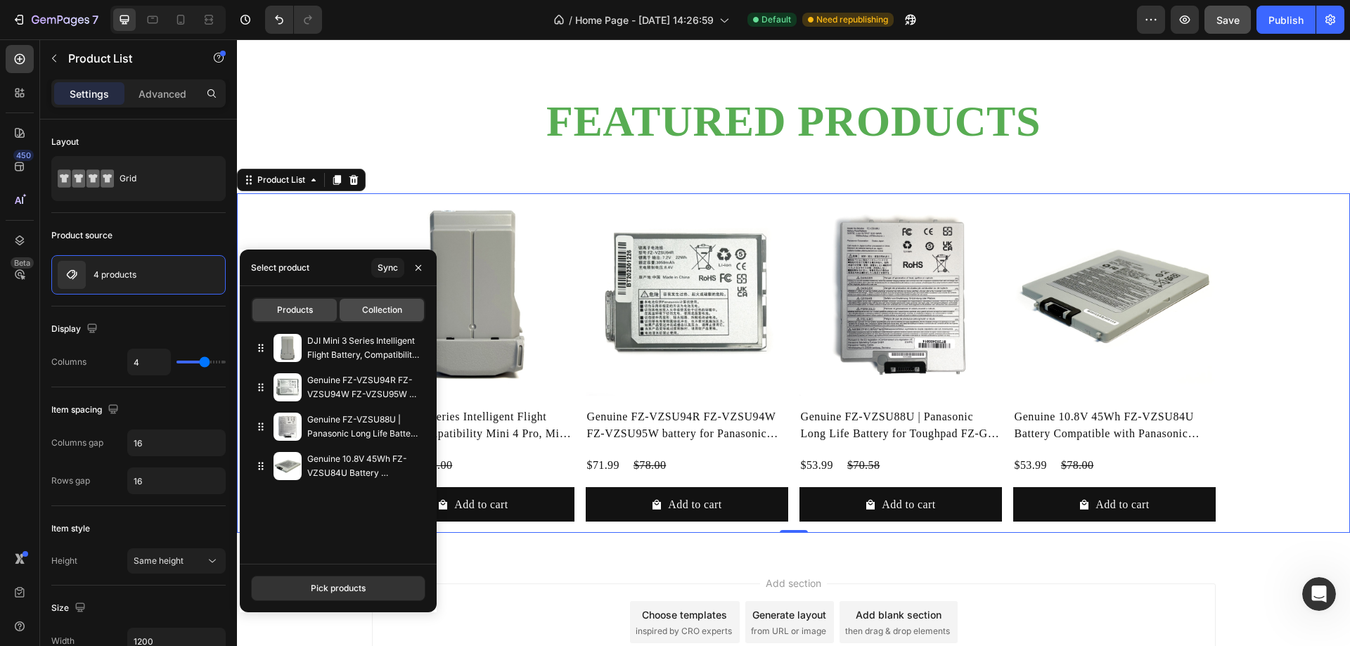
click at [382, 315] on span "Collection" at bounding box center [382, 310] width 40 height 13
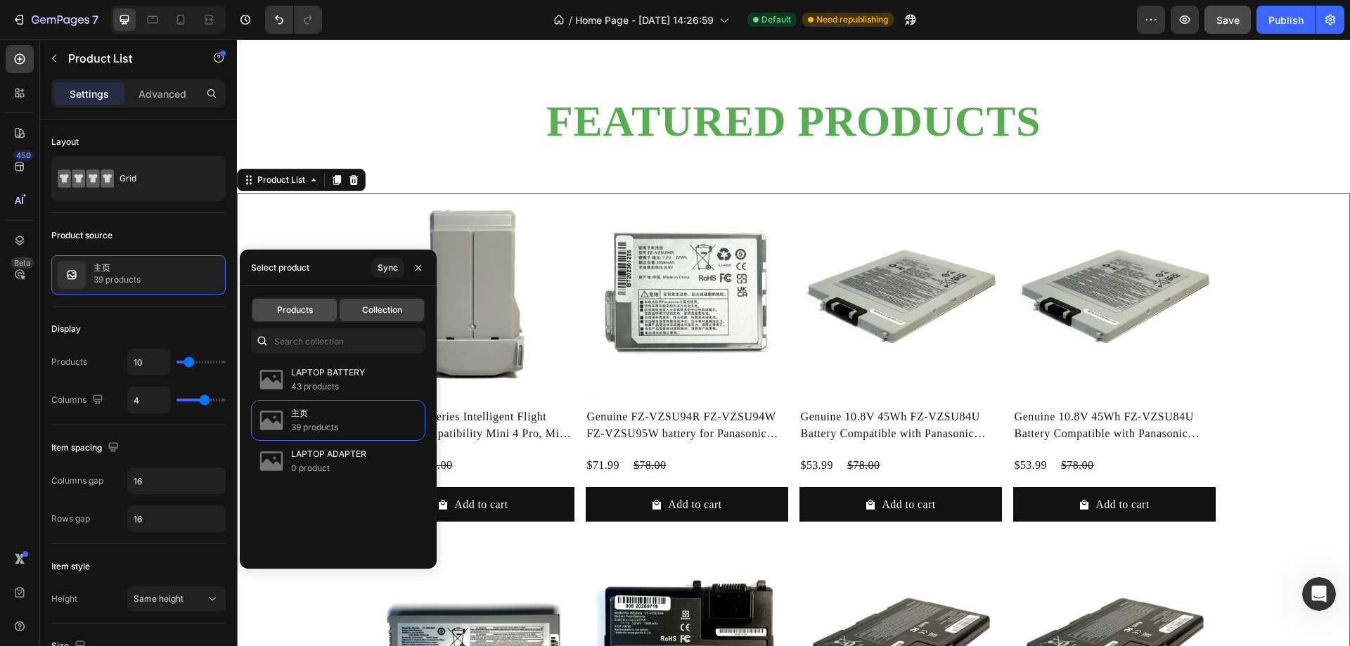
click at [299, 314] on span "Products" at bounding box center [295, 310] width 36 height 13
type input "4"
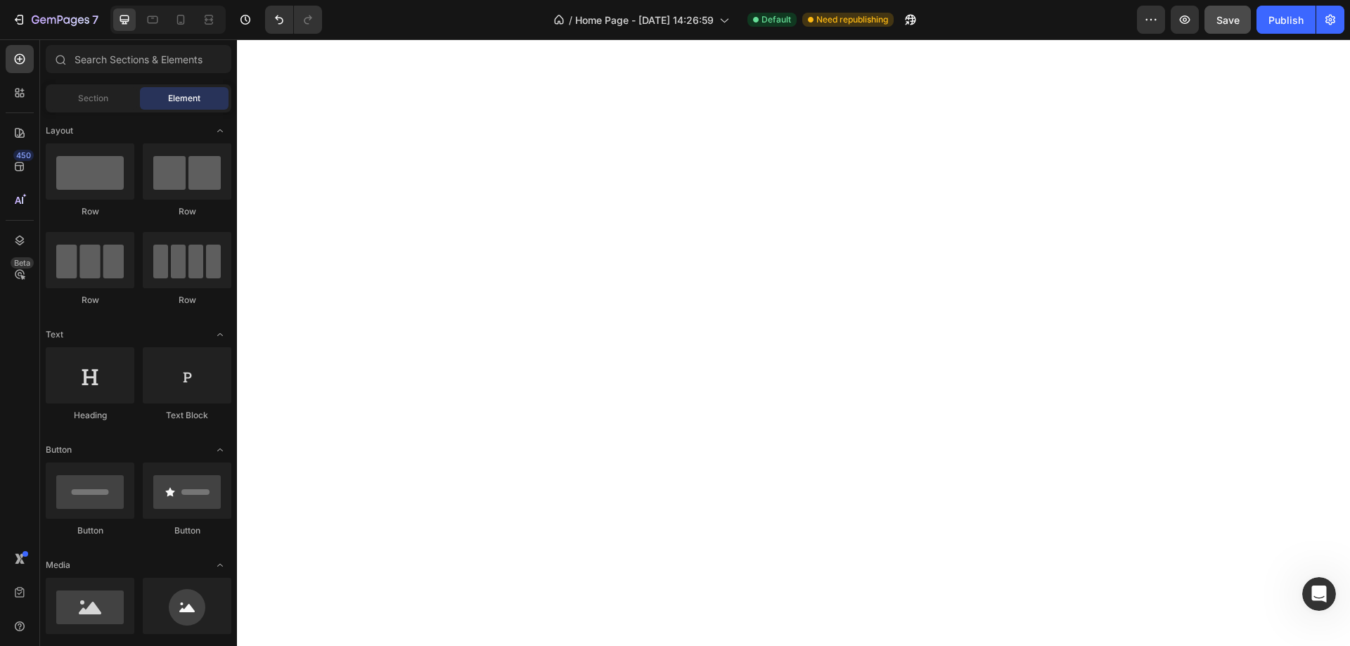
scroll to position [196, 0]
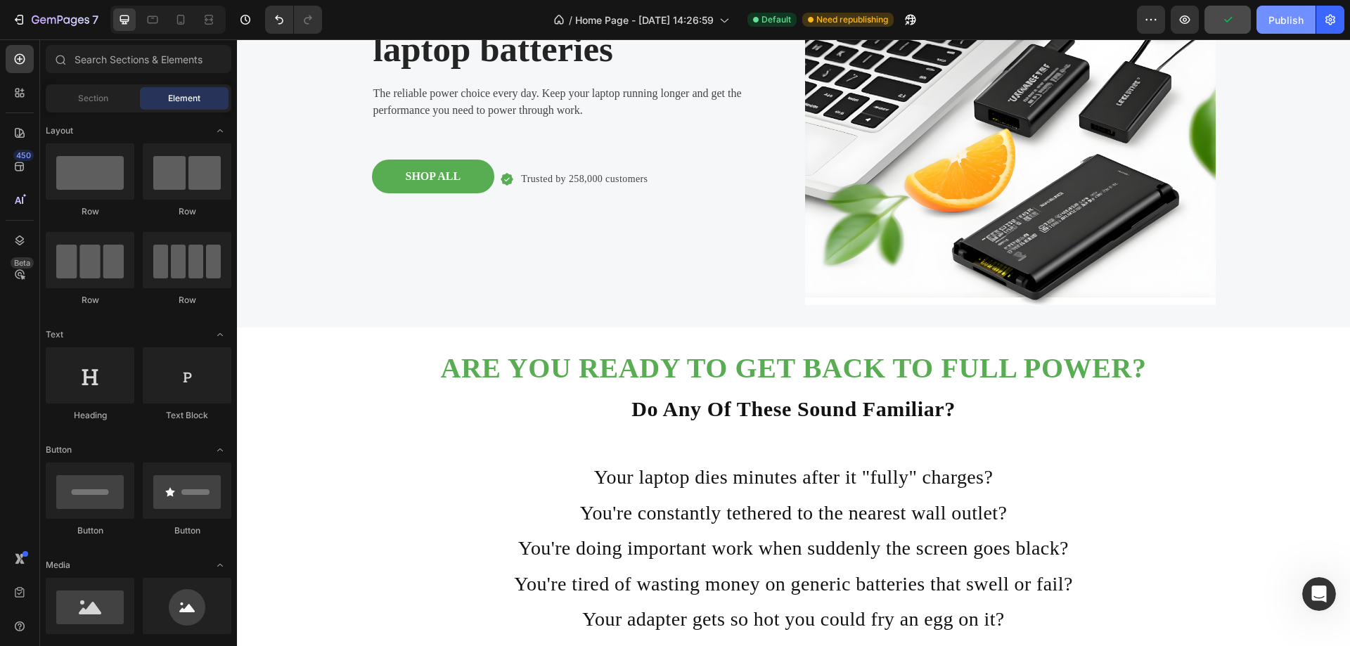
click at [1273, 22] on div "Publish" at bounding box center [1285, 20] width 35 height 15
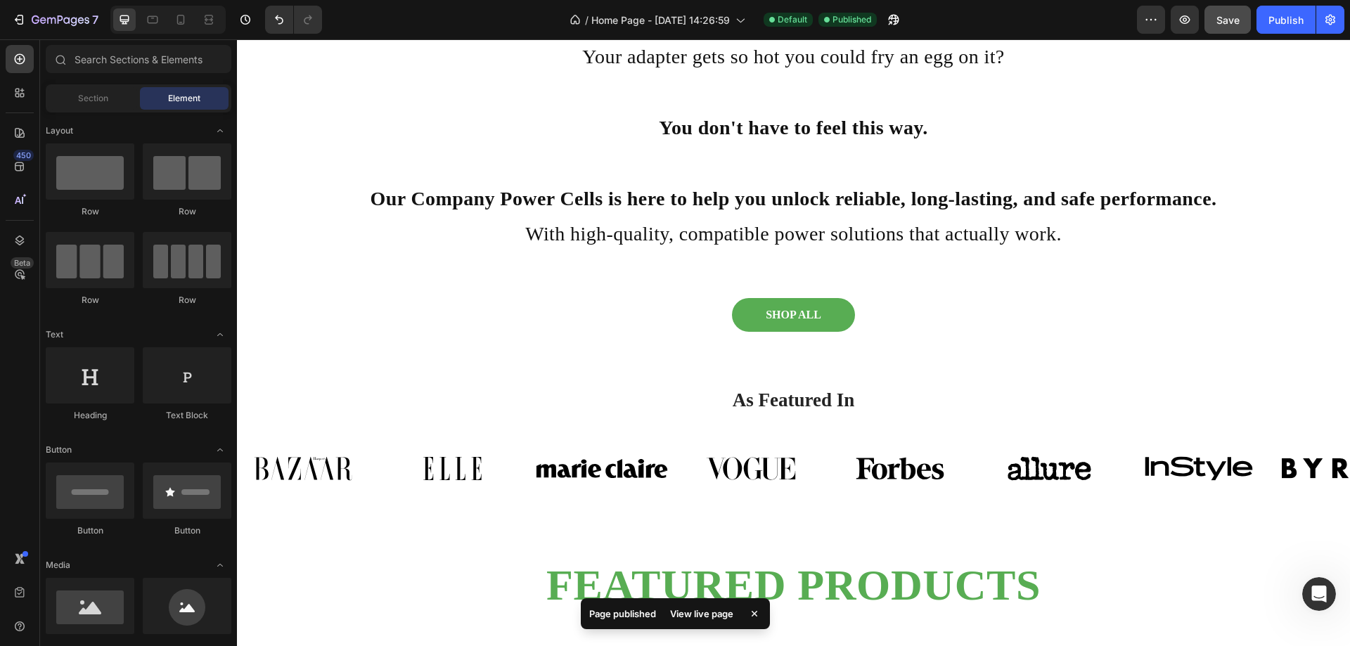
scroll to position [1061, 0]
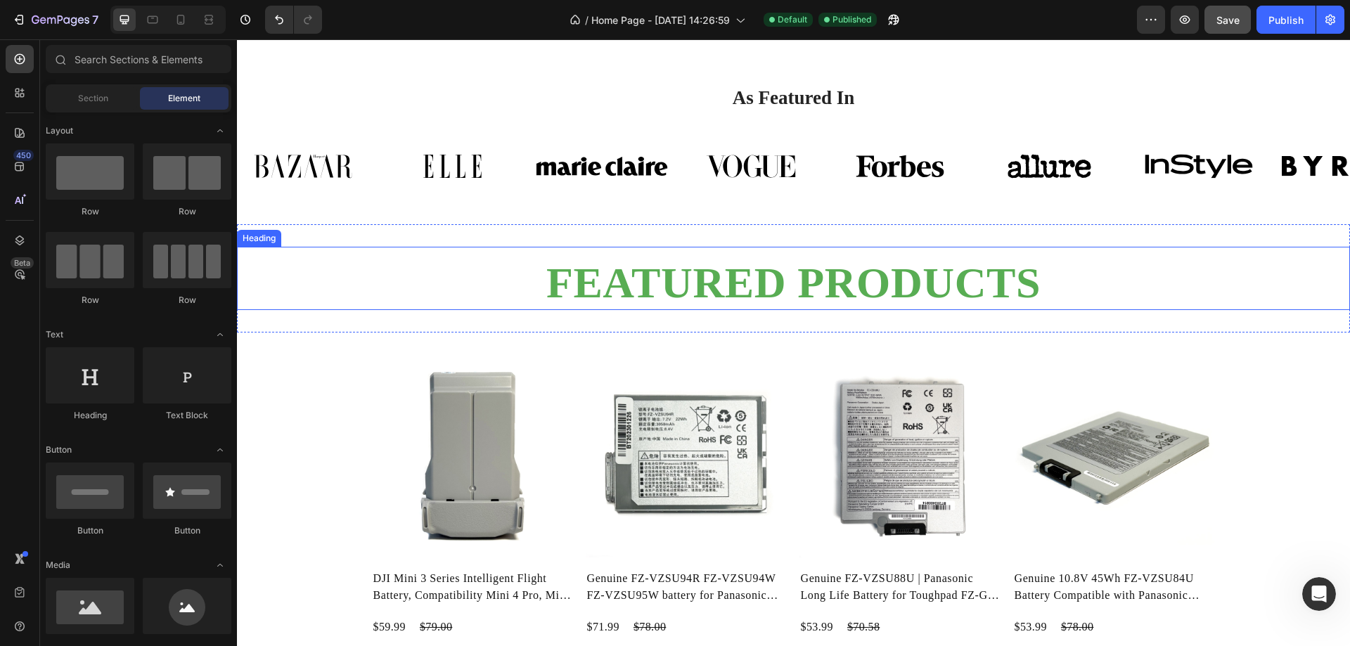
click at [1047, 284] on h2 "FEATURED PRODUCTS" at bounding box center [793, 282] width 1113 height 55
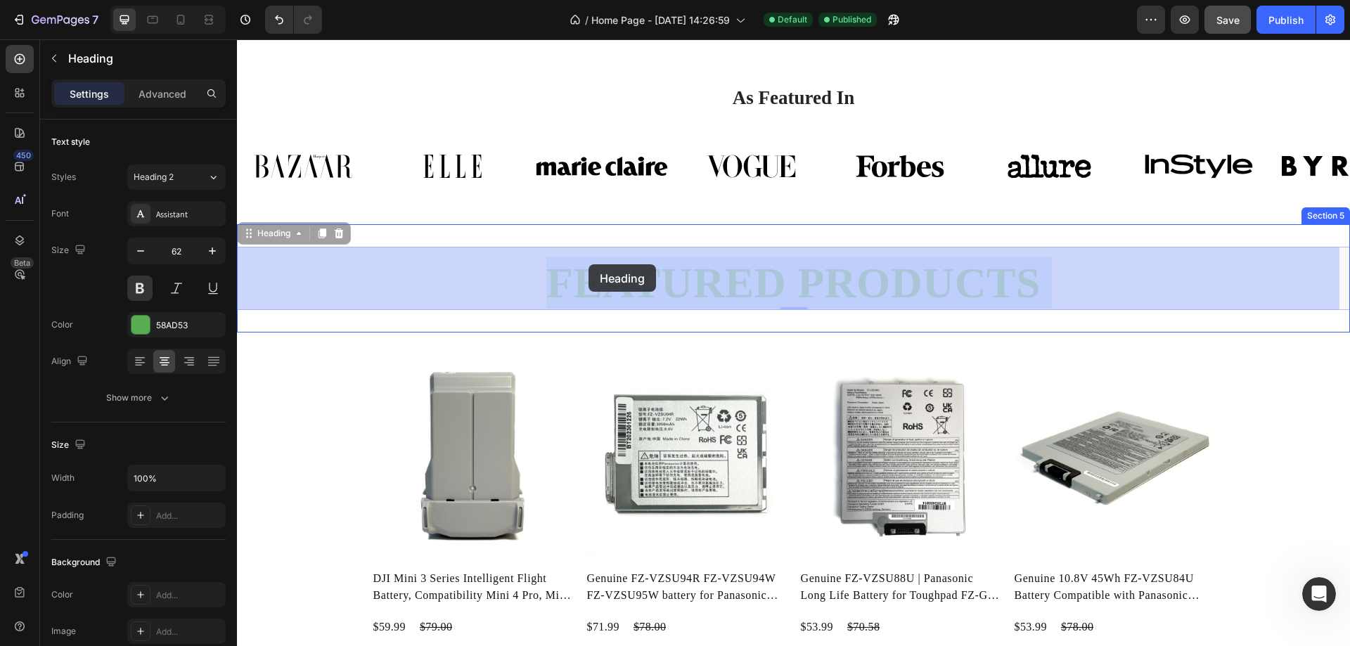
drag, startPoint x: 1039, startPoint y: 285, endPoint x: 634, endPoint y: 266, distance: 405.4
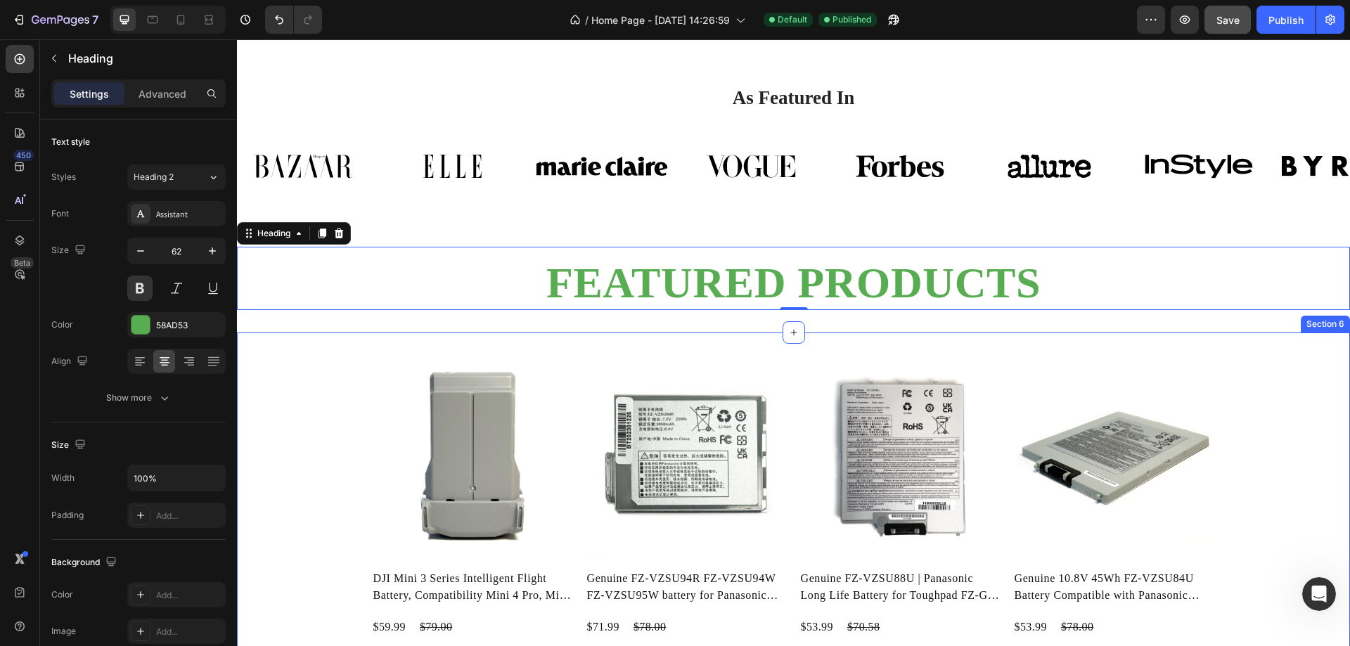
click at [532, 347] on div "Product Images DJI Mini 3 Series Intelligent Flight Battery, Compatibility Mini…" at bounding box center [793, 525] width 1113 height 385
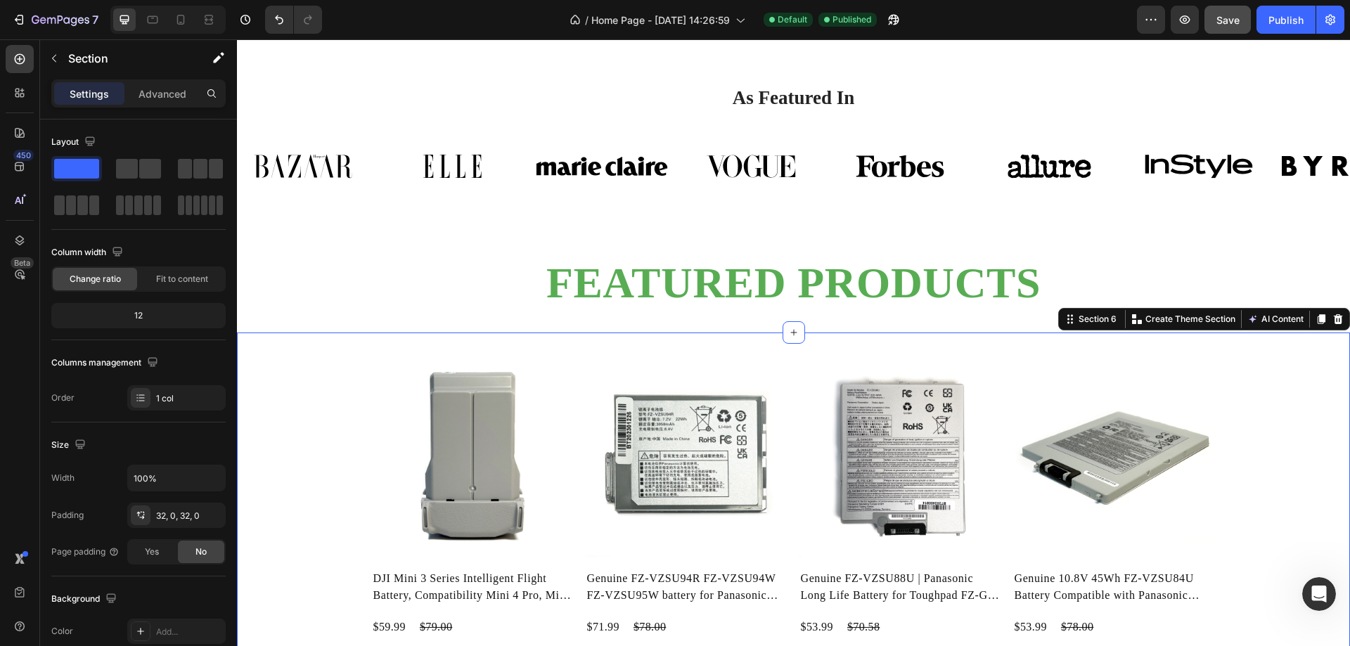
click at [333, 348] on div "Product Images DJI Mini 3 Series Intelligent Flight Battery, Compatibility Mini…" at bounding box center [793, 525] width 1113 height 385
click at [53, 62] on icon "button" at bounding box center [54, 58] width 11 height 11
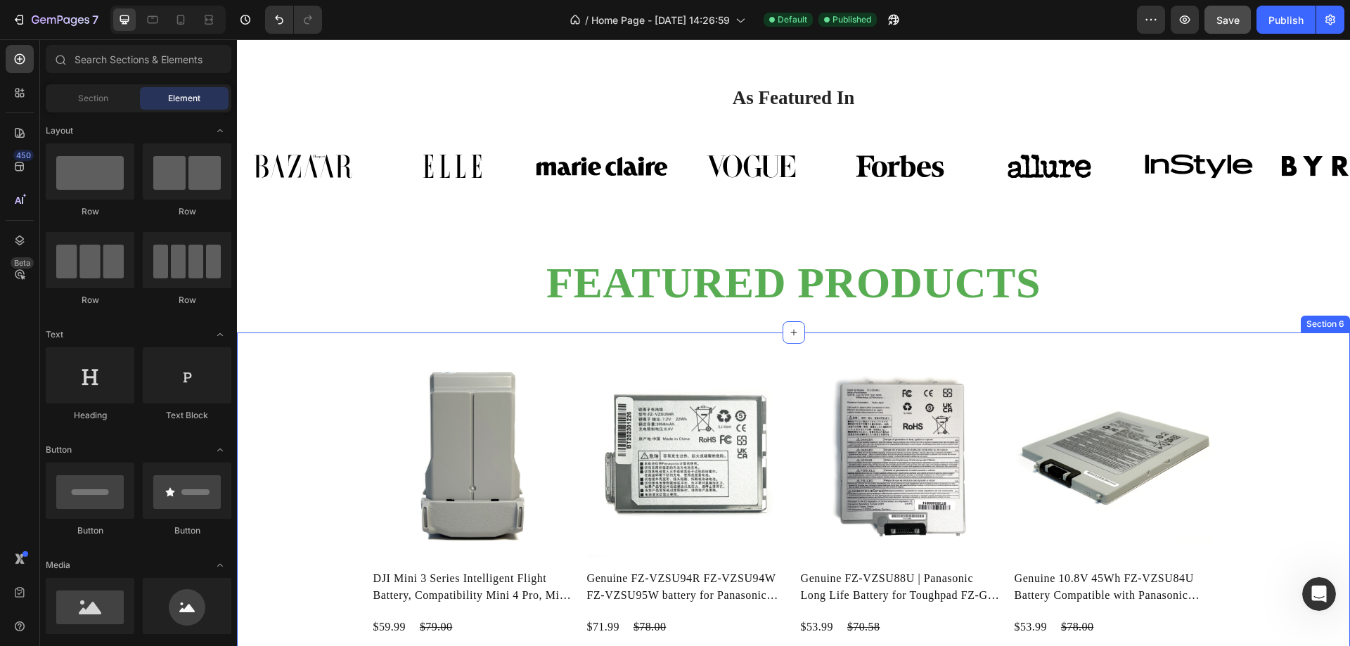
click at [359, 347] on div "Product Images DJI Mini 3 Series Intelligent Flight Battery, Compatibility Mini…" at bounding box center [793, 525] width 1113 height 385
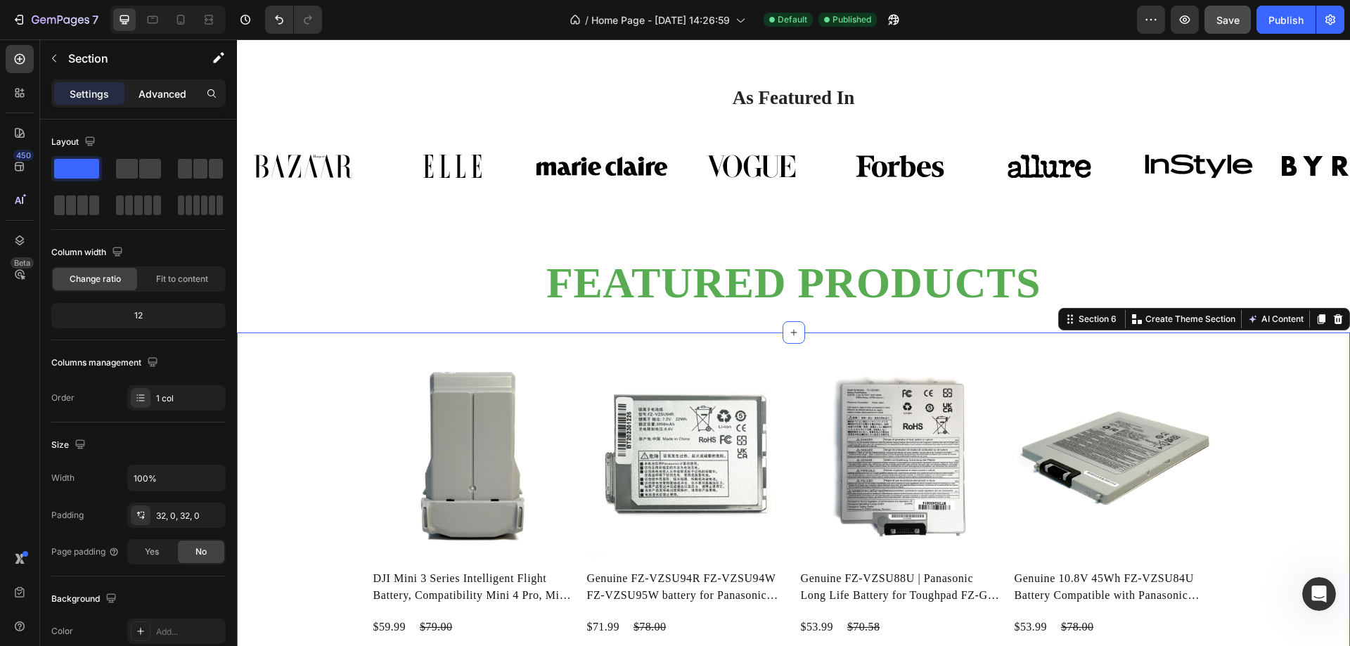
click at [159, 94] on p "Advanced" at bounding box center [162, 93] width 48 height 15
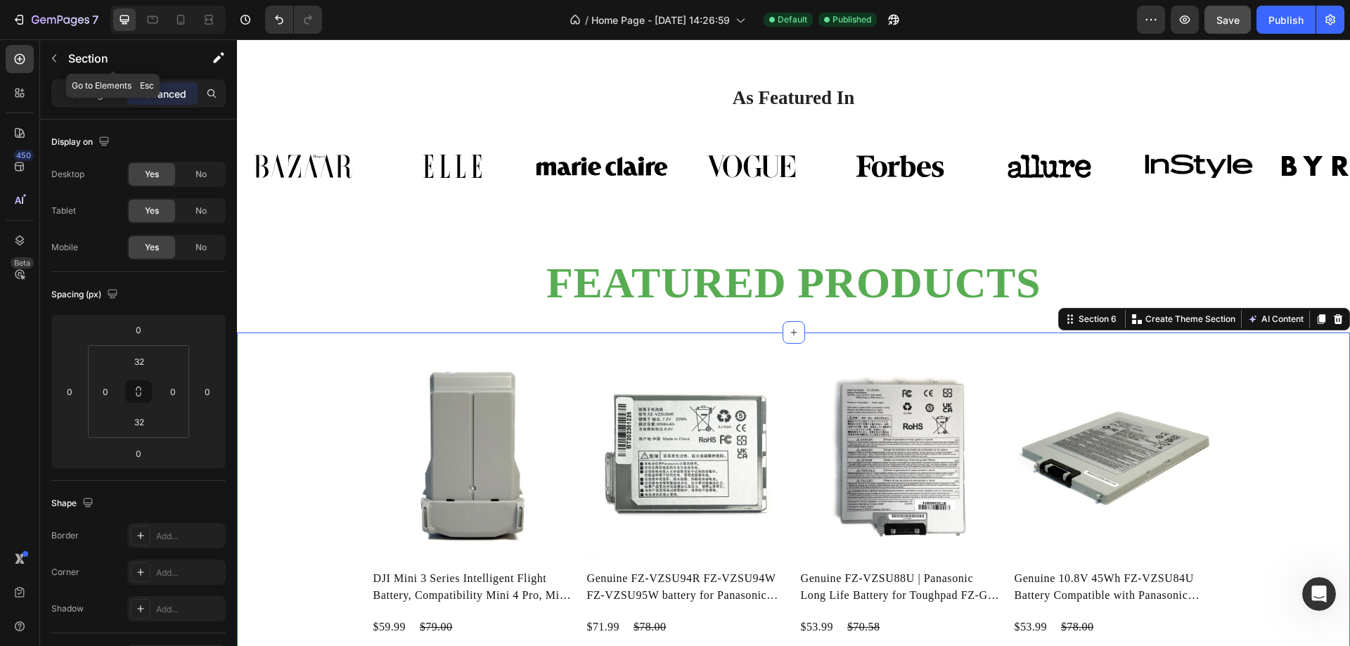
click at [58, 53] on icon "button" at bounding box center [54, 58] width 11 height 11
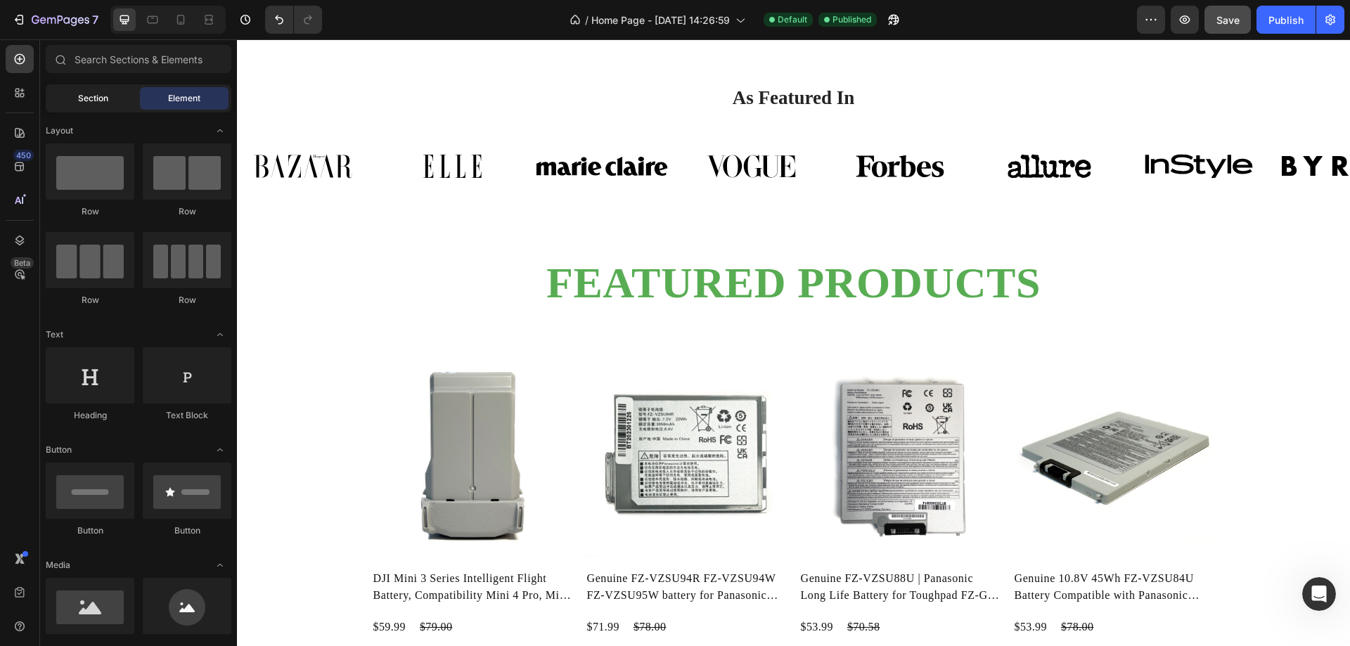
click at [102, 101] on span "Section" at bounding box center [93, 98] width 30 height 13
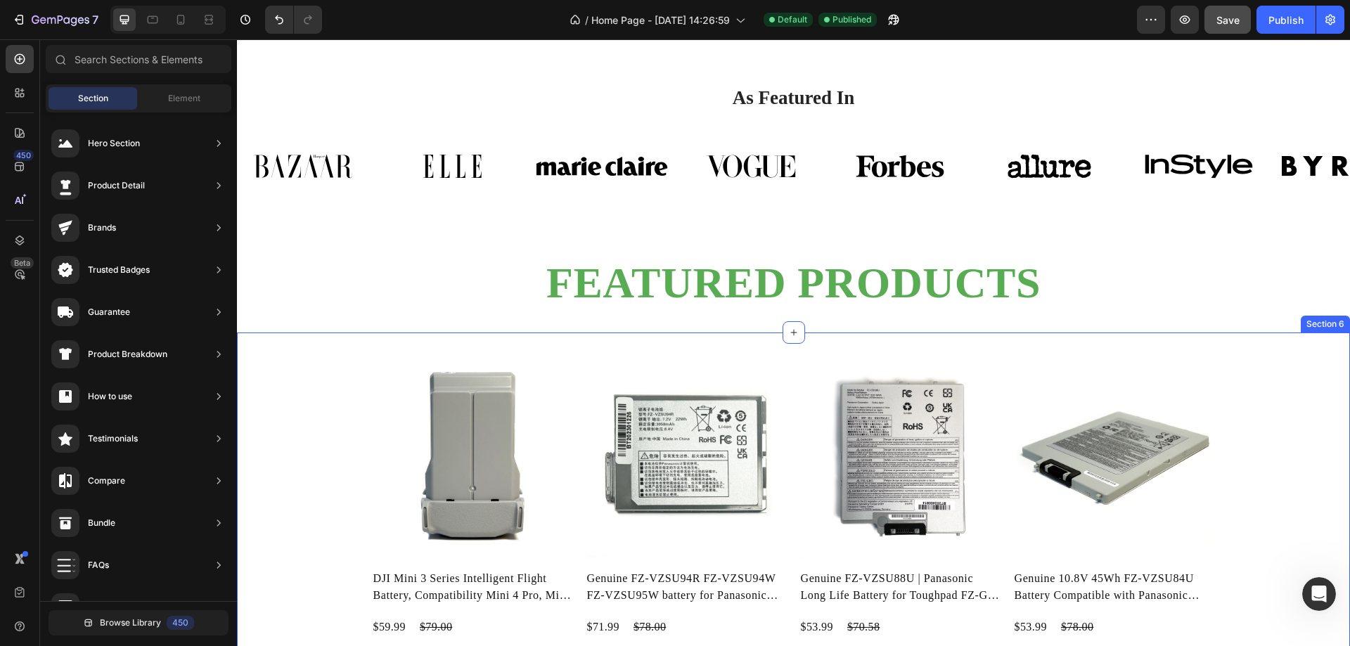
click at [608, 354] on div "Product Images DJI Mini 3 Series Intelligent Flight Battery, Compatibility Mini…" at bounding box center [793, 525] width 1113 height 385
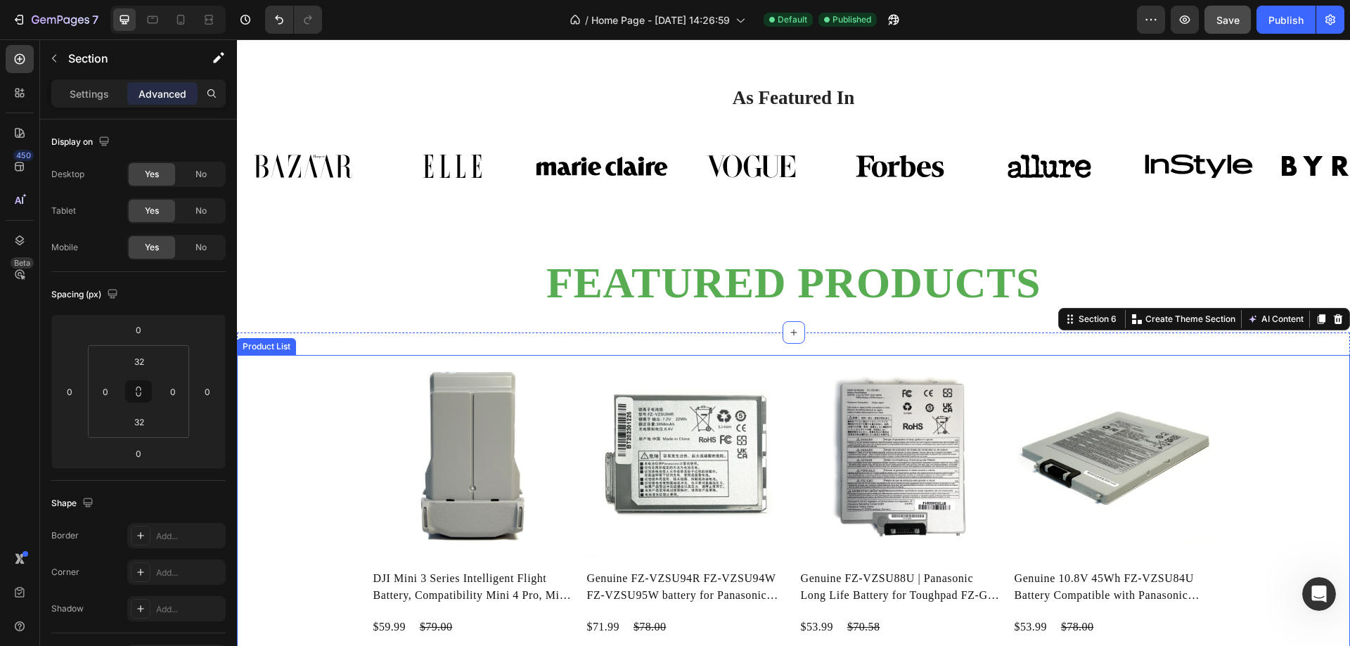
click at [308, 387] on div "Product Images DJI Mini 3 Series Intelligent Flight Battery, Compatibility Mini…" at bounding box center [793, 525] width 1113 height 340
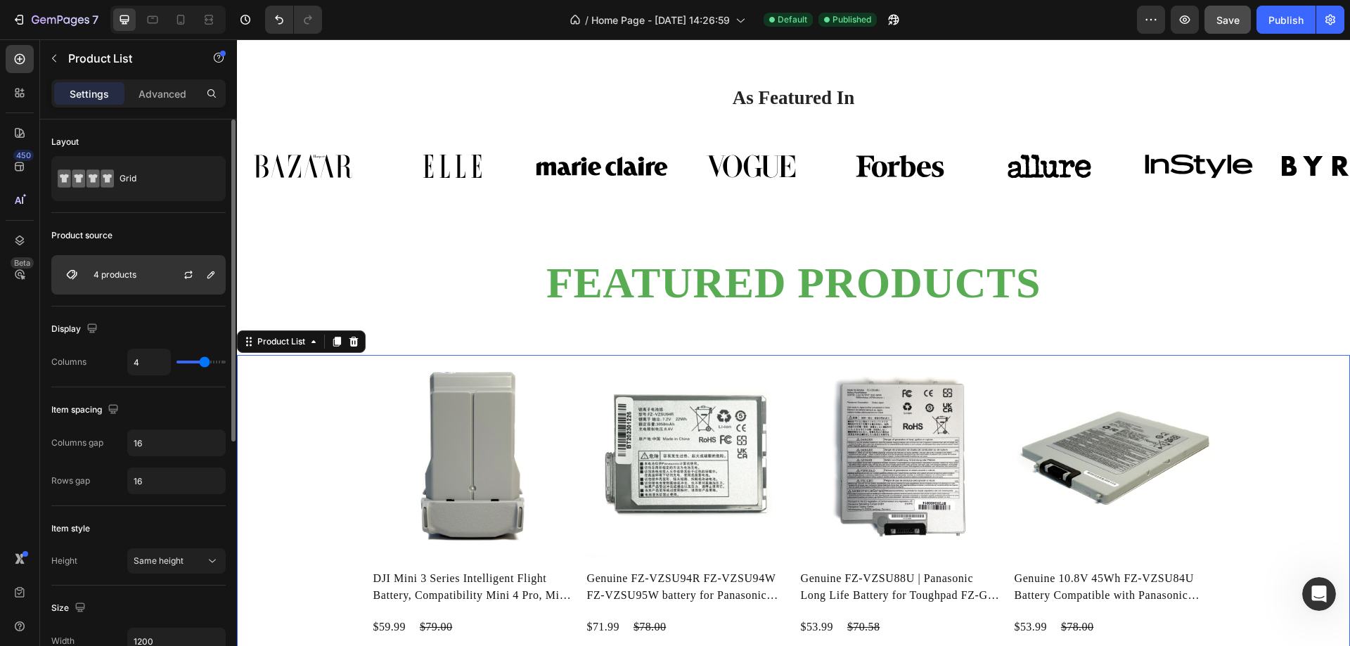
click at [70, 273] on img at bounding box center [72, 275] width 28 height 28
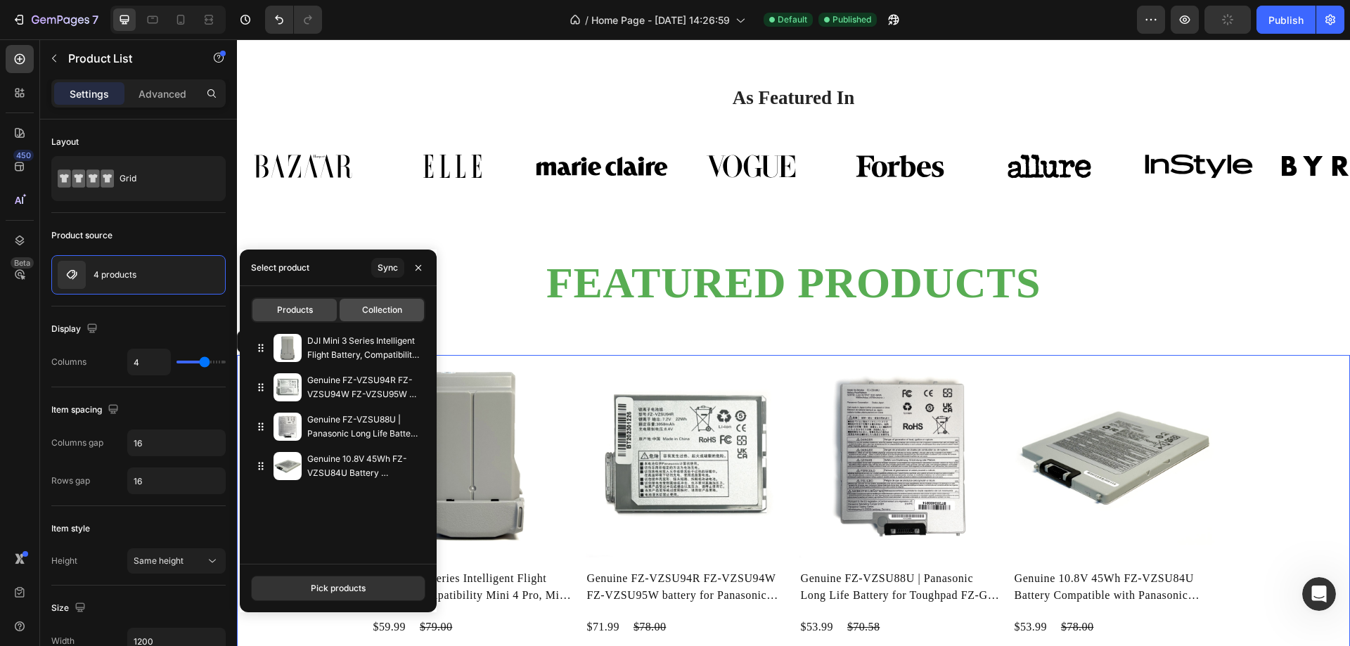
click at [369, 312] on span "Collection" at bounding box center [382, 310] width 40 height 13
click at [372, 312] on span "Collection" at bounding box center [382, 310] width 40 height 13
type input "10"
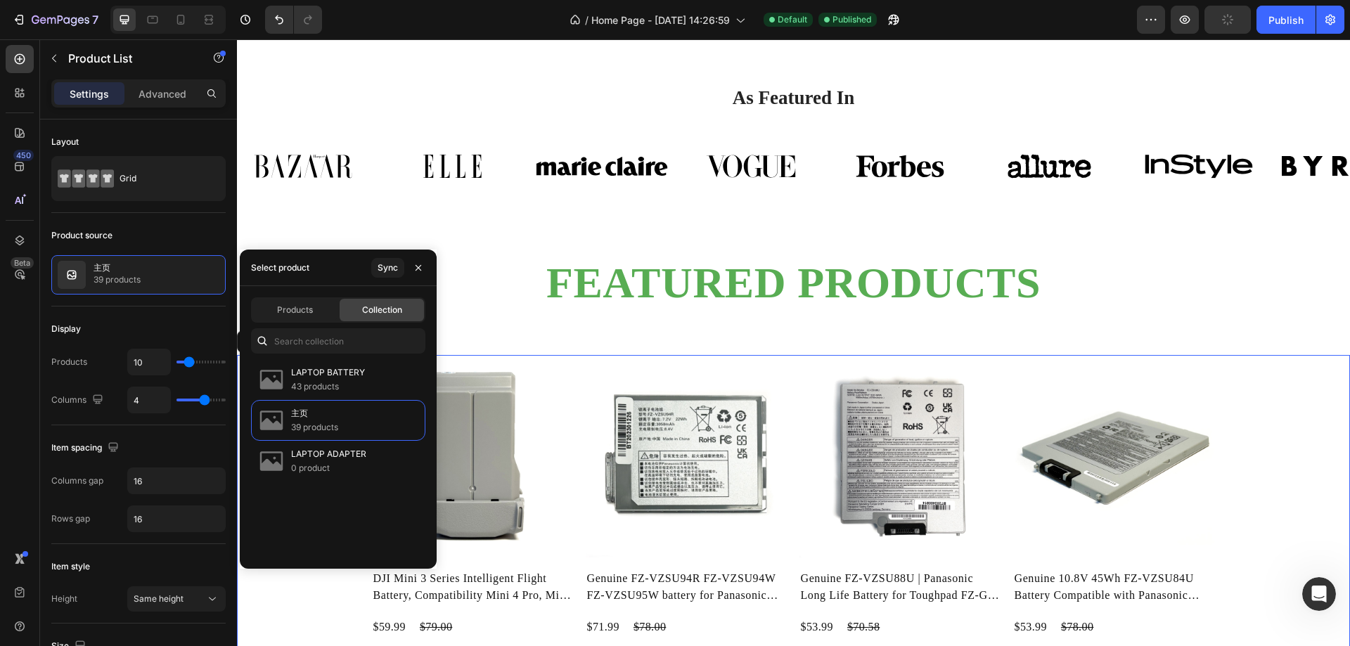
click at [397, 307] on span "Collection" at bounding box center [382, 310] width 40 height 13
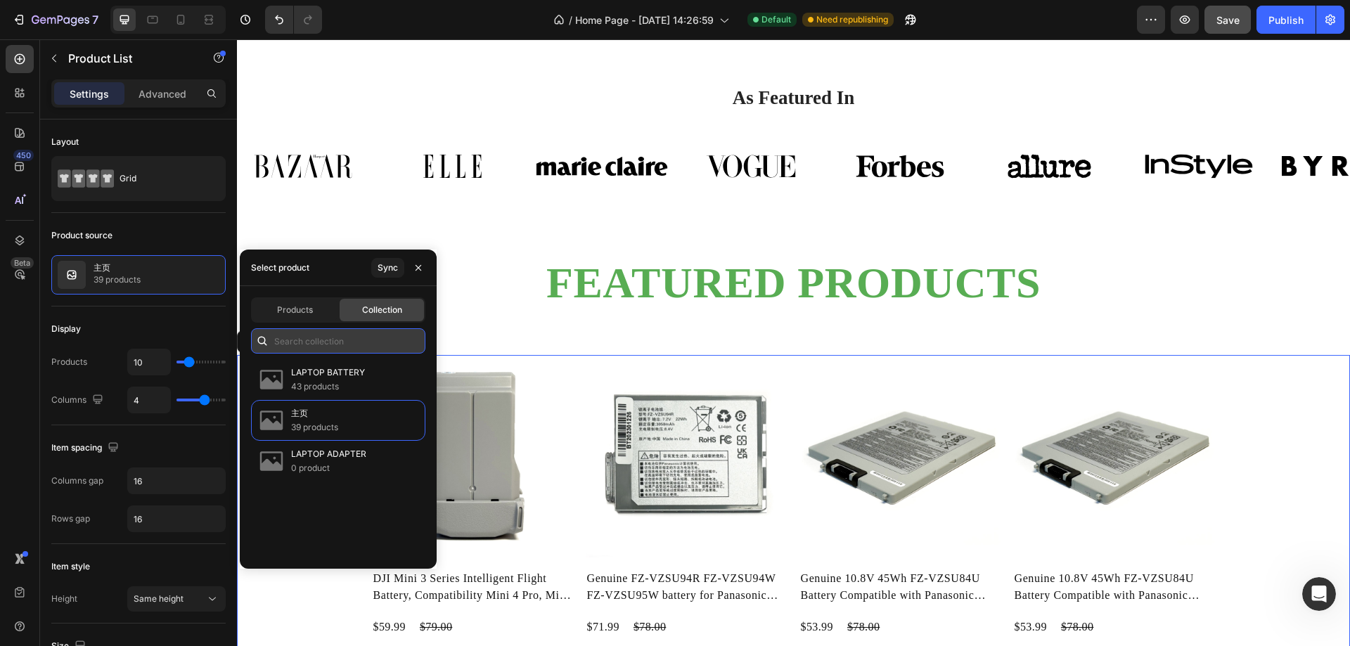
click at [338, 344] on input "text" at bounding box center [338, 340] width 174 height 25
type input "F"
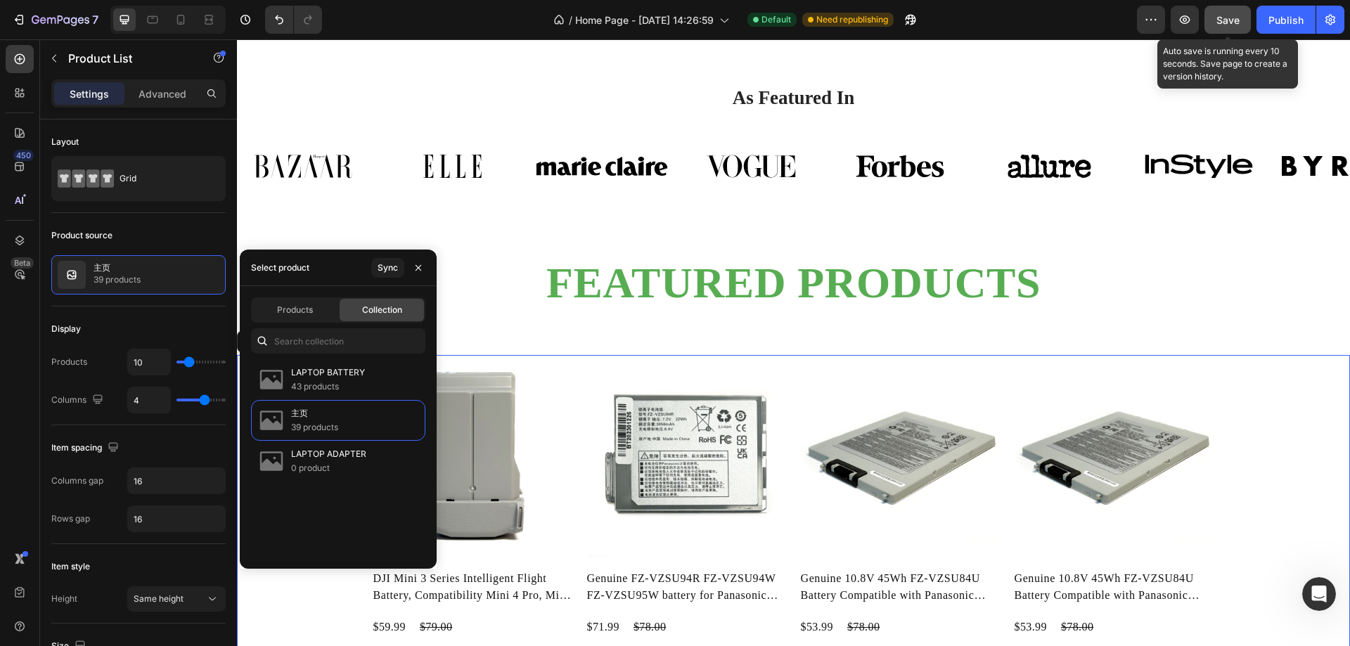
click at [1235, 20] on span "Save" at bounding box center [1227, 20] width 23 height 12
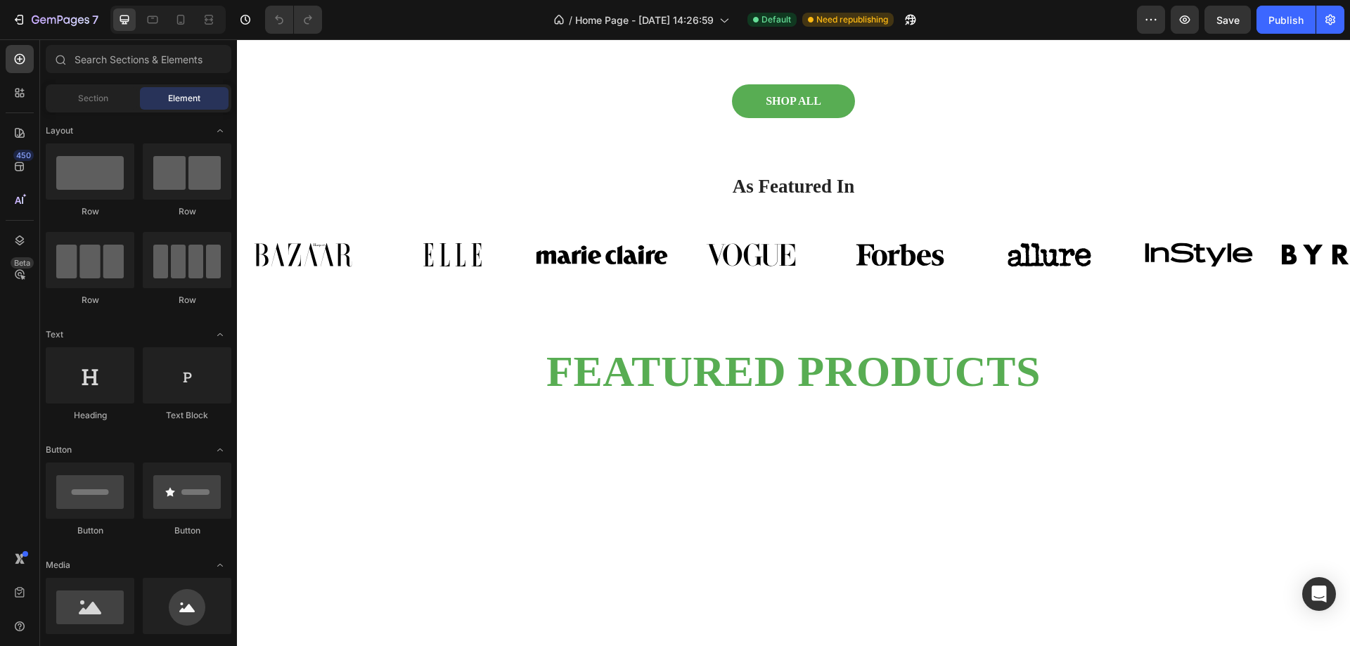
scroll to position [1022, 0]
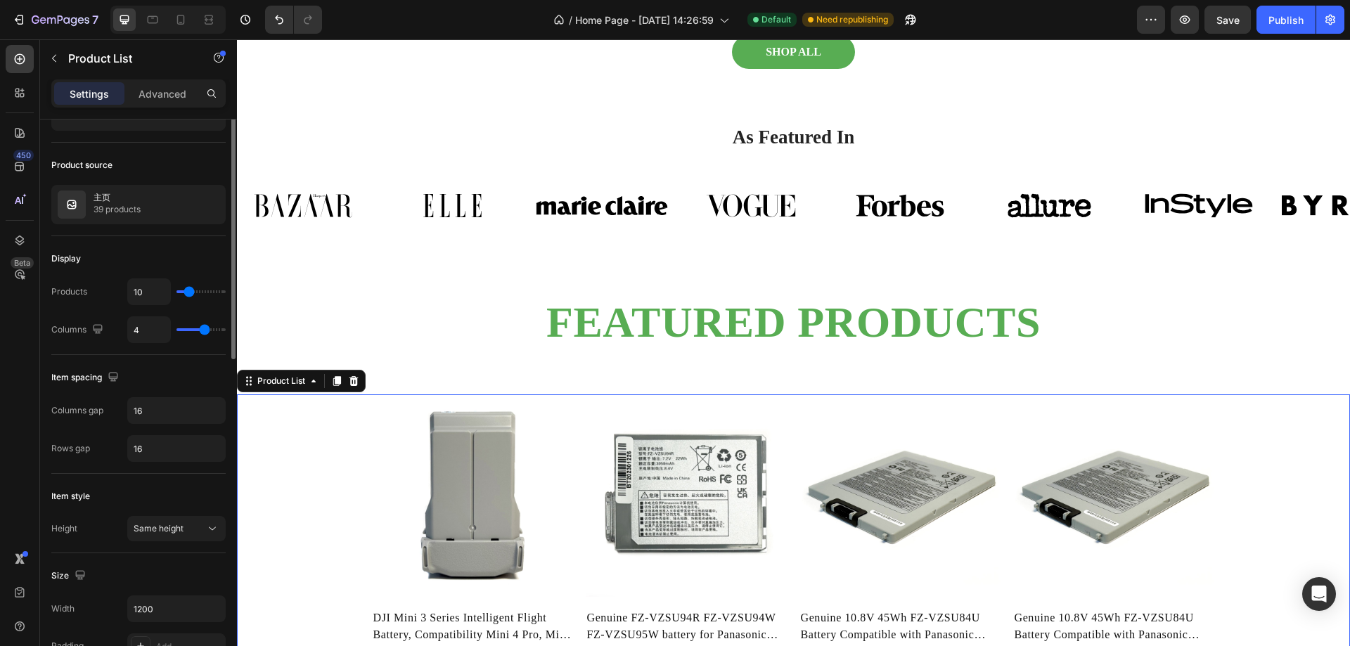
scroll to position [0, 0]
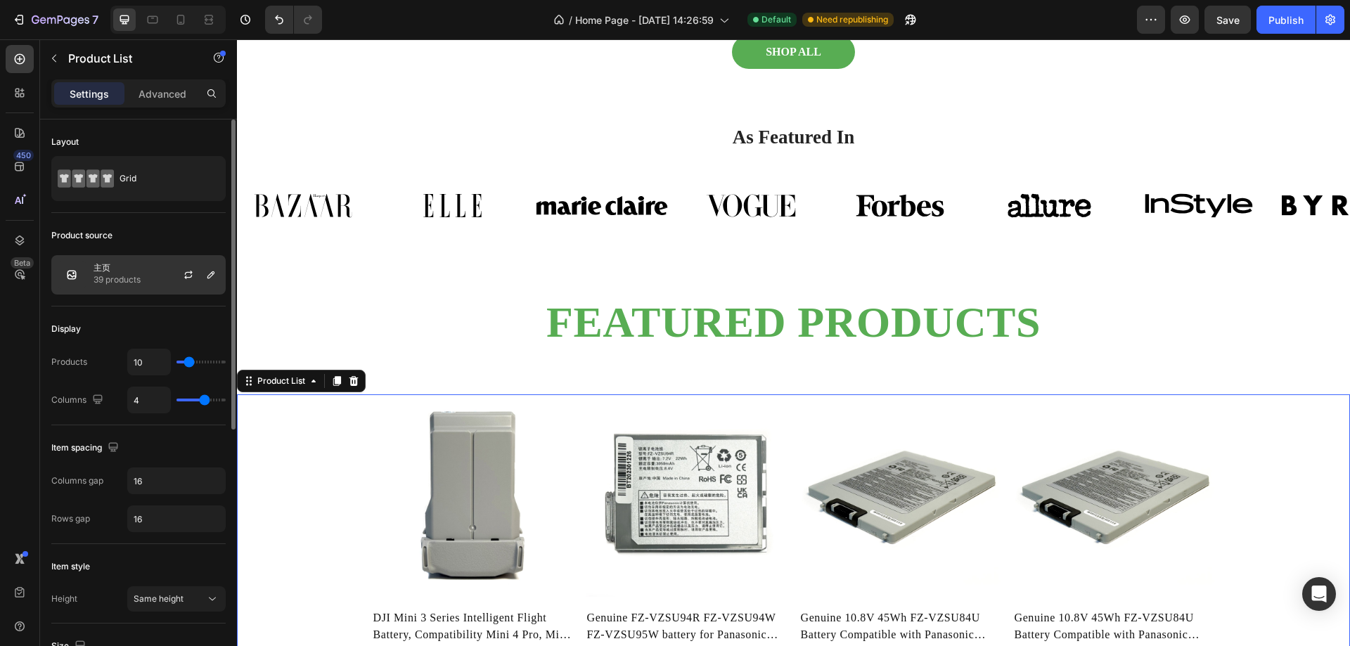
click at [75, 278] on img at bounding box center [72, 275] width 28 height 28
click at [67, 274] on img at bounding box center [72, 275] width 28 height 28
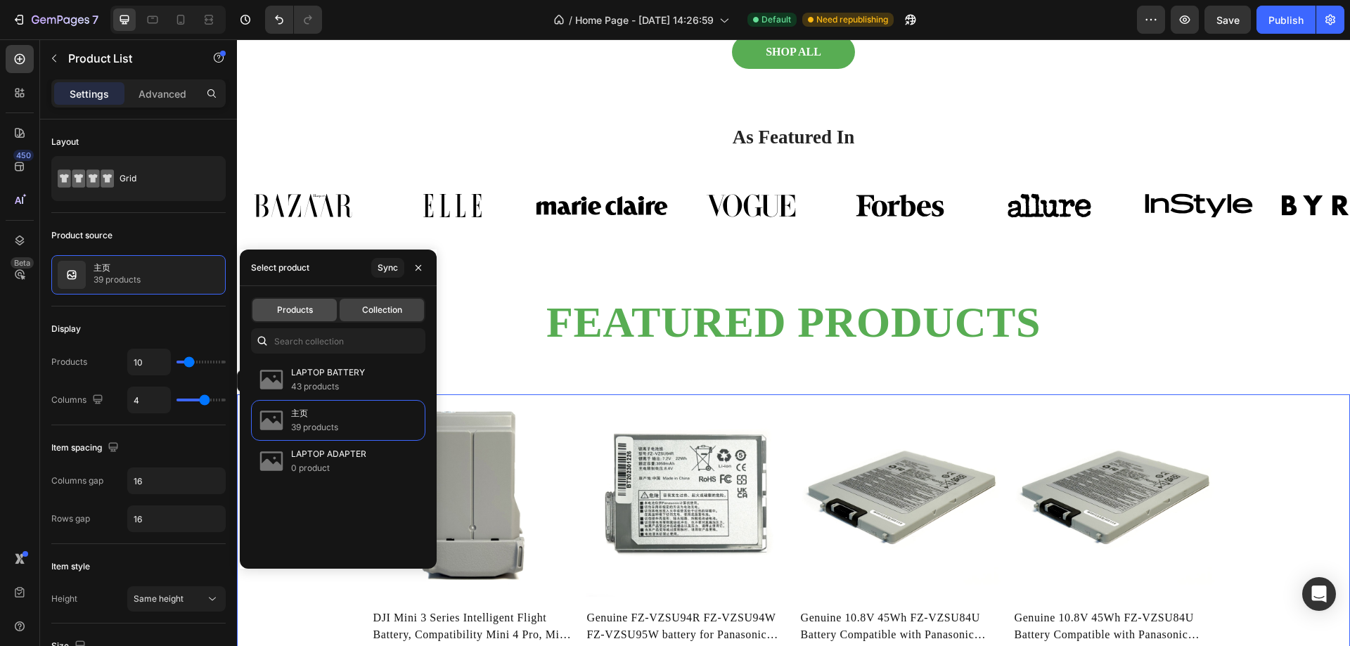
click at [304, 309] on span "Products" at bounding box center [295, 310] width 36 height 13
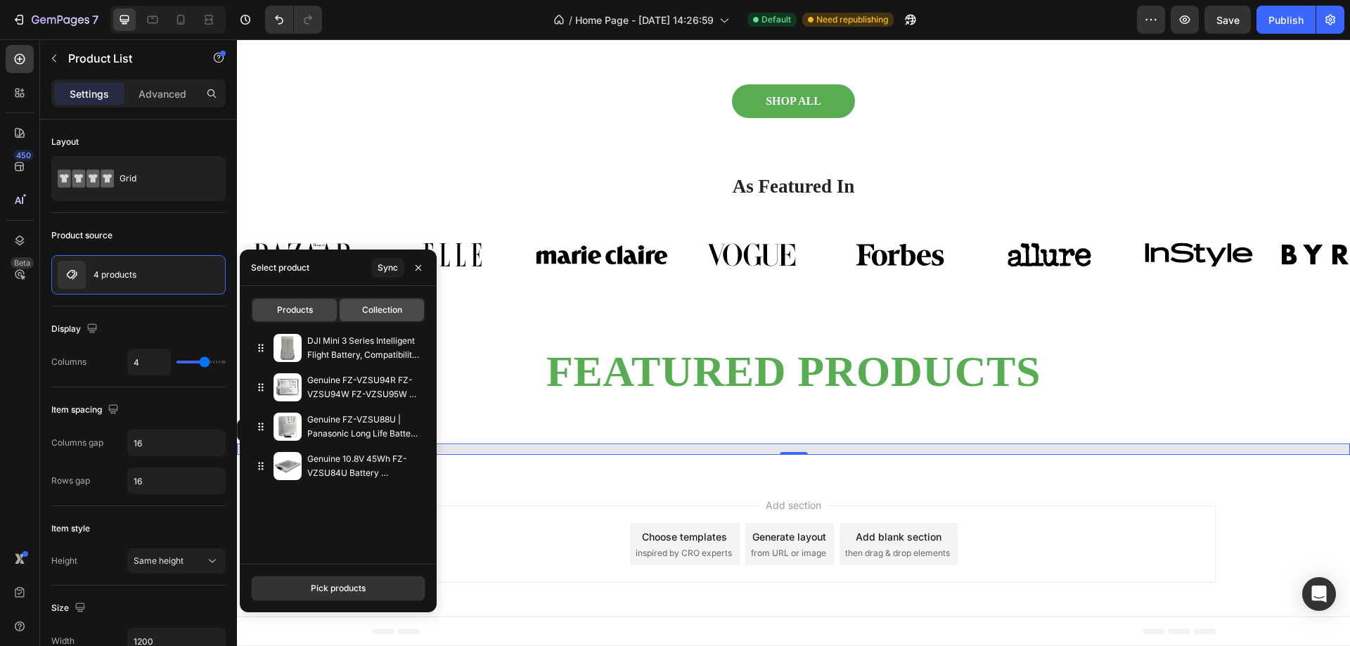
scroll to position [972, 0]
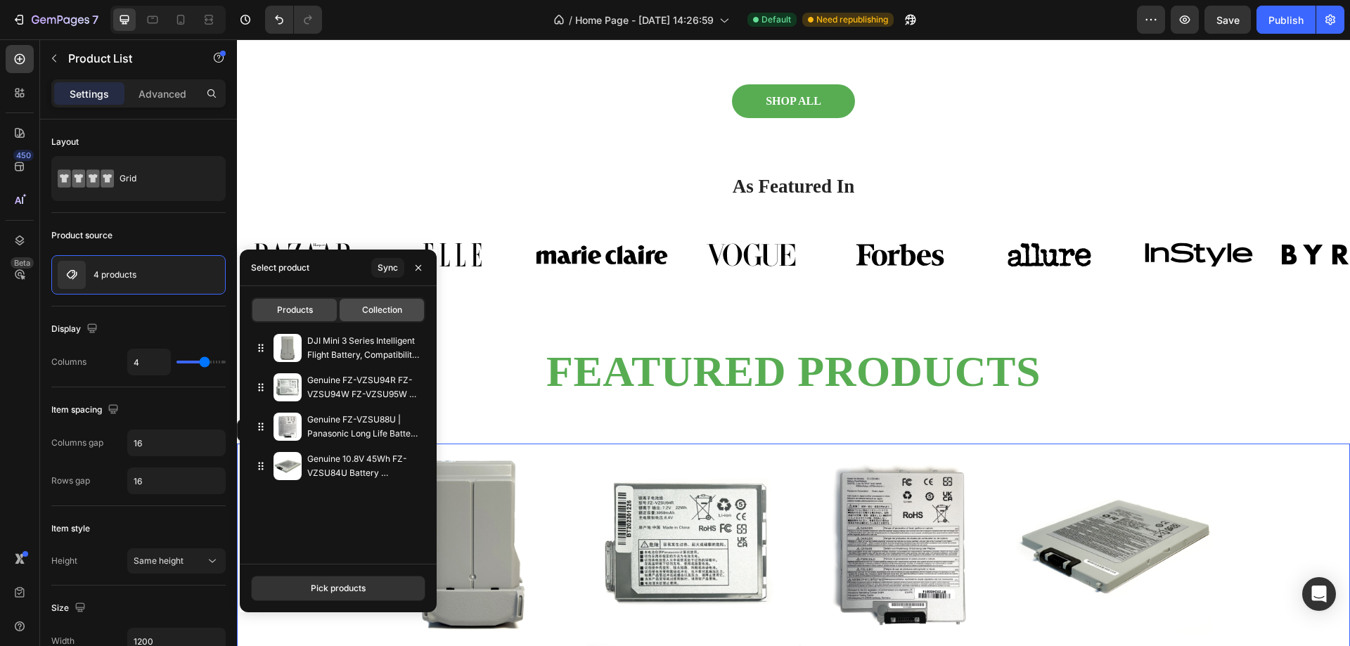
click at [384, 314] on span "Collection" at bounding box center [382, 310] width 40 height 13
type input "10"
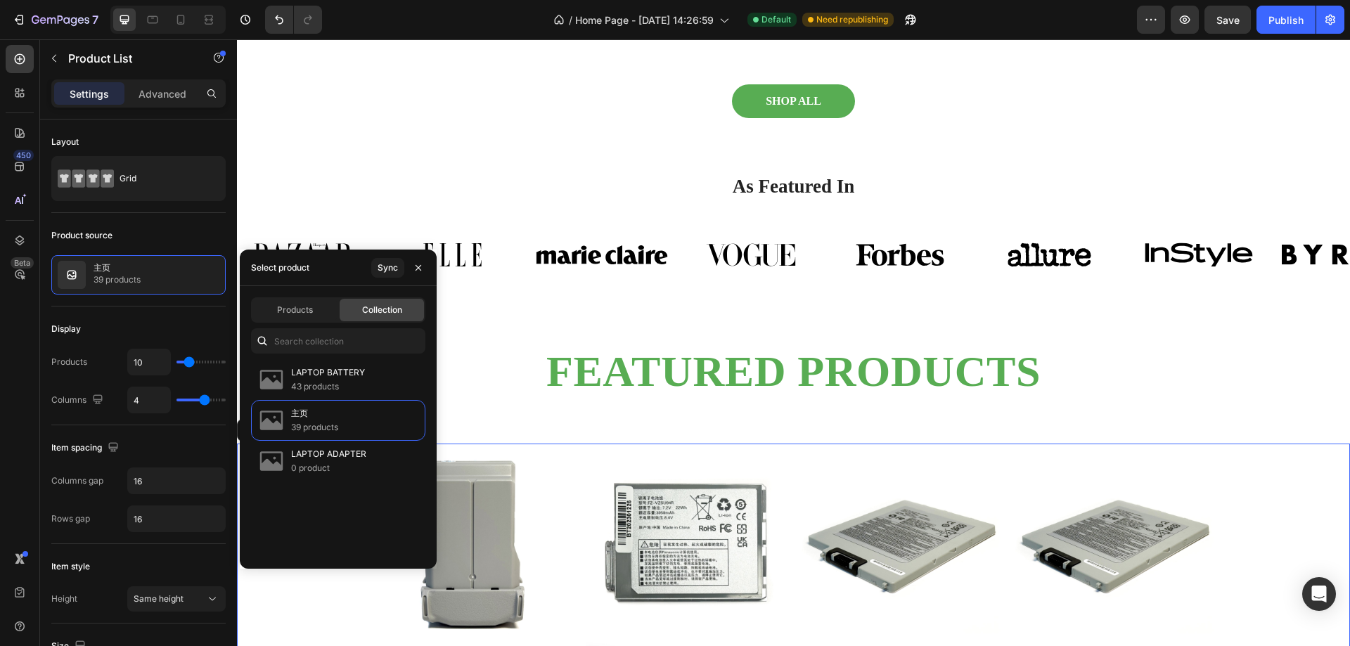
scroll to position [1022, 0]
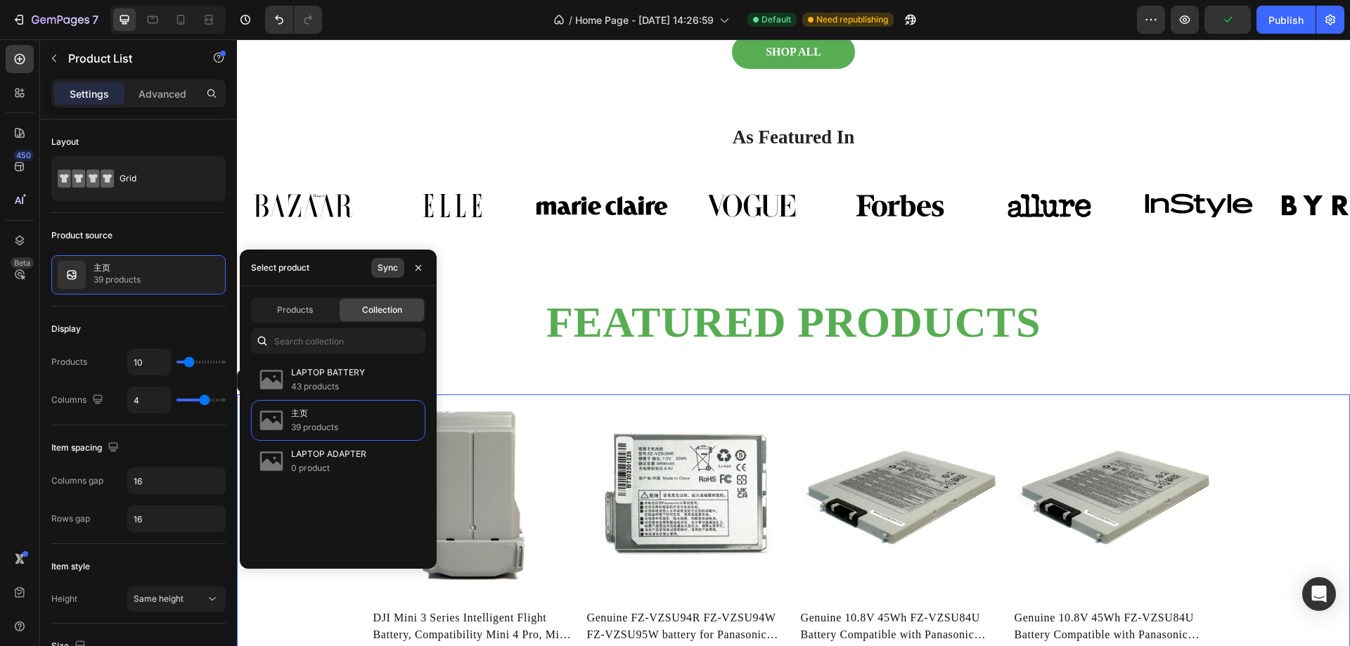
click at [383, 270] on div "Sync" at bounding box center [388, 268] width 20 height 13
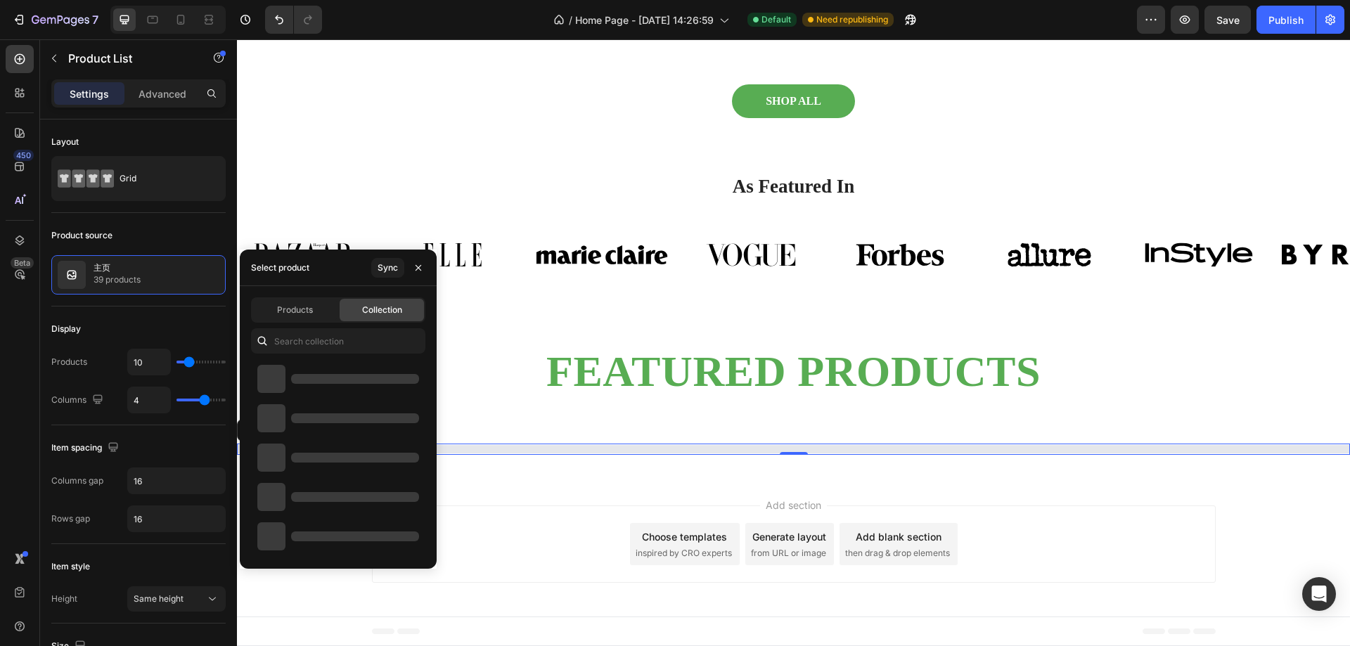
scroll to position [972, 0]
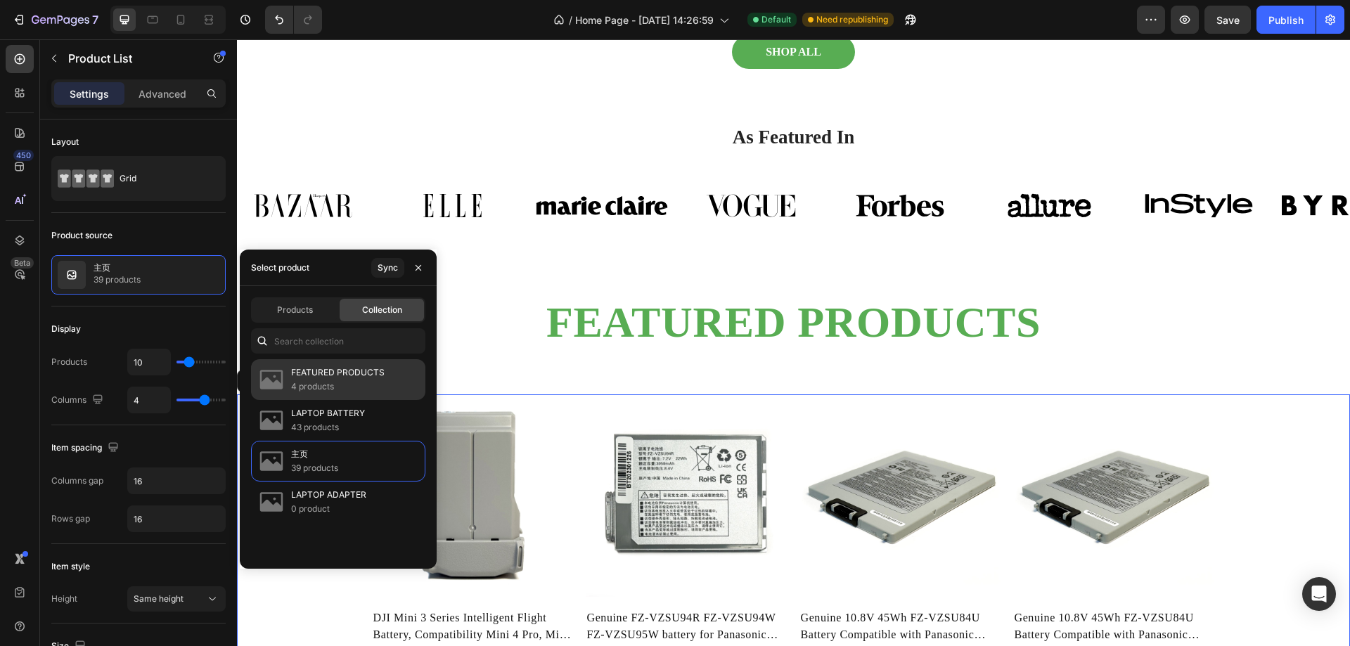
click at [348, 385] on p "4 products" at bounding box center [338, 387] width 94 height 14
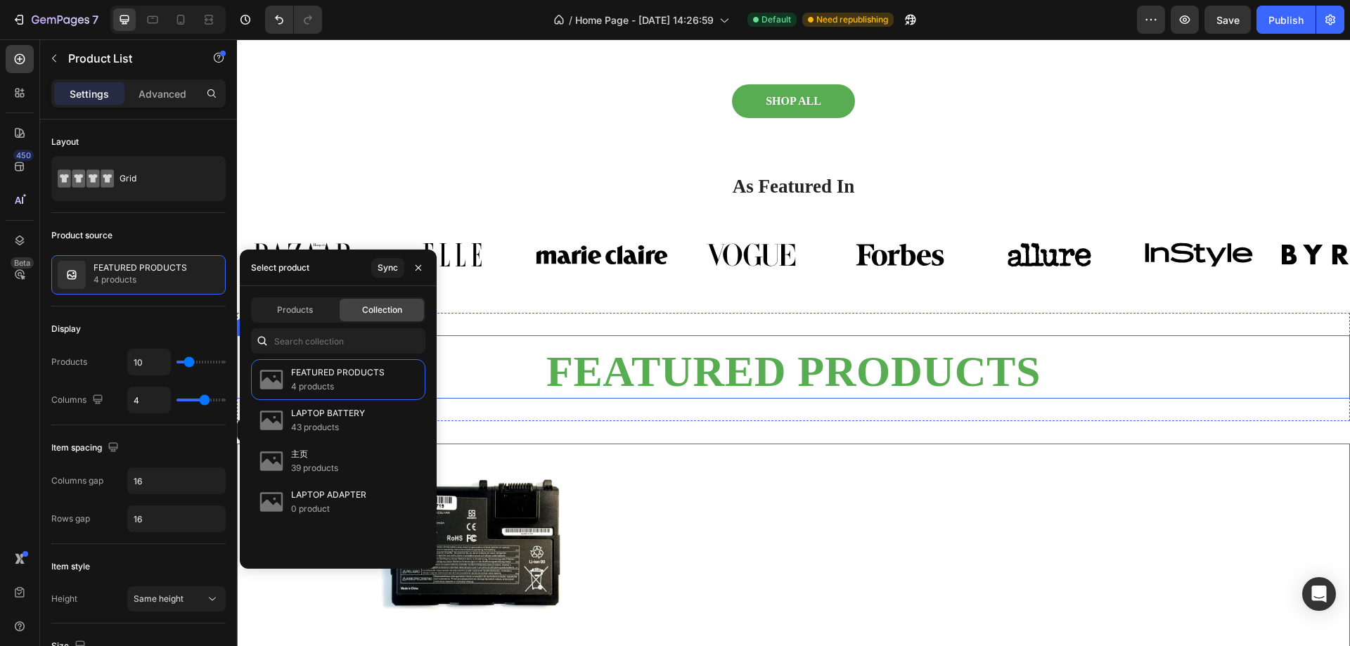
scroll to position [1022, 0]
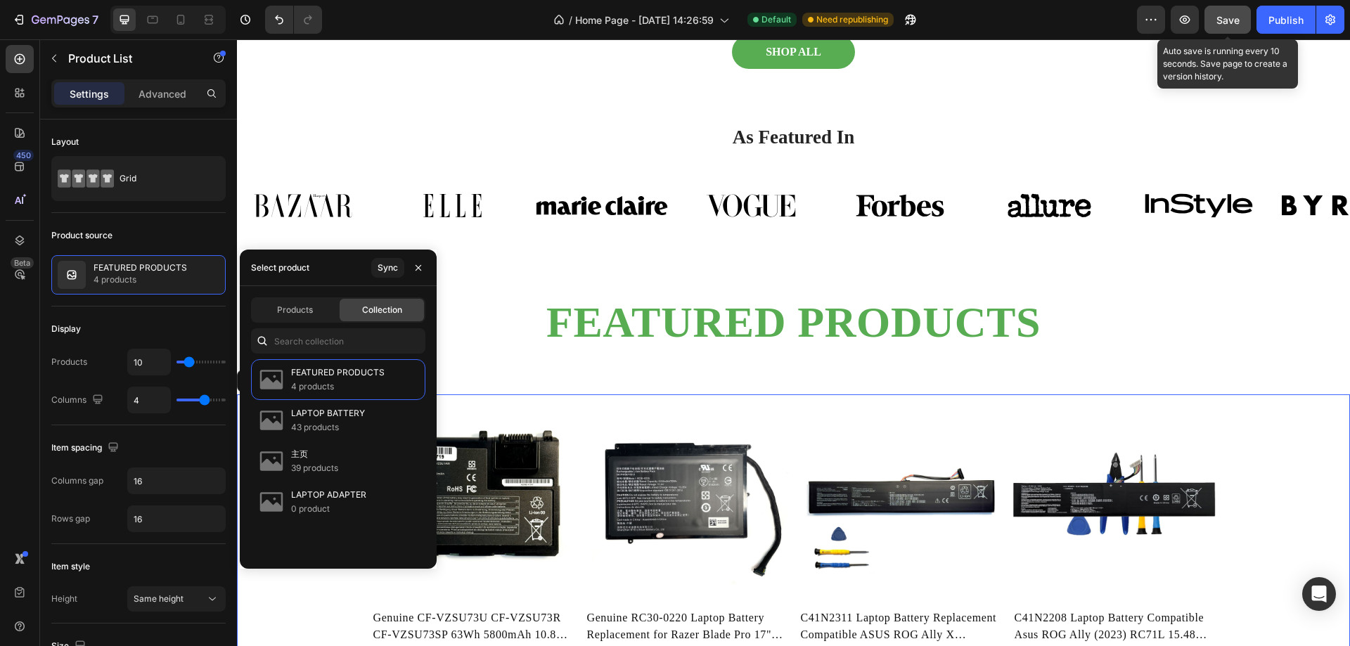
click at [1237, 22] on span "Save" at bounding box center [1227, 20] width 23 height 12
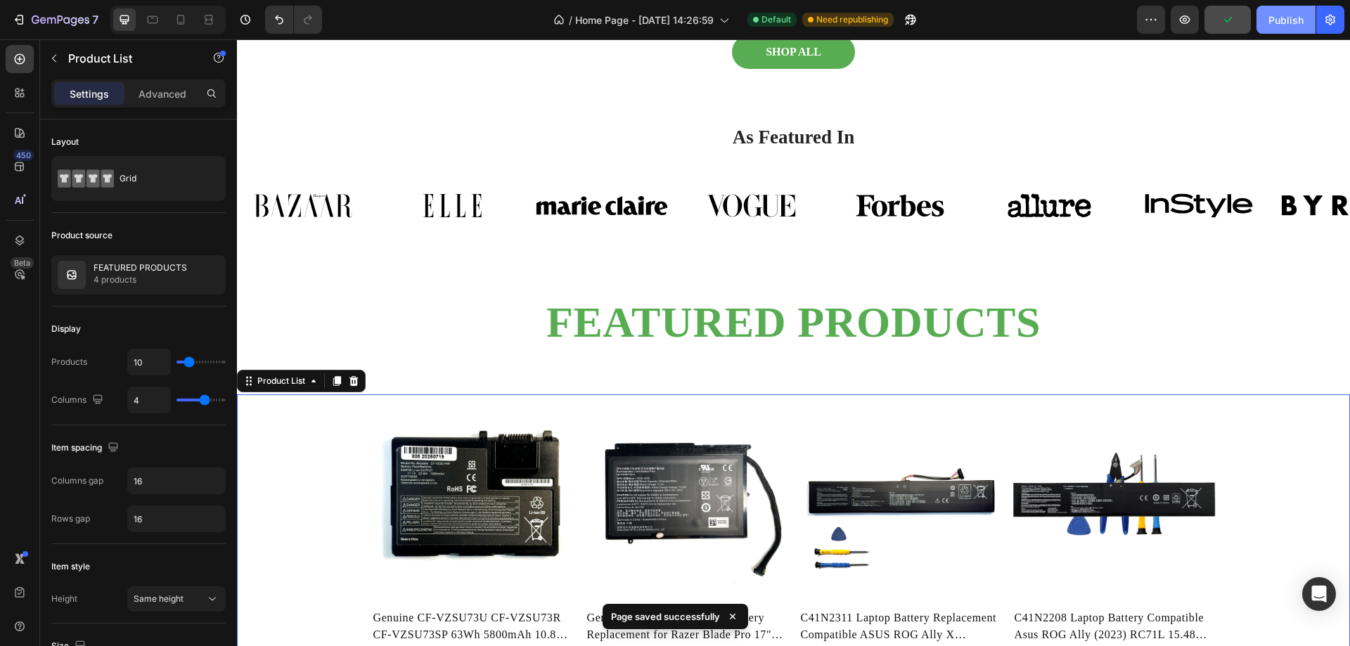
click at [1284, 18] on div "Publish" at bounding box center [1285, 20] width 35 height 15
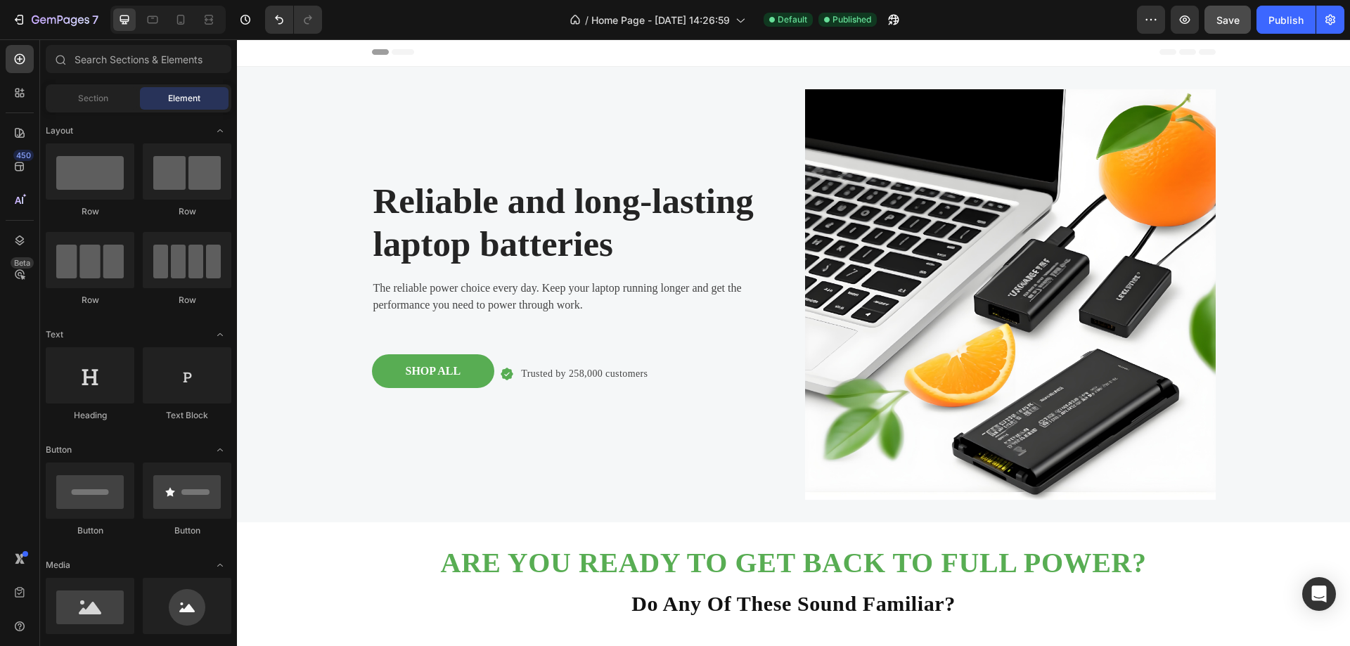
scroll to position [0, 0]
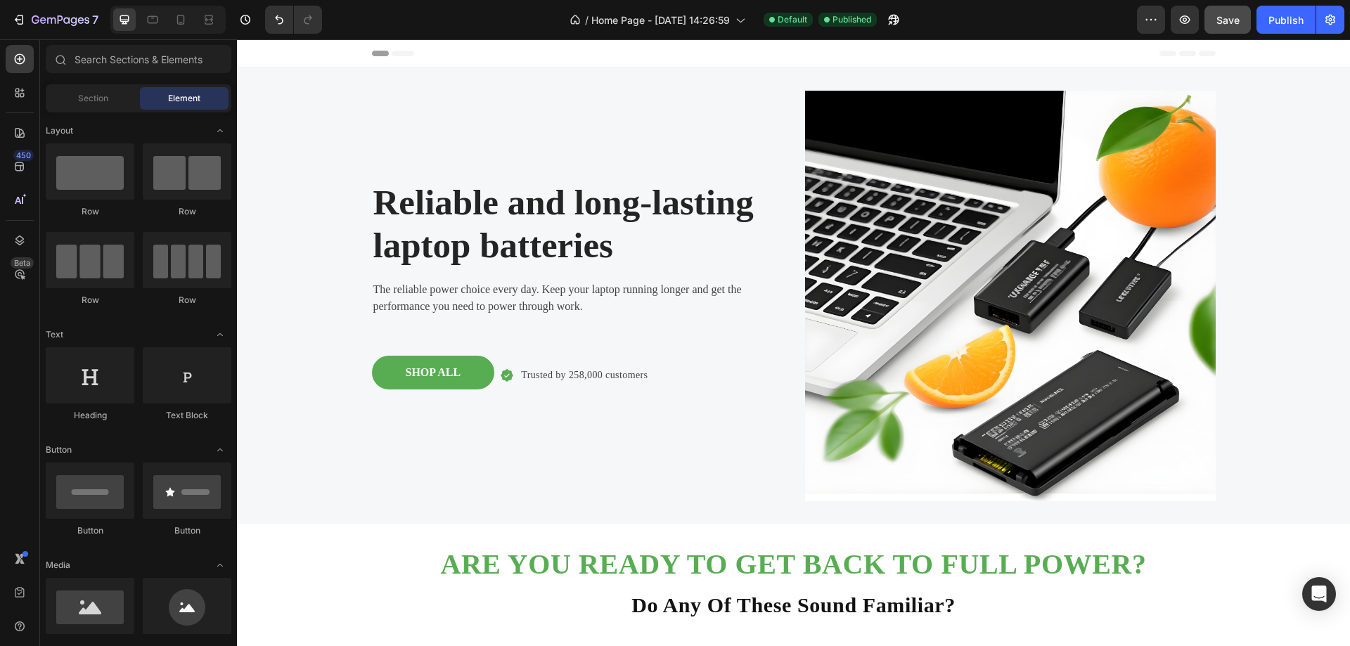
click at [288, 51] on span "Header" at bounding box center [279, 53] width 31 height 14
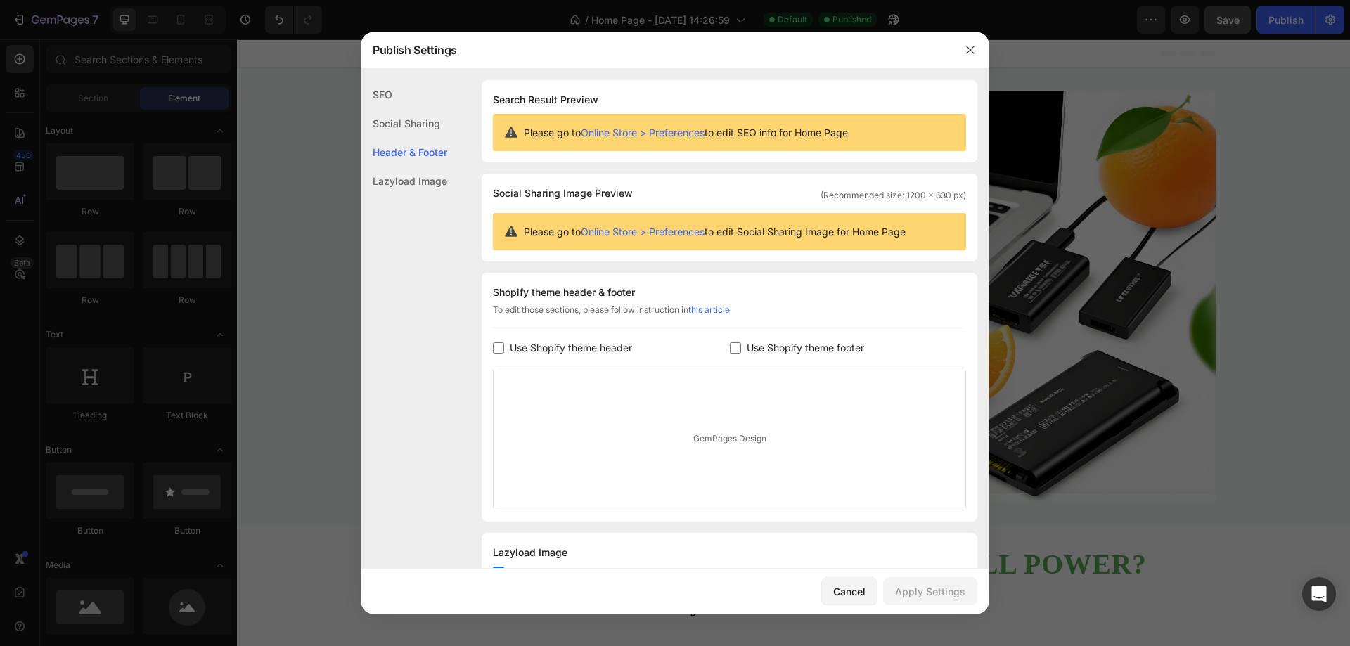
scroll to position [57, 0]
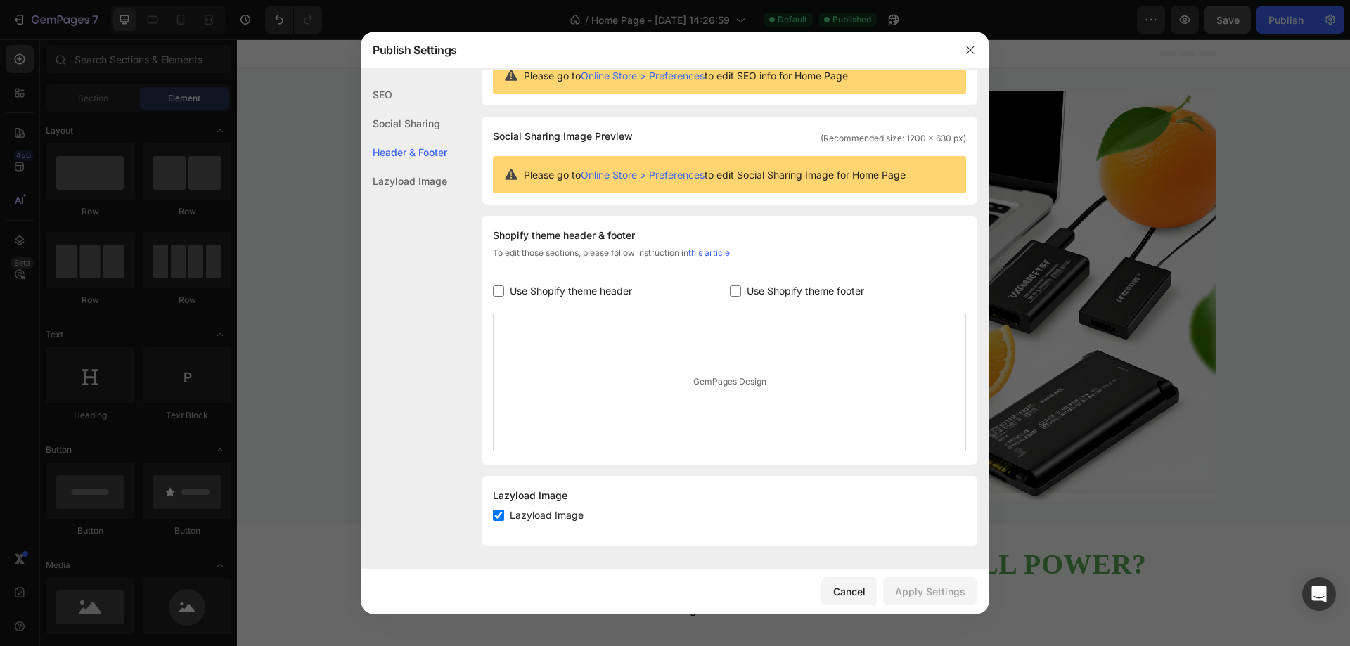
click at [720, 253] on link "this article" at bounding box center [708, 252] width 41 height 11
click at [967, 48] on icon "button" at bounding box center [970, 50] width 8 height 8
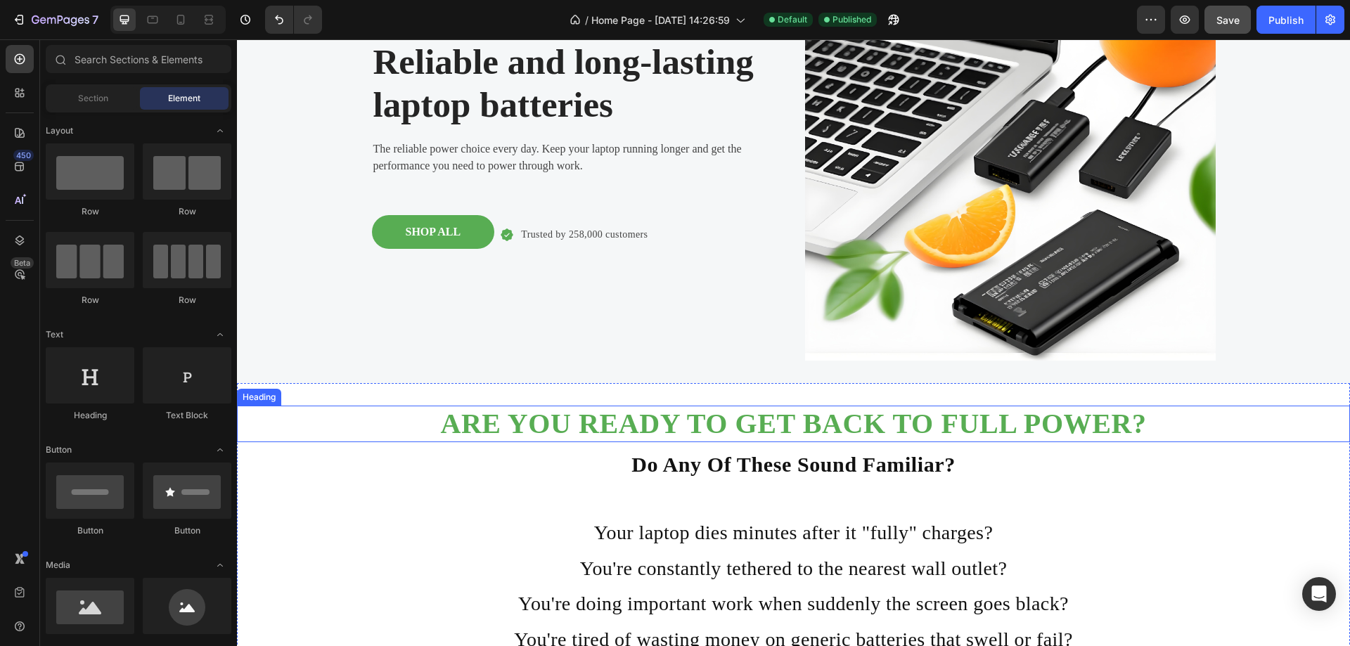
scroll to position [0, 0]
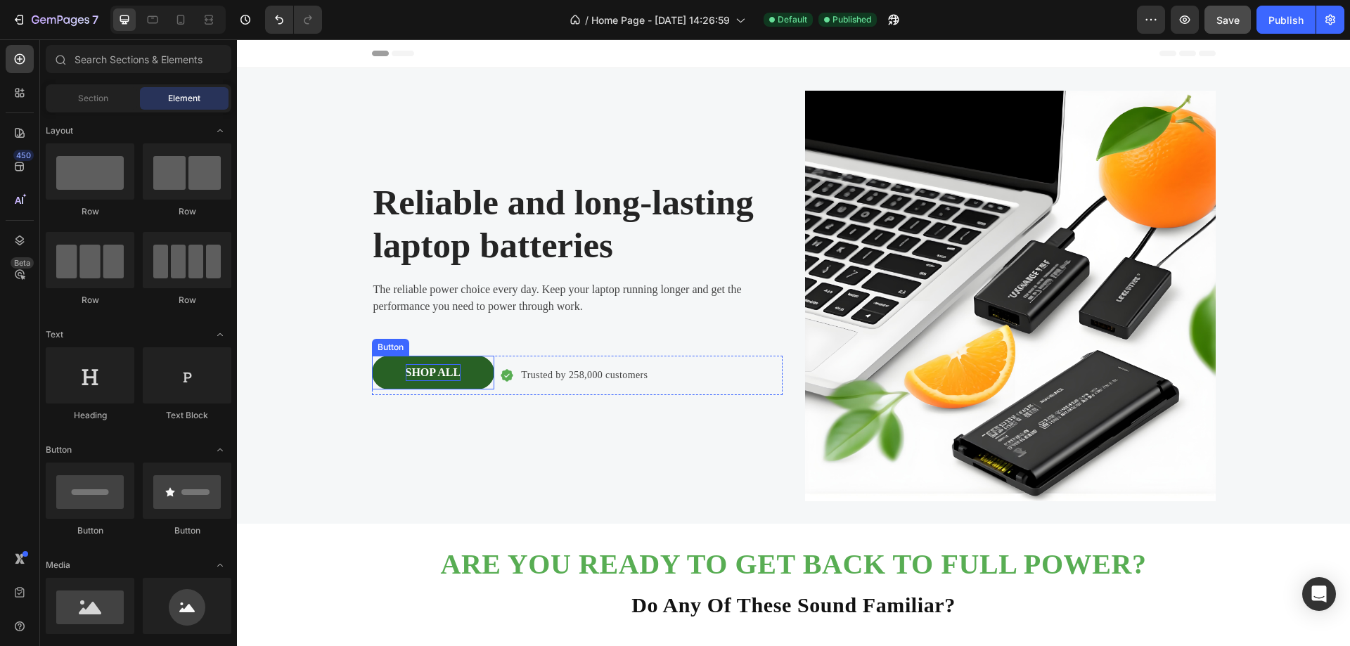
click at [418, 375] on p "SHOP ALL" at bounding box center [434, 372] width 56 height 17
